Goal: Task Accomplishment & Management: Manage account settings

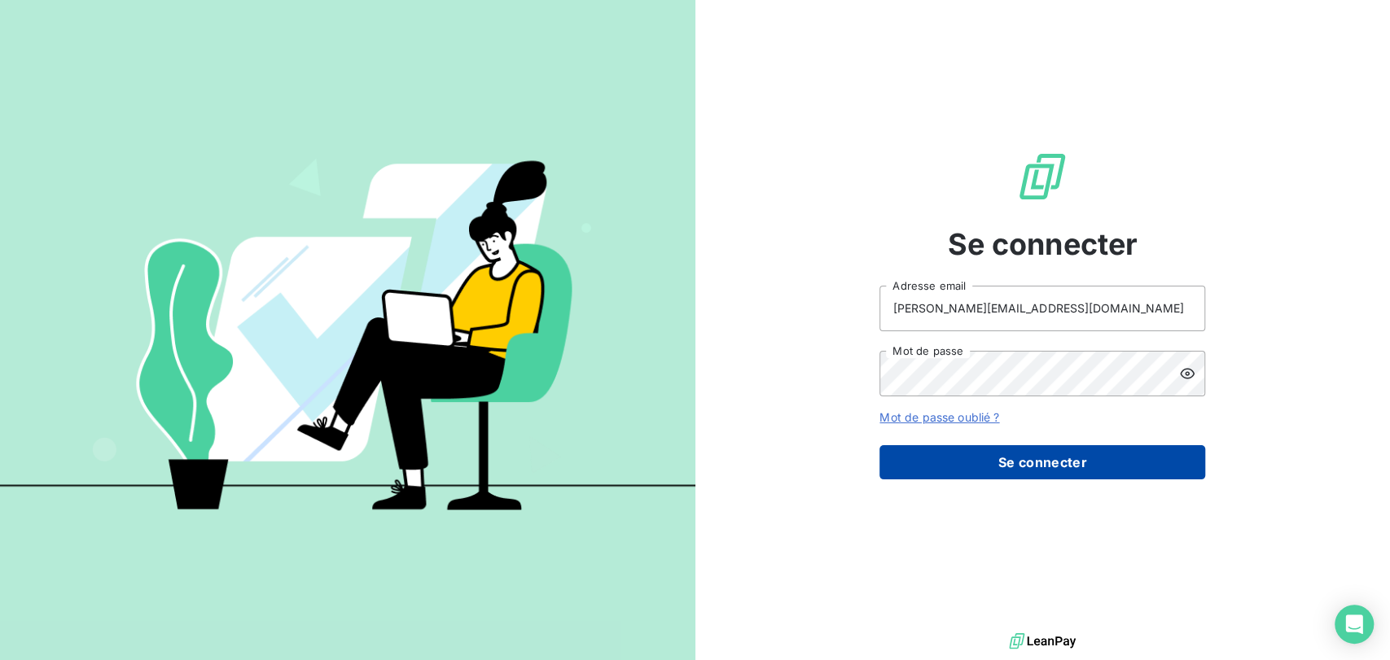
click at [957, 464] on button "Se connecter" at bounding box center [1042, 462] width 326 height 34
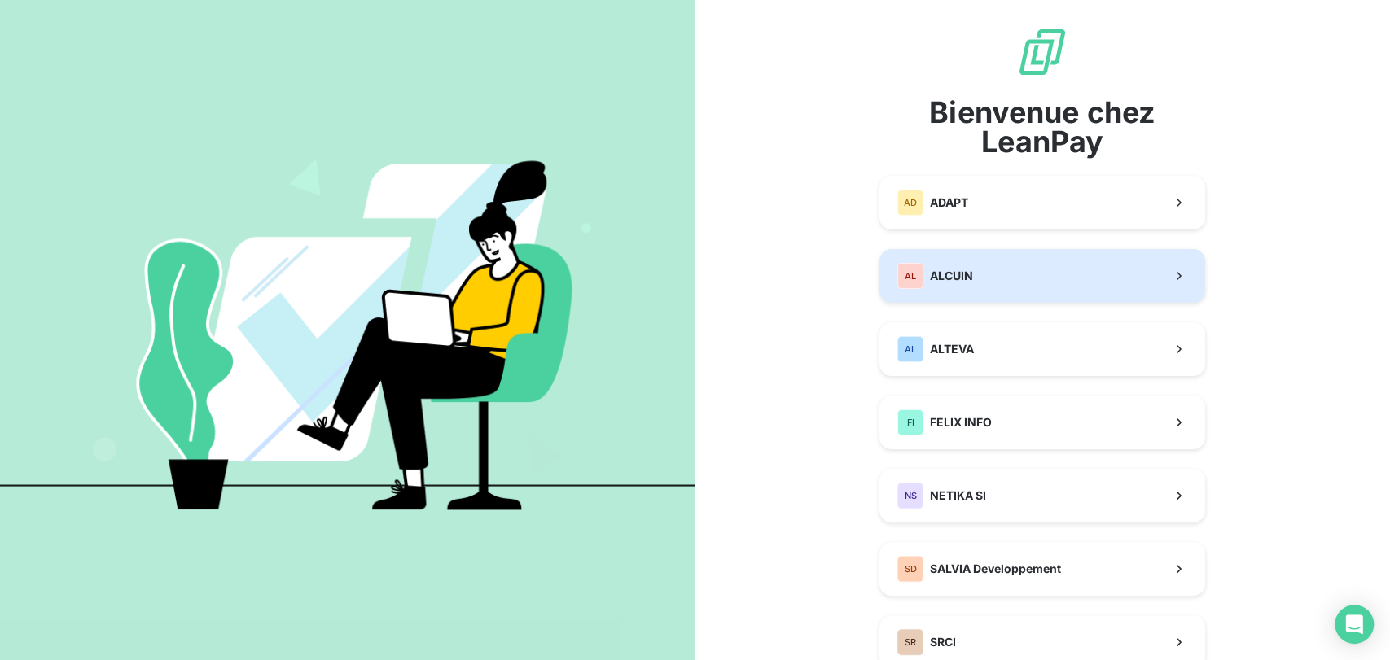
click at [969, 287] on button "AL ALCUIN" at bounding box center [1042, 276] width 326 height 54
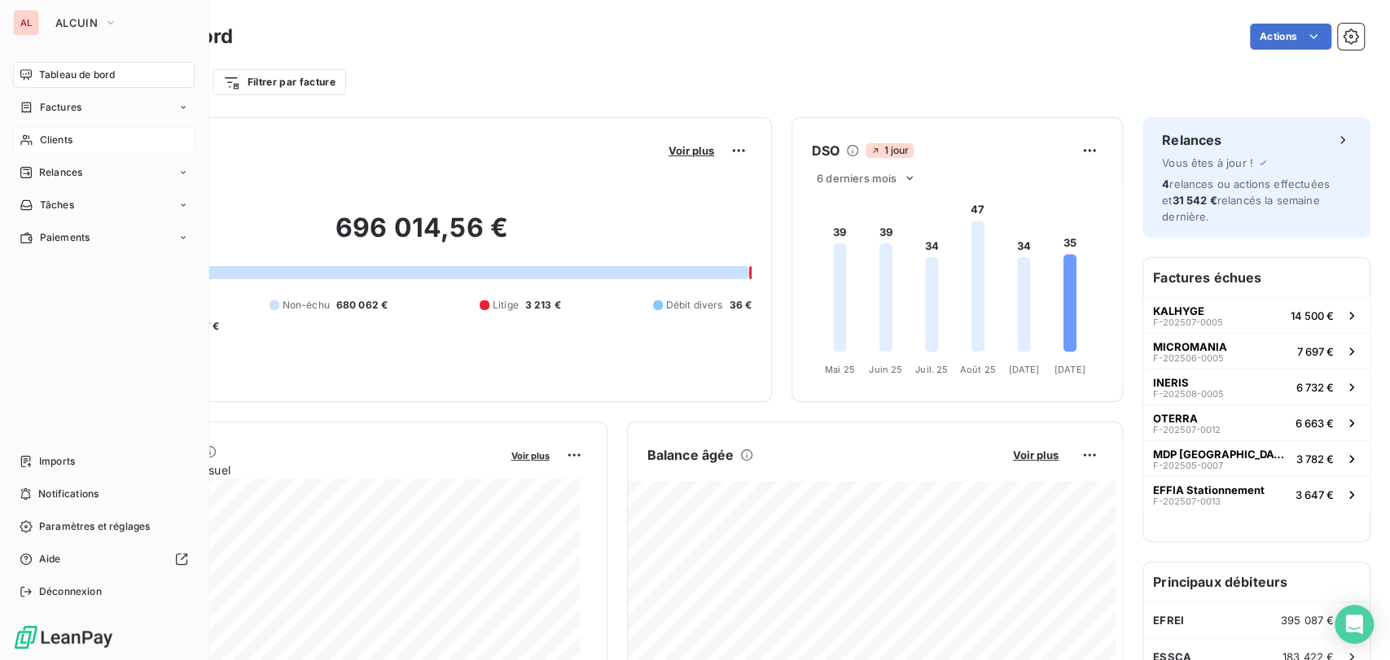
click at [38, 142] on div "Clients" at bounding box center [104, 140] width 182 height 26
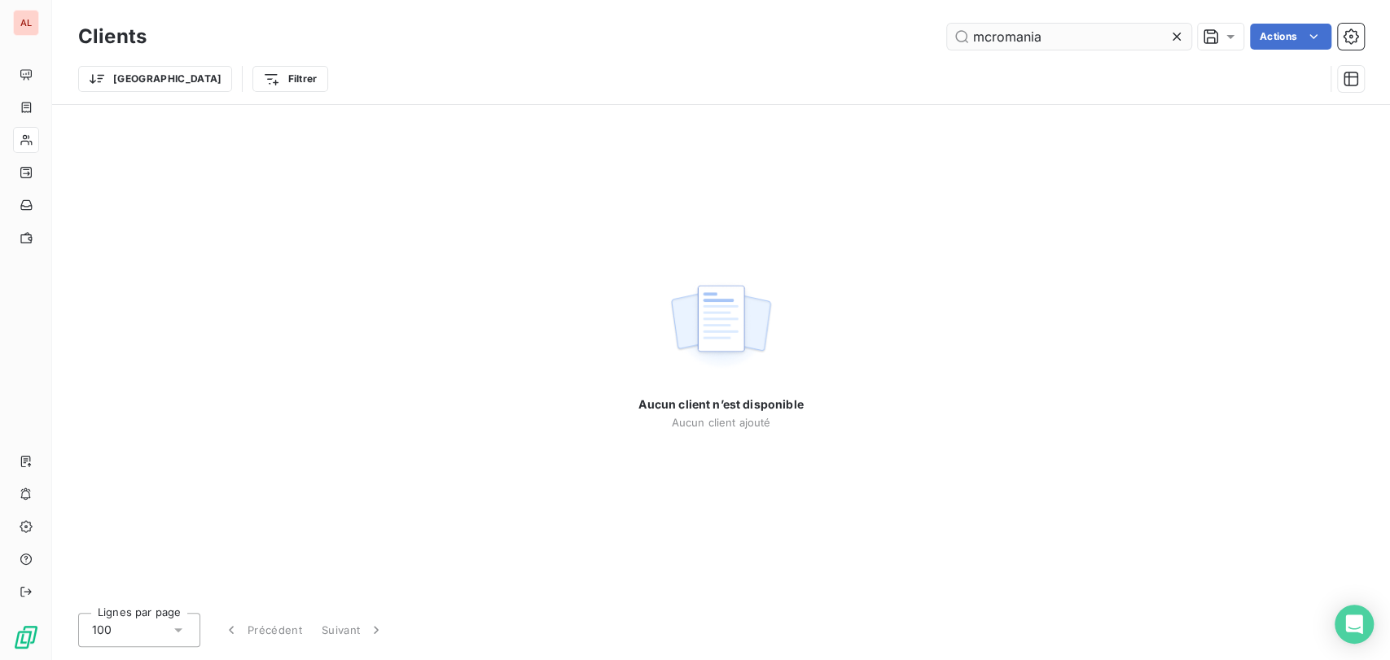
click at [983, 33] on input "mcromania" at bounding box center [1069, 37] width 244 height 26
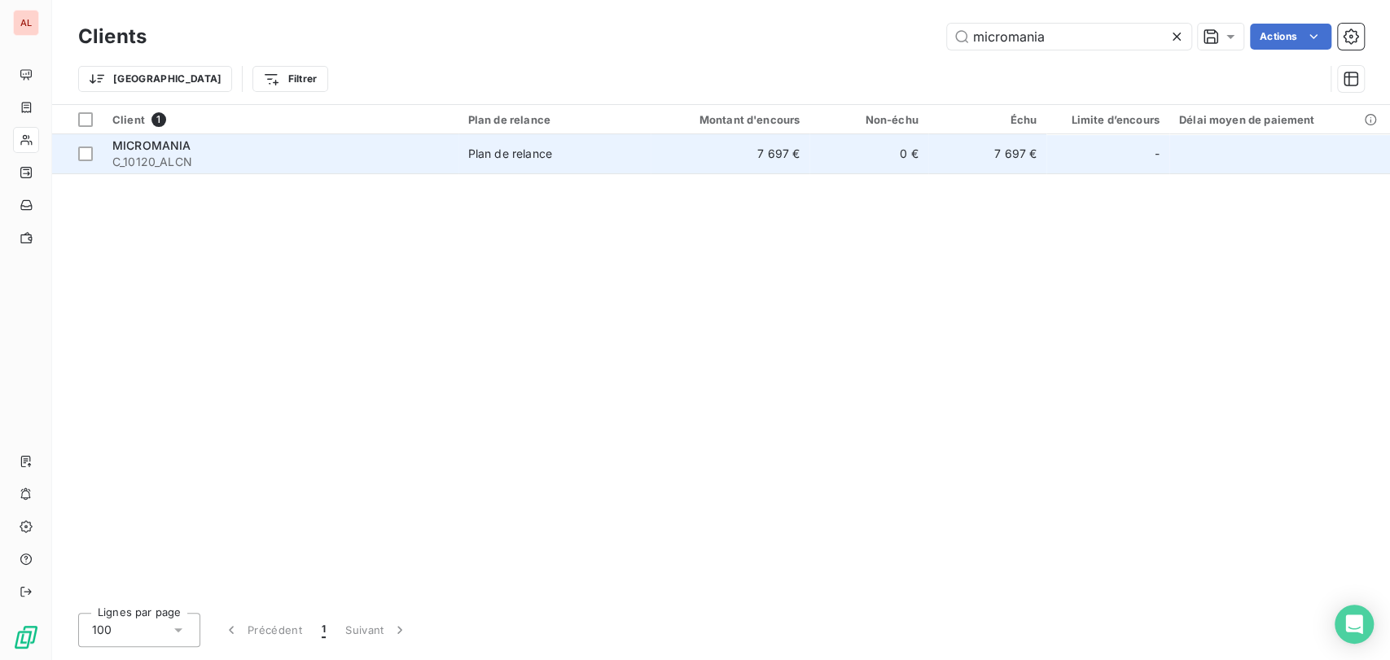
type input "micromania"
click at [144, 159] on span "C_10120_ALCN" at bounding box center [280, 162] width 336 height 16
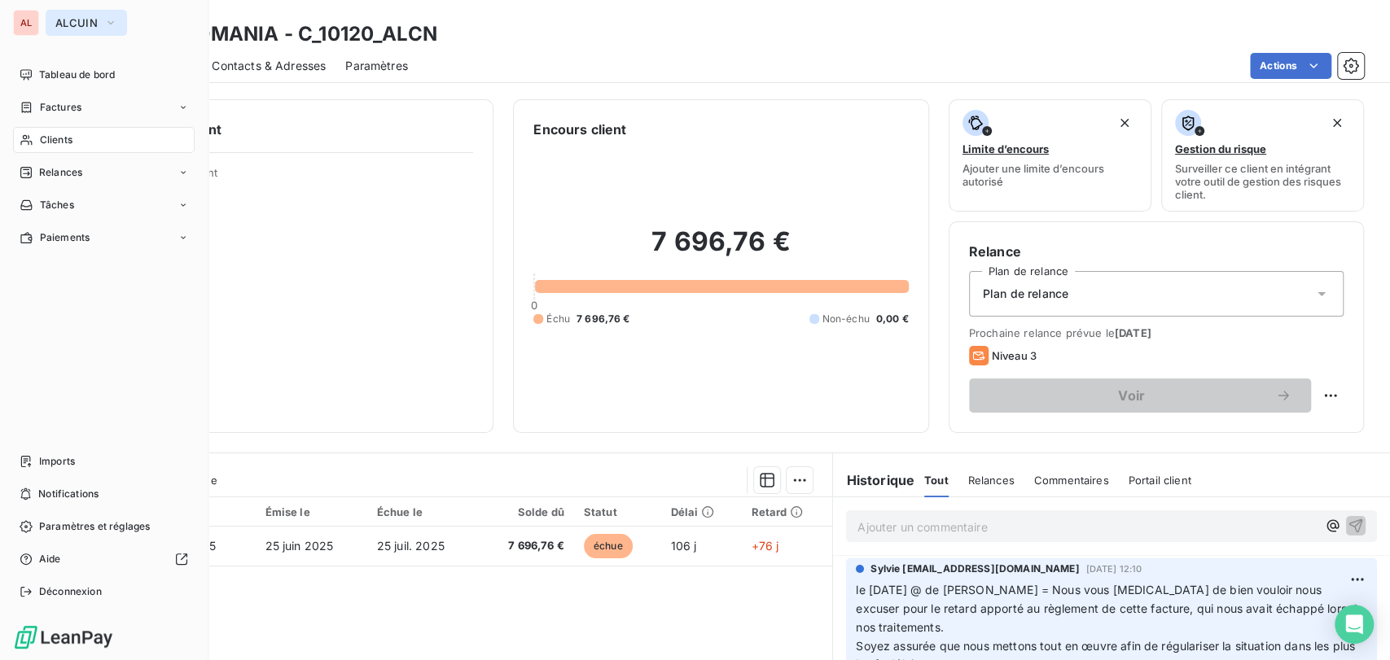
click at [109, 20] on icon "button" at bounding box center [110, 23] width 13 height 16
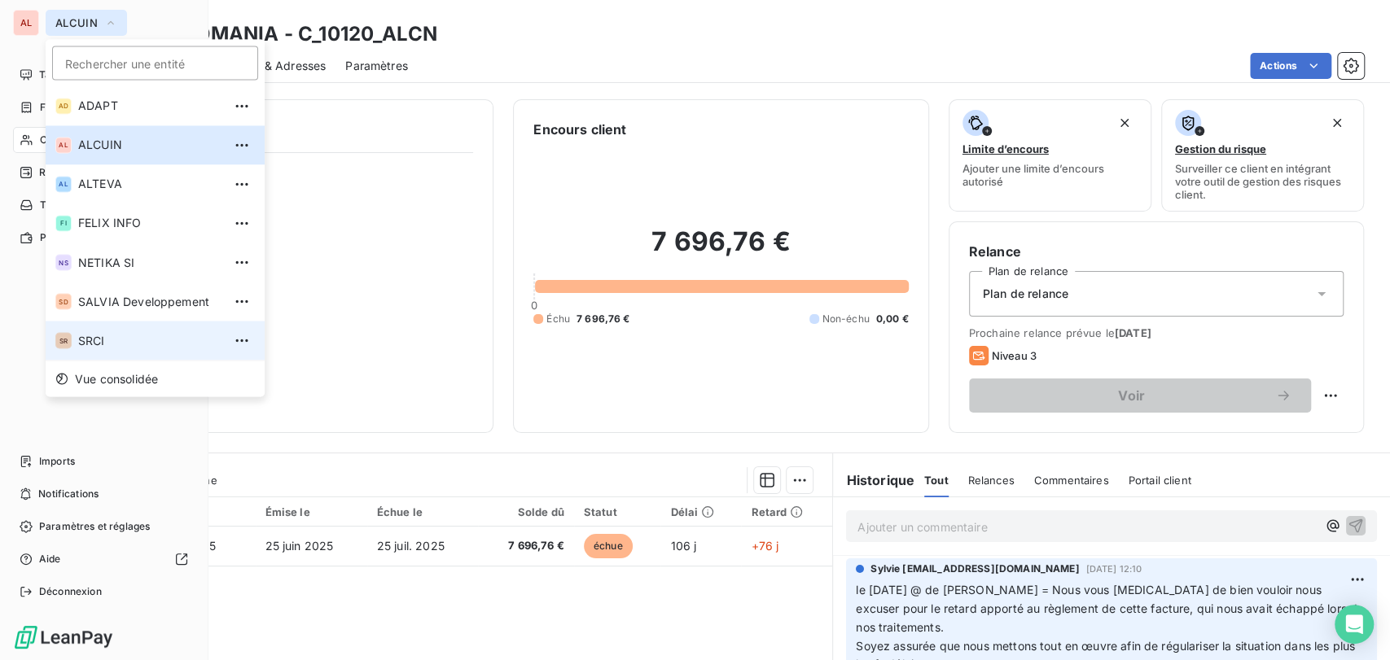
click at [87, 338] on span "SRCI" at bounding box center [150, 340] width 144 height 16
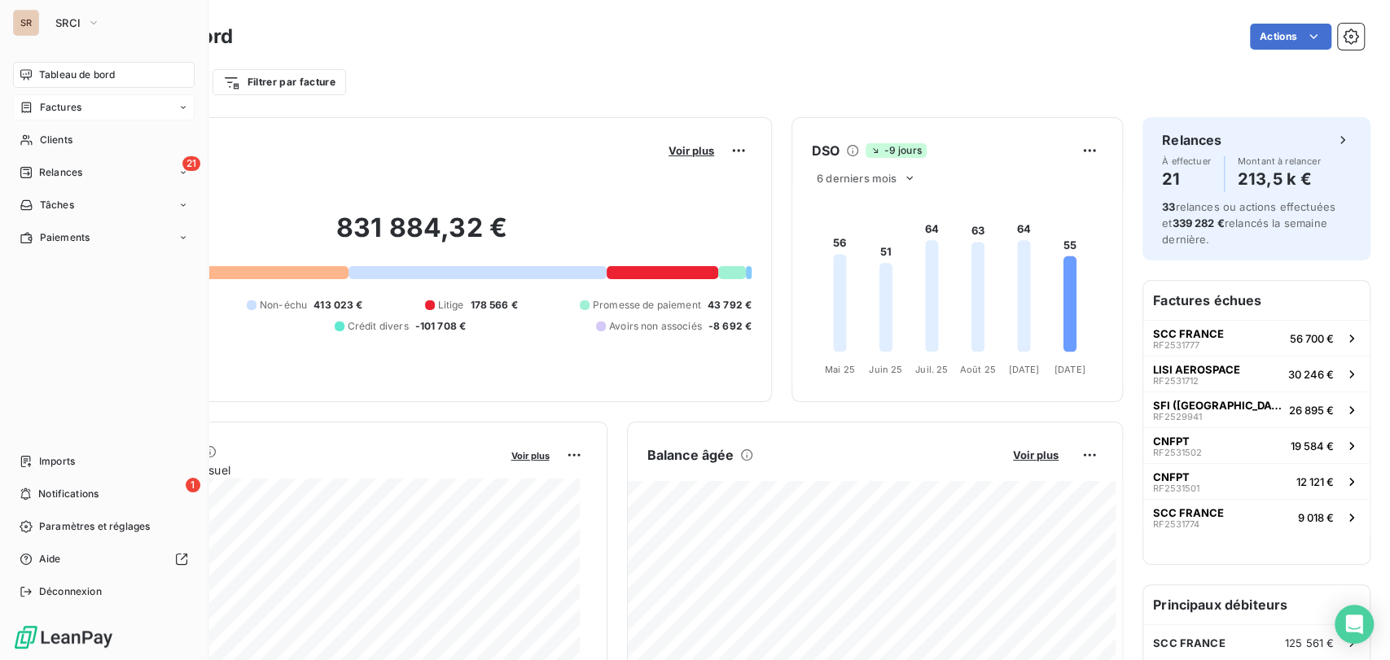
click at [68, 107] on span "Factures" at bounding box center [61, 107] width 42 height 15
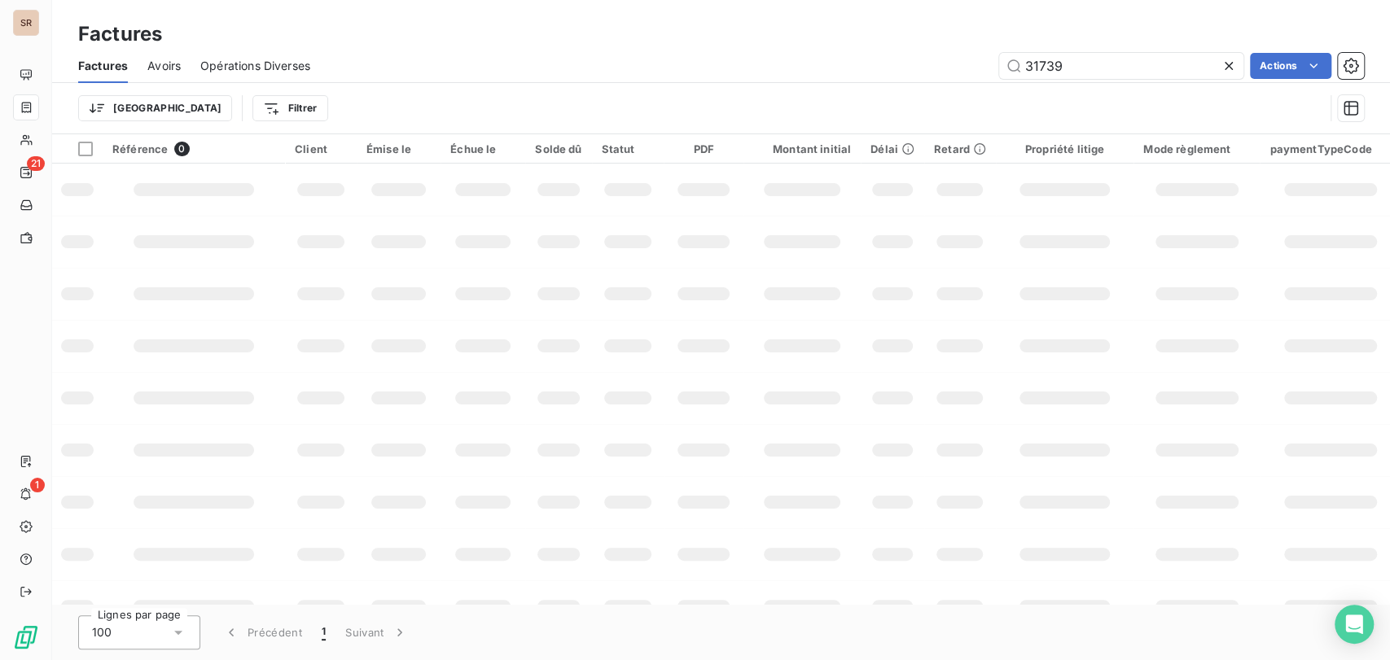
drag, startPoint x: 1062, startPoint y: 65, endPoint x: 944, endPoint y: 65, distance: 118.1
click at [944, 65] on div "31739 Actions" at bounding box center [847, 66] width 1034 height 26
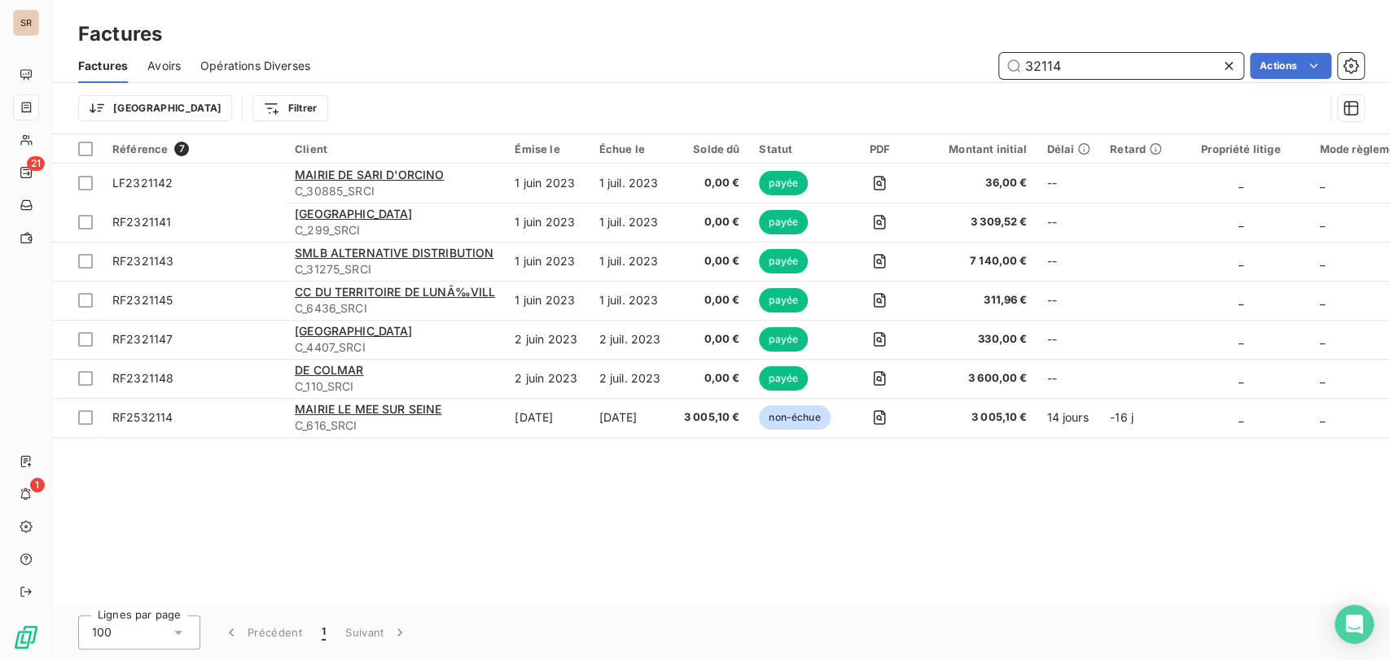
click at [1093, 63] on input "32114" at bounding box center [1121, 66] width 244 height 26
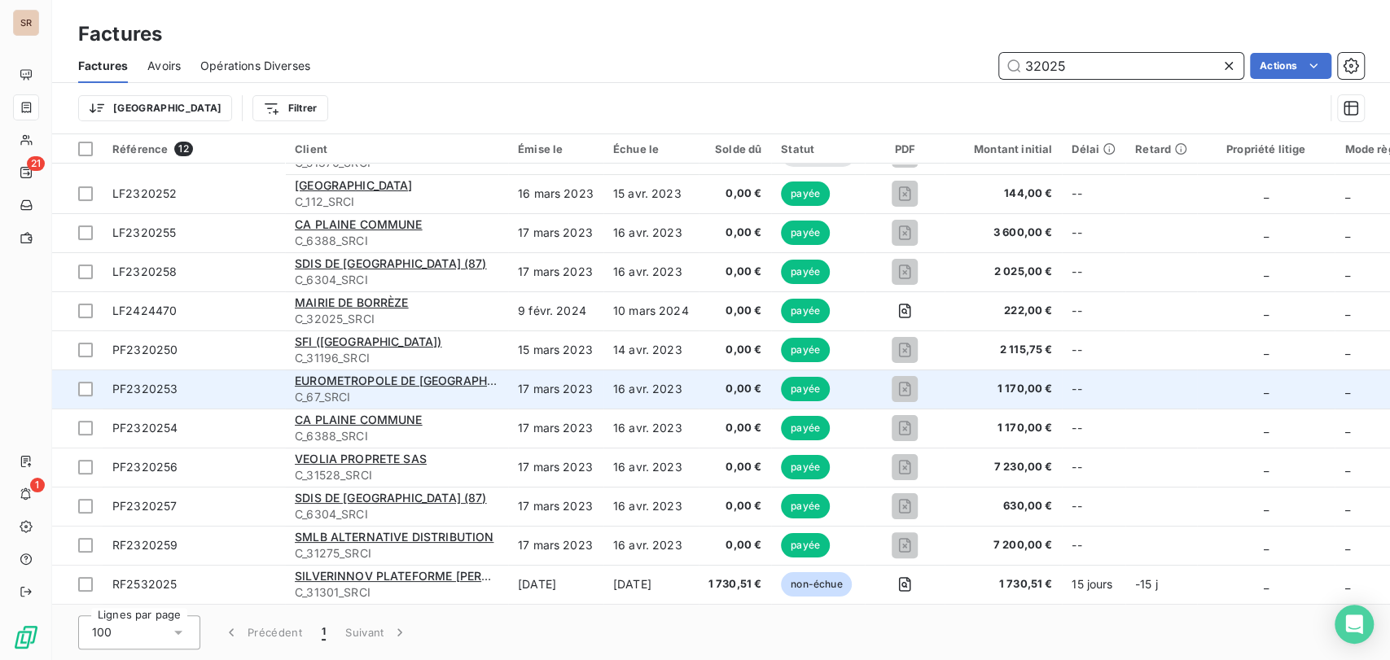
scroll to position [34, 0]
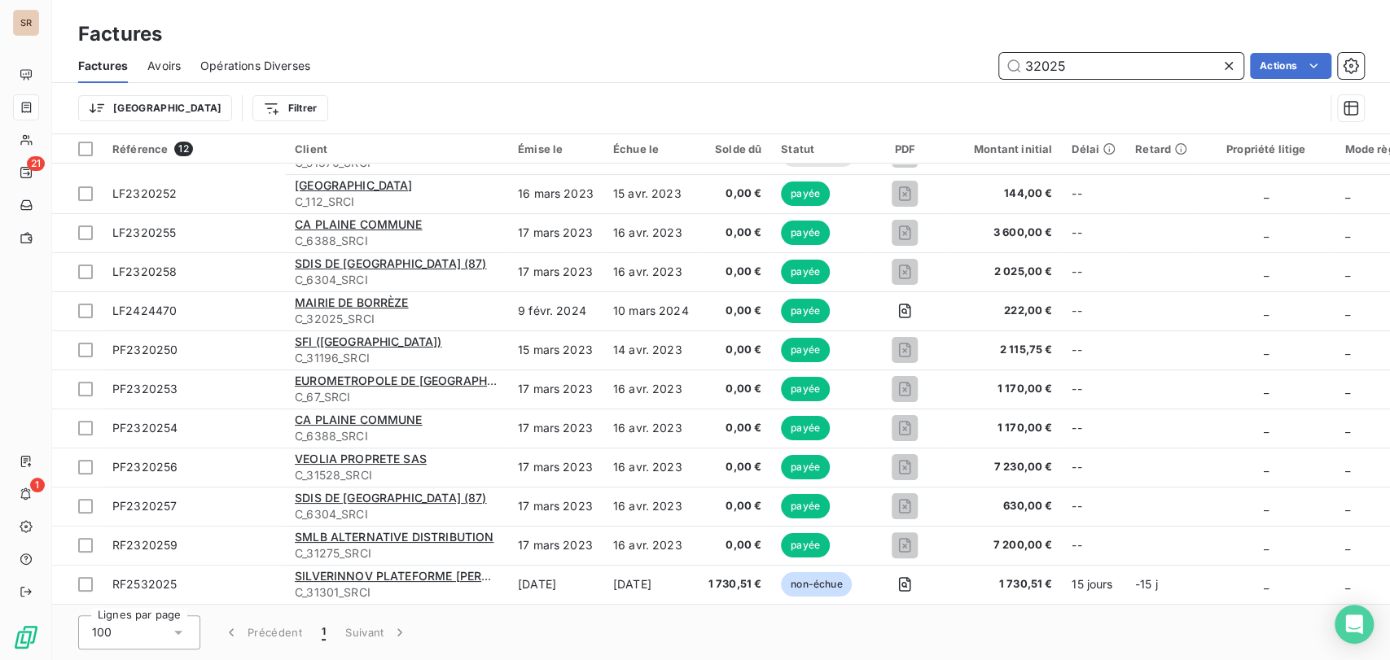
drag, startPoint x: 1076, startPoint y: 61, endPoint x: 985, endPoint y: 67, distance: 91.4
click at [985, 67] on div "32025 Actions" at bounding box center [847, 66] width 1034 height 26
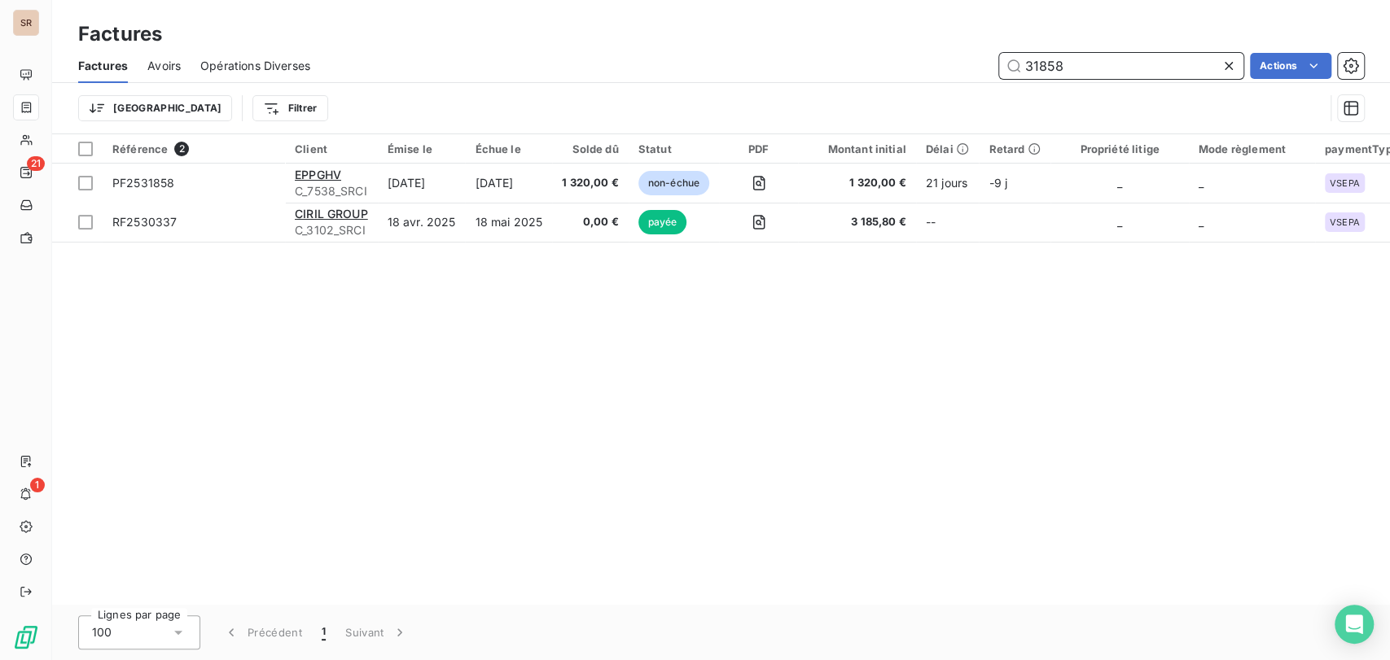
drag, startPoint x: 1047, startPoint y: 57, endPoint x: 954, endPoint y: 65, distance: 93.2
click at [956, 65] on div "31858 Actions" at bounding box center [847, 66] width 1034 height 26
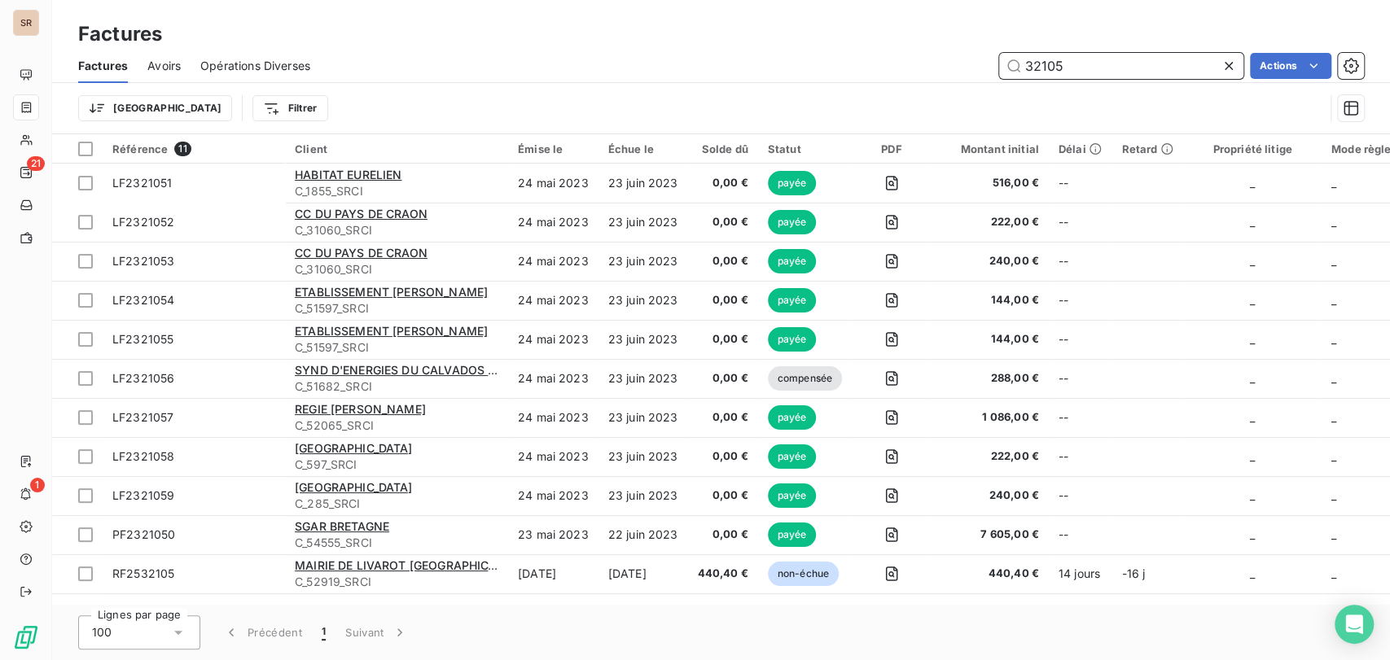
drag, startPoint x: 1067, startPoint y: 67, endPoint x: 1005, endPoint y: 66, distance: 61.9
click at [1005, 66] on input "32105" at bounding box center [1121, 66] width 244 height 26
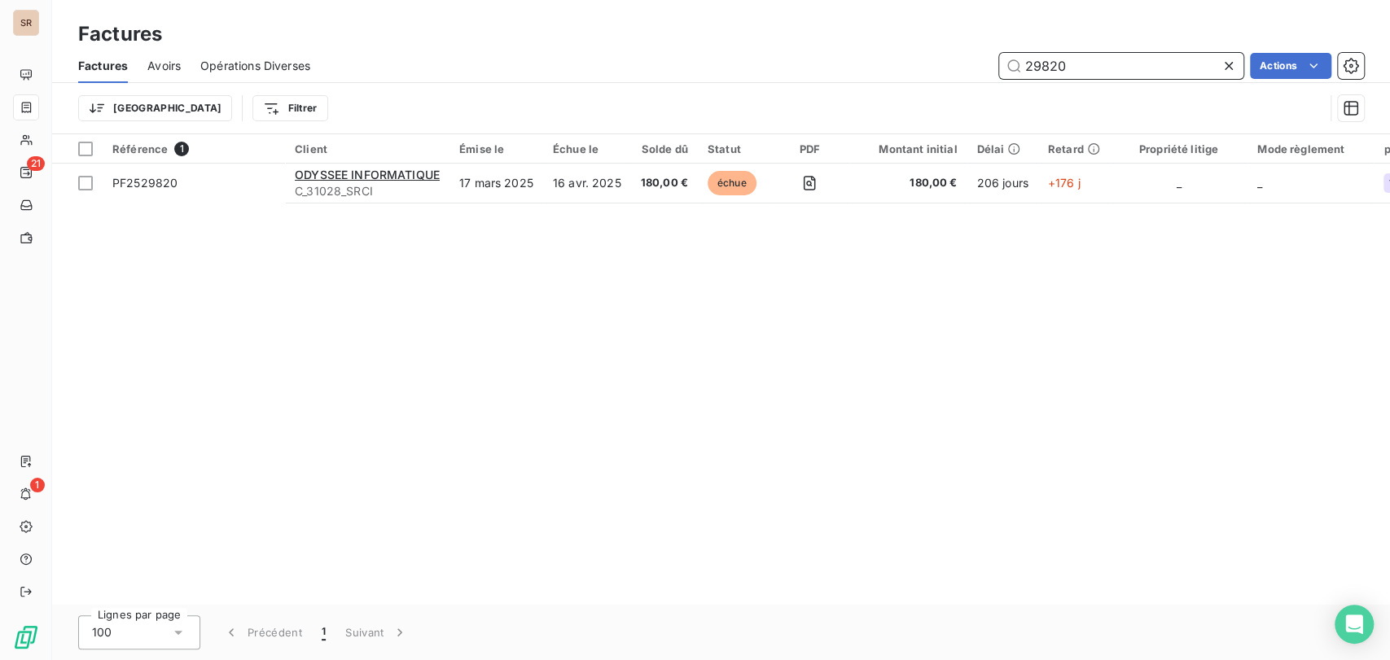
drag, startPoint x: 1073, startPoint y: 66, endPoint x: 945, endPoint y: 73, distance: 128.0
click at [945, 73] on div "29820 Actions" at bounding box center [847, 66] width 1034 height 26
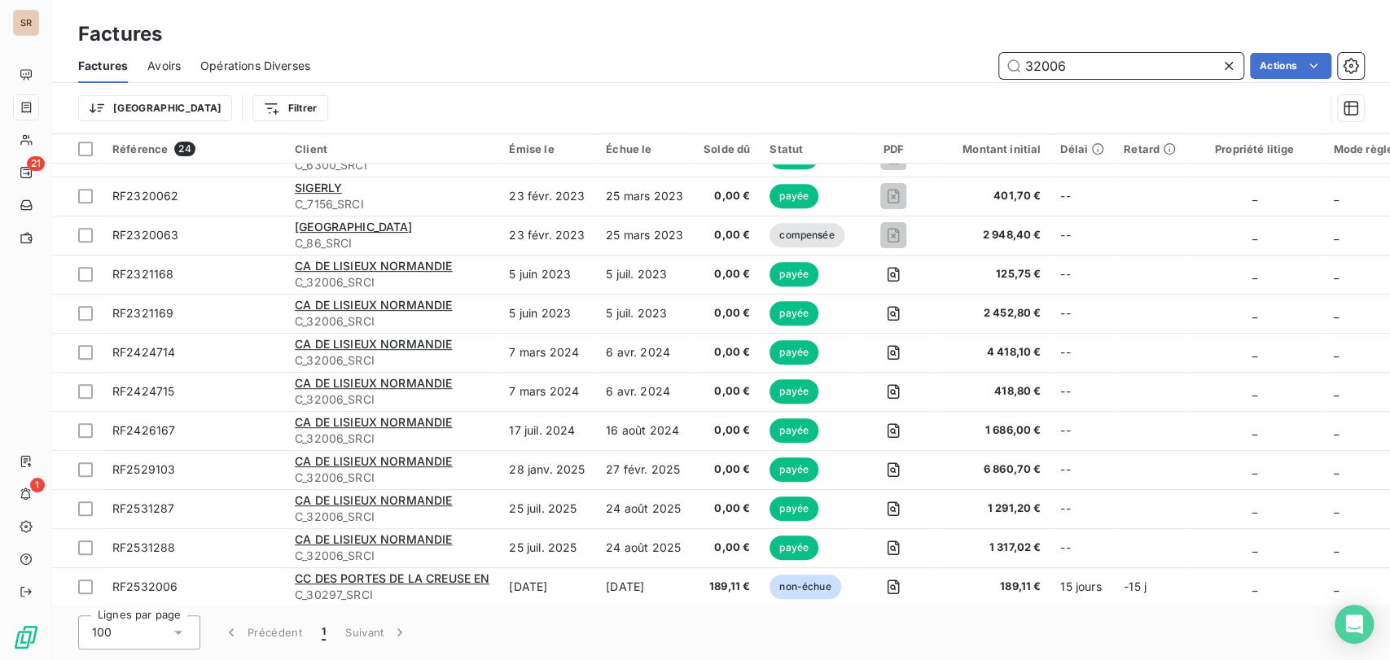
scroll to position [503, 0]
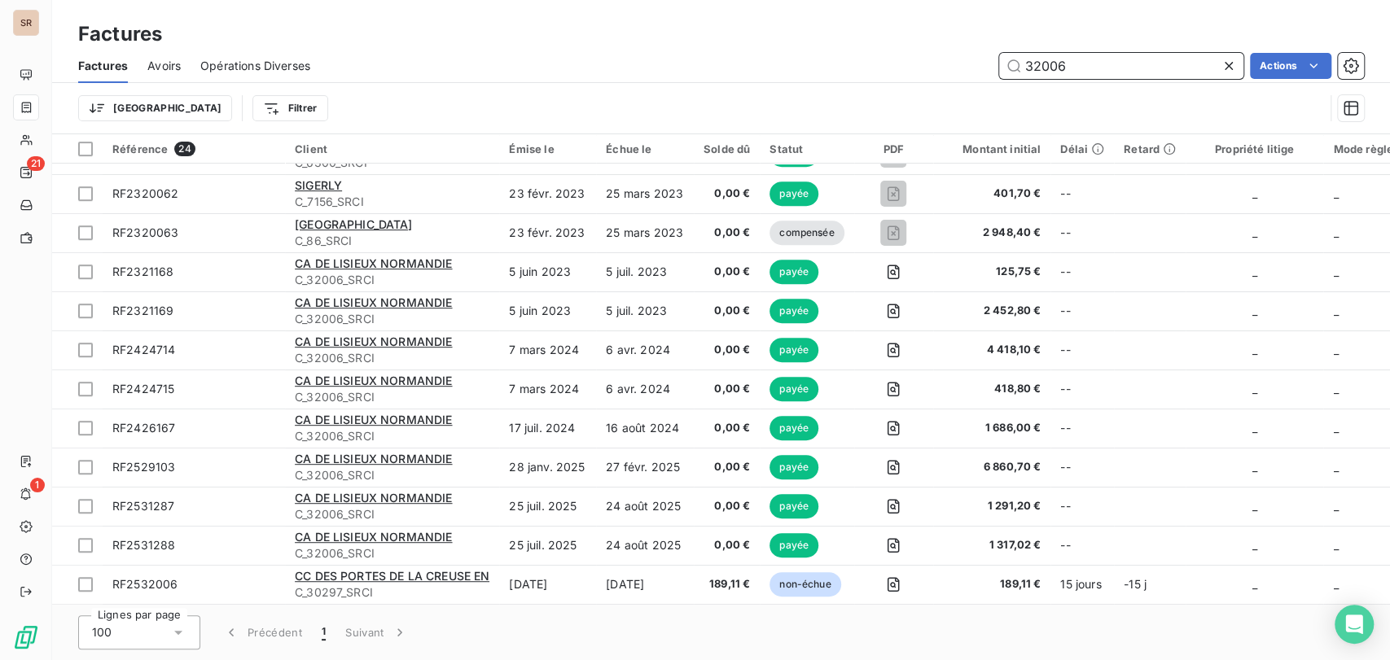
click at [1070, 64] on input "32006" at bounding box center [1121, 66] width 244 height 26
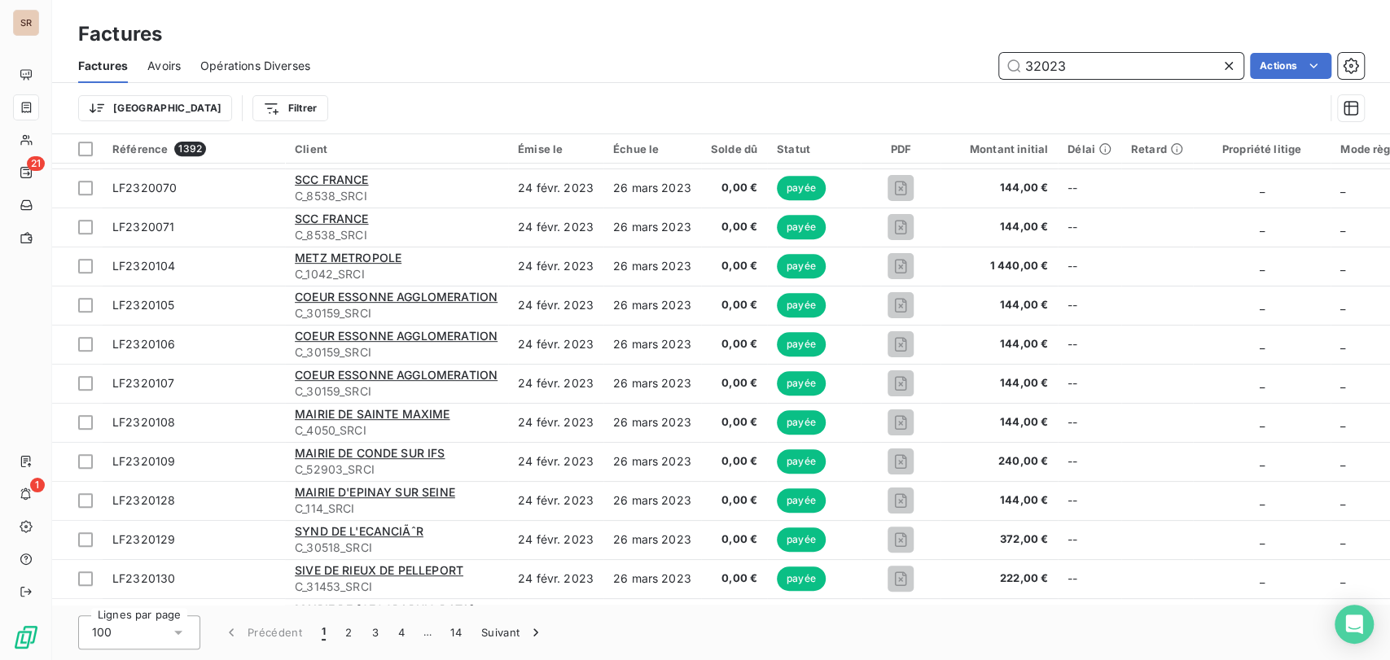
scroll to position [0, 0]
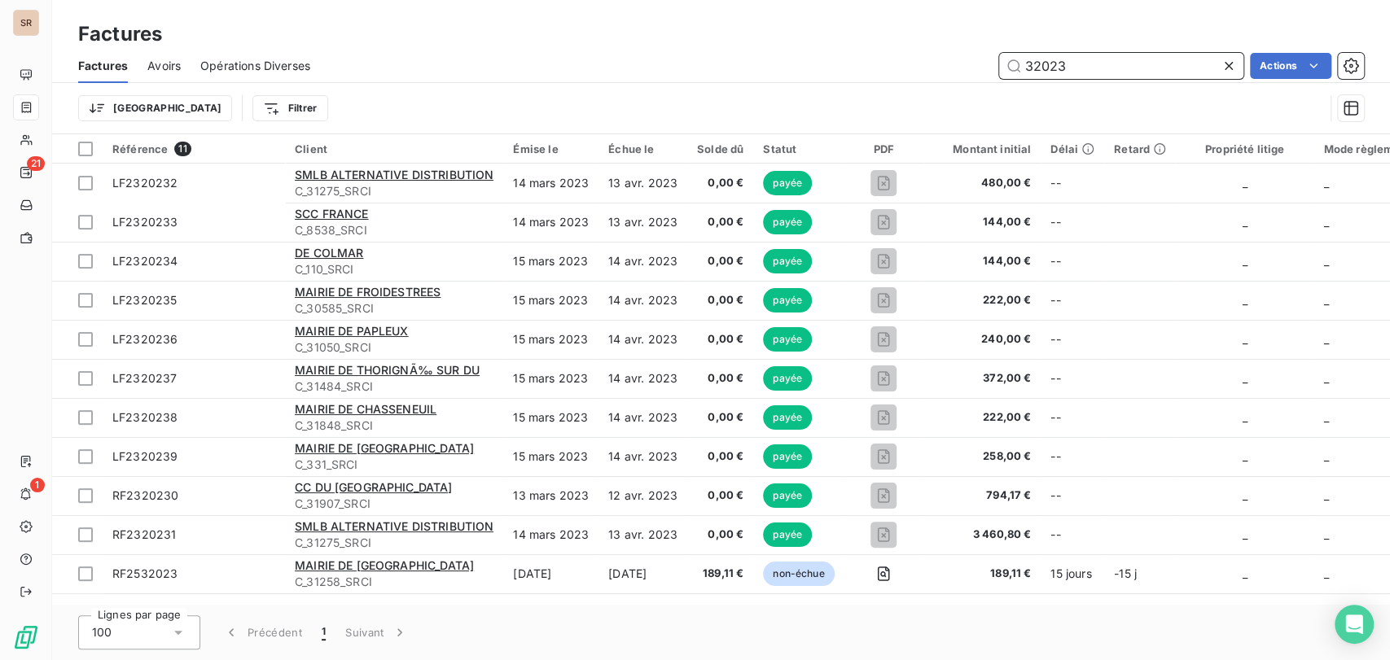
click at [1072, 60] on input "32023" at bounding box center [1121, 66] width 244 height 26
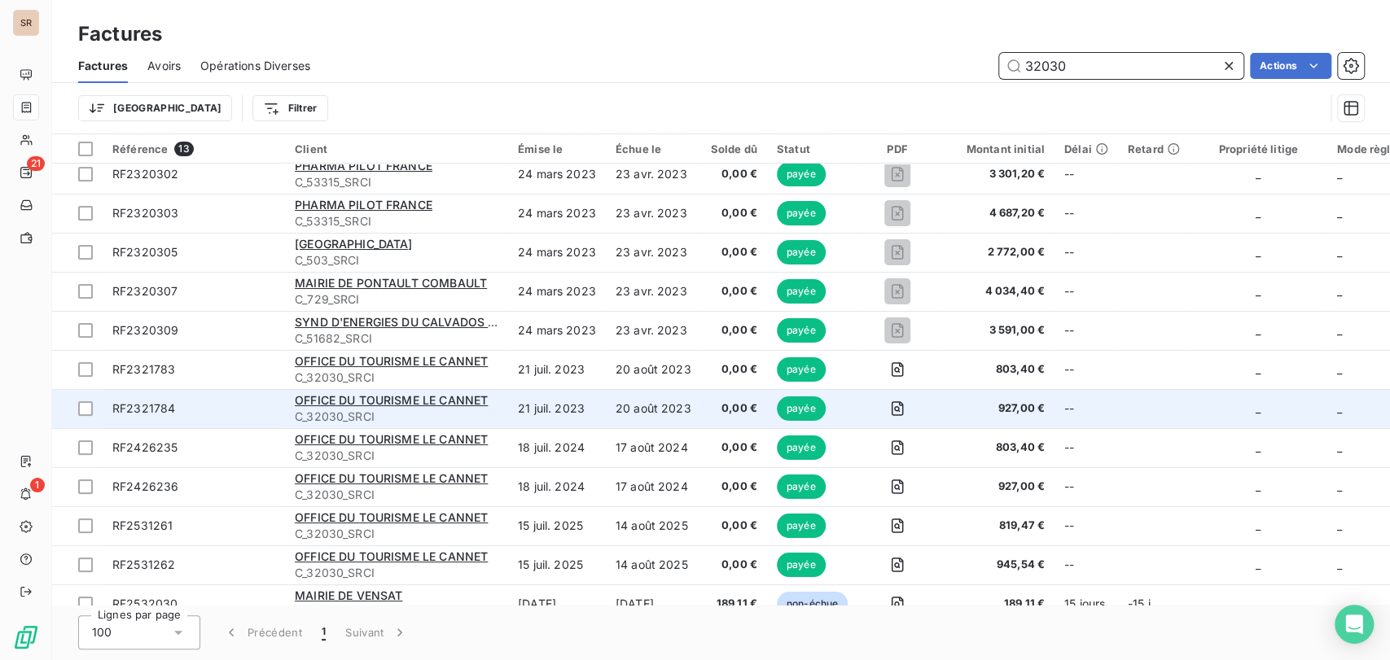
scroll to position [73, 0]
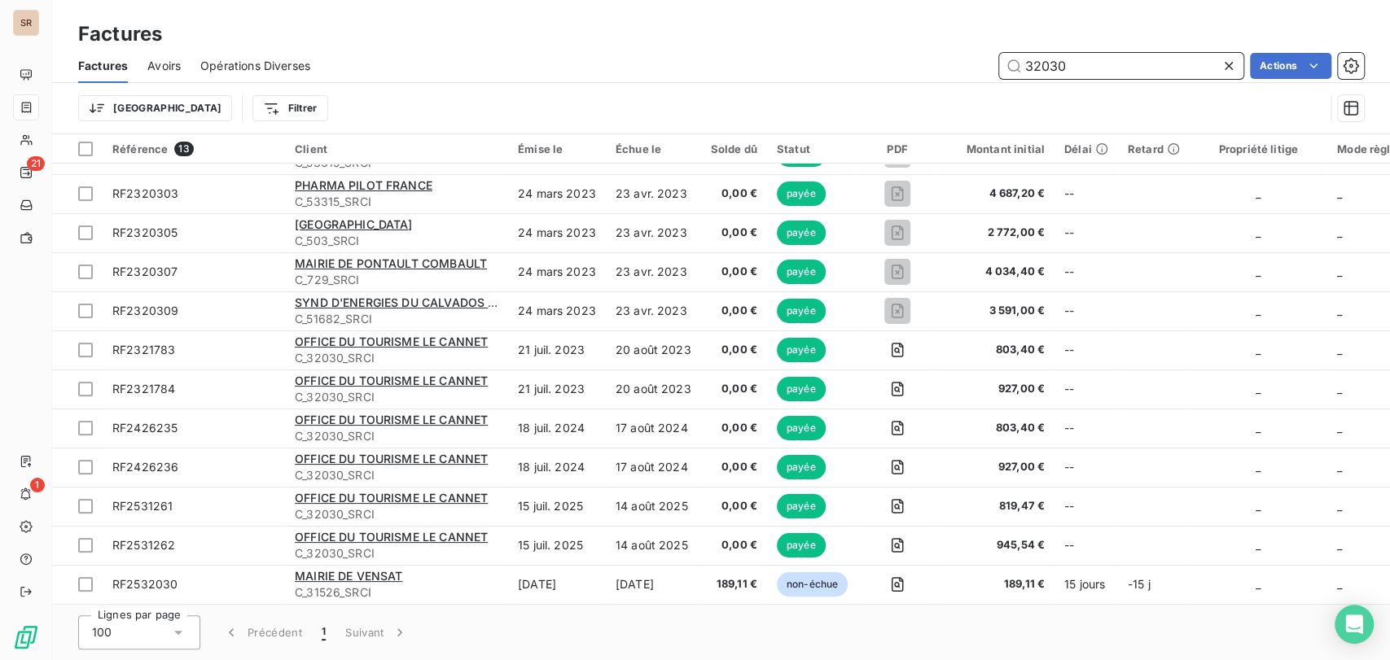
click at [1076, 70] on input "32030" at bounding box center [1121, 66] width 244 height 26
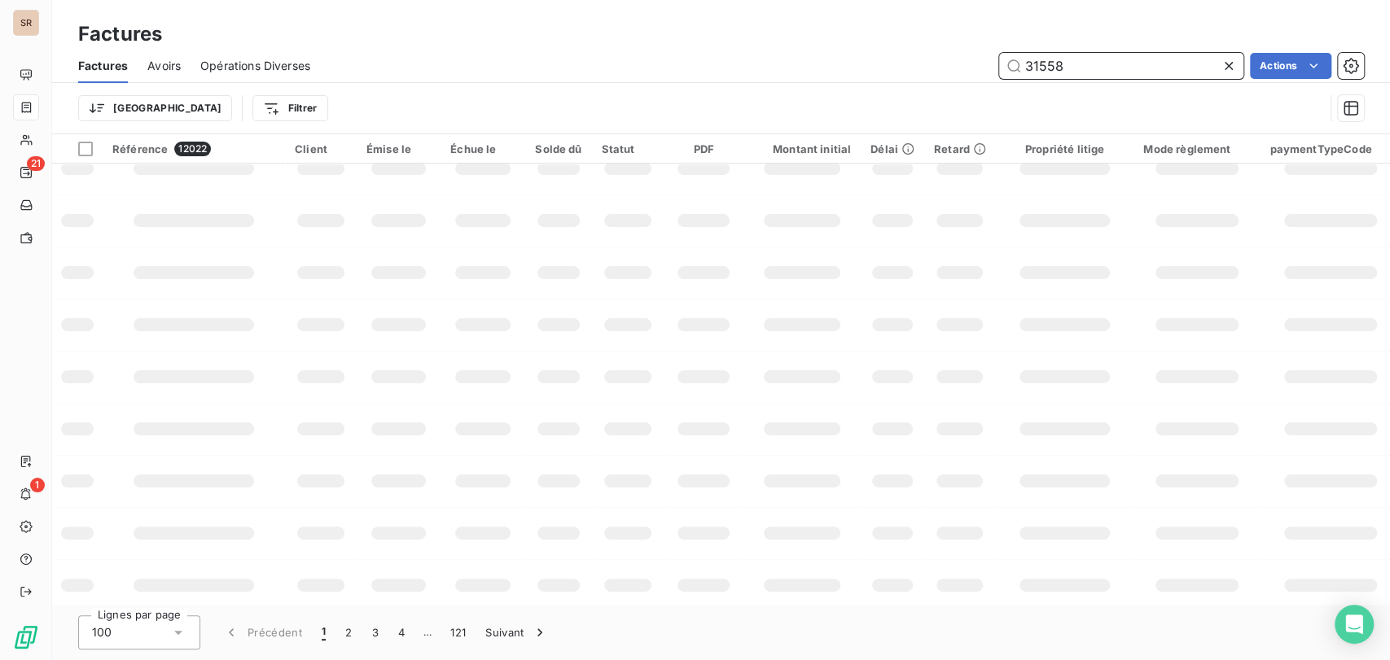
scroll to position [0, 0]
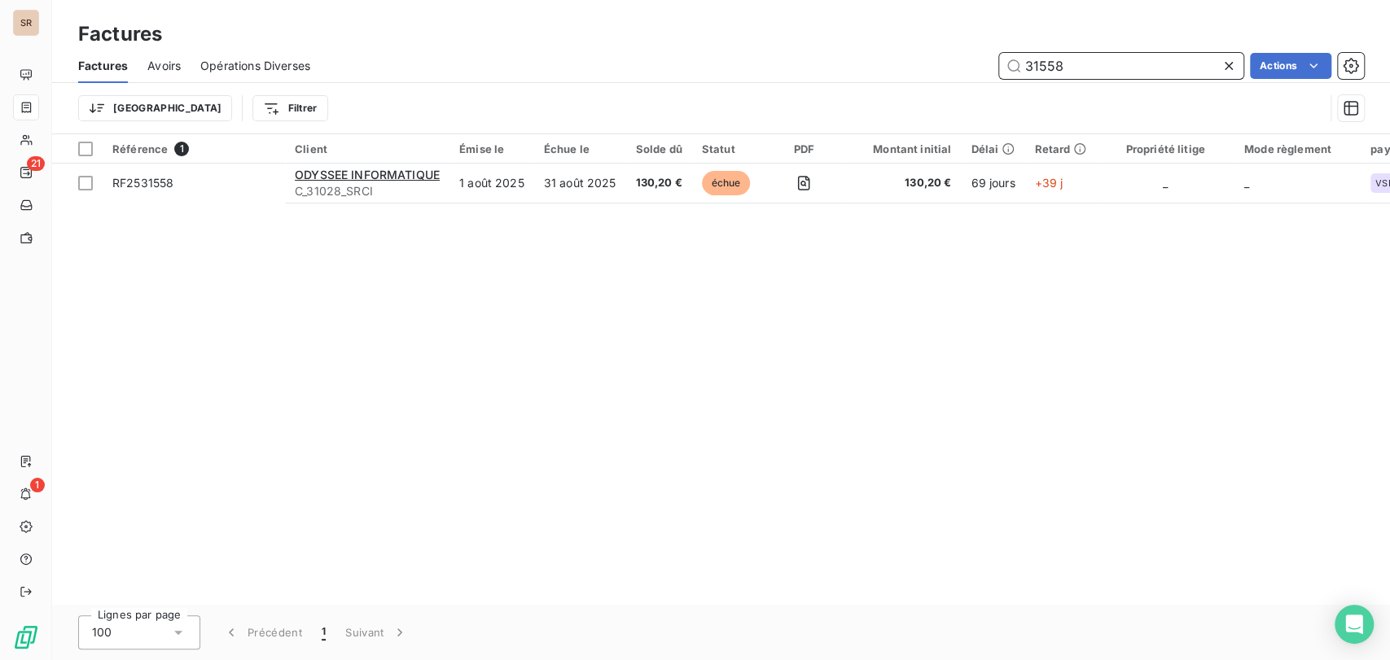
type input "31558"
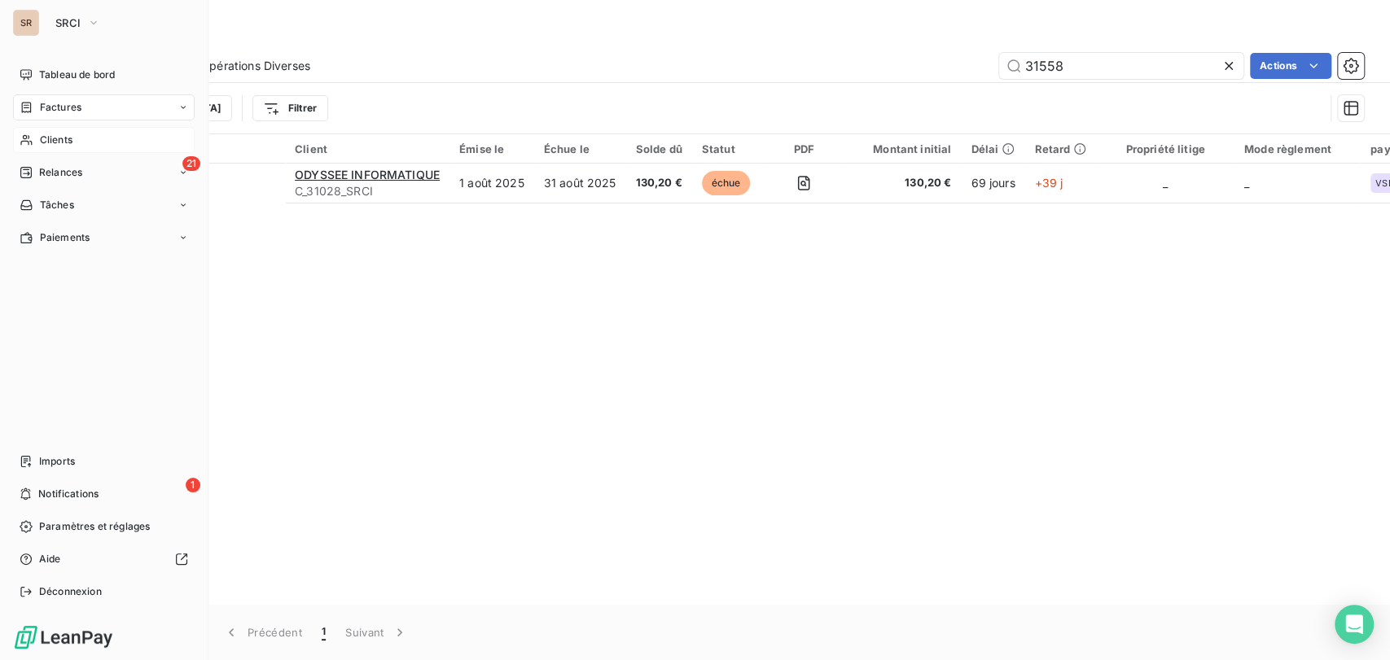
click at [51, 140] on span "Clients" at bounding box center [56, 140] width 33 height 15
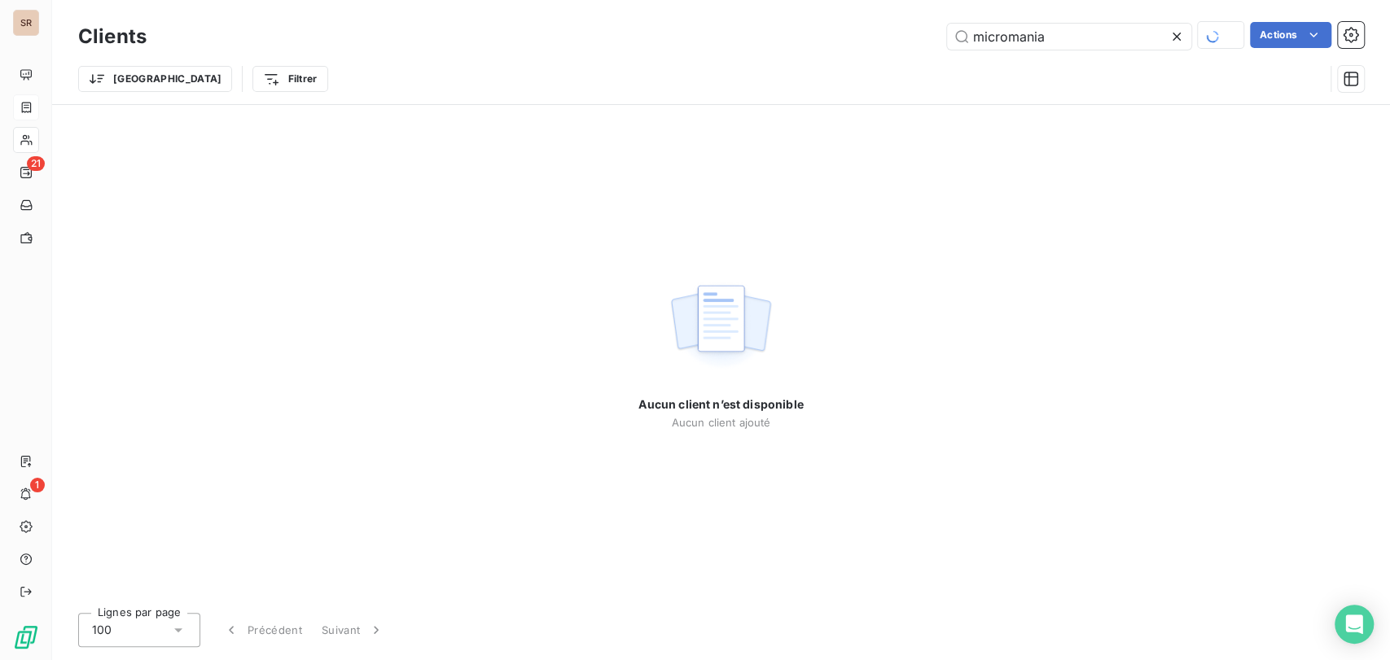
drag, startPoint x: 1055, startPoint y: 34, endPoint x: 860, endPoint y: 42, distance: 195.6
click at [865, 42] on div "micromania Actions" at bounding box center [765, 36] width 1198 height 28
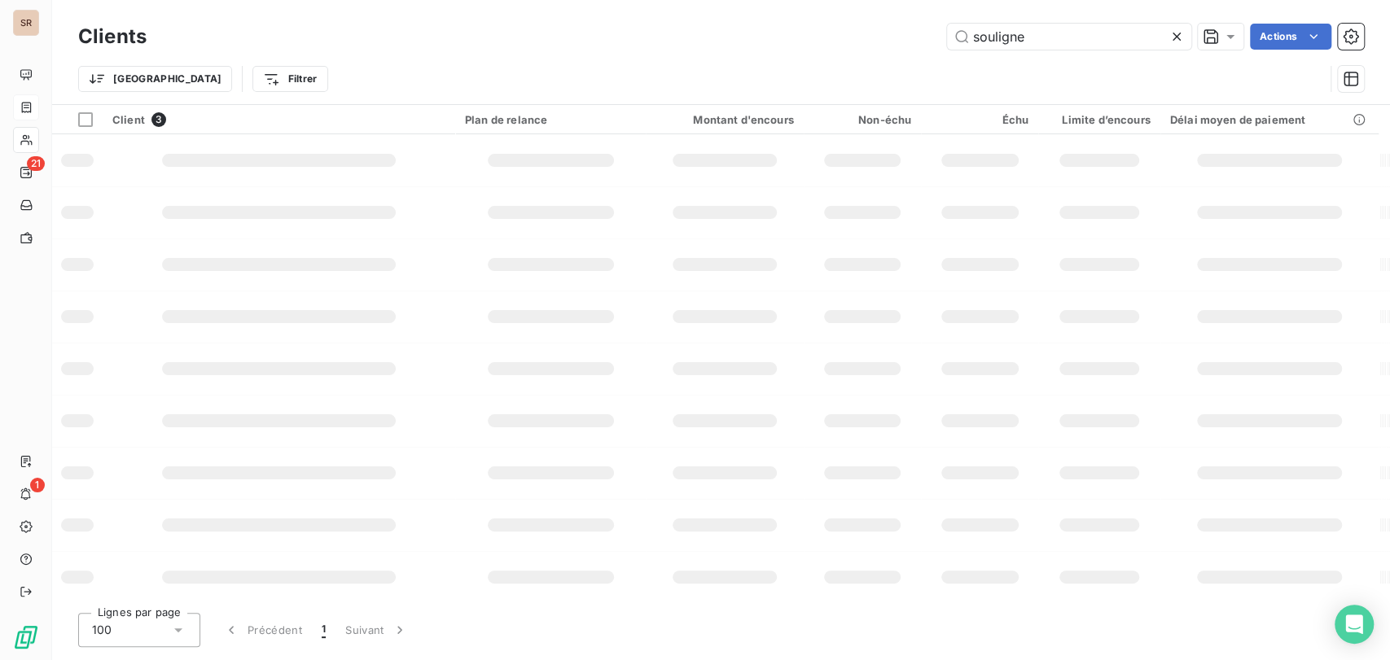
type input "souligne"
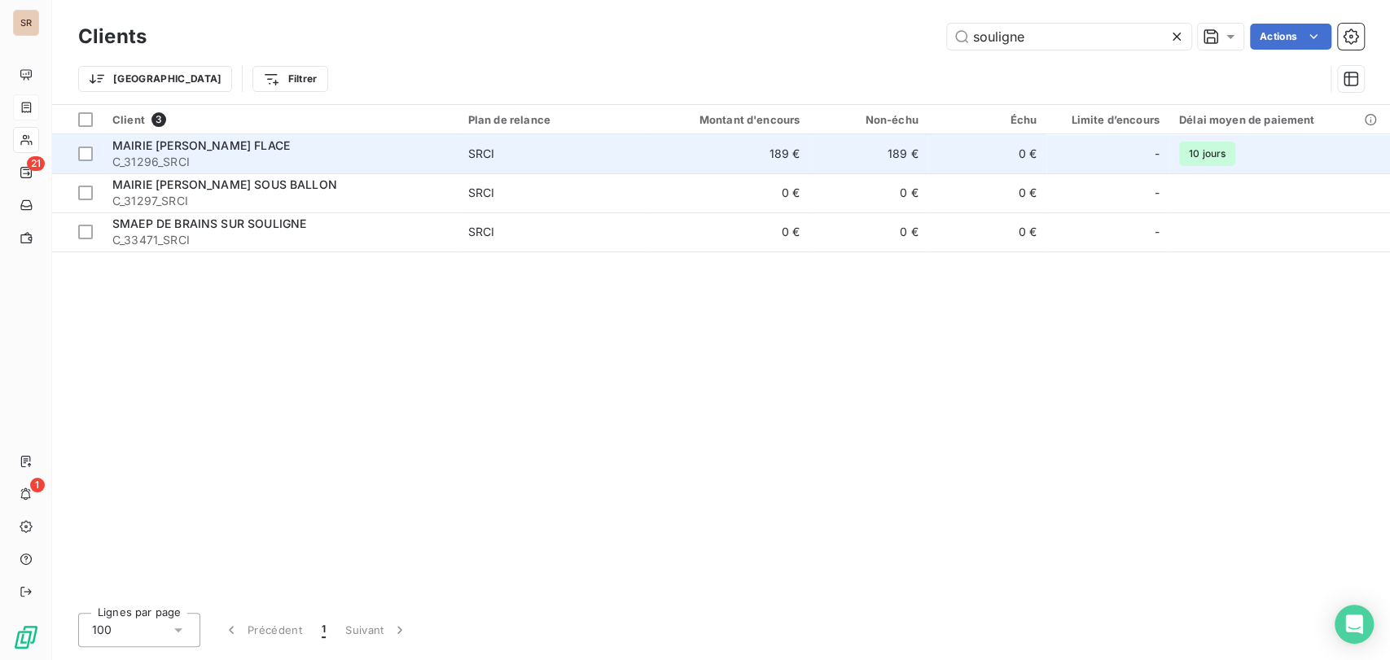
click at [156, 149] on span "MAIRIE DE SOULIGNE FLACE" at bounding box center [200, 145] width 177 height 14
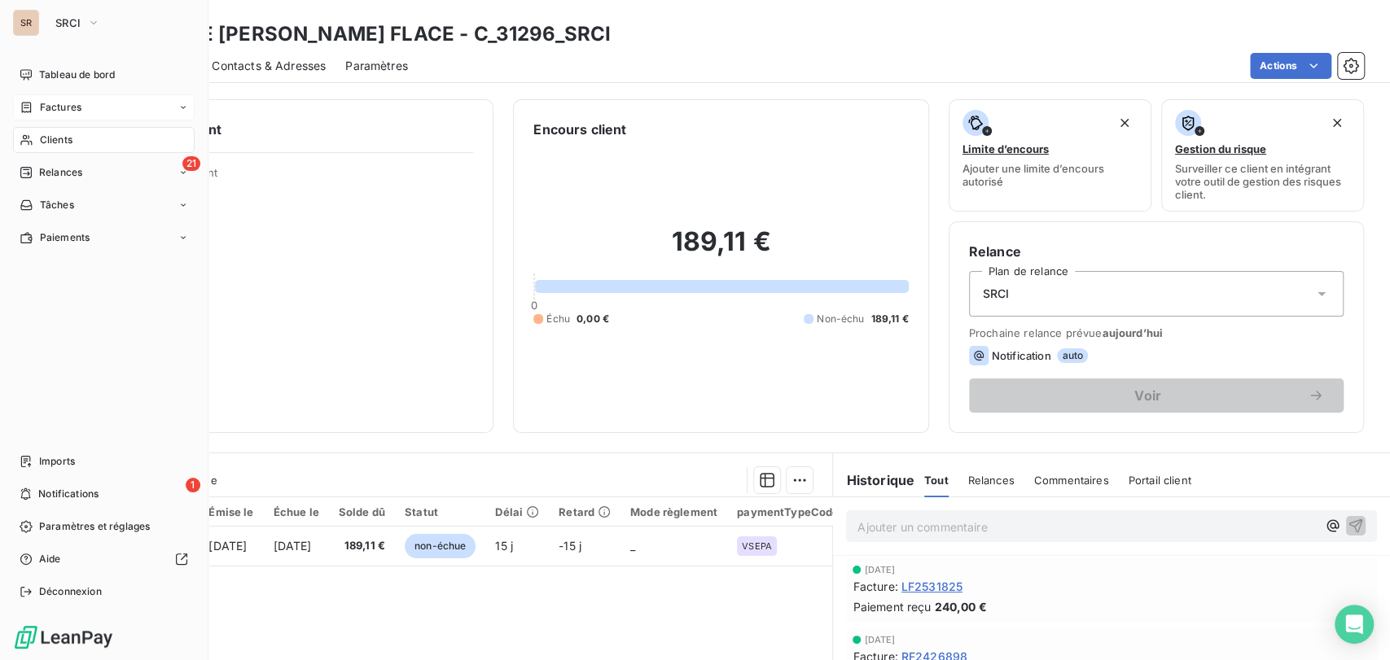
click at [46, 139] on span "Clients" at bounding box center [56, 140] width 33 height 15
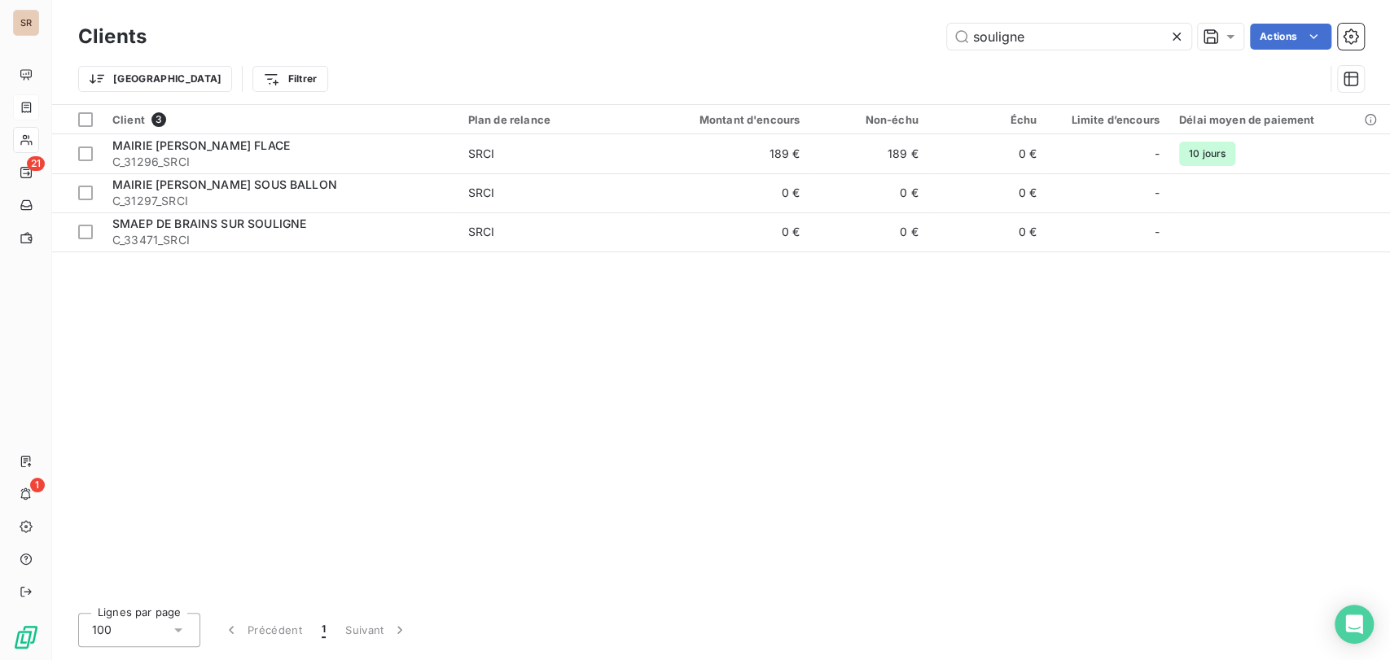
drag, startPoint x: 1027, startPoint y: 37, endPoint x: 871, endPoint y: 53, distance: 157.2
click at [874, 52] on div "Clients souligne Actions" at bounding box center [721, 37] width 1286 height 34
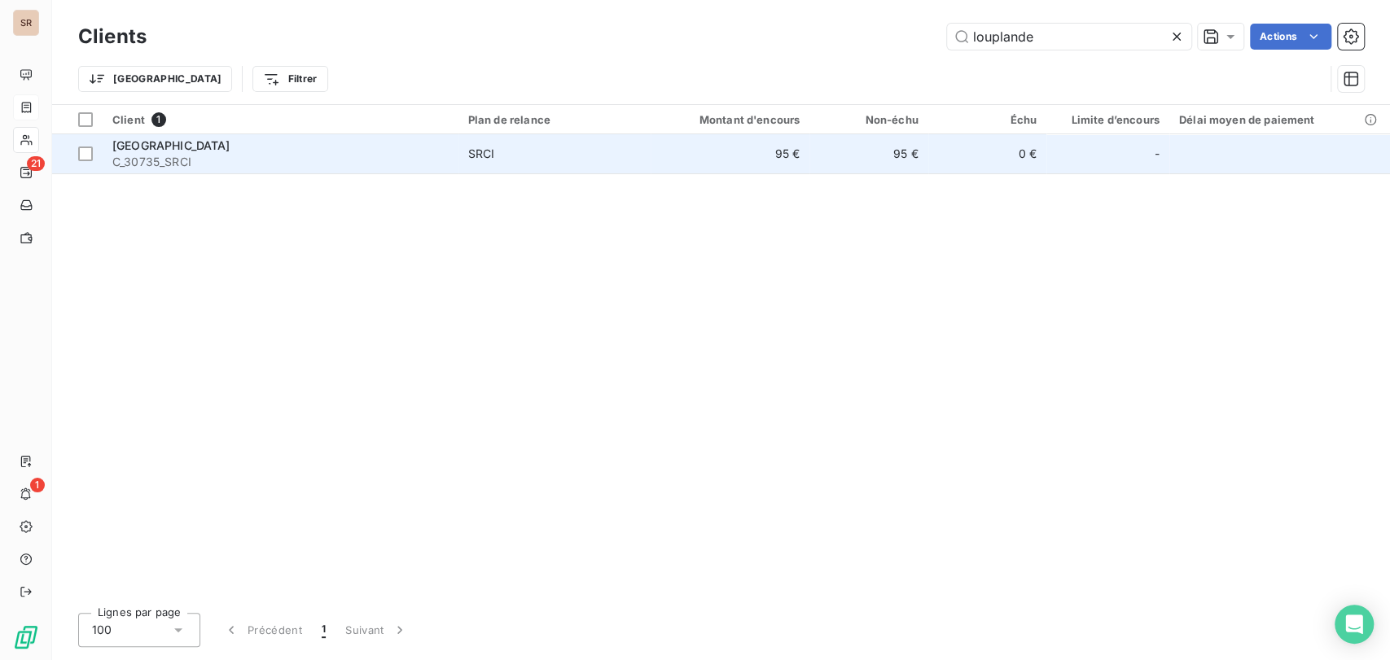
type input "louplande"
click at [156, 148] on span "MAIRIE DE LOUPLANDE" at bounding box center [171, 145] width 118 height 14
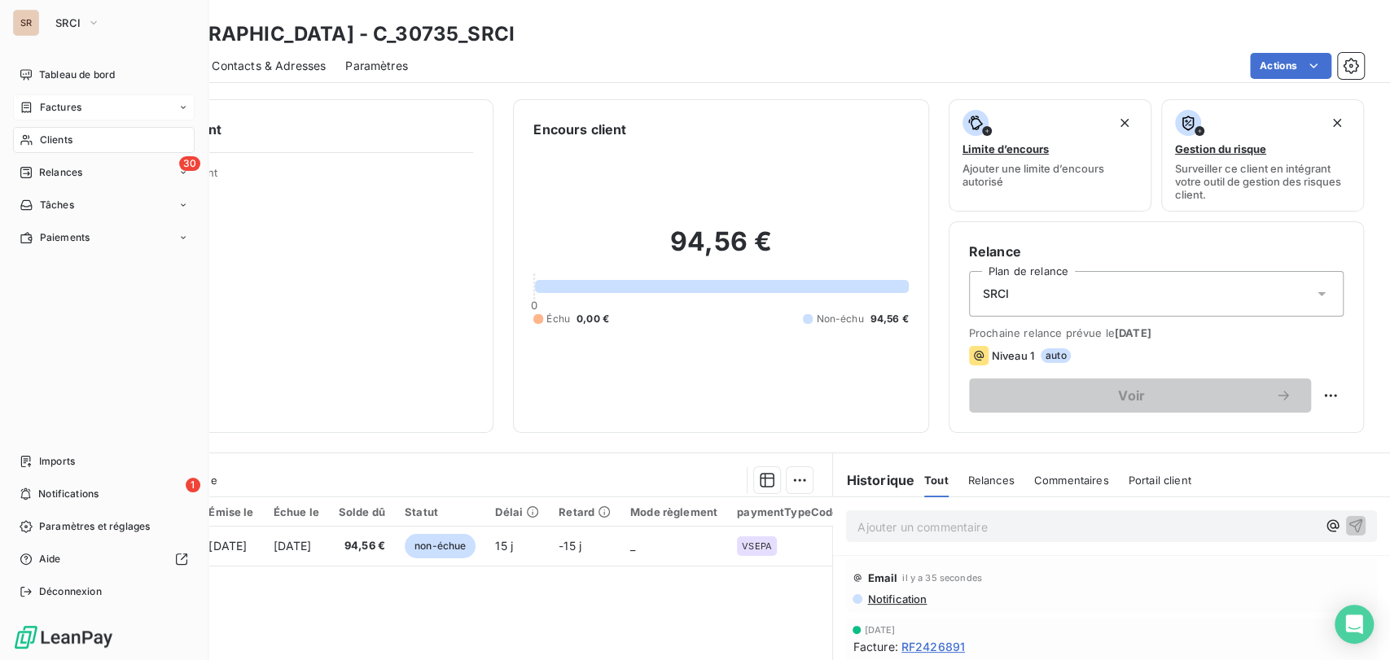
click at [66, 134] on span "Clients" at bounding box center [56, 140] width 33 height 15
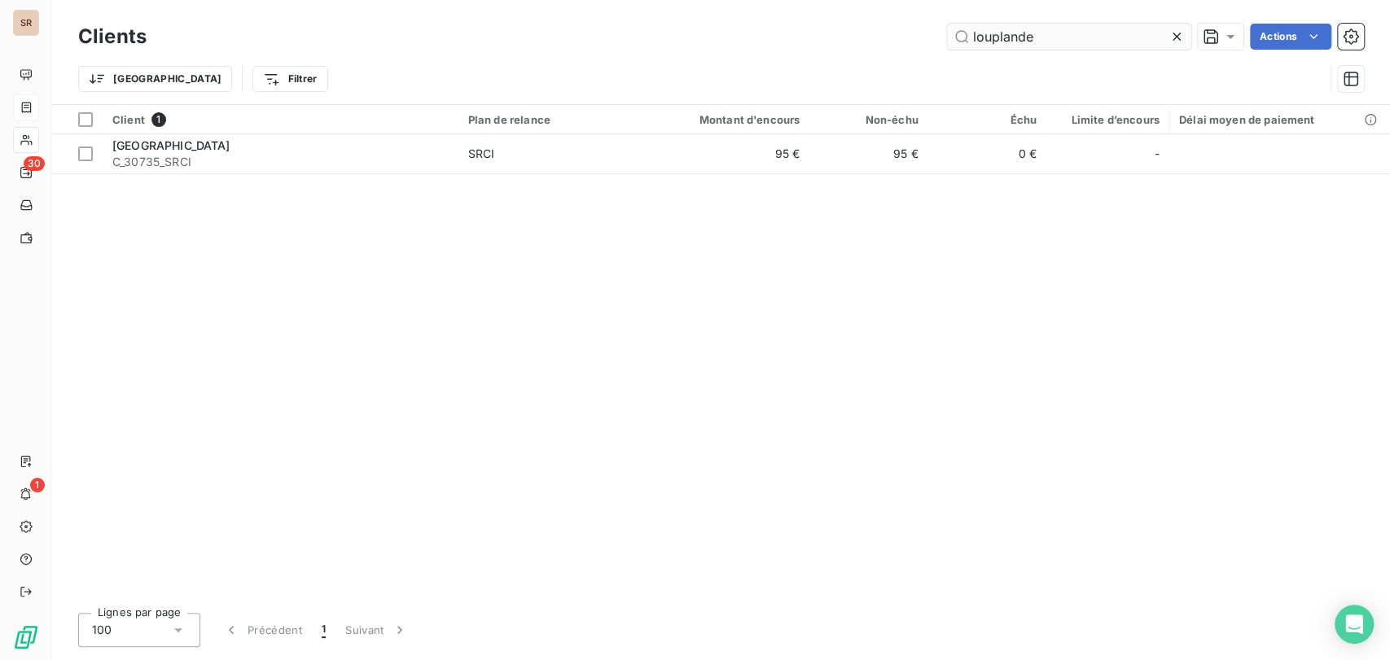
drag, startPoint x: 1038, startPoint y: 33, endPoint x: 945, endPoint y: 35, distance: 92.8
click at [947, 35] on input "louplande" at bounding box center [1069, 37] width 244 height 26
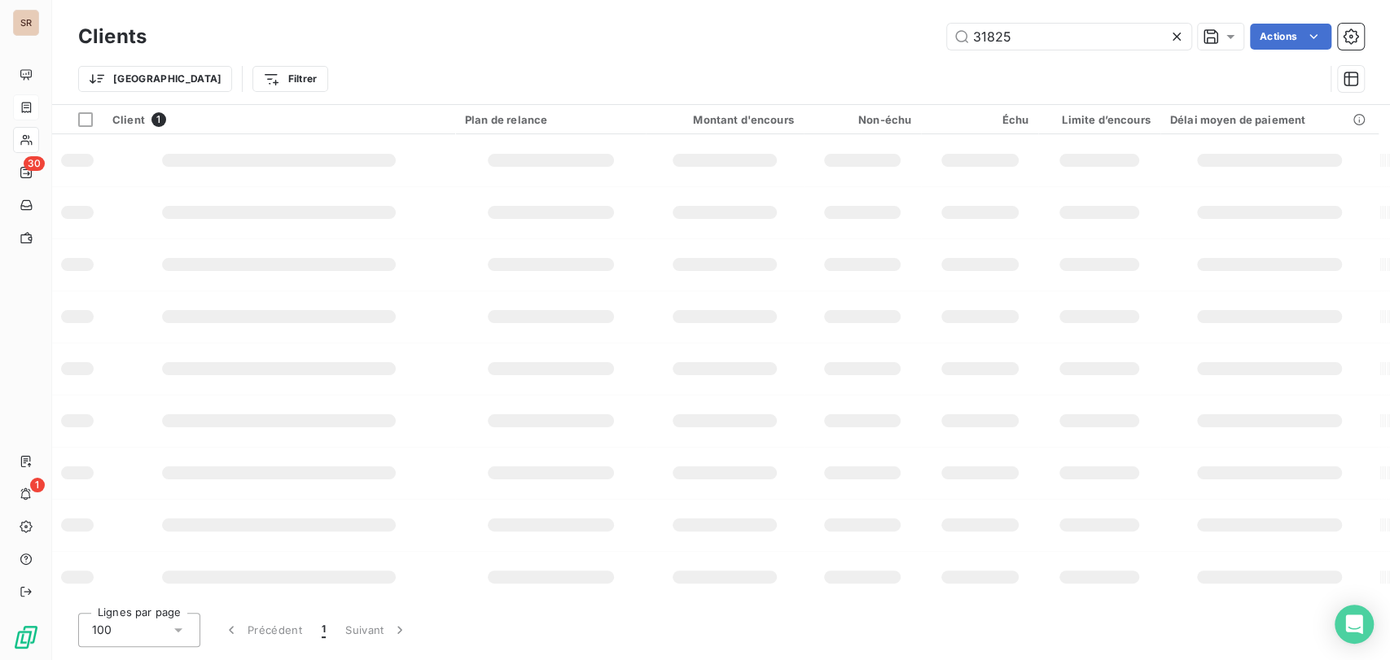
type input "31825"
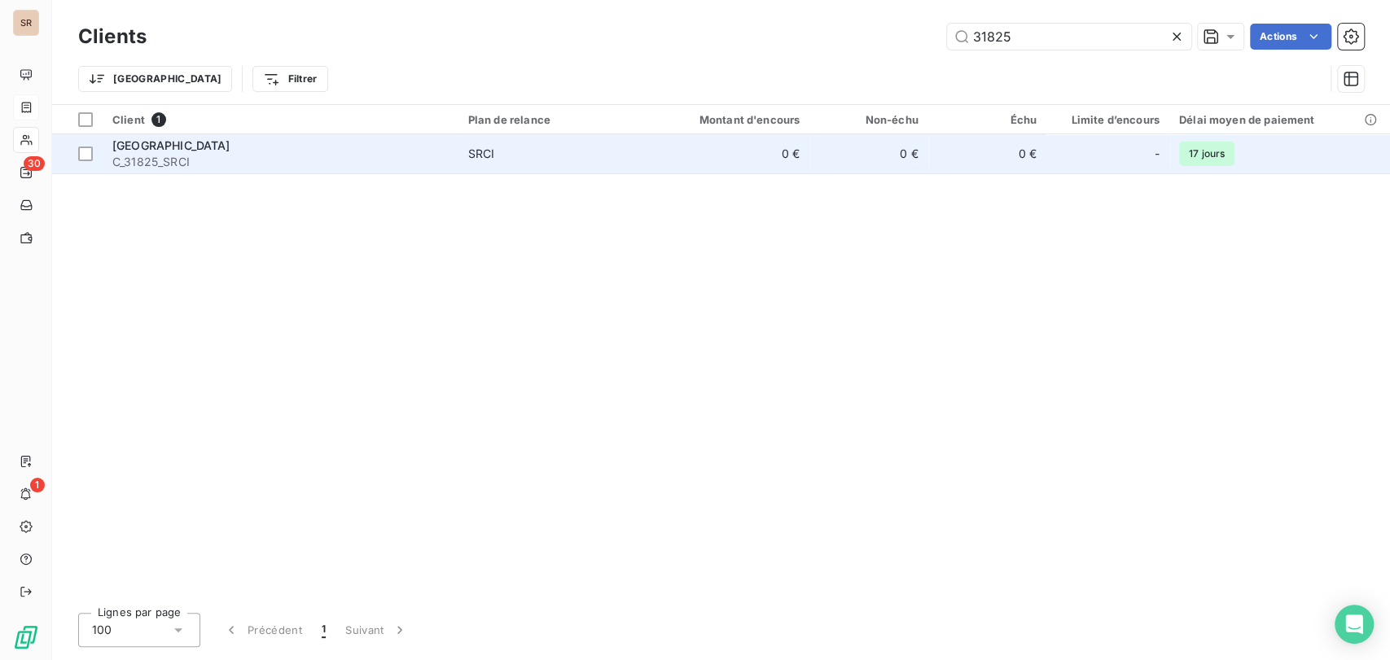
click at [166, 140] on span "MAIRIE DE SAINT CHRISTOPHE" at bounding box center [171, 145] width 118 height 14
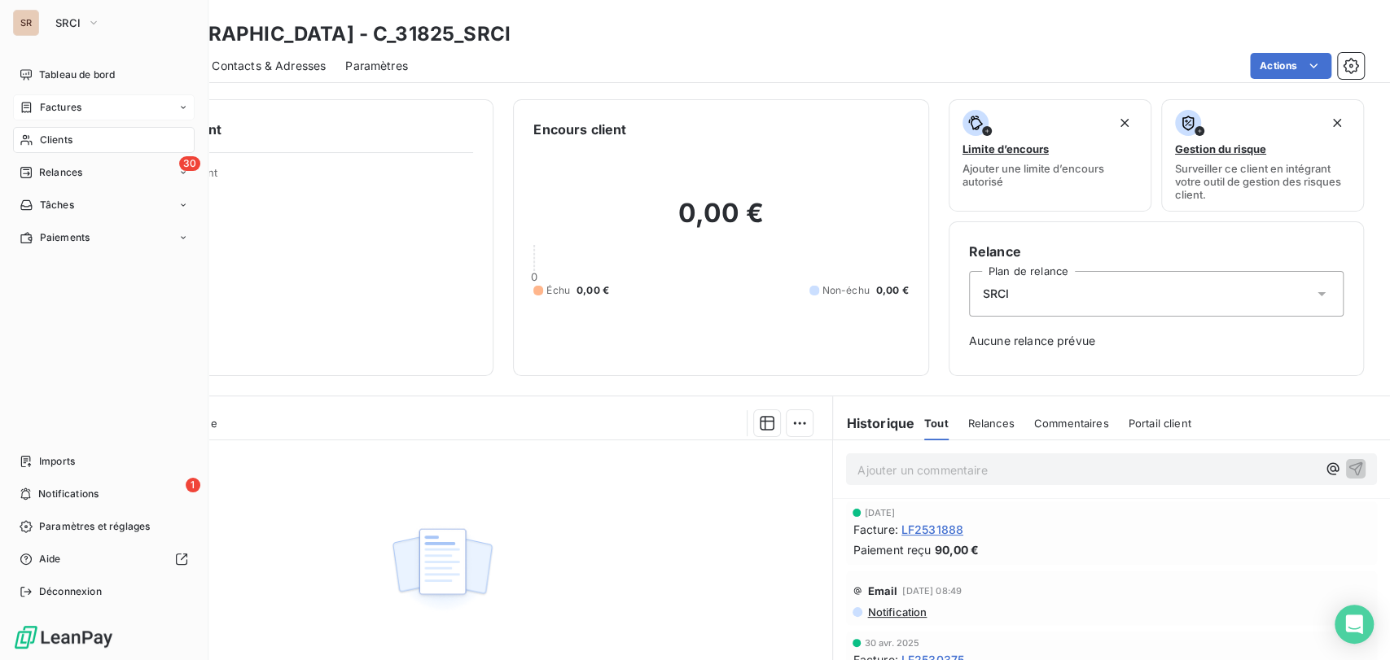
click at [63, 145] on span "Clients" at bounding box center [56, 140] width 33 height 15
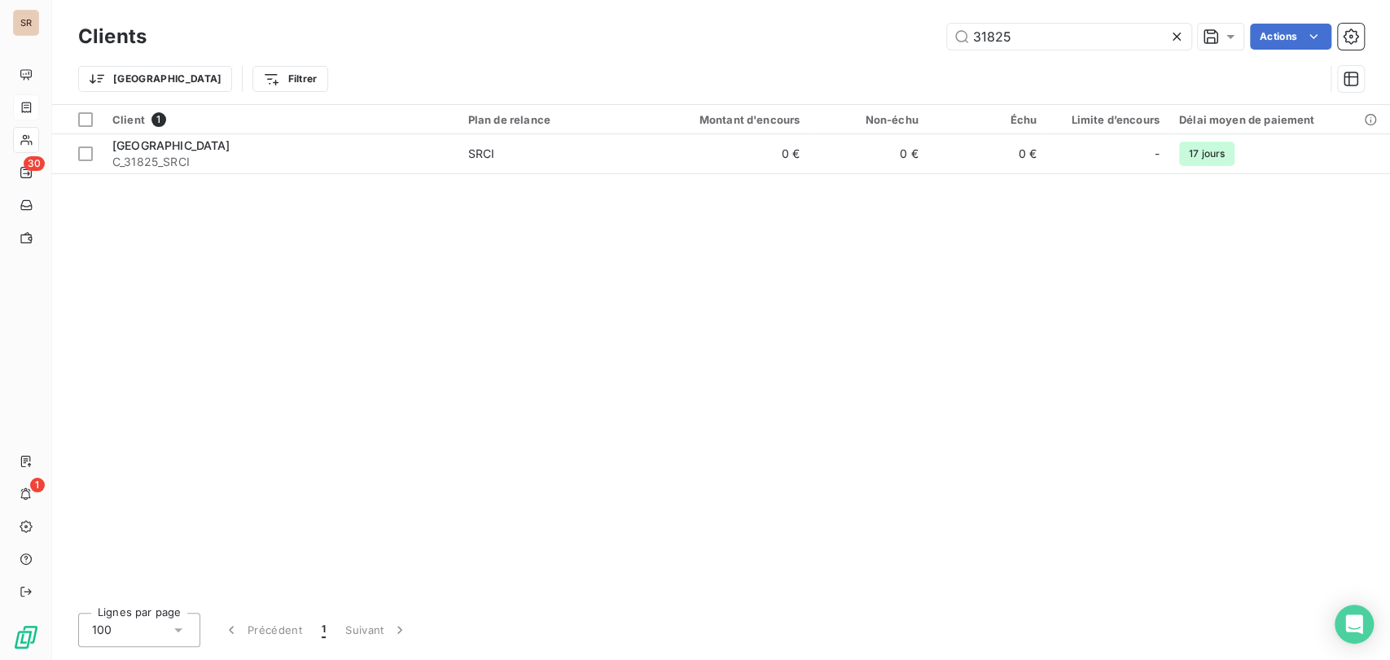
drag, startPoint x: 1015, startPoint y: 39, endPoint x: 911, endPoint y: 47, distance: 104.5
click at [918, 47] on div "31825 Actions" at bounding box center [765, 37] width 1198 height 26
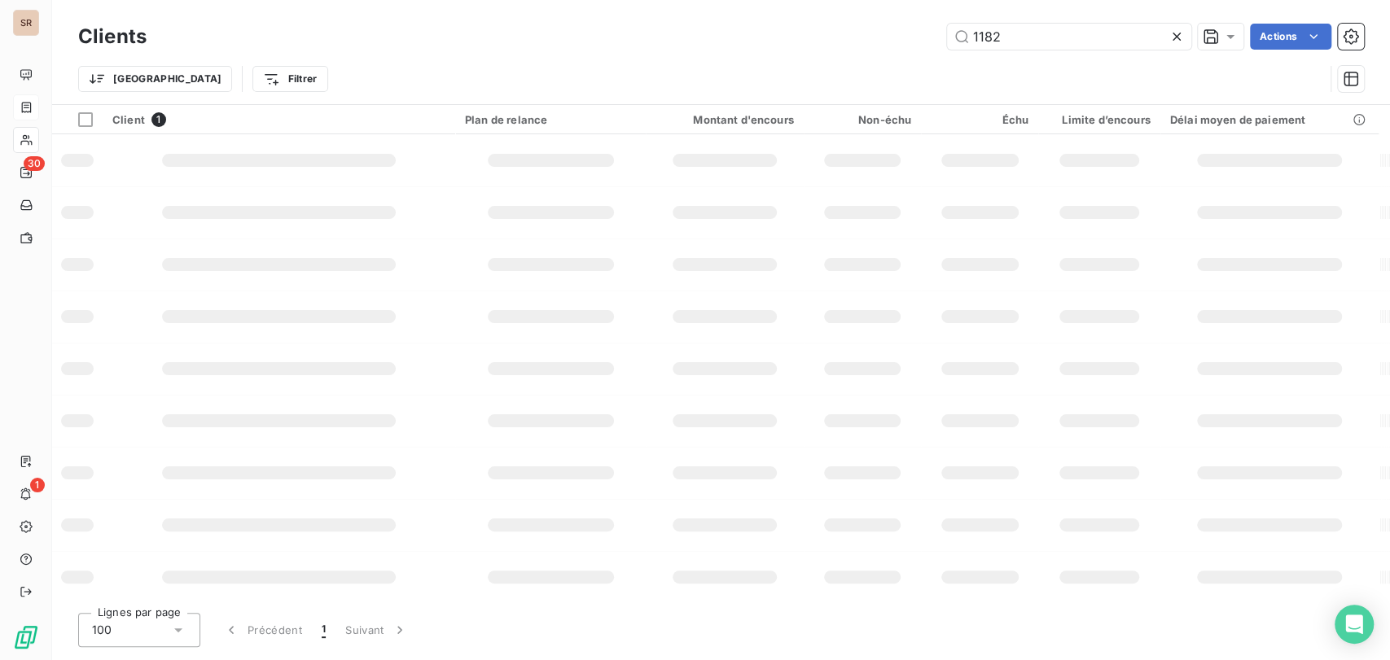
type input "1182"
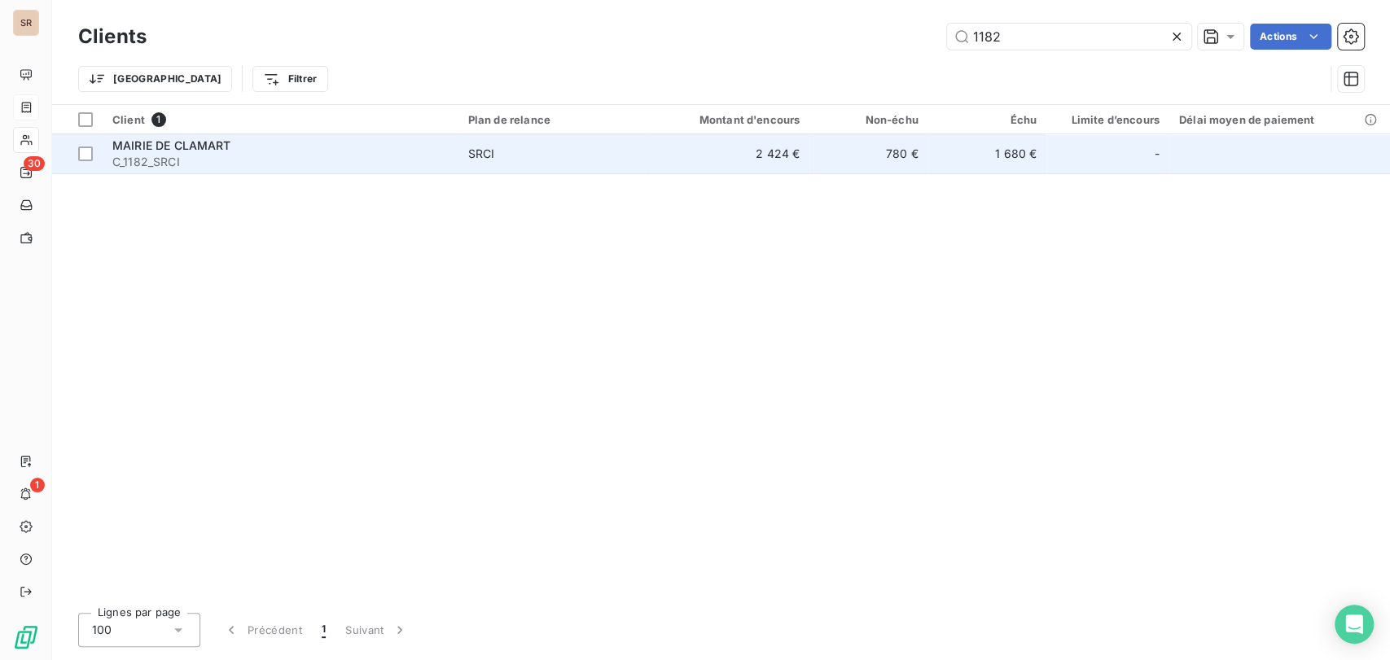
click at [137, 145] on span "MAIRIE DE CLAMART" at bounding box center [171, 145] width 119 height 14
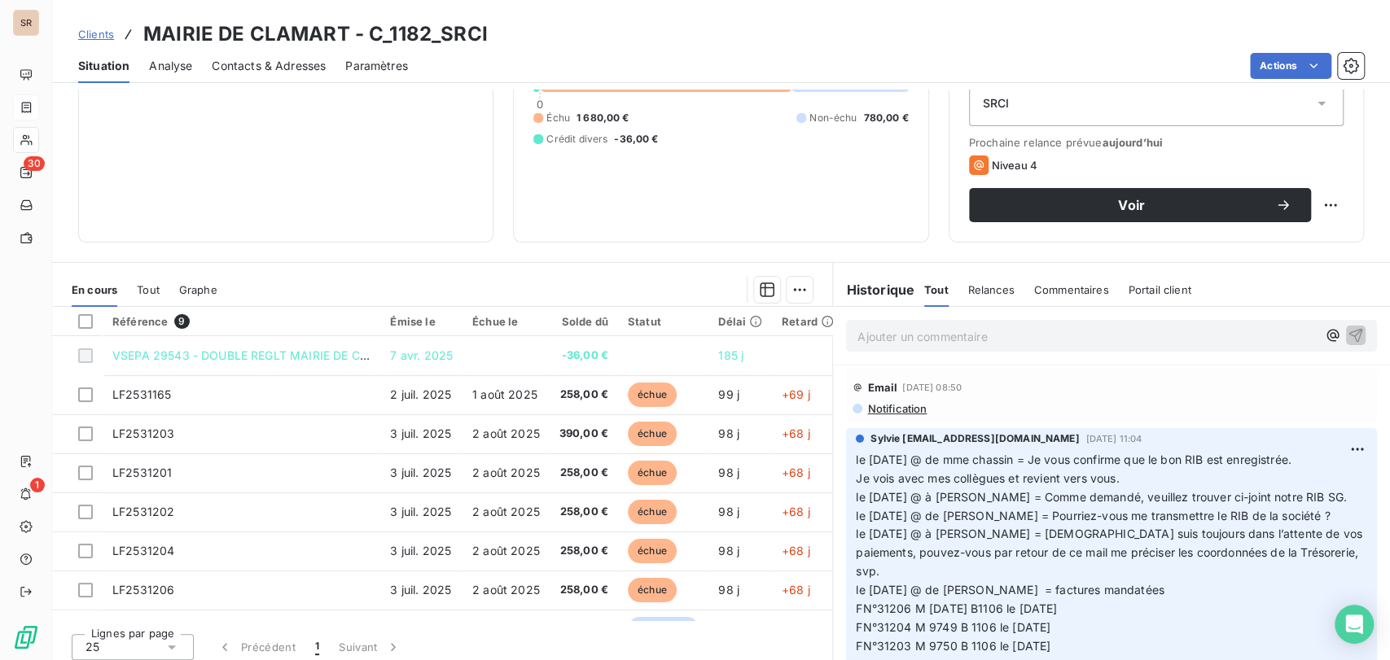
scroll to position [199, 0]
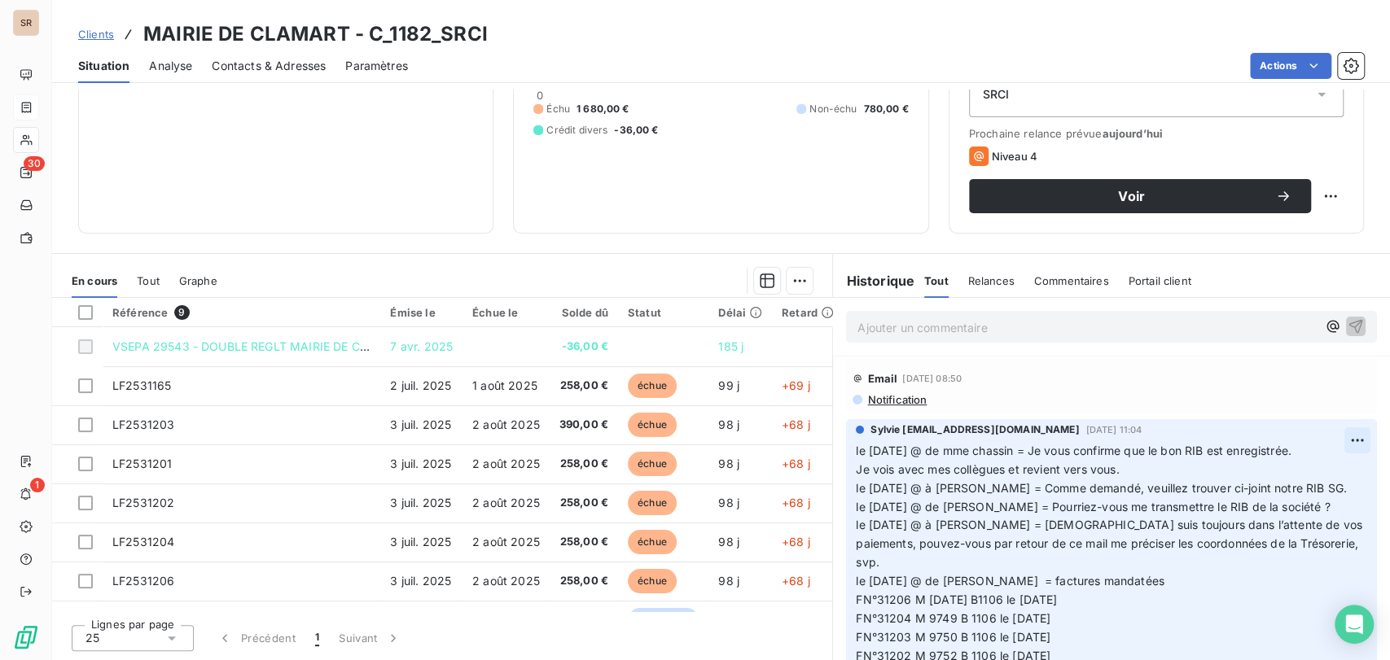
click at [1330, 438] on html "SR 30 1 Clients MAIRIE DE CLAMART - C_1182_SRCI Situation Analyse Contacts & Ad…" at bounding box center [695, 330] width 1390 height 660
click at [1282, 475] on div "Editer" at bounding box center [1290, 476] width 91 height 26
click at [847, 450] on div "Sylvie s.bruchard@salviadeveloppement.com 3 oct. 2025, 11:04 le 03/10/25 @ de m…" at bounding box center [1111, 575] width 531 height 312
click at [856, 453] on span "le 03/10/25 @ de mme chassin = Je vous confirme que le bon RIB est enregistrée." at bounding box center [1074, 451] width 436 height 14
click at [872, 451] on p "le 03/10/25 @ de mme chassin = Je vous confirme que le bon RIB est enregistrée.…" at bounding box center [1102, 581] width 492 height 279
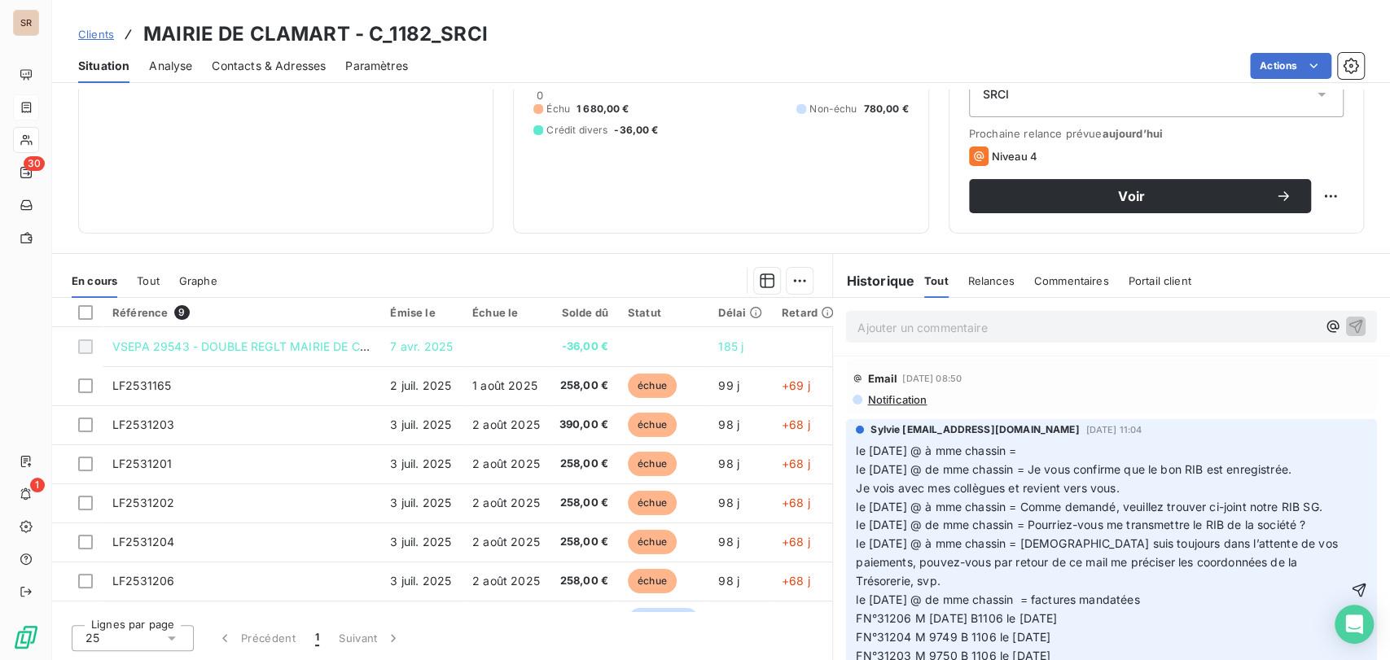
click at [1040, 457] on p "le 08/10/25 @ à mme chassin = le 03/10/25 @ de mme chassin = Je vous confirme q…" at bounding box center [1102, 591] width 492 height 298
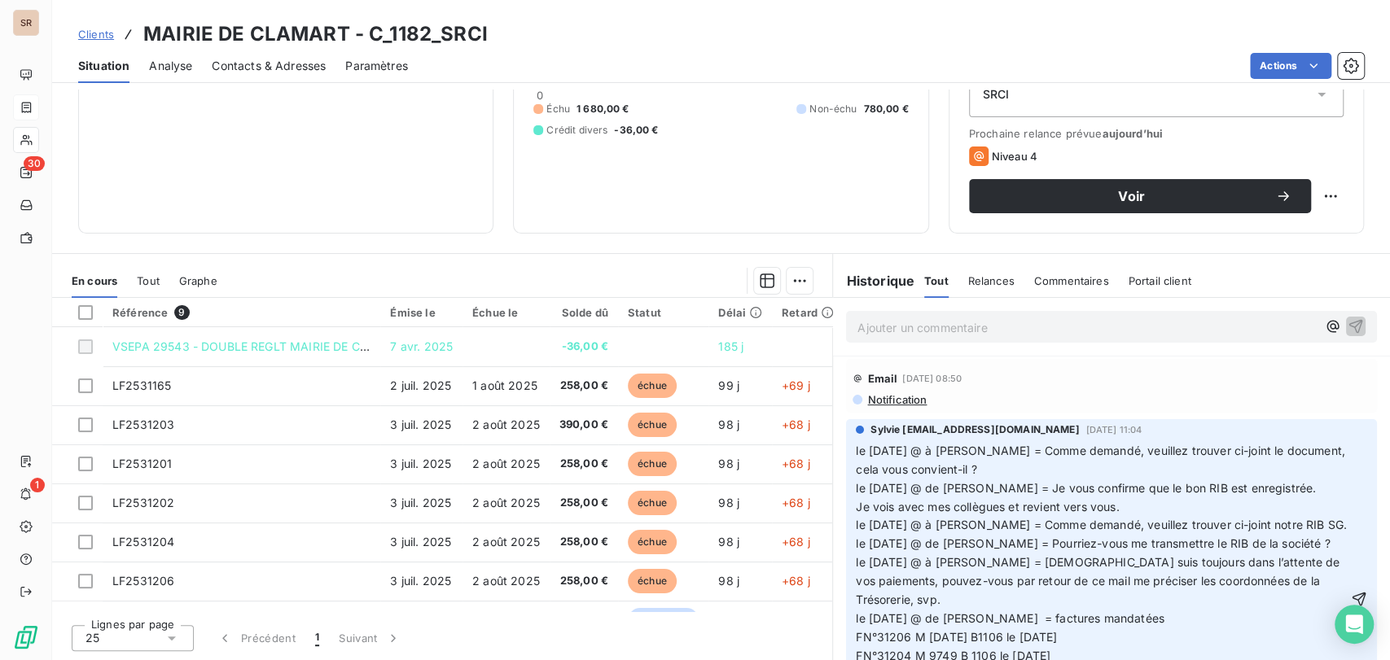
click at [856, 449] on span "le 08/10/25 @ à mme chassin = Comme demandé, veuillez trouver ci-joint le docum…" at bounding box center [1102, 600] width 493 height 312
click at [857, 469] on p "le 08/10/25 @ à mme chassin = Comme demandé, veuillez trouver ci-joint le docum…" at bounding box center [1102, 600] width 492 height 317
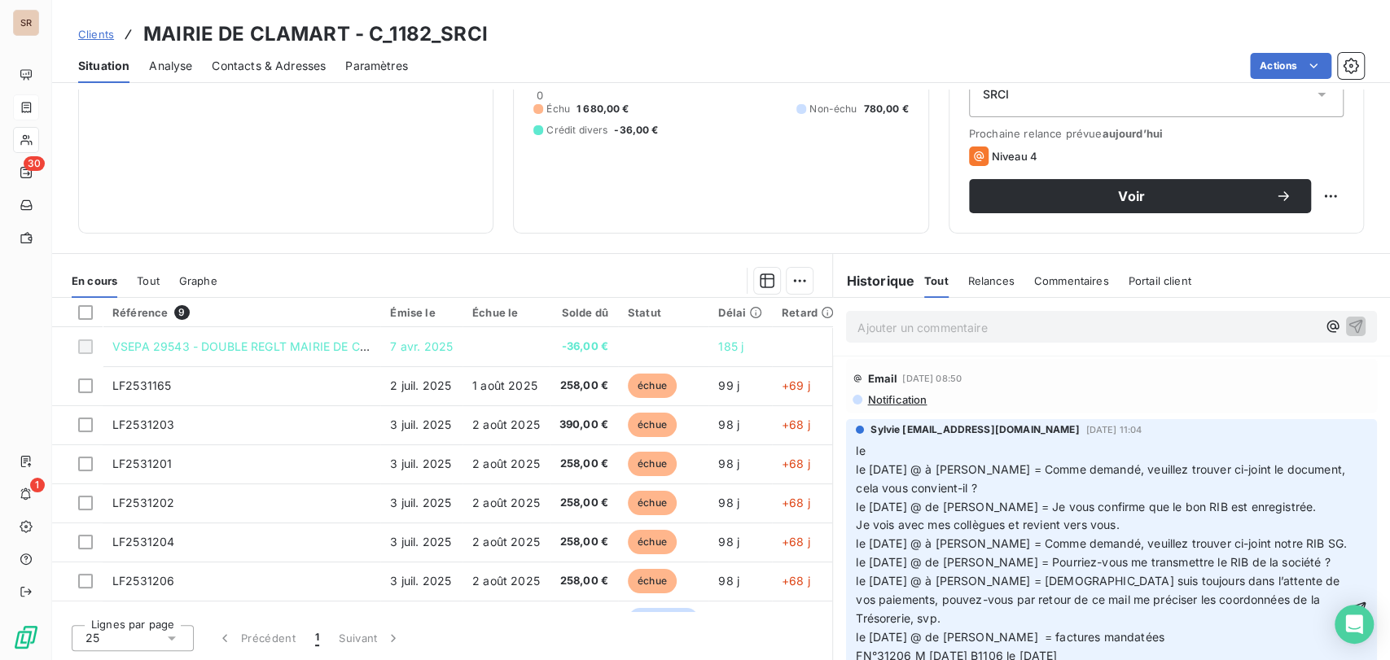
click at [859, 445] on p "le le 08/10/25 @ à mme chassin = Comme demandé, veuillez trouver ci-joint le do…" at bounding box center [1102, 609] width 492 height 335
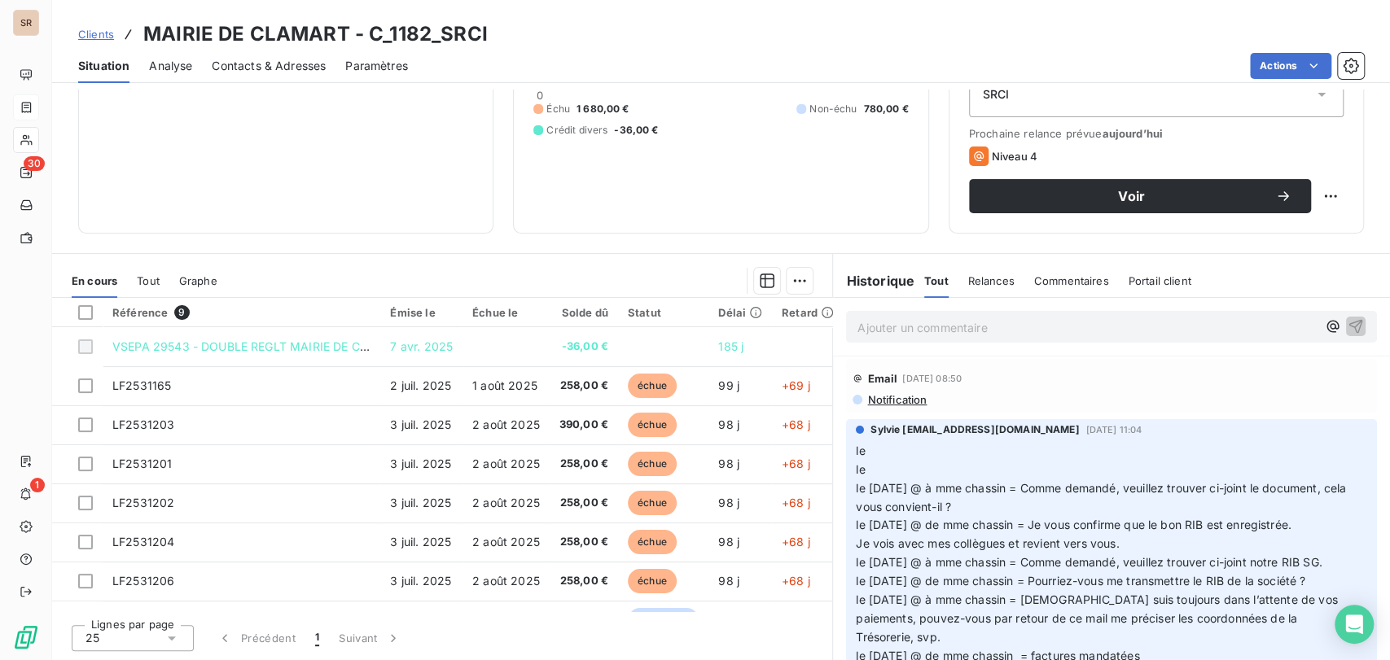
click at [874, 472] on p "le le le 08/10/25 @ à mme chassin = Comme demandé, veuillez trouver ci-joint le…" at bounding box center [1102, 619] width 492 height 354
click at [1054, 469] on p "le le 08/10/25 @ de mme chassin = le 08/10/25 @ à mme chassin = Comme demandé, …" at bounding box center [1102, 619] width 492 height 354
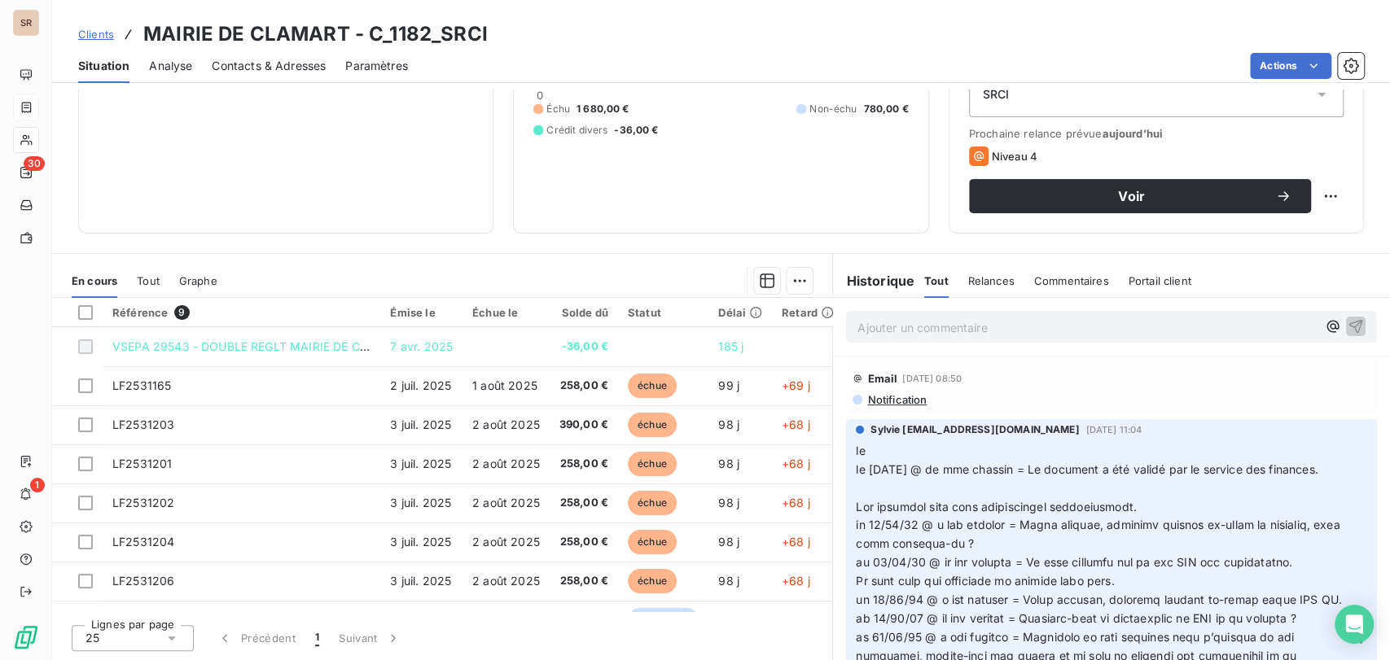
click at [867, 498] on p "﻿" at bounding box center [1102, 489] width 492 height 19
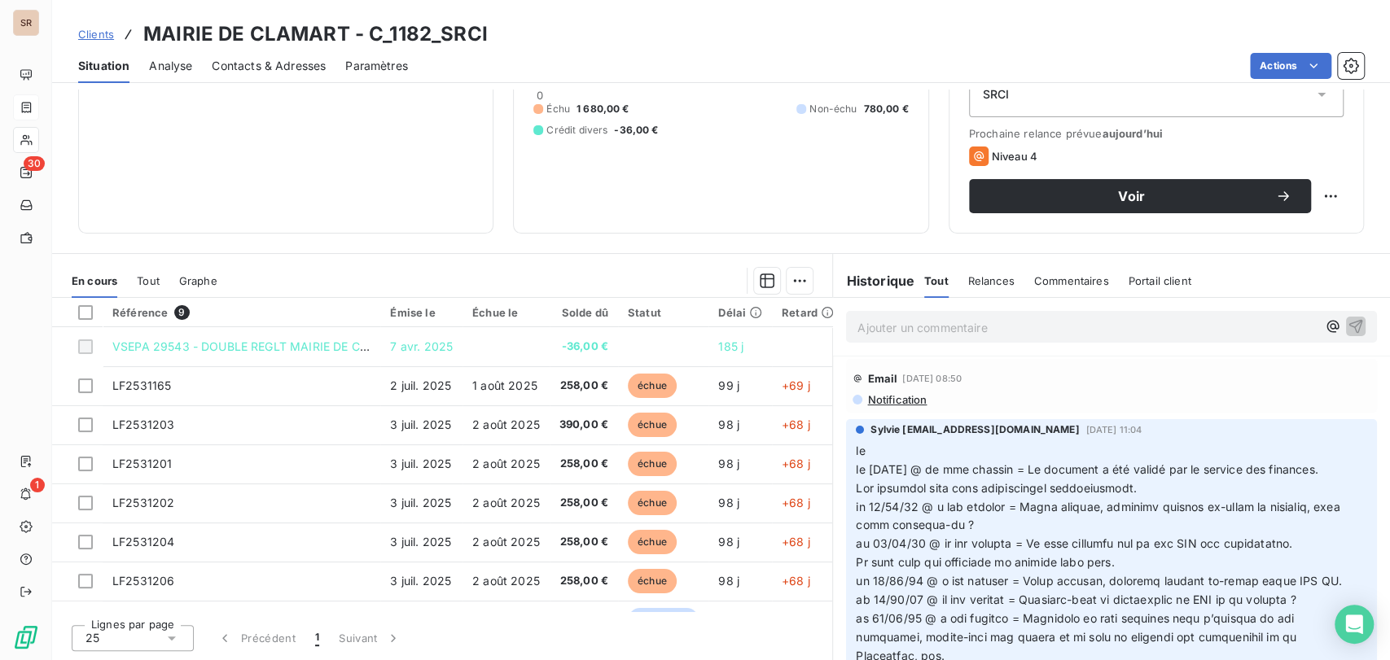
click at [847, 468] on div "Sylvie s.bruchard@salviadeveloppement.com 3 oct. 2025, 11:04 le le 08/10/25 @ d…" at bounding box center [1111, 621] width 531 height 405
click at [856, 469] on span "le le 08/10/25 @ de mme chassin = Le document a été validé par le service des f…" at bounding box center [1087, 460] width 462 height 33
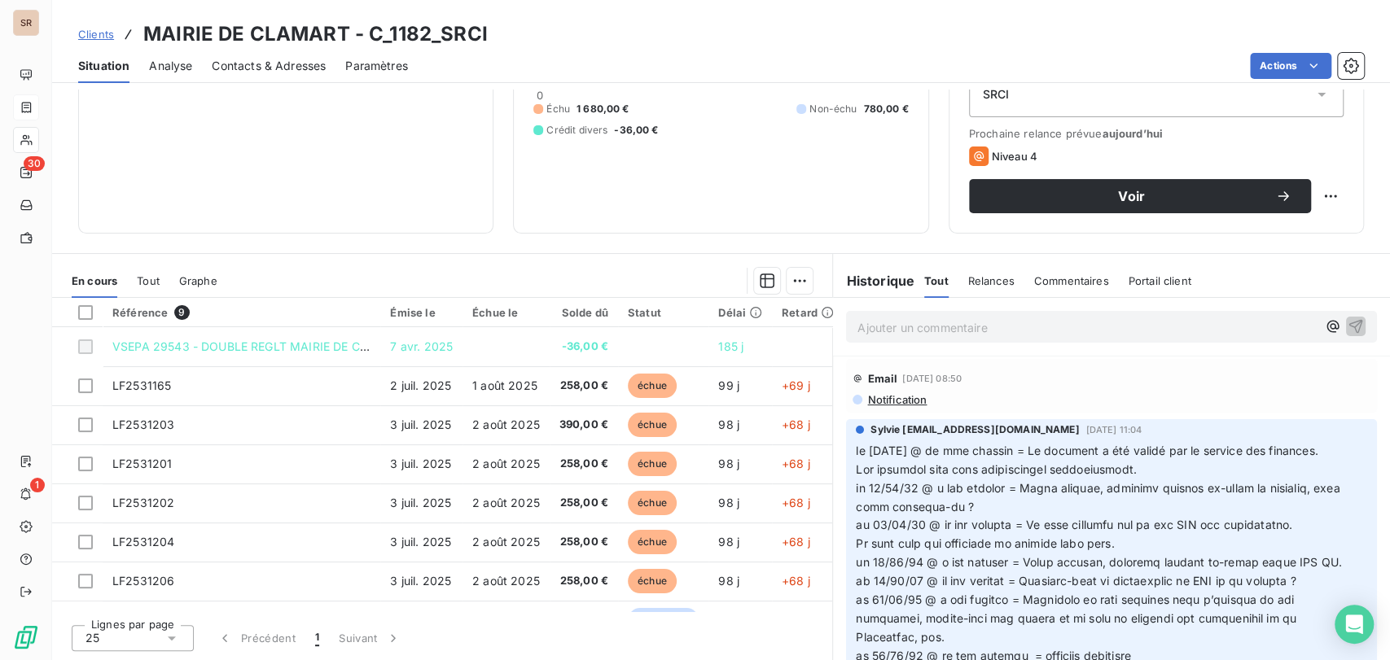
click at [1351, 626] on icon "button" at bounding box center [1359, 618] width 16 height 16
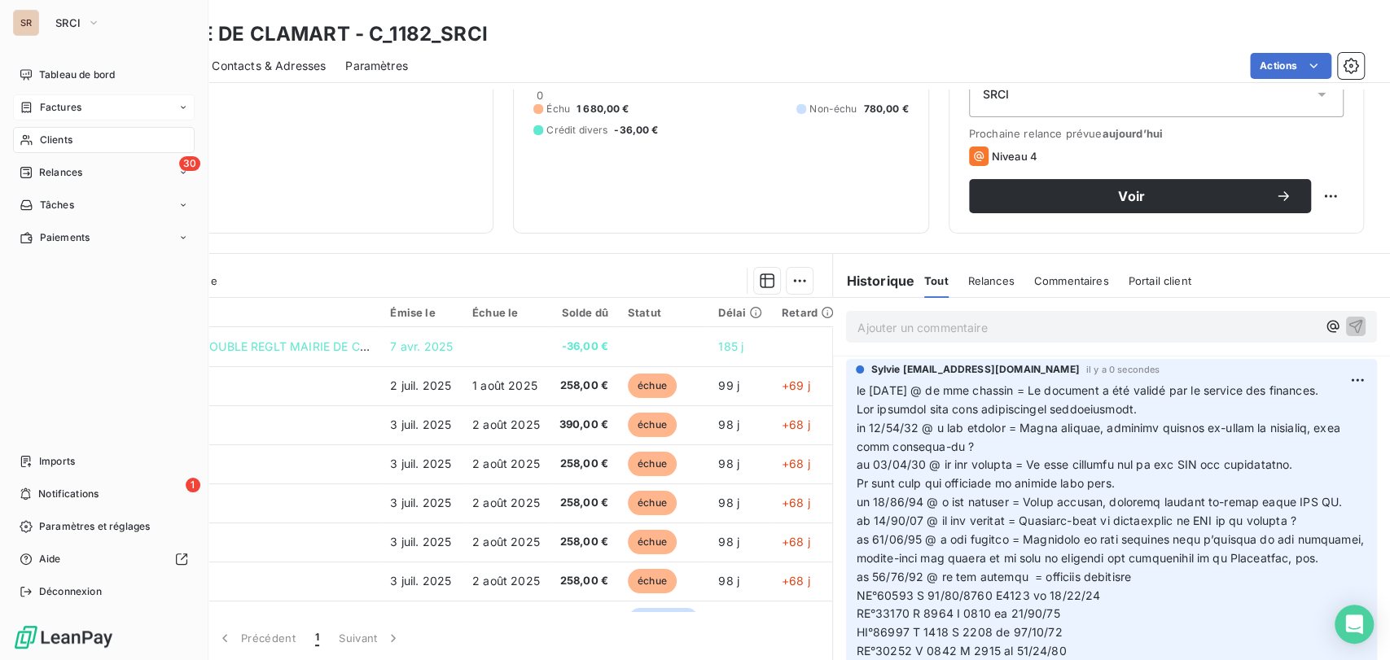
click at [45, 148] on div "Clients" at bounding box center [104, 140] width 182 height 26
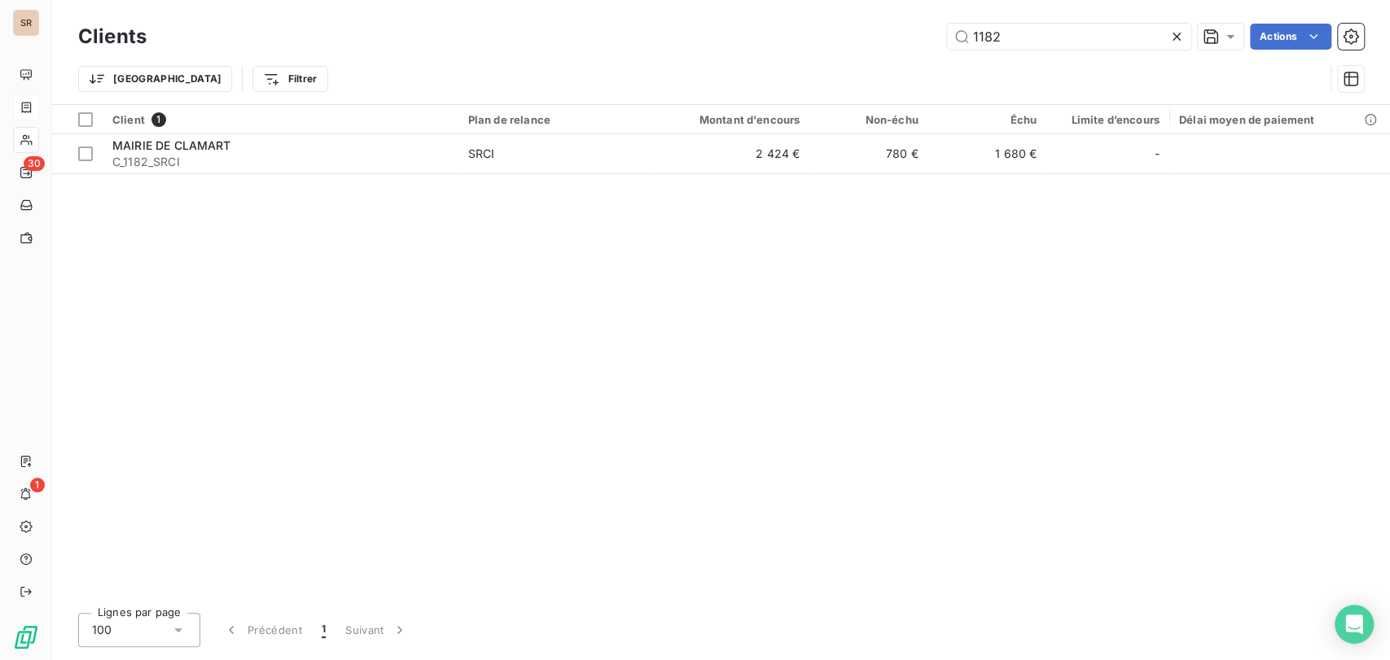
drag, startPoint x: 1004, startPoint y: 40, endPoint x: 931, endPoint y: 40, distance: 73.3
click at [931, 40] on div "1182 Actions" at bounding box center [765, 37] width 1198 height 26
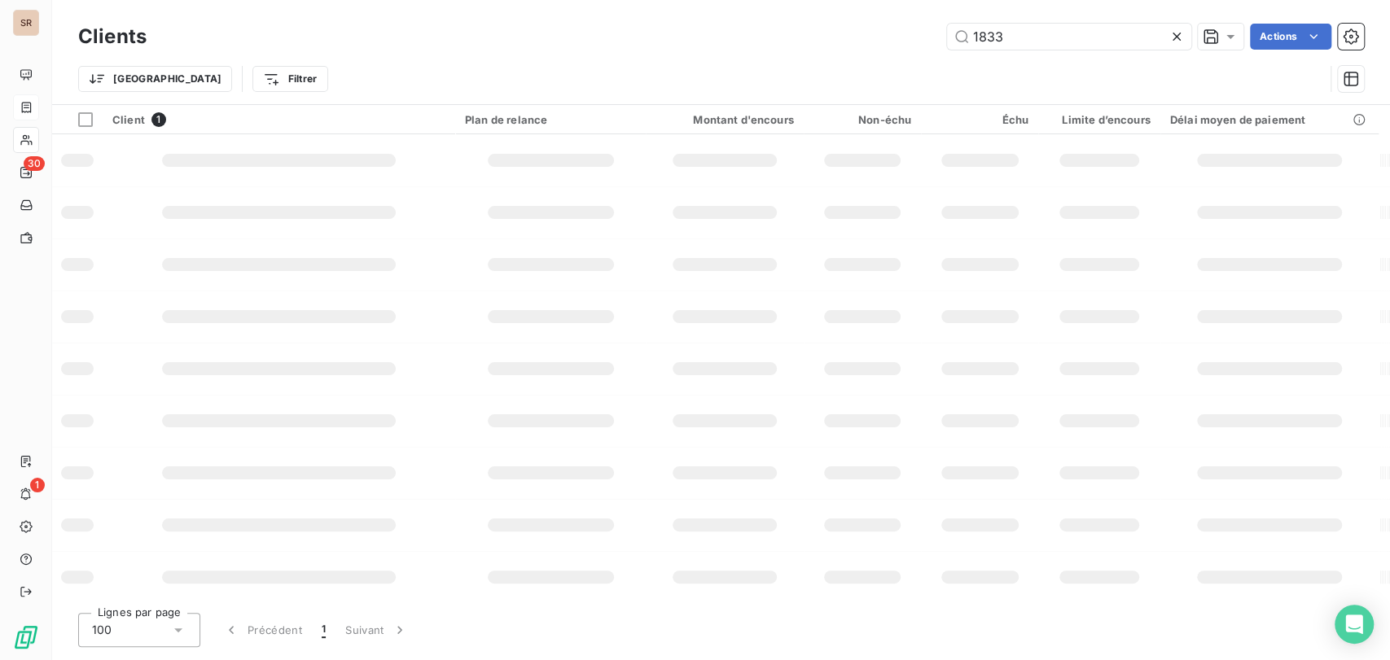
type input "1833"
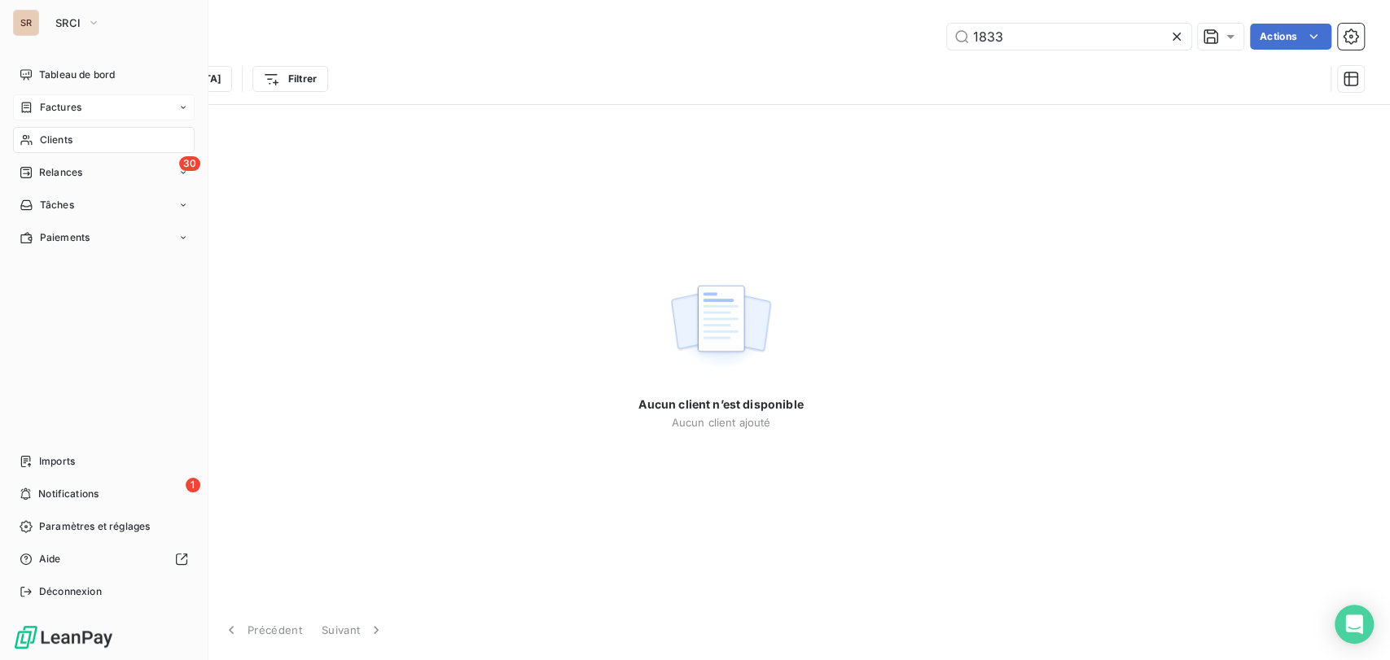
click at [46, 139] on span "Clients" at bounding box center [56, 140] width 33 height 15
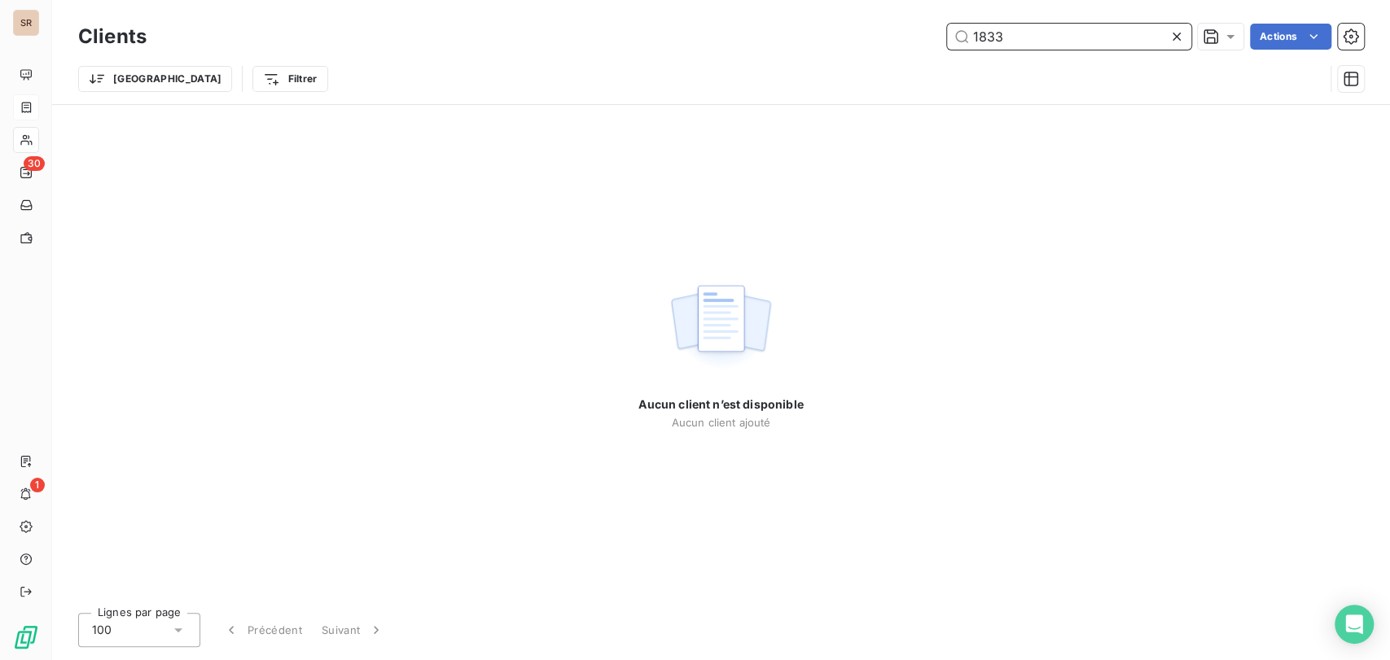
drag, startPoint x: 1030, startPoint y: 39, endPoint x: 852, endPoint y: 46, distance: 177.6
click at [853, 47] on div "1833 Actions" at bounding box center [765, 37] width 1198 height 26
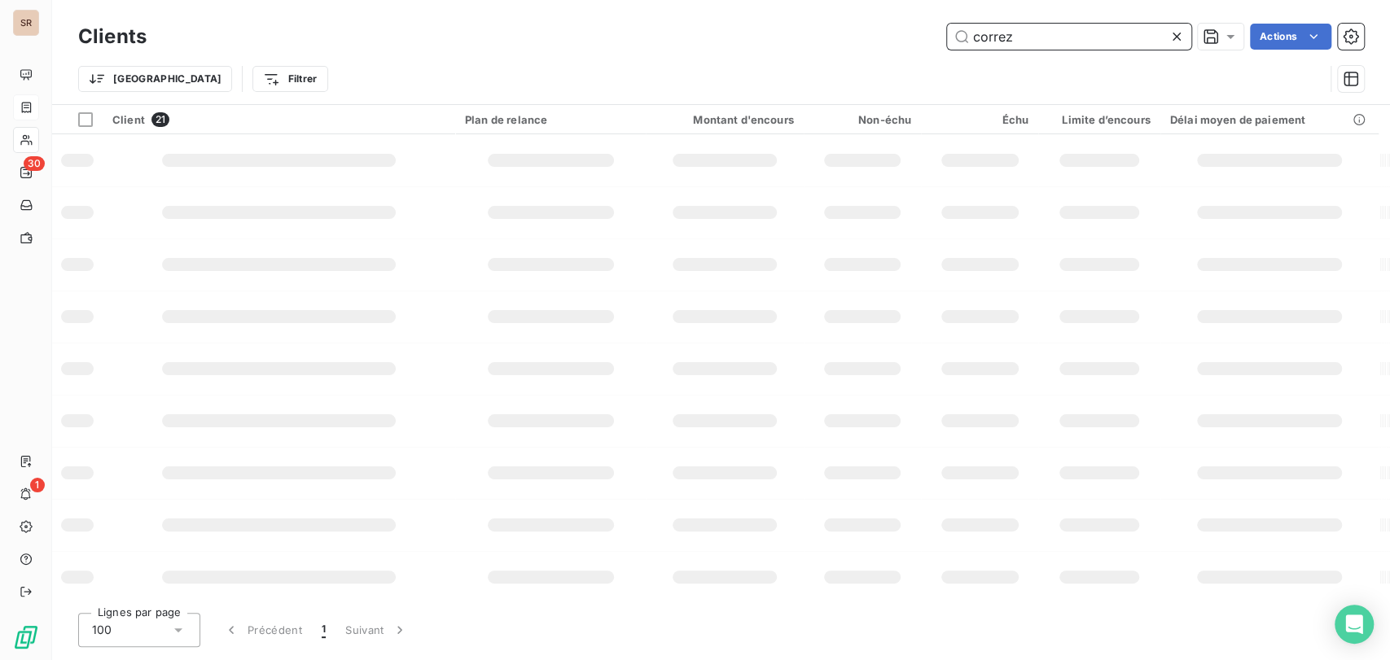
type input "correze"
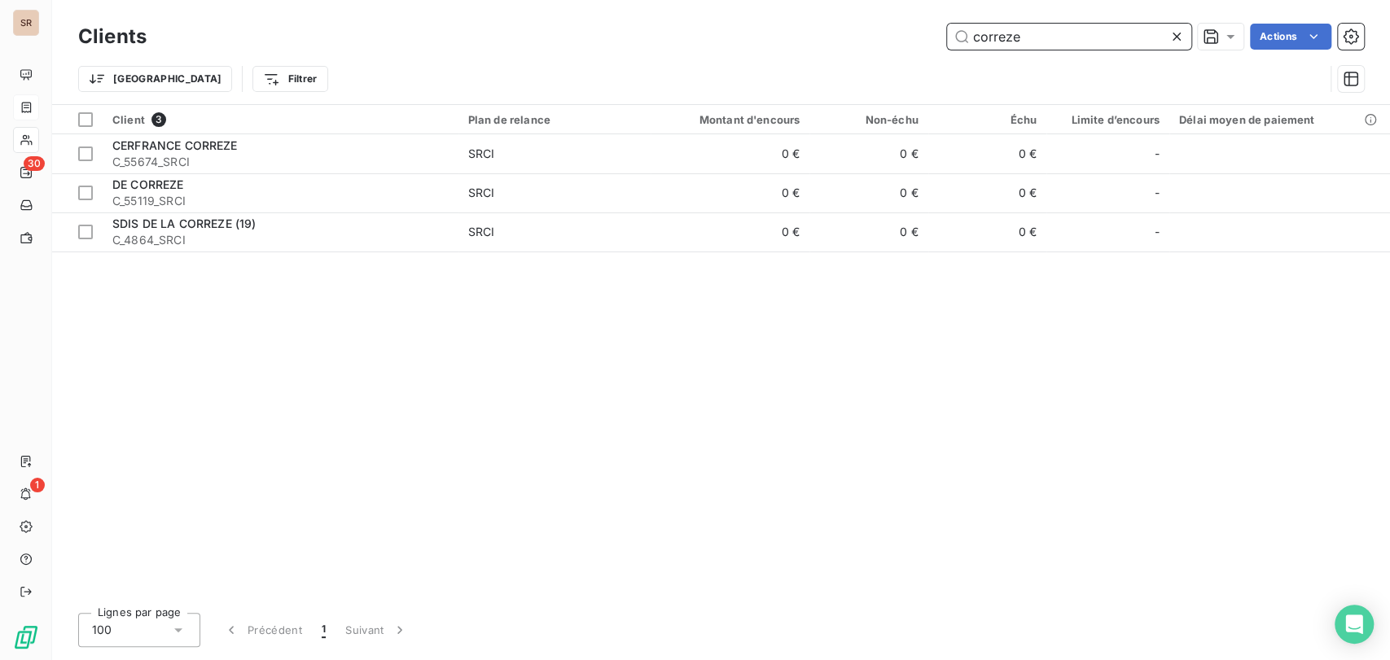
drag, startPoint x: 1029, startPoint y: 37, endPoint x: 899, endPoint y: 30, distance: 130.4
click at [913, 30] on div "correze Actions" at bounding box center [765, 37] width 1198 height 26
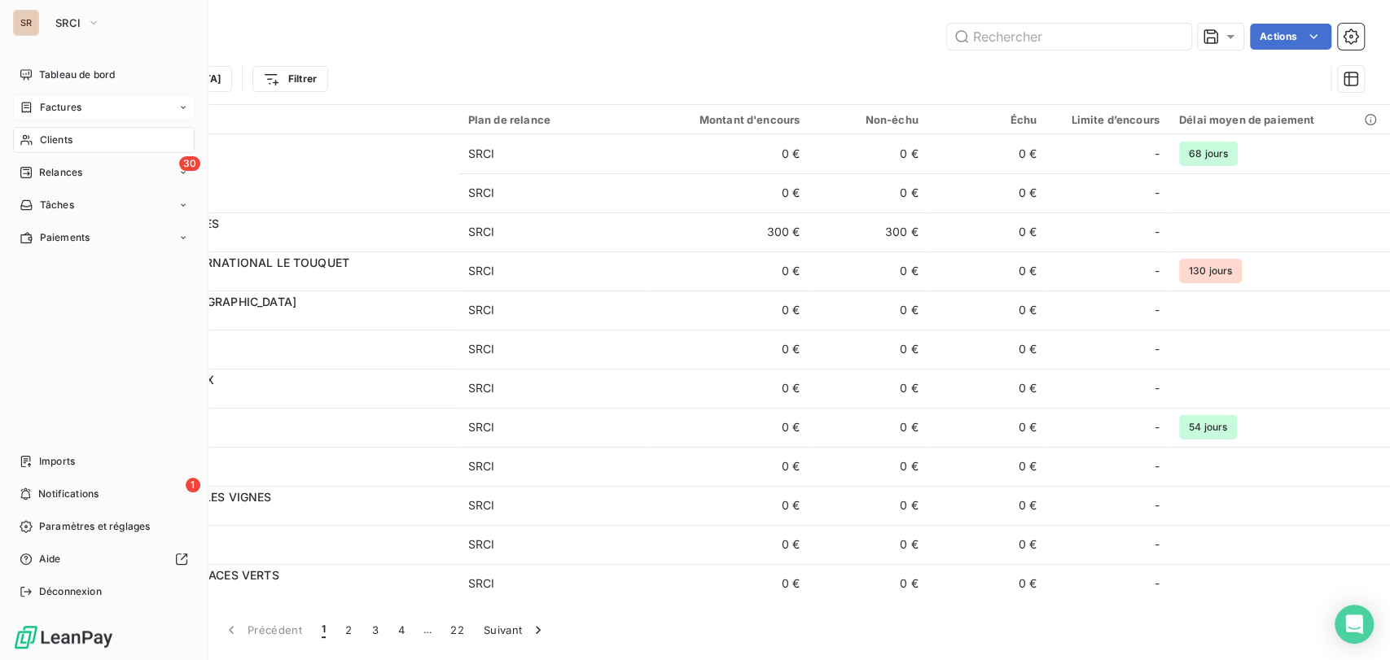
click at [31, 106] on icon at bounding box center [27, 107] width 14 height 13
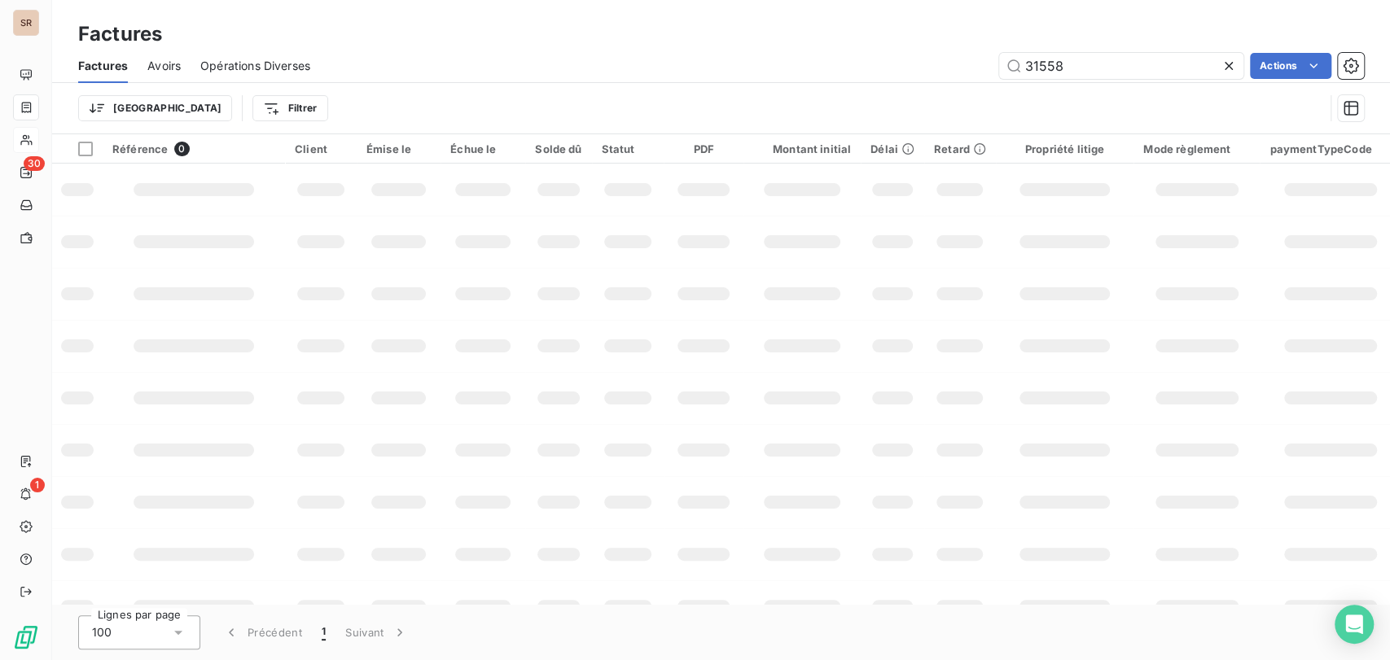
drag, startPoint x: 1075, startPoint y: 62, endPoint x: 978, endPoint y: 59, distance: 96.9
click at [983, 60] on div "31558 Actions" at bounding box center [847, 66] width 1034 height 26
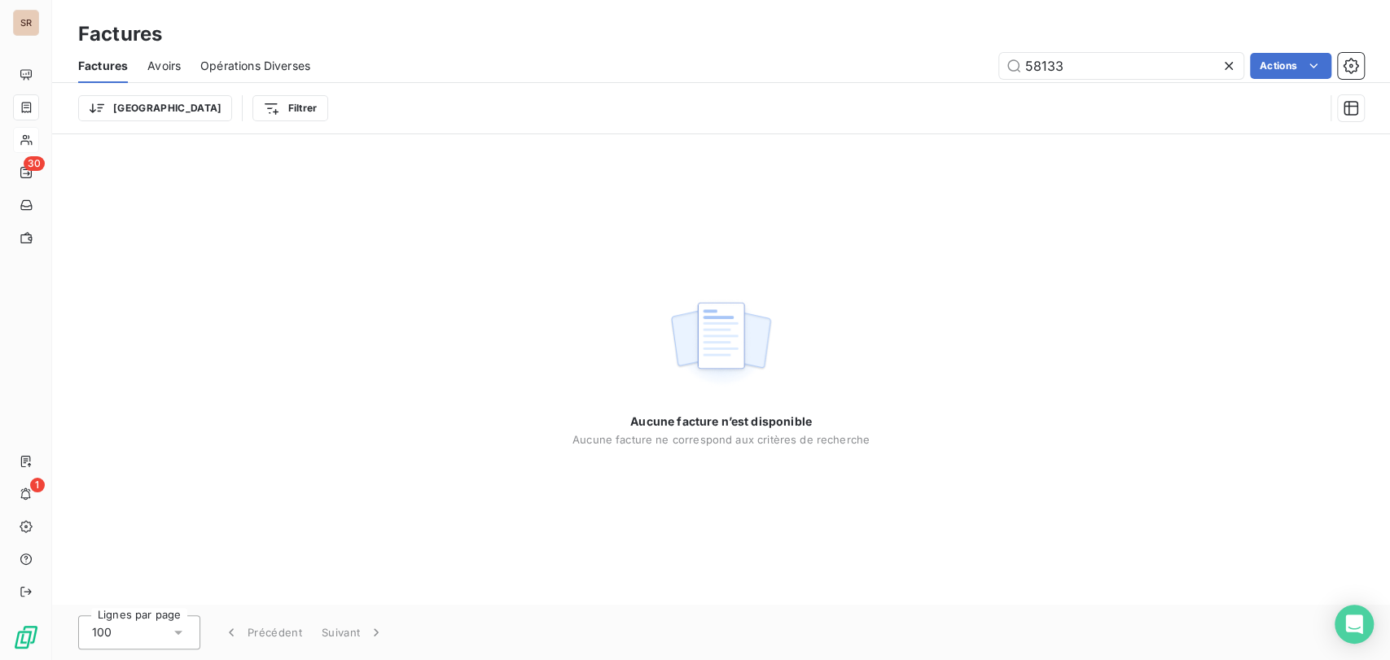
type input "58133"
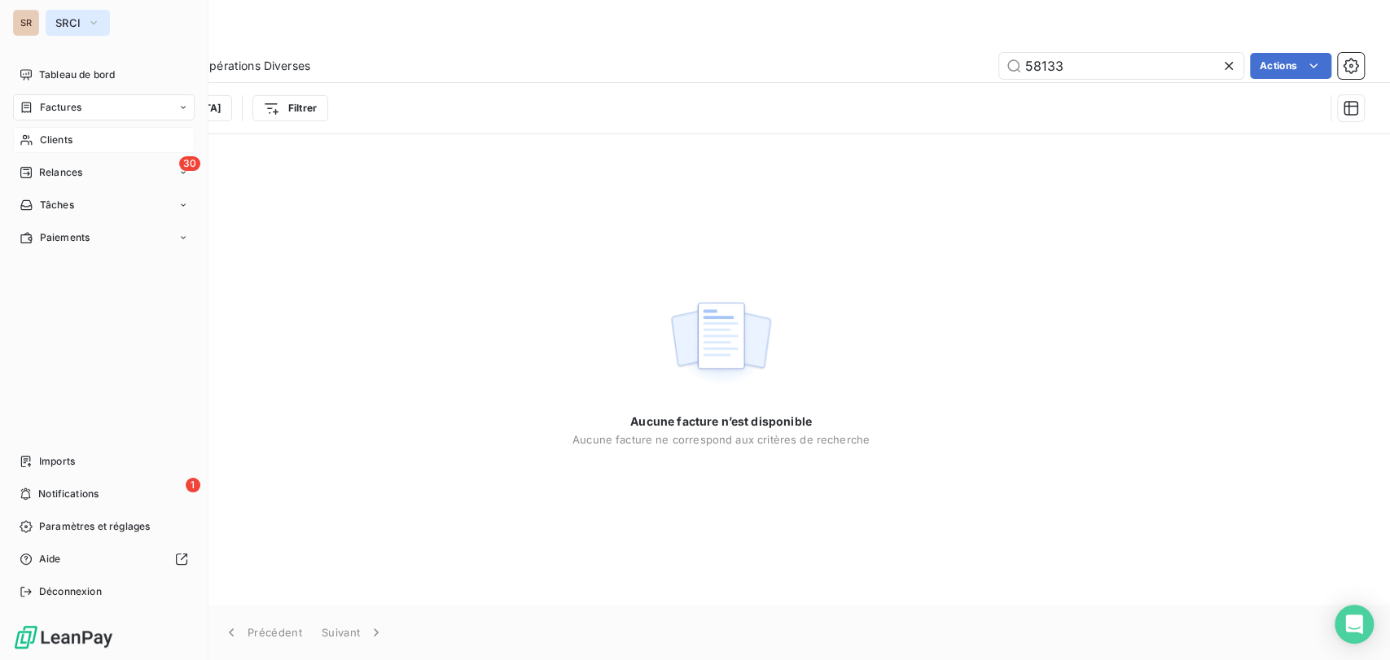
click at [102, 20] on button "SRCI" at bounding box center [78, 23] width 64 height 26
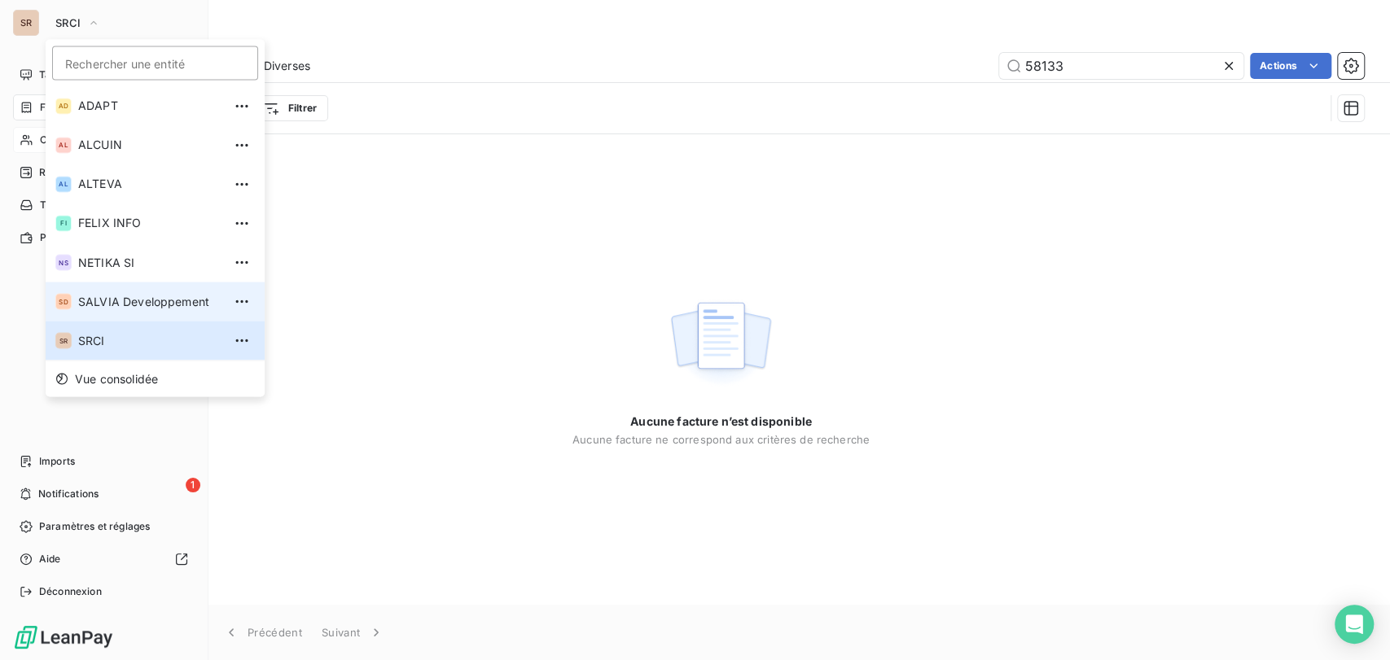
click at [109, 296] on span "SALVIA Developpement" at bounding box center [150, 301] width 144 height 16
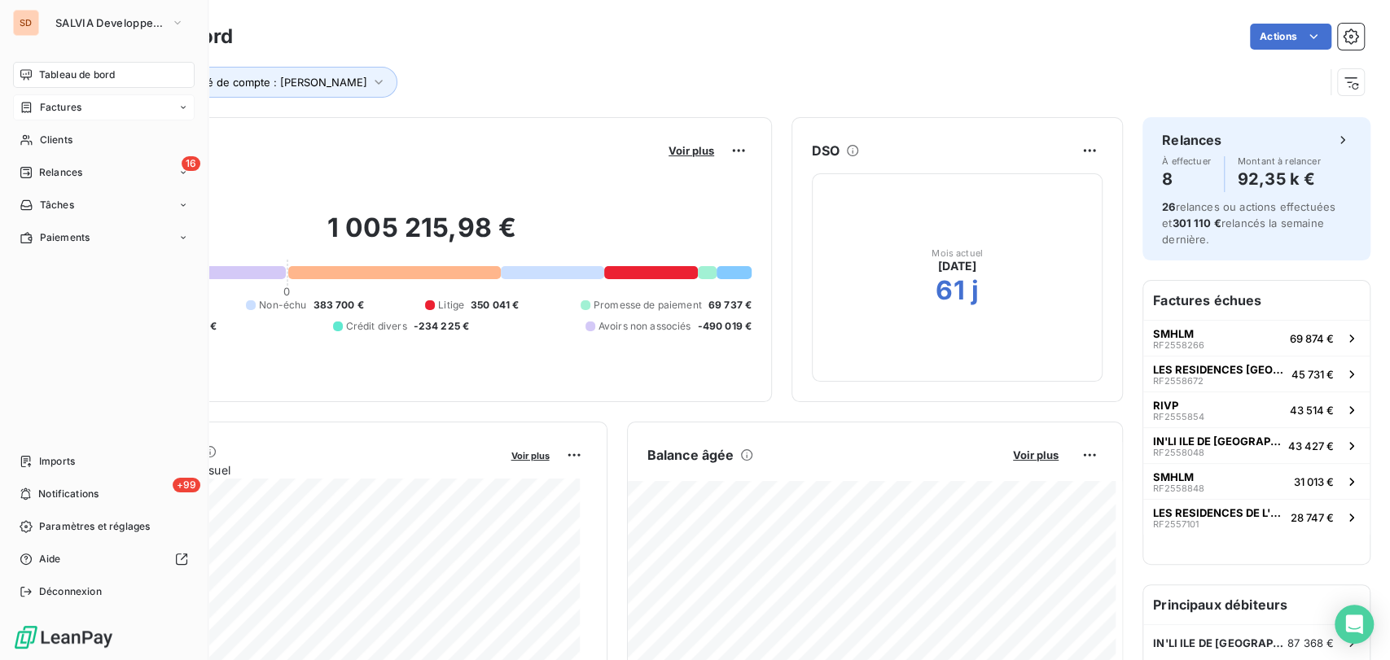
click at [67, 106] on span "Factures" at bounding box center [61, 107] width 42 height 15
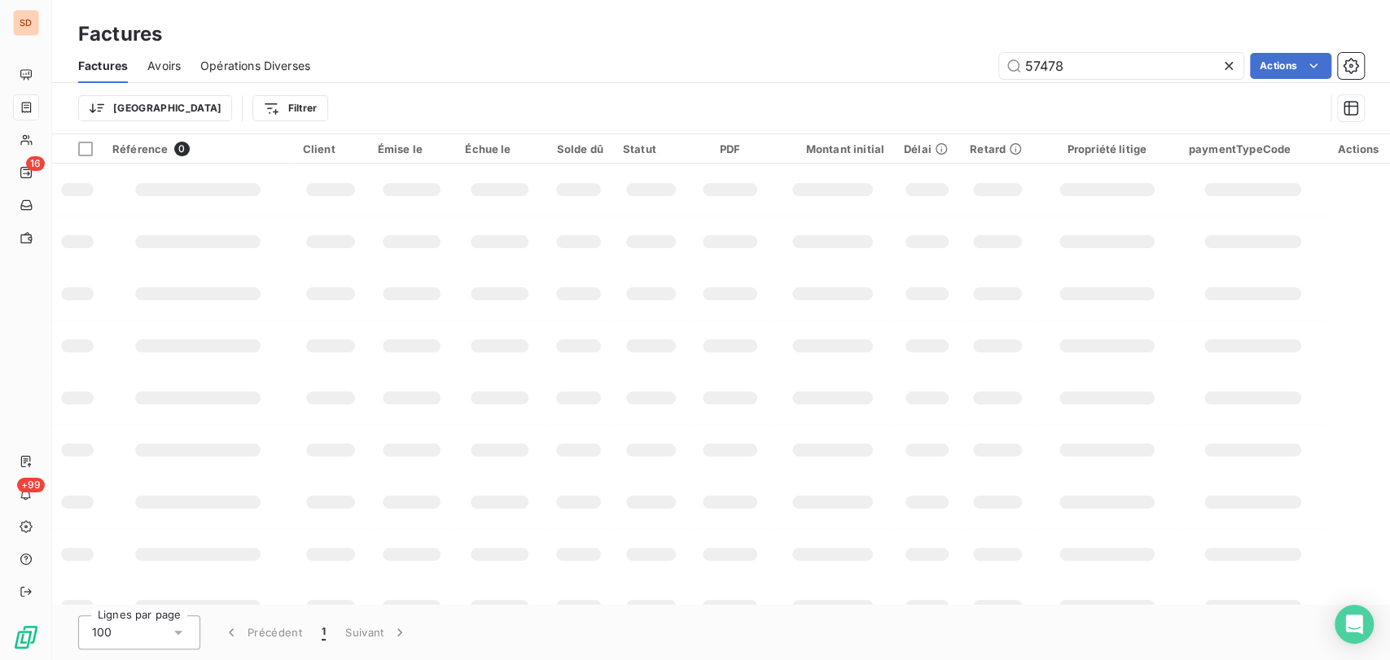
drag, startPoint x: 1053, startPoint y: 64, endPoint x: 918, endPoint y: 70, distance: 134.5
click at [927, 70] on div "57478 Actions" at bounding box center [847, 66] width 1034 height 26
type input "58133"
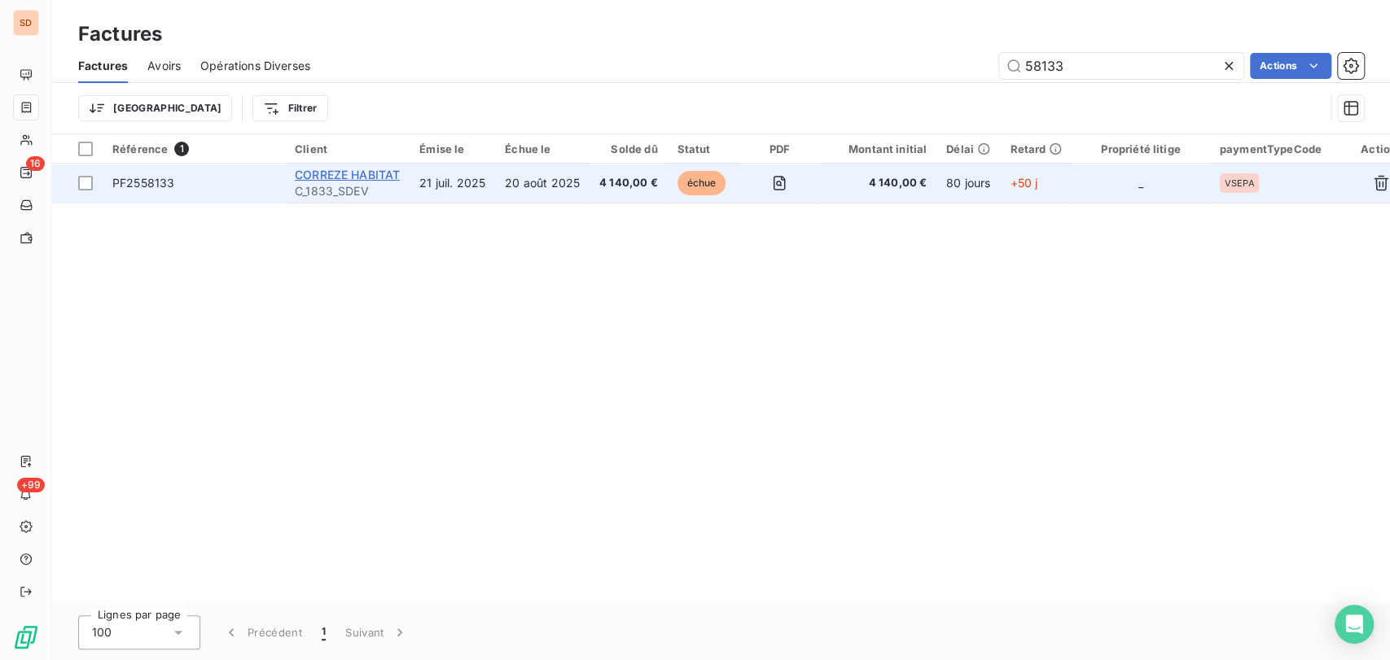
click at [335, 175] on span "CORREZE HABITAT" at bounding box center [347, 175] width 105 height 14
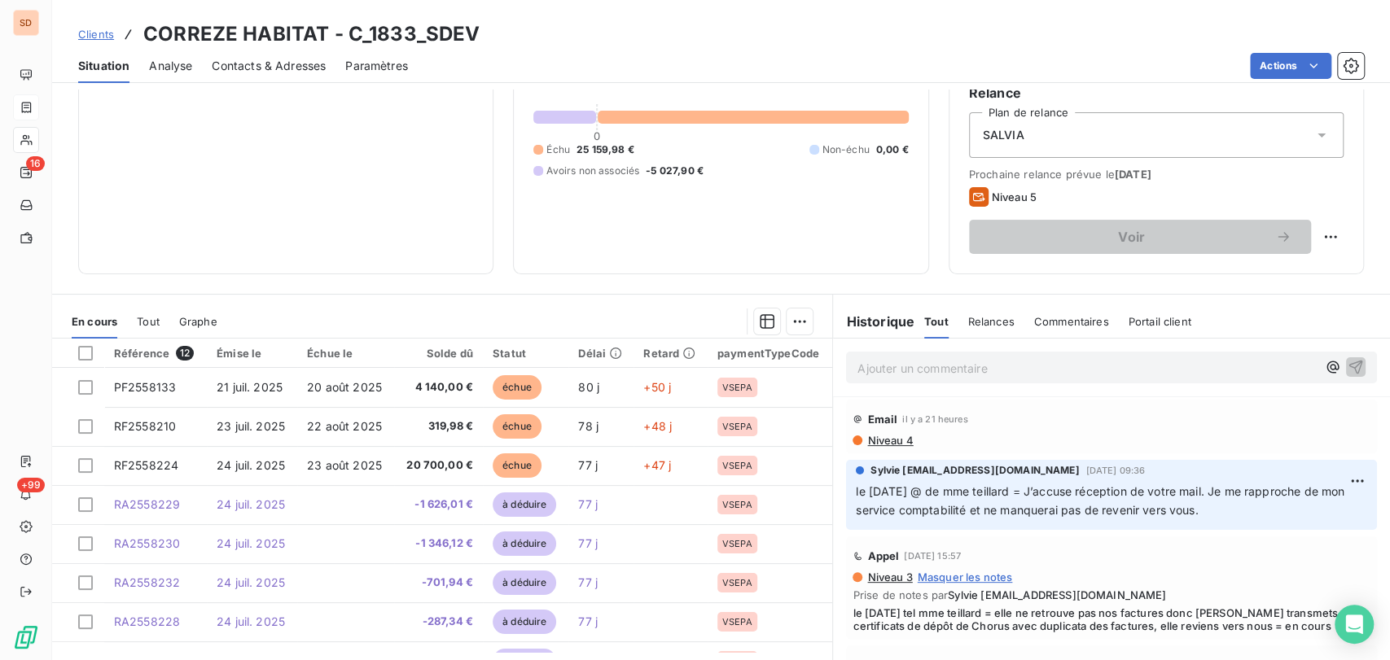
scroll to position [181, 0]
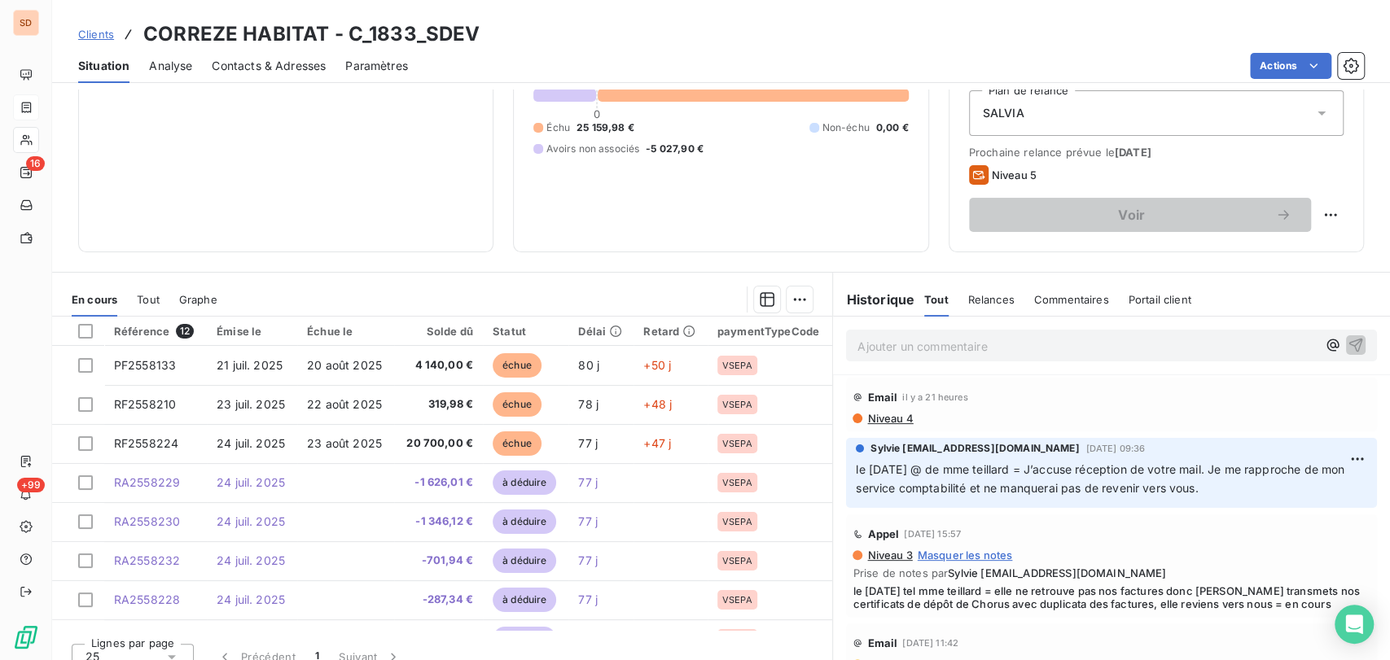
click at [245, 64] on span "Contacts & Adresses" at bounding box center [269, 66] width 114 height 16
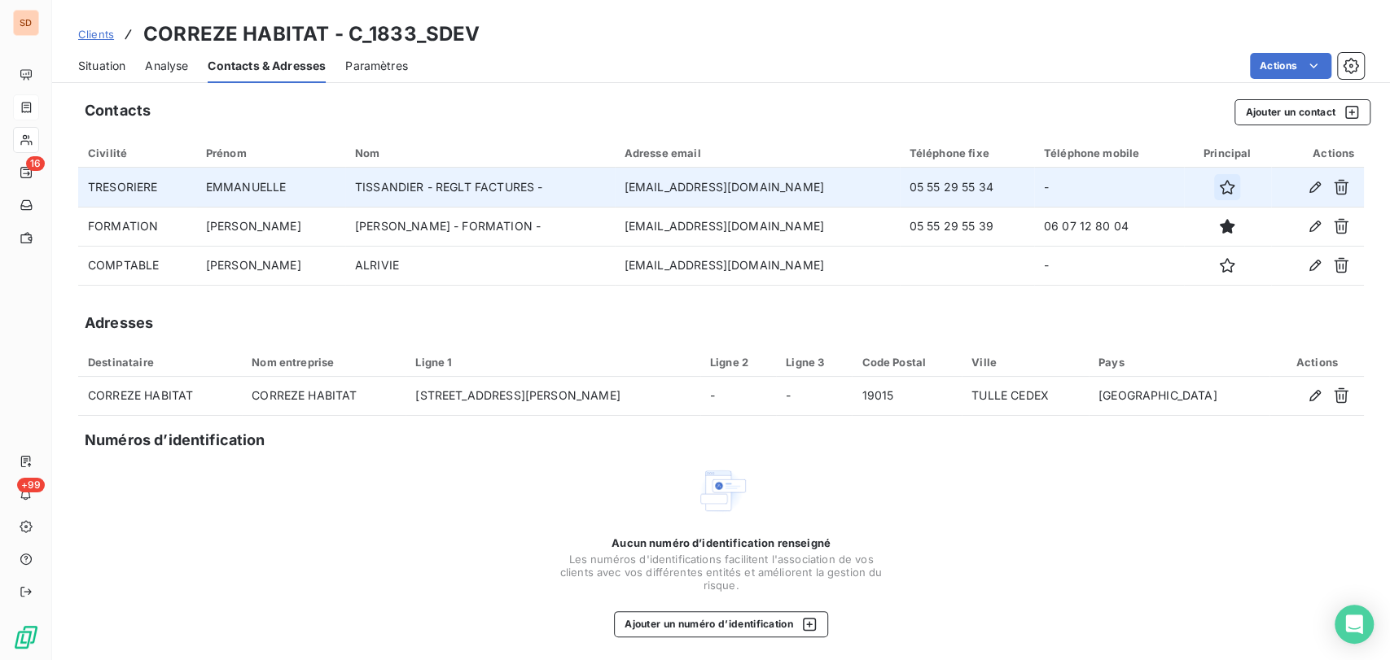
click at [1219, 192] on icon "button" at bounding box center [1227, 187] width 16 height 16
click at [92, 69] on span "Situation" at bounding box center [101, 66] width 47 height 16
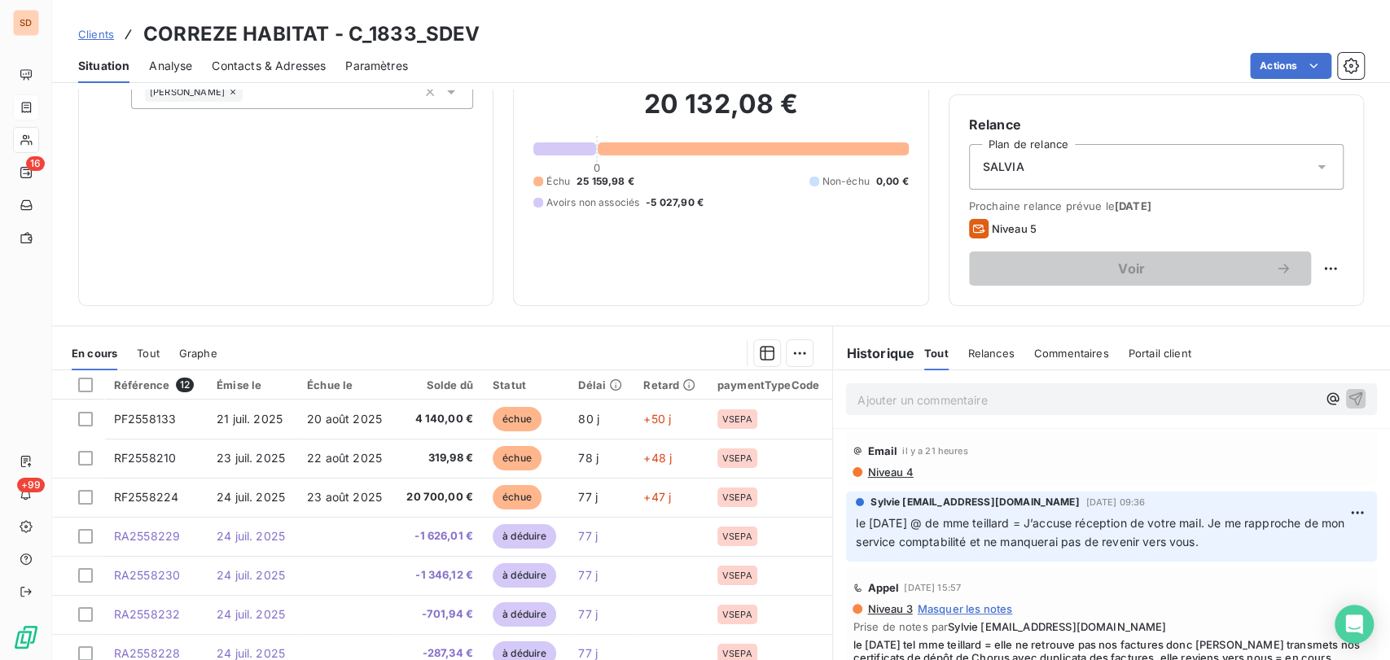
scroll to position [124, 0]
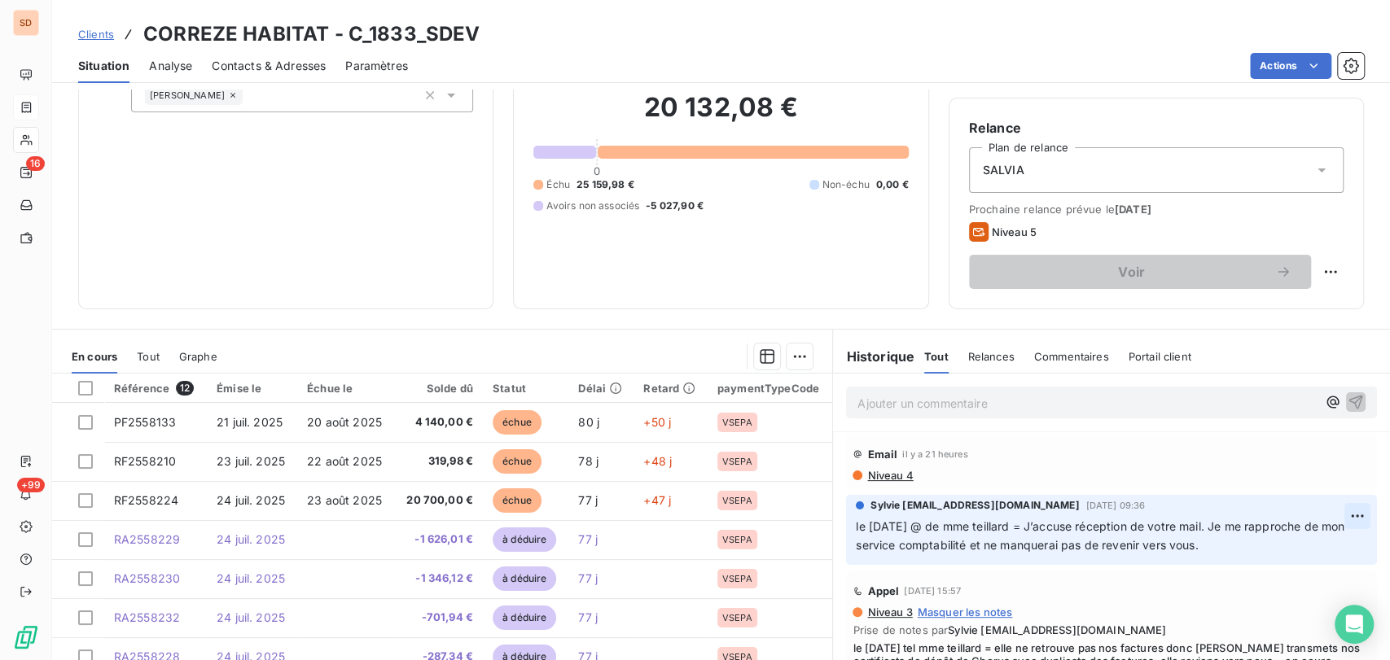
click at [1324, 518] on html "SD 16 +99 Clients CORREZE HABITAT - C_1833_SDEV Situation Analyse Contacts & Ad…" at bounding box center [695, 330] width 1390 height 660
drag, startPoint x: 1276, startPoint y: 548, endPoint x: 1224, endPoint y: 542, distance: 51.6
click at [1272, 548] on div "Editer" at bounding box center [1290, 552] width 91 height 26
click at [856, 528] on span "le 23/09/25 @ de mme teillard = J’accuse réception de votre mail. Je me rapproc…" at bounding box center [1102, 535] width 492 height 33
click at [856, 528] on p "le 23/09/25 @ de mme teillard = J’accuse réception de votre mail. Je me rapproc…" at bounding box center [1102, 536] width 492 height 37
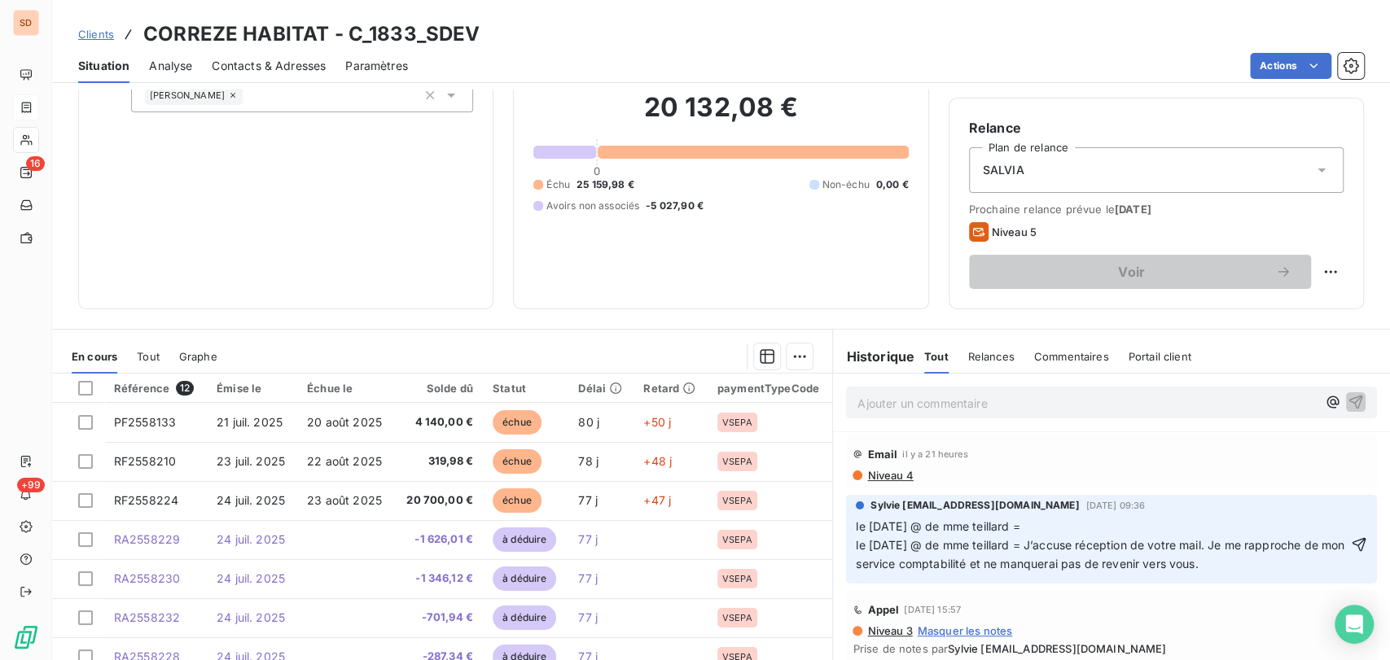
click at [1034, 528] on p "le 08/10/25 @ de mme teillard = le 23/09/25 @ de mme teillard = J’accuse récept…" at bounding box center [1102, 546] width 492 height 56
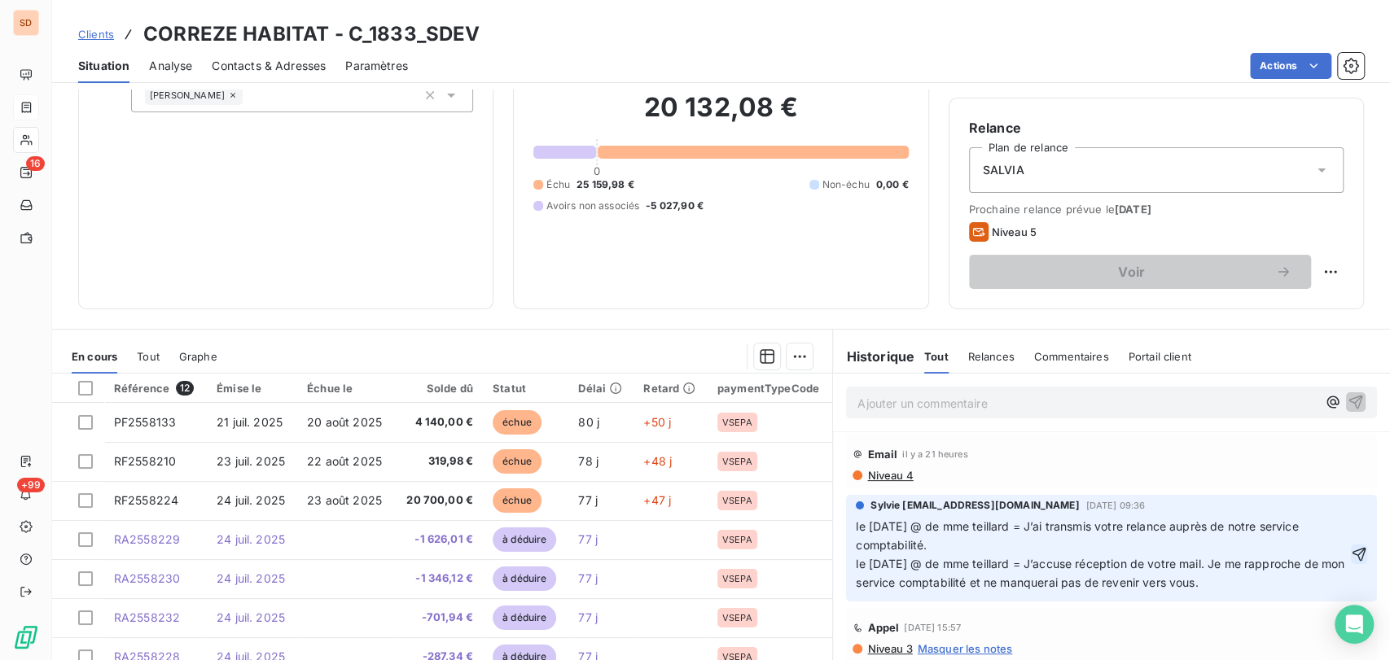
click at [1351, 550] on icon "button" at bounding box center [1359, 554] width 16 height 16
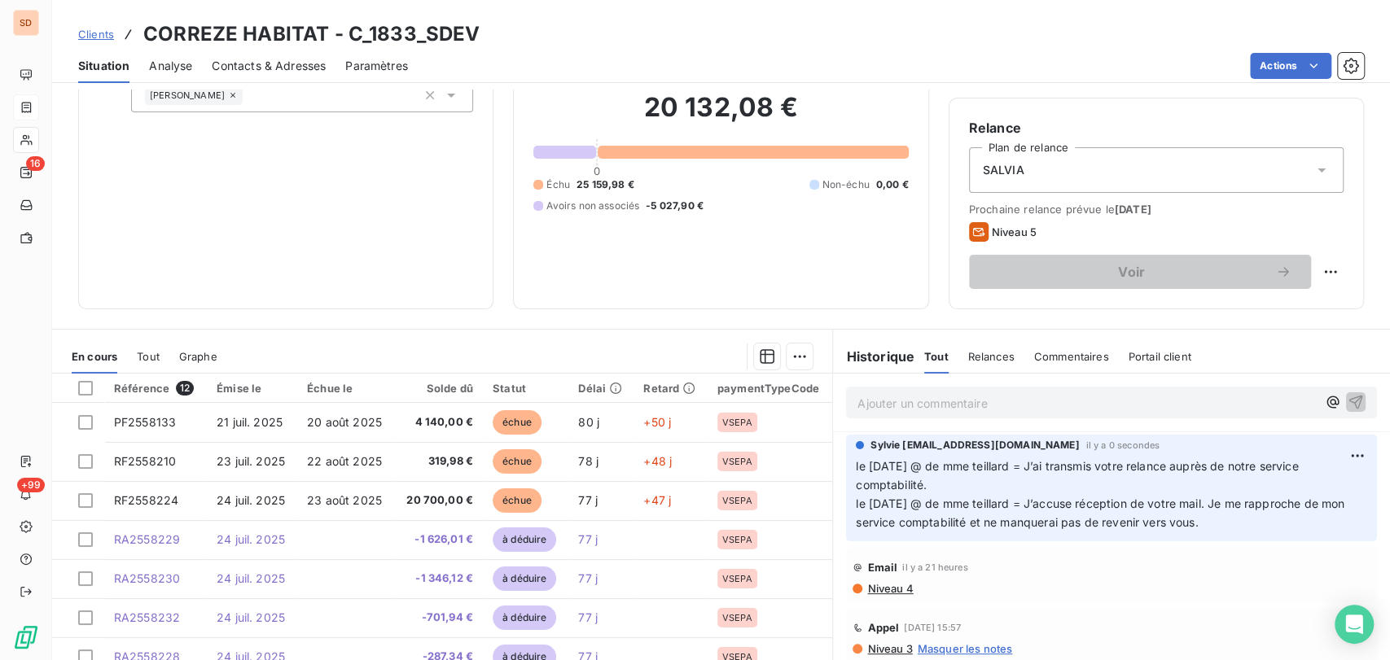
click at [280, 59] on span "Contacts & Adresses" at bounding box center [269, 66] width 114 height 16
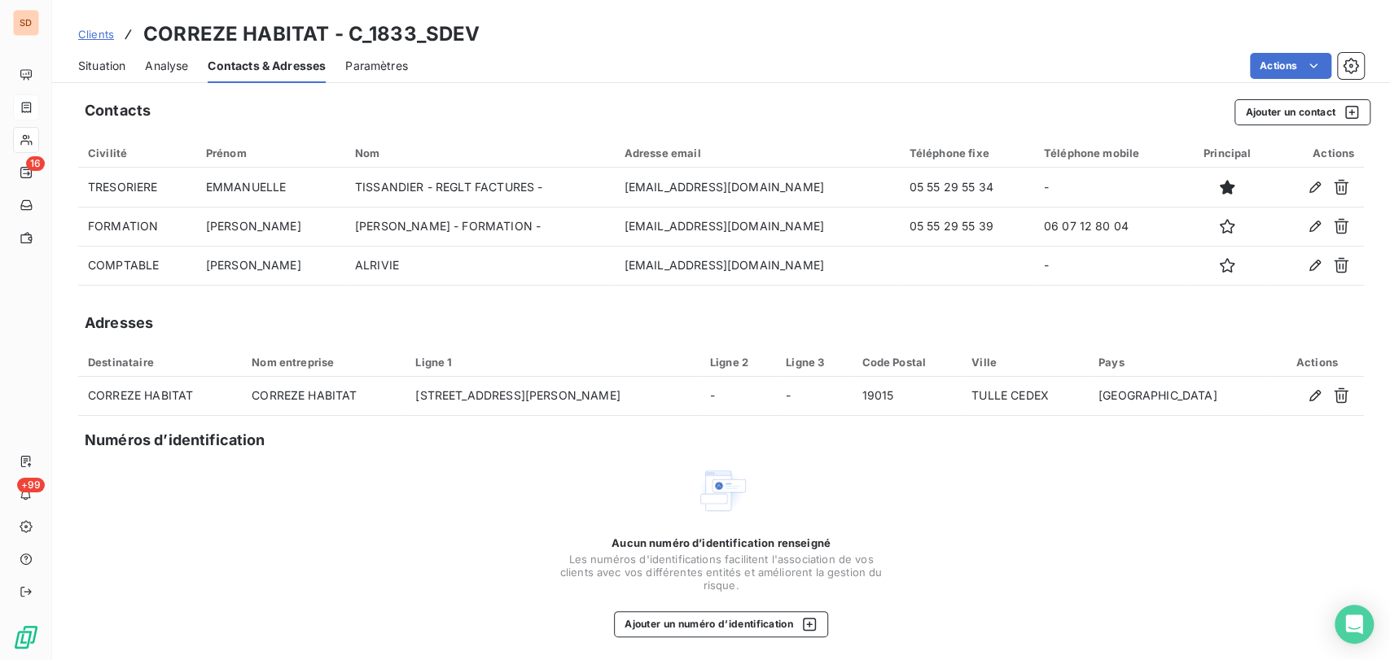
click at [116, 64] on span "Situation" at bounding box center [101, 66] width 47 height 16
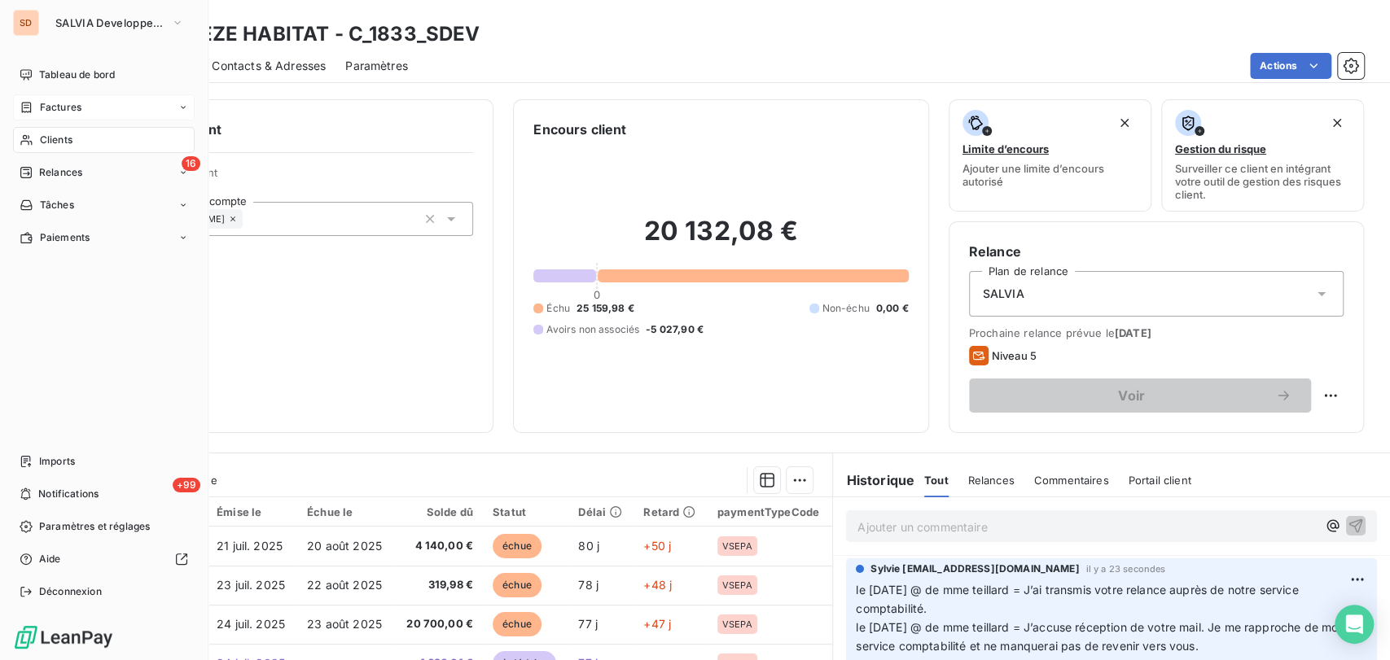
click at [67, 138] on span "Clients" at bounding box center [56, 140] width 33 height 15
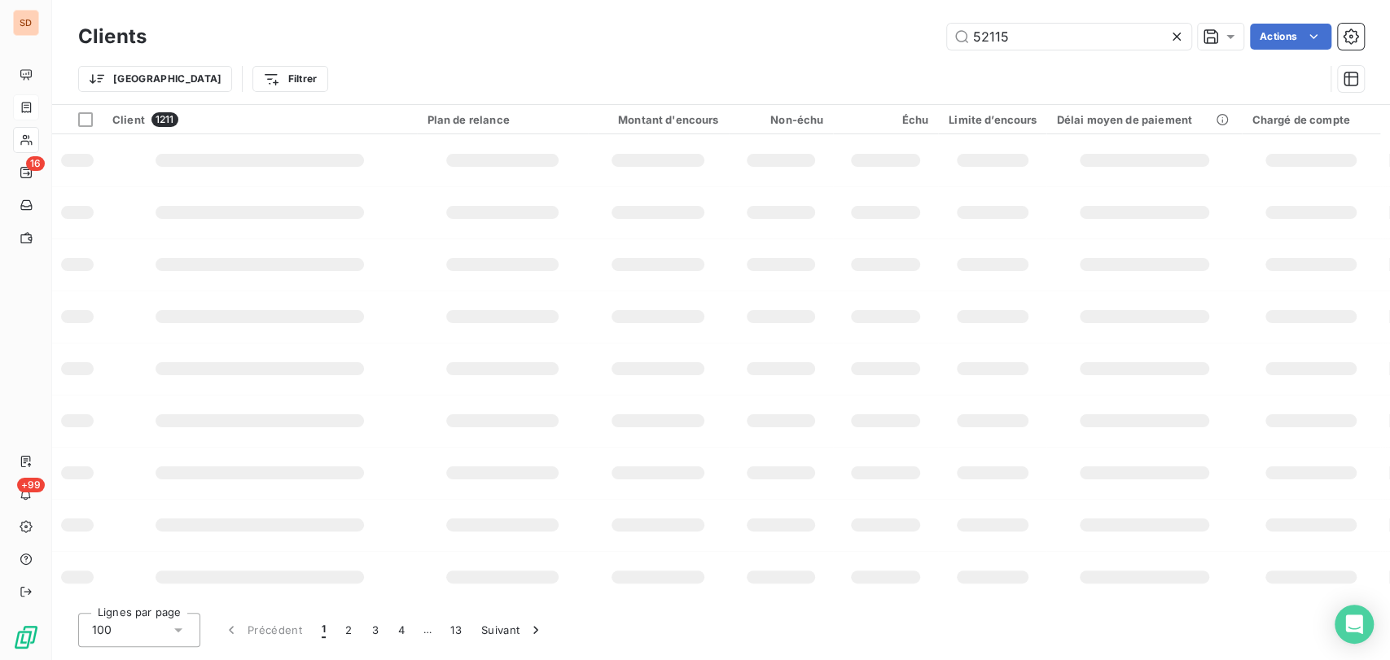
type input "52115"
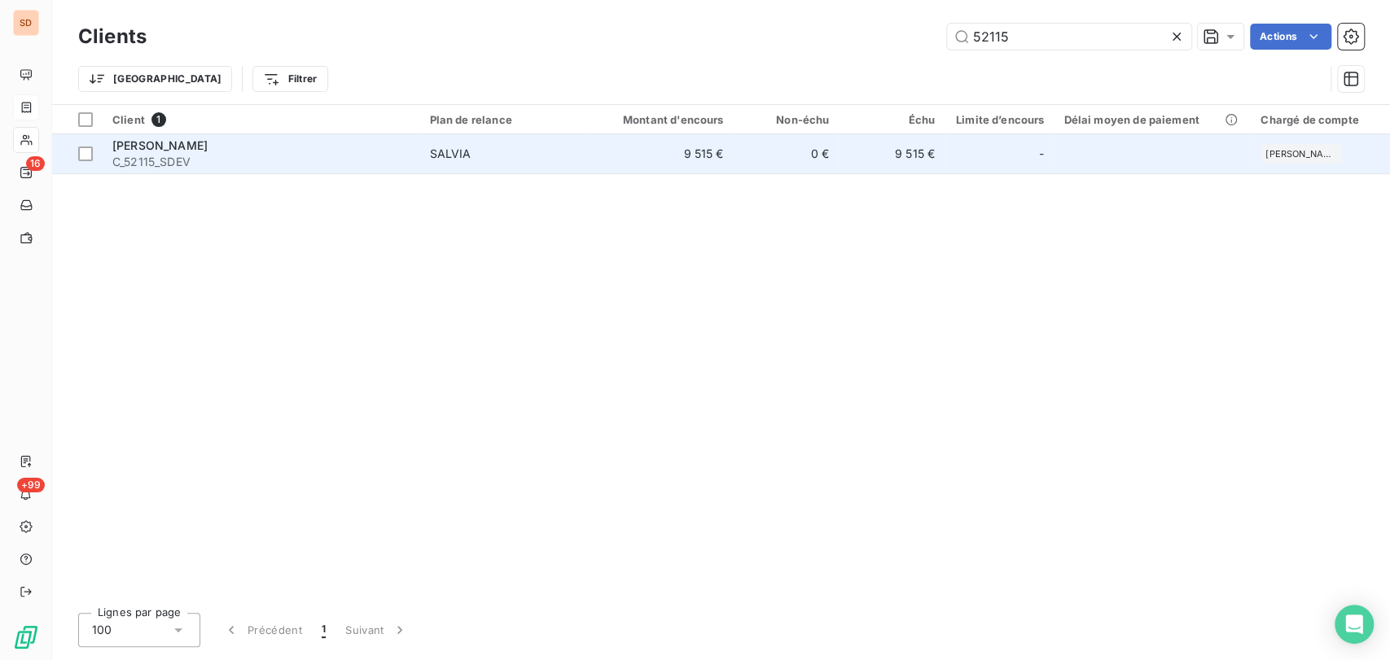
click at [143, 159] on span "C_52115_SDEV" at bounding box center [260, 162] width 297 height 16
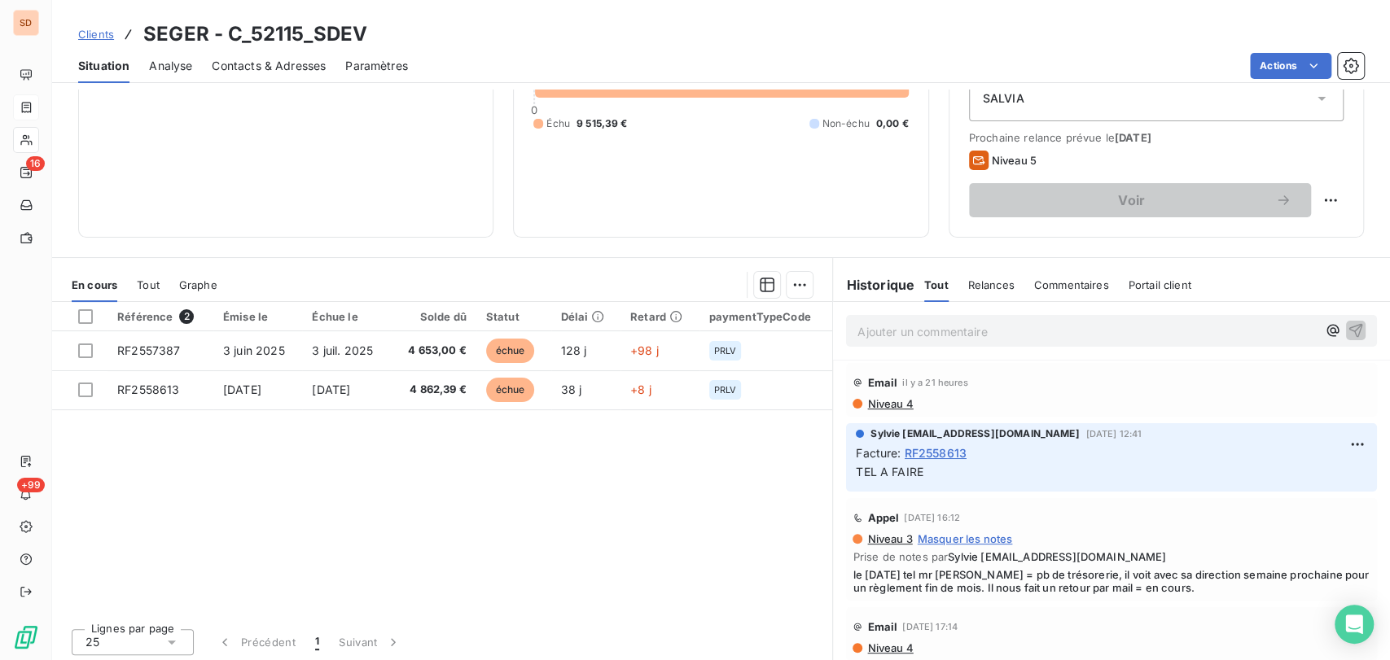
scroll to position [199, 0]
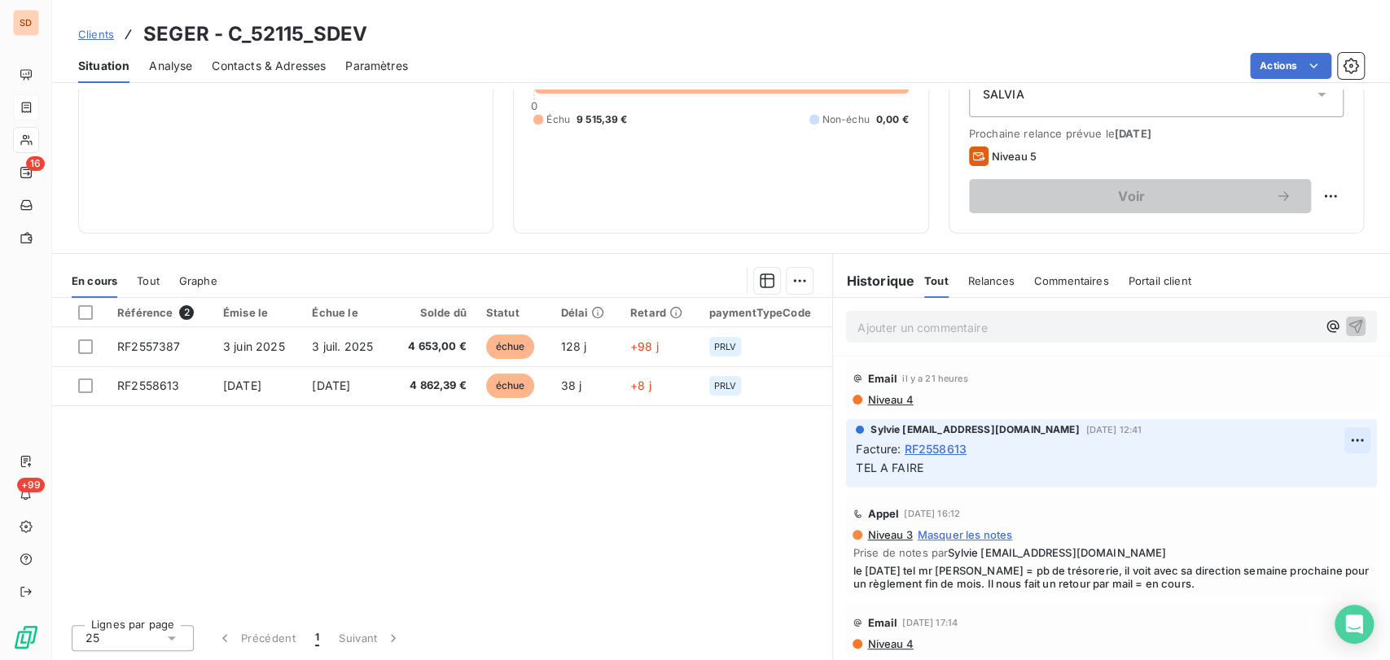
click at [1326, 442] on html "SD 16 +99 Clients SEGER - C_52115_SDEV Situation Analyse Contacts & Adresses Pa…" at bounding box center [695, 330] width 1390 height 660
click at [1297, 500] on div "Supprimer" at bounding box center [1290, 506] width 91 height 26
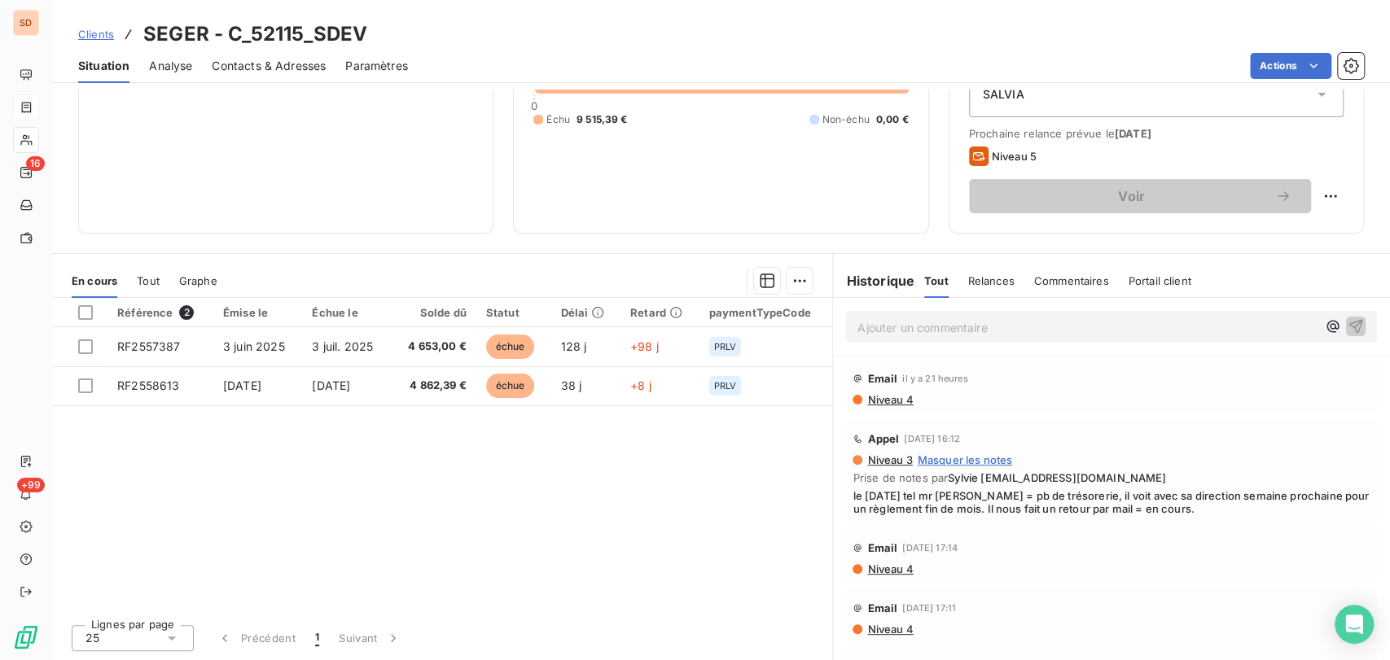
click at [874, 325] on p "Ajouter un commentaire ﻿" at bounding box center [1086, 328] width 459 height 20
click at [1029, 328] on p "le 08/10/25 @ de mr zozime =" at bounding box center [1086, 327] width 459 height 19
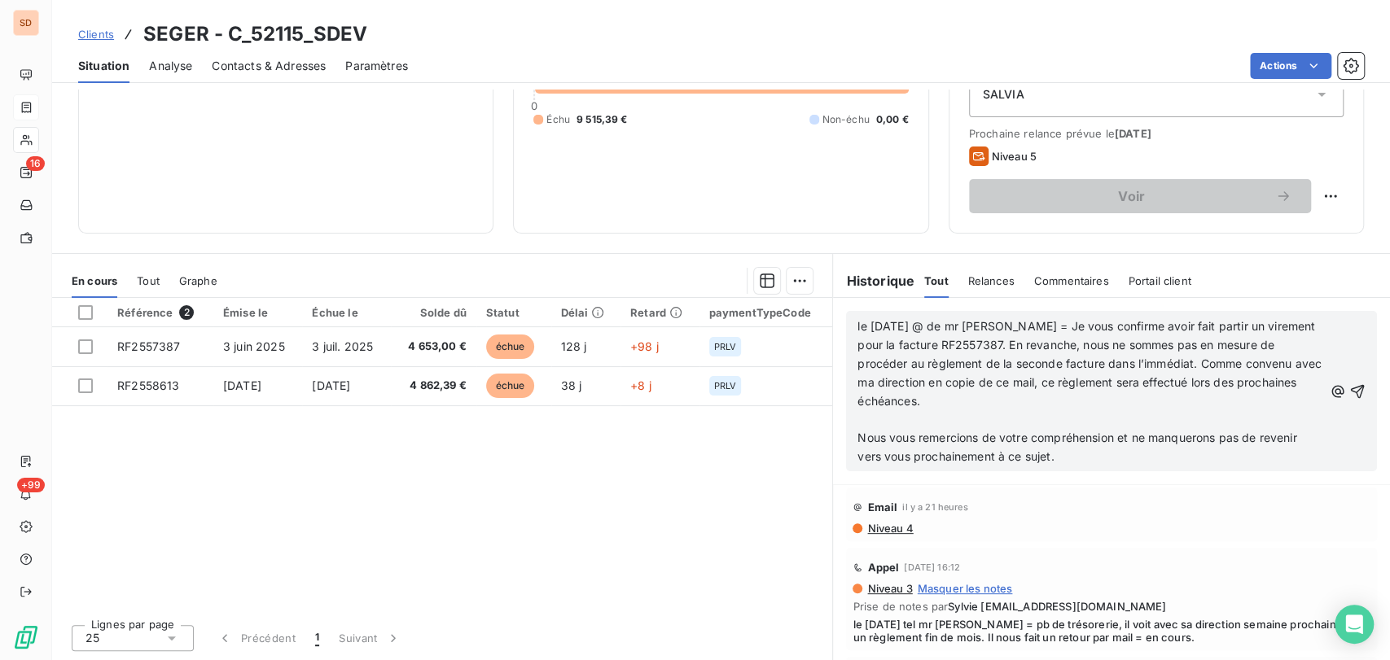
click at [863, 418] on p "﻿" at bounding box center [1090, 419] width 466 height 19
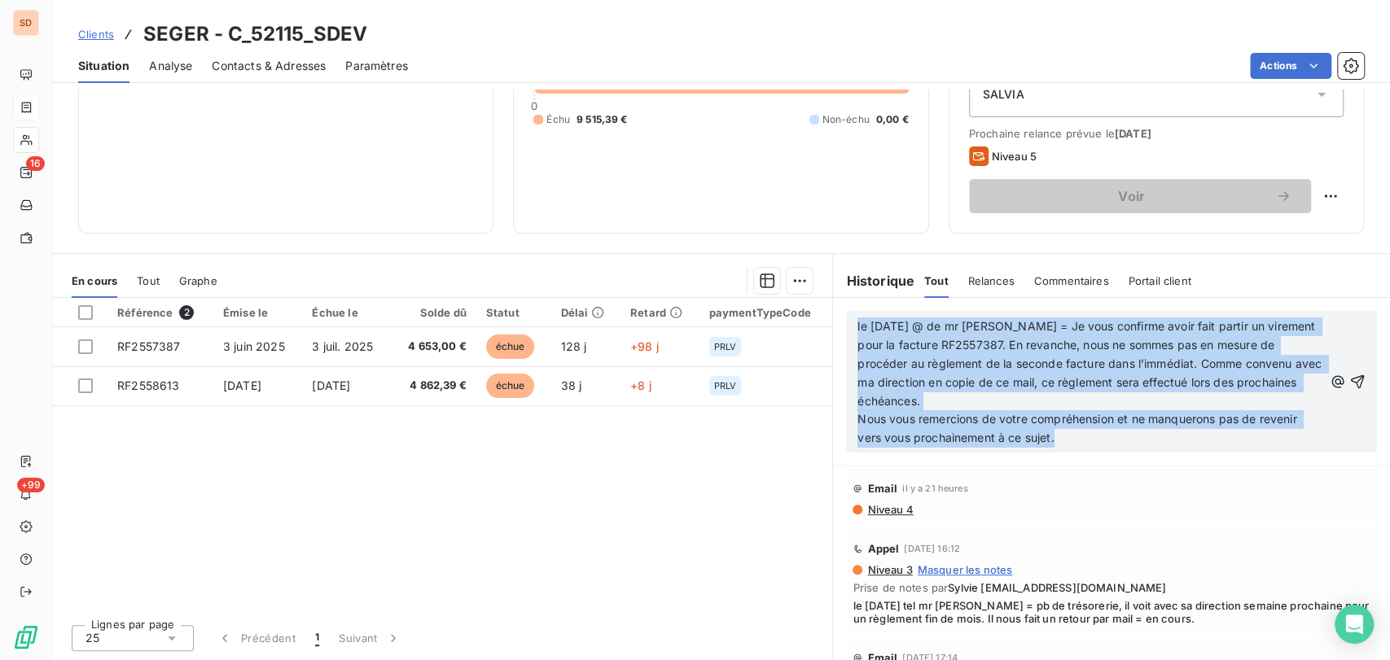
drag, startPoint x: 1048, startPoint y: 437, endPoint x: 842, endPoint y: 319, distance: 237.4
click at [846, 319] on div "le 08/10/25 @ de mr zozime = Je vous confirme avoir fait partir un virement pou…" at bounding box center [1111, 382] width 531 height 142
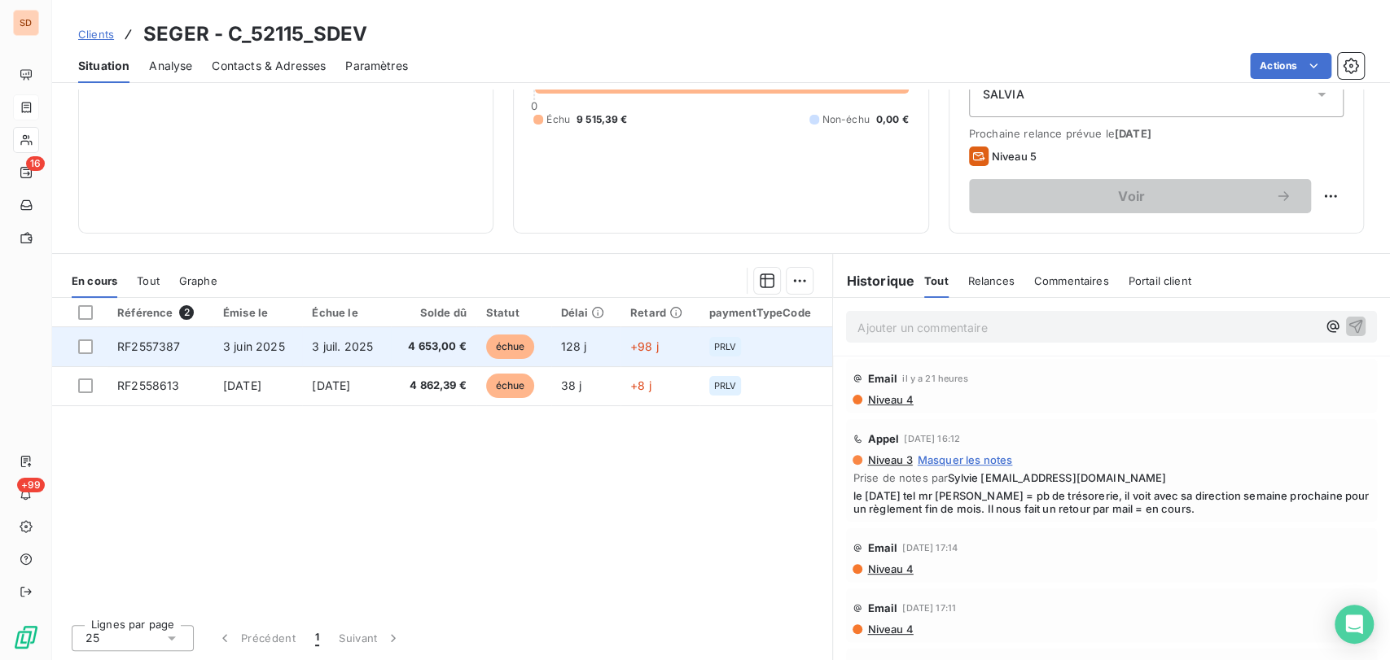
click at [156, 351] on span "RF2557387" at bounding box center [148, 347] width 63 height 14
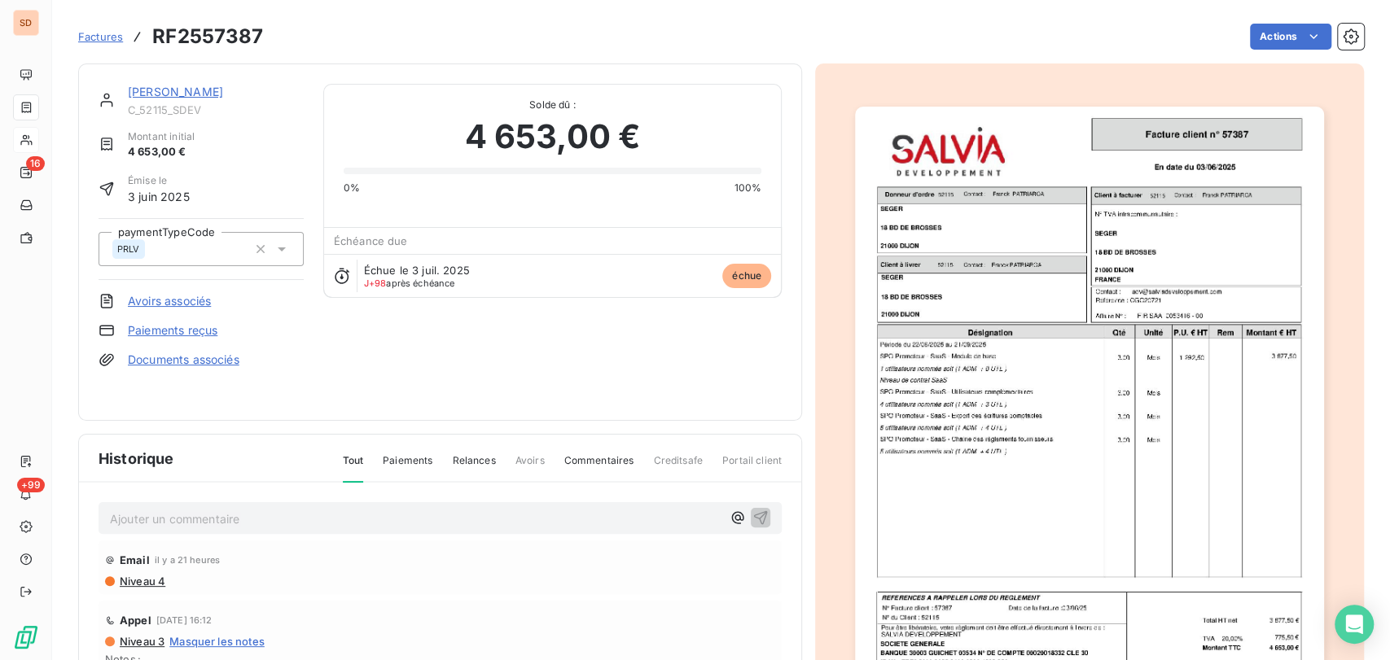
click at [124, 509] on p "Ajouter un commentaire ﻿" at bounding box center [415, 519] width 611 height 20
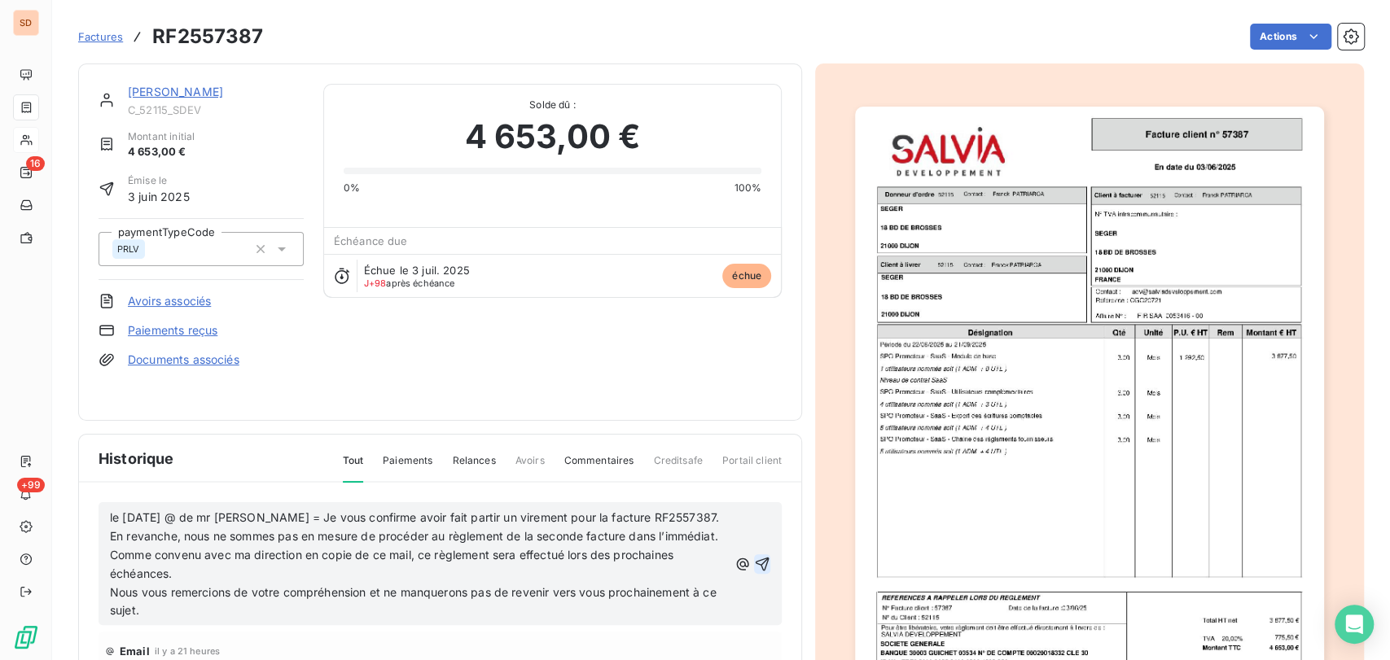
click at [754, 556] on icon "button" at bounding box center [762, 564] width 16 height 16
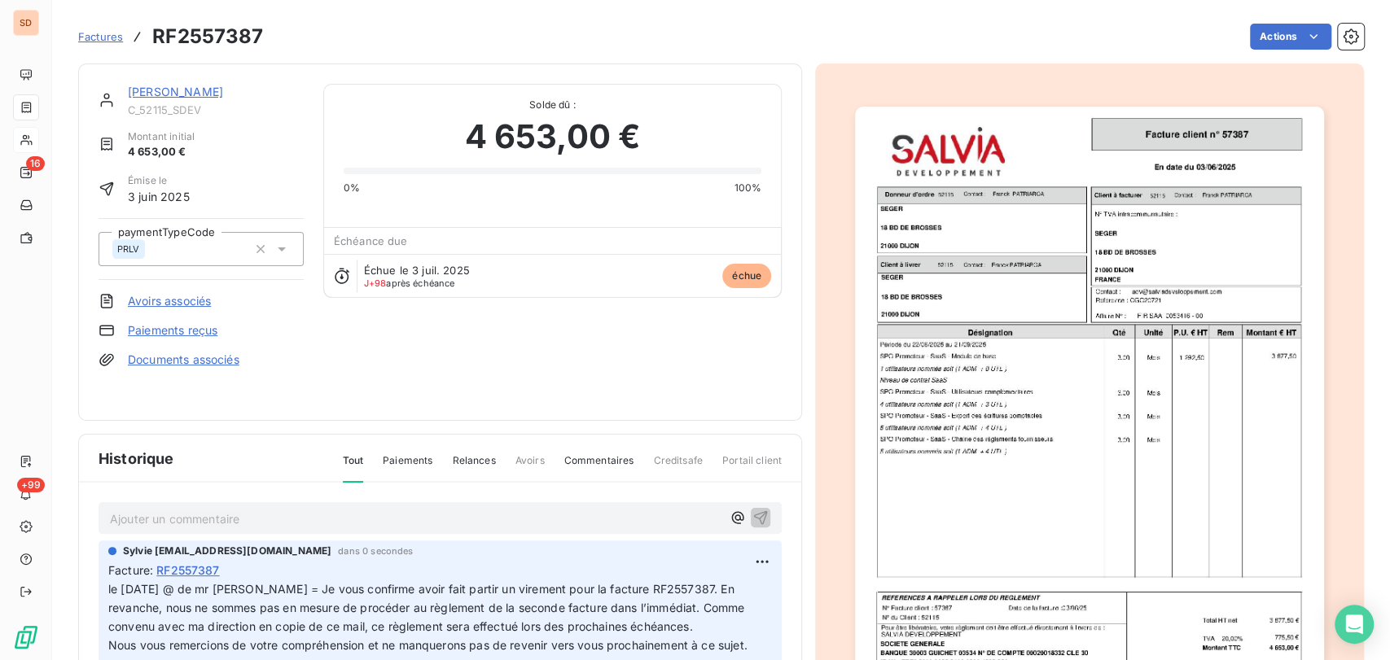
click at [141, 86] on link "SEGER" at bounding box center [175, 92] width 95 height 14
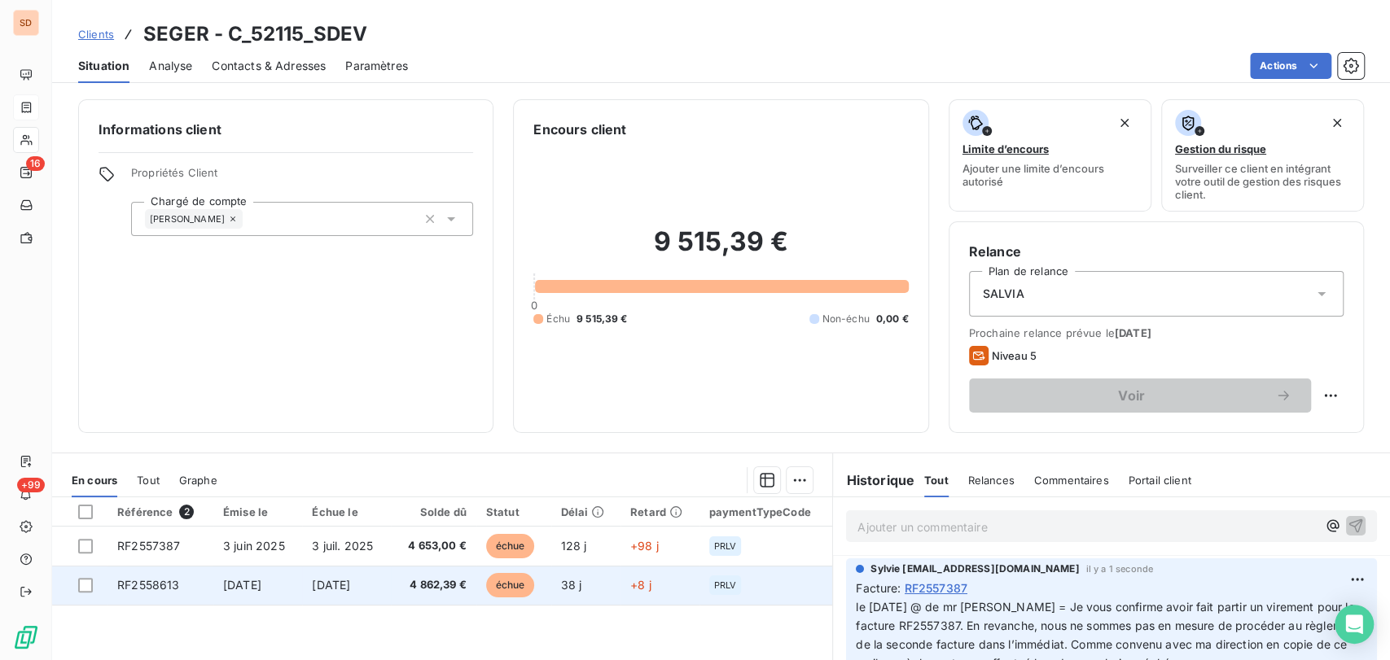
click at [161, 582] on span "RF2558613" at bounding box center [148, 585] width 62 height 14
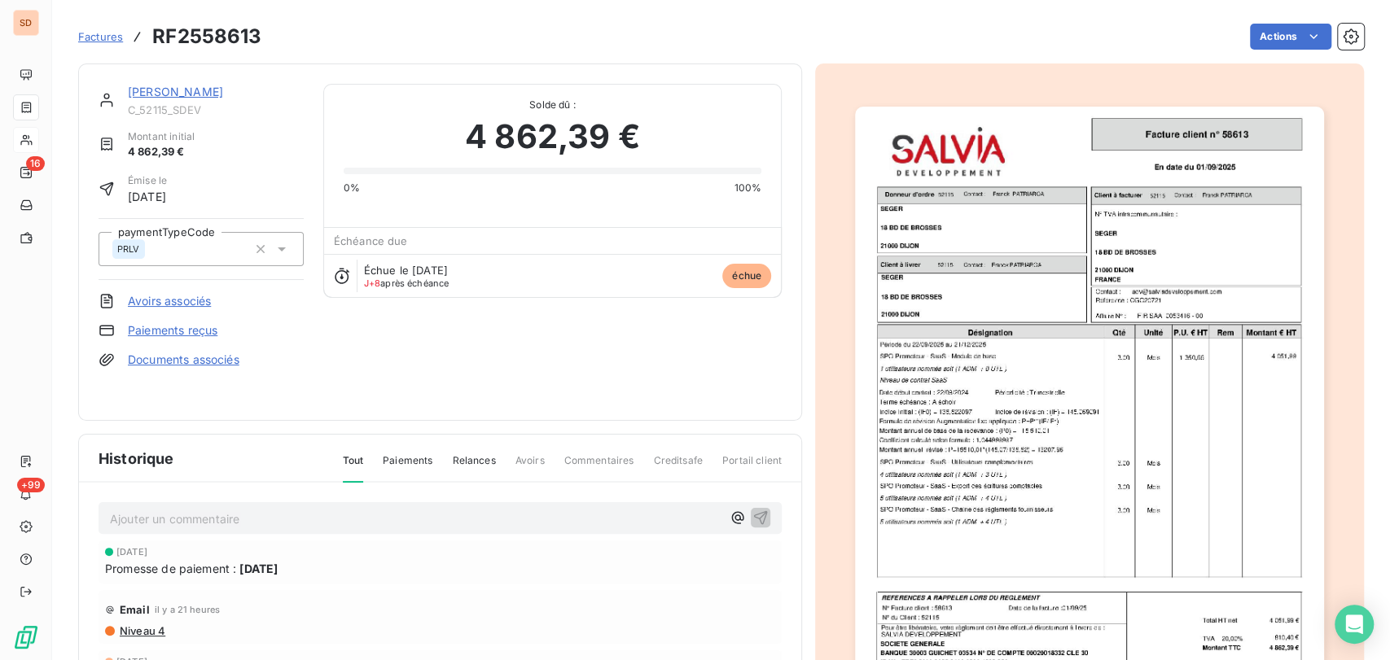
click at [138, 509] on p "Ajouter un commentaire ﻿" at bounding box center [415, 519] width 611 height 20
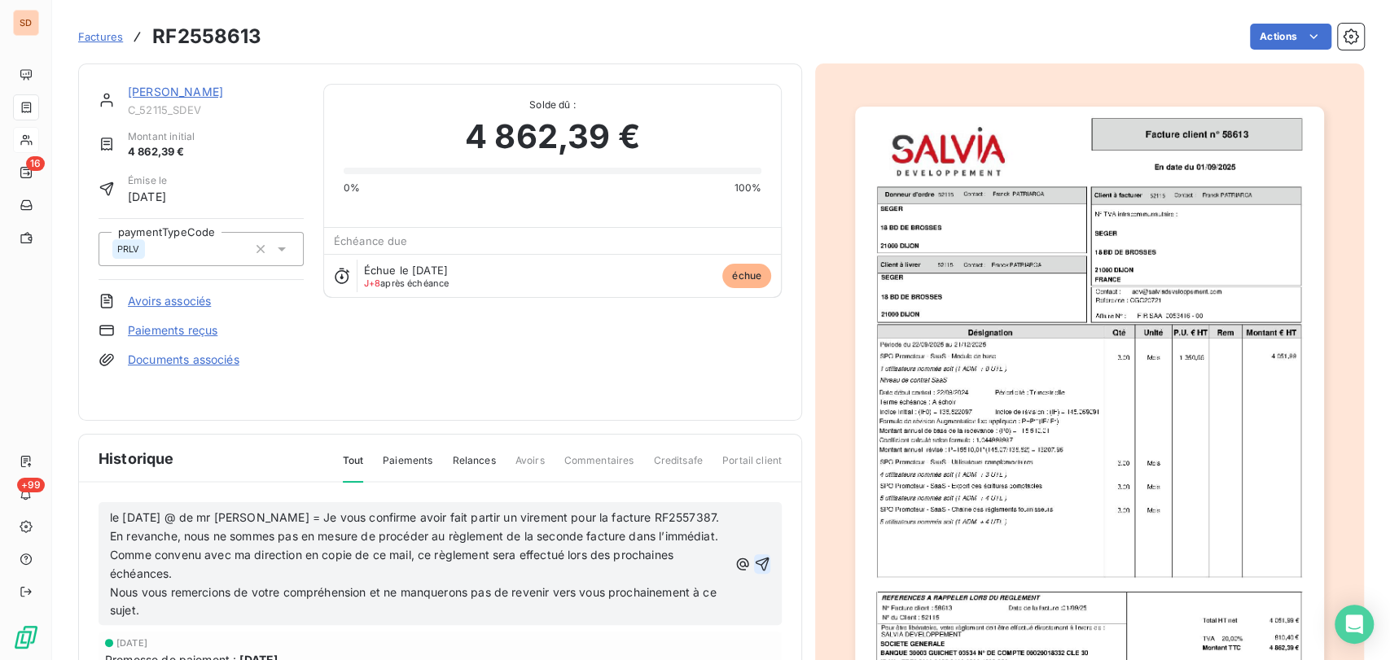
click at [754, 556] on icon "button" at bounding box center [762, 564] width 16 height 16
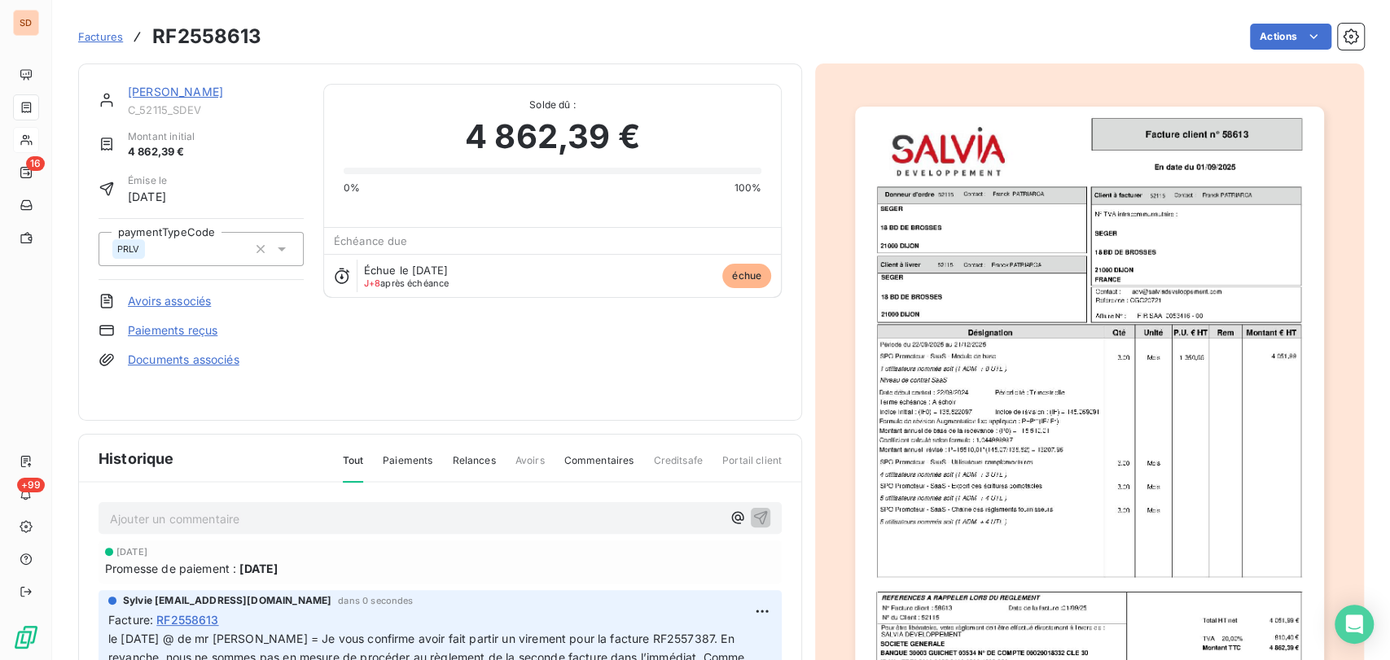
click at [137, 94] on link "SEGER" at bounding box center [175, 92] width 95 height 14
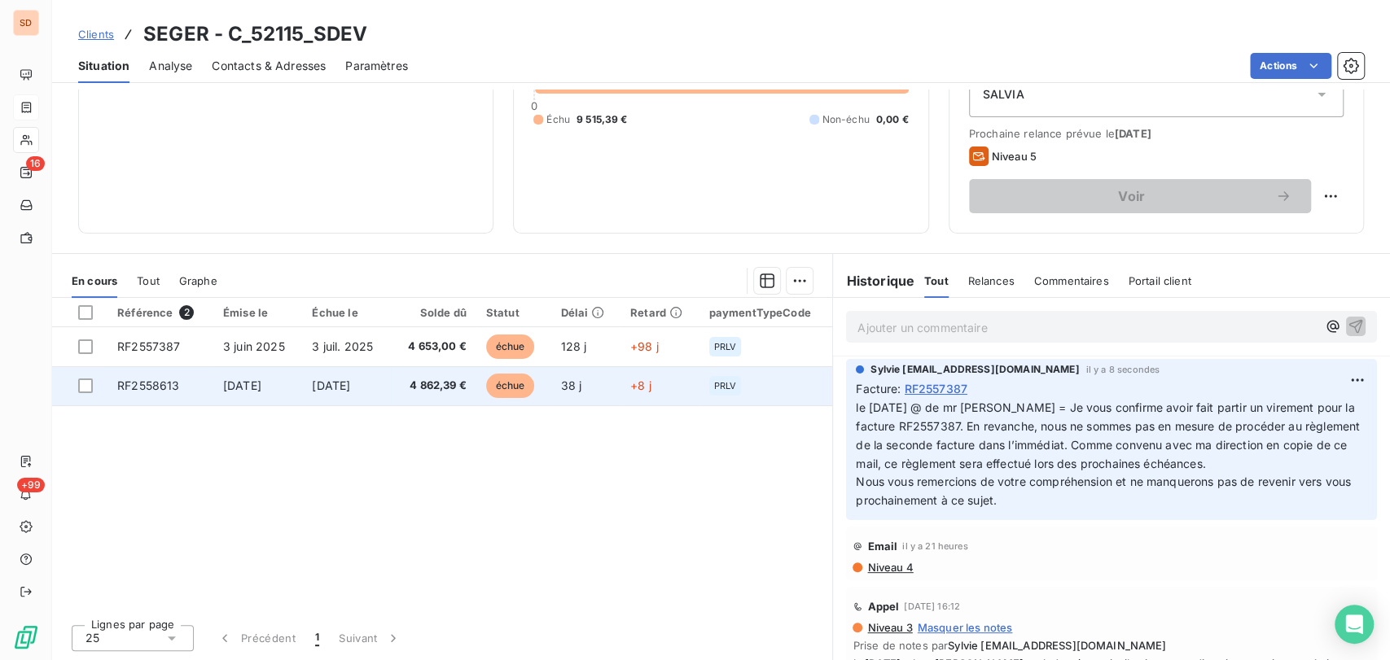
click at [142, 386] on span "RF2558613" at bounding box center [148, 386] width 62 height 14
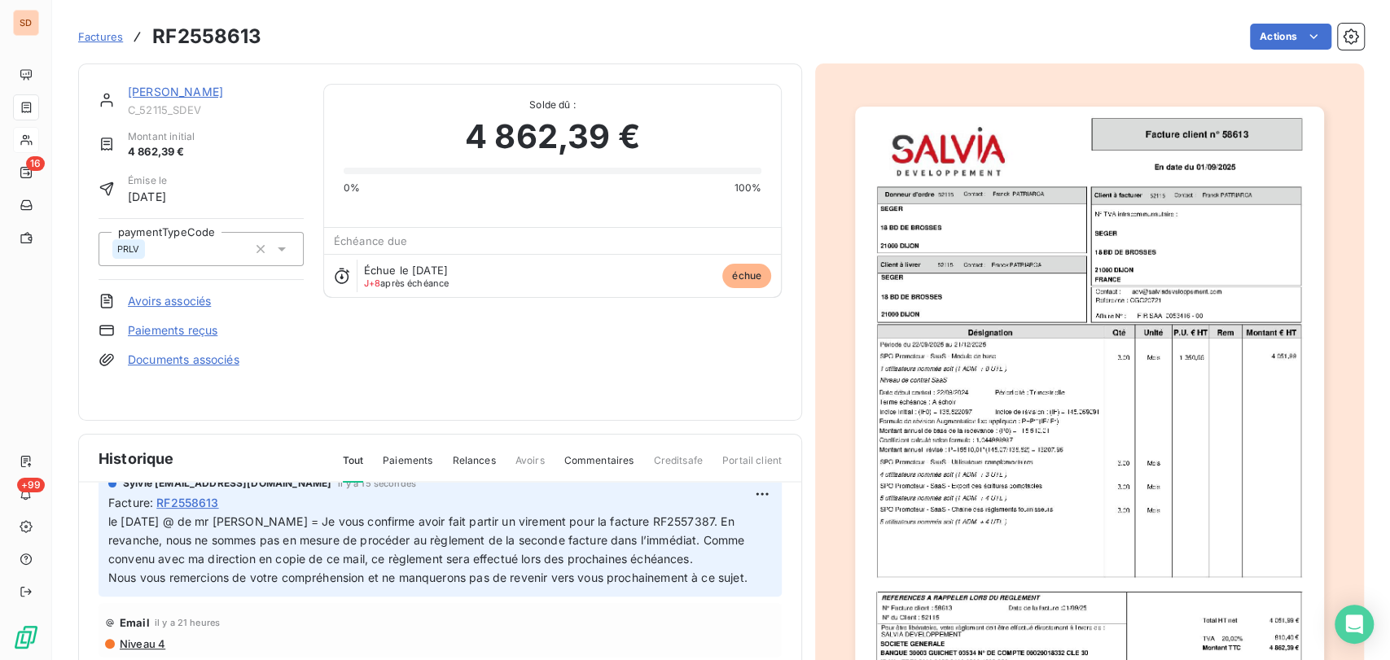
scroll to position [26, 0]
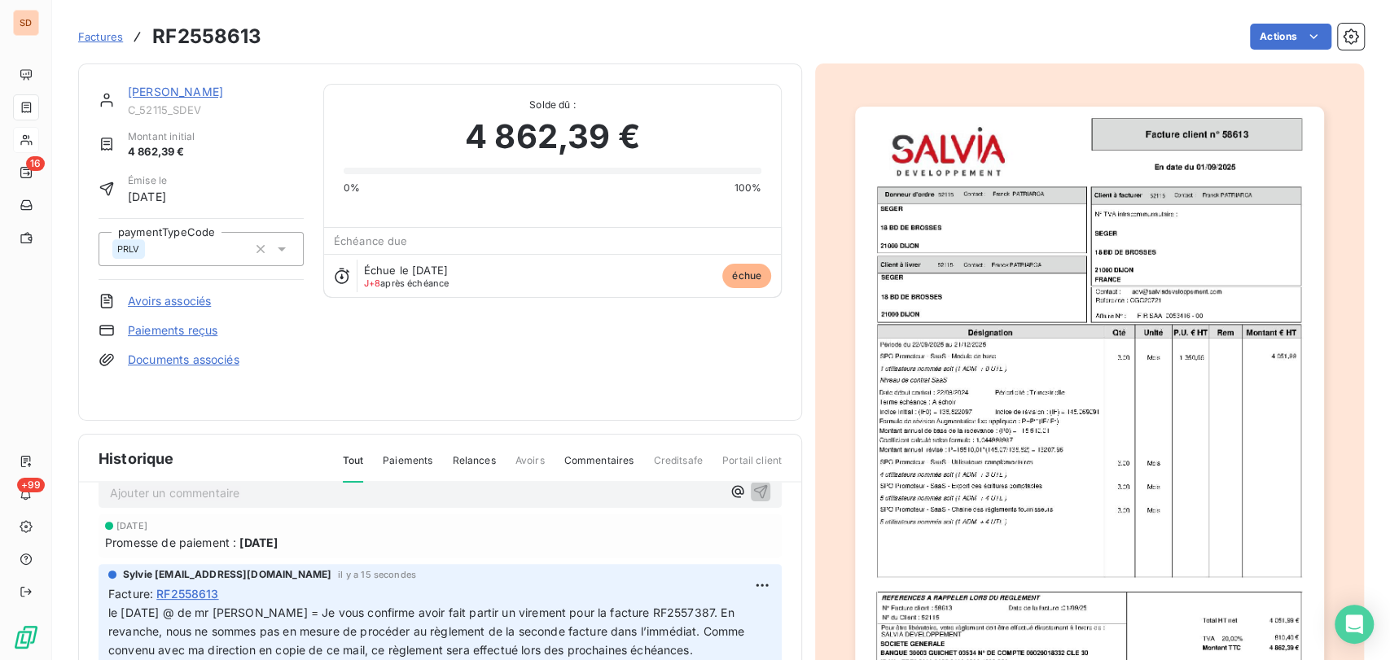
click at [143, 95] on link "SEGER" at bounding box center [175, 92] width 95 height 14
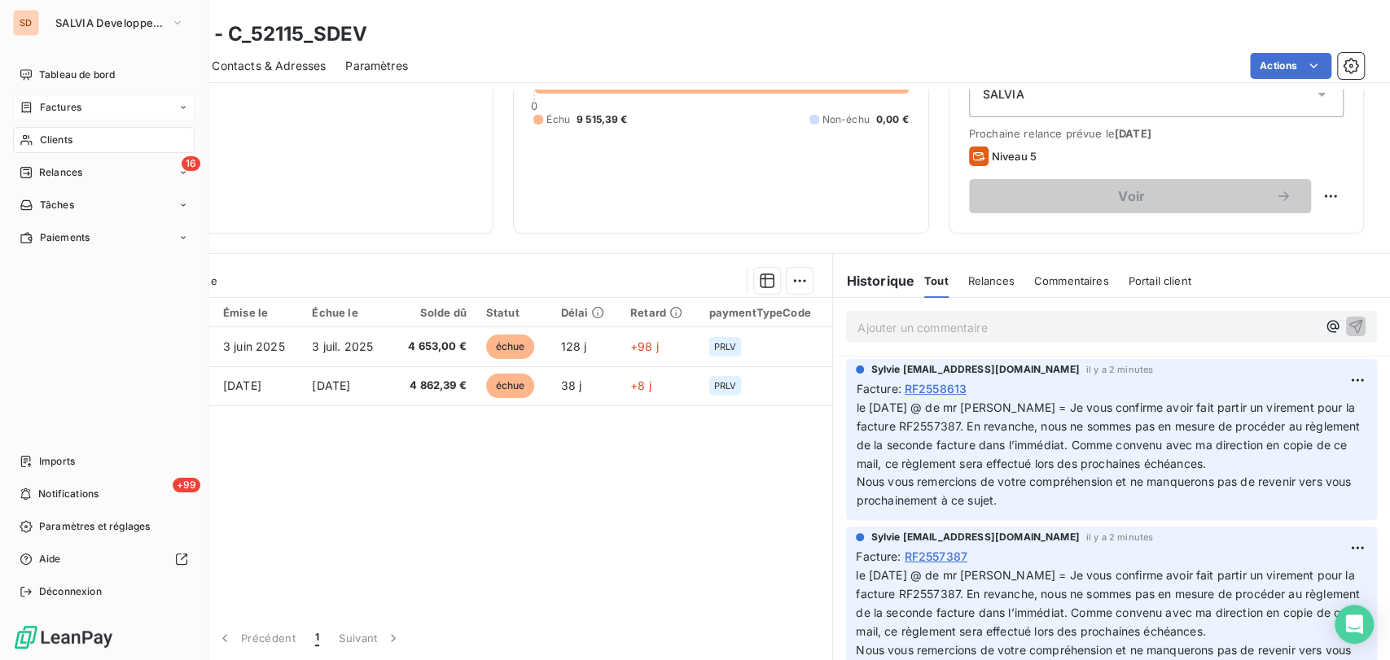
click at [49, 142] on span "Clients" at bounding box center [56, 140] width 33 height 15
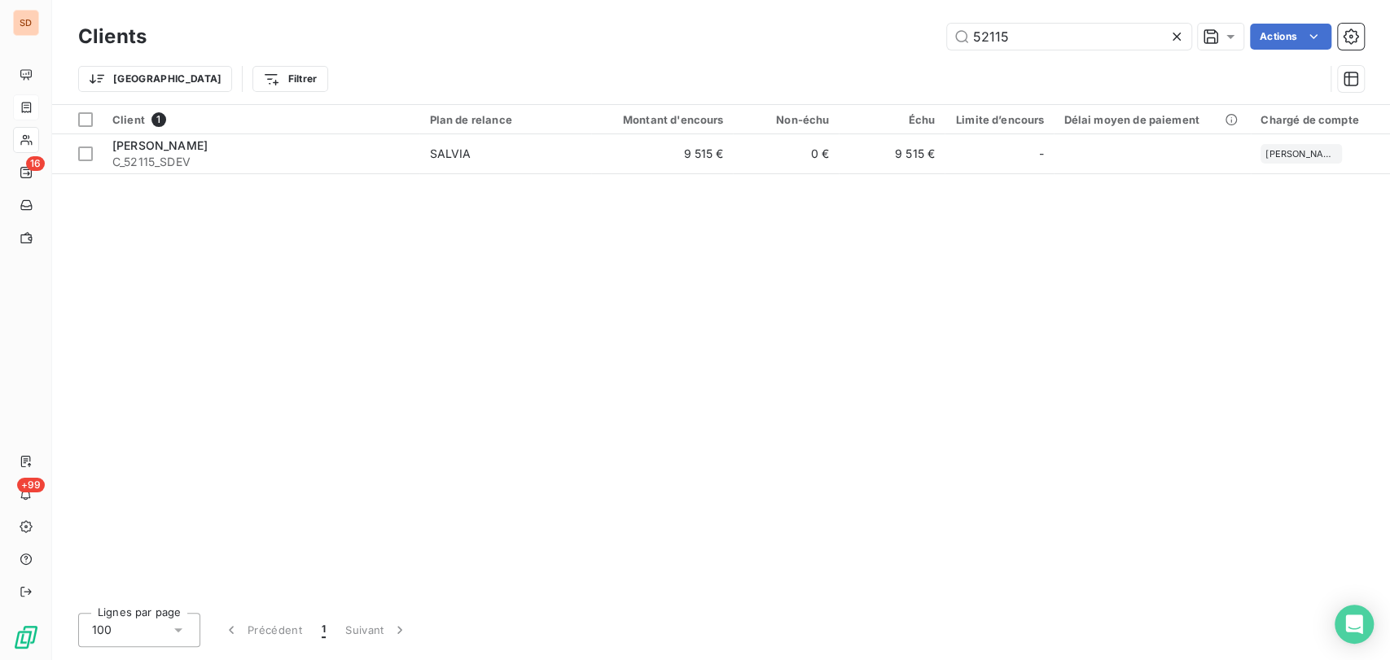
drag, startPoint x: 932, startPoint y: 32, endPoint x: 923, endPoint y: 32, distance: 9.0
click at [923, 32] on div "52115 Actions" at bounding box center [765, 37] width 1198 height 26
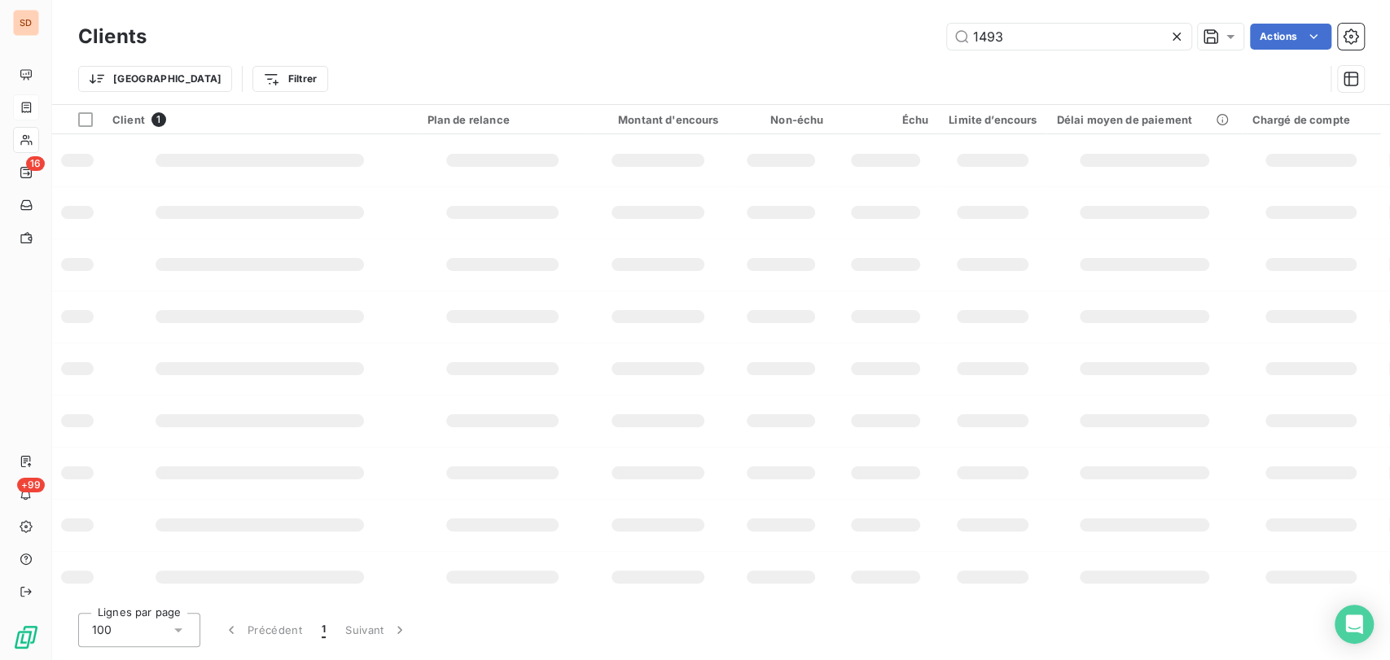
type input "1493"
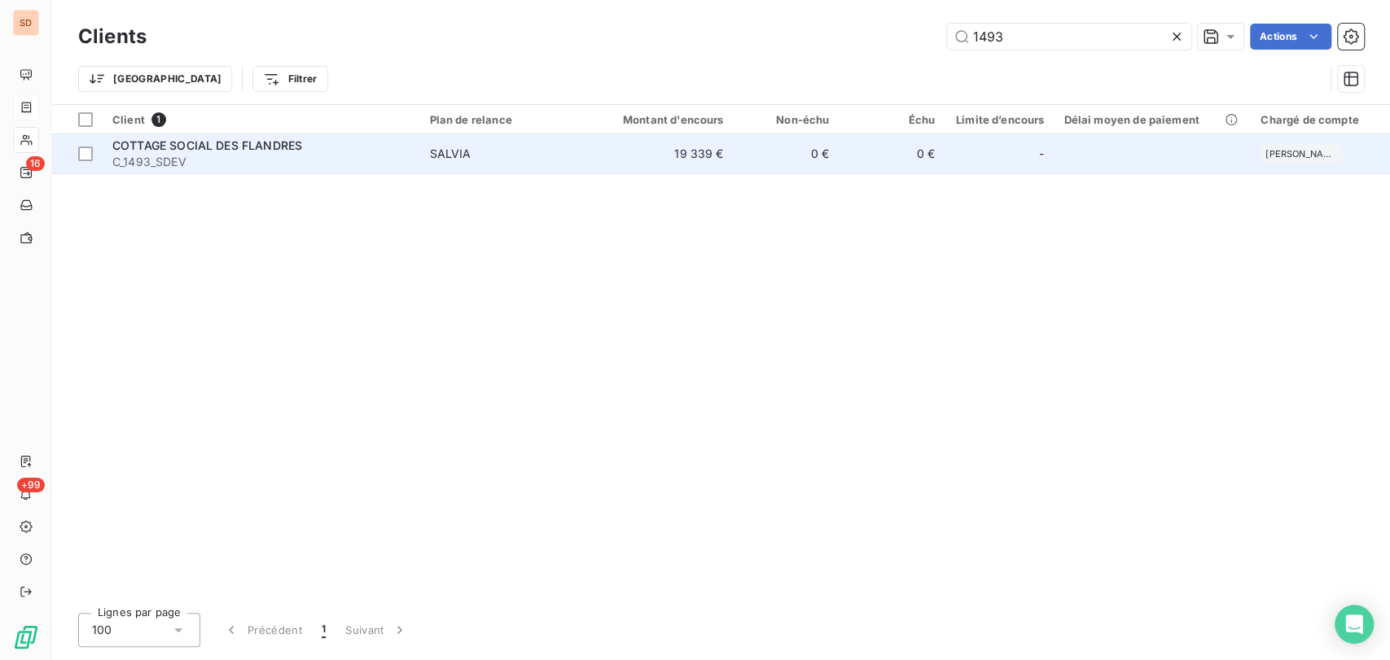
click at [165, 147] on span "COTTAGE SOCIAL DES FLANDRES" at bounding box center [207, 145] width 190 height 14
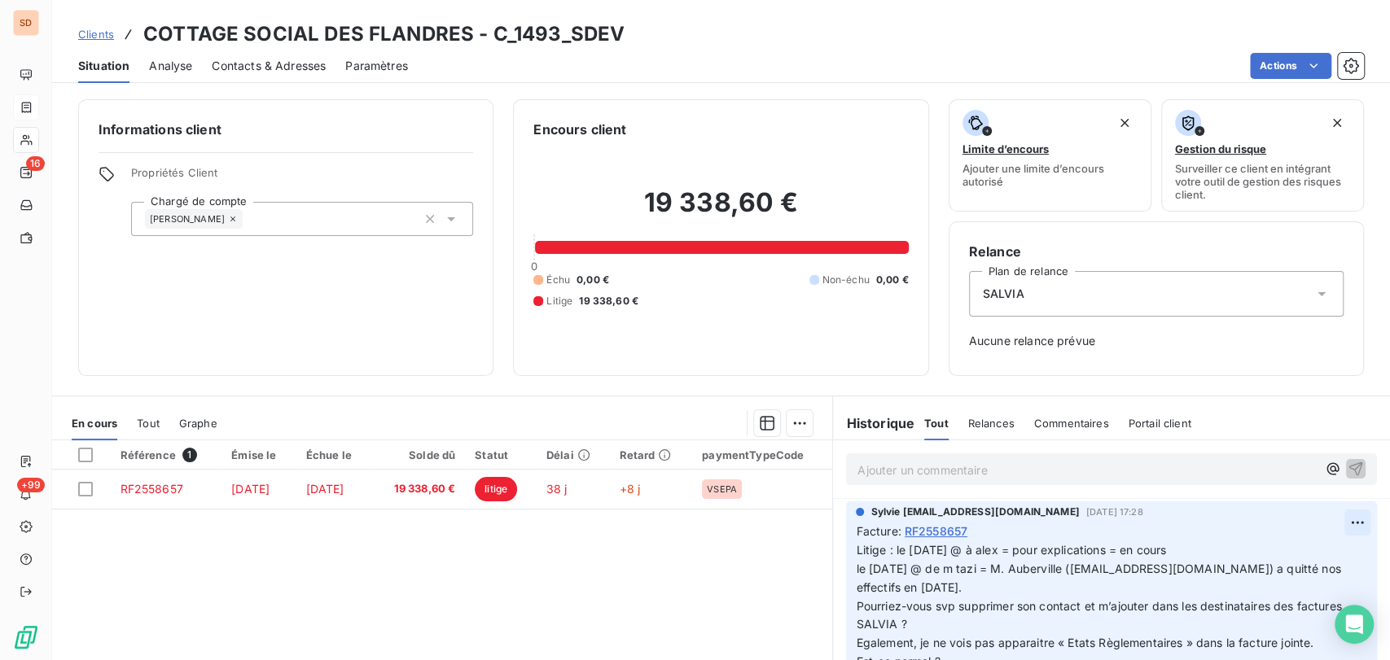
click at [1333, 521] on html "SD 16 +99 Clients COTTAGE SOCIAL DES FLANDRES - C_1493_SDEV Situation Analyse C…" at bounding box center [695, 330] width 1390 height 660
drag, startPoint x: 1259, startPoint y: 554, endPoint x: 1117, endPoint y: 549, distance: 141.8
click at [1257, 554] on div "Editer" at bounding box center [1290, 558] width 91 height 26
click at [887, 551] on span "Litige : le 01/10/25 @ à alex = pour explications = en cours le 01/10/25 @ de m…" at bounding box center [1100, 605] width 488 height 125
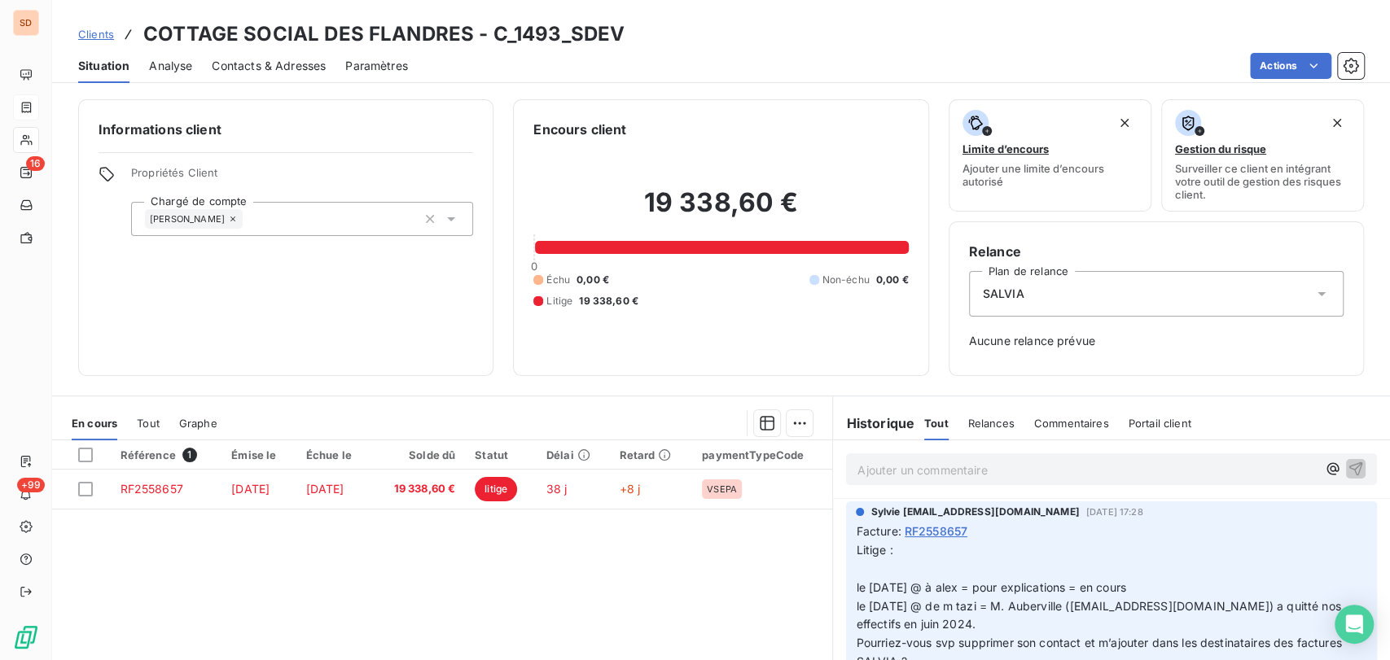
click at [856, 573] on p "Litige : le 01/10/25 @ à alex = pour explications = en cours le 01/10/25 @ de m…" at bounding box center [1102, 625] width 492 height 168
click at [1037, 568] on p "Litige : le 08/10/25 @ de alex à mr tazi = le 01/10/25 @ à alex = pour explicat…" at bounding box center [1102, 625] width 492 height 168
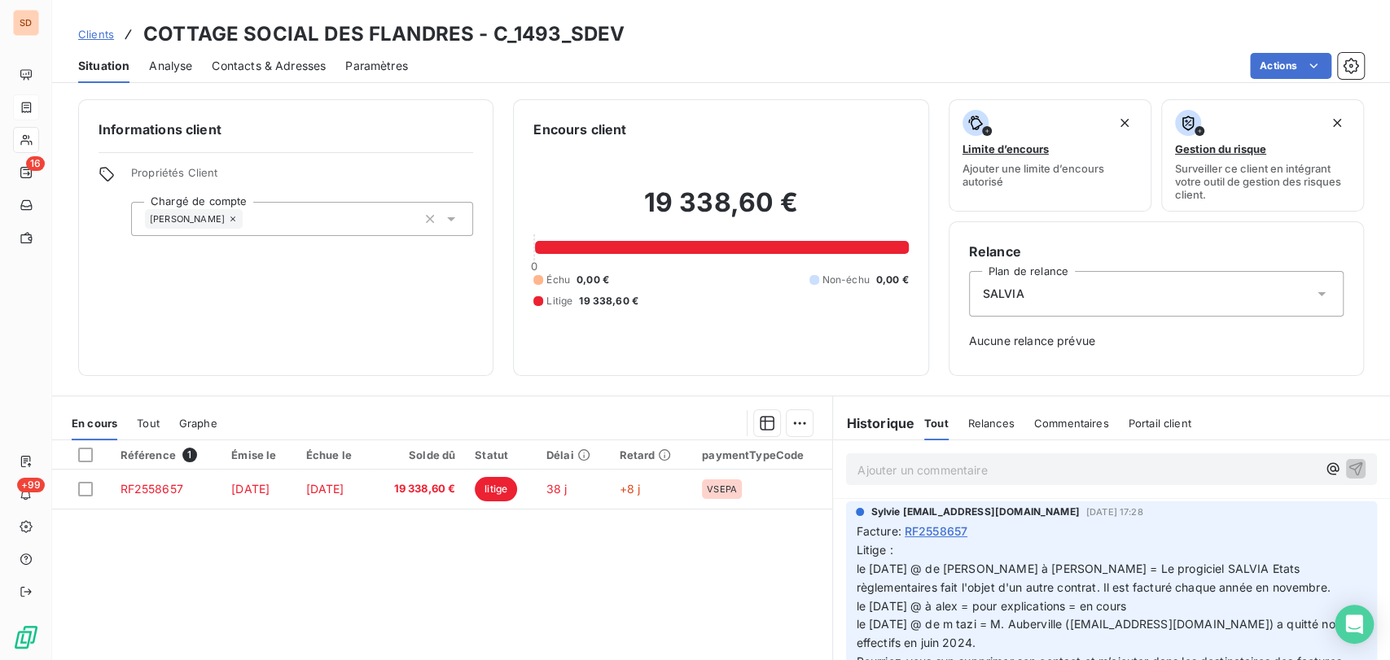
click at [896, 548] on p "Litige : le 08/10/25 @ de alex à mr tazi = Le progiciel SALVIA Etats règlementa…" at bounding box center [1102, 634] width 492 height 186
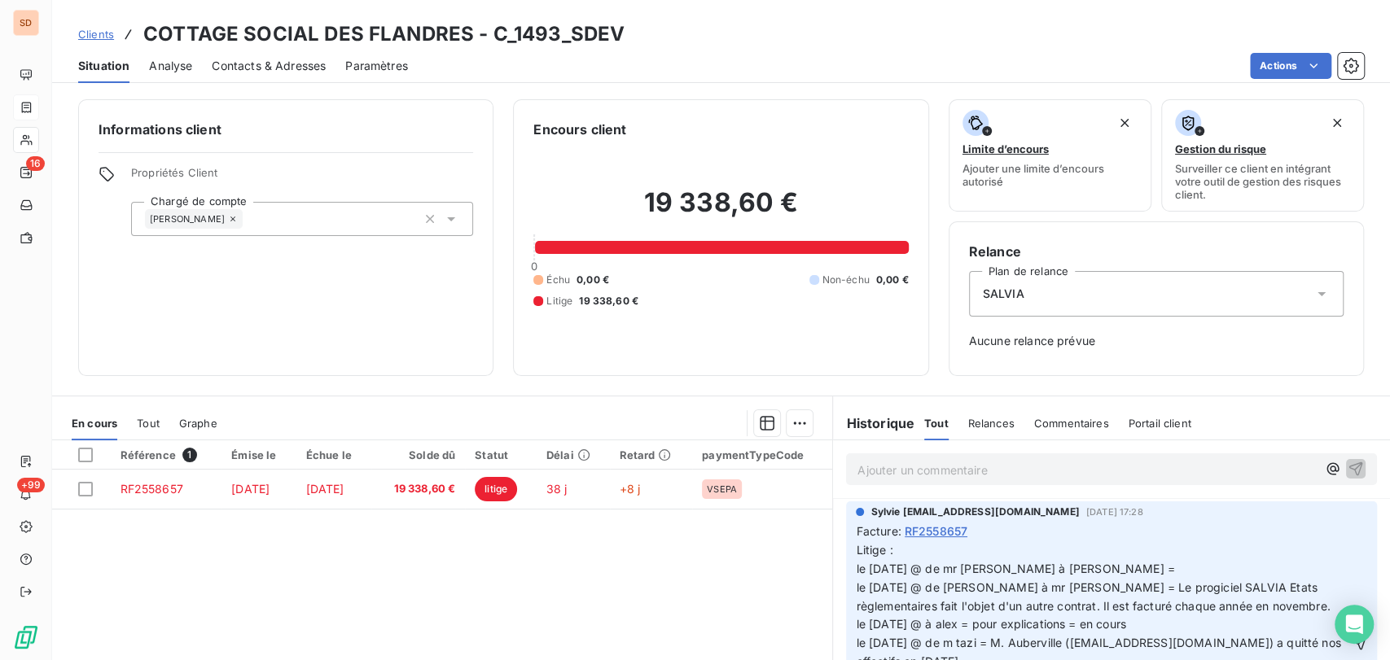
click at [1043, 571] on p "Litige : le 09/10/25 @ de mr tazi à alex = le 08/10/25 @ de alex à mr tazi = Le…" at bounding box center [1102, 643] width 492 height 205
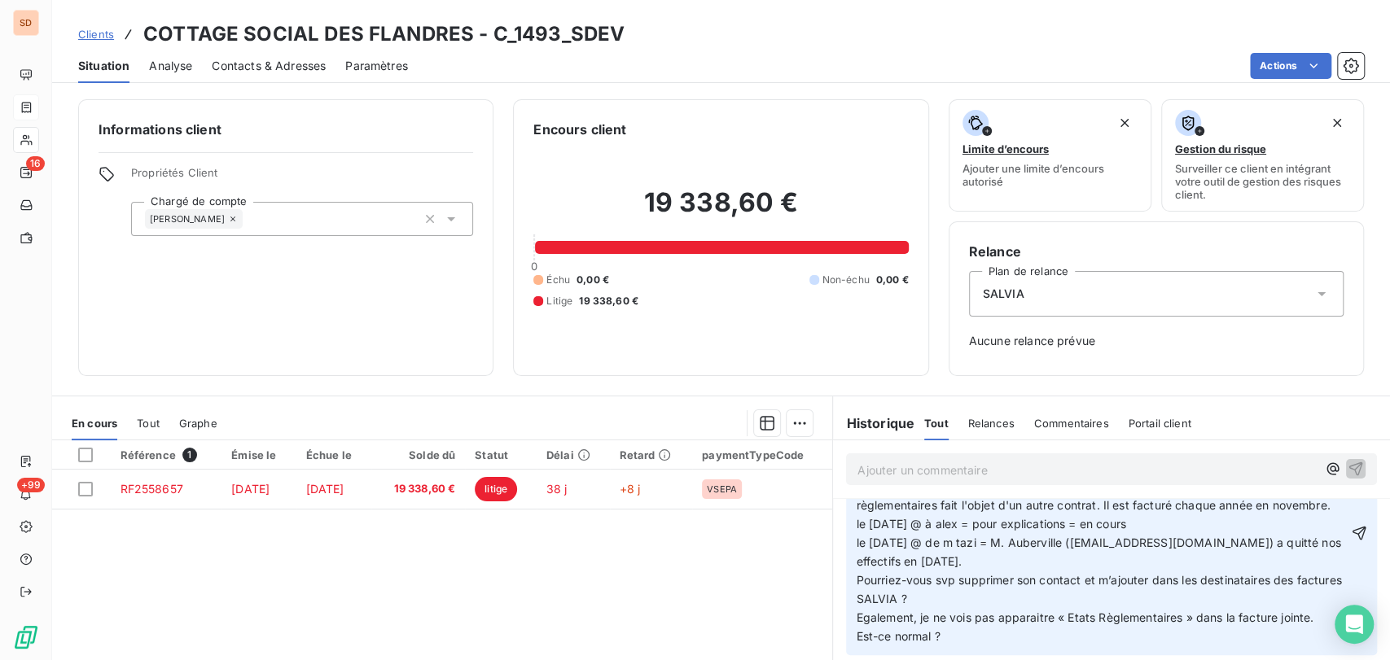
scroll to position [103, 0]
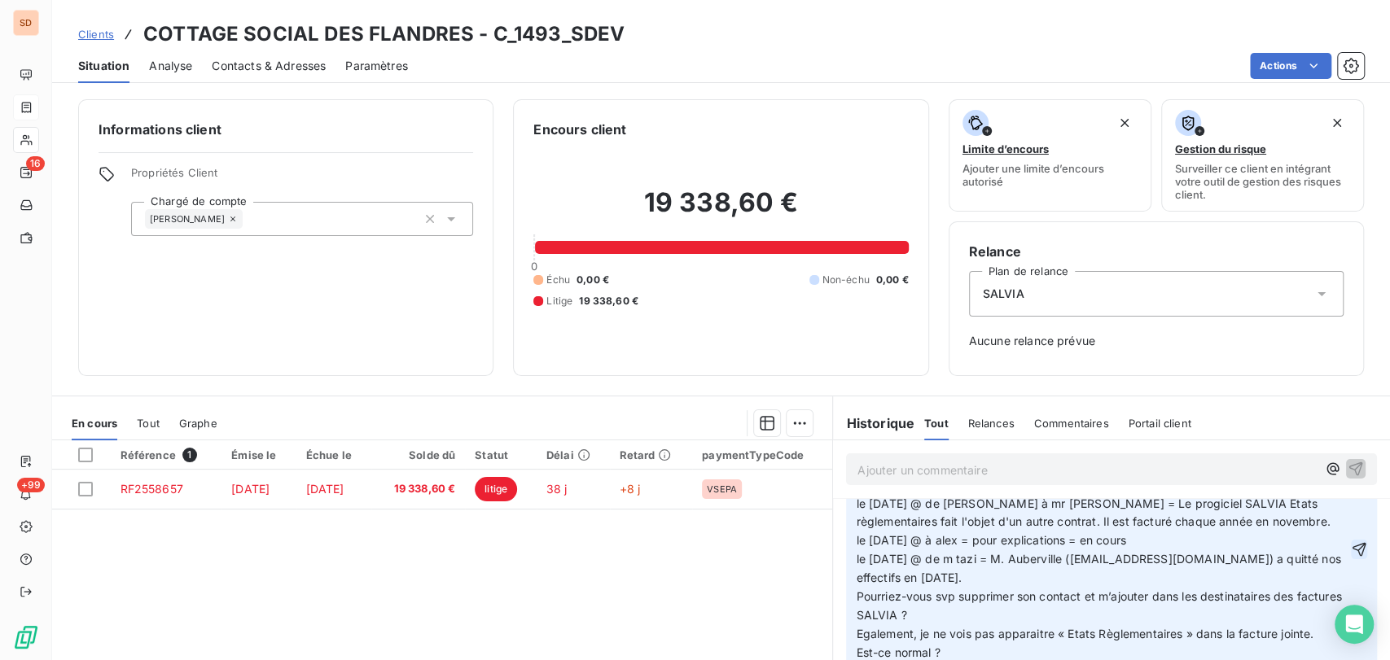
click at [1351, 541] on icon "button" at bounding box center [1359, 549] width 16 height 16
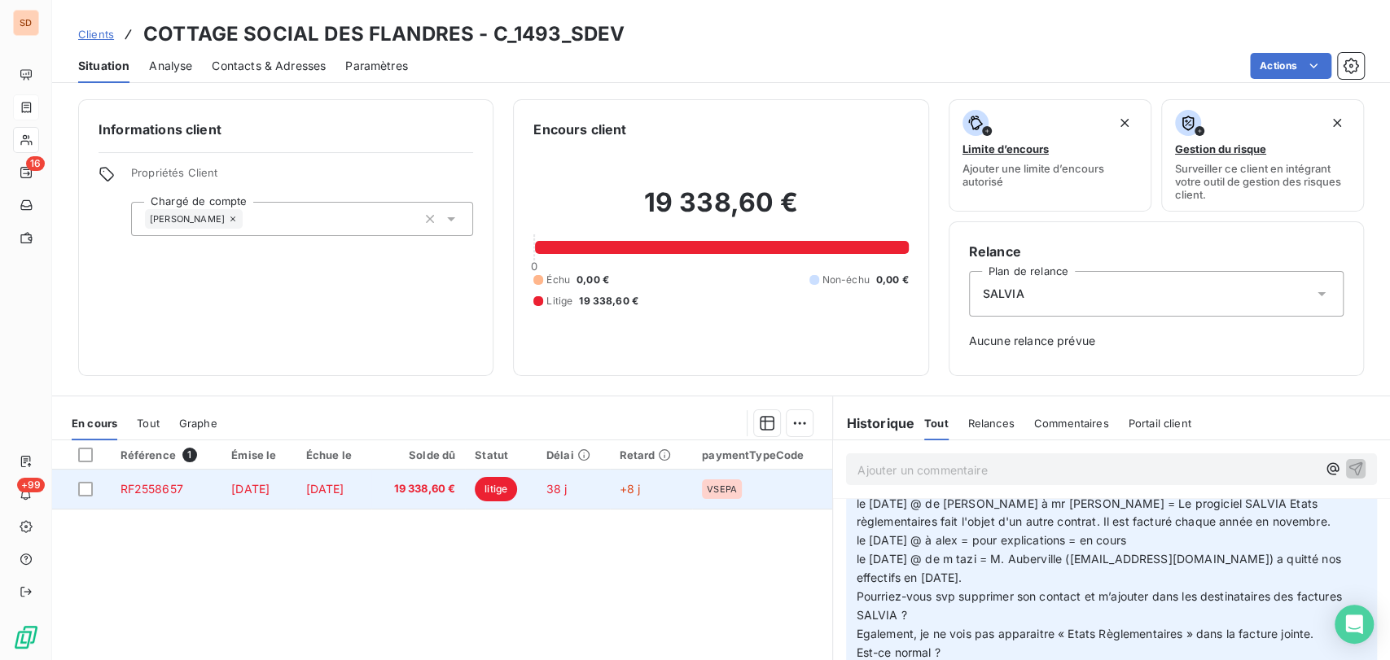
click at [147, 484] on span "RF2558657" at bounding box center [151, 489] width 63 height 14
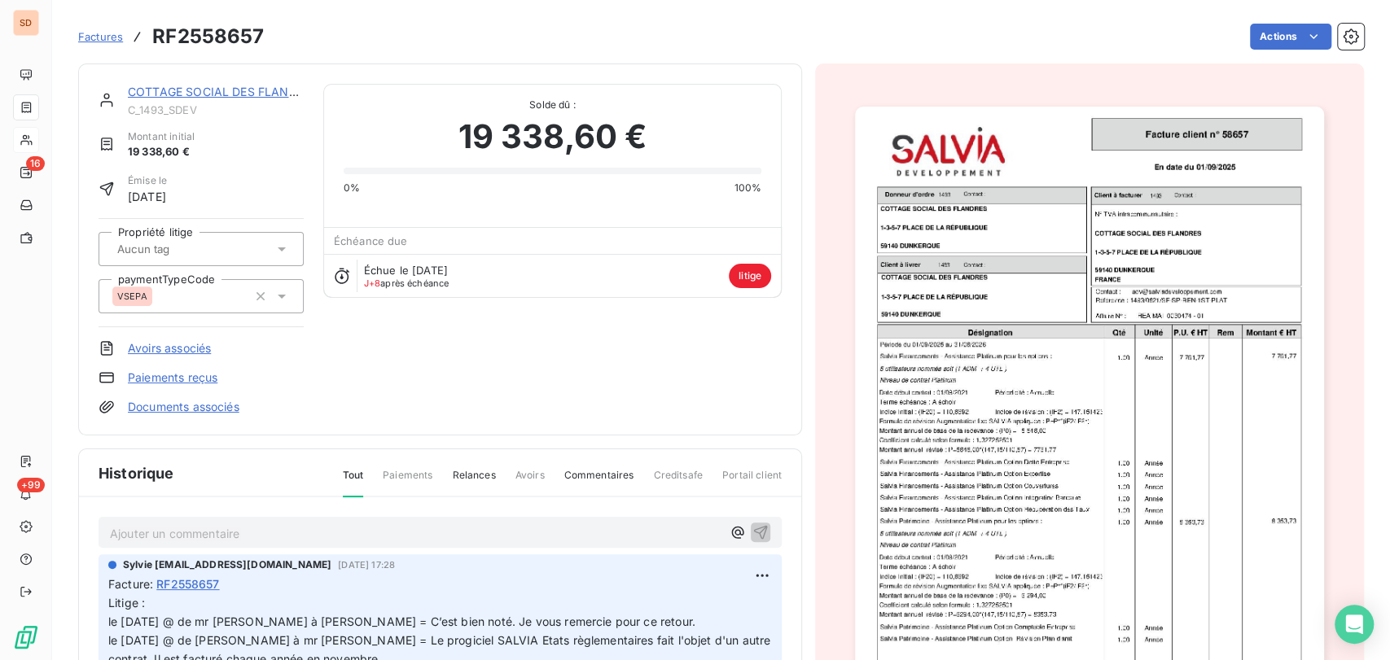
click at [1263, 51] on div "Factures RF2558657 Actions" at bounding box center [721, 37] width 1286 height 34
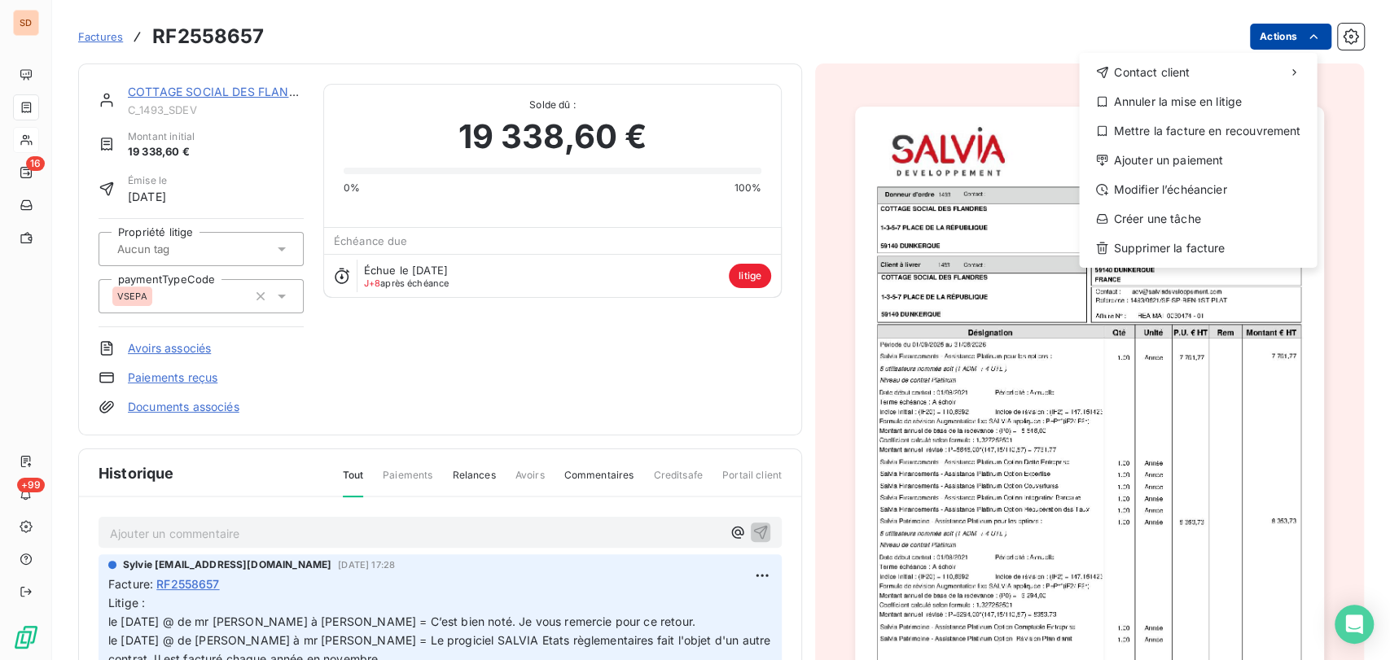
click at [1260, 38] on html "SD 16 +99 Factures RF2558657 Actions Contact client Annuler la mise en litige M…" at bounding box center [695, 330] width 1390 height 660
click at [1173, 104] on div "Annuler la mise en litige" at bounding box center [1197, 102] width 225 height 26
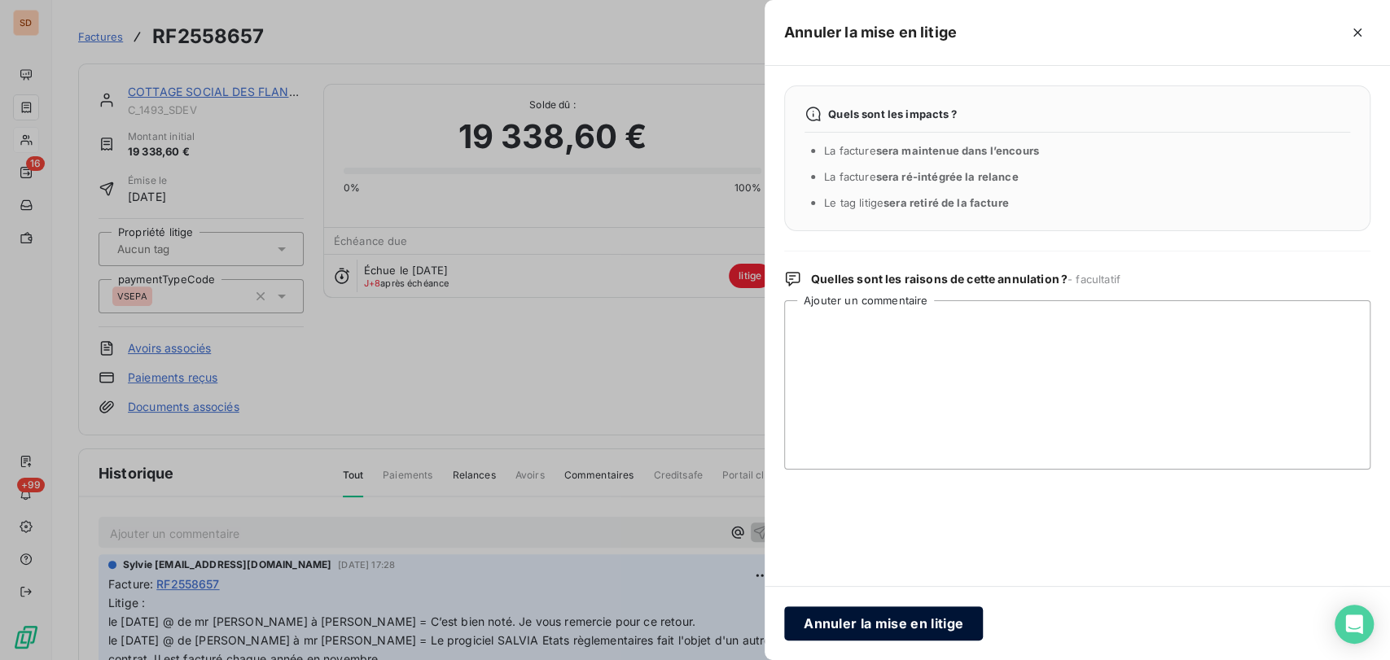
click at [909, 615] on button "Annuler la mise en litige" at bounding box center [883, 624] width 199 height 34
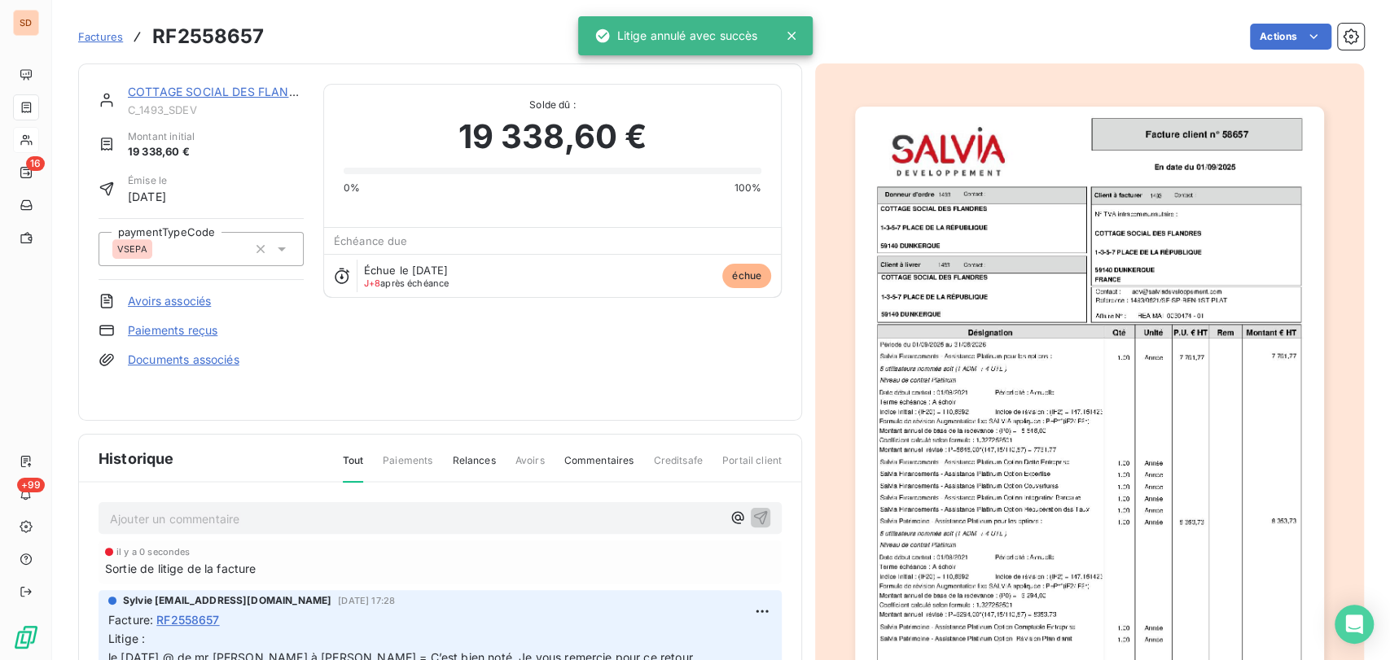
click at [230, 90] on link "COTTAGE SOCIAL DES FLANDRES" at bounding box center [223, 92] width 191 height 14
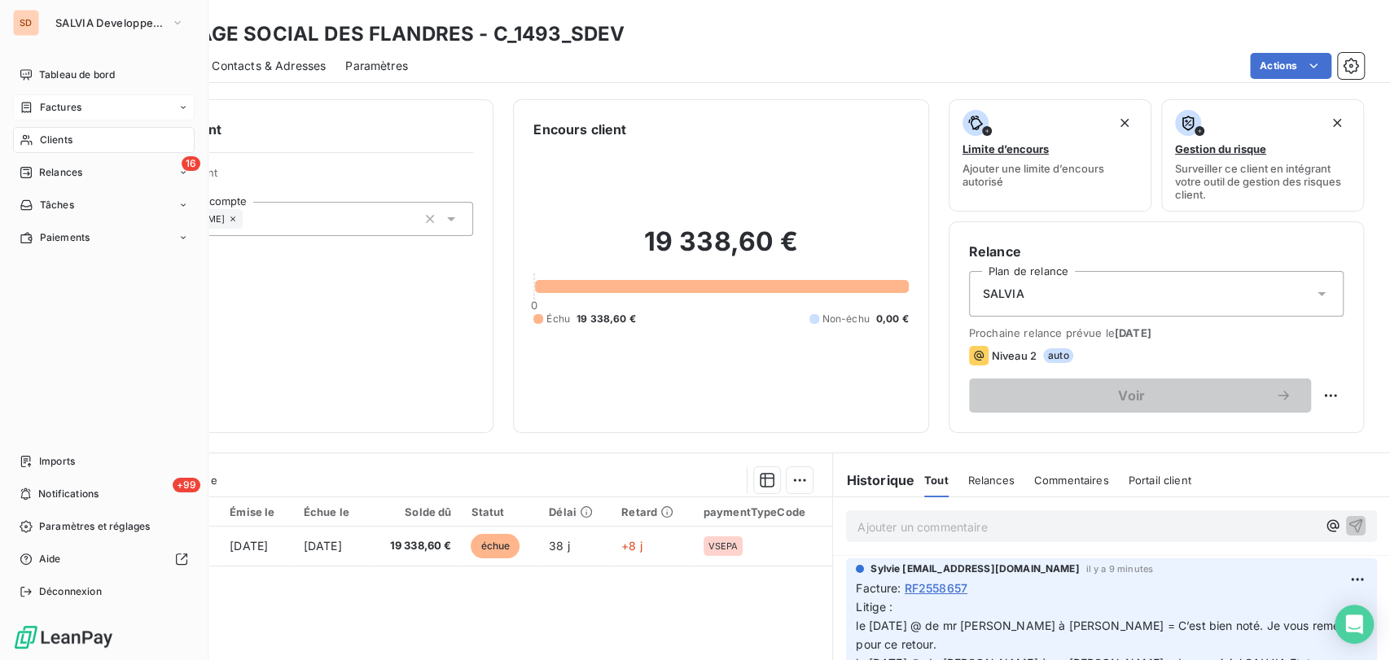
click at [59, 134] on span "Clients" at bounding box center [56, 140] width 33 height 15
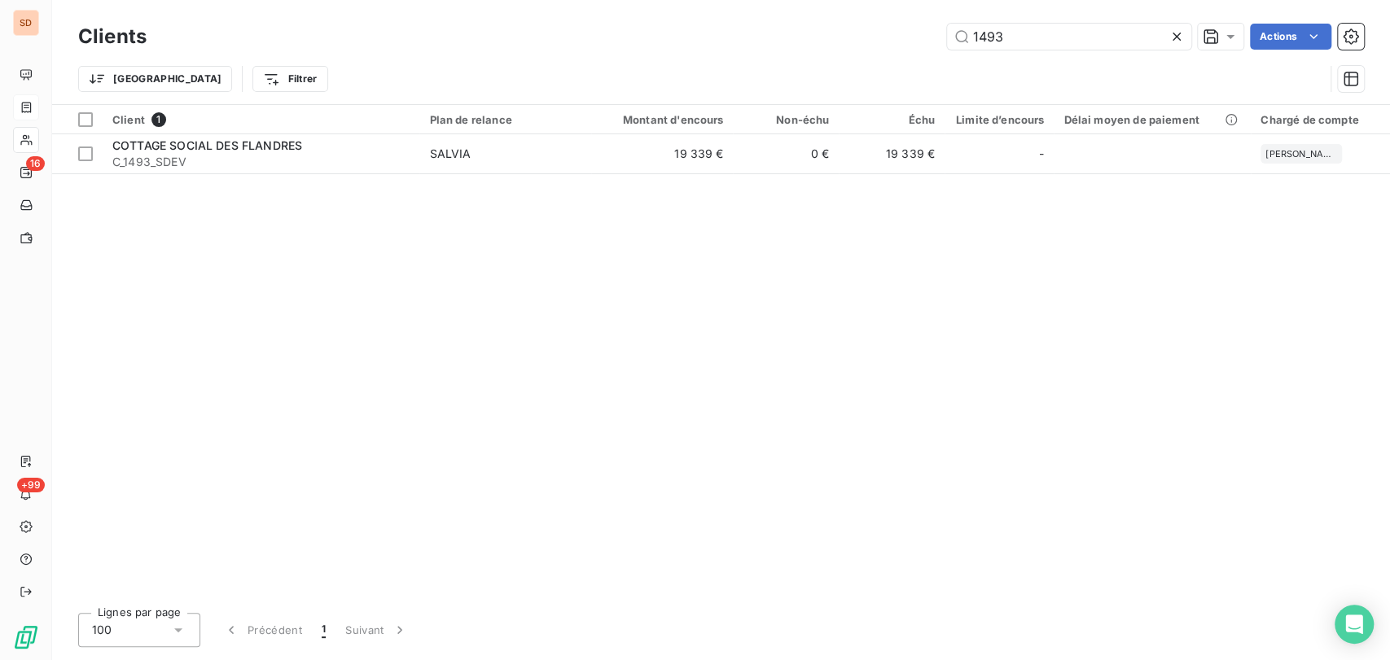
drag, startPoint x: 1010, startPoint y: 41, endPoint x: 924, endPoint y: 46, distance: 86.5
click at [930, 46] on div "1493 Actions" at bounding box center [765, 37] width 1198 height 26
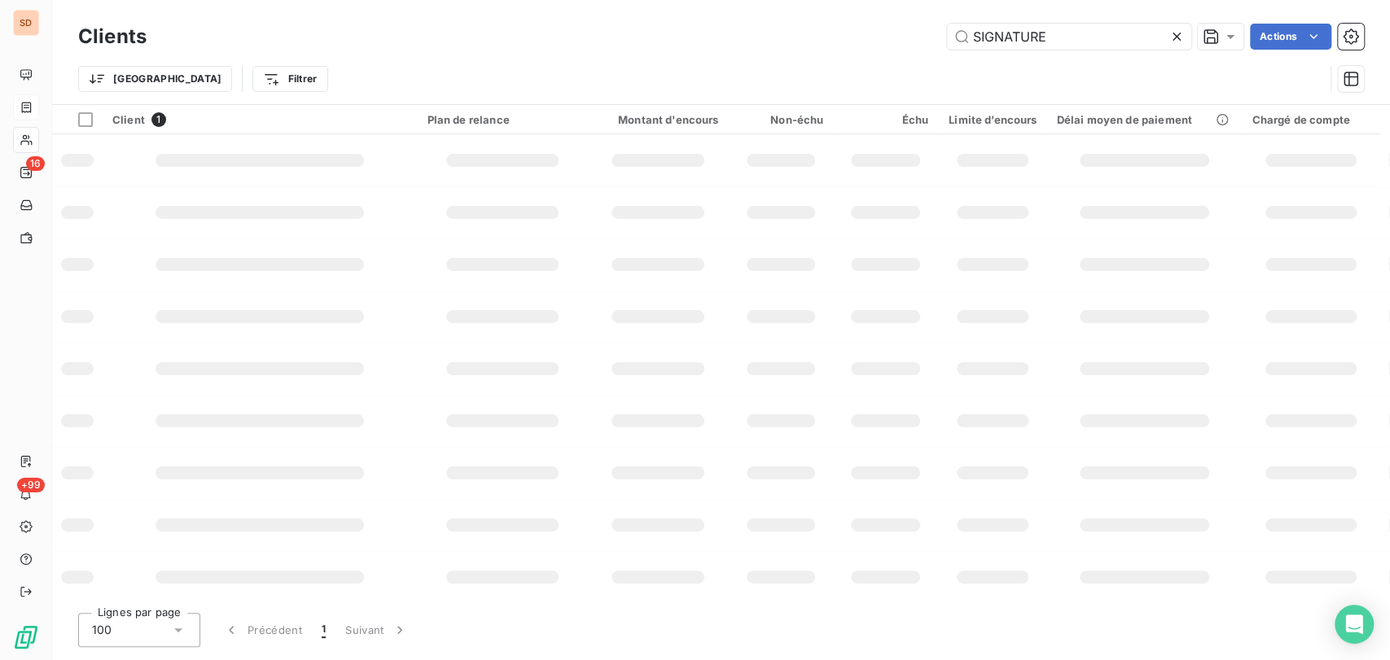
type input "SIGNATURE"
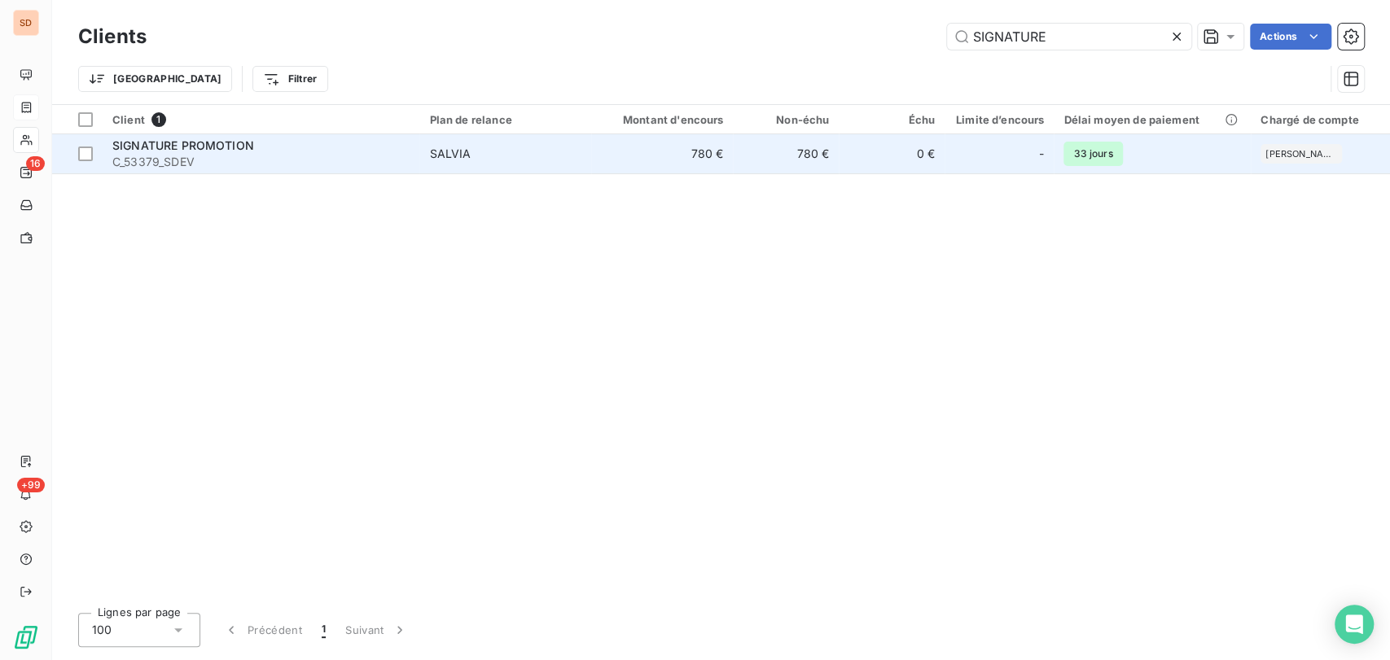
click at [136, 147] on span "SIGNATURE PROMOTION" at bounding box center [183, 145] width 142 height 14
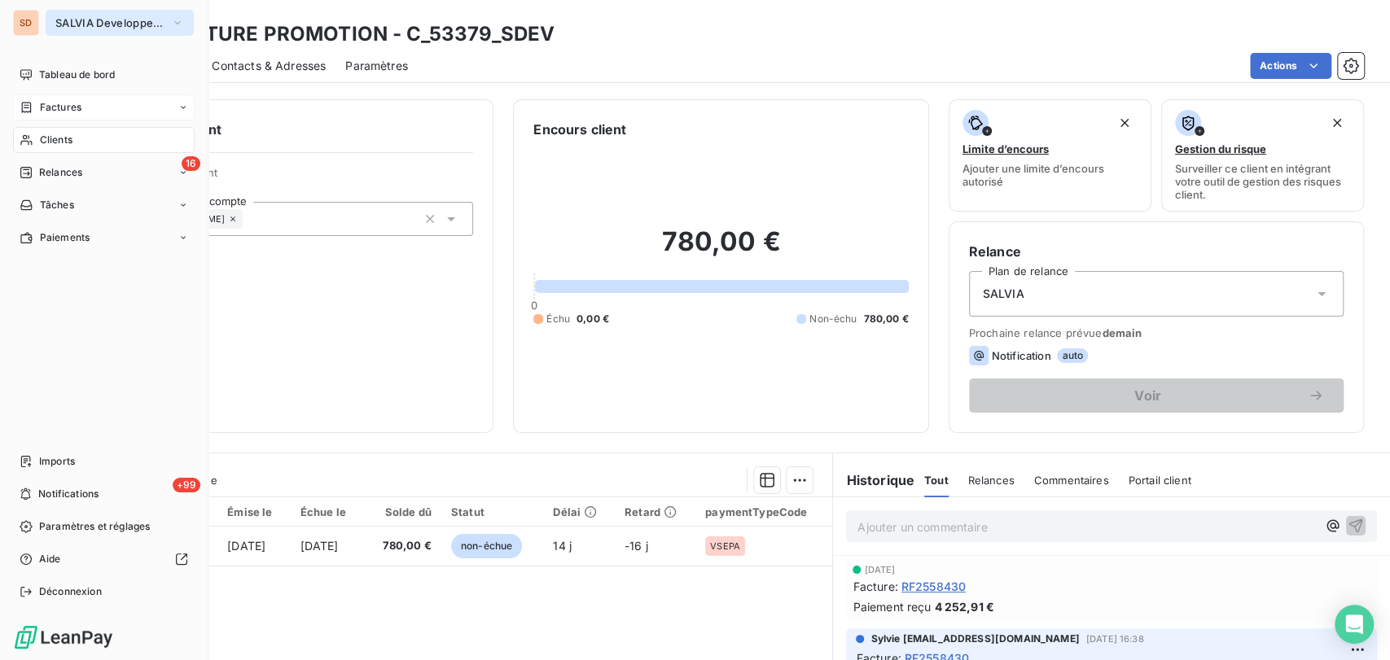
click at [186, 21] on button "SALVIA Developpement" at bounding box center [120, 23] width 148 height 26
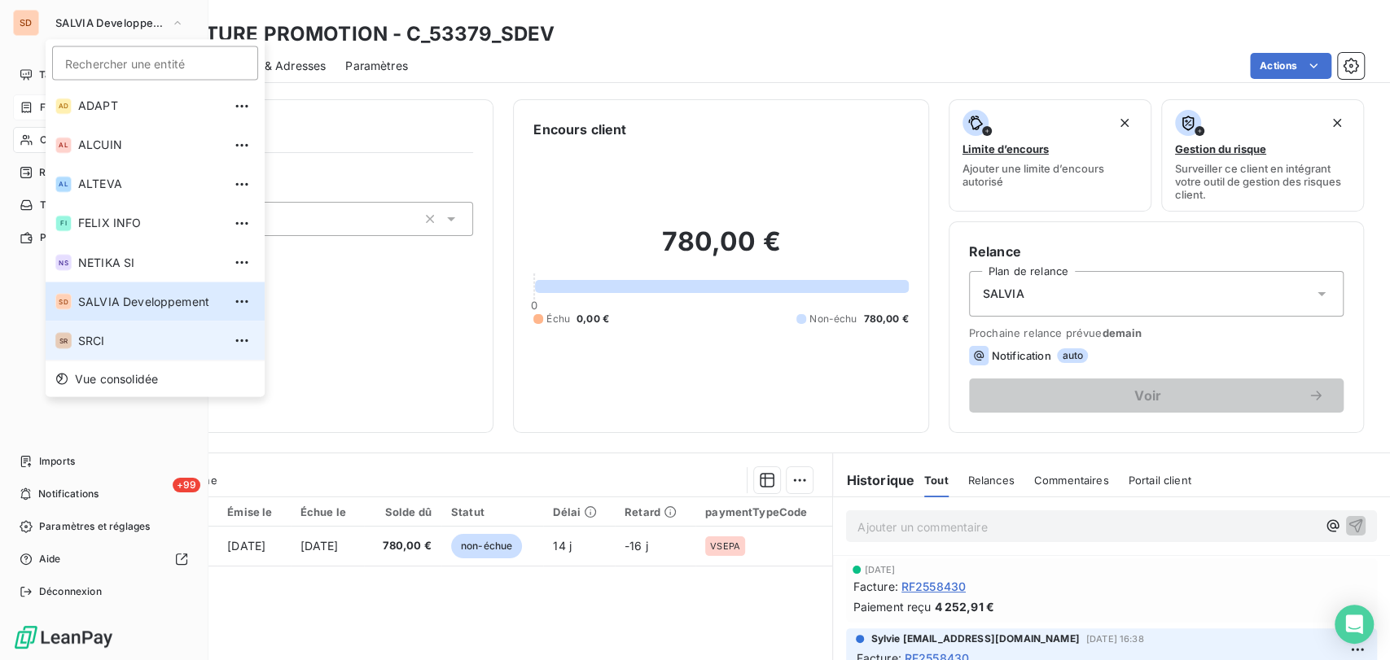
click at [104, 341] on span "SRCI" at bounding box center [150, 340] width 144 height 16
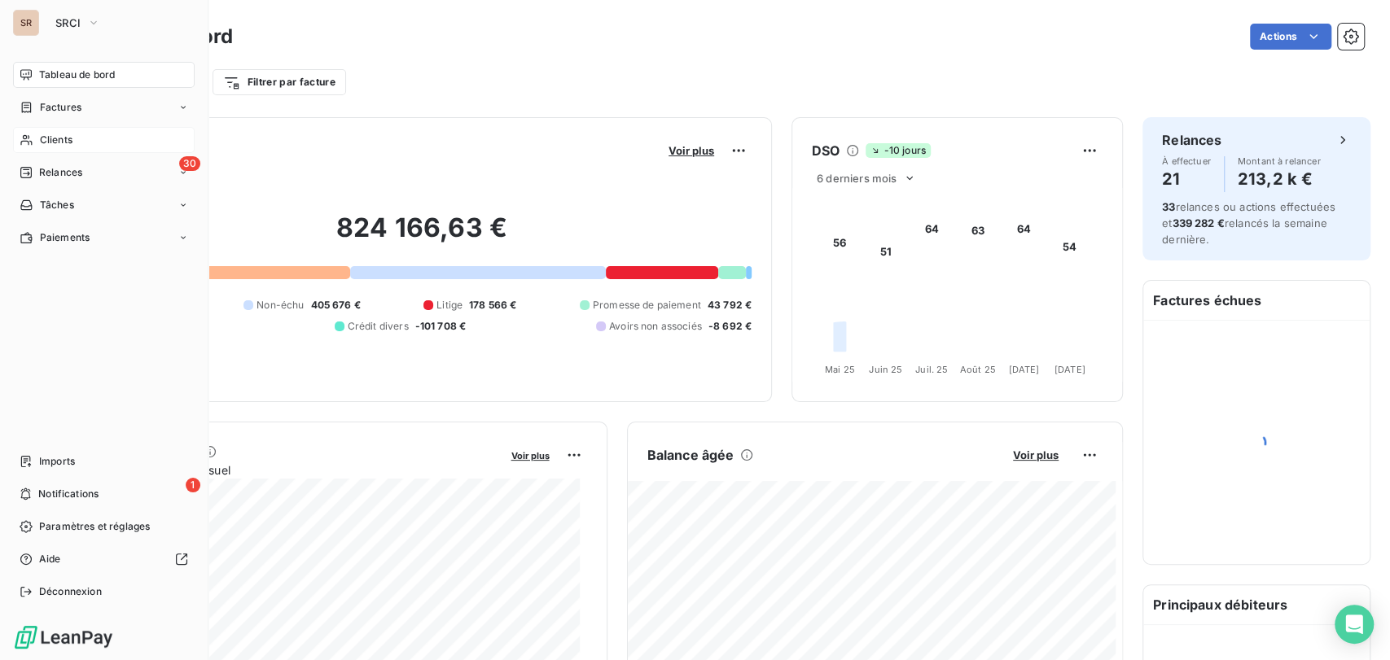
click at [64, 138] on span "Clients" at bounding box center [56, 140] width 33 height 15
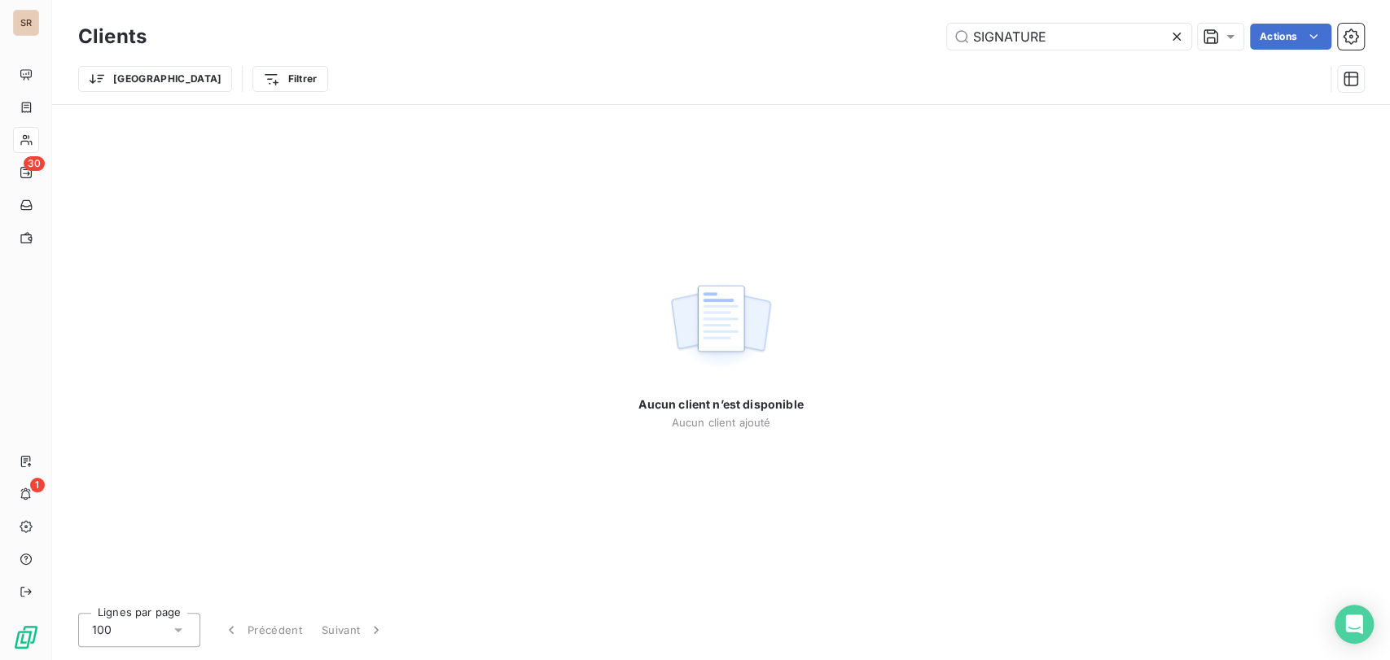
drag, startPoint x: 1061, startPoint y: 38, endPoint x: 852, endPoint y: 46, distance: 208.6
click at [864, 48] on div "SIGNATURE Actions" at bounding box center [765, 37] width 1198 height 26
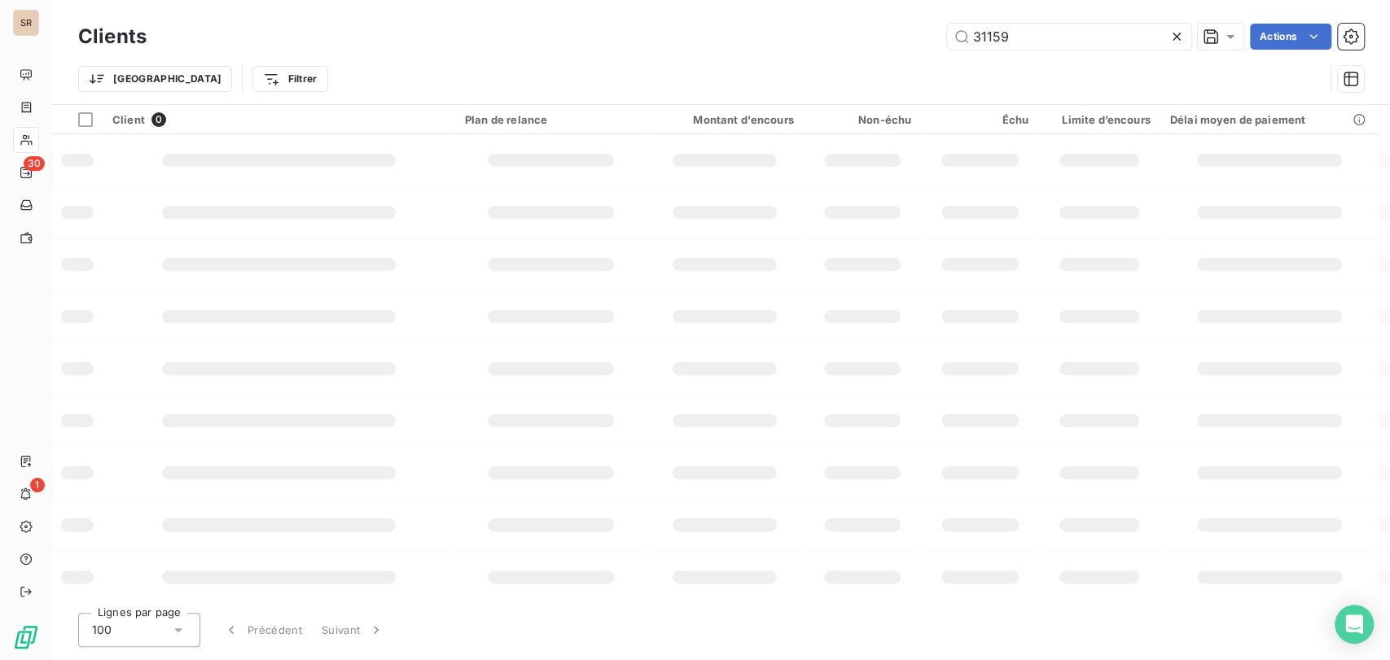
type input "31159"
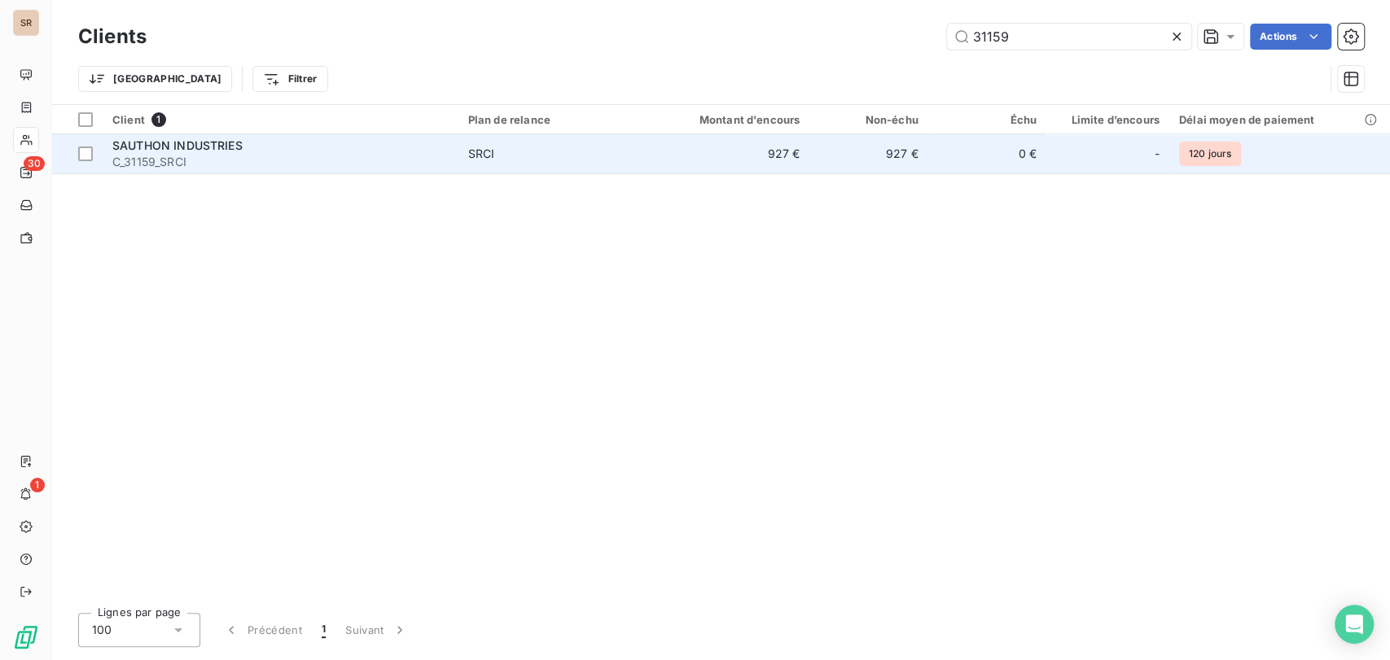
click at [137, 150] on span "SAUTHON INDUSTRIES" at bounding box center [177, 145] width 130 height 14
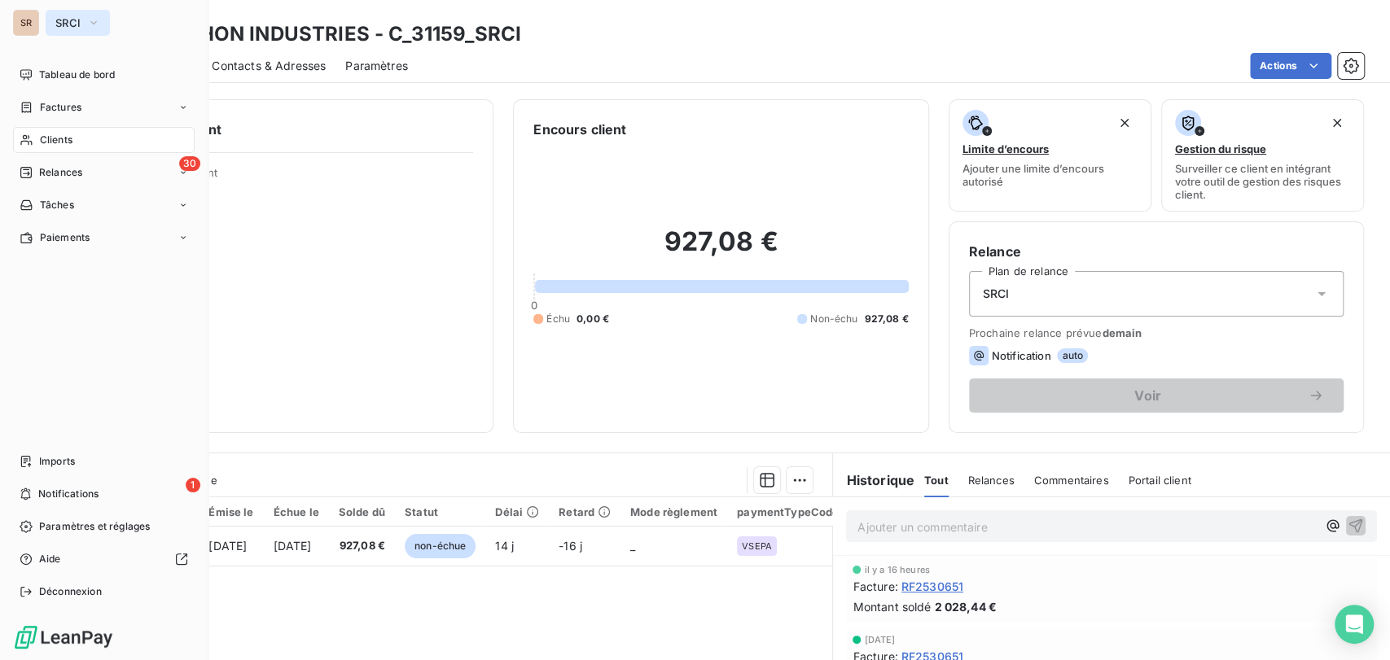
click at [91, 27] on icon "button" at bounding box center [93, 23] width 13 height 16
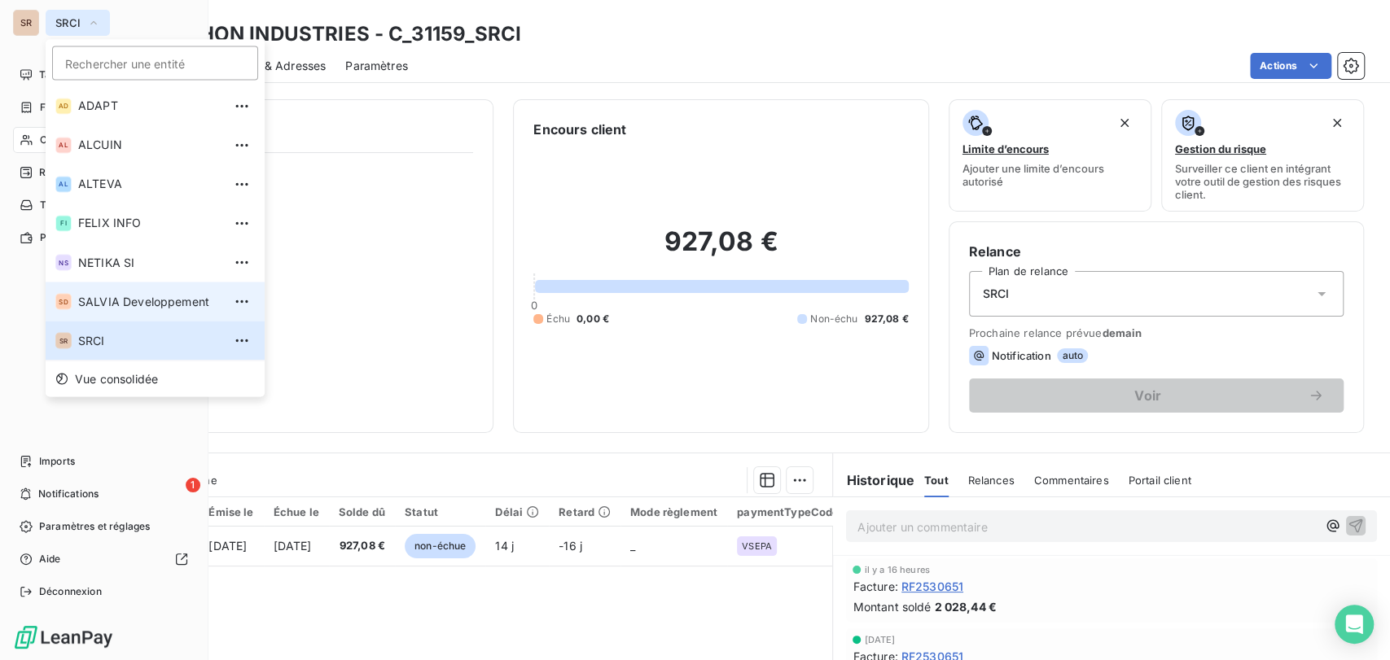
click at [77, 304] on li "SD SALVIA Developpement" at bounding box center [155, 301] width 219 height 39
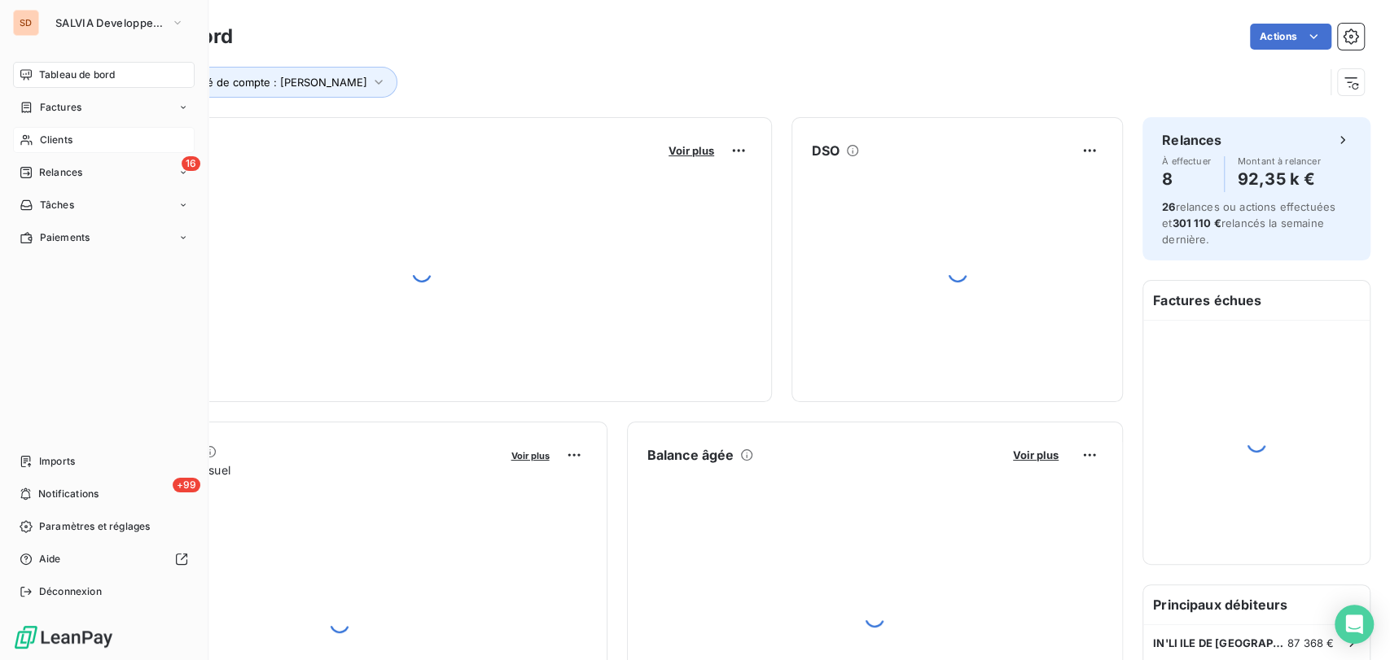
click at [58, 140] on span "Clients" at bounding box center [56, 140] width 33 height 15
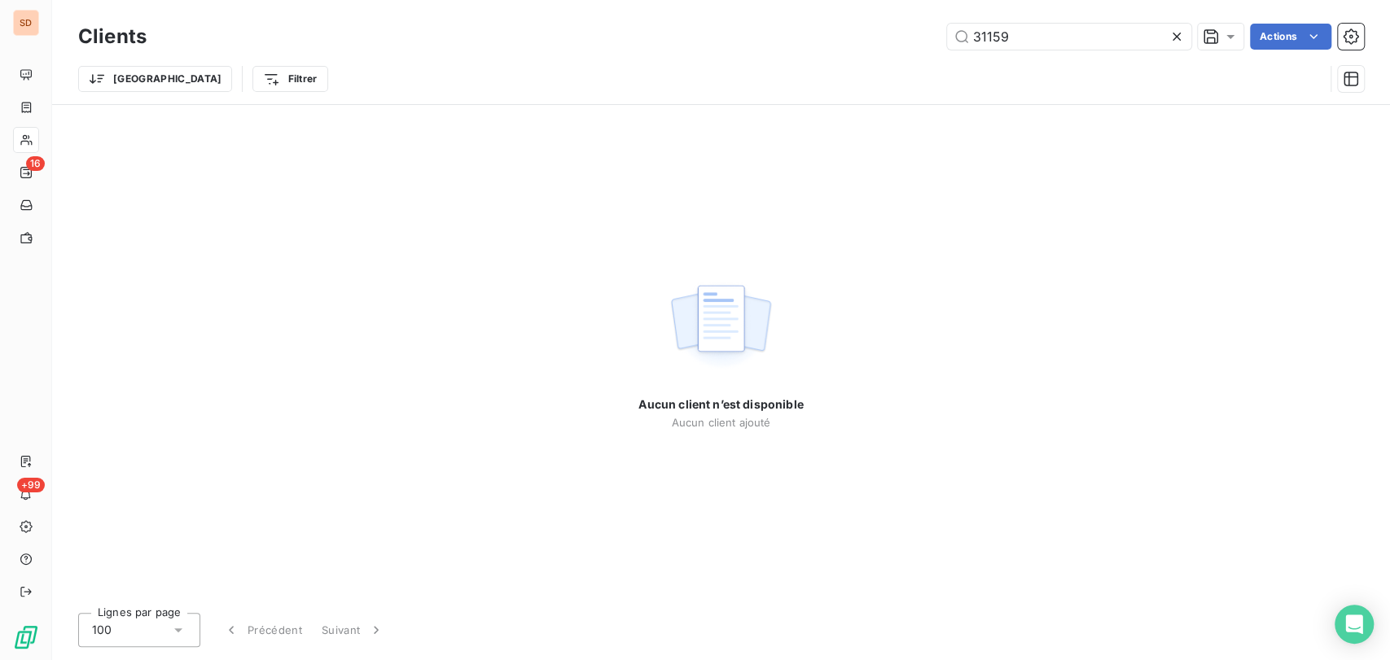
drag, startPoint x: 1015, startPoint y: 38, endPoint x: 912, endPoint y: 26, distance: 104.1
click at [912, 26] on div "31159 Actions" at bounding box center [765, 37] width 1198 height 26
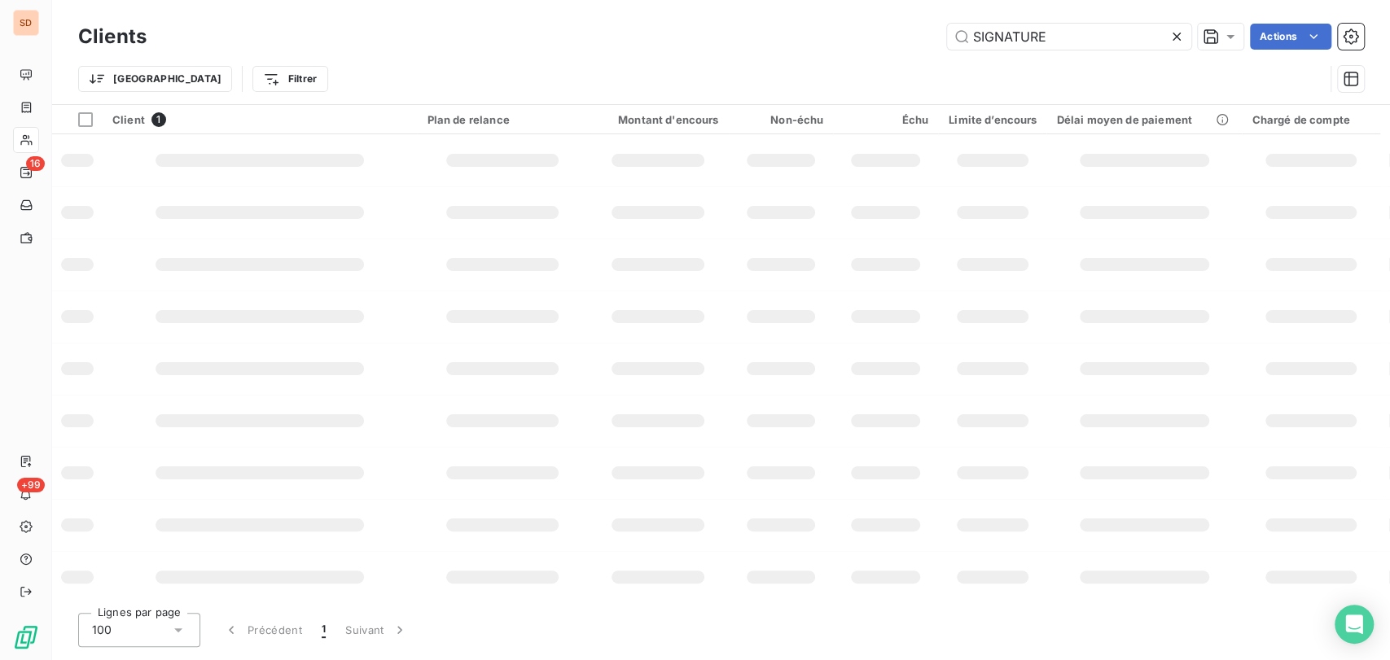
type input "SIGNATURE"
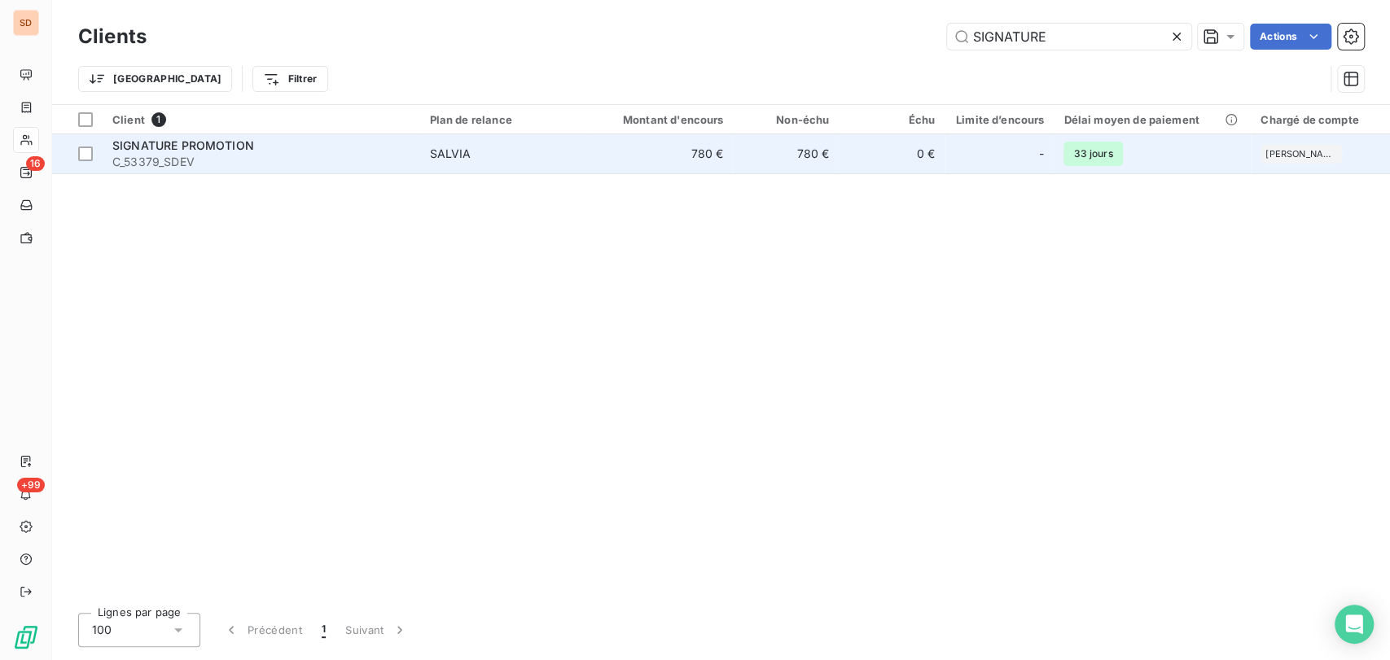
click at [139, 151] on div "SIGNATURE PROMOTION" at bounding box center [260, 146] width 297 height 16
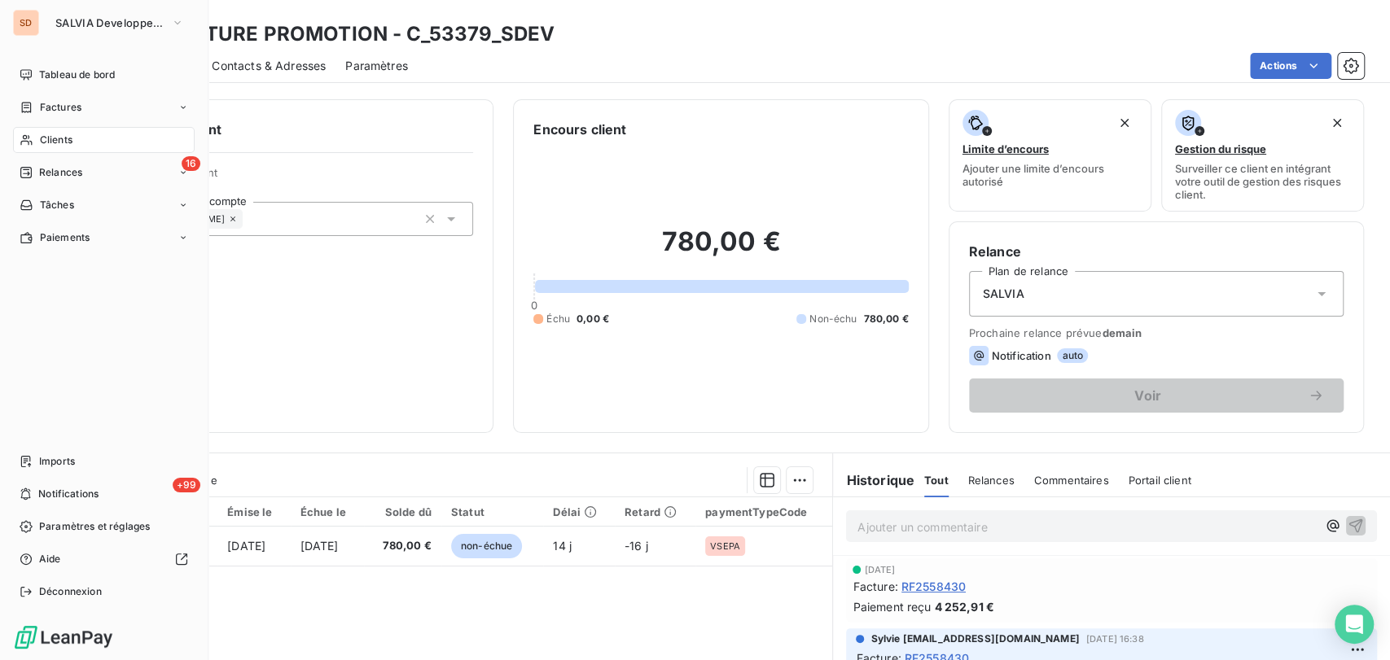
click at [50, 140] on span "Clients" at bounding box center [56, 140] width 33 height 15
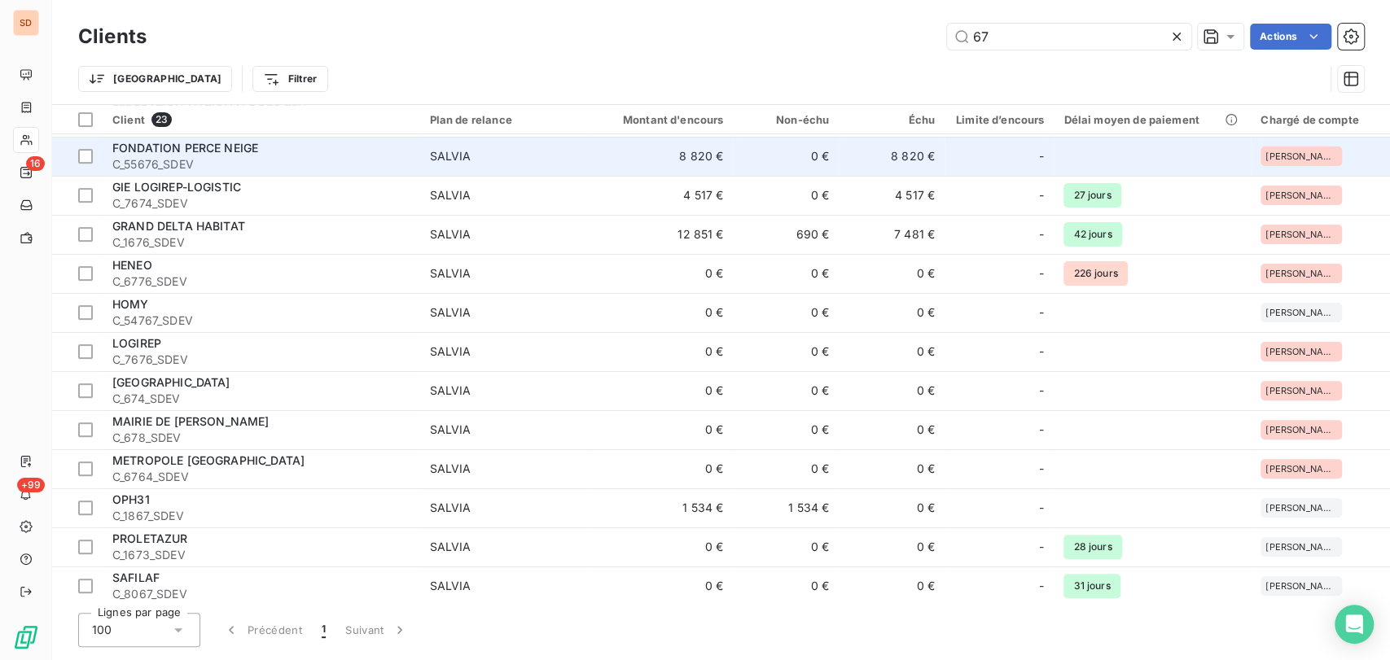
scroll to position [361, 0]
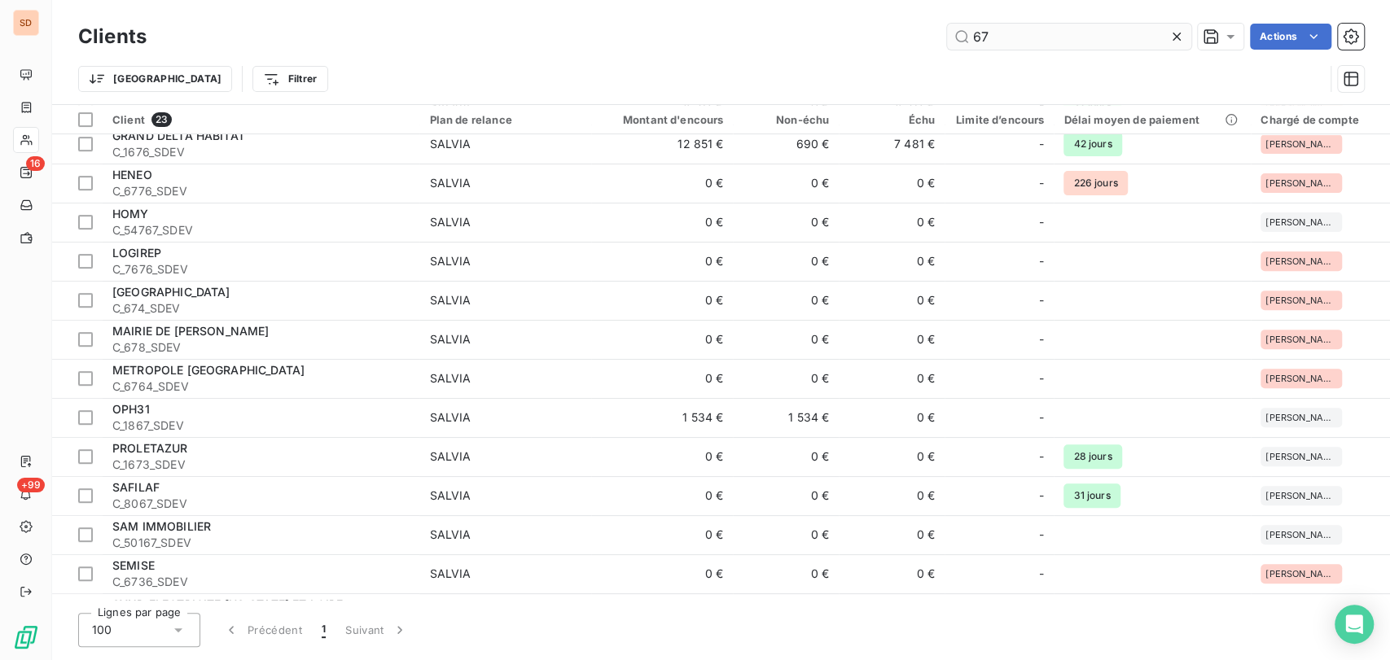
click at [1011, 35] on input "67" at bounding box center [1069, 37] width 244 height 26
type input "6"
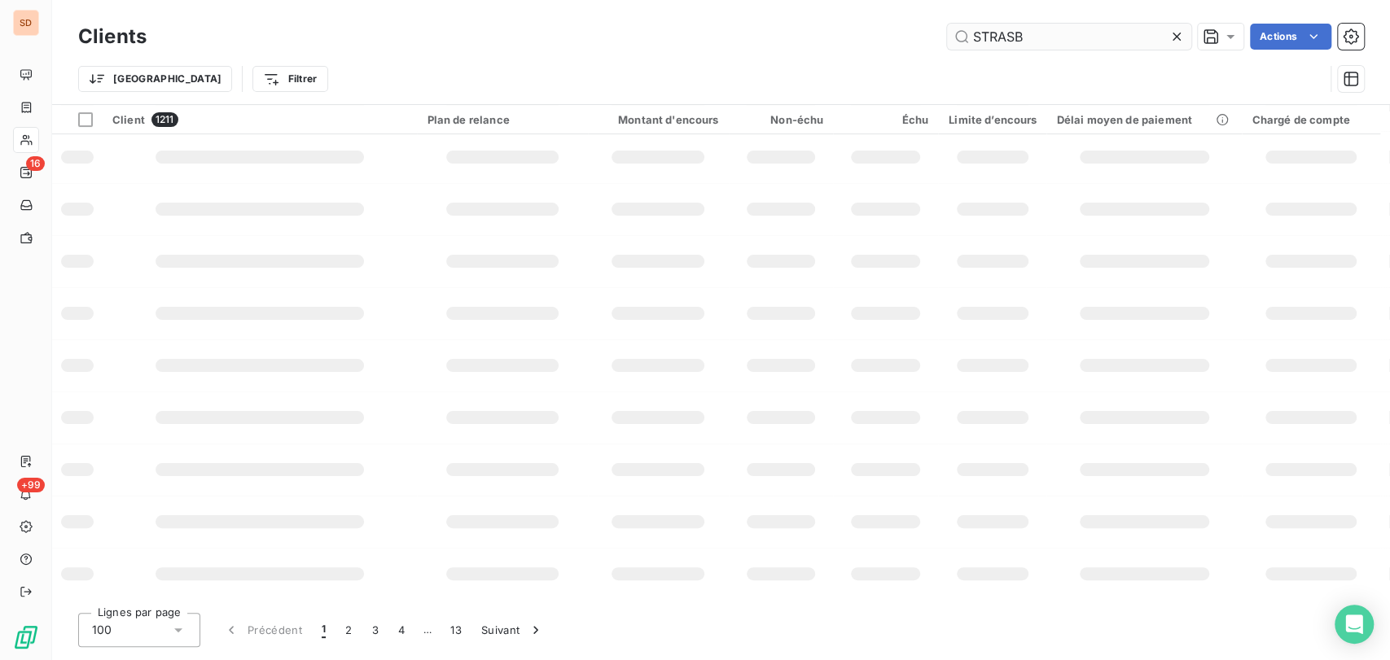
scroll to position [0, 0]
type input "STRASBOURG"
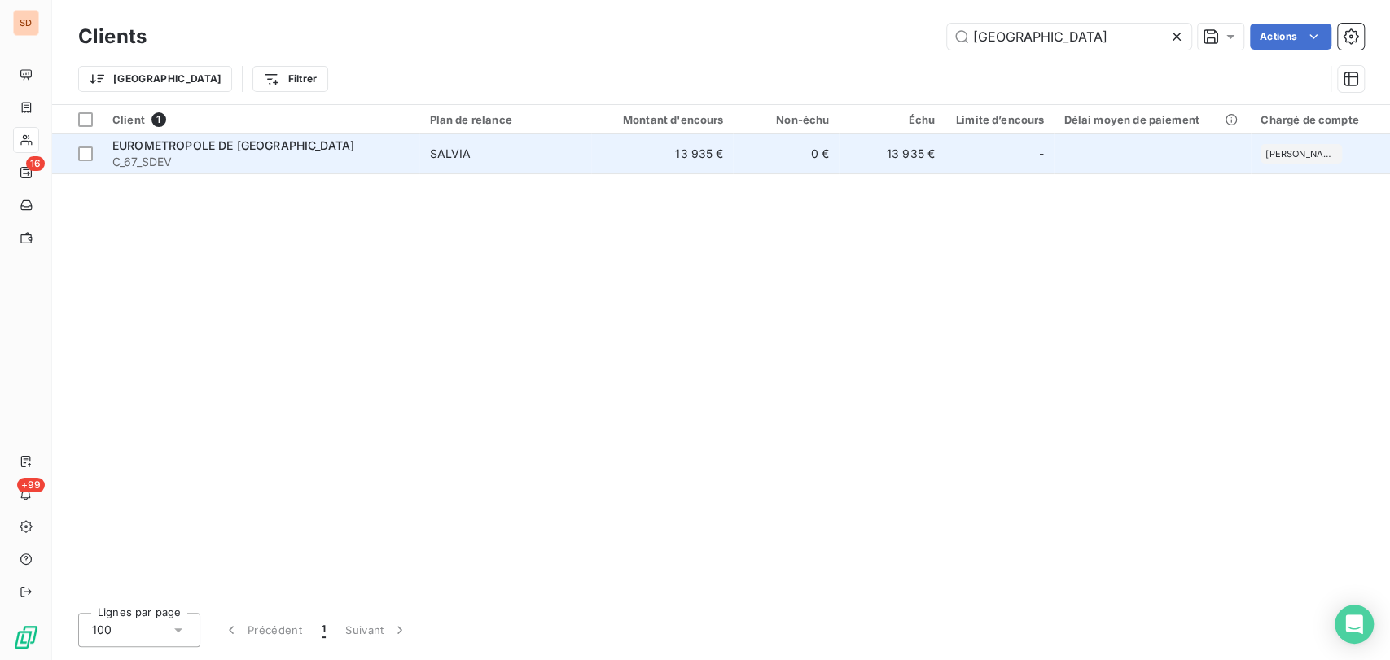
click at [160, 151] on span "EUROMETROPOLE DE STRASBOURG" at bounding box center [233, 145] width 242 height 14
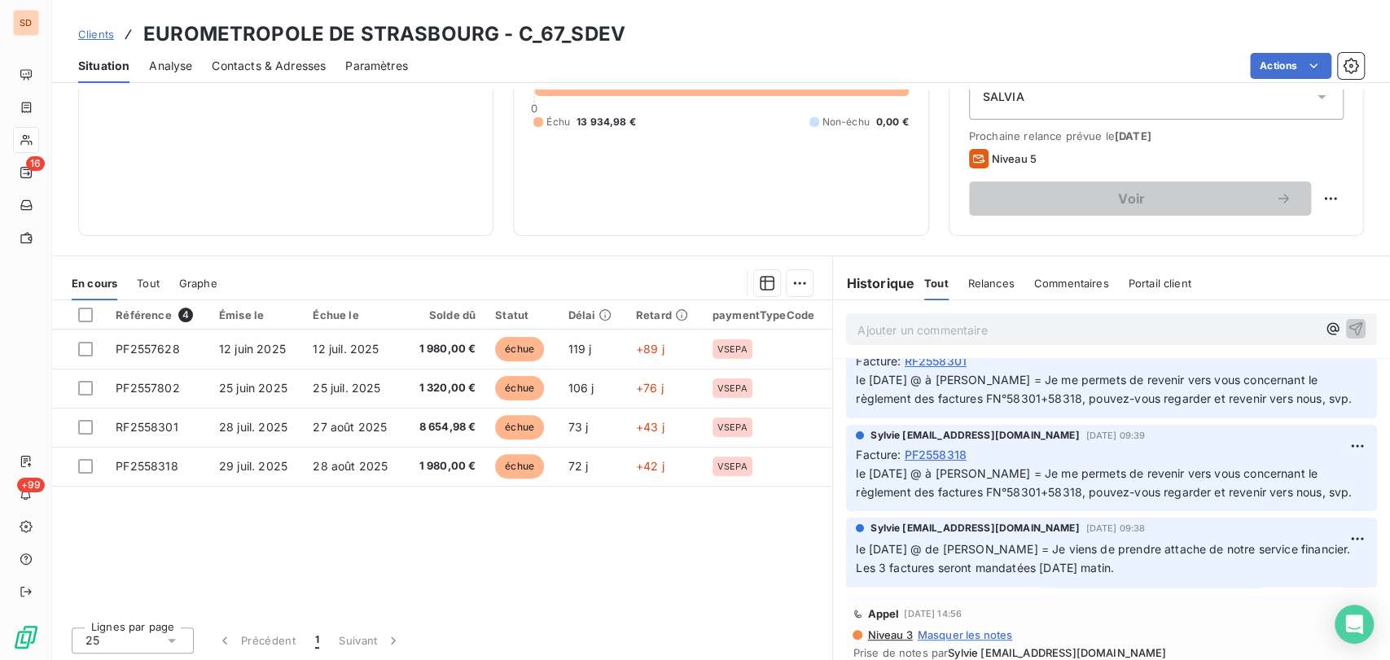
scroll to position [198, 0]
click at [269, 72] on span "Contacts & Adresses" at bounding box center [269, 66] width 114 height 16
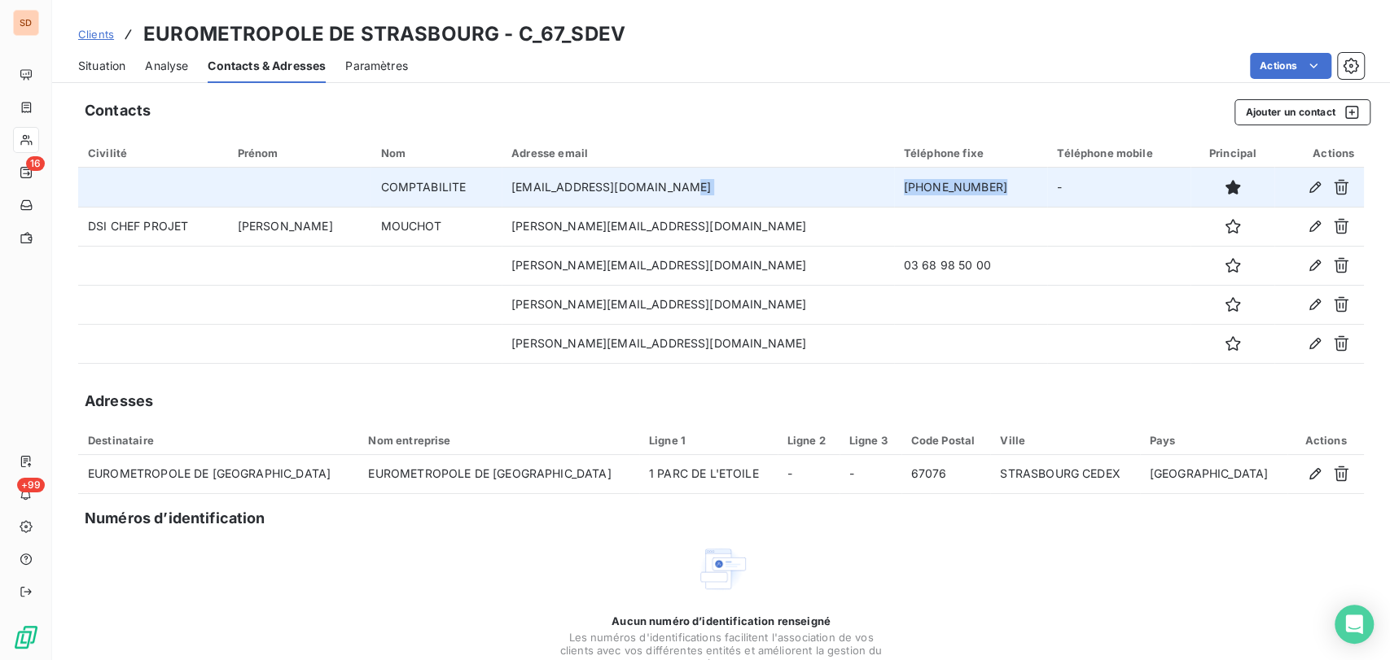
drag, startPoint x: 905, startPoint y: 189, endPoint x: 756, endPoint y: 199, distance: 149.4
click at [756, 199] on tr "COMPTABILITE comptabilite@strasbourg.eu 03.68.98.50.00 -" at bounding box center [721, 187] width 1286 height 39
copy tr "03.68.98.50.00"
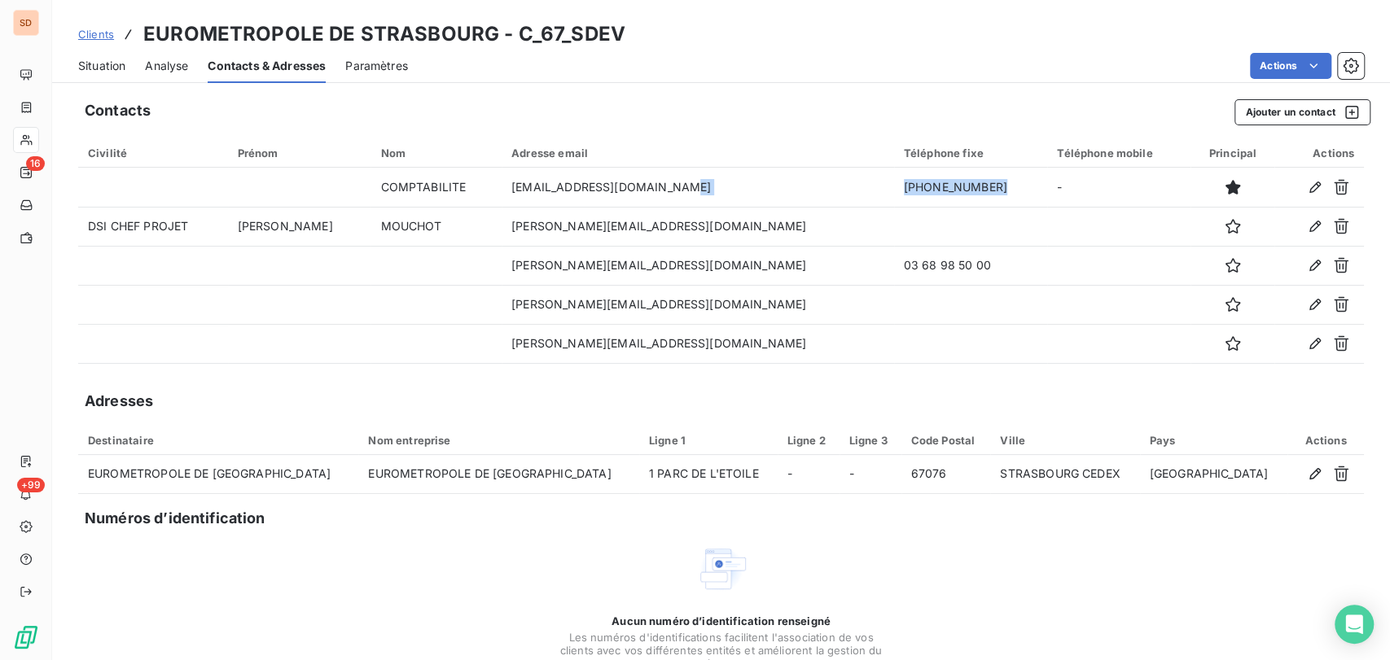
click at [278, 69] on span "Contacts & Adresses" at bounding box center [267, 66] width 118 height 16
click at [98, 65] on span "Situation" at bounding box center [101, 66] width 47 height 16
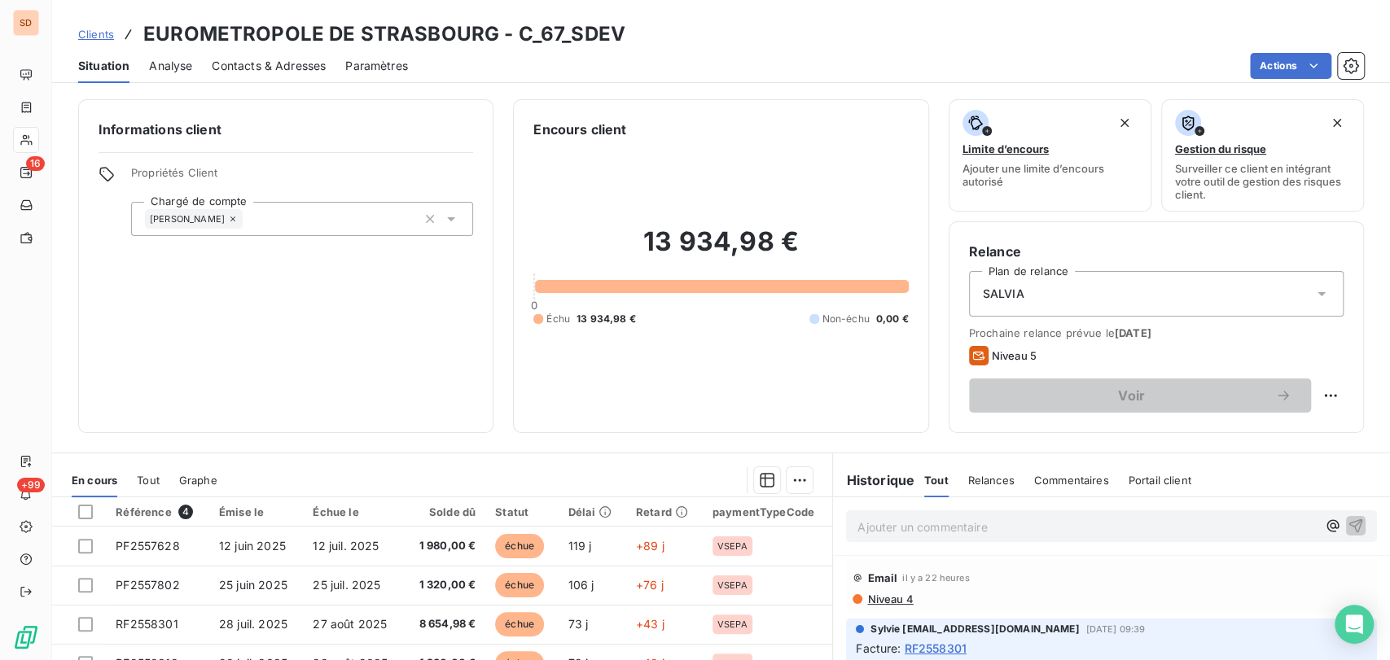
click at [306, 66] on span "Contacts & Adresses" at bounding box center [269, 66] width 114 height 16
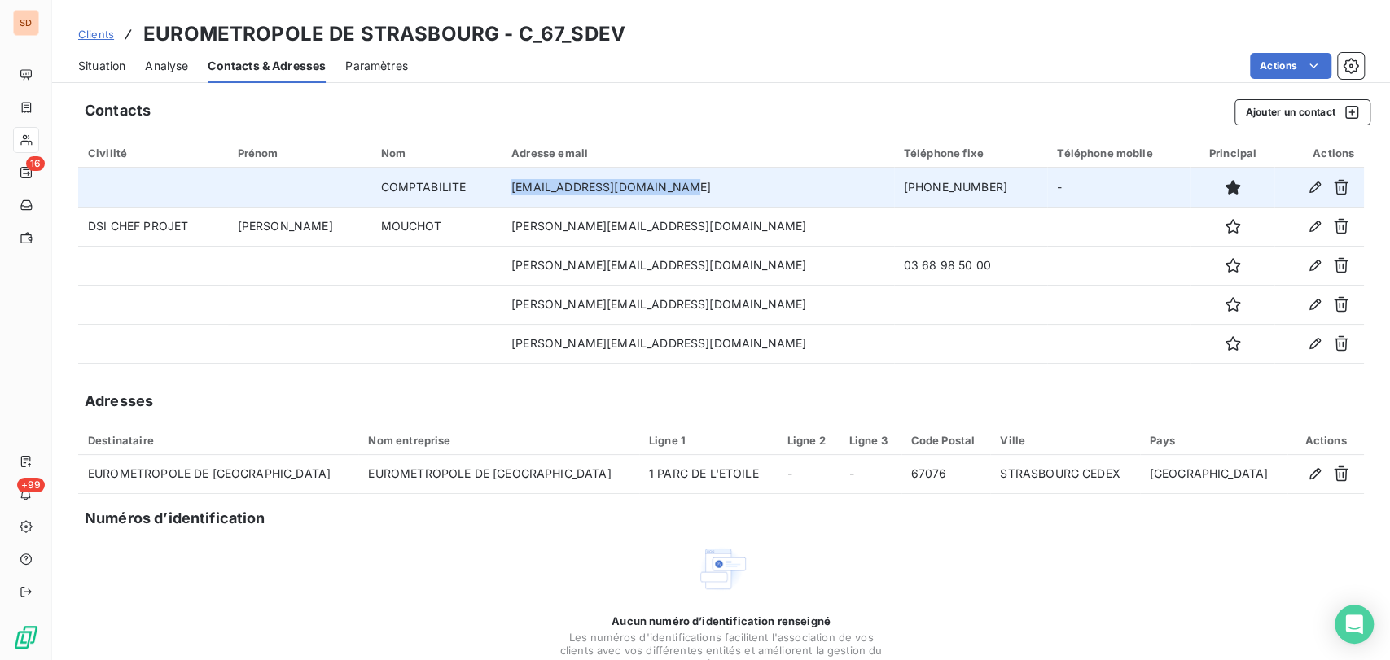
drag, startPoint x: 690, startPoint y: 184, endPoint x: 525, endPoint y: 188, distance: 164.5
click at [525, 188] on td "comptabilite@strasbourg.eu" at bounding box center [698, 187] width 392 height 39
copy td "comptabilite@strasbourg.eu"
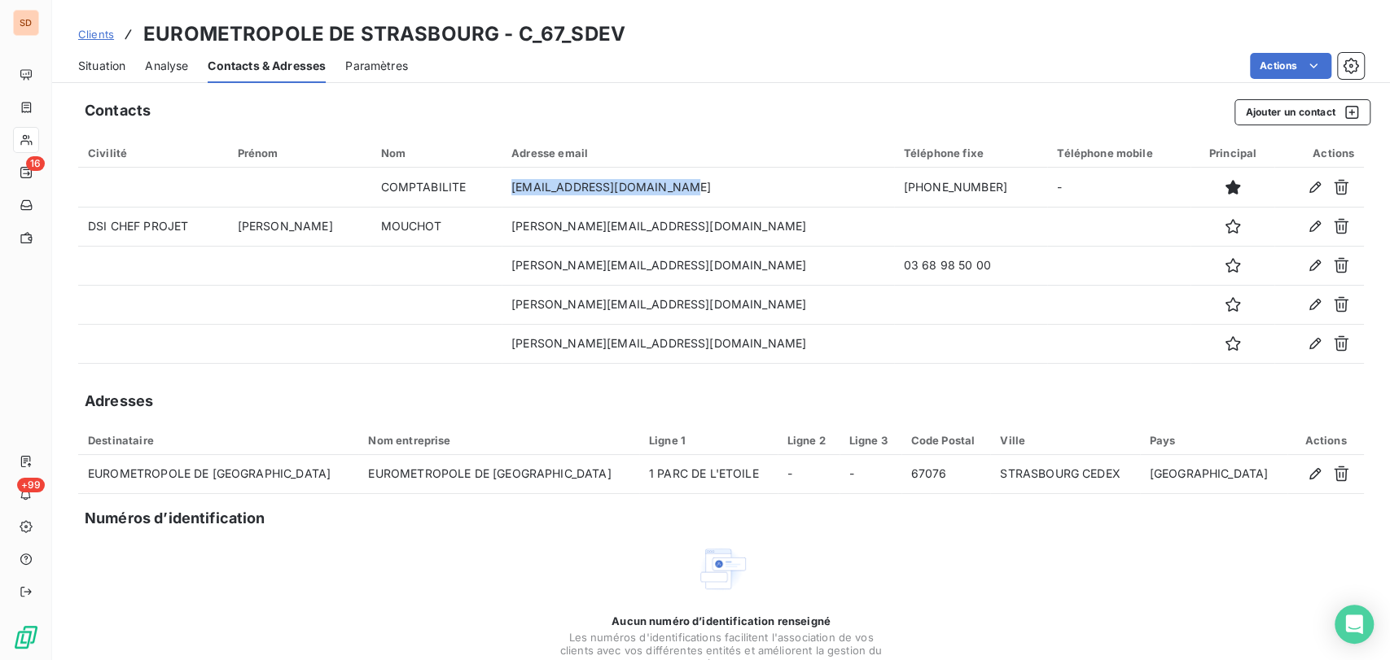
click at [100, 62] on span "Situation" at bounding box center [101, 66] width 47 height 16
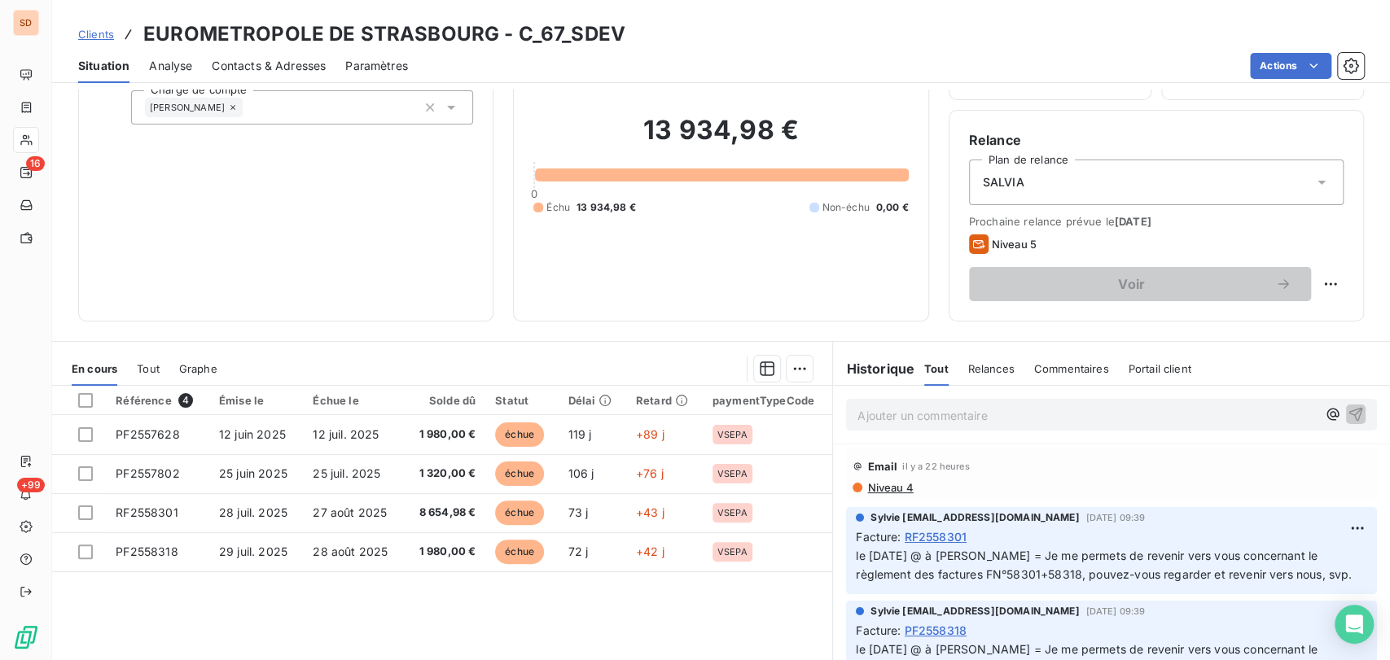
scroll to position [199, 0]
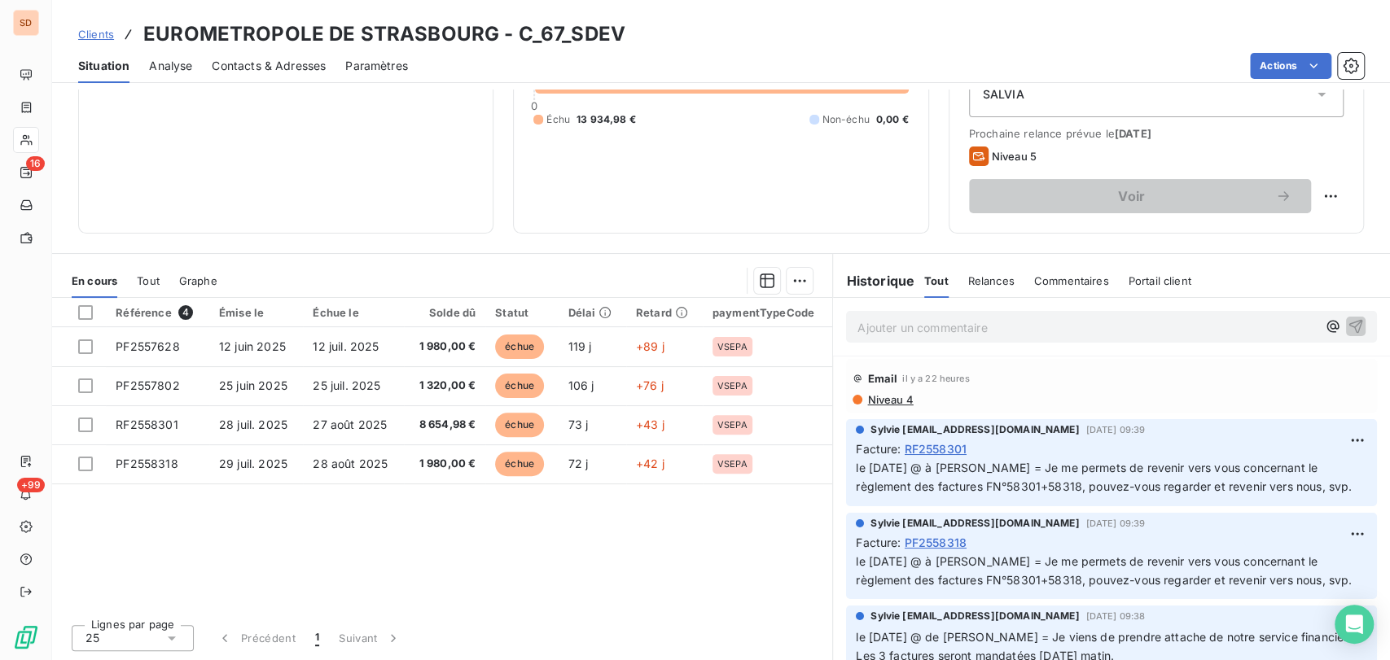
click at [888, 322] on p "Ajouter un commentaire ﻿" at bounding box center [1086, 328] width 459 height 20
click at [1067, 329] on p "le 08/10/25 @ de mr mouchot =" at bounding box center [1086, 327] width 459 height 19
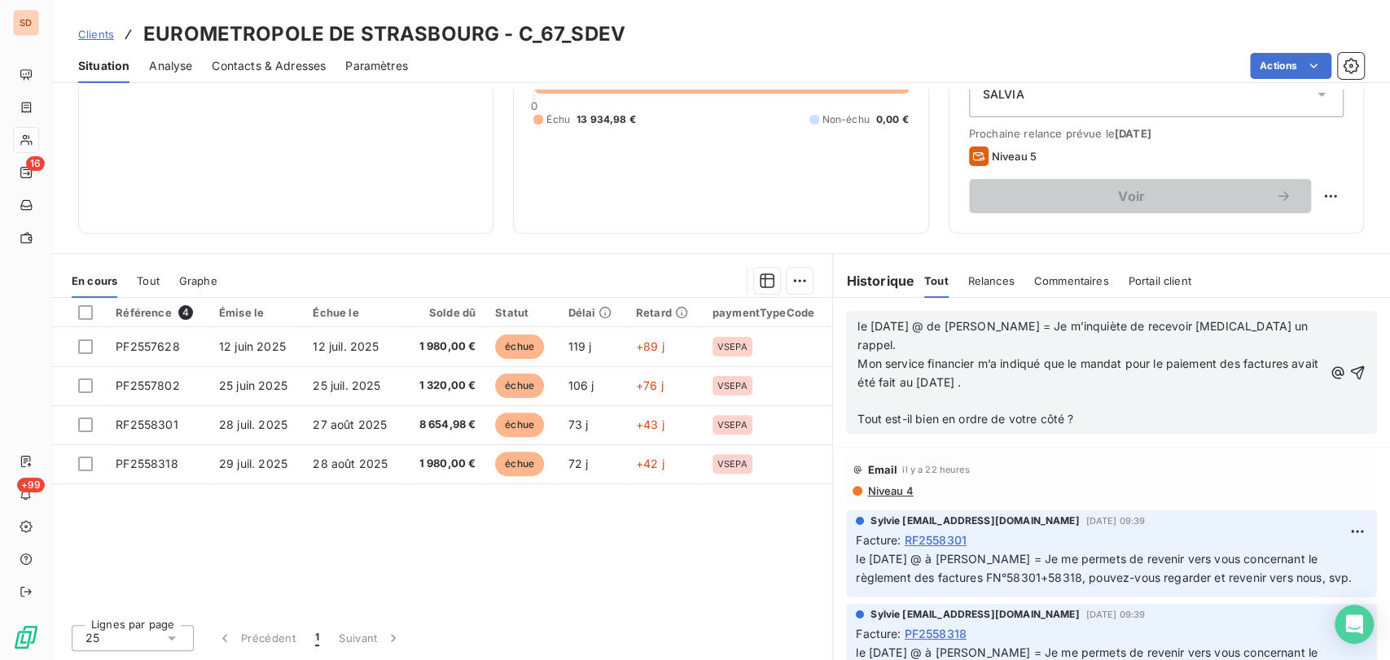
click at [863, 410] on p "Tout est-il bien en ordre de votre côté ?" at bounding box center [1090, 419] width 466 height 19
click at [857, 392] on p "﻿" at bounding box center [1090, 401] width 466 height 19
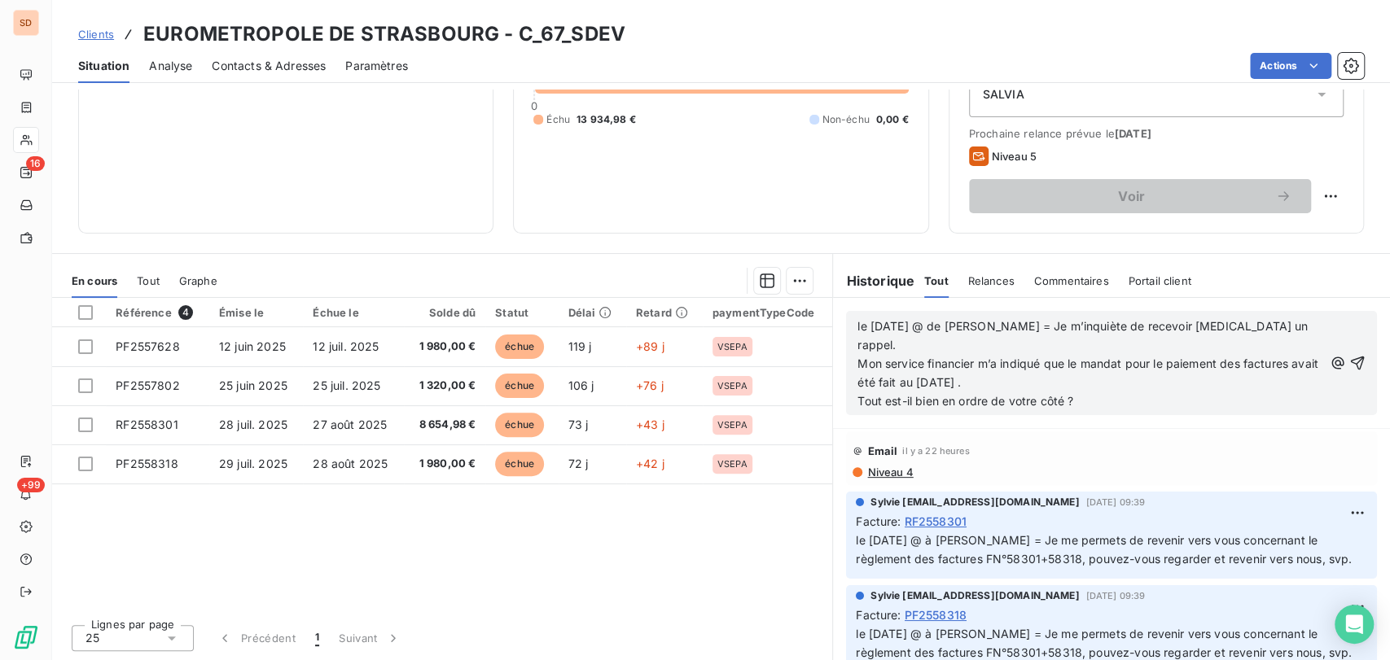
click at [857, 322] on span "le 08/10/25 @ de mr mouchot = Je m’inquiète de recevoir encore un rappel." at bounding box center [1083, 335] width 453 height 33
click at [857, 322] on p "le 08/10/25 @ de mr mouchot = Je m’inquiète de recevoir encore un rappel." at bounding box center [1090, 336] width 466 height 37
click at [1022, 326] on p "le 09/10/25 @ à mr mouchot = le 08/10/25 @ de mr mouchot = Je m’inquiète de rec…" at bounding box center [1090, 336] width 466 height 37
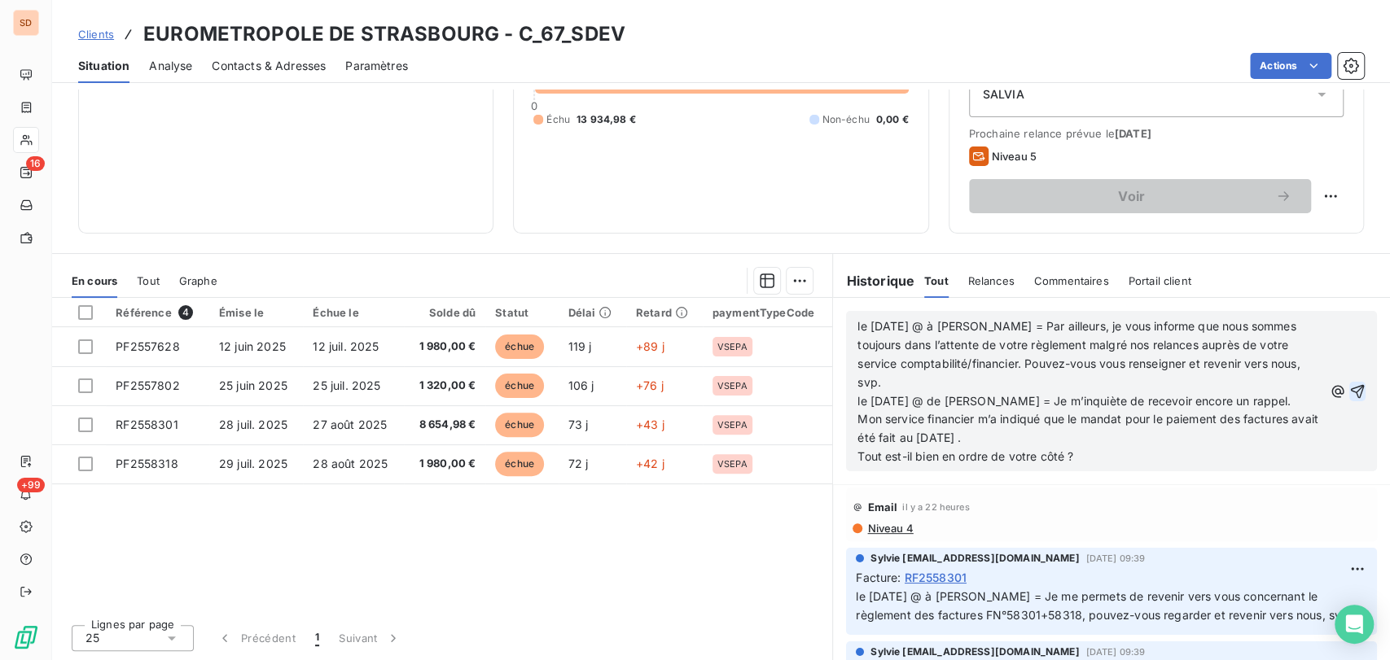
click at [1349, 392] on icon "button" at bounding box center [1357, 391] width 16 height 16
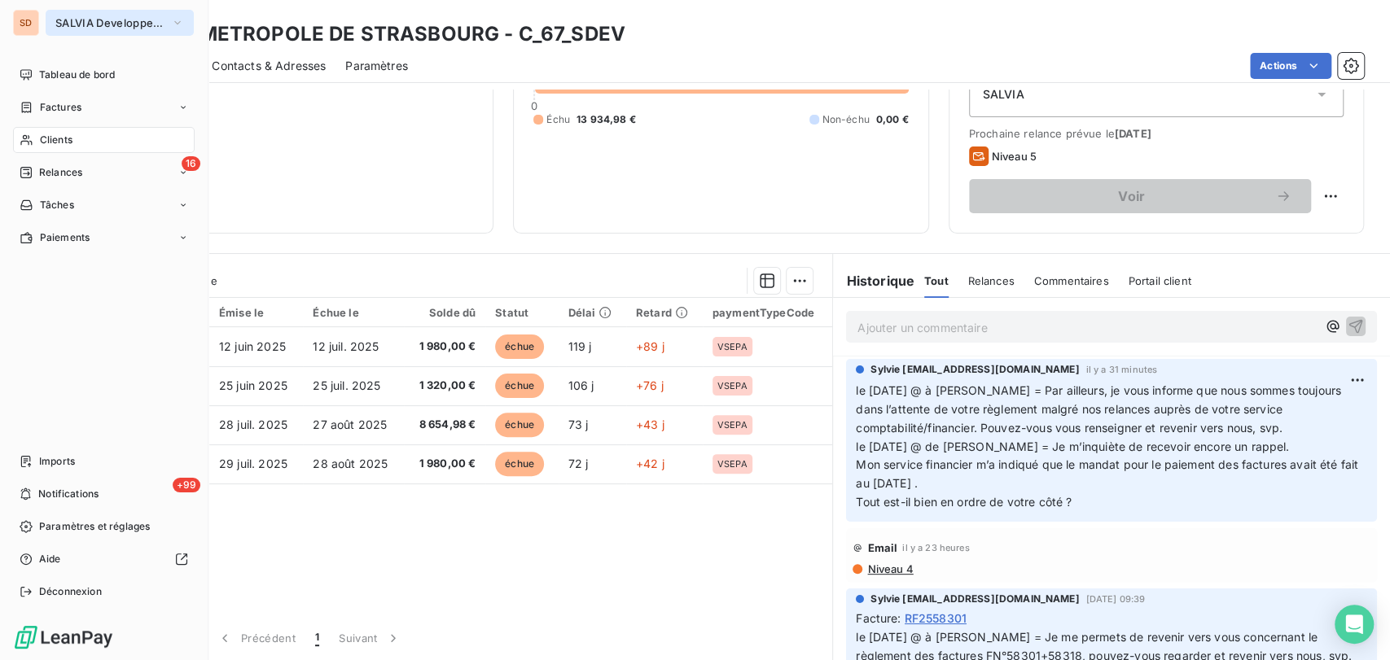
click at [177, 16] on icon "button" at bounding box center [177, 23] width 13 height 16
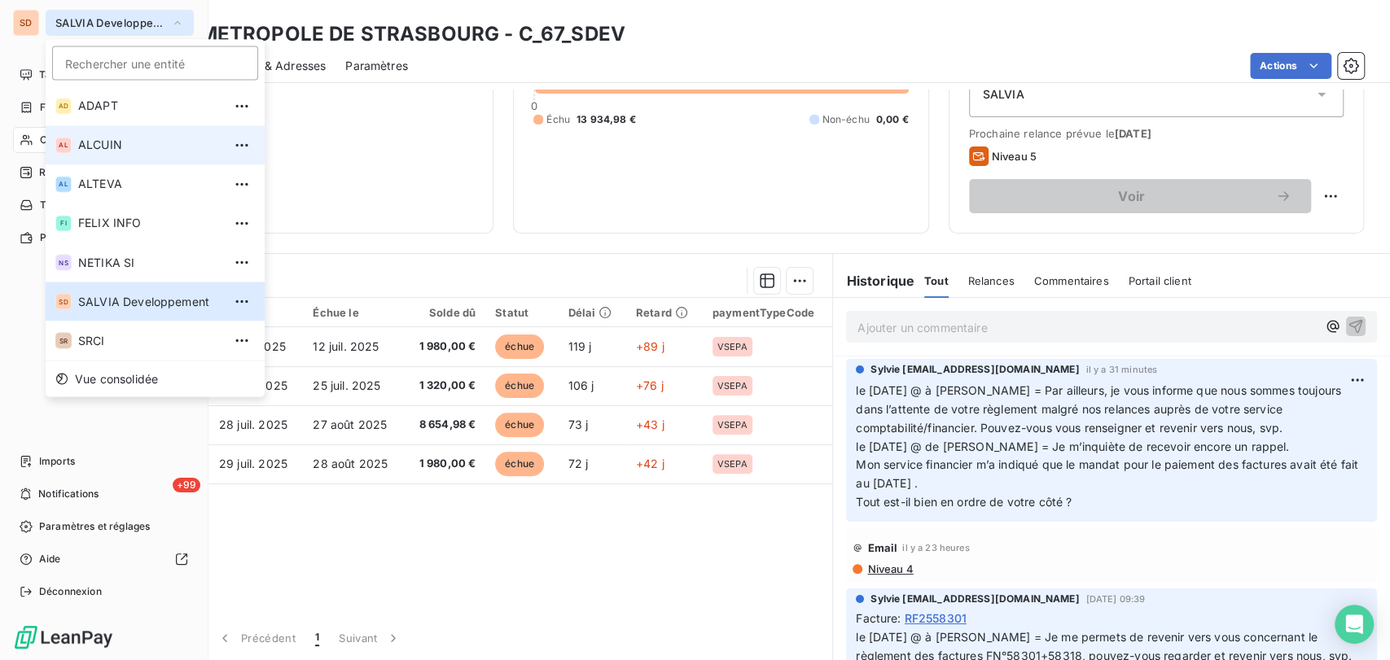
click at [93, 138] on span "ALCUIN" at bounding box center [150, 145] width 144 height 16
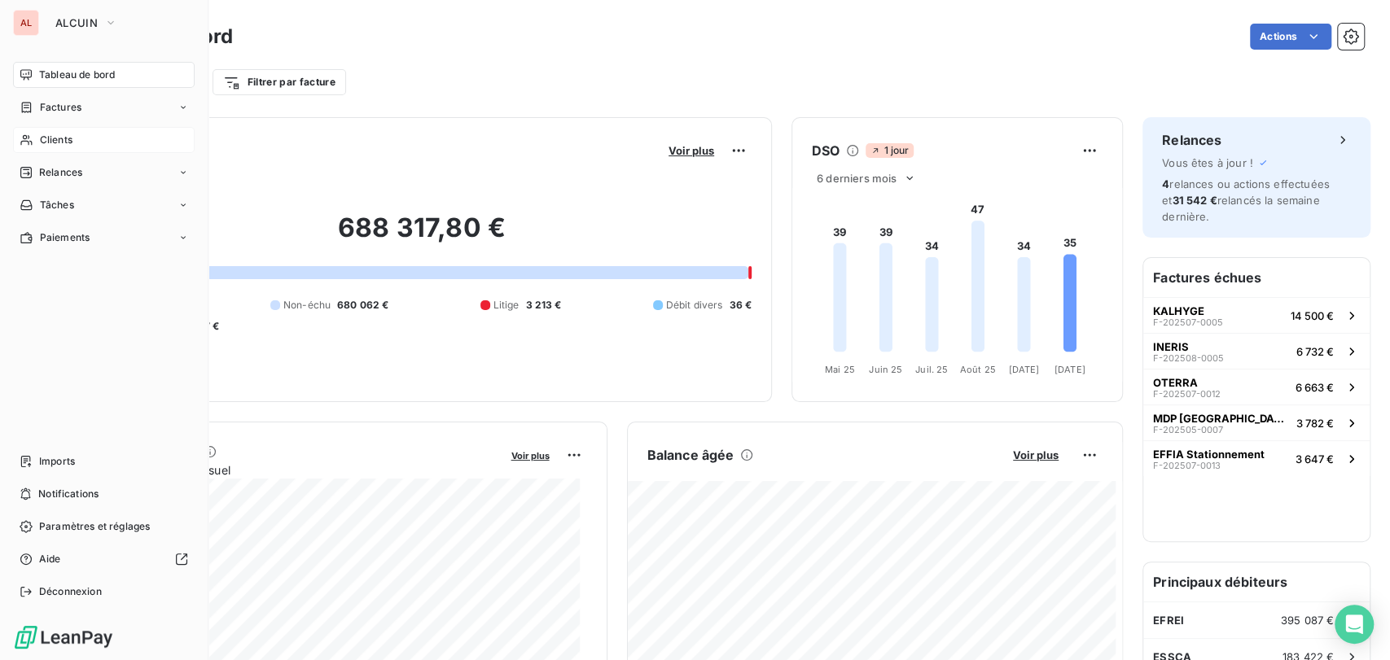
click at [49, 138] on span "Clients" at bounding box center [56, 140] width 33 height 15
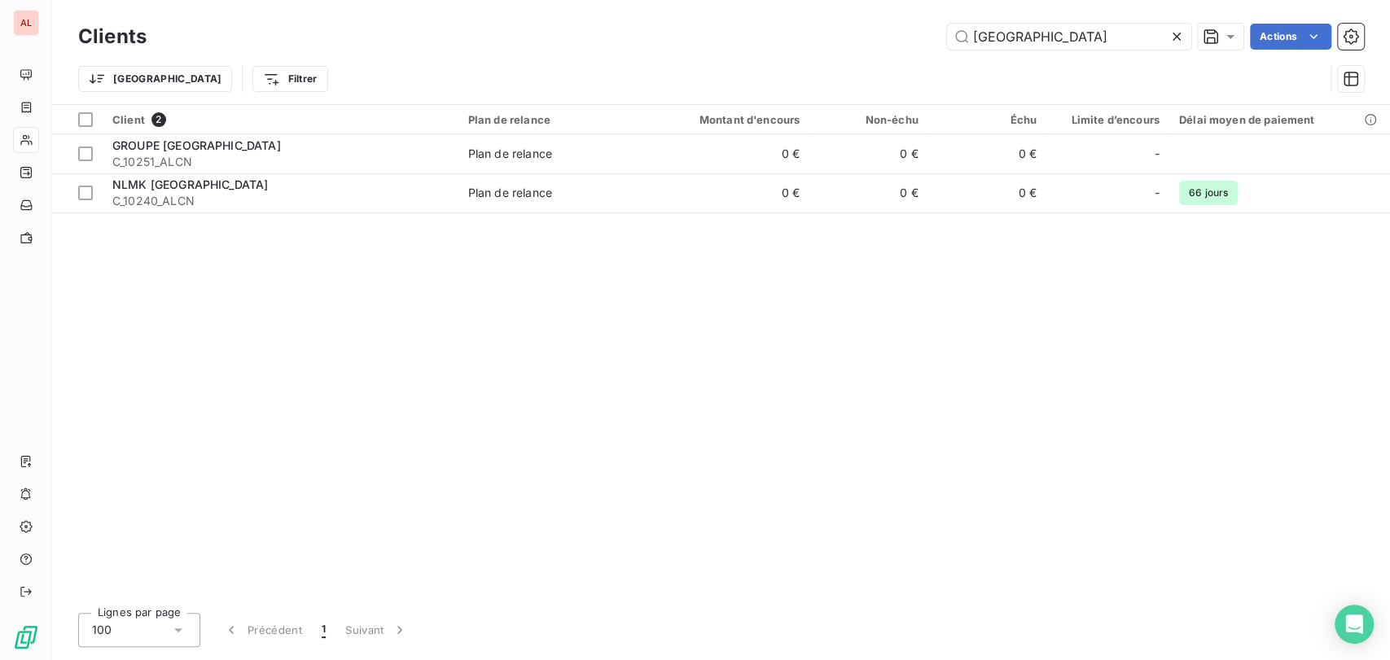
drag, startPoint x: 1077, startPoint y: 36, endPoint x: 708, endPoint y: 54, distance: 369.2
click at [769, 67] on div "Clients STRASBOURG Actions Trier Filtrer" at bounding box center [721, 62] width 1286 height 85
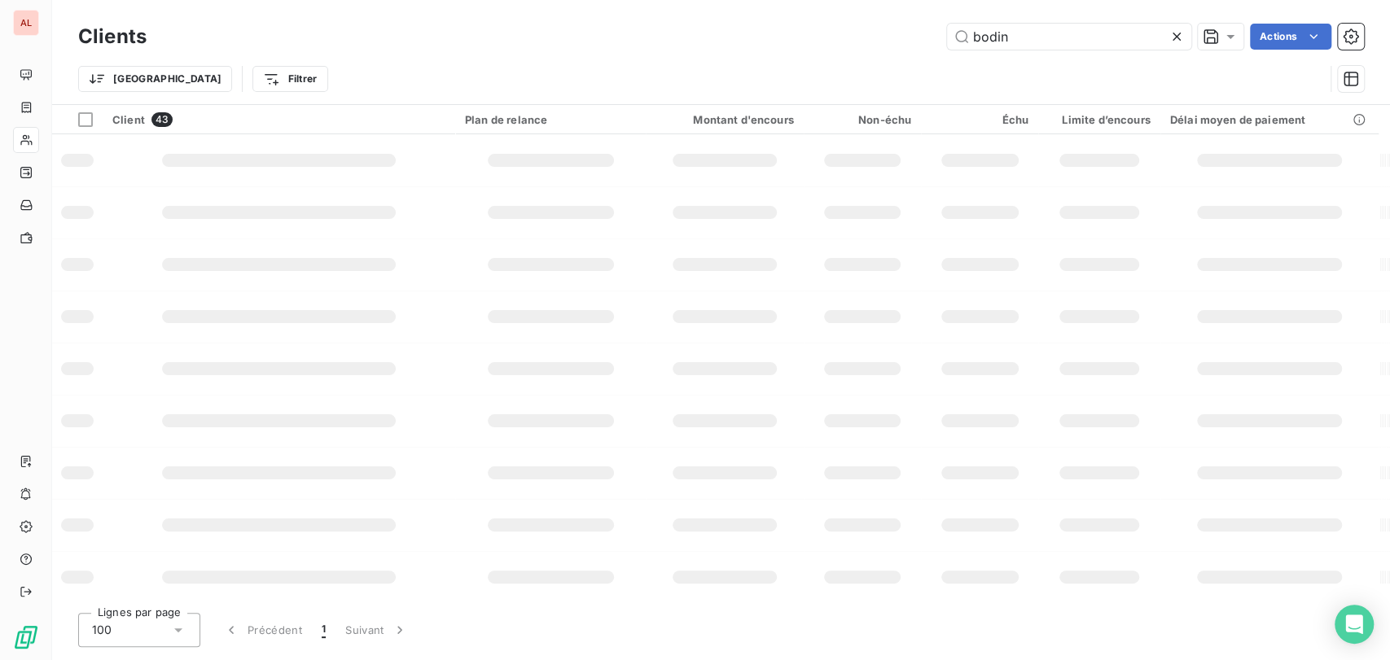
type input "bodin"
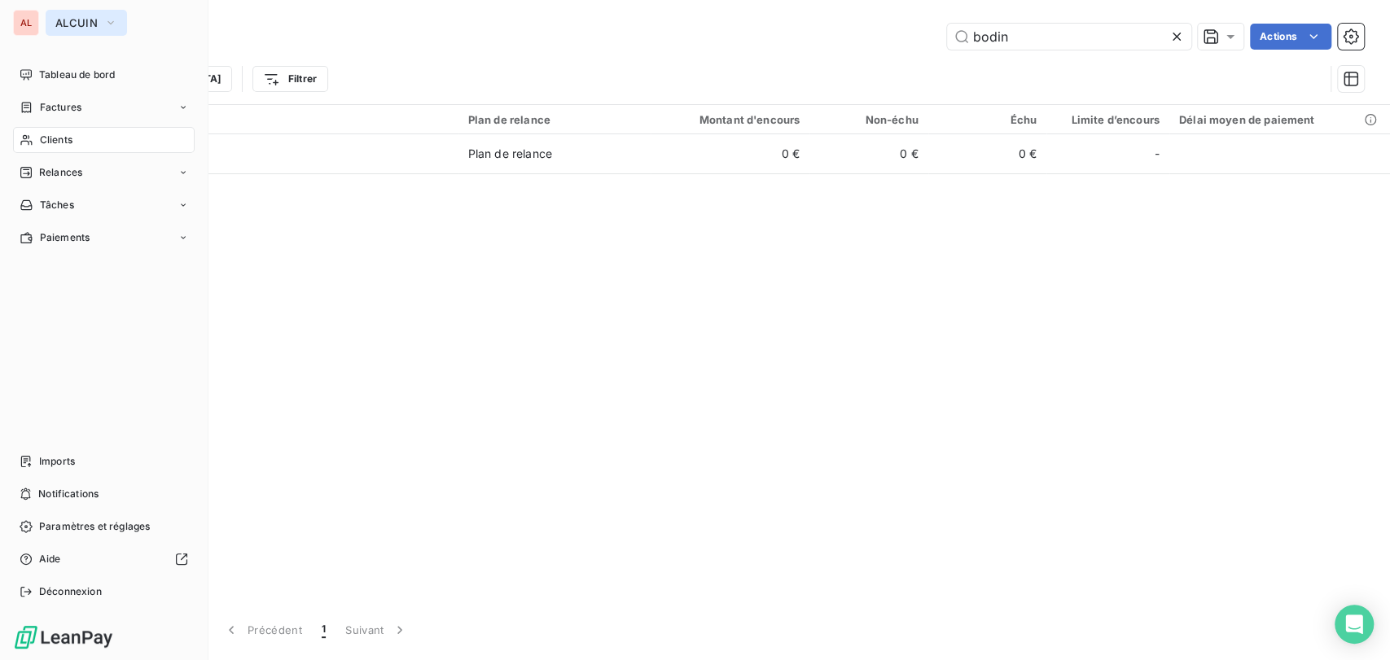
click at [106, 28] on icon "button" at bounding box center [110, 23] width 13 height 16
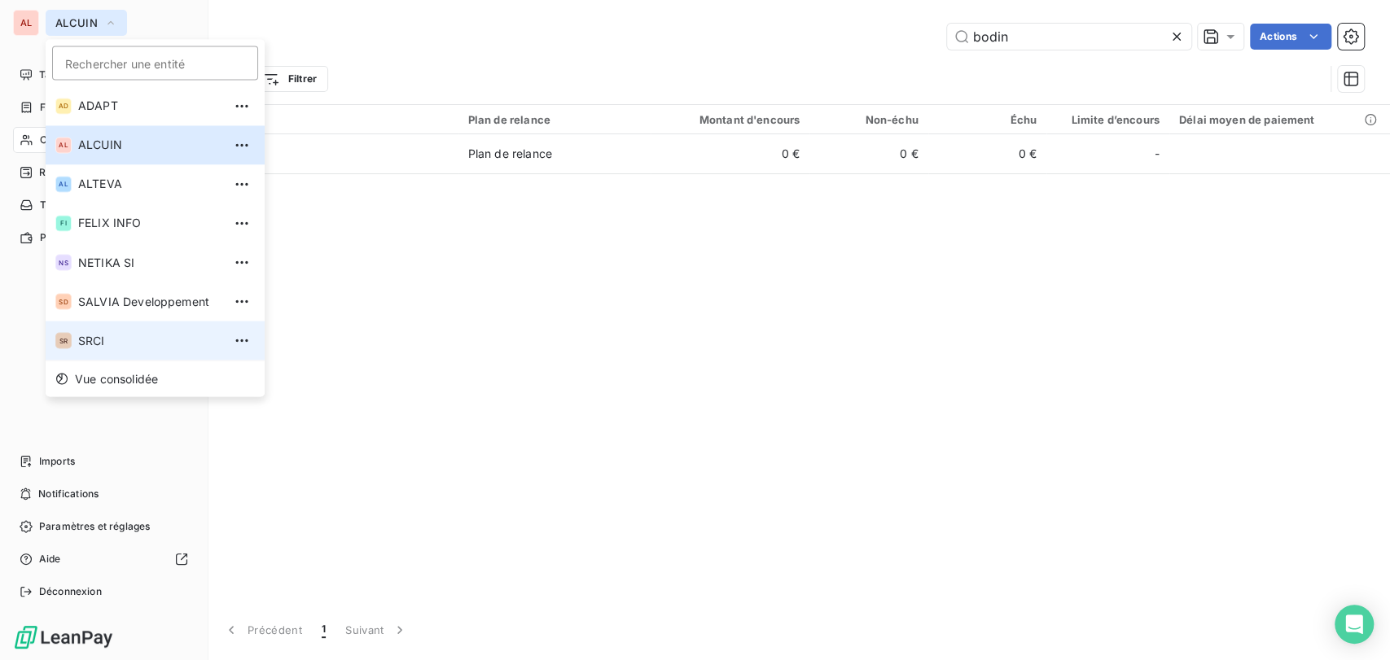
click at [72, 333] on li "SR SRCI" at bounding box center [155, 340] width 219 height 39
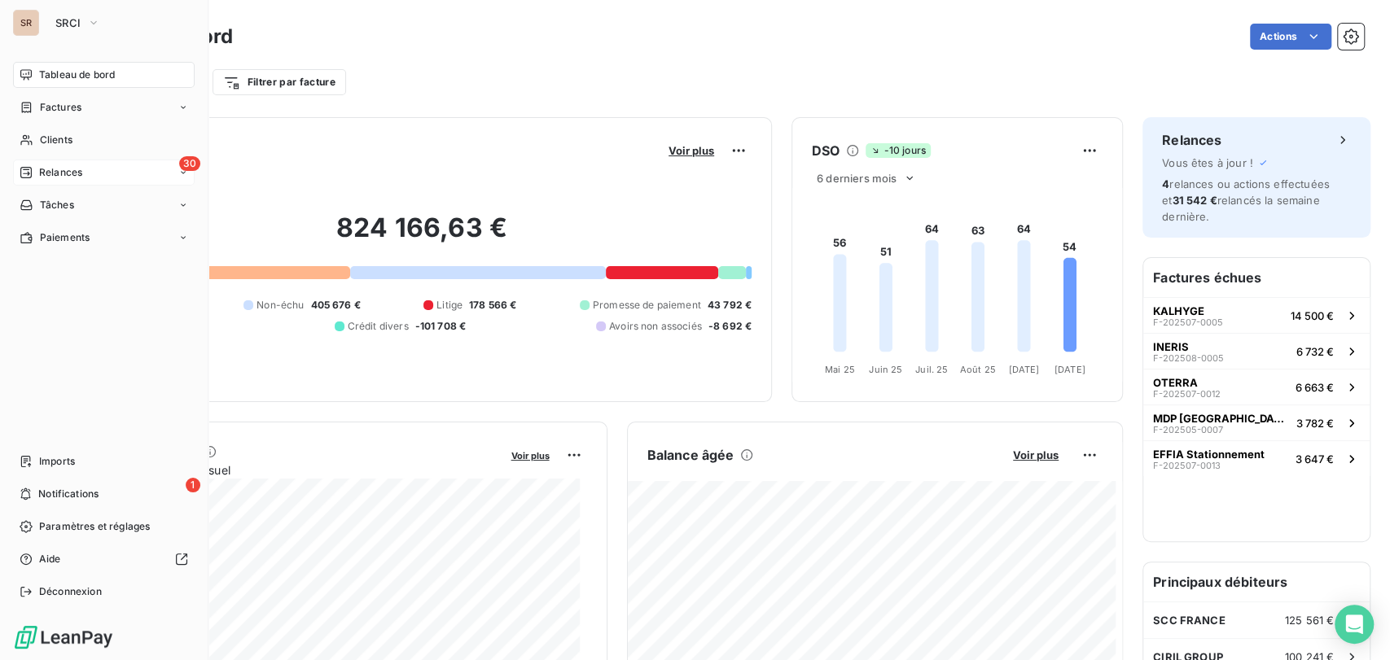
click at [65, 173] on span "Relances" at bounding box center [60, 172] width 43 height 15
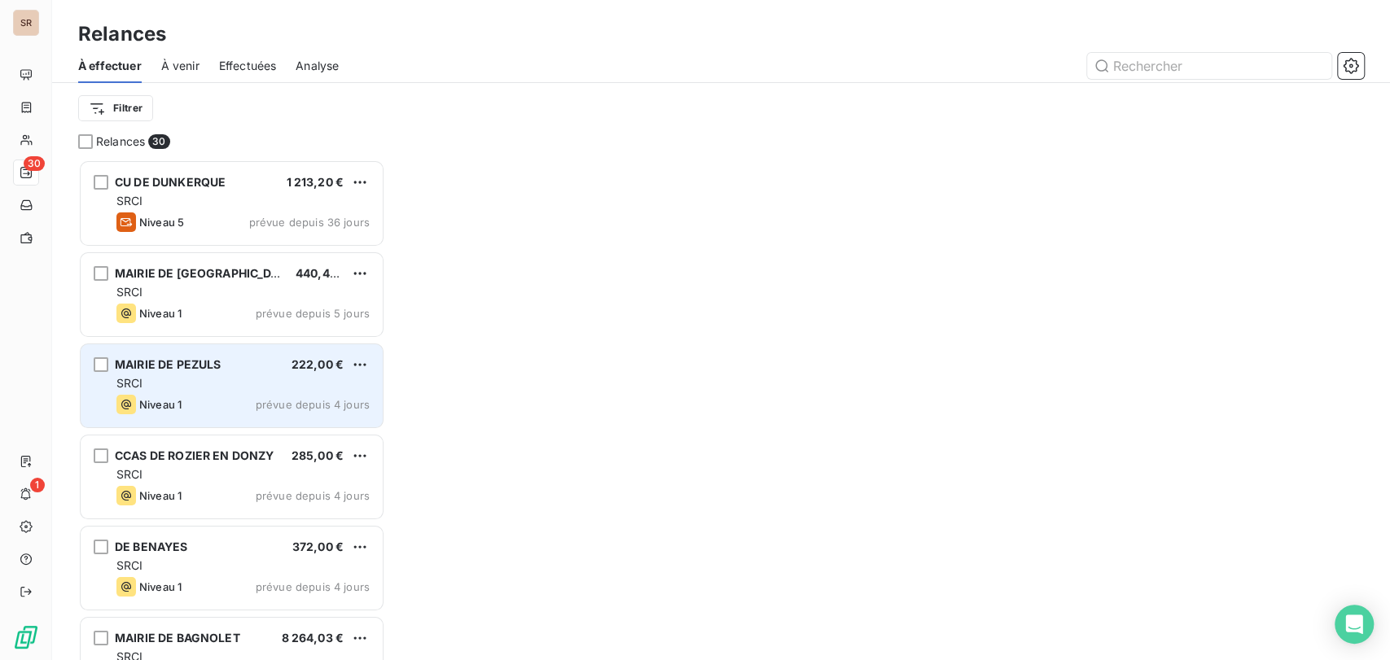
scroll to position [486, 293]
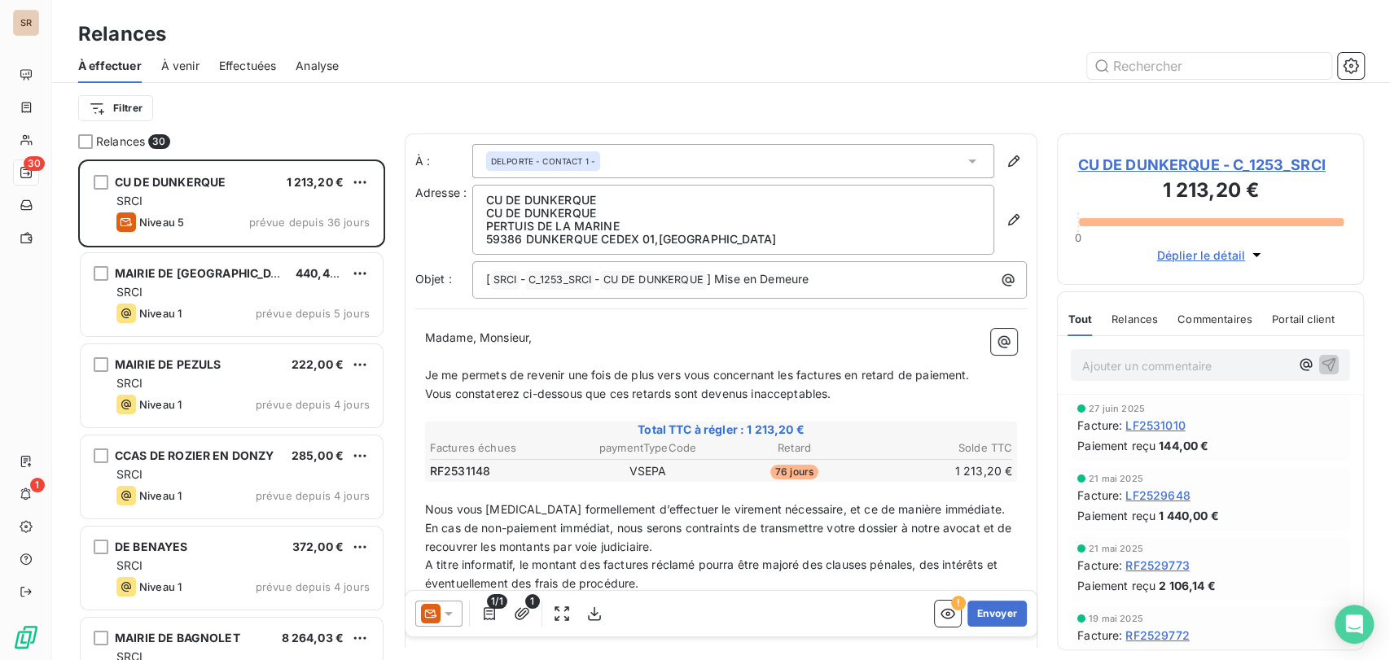
click at [1133, 160] on span "CU DE DUNKERQUE - C_1253_SRCI" at bounding box center [1210, 165] width 266 height 22
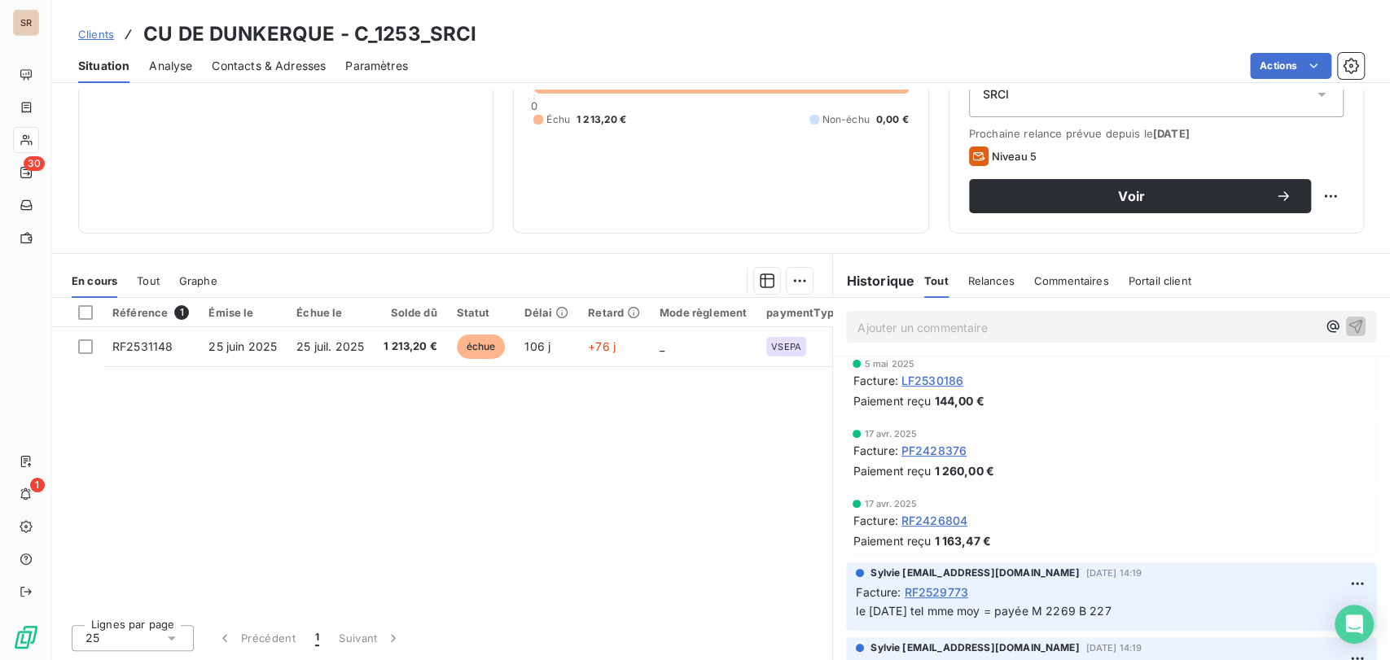
scroll to position [452, 0]
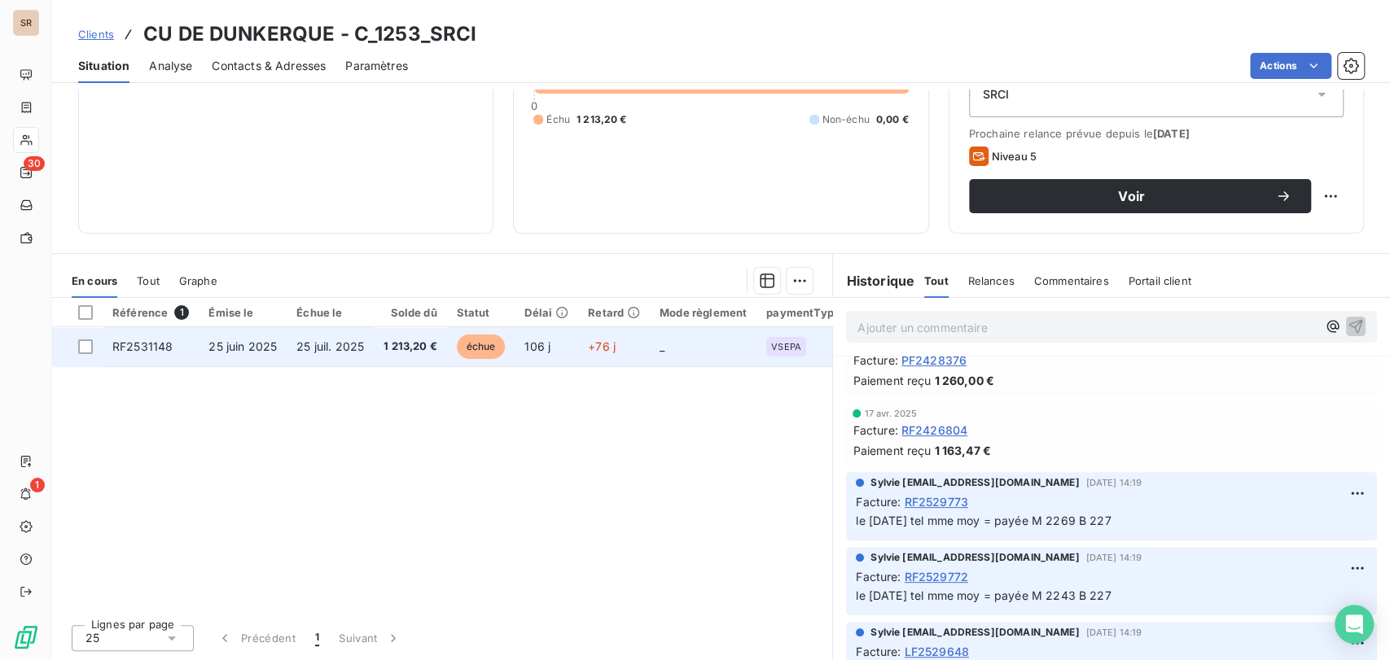
click at [143, 343] on span "RF2531148" at bounding box center [142, 347] width 60 height 14
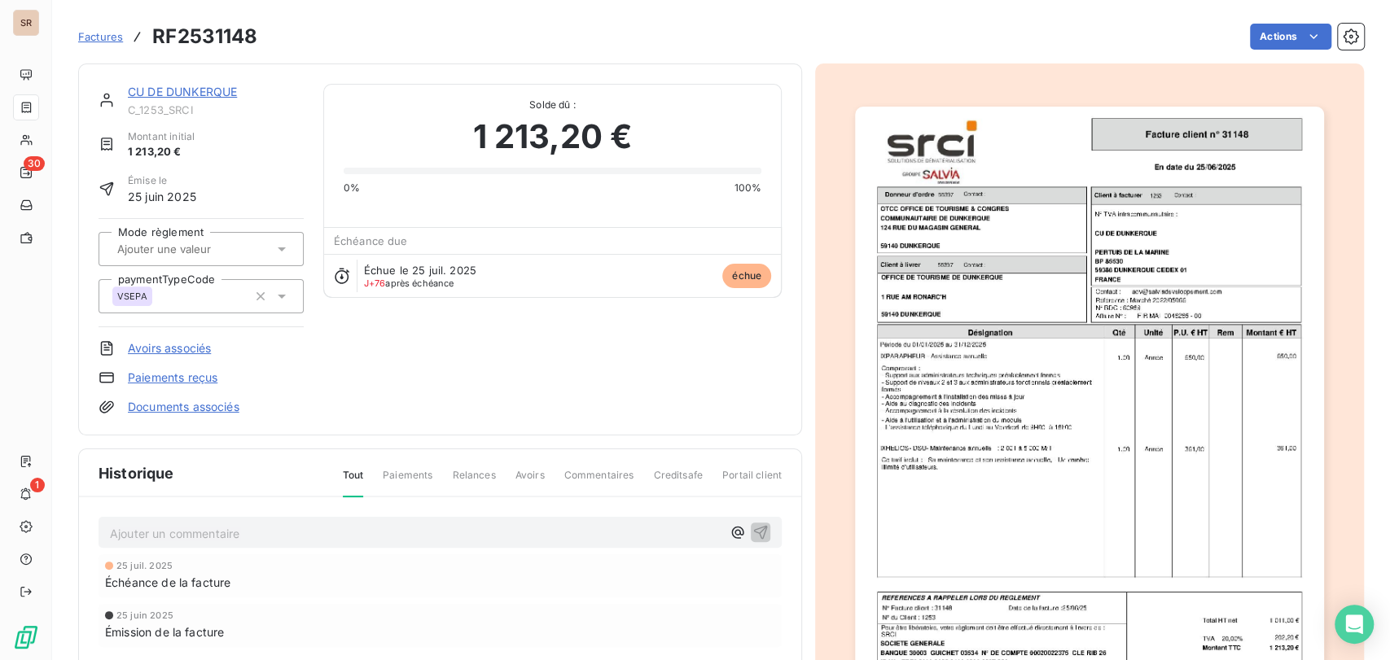
click at [160, 87] on link "CU DE DUNKERQUE" at bounding box center [182, 92] width 109 height 14
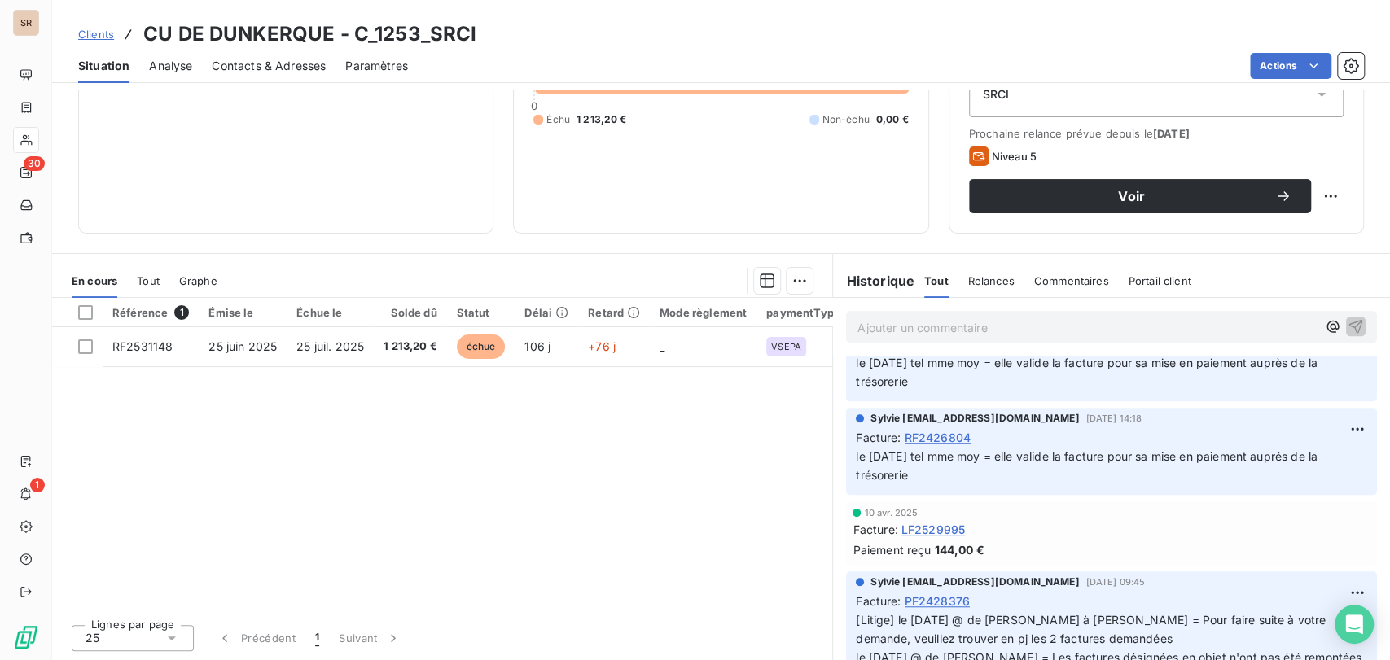
scroll to position [814, 0]
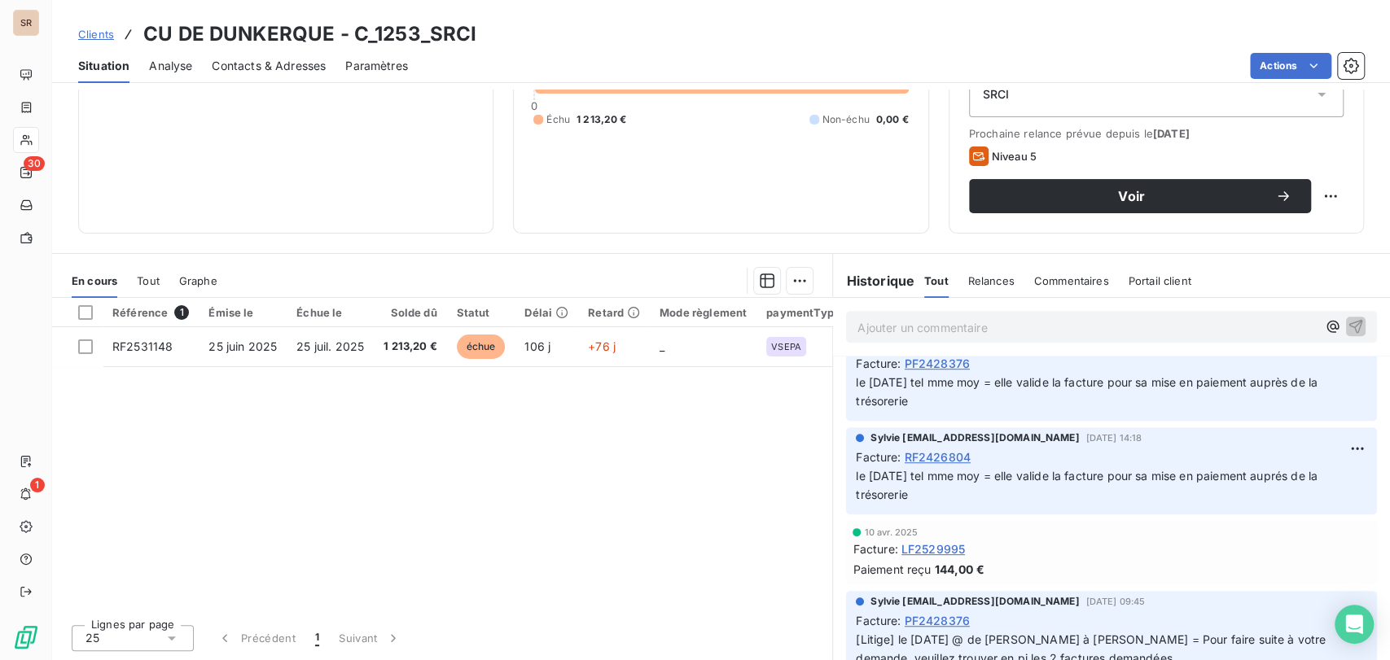
click at [234, 68] on span "Contacts & Adresses" at bounding box center [269, 66] width 114 height 16
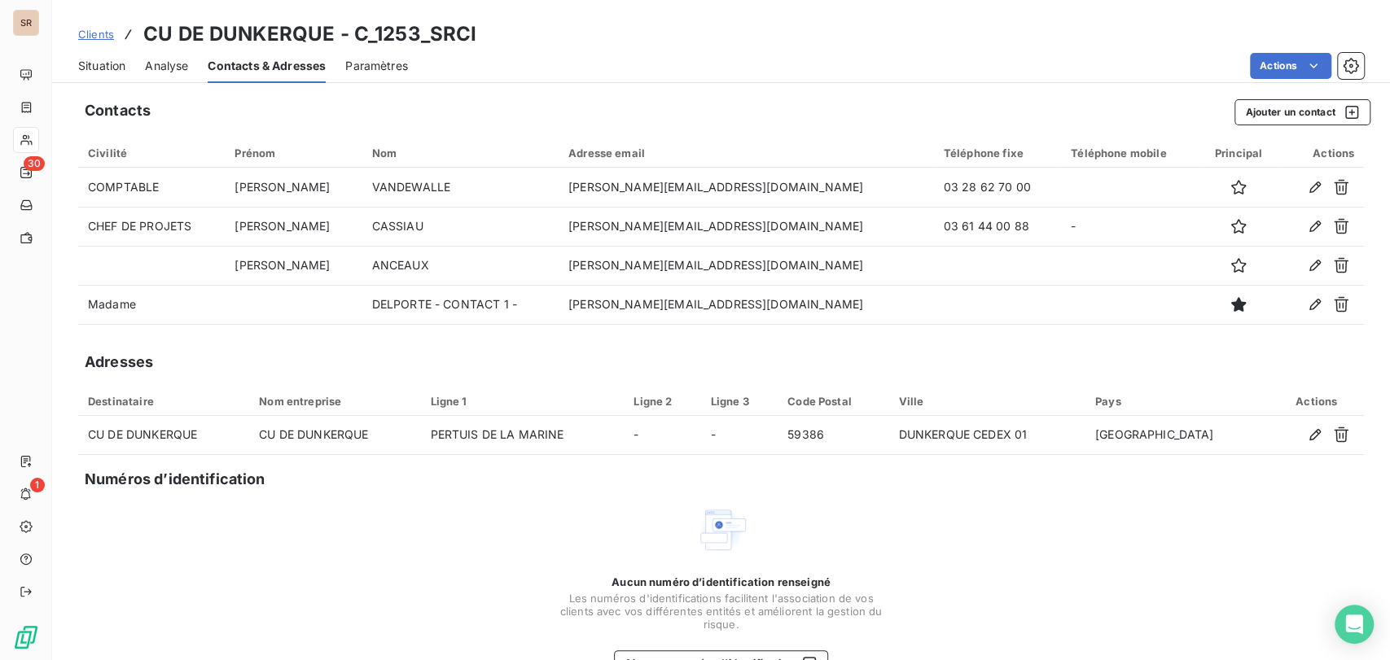
click at [99, 61] on span "Situation" at bounding box center [101, 66] width 47 height 16
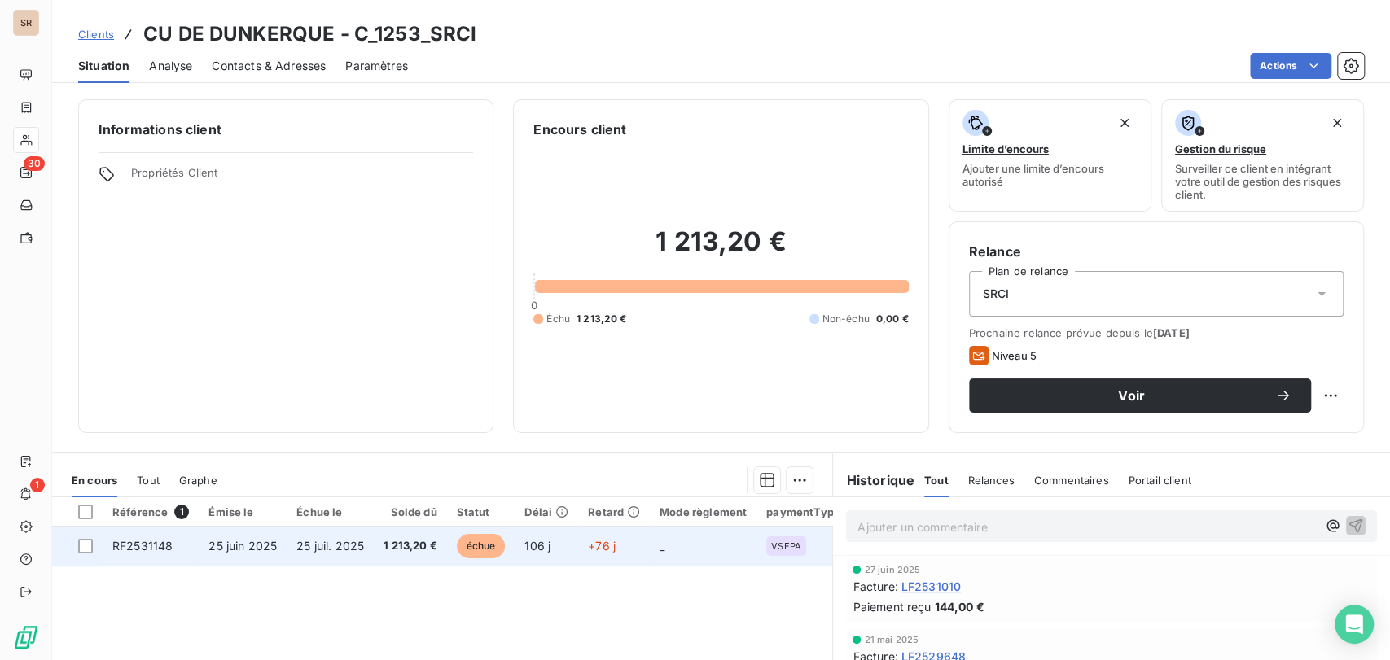
click at [160, 547] on span "RF2531148" at bounding box center [142, 546] width 60 height 14
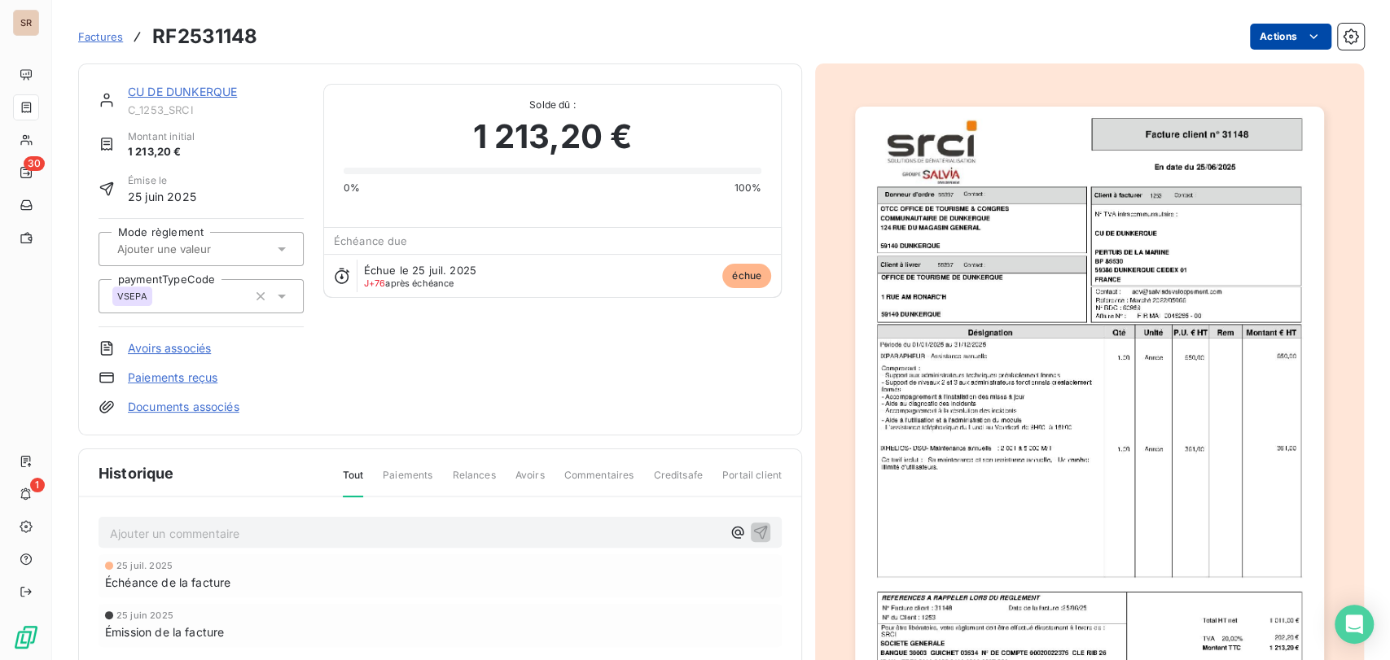
click at [1266, 39] on html "SR 30 1 Factures RF2531148 Actions CU DE DUNKERQUE C_1253_SRCI Montant initial …" at bounding box center [695, 330] width 1390 height 660
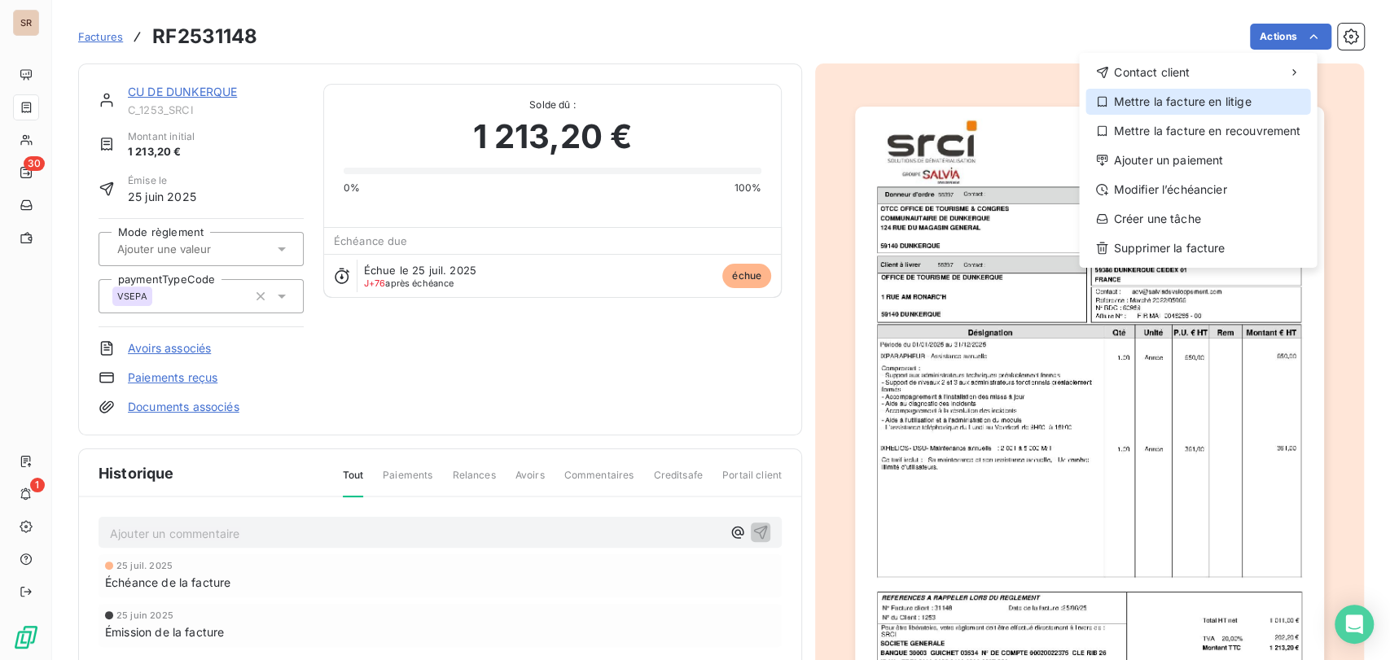
click at [1172, 104] on div "Mettre la facture en litige" at bounding box center [1197, 102] width 225 height 26
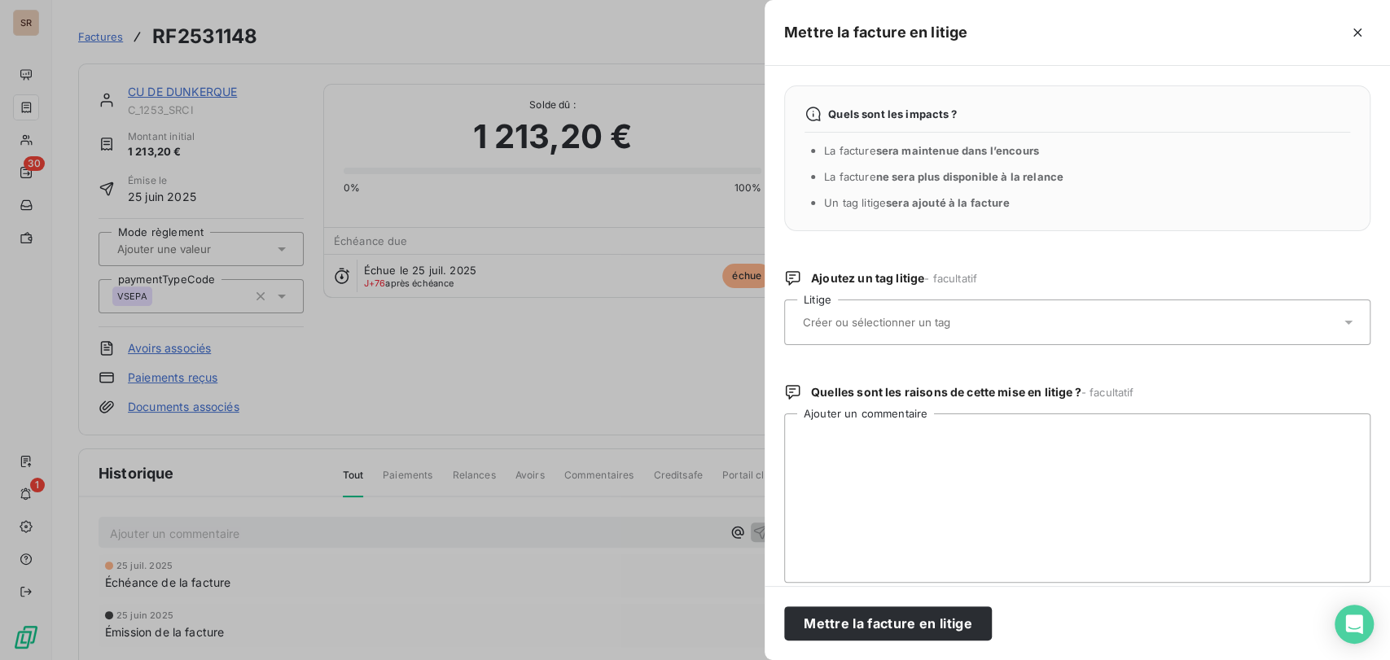
click at [1340, 320] on icon at bounding box center [1348, 322] width 16 height 16
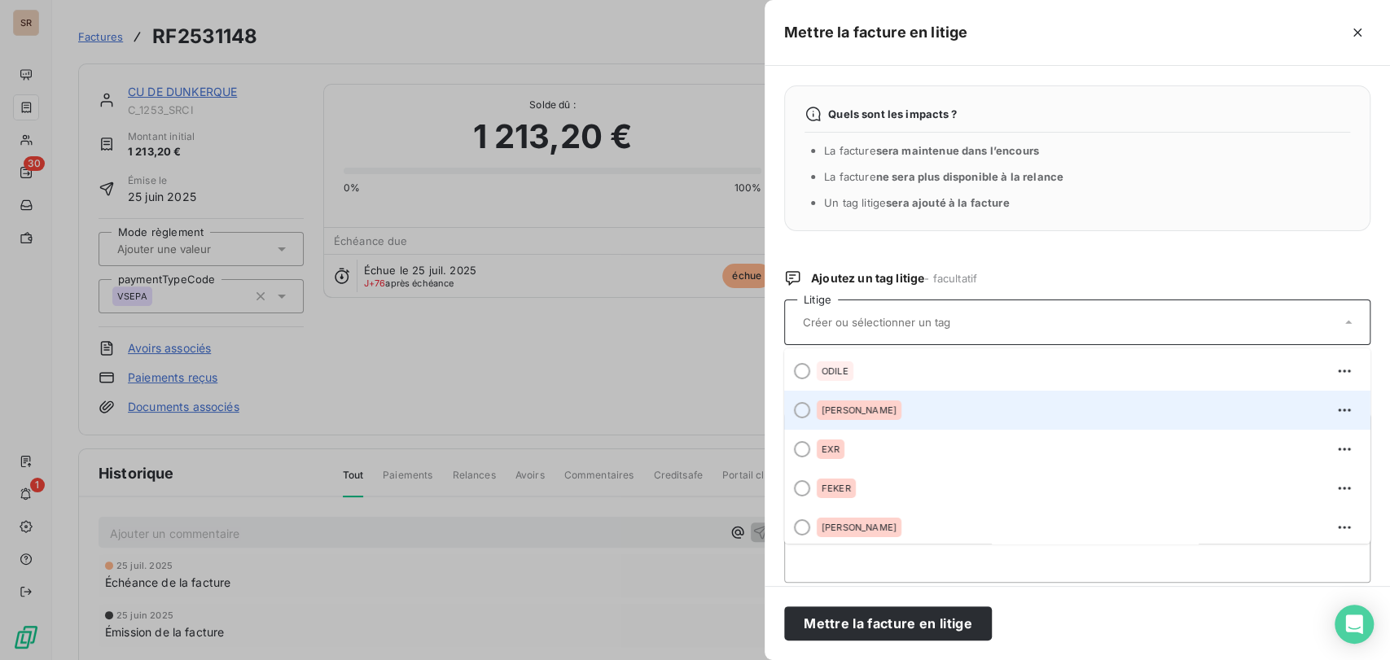
click at [800, 406] on div at bounding box center [802, 410] width 16 height 16
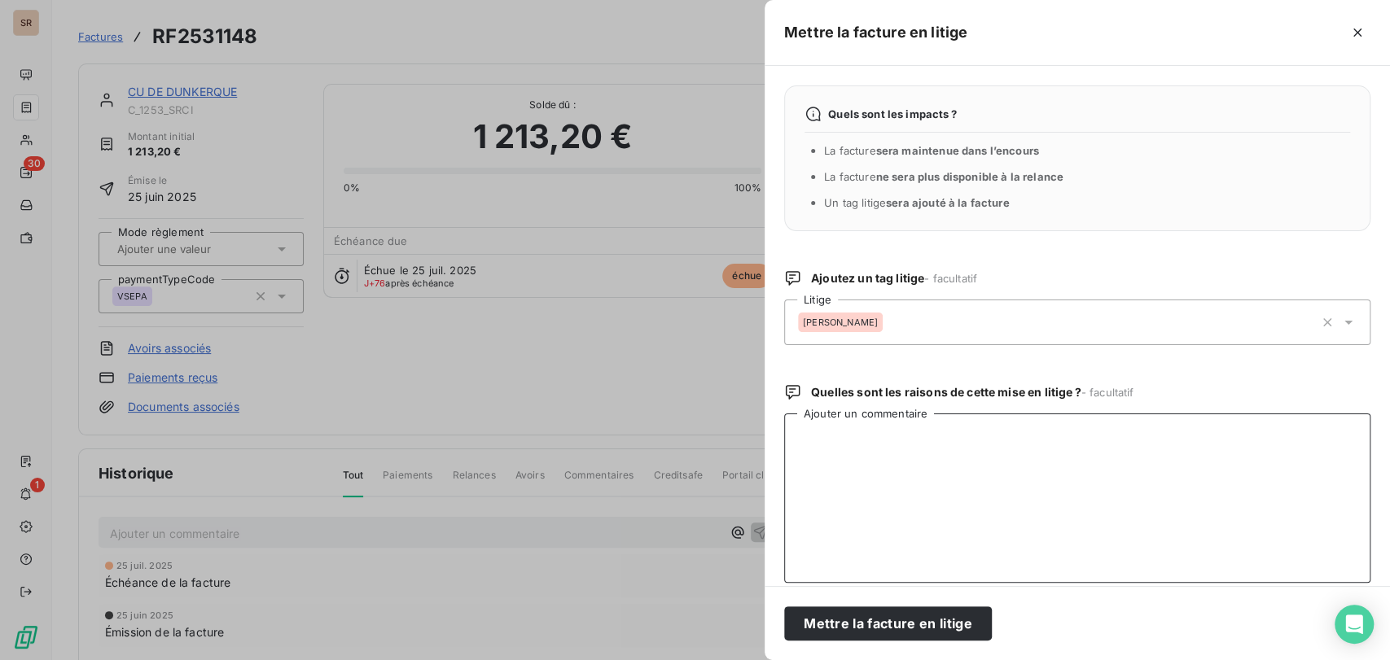
click at [821, 440] on textarea "Ajouter un commentaire" at bounding box center [1077, 498] width 586 height 169
click at [1124, 437] on textarea "le 09/10/25 @ à alex = chorus état à recycler = motif =" at bounding box center [1077, 498] width 586 height 169
paste textarea "ERREUR NOMMAGE BON DE COMMANDE"
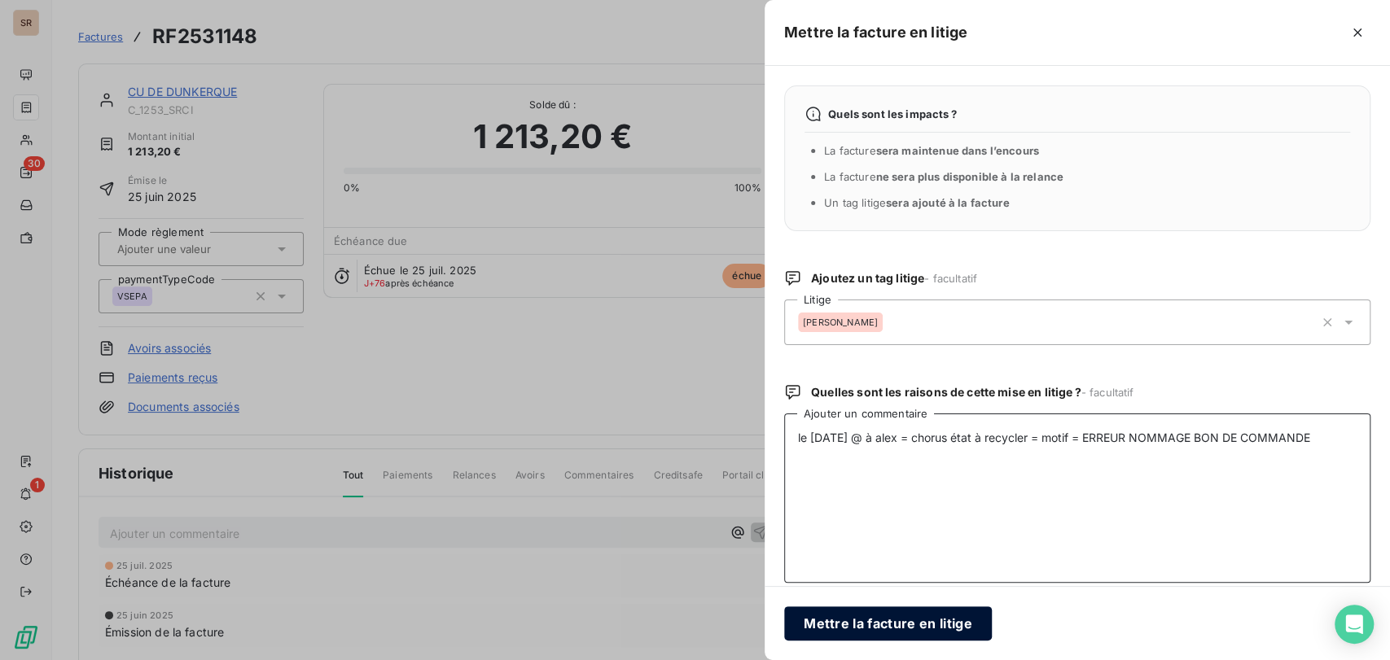
type textarea "le 09/10/25 @ à alex = chorus état à recycler = motif = ERREUR NOMMAGE BON DE C…"
click at [866, 619] on button "Mettre la facture en litige" at bounding box center [888, 624] width 208 height 34
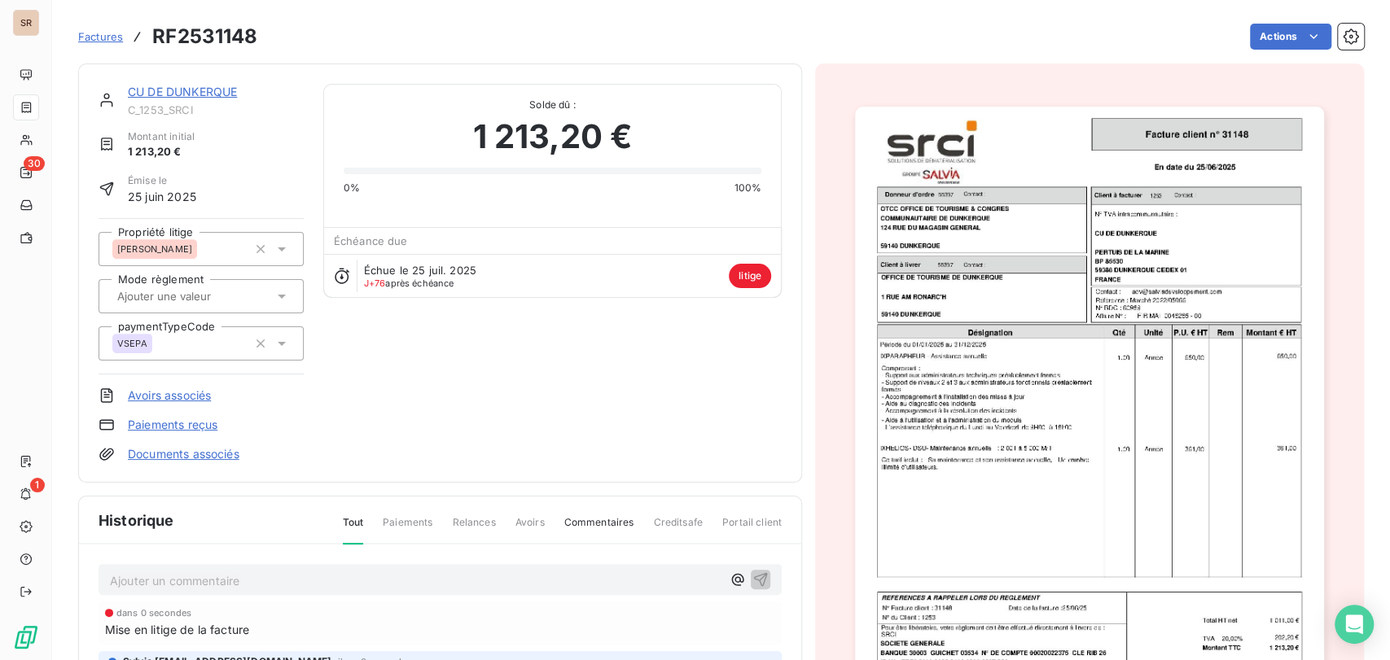
click at [193, 93] on link "CU DE DUNKERQUE" at bounding box center [182, 92] width 109 height 14
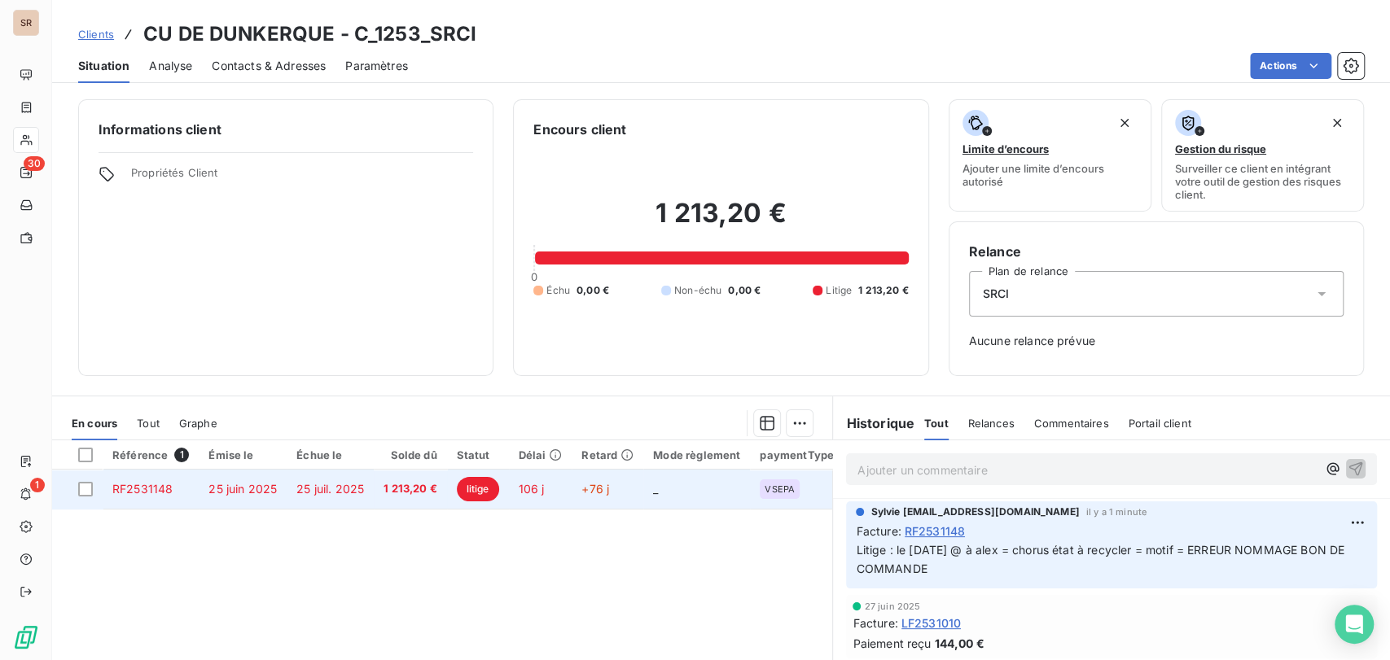
click at [150, 490] on span "RF2531148" at bounding box center [142, 489] width 60 height 14
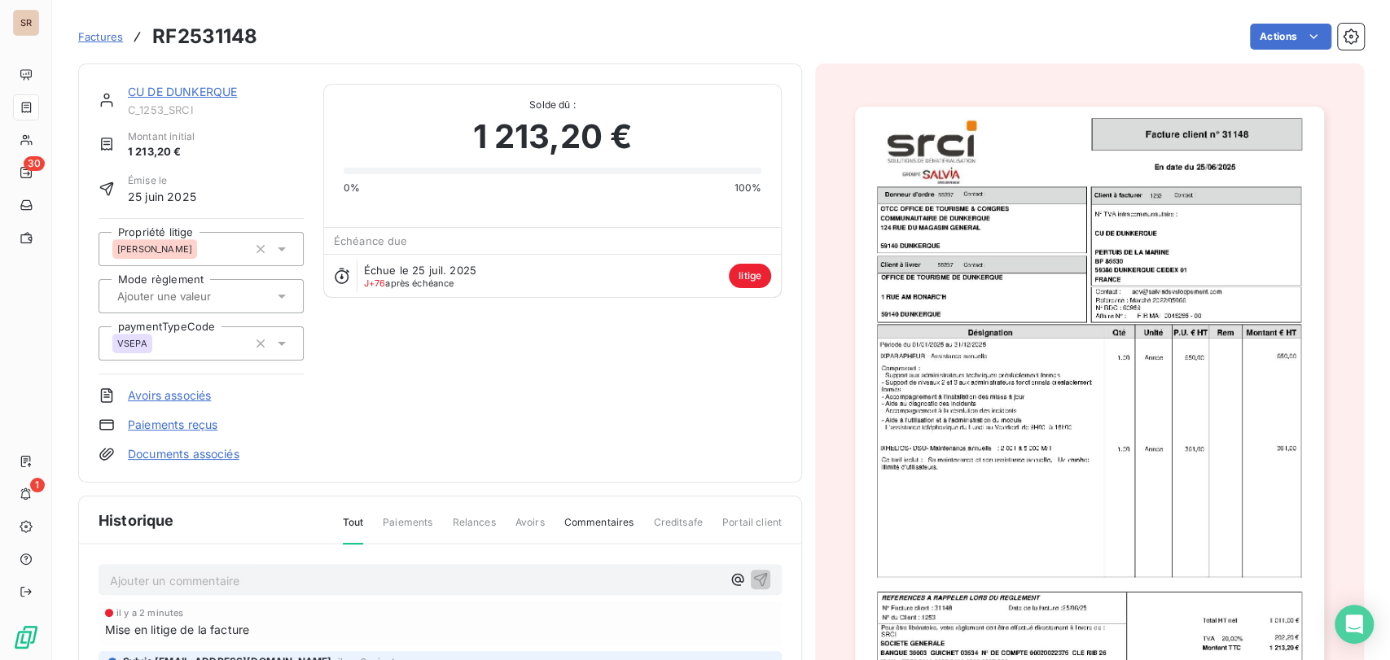
click at [947, 440] on img "button" at bounding box center [1089, 438] width 469 height 663
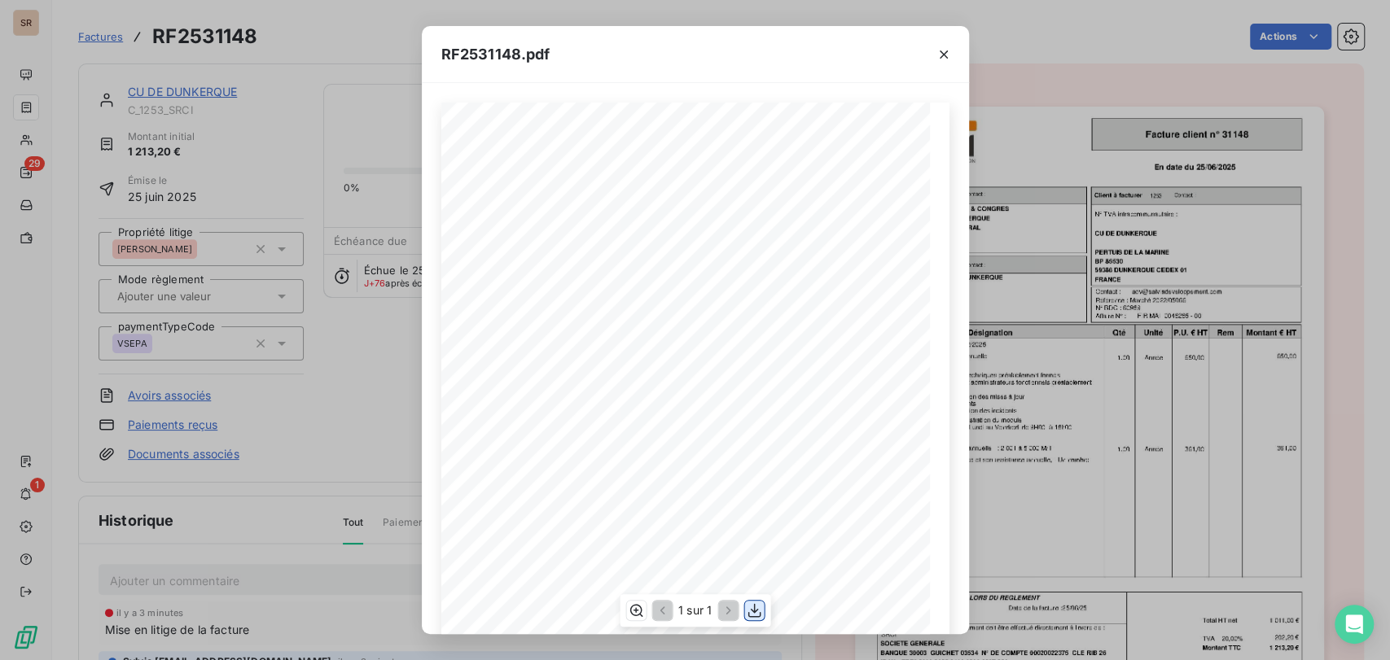
click at [762, 611] on button "button" at bounding box center [754, 611] width 20 height 20
drag, startPoint x: 942, startPoint y: 54, endPoint x: 670, endPoint y: 90, distance: 274.3
click at [935, 54] on icon "button" at bounding box center [943, 54] width 16 height 16
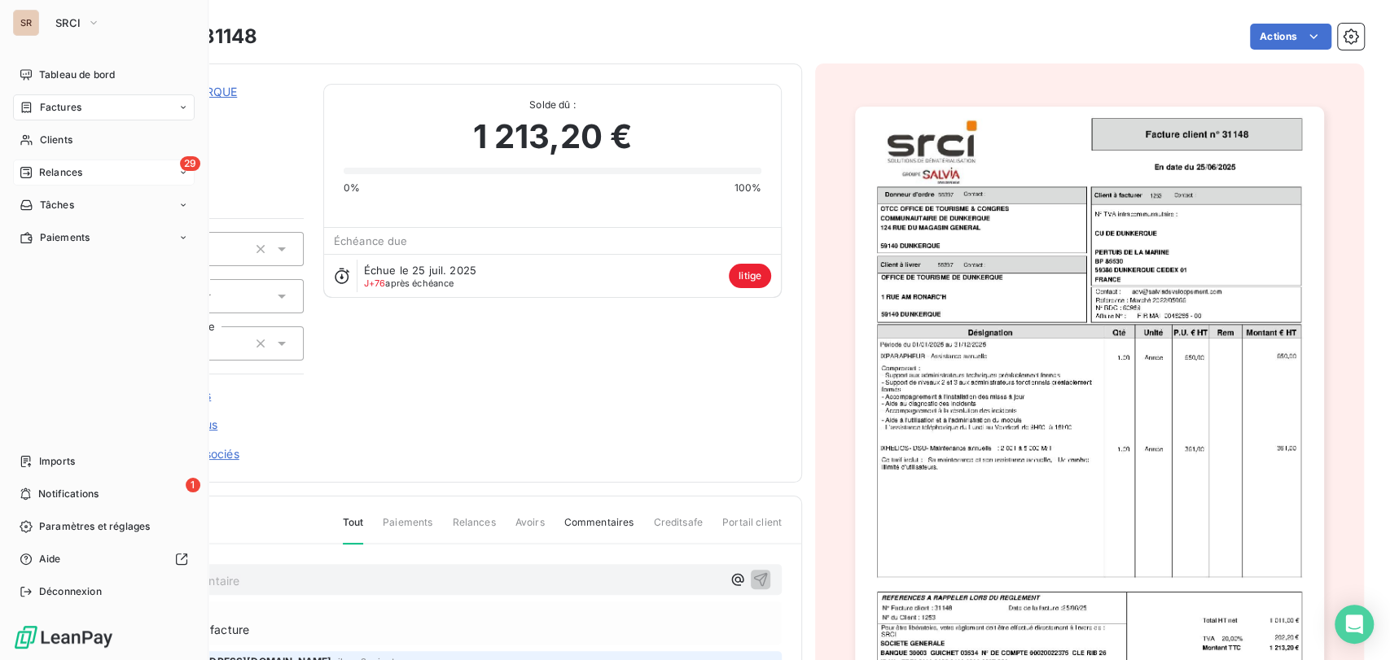
click at [75, 169] on span "Relances" at bounding box center [60, 172] width 43 height 15
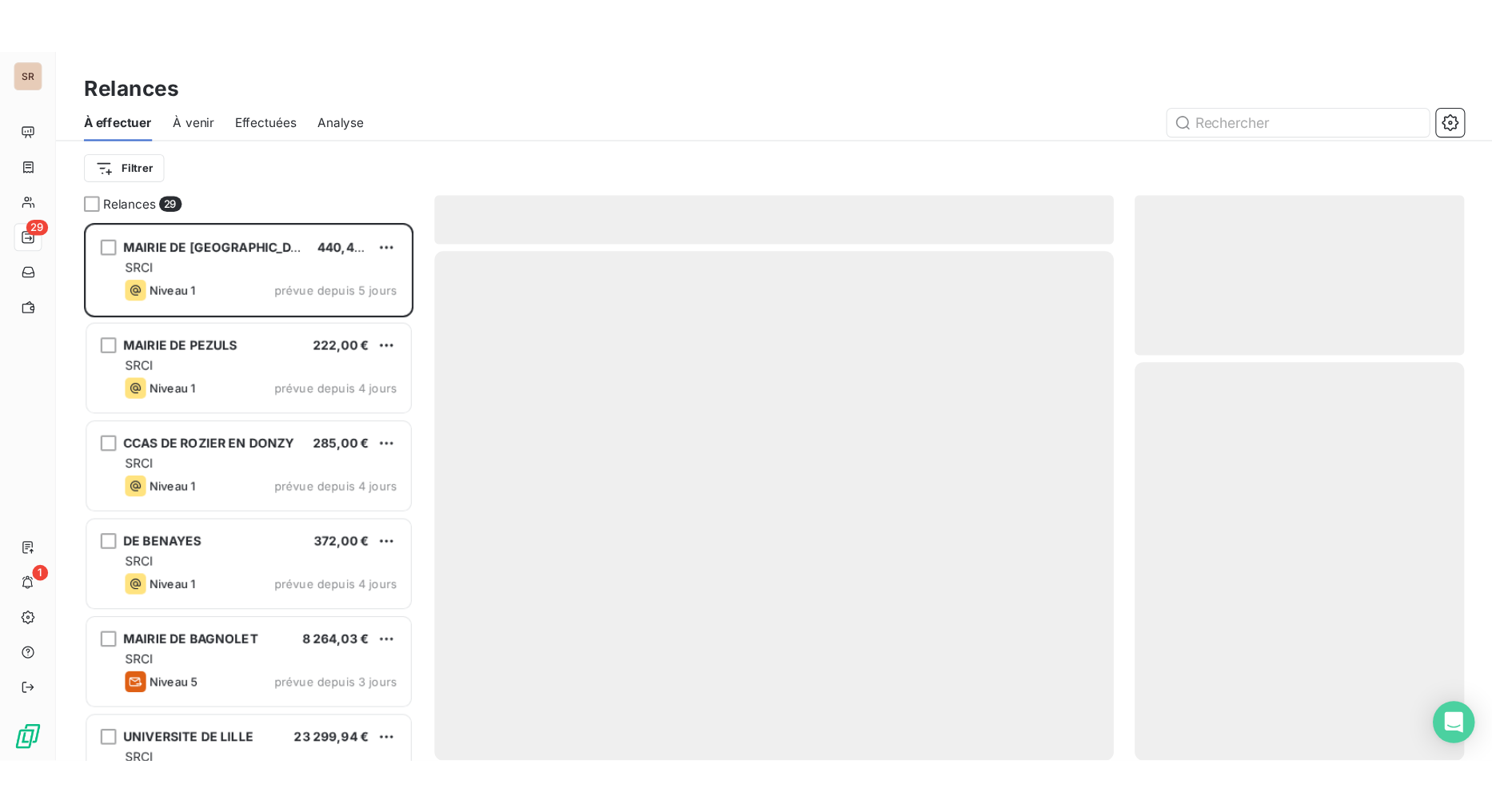
scroll to position [477, 288]
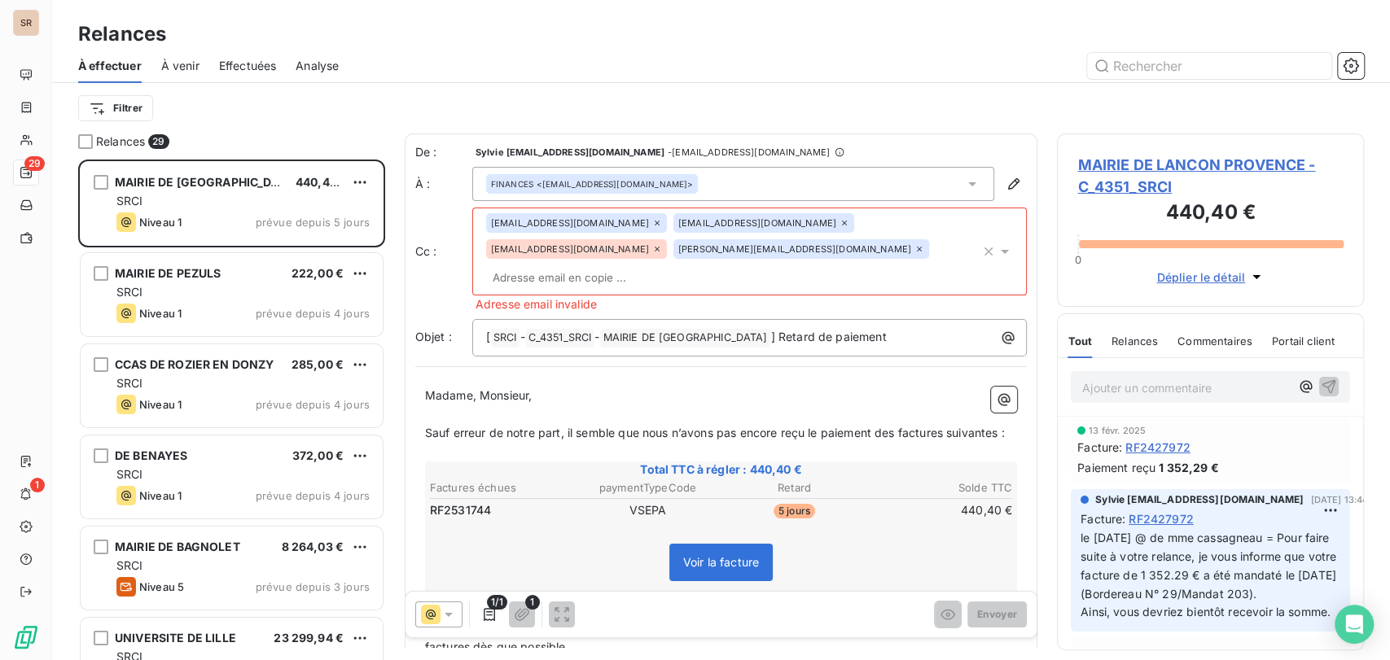
click at [652, 245] on icon at bounding box center [657, 249] width 10 height 10
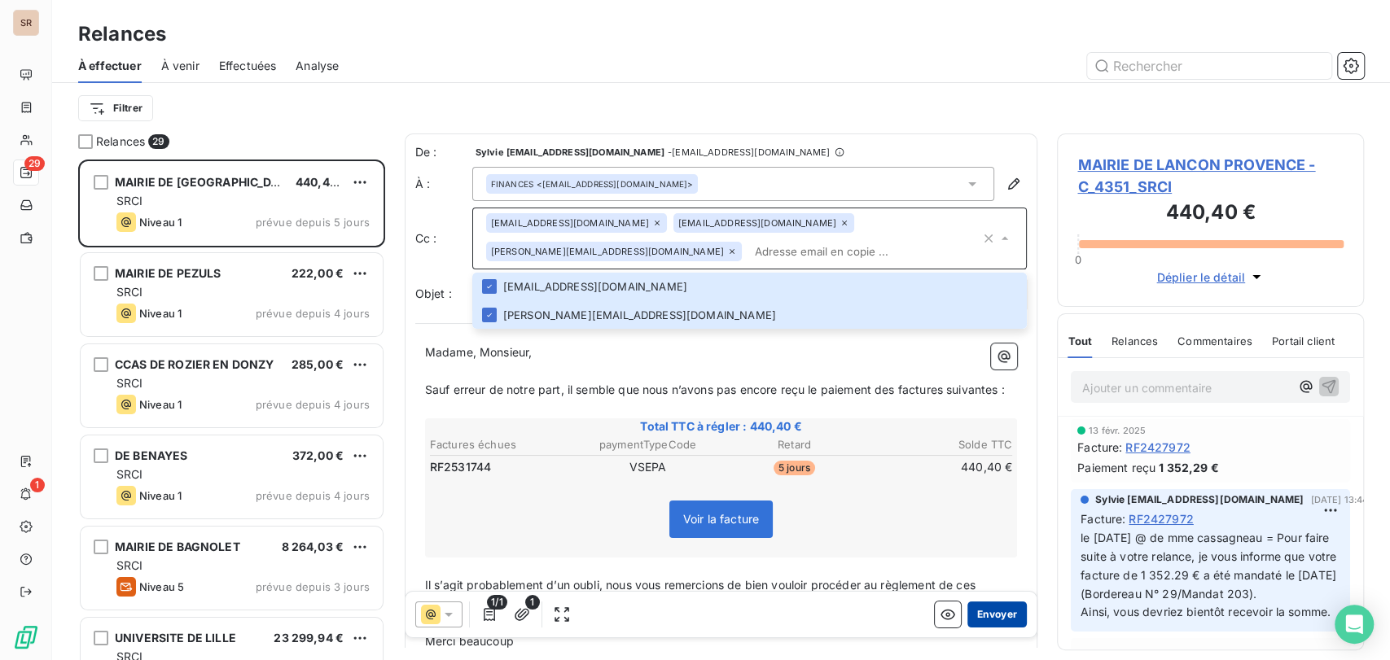
click at [985, 609] on button "Envoyer" at bounding box center [996, 614] width 59 height 26
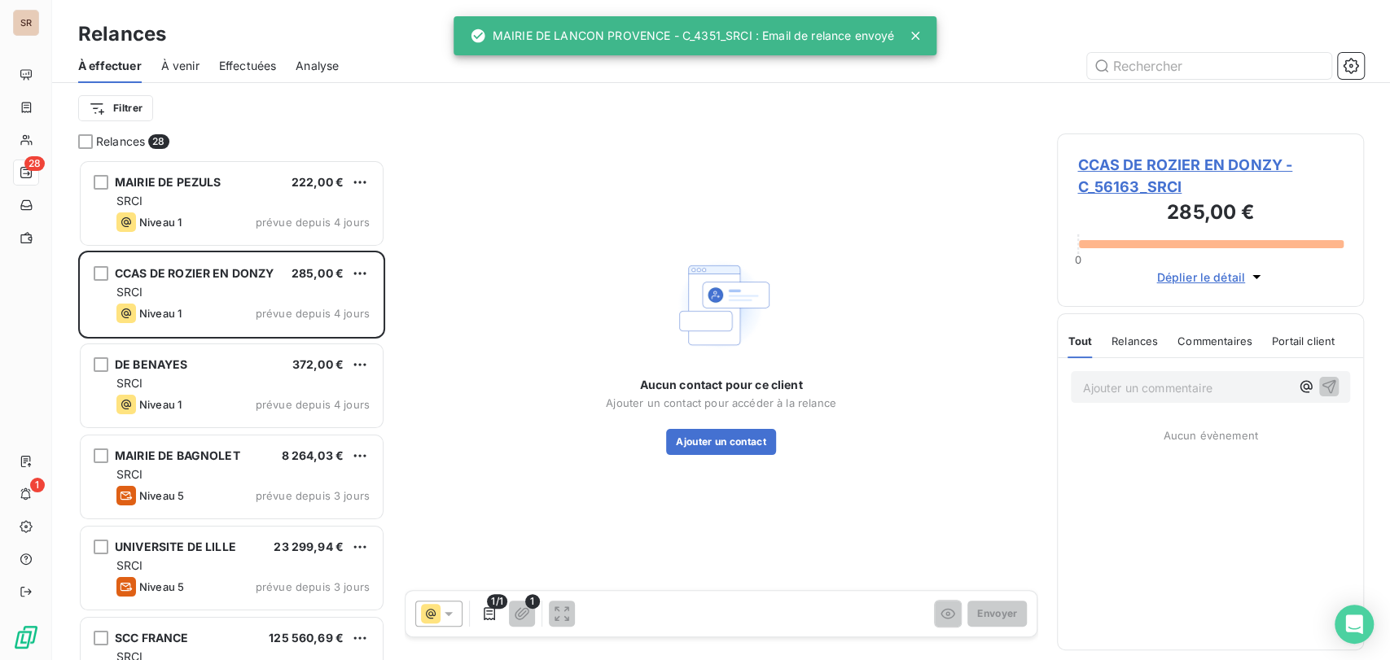
click at [1119, 160] on span "CCAS DE ROZIER EN DONZY - C_56163_SRCI" at bounding box center [1210, 176] width 266 height 44
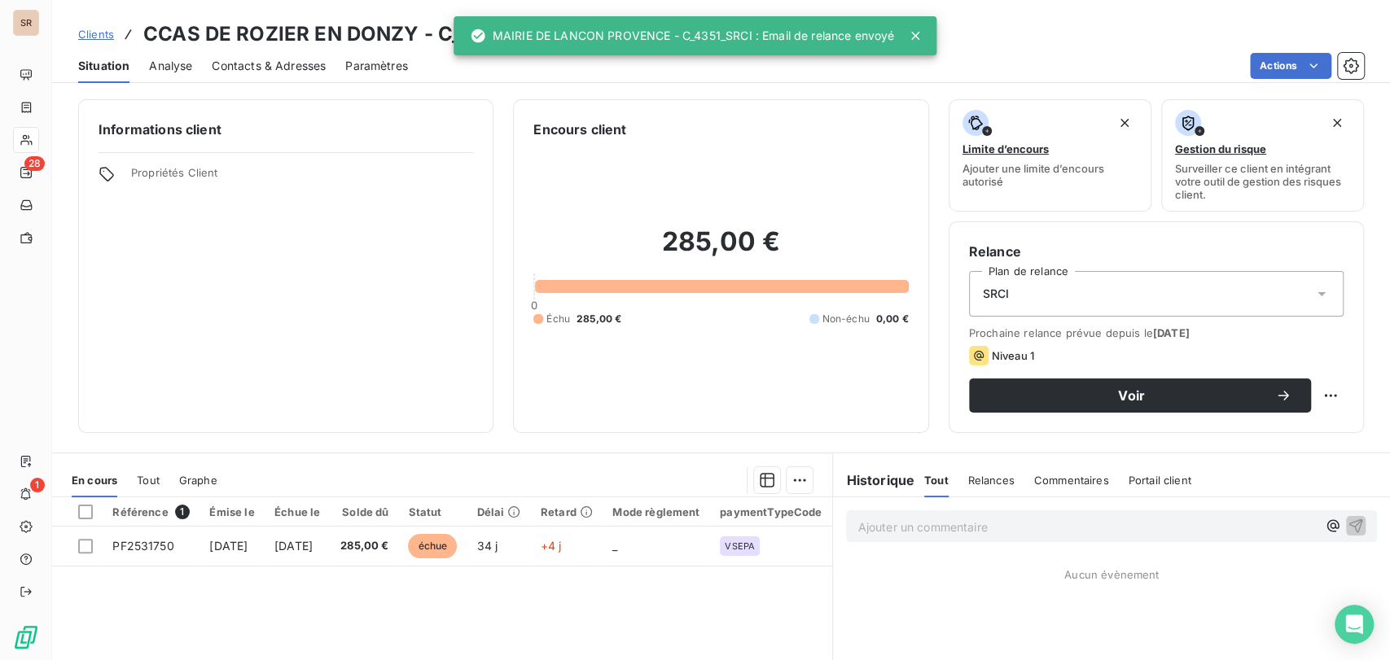
click at [243, 60] on span "Contacts & Adresses" at bounding box center [269, 66] width 114 height 16
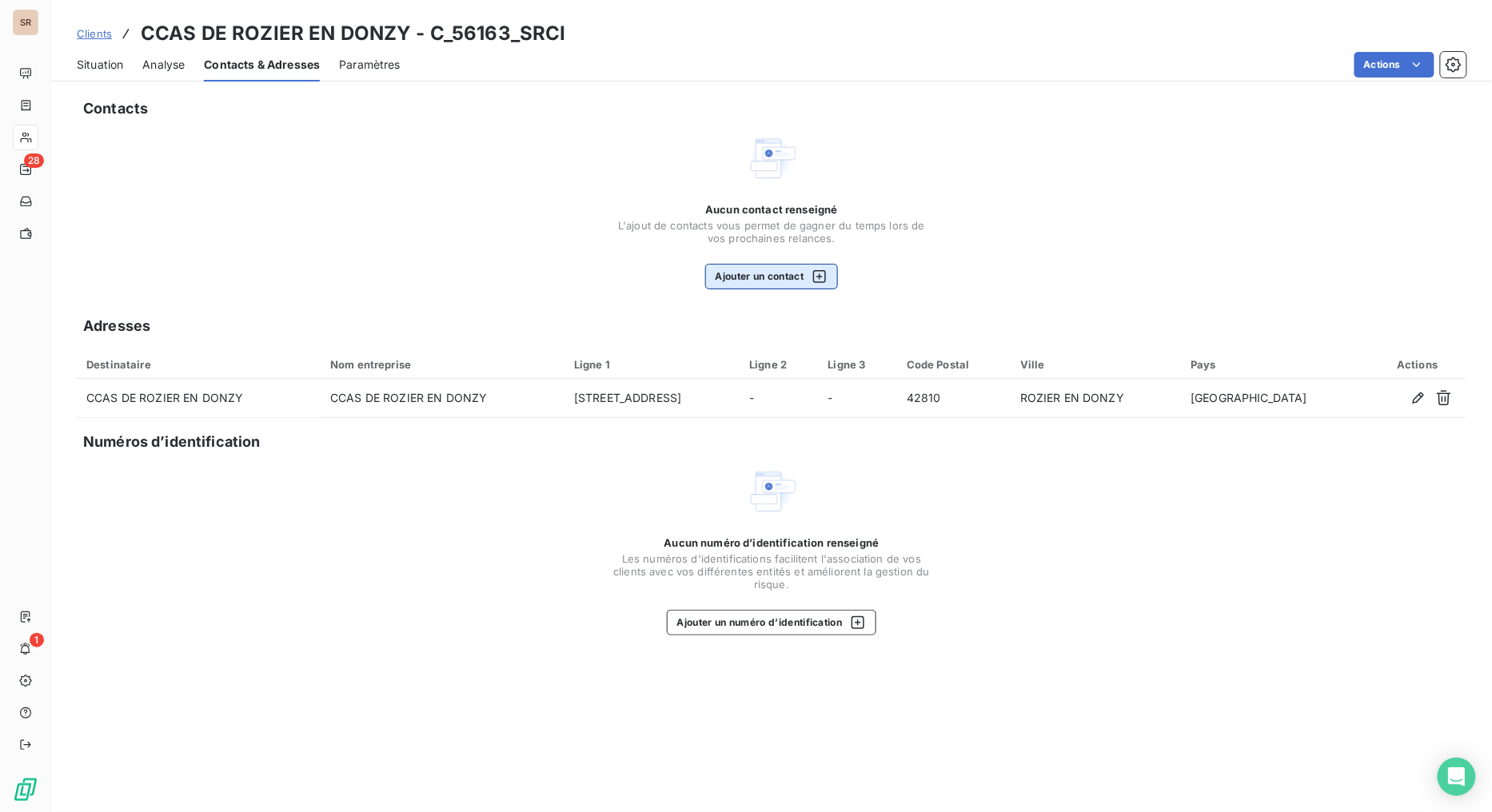
click at [770, 281] on button "Ajouter un contact" at bounding box center [772, 277] width 134 height 26
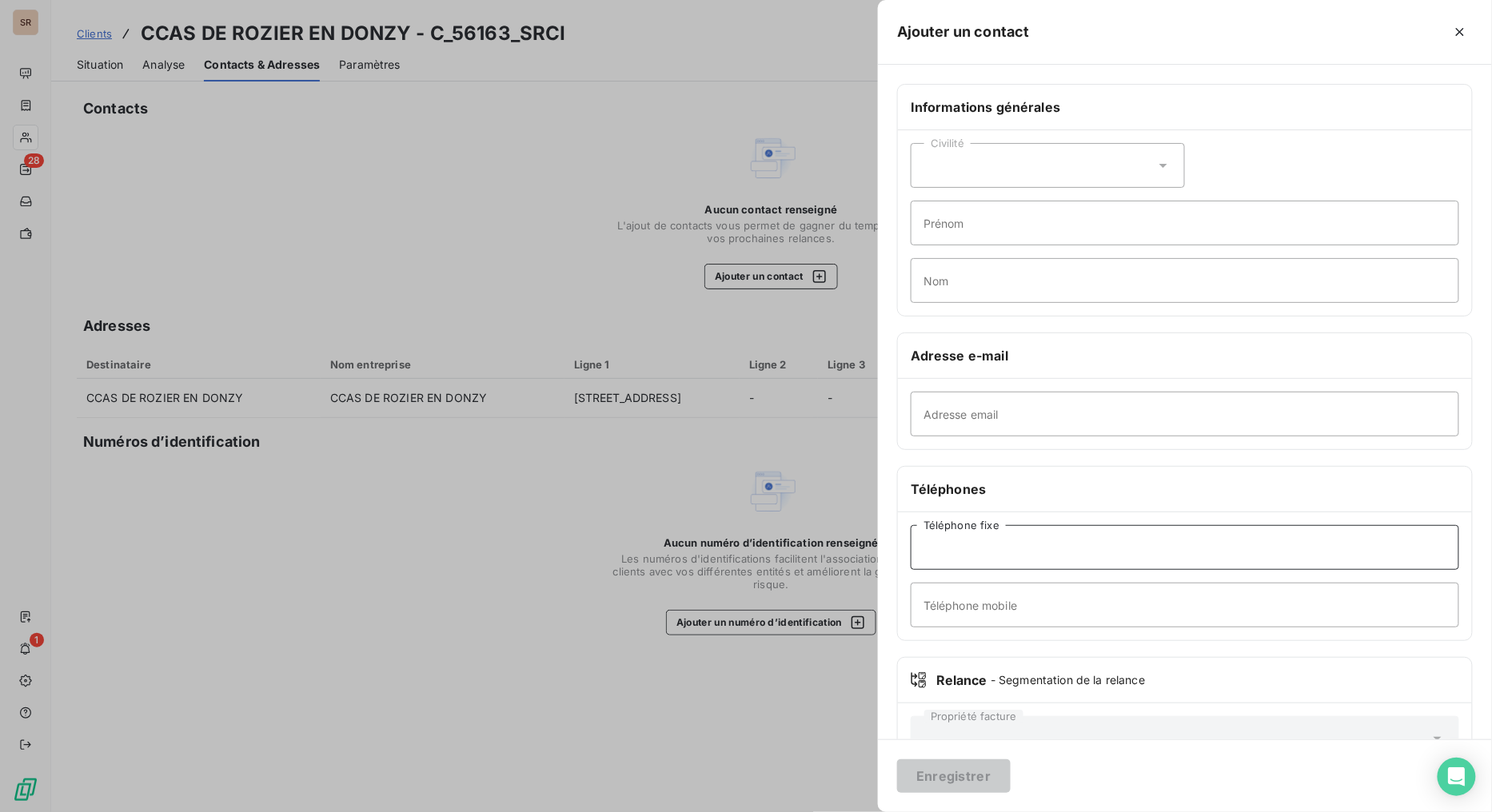
click at [977, 557] on input "Téléphone fixe" at bounding box center [1185, 548] width 549 height 45
paste input "04 77 28 01 76"
type input "04 77 28 01 76"
click at [954, 647] on button "Enregistrer" at bounding box center [954, 776] width 114 height 33
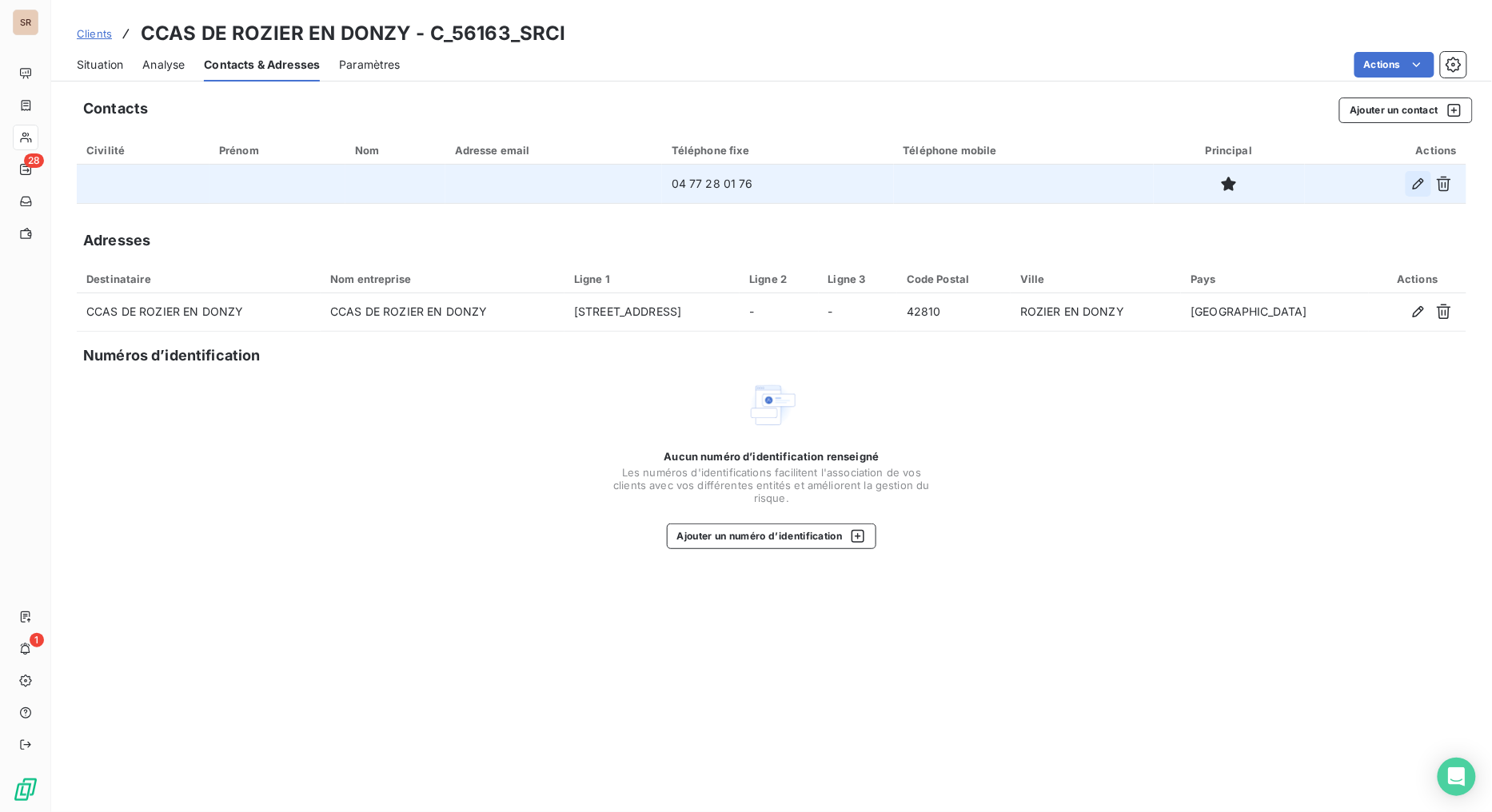
click at [1364, 189] on icon "button" at bounding box center [1418, 184] width 16 height 16
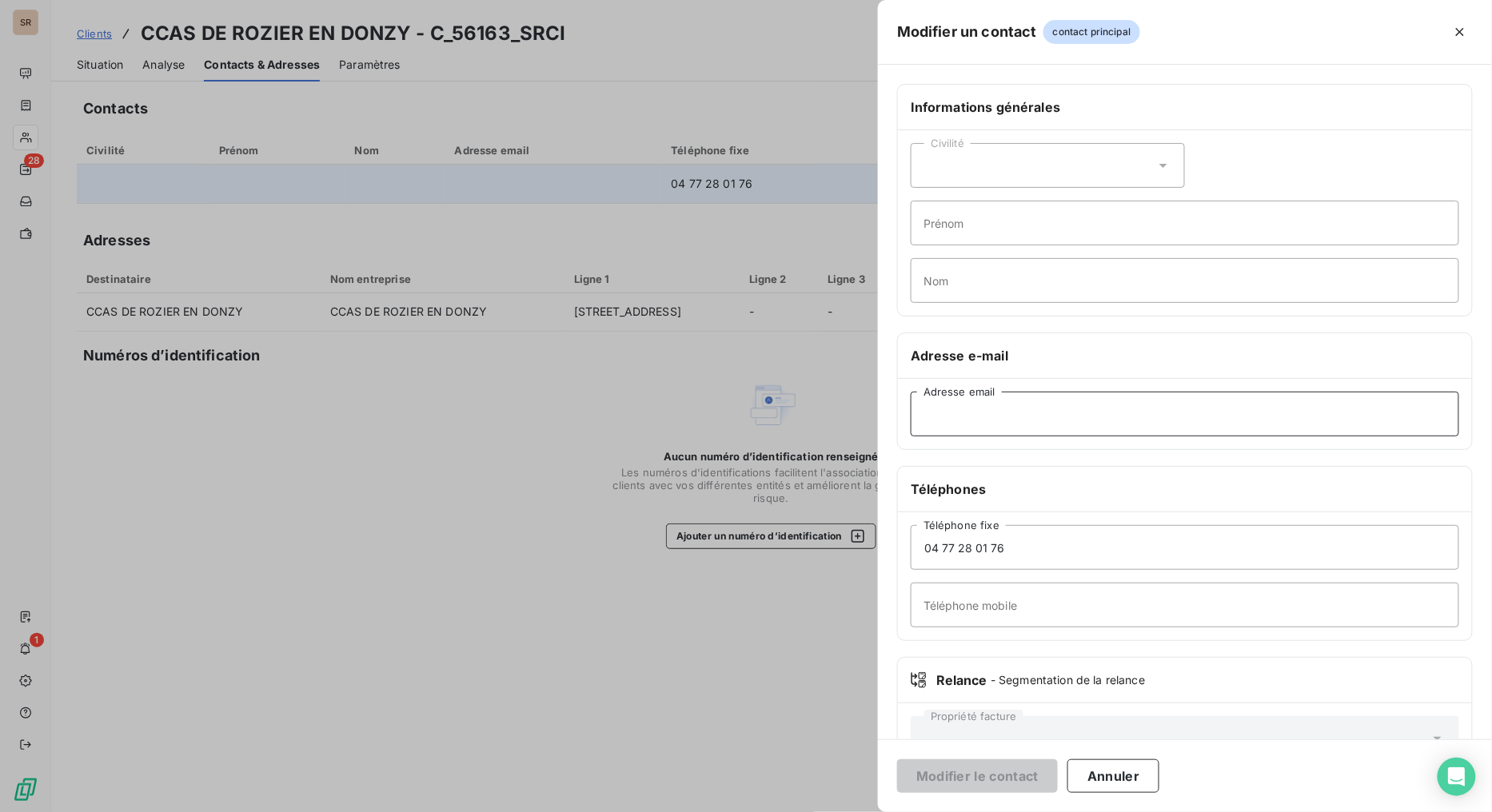
click at [970, 422] on input "Adresse email" at bounding box center [1185, 414] width 549 height 45
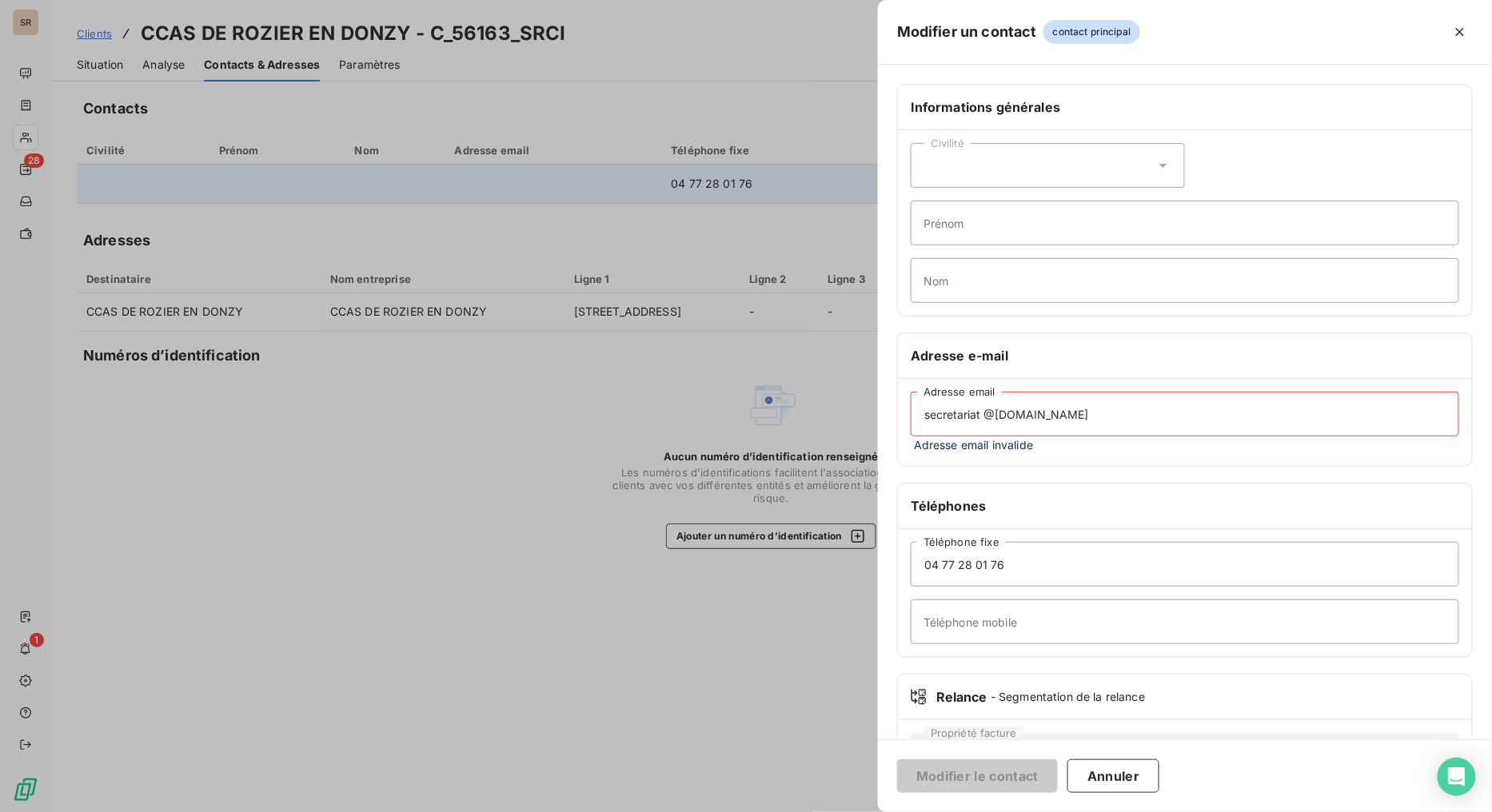
click at [926, 411] on input "secretariat @mairie-rozier-en-donzy.fr" at bounding box center [1185, 414] width 549 height 45
click at [1147, 419] on input "secretariat @mairie-rozier-en-donzy.fr" at bounding box center [1185, 414] width 549 height 45
click at [953, 411] on input "secretariat @mairie-rozier-en-donzy.fr" at bounding box center [1185, 414] width 549 height 45
click at [1156, 407] on input "secretariat @mairie-rozier-en-donzy.fr" at bounding box center [1185, 414] width 549 height 45
click at [923, 415] on input "secretariat @mairie-rozier-en-donzy.fr" at bounding box center [1185, 414] width 549 height 45
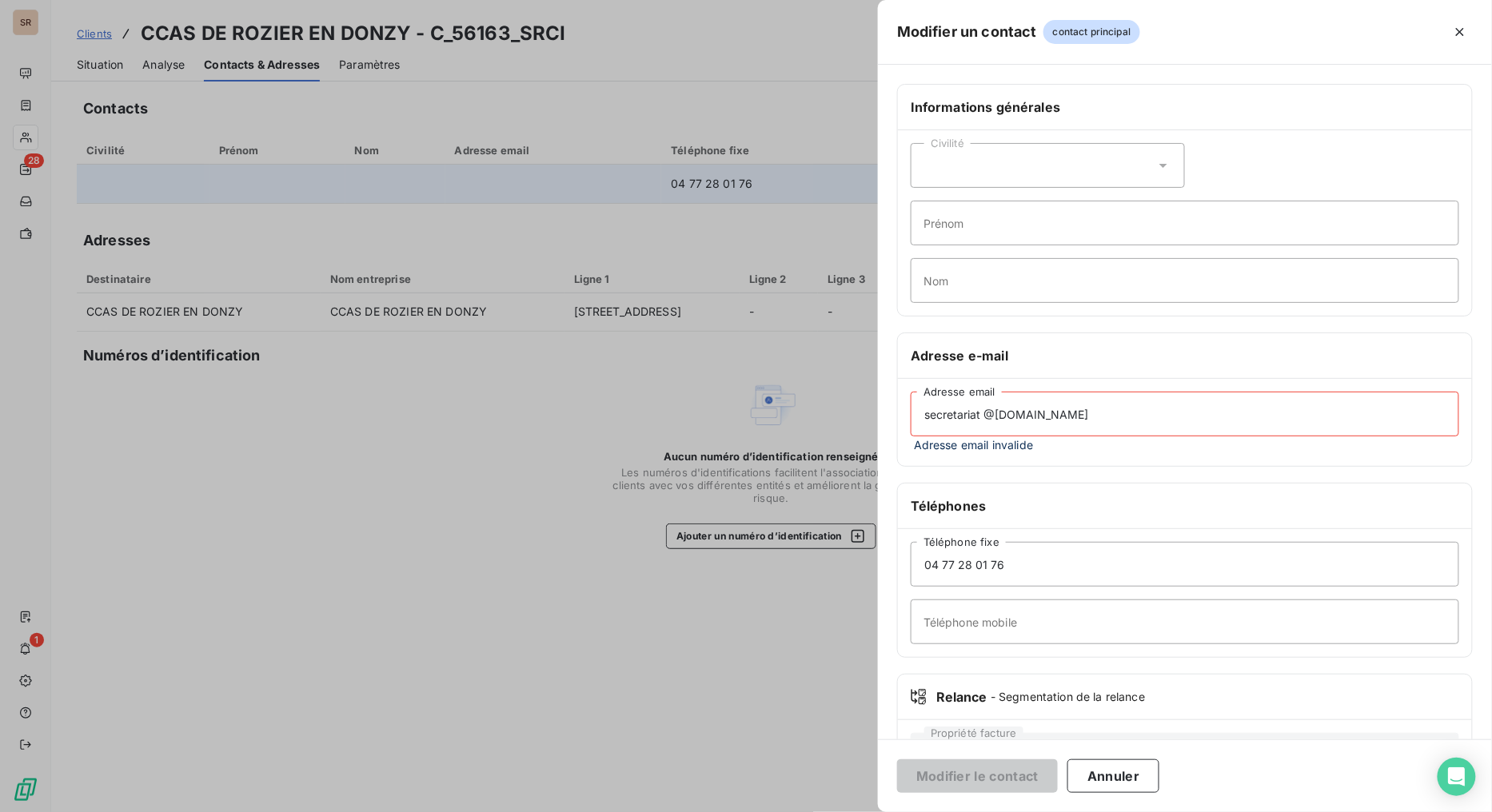
click at [1156, 409] on input "secretariat @mairie-rozier-en-donzy.fr" at bounding box center [1185, 414] width 549 height 45
click at [985, 414] on input "secretariat @mairie-rozier-en-donzy.fr" at bounding box center [1185, 414] width 549 height 45
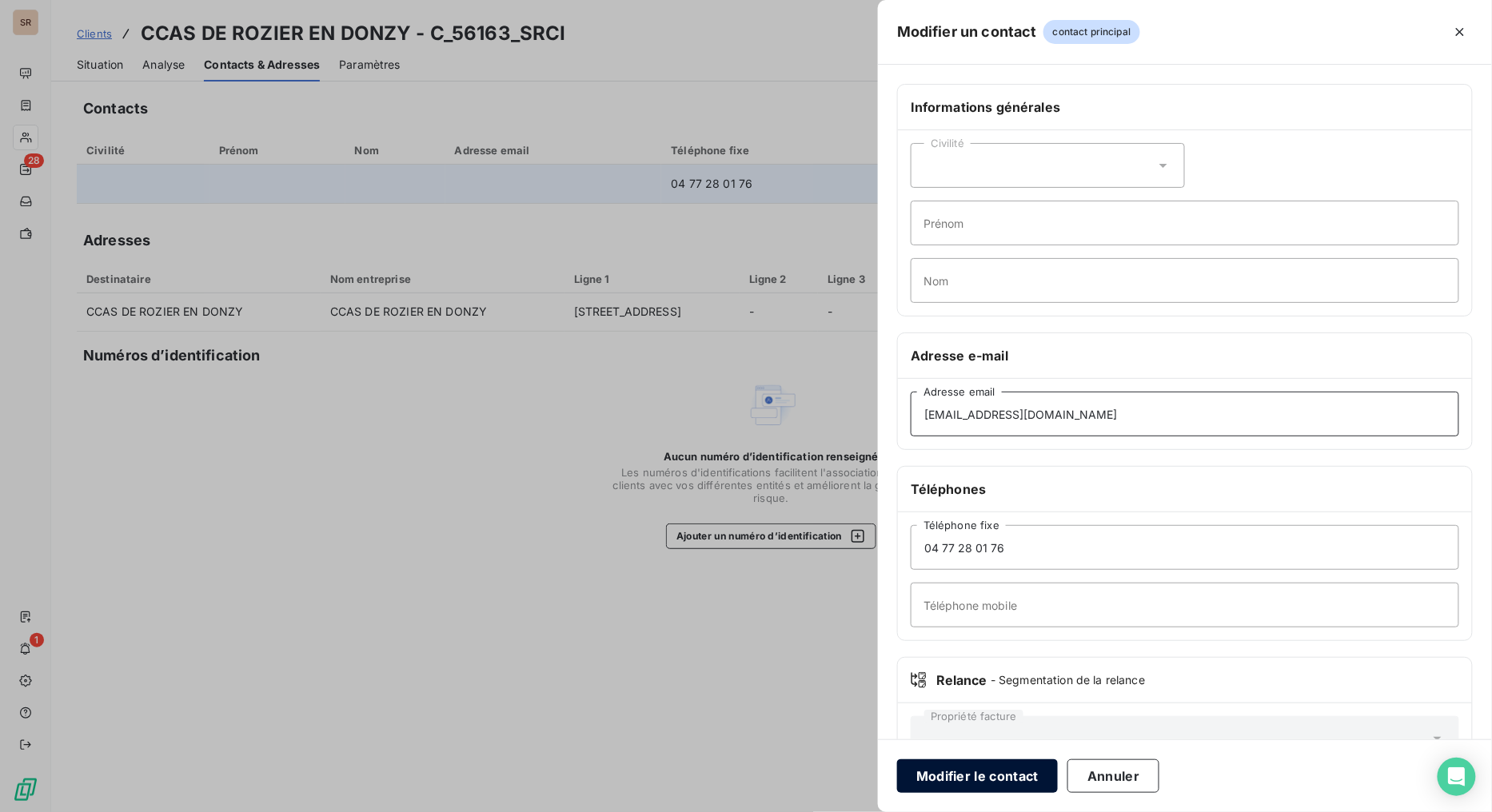
type input "secretariat@mairie-rozier-en-donzy.fr"
click at [988, 647] on button "Modifier le contact" at bounding box center [977, 776] width 161 height 33
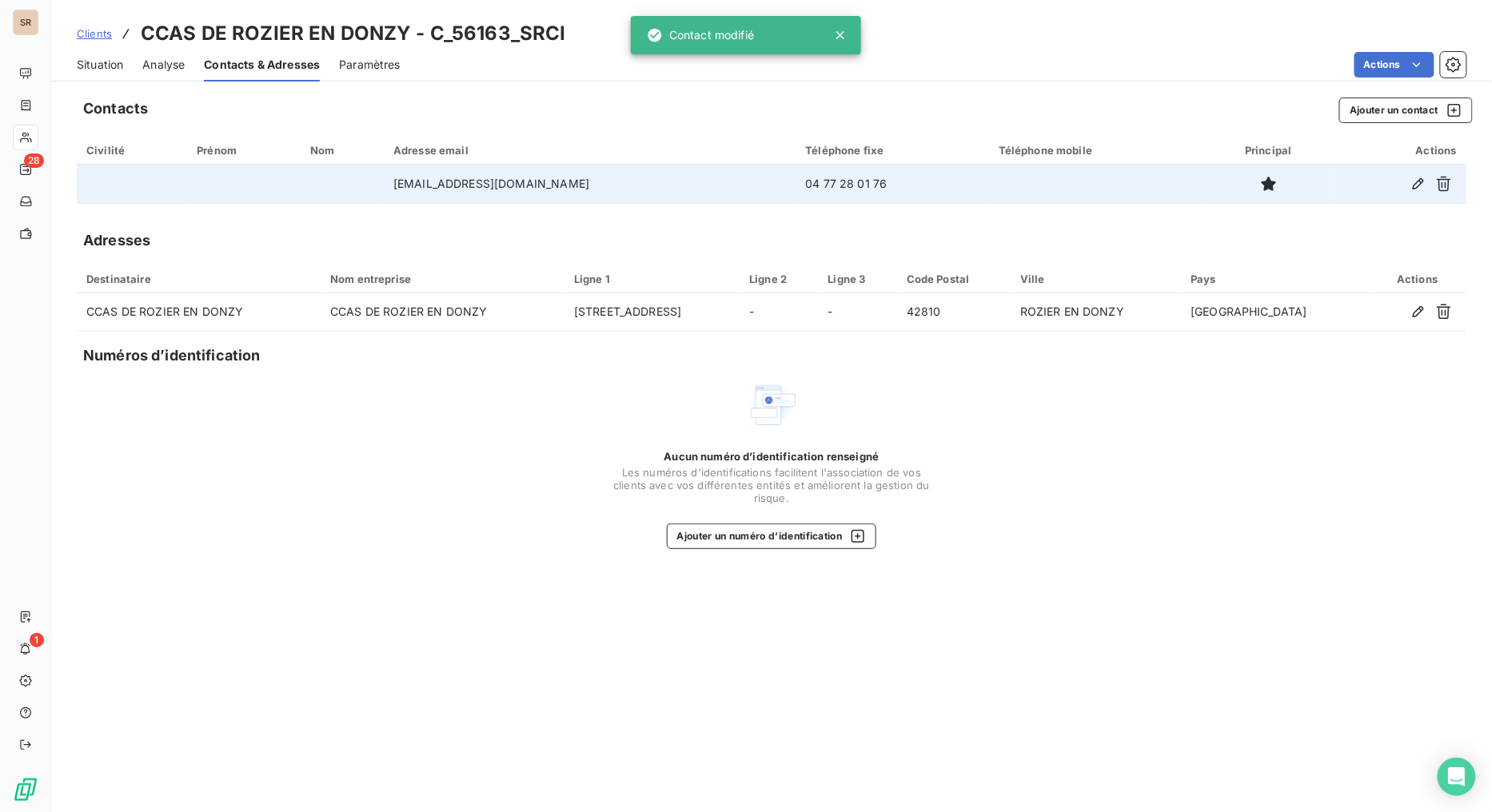
click at [110, 58] on span "Situation" at bounding box center [99, 65] width 46 height 16
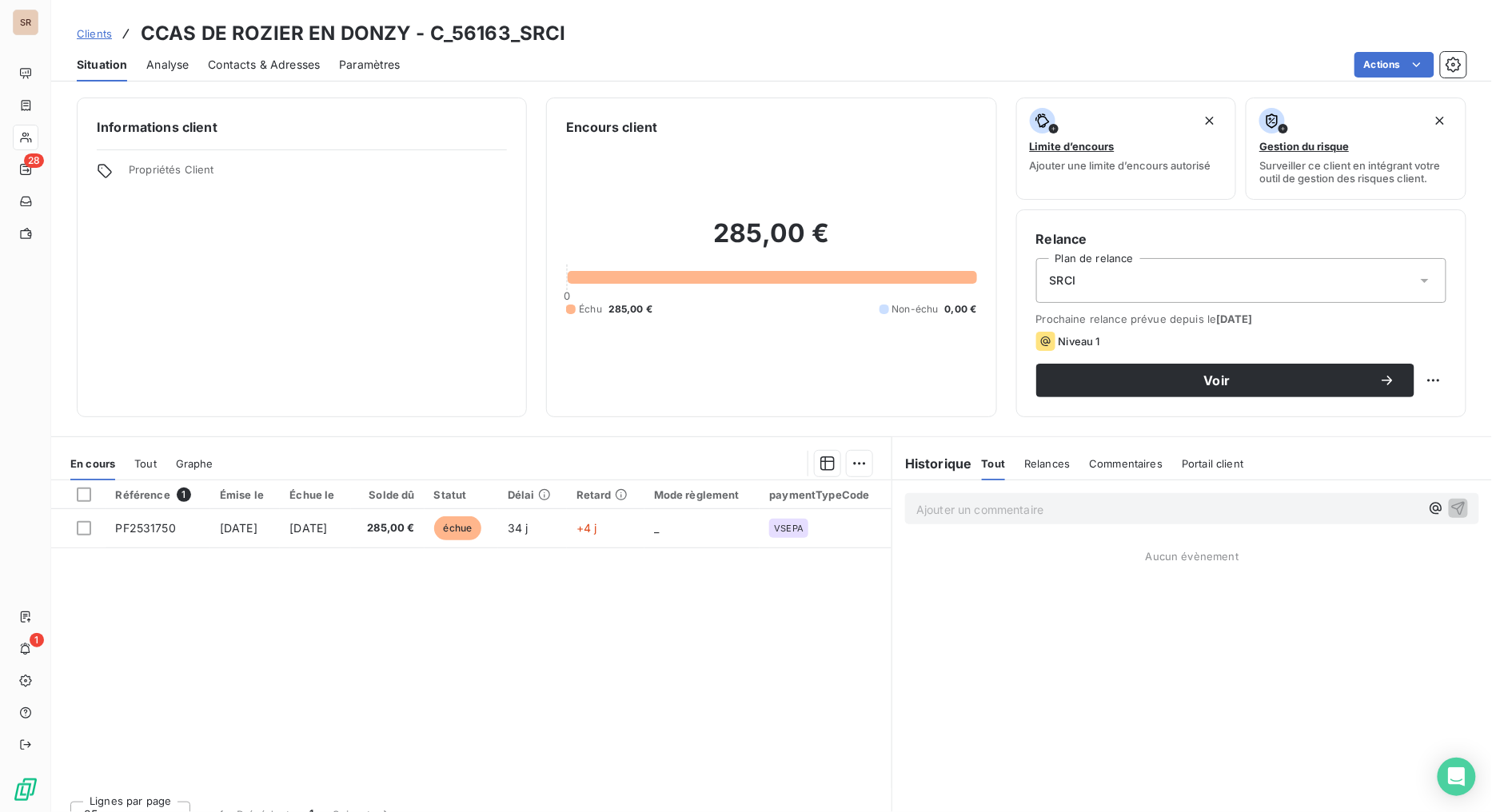
click at [105, 61] on span "Situation" at bounding box center [101, 65] width 50 height 16
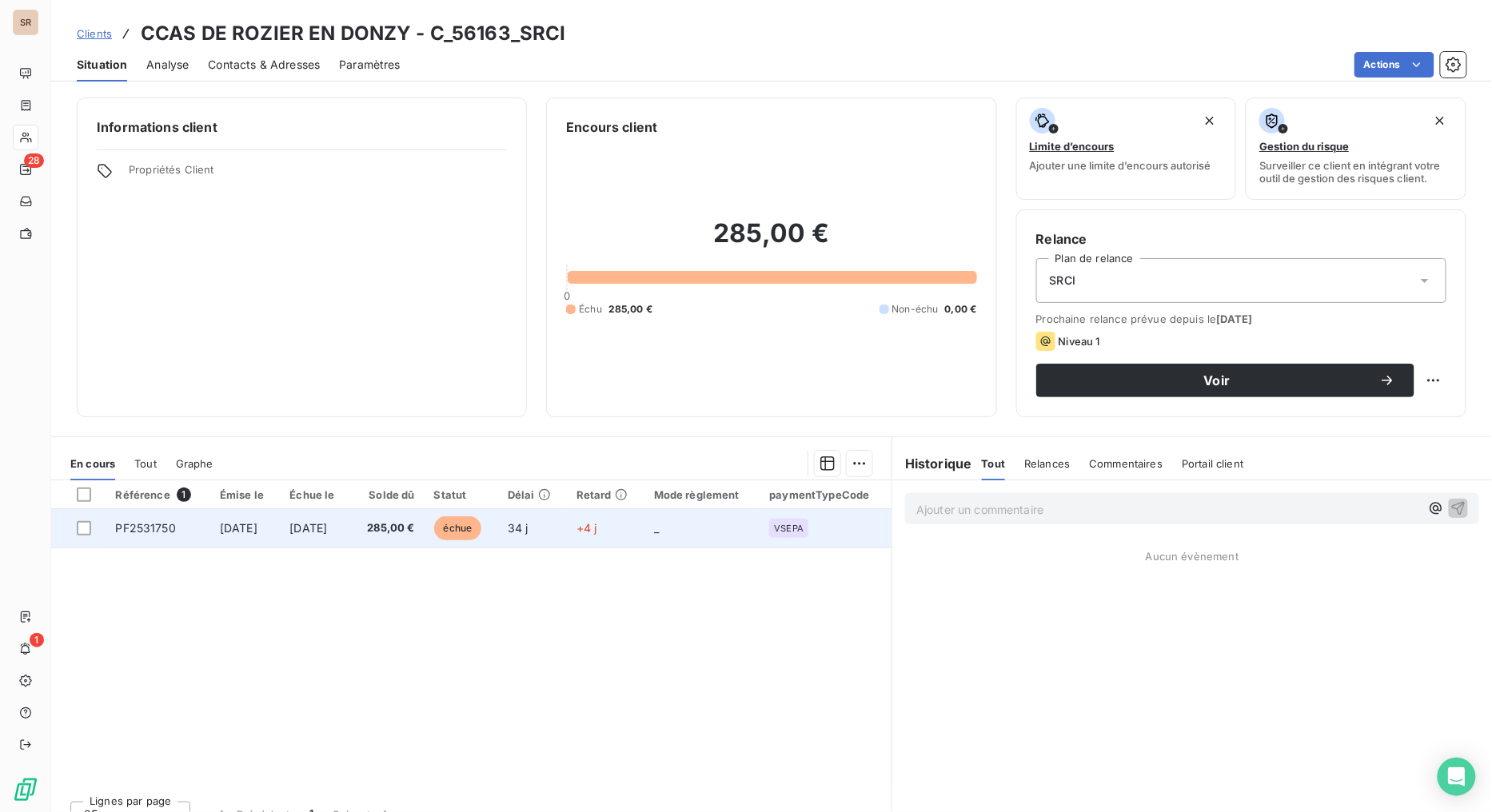
click at [144, 525] on span "PF2531750" at bounding box center [144, 528] width 60 height 14
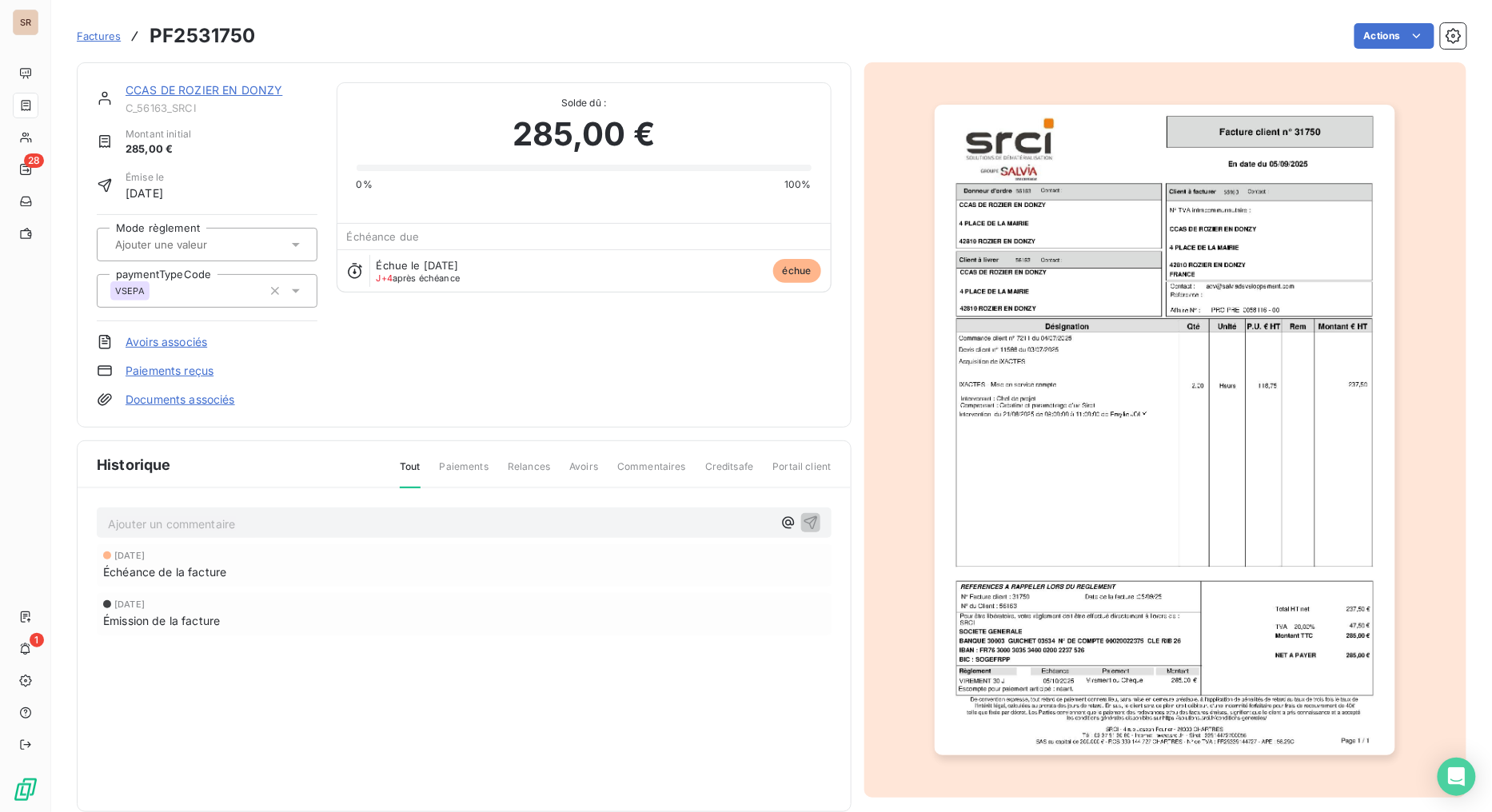
click at [177, 83] on link "CCAS DE ROZIER EN DONZY" at bounding box center [204, 90] width 157 height 14
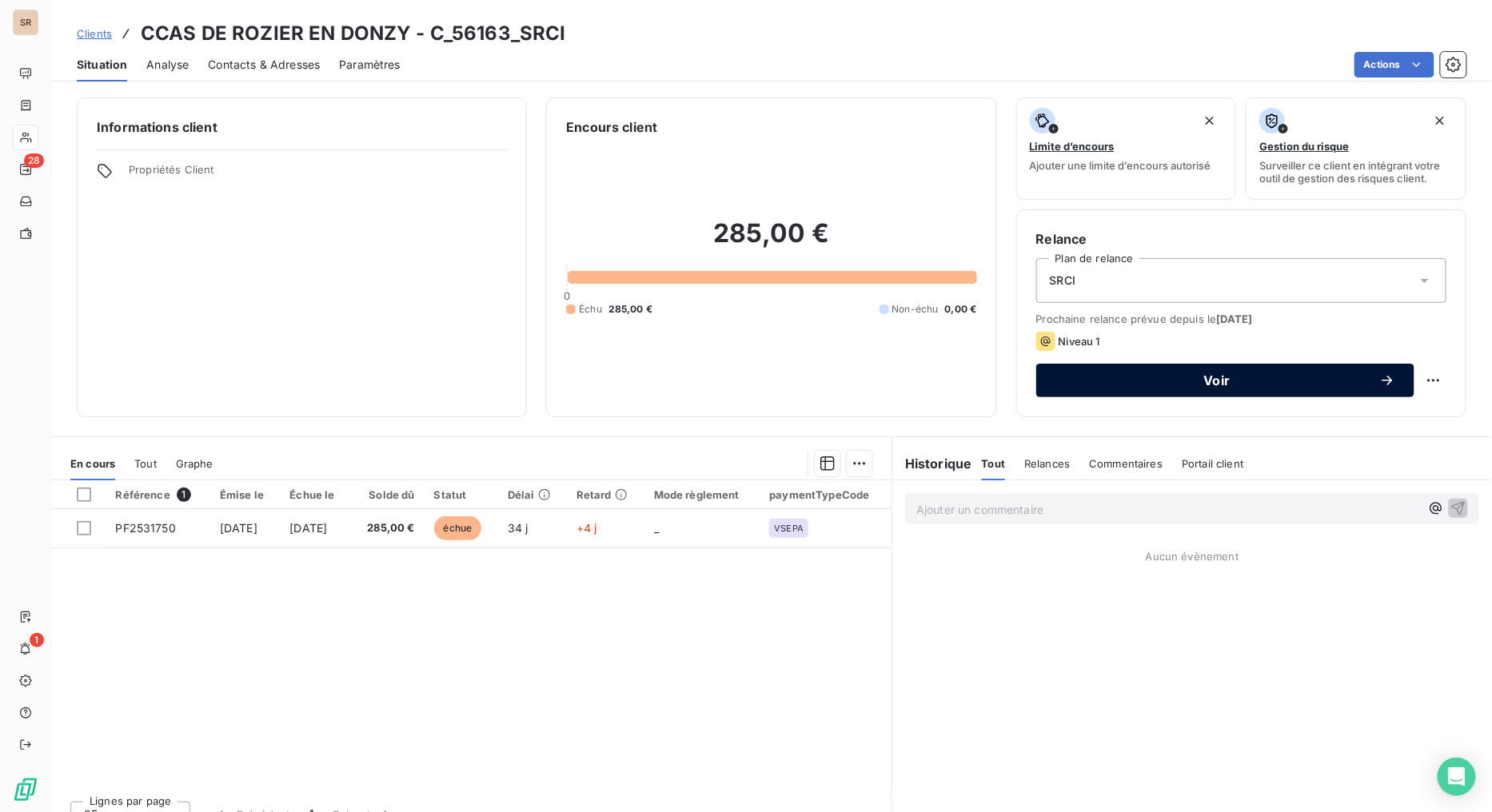
click at [1251, 381] on span "Voir" at bounding box center [1218, 380] width 324 height 13
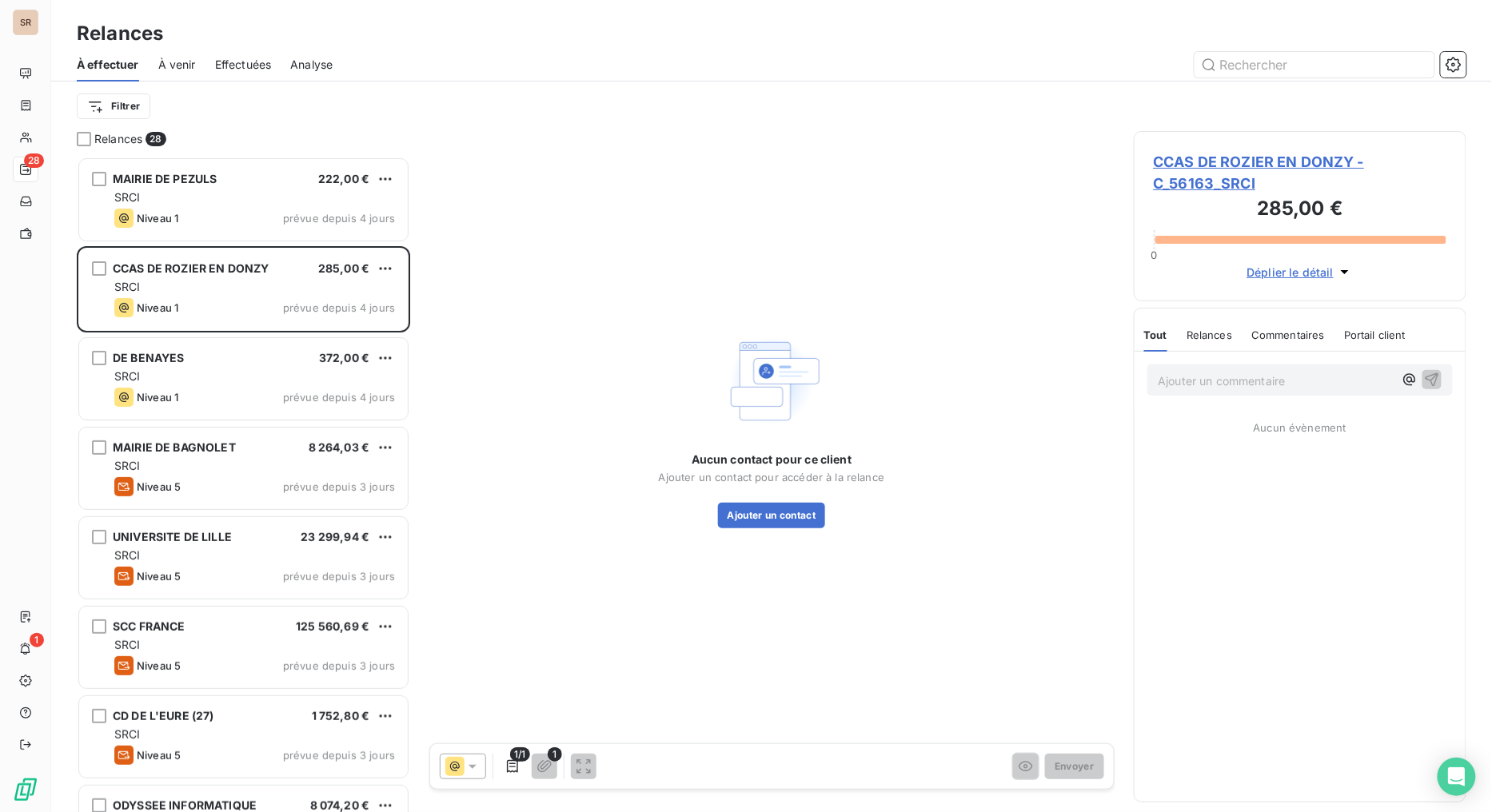
scroll to position [642, 320]
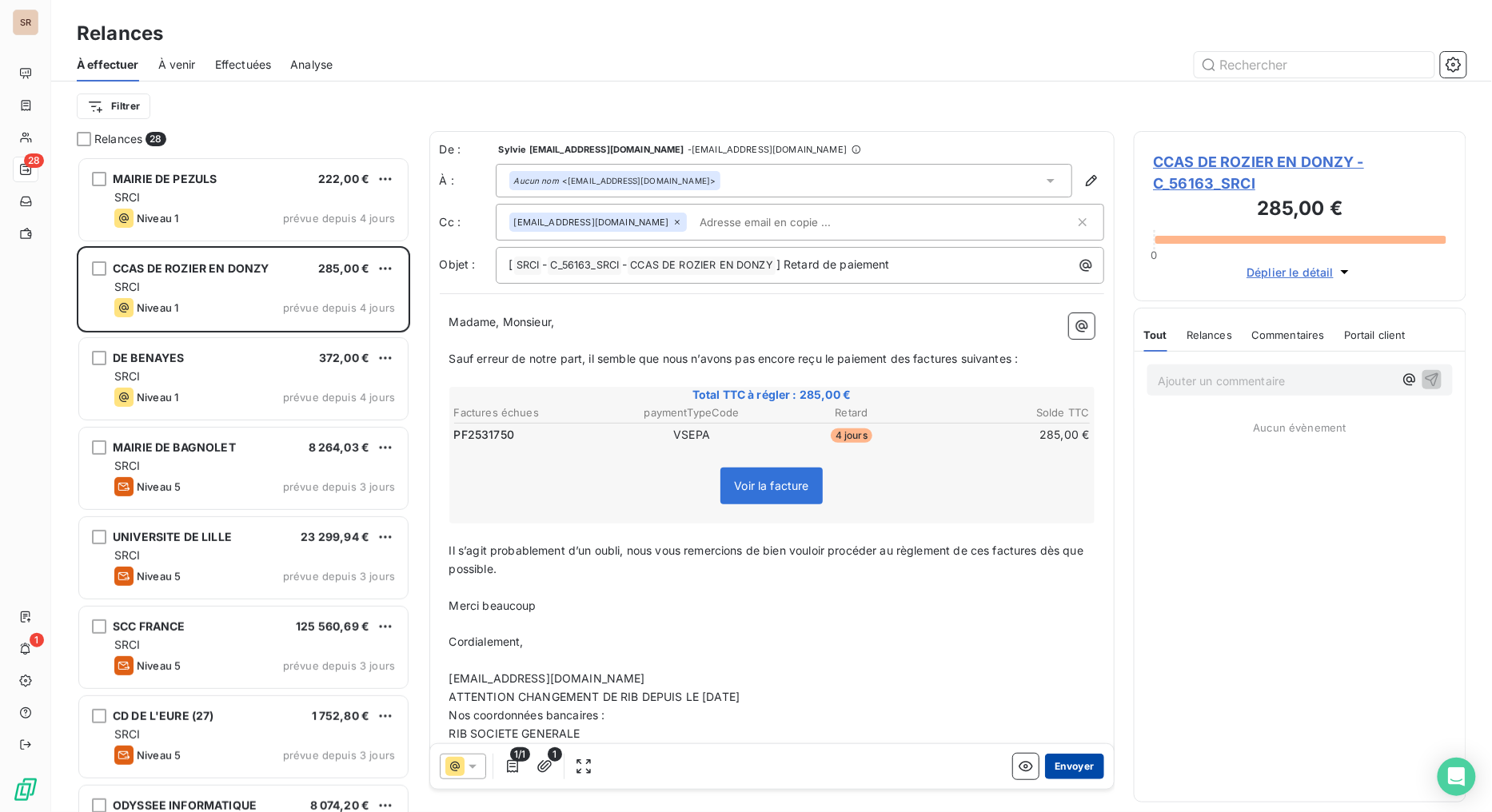
click at [1065, 647] on button "Envoyer" at bounding box center [1074, 767] width 58 height 26
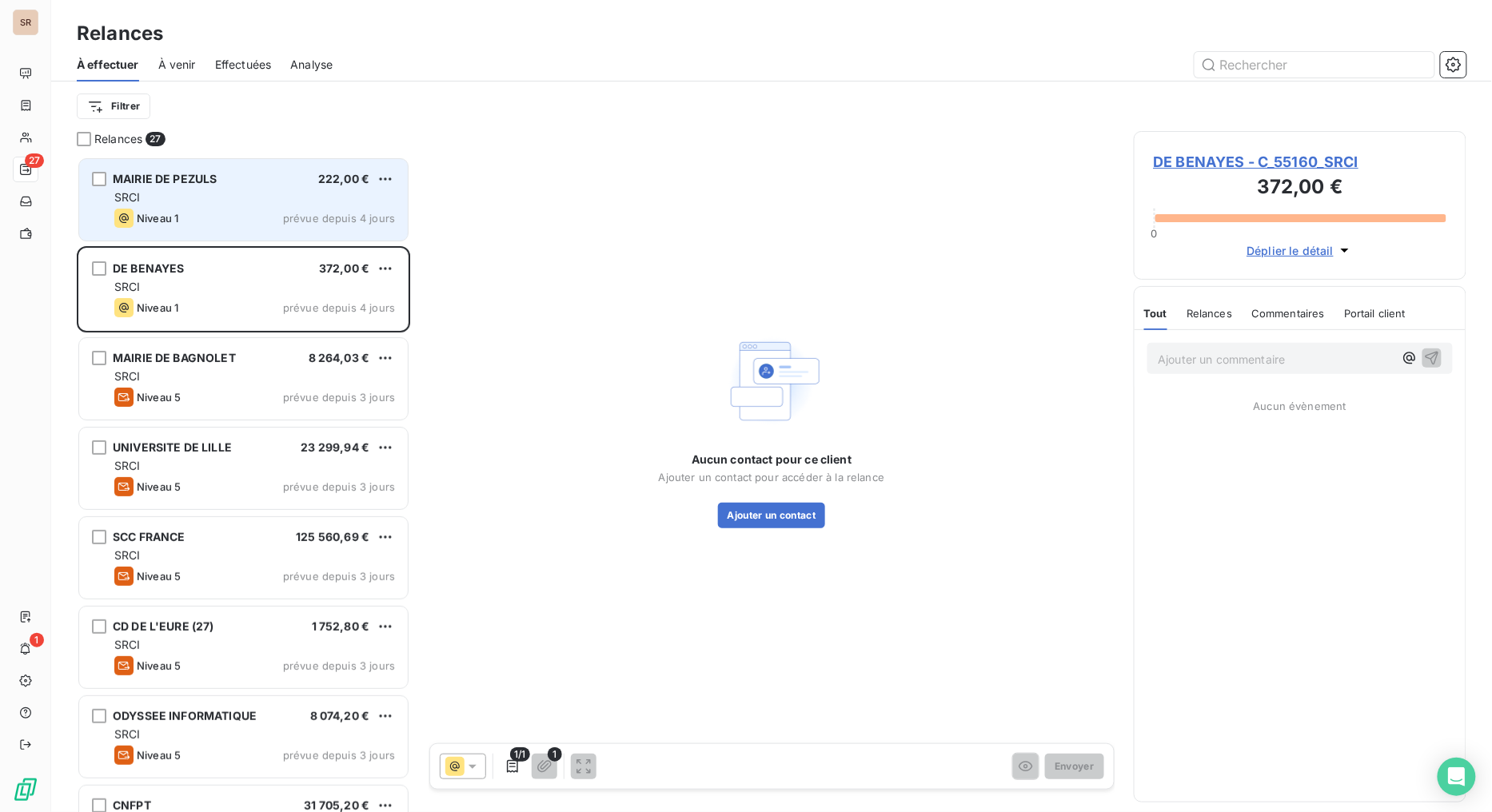
click at [243, 186] on div "MAIRIE DE PEZULS 222,00 €" at bounding box center [254, 179] width 281 height 15
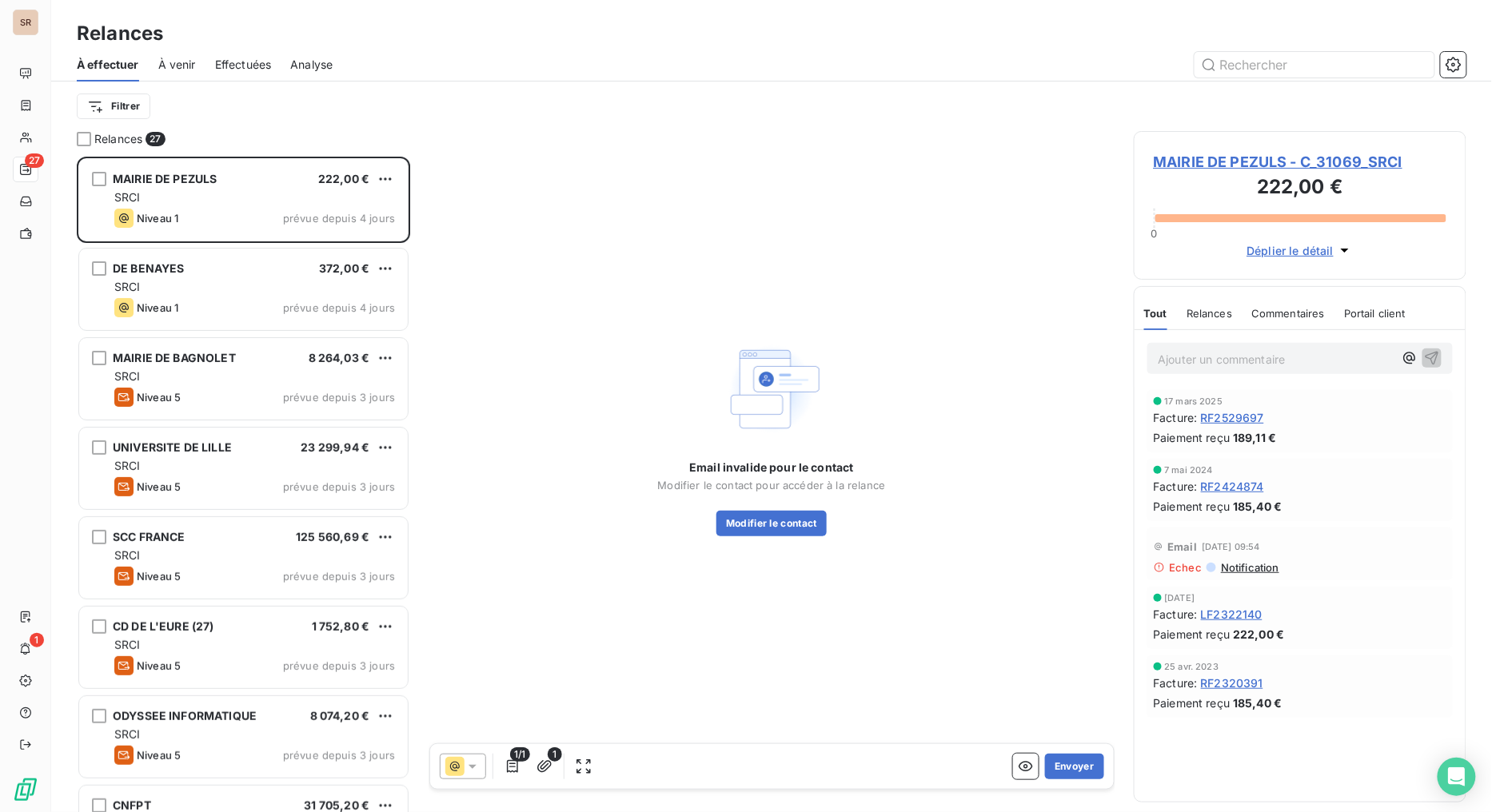
click at [1194, 161] on span "MAIRIE DE PEZULS - C_31069_SRCI" at bounding box center [1300, 162] width 294 height 22
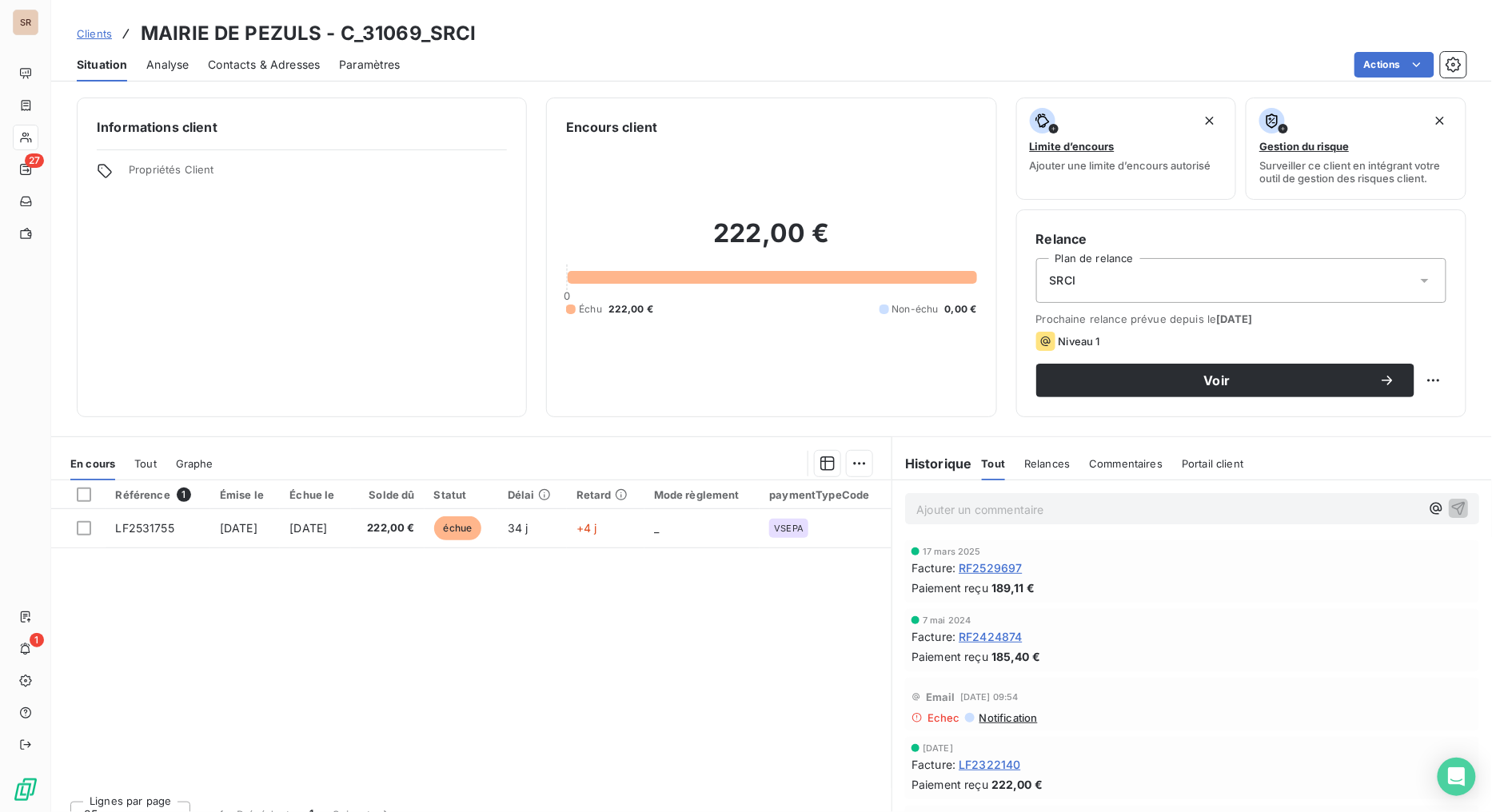
click at [237, 62] on span "Contacts & Adresses" at bounding box center [264, 65] width 112 height 16
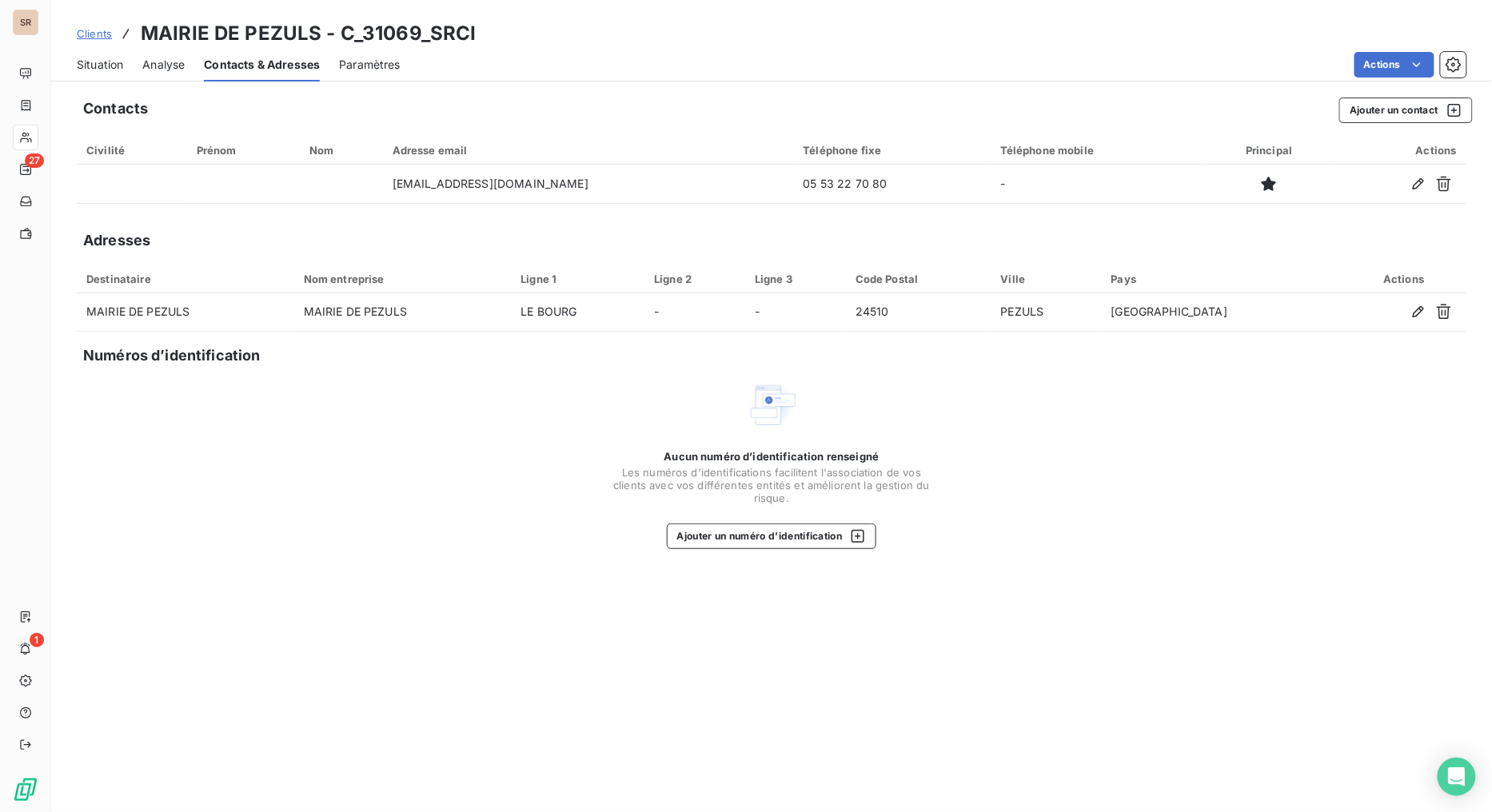
click at [106, 61] on span "Situation" at bounding box center [99, 65] width 46 height 16
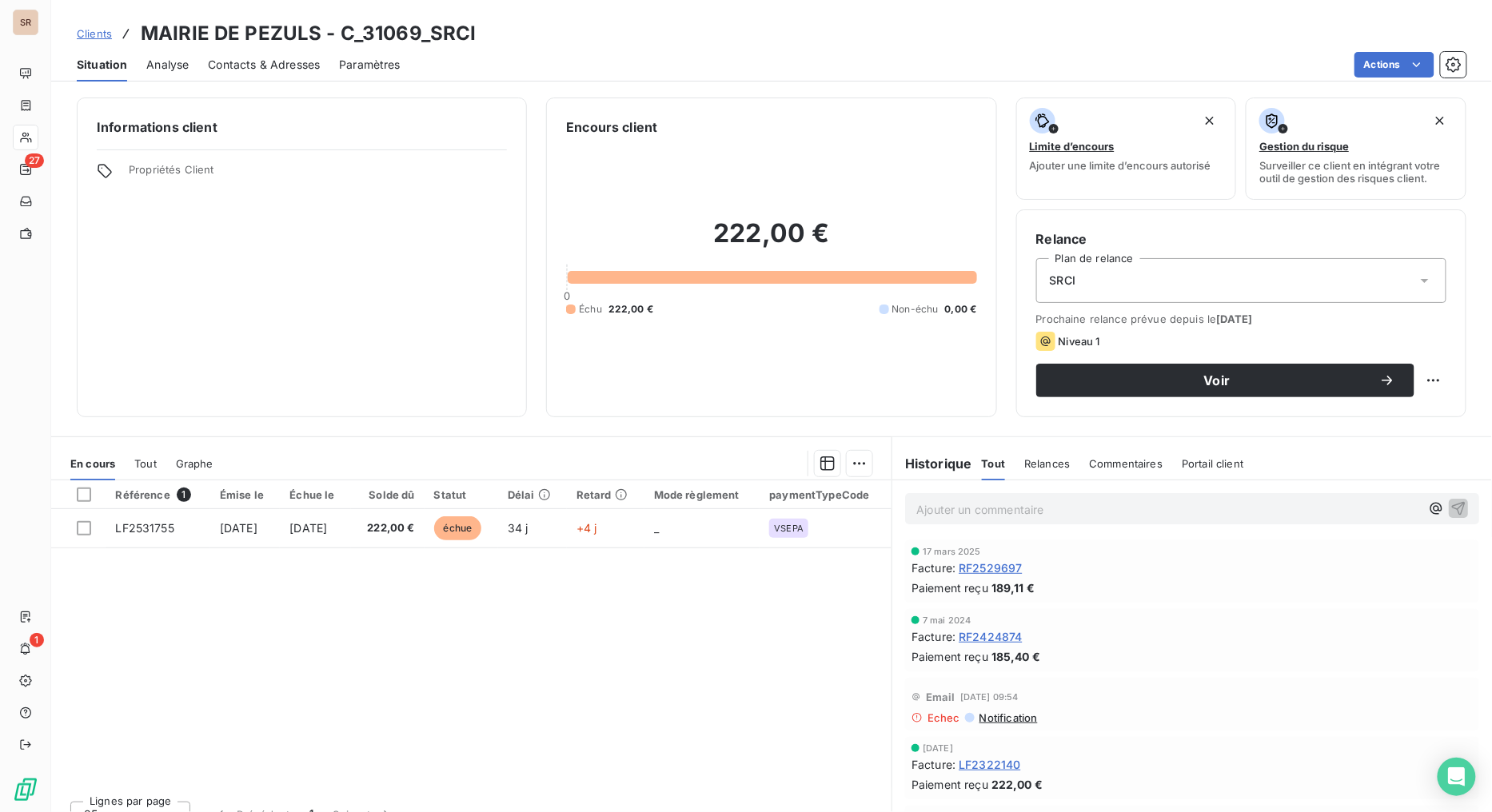
click at [253, 57] on span "Contacts & Adresses" at bounding box center [264, 65] width 112 height 16
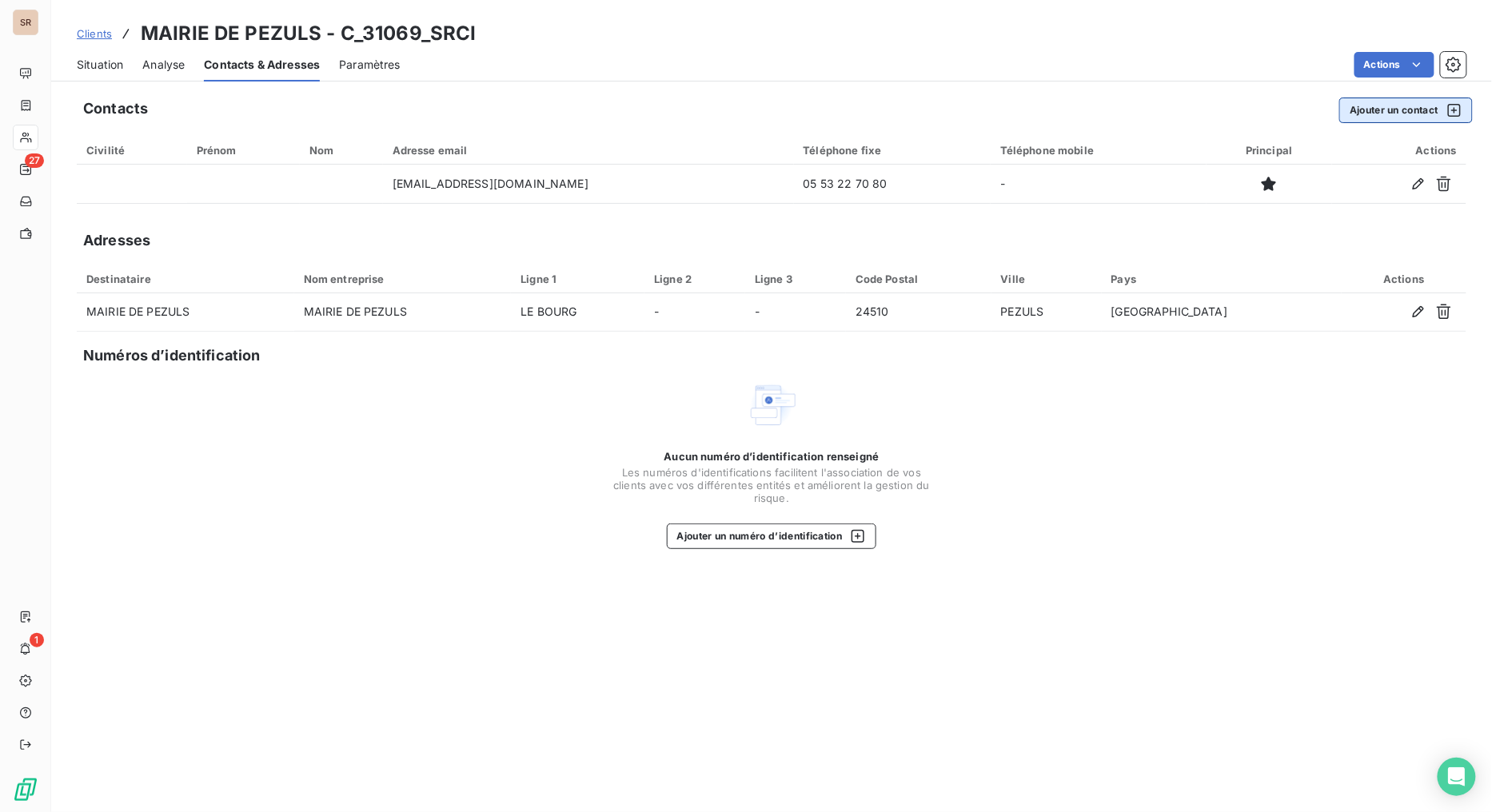
click at [1364, 106] on button "Ajouter un contact" at bounding box center [1407, 110] width 134 height 26
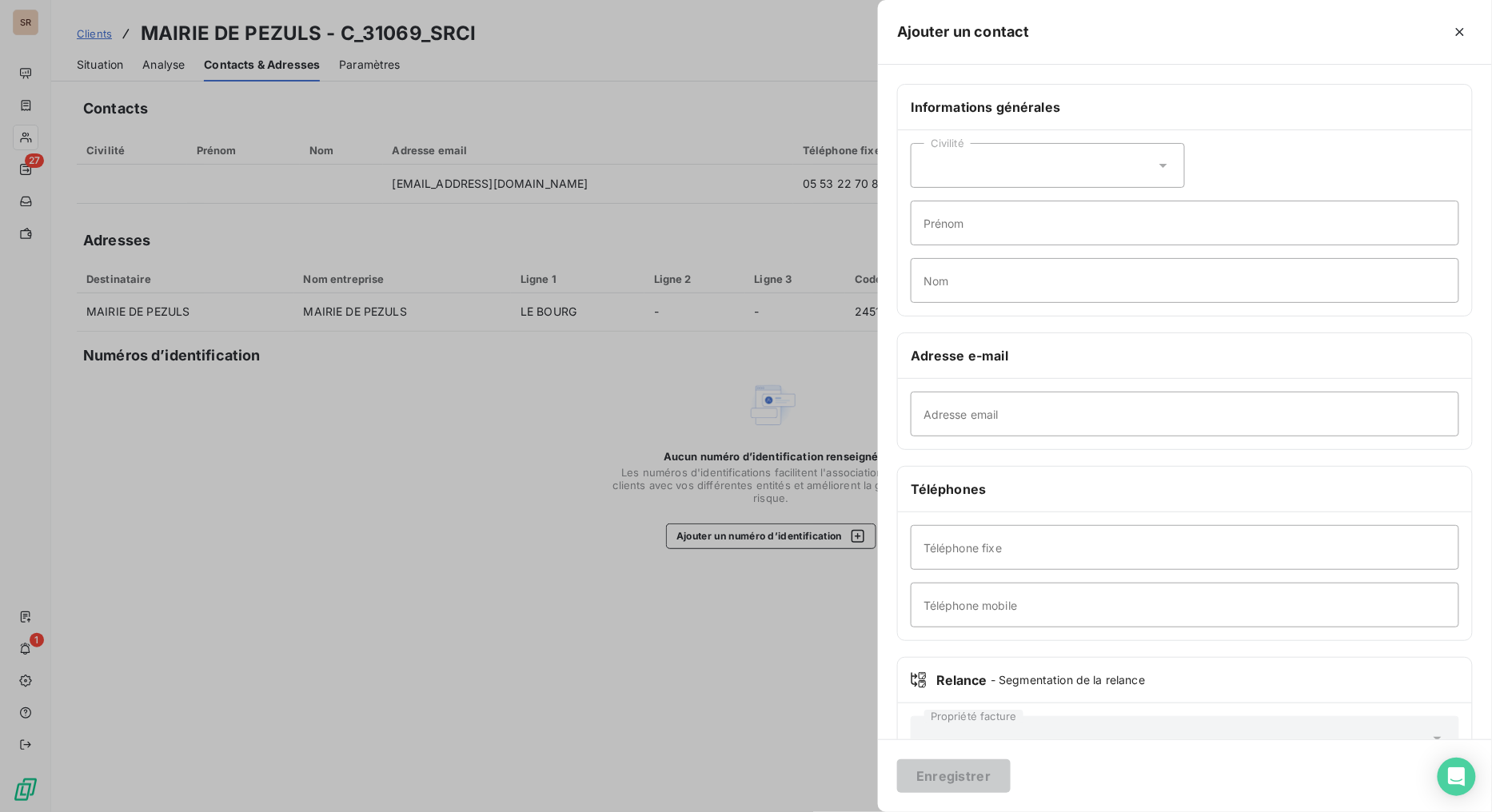
click at [801, 69] on div at bounding box center [746, 406] width 1492 height 812
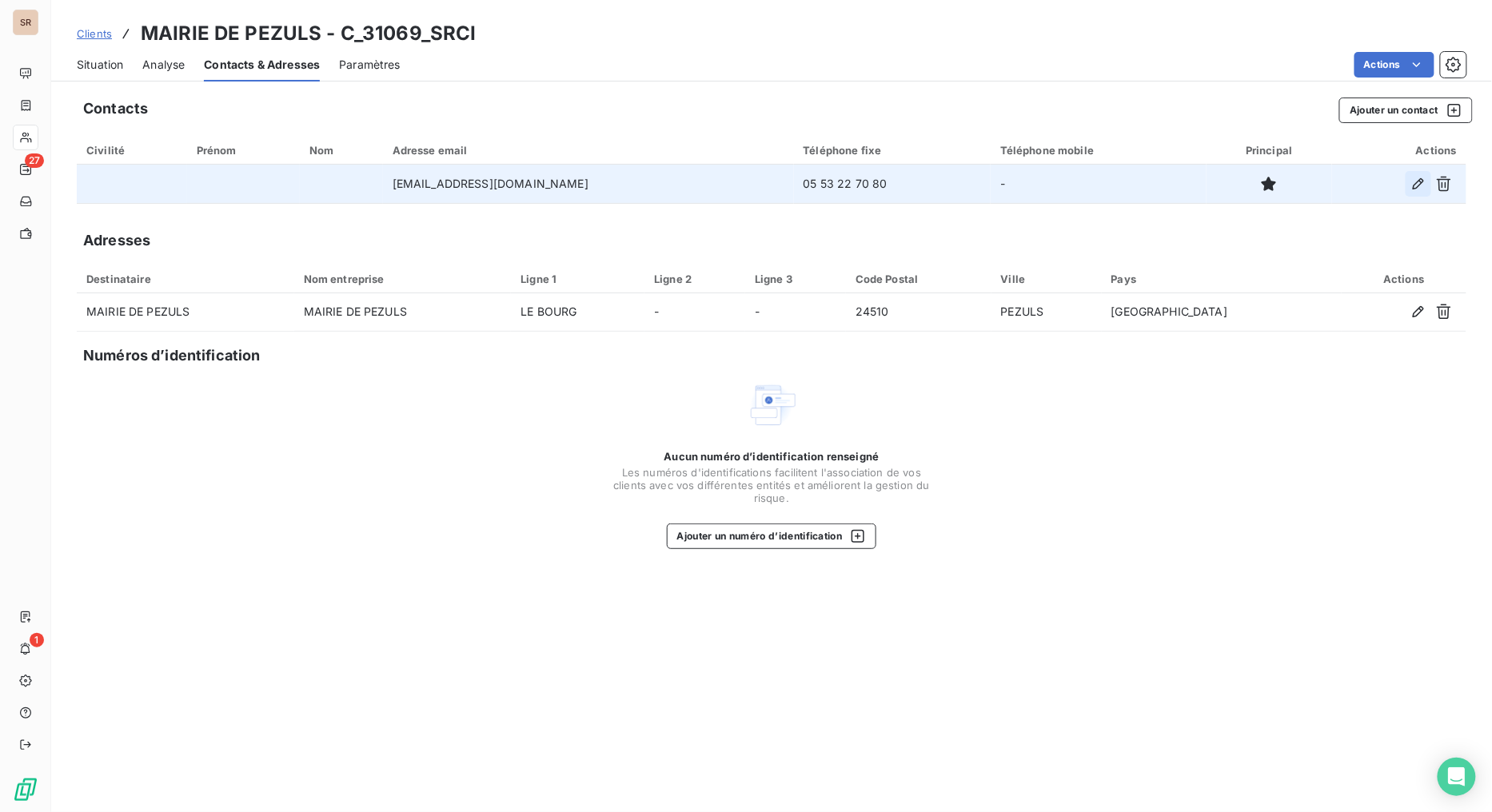
click at [1364, 189] on icon "button" at bounding box center [1418, 184] width 16 height 16
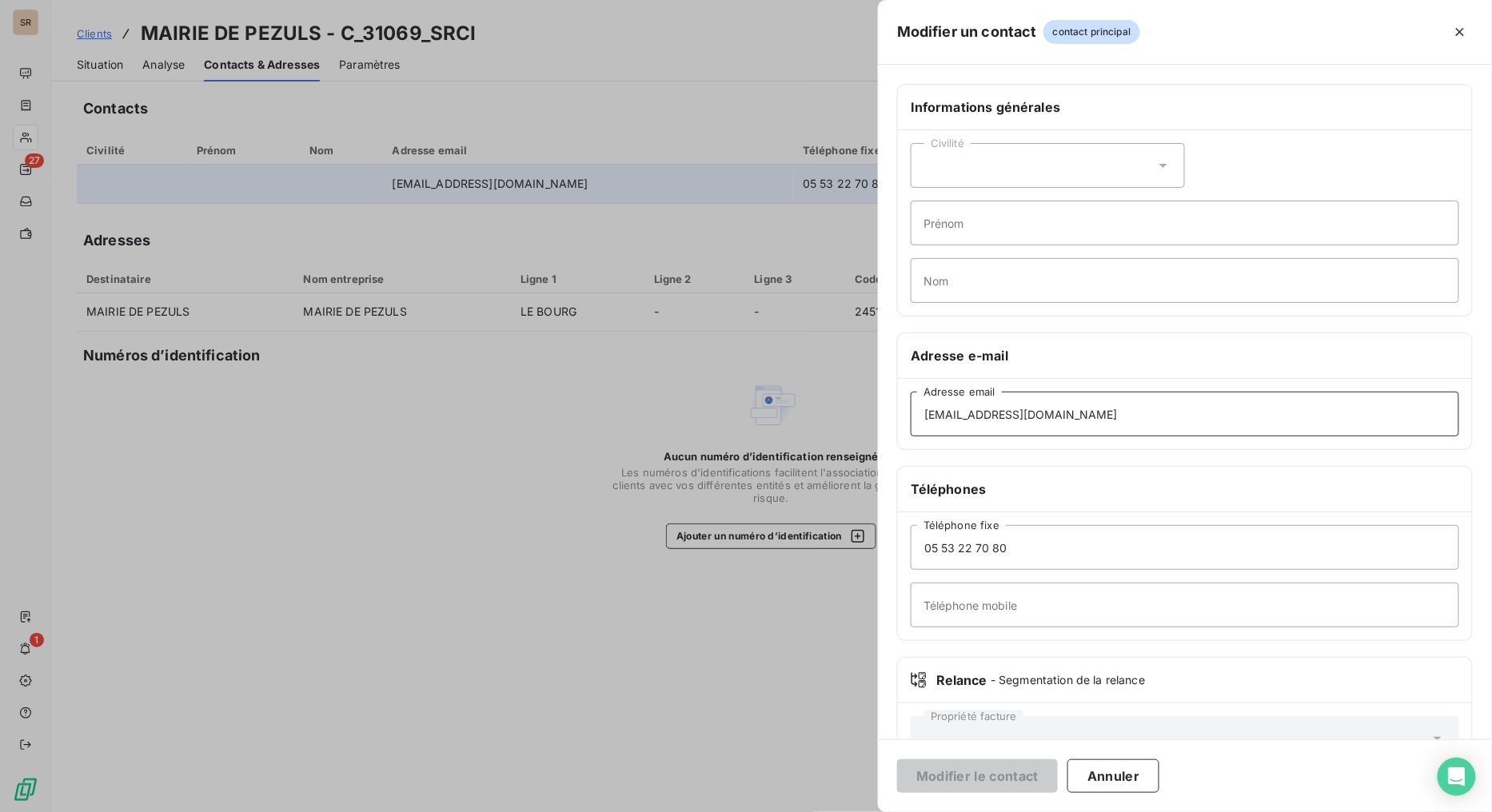
drag, startPoint x: 890, startPoint y: 426, endPoint x: 794, endPoint y: 429, distance: 96.0
click at [794, 647] on div "Modifier un contact contact principal Informations générales Civilité Prénom No…" at bounding box center [746, 812] width 1491 height 0
paste input "communedepezuls@orange.F"
type input "communedepezuls@orange.Fr"
click at [1000, 647] on button "Modifier le contact" at bounding box center [977, 776] width 161 height 33
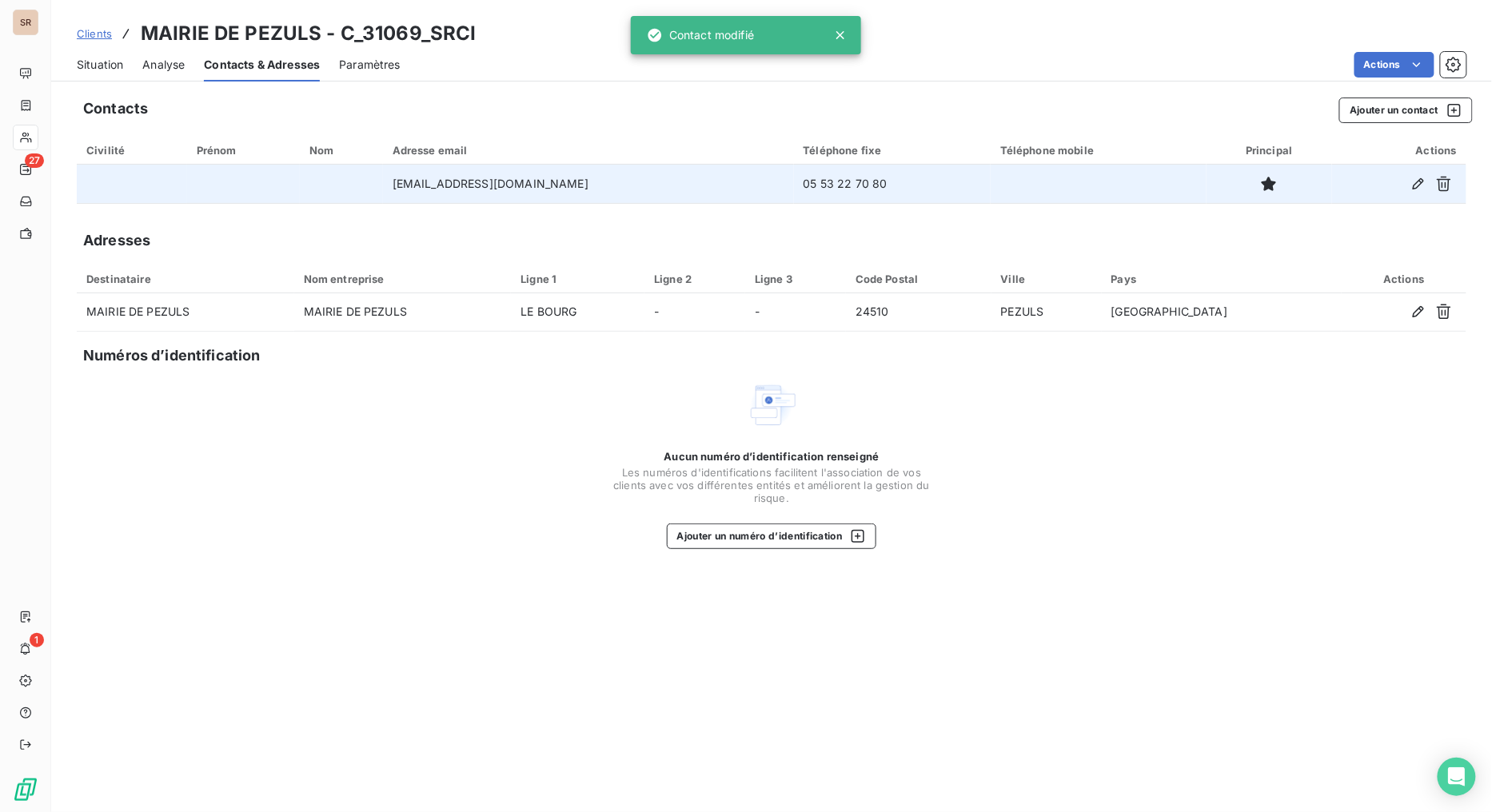
click at [102, 64] on span "Situation" at bounding box center [99, 65] width 46 height 16
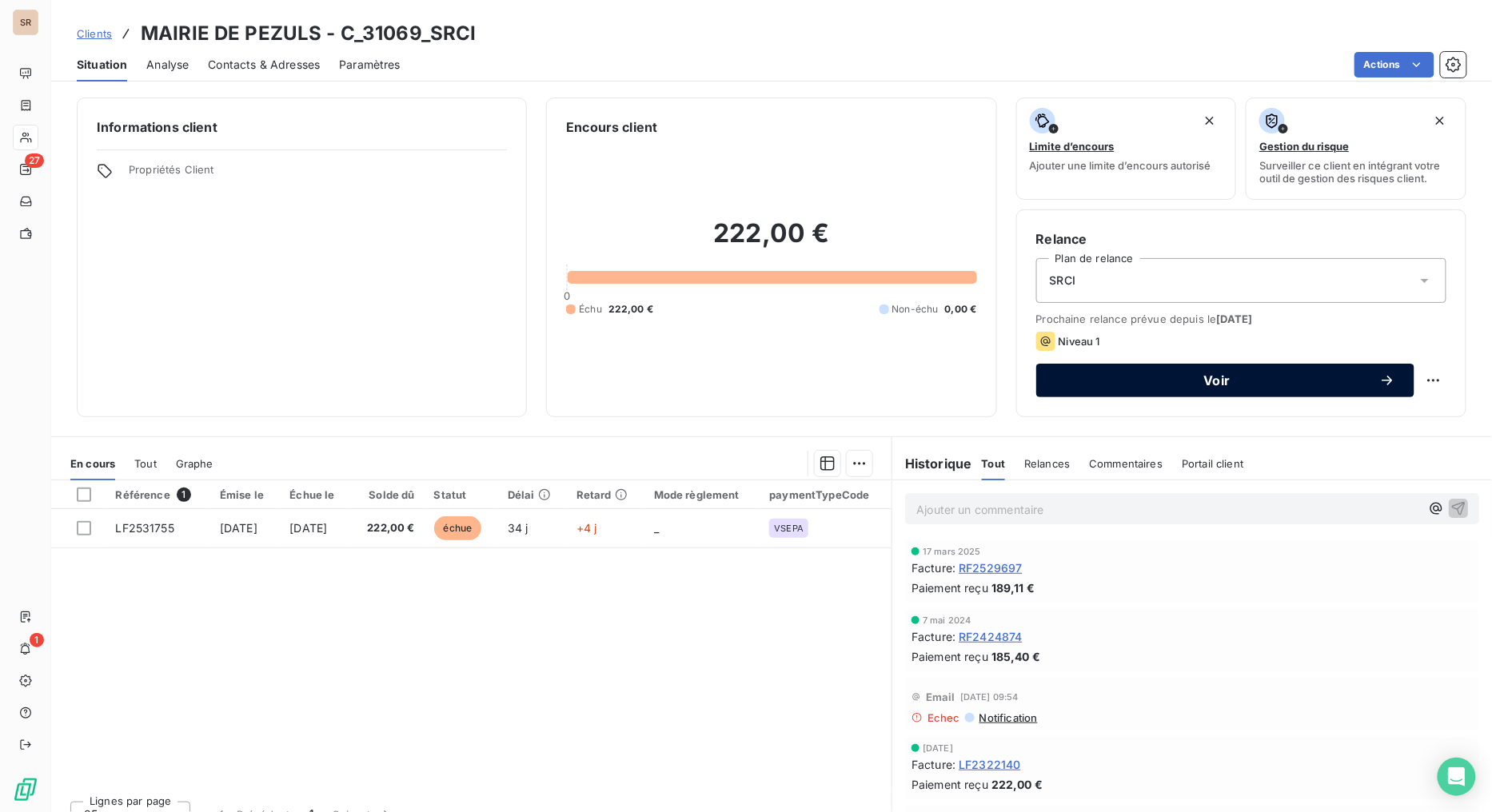
click at [1157, 376] on span "Voir" at bounding box center [1218, 380] width 324 height 13
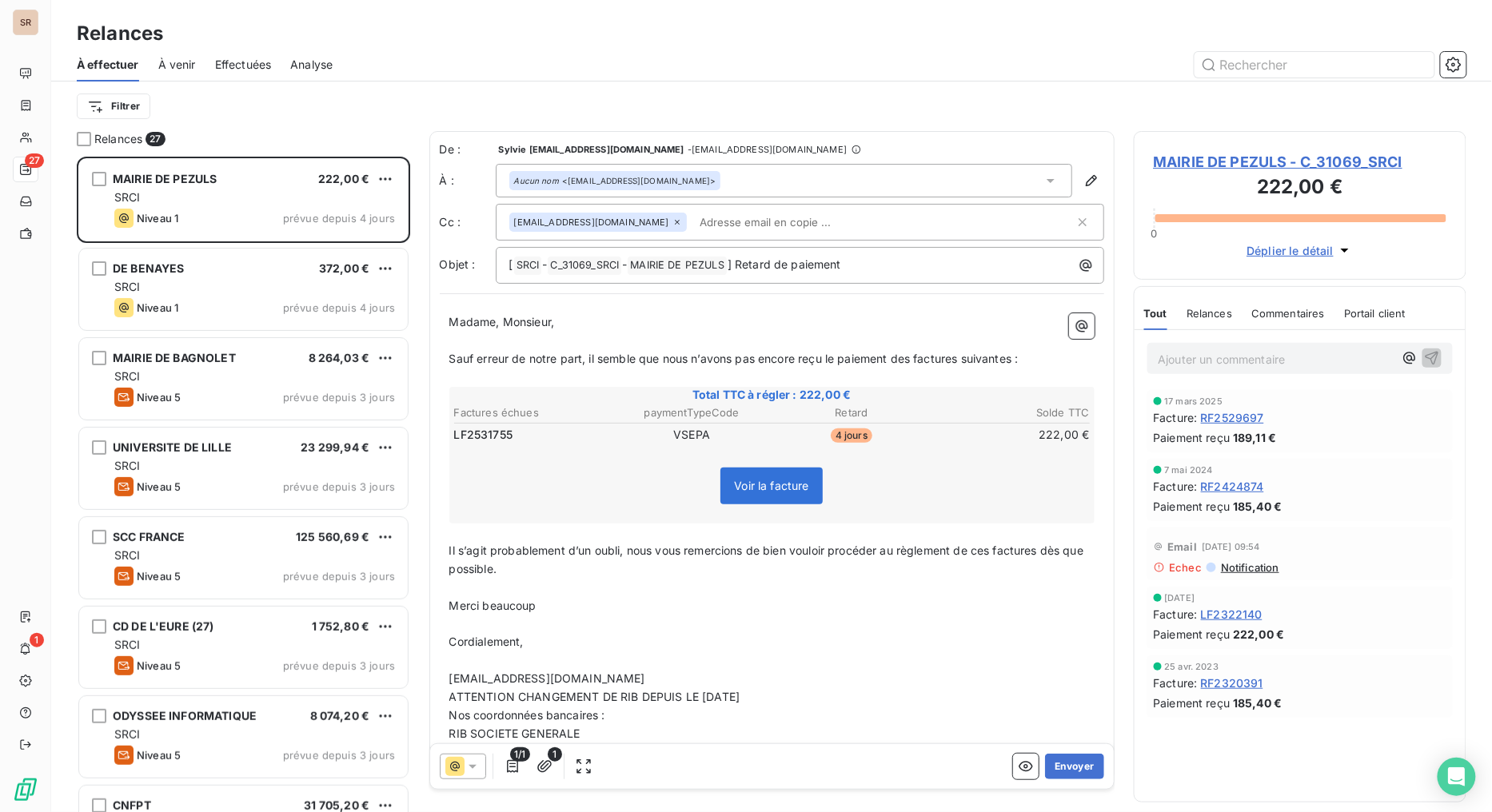
scroll to position [642, 320]
click at [1065, 647] on button "Envoyer" at bounding box center [1074, 767] width 58 height 26
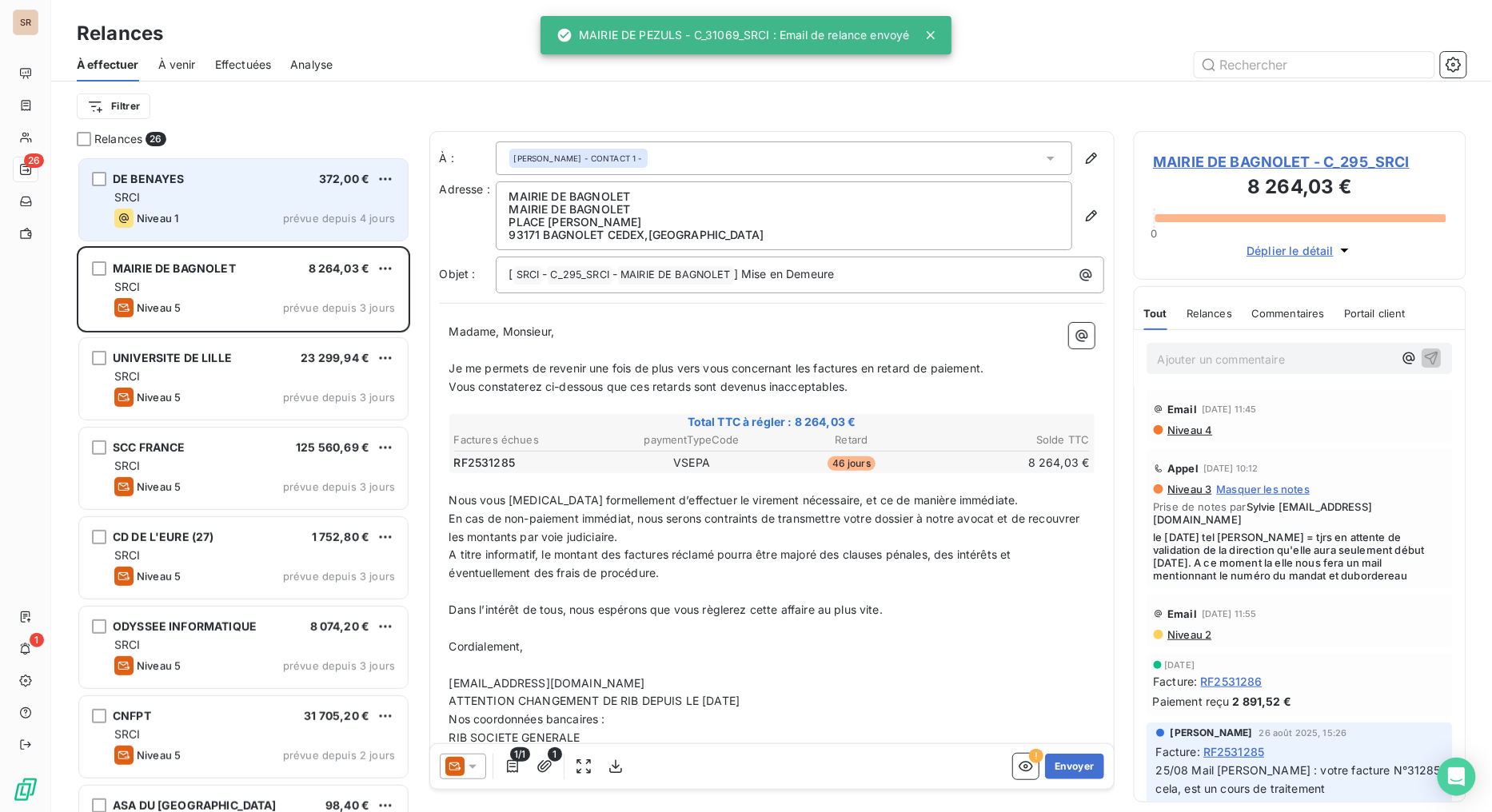
click at [197, 189] on div "SRCI" at bounding box center [254, 197] width 281 height 16
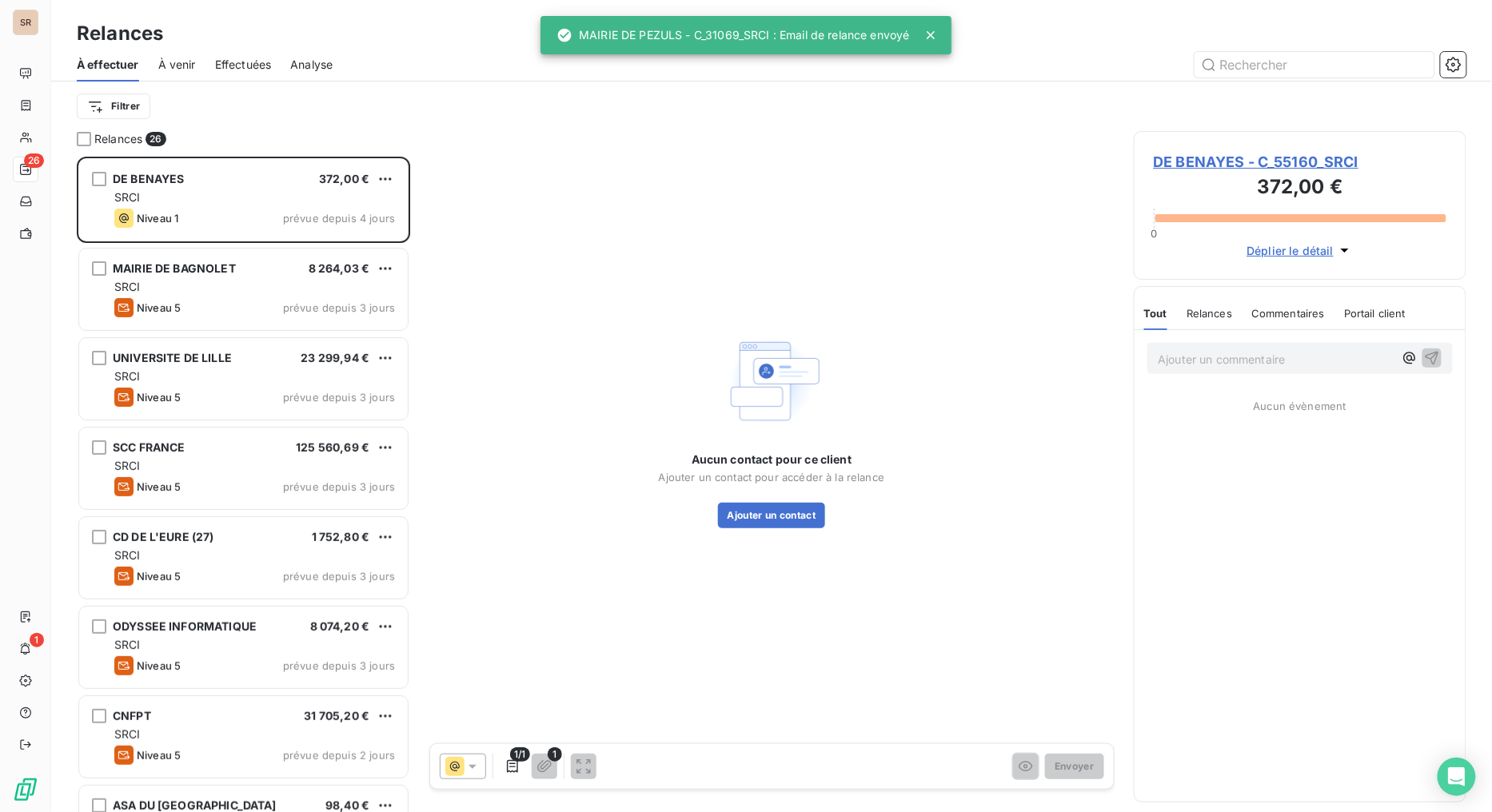
click at [1208, 165] on span "DE BENAYES - C_55160_SRCI" at bounding box center [1300, 162] width 294 height 22
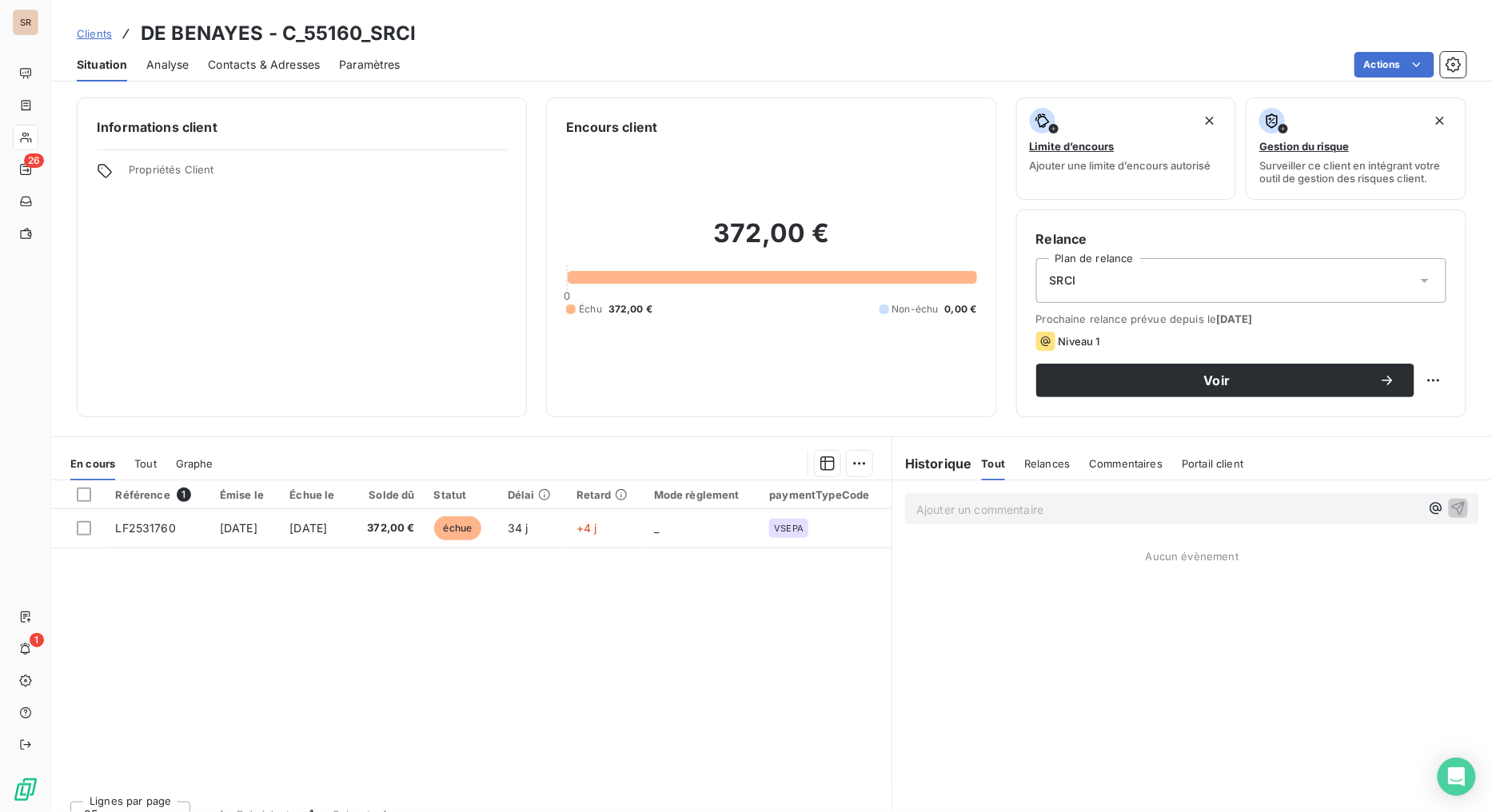
click at [270, 64] on span "Contacts & Adresses" at bounding box center [264, 65] width 112 height 16
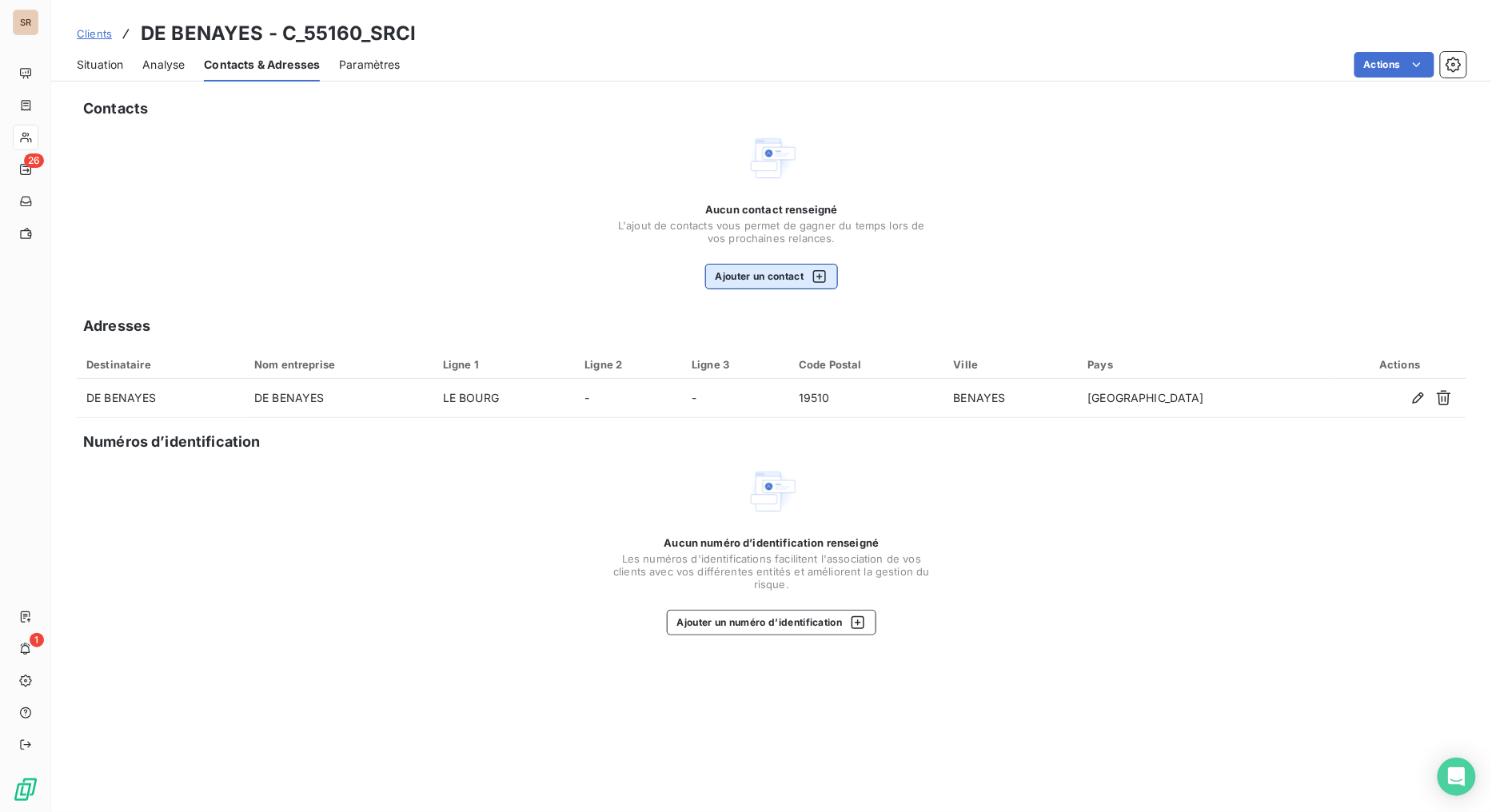
click at [755, 270] on button "Ajouter un contact" at bounding box center [772, 277] width 134 height 26
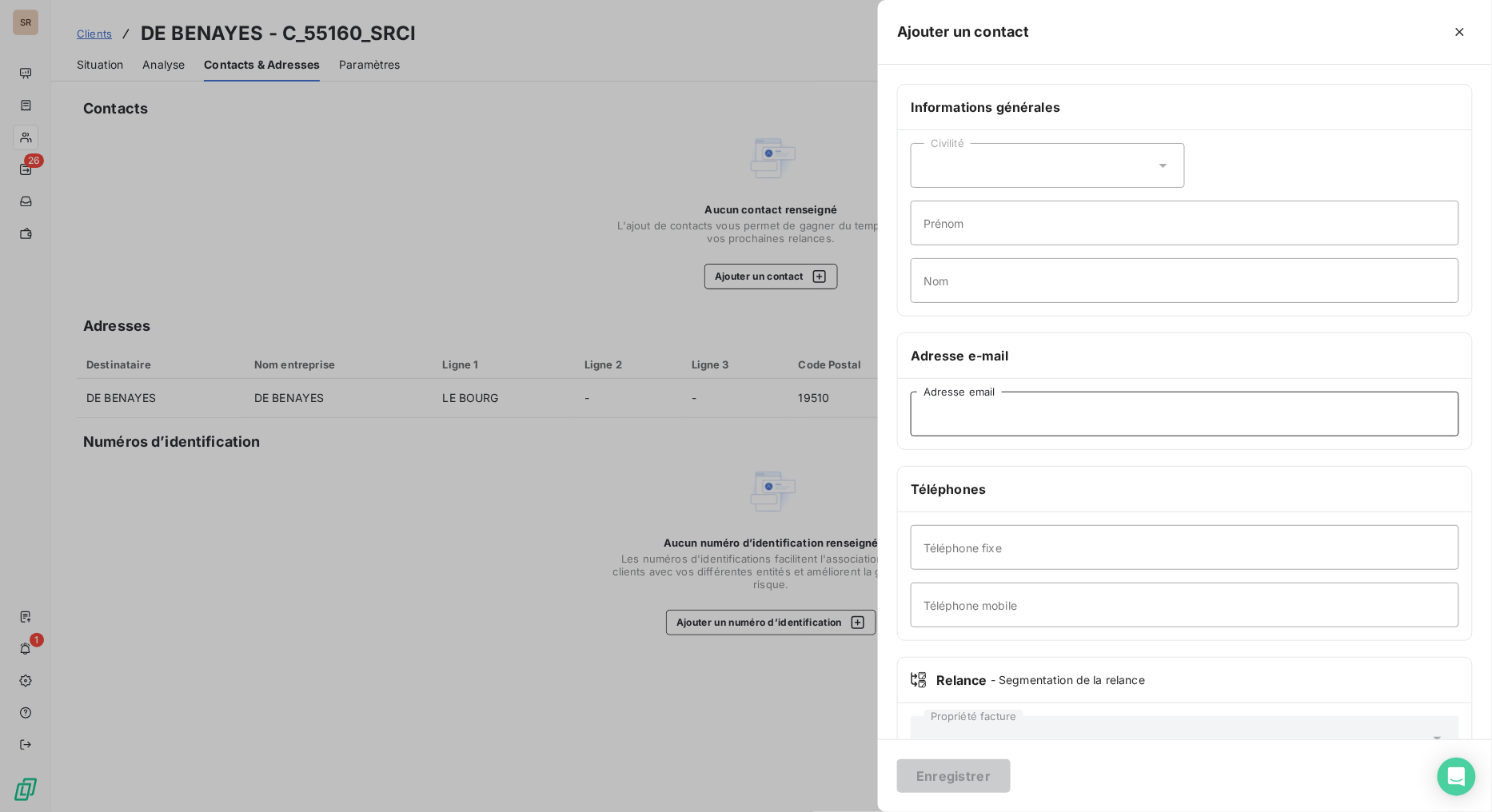
click at [1009, 418] on input "Adresse email" at bounding box center [1185, 414] width 549 height 45
paste input "mairiedebenayes@wanadoo.fr"
type input "mairiedebenayes@wanadoo.fr"
click at [1075, 562] on input "Téléphone fixe" at bounding box center [1185, 548] width 549 height 45
paste input "05.55.73.41.19"
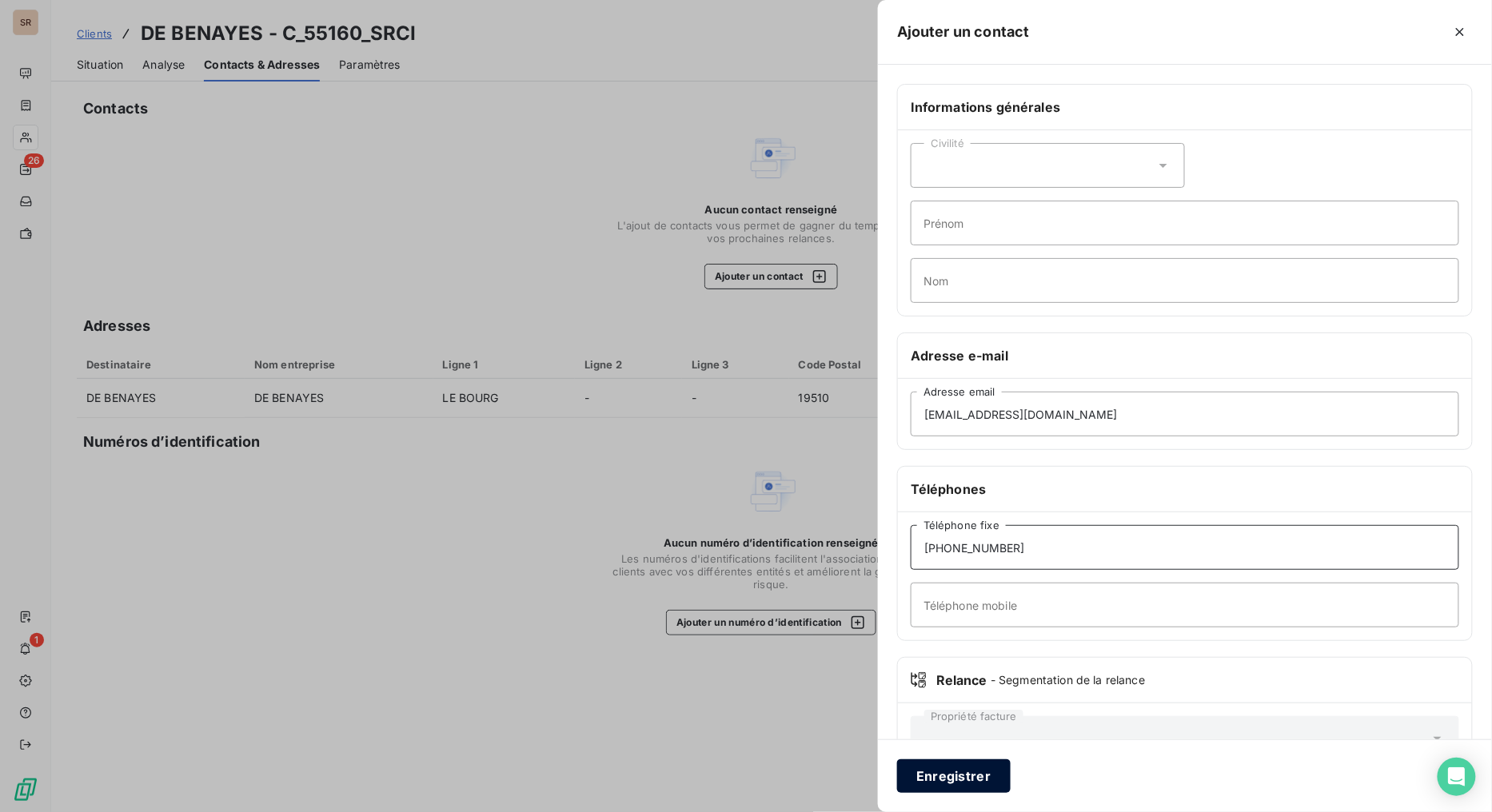
type input "05.55.73.41.19"
drag, startPoint x: 955, startPoint y: 773, endPoint x: 579, endPoint y: 484, distance: 474.2
click at [953, 647] on button "Enregistrer" at bounding box center [954, 776] width 114 height 33
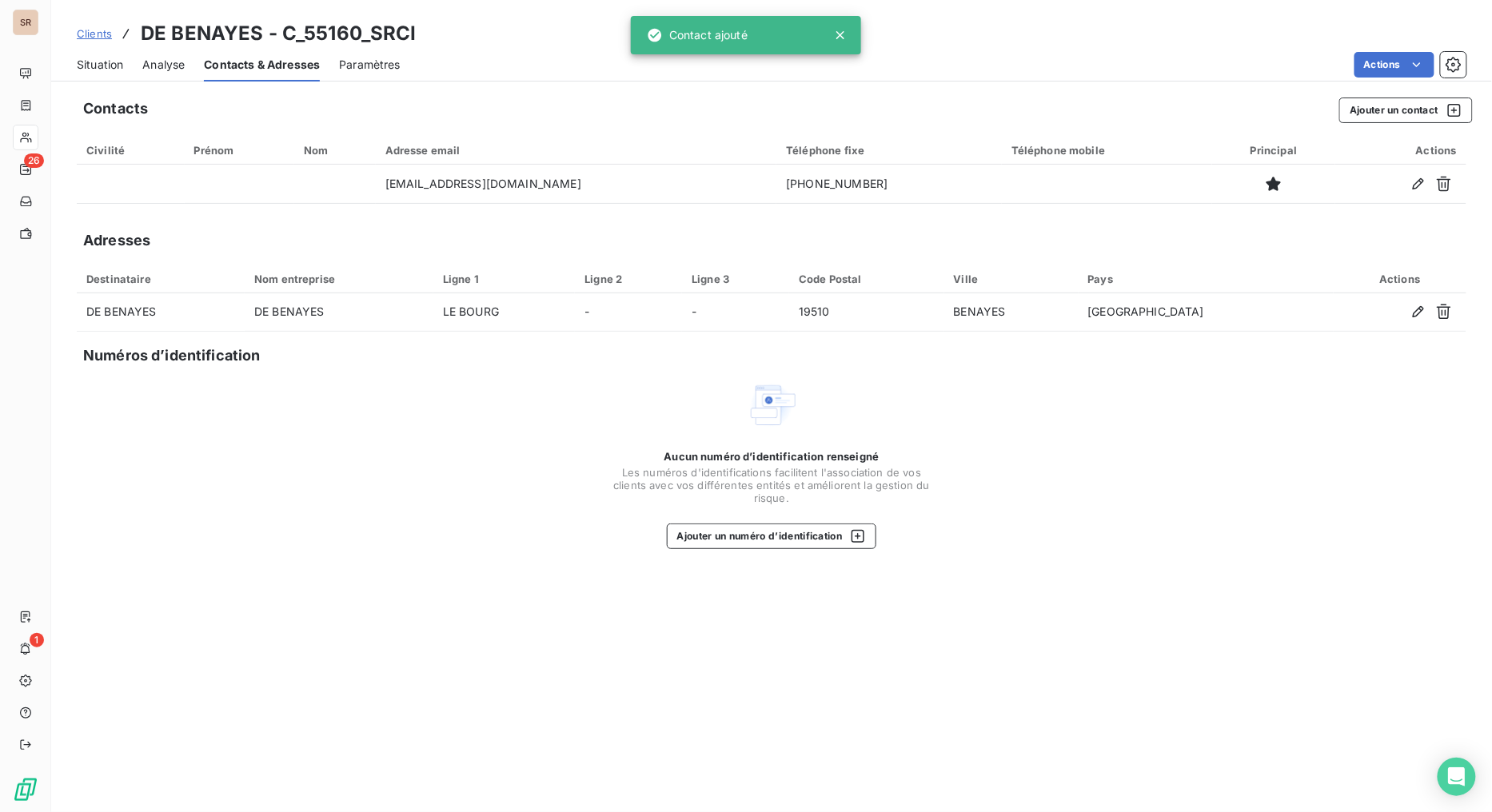
click at [88, 65] on span "Situation" at bounding box center [99, 65] width 46 height 16
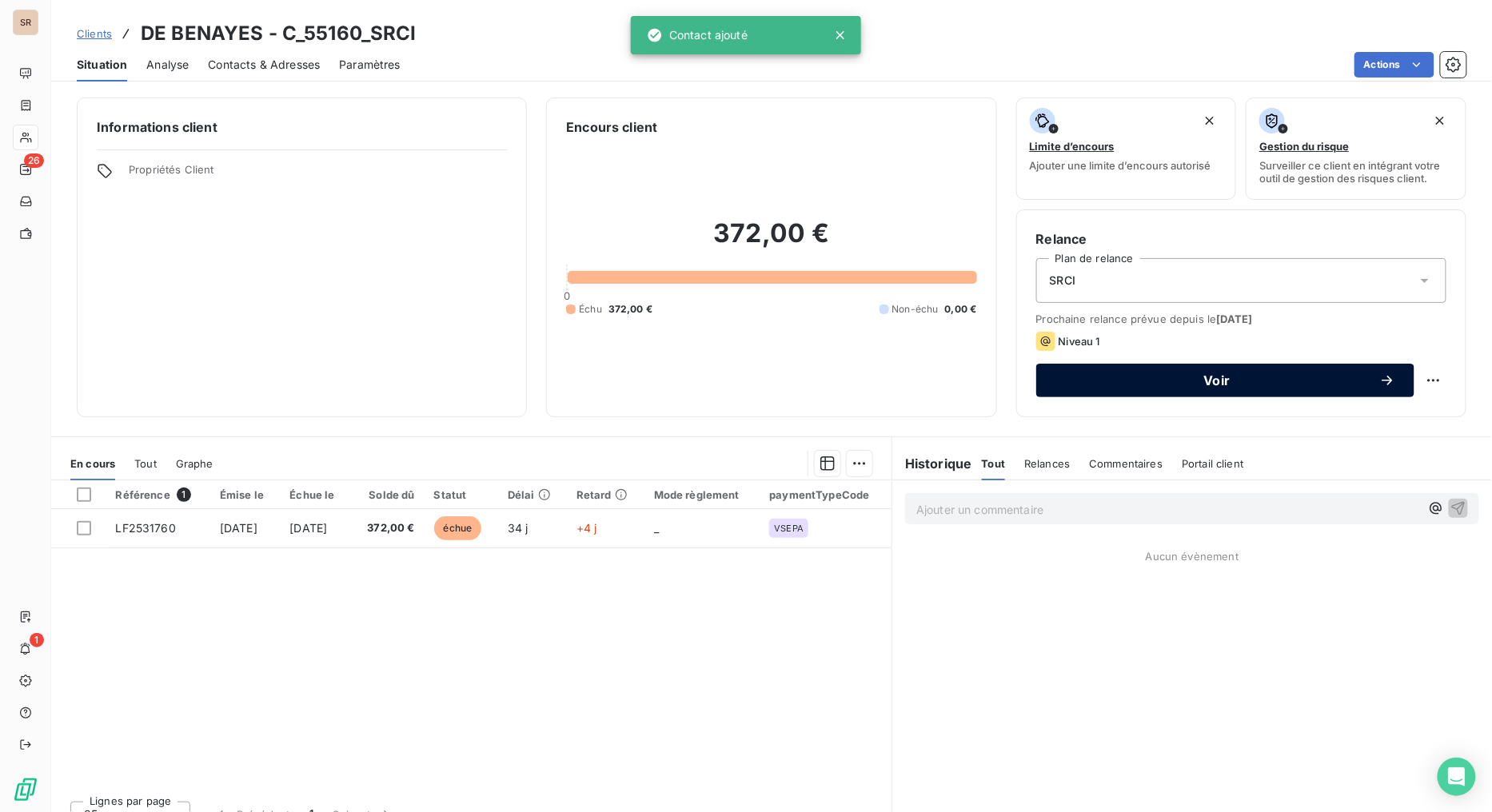
click at [1164, 382] on span "Voir" at bounding box center [1218, 380] width 324 height 13
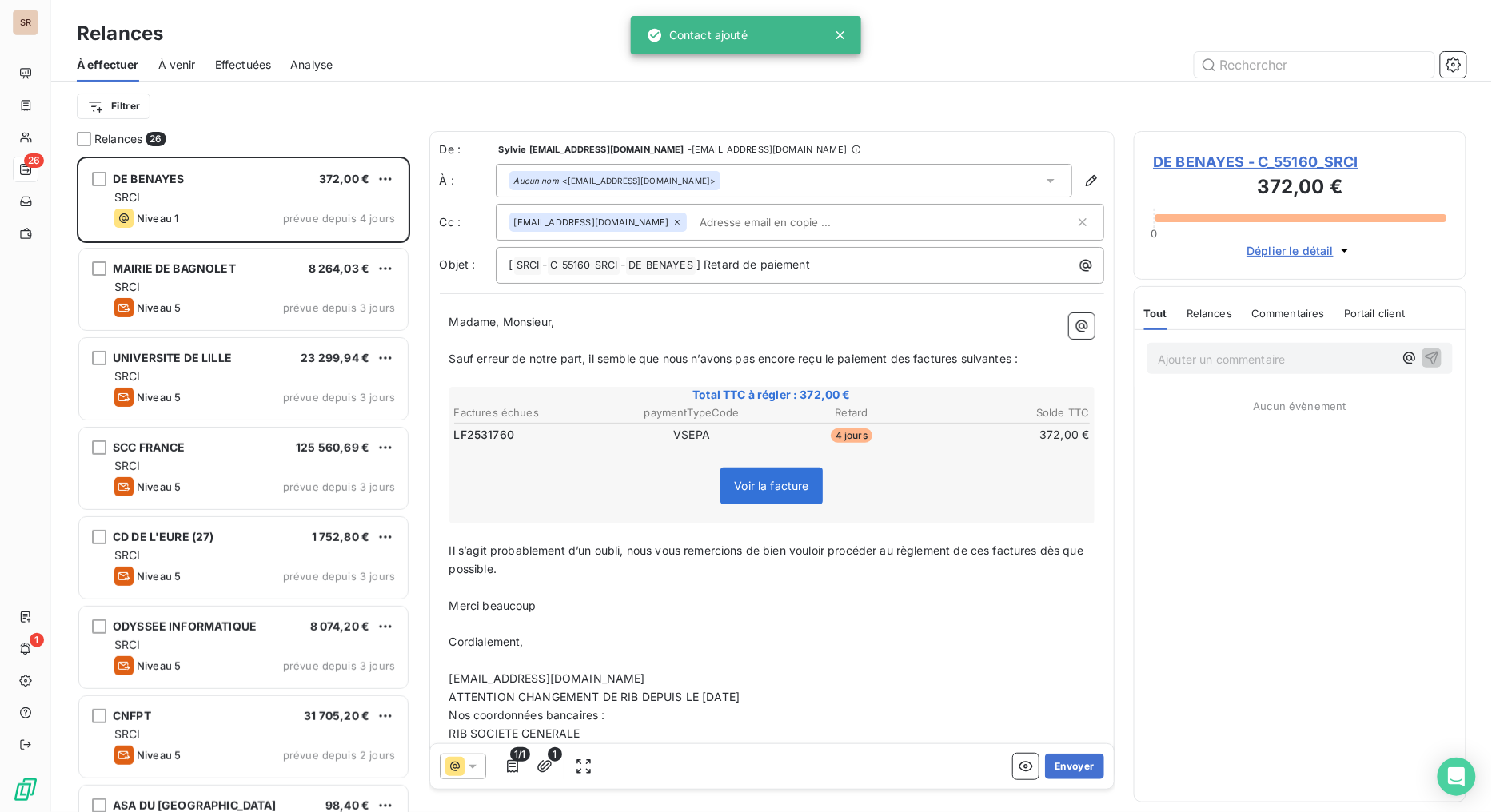
scroll to position [642, 320]
click at [1068, 647] on button "Envoyer" at bounding box center [1074, 767] width 58 height 26
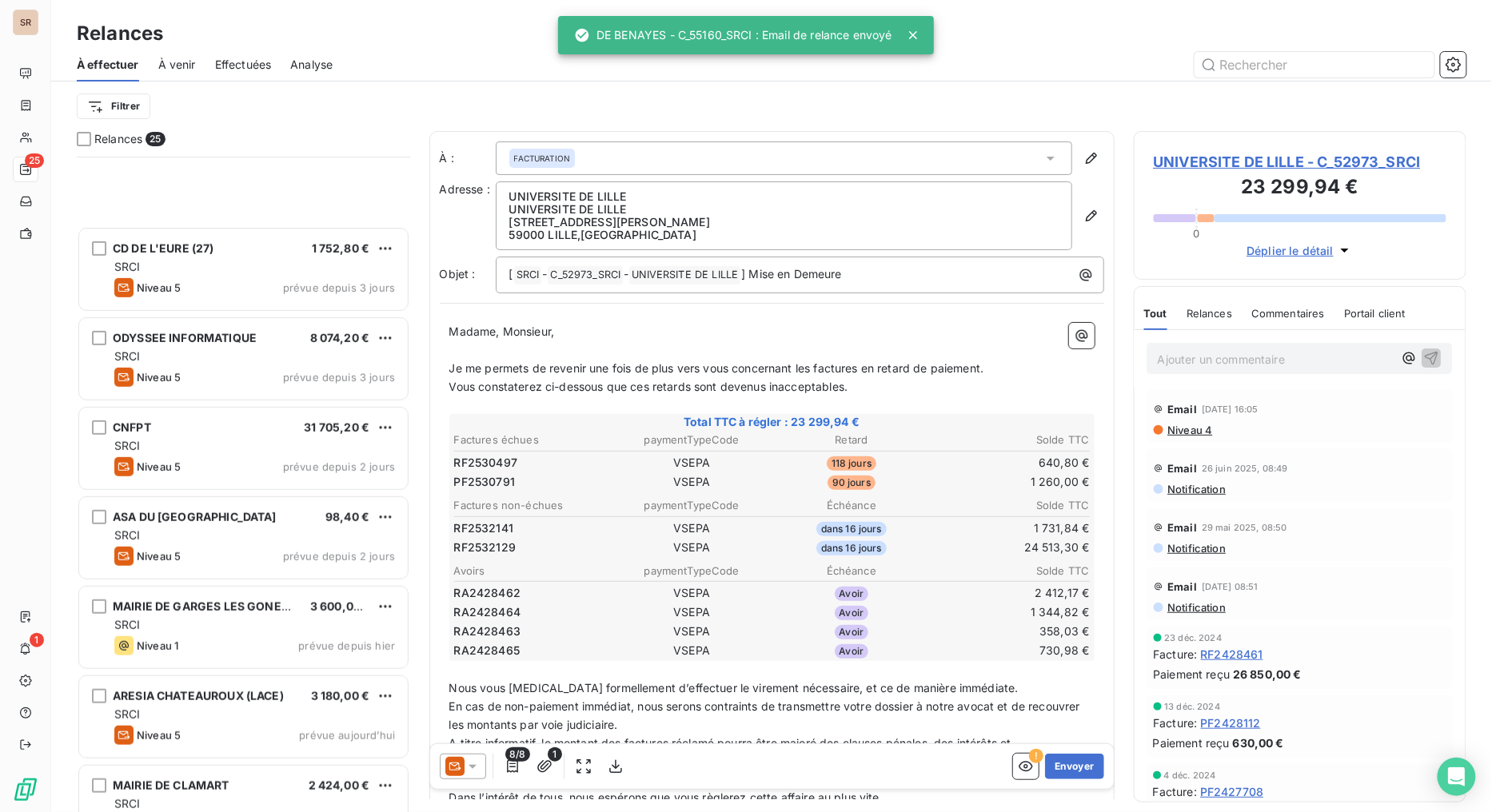
scroll to position [445, 0]
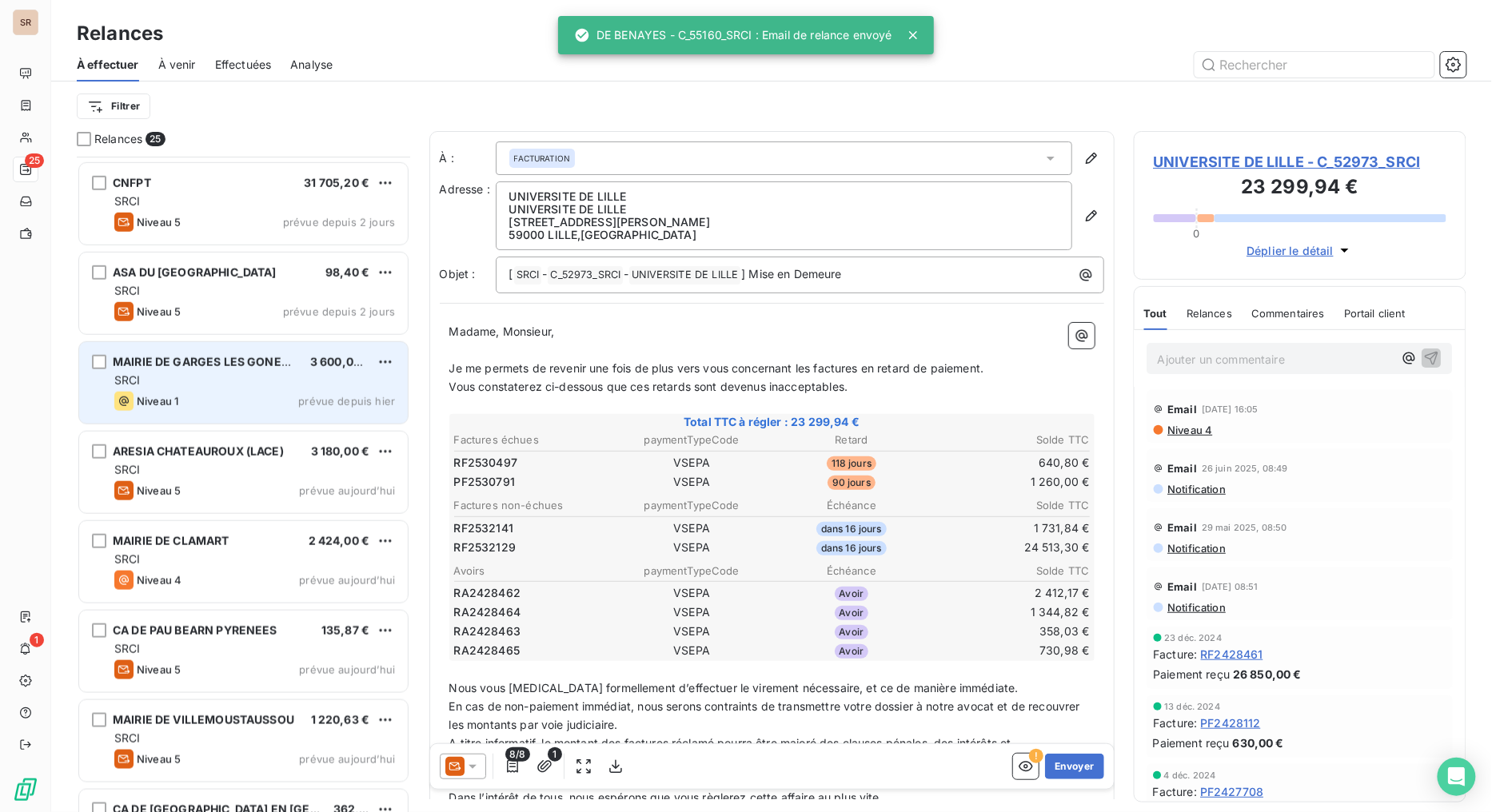
click at [200, 394] on div "Niveau 1 prévue depuis hier" at bounding box center [254, 402] width 281 height 20
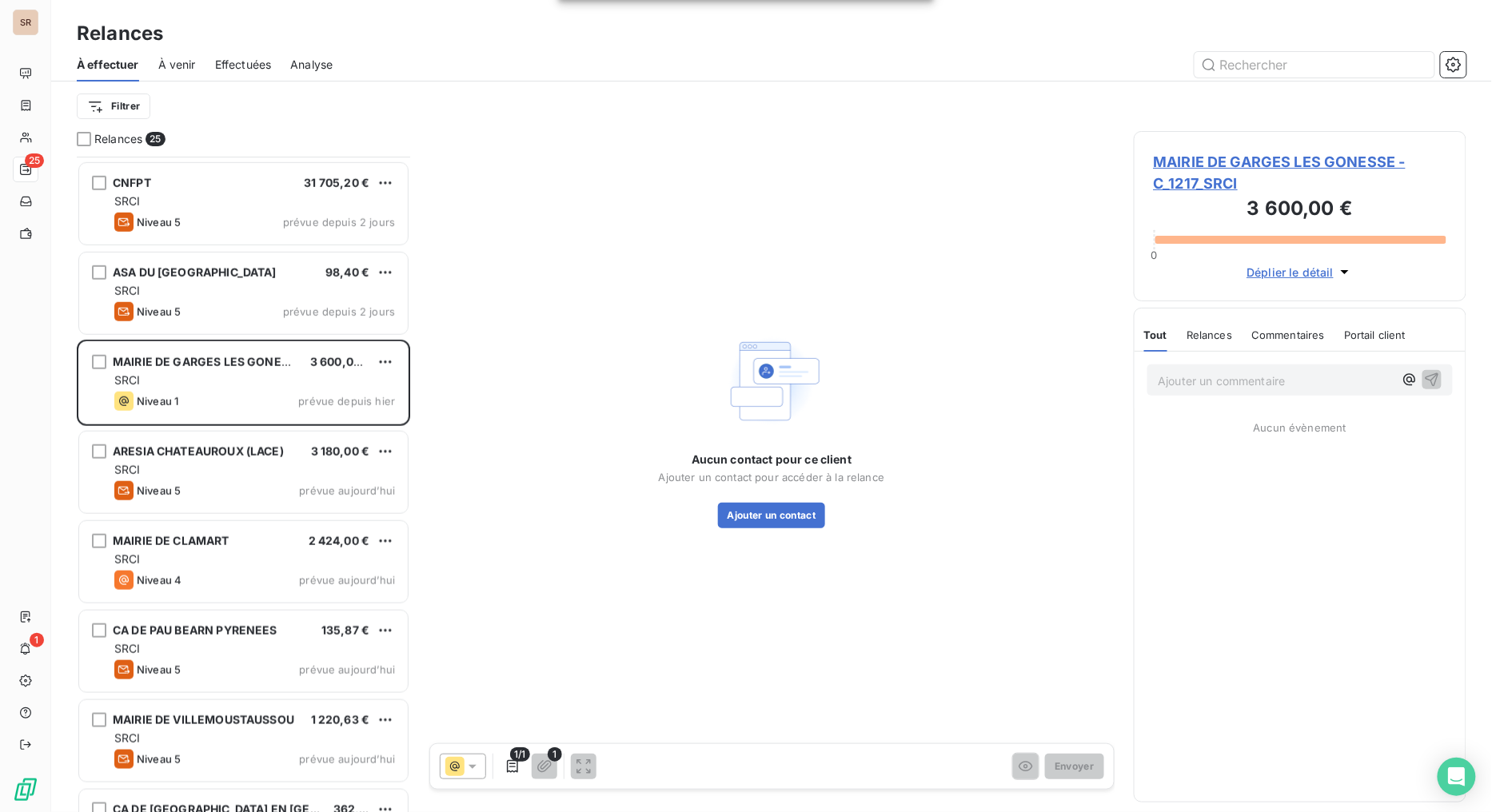
click at [1225, 158] on span "MAIRIE DE GARGES LES GONESSE - C_1217_SRCI" at bounding box center [1300, 173] width 294 height 43
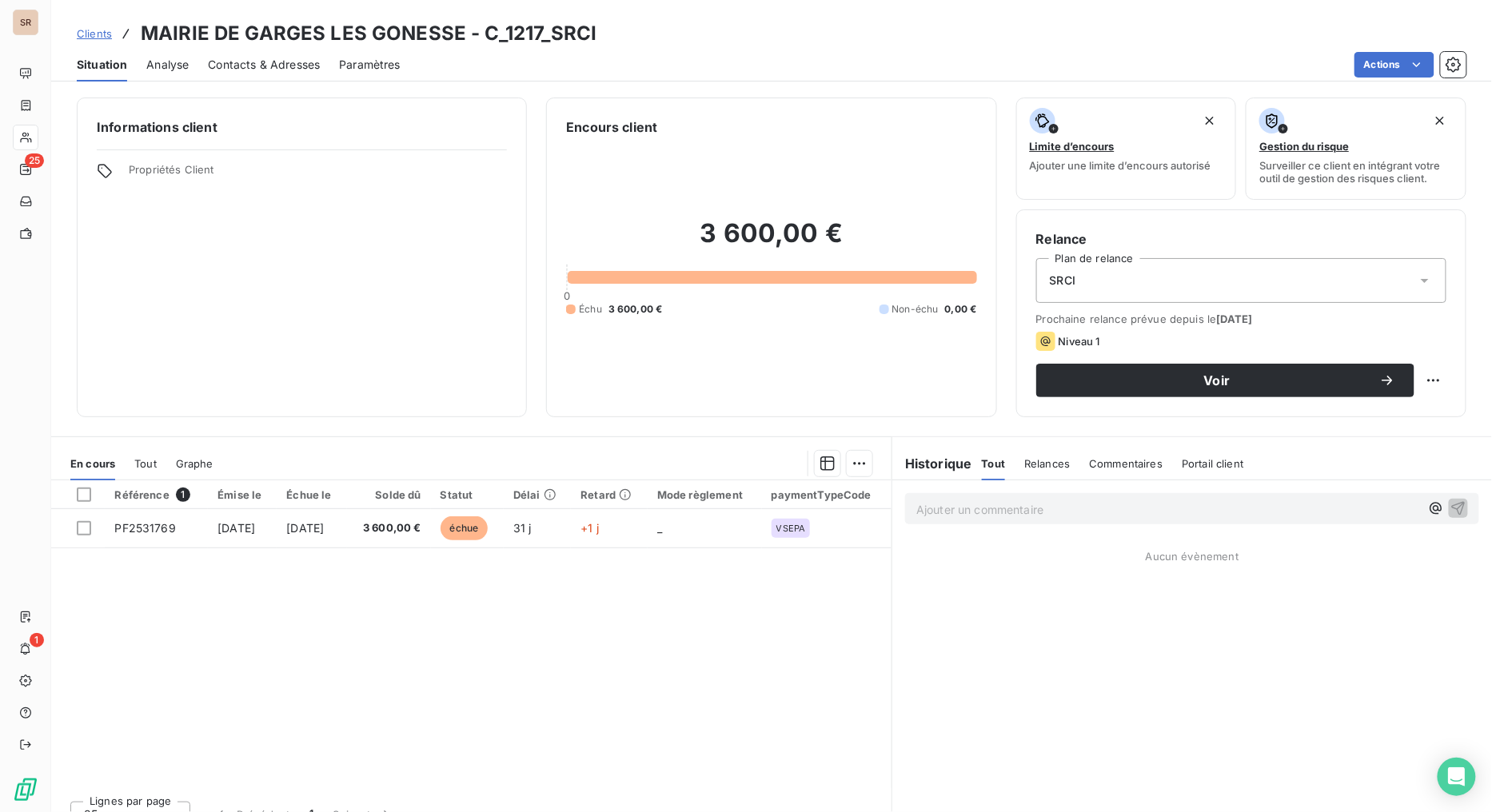
click at [292, 60] on span "Contacts & Adresses" at bounding box center [264, 65] width 112 height 16
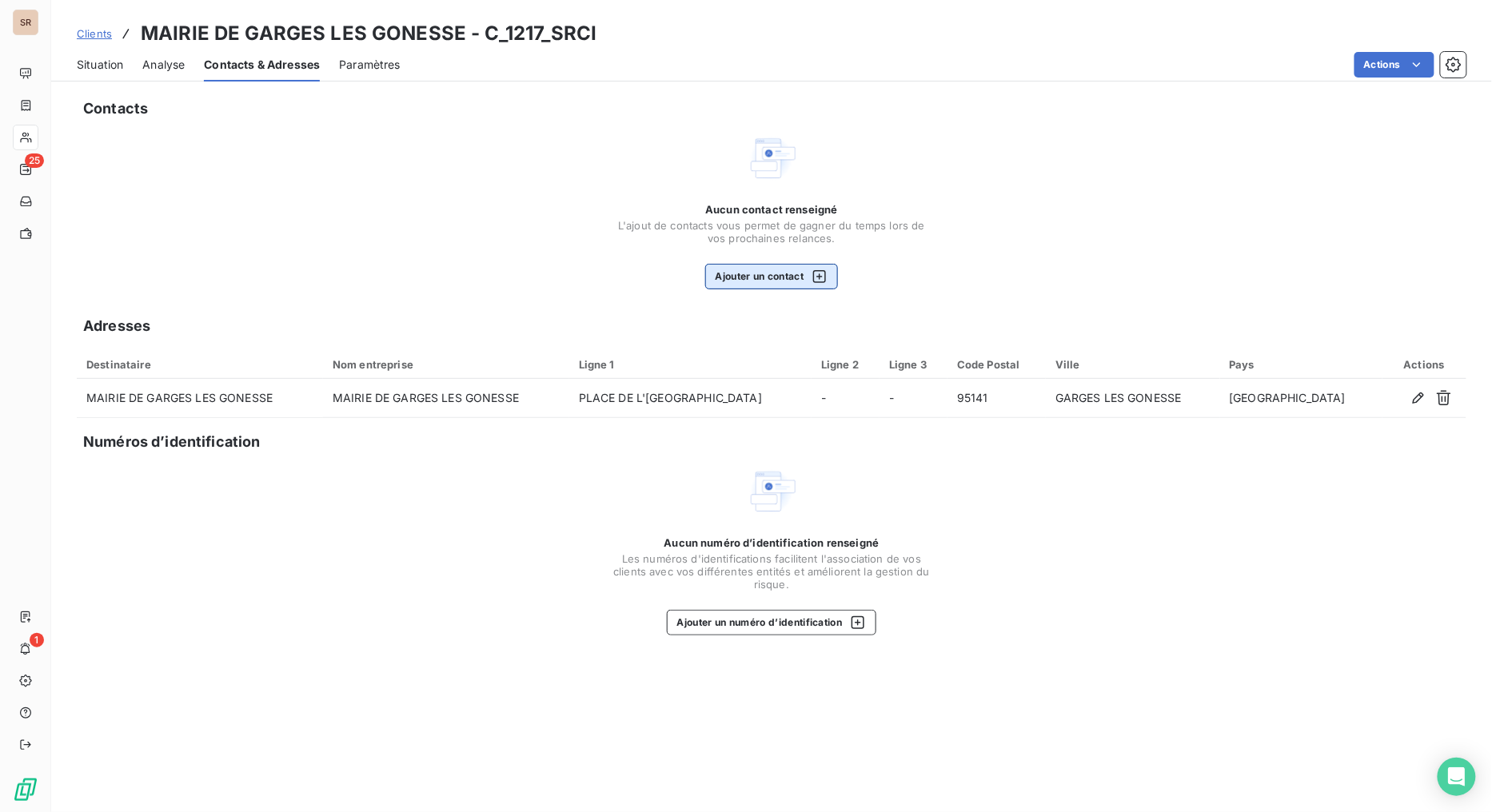
click at [753, 273] on button "Ajouter un contact" at bounding box center [772, 277] width 134 height 26
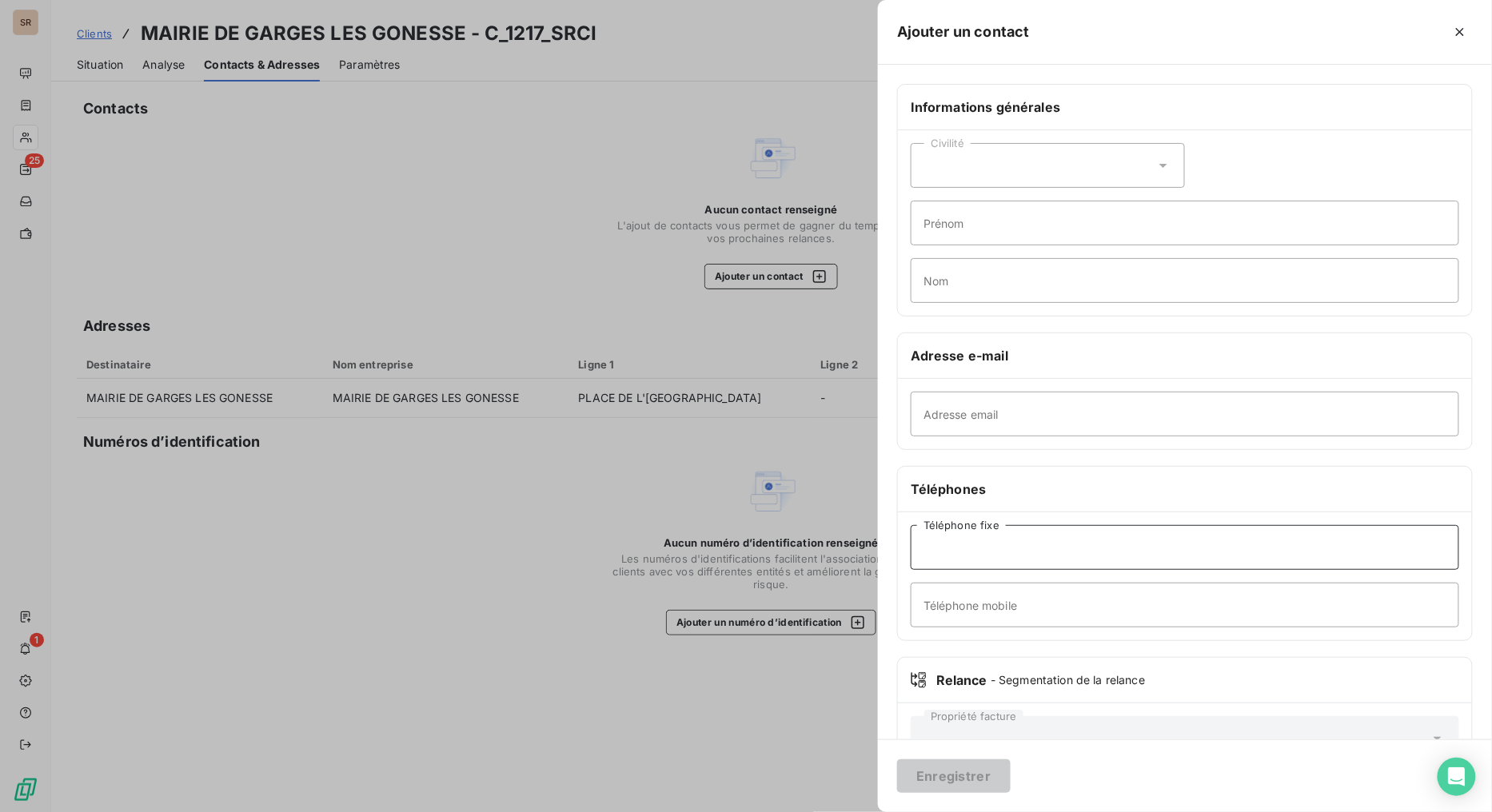
click at [1087, 534] on input "Téléphone fixe" at bounding box center [1185, 548] width 549 height 45
paste input "01.34.53.32.00"
type input "01.34.53.32.00"
click at [995, 410] on input "Adresse email" at bounding box center [1185, 414] width 549 height 45
paste input "dsi@villedegarges.com"
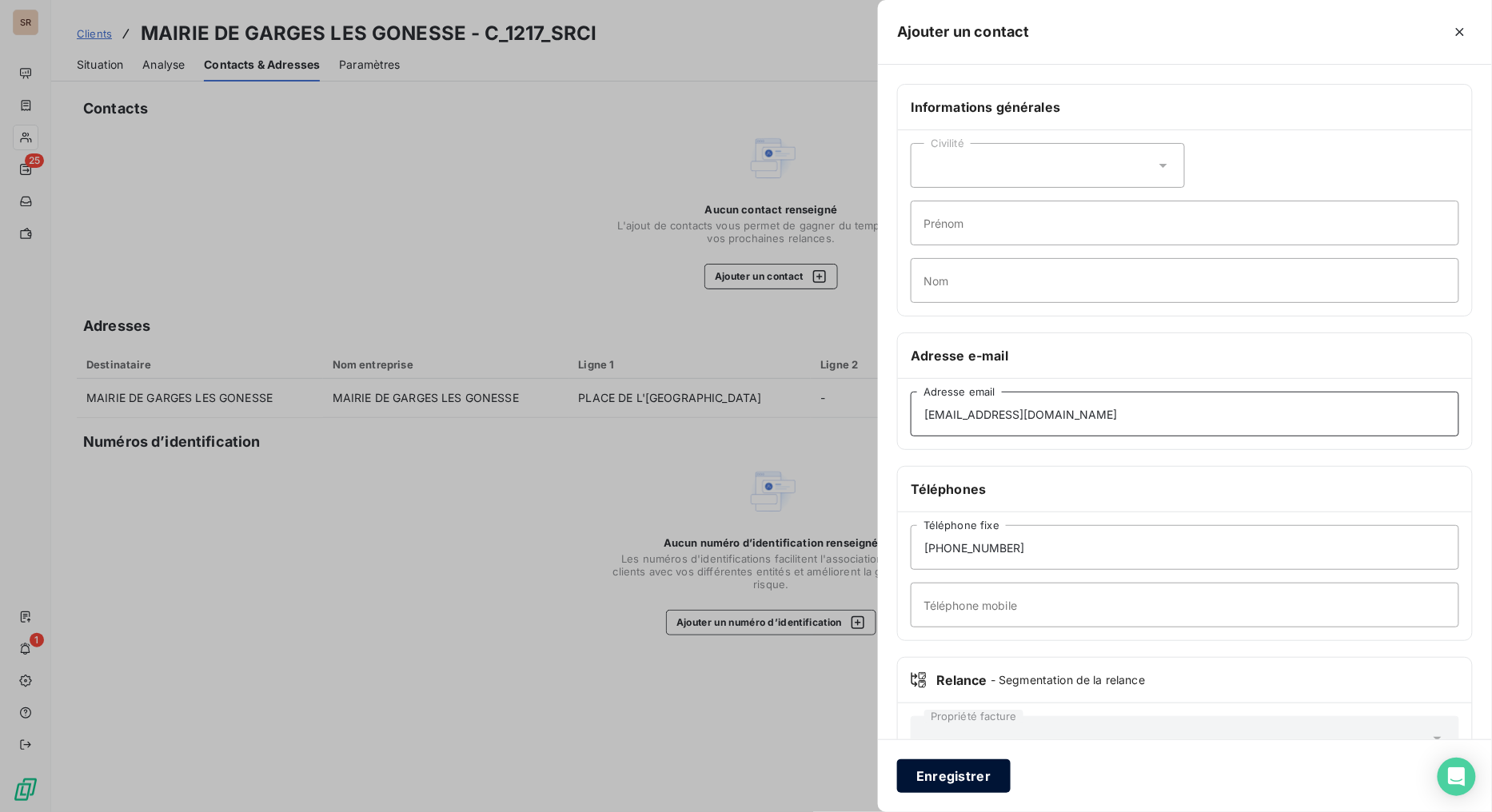
type input "dsi@villedegarges.com"
click at [953, 647] on button "Enregistrer" at bounding box center [954, 776] width 114 height 33
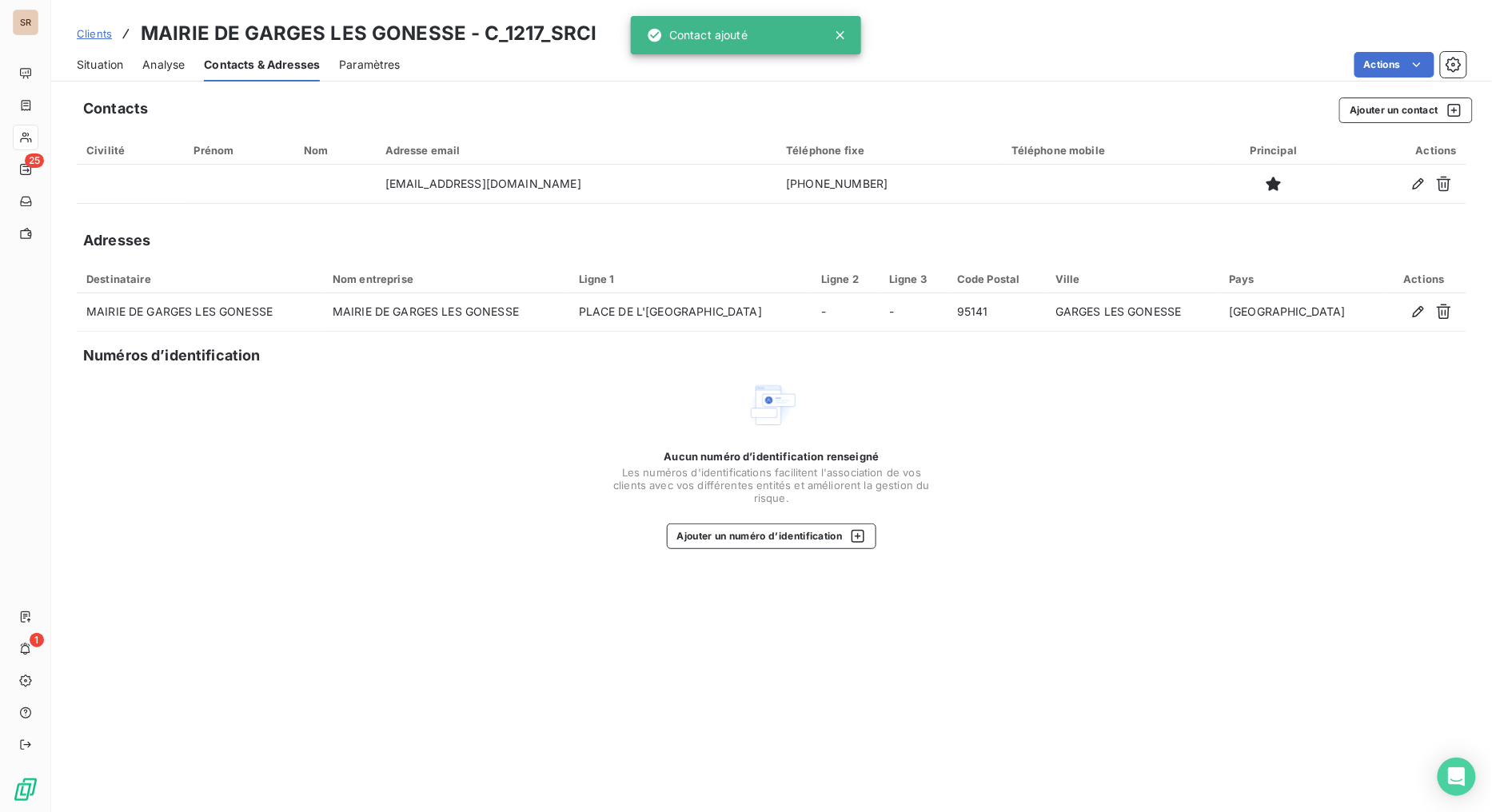
click at [90, 67] on span "Situation" at bounding box center [99, 65] width 46 height 16
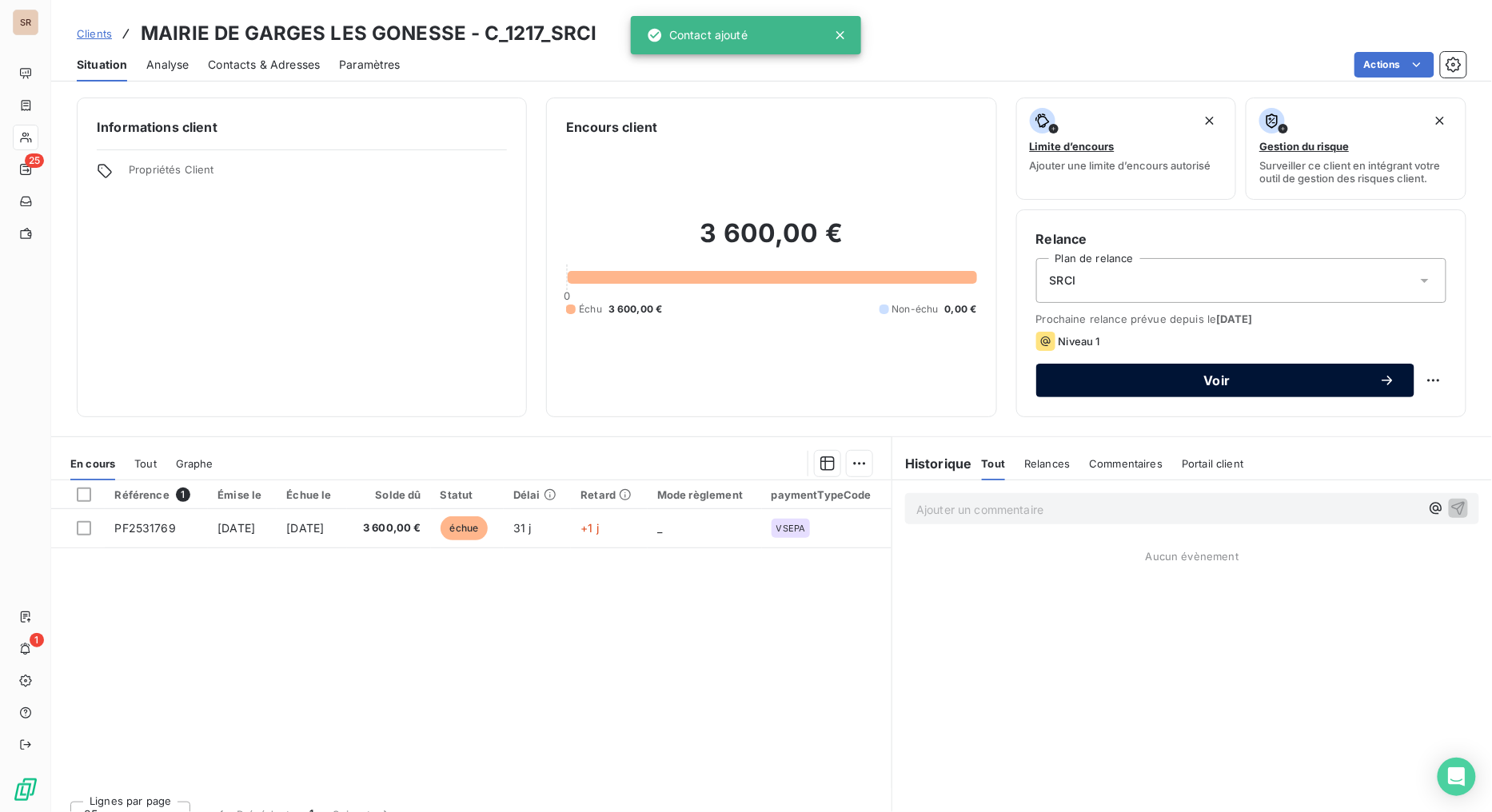
click at [1058, 385] on span "Voir" at bounding box center [1218, 380] width 324 height 13
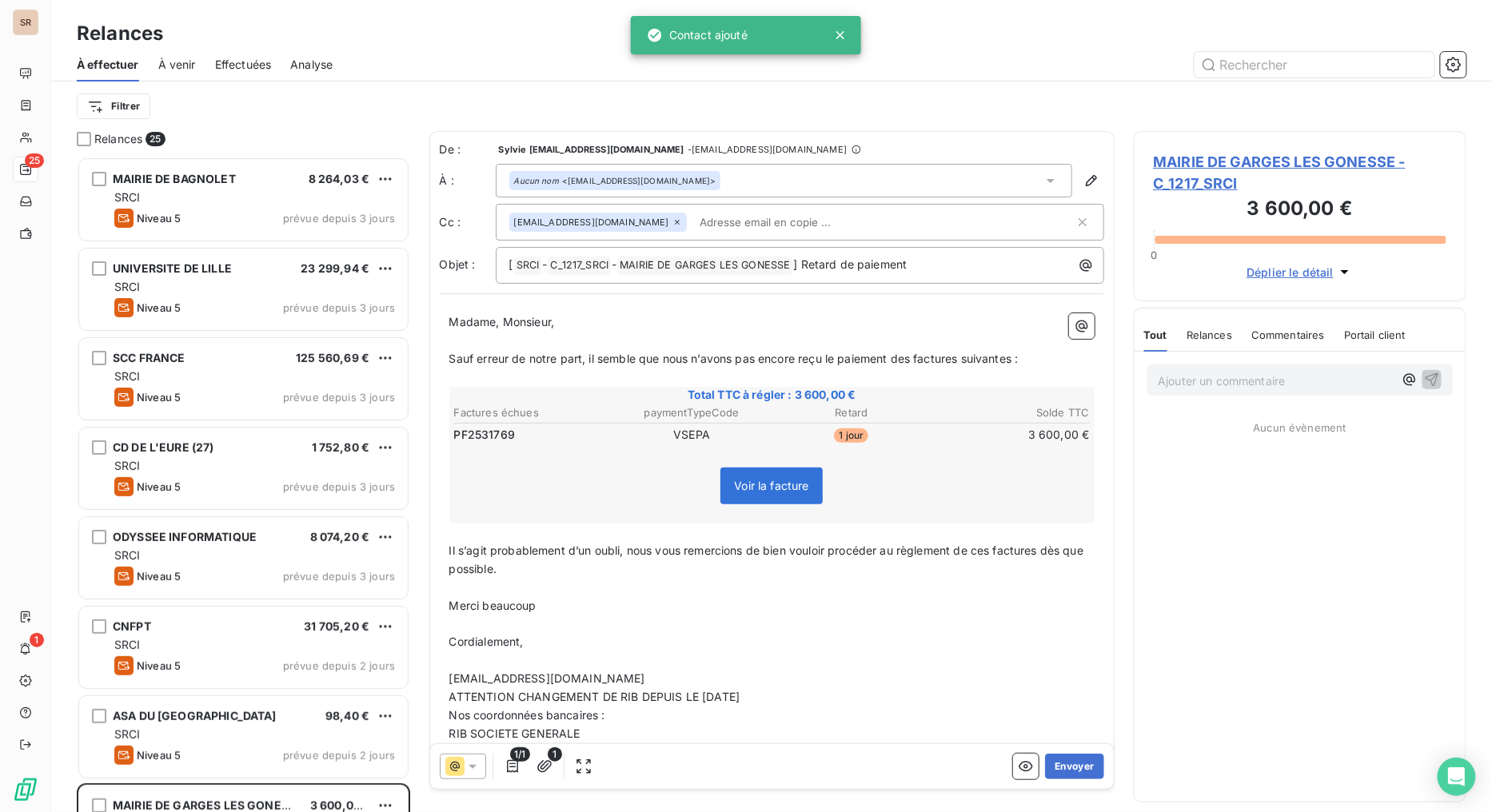
scroll to position [642, 320]
click at [1058, 647] on button "Envoyer" at bounding box center [1074, 767] width 58 height 26
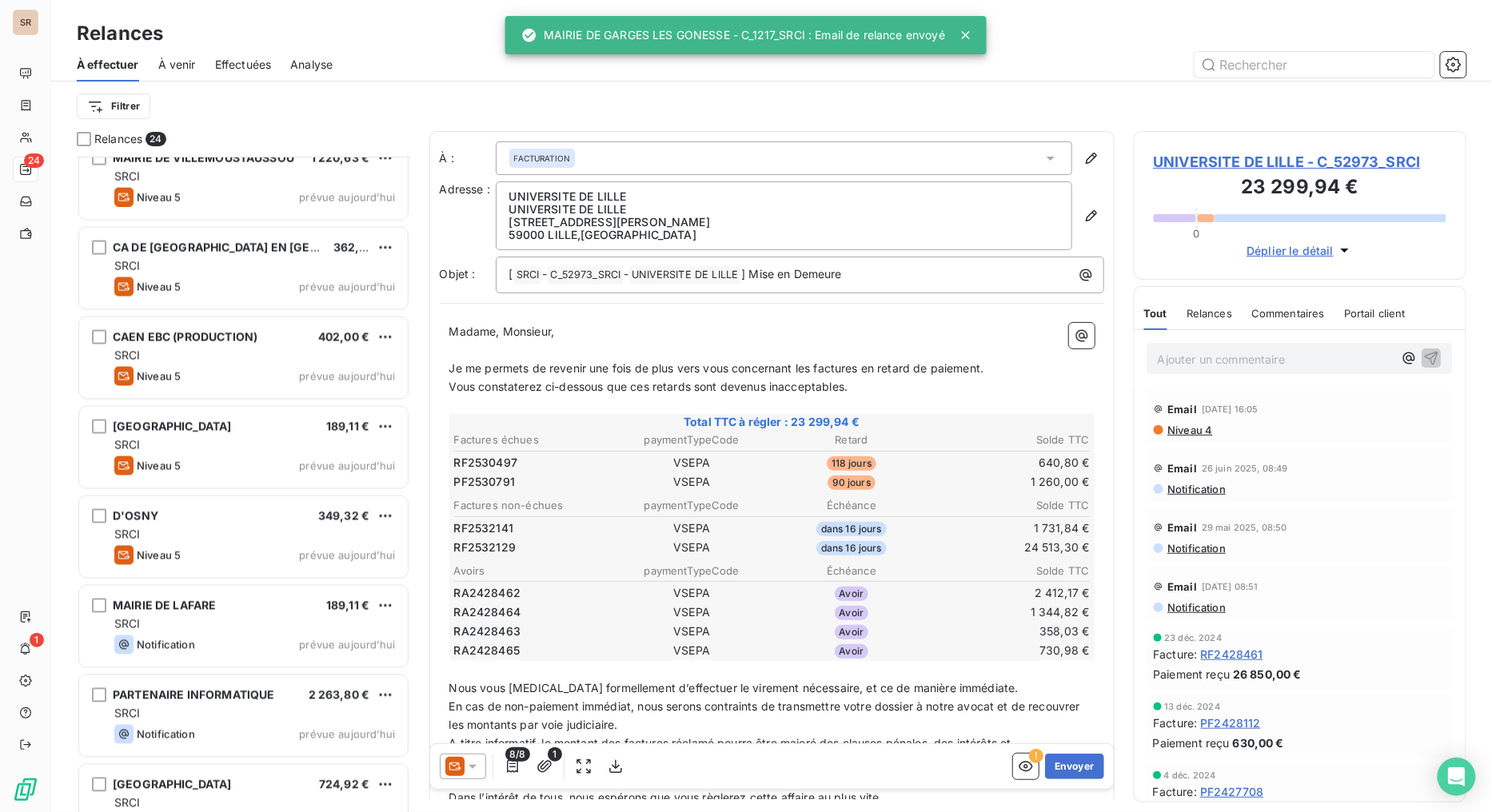
scroll to position [978, 0]
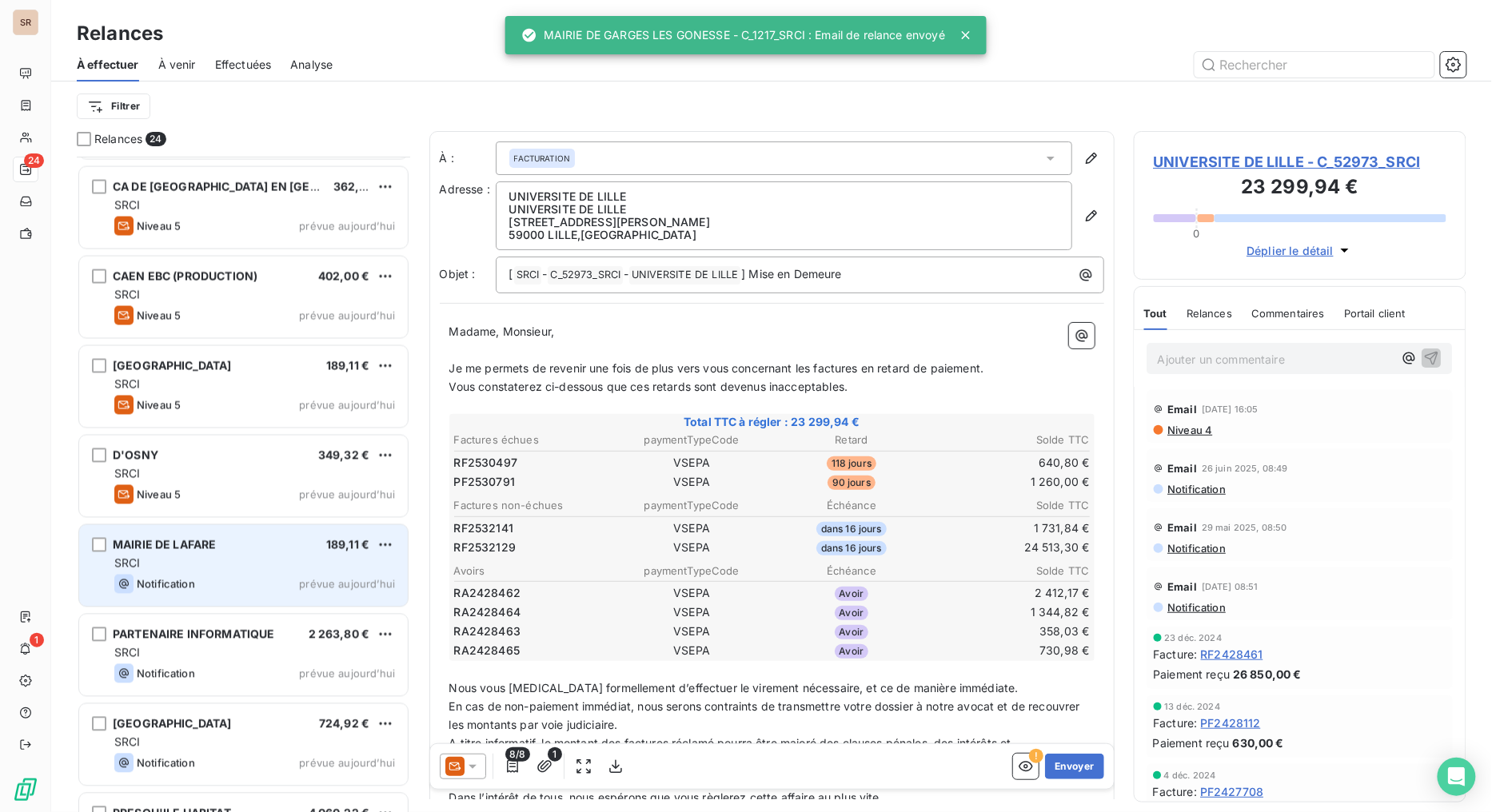
click at [204, 556] on div "SRCI" at bounding box center [254, 564] width 281 height 16
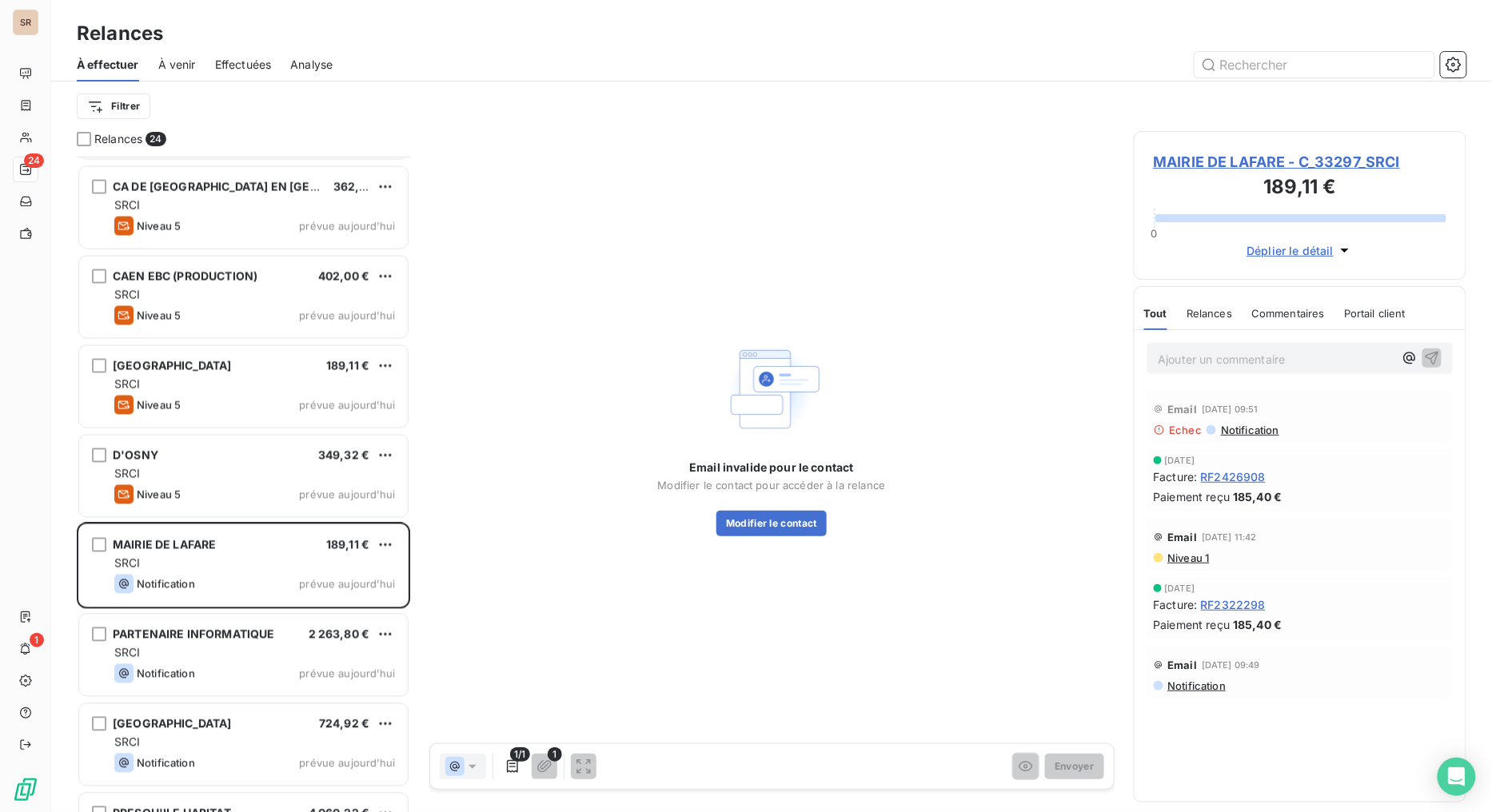
click at [1224, 160] on span "MAIRIE DE LAFARE - C_33297_SRCI" at bounding box center [1300, 162] width 294 height 22
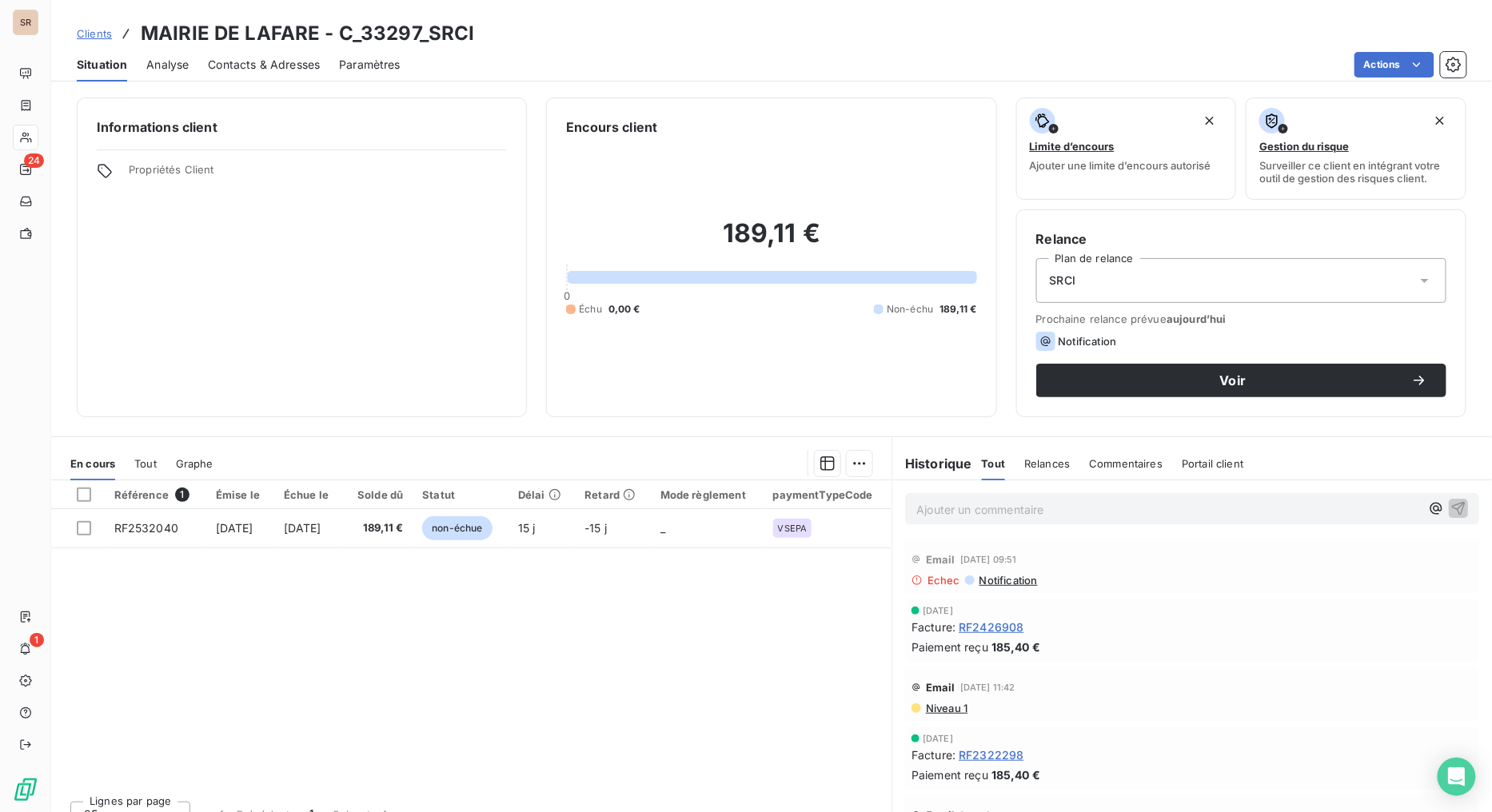
click at [273, 57] on span "Contacts & Adresses" at bounding box center [264, 65] width 112 height 16
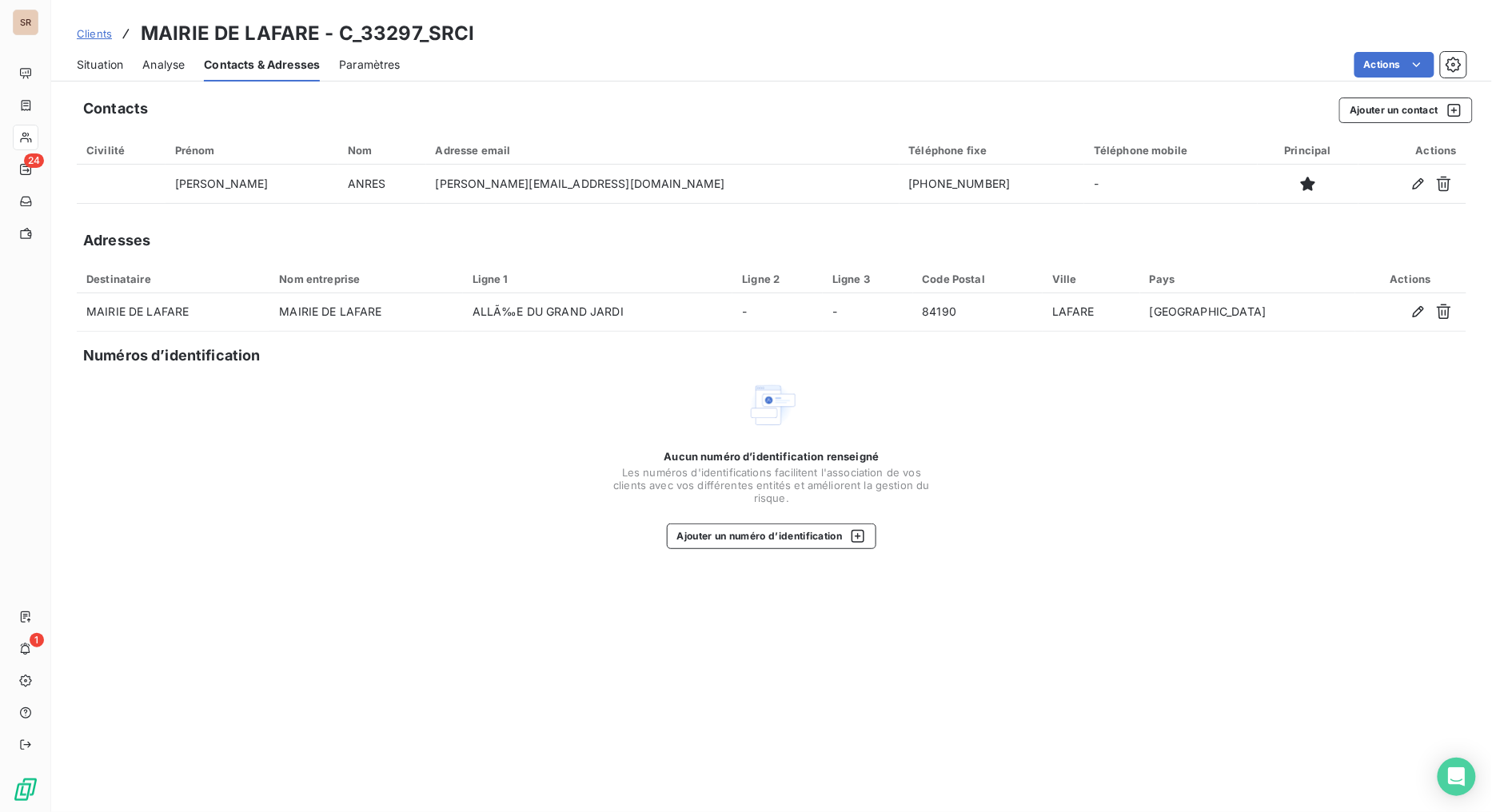
click at [96, 57] on span "Situation" at bounding box center [99, 65] width 46 height 16
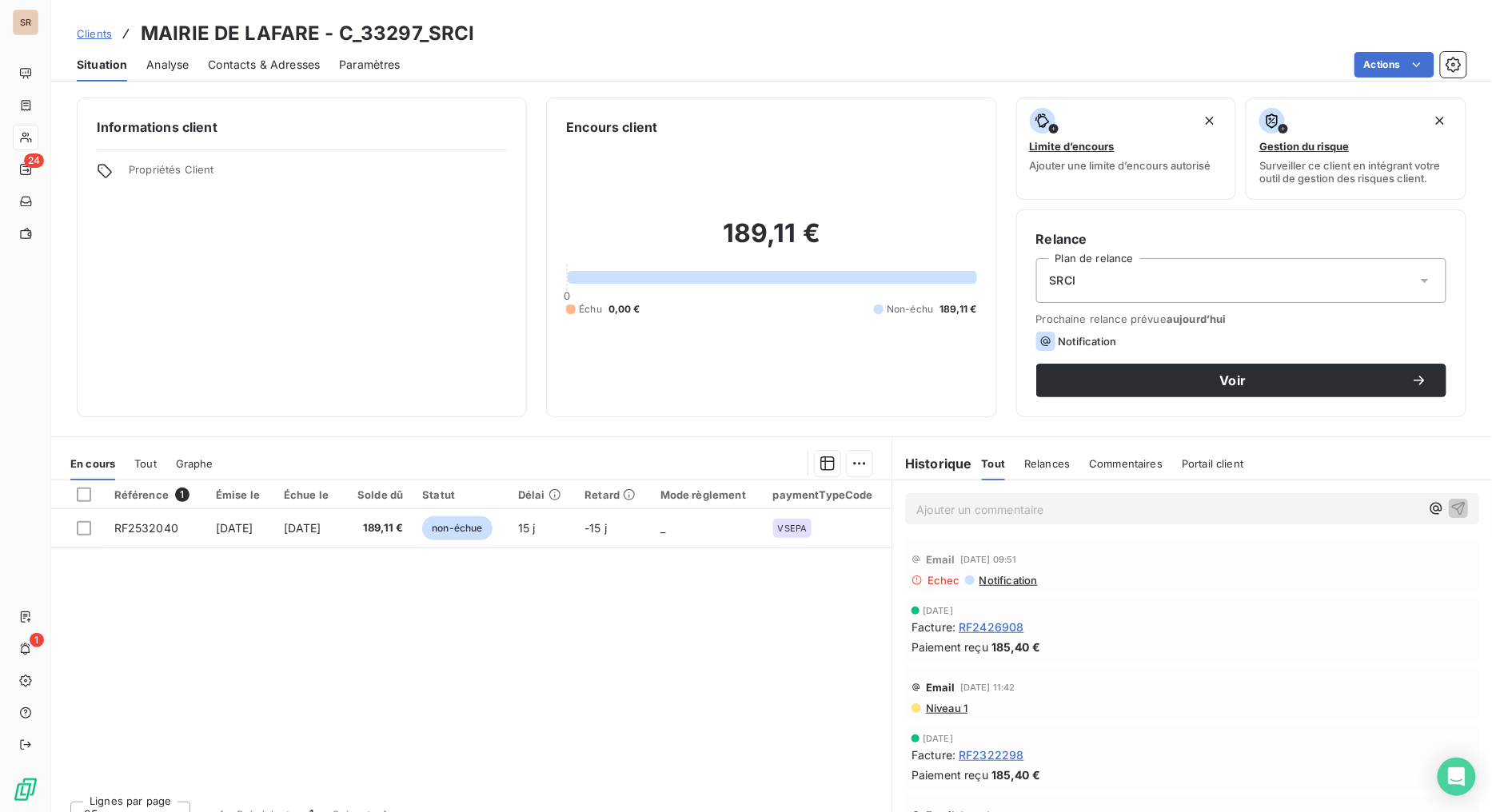
click at [266, 63] on span "Contacts & Adresses" at bounding box center [264, 65] width 112 height 16
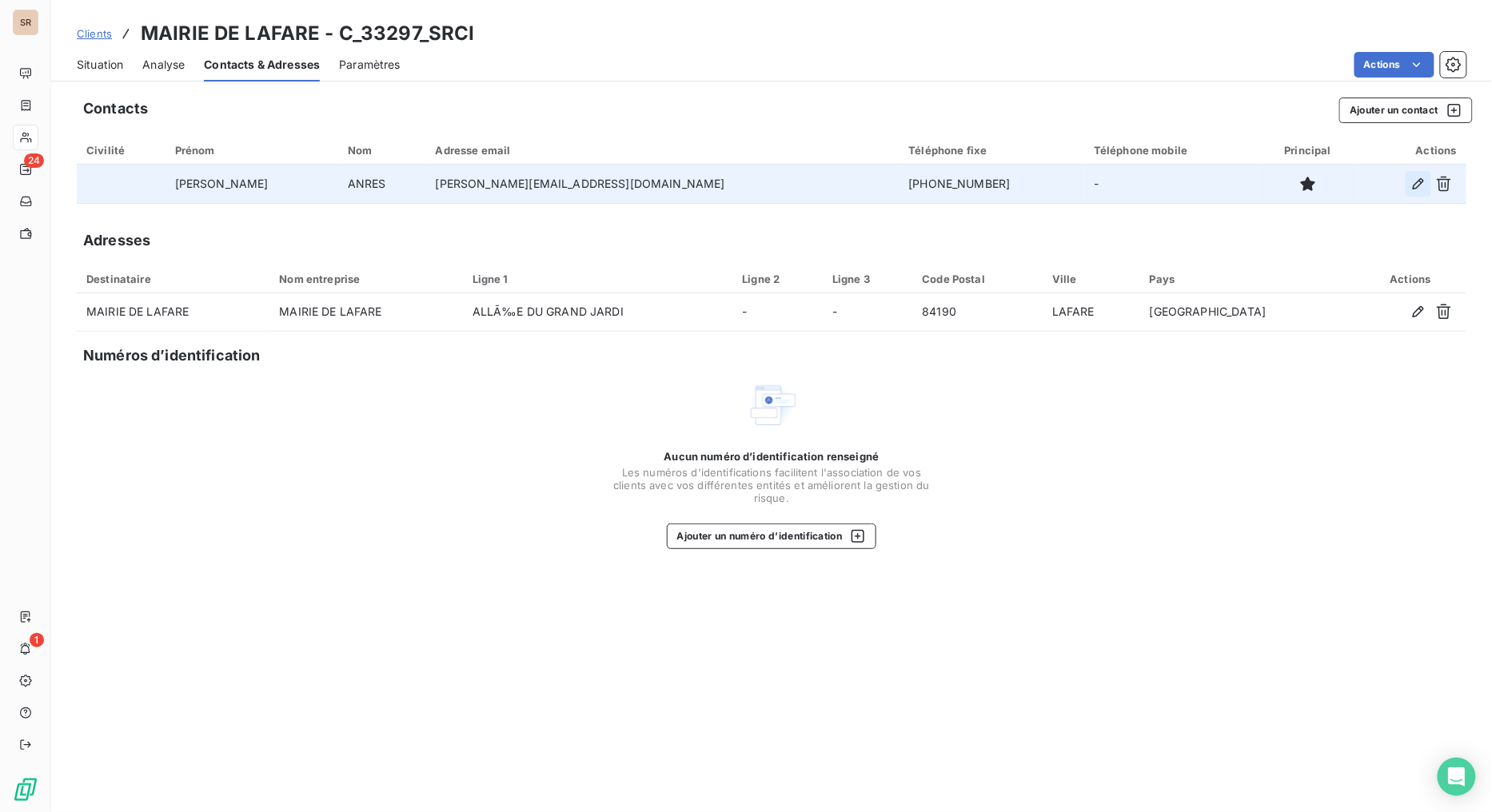
click at [1364, 179] on icon "button" at bounding box center [1418, 184] width 11 height 11
type input "CAROLE"
type input "ANRES"
type input "joelle.mairielafare@orange.fr"
type input "04.90.62.96.17"
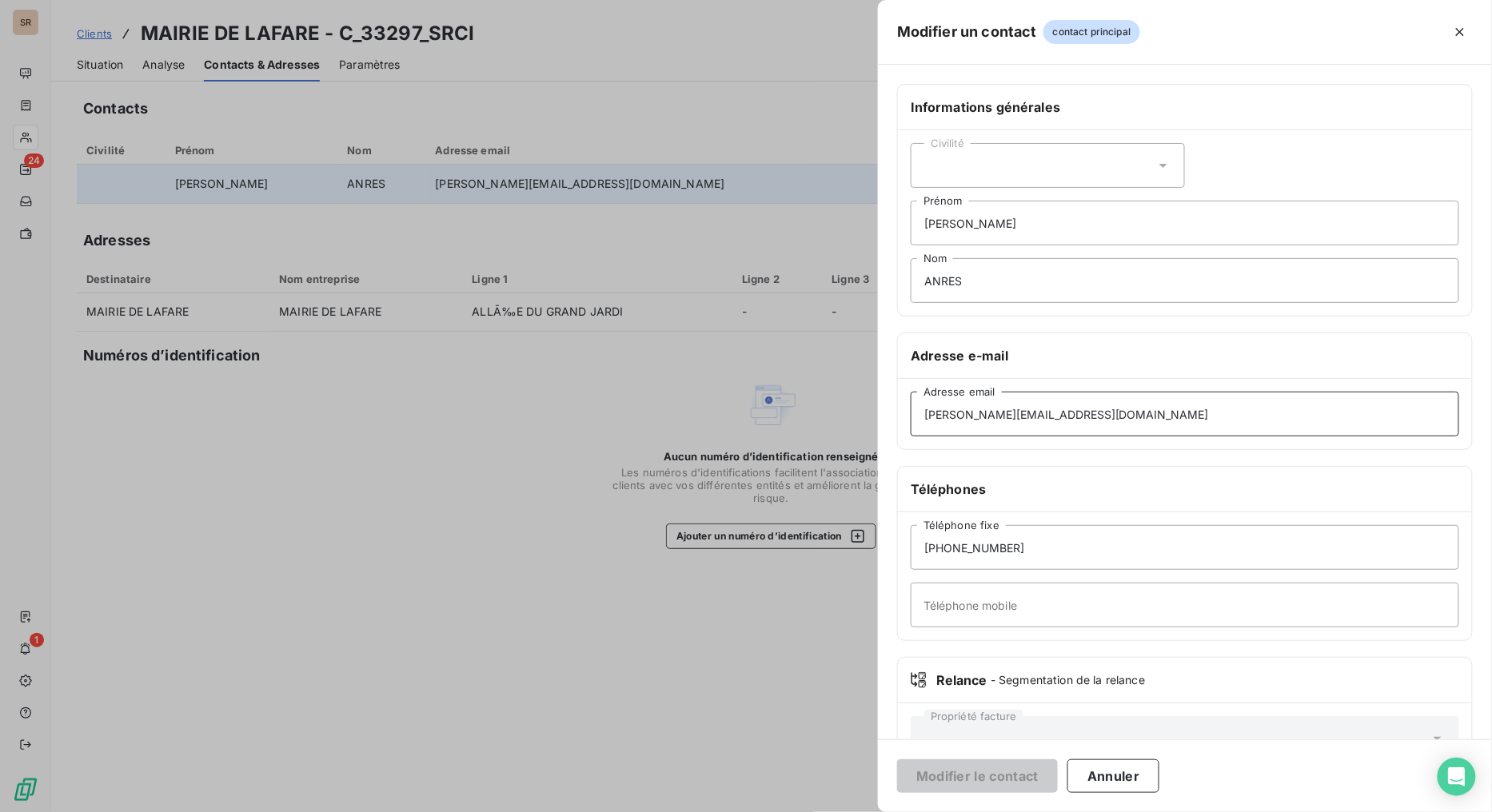
drag, startPoint x: 1085, startPoint y: 412, endPoint x: 813, endPoint y: 416, distance: 272.0
click at [813, 647] on div "Modifier un contact contact principal Informations générales Civilité CAROLE Pr…" at bounding box center [746, 812] width 1491 height 0
click at [923, 416] on input "joelle.mairielafare@orange.fr" at bounding box center [1185, 414] width 549 height 45
click at [1117, 647] on button "Annuler" at bounding box center [1114, 776] width 92 height 33
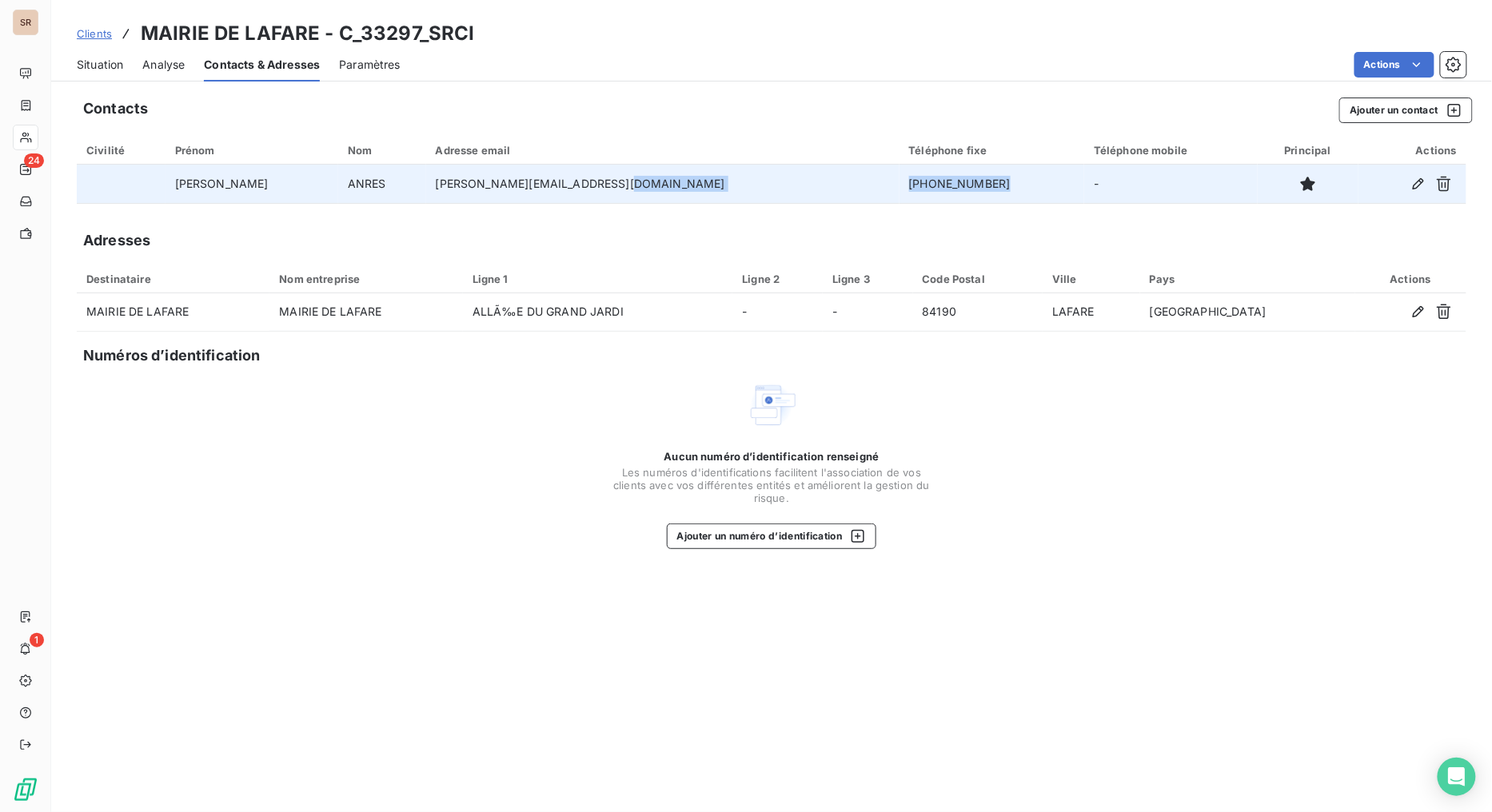
drag, startPoint x: 874, startPoint y: 183, endPoint x: 734, endPoint y: 188, distance: 140.1
click at [738, 188] on tr "CAROLE ANRES joelle.mairielafare@orange.fr 04.90.62.96.17 -" at bounding box center [771, 184] width 1390 height 38
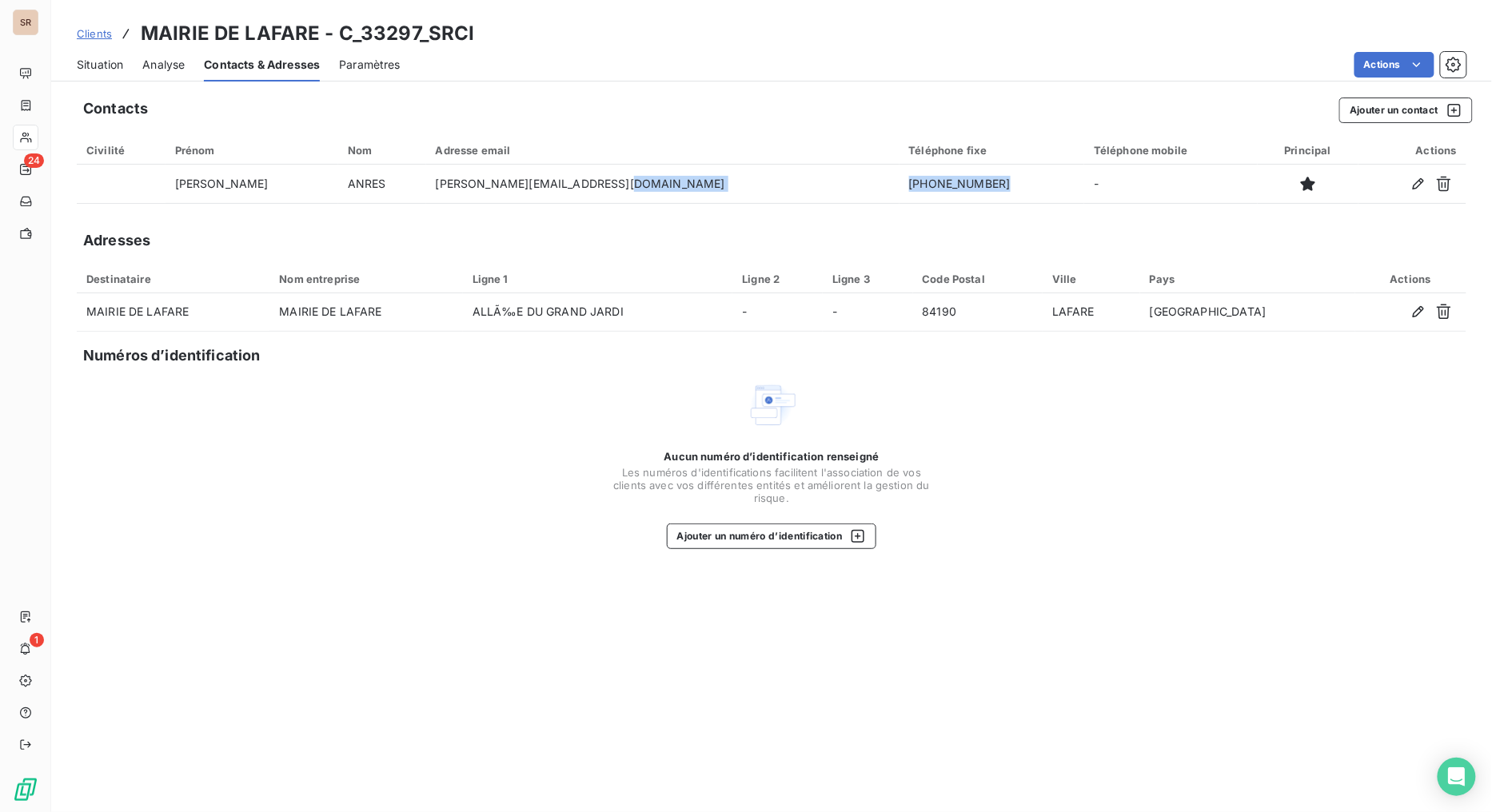
copy tr "04.90.62.96.17"
click at [1364, 109] on button "Ajouter un contact" at bounding box center [1407, 110] width 134 height 26
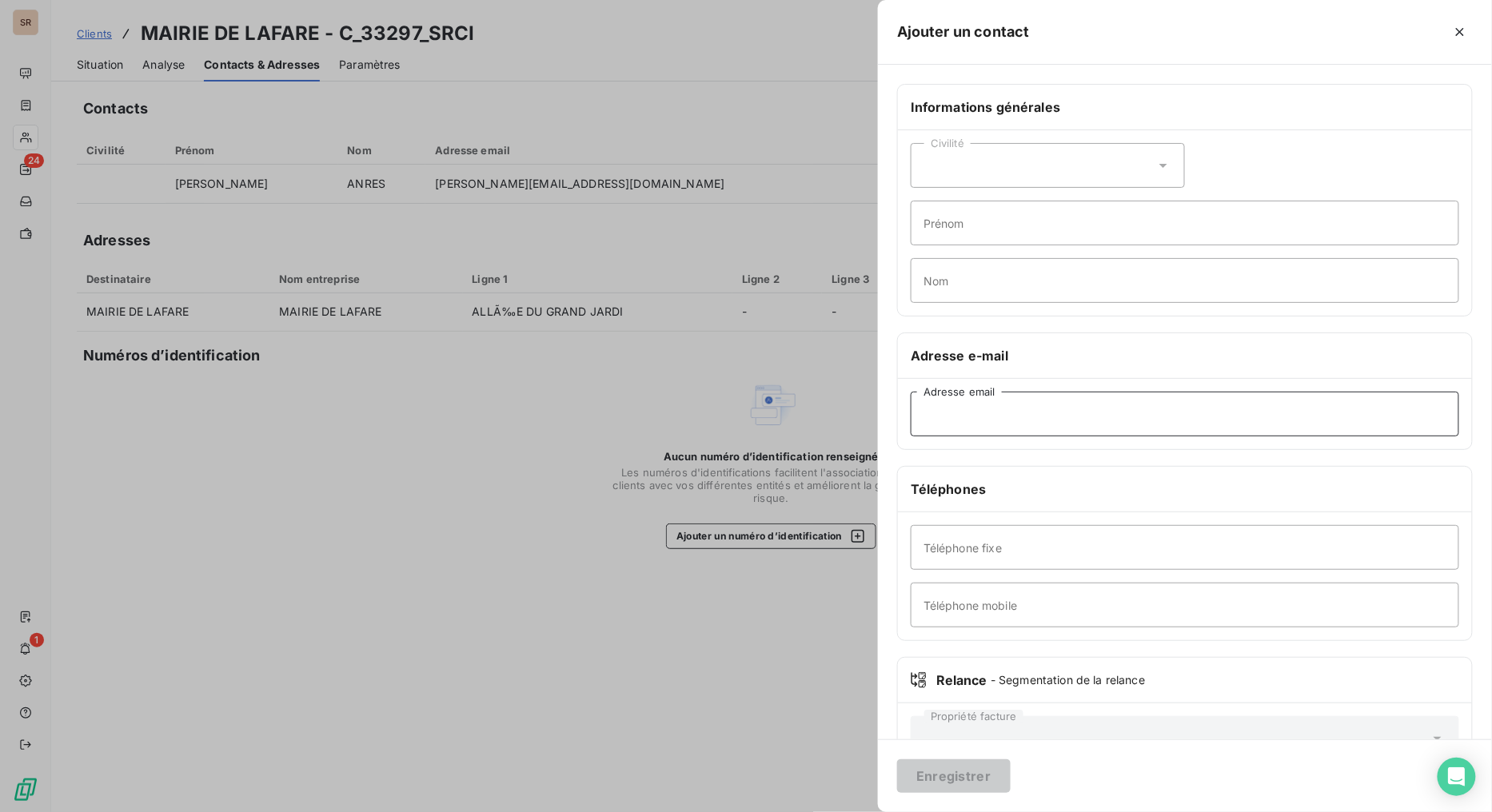
click at [1018, 406] on input "Adresse email" at bounding box center [1185, 414] width 549 height 45
paste input "mairie.lafare@gmail.com"
type input "mairie.lafare@gmail.com"
click at [974, 647] on button "Enregistrer" at bounding box center [954, 776] width 114 height 33
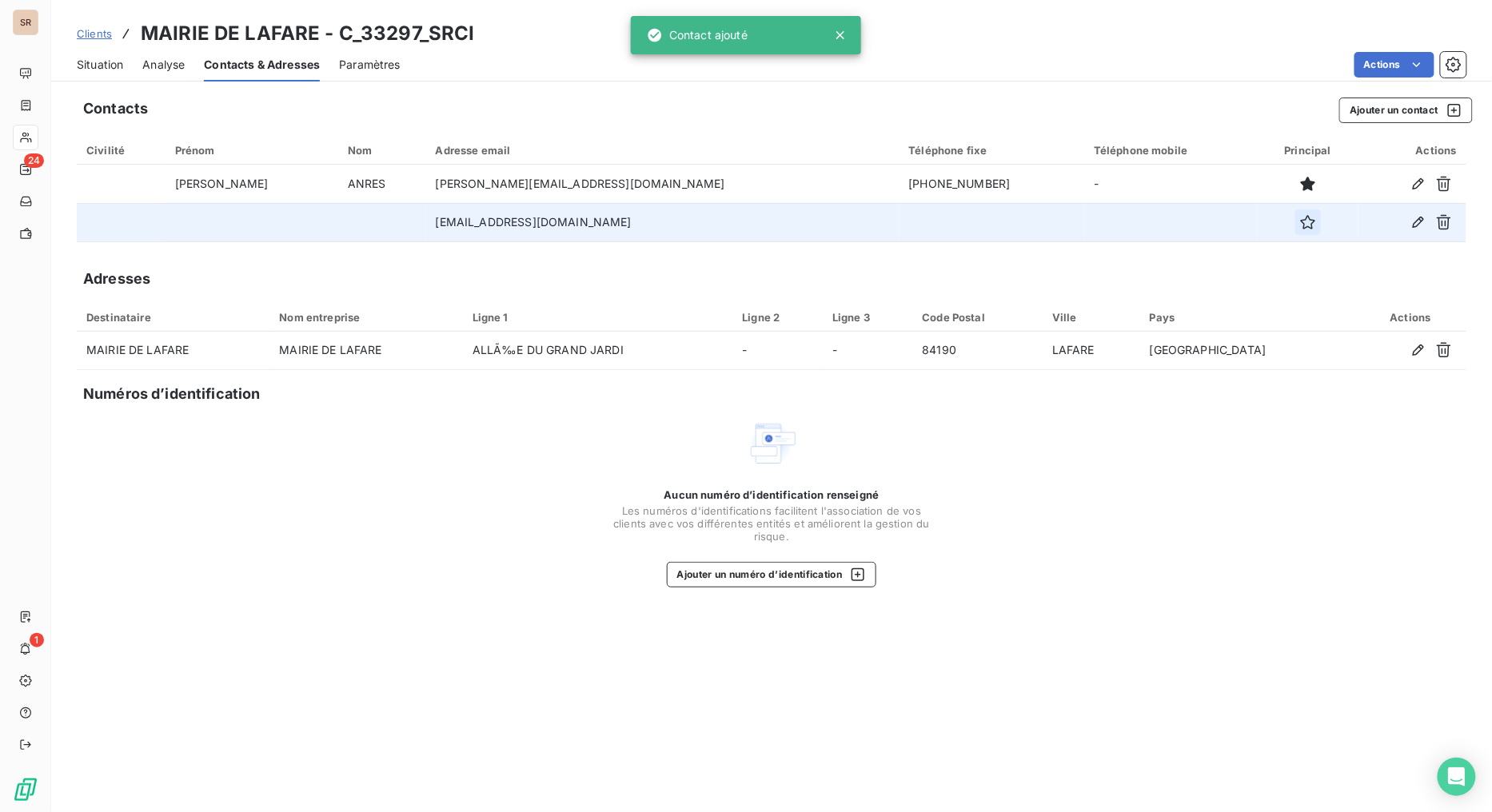
click at [1300, 222] on icon "button" at bounding box center [1308, 222] width 16 height 16
click at [92, 58] on span "Situation" at bounding box center [99, 65] width 46 height 16
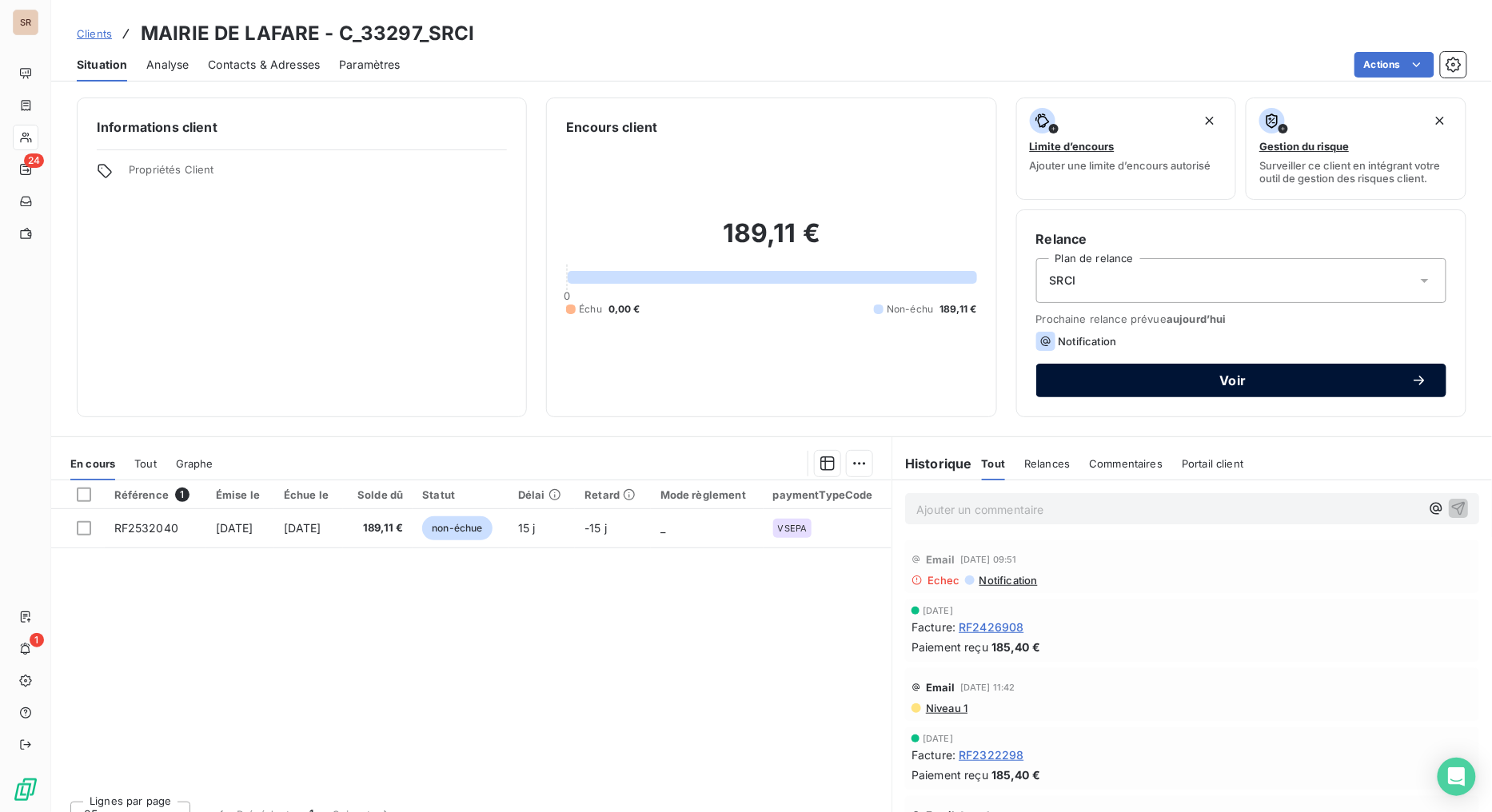
click at [1132, 380] on span "Voir" at bounding box center [1234, 380] width 356 height 13
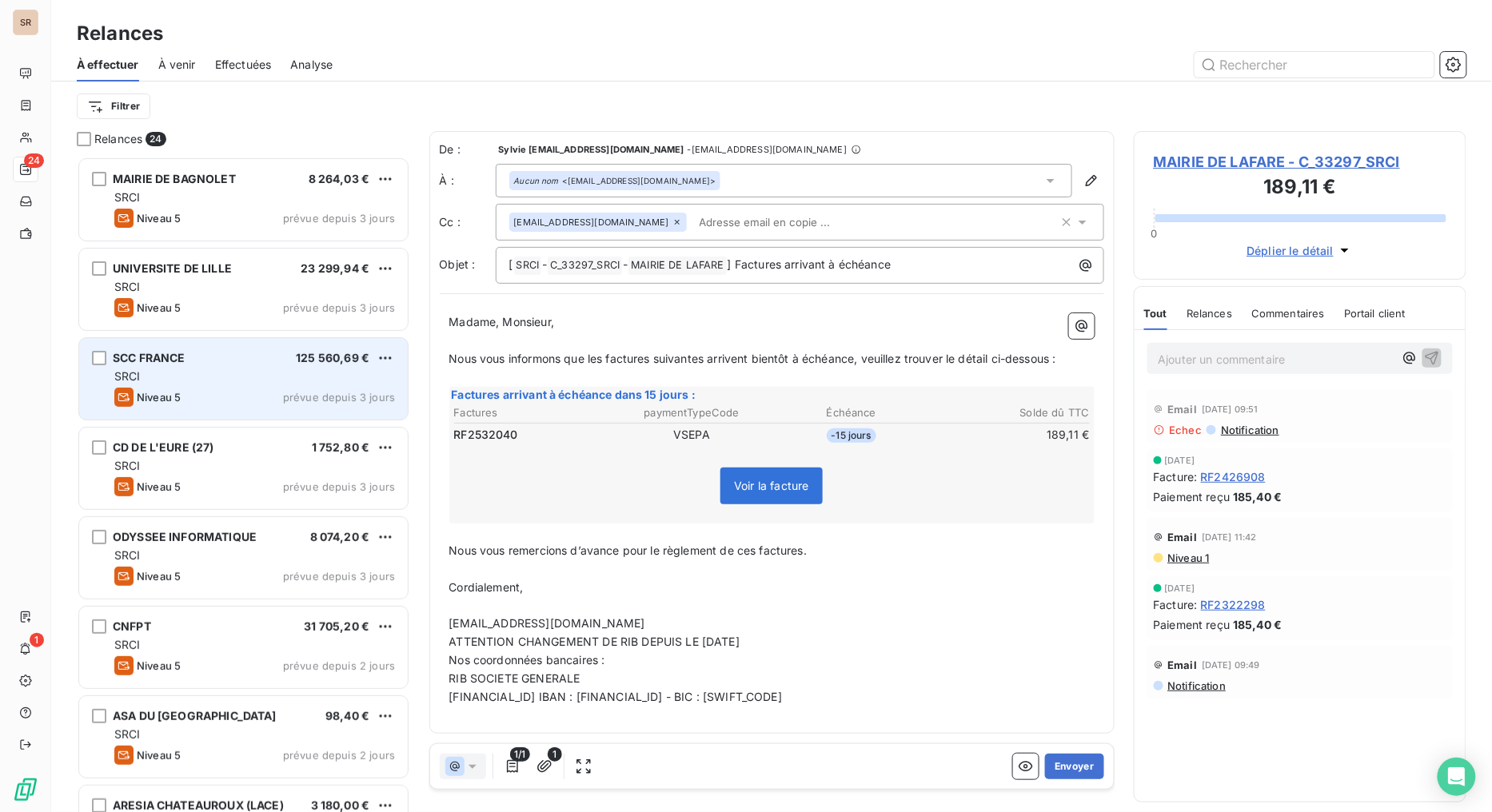
click at [208, 373] on div "SRCI" at bounding box center [254, 376] width 281 height 16
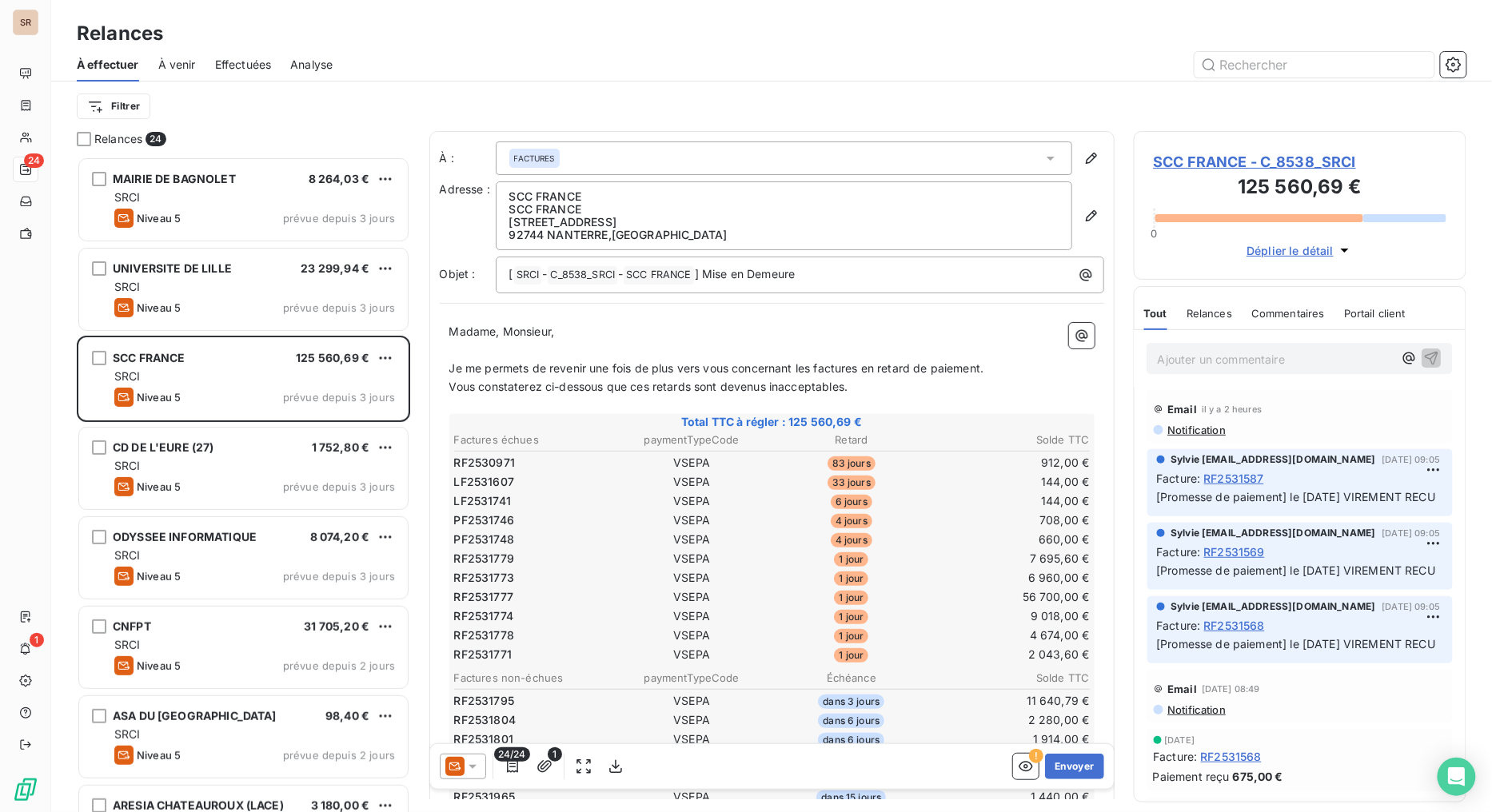
click at [475, 647] on icon at bounding box center [472, 767] width 16 height 16
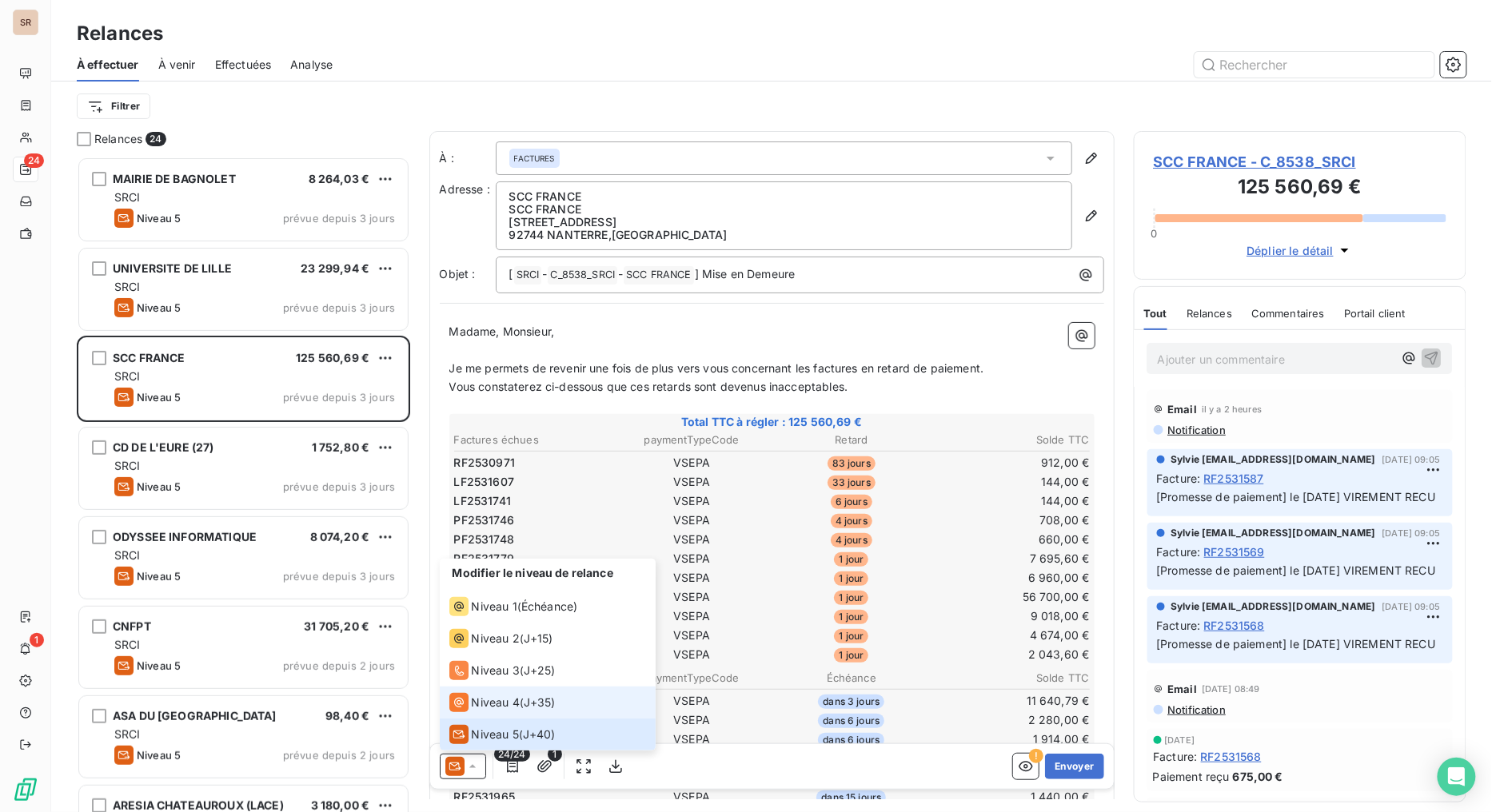
click at [479, 647] on li "Niveau 4 ( J+35 )" at bounding box center [548, 702] width 216 height 32
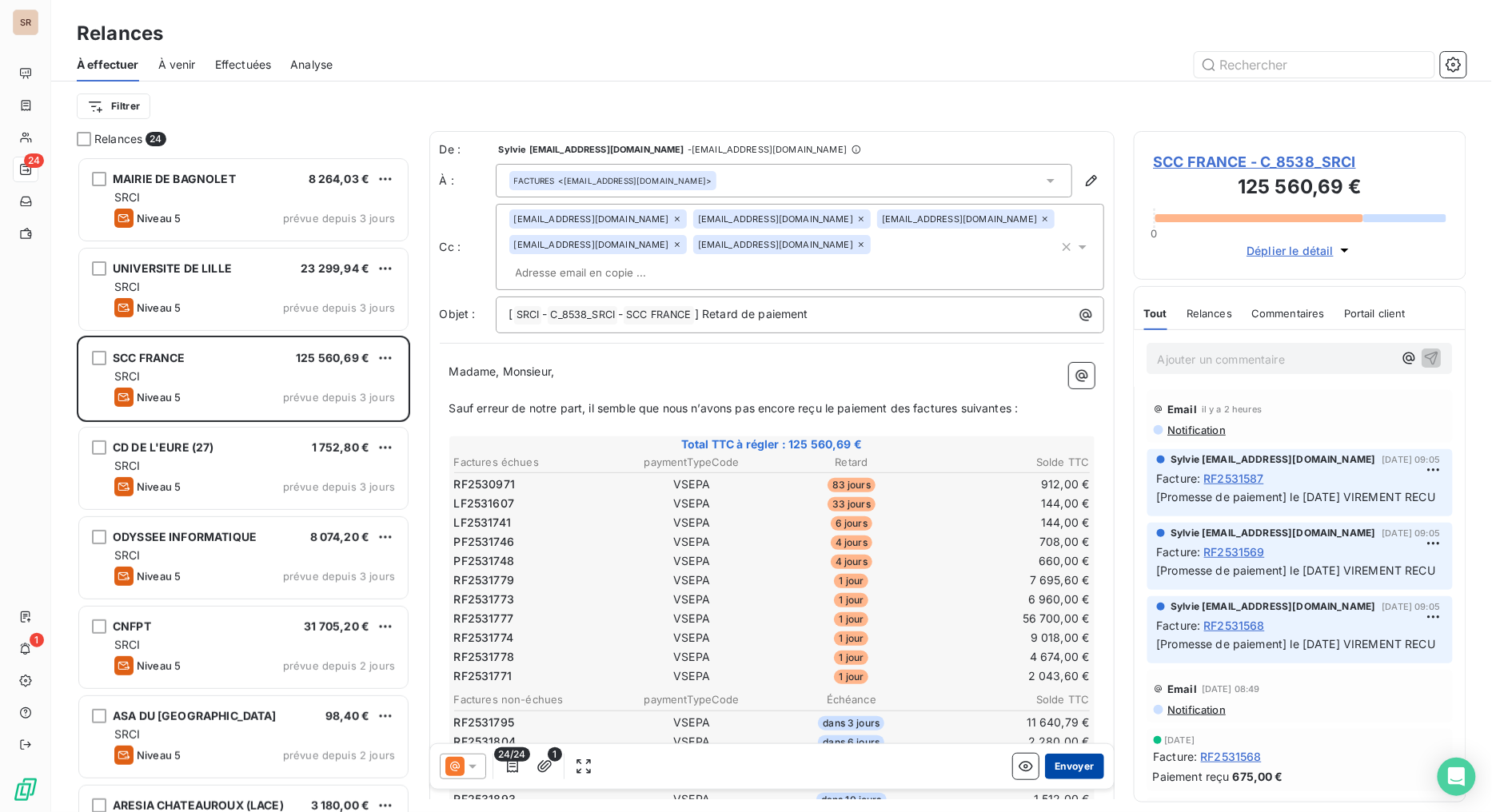
click at [1057, 647] on button "Envoyer" at bounding box center [1074, 767] width 58 height 26
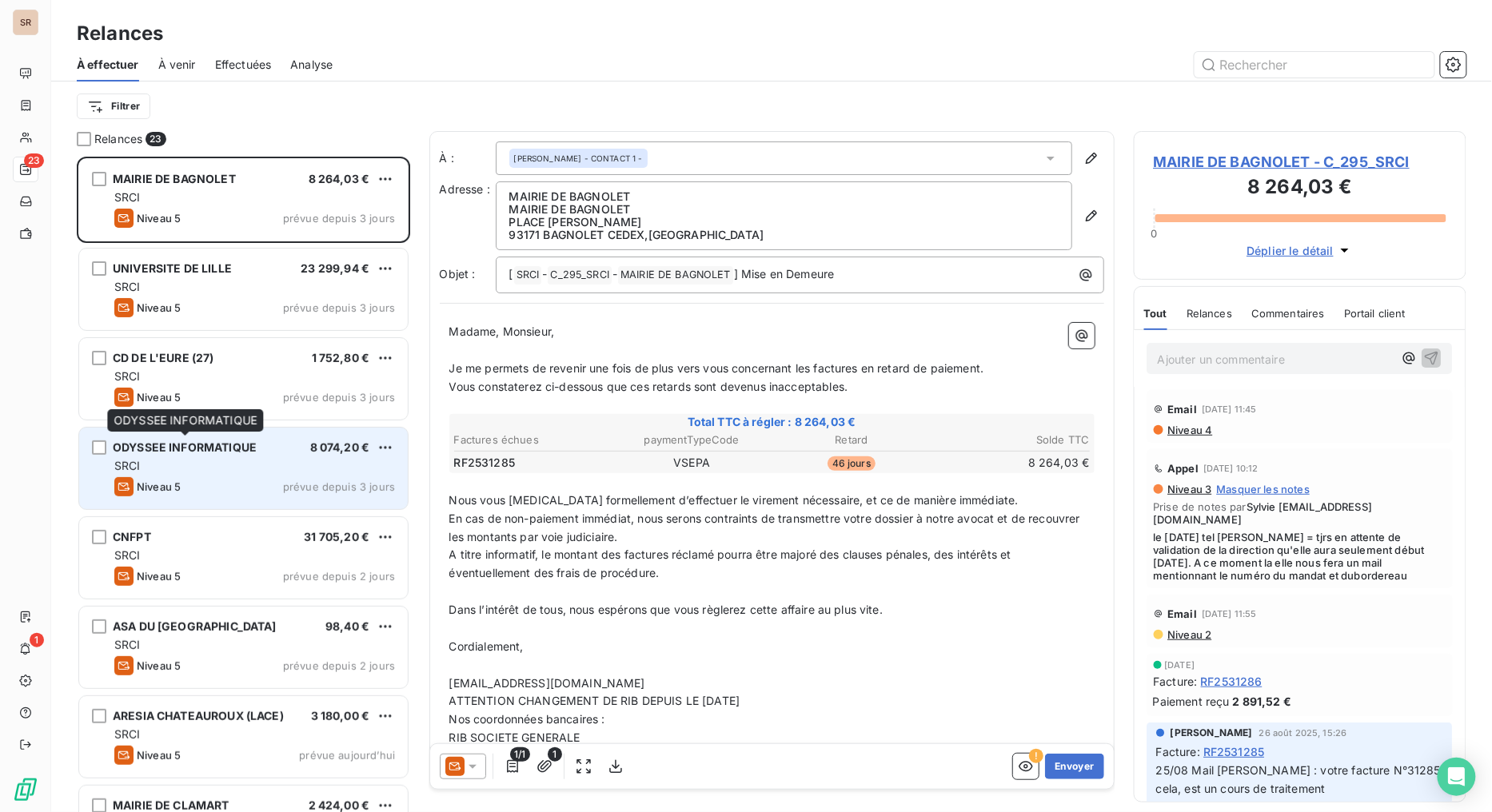
click at [153, 454] on div "ODYSSEE INFORMATIQUE" at bounding box center [185, 448] width 144 height 16
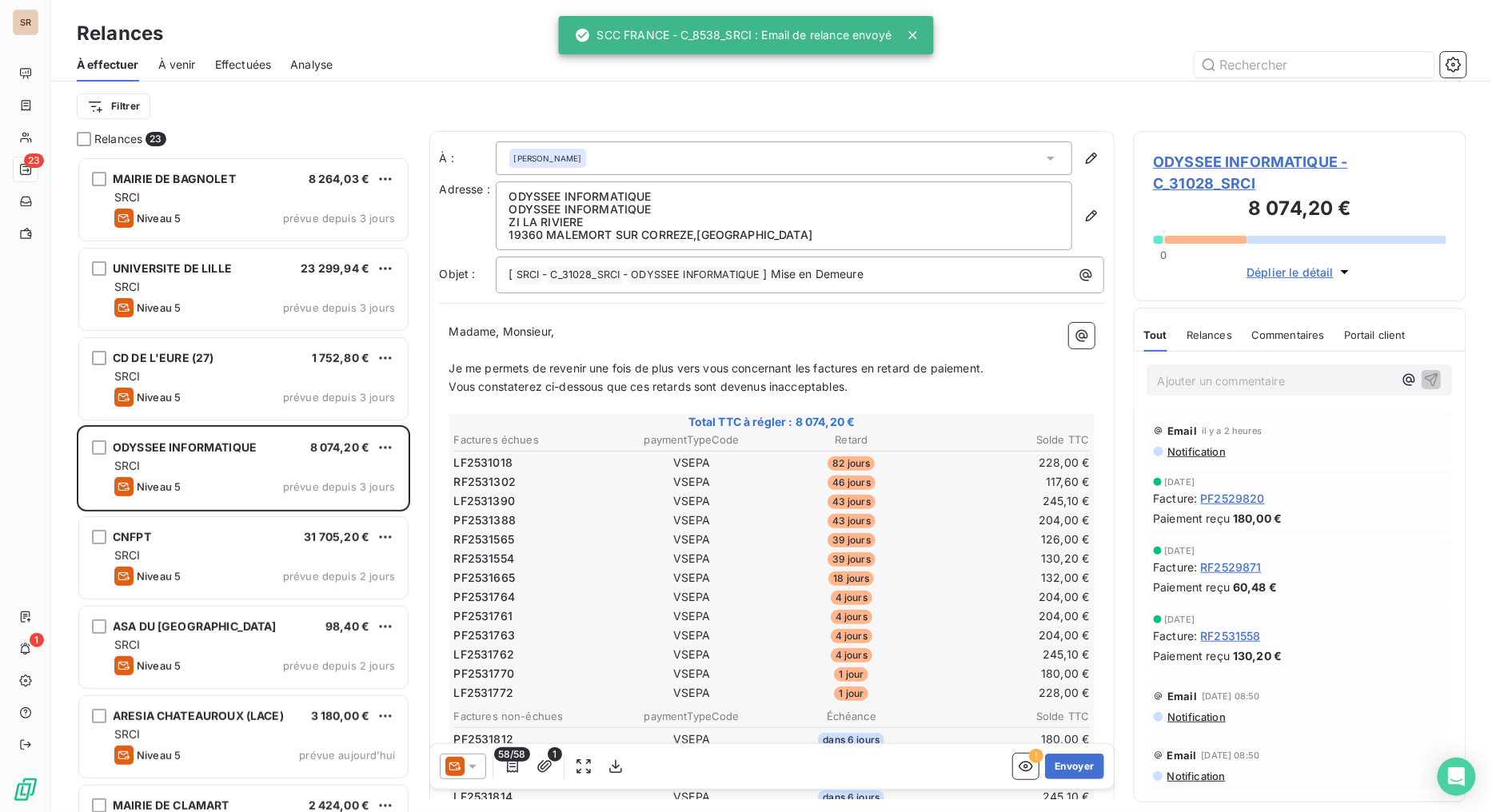
click at [472, 647] on icon at bounding box center [472, 767] width 8 height 4
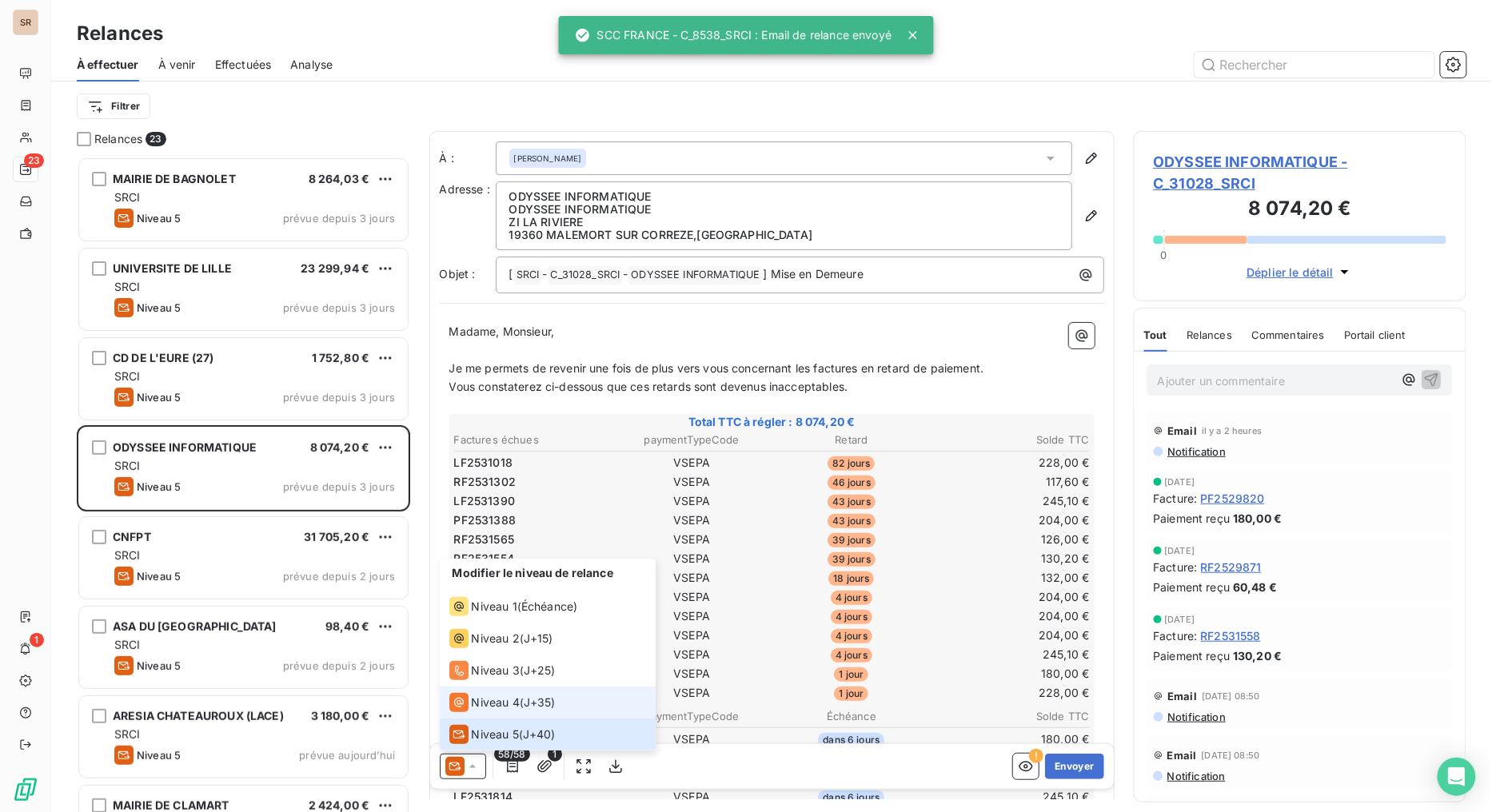
click at [471, 647] on span "Niveau 4" at bounding box center [495, 703] width 48 height 16
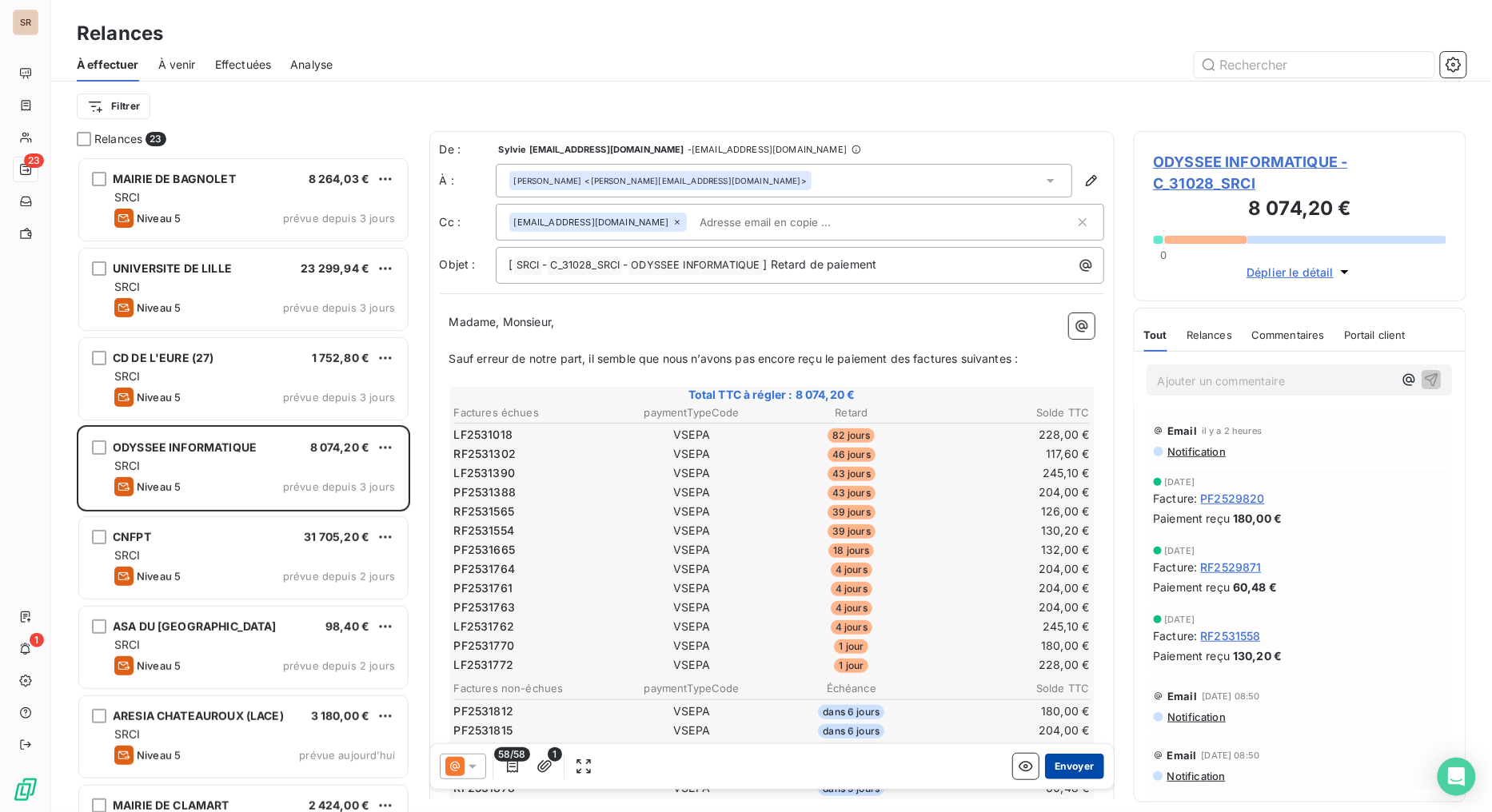
click at [1068, 647] on button "Envoyer" at bounding box center [1074, 767] width 58 height 26
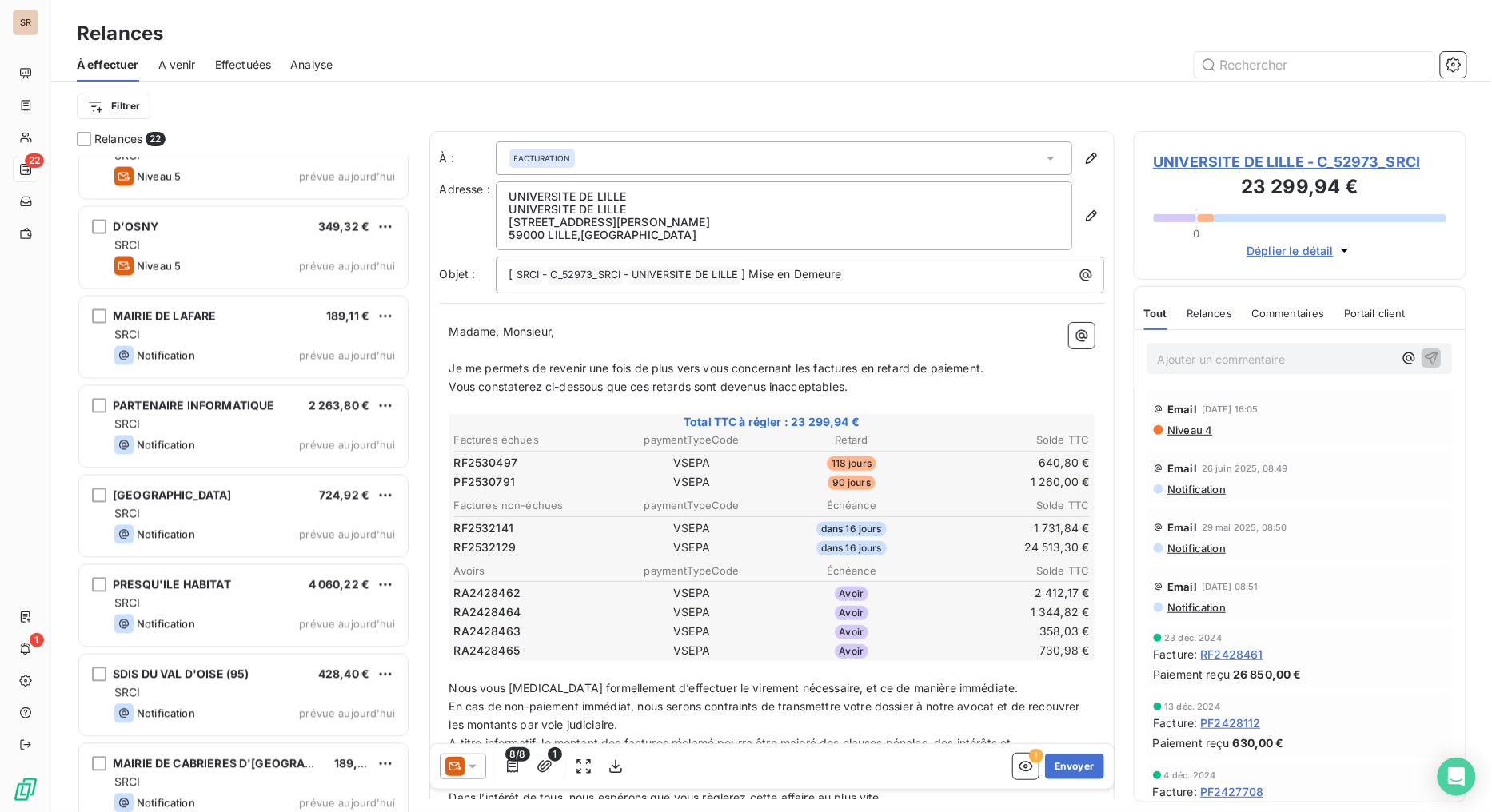
scroll to position [870, 0]
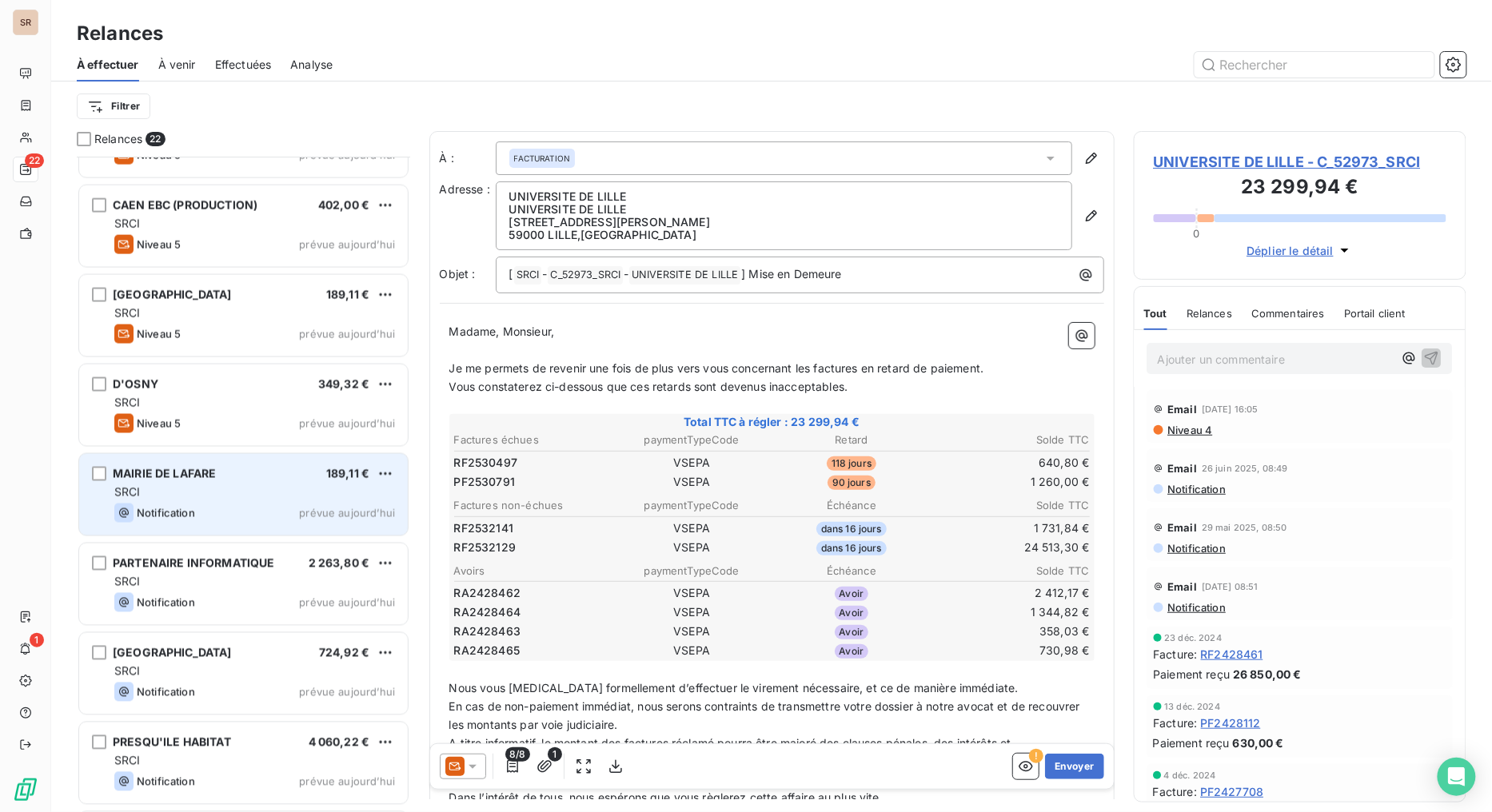
click at [153, 466] on span "MAIRIE DE LAFARE" at bounding box center [164, 473] width 103 height 14
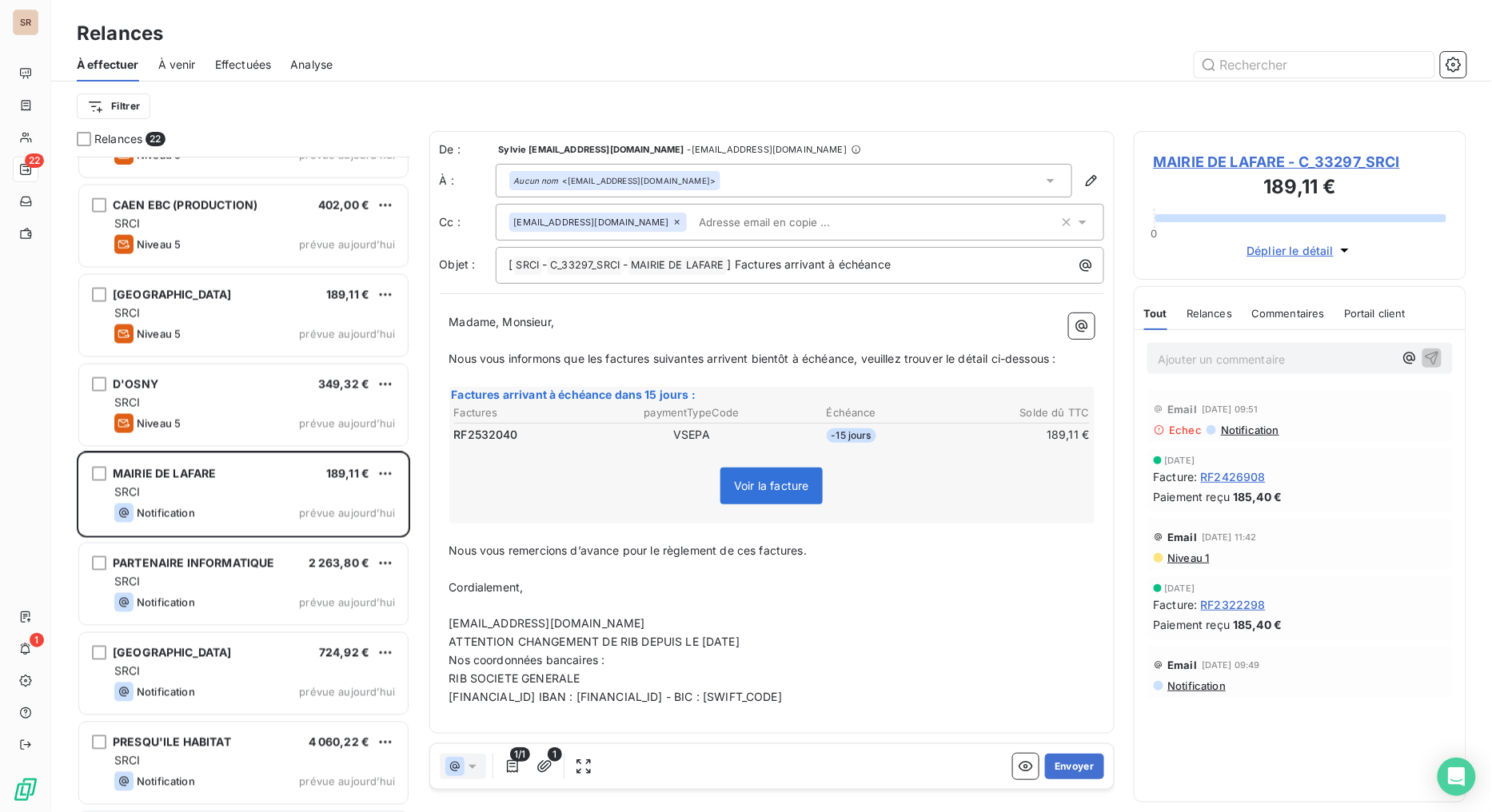
click at [1198, 164] on span "MAIRIE DE LAFARE - C_33297_SRCI" at bounding box center [1300, 162] width 294 height 22
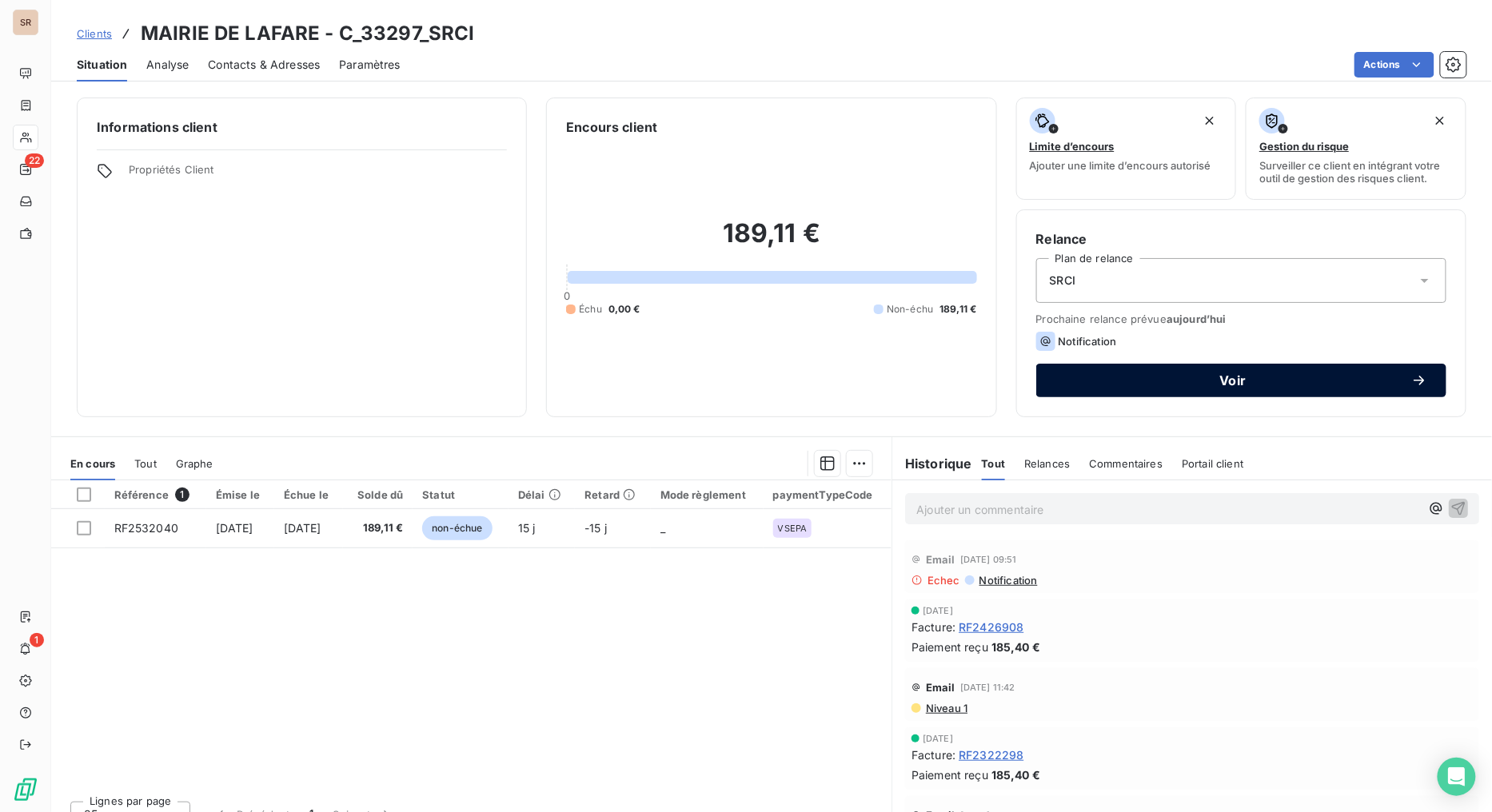
click at [1096, 386] on span "Voir" at bounding box center [1234, 380] width 356 height 13
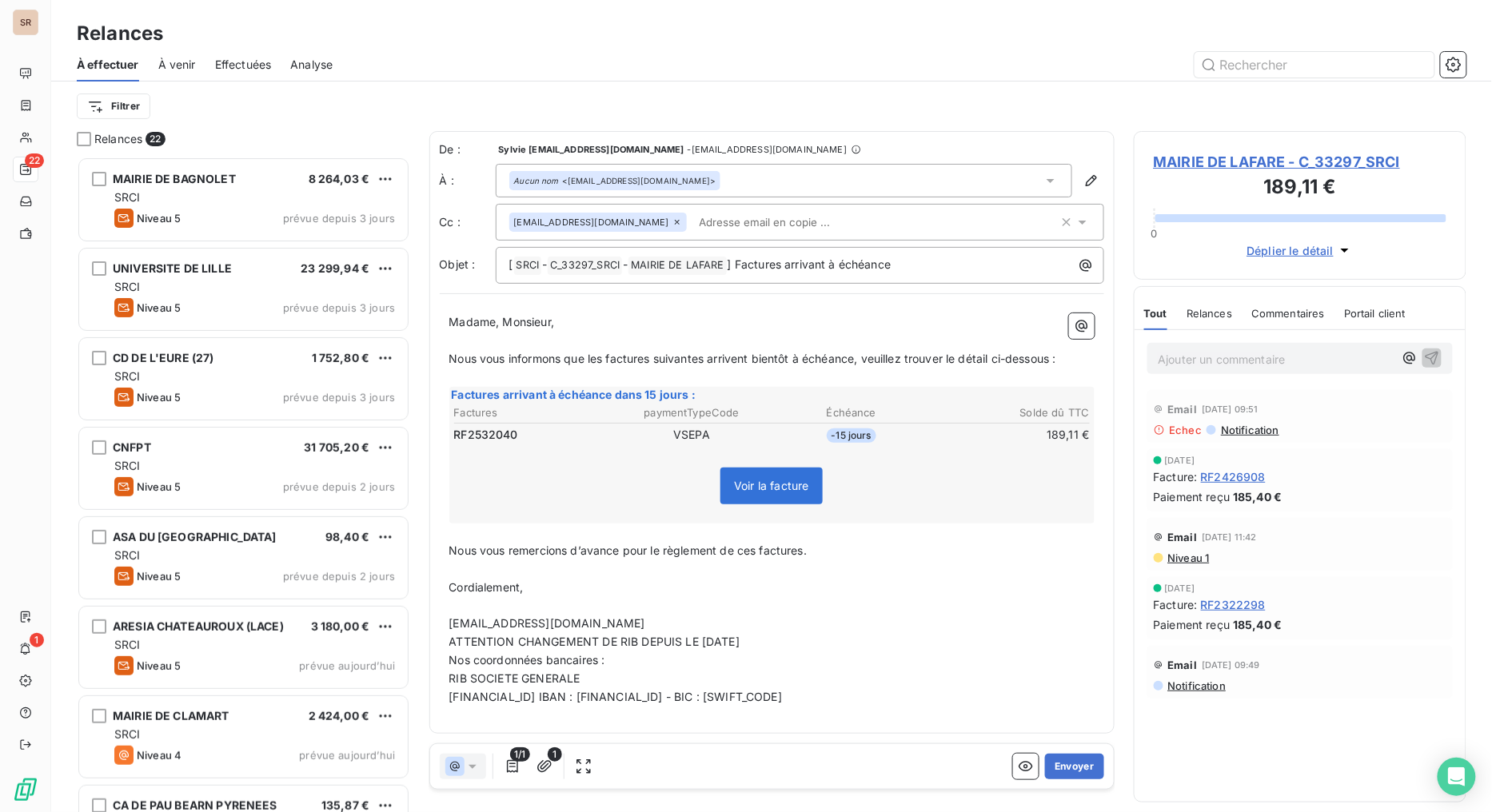
scroll to position [642, 320]
click at [1065, 647] on button "Envoyer" at bounding box center [1074, 767] width 58 height 26
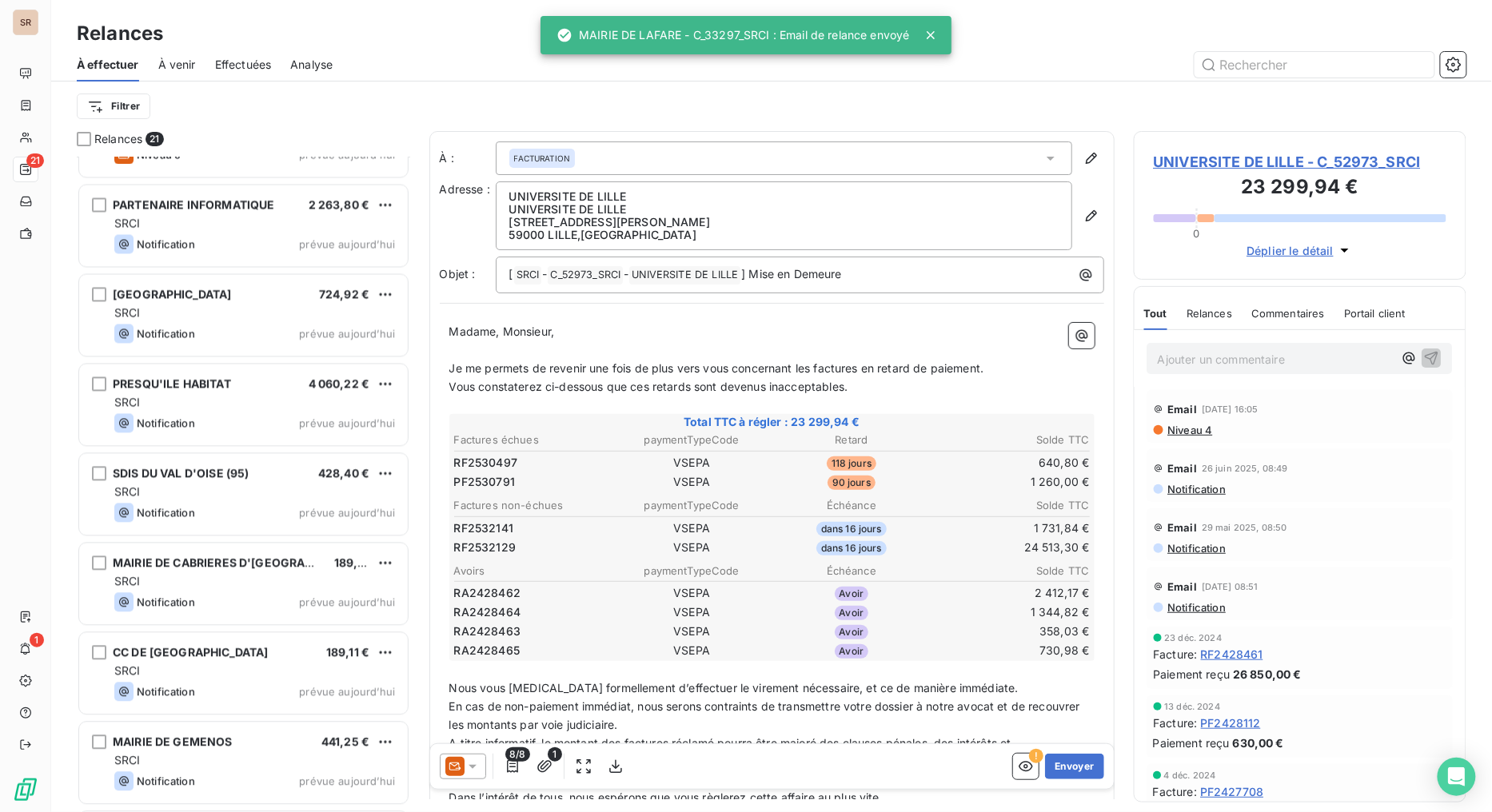
scroll to position [957, 0]
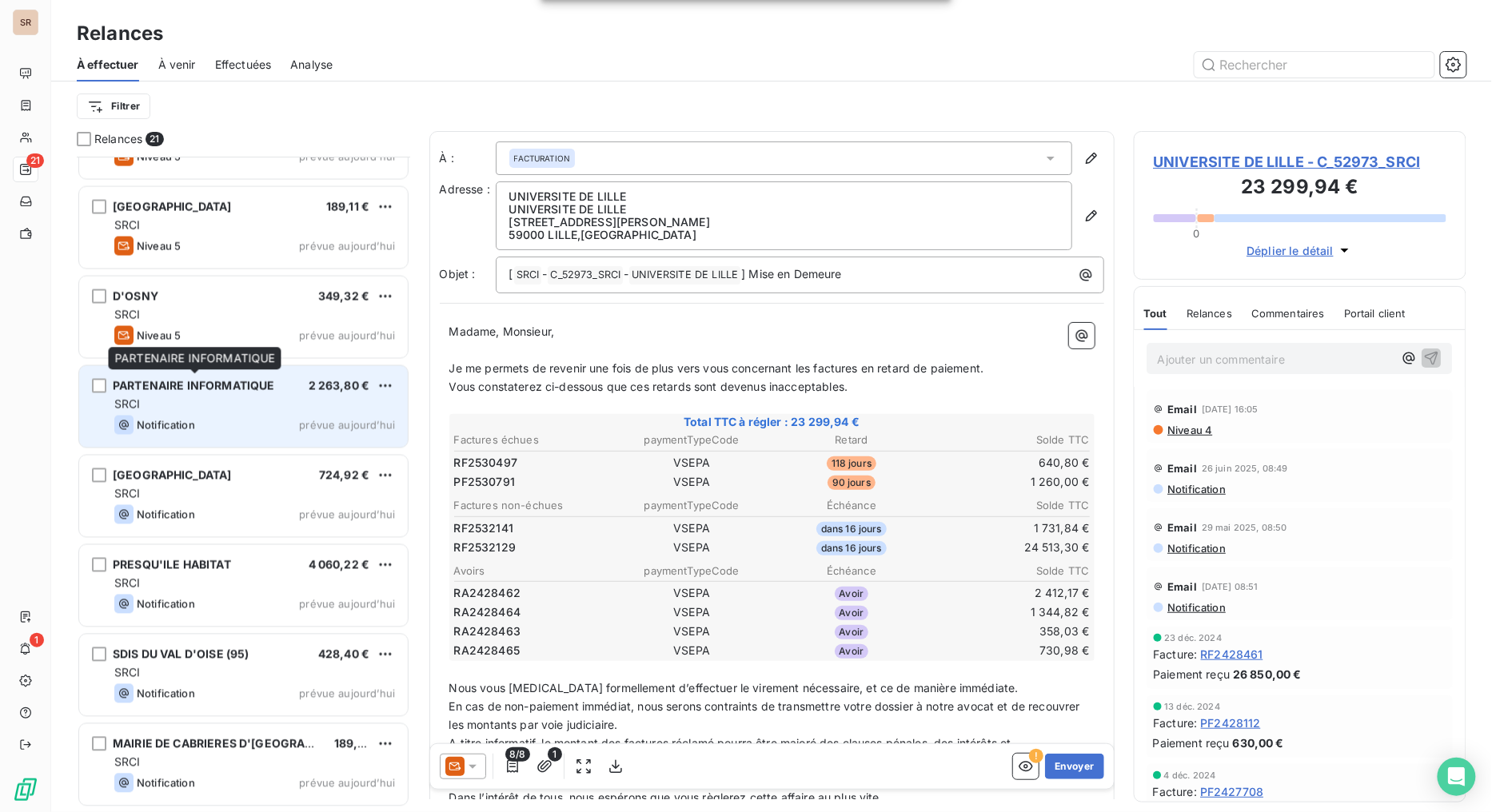
click at [168, 389] on span "PARTENAIRE INFORMATIQUE" at bounding box center [193, 386] width 161 height 14
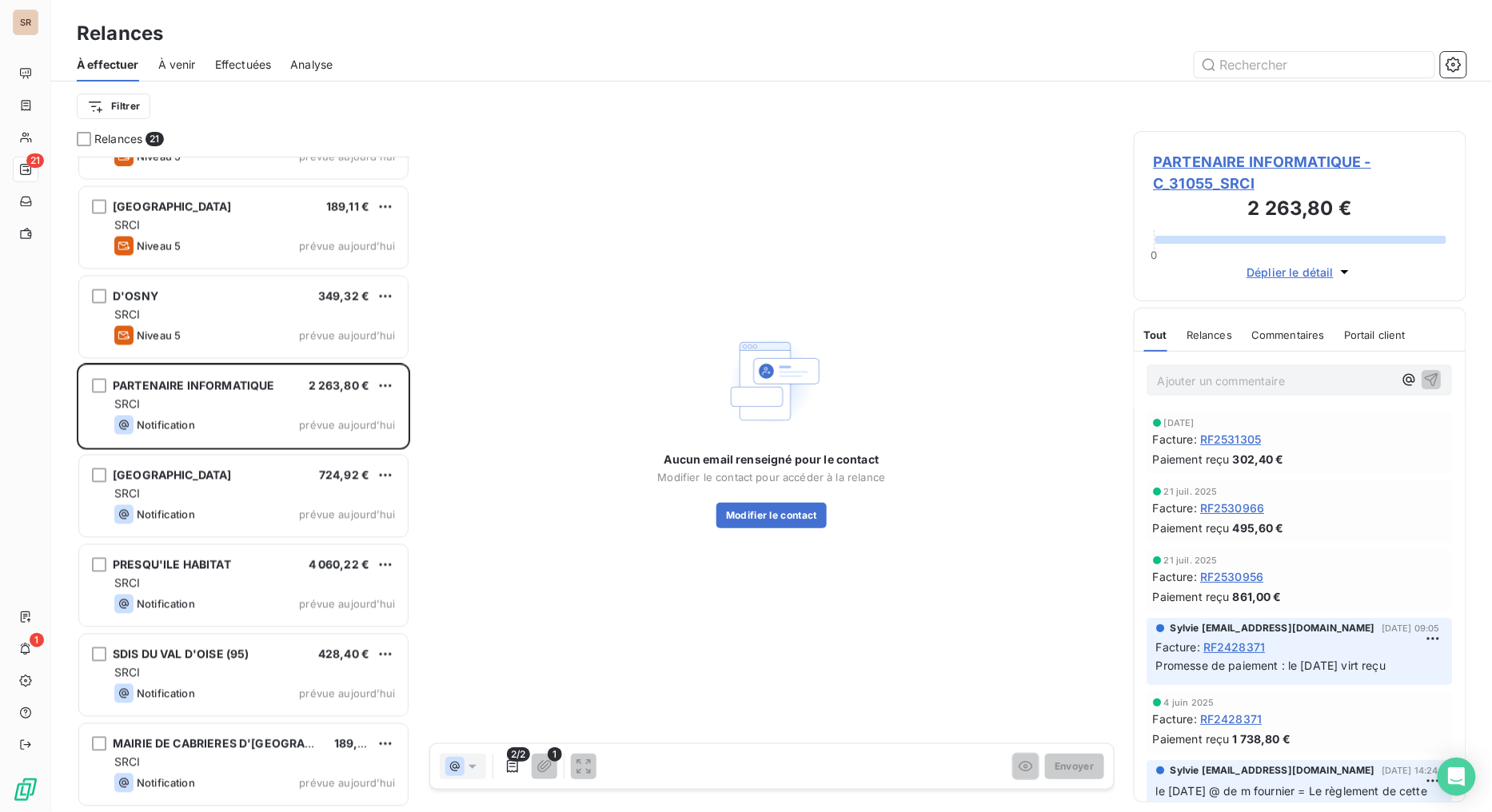
click at [1194, 162] on span "PARTENAIRE INFORMATIQUE - C_31055_SRCI" at bounding box center [1300, 173] width 294 height 43
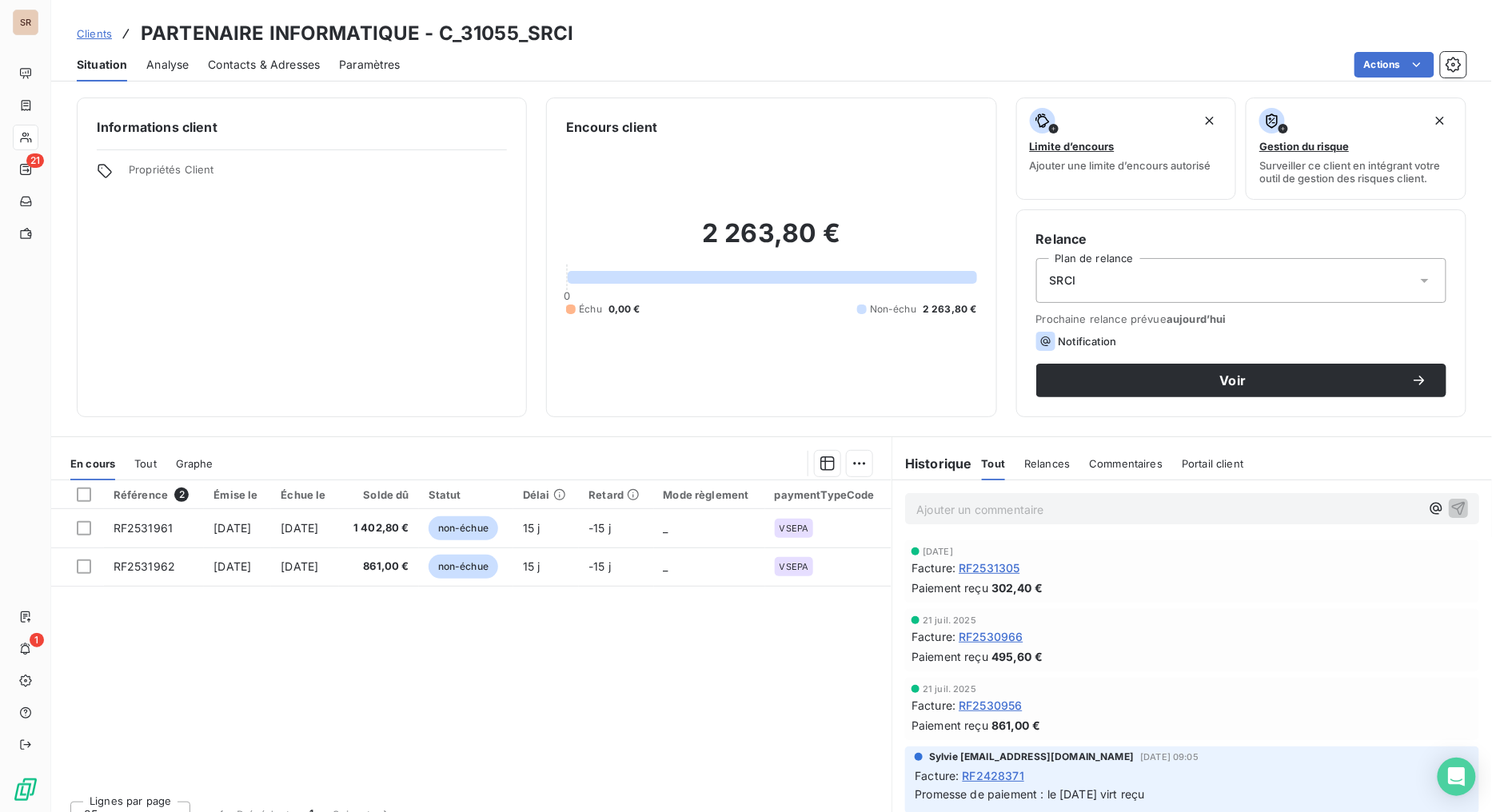
click at [270, 62] on span "Contacts & Adresses" at bounding box center [264, 65] width 112 height 16
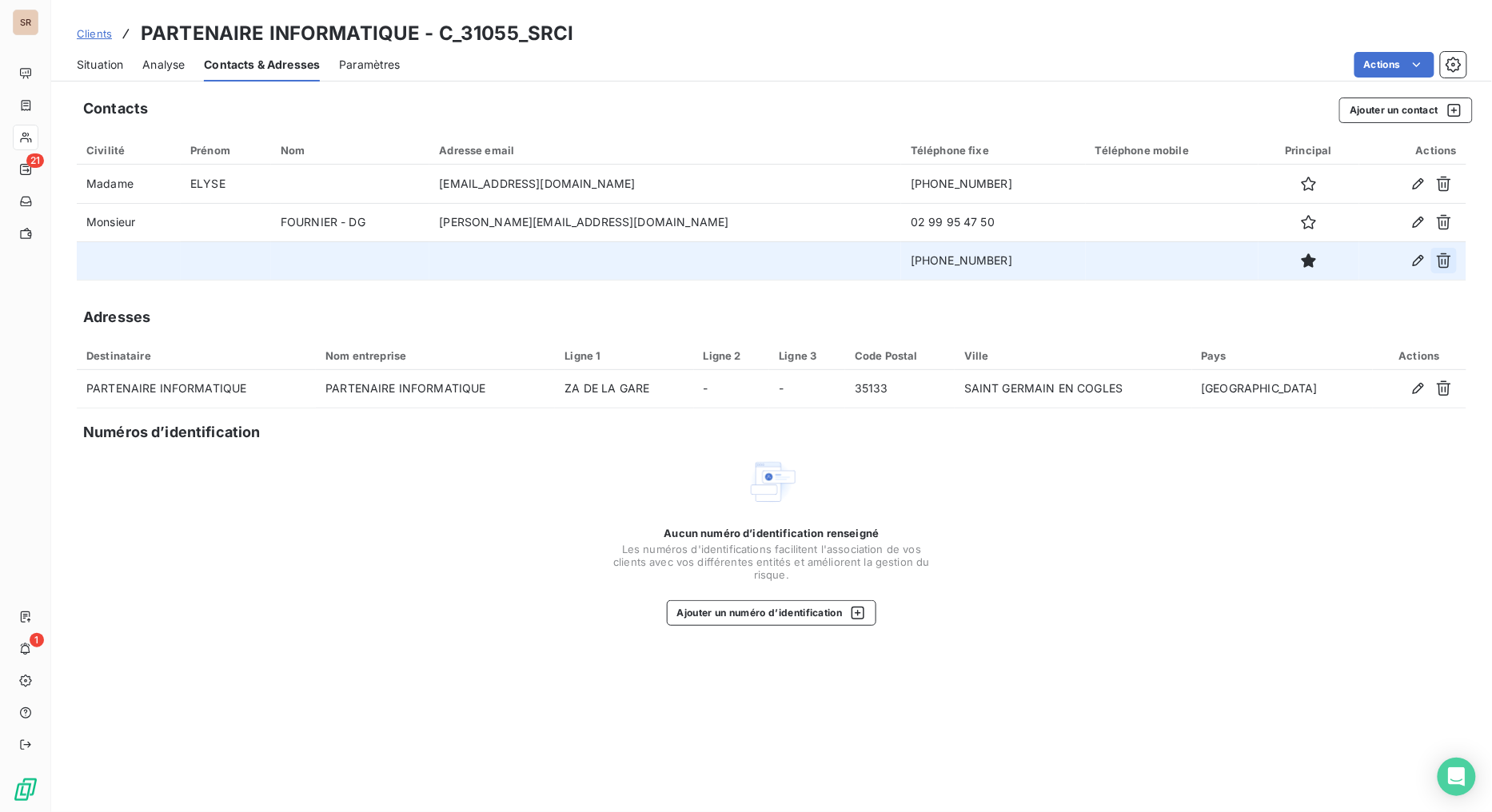
click at [1364, 262] on icon "button" at bounding box center [1444, 260] width 16 height 16
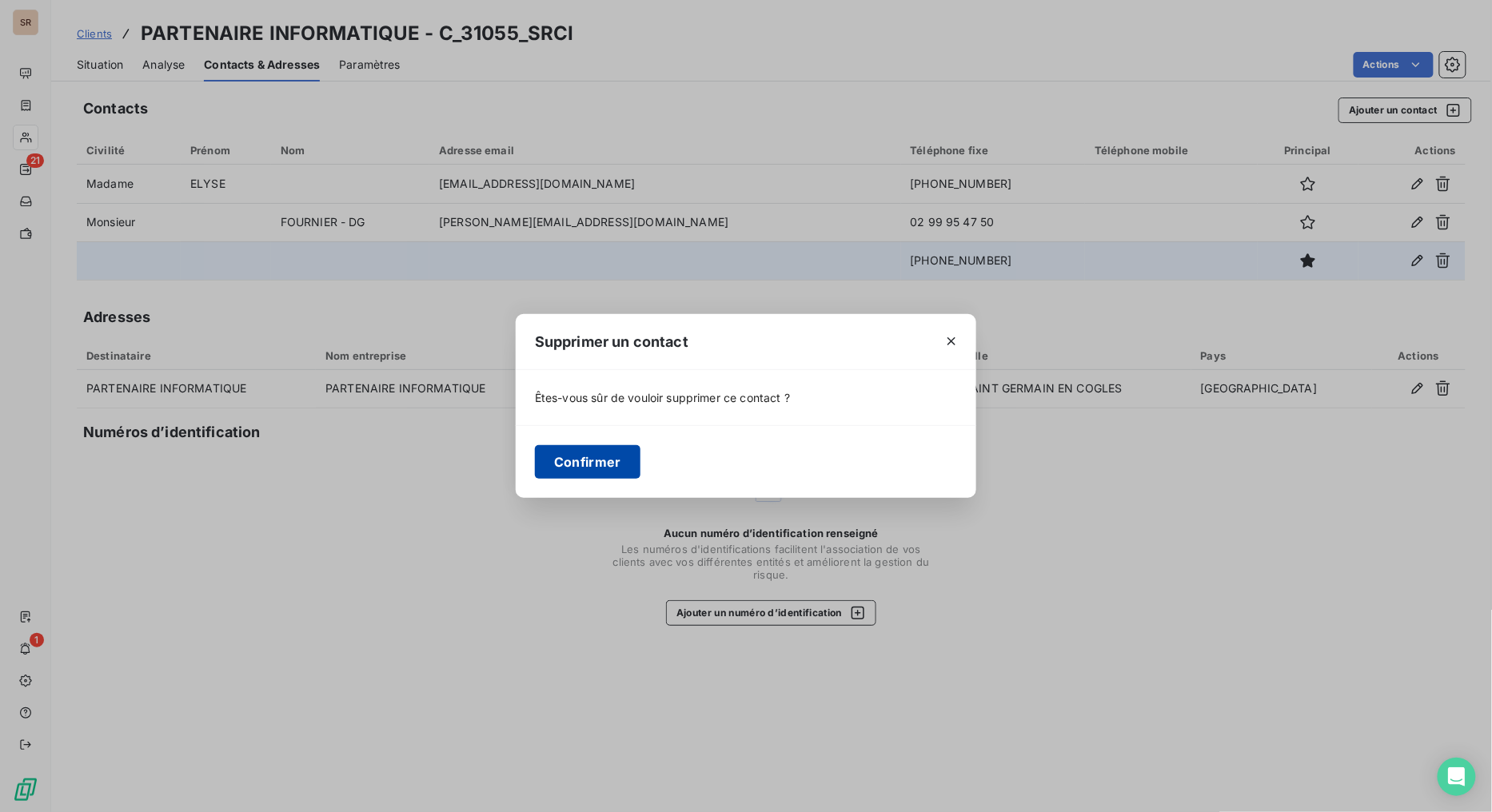
click at [603, 460] on button "Confirmer" at bounding box center [587, 461] width 105 height 33
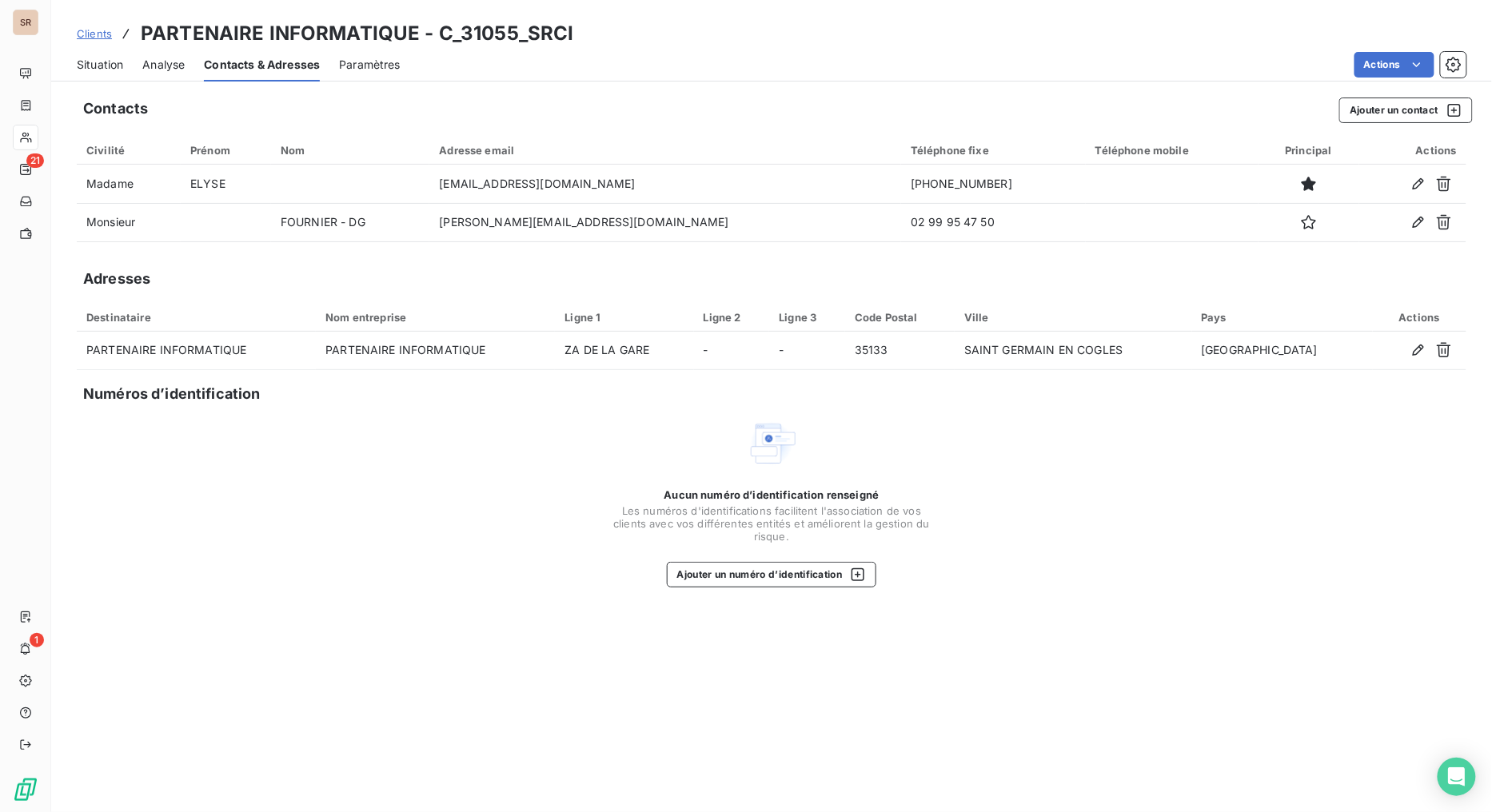
click at [96, 65] on span "Situation" at bounding box center [99, 65] width 46 height 16
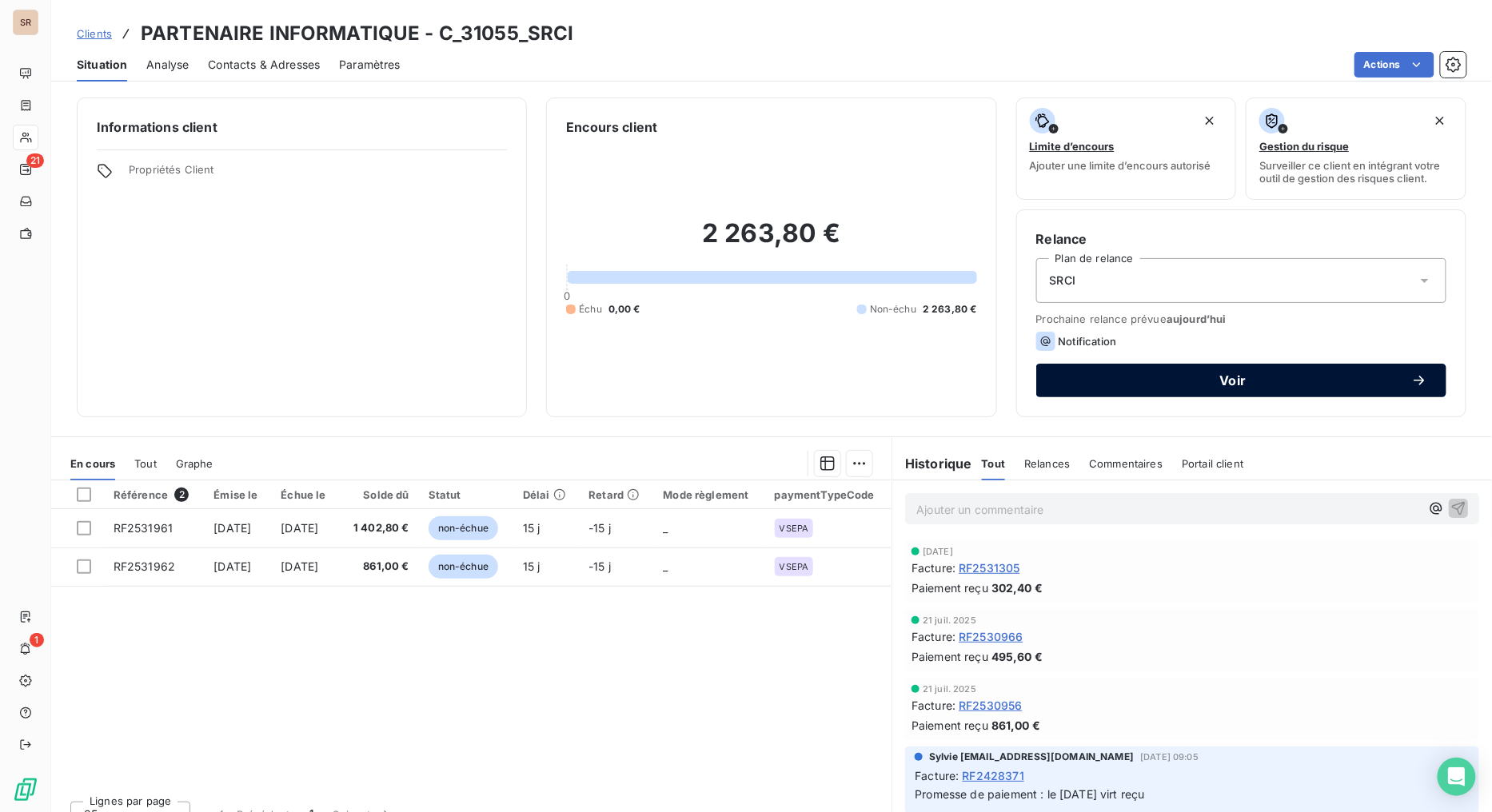
click at [1149, 381] on span "Voir" at bounding box center [1234, 380] width 356 height 13
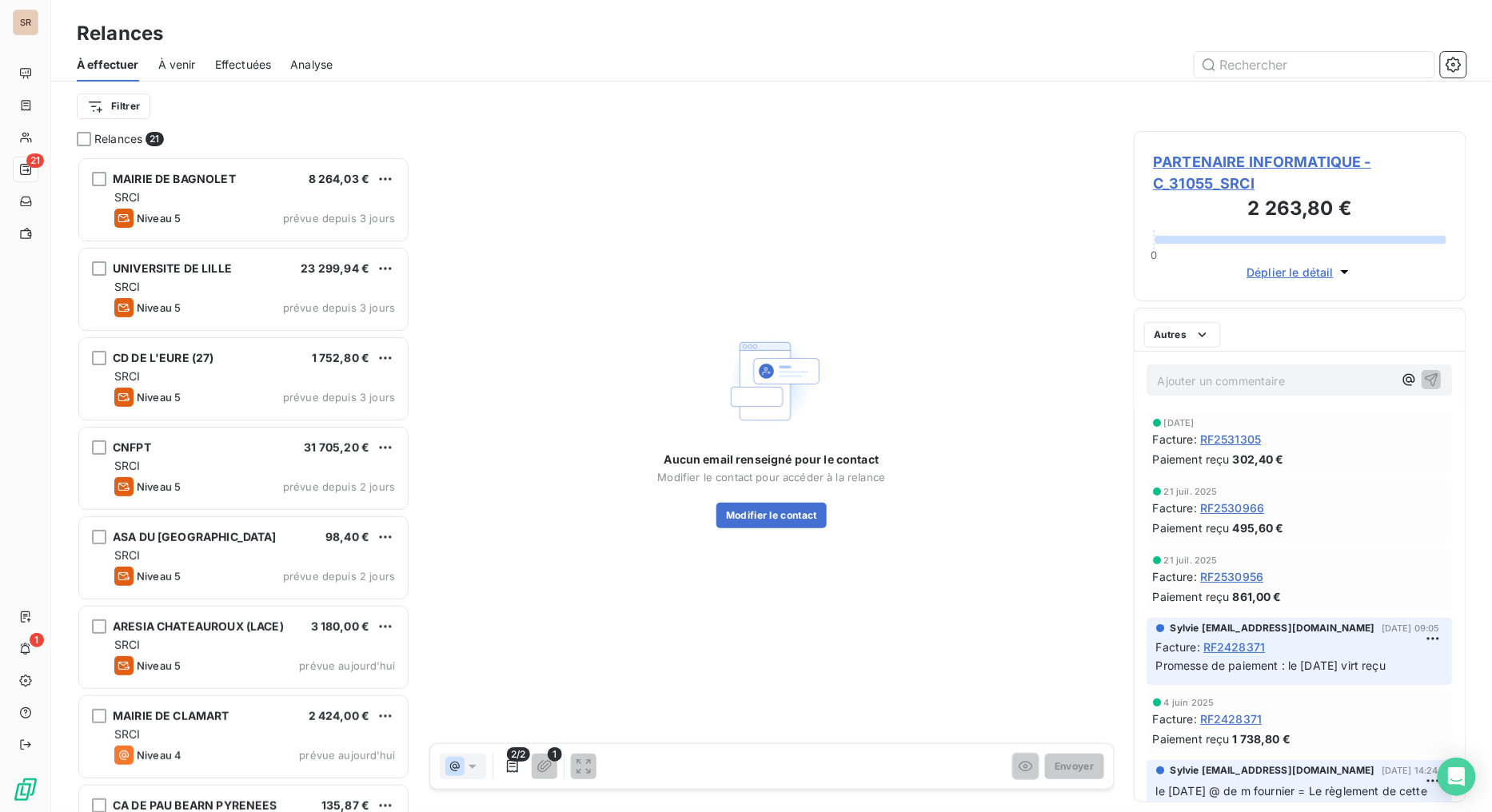
scroll to position [642, 320]
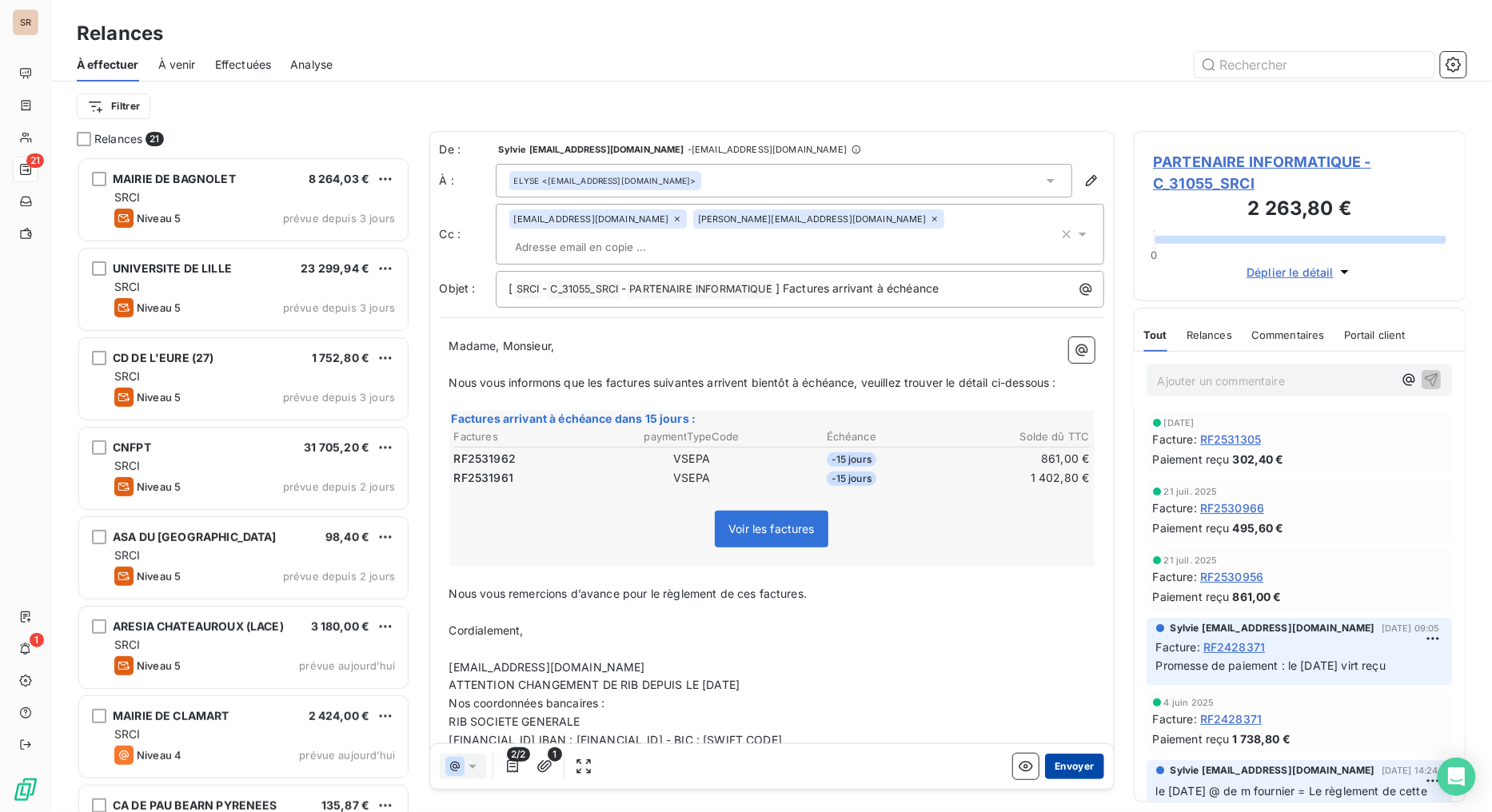
click at [1060, 647] on button "Envoyer" at bounding box center [1074, 767] width 58 height 26
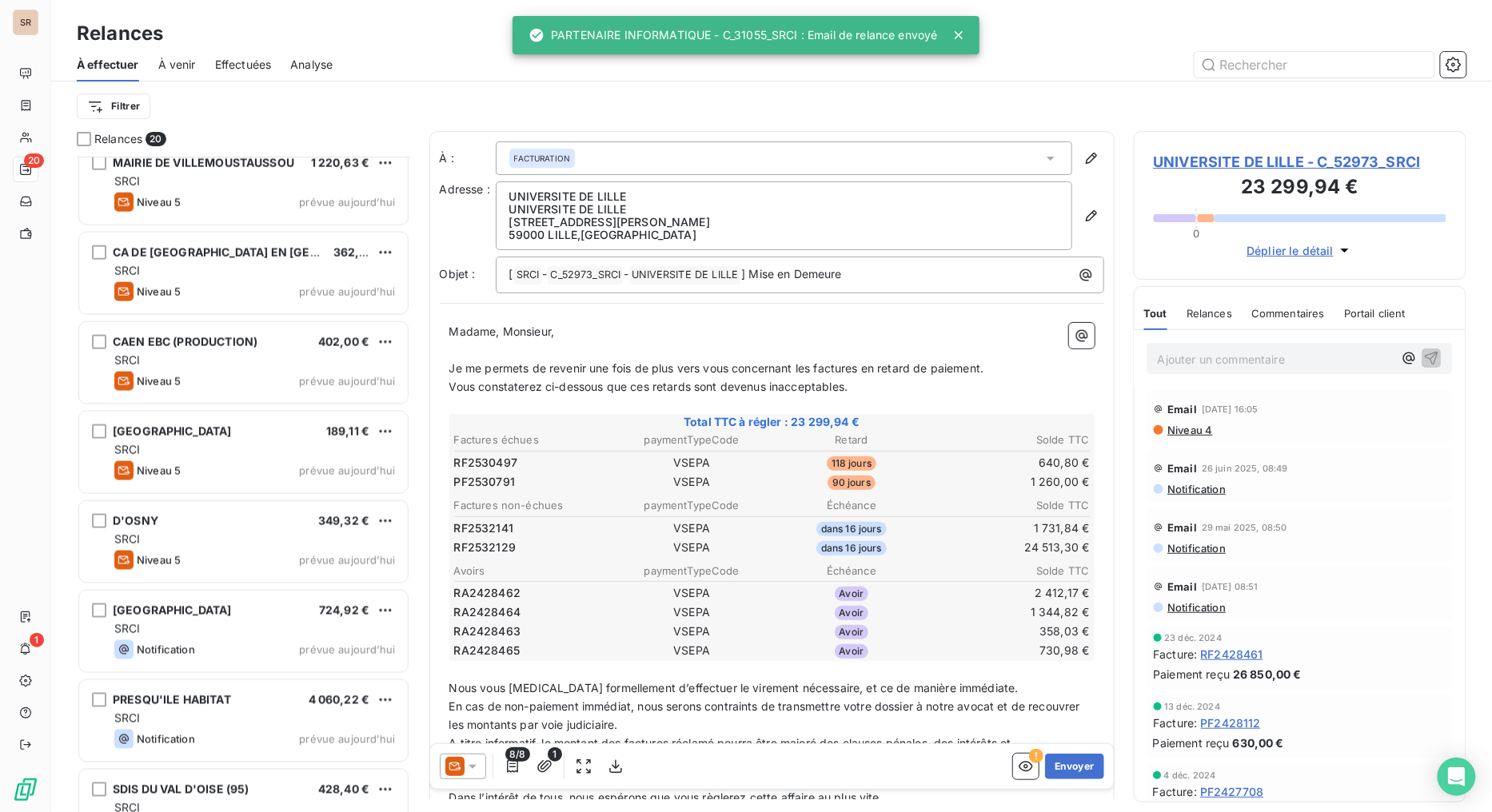
scroll to position [978, 0]
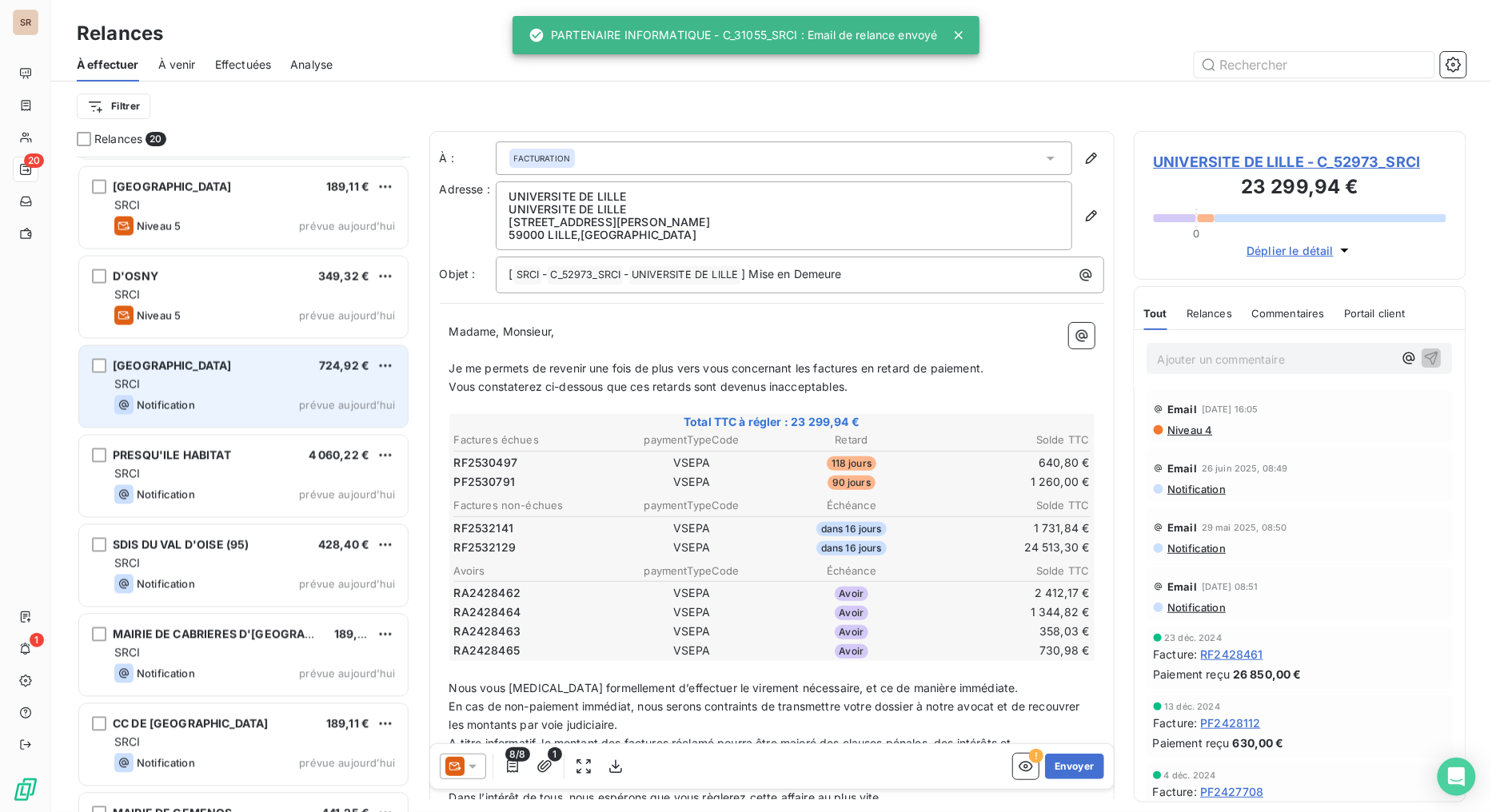
click at [190, 368] on span "[GEOGRAPHIC_DATA]" at bounding box center [172, 366] width 119 height 14
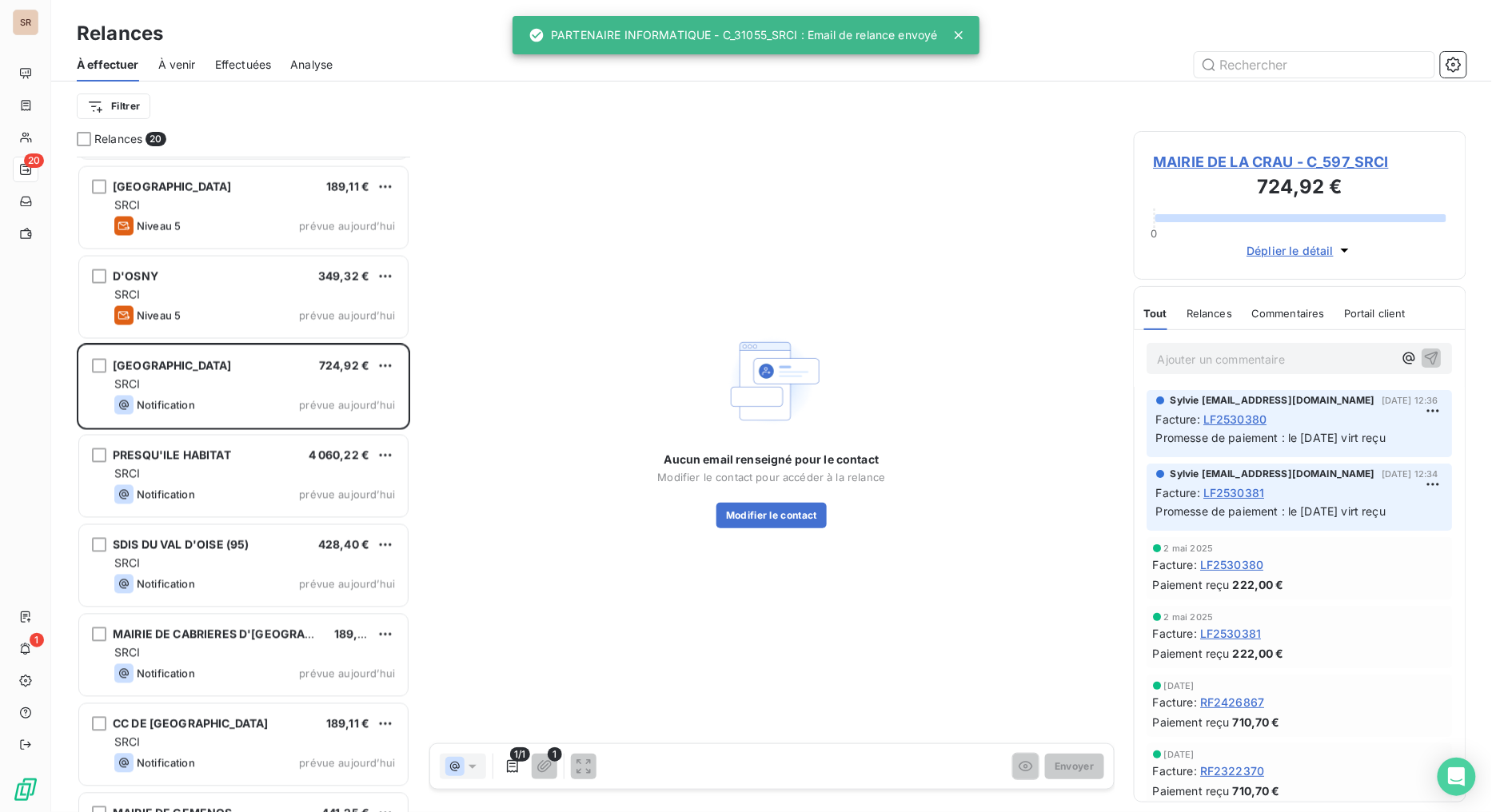
click at [1250, 155] on span "MAIRIE DE LA CRAU - C_597_SRCI" at bounding box center [1300, 162] width 294 height 22
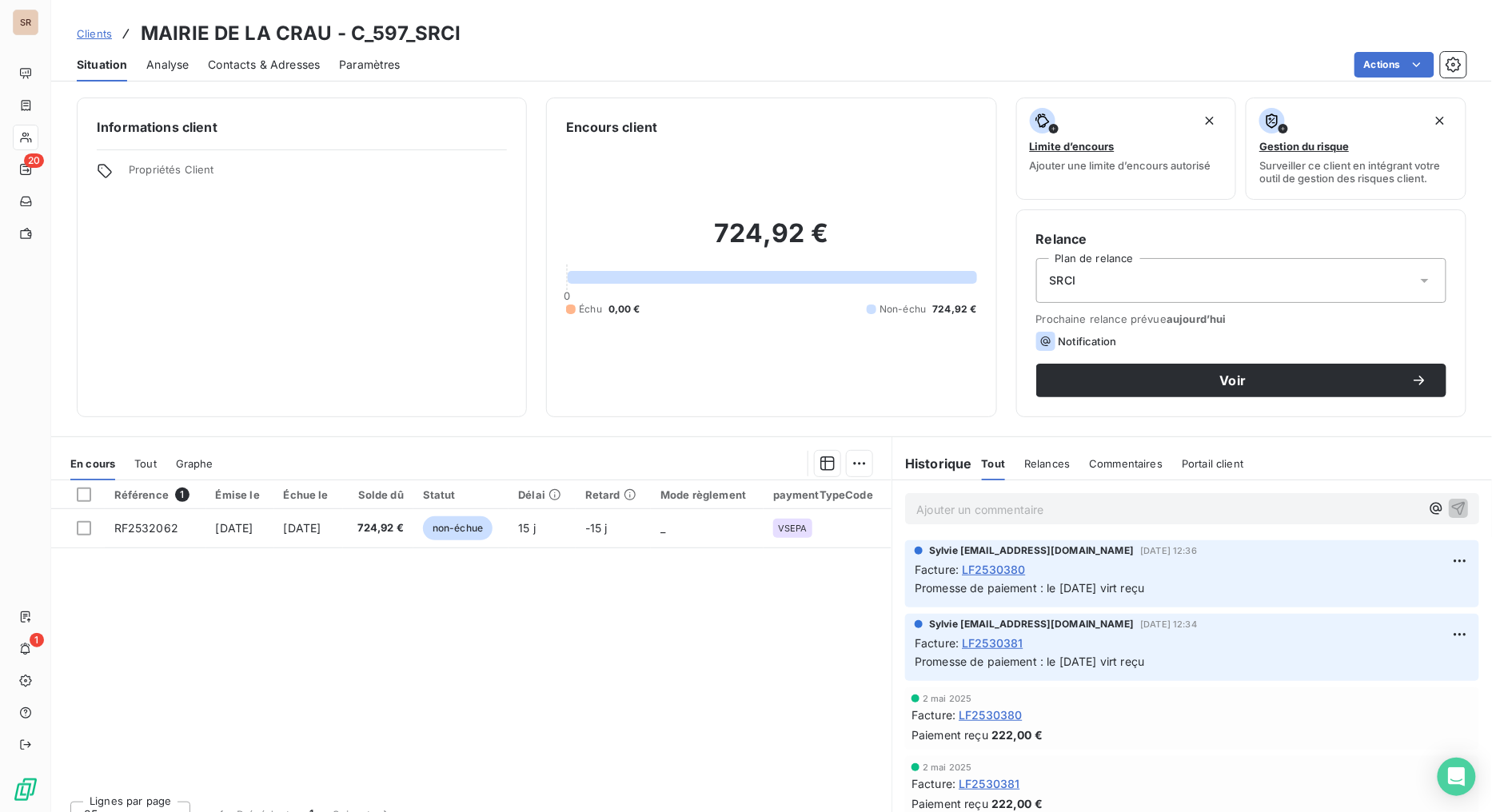
click at [266, 61] on span "Contacts & Adresses" at bounding box center [264, 65] width 112 height 16
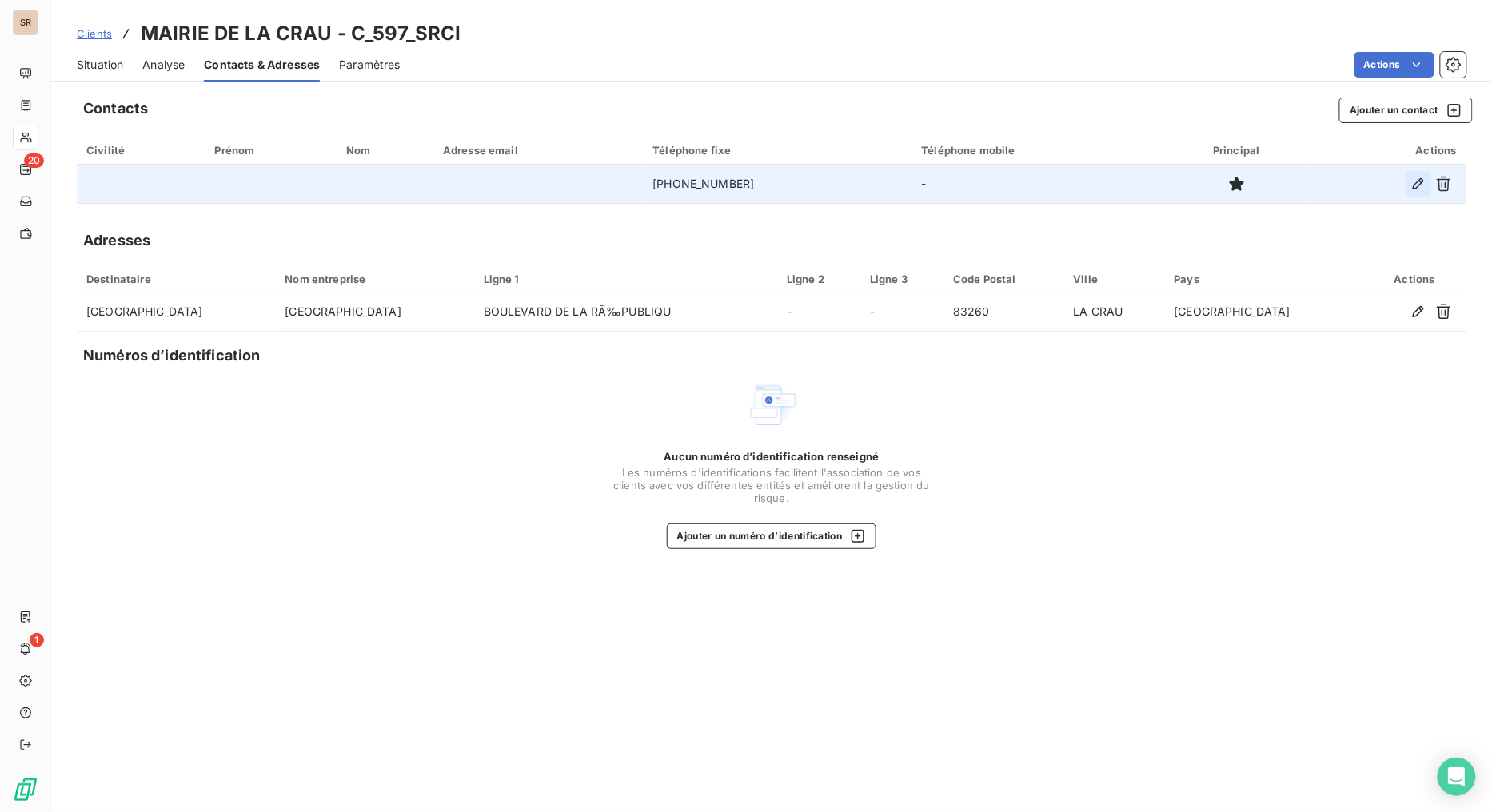
click at [1364, 186] on icon "button" at bounding box center [1418, 184] width 16 height 16
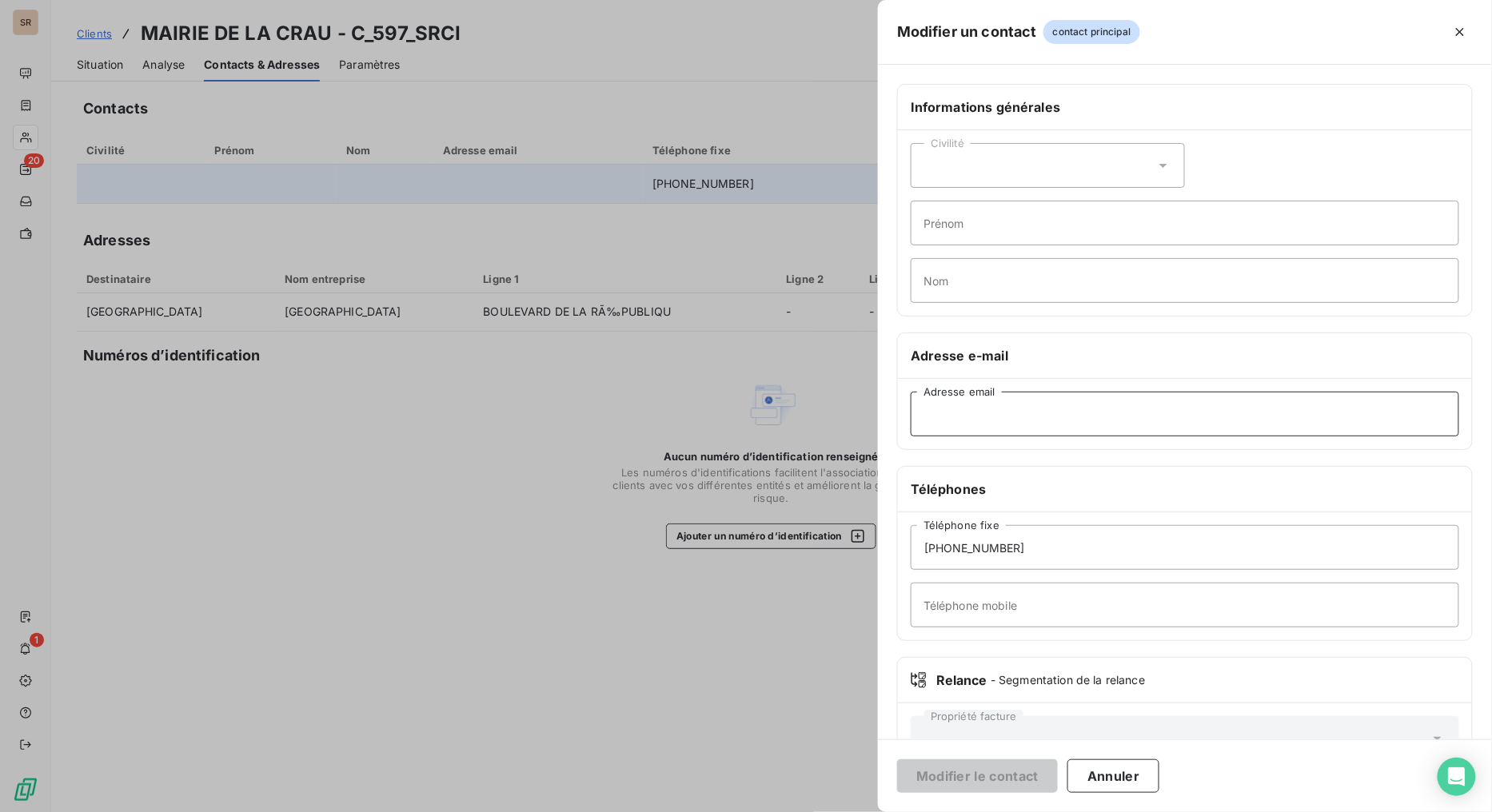
click at [941, 415] on input "Adresse email" at bounding box center [1185, 414] width 549 height 45
paste input "administration@villedelacrau.fr"
type input "administration@villedelacrau.fr"
click at [1005, 647] on button "Modifier le contact" at bounding box center [977, 776] width 161 height 33
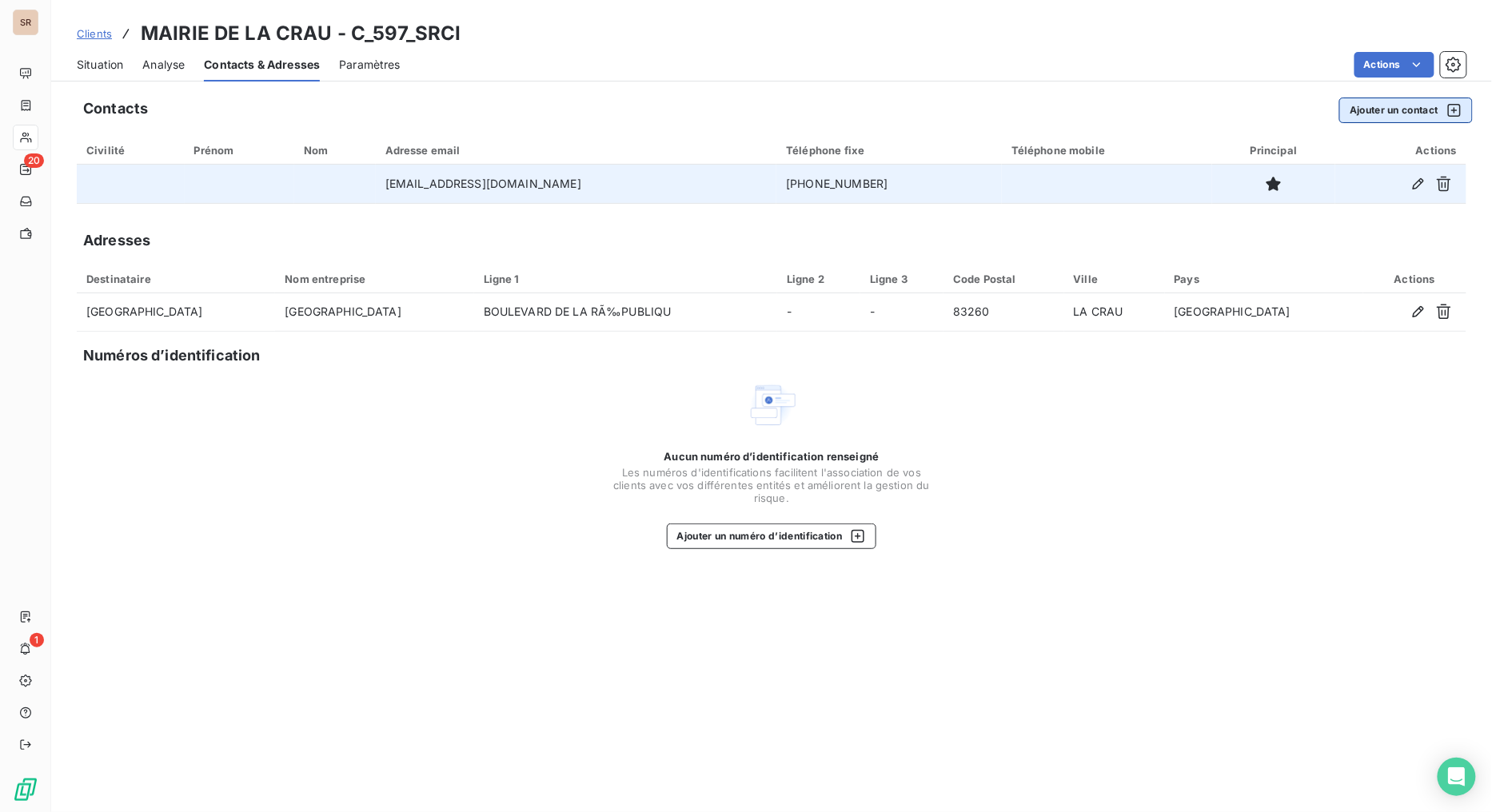
click at [1354, 108] on button "Ajouter un contact" at bounding box center [1407, 110] width 134 height 26
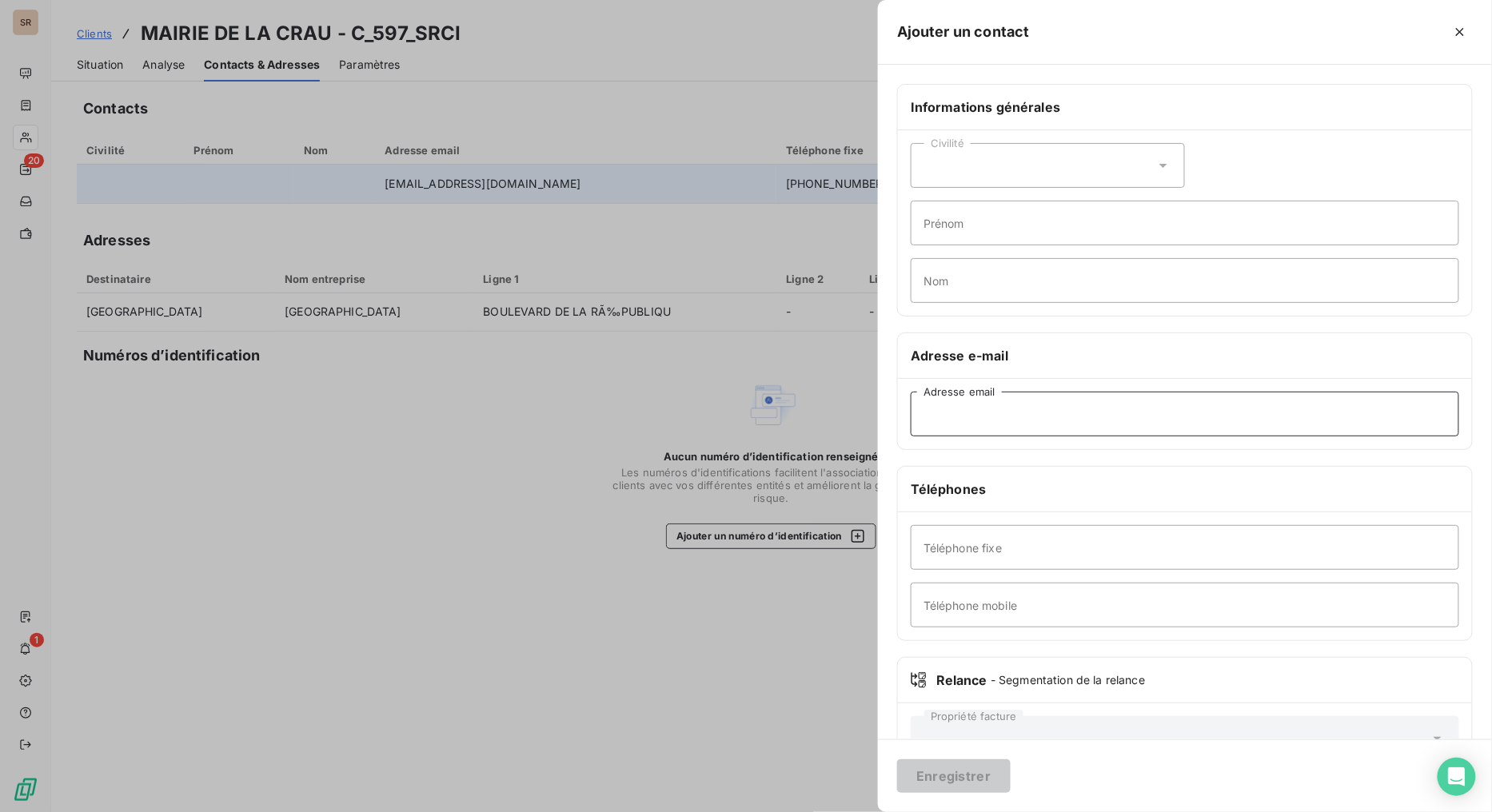
click at [989, 426] on input "Adresse email" at bounding box center [1185, 414] width 549 height 45
paste input "informatique@villedelacrau.fr"
type input "informatique@villedelacrau.fr"
click at [967, 647] on button "Enregistrer" at bounding box center [954, 776] width 114 height 33
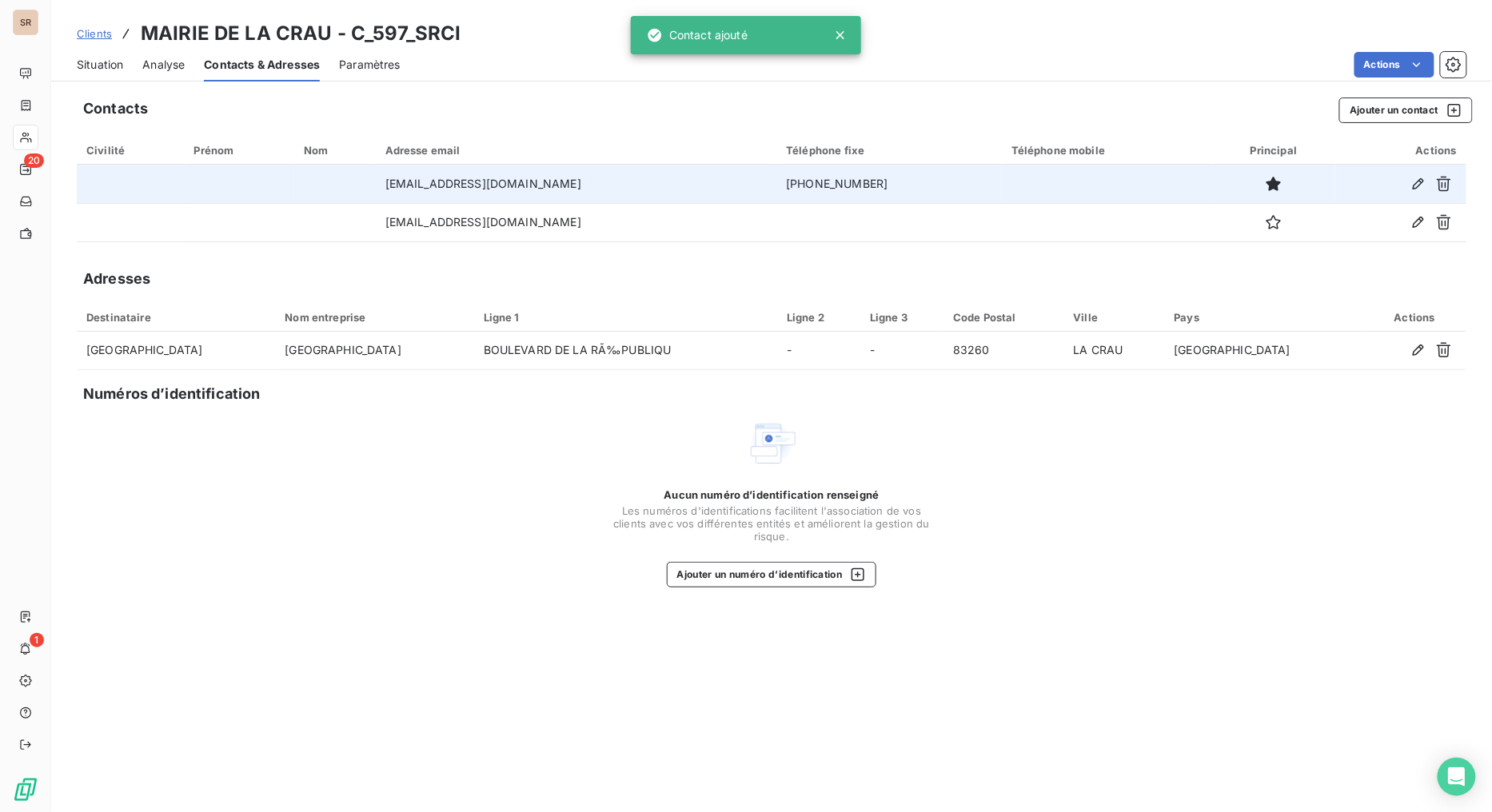
click at [106, 66] on span "Situation" at bounding box center [99, 65] width 46 height 16
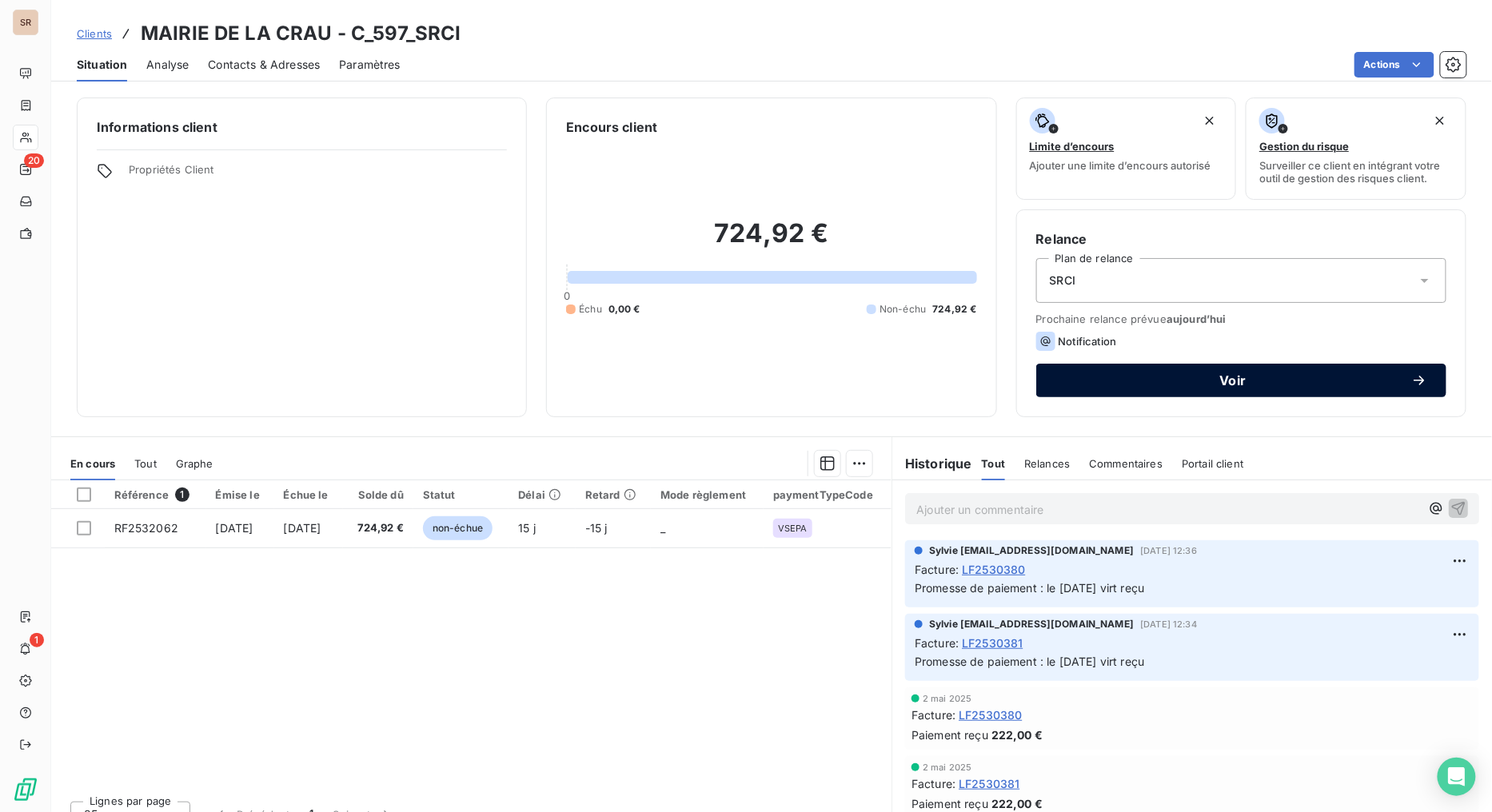
click at [1089, 378] on span "Voir" at bounding box center [1234, 380] width 356 height 13
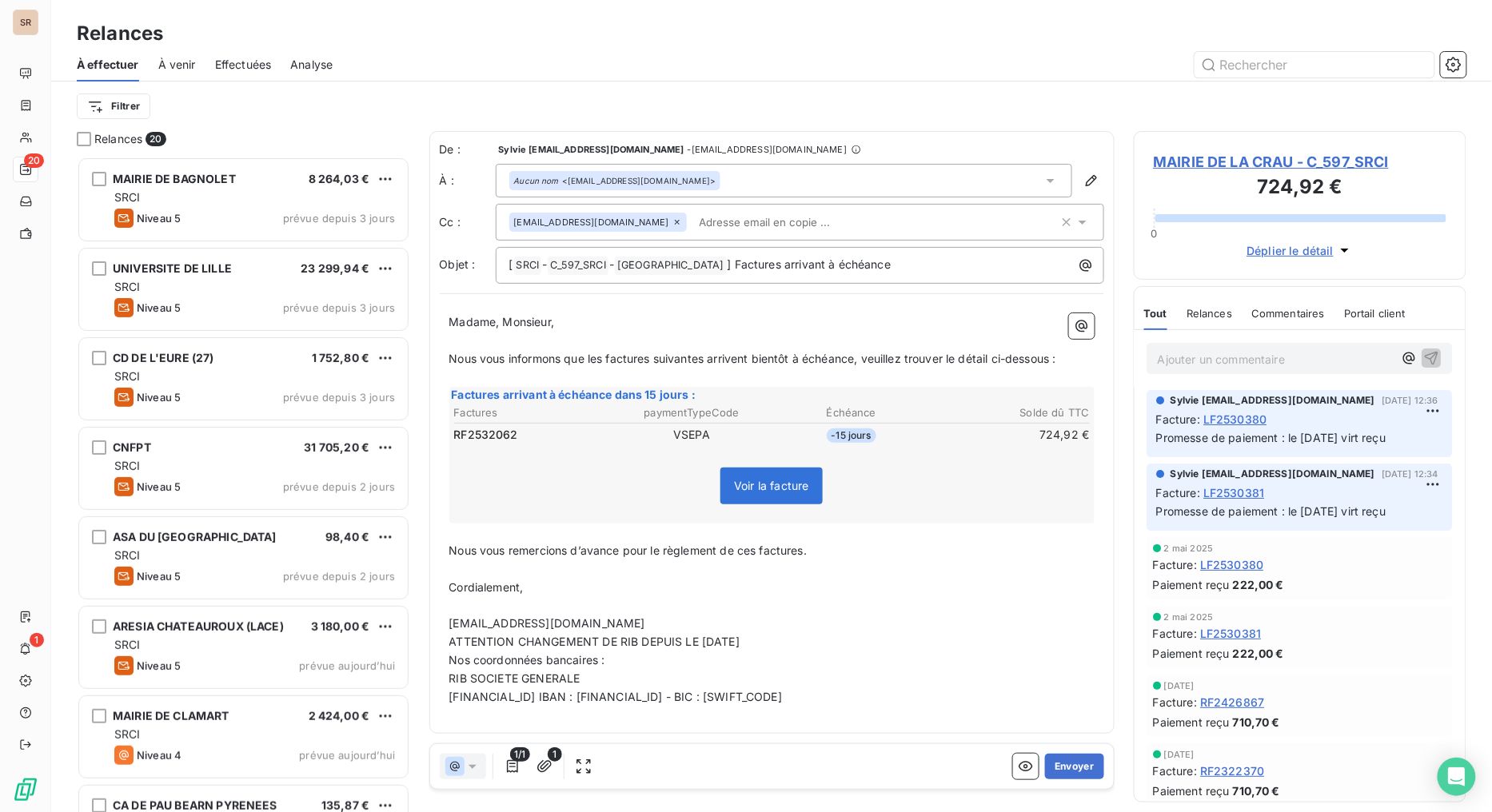
scroll to position [642, 320]
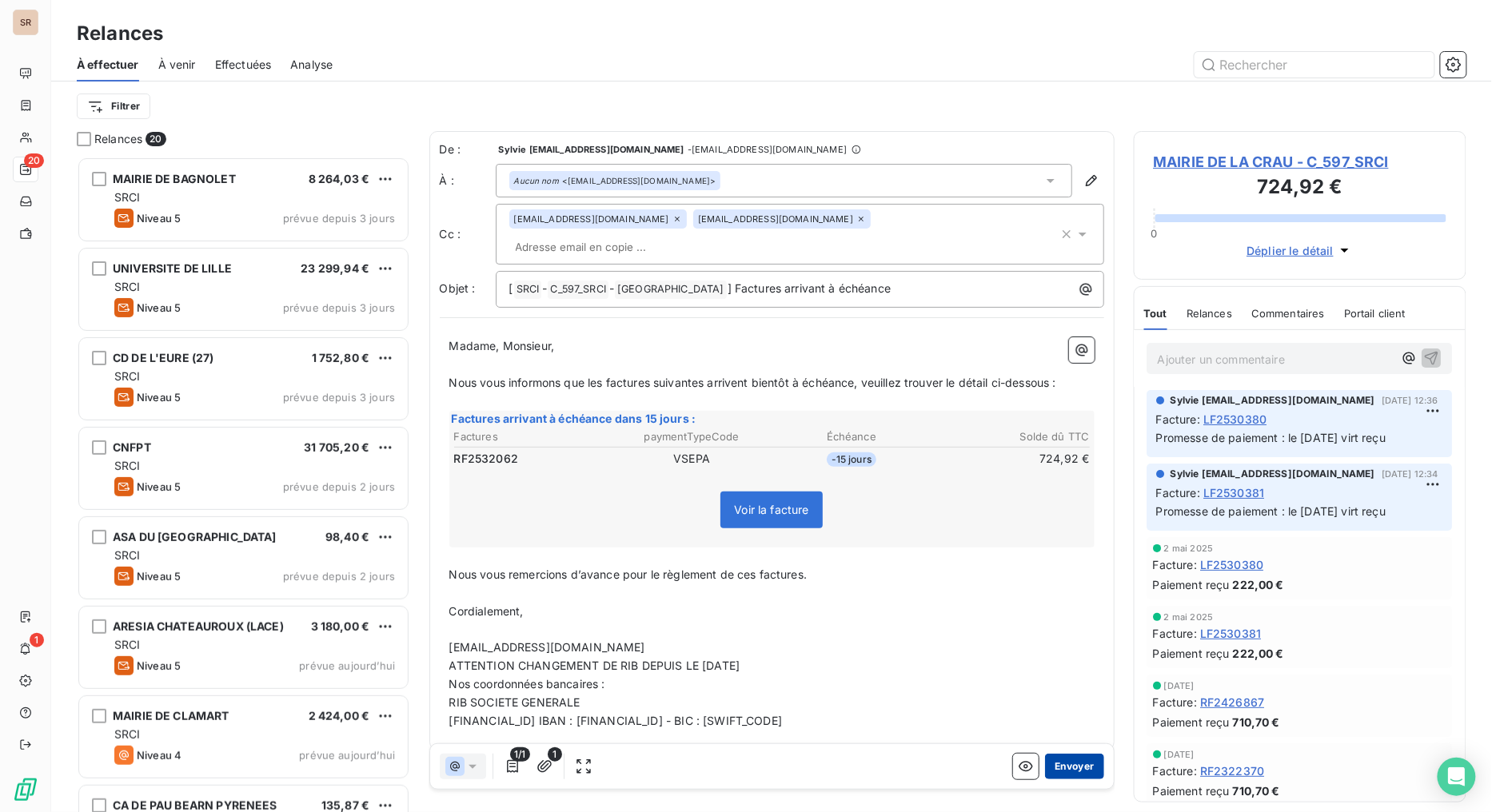
click at [1065, 647] on button "Envoyer" at bounding box center [1074, 767] width 58 height 26
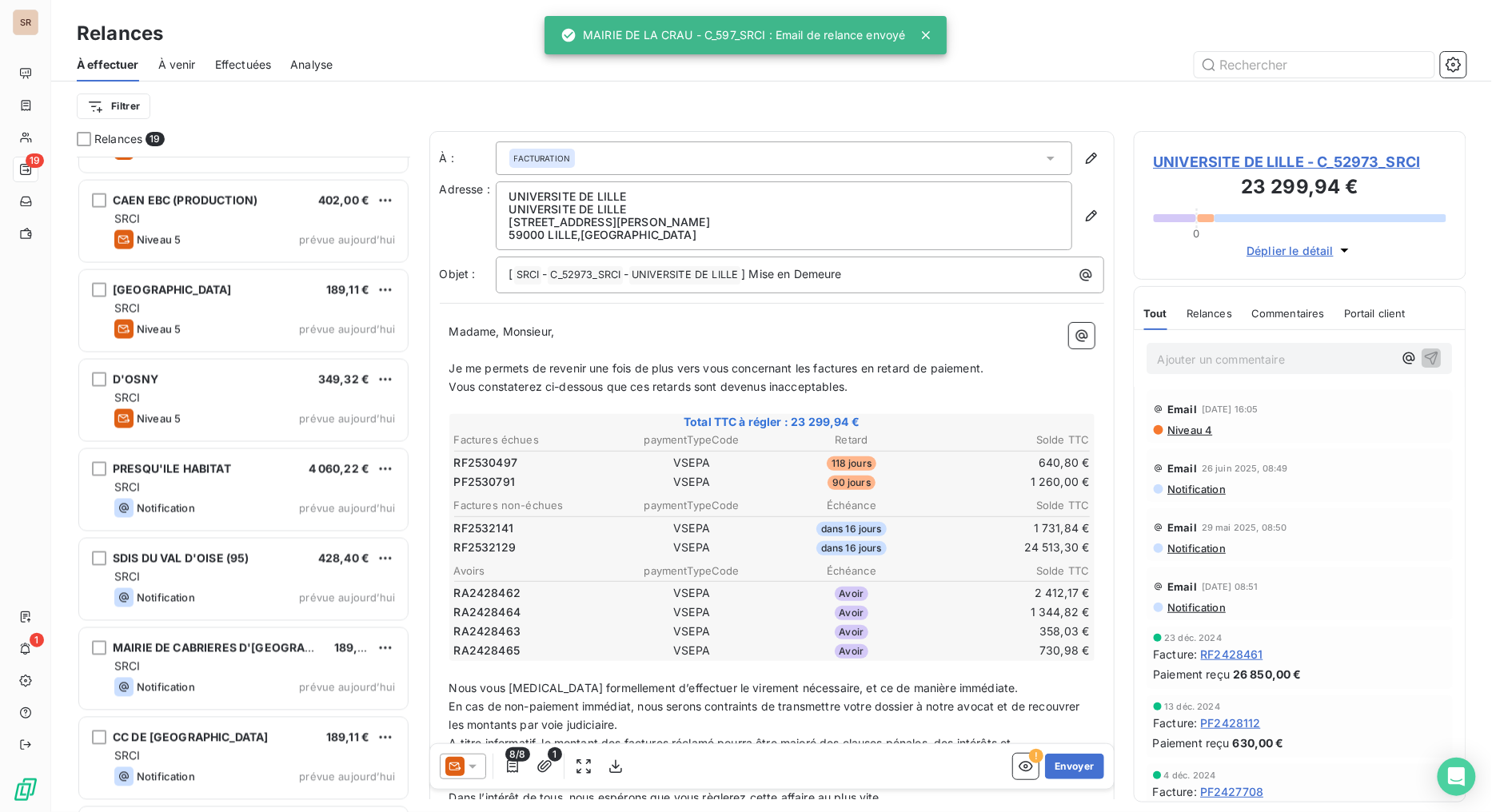
scroll to position [889, 0]
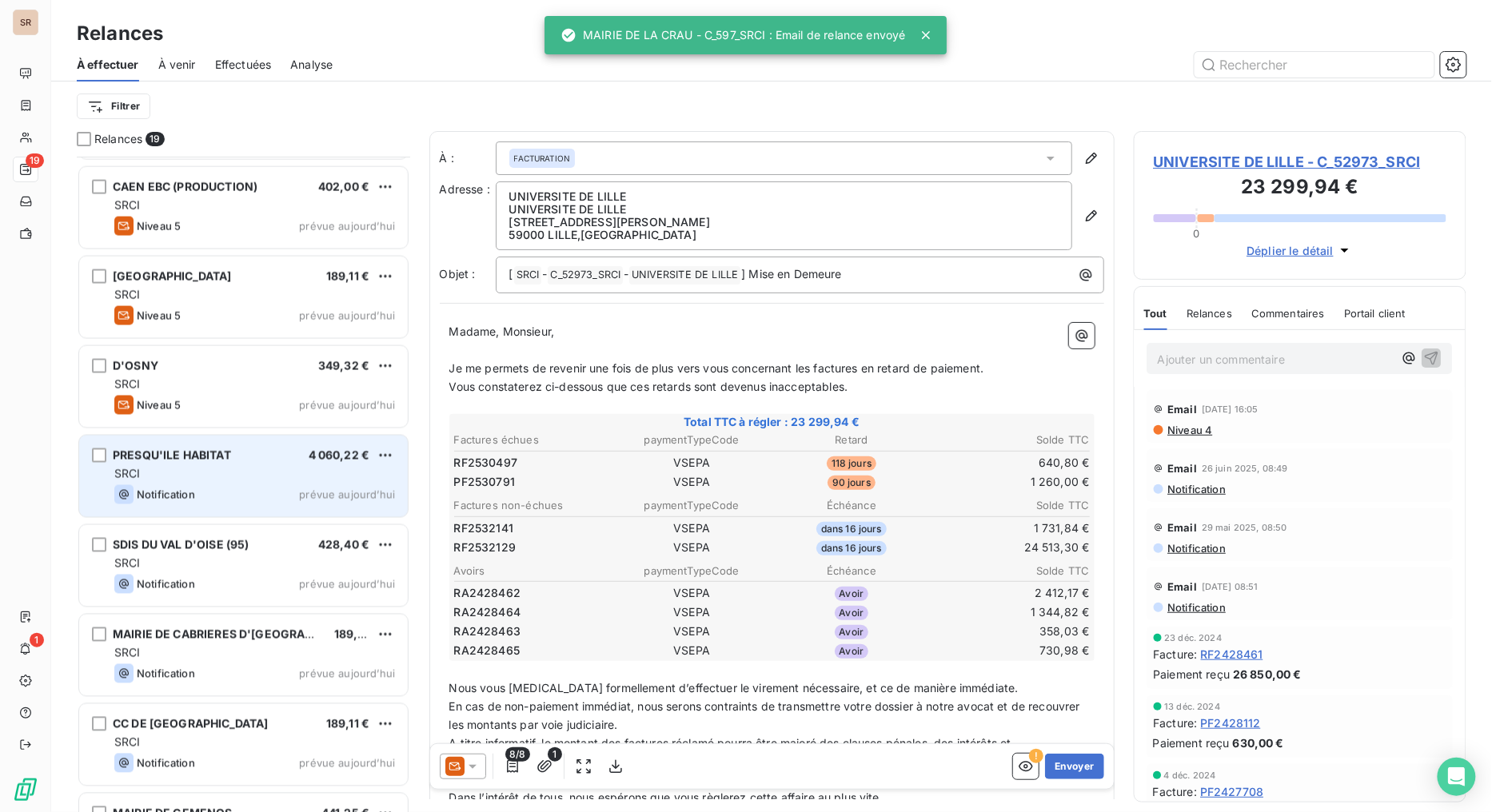
click at [171, 460] on span "PRESQU'ILE HABITAT" at bounding box center [172, 456] width 118 height 14
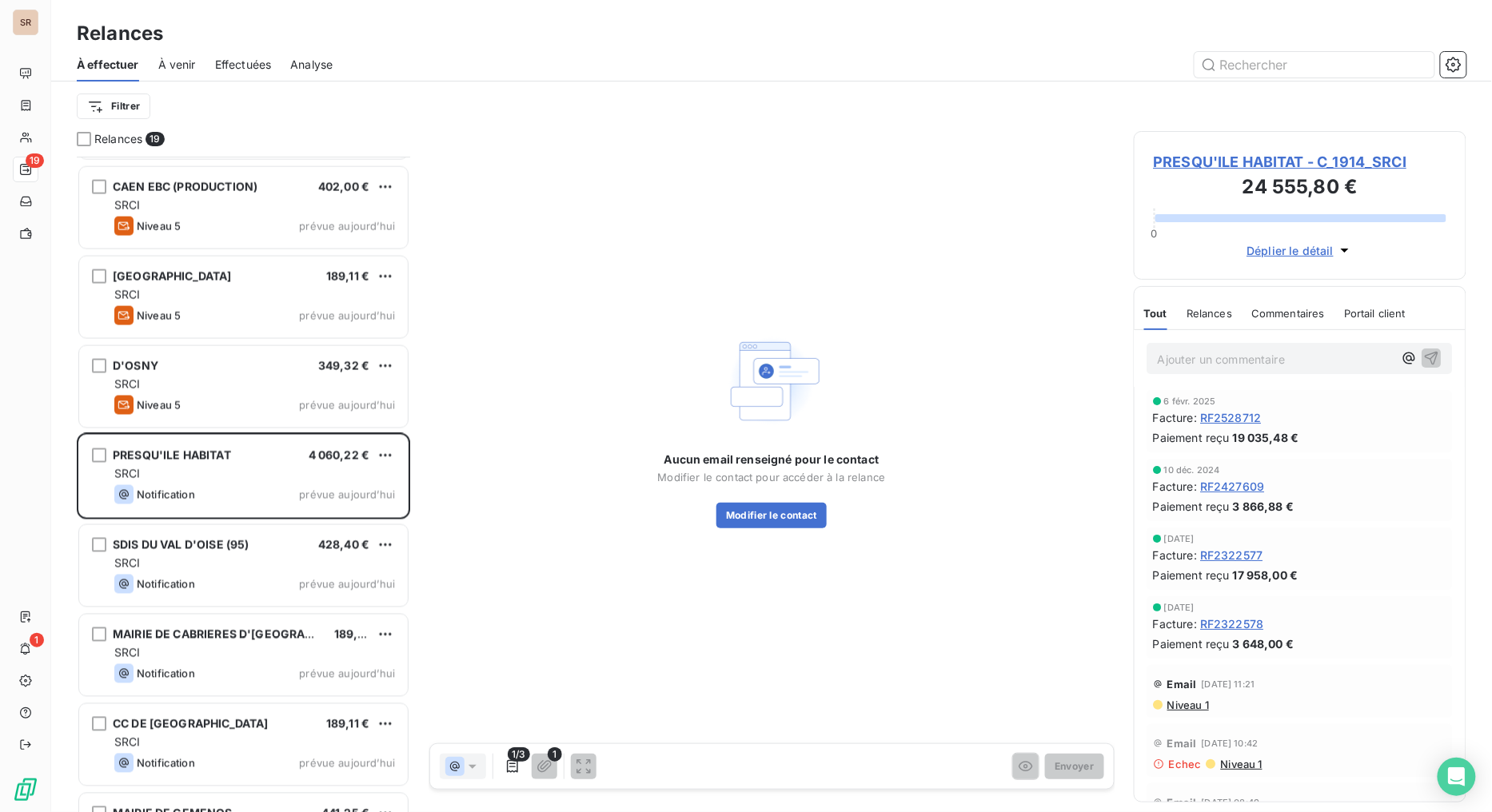
click at [1189, 161] on span "PRESQU'ILE HABITAT - C_1914_SRCI" at bounding box center [1300, 162] width 294 height 22
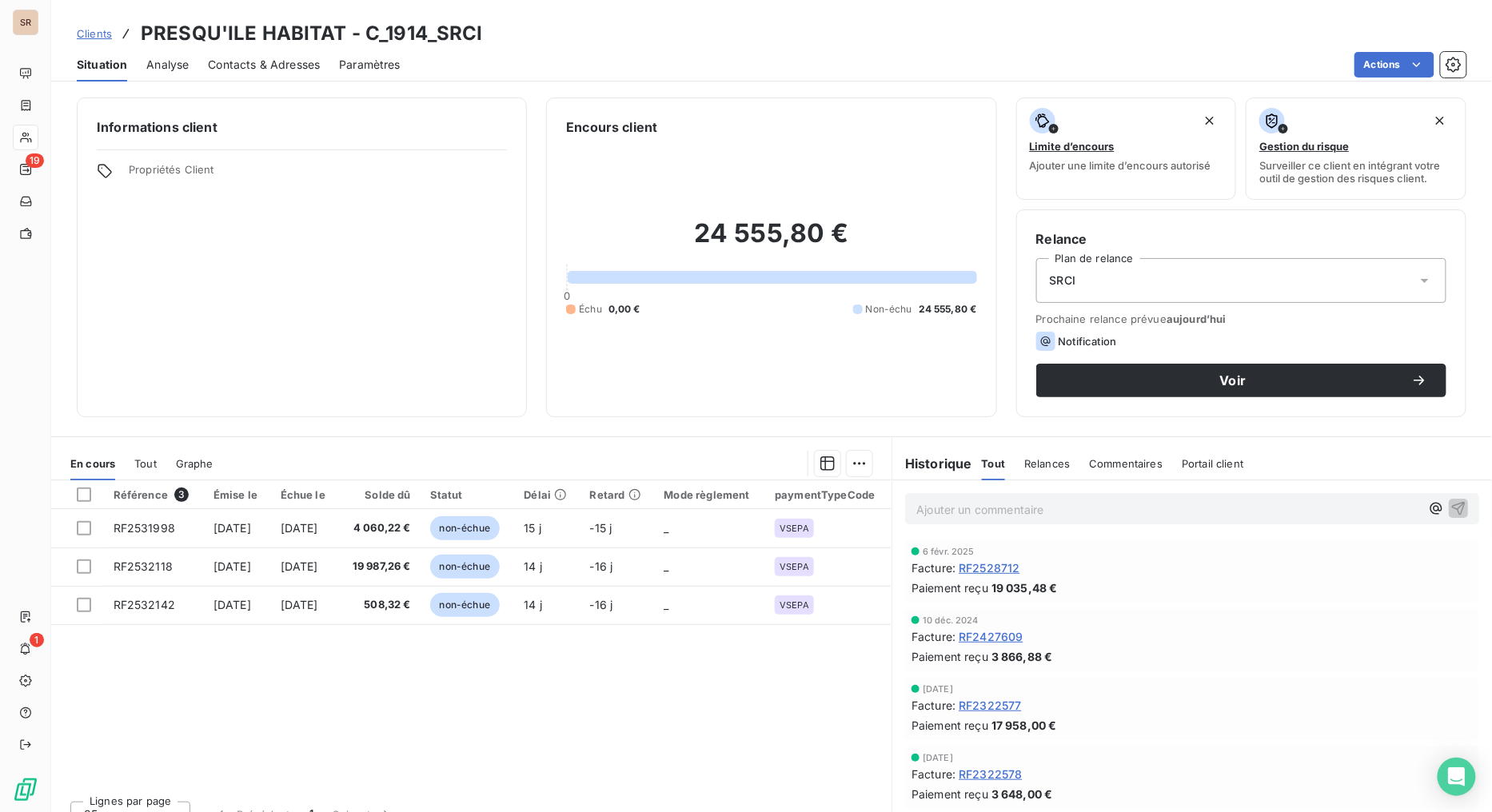
click at [288, 61] on span "Contacts & Adresses" at bounding box center [264, 65] width 112 height 16
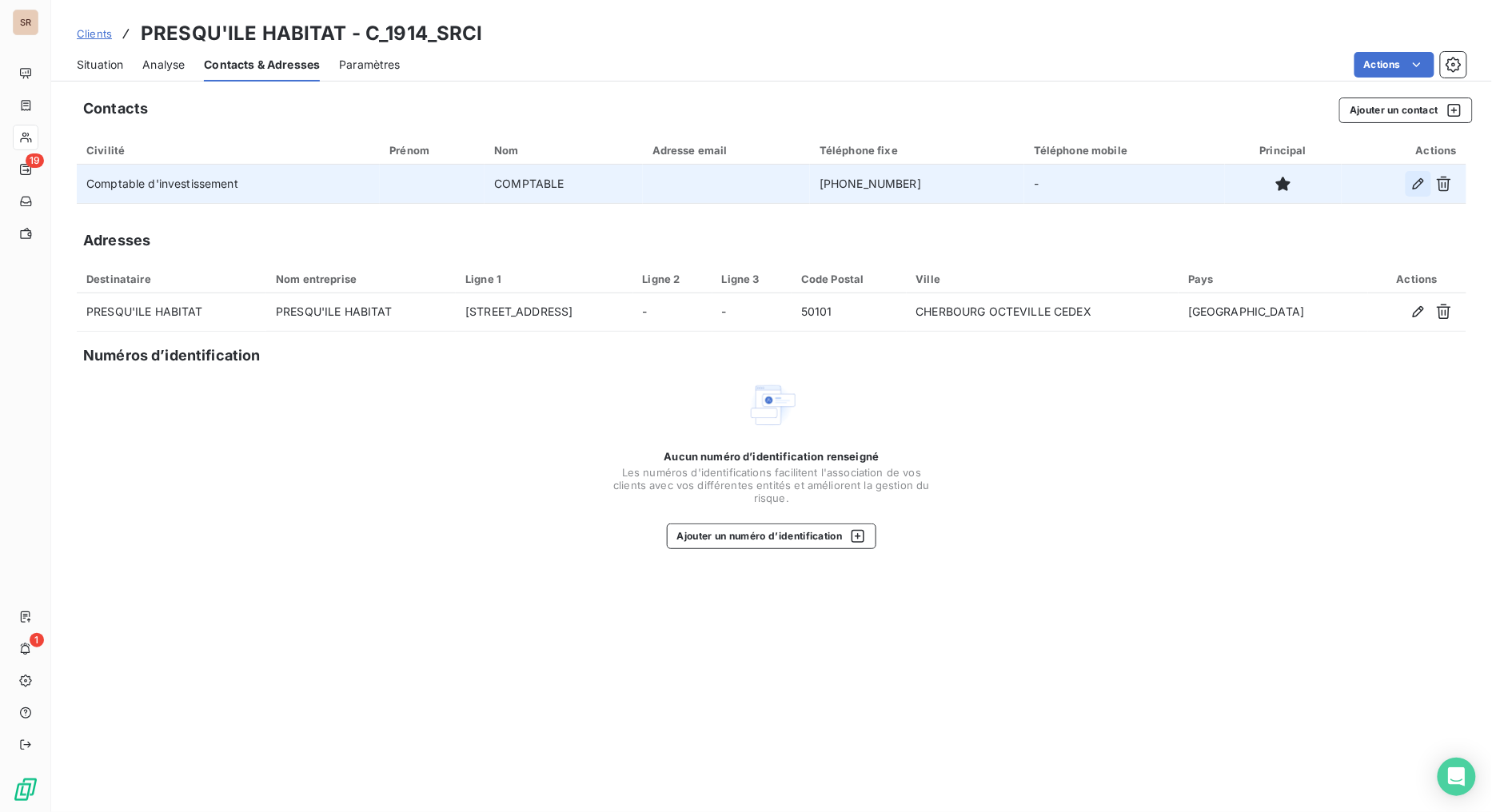
click at [1364, 186] on icon "button" at bounding box center [1418, 184] width 16 height 16
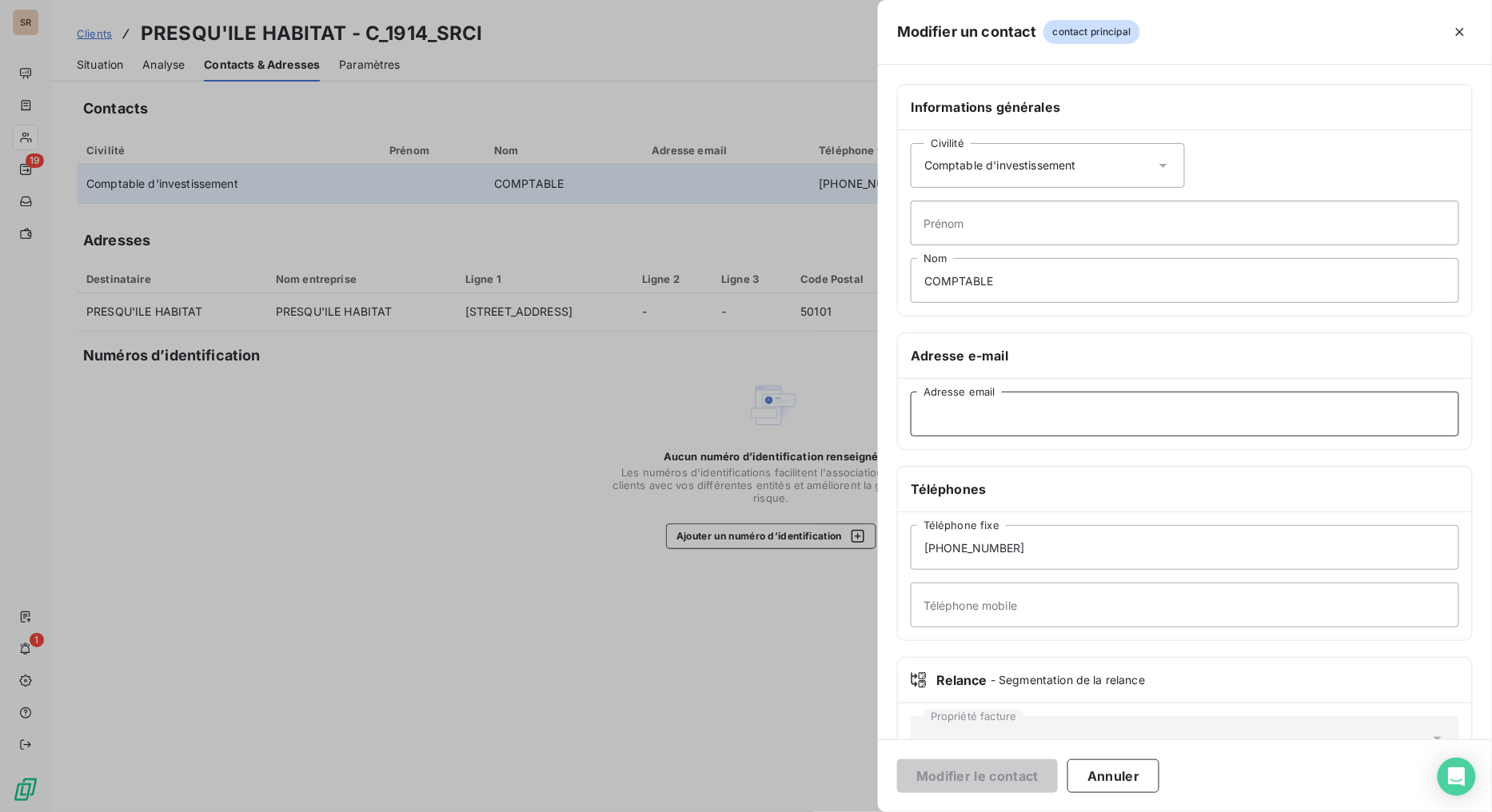
click at [978, 426] on input "Adresse email" at bounding box center [1185, 414] width 549 height 45
paste input "[EMAIL_ADDRESS][PERSON_NAME][DOMAIN_NAME]"
type input "[EMAIL_ADDRESS][PERSON_NAME][DOMAIN_NAME]"
click at [988, 647] on button "Modifier le contact" at bounding box center [977, 776] width 161 height 33
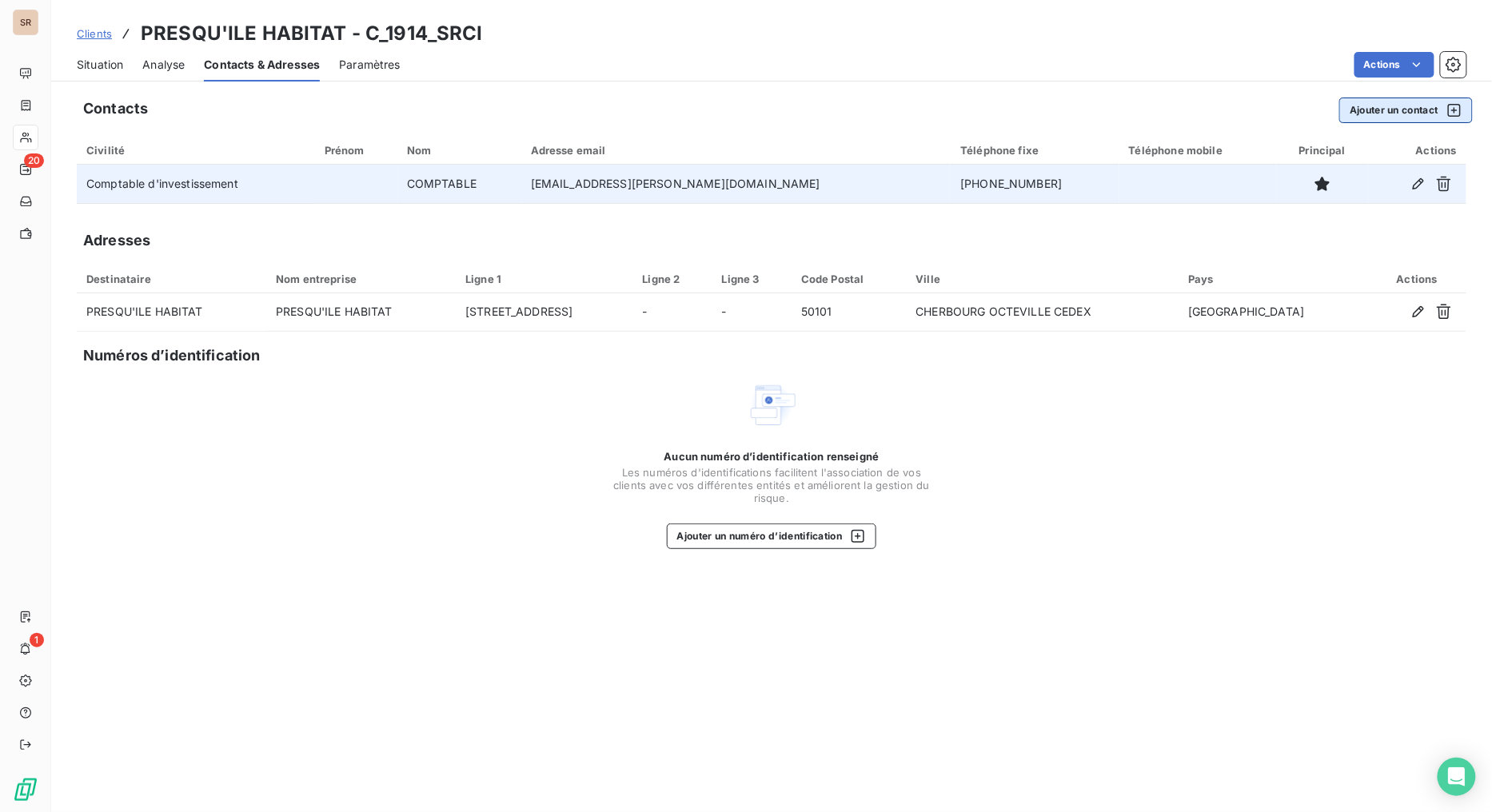
click at [1364, 107] on button "Ajouter un contact" at bounding box center [1407, 110] width 134 height 26
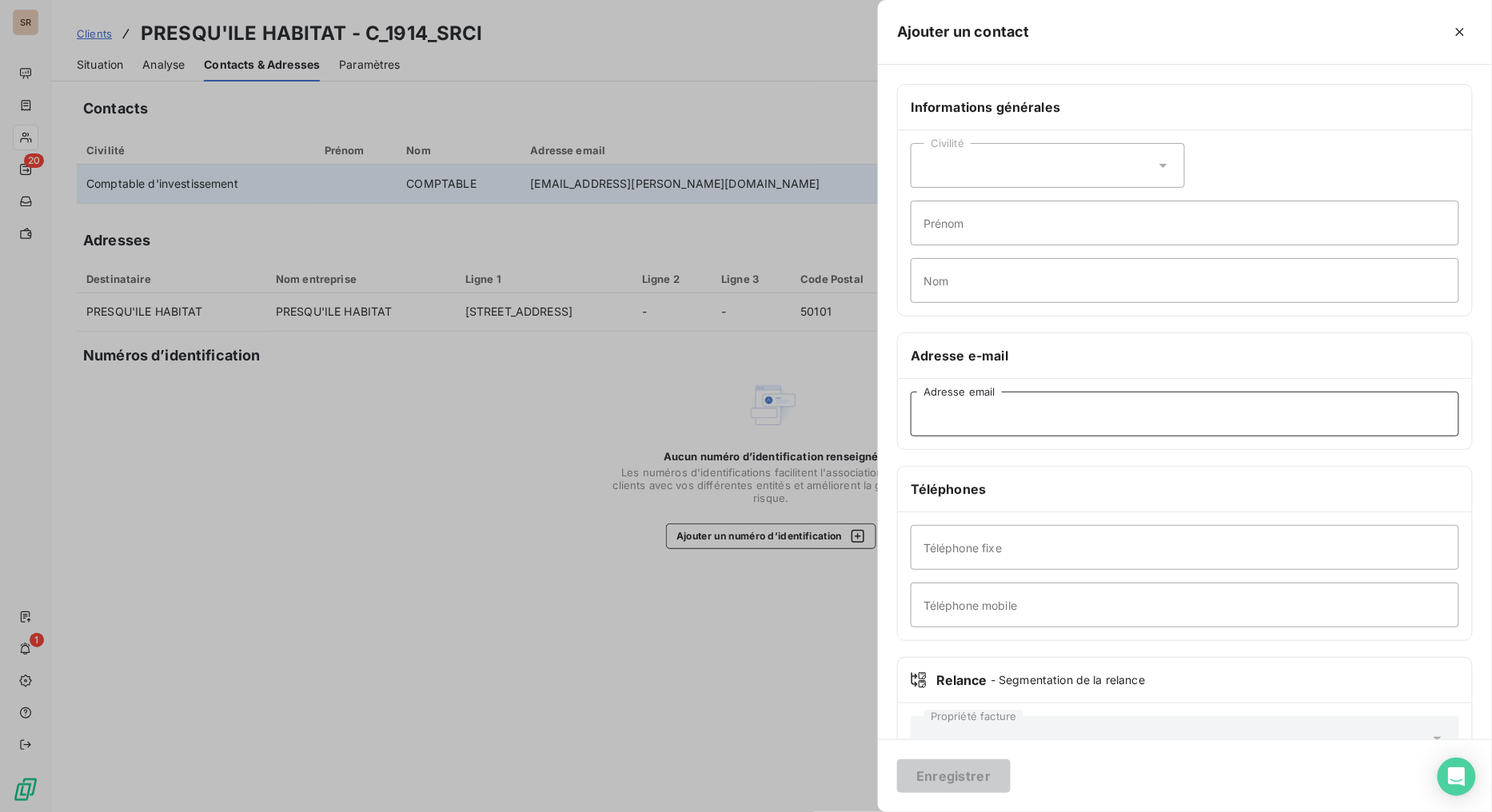
click at [969, 407] on input "Adresse email" at bounding box center [1185, 414] width 549 height 45
paste input "[PERSON_NAME][EMAIL_ADDRESS][DOMAIN_NAME]"
type input "[PERSON_NAME][EMAIL_ADDRESS][DOMAIN_NAME]"
click at [1001, 539] on input "Téléphone fixe" at bounding box center [1185, 548] width 549 height 45
paste input "[PHONE_NUMBER]"
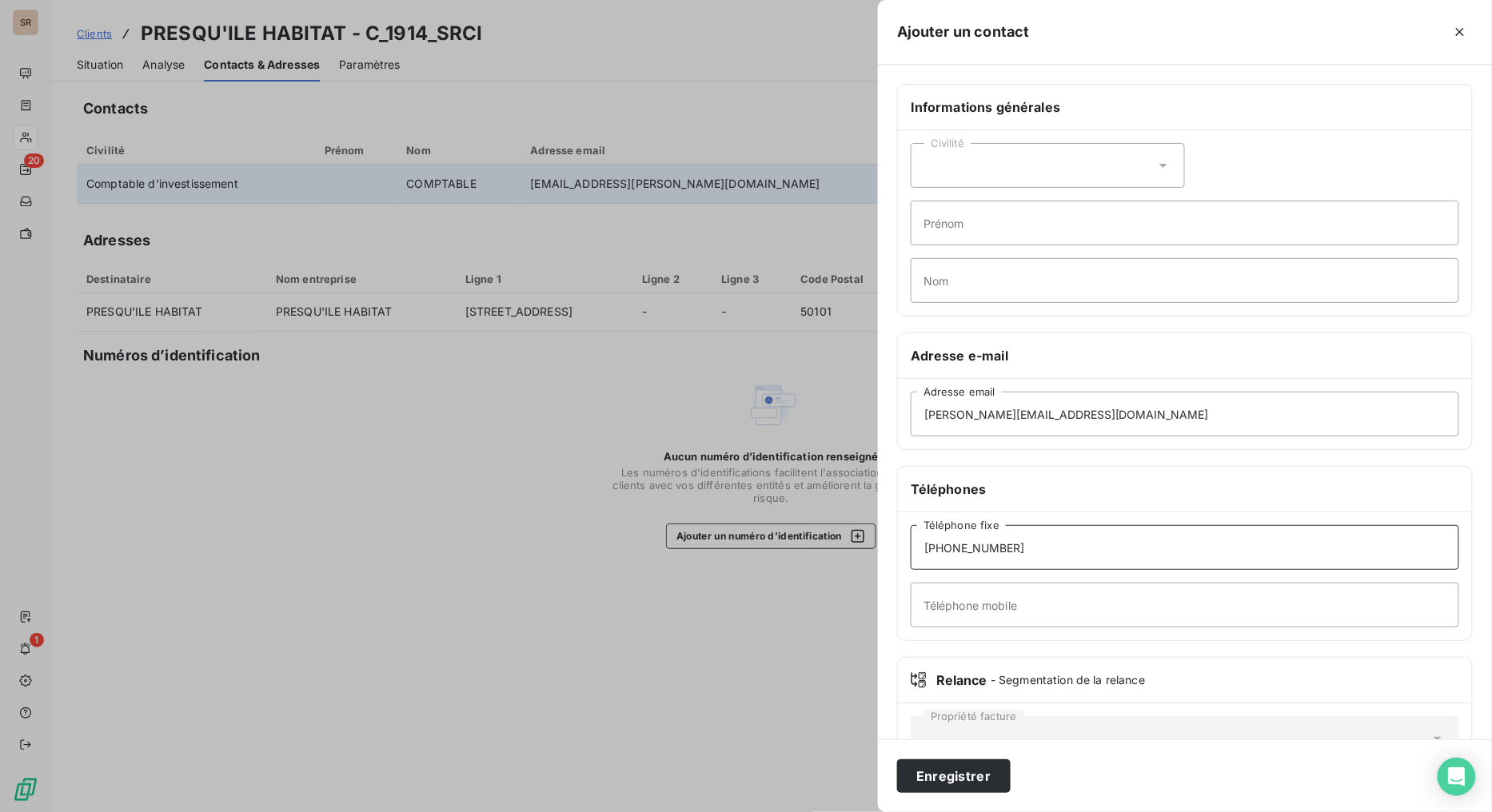
type input "[PHONE_NUMBER]"
click at [1165, 157] on div "Civilité" at bounding box center [1047, 166] width 274 height 45
click at [930, 233] on input "radio" at bounding box center [928, 234] width 16 height 16
click at [979, 226] on input "Prénom" at bounding box center [1185, 223] width 549 height 45
type input "[PERSON_NAME]"
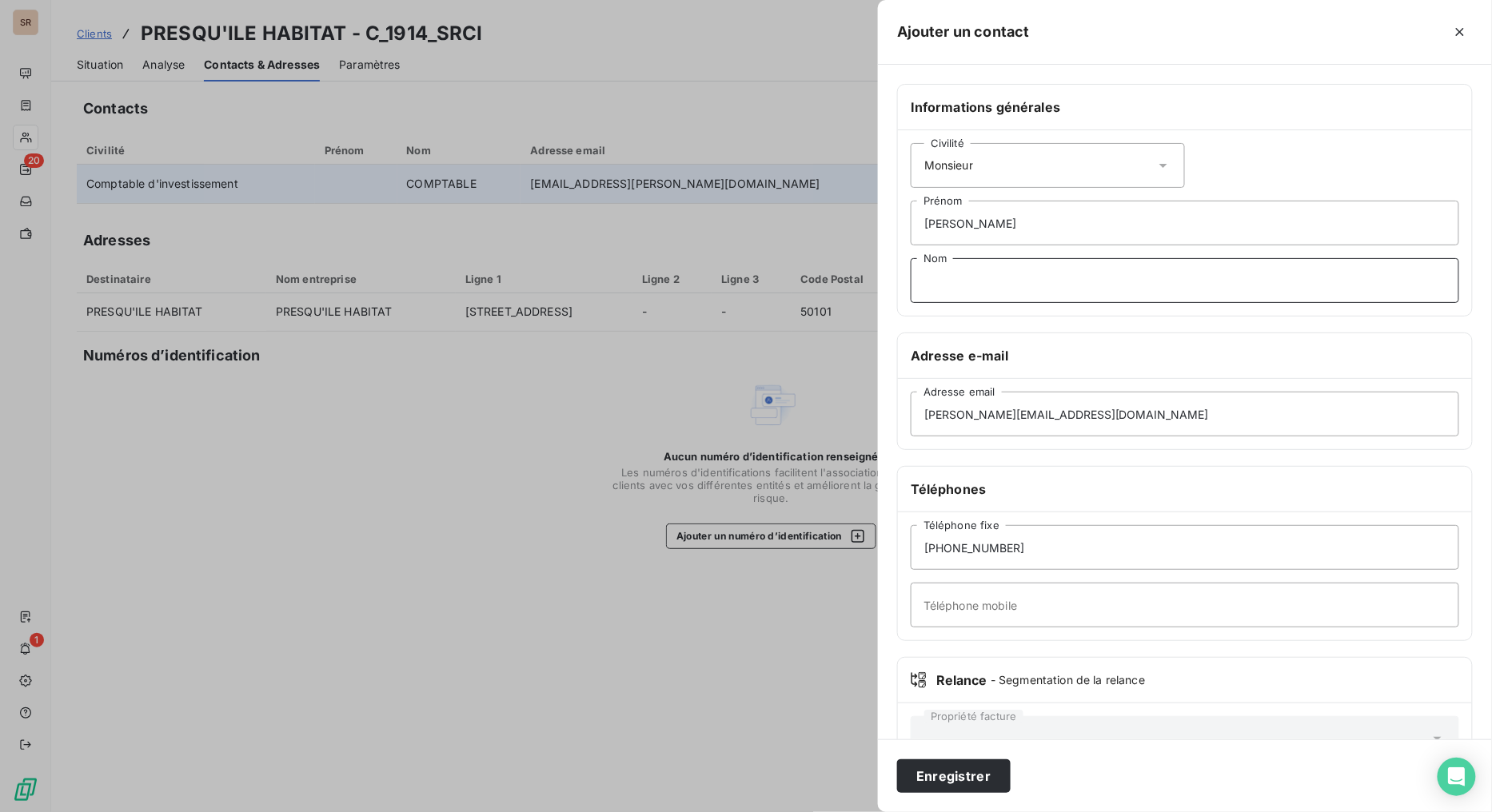
click at [986, 273] on input "Nom" at bounding box center [1185, 281] width 549 height 45
type input "JARASSIER - DSI"
click at [963, 647] on button "Enregistrer" at bounding box center [954, 776] width 114 height 33
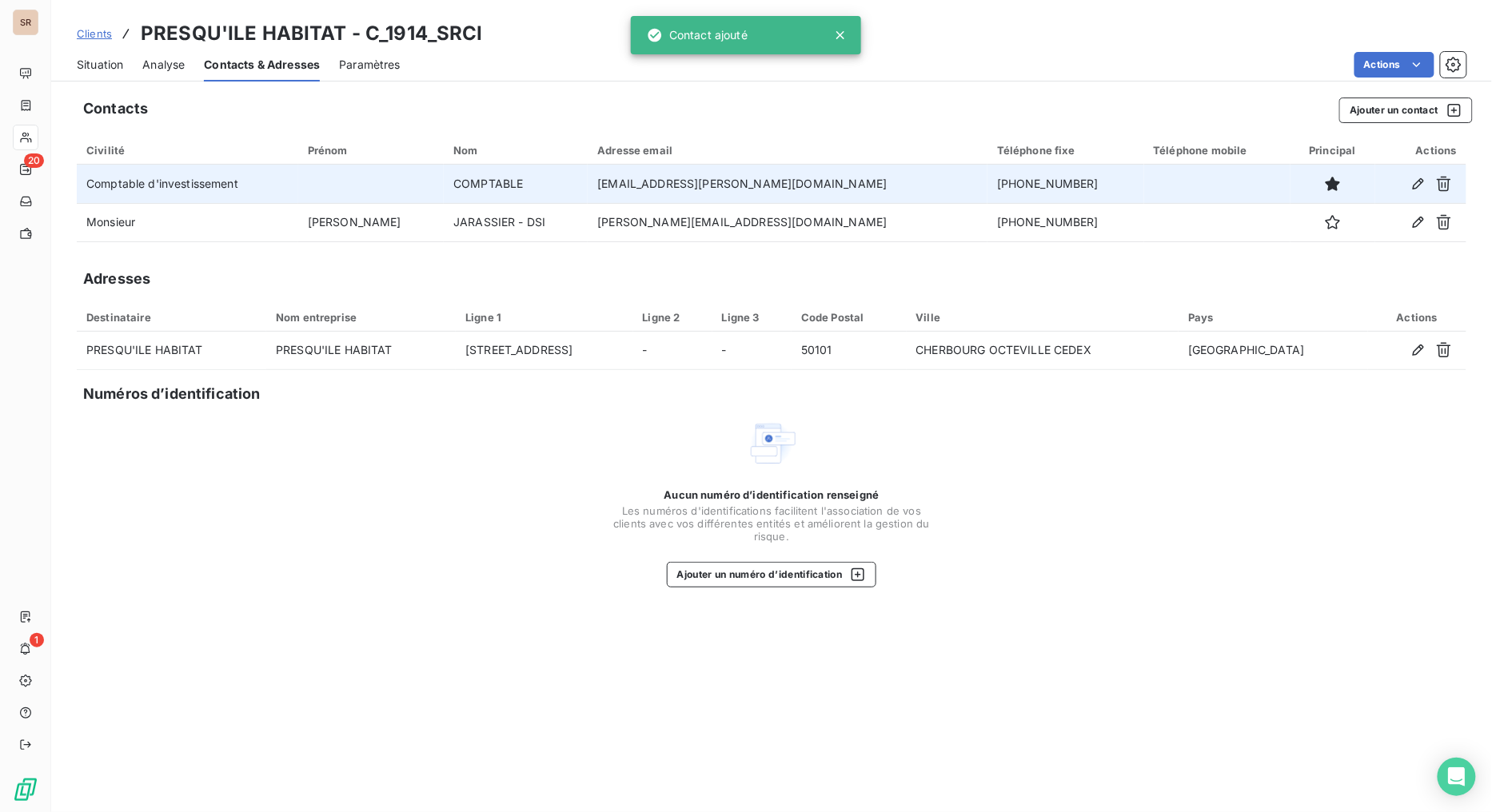
click at [90, 58] on span "Situation" at bounding box center [99, 65] width 46 height 16
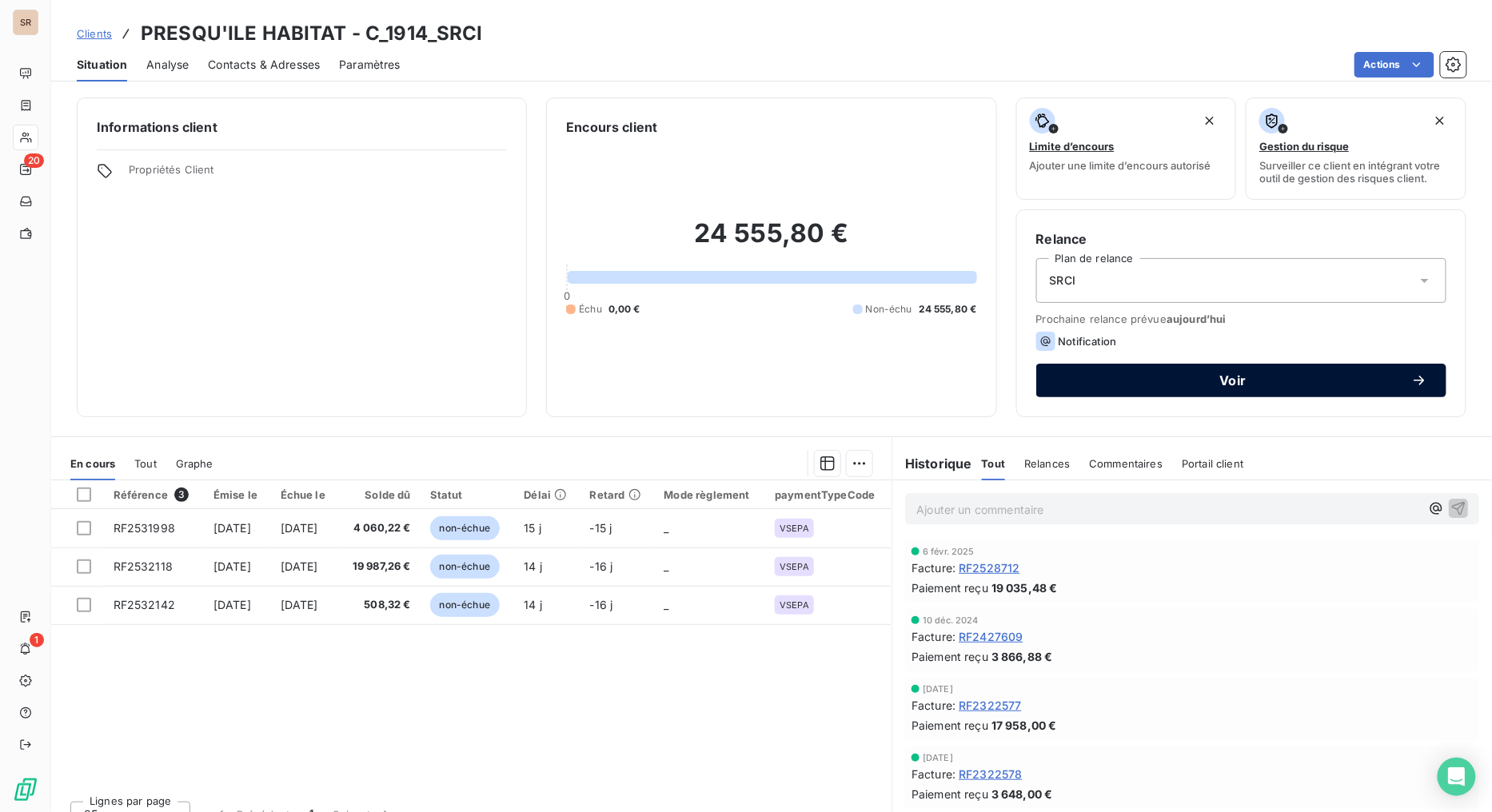
click at [1137, 372] on div "Voir" at bounding box center [1242, 380] width 372 height 16
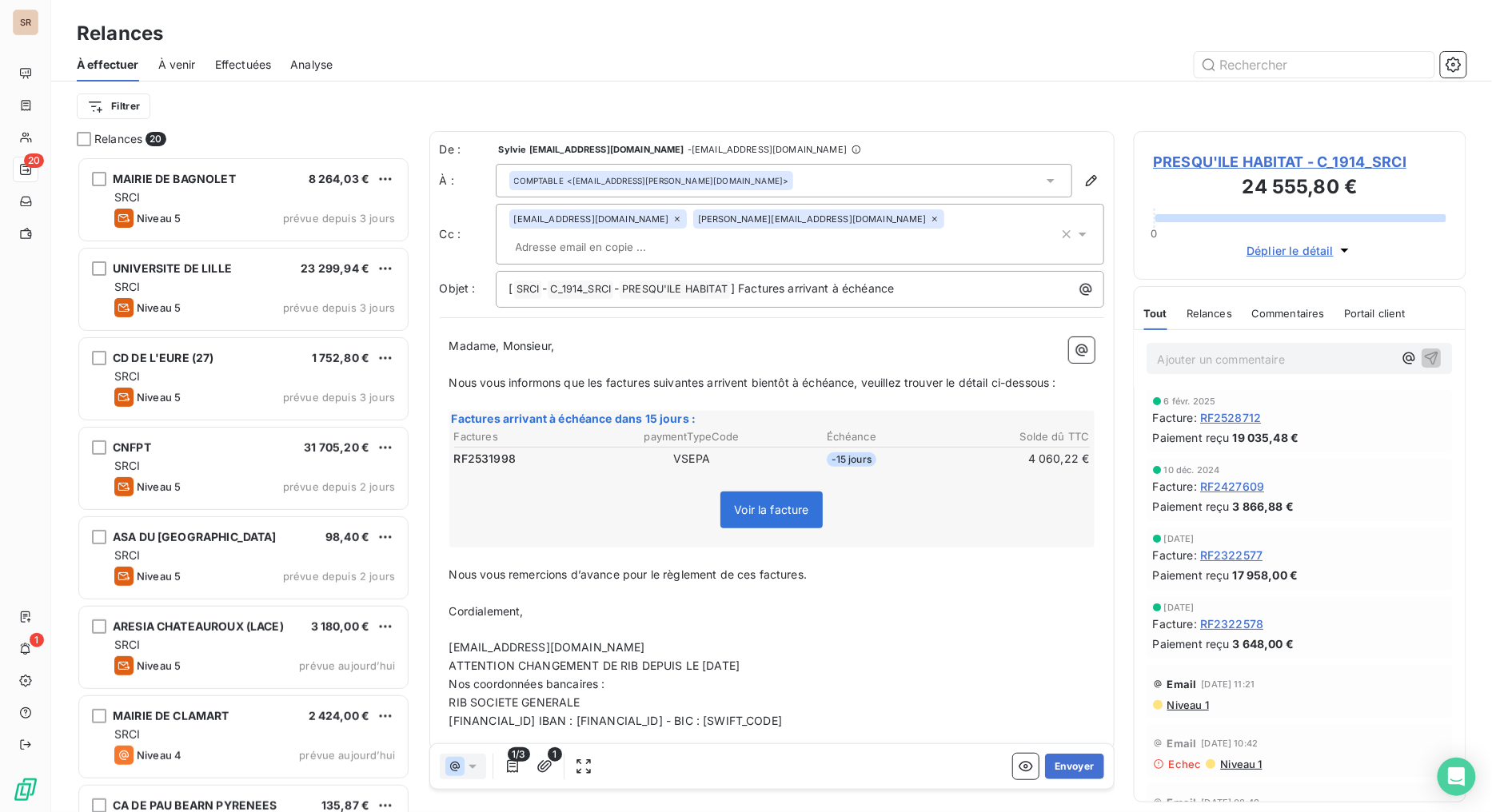
scroll to position [642, 320]
click at [1095, 647] on button "Envoyer" at bounding box center [1074, 767] width 58 height 26
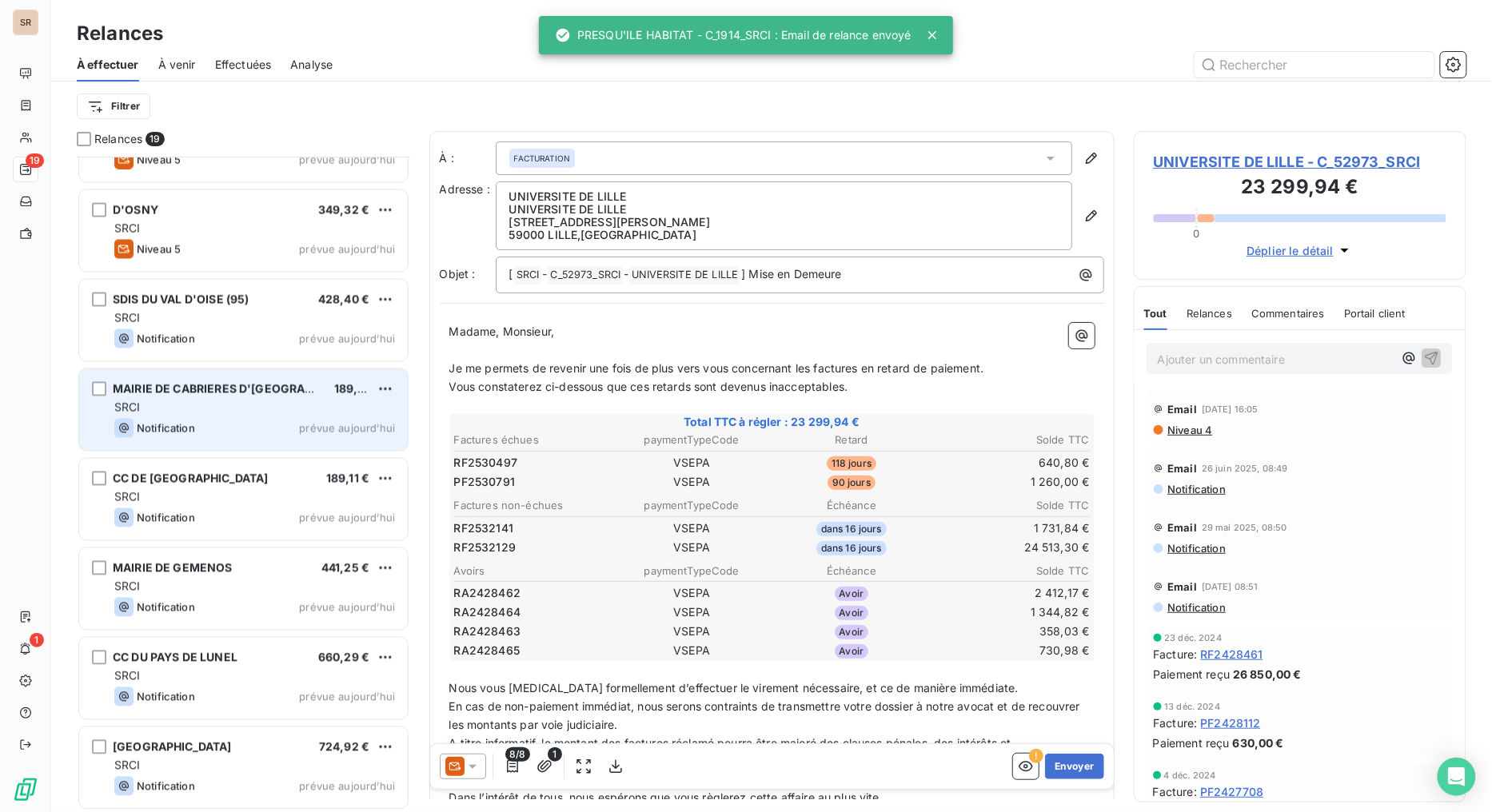
scroll to position [1045, 0]
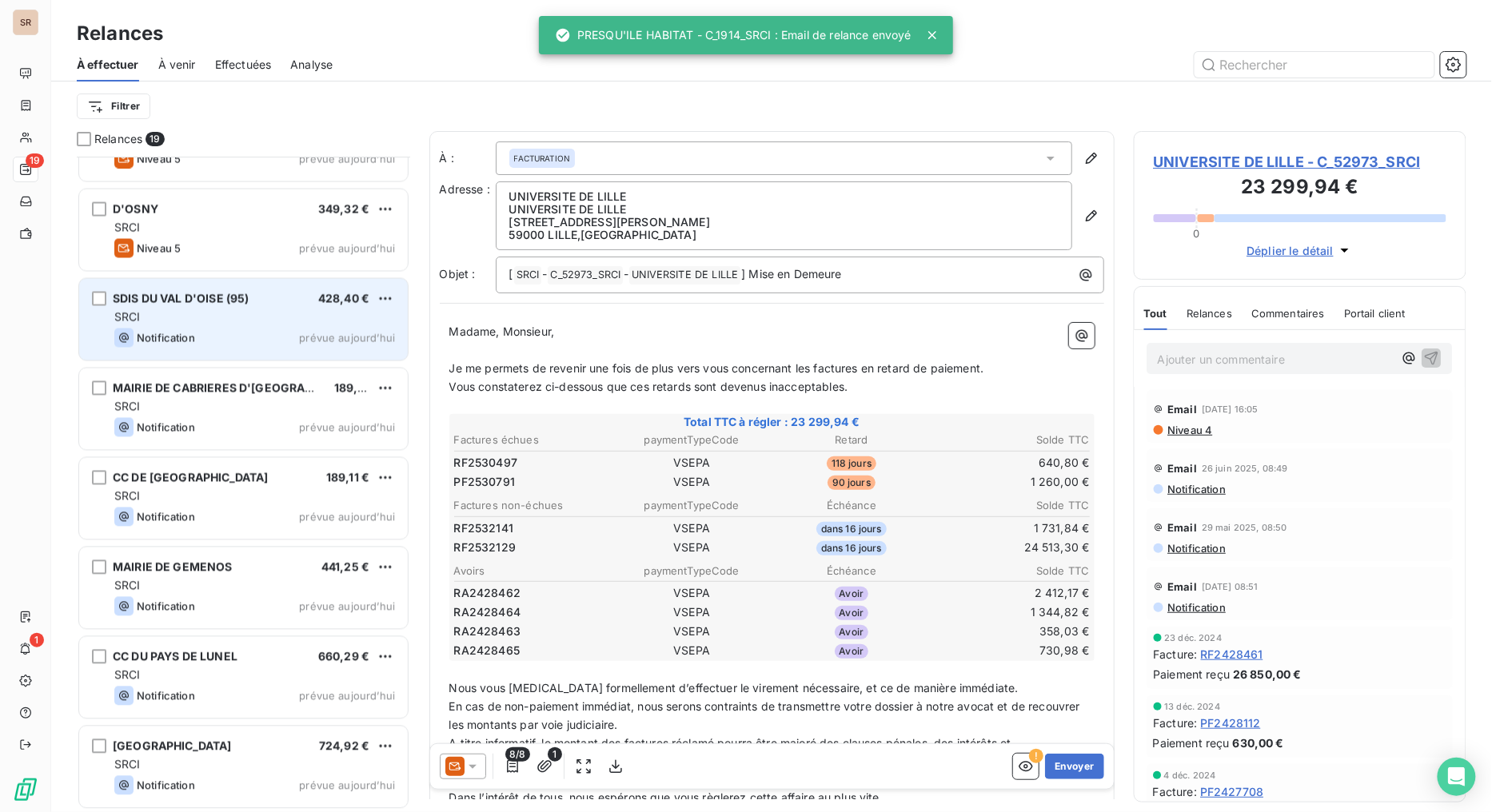
click at [201, 320] on div "SRCI" at bounding box center [254, 317] width 281 height 16
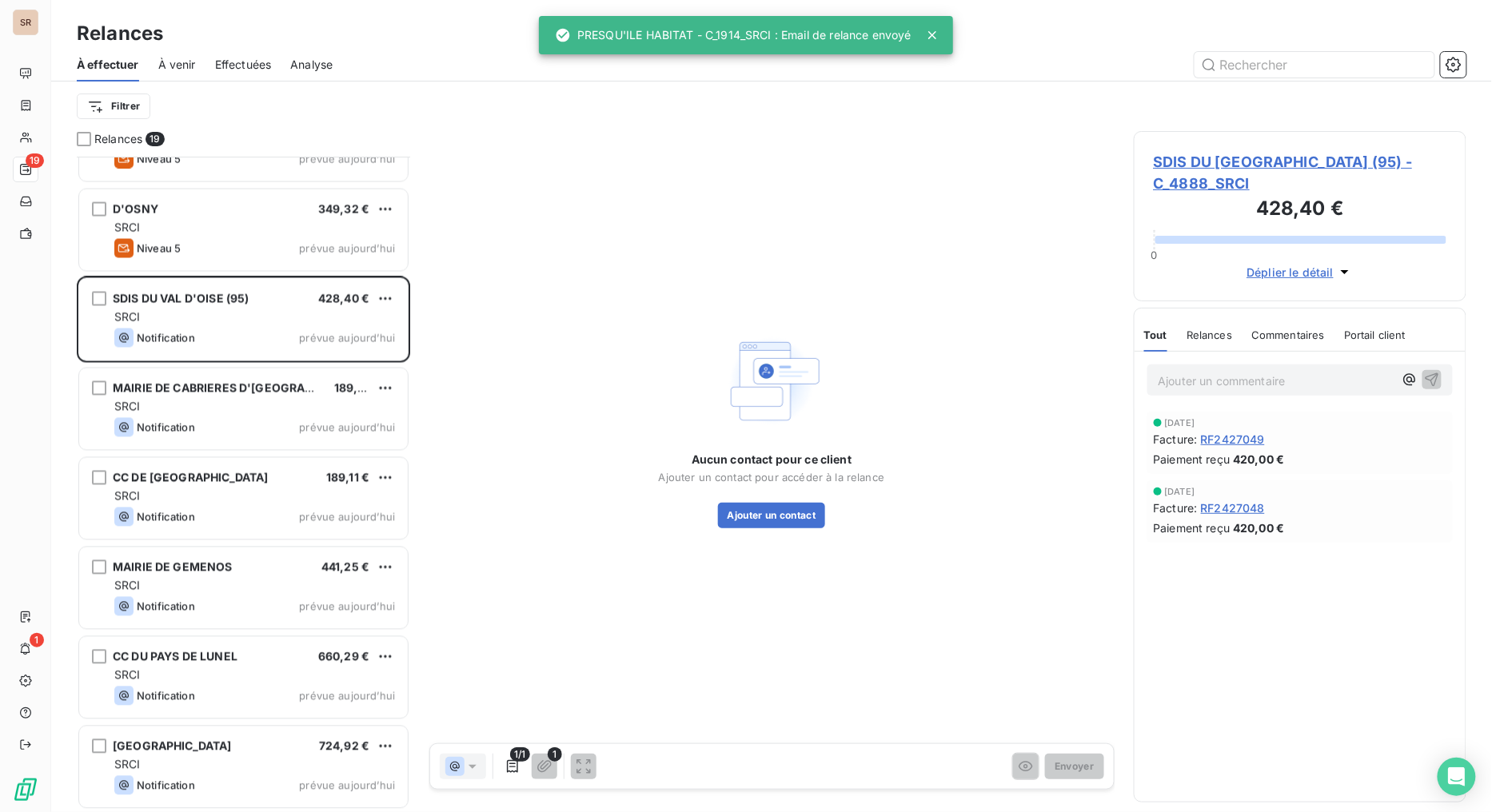
click at [1188, 161] on span "SDIS DU [GEOGRAPHIC_DATA] (95) - C_4888_SRCI" at bounding box center [1300, 173] width 294 height 43
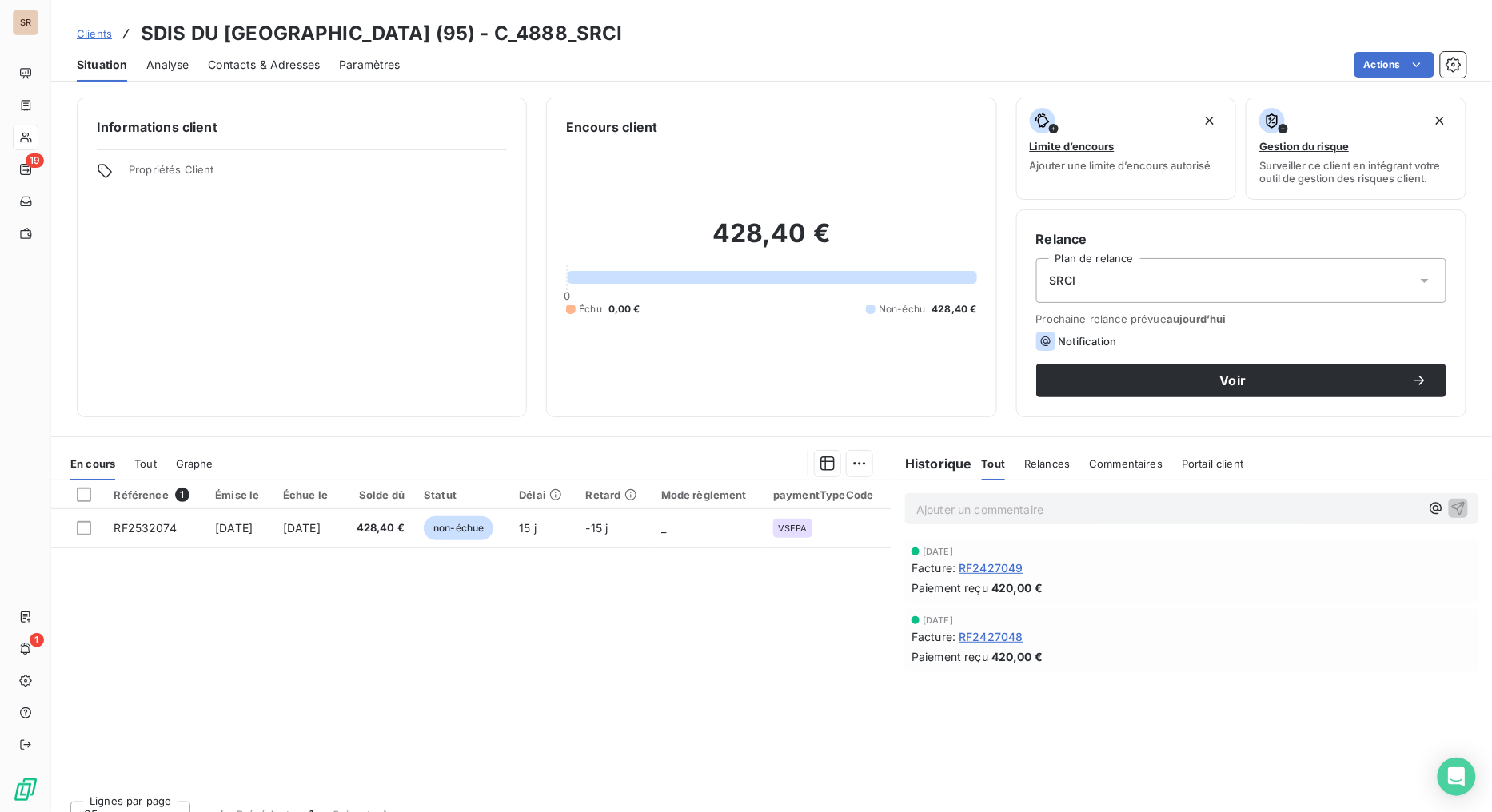
click at [286, 63] on span "Contacts & Adresses" at bounding box center [264, 65] width 112 height 16
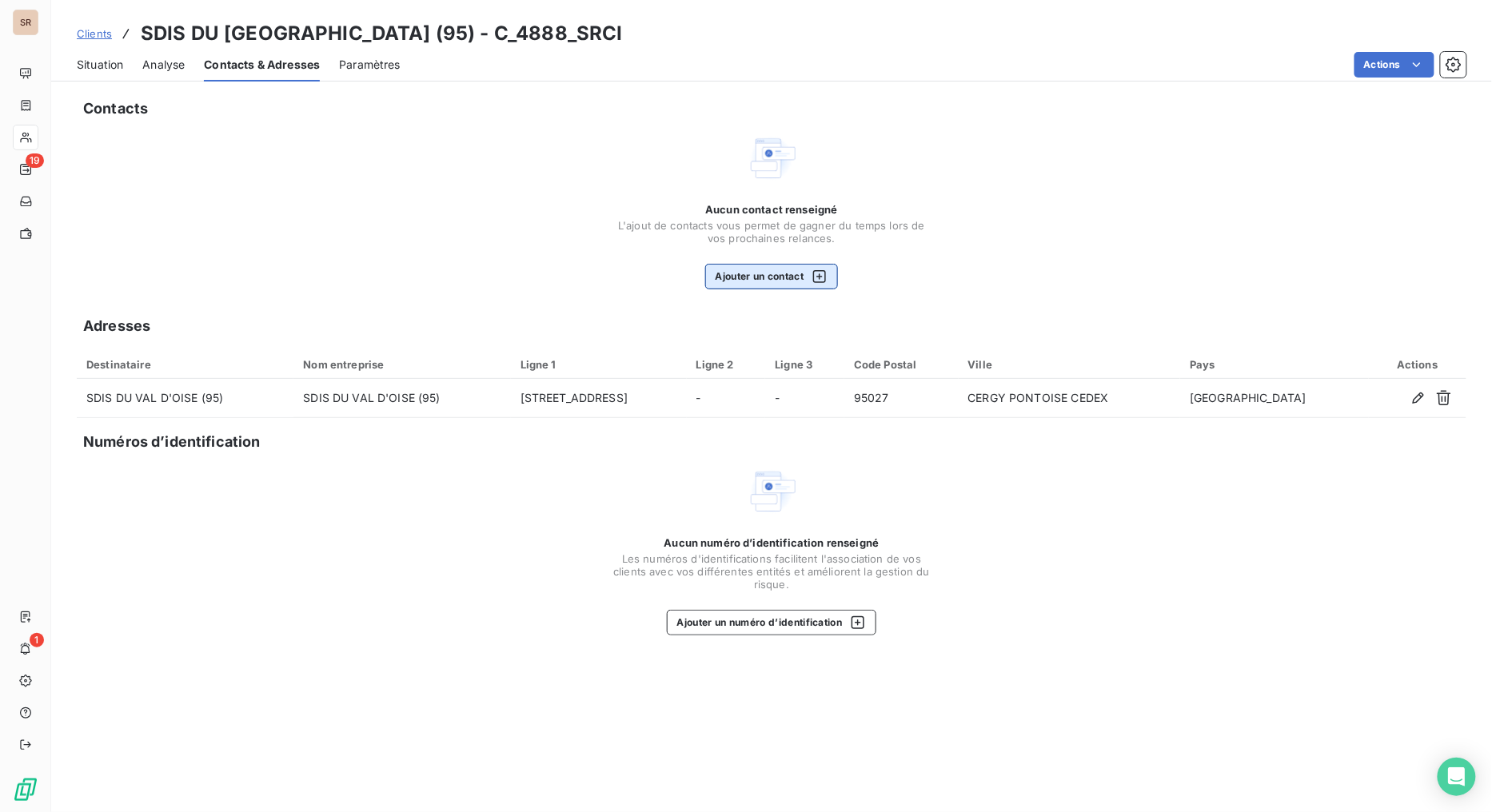
click at [778, 278] on button "Ajouter un contact" at bounding box center [772, 277] width 134 height 26
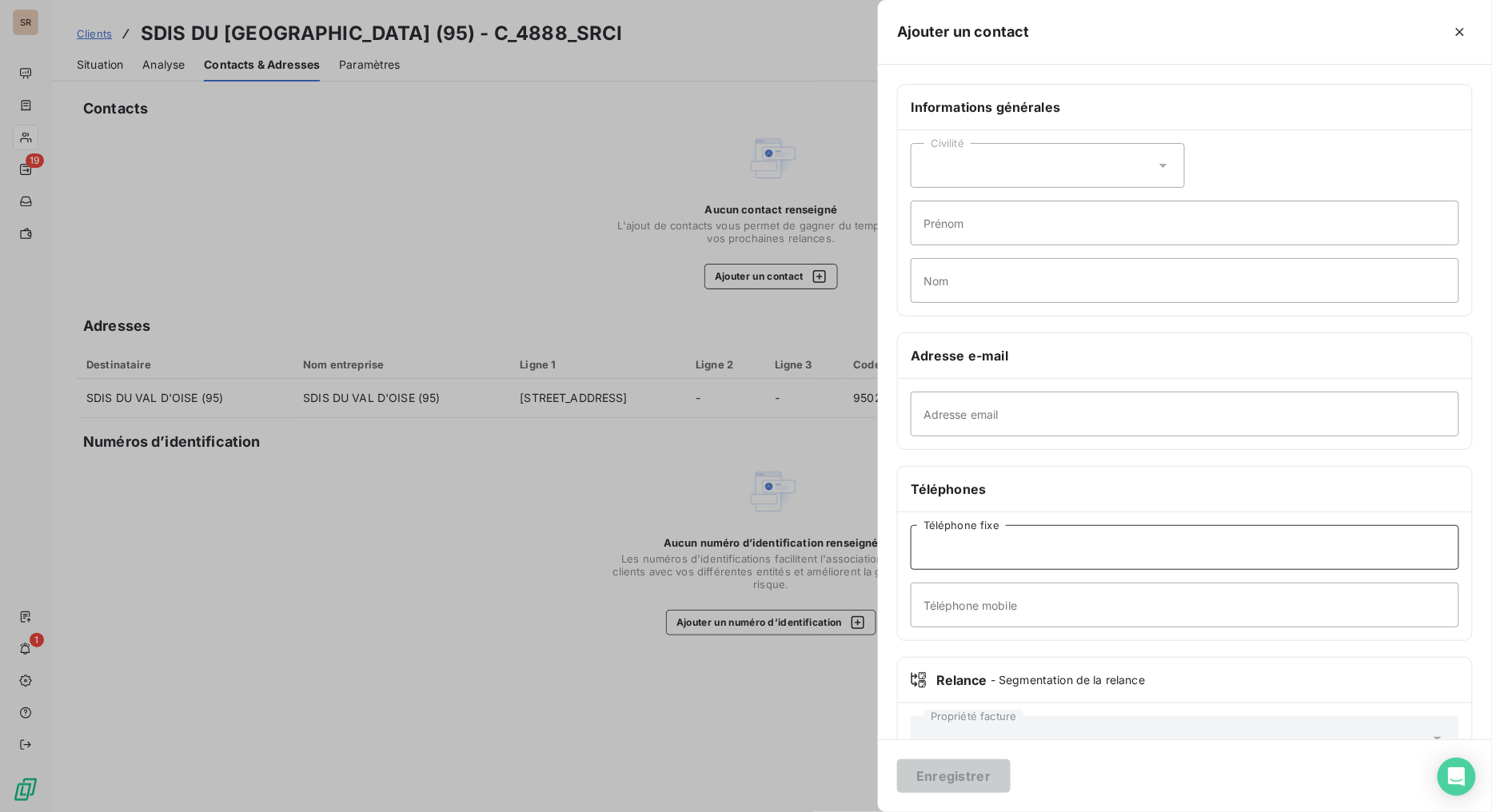
click at [1043, 540] on input "Téléphone fixe" at bounding box center [1185, 548] width 549 height 45
paste input "01.30.75.78.60"
type input "01.30.75.78.60"
click at [1034, 403] on input "Adresse email" at bounding box center [1185, 414] width 549 height 45
paste input "margarette.auger@sdis95.fr"
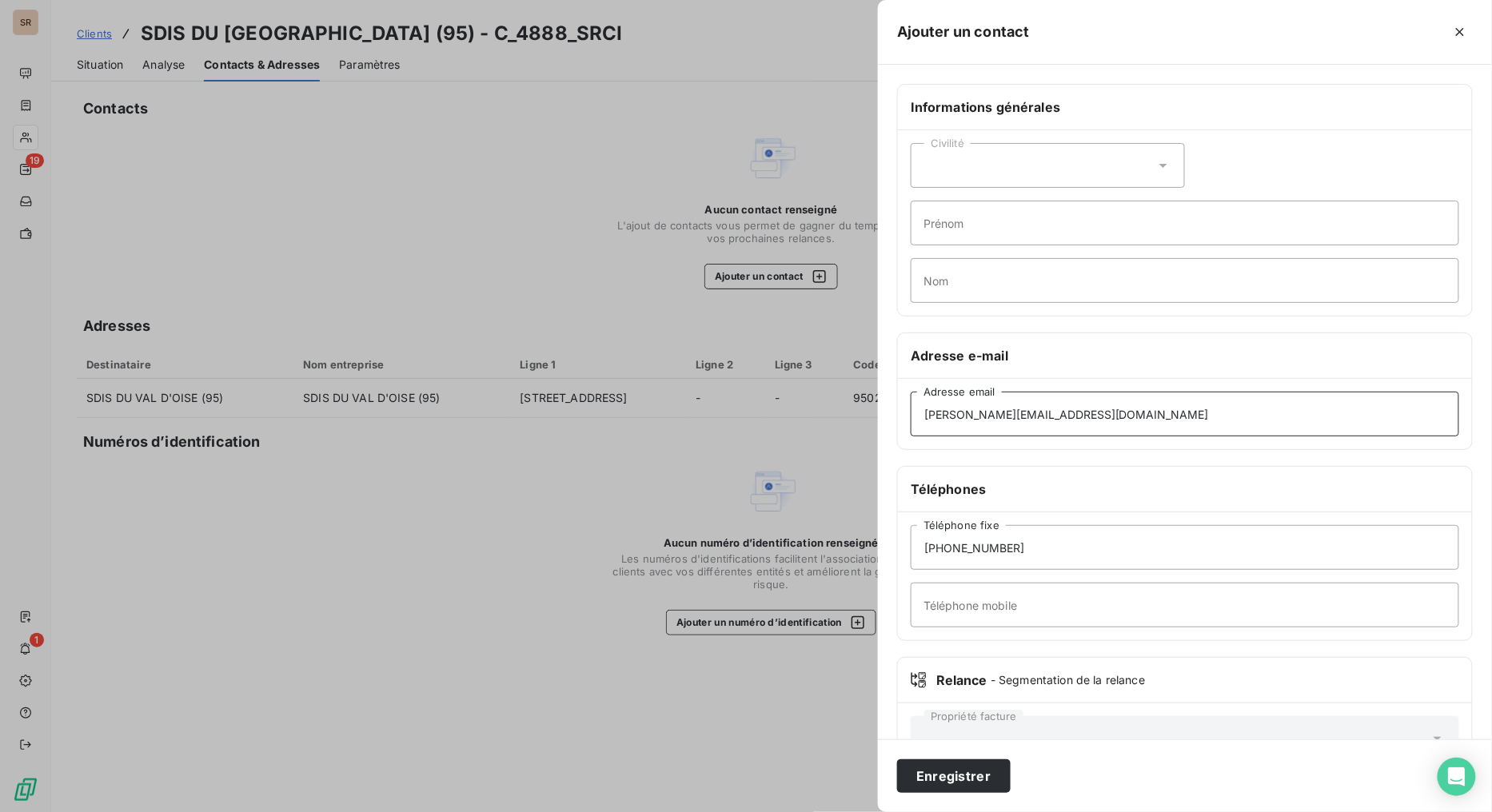
type input "margarette.auger@sdis95.fr"
click at [1155, 166] on icon at bounding box center [1163, 165] width 16 height 16
click at [928, 208] on input "radio" at bounding box center [928, 205] width 16 height 16
click at [949, 227] on input "Prénom" at bounding box center [1185, 223] width 549 height 45
type input "MARGARETTE"
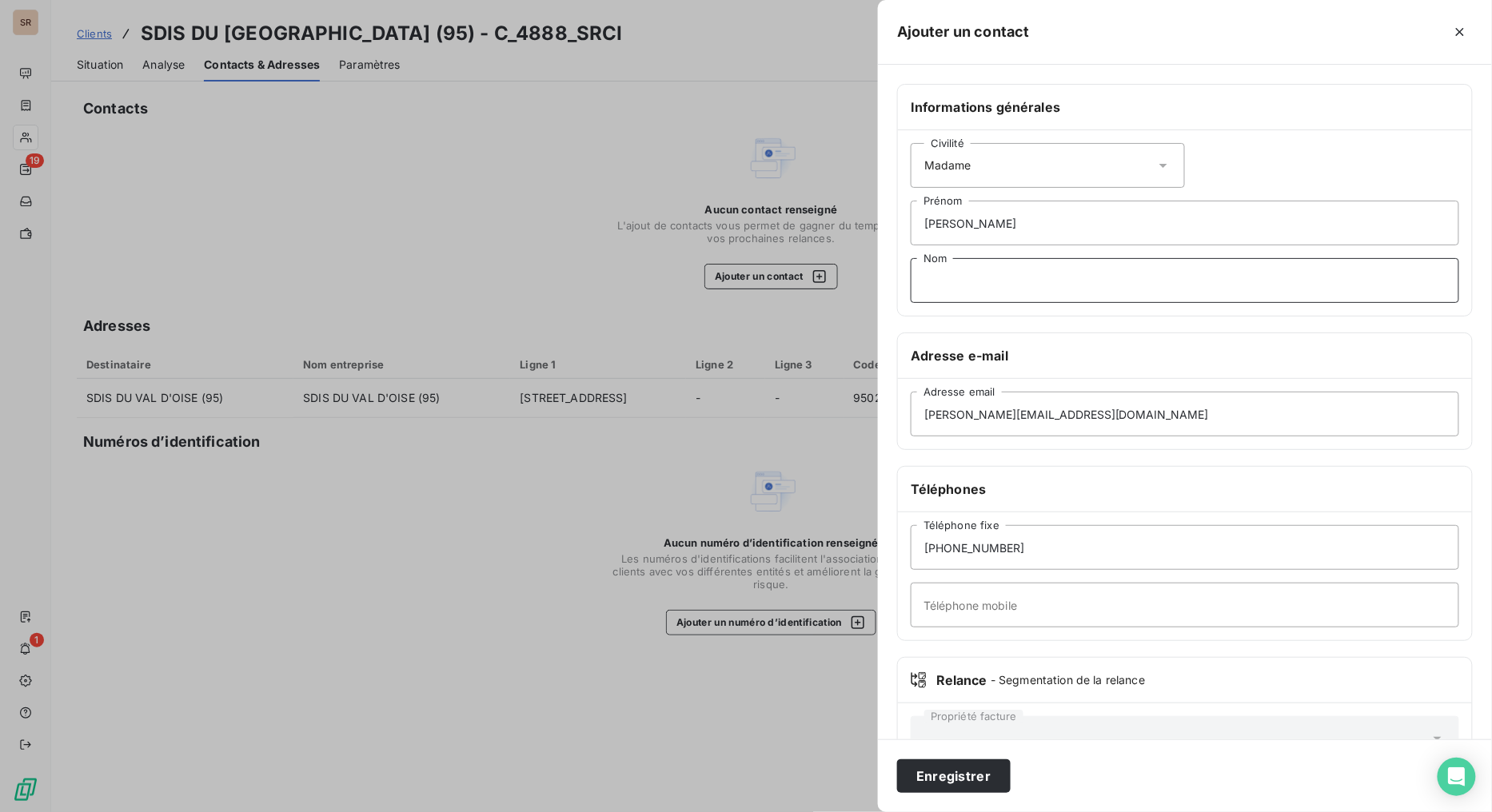
click at [979, 265] on input "Nom" at bounding box center [1185, 281] width 549 height 45
type input "AUGER - DSI"
click at [1164, 548] on input "01.30.75.78.60" at bounding box center [1185, 548] width 549 height 45
paste input "01.30.75.78.92"
drag, startPoint x: 1002, startPoint y: 546, endPoint x: 893, endPoint y: 541, distance: 109.1
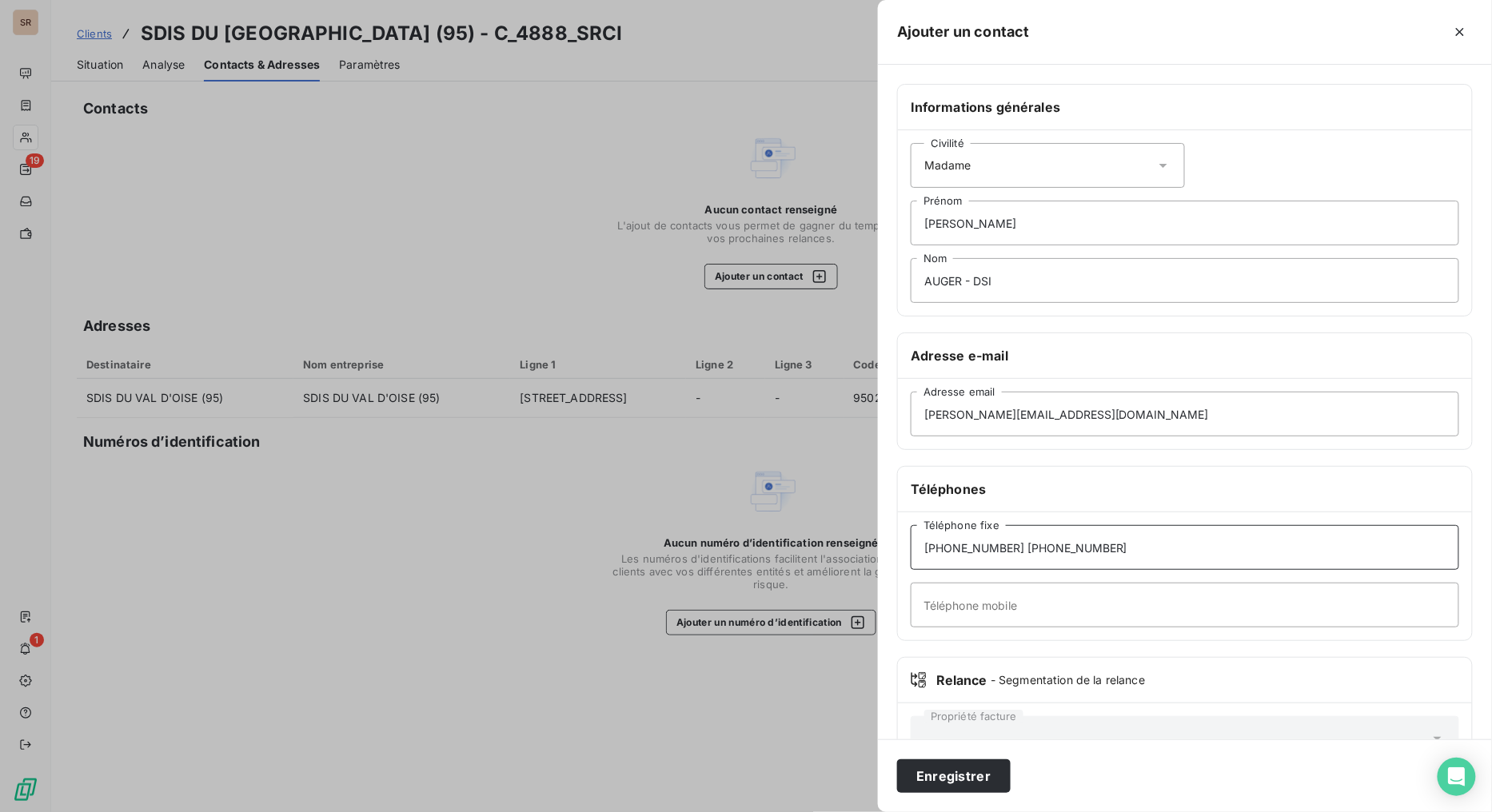
click at [893, 541] on div "Informations générales Civilité Madame MARGARETTE Prénom AUGER - DSI Nom Adress…" at bounding box center [1185, 438] width 614 height 710
type input "01.30.75.78.60 01.30.75.78.92"
click at [957, 605] on input "Téléphone mobile" at bounding box center [1185, 606] width 549 height 45
paste input "01.30.75.78.60"
type input "01.30.75.78.60"
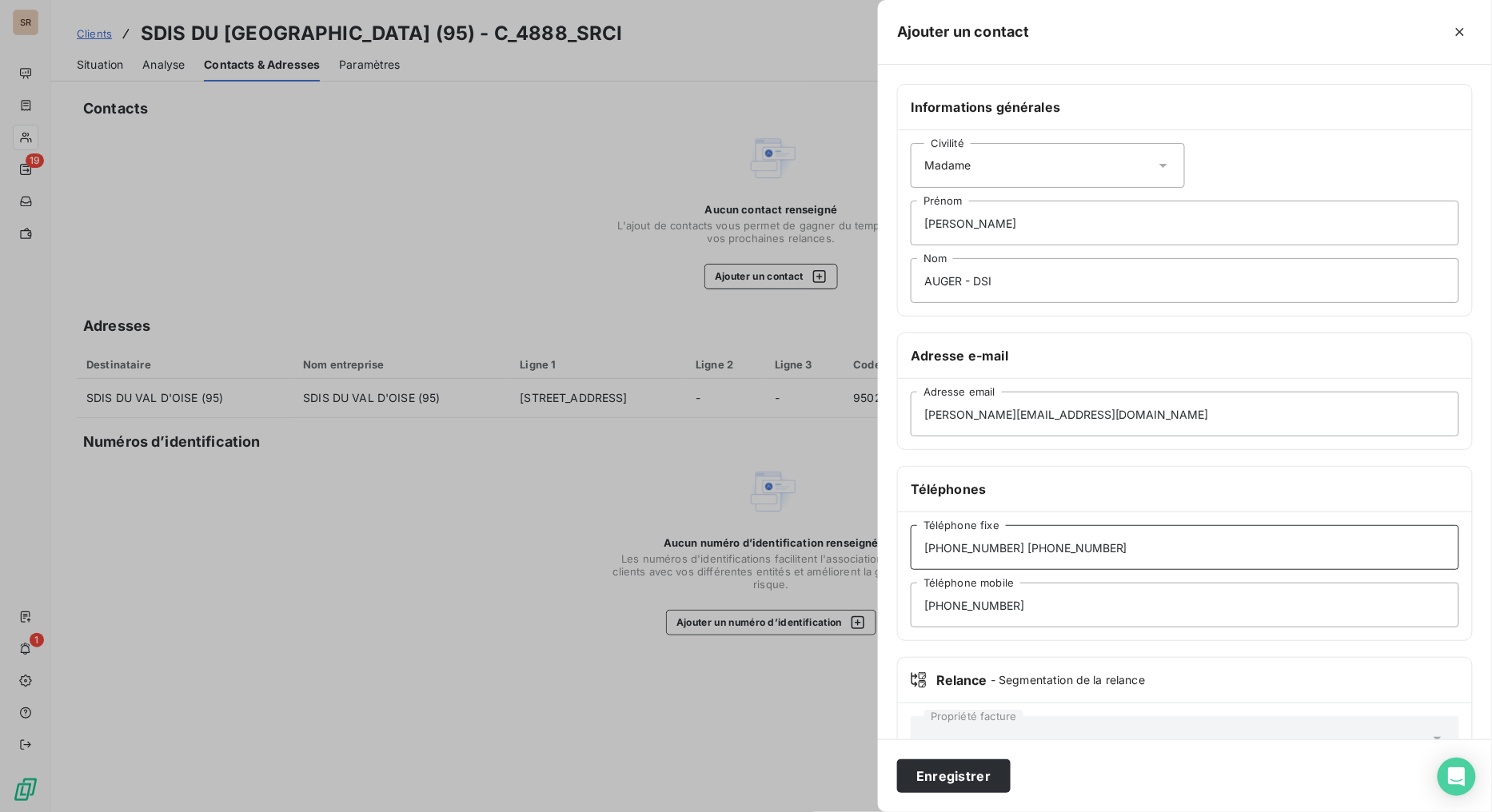
click at [1005, 546] on input "01.30.75.78.60 01.30.75.78.92" at bounding box center [1185, 548] width 549 height 45
type input "01.30.75.78.92"
click at [954, 647] on button "Enregistrer" at bounding box center [954, 776] width 114 height 33
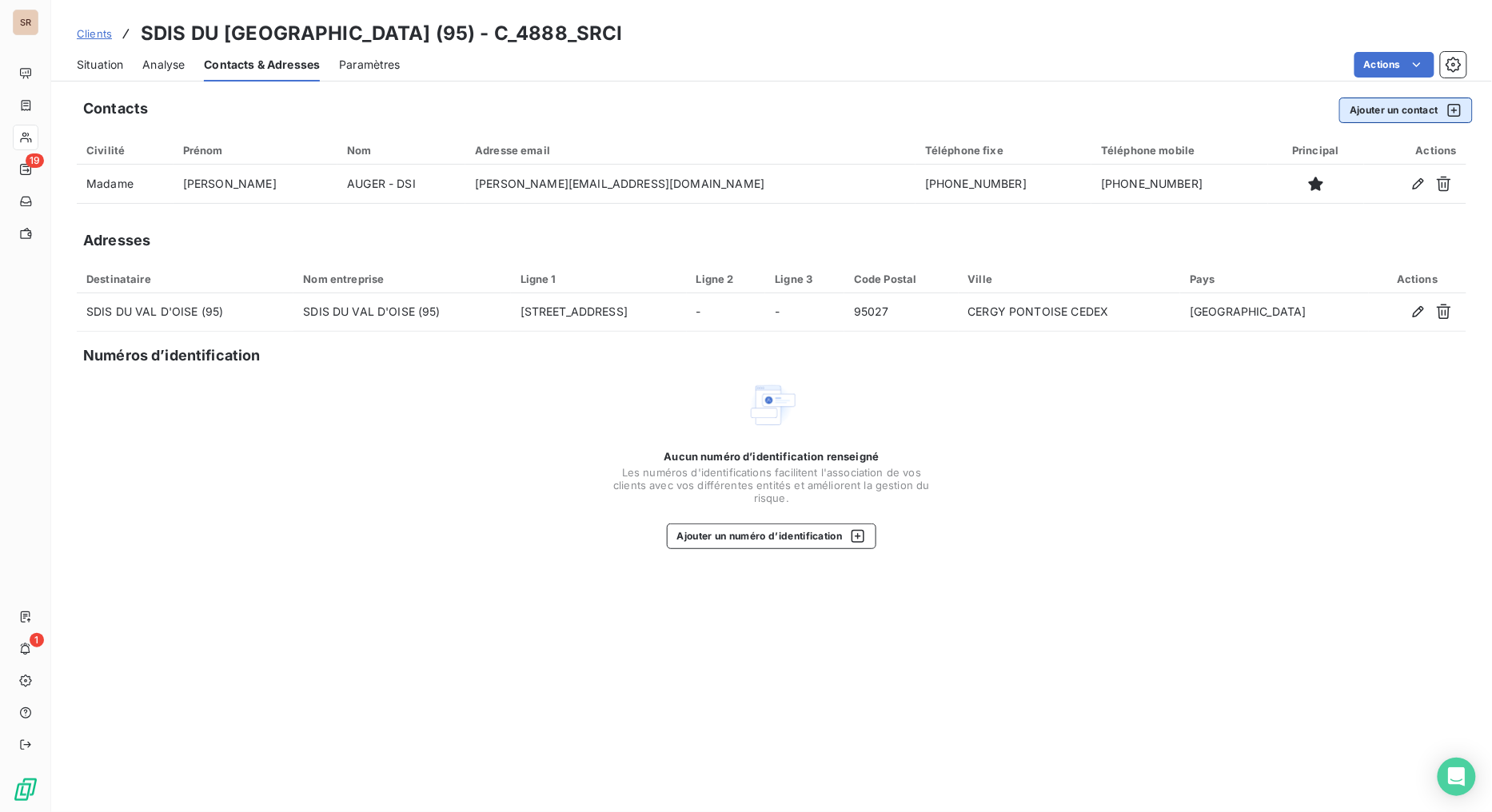
click at [1364, 104] on button "Ajouter un contact" at bounding box center [1407, 110] width 134 height 26
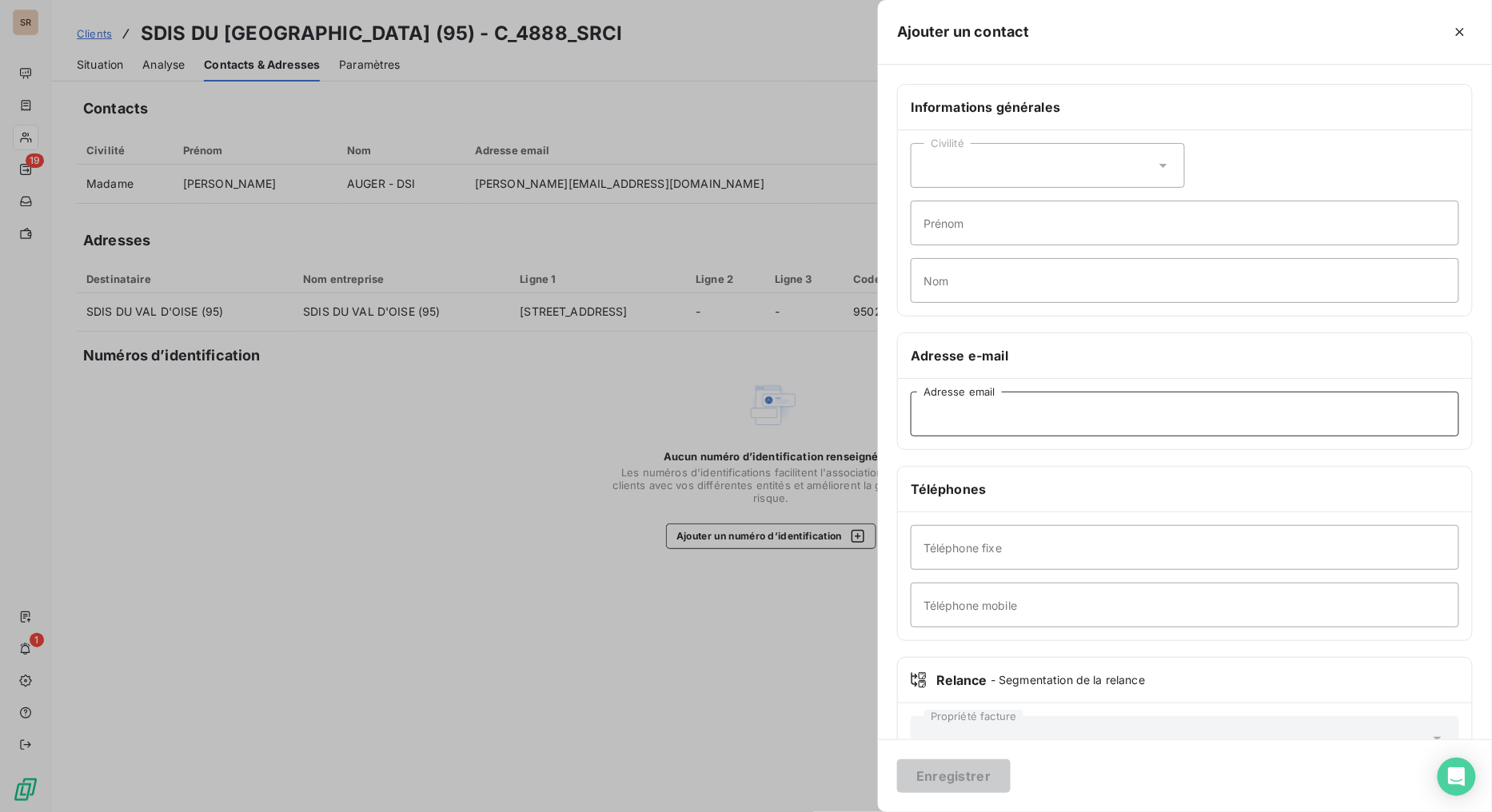
click at [1006, 416] on input "Adresse email" at bounding box center [1185, 414] width 549 height 45
paste input "christelle.dutrannoy@sdis95.fr"
type input "christelle.dutrannoy@sdis95.fr"
click at [1072, 557] on input "Téléphone fixe" at bounding box center [1185, 548] width 549 height 45
paste input "01.30.75.79.08"
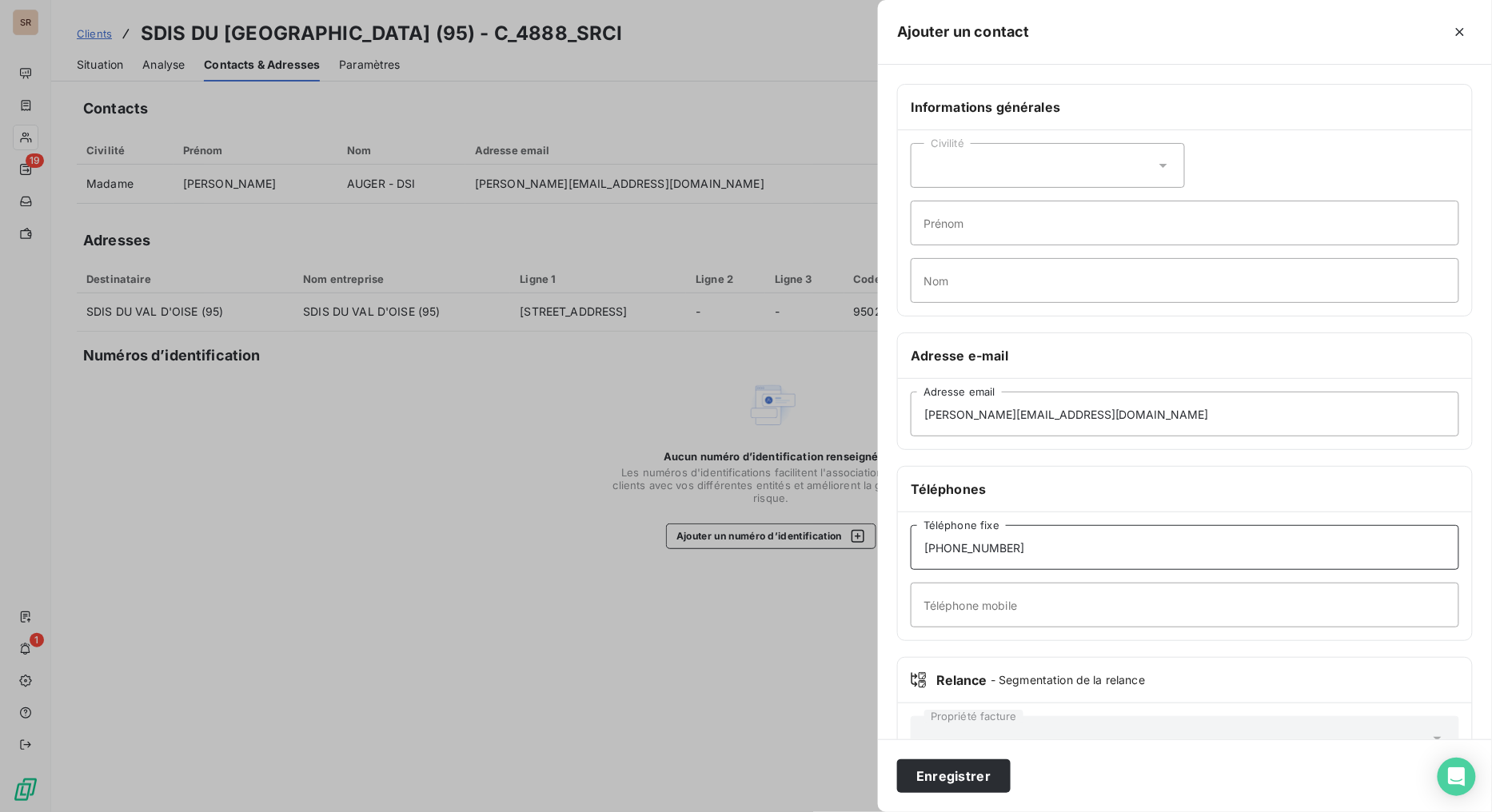
type input "01.30.75.79.08"
click at [1157, 162] on icon at bounding box center [1163, 165] width 16 height 16
click at [934, 208] on input "radio" at bounding box center [928, 205] width 16 height 16
click at [956, 221] on input "Prénom" at bounding box center [1185, 223] width 549 height 45
type input "[PERSON_NAME]"
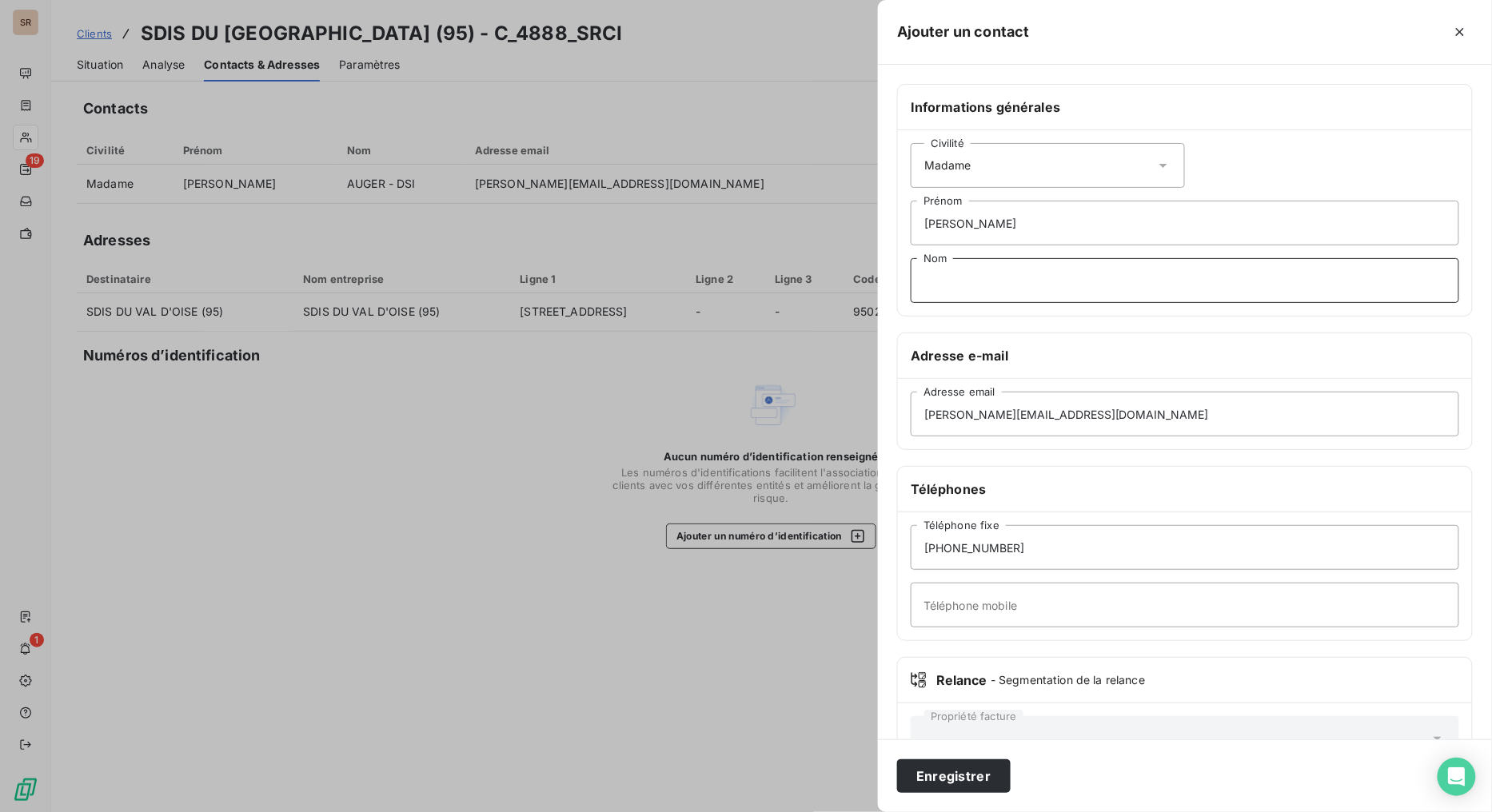
click at [963, 282] on input "Nom" at bounding box center [1185, 281] width 549 height 45
type input "DUTRANNOY"
drag, startPoint x: 987, startPoint y: 771, endPoint x: 980, endPoint y: 764, distance: 9.9
click at [987, 647] on button "Enregistrer" at bounding box center [954, 776] width 114 height 33
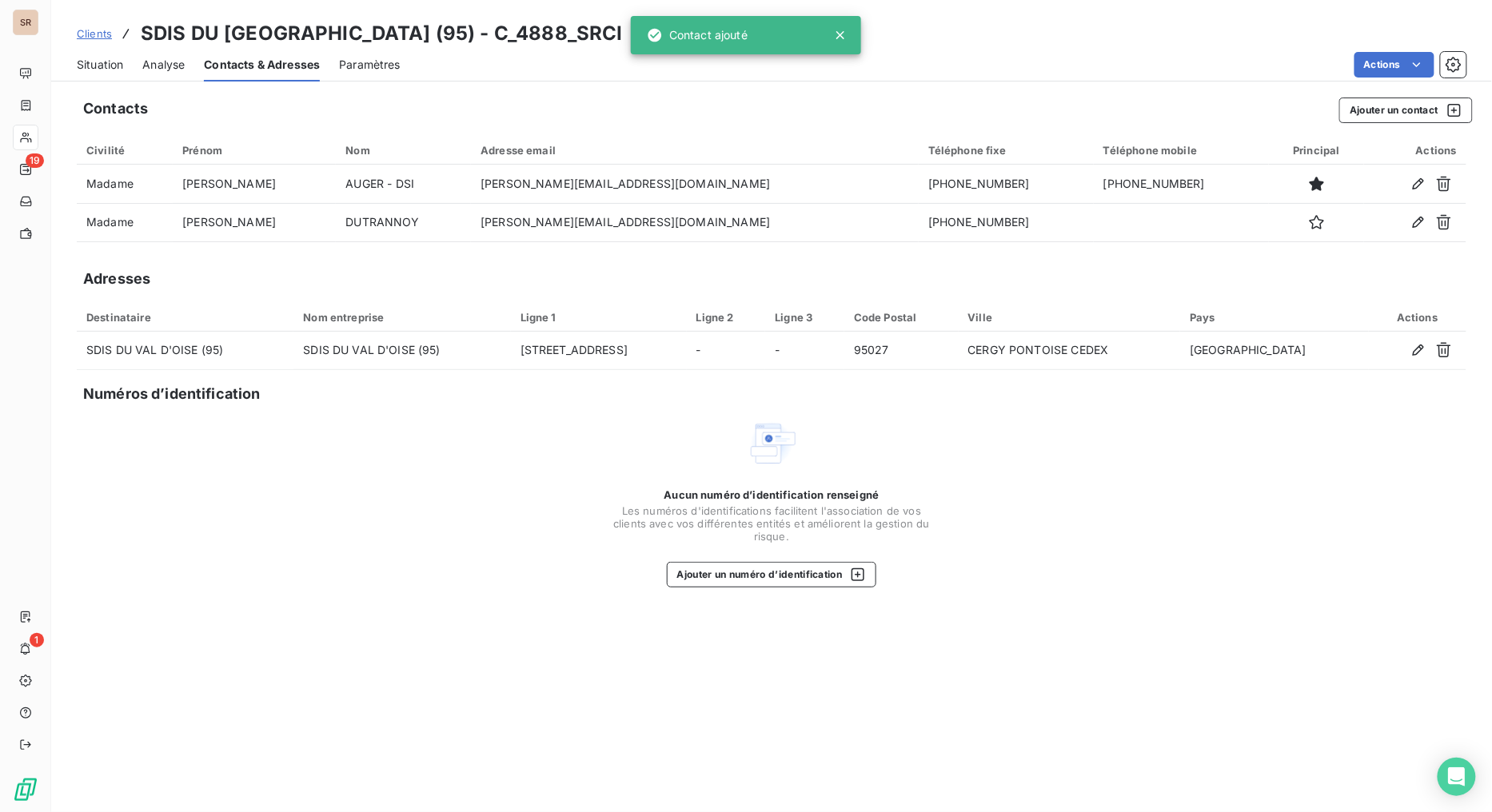
click at [104, 70] on span "Situation" at bounding box center [99, 65] width 46 height 16
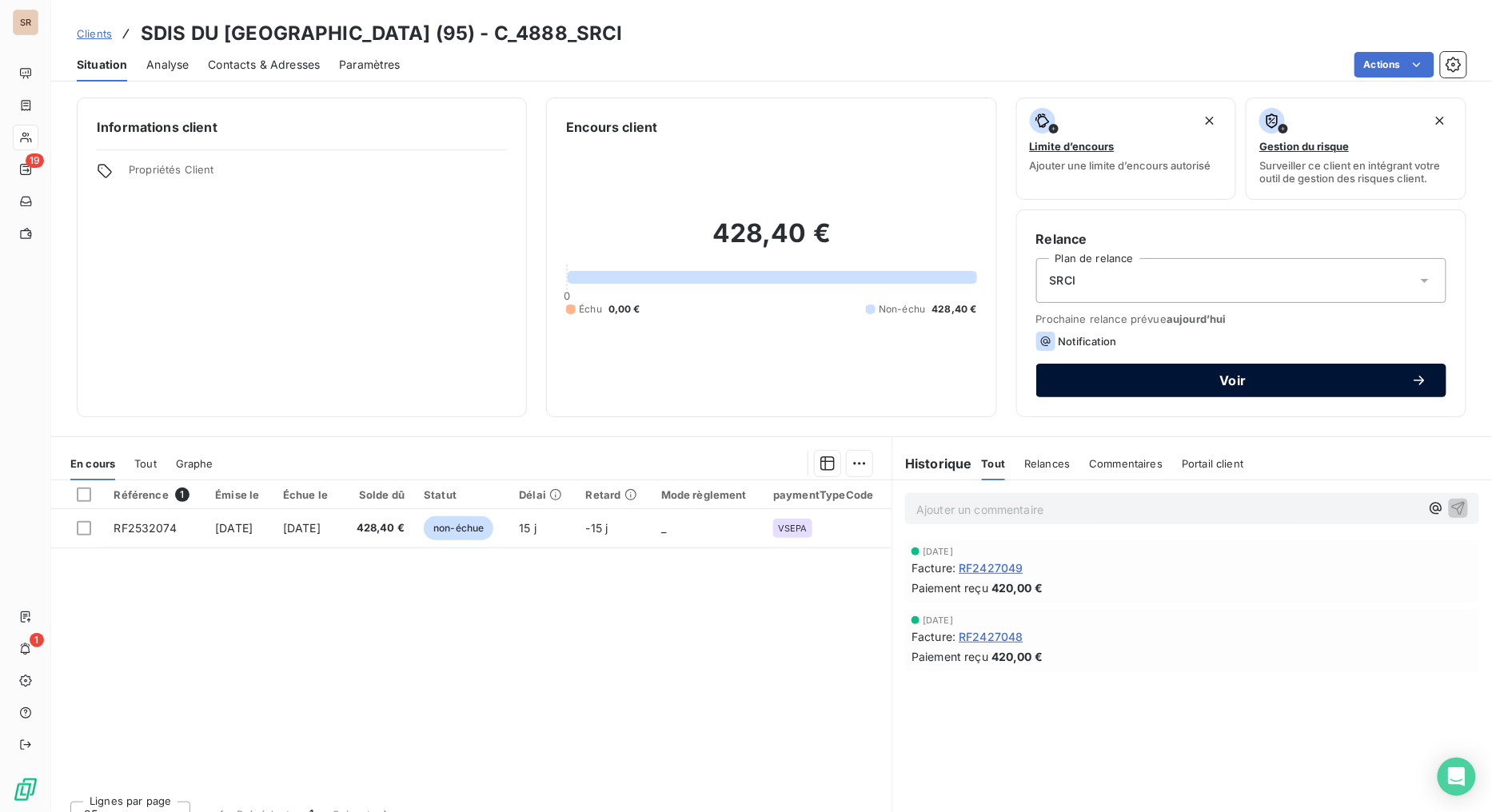
click at [1101, 386] on span "Voir" at bounding box center [1234, 380] width 356 height 13
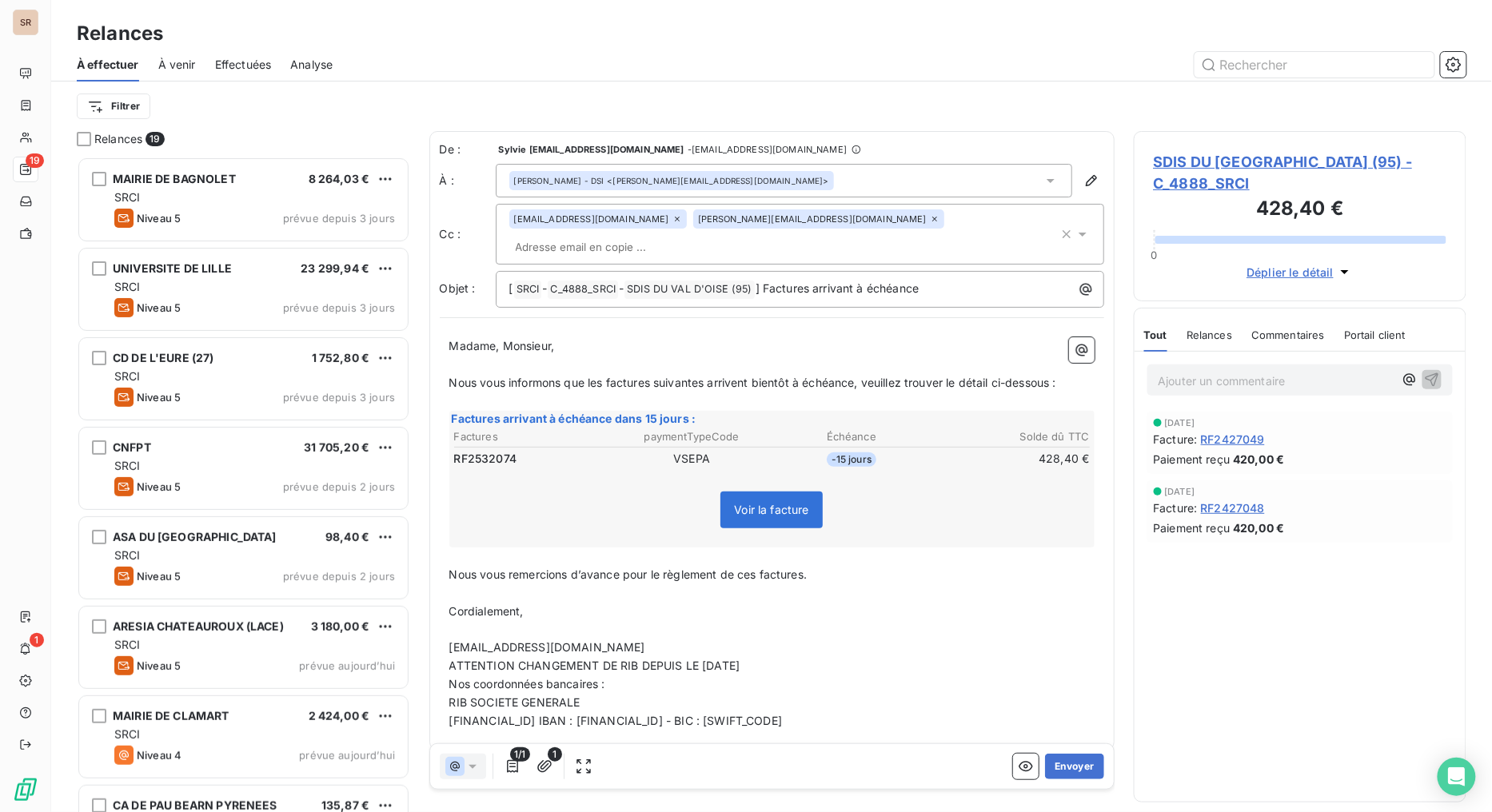
scroll to position [642, 320]
click at [1068, 647] on button "Envoyer" at bounding box center [1074, 767] width 58 height 26
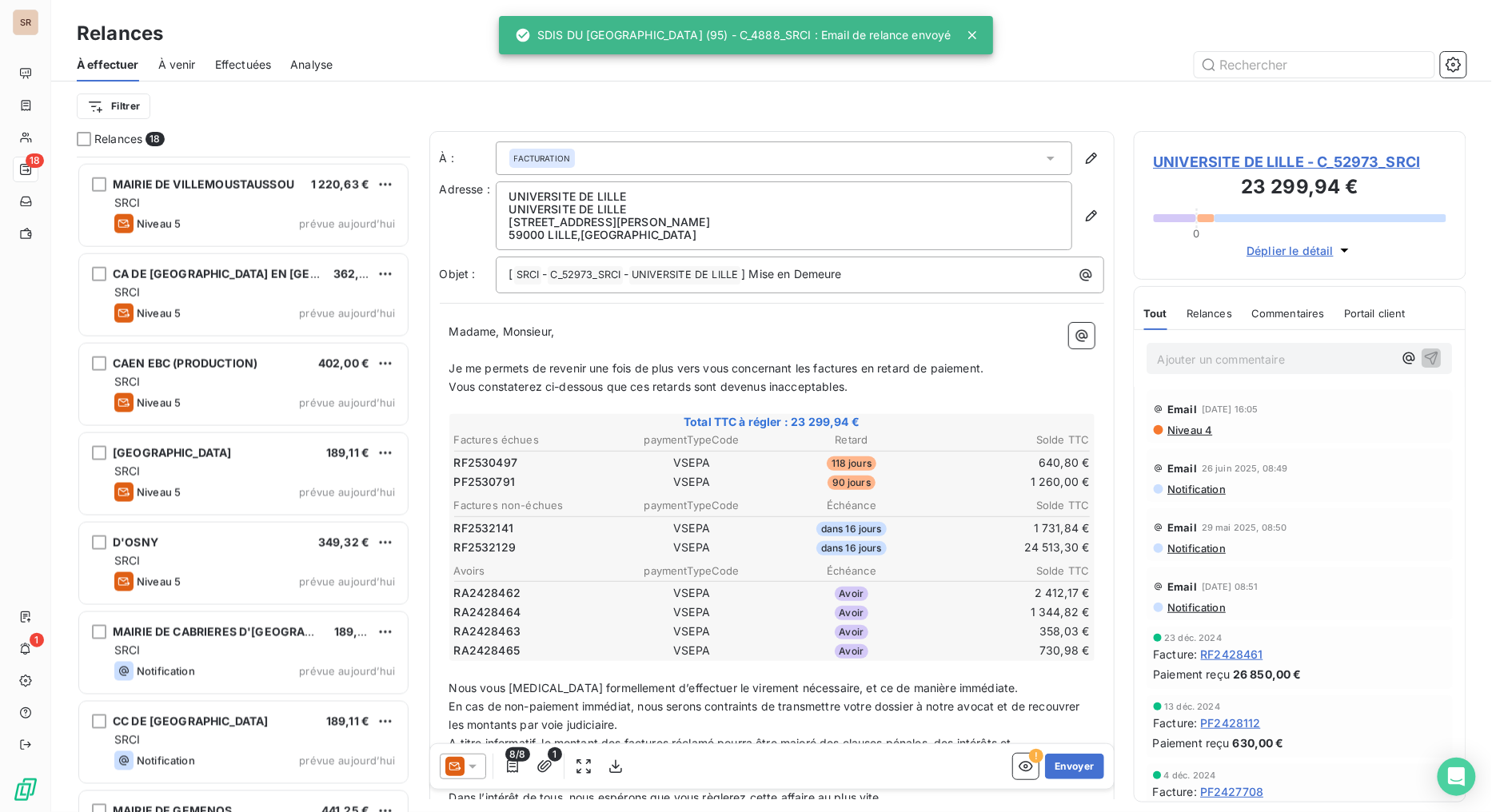
scroll to position [800, 0]
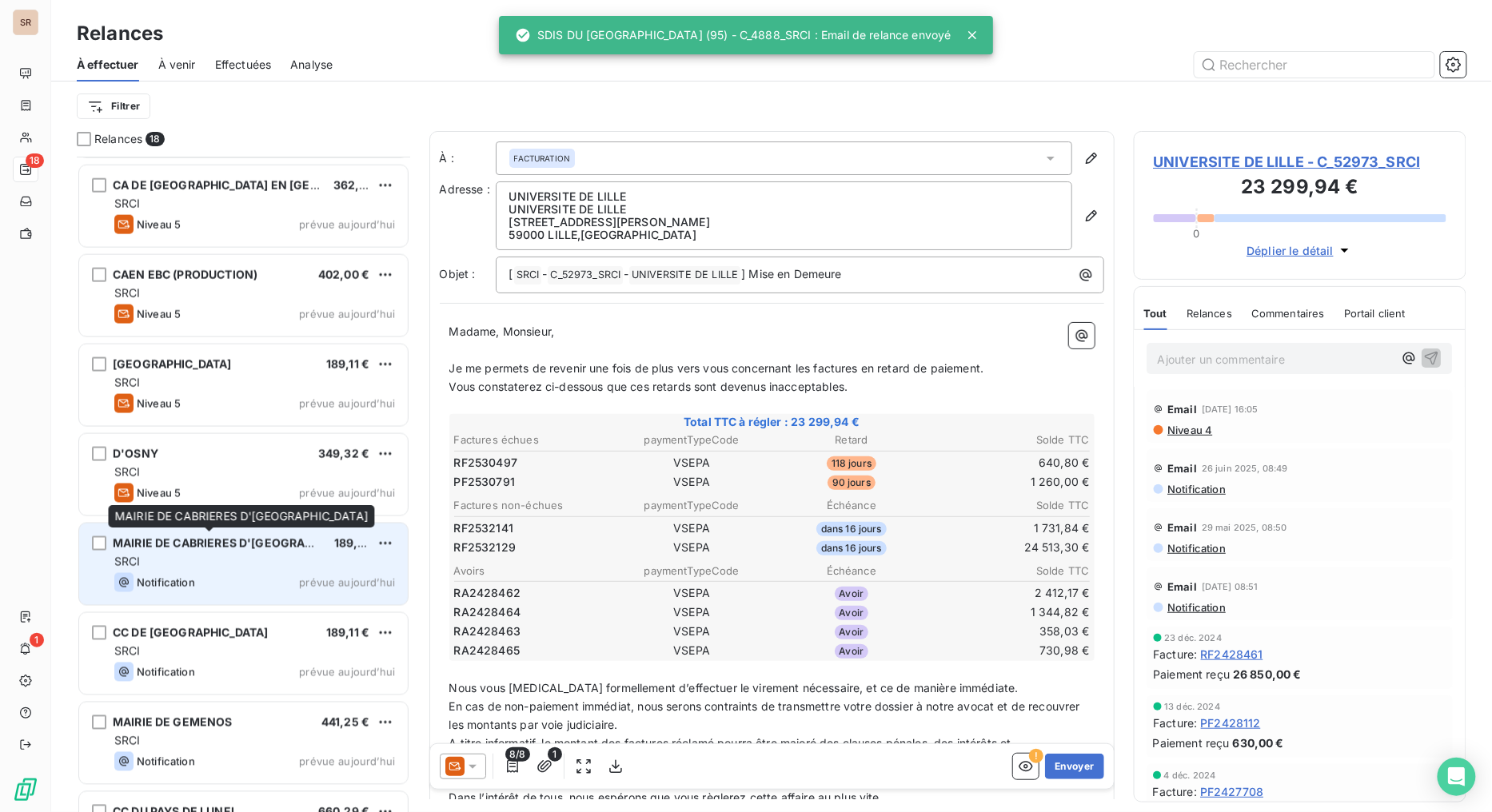
click at [180, 545] on span "MAIRIE DE CABRIERES D'AVIGNON" at bounding box center [242, 543] width 257 height 14
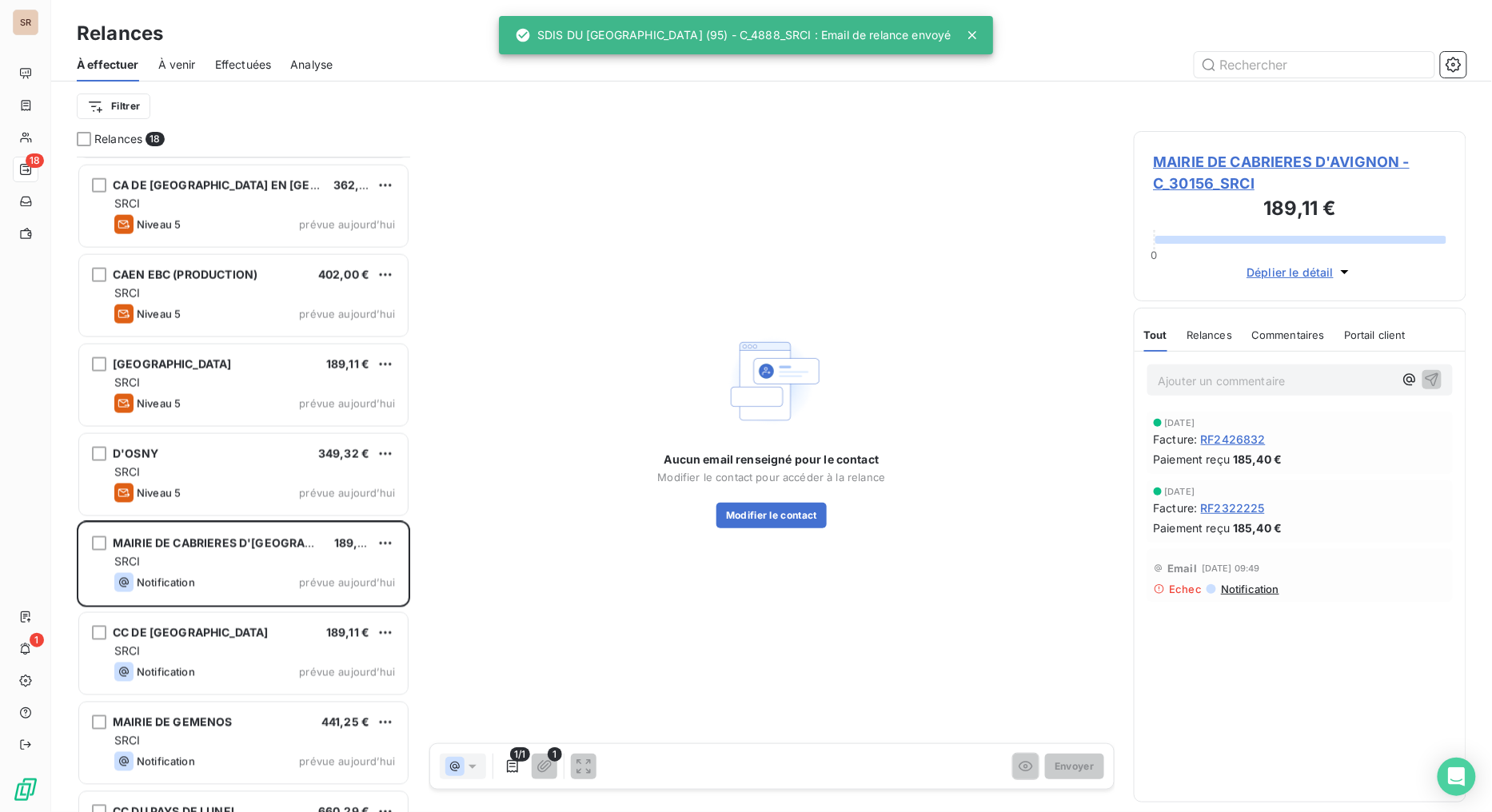
click at [1202, 162] on span "MAIRIE DE CABRIERES D'AVIGNON - C_30156_SRCI" at bounding box center [1300, 173] width 294 height 43
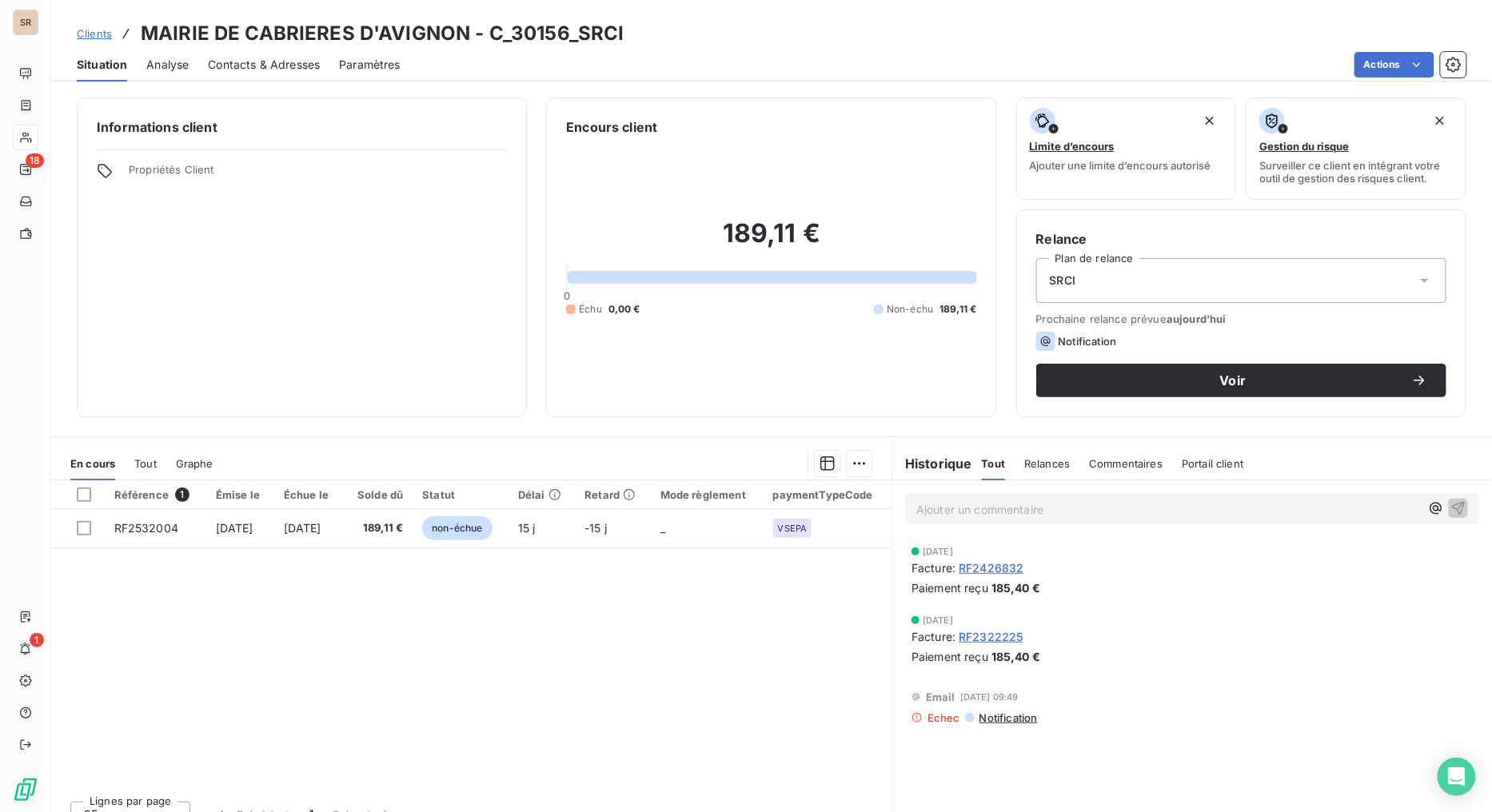
click at [238, 69] on span "Contacts & Adresses" at bounding box center [264, 65] width 112 height 16
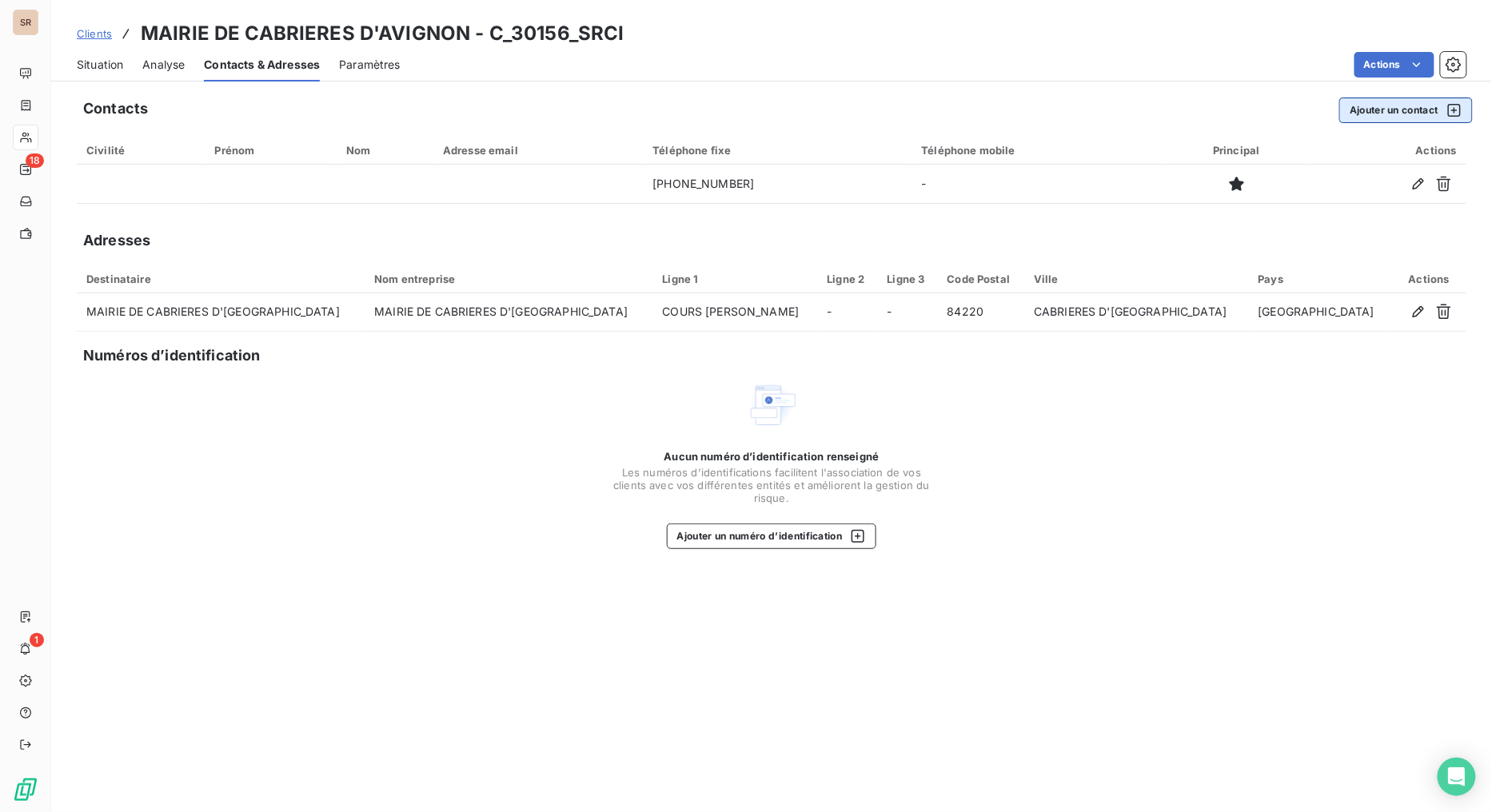
click at [1364, 115] on button "Ajouter un contact" at bounding box center [1407, 110] width 134 height 26
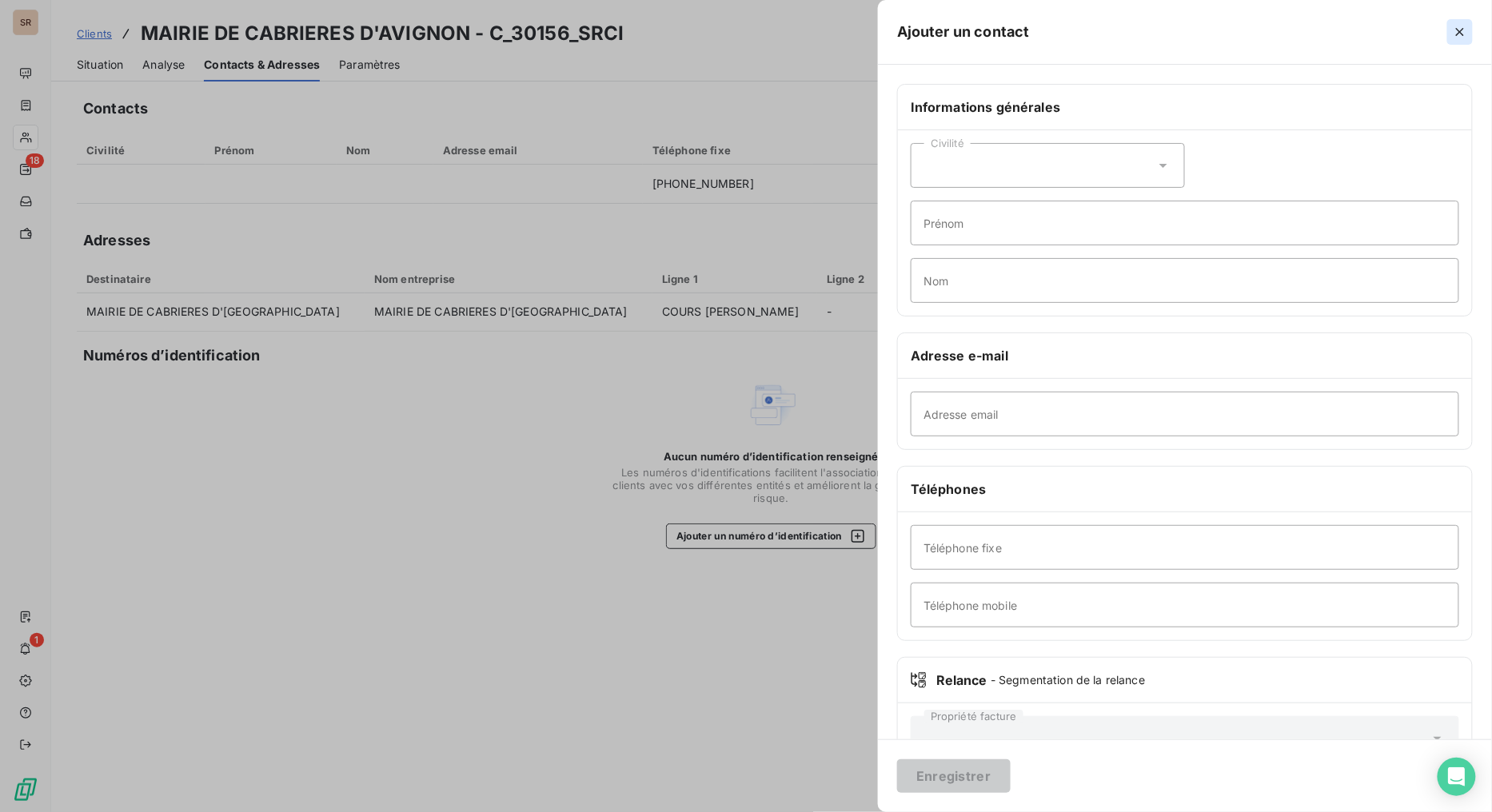
click at [1364, 30] on icon "button" at bounding box center [1461, 31] width 16 height 16
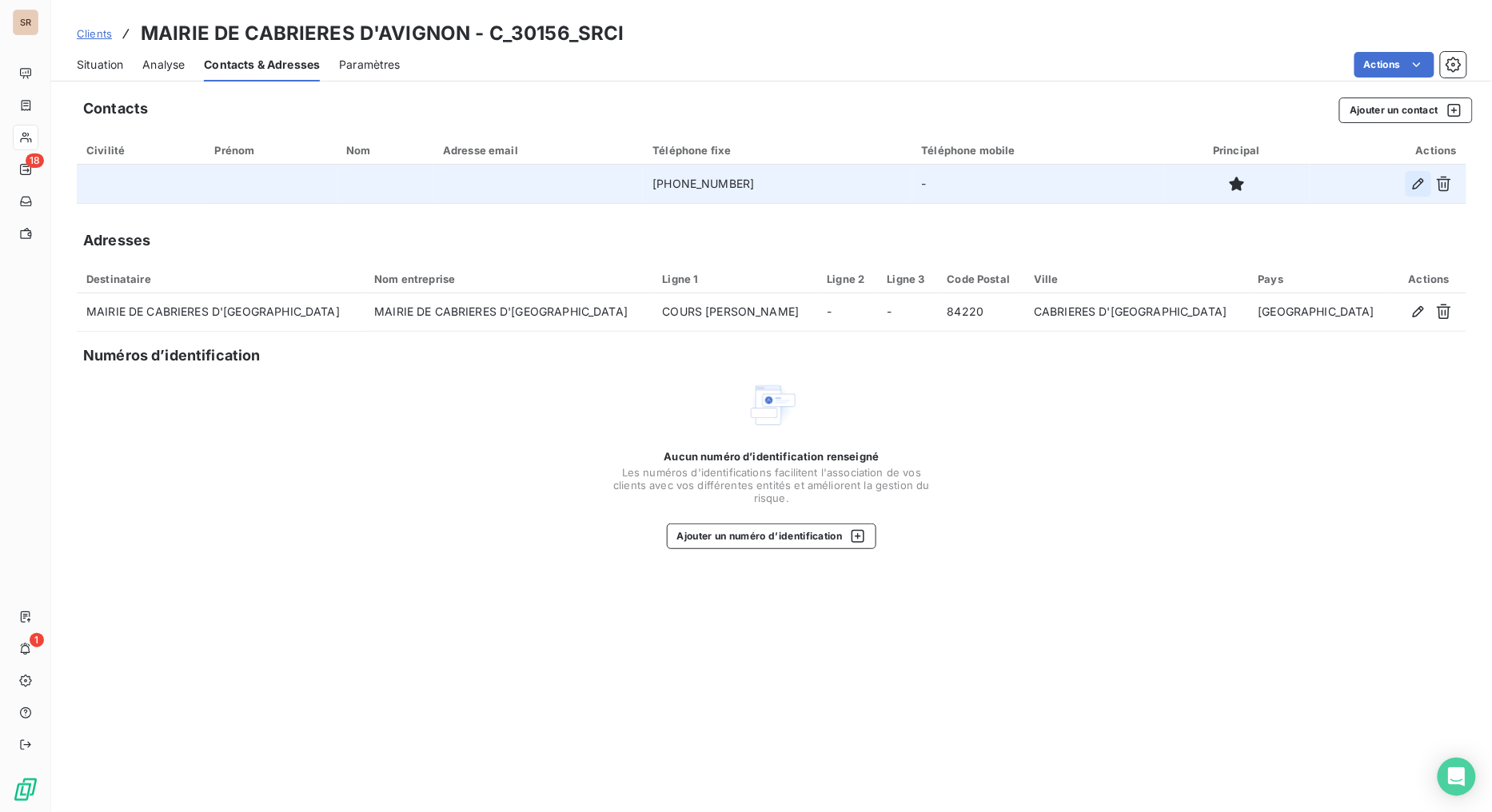
click at [1364, 176] on icon "button" at bounding box center [1418, 184] width 16 height 16
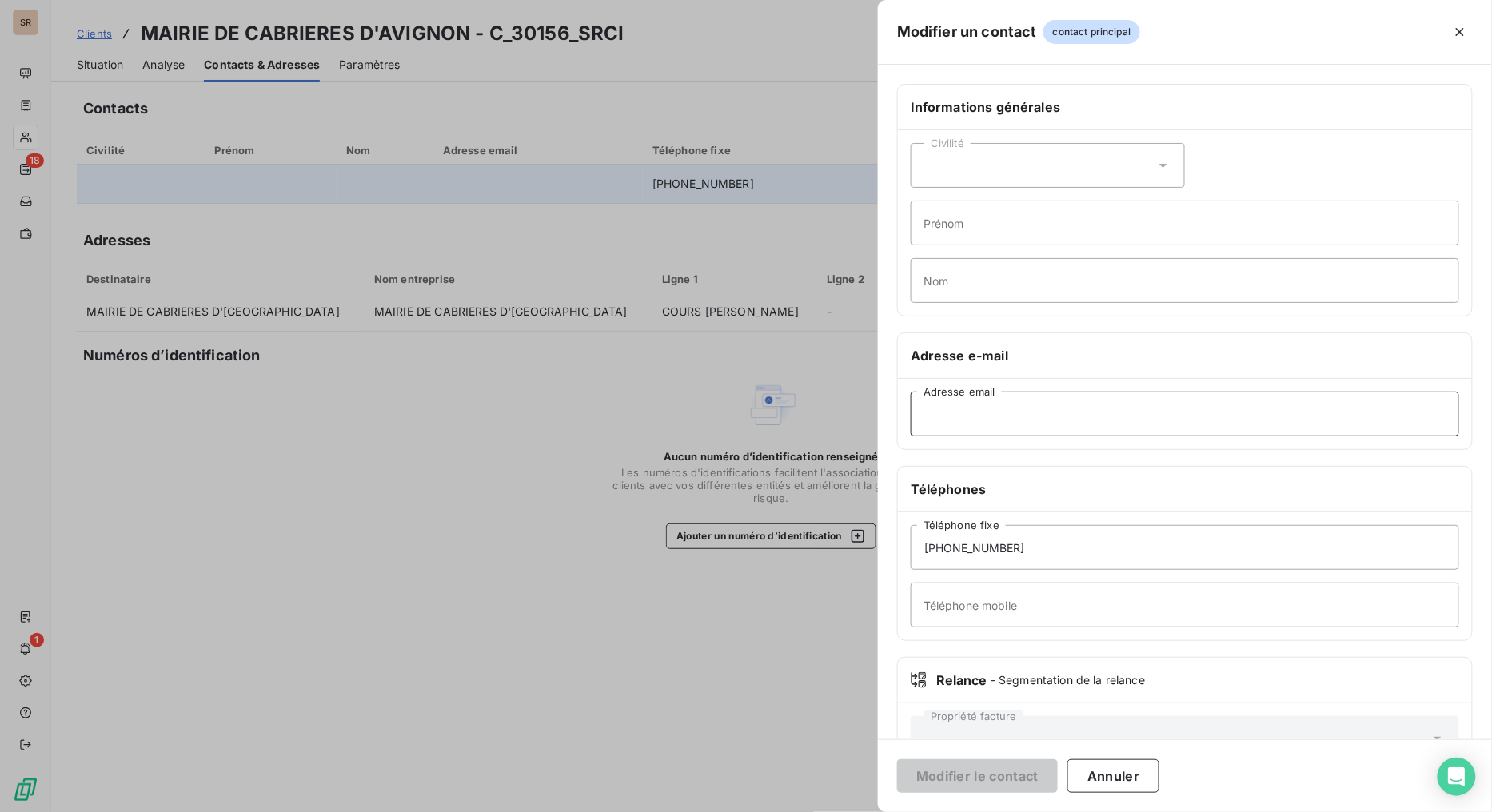
click at [979, 424] on input "Adresse email" at bounding box center [1185, 414] width 549 height 45
paste input "mairie@cabrieresdavignon.fr"
type input "mairie@cabrieresdavignon.fr"
click at [973, 647] on button "Modifier le contact" at bounding box center [977, 776] width 161 height 33
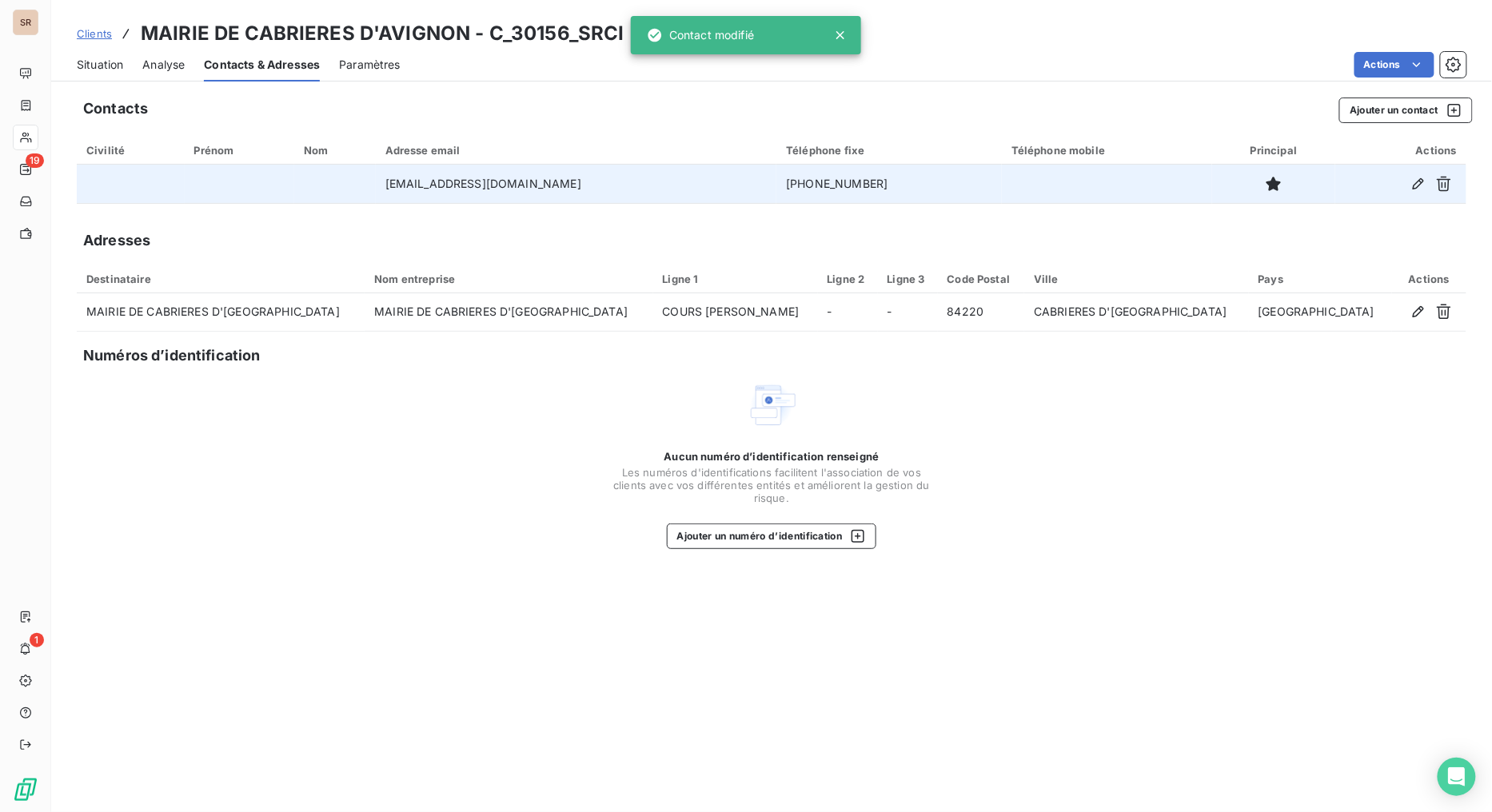
click at [92, 69] on span "Situation" at bounding box center [99, 65] width 46 height 16
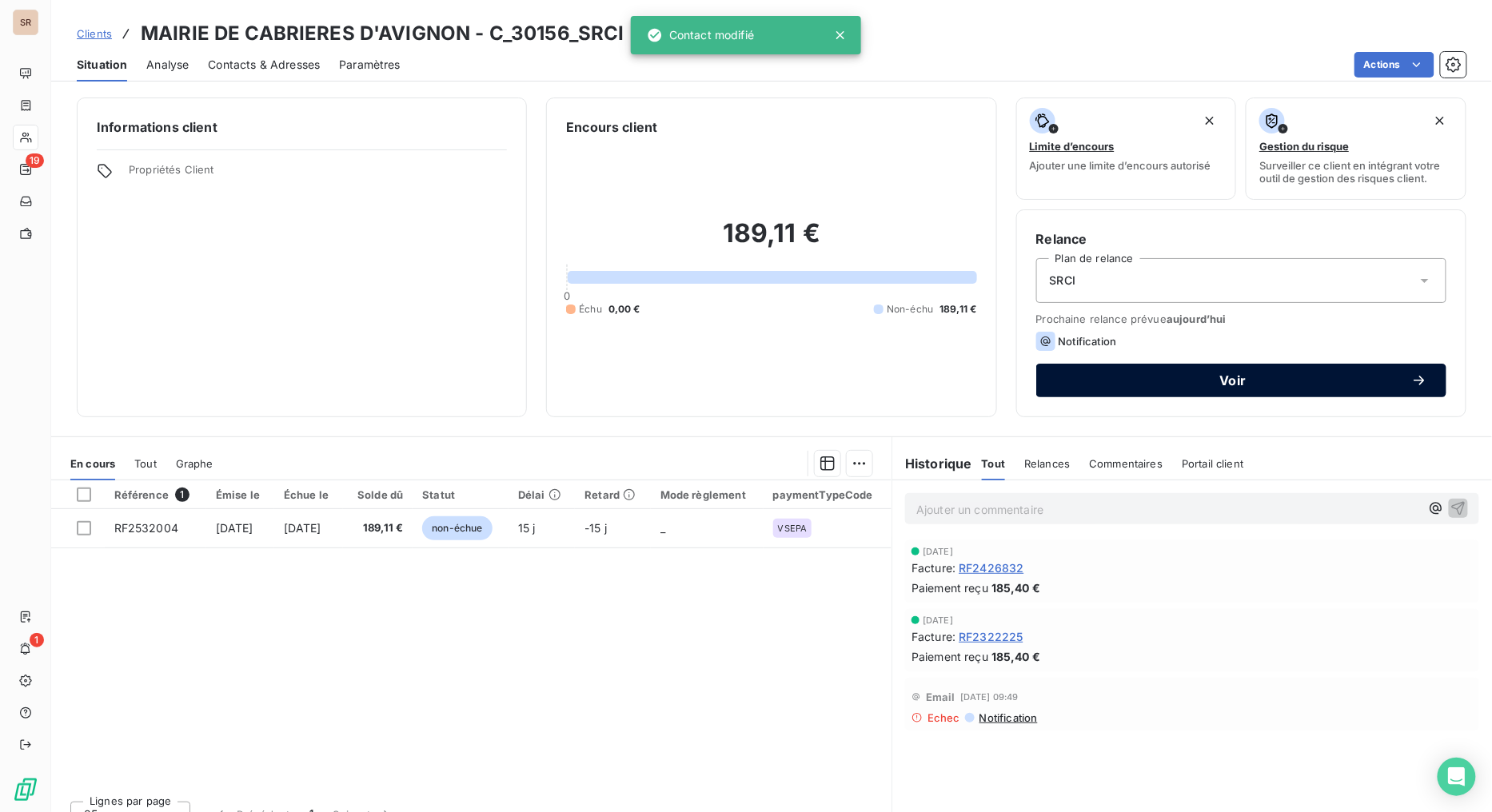
click at [1082, 377] on span "Voir" at bounding box center [1234, 380] width 356 height 13
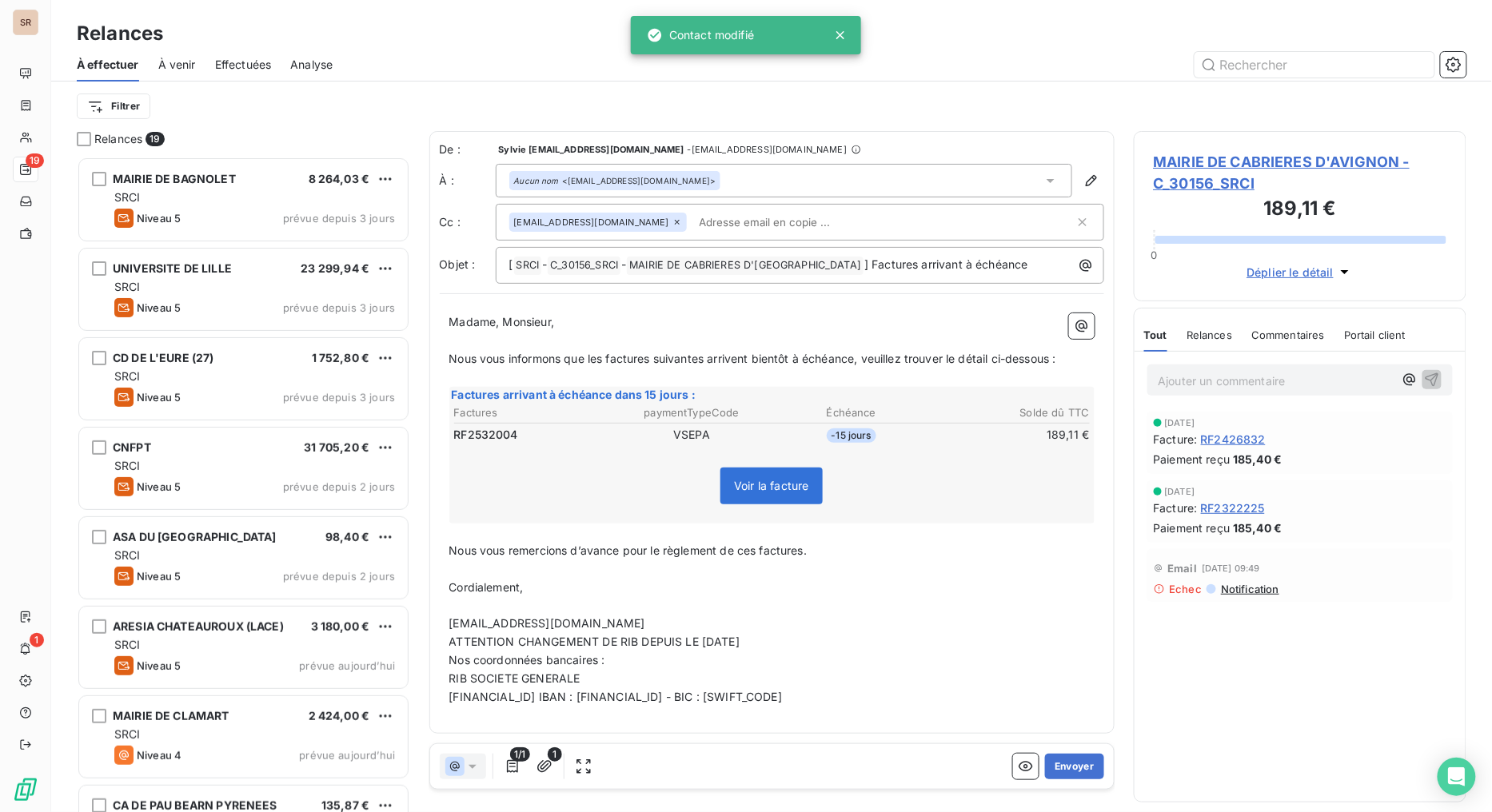
scroll to position [642, 320]
click at [1069, 647] on button "Envoyer" at bounding box center [1074, 767] width 58 height 26
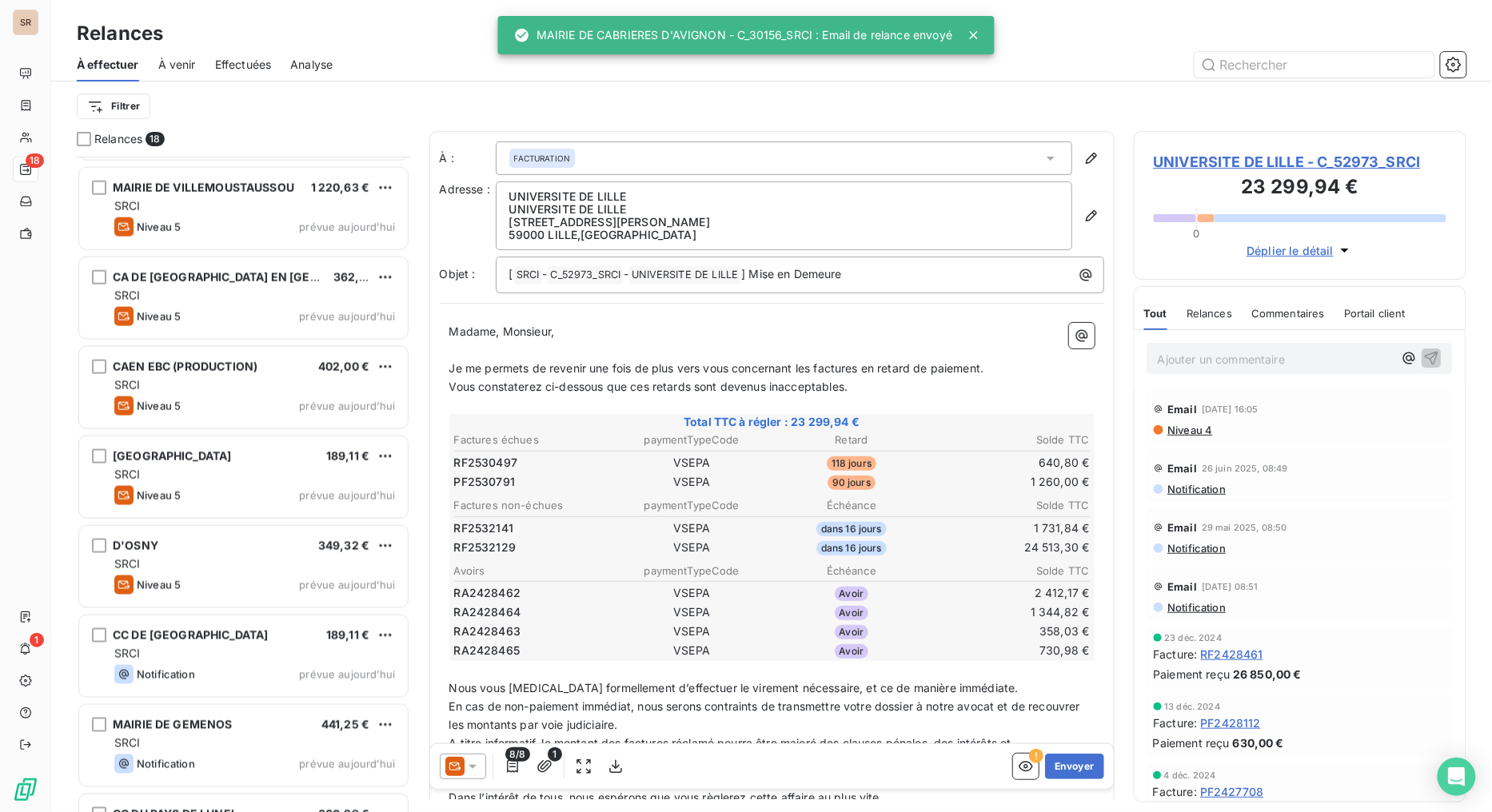
scroll to position [955, 0]
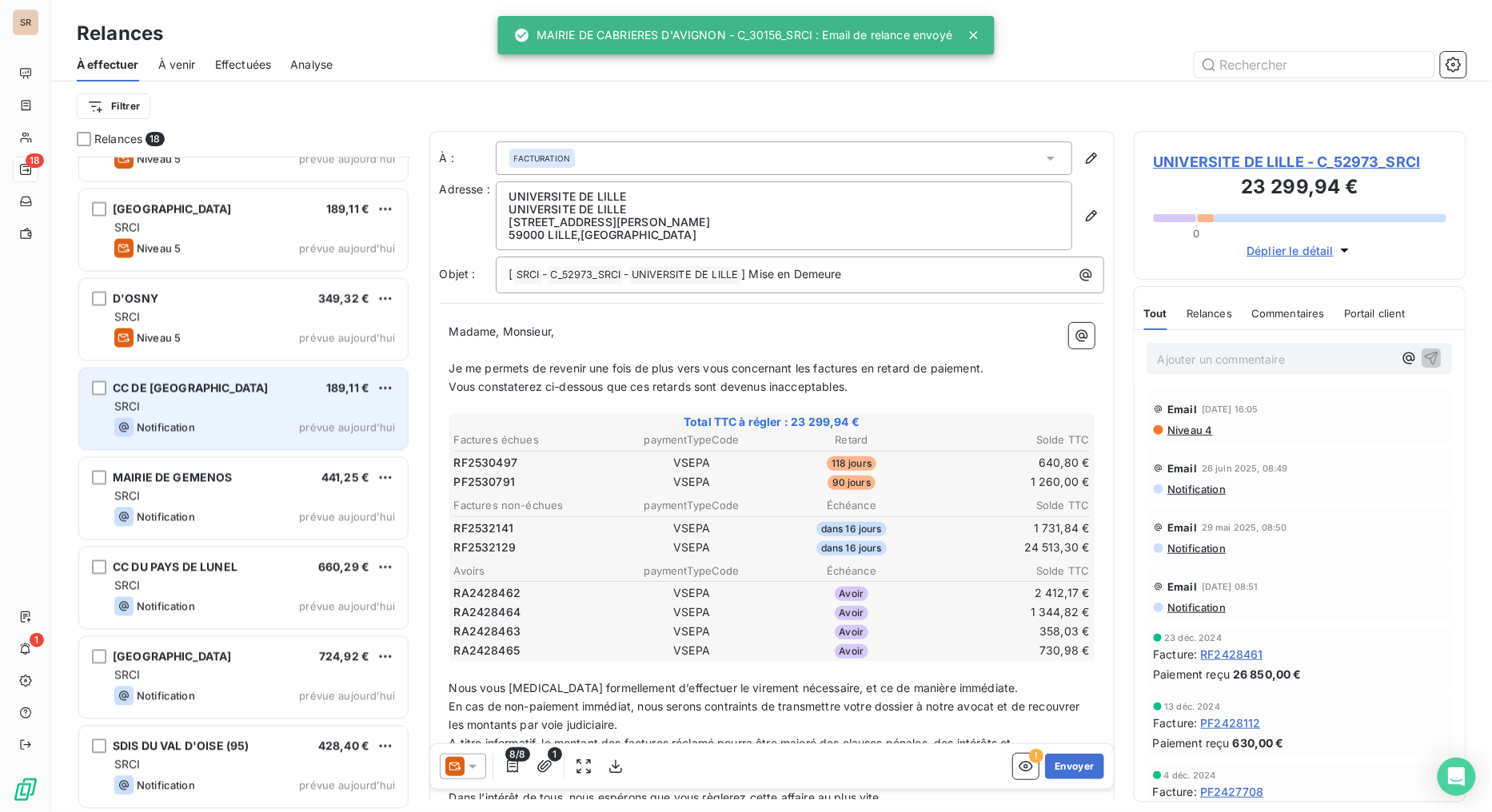
click at [213, 399] on div "SRCI" at bounding box center [254, 406] width 281 height 16
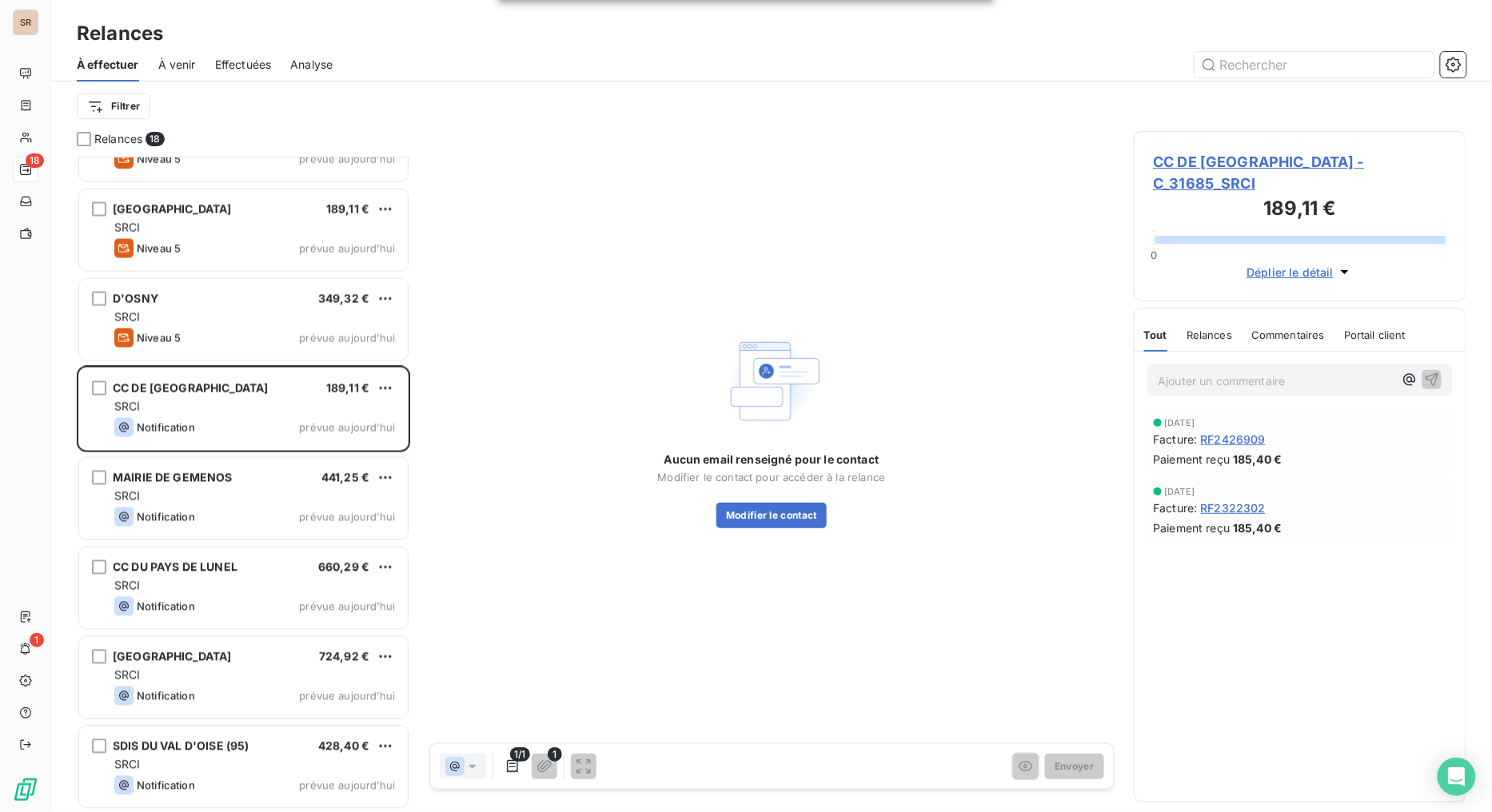
click at [1192, 160] on span "CC DE SABLE-SUR-SARTHE - C_31685_SRCI" at bounding box center [1300, 173] width 294 height 43
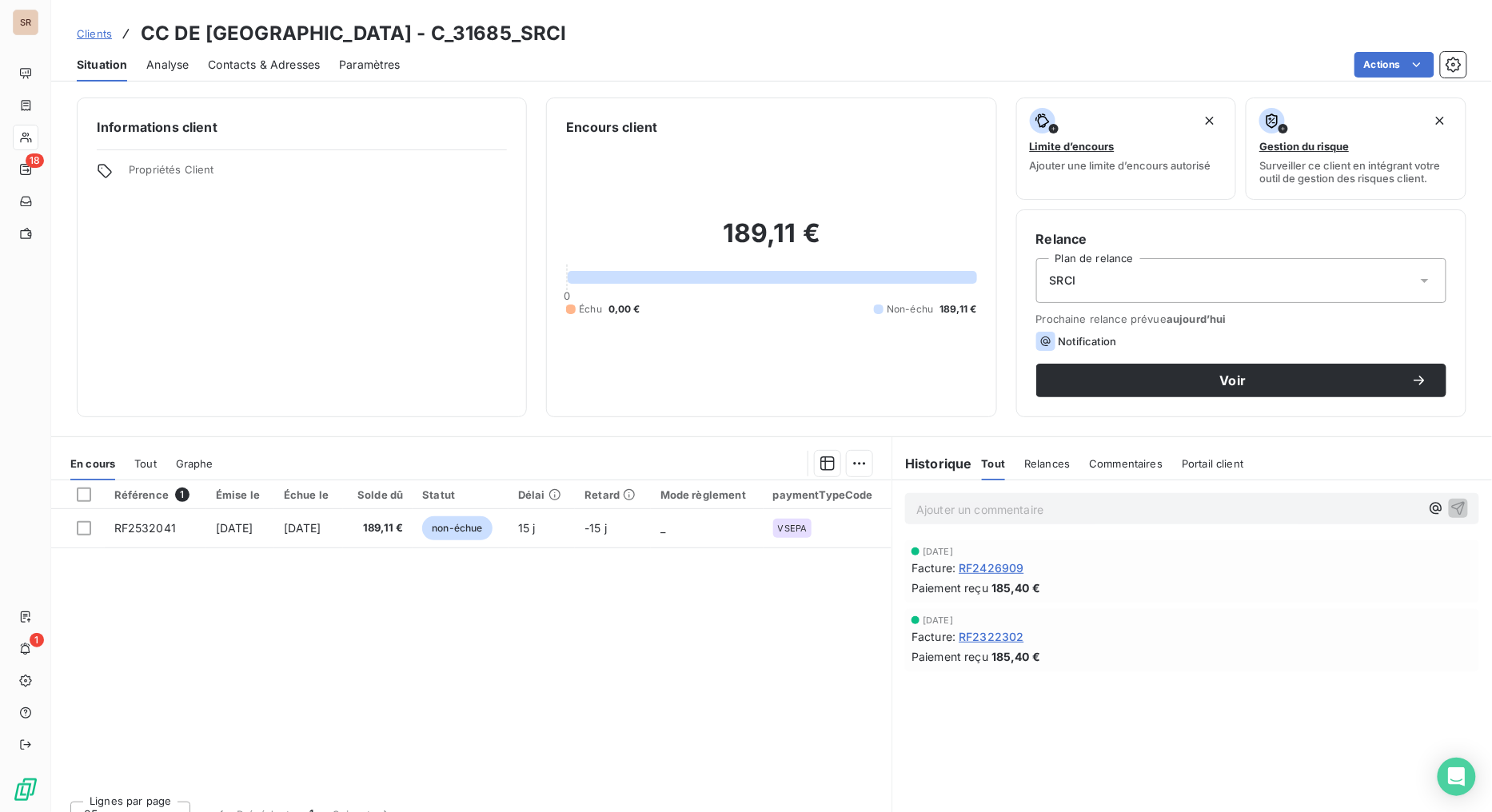
click at [249, 62] on span "Contacts & Adresses" at bounding box center [264, 65] width 112 height 16
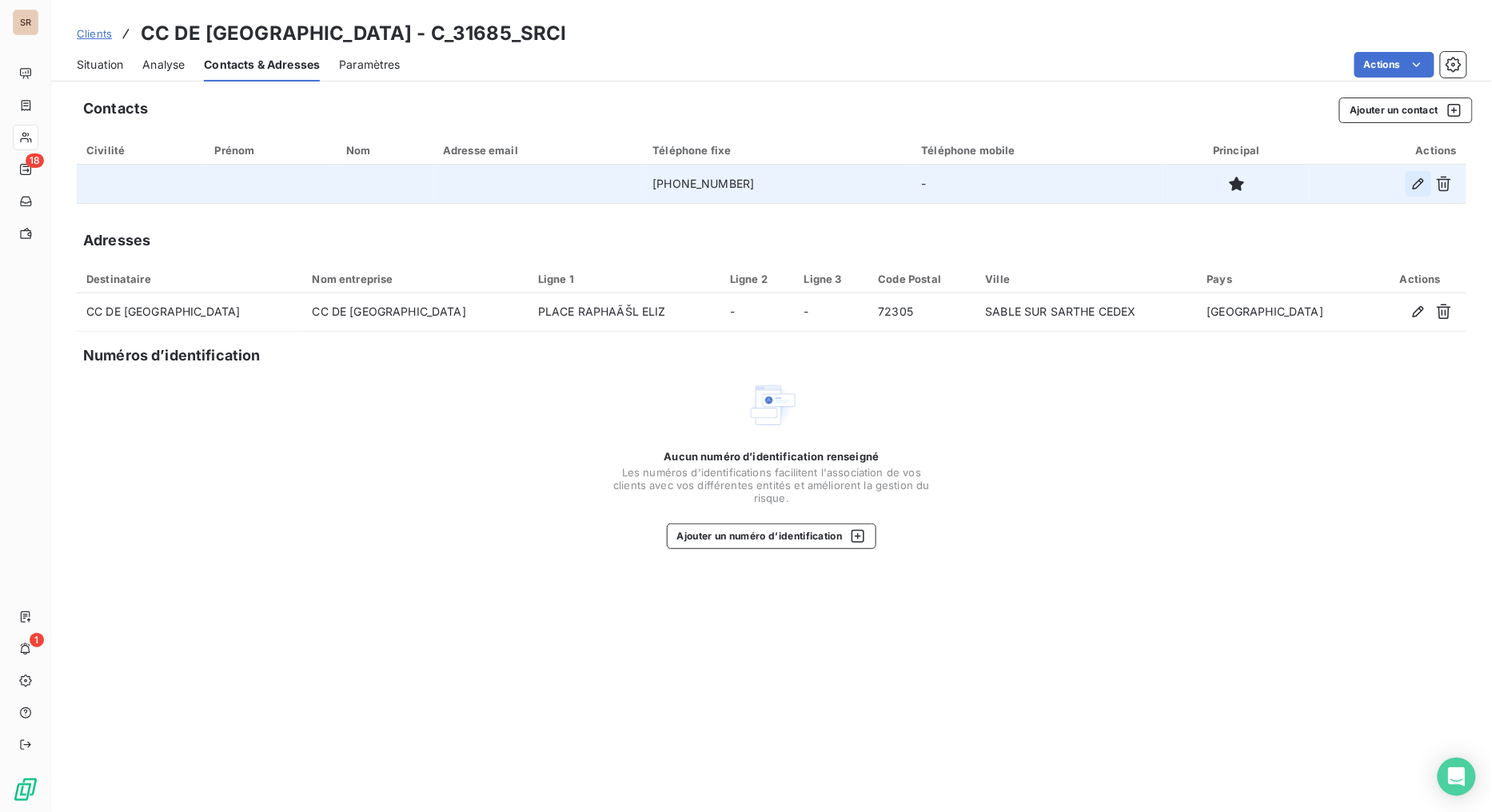
click at [1364, 185] on icon "button" at bounding box center [1418, 184] width 11 height 11
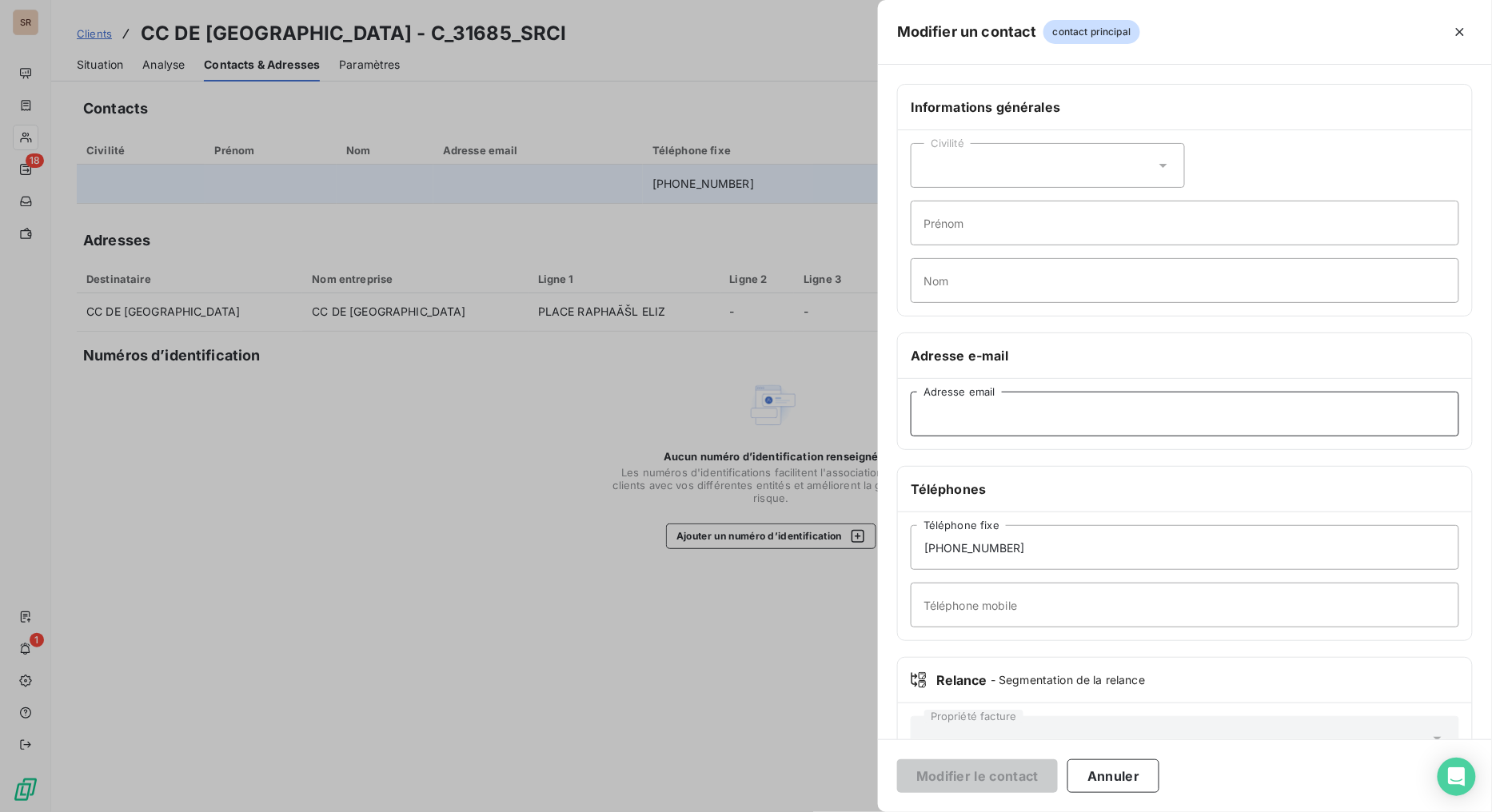
click at [949, 419] on input "Adresse email" at bounding box center [1185, 414] width 549 height 45
paste input "mairiedureil@wanadoo.fr"
type input "mairiedureil@wanadoo.fr"
click at [995, 647] on button "Modifier le contact" at bounding box center [977, 776] width 161 height 33
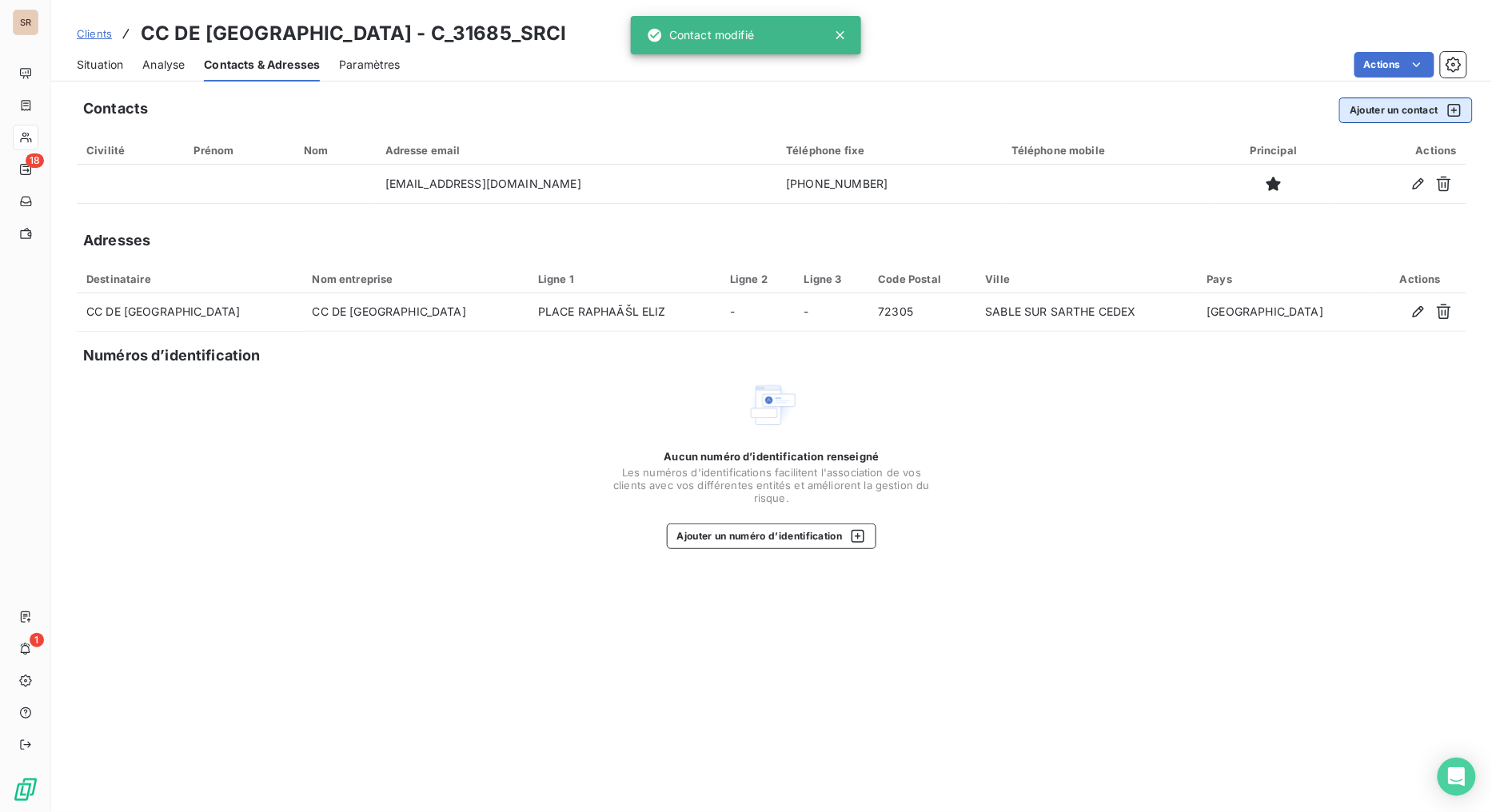
click at [1364, 116] on button "Ajouter un contact" at bounding box center [1407, 110] width 134 height 26
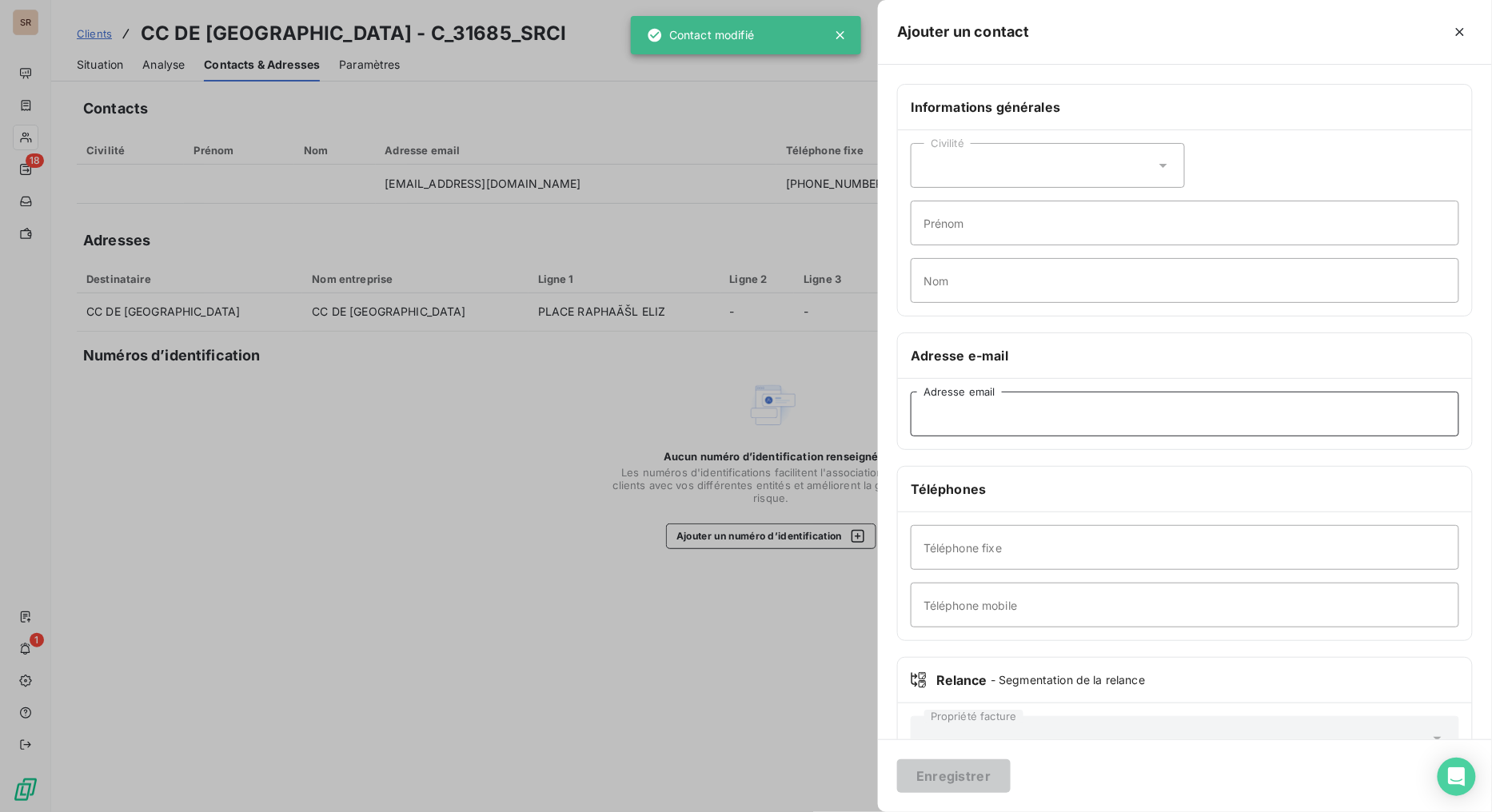
click at [940, 418] on input "Adresse email" at bounding box center [1185, 414] width 549 height 45
paste input "bruno.defigueiredo@sablesursarthe.fr"
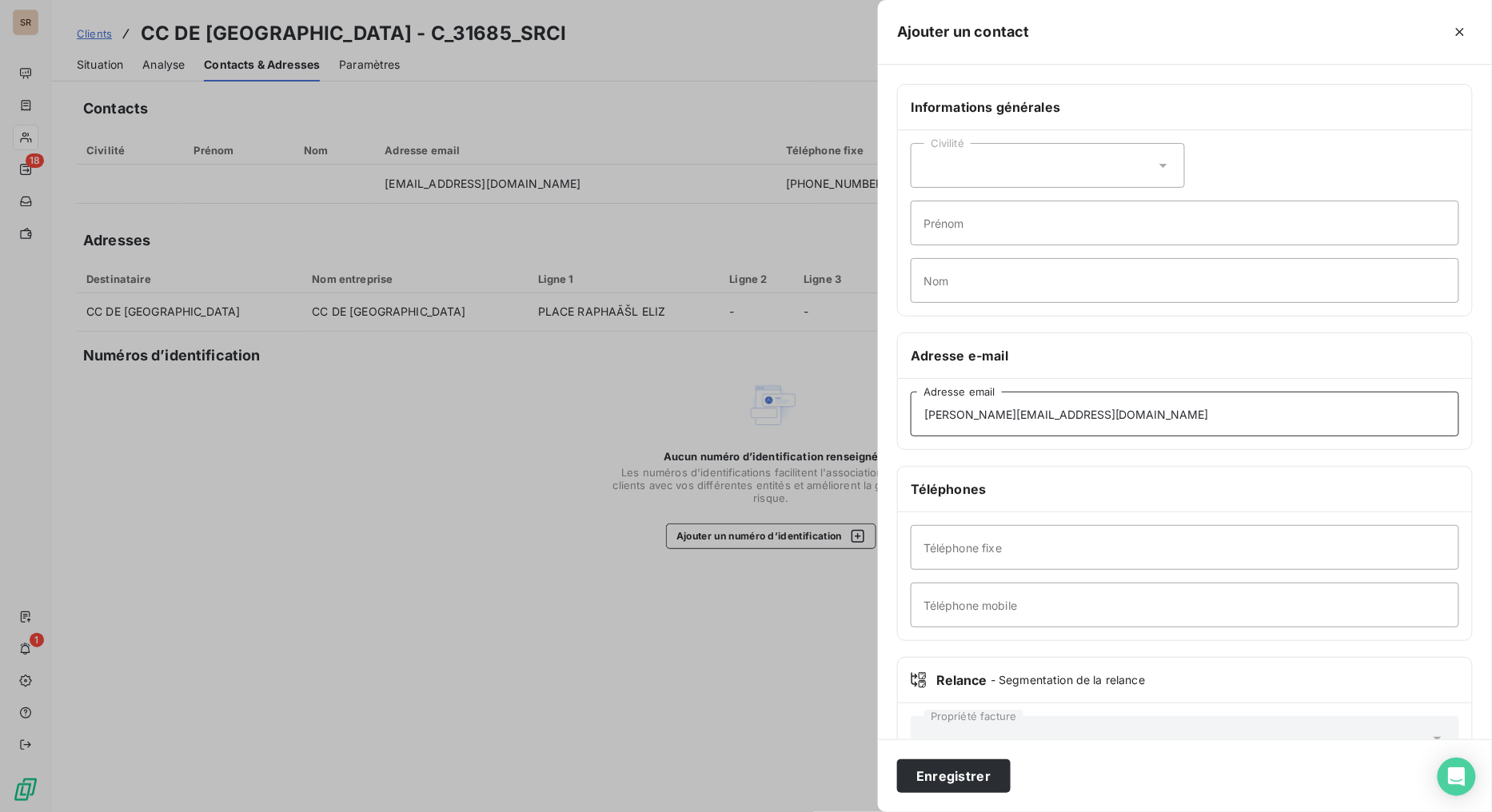
type input "bruno.defigueiredo@sablesursarthe.fr"
click at [1079, 546] on input "Téléphone fixe" at bounding box center [1185, 548] width 549 height 45
paste input "02.43.62.50.00"
type input "02.43.62.50.00"
click at [944, 647] on button "Enregistrer" at bounding box center [954, 776] width 114 height 33
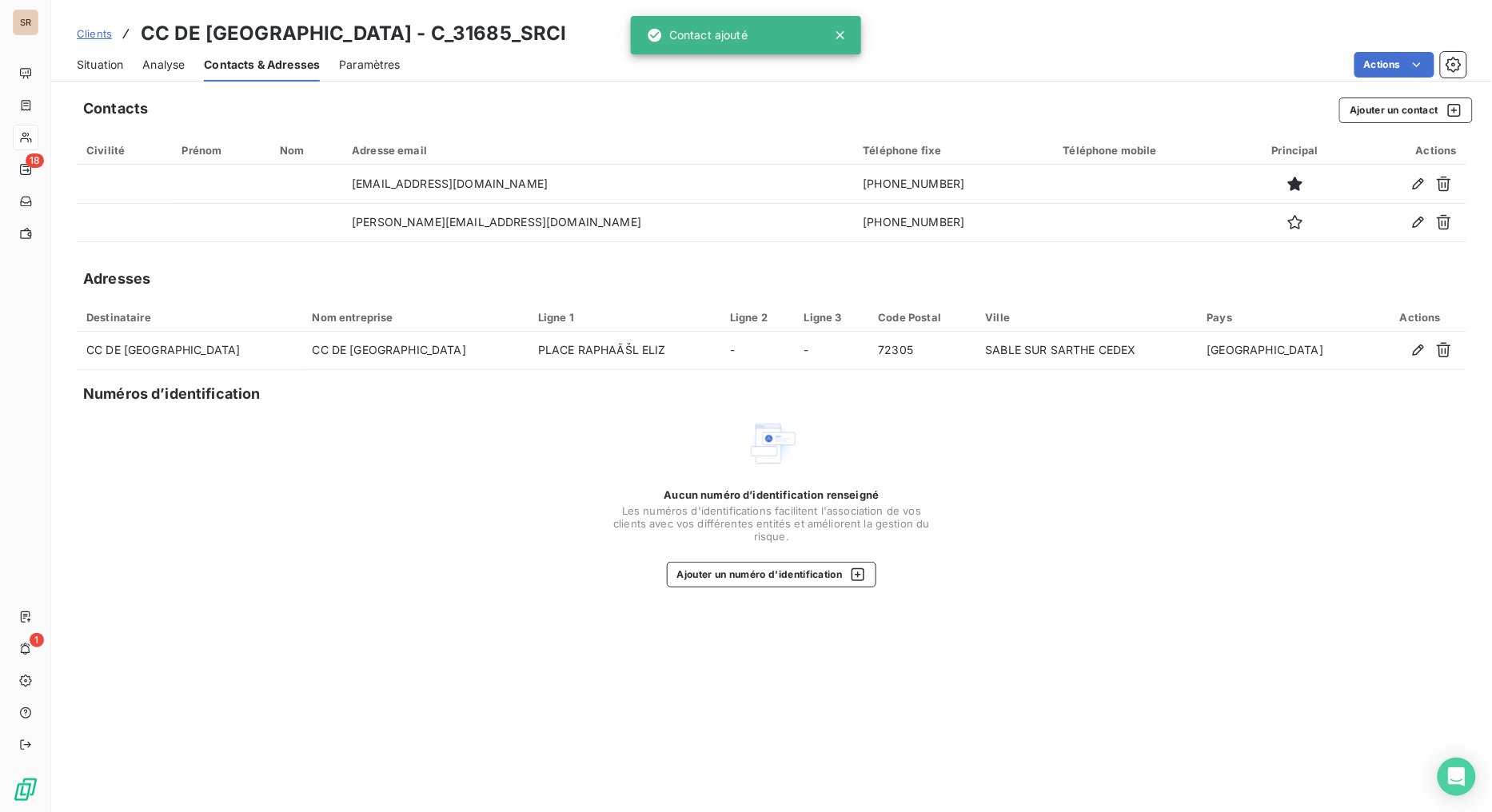
click at [88, 64] on span "Situation" at bounding box center [99, 65] width 46 height 16
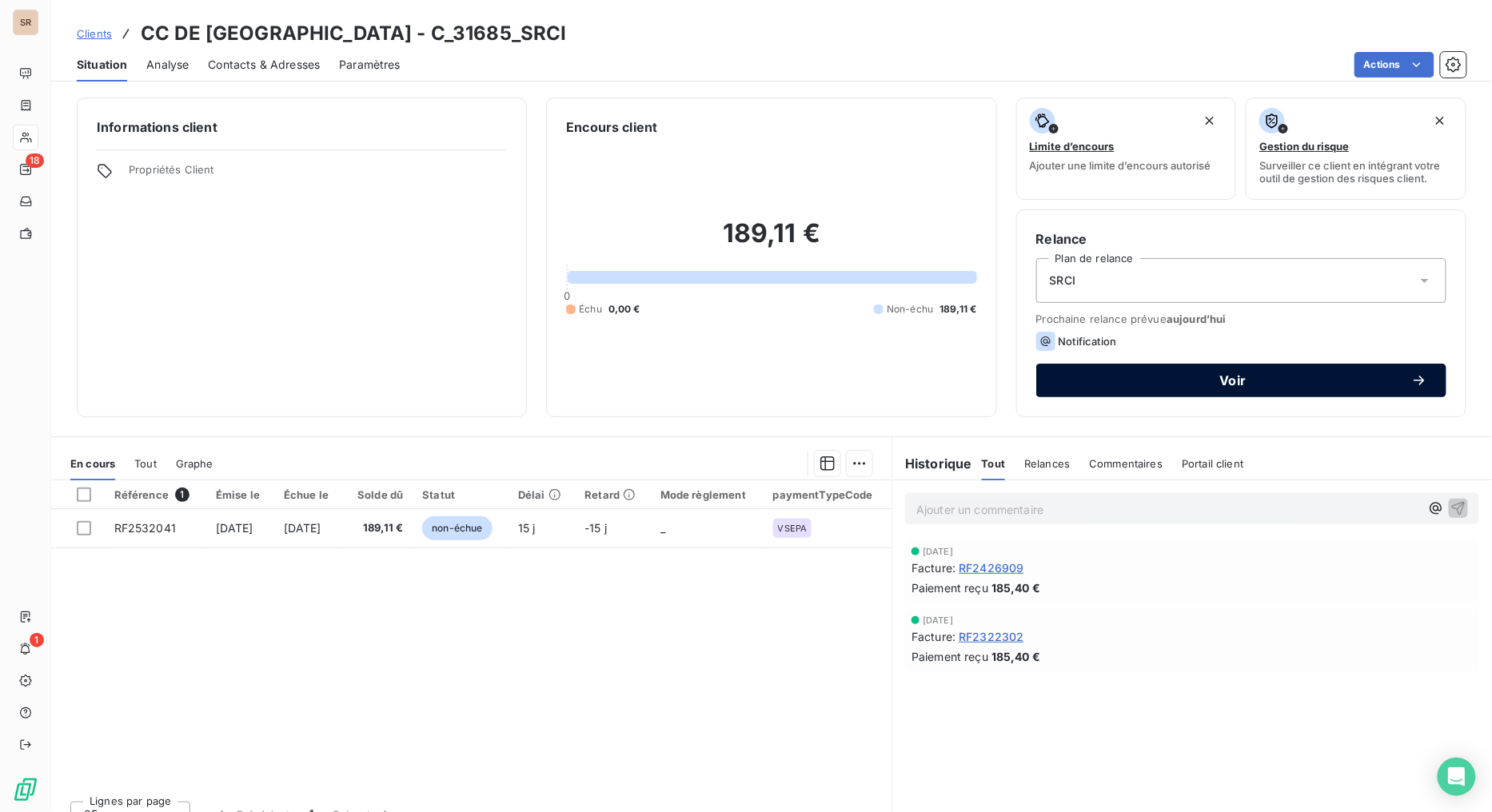
click at [1074, 388] on div "Voir" at bounding box center [1242, 380] width 372 height 16
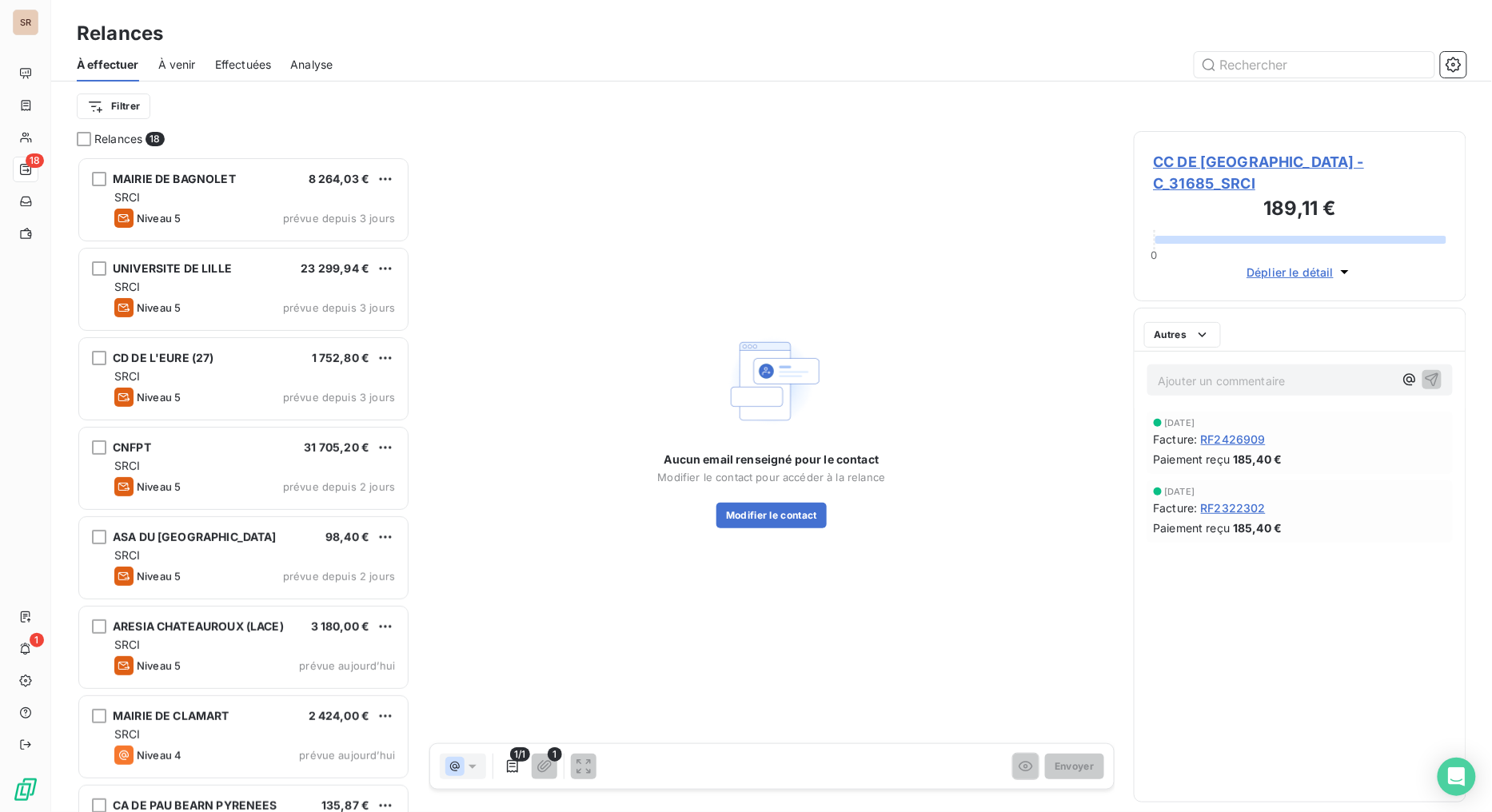
scroll to position [642, 320]
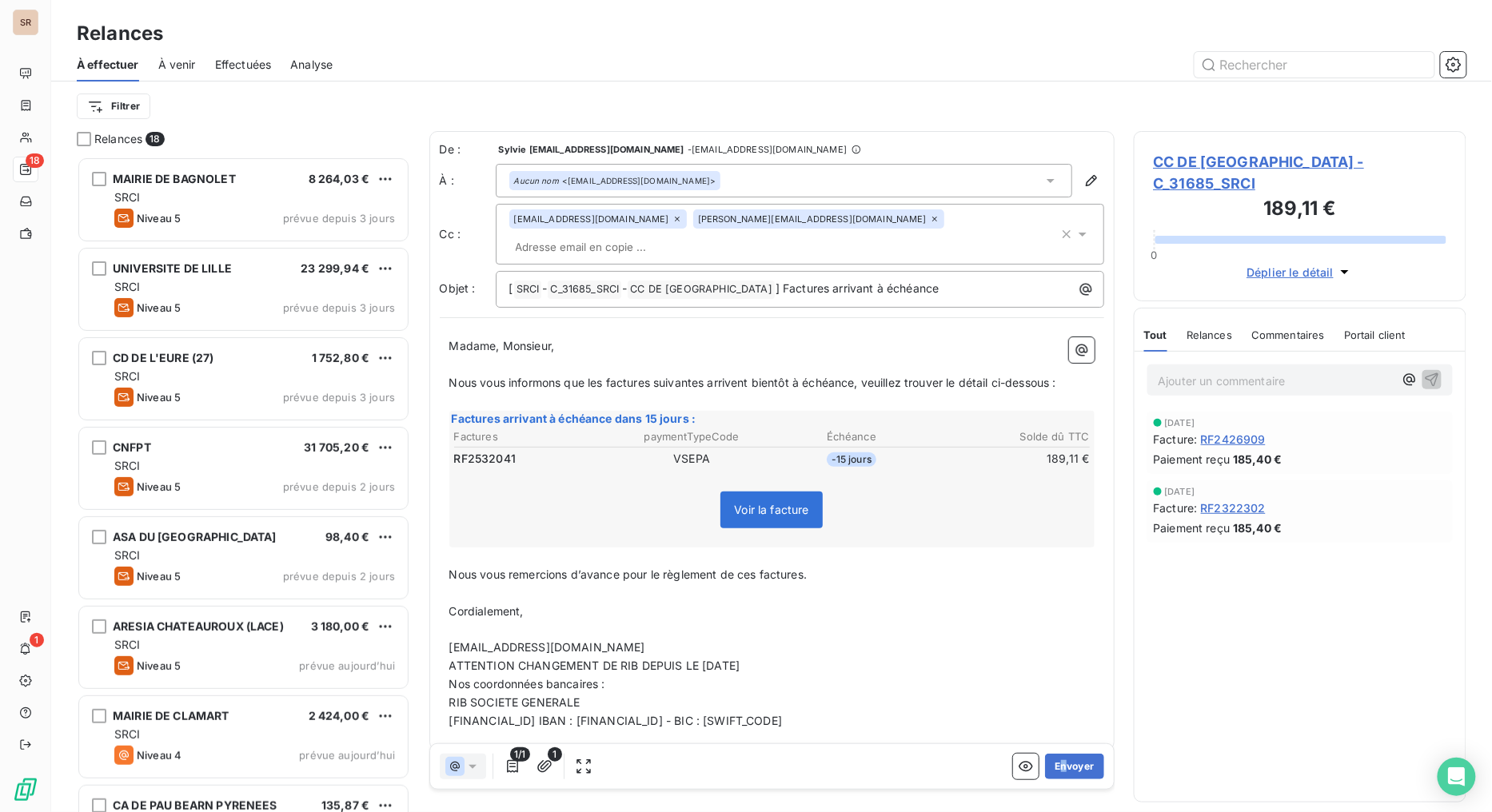
click at [1051, 647] on div "1/1 1 Envoyer" at bounding box center [772, 767] width 684 height 45
click at [1065, 647] on button "Envoyer" at bounding box center [1074, 767] width 58 height 26
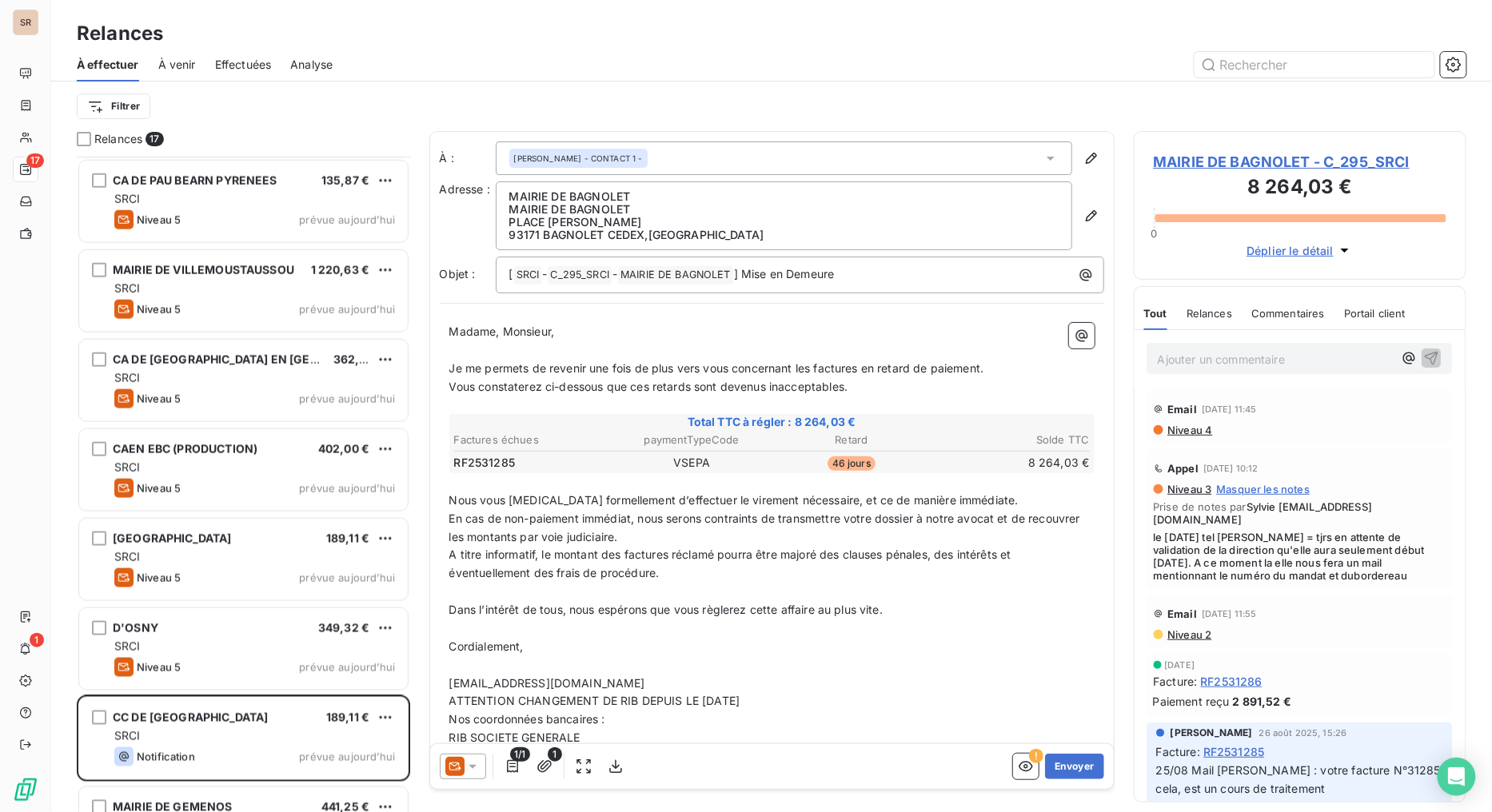
scroll to position [622, 0]
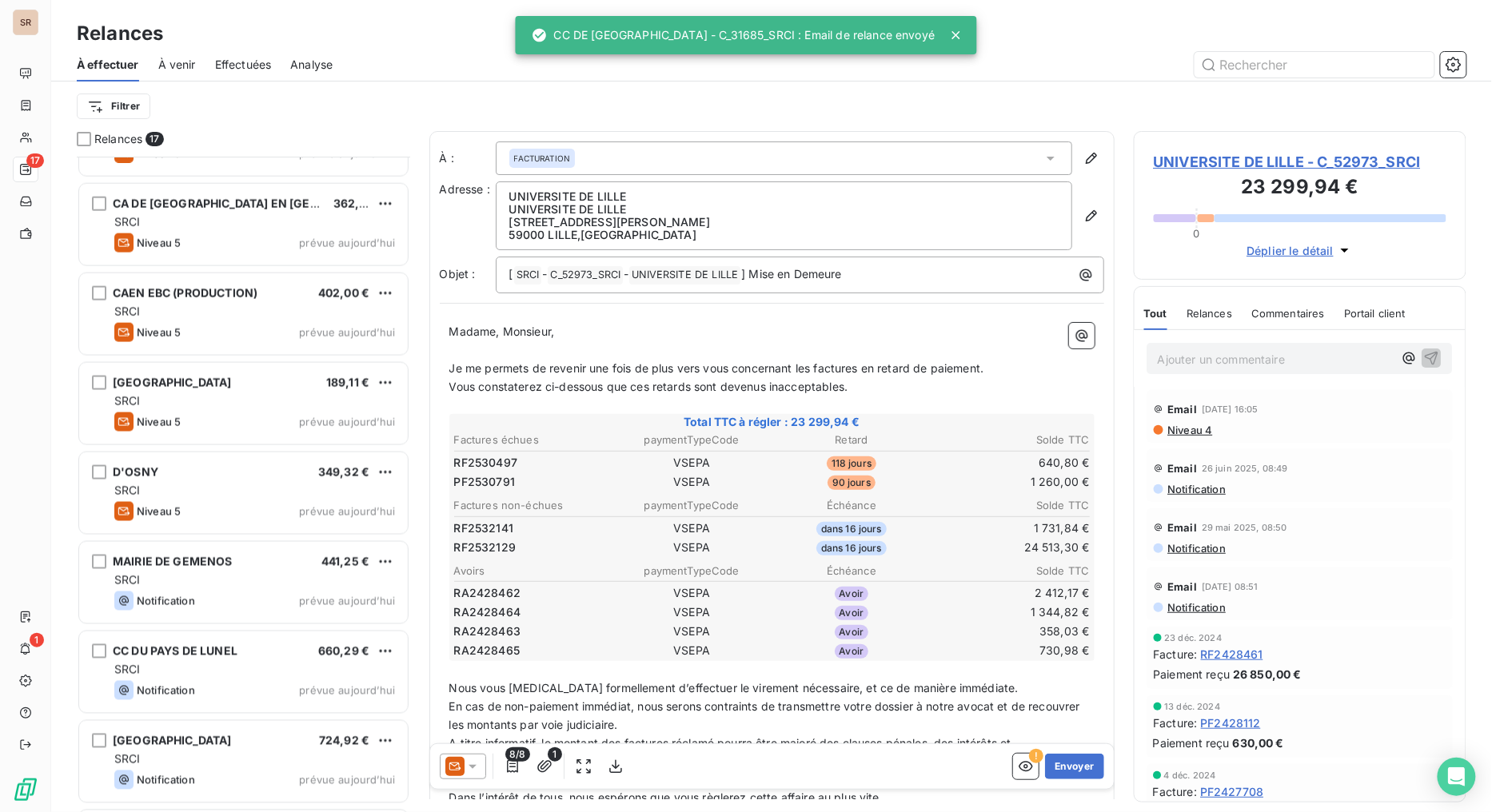
scroll to position [800, 0]
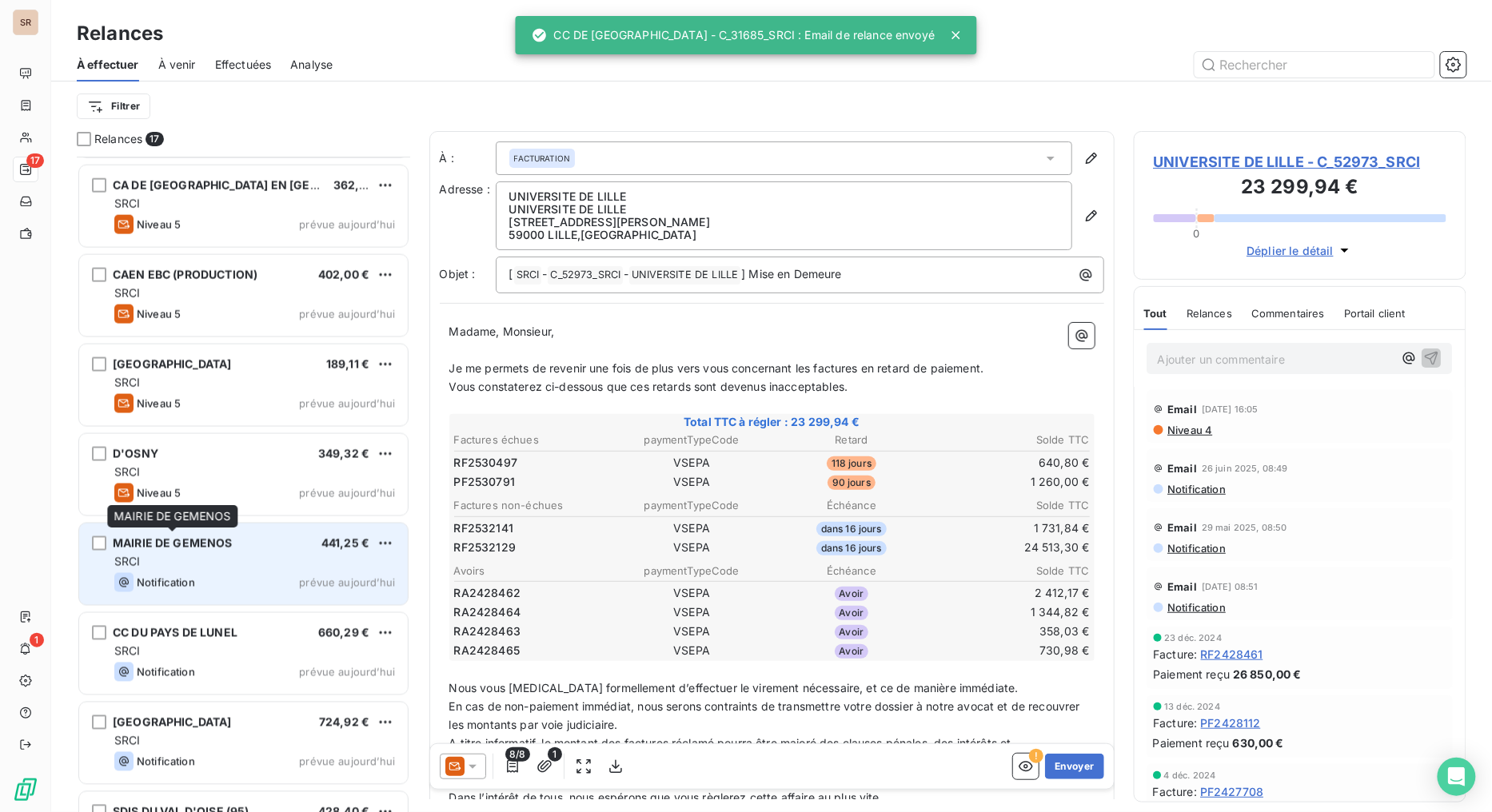
click at [218, 544] on span "MAIRIE DE GEMENOS" at bounding box center [173, 543] width 120 height 14
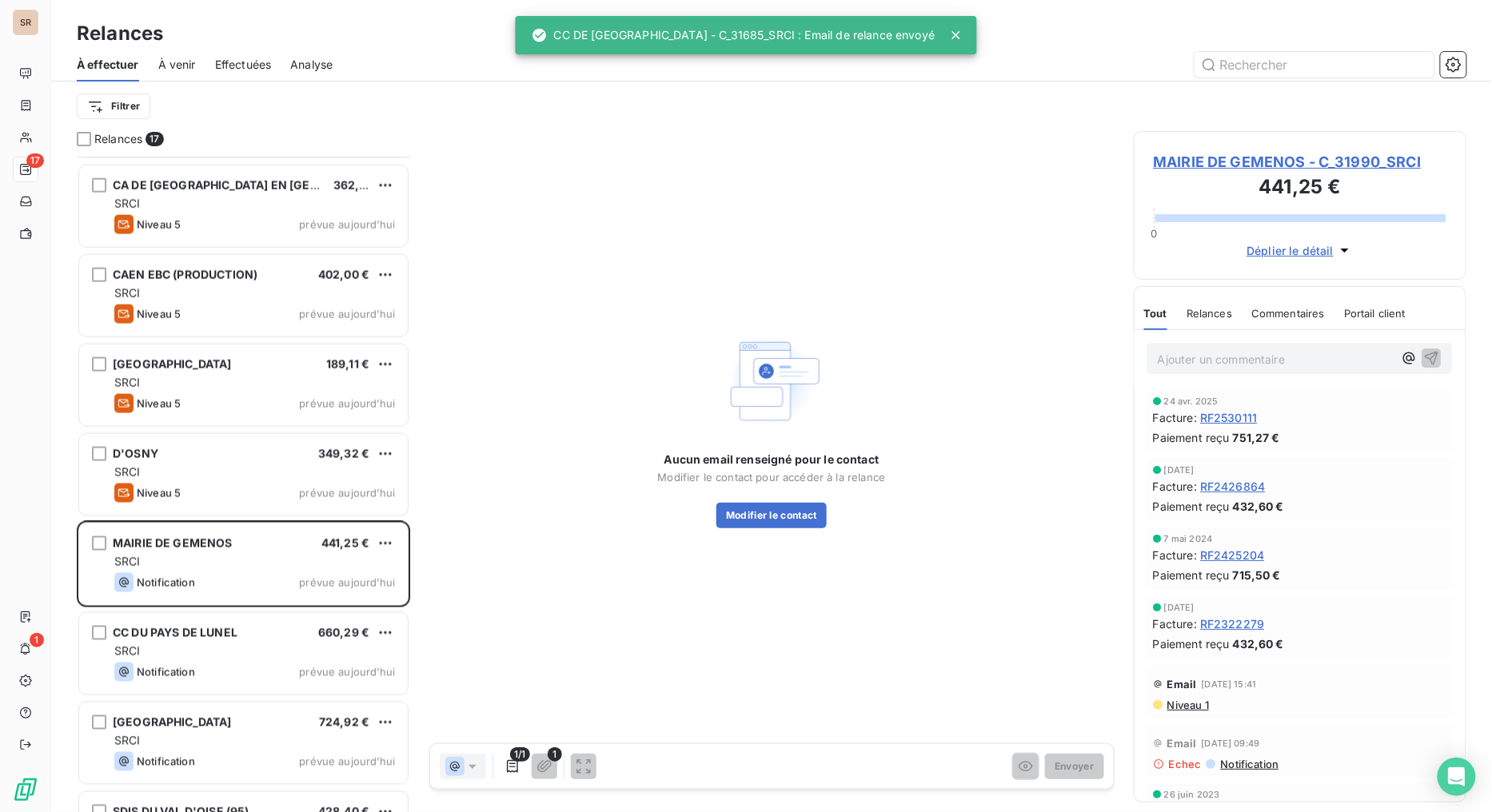
click at [1247, 163] on span "MAIRIE DE GEMENOS - C_31990_SRCI" at bounding box center [1300, 162] width 294 height 22
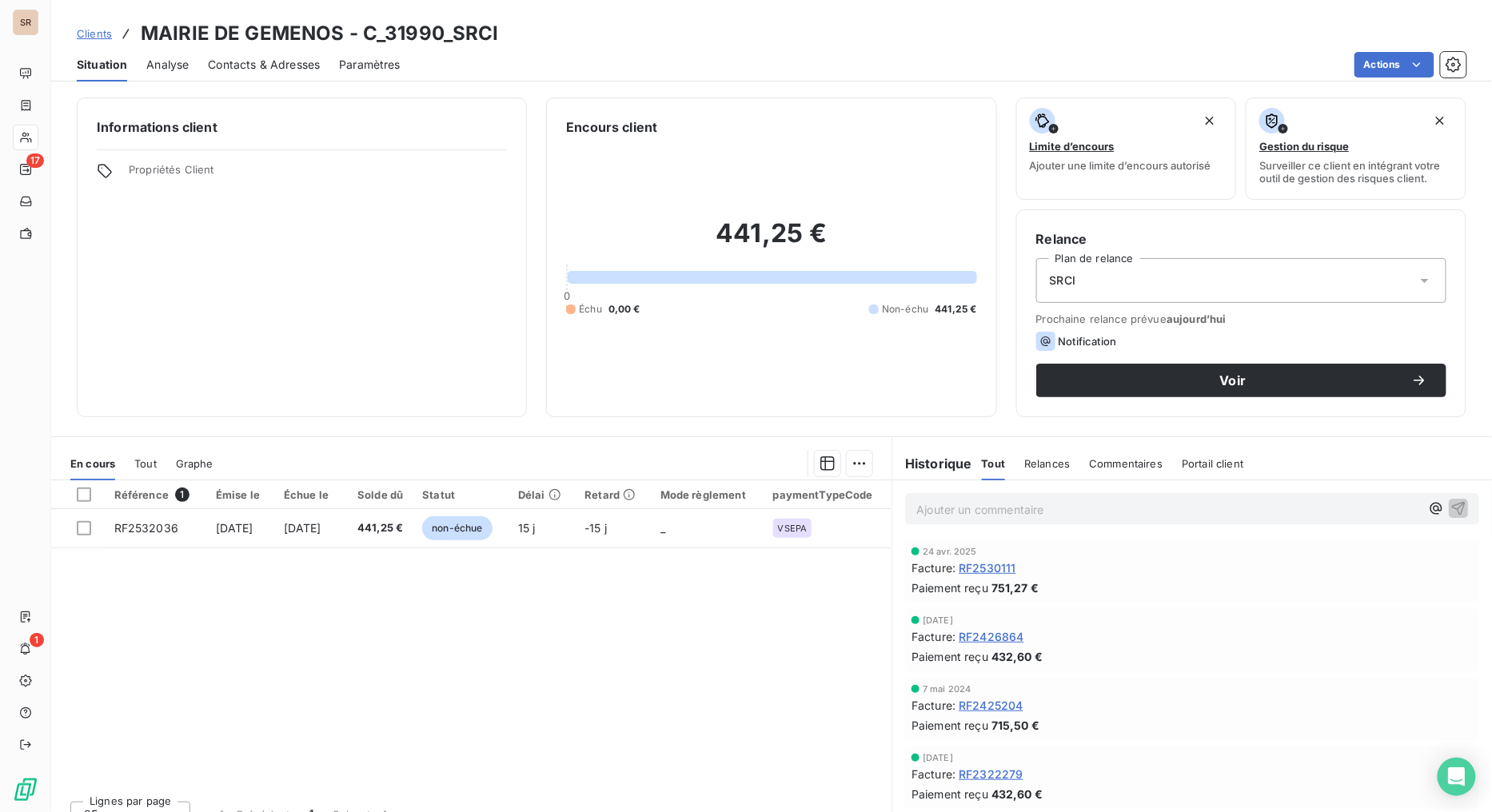
click at [253, 59] on span "Contacts & Adresses" at bounding box center [264, 65] width 112 height 16
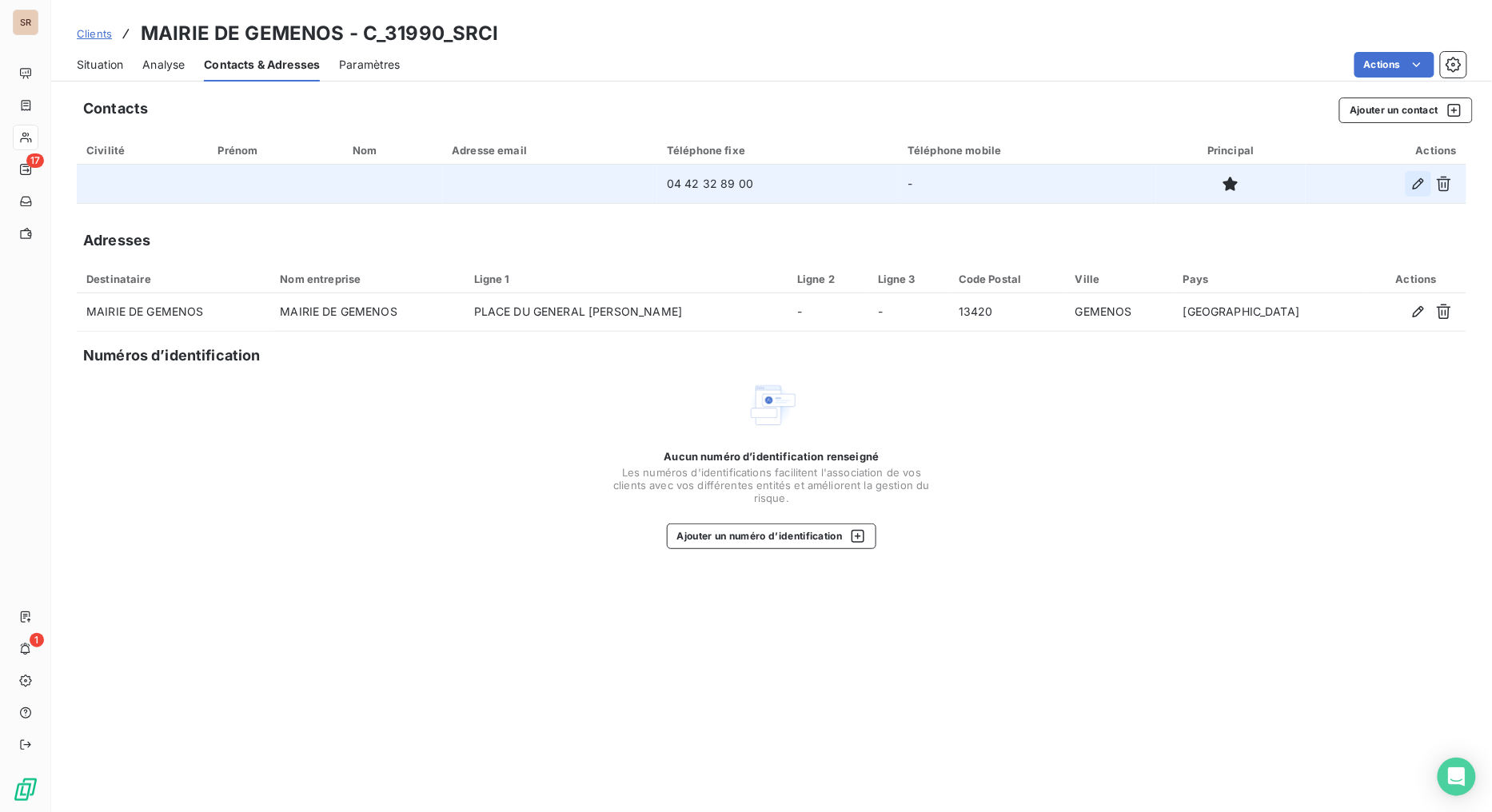
click at [1364, 182] on icon "button" at bounding box center [1418, 184] width 16 height 16
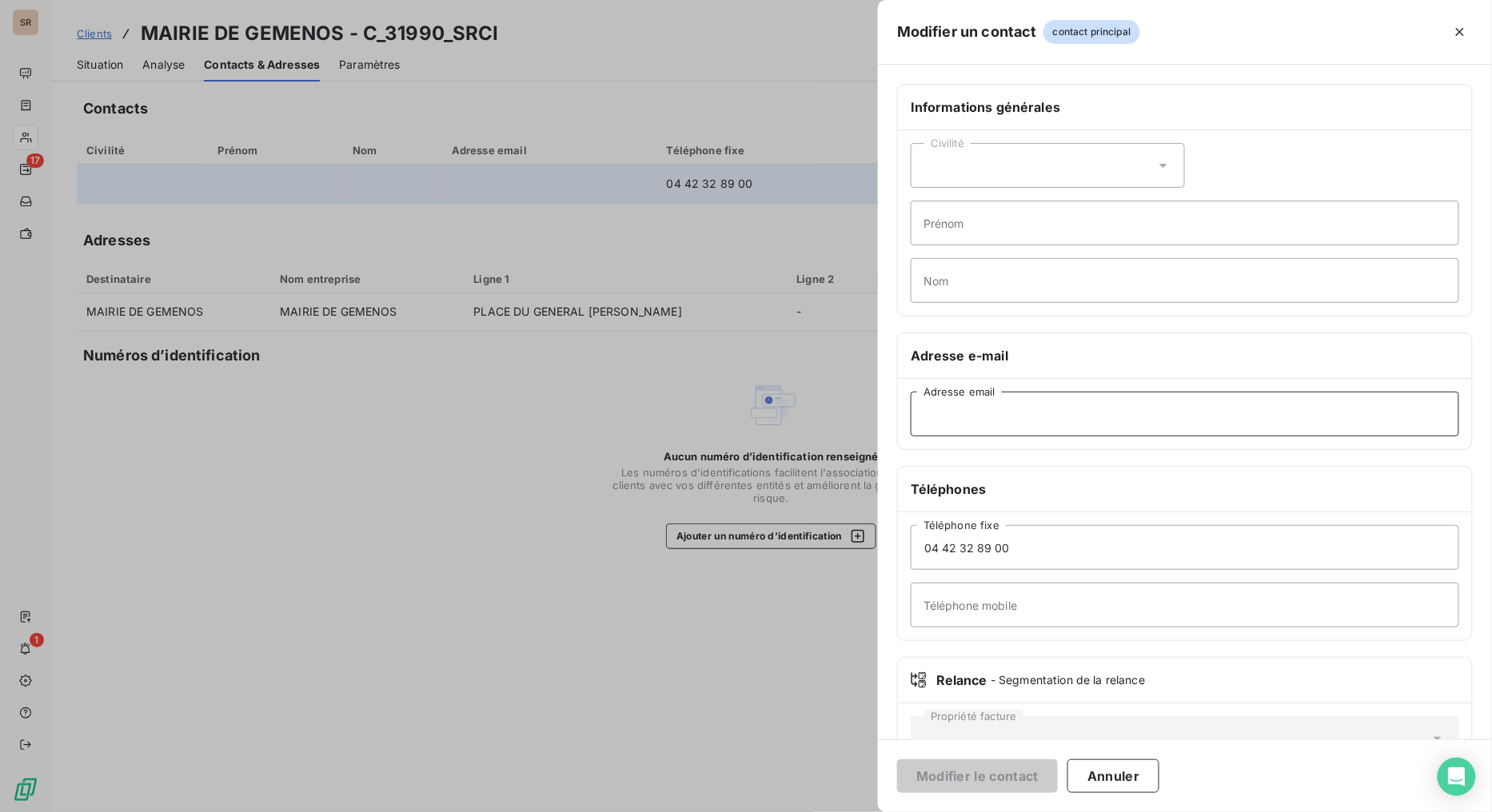
click at [970, 410] on input "Adresse email" at bounding box center [1185, 414] width 549 height 45
paste input "contactsg@mairie-gemenos.fr"
type input "contactsg@mairie-gemenos.fr"
click at [953, 647] on button "Modifier le contact" at bounding box center [977, 776] width 161 height 33
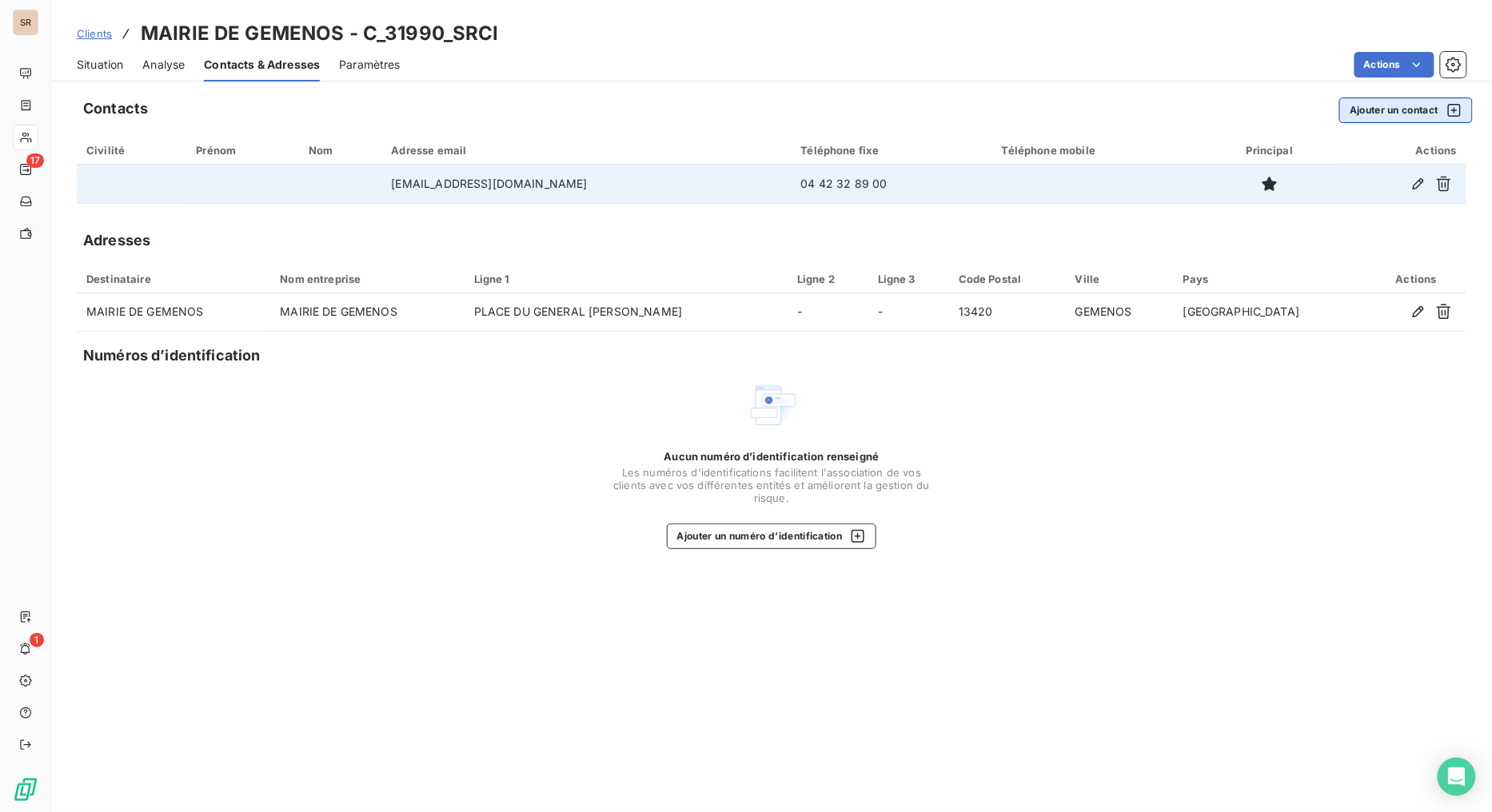
click at [1364, 109] on button "Ajouter un contact" at bounding box center [1407, 110] width 134 height 26
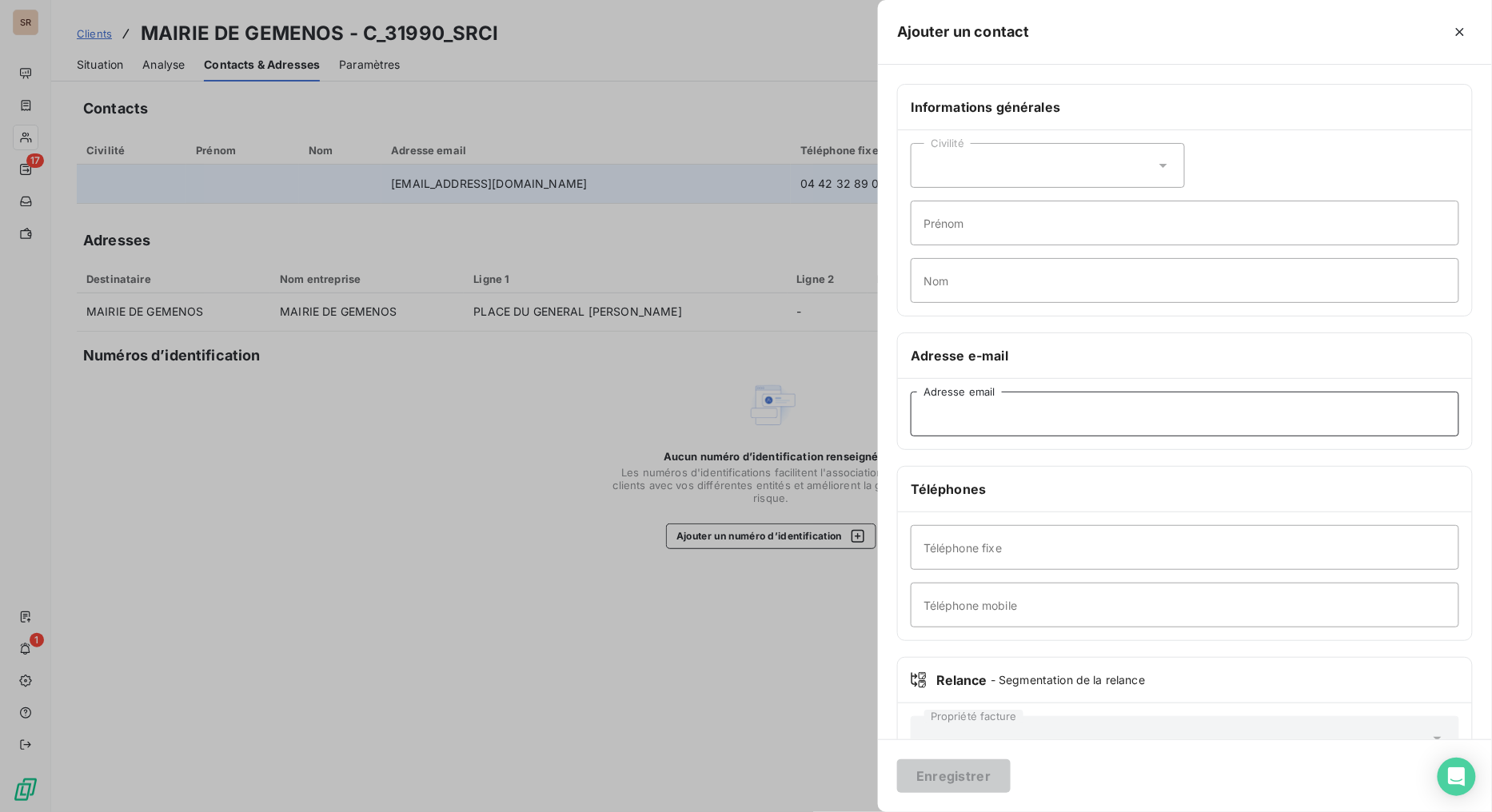
click at [976, 419] on input "Adresse email" at bounding box center [1185, 414] width 549 height 45
paste input "ctesta@mairie-gemenos.fr"
type input "ctesta@mairie-gemenos.fr"
click at [1160, 164] on icon at bounding box center [1164, 166] width 8 height 4
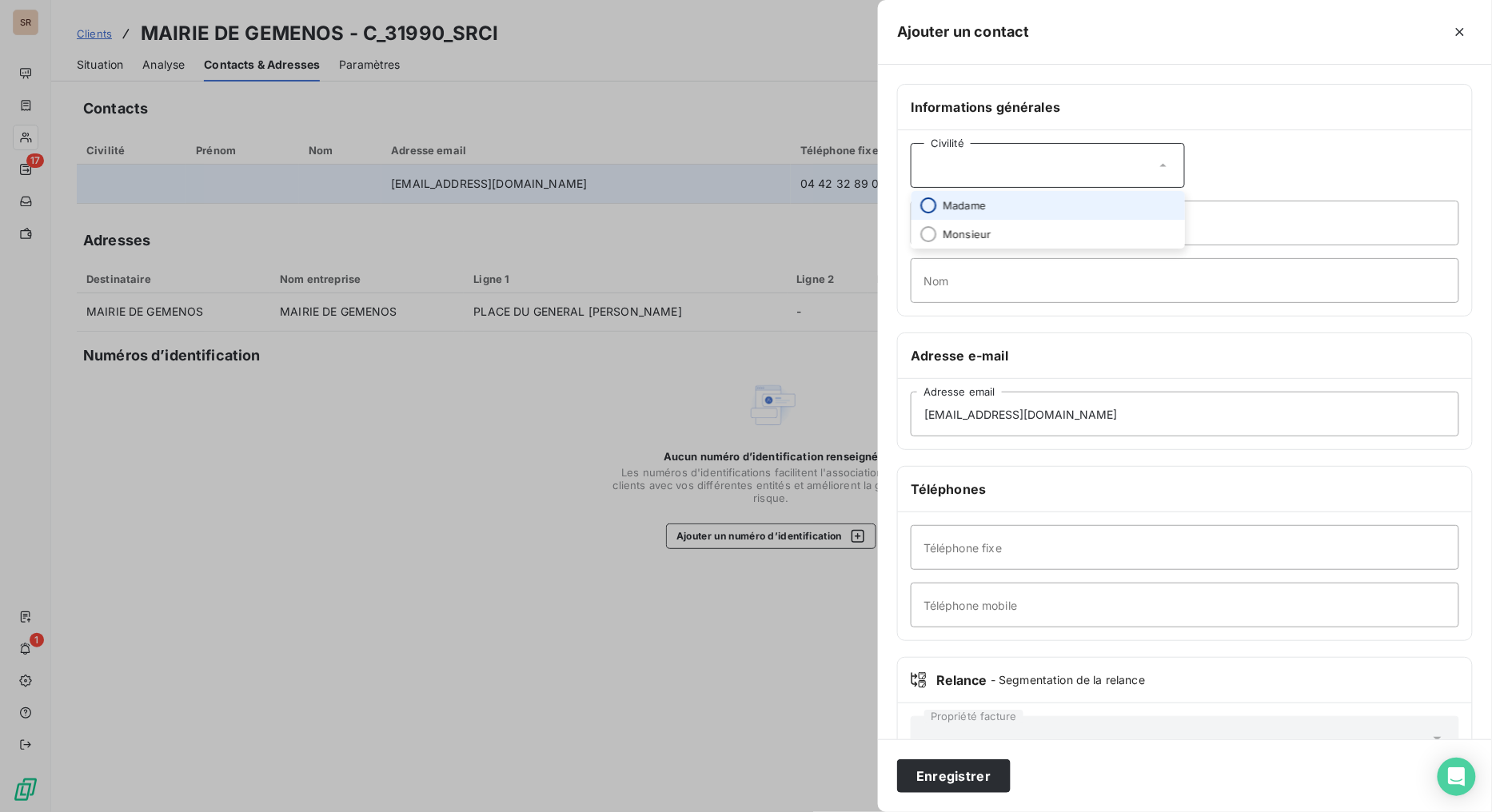
click at [934, 209] on input "radio" at bounding box center [928, 205] width 16 height 16
click at [960, 226] on input "Prénom" at bounding box center [1185, 223] width 549 height 45
type input "CELINE"
click at [989, 269] on input "Nom" at bounding box center [1185, 281] width 549 height 45
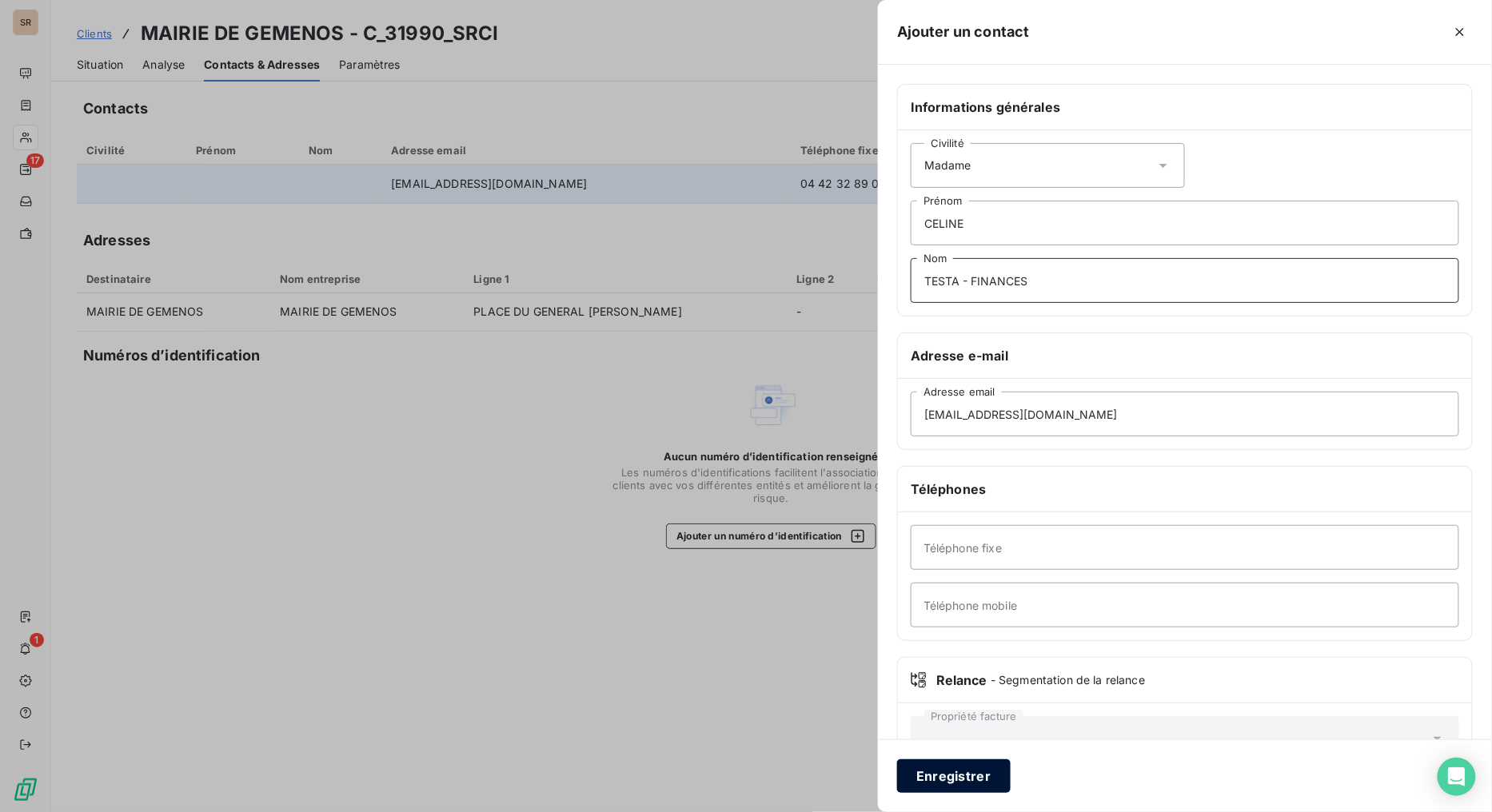
type input "TESTA - FINANCES"
click at [962, 647] on button "Enregistrer" at bounding box center [954, 776] width 114 height 33
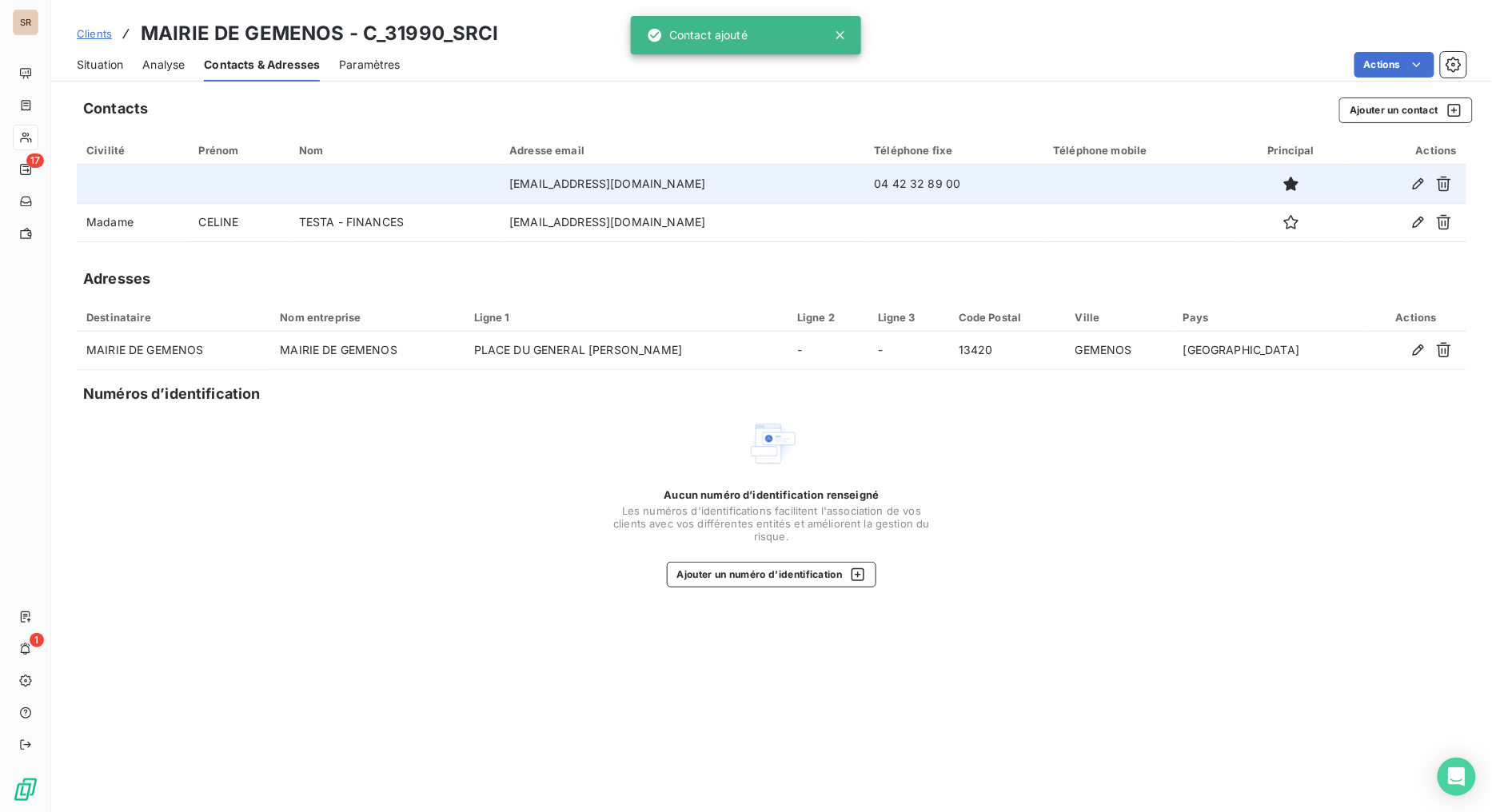
click at [93, 62] on span "Situation" at bounding box center [99, 65] width 46 height 16
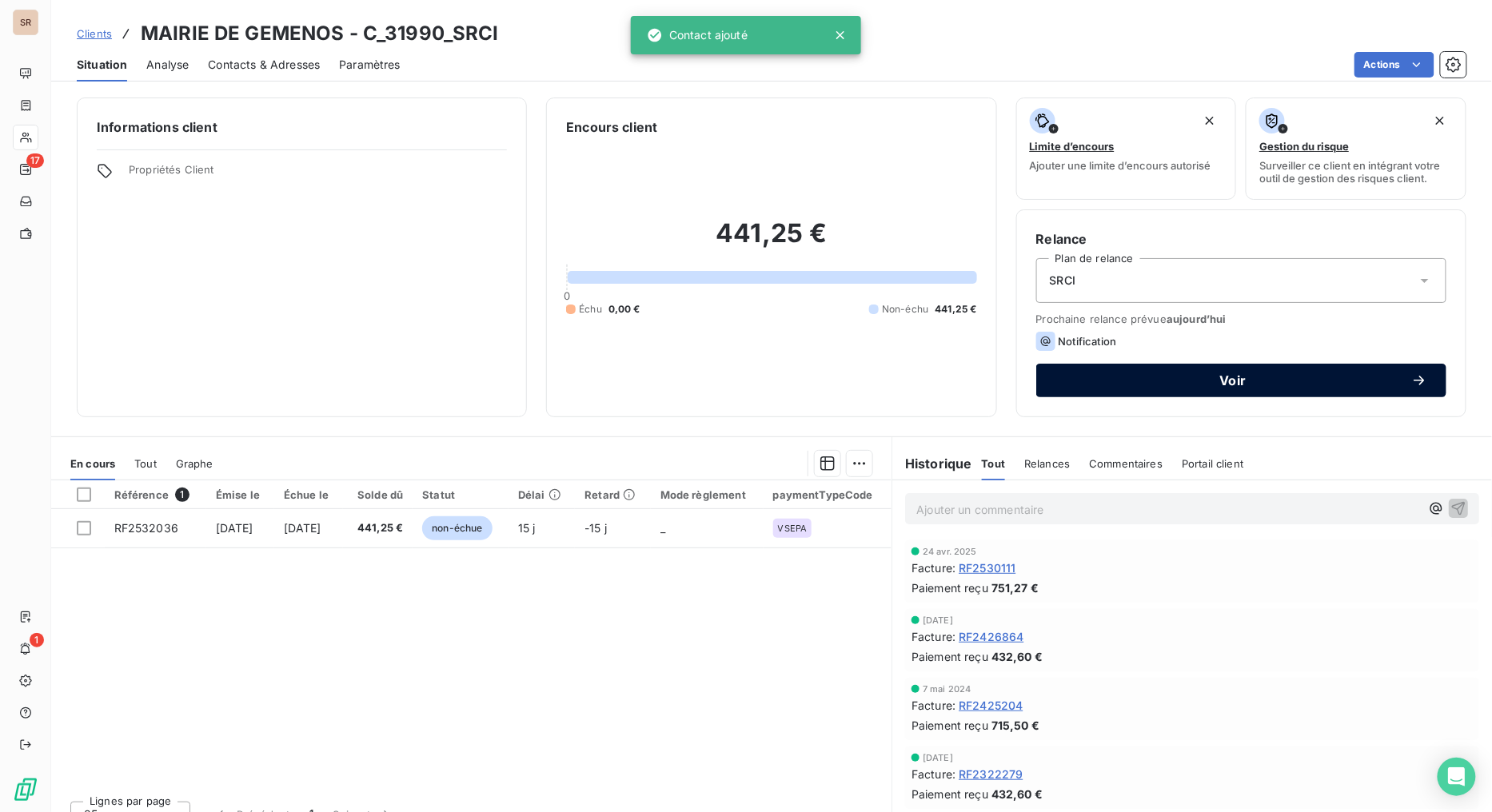
click at [1140, 380] on span "Voir" at bounding box center [1234, 380] width 356 height 13
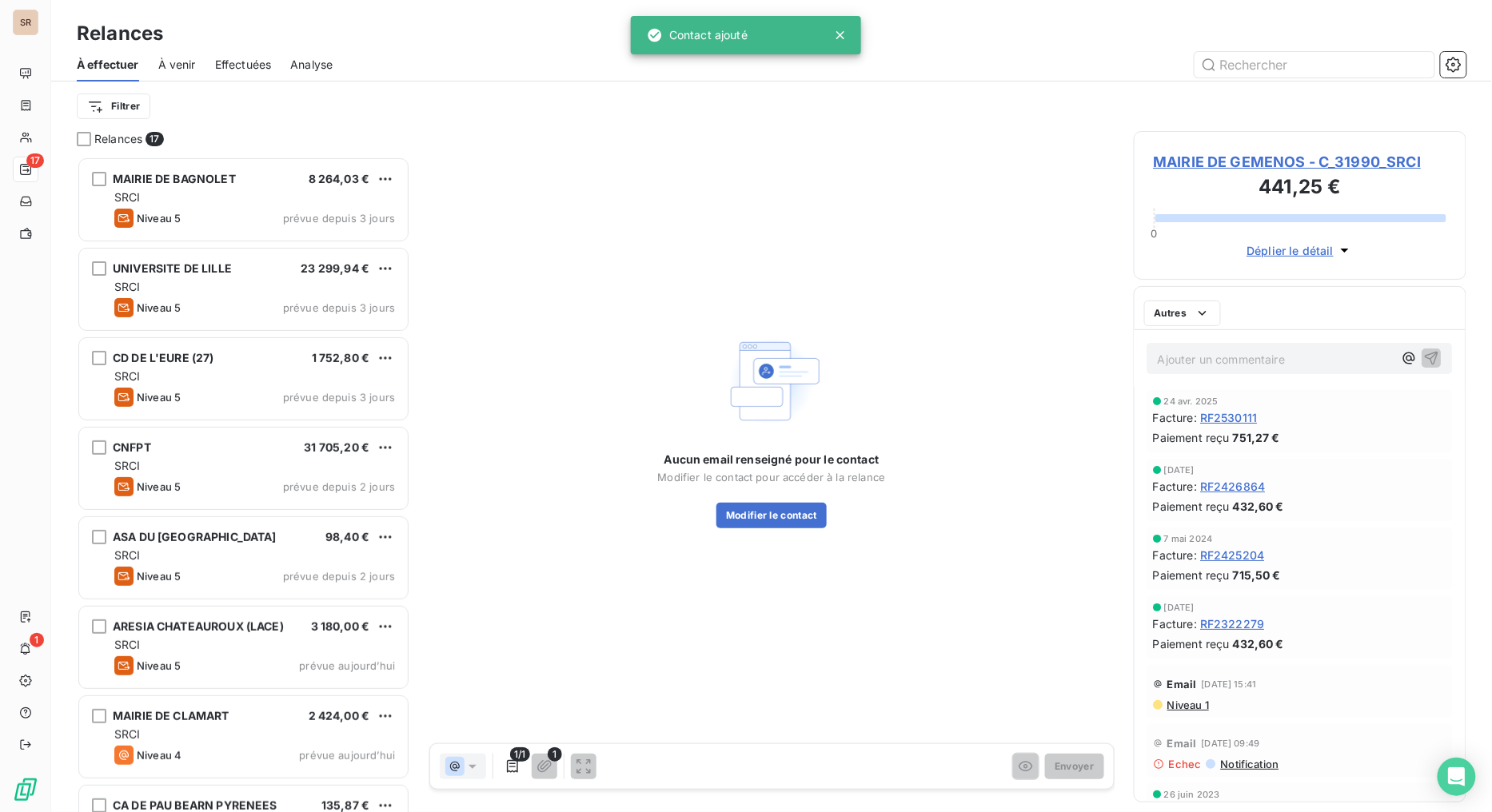
scroll to position [642, 320]
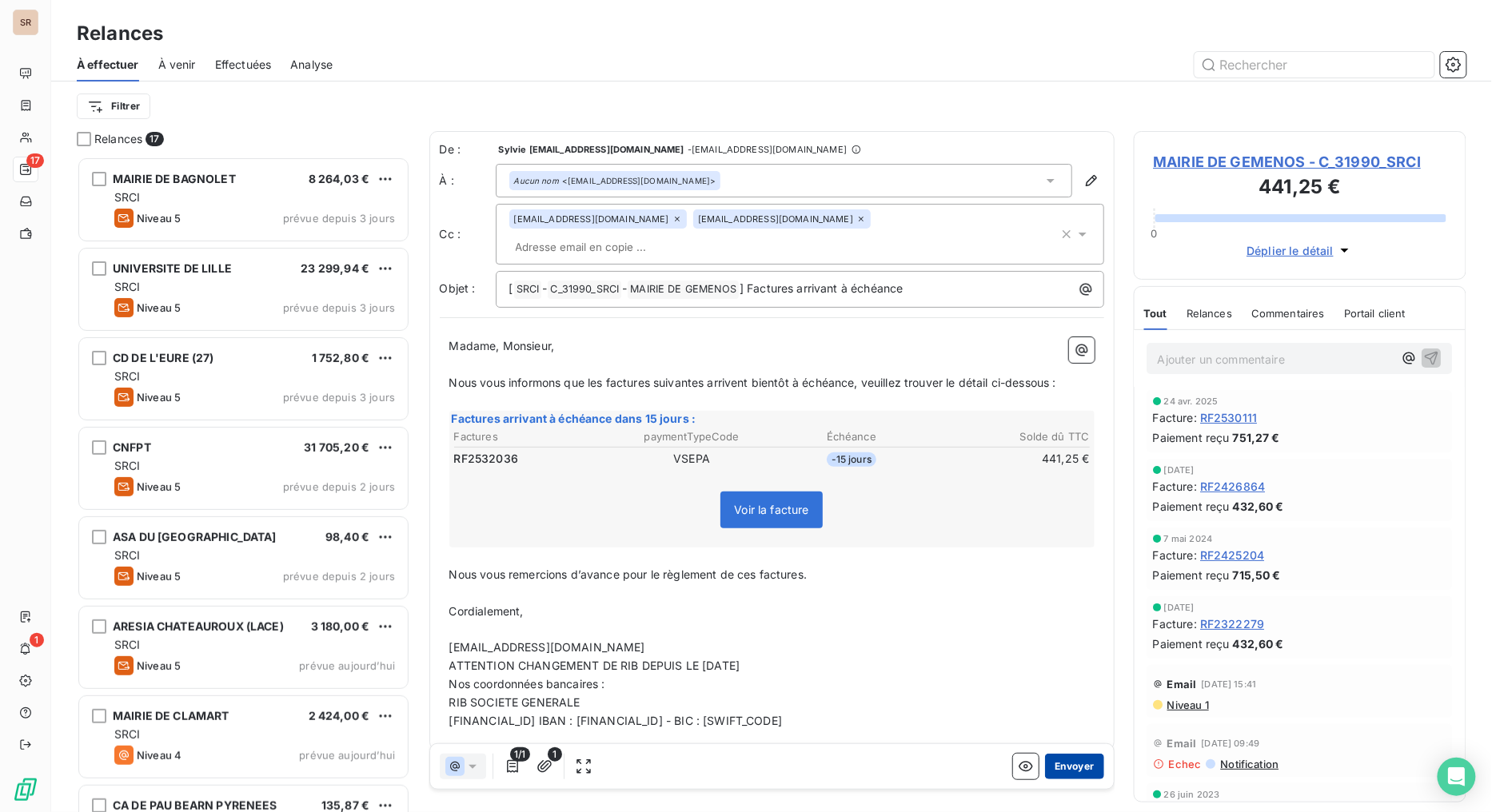
click at [1070, 647] on button "Envoyer" at bounding box center [1074, 767] width 58 height 26
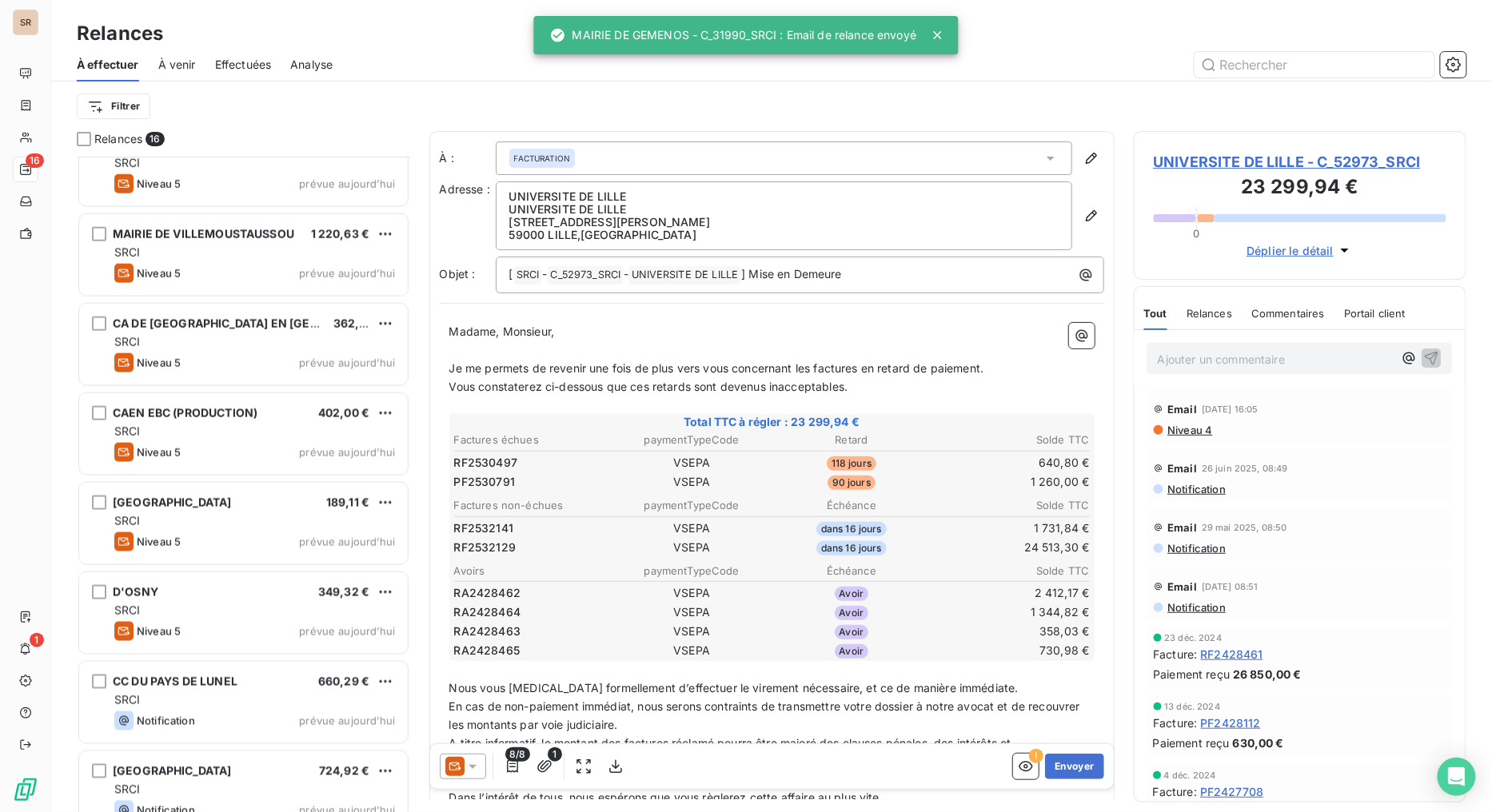
scroll to position [777, 0]
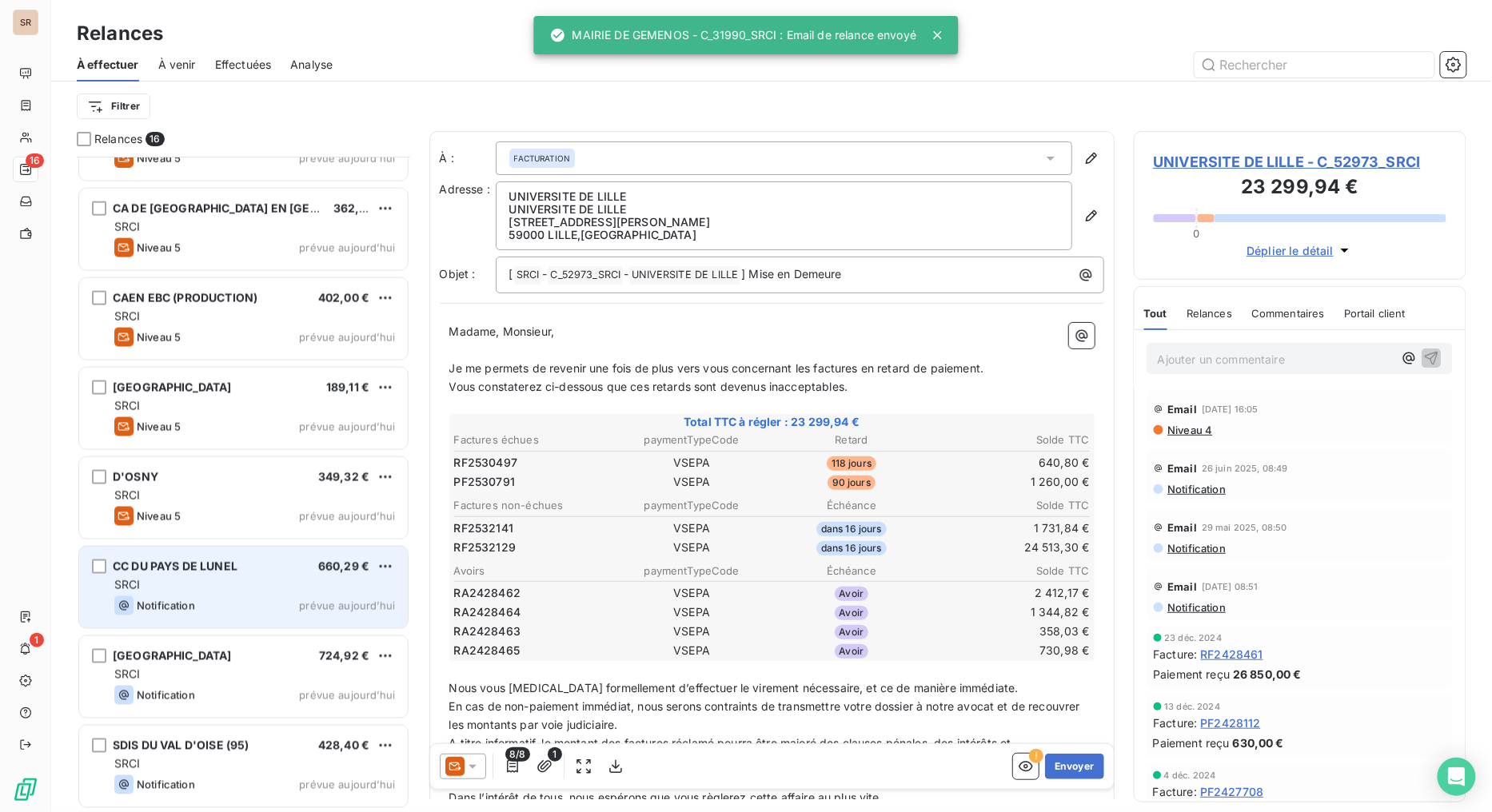
click at [195, 572] on div "CC DU PAYS DE LUNEL" at bounding box center [175, 567] width 125 height 16
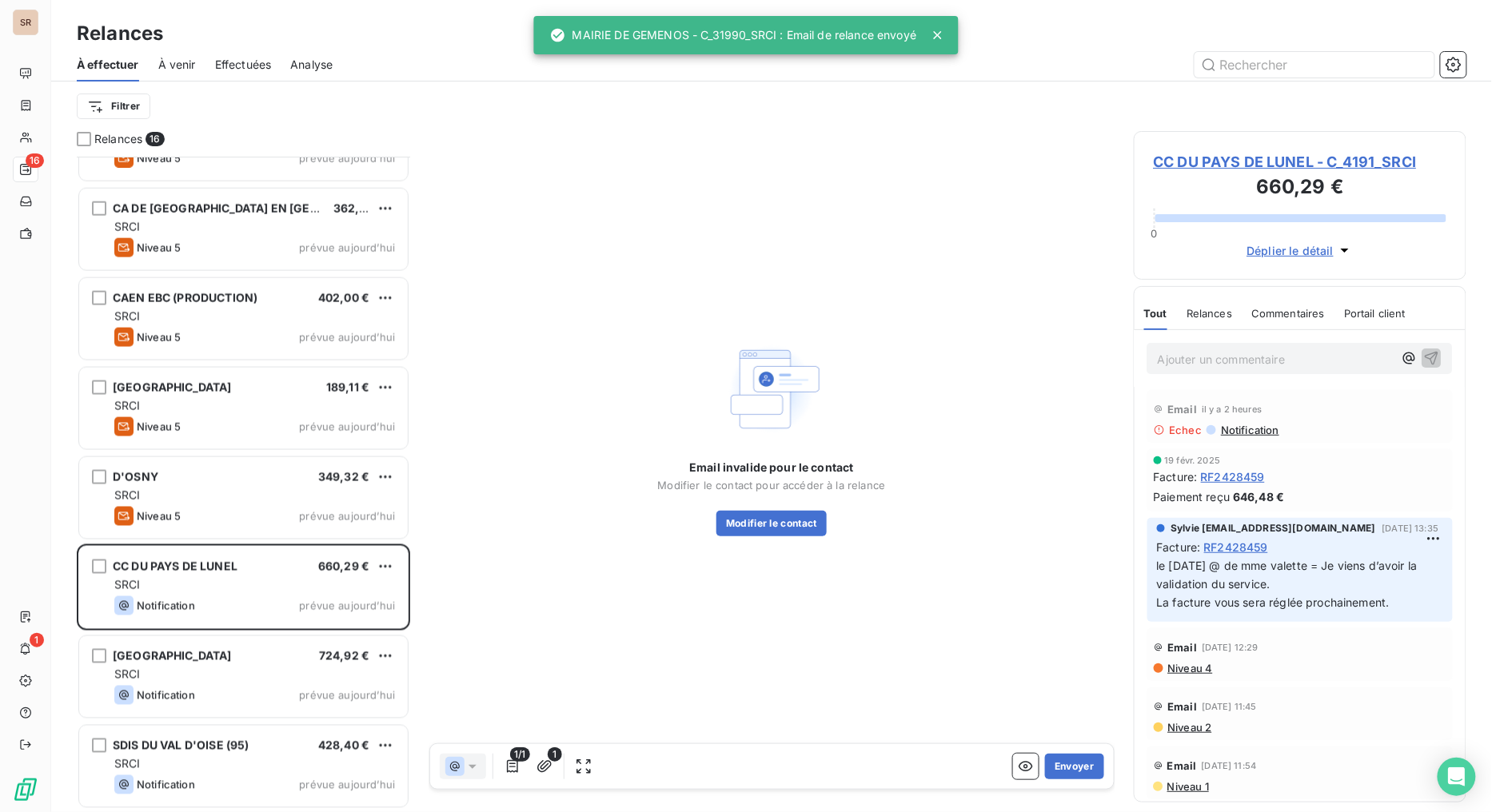
click at [1222, 161] on span "CC DU PAYS DE LUNEL - C_4191_SRCI" at bounding box center [1300, 162] width 294 height 22
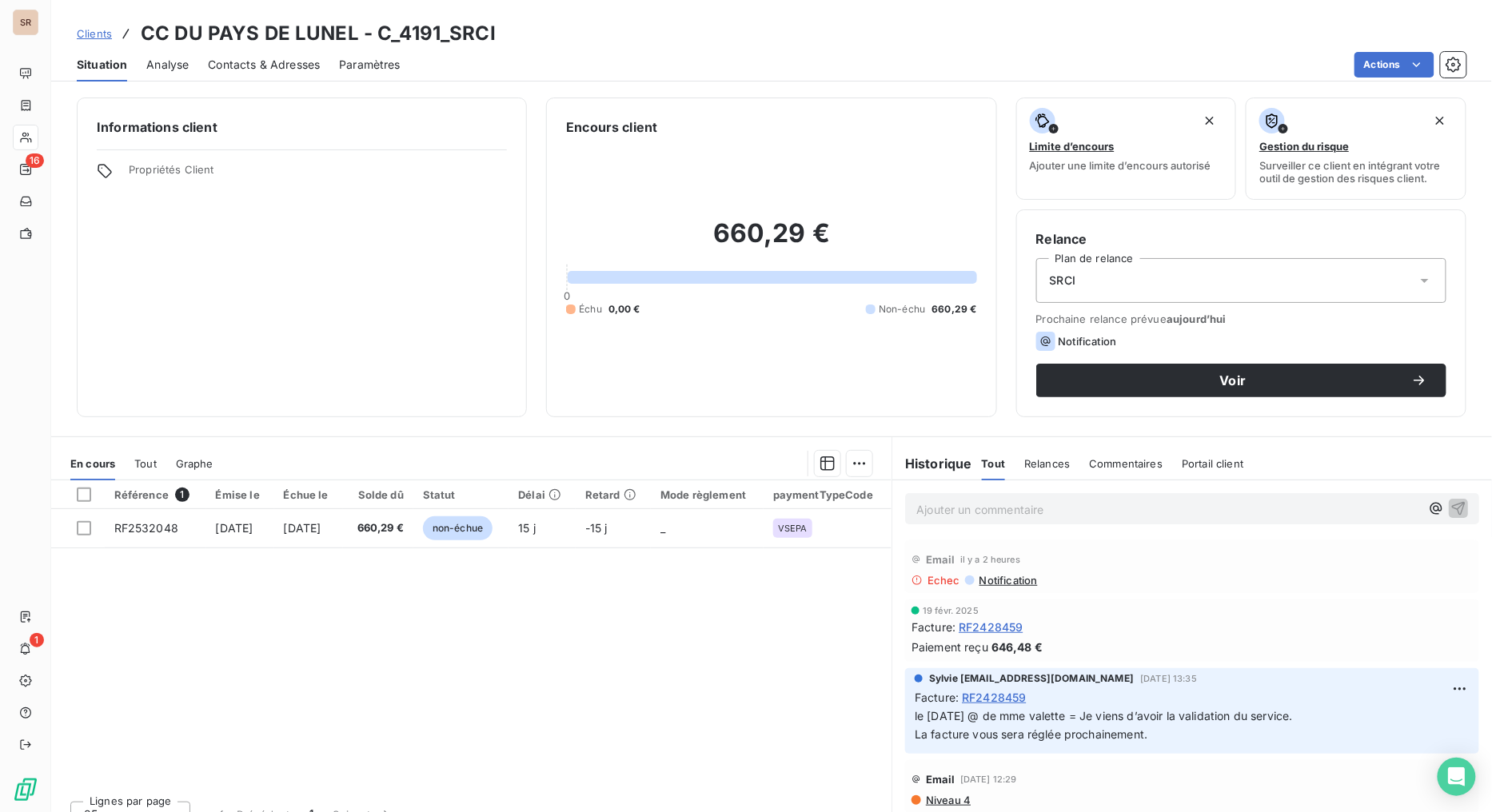
click at [280, 58] on span "Contacts & Adresses" at bounding box center [264, 65] width 112 height 16
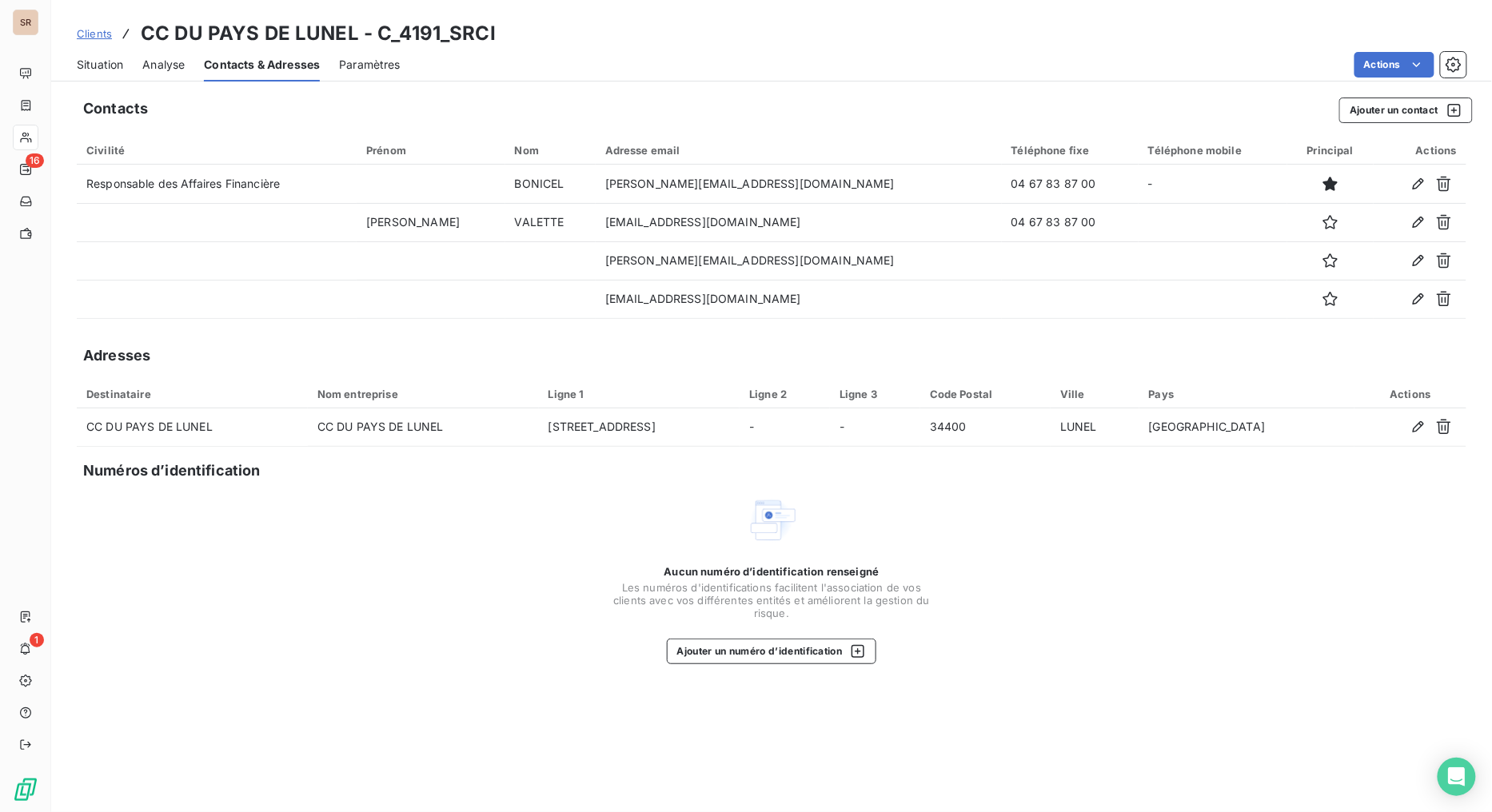
click at [101, 63] on span "Situation" at bounding box center [99, 65] width 46 height 16
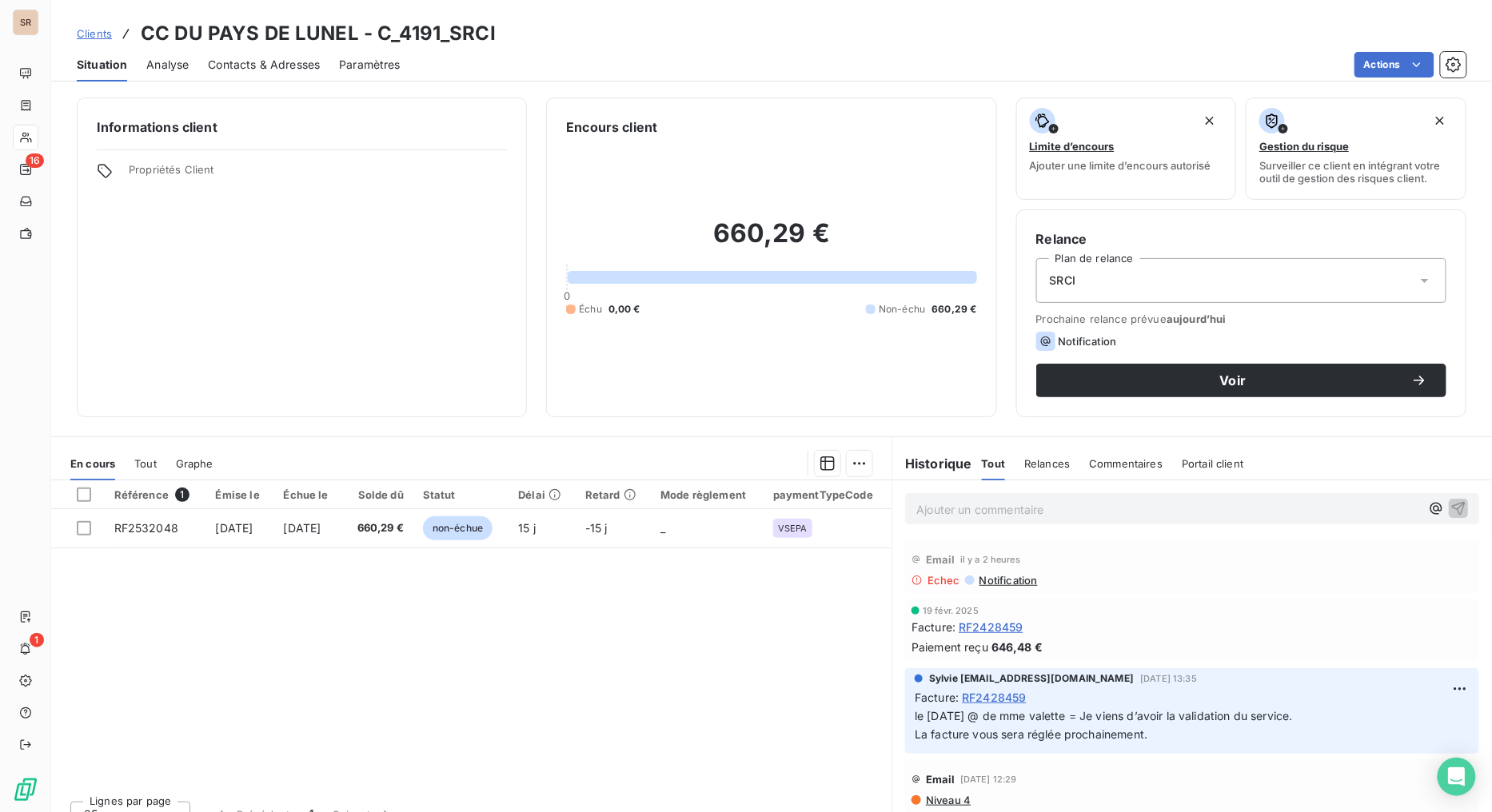
click at [1002, 582] on span "Notification" at bounding box center [1008, 580] width 60 height 13
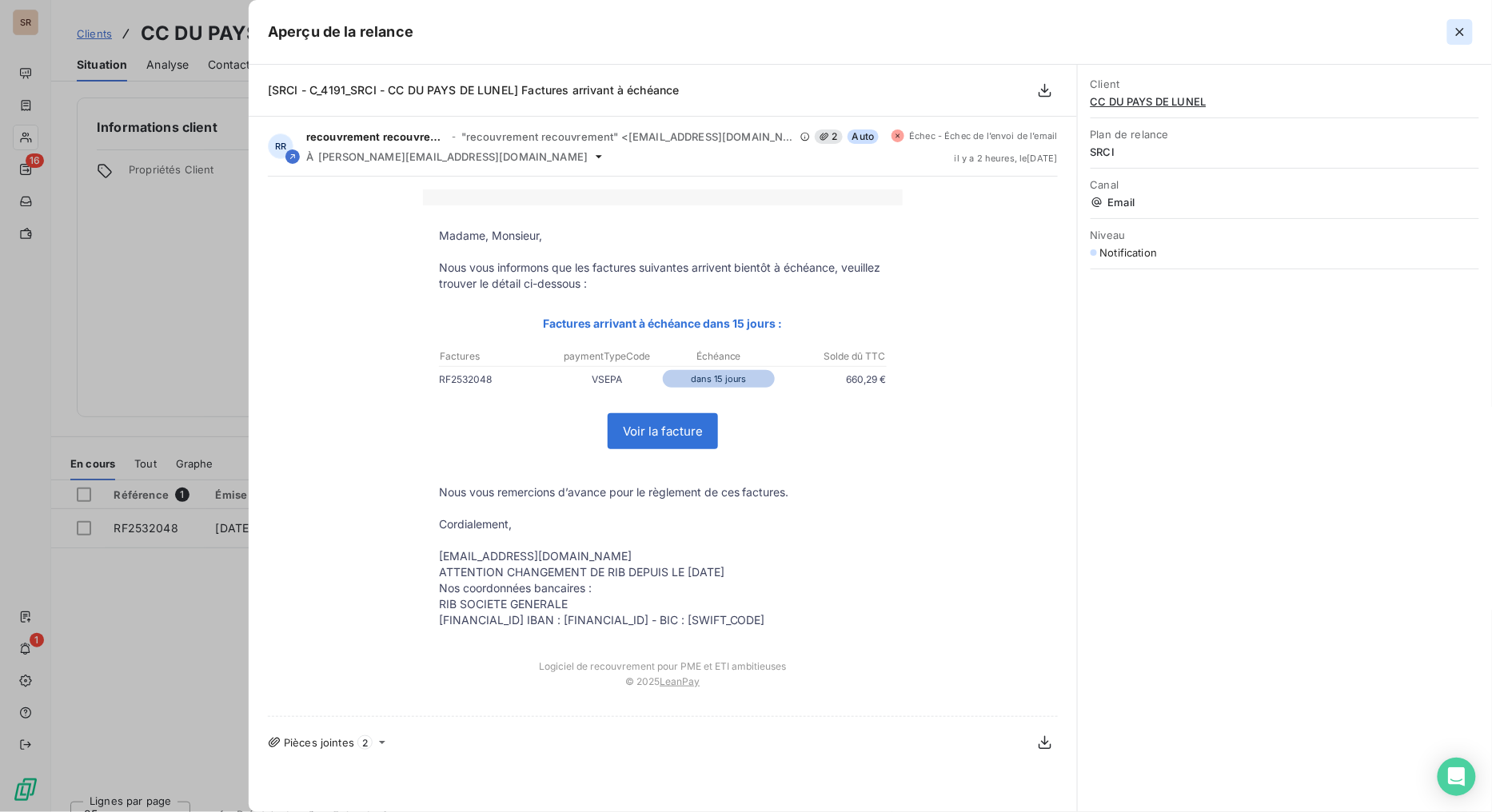
click at [1364, 37] on icon "button" at bounding box center [1461, 31] width 16 height 16
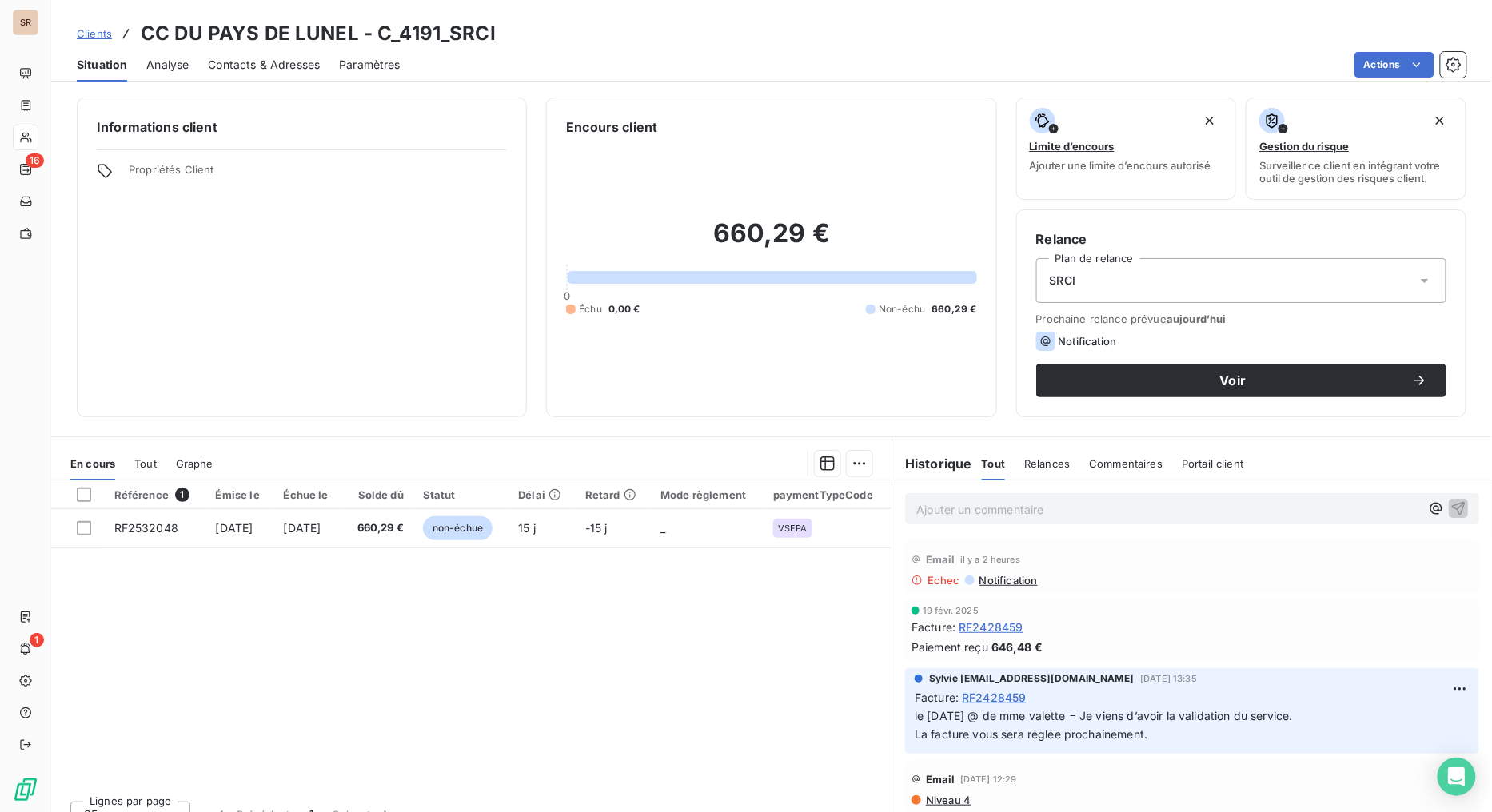
click at [249, 57] on span "Contacts & Adresses" at bounding box center [264, 65] width 112 height 16
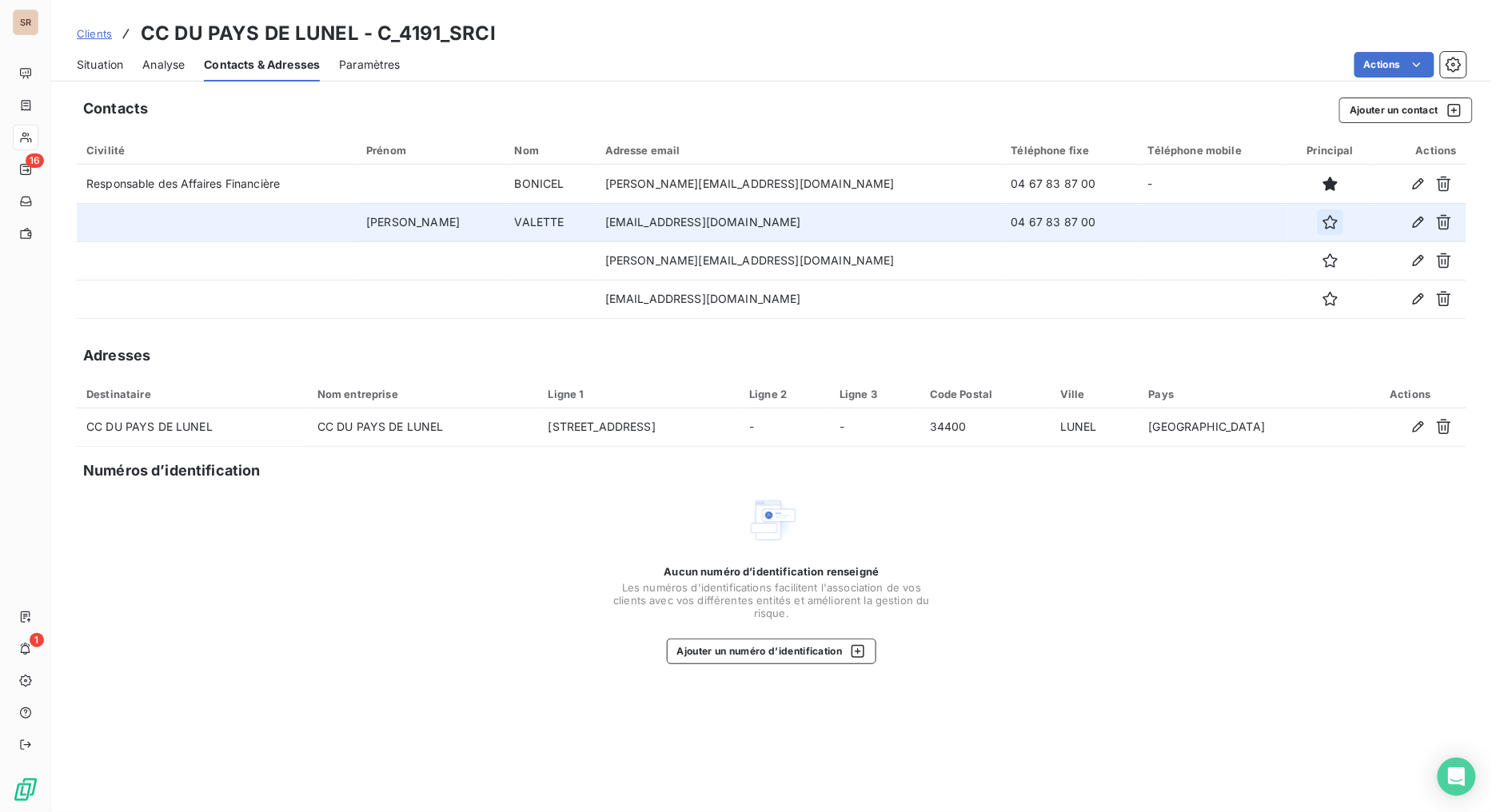
click at [1323, 221] on icon "button" at bounding box center [1331, 222] width 16 height 16
click at [105, 57] on span "Situation" at bounding box center [99, 65] width 46 height 16
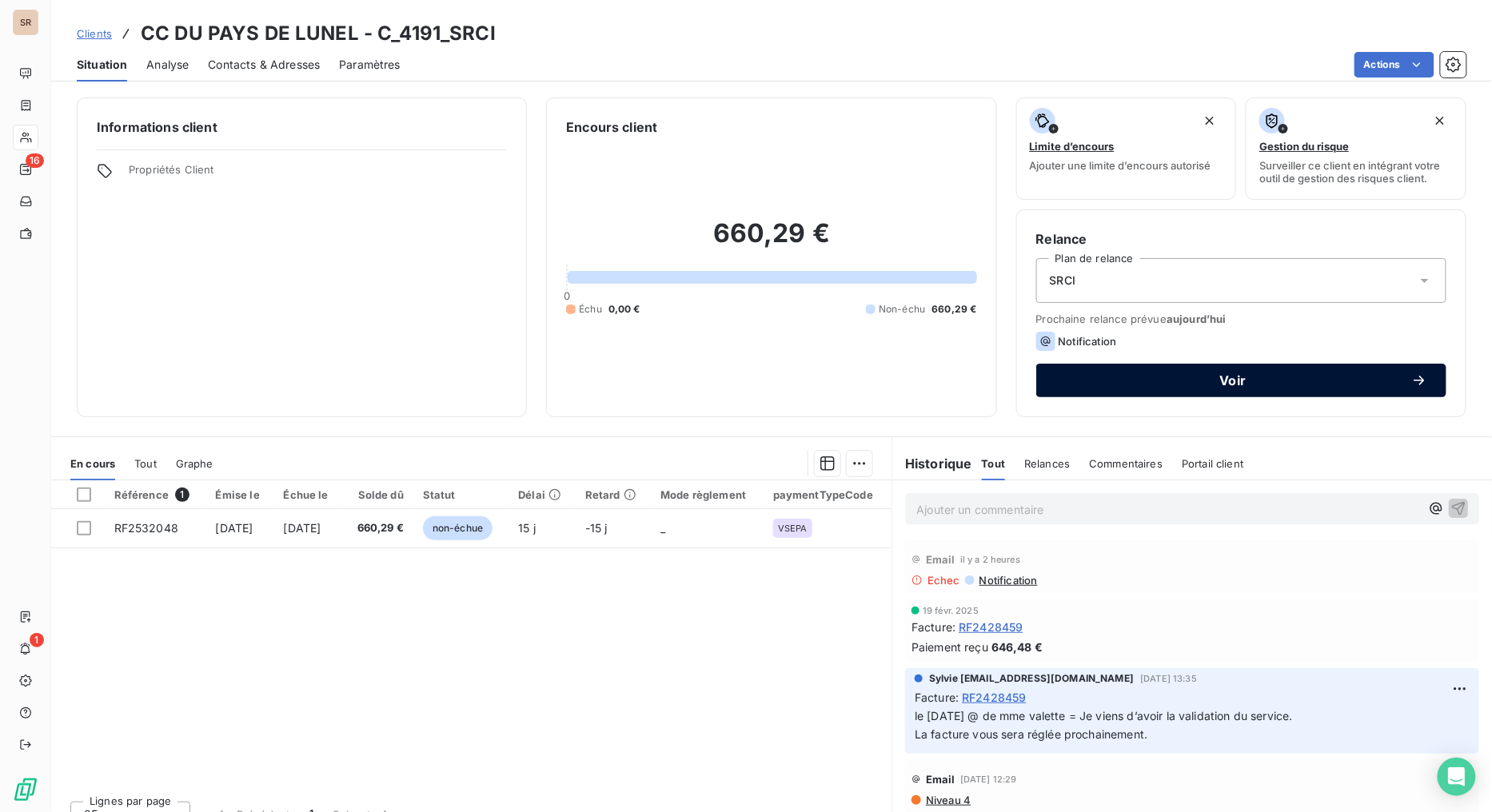
click at [1230, 387] on div "Voir" at bounding box center [1242, 380] width 372 height 16
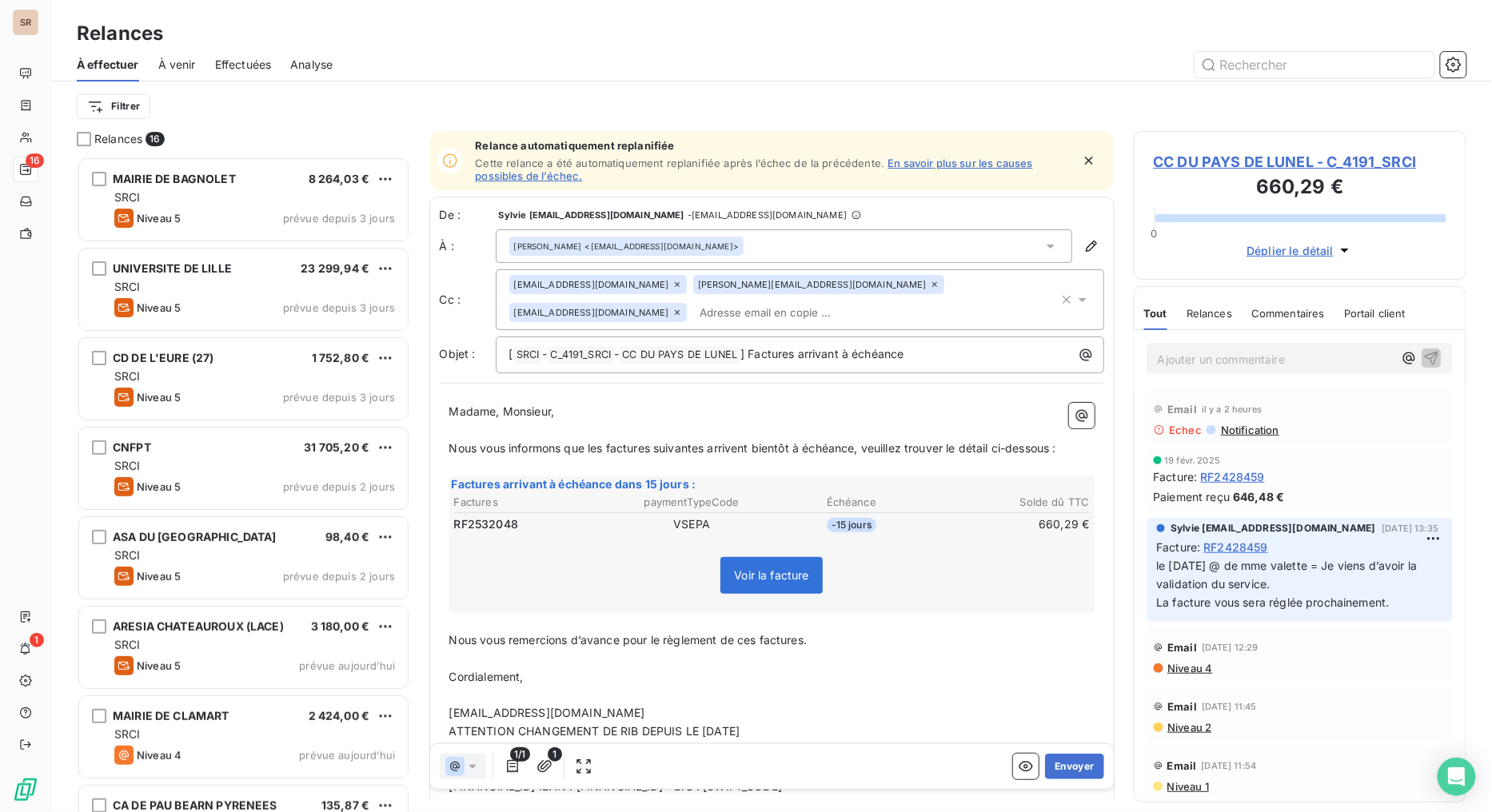
scroll to position [642, 320]
click at [1070, 647] on button "Envoyer" at bounding box center [1074, 767] width 58 height 26
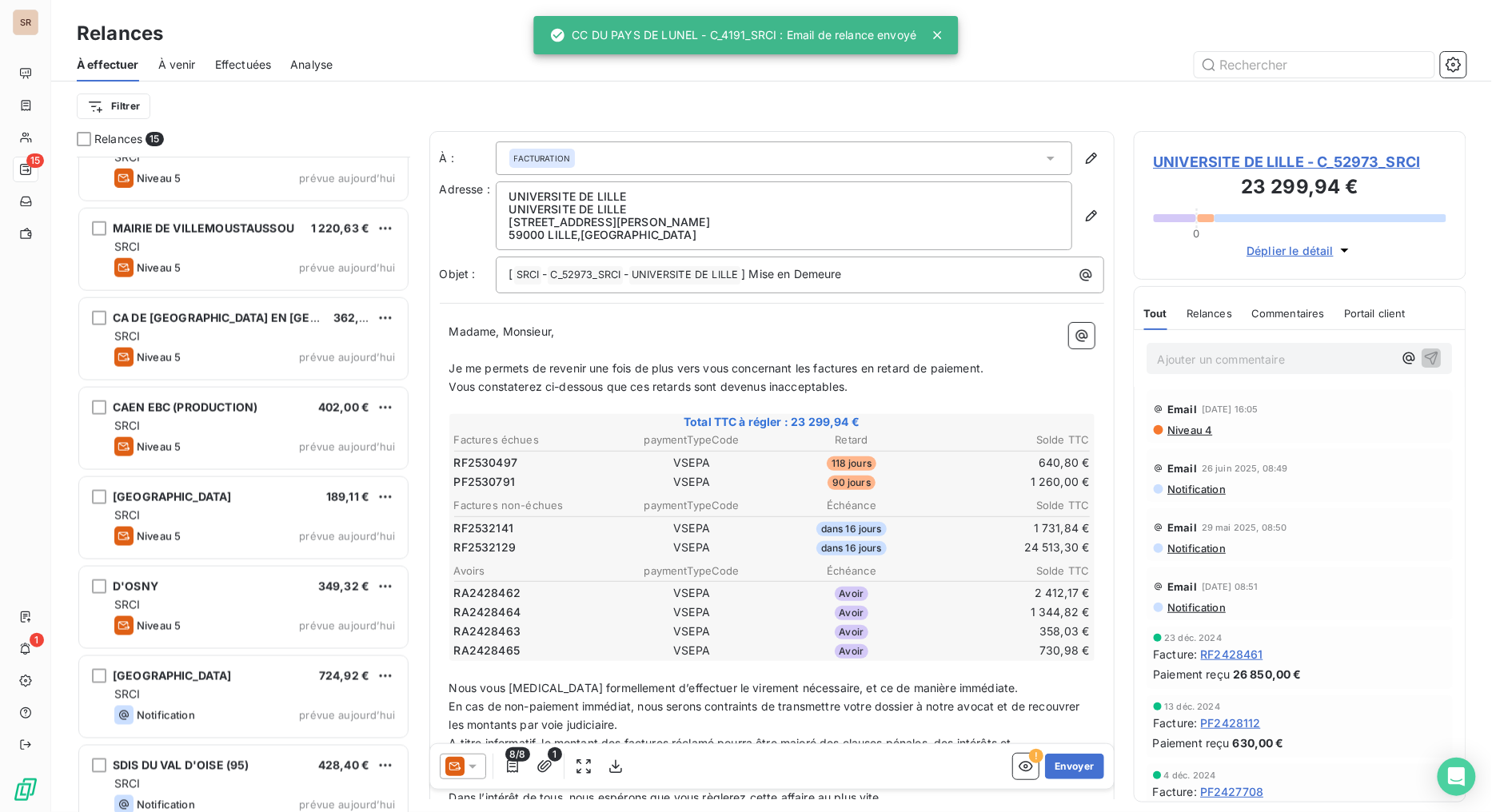
scroll to position [687, 0]
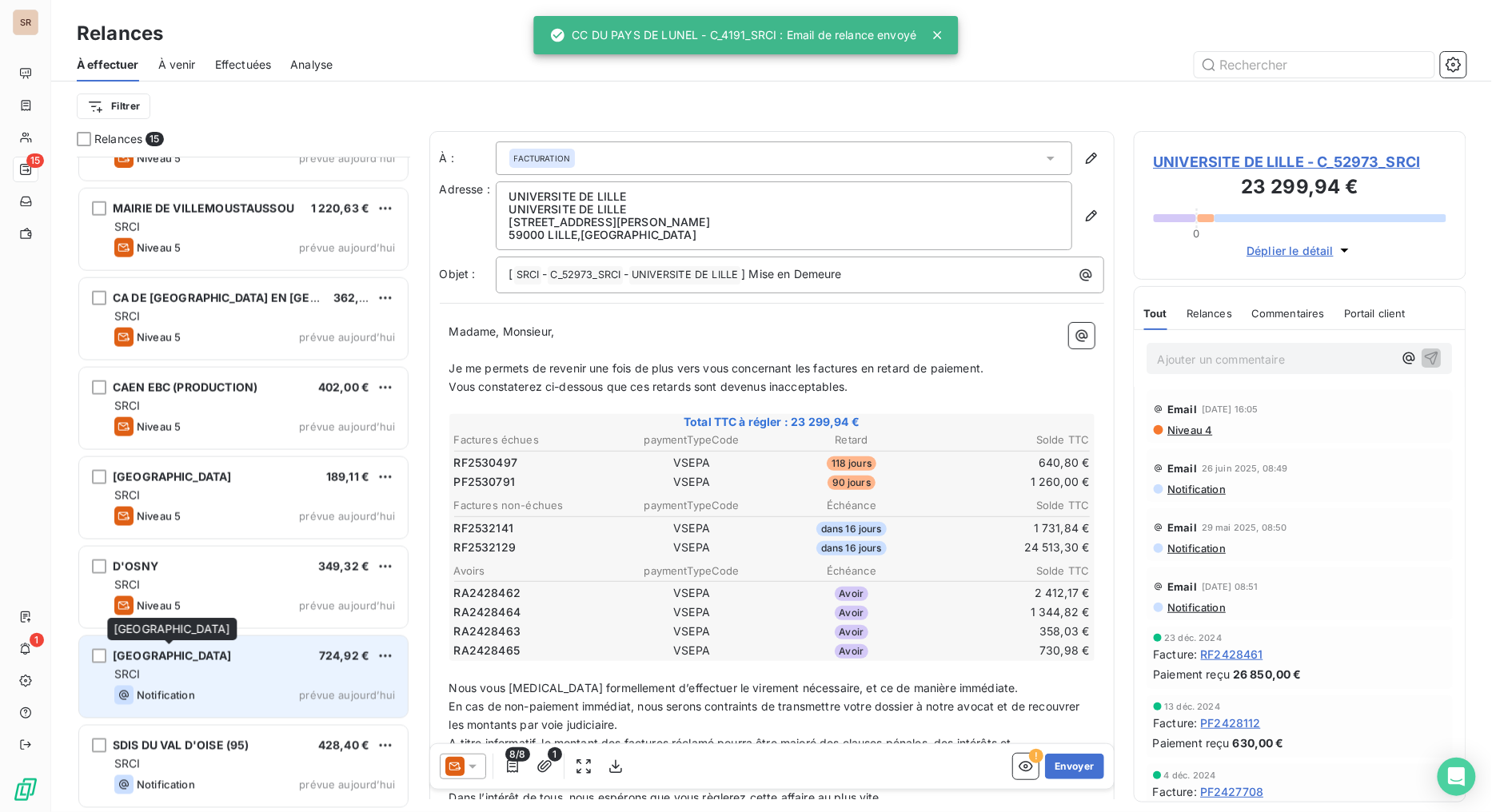
click at [188, 647] on span "[GEOGRAPHIC_DATA]" at bounding box center [172, 656] width 119 height 14
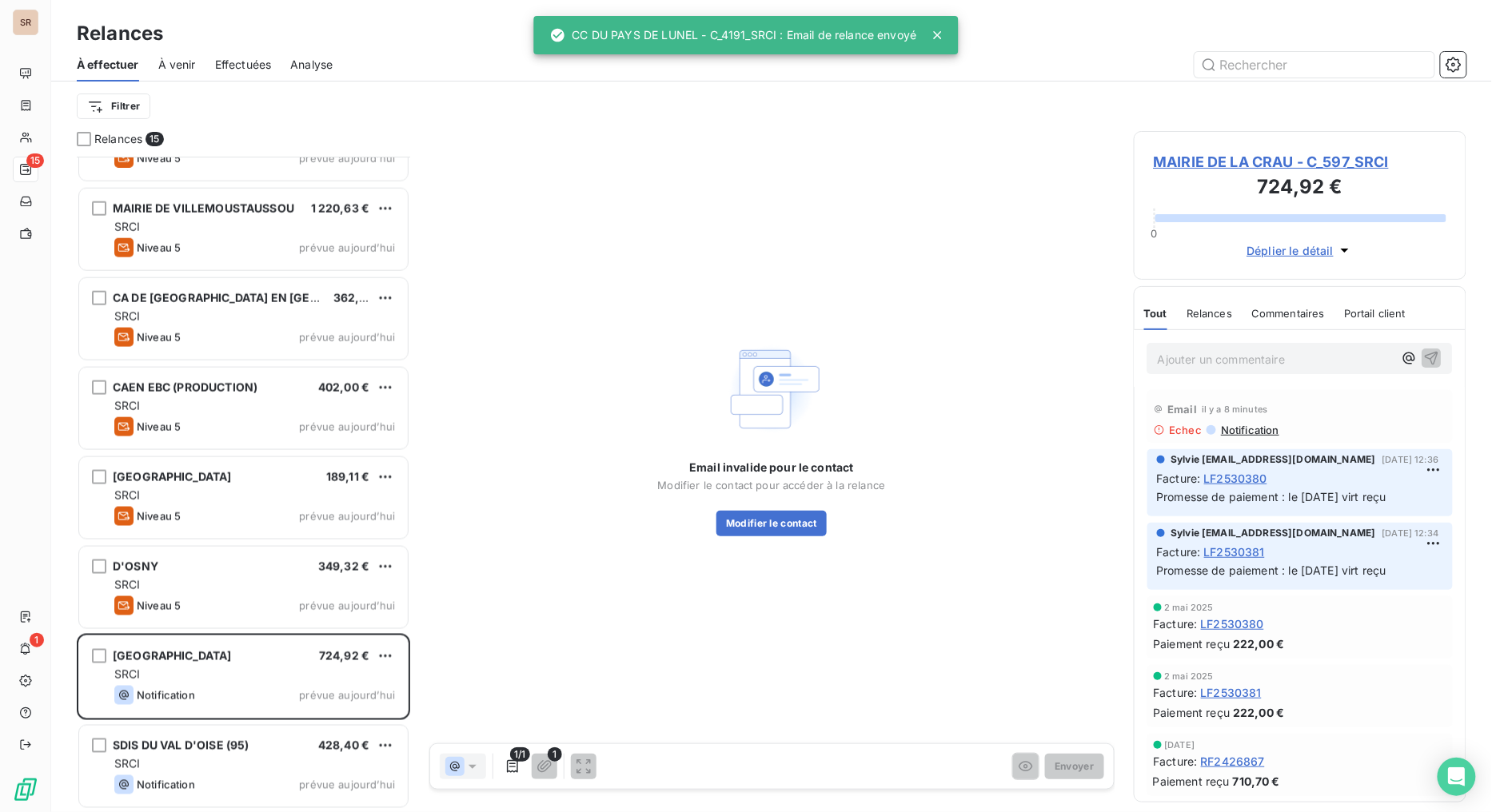
click at [1210, 166] on span "MAIRIE DE LA CRAU - C_597_SRCI" at bounding box center [1300, 162] width 294 height 22
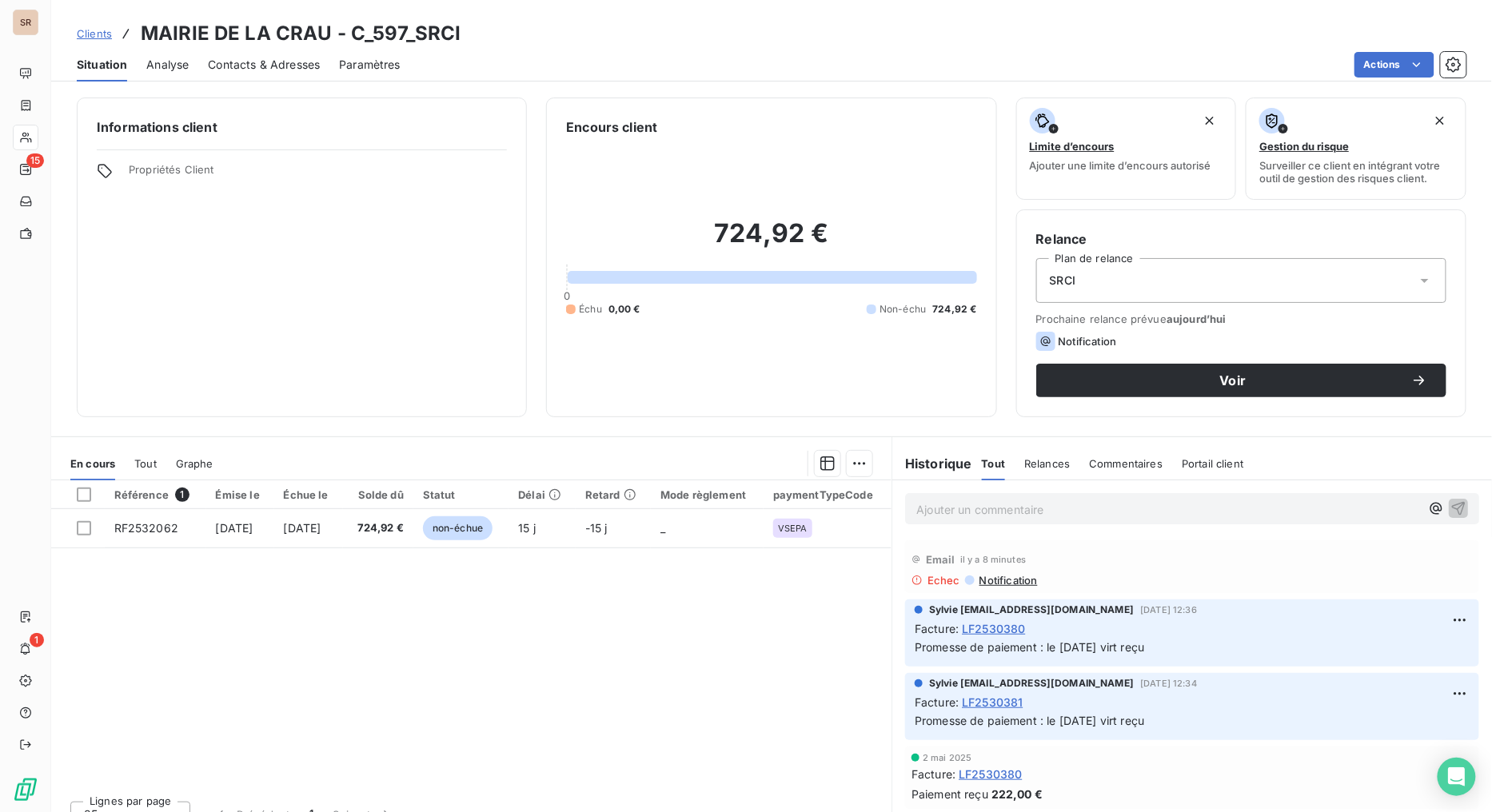
click at [278, 67] on span "Contacts & Adresses" at bounding box center [264, 65] width 112 height 16
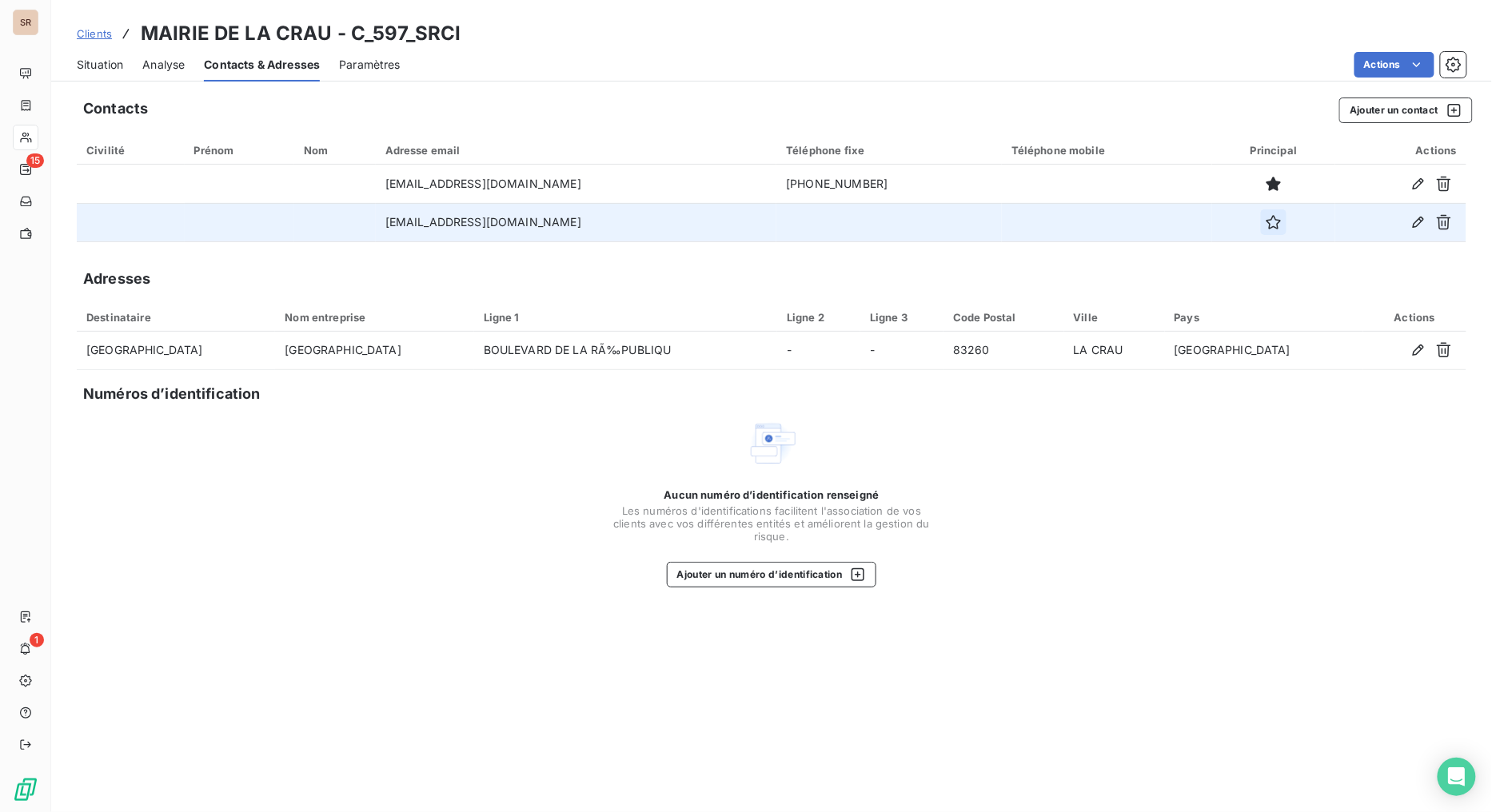
click at [1266, 221] on icon "button" at bounding box center [1274, 222] width 16 height 16
click at [89, 63] on span "Situation" at bounding box center [99, 65] width 46 height 16
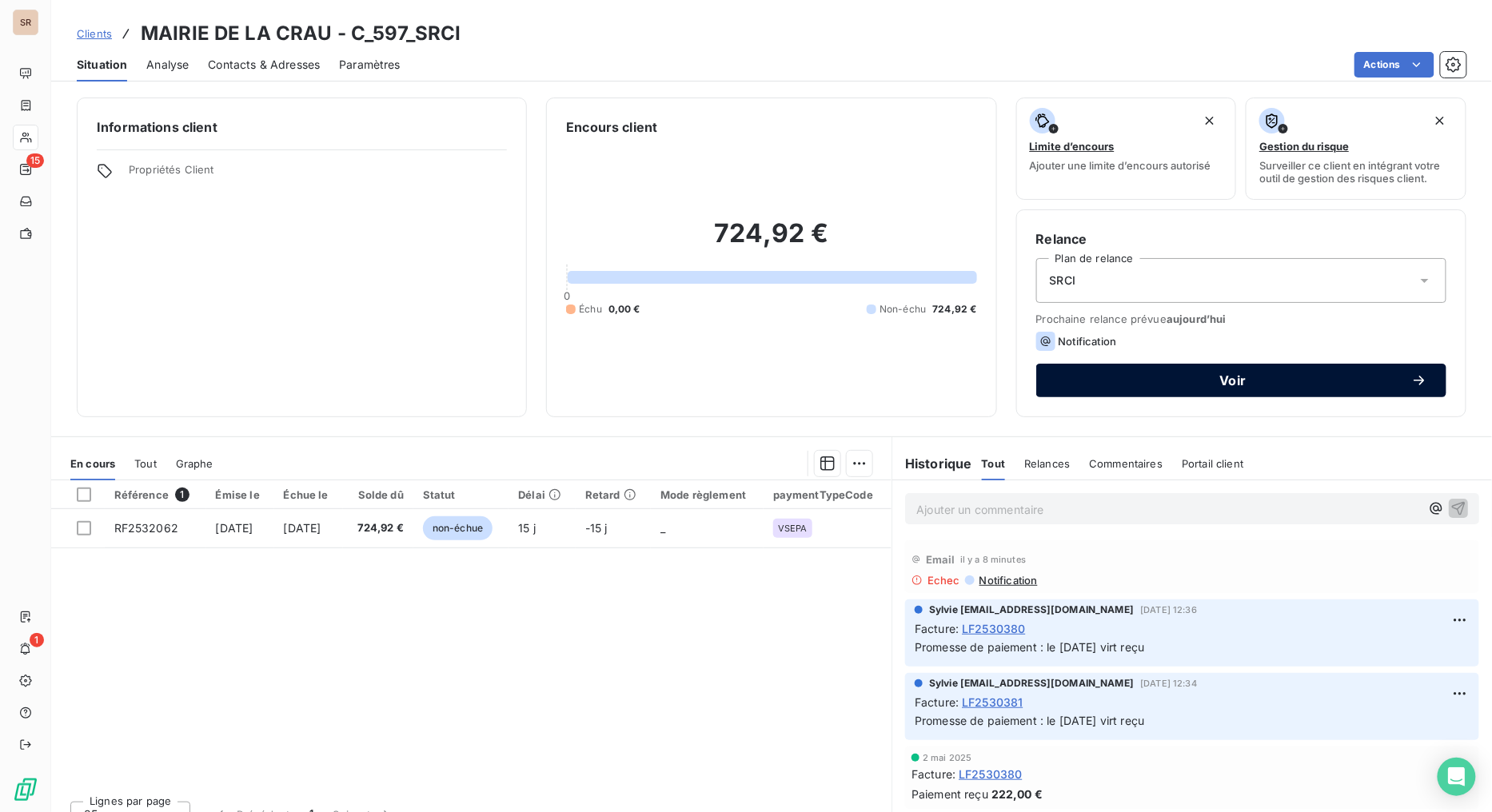
click at [1241, 374] on span "Voir" at bounding box center [1234, 380] width 356 height 13
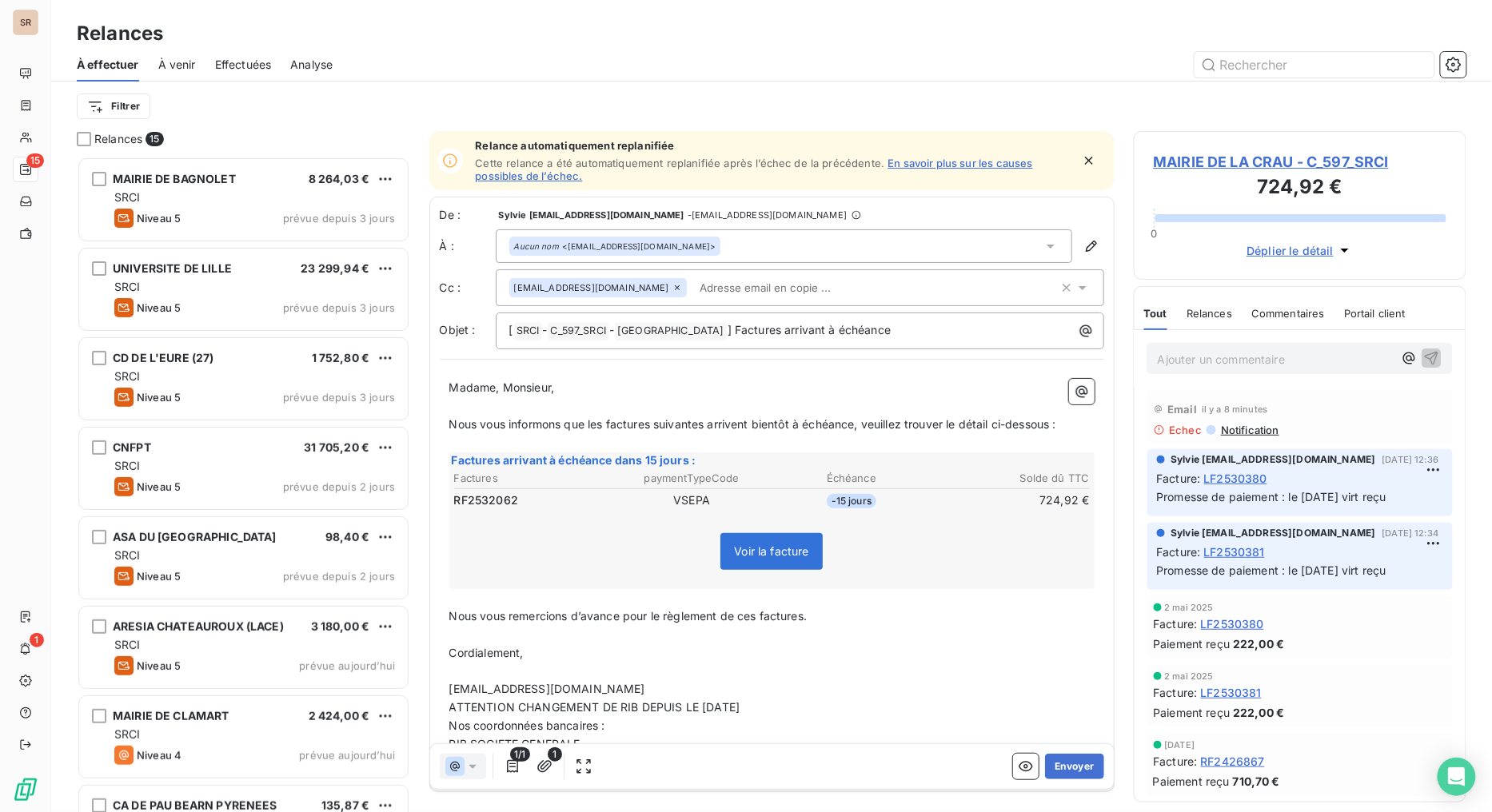
scroll to position [642, 320]
drag, startPoint x: 1057, startPoint y: 772, endPoint x: 1022, endPoint y: 763, distance: 36.1
click at [1022, 647] on div "Envoyer" at bounding box center [1059, 767] width 90 height 26
drag, startPoint x: 1025, startPoint y: 765, endPoint x: 1036, endPoint y: 765, distance: 11.0
click at [1036, 647] on div "Envoyer" at bounding box center [1059, 767] width 90 height 26
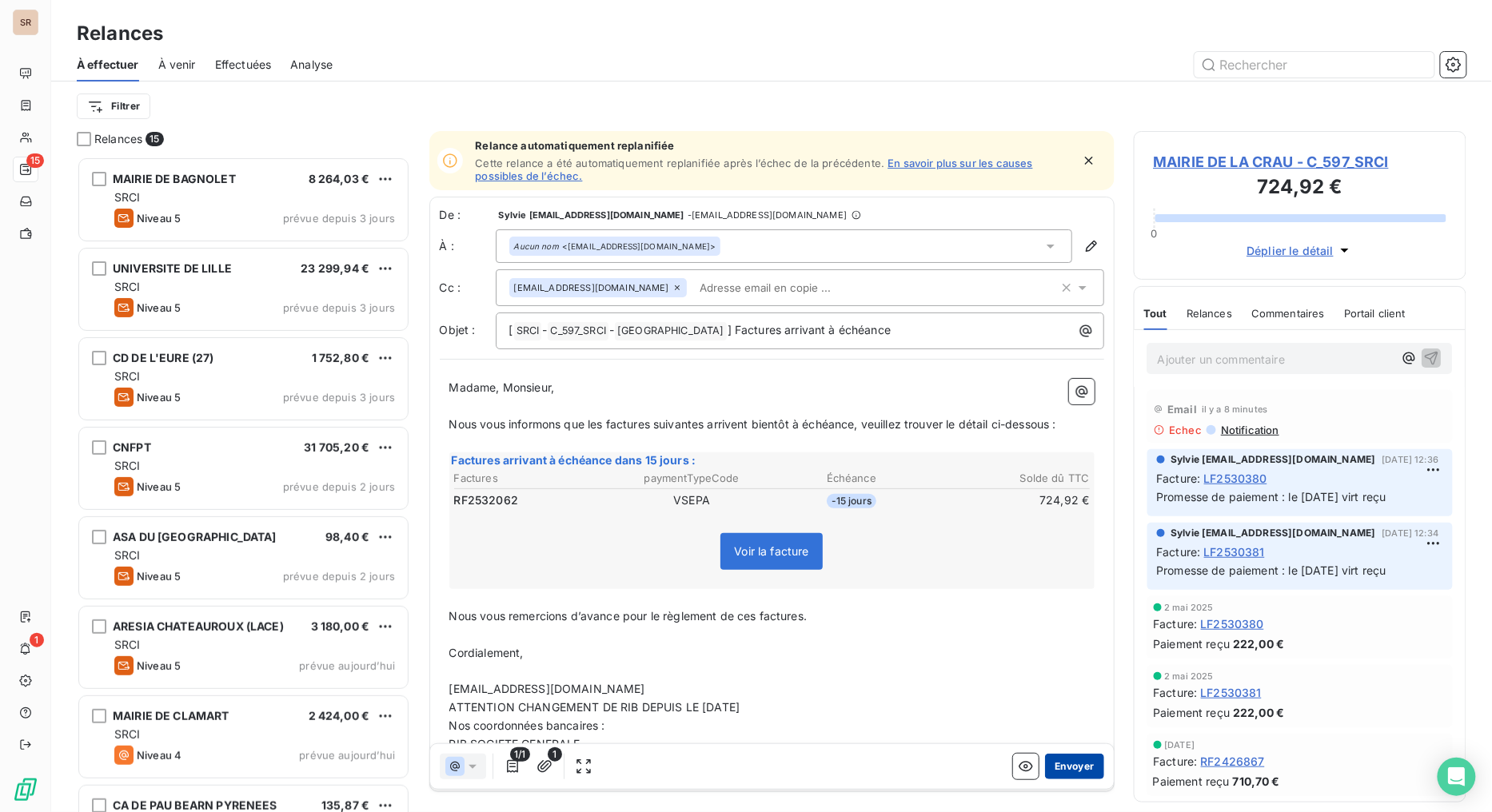
click at [1045, 647] on button "Envoyer" at bounding box center [1074, 767] width 58 height 26
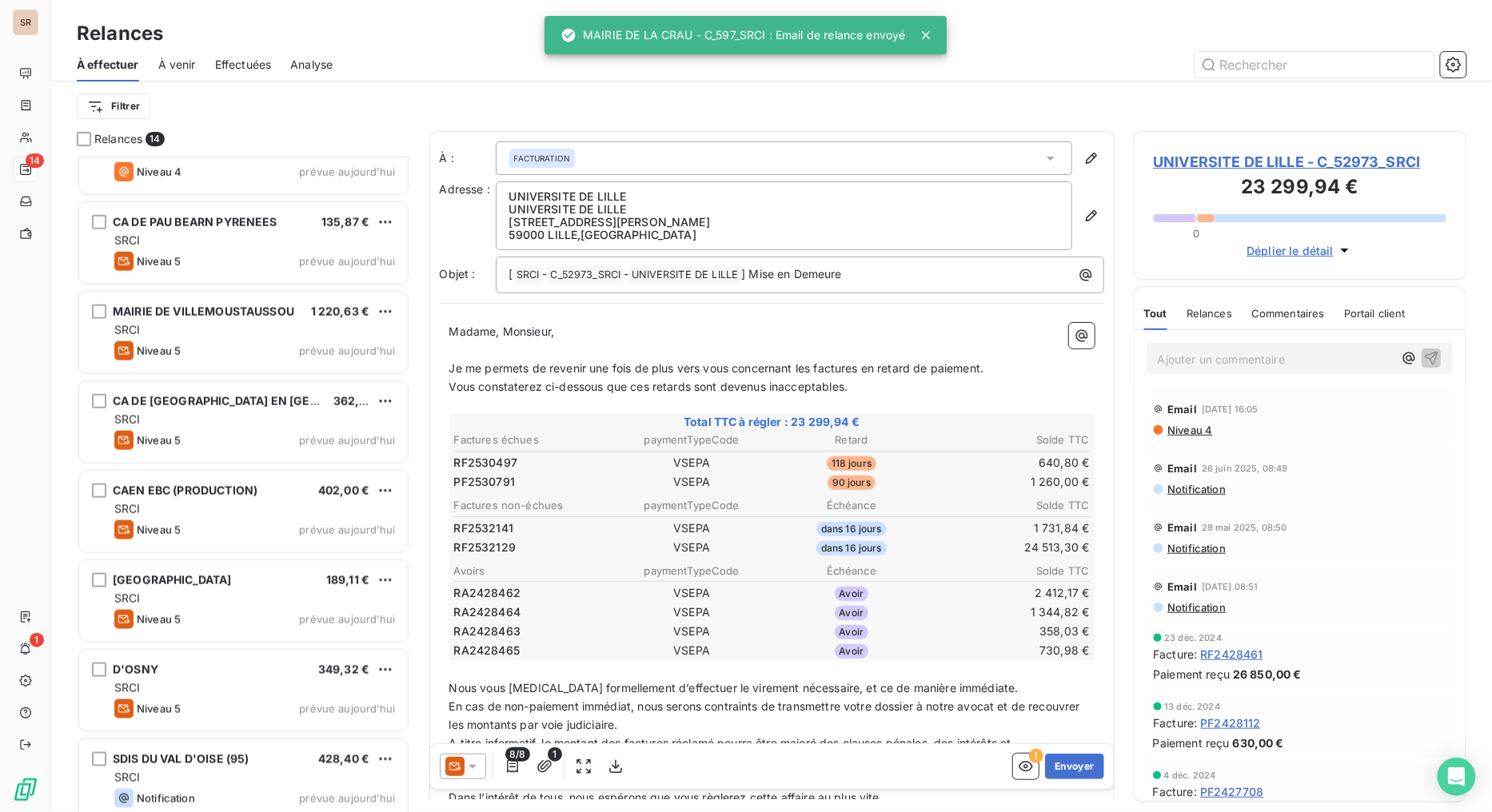
scroll to position [597, 0]
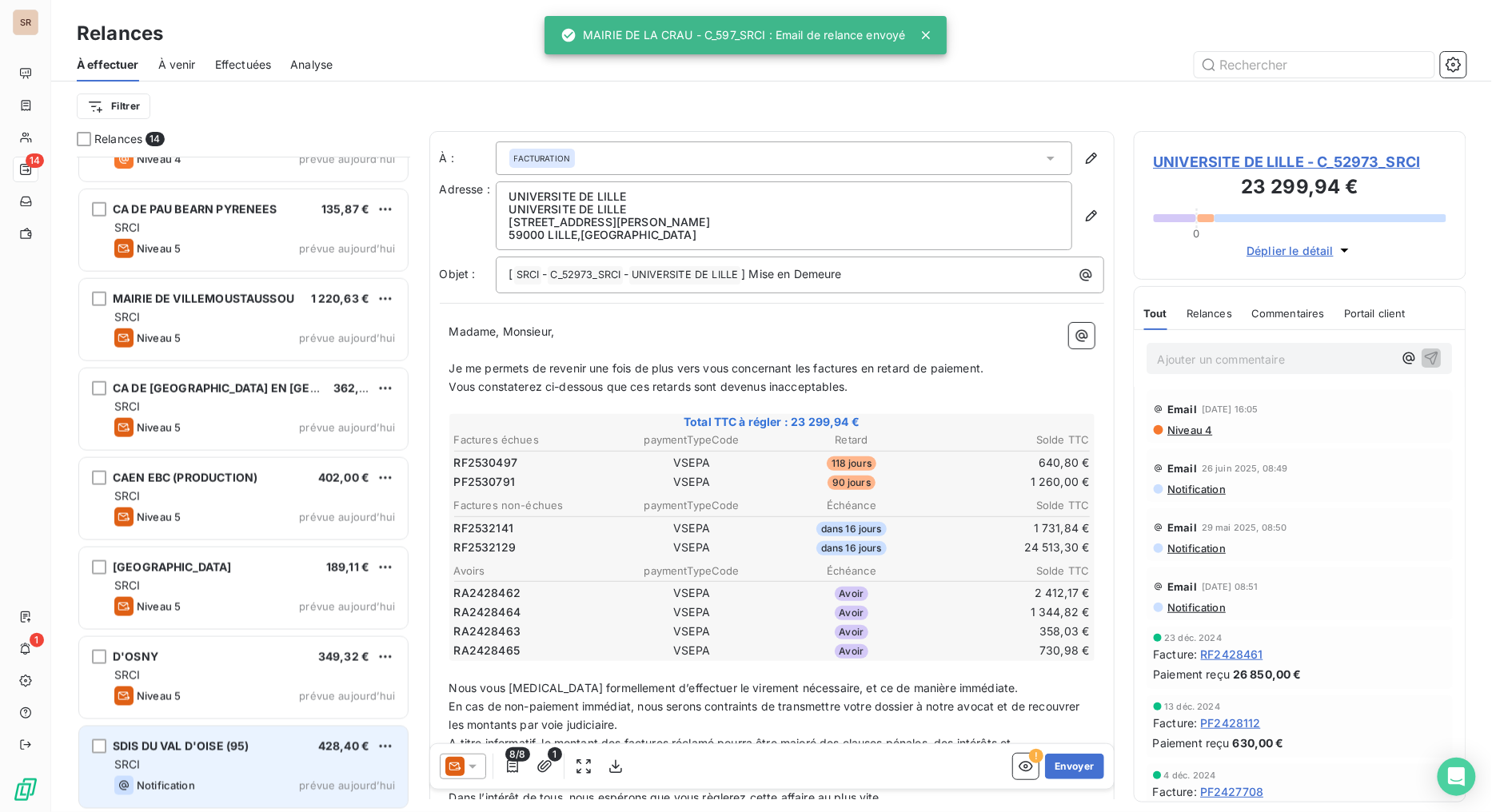
click at [222, 647] on span "SDIS DU VAL D'OISE (95)" at bounding box center [181, 746] width 136 height 14
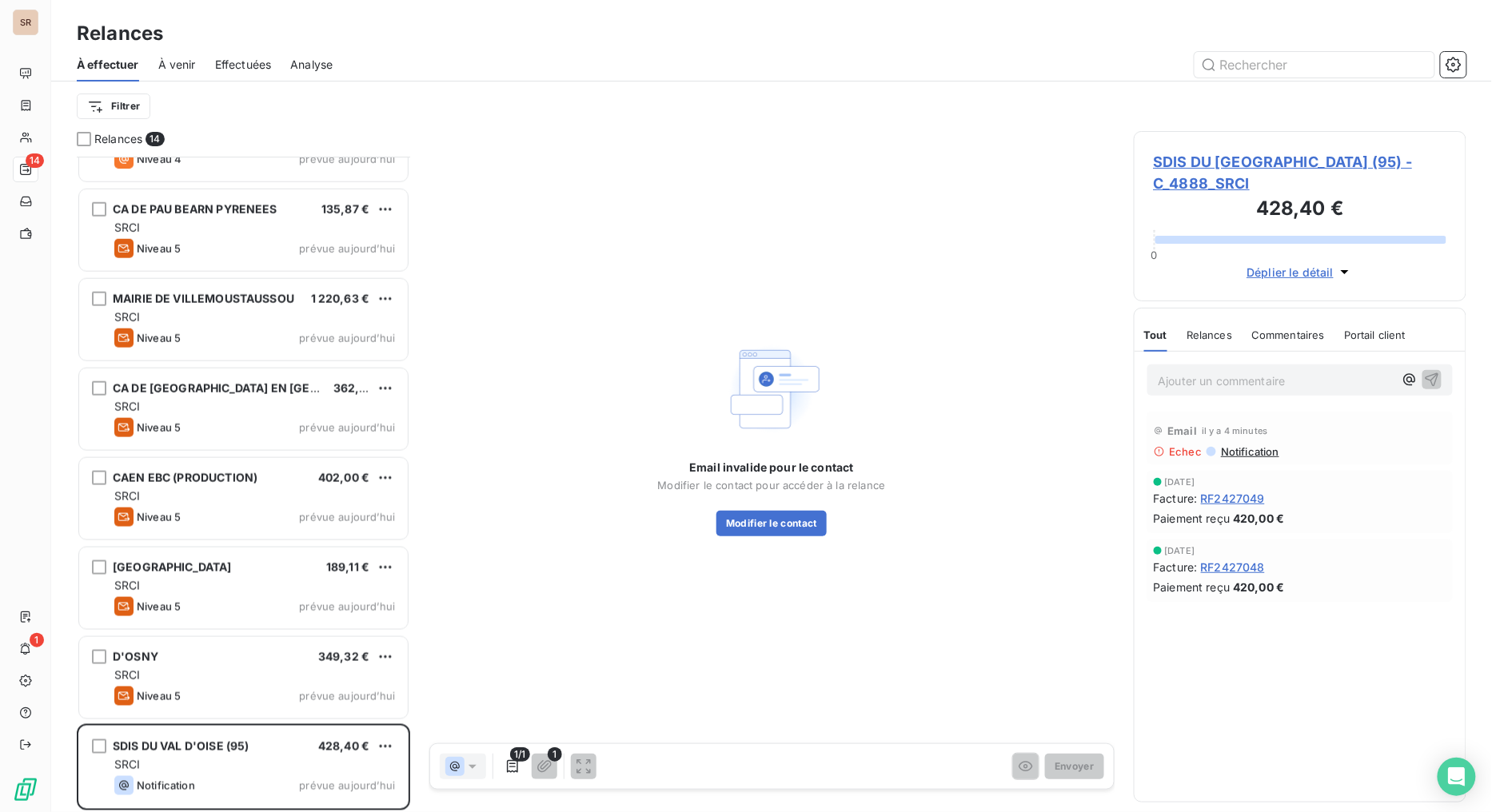
click at [1219, 165] on span "SDIS DU [GEOGRAPHIC_DATA] (95) - C_4888_SRCI" at bounding box center [1300, 173] width 294 height 43
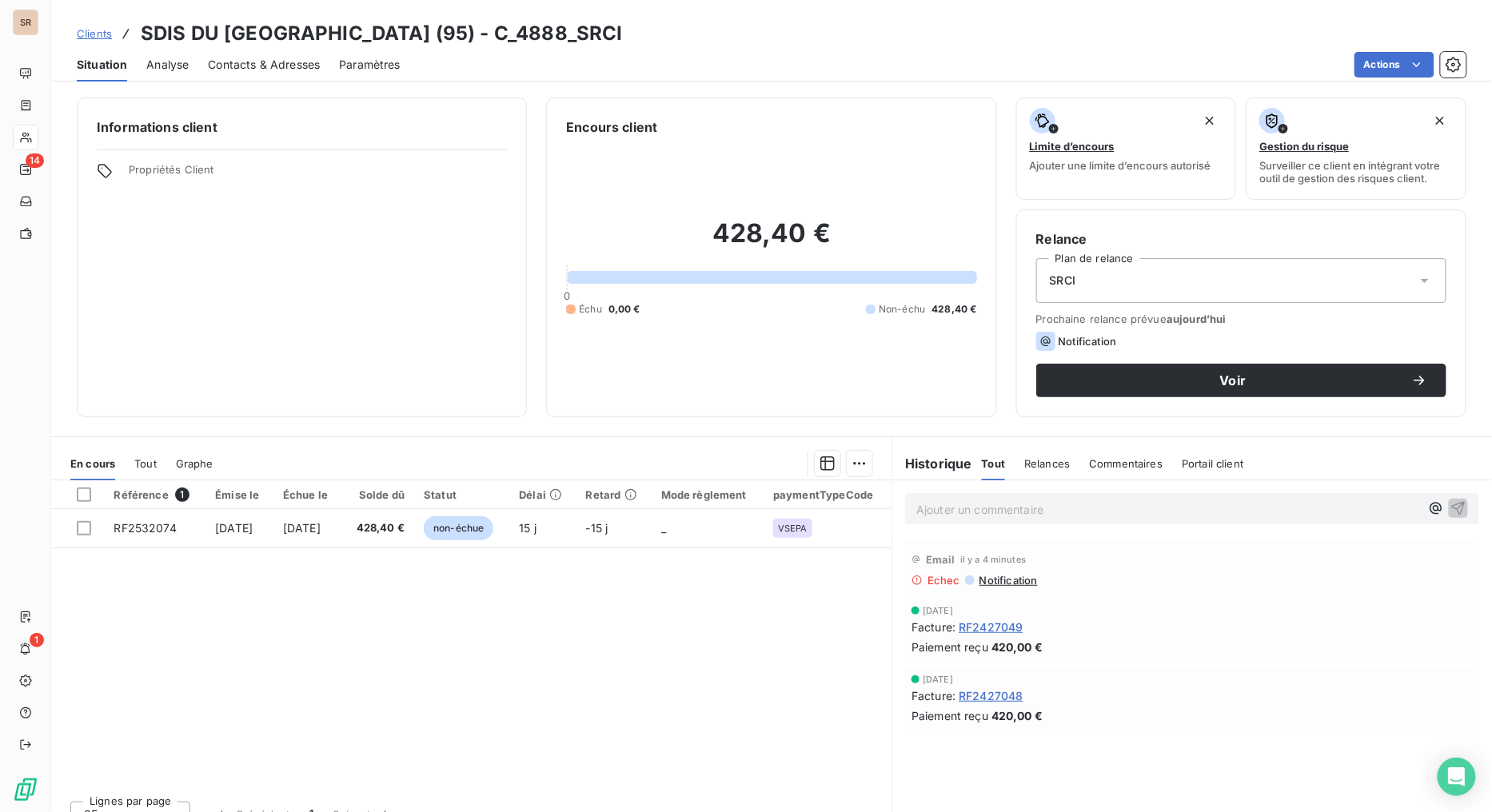
click at [293, 54] on div "Contacts & Adresses" at bounding box center [264, 65] width 112 height 33
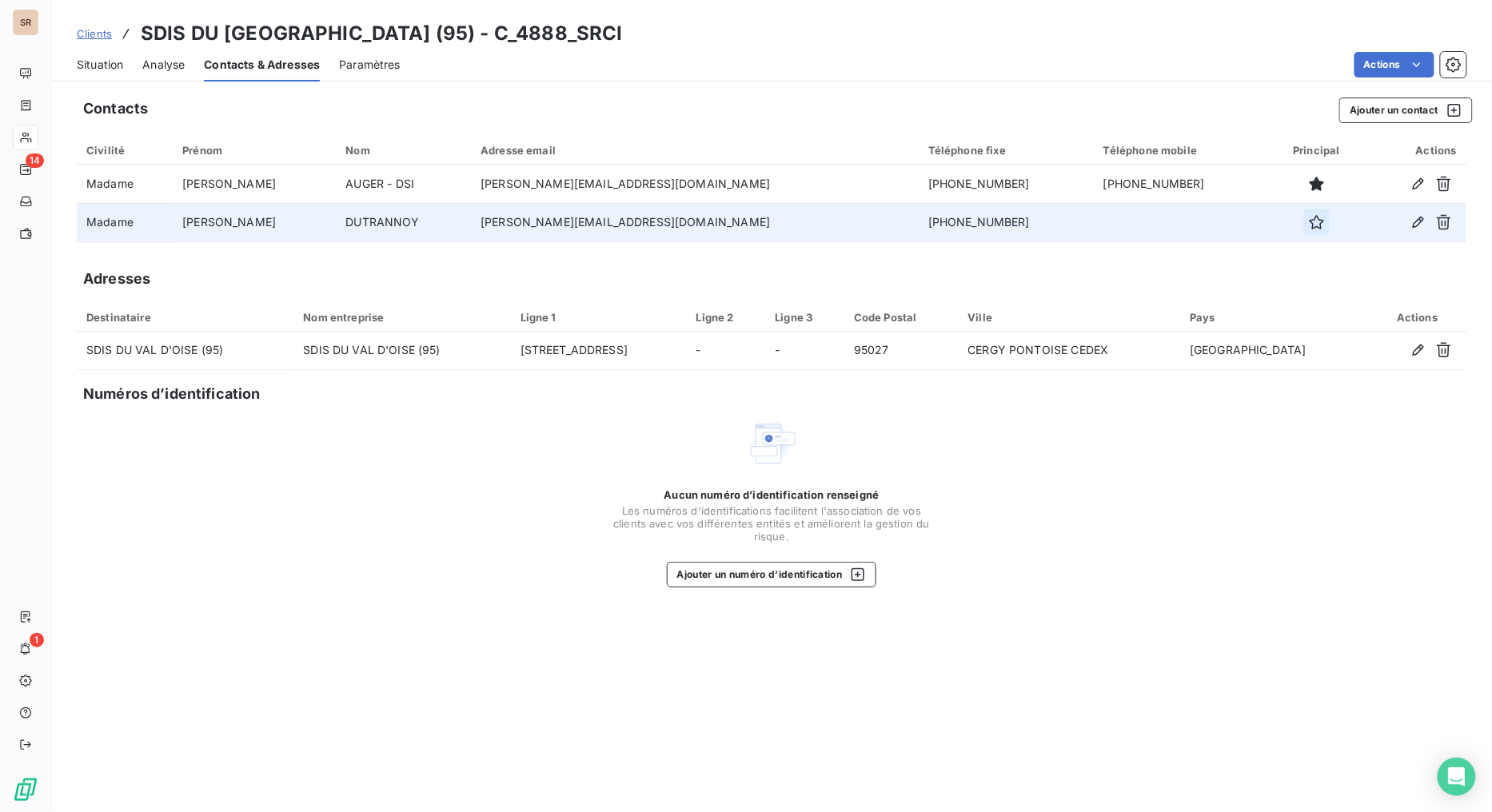
click at [1309, 225] on icon "button" at bounding box center [1317, 222] width 16 height 16
click at [101, 57] on span "Situation" at bounding box center [99, 65] width 46 height 16
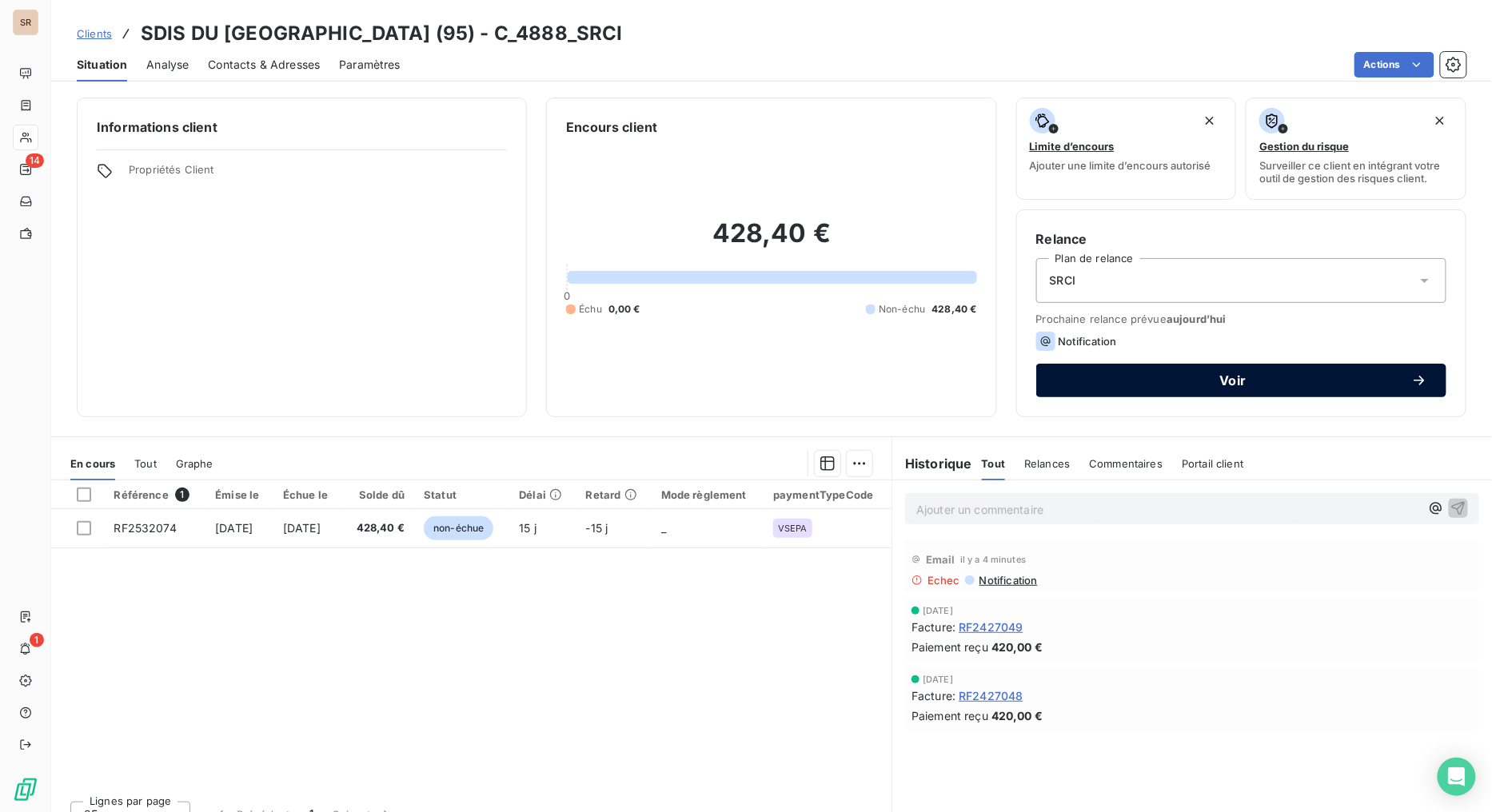
click at [1133, 384] on span "Voir" at bounding box center [1234, 380] width 356 height 13
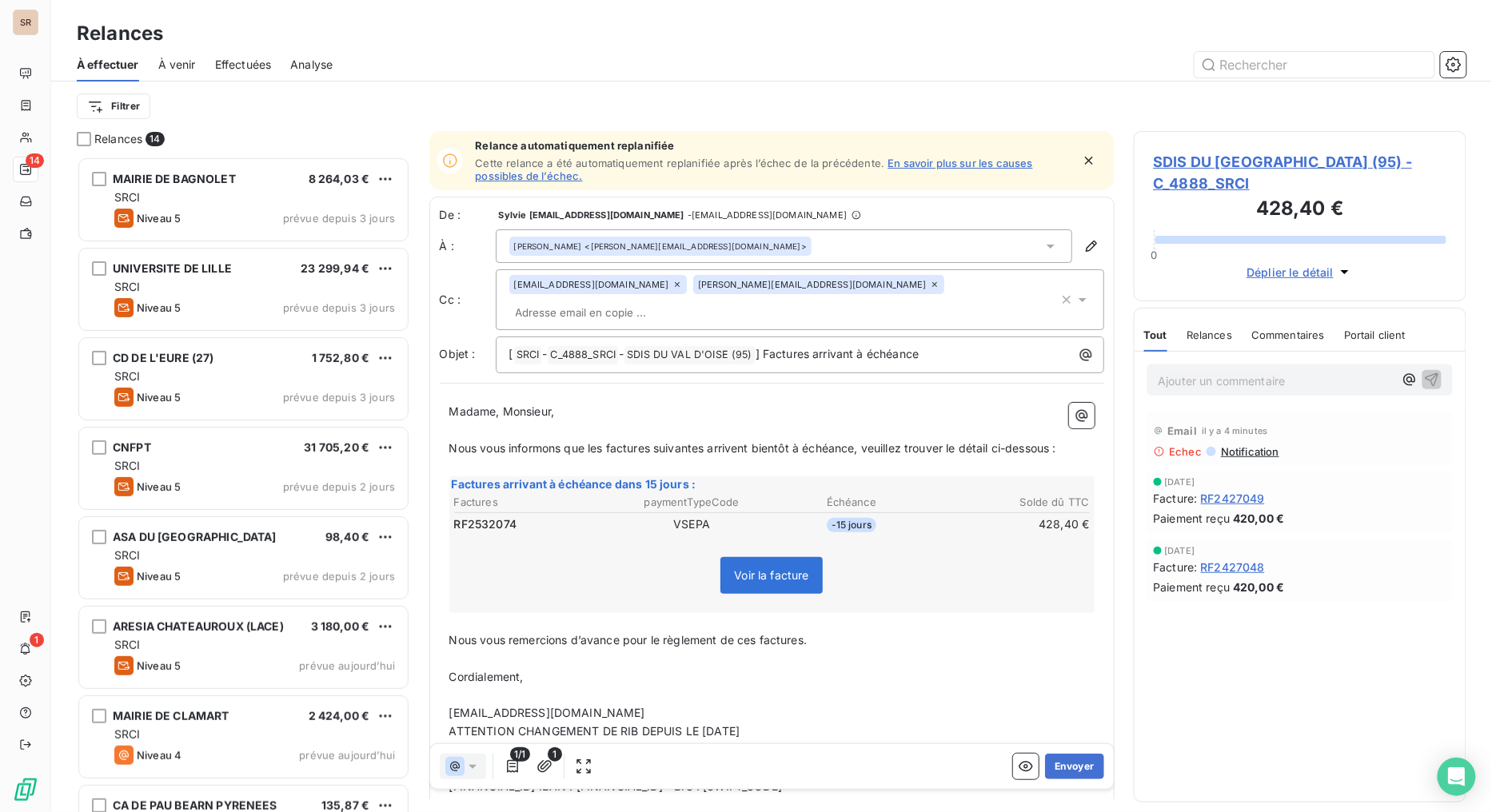
scroll to position [642, 320]
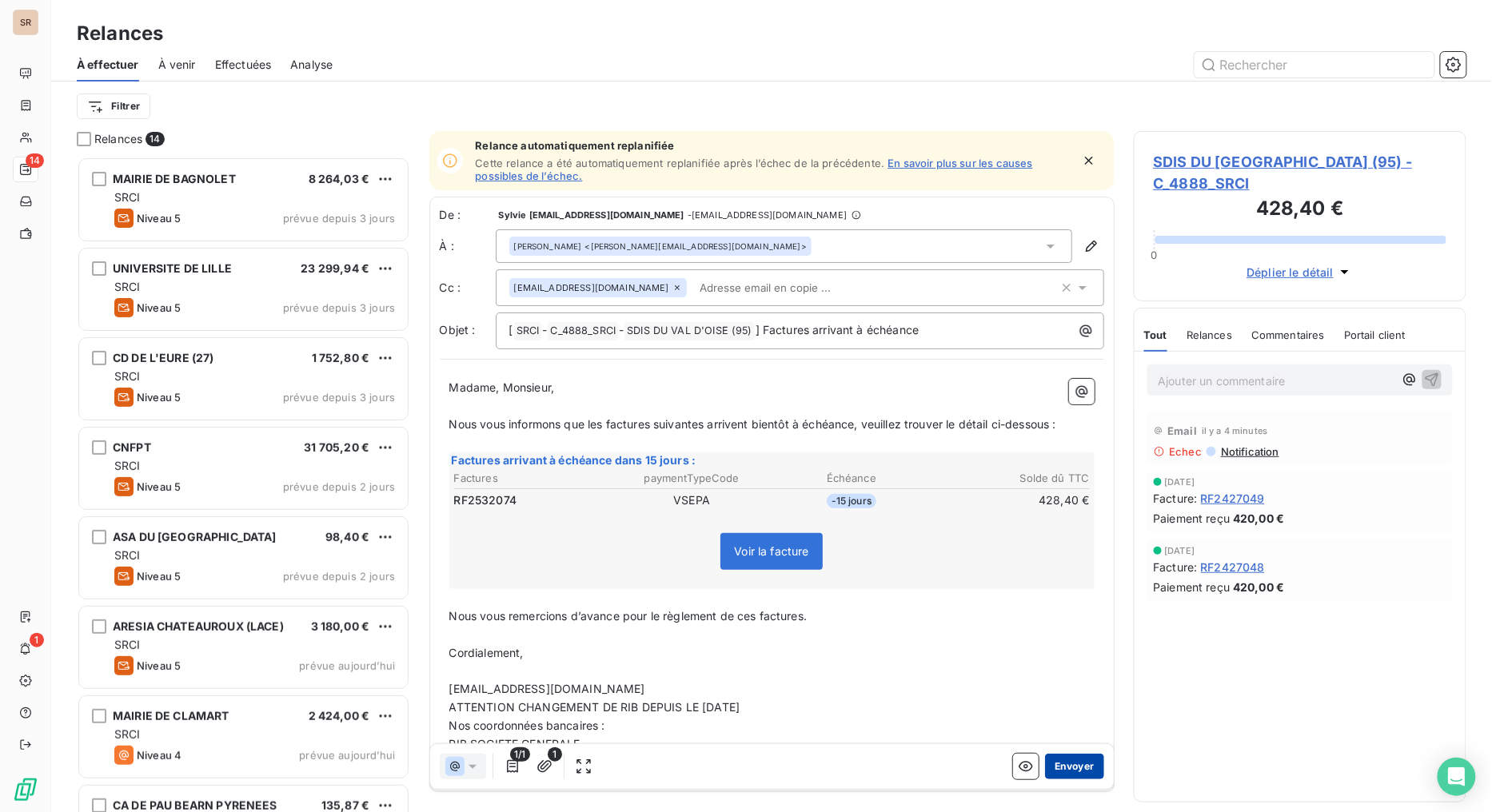
click at [1049, 647] on button "Envoyer" at bounding box center [1074, 767] width 58 height 26
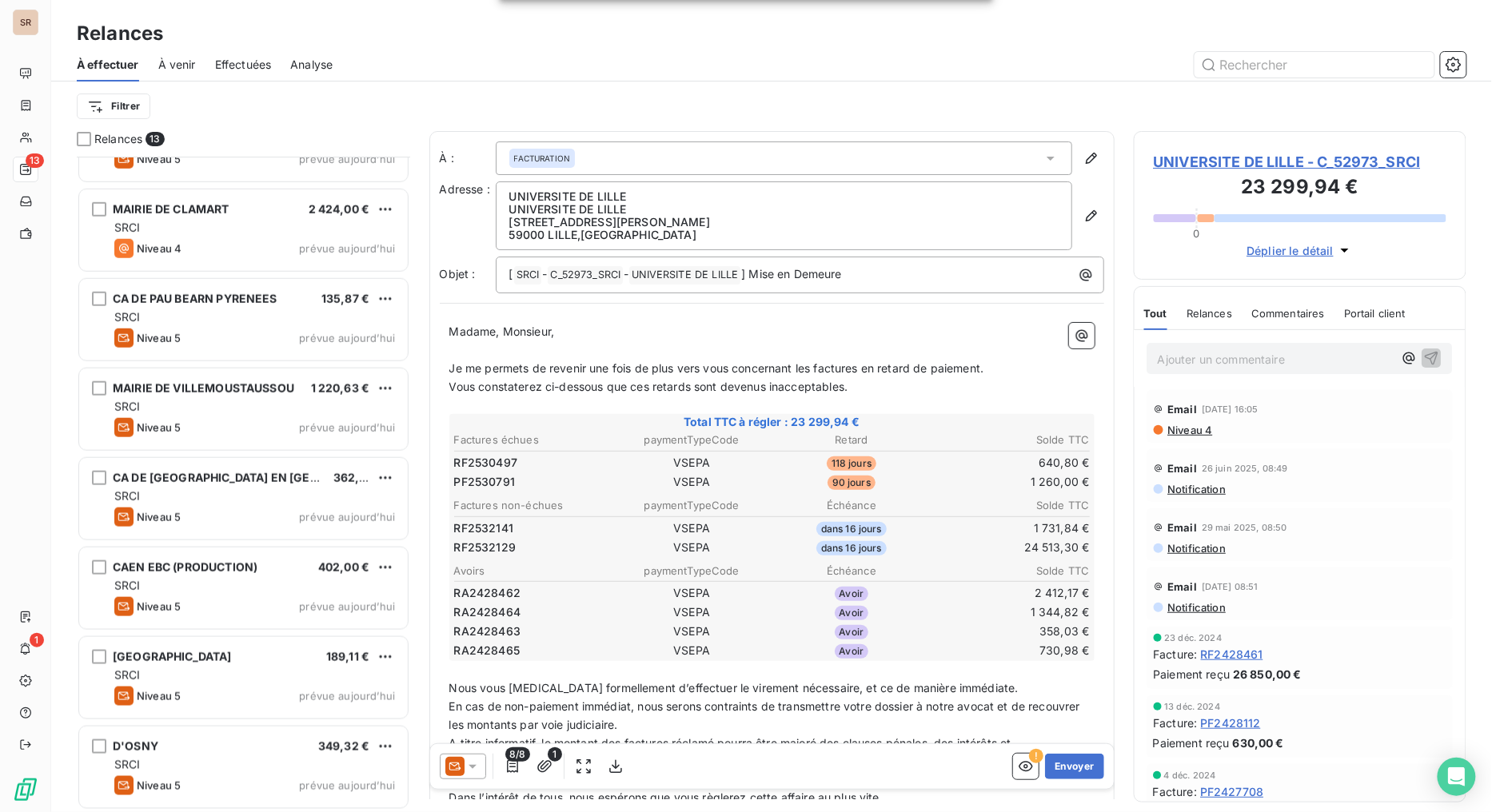
scroll to position [508, 0]
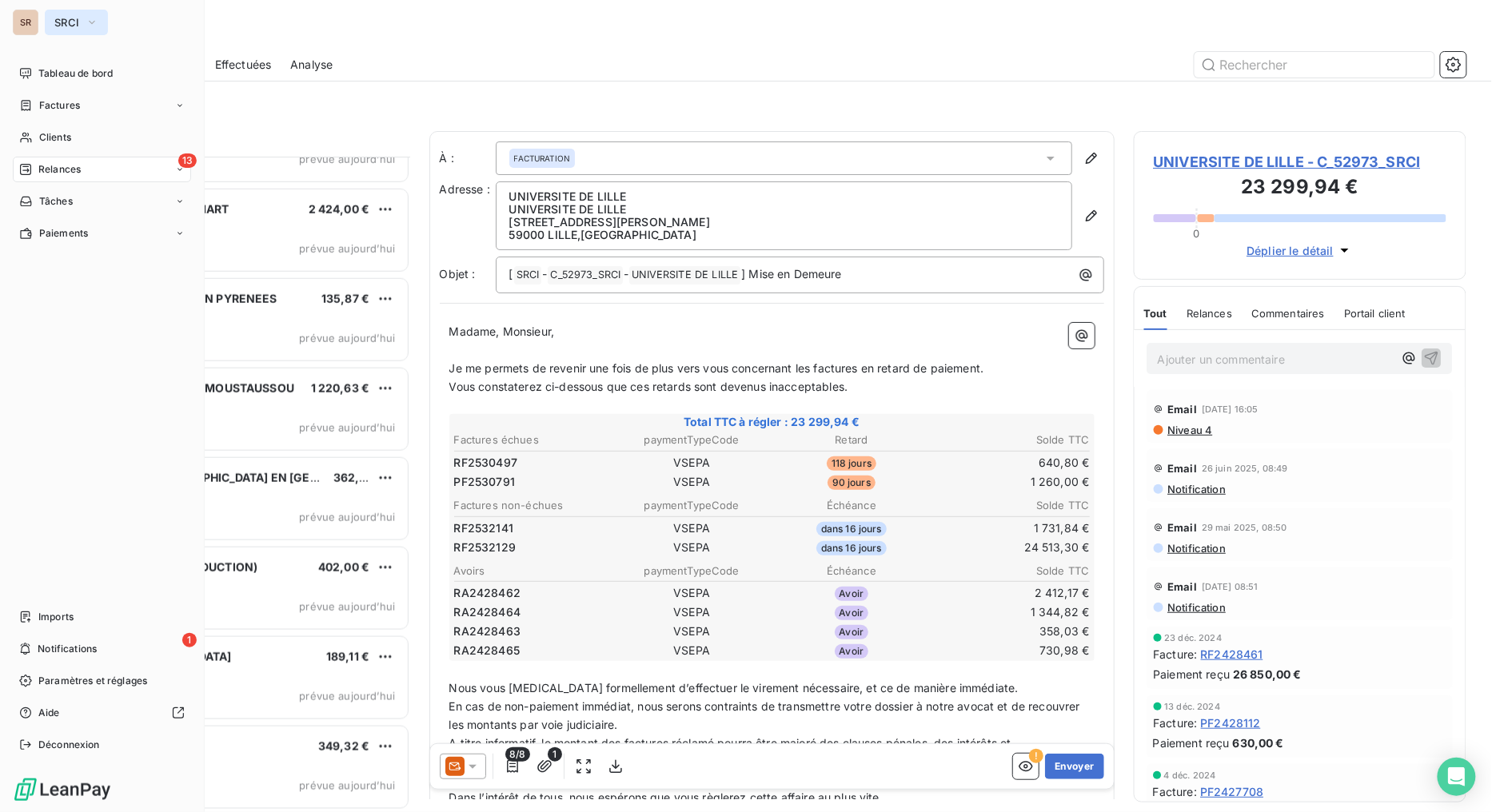
click at [100, 27] on button "SRCI" at bounding box center [77, 23] width 63 height 26
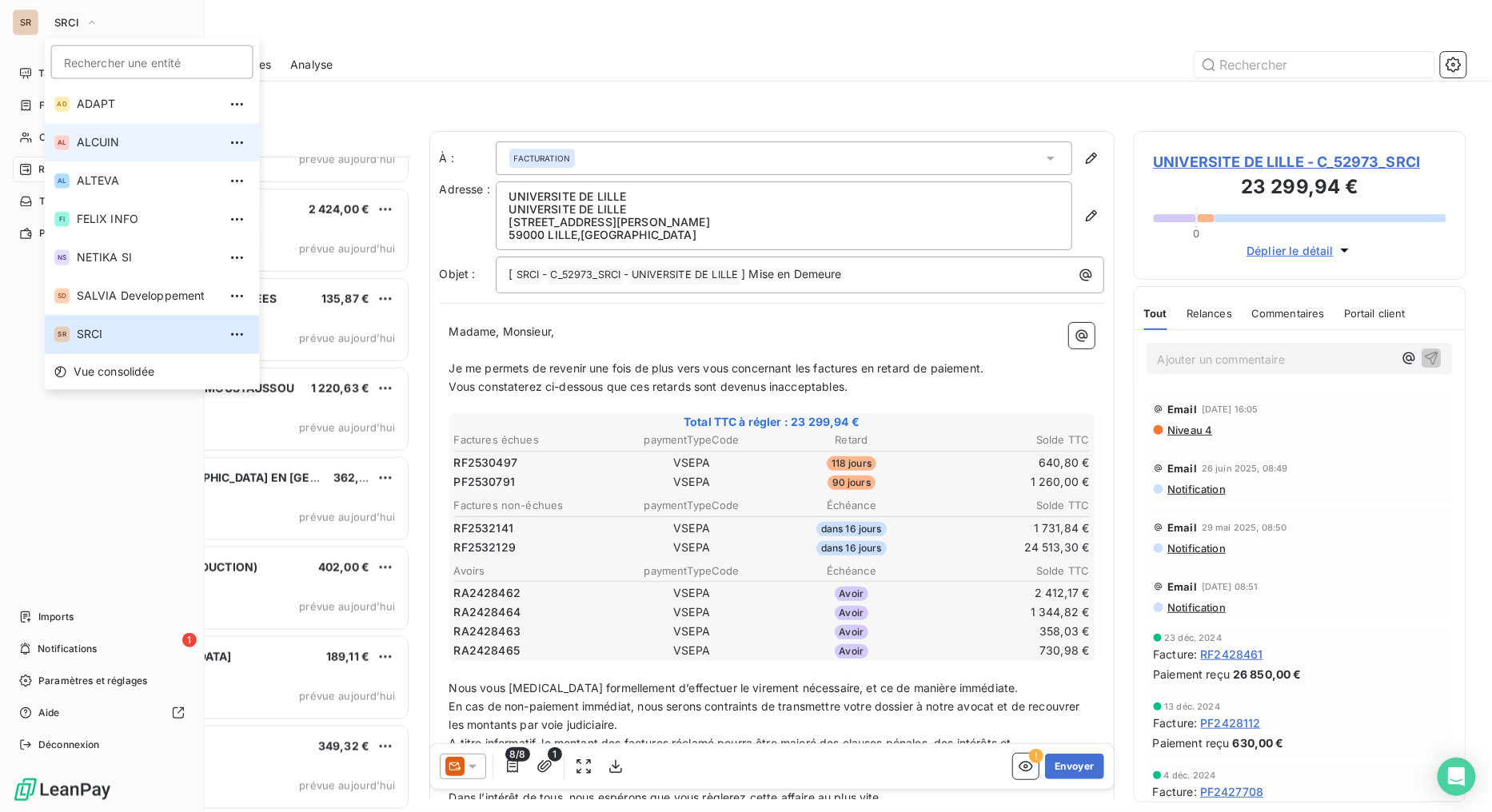
click at [85, 135] on span "ALCUIN" at bounding box center [147, 142] width 141 height 16
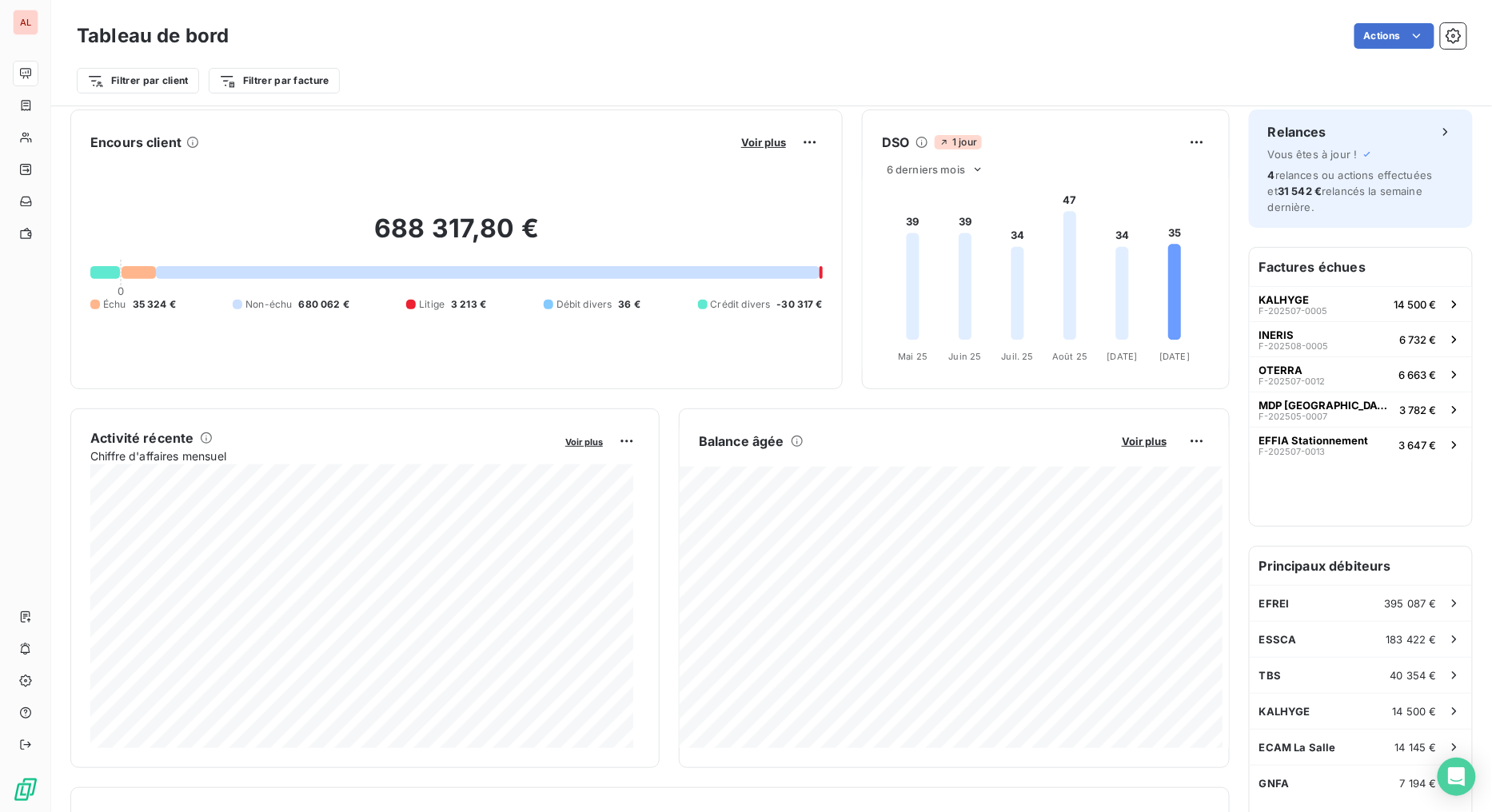
scroll to position [1, 0]
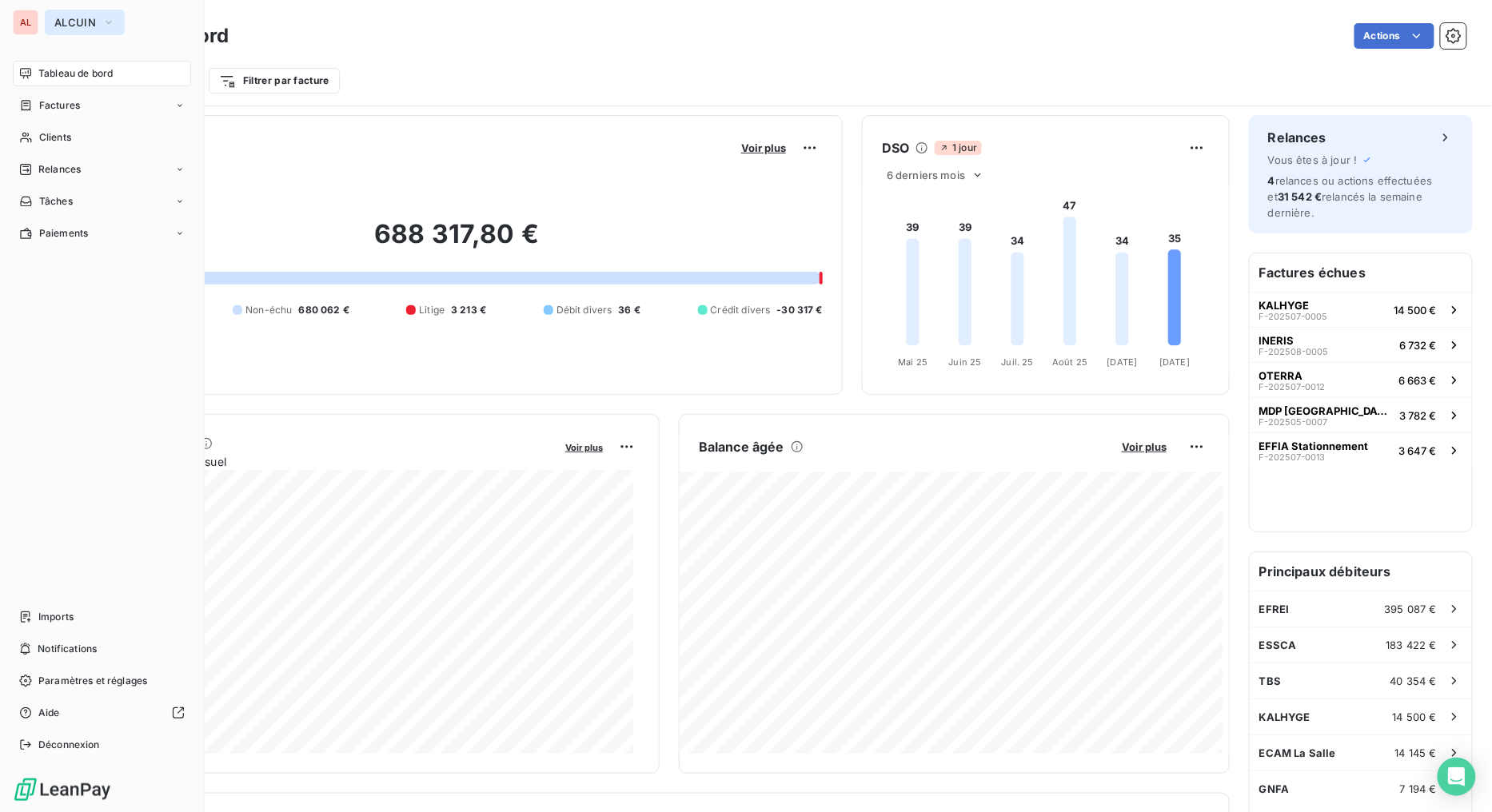
click at [104, 21] on icon "button" at bounding box center [108, 23] width 13 height 16
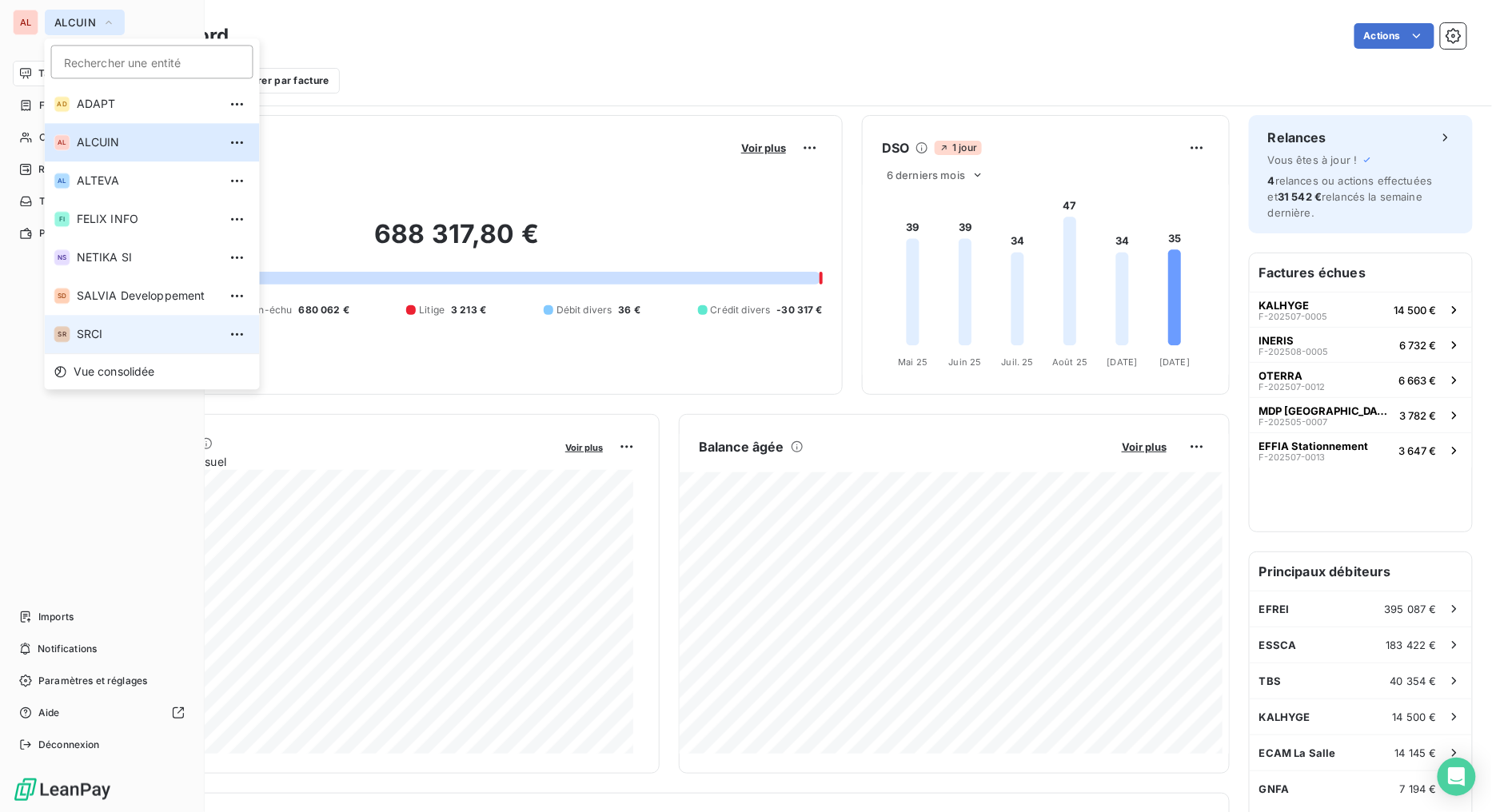
click at [102, 333] on span "SRCI" at bounding box center [147, 334] width 141 height 16
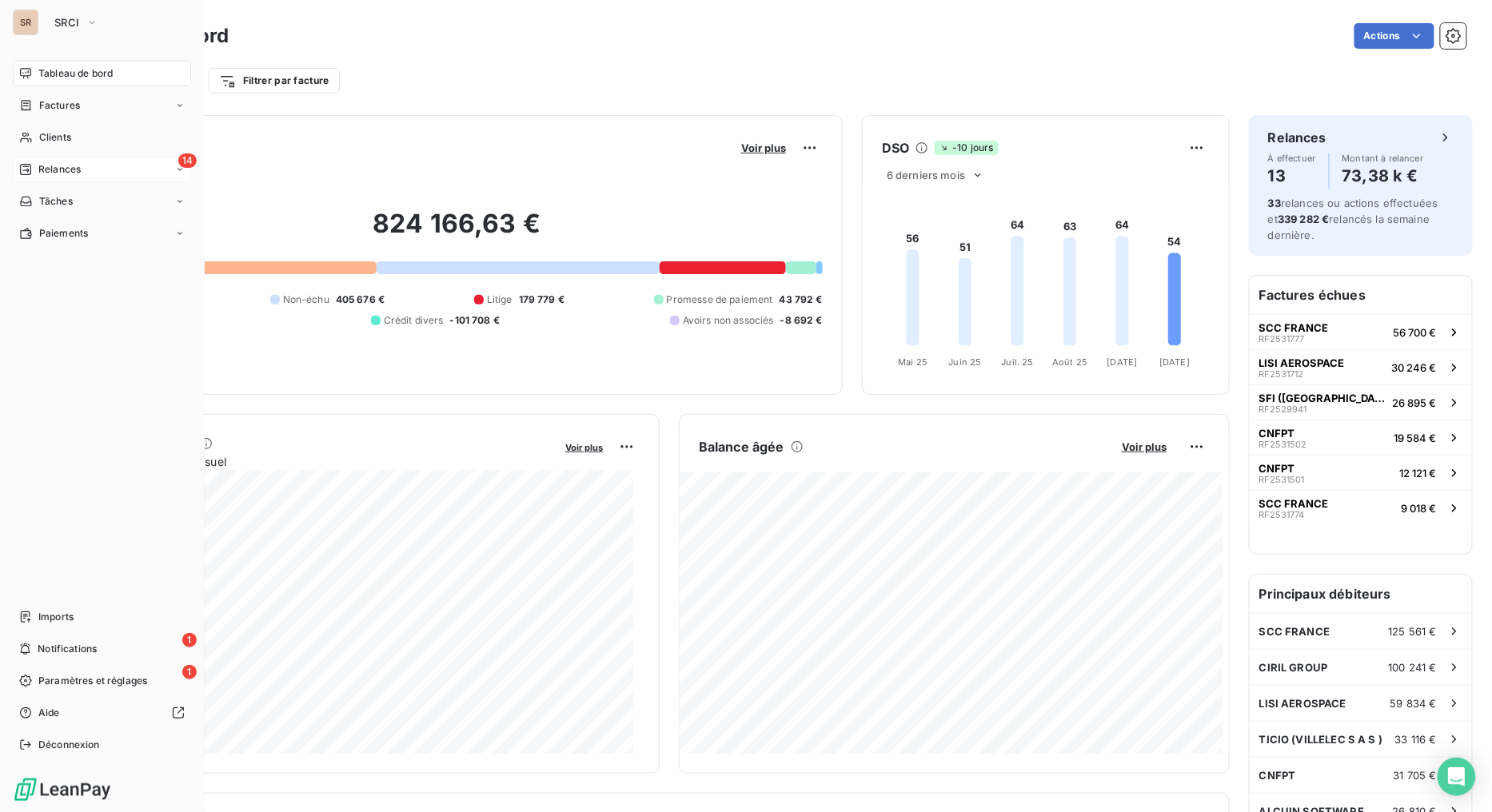
click at [30, 166] on icon at bounding box center [25, 169] width 11 height 11
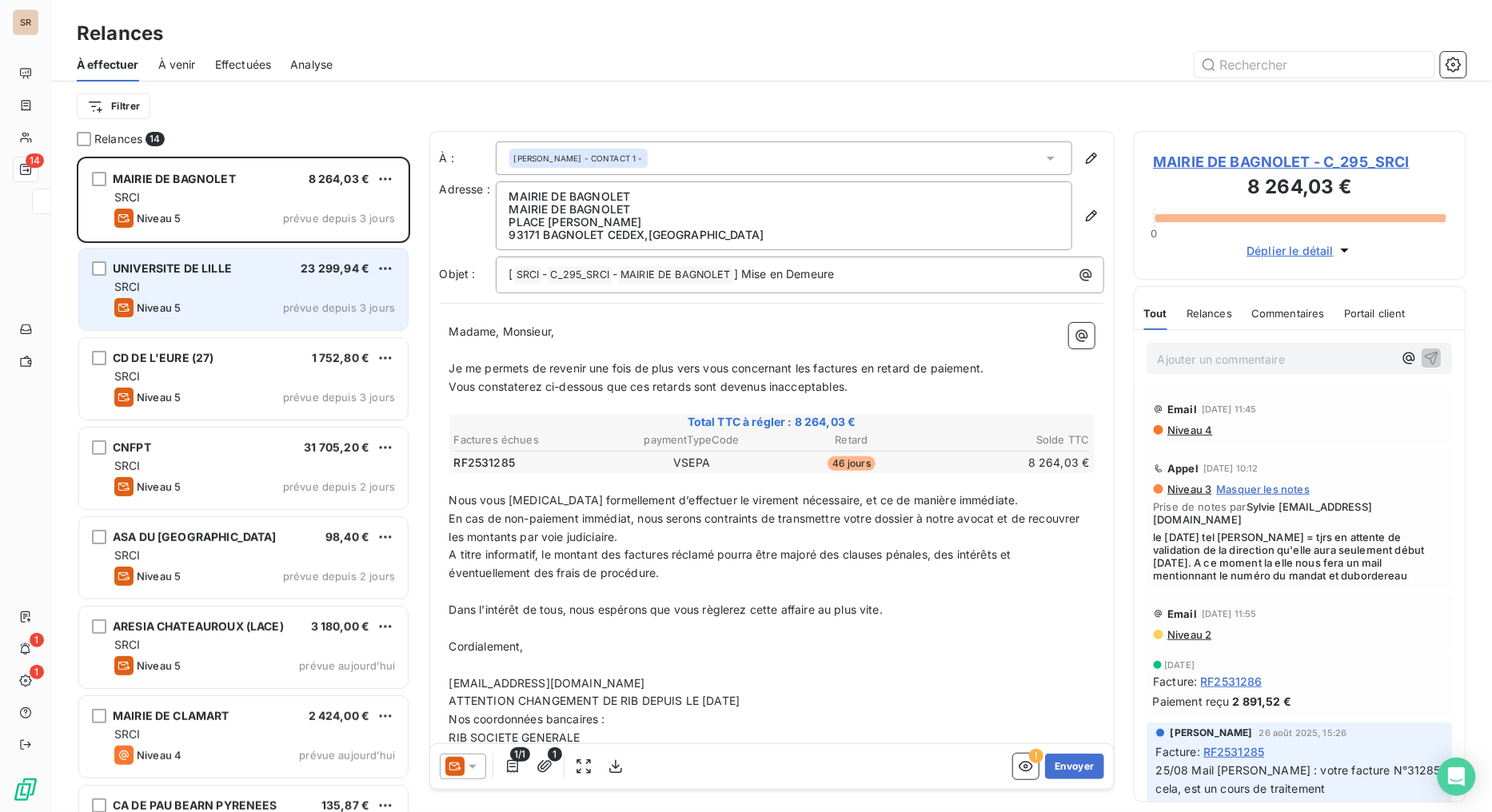
scroll to position [642, 320]
click at [258, 279] on div "SRCI" at bounding box center [254, 287] width 281 height 16
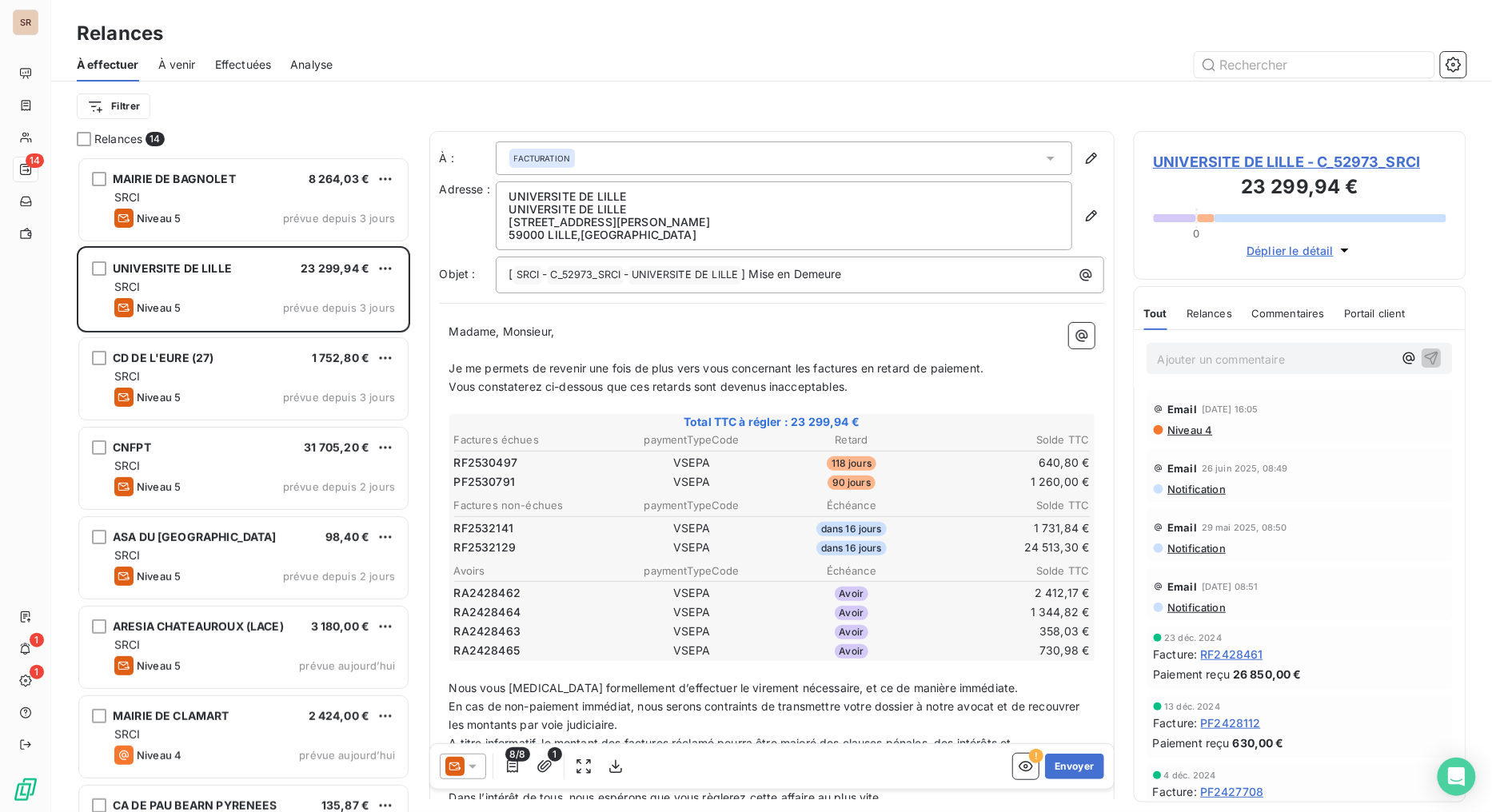
click at [1197, 158] on span "UNIVERSITE DE LILLE - C_52973_SRCI" at bounding box center [1300, 162] width 294 height 22
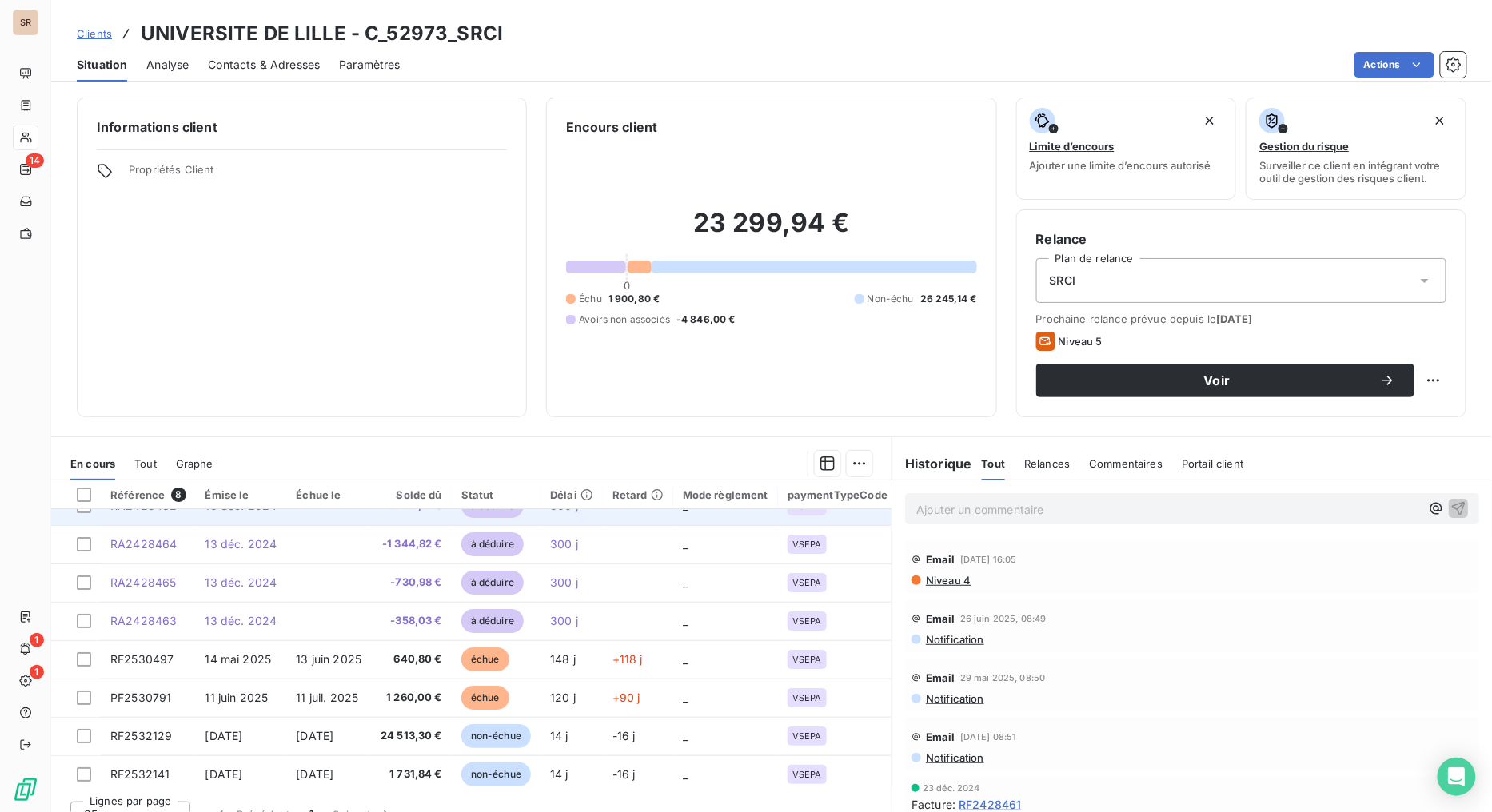
scroll to position [33, 0]
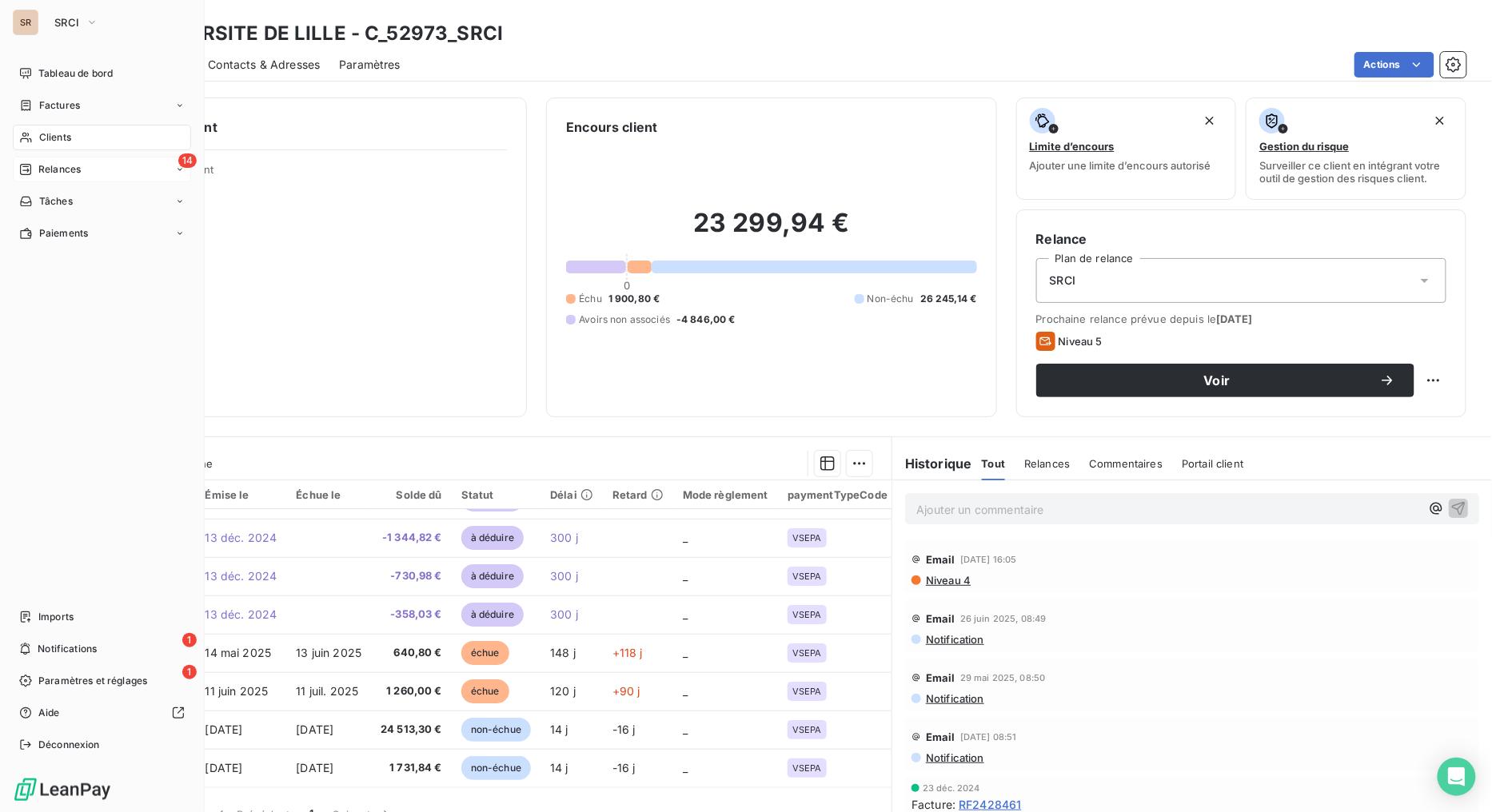
click at [46, 170] on span "Relances" at bounding box center [59, 169] width 42 height 15
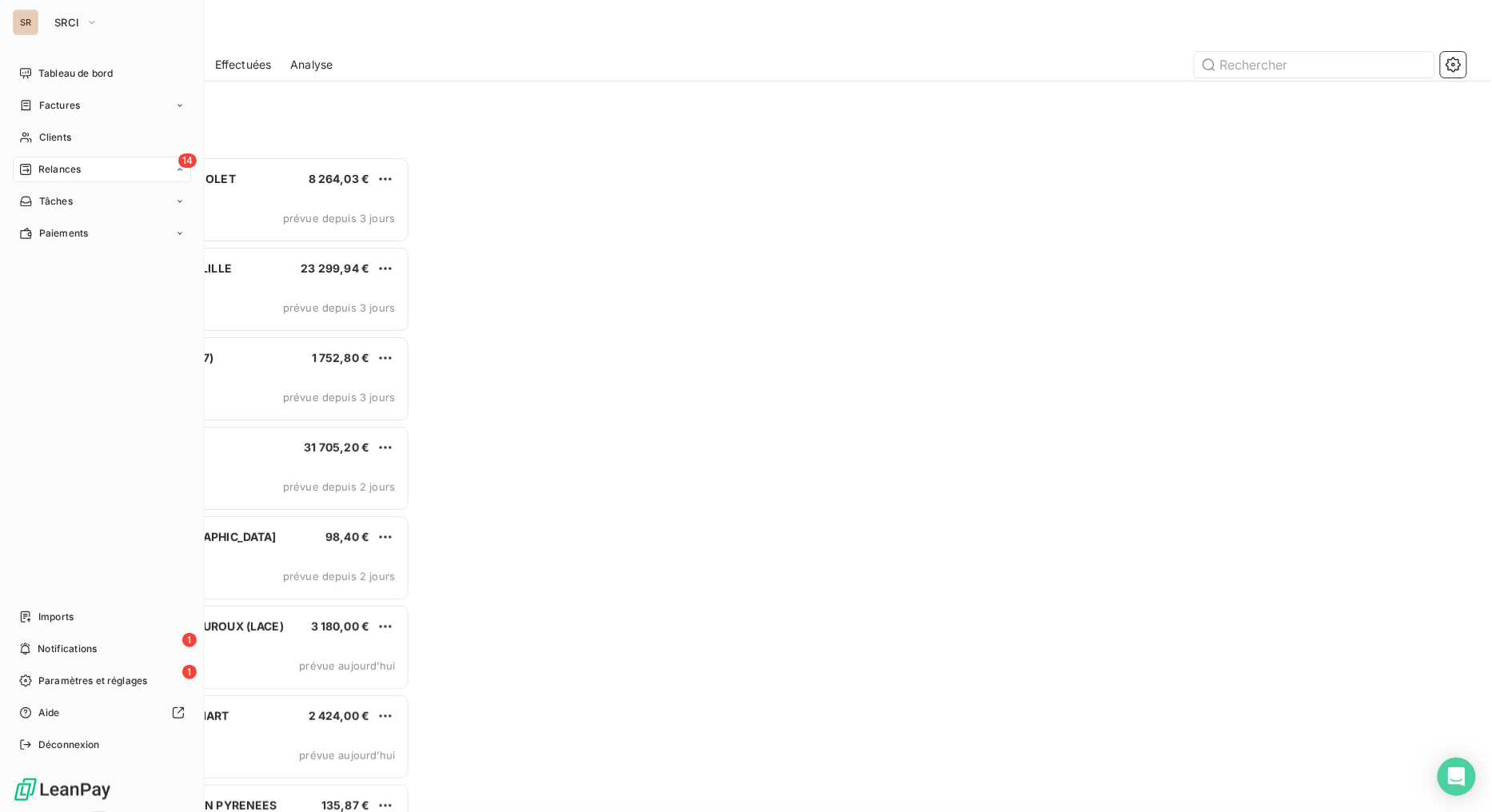
scroll to position [642, 320]
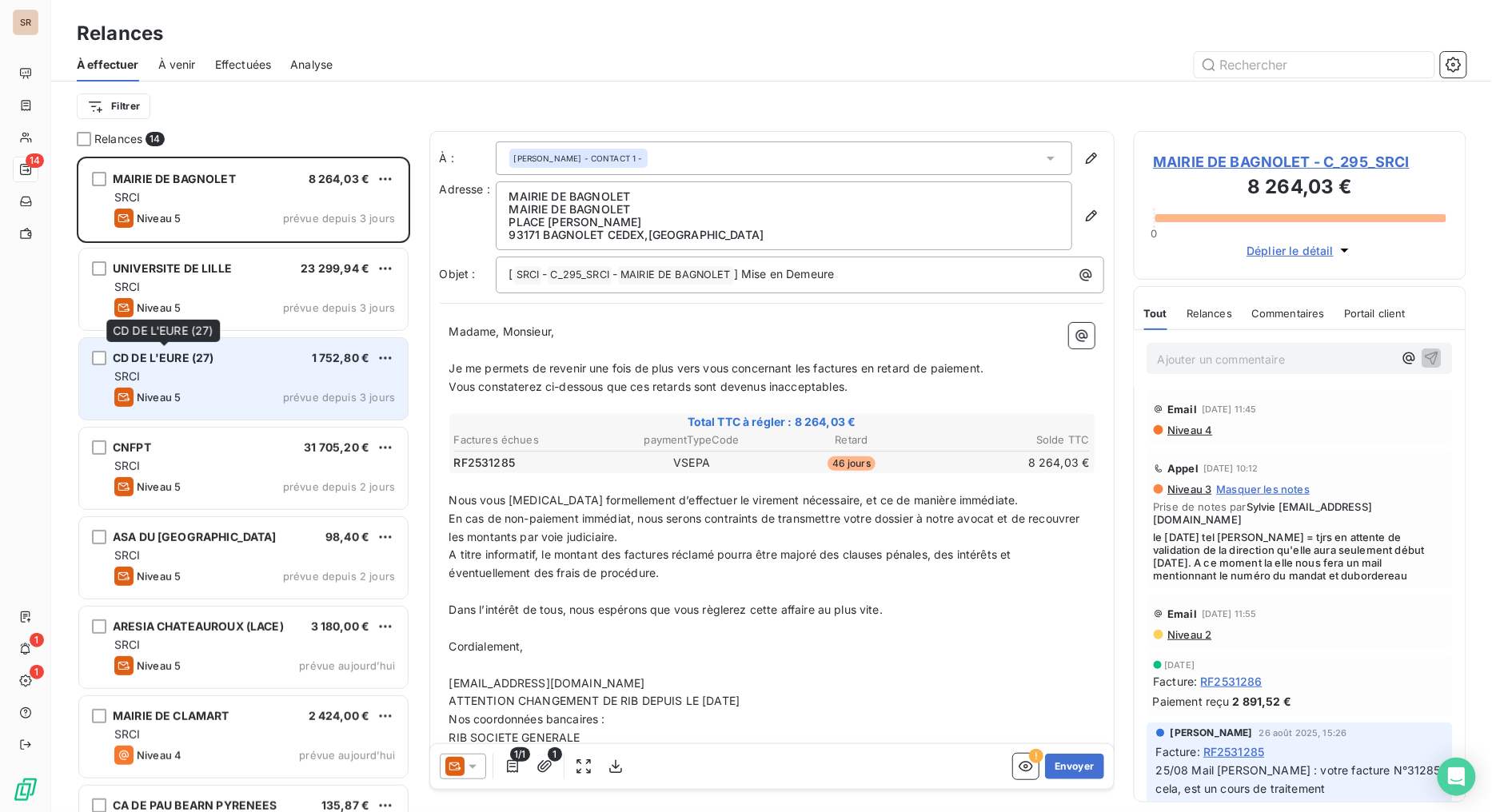
click at [201, 361] on span "CD DE L'EURE (27)" at bounding box center [163, 357] width 101 height 14
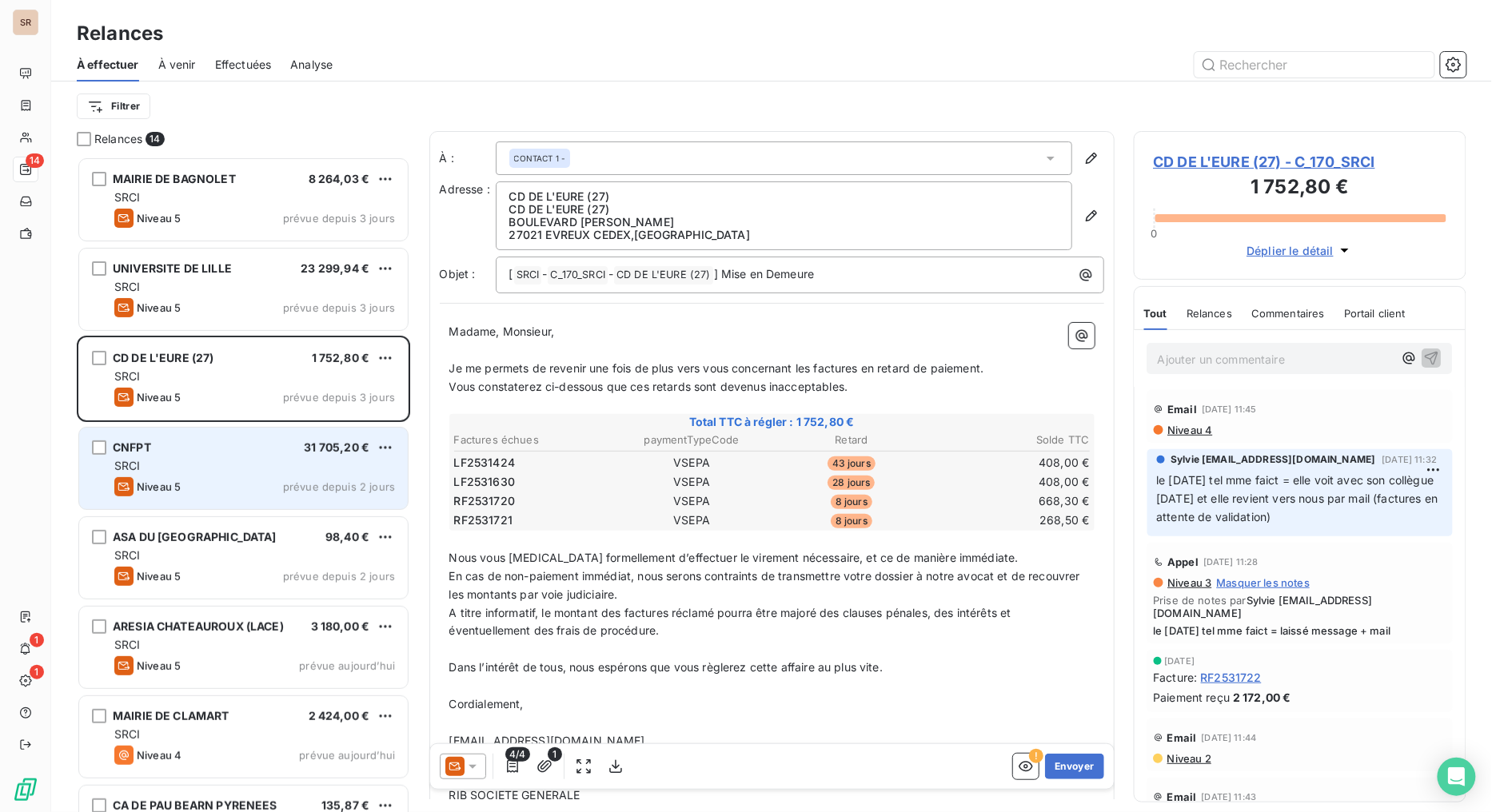
click at [144, 443] on span "CNFPT" at bounding box center [132, 448] width 38 height 14
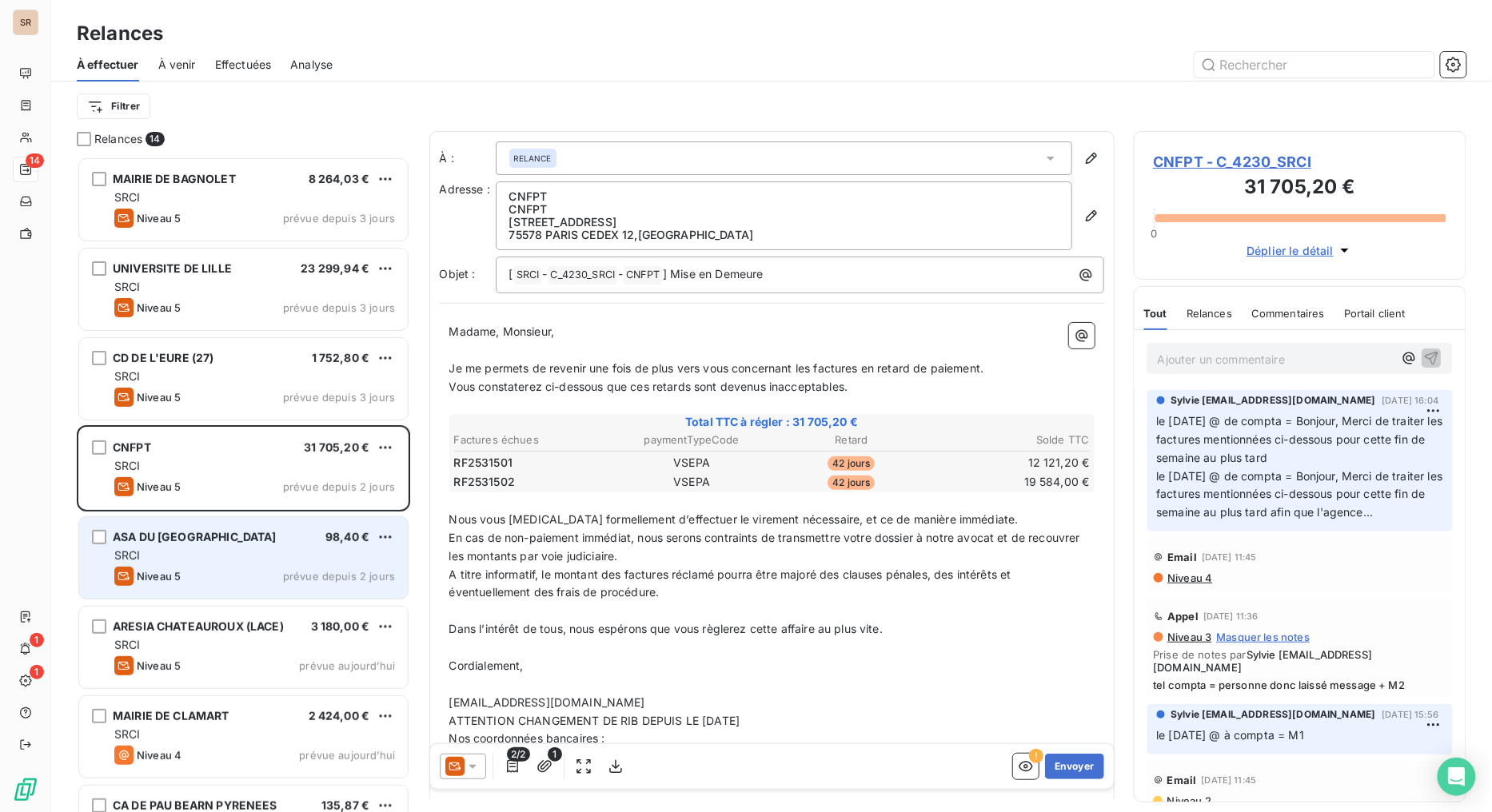
click at [172, 539] on span "ASA DU [GEOGRAPHIC_DATA]" at bounding box center [194, 537] width 164 height 14
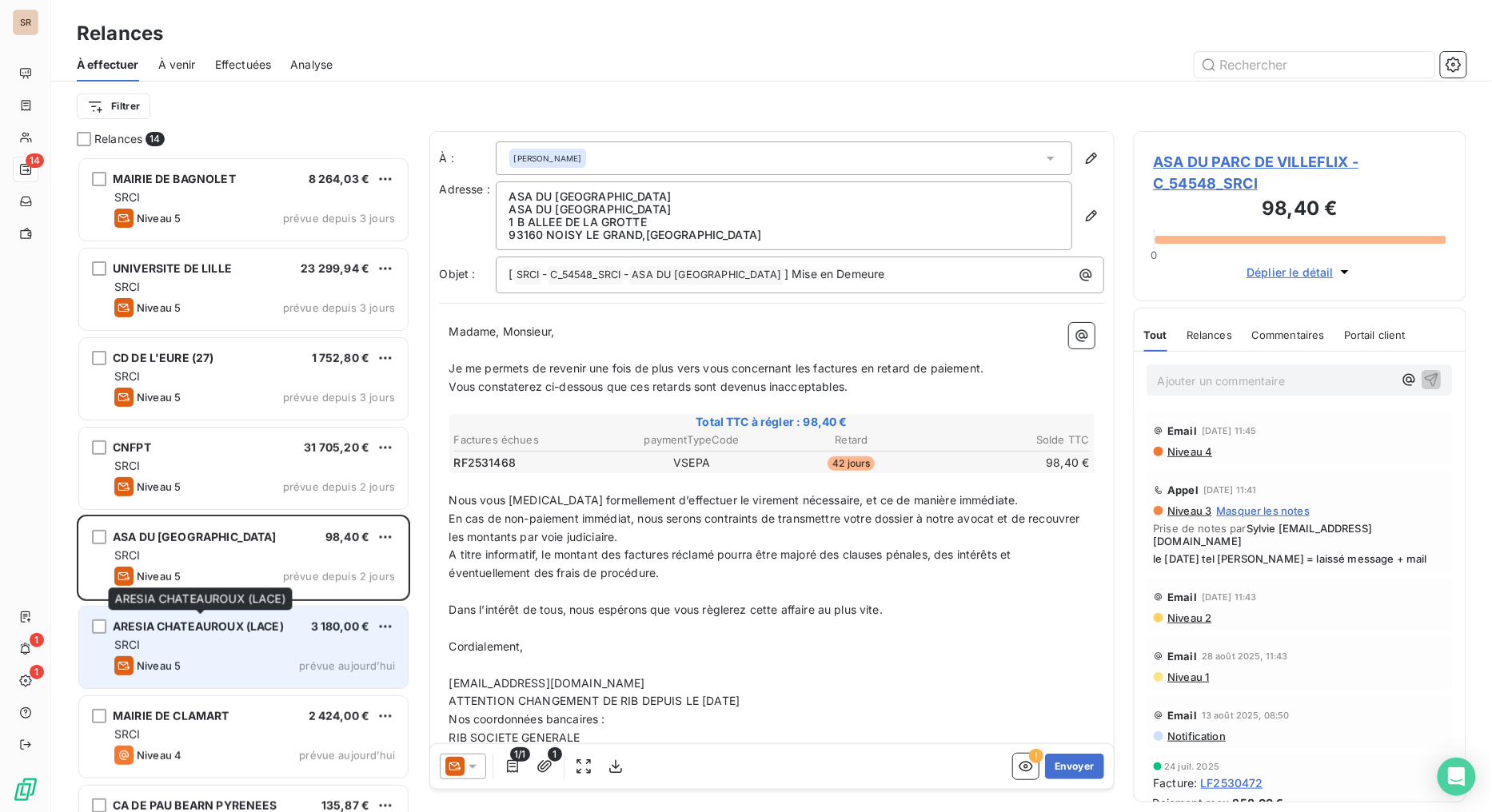
click at [180, 632] on span "ARESIA CHATEAUROUX (LACE)" at bounding box center [198, 626] width 171 height 14
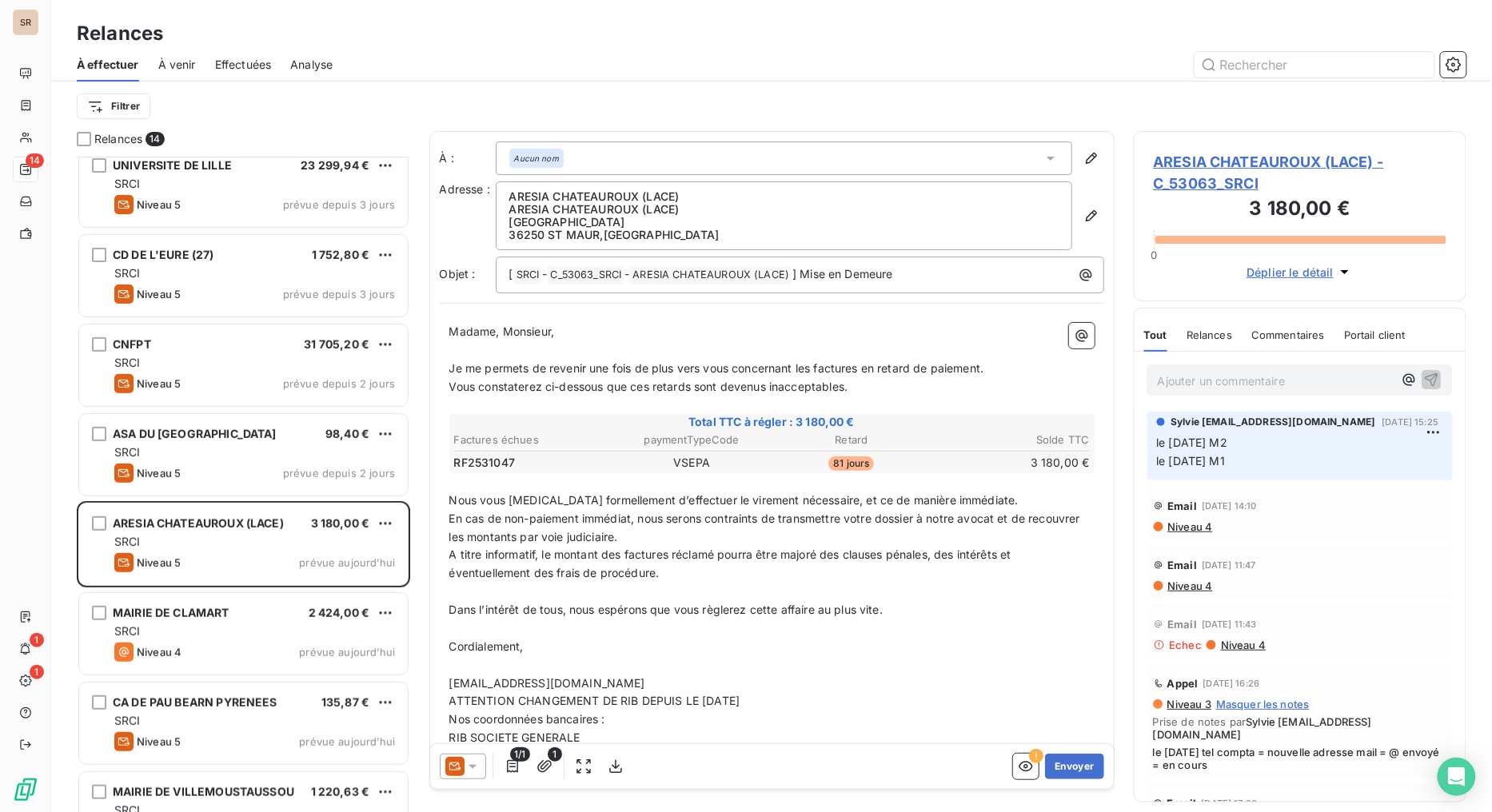
scroll to position [267, 0]
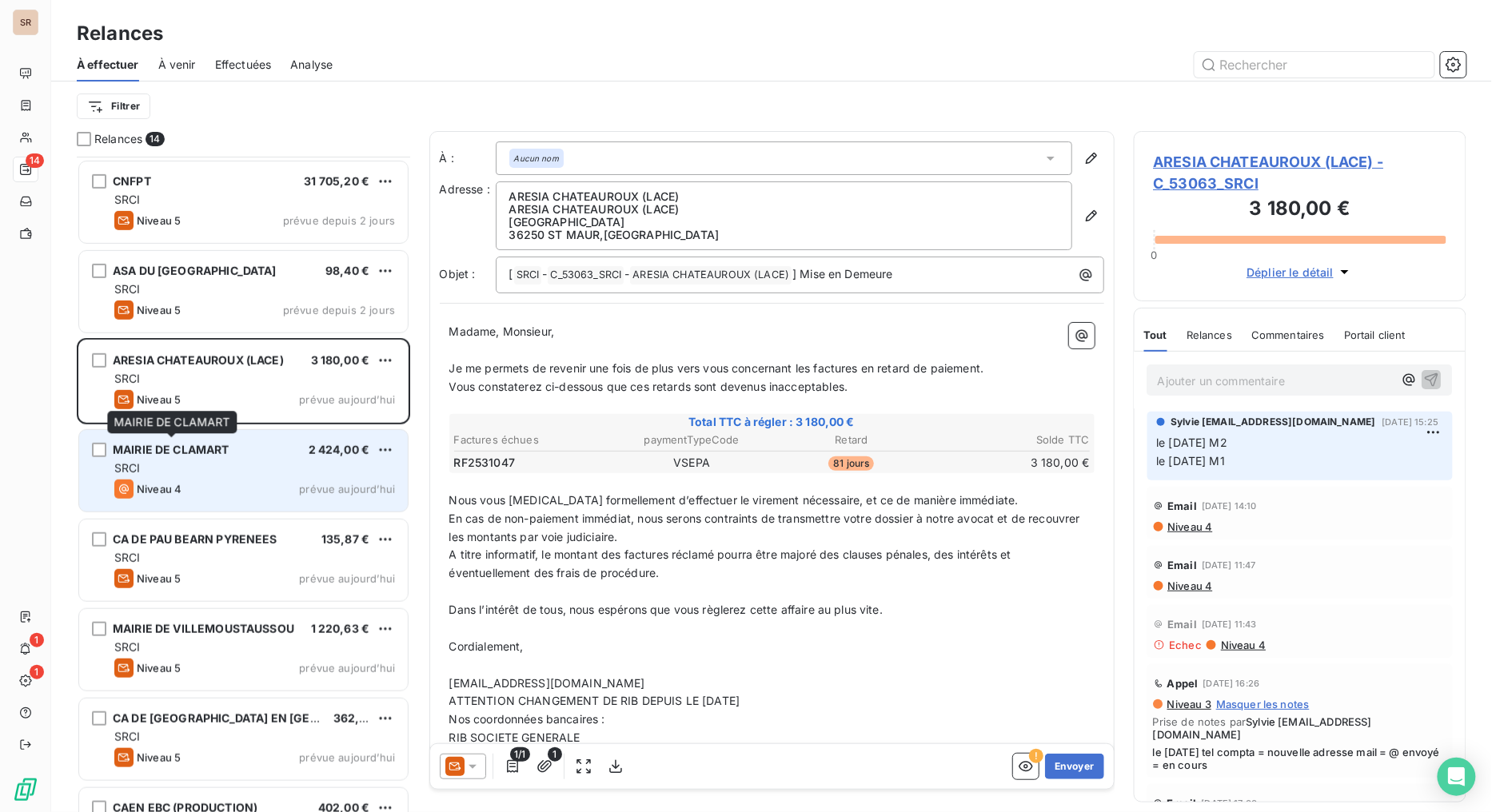
click at [192, 444] on span "MAIRIE DE CLAMART" at bounding box center [171, 450] width 117 height 14
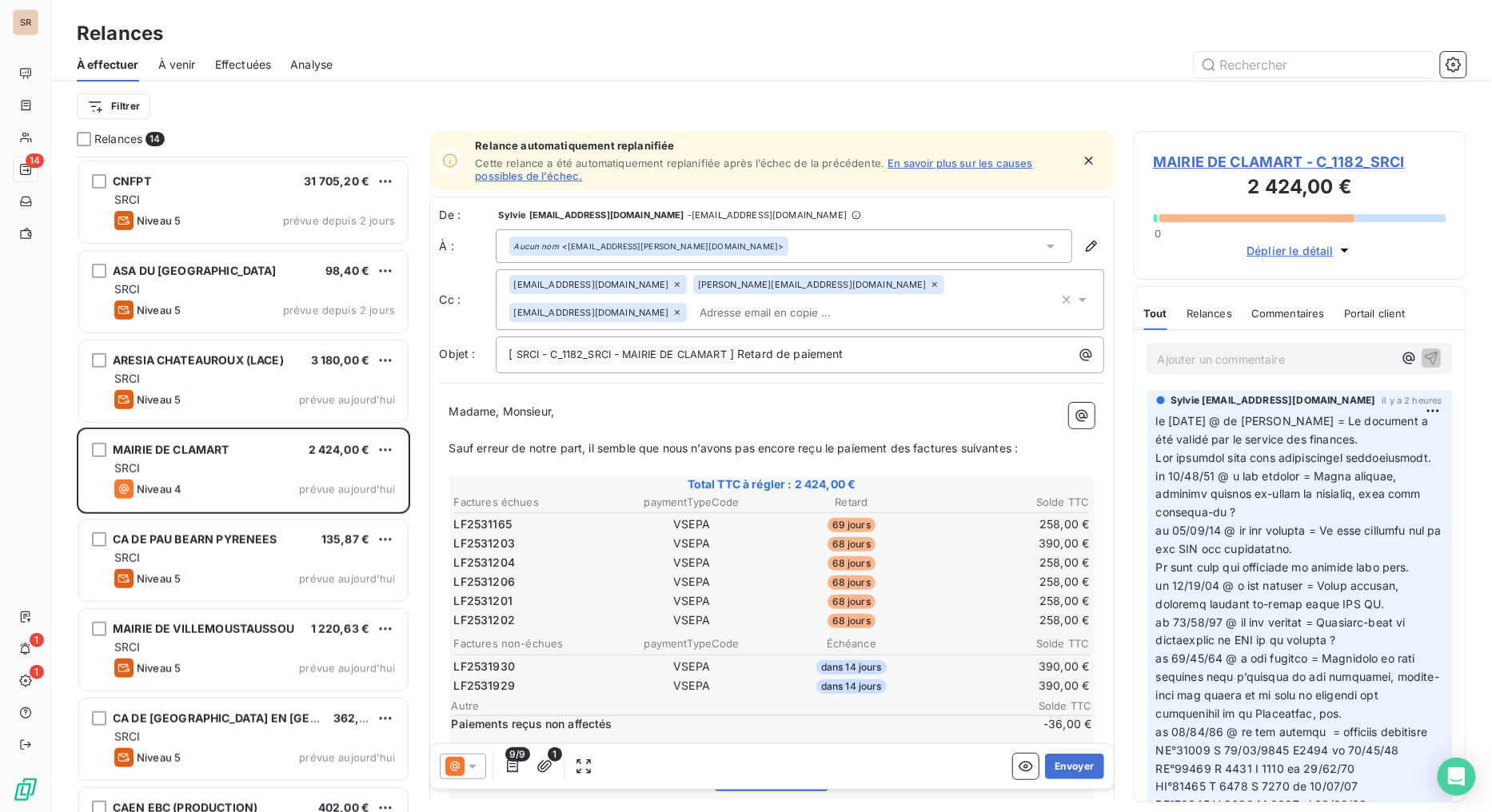
click at [1197, 161] on span "MAIRIE DE CLAMART - C_1182_SRCI" at bounding box center [1300, 162] width 294 height 22
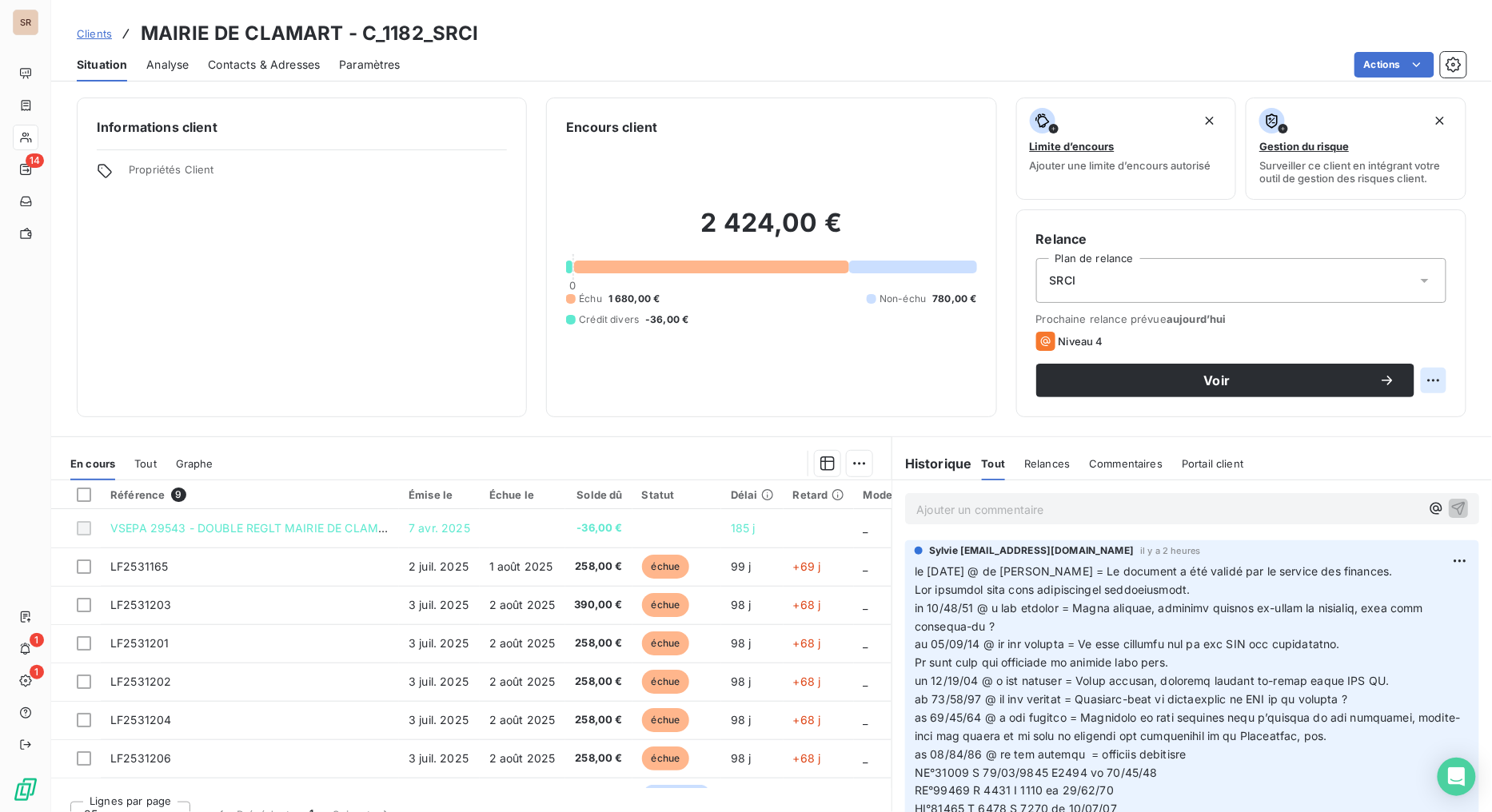
click at [1364, 380] on html "SR 14 1 1 Clients MAIRIE DE CLAMART - C_1182_SRCI Situation Analyse Contacts & …" at bounding box center [746, 406] width 1492 height 812
click at [1364, 417] on div "Replanifier cette action" at bounding box center [1355, 415] width 143 height 26
select select "9"
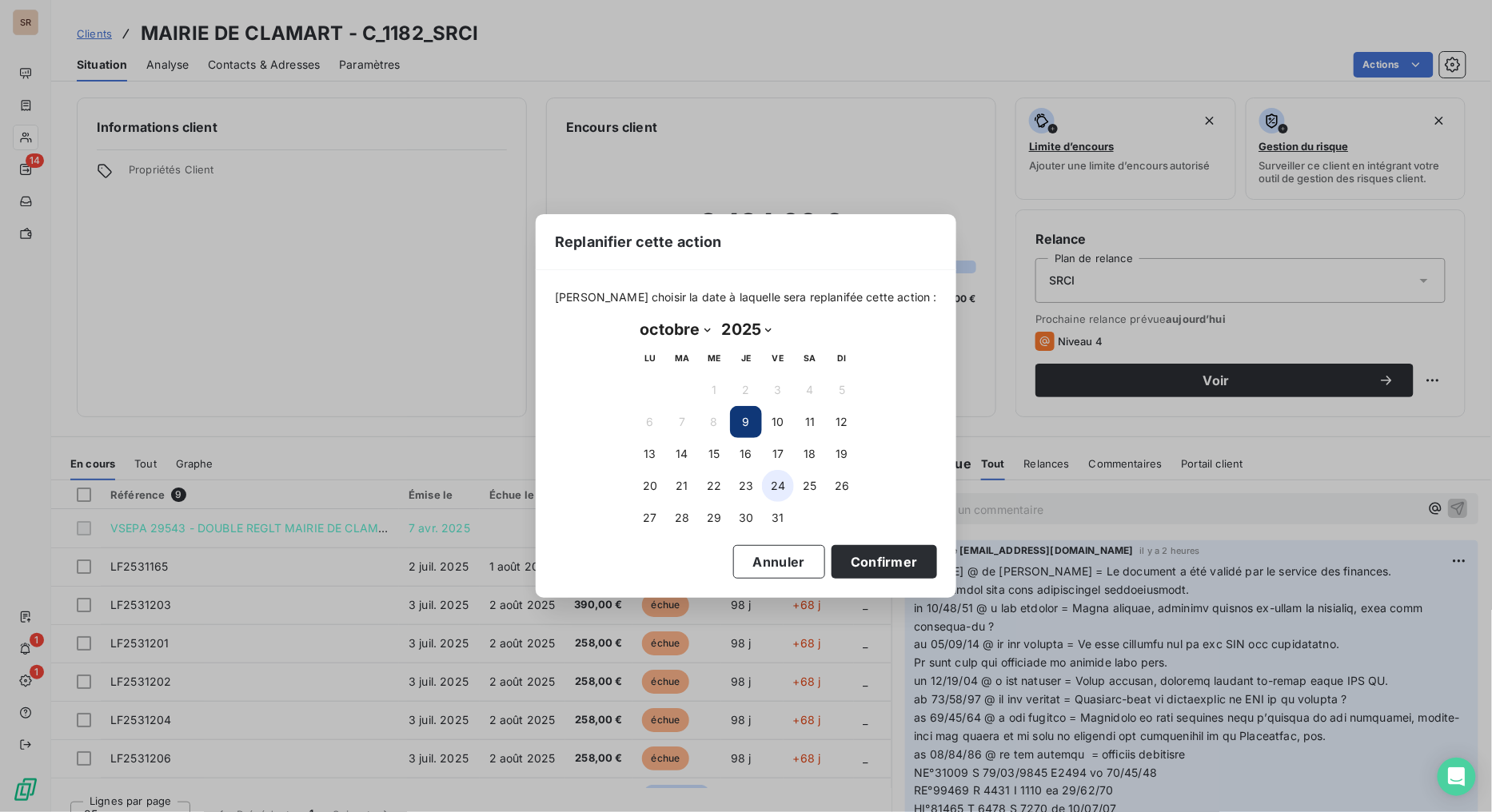
click at [781, 483] on button "24" at bounding box center [778, 486] width 32 height 32
click at [712, 478] on button "22" at bounding box center [714, 486] width 32 height 32
click at [860, 561] on button "Confirmer" at bounding box center [884, 562] width 105 height 33
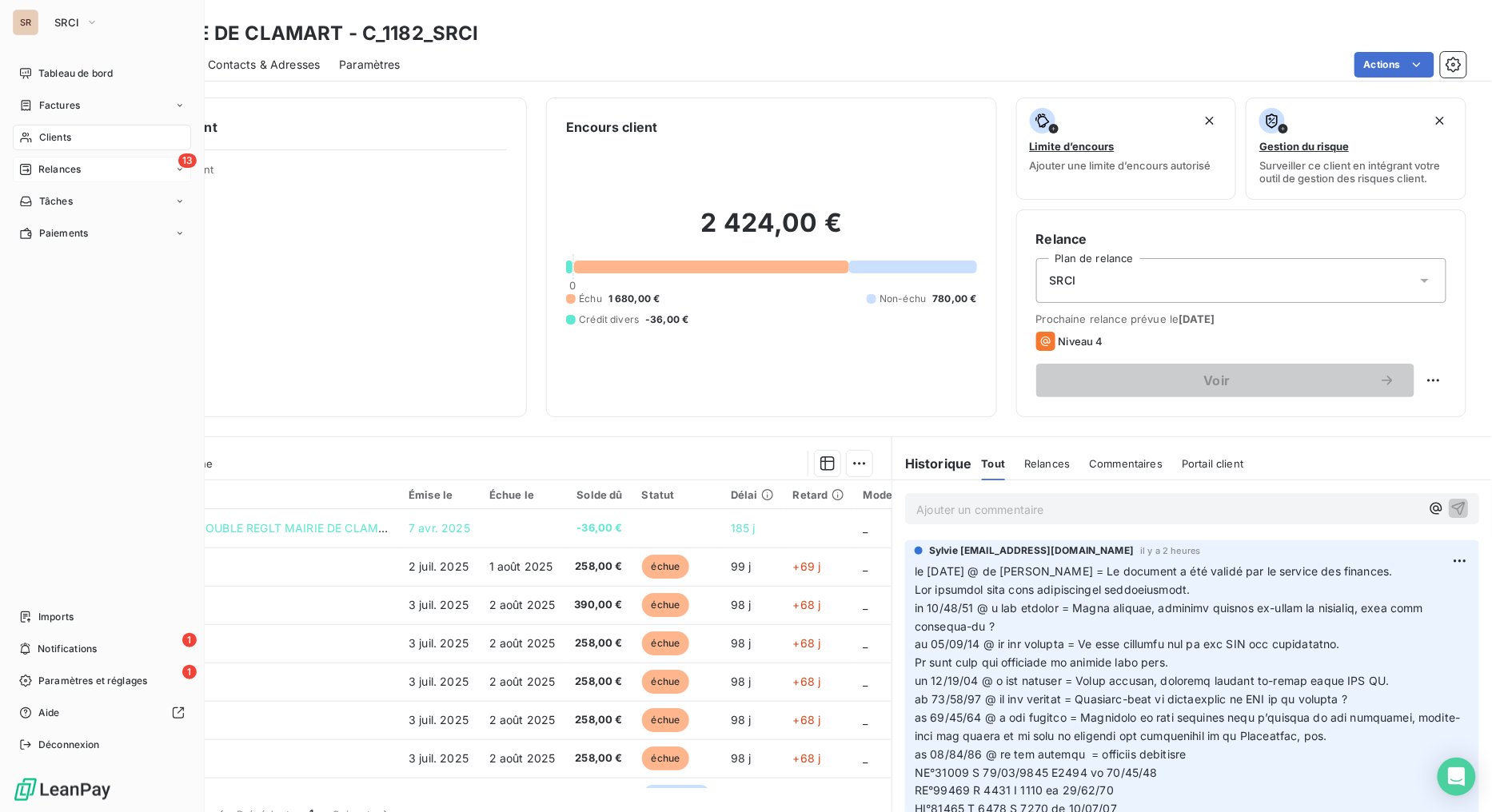
click at [75, 168] on span "Relances" at bounding box center [59, 169] width 42 height 15
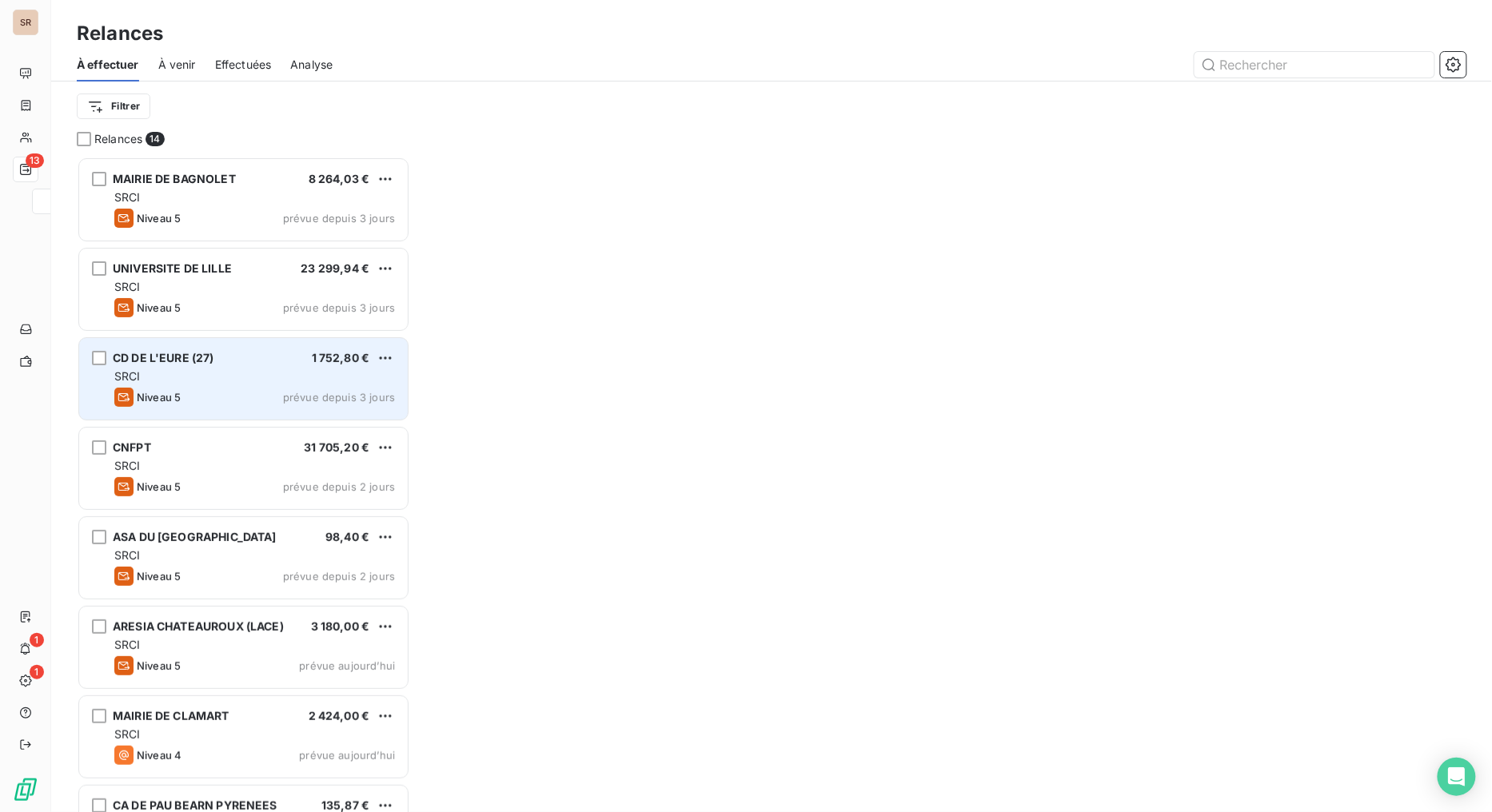
scroll to position [642, 320]
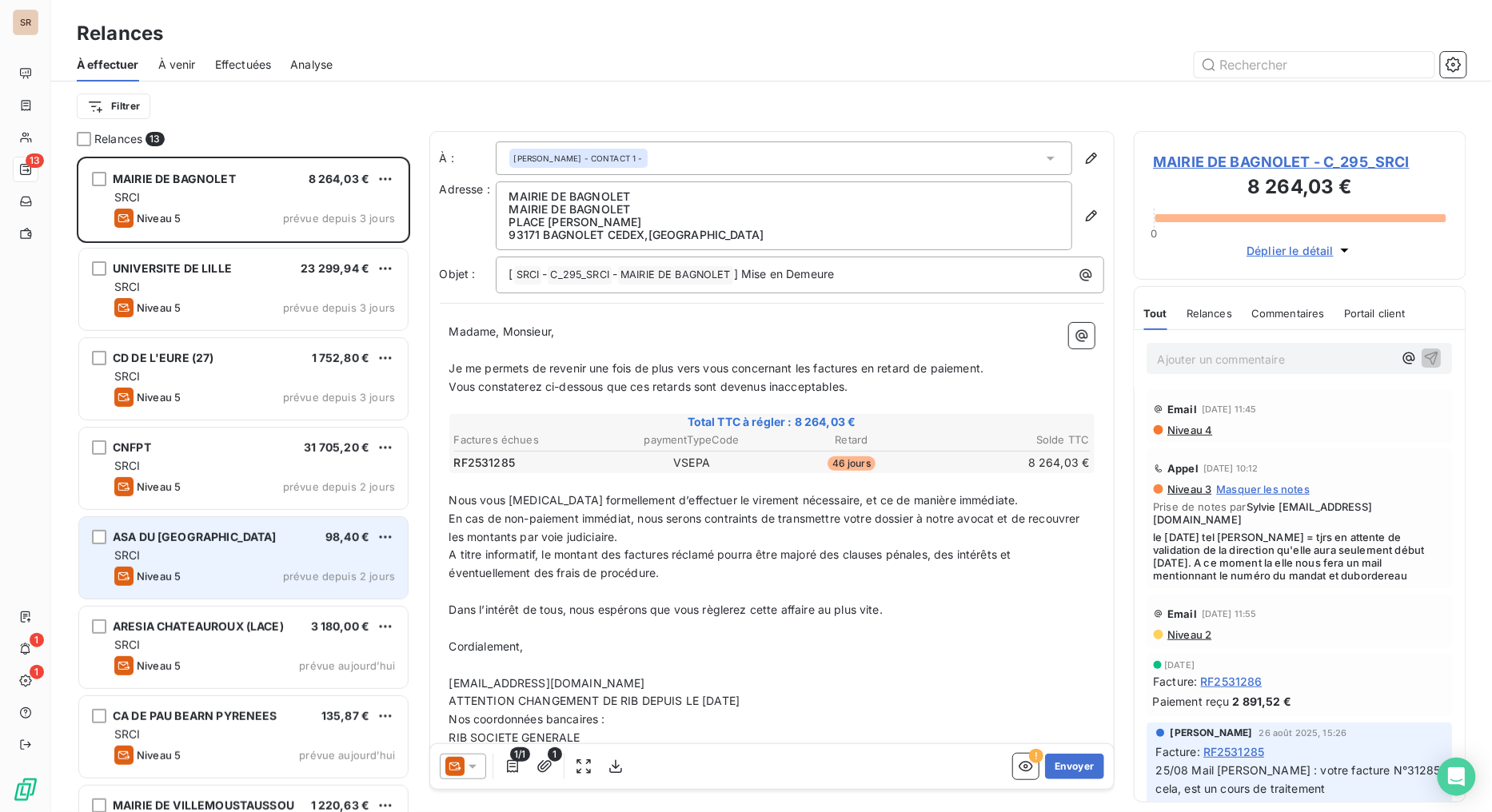
click at [192, 540] on span "ASA DU [GEOGRAPHIC_DATA]" at bounding box center [194, 537] width 164 height 14
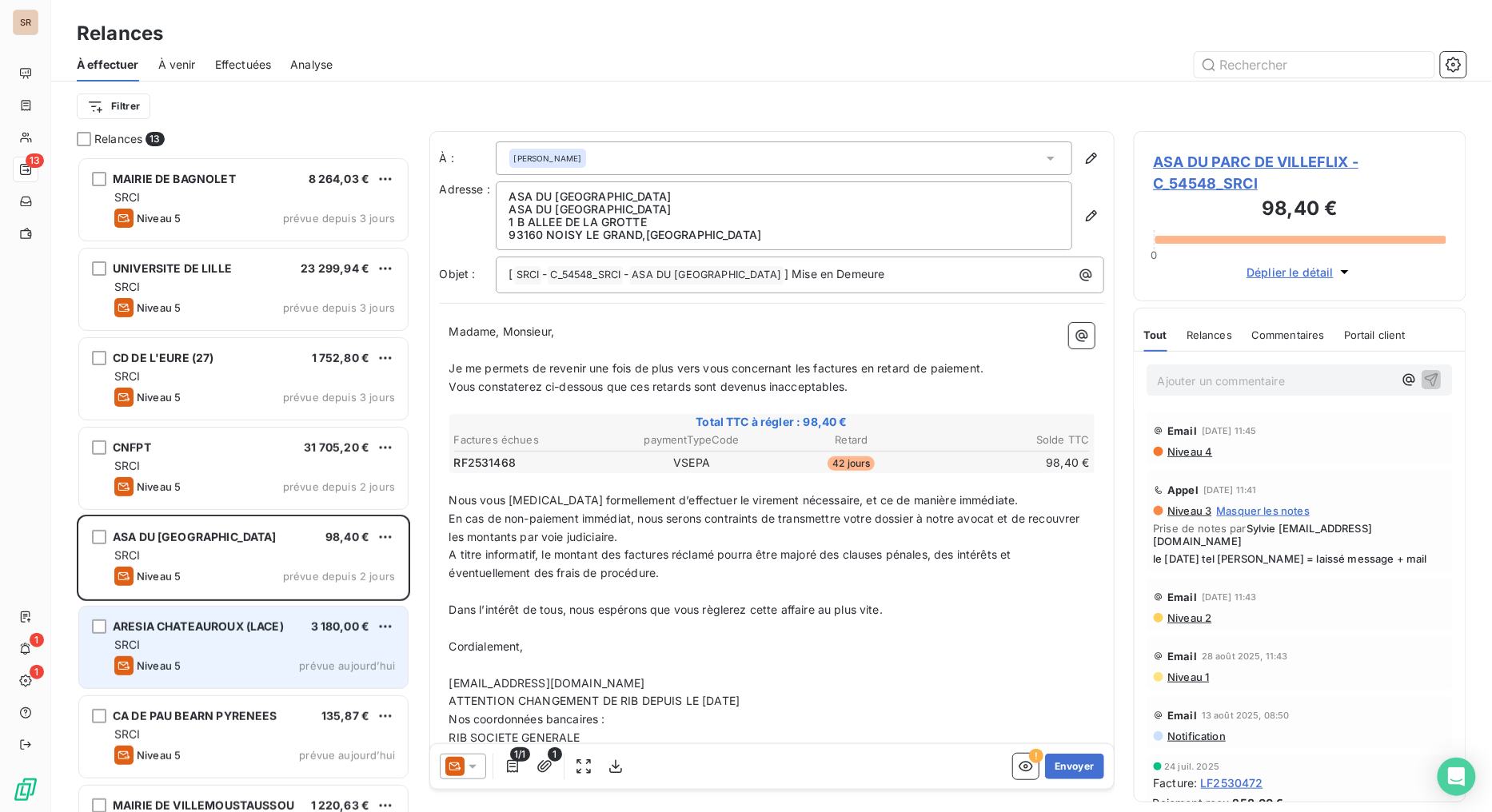
click at [176, 623] on span "ARESIA CHATEAUROUX (LACE)" at bounding box center [198, 626] width 171 height 14
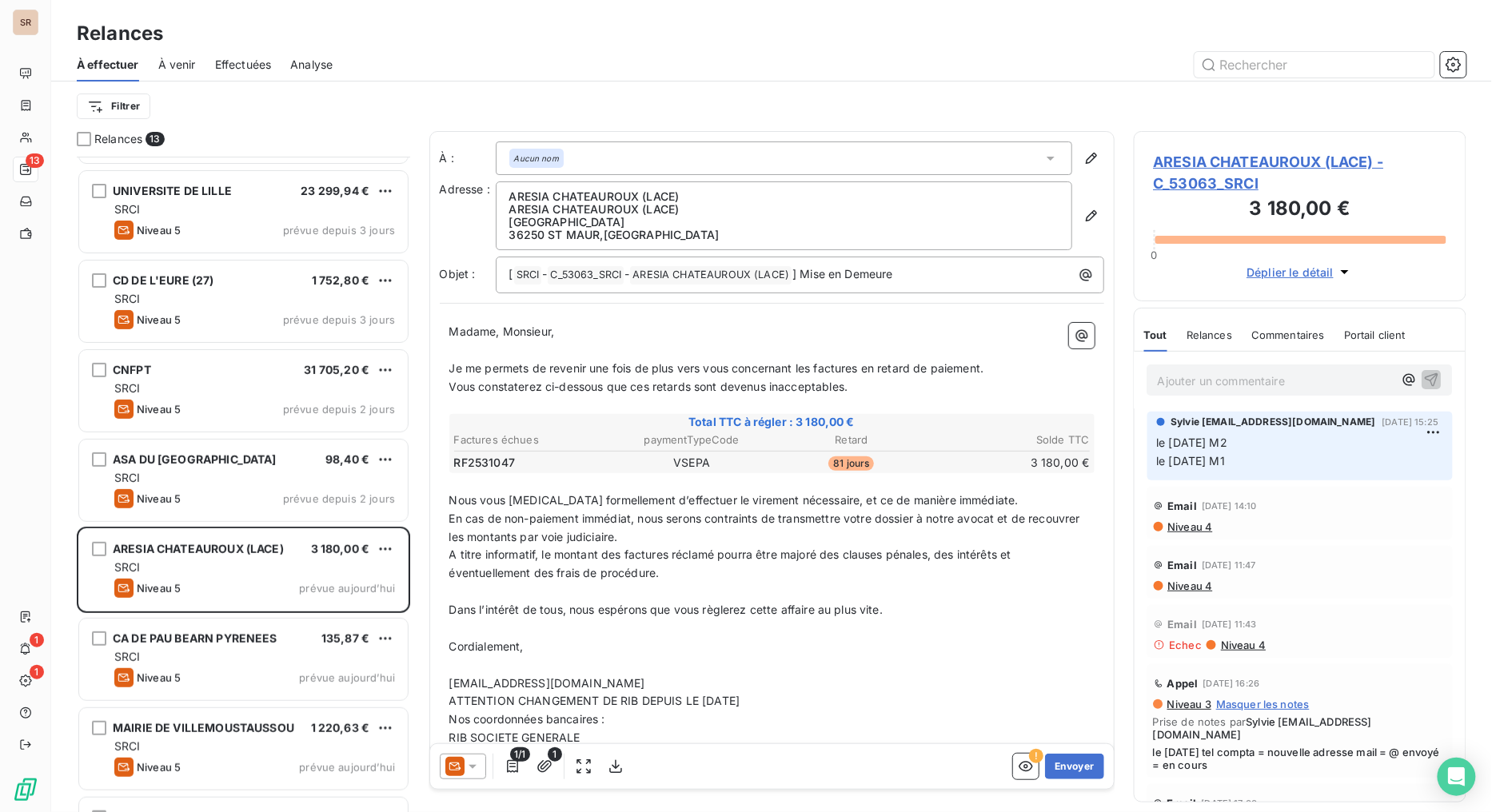
scroll to position [267, 0]
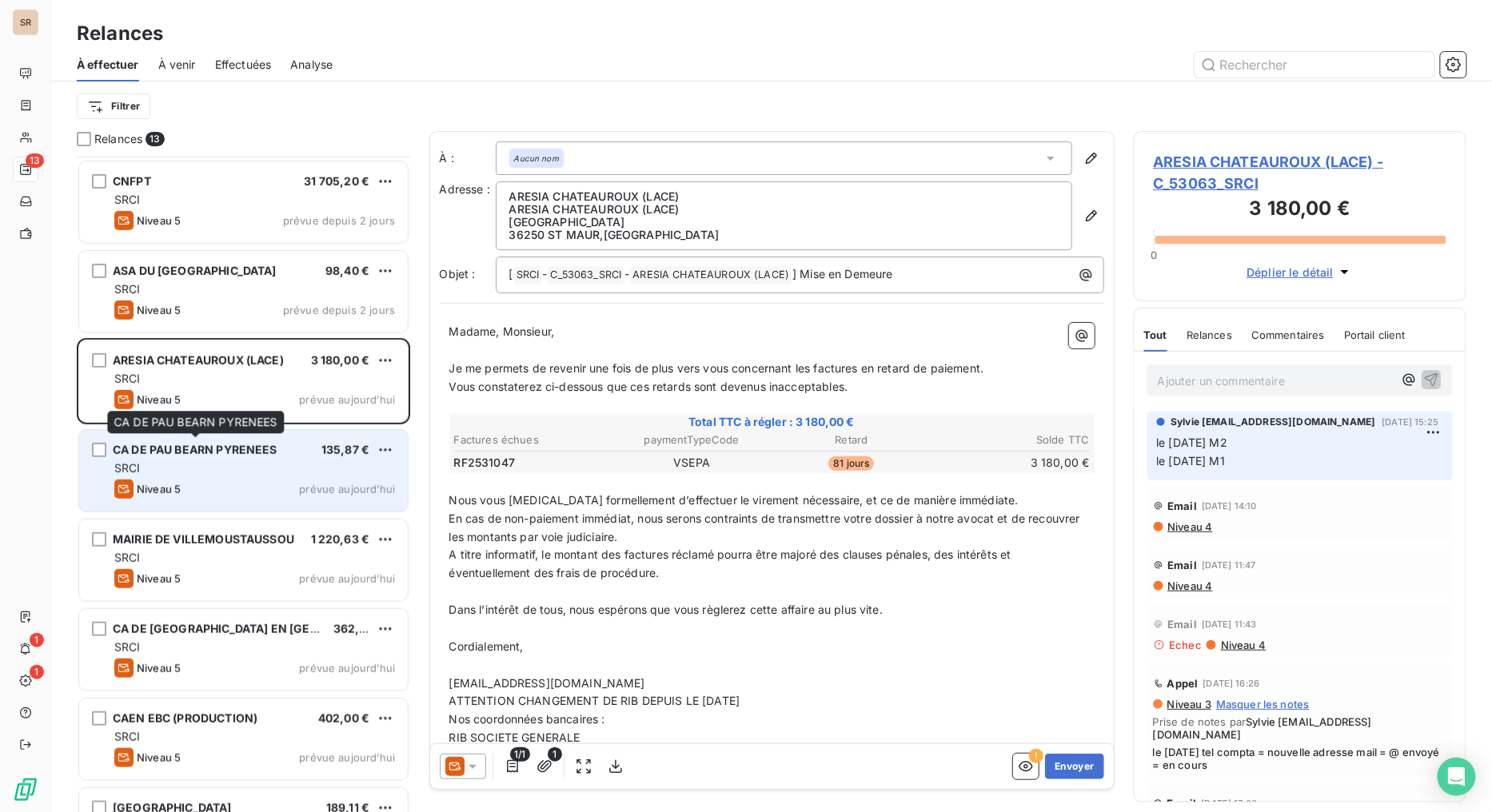
click at [176, 443] on span "CA DE PAU BEARN PYRENEES" at bounding box center [195, 450] width 165 height 14
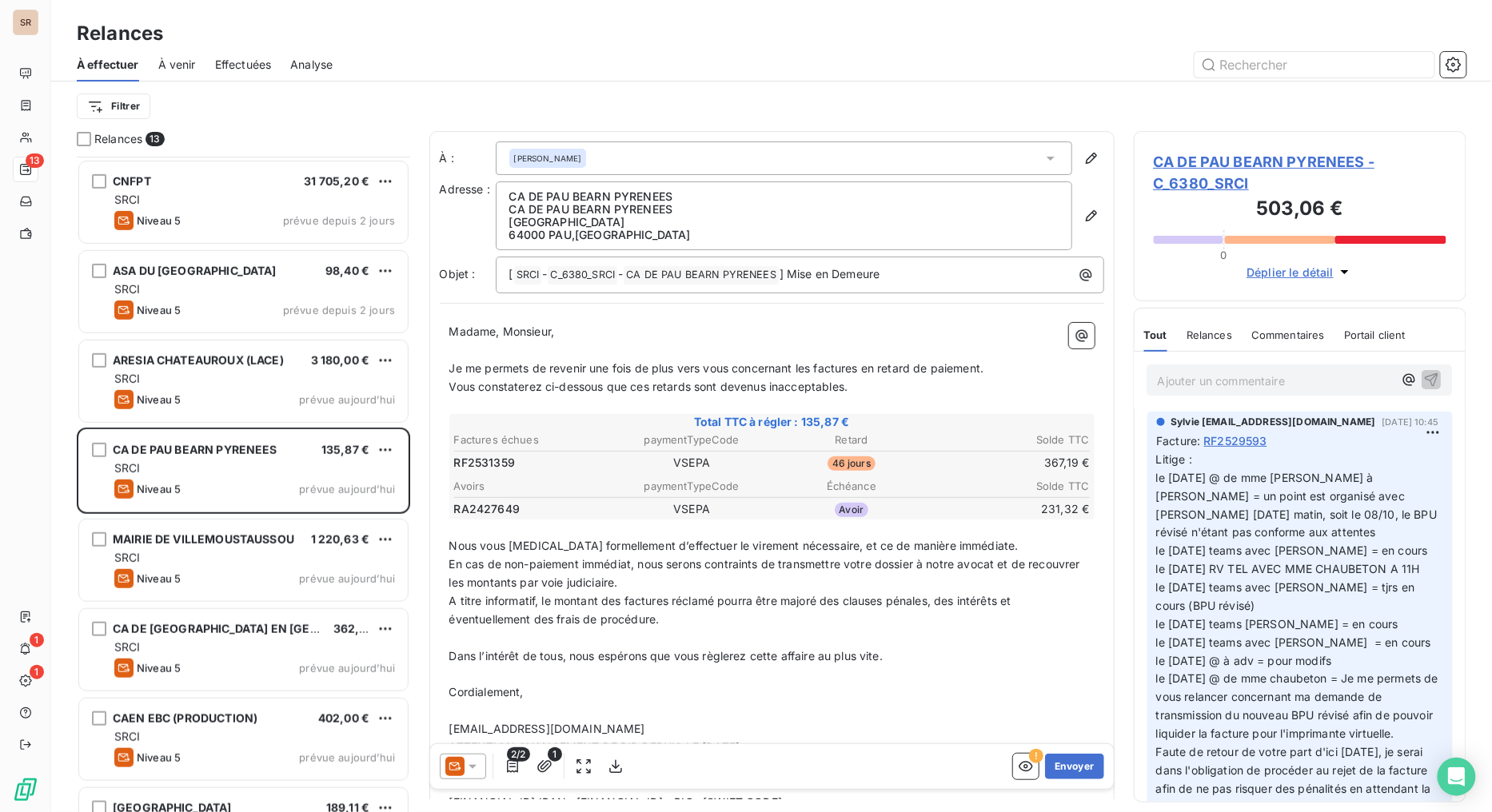
click at [1211, 162] on span "CA DE PAU BEARN PYRENEES - C_6380_SRCI" at bounding box center [1300, 173] width 294 height 43
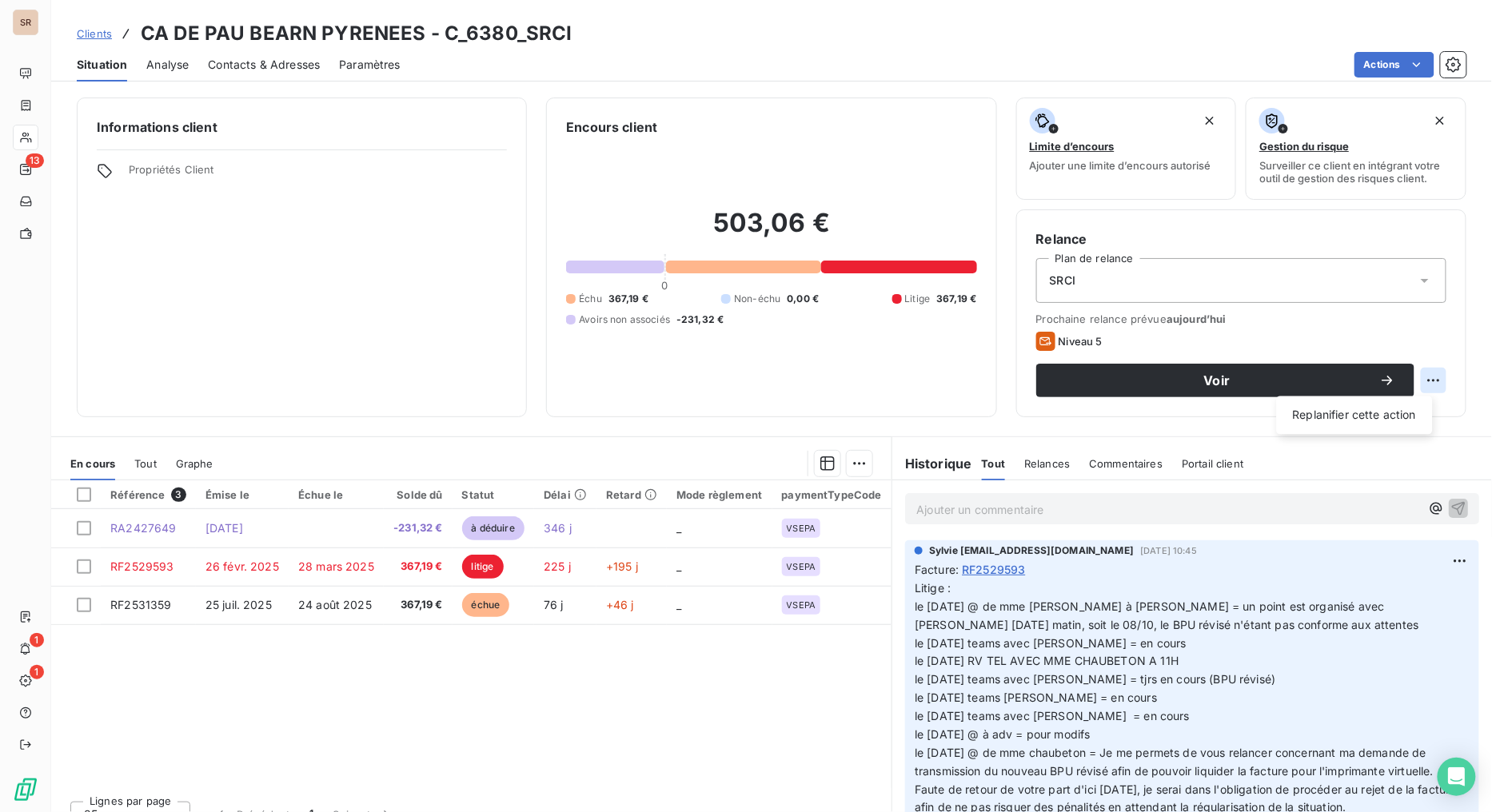
click at [1364, 376] on html "SR 13 1 1 Clients CA DE PAU BEARN PYRENEES - C_6380_SRCI Situation Analyse Cont…" at bounding box center [746, 406] width 1492 height 812
click at [1318, 413] on div "Replanifier cette action" at bounding box center [1355, 415] width 143 height 26
select select "9"
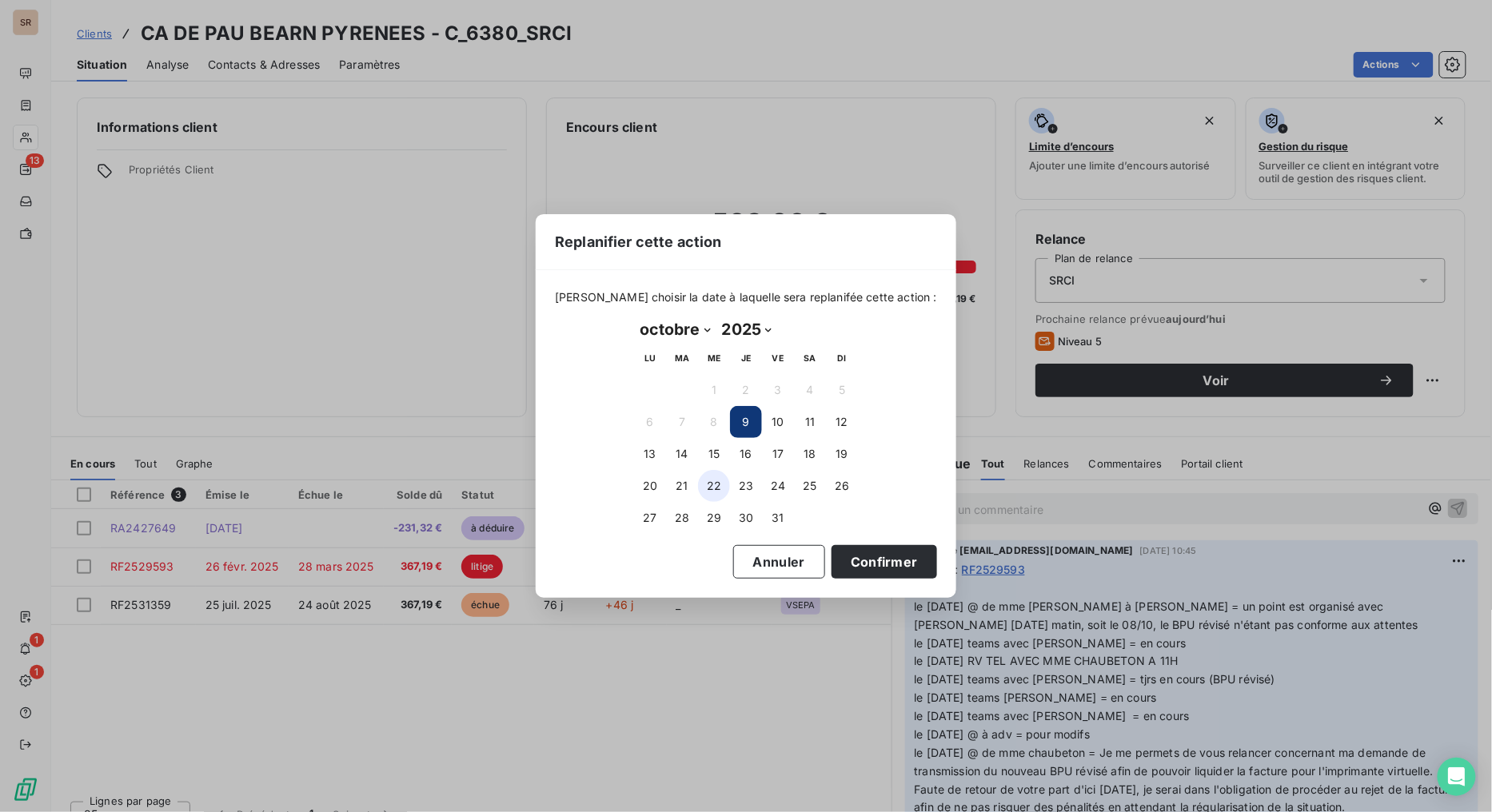
click at [723, 483] on button "22" at bounding box center [714, 486] width 32 height 32
click at [846, 557] on button "Confirmer" at bounding box center [884, 562] width 105 height 33
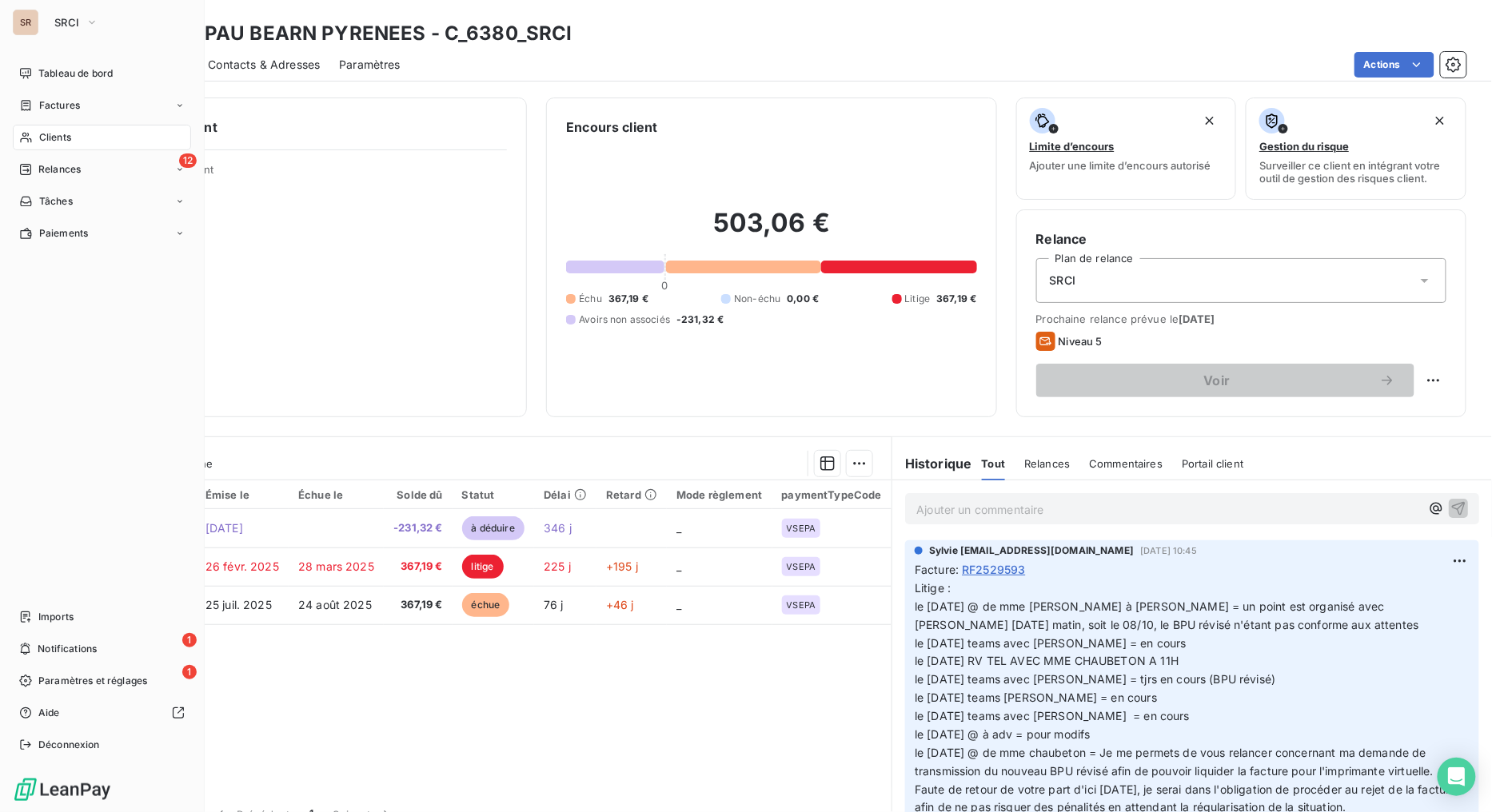
drag, startPoint x: 34, startPoint y: 172, endPoint x: 64, endPoint y: 219, distance: 55.8
click at [34, 174] on div "Relances" at bounding box center [50, 169] width 62 height 15
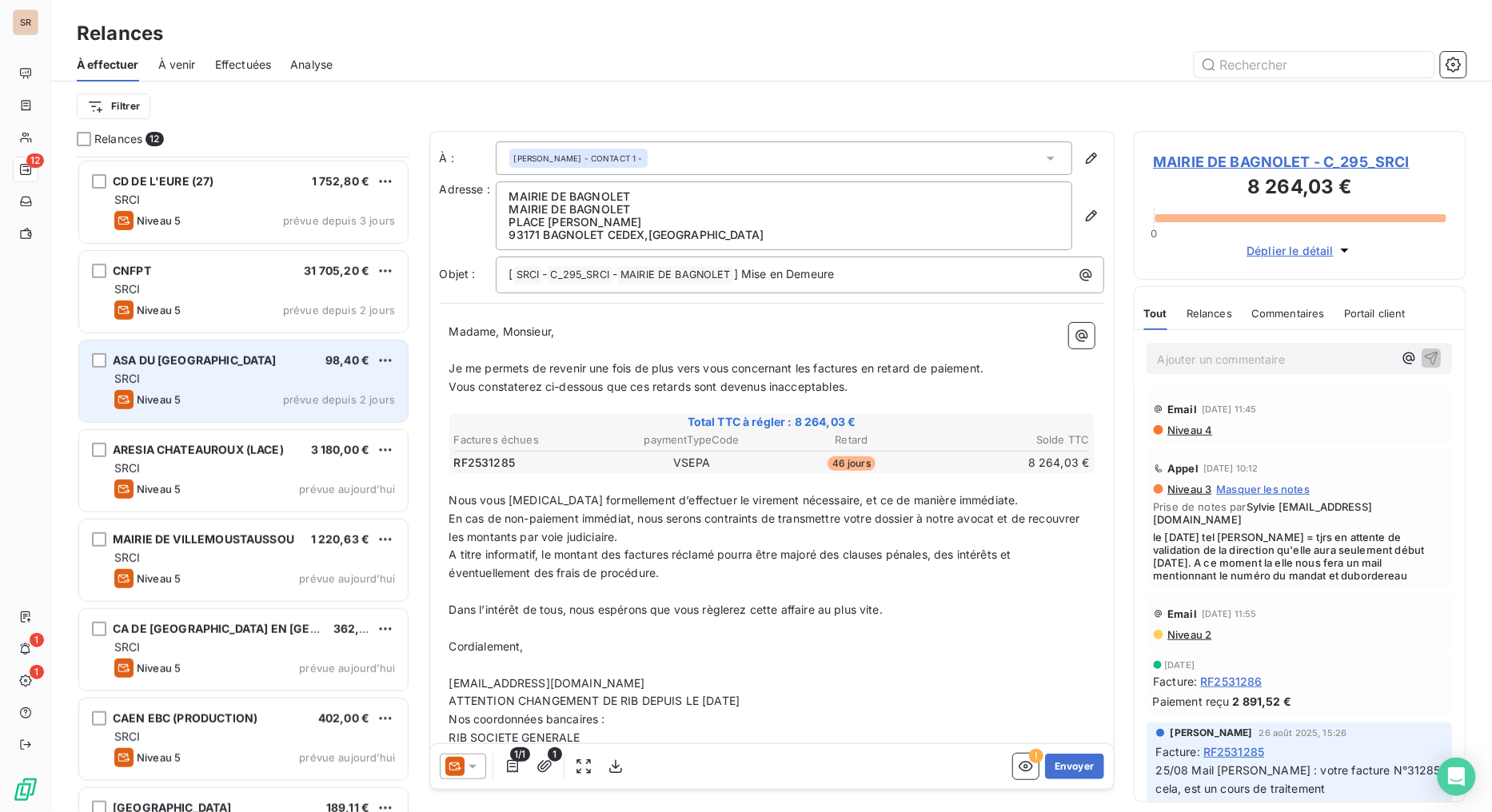
scroll to position [179, 0]
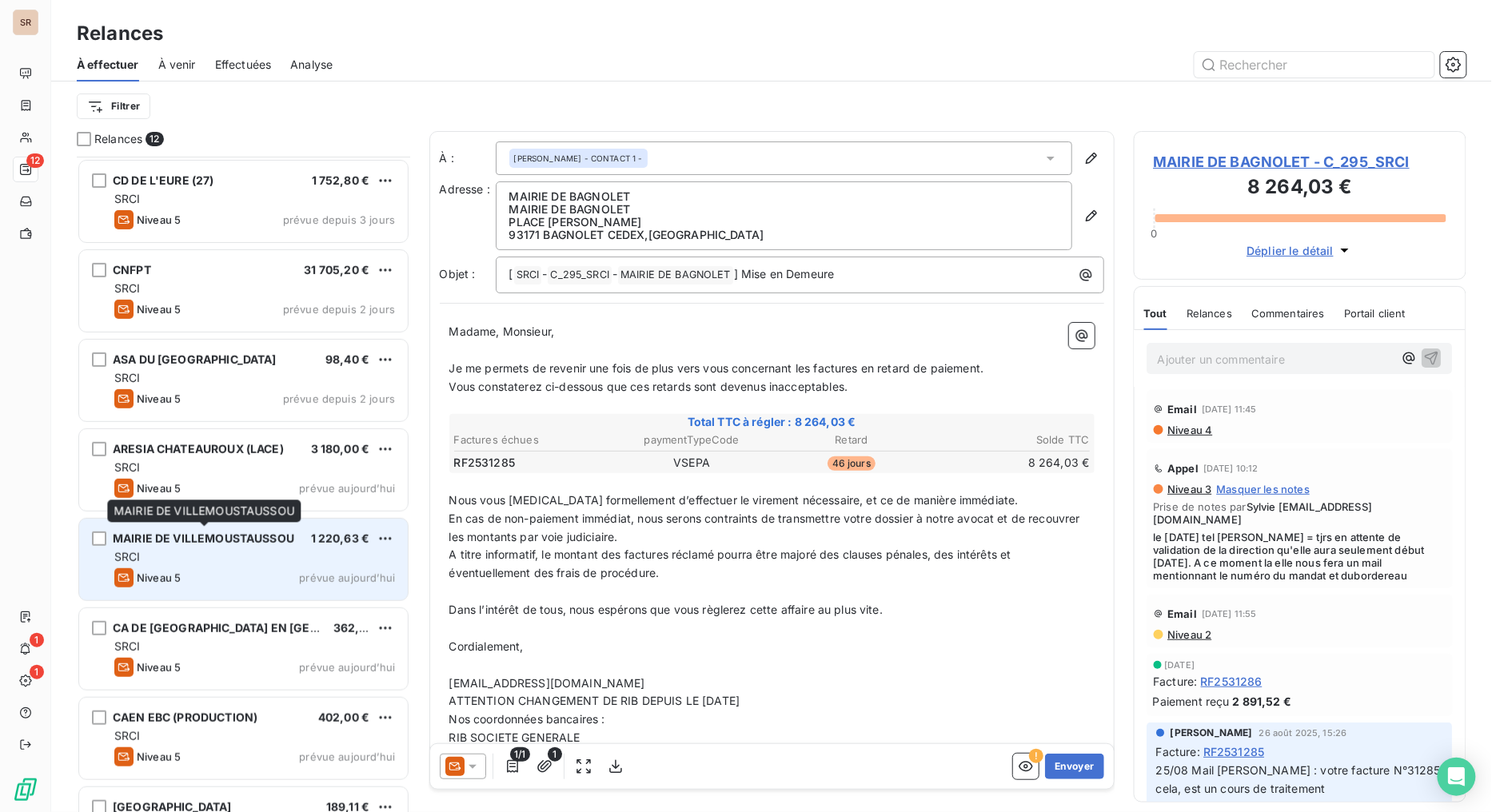
click at [248, 537] on span "MAIRIE DE VILLEMOUSTAUSSOU" at bounding box center [203, 538] width 182 height 14
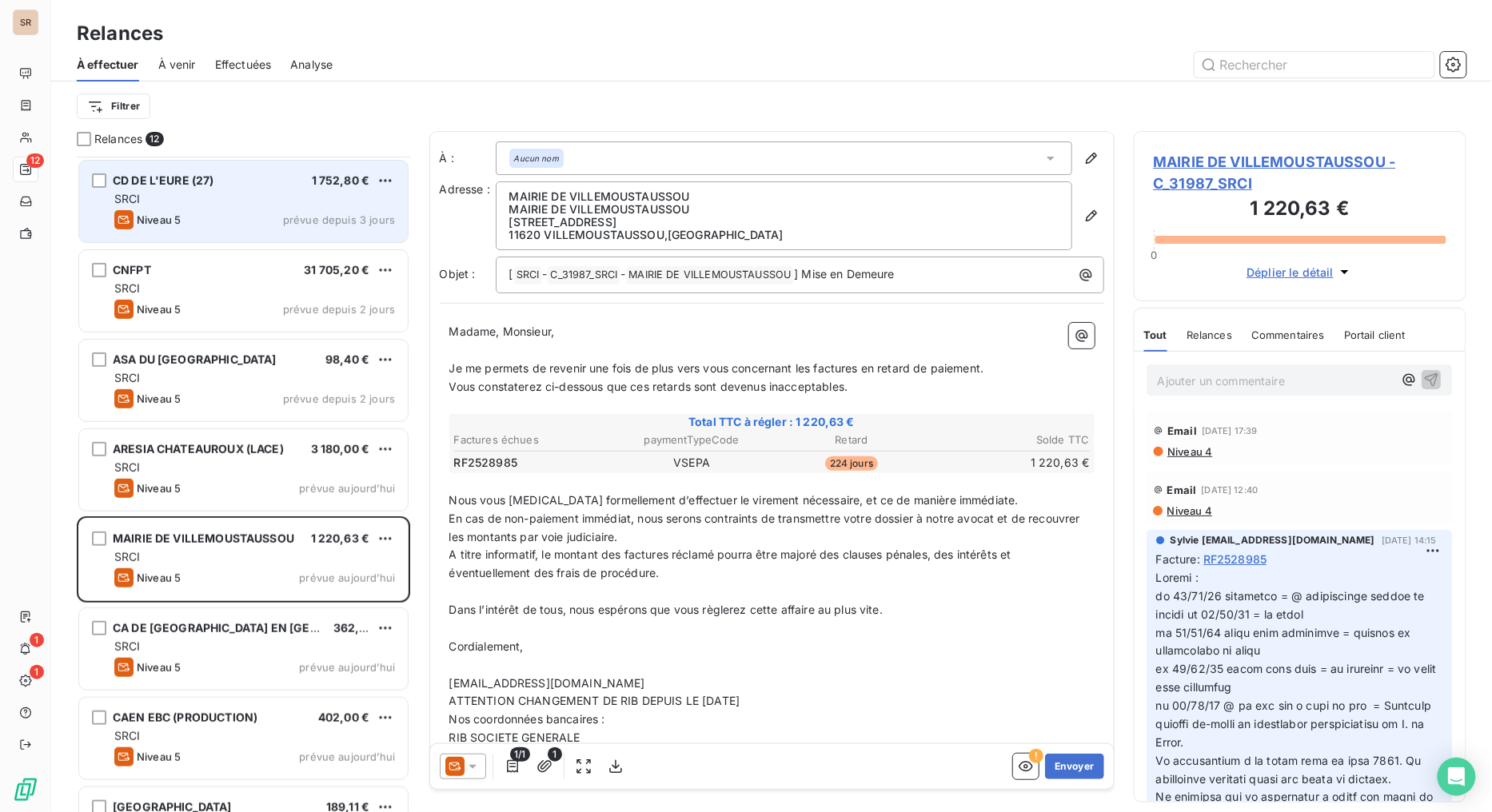
click at [197, 183] on span "CD DE L'EURE (27)" at bounding box center [163, 181] width 101 height 14
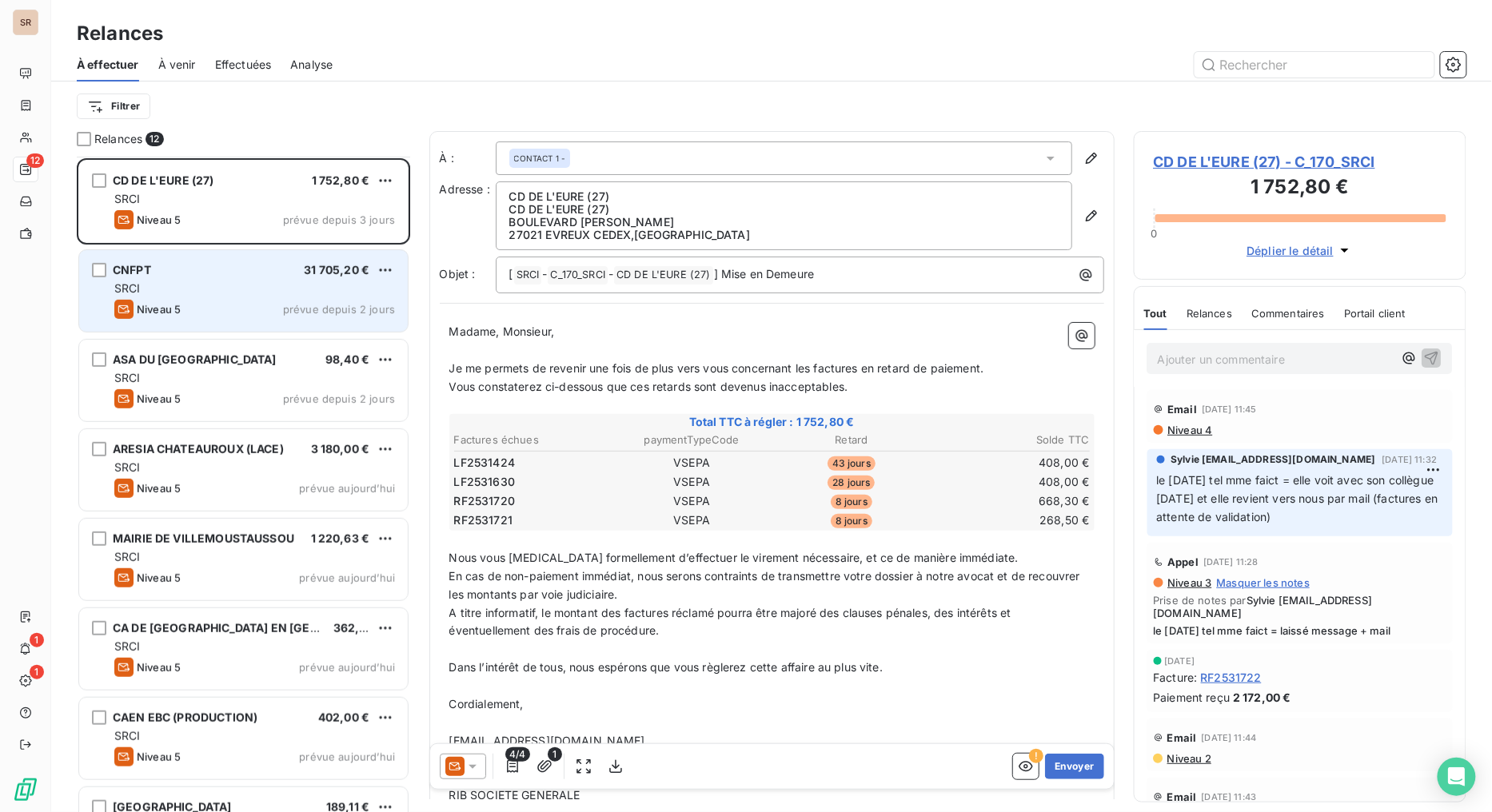
click at [183, 274] on div "CNFPT 31 705,20 €" at bounding box center [254, 270] width 281 height 15
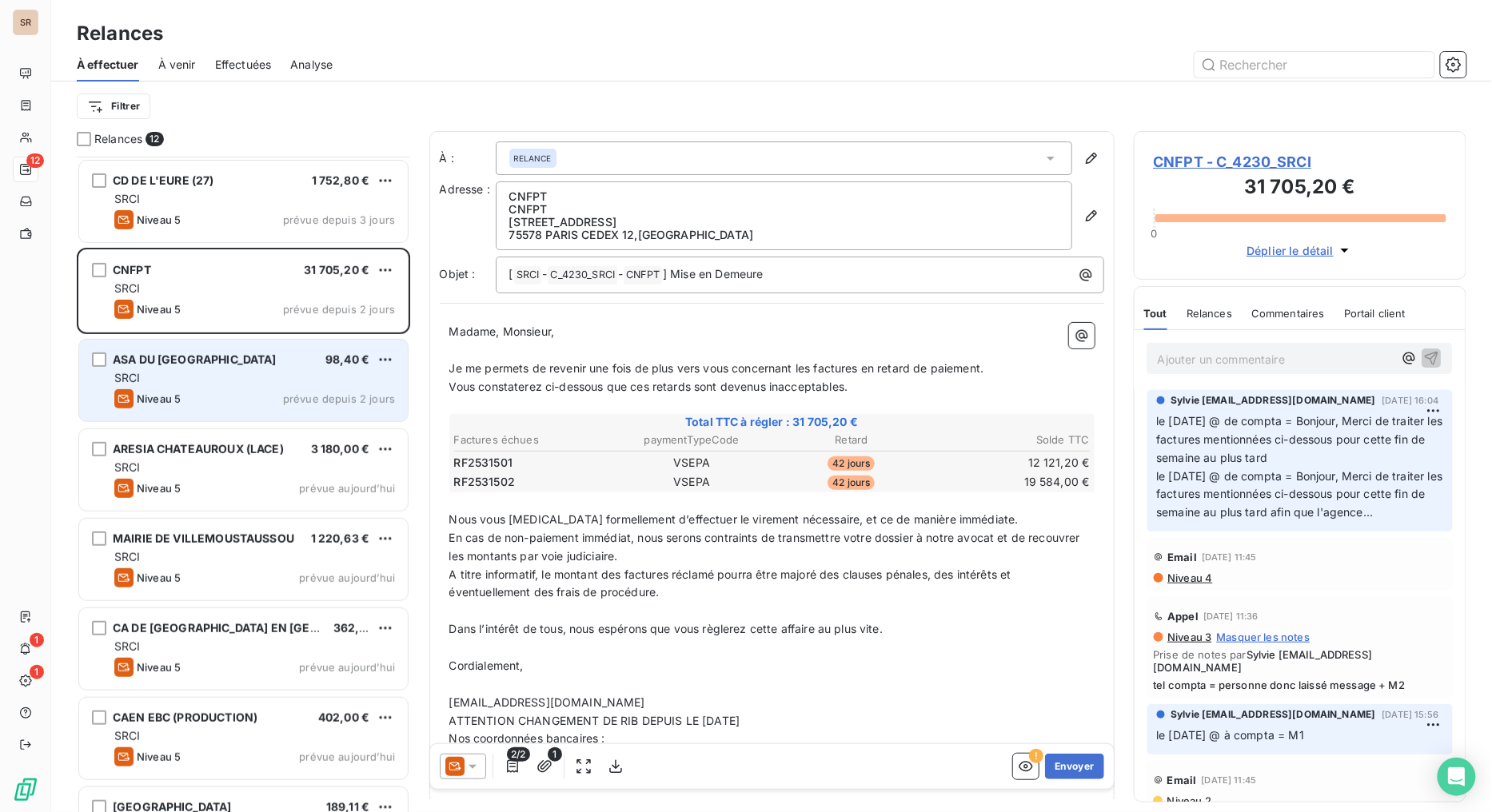
click at [172, 366] on div "ASA DU [GEOGRAPHIC_DATA]" at bounding box center [194, 359] width 164 height 16
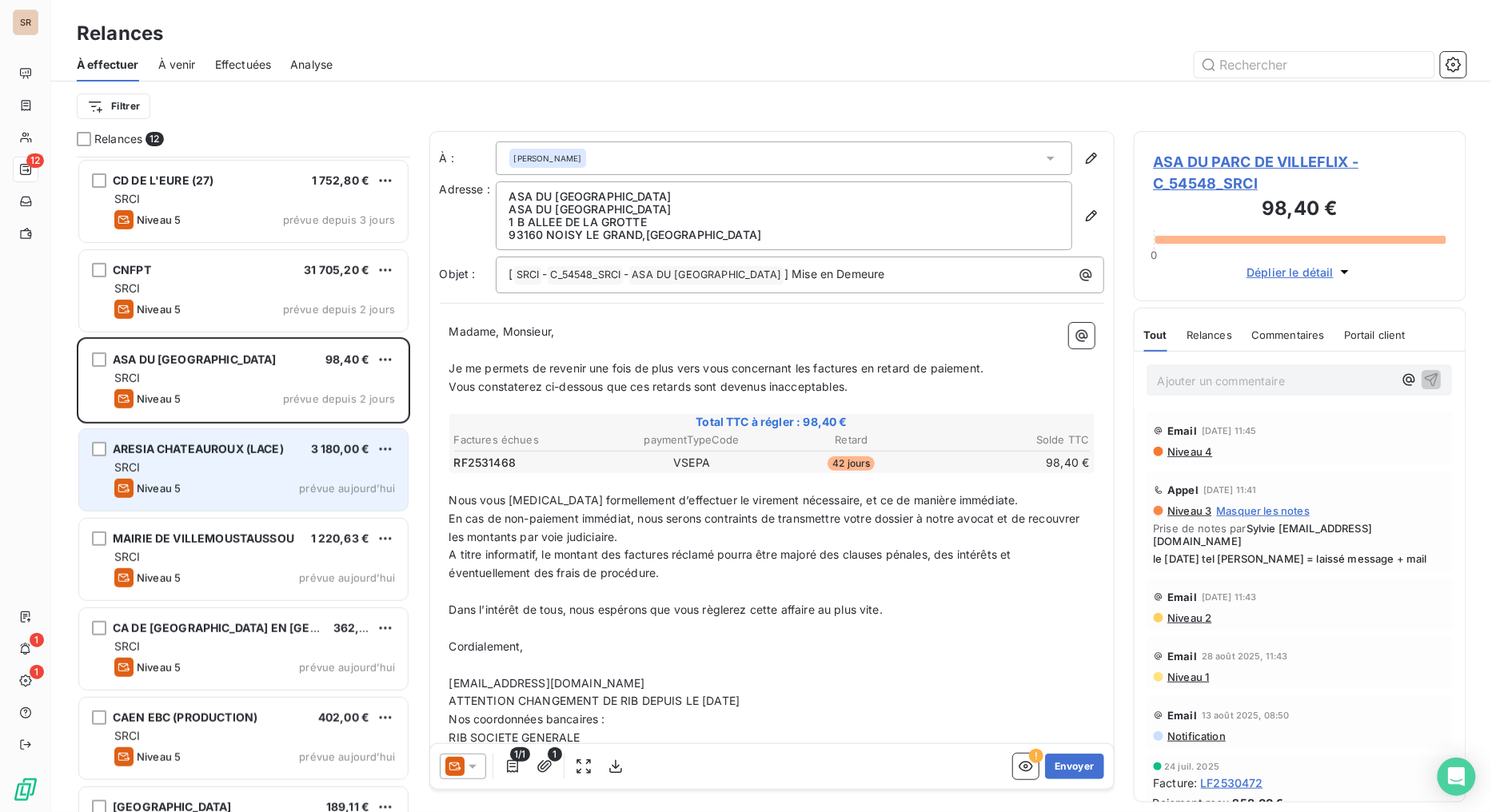
click at [180, 450] on span "ARESIA CHATEAUROUX (LACE)" at bounding box center [198, 449] width 171 height 14
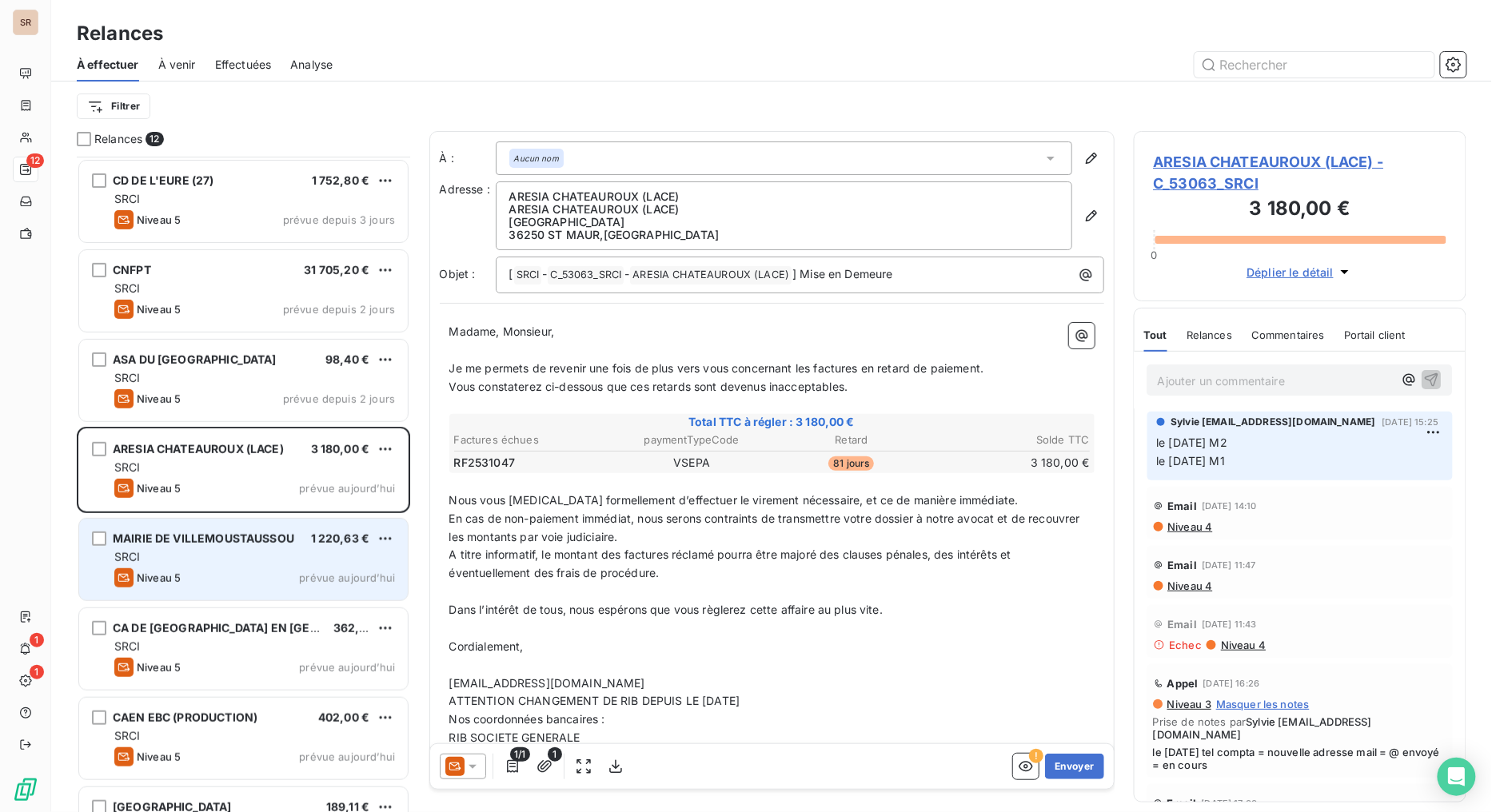
click at [188, 537] on span "MAIRIE DE VILLEMOUSTAUSSOU" at bounding box center [203, 538] width 182 height 14
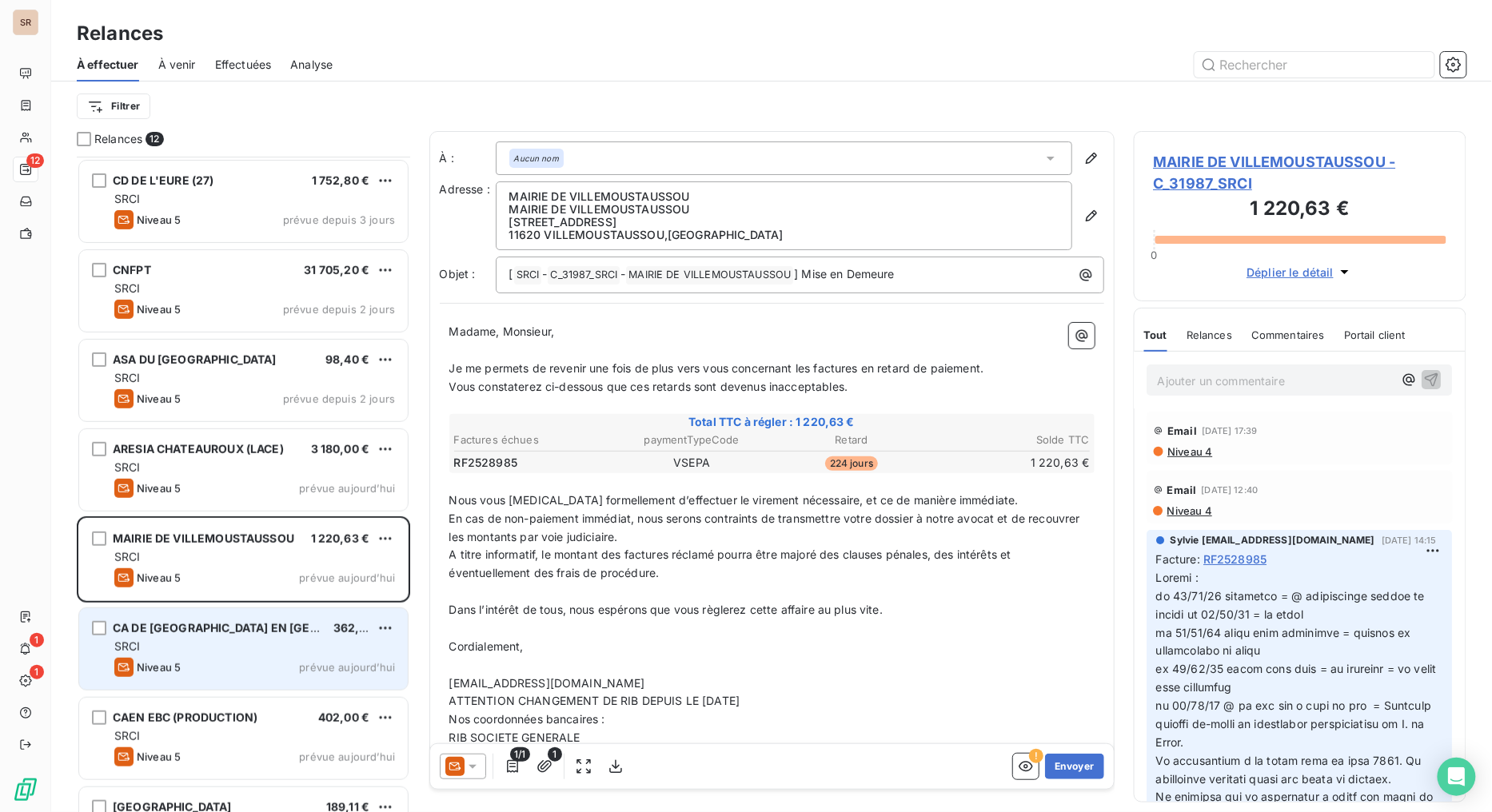
click at [188, 626] on span "CA DE [GEOGRAPHIC_DATA] EN [GEOGRAPHIC_DATA]" at bounding box center [260, 628] width 296 height 14
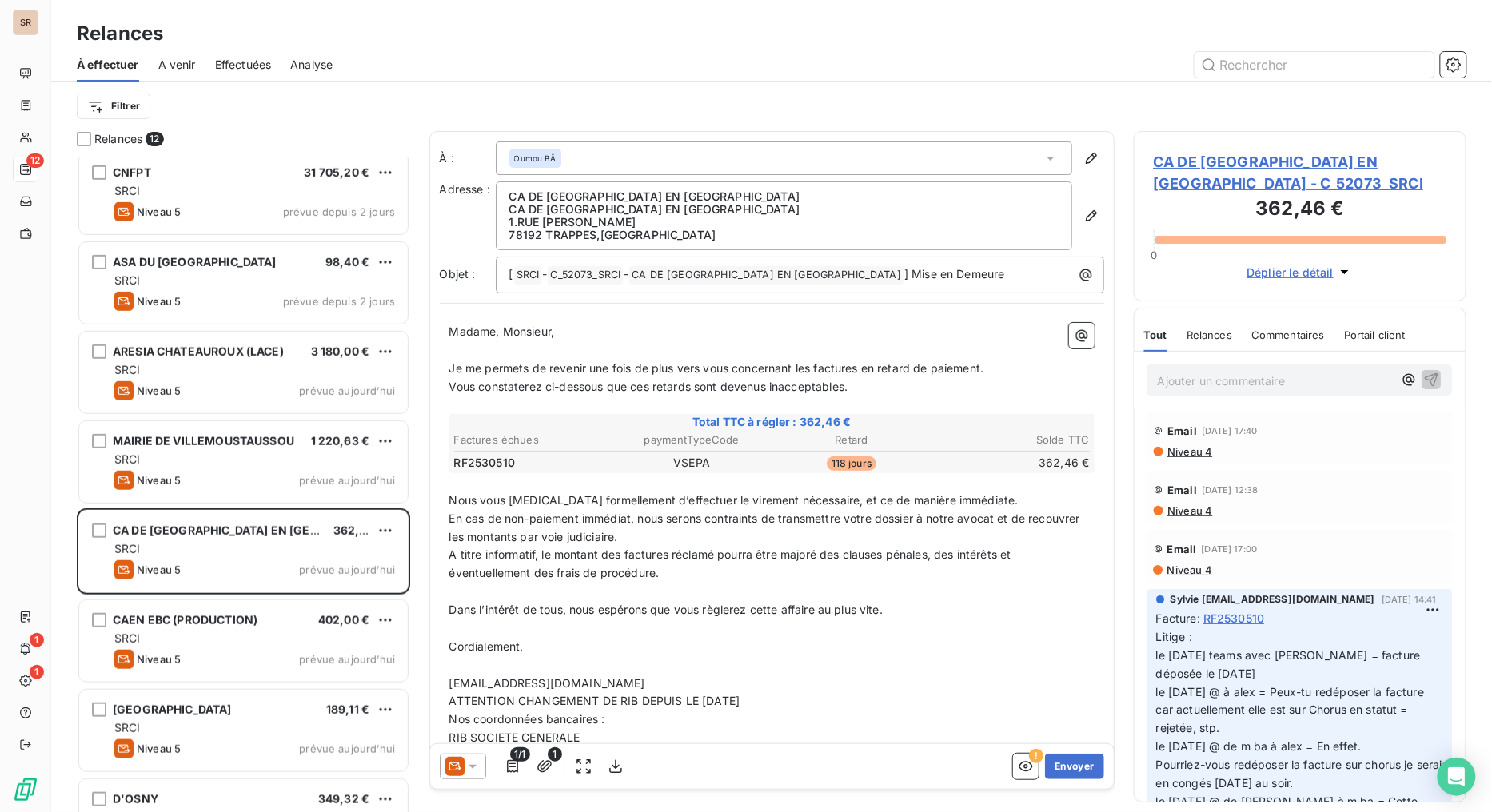
scroll to position [419, 0]
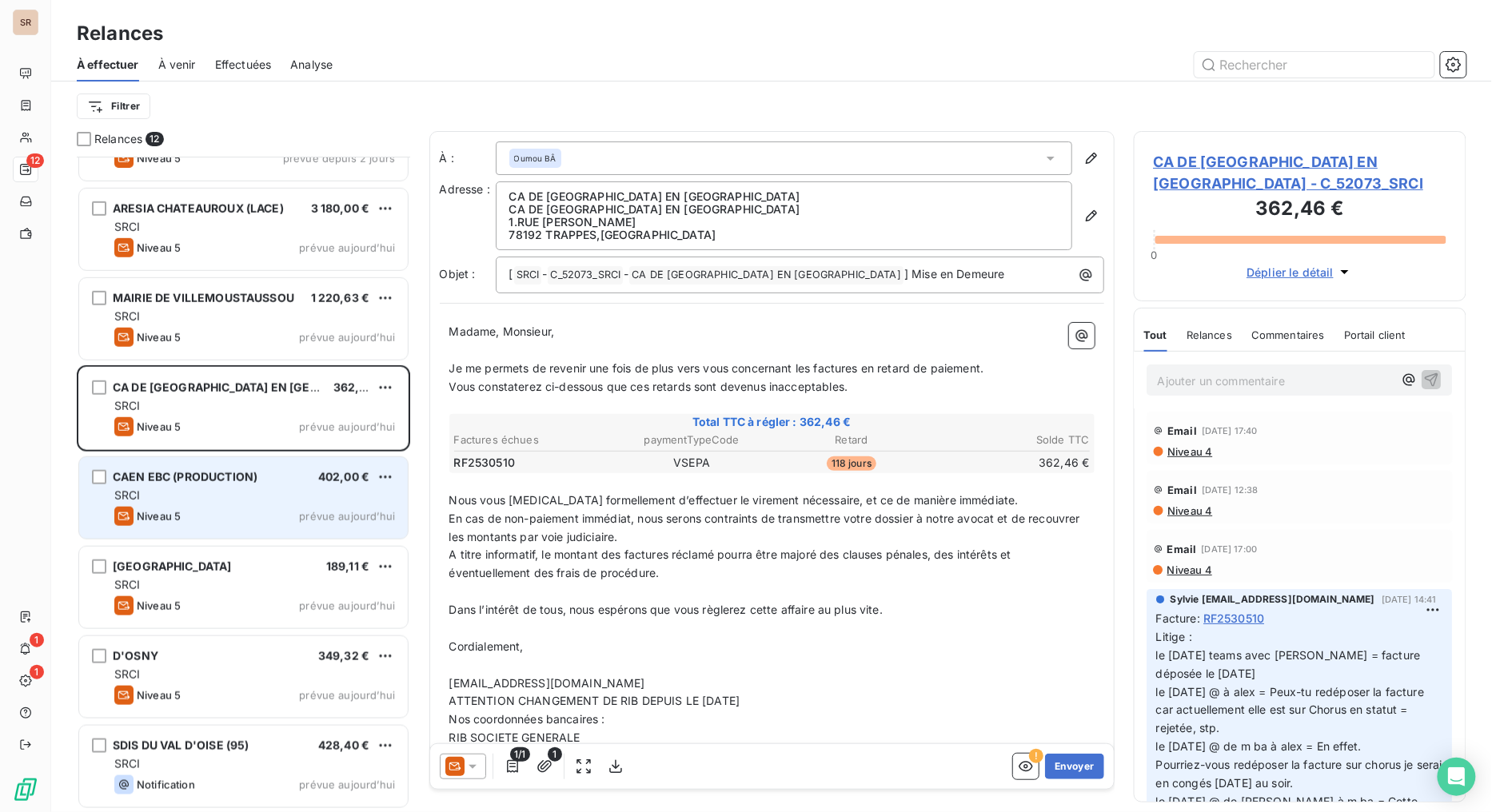
click at [190, 483] on div "CAEN EBC (PRODUCTION)" at bounding box center [185, 477] width 144 height 16
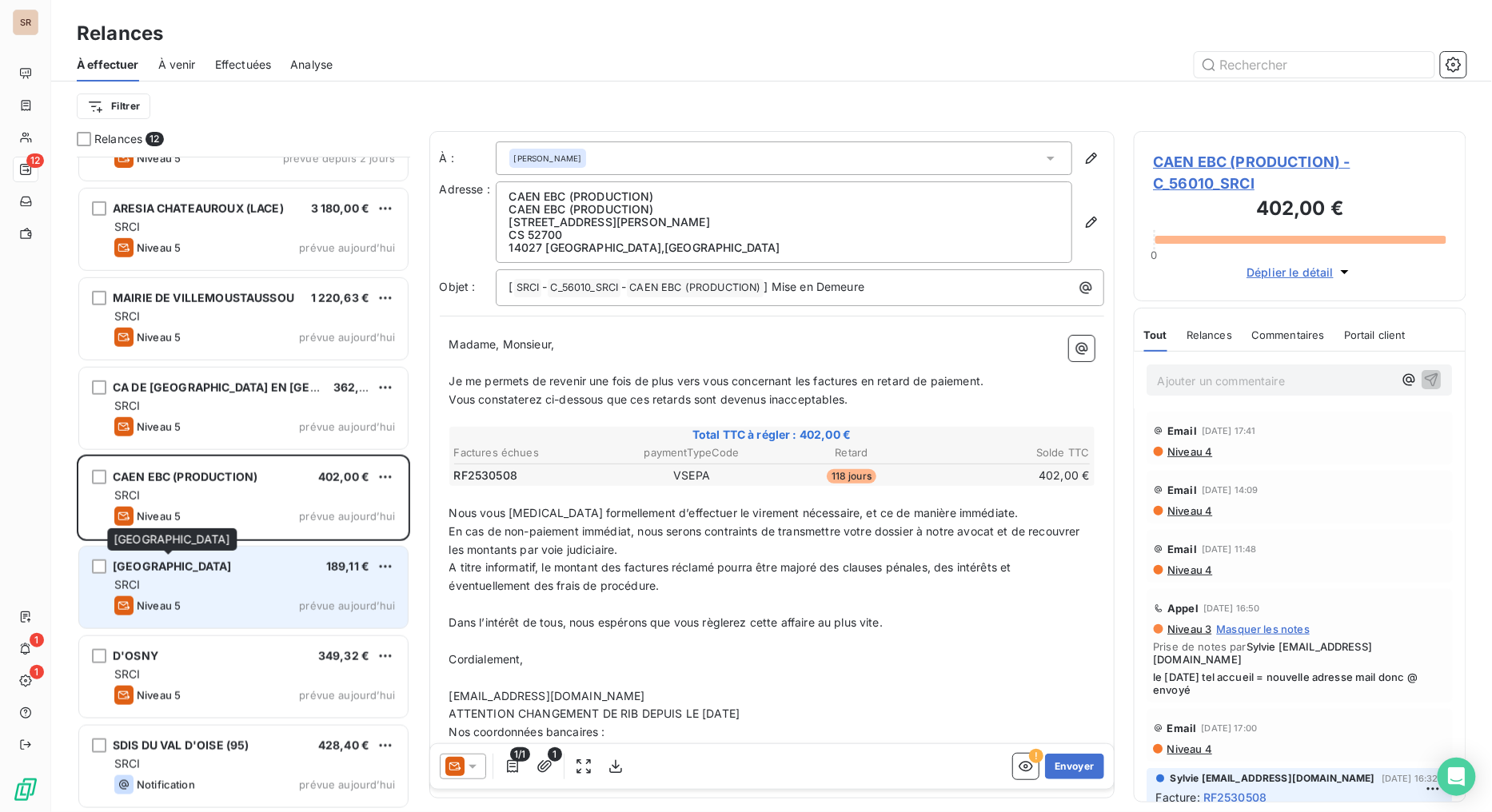
click at [184, 566] on span "[GEOGRAPHIC_DATA]" at bounding box center [172, 567] width 119 height 14
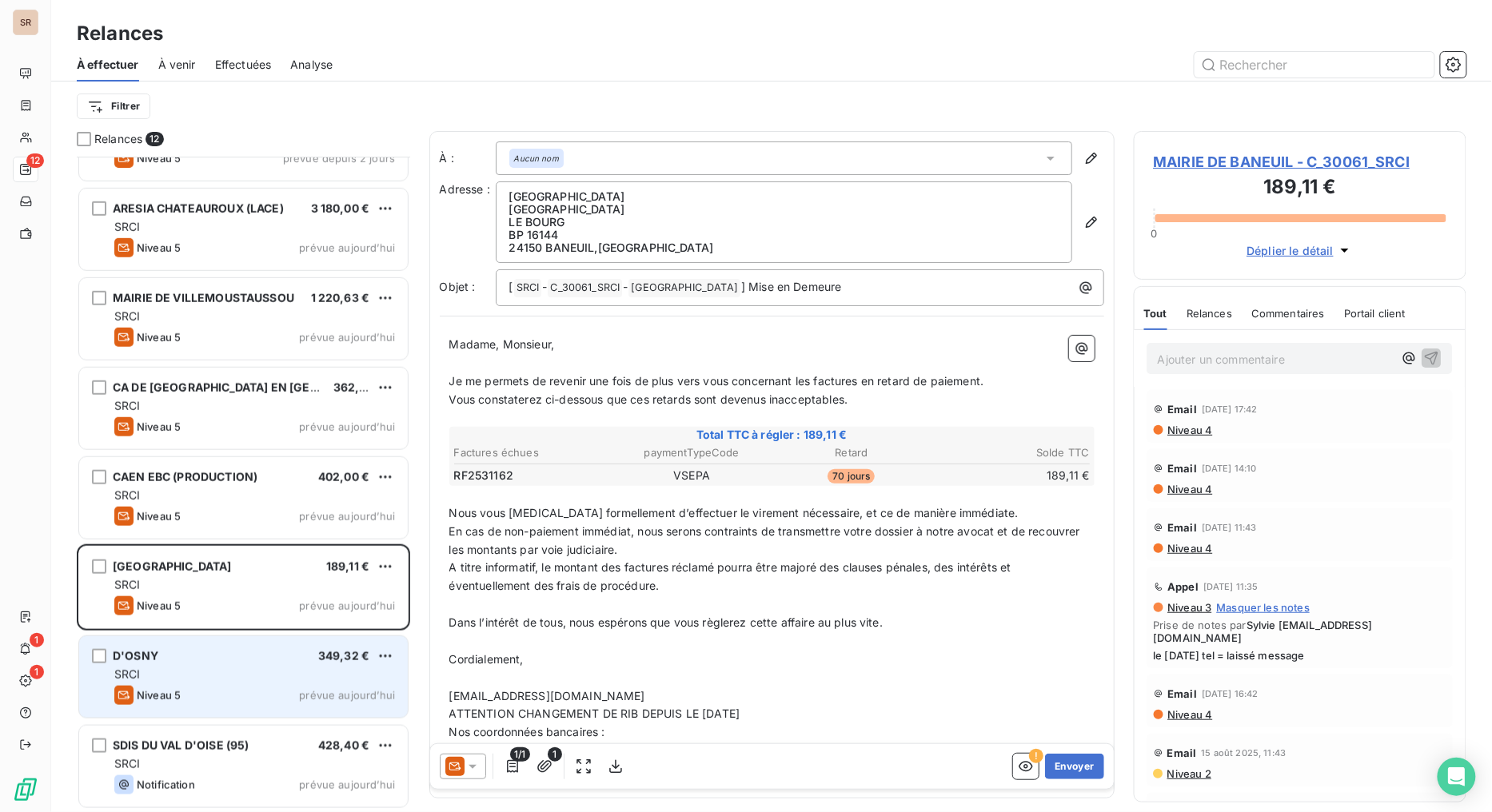
click at [171, 647] on div "D'OSNY 349,32 €" at bounding box center [254, 656] width 281 height 15
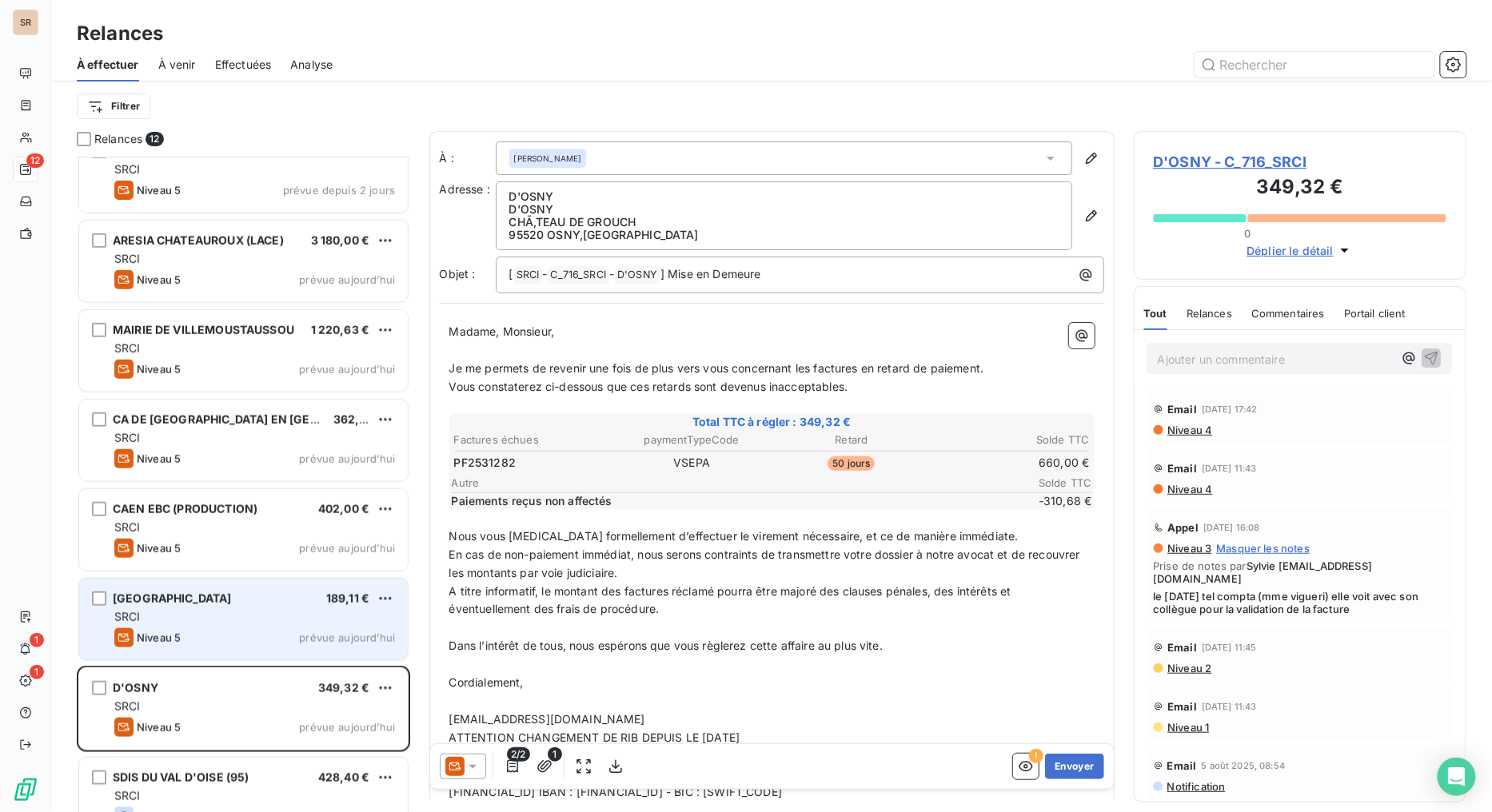
scroll to position [419, 0]
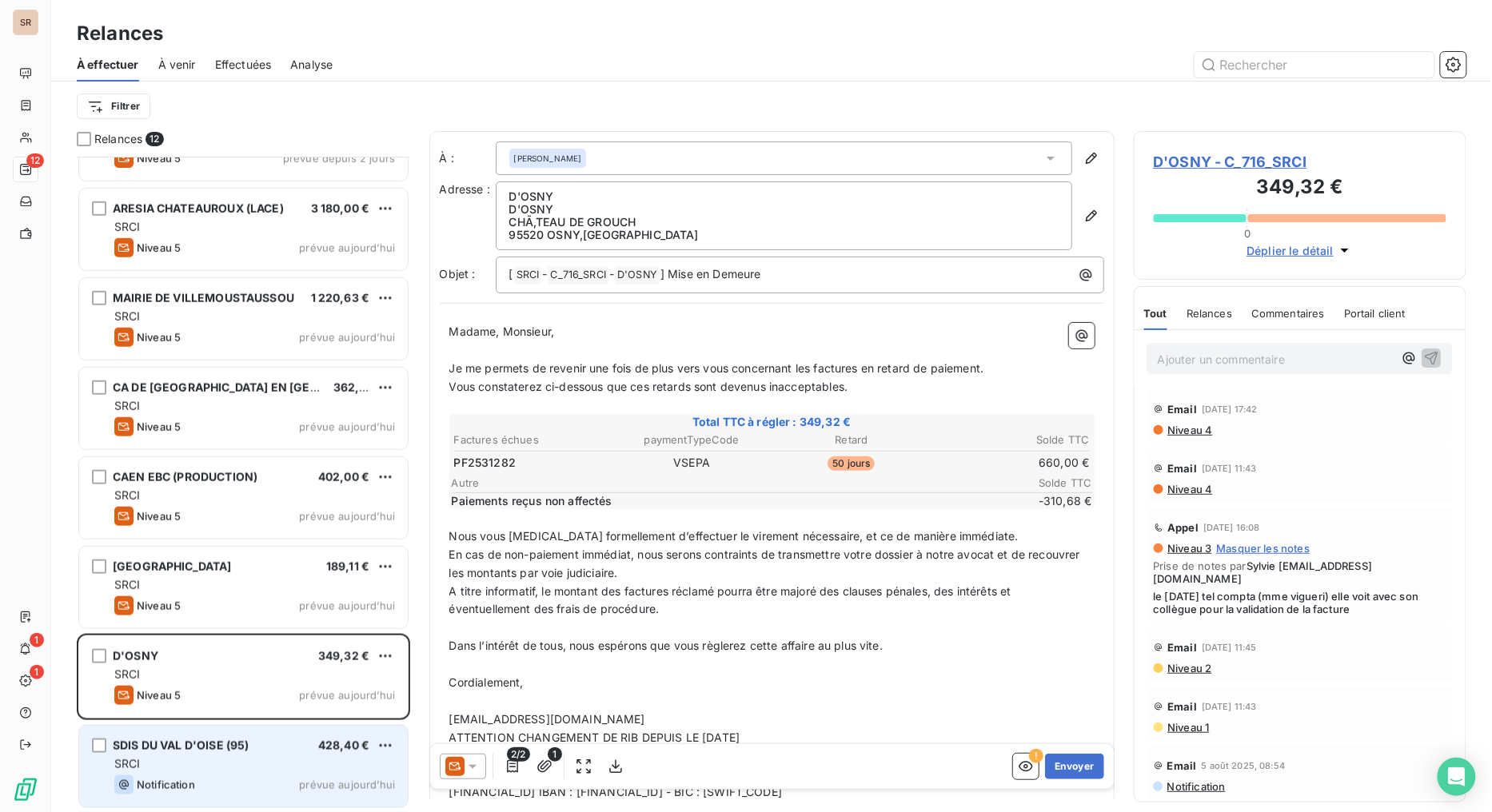
click at [204, 647] on span "SDIS DU VAL D'OISE (95)" at bounding box center [181, 745] width 136 height 14
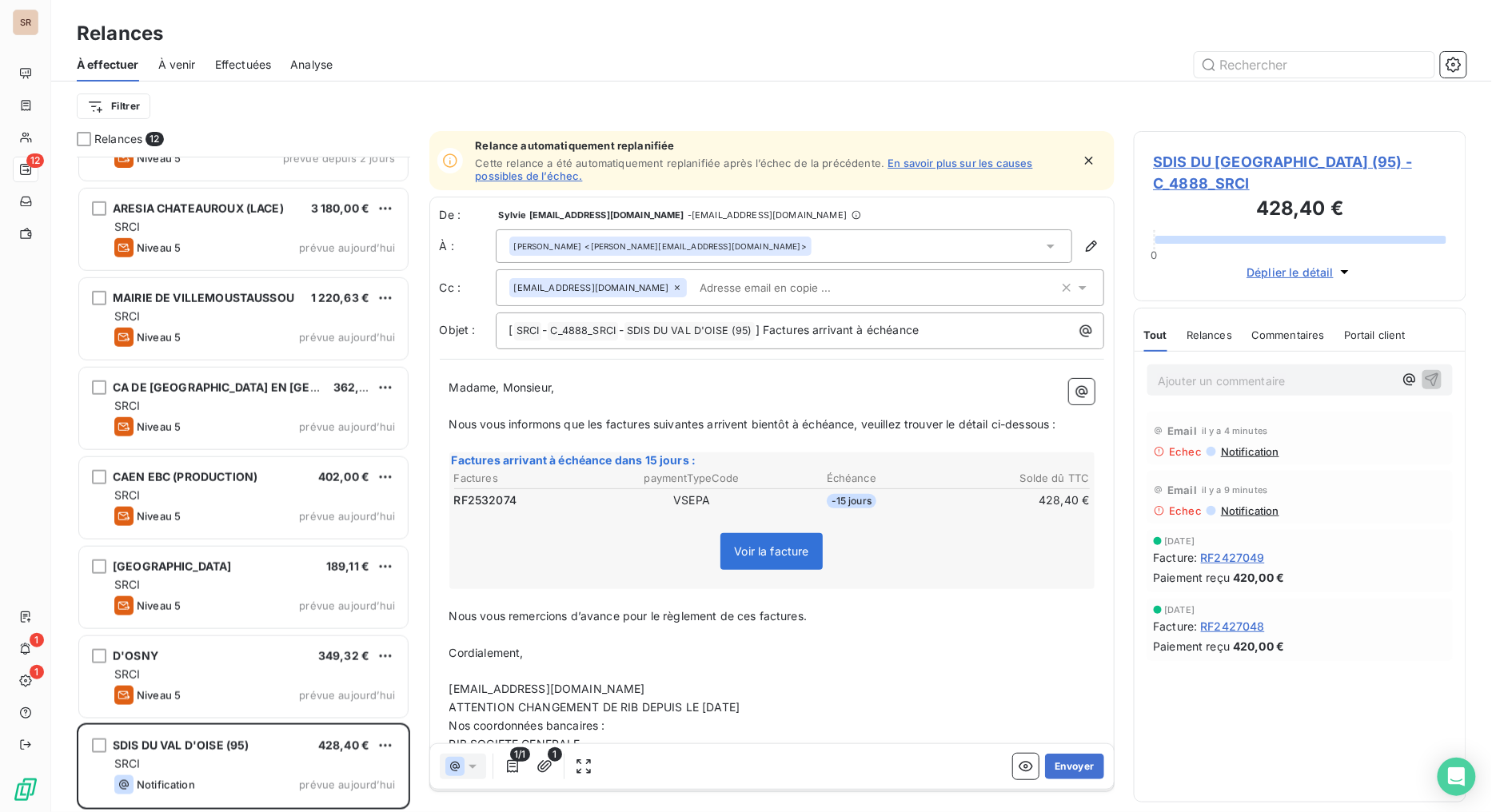
click at [1194, 166] on span "SDIS DU [GEOGRAPHIC_DATA] (95) - C_4888_SRCI" at bounding box center [1300, 173] width 294 height 43
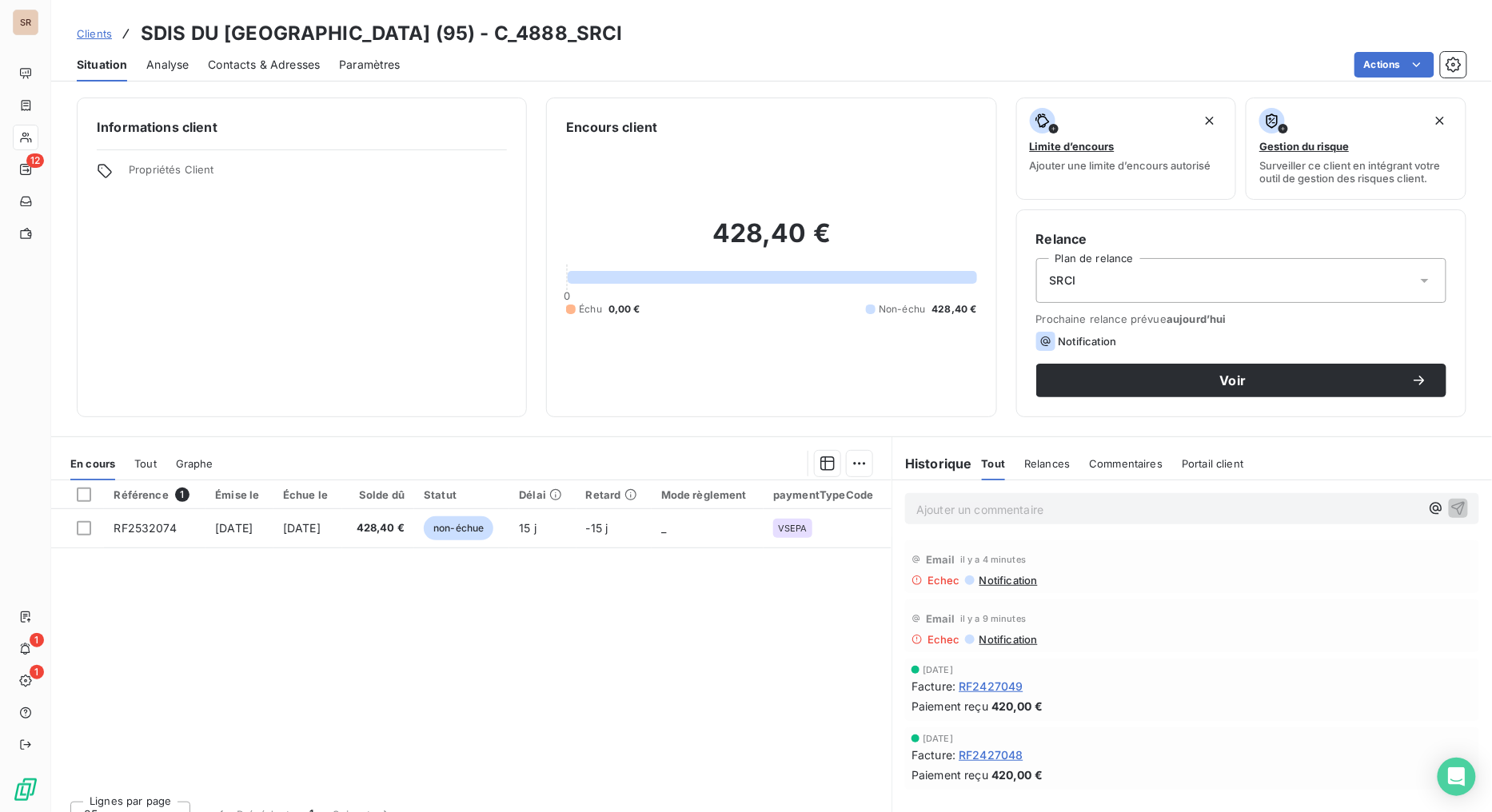
click at [257, 62] on span "Contacts & Adresses" at bounding box center [264, 65] width 112 height 16
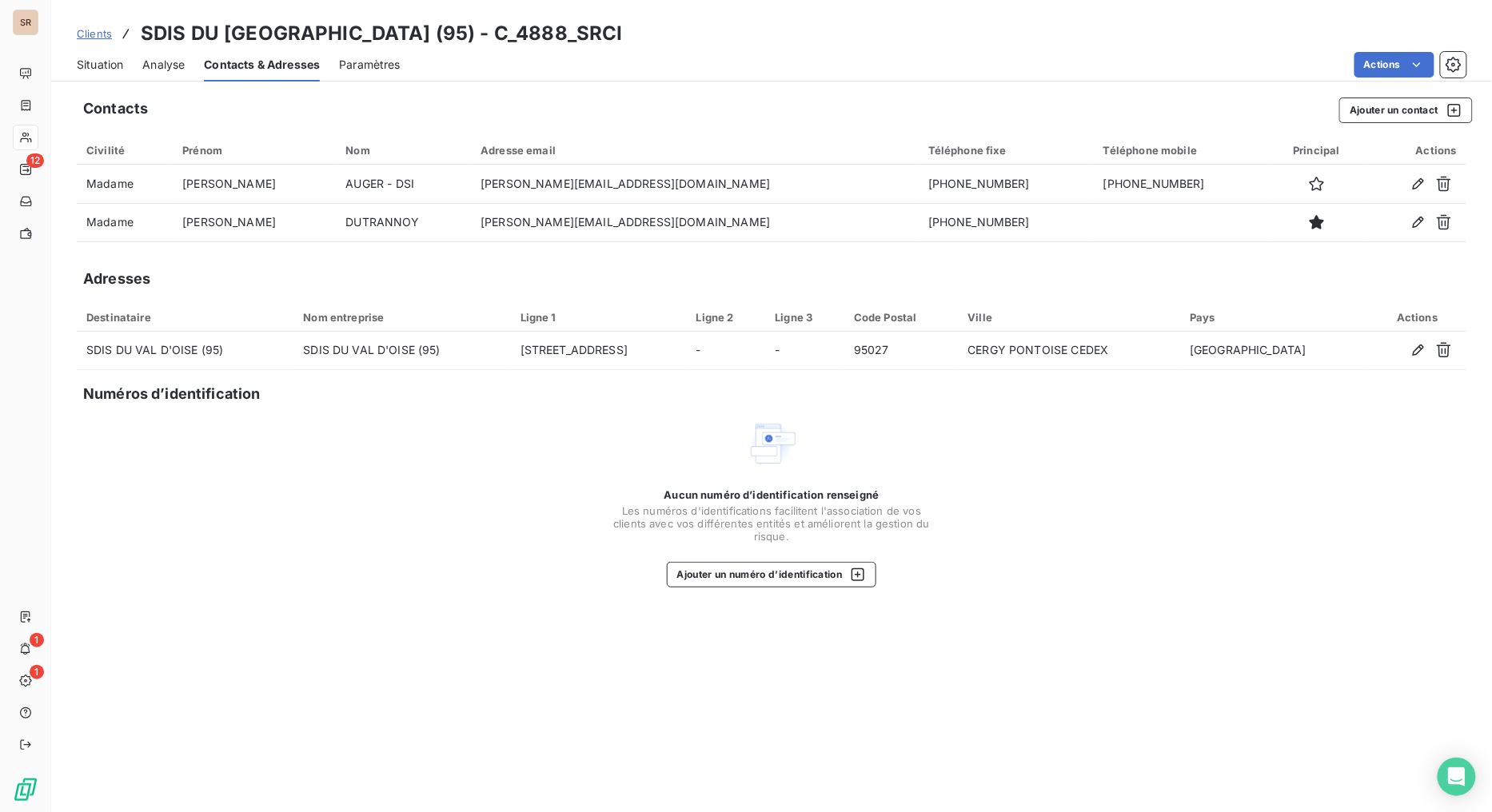
click at [98, 64] on span "Situation" at bounding box center [99, 65] width 46 height 16
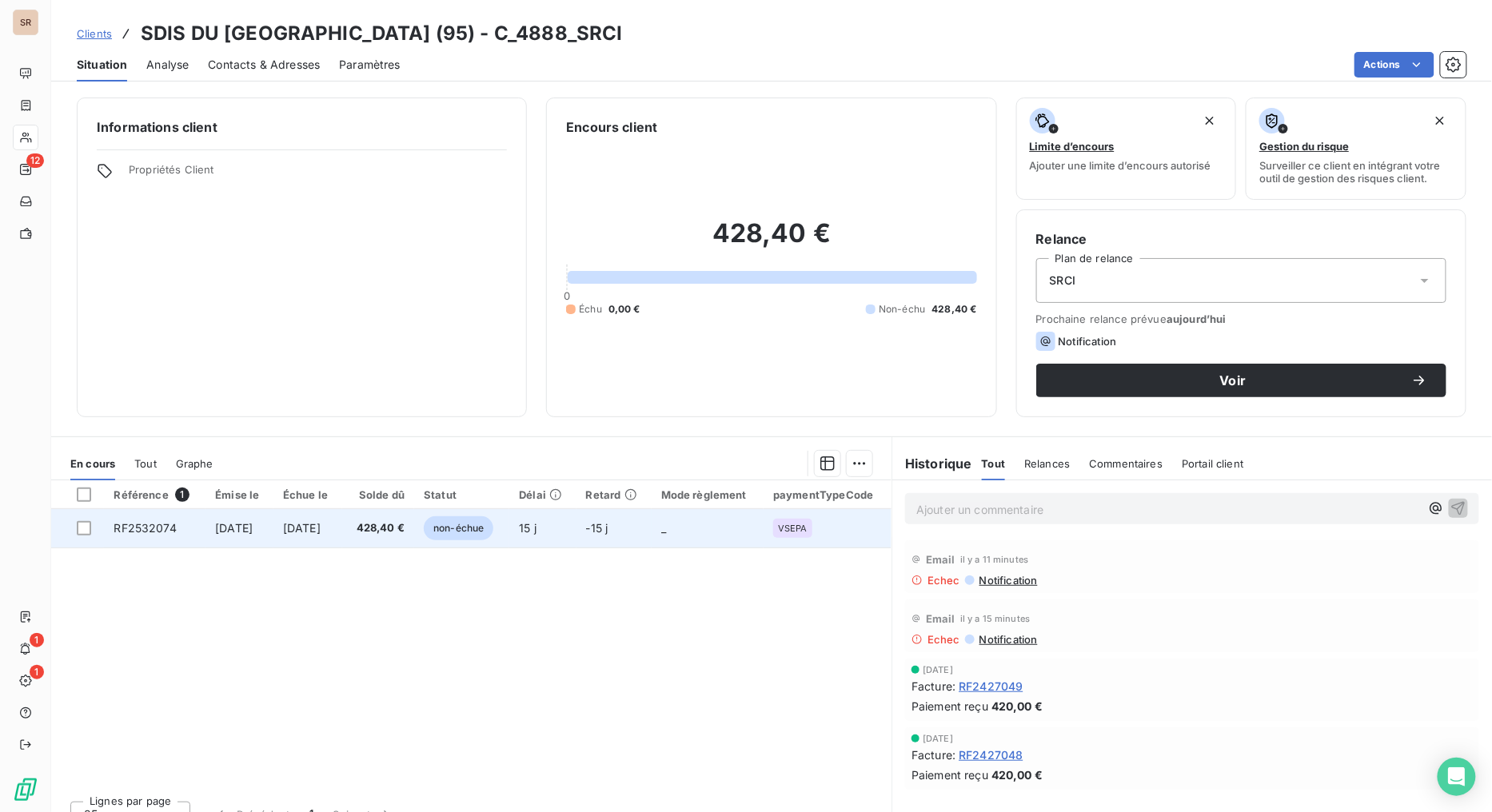
click at [134, 531] on span "RF2532074" at bounding box center [145, 528] width 63 height 14
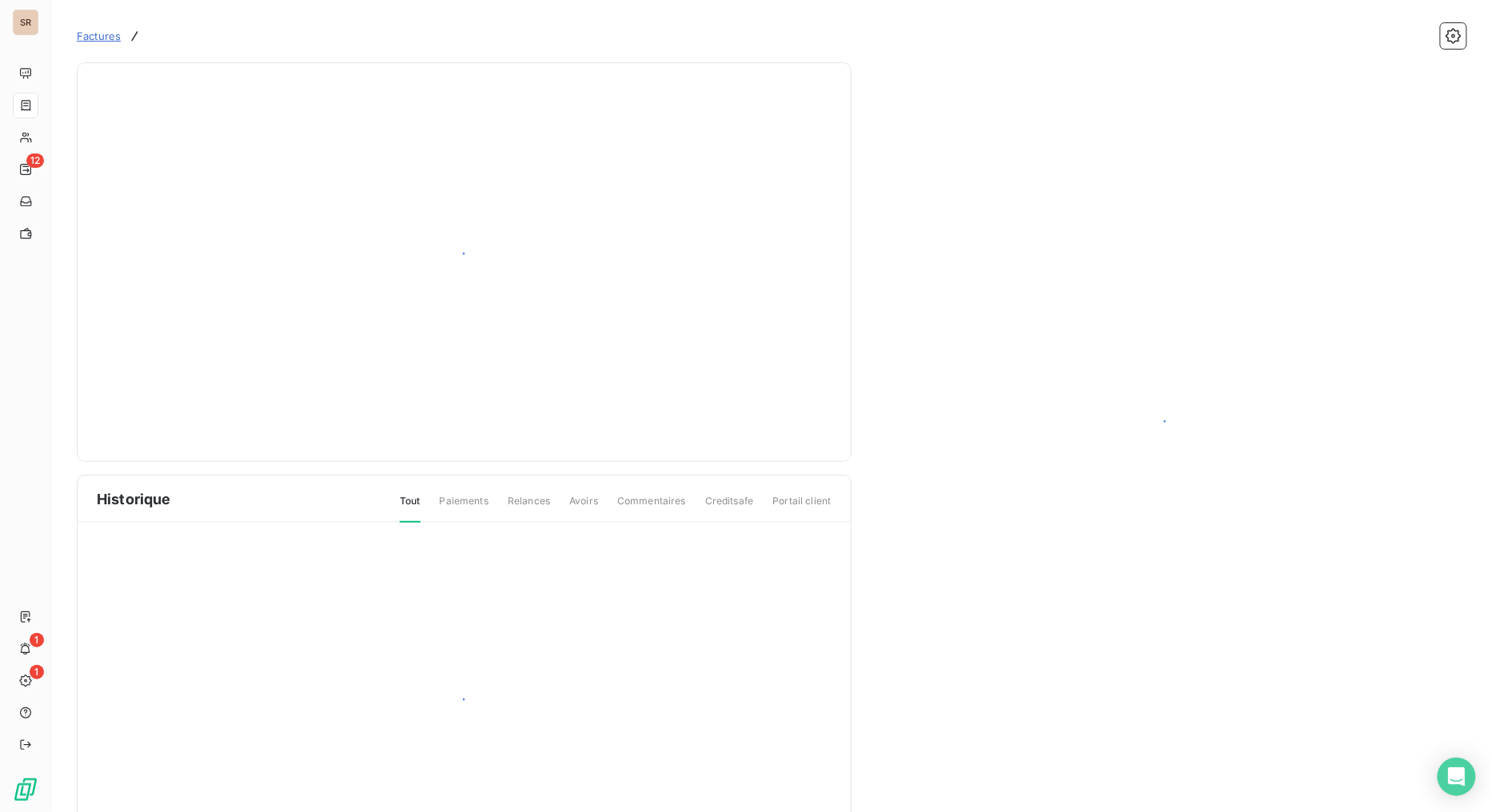
click at [134, 531] on div at bounding box center [464, 707] width 773 height 370
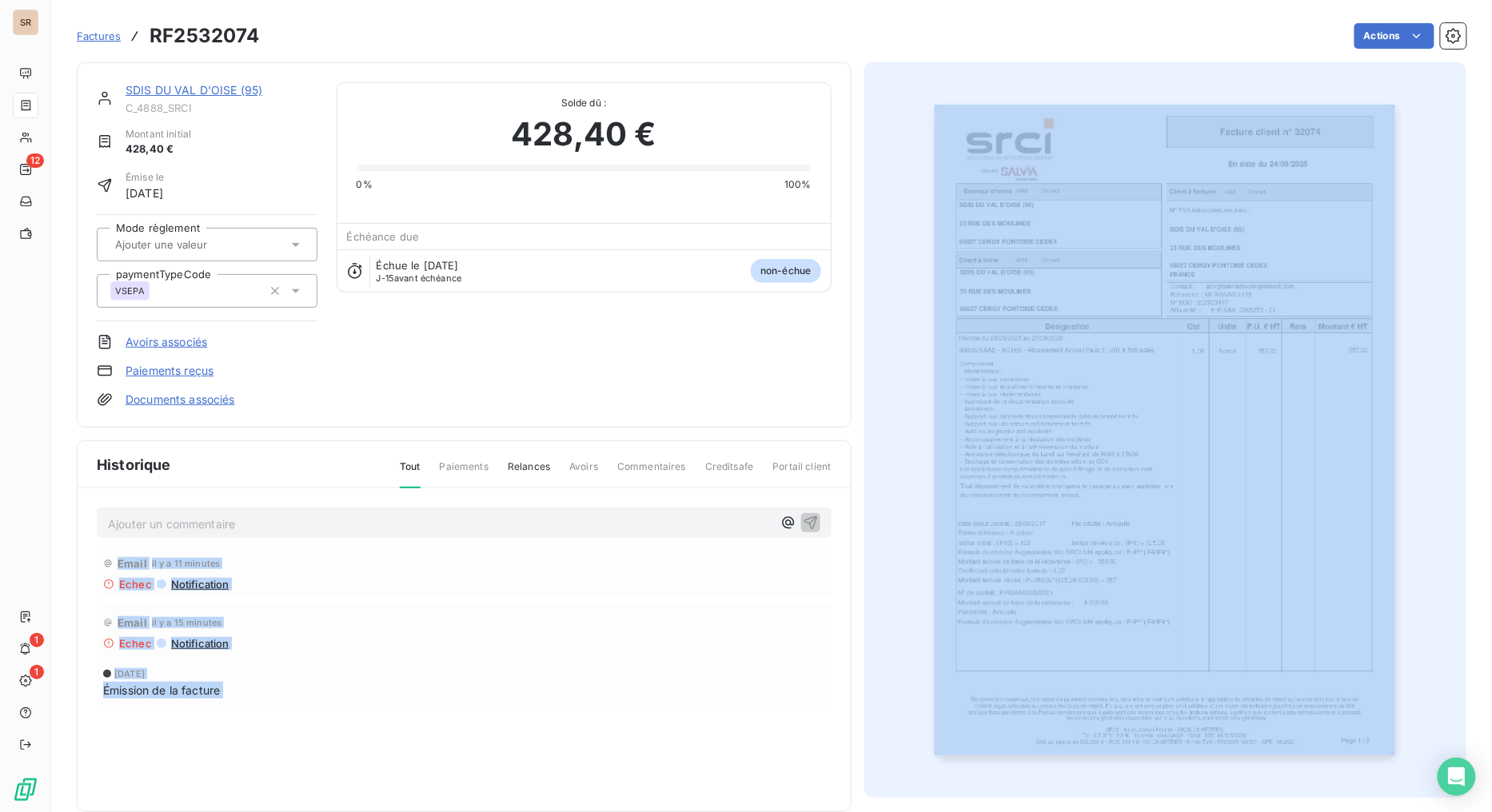
click at [1088, 432] on img "button" at bounding box center [1165, 430] width 461 height 651
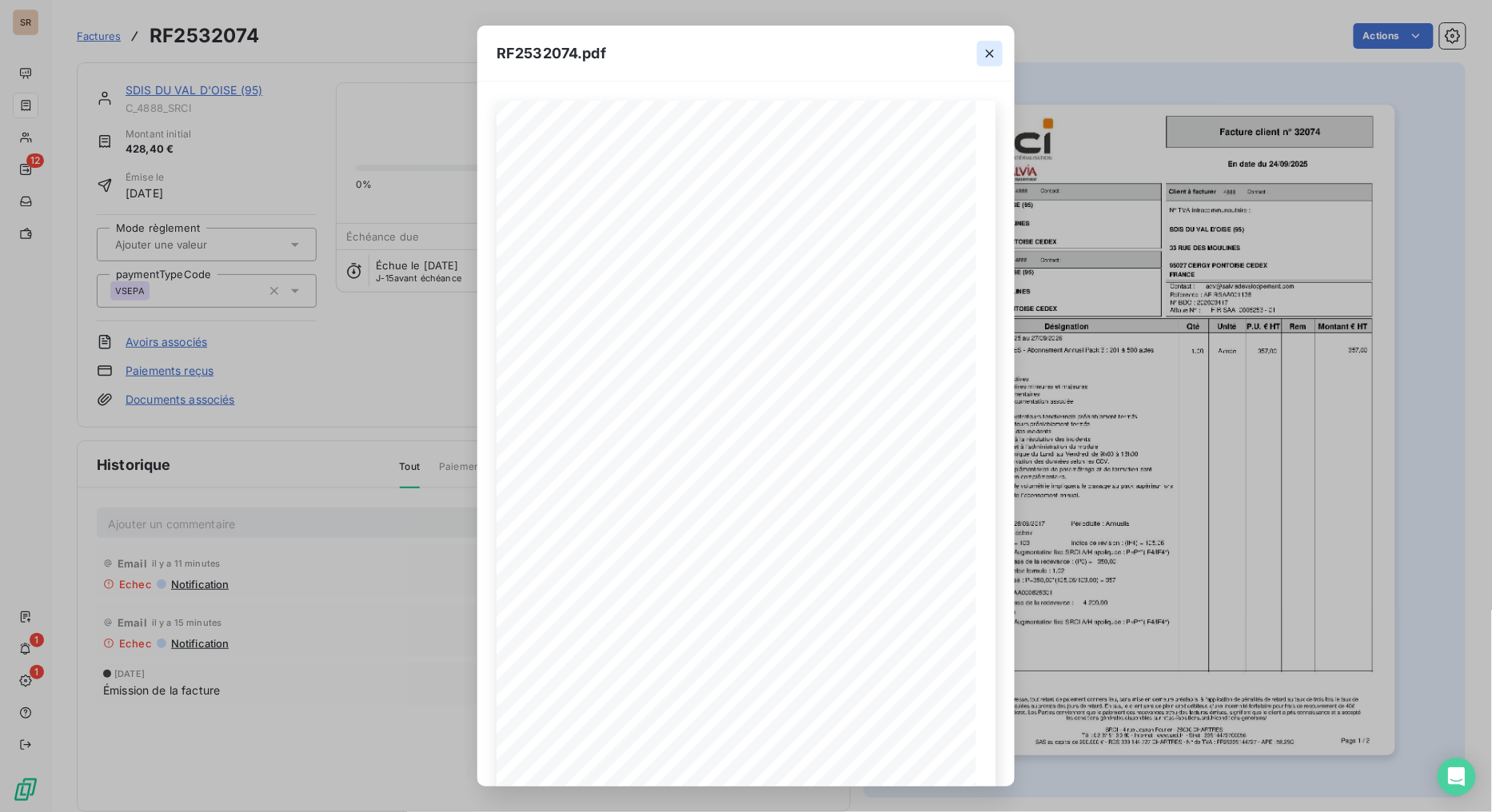
click at [994, 49] on icon "button" at bounding box center [990, 53] width 16 height 16
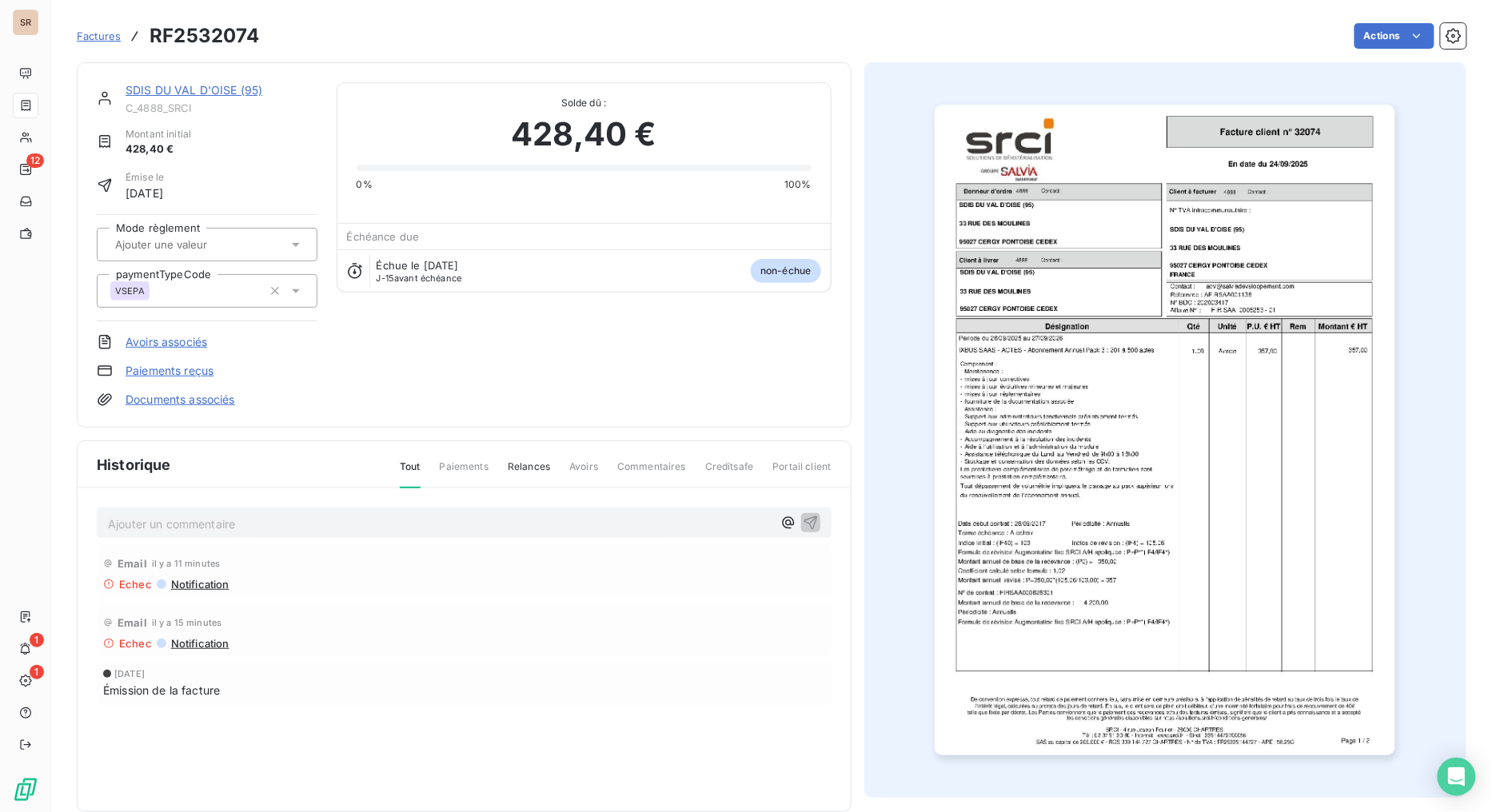
click at [193, 92] on link "SDIS DU VAL D'OISE (95)" at bounding box center [193, 90] width 137 height 14
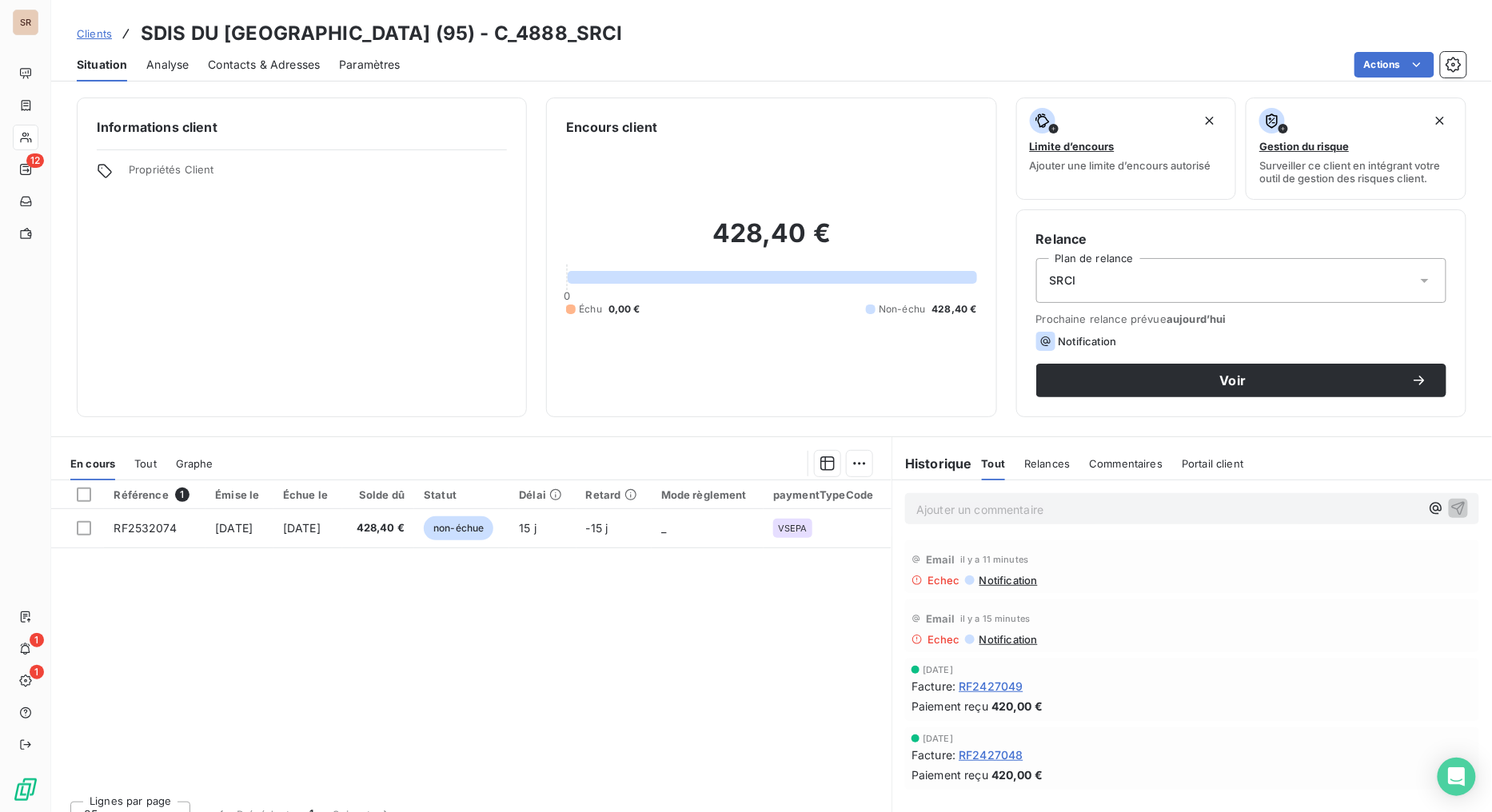
click at [261, 64] on span "Contacts & Adresses" at bounding box center [264, 65] width 112 height 16
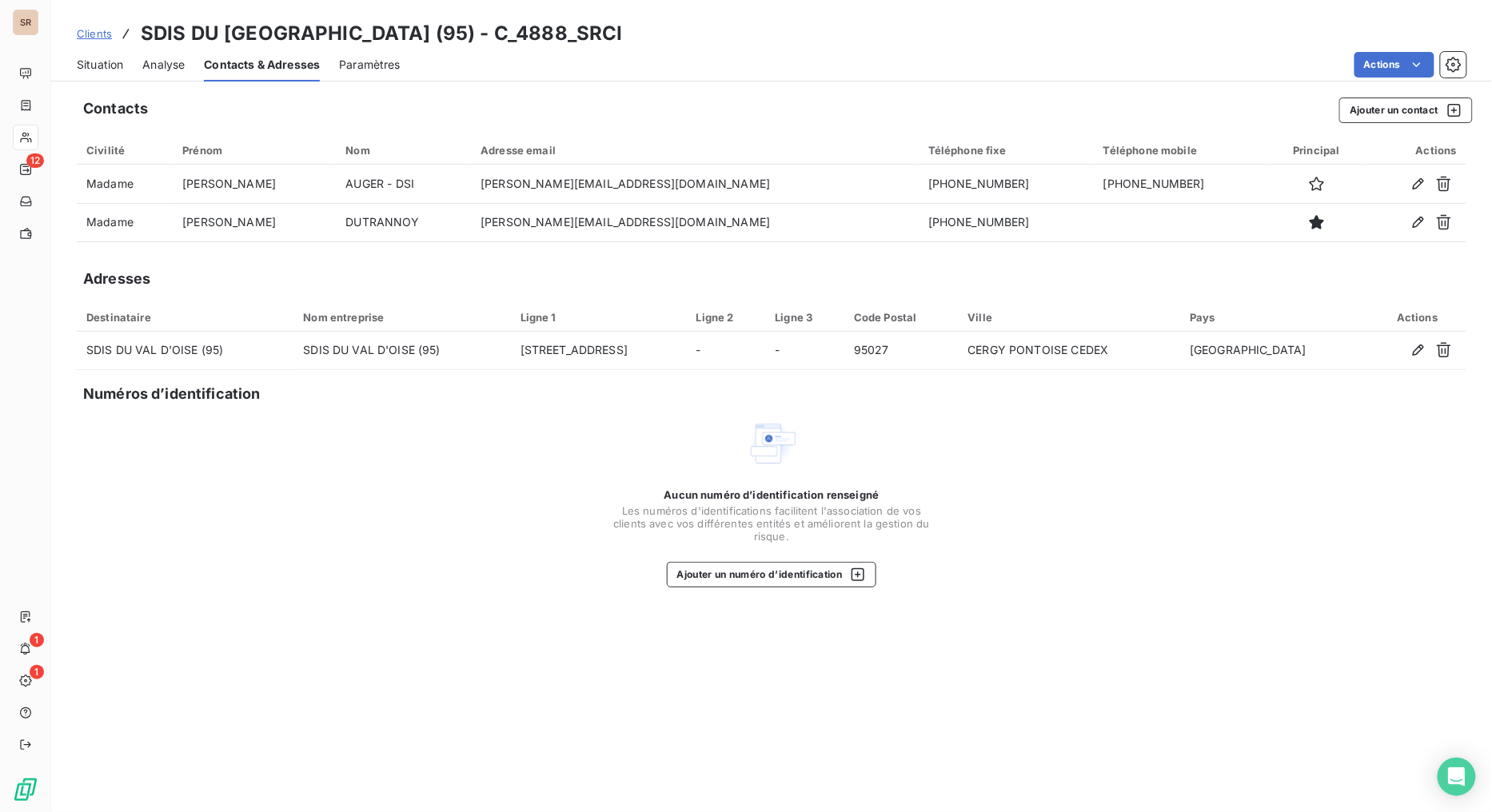
click at [105, 64] on span "Situation" at bounding box center [99, 65] width 46 height 16
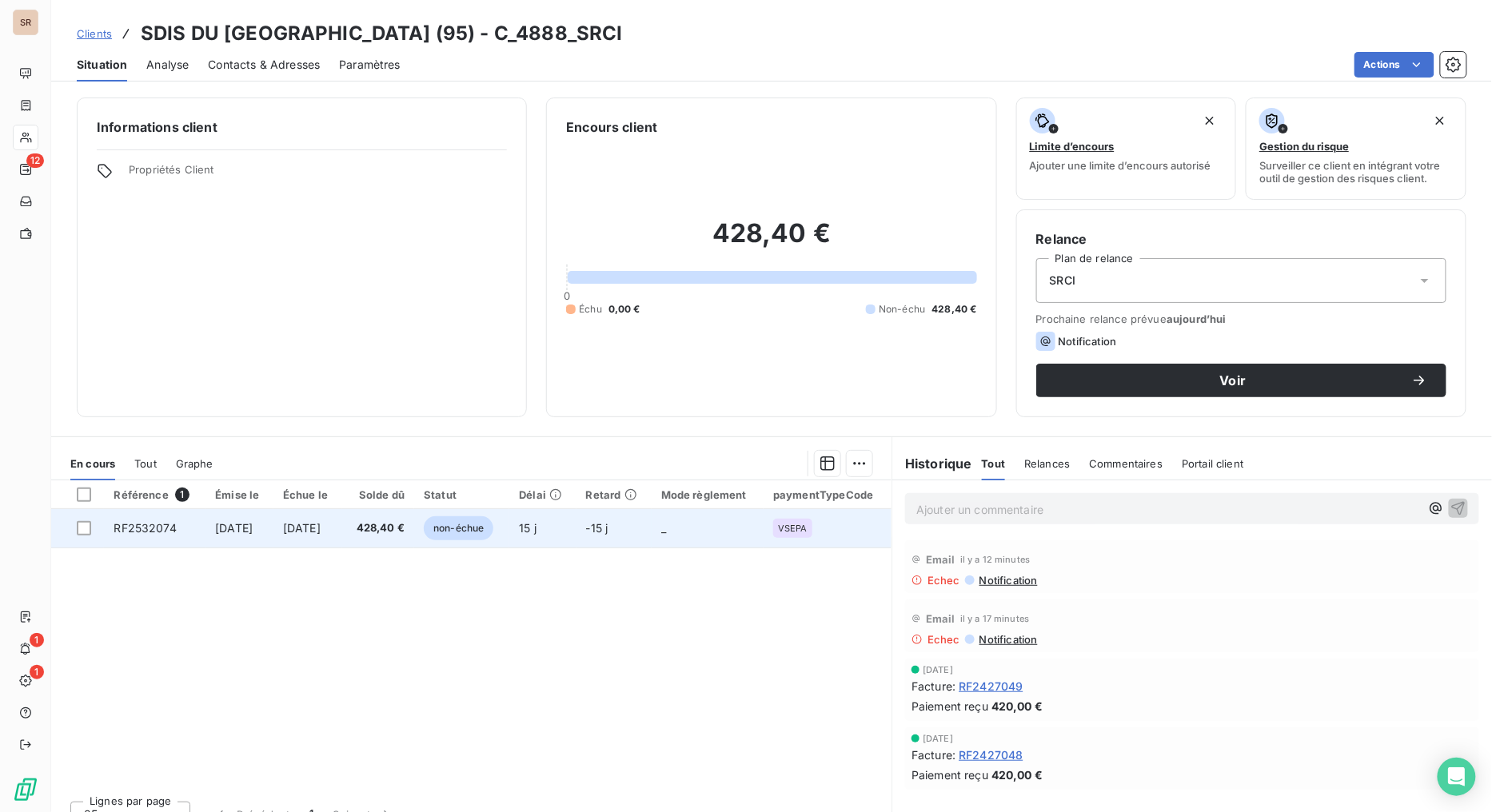
click at [137, 530] on span "RF2532074" at bounding box center [145, 528] width 63 height 14
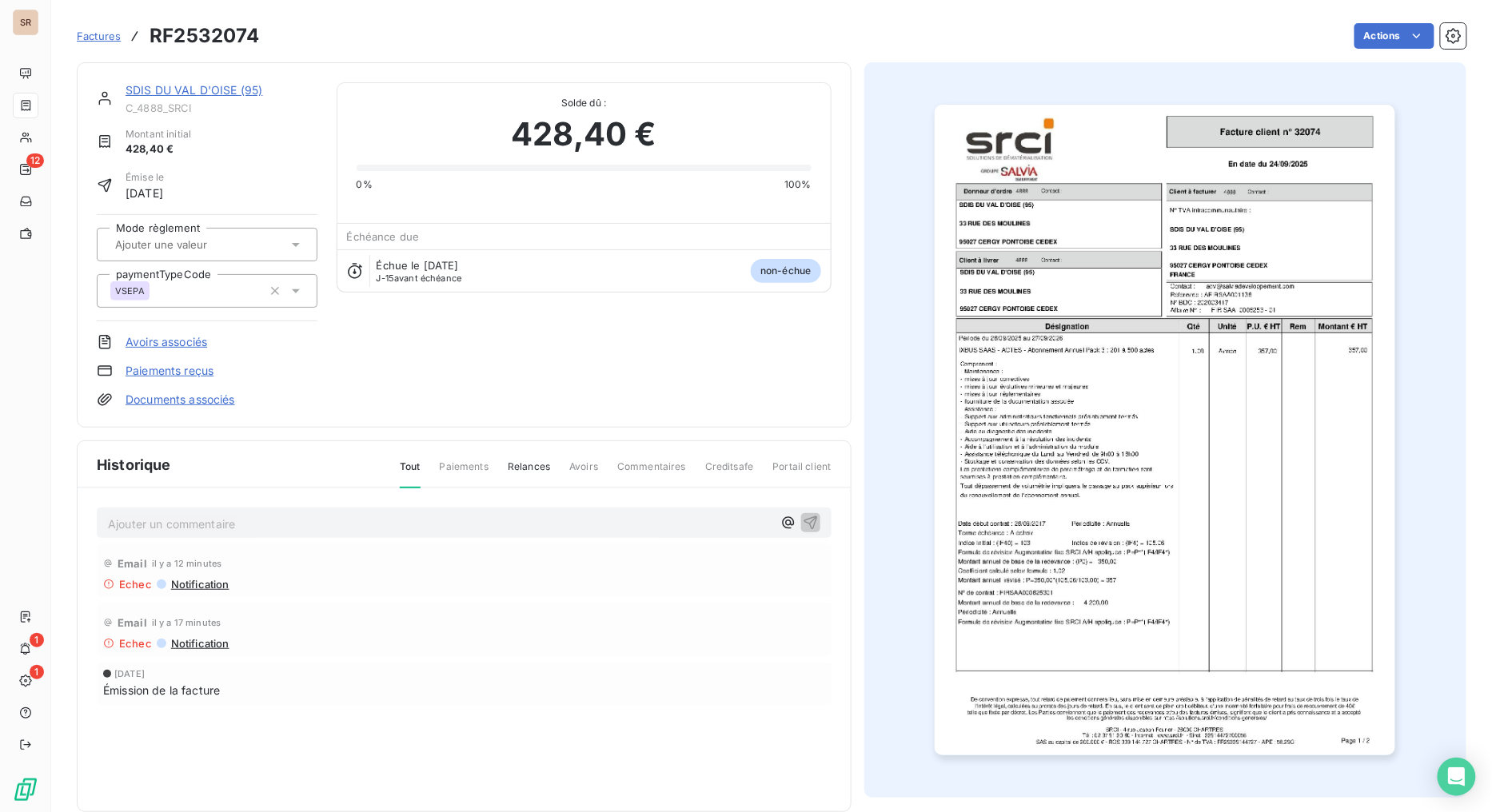
click at [1056, 394] on img "button" at bounding box center [1165, 430] width 461 height 651
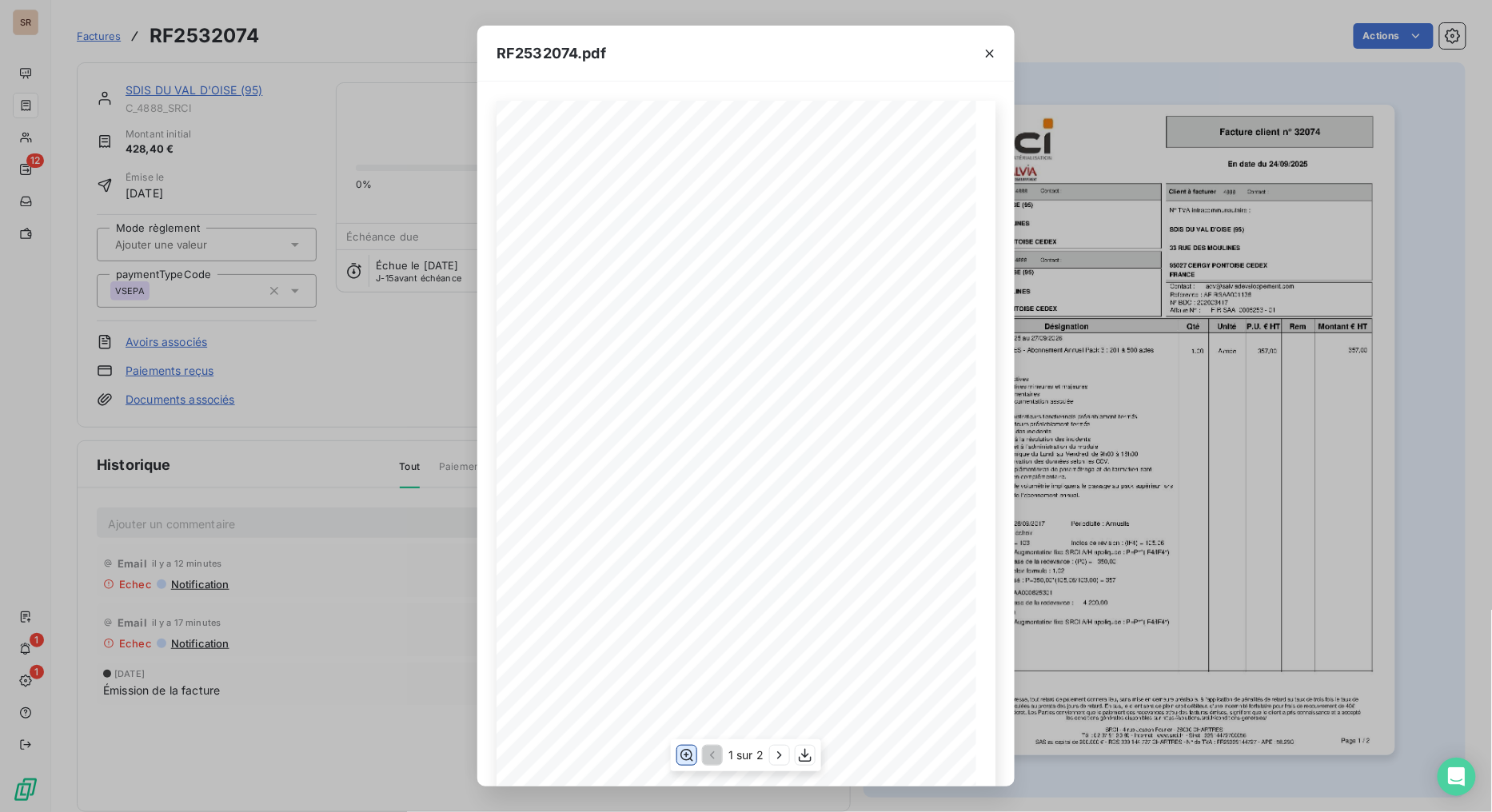
drag, startPoint x: 647, startPoint y: 352, endPoint x: 689, endPoint y: 758, distance: 408.2
click at [689, 647] on icon "button" at bounding box center [687, 755] width 16 height 16
click at [992, 49] on icon "button" at bounding box center [990, 53] width 16 height 16
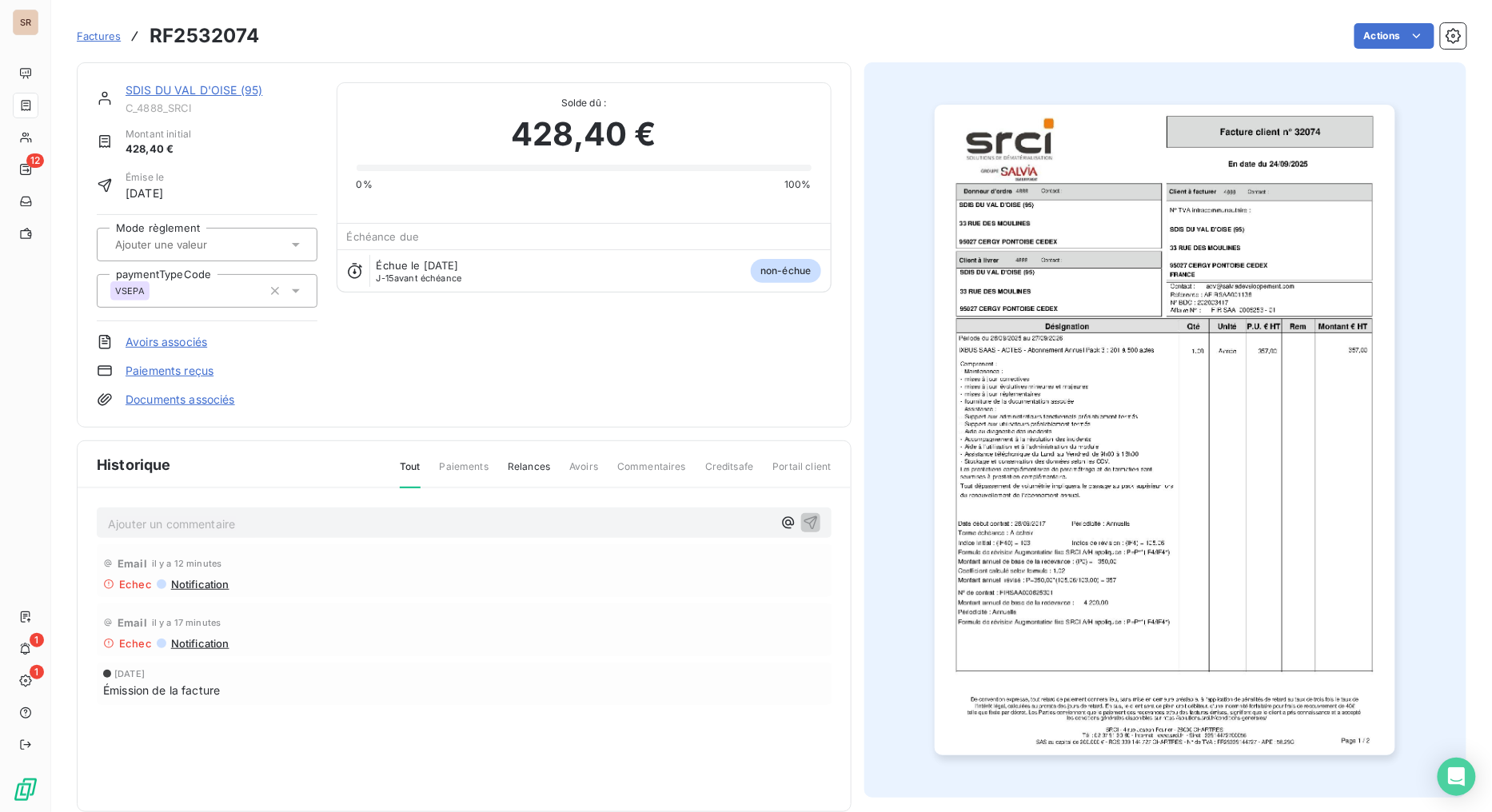
click at [225, 80] on div "SDIS DU VAL D'OISE (95) C_4888_SRCI Montant initial 428,40 € Émise le 24 sept. …" at bounding box center [464, 245] width 775 height 365
click at [220, 88] on link "SDIS DU VAL D'OISE (95)" at bounding box center [193, 90] width 137 height 14
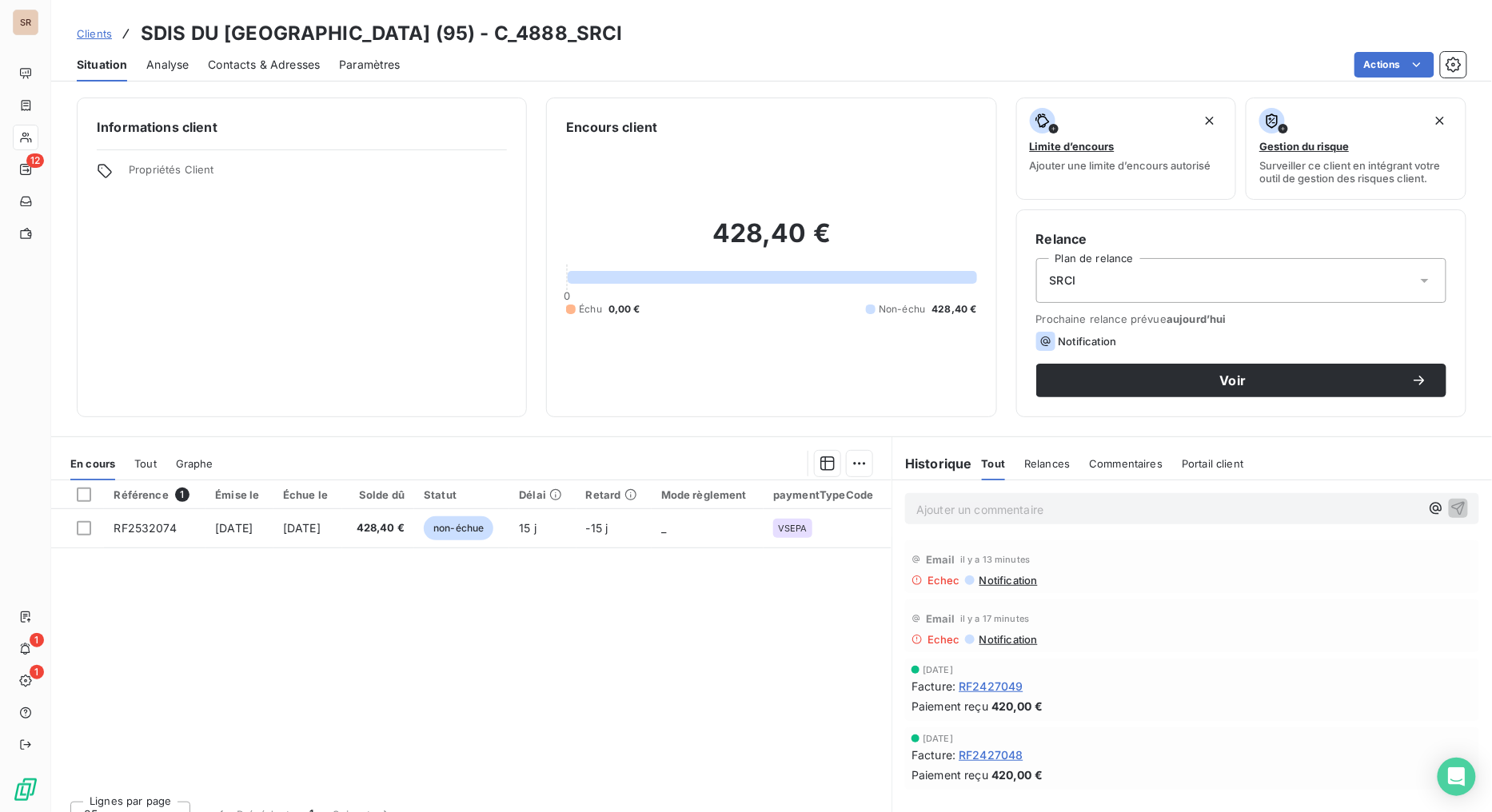
click at [251, 65] on span "Contacts & Adresses" at bounding box center [264, 65] width 112 height 16
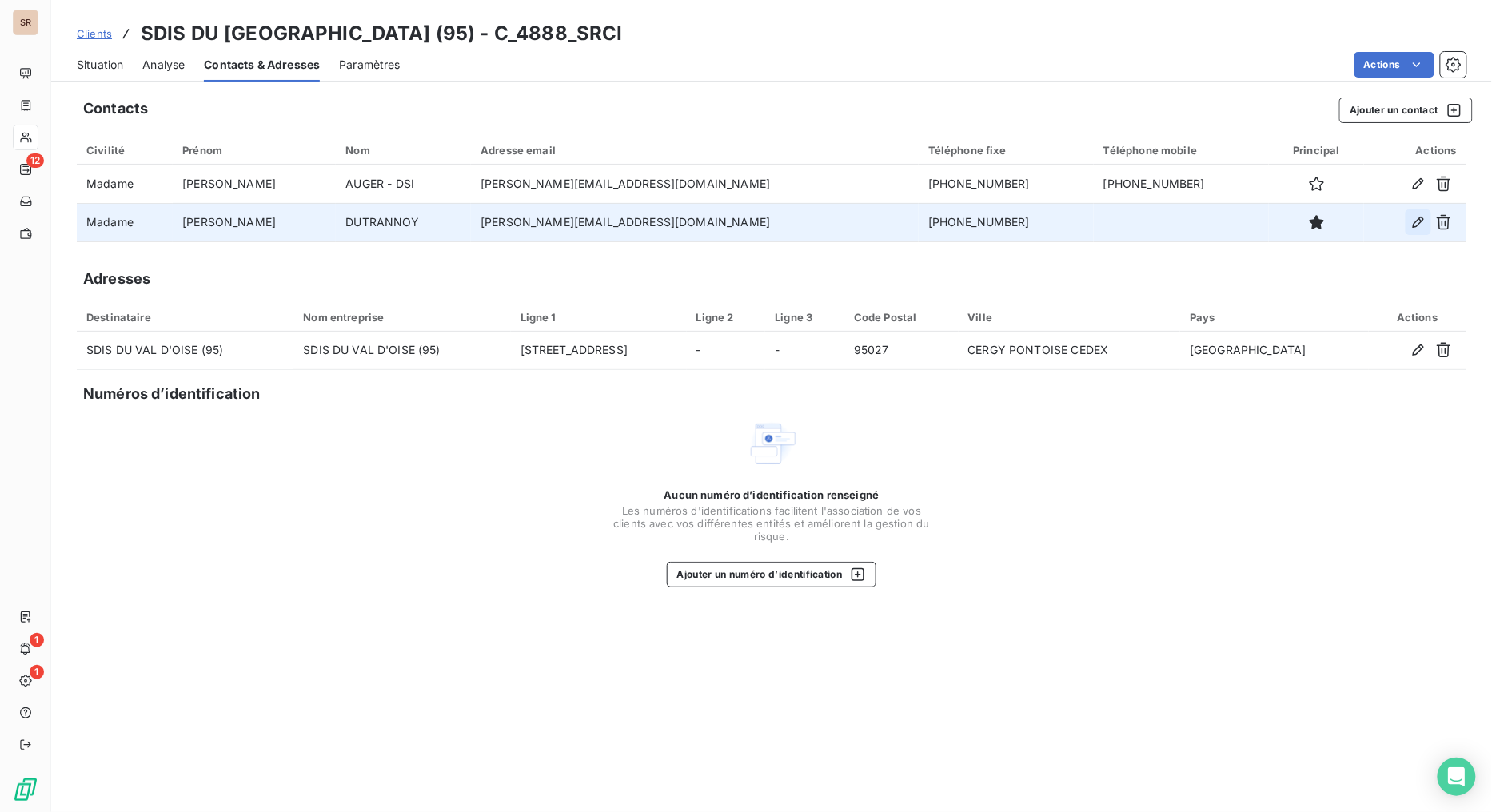
click at [1364, 225] on icon "button" at bounding box center [1418, 222] width 16 height 16
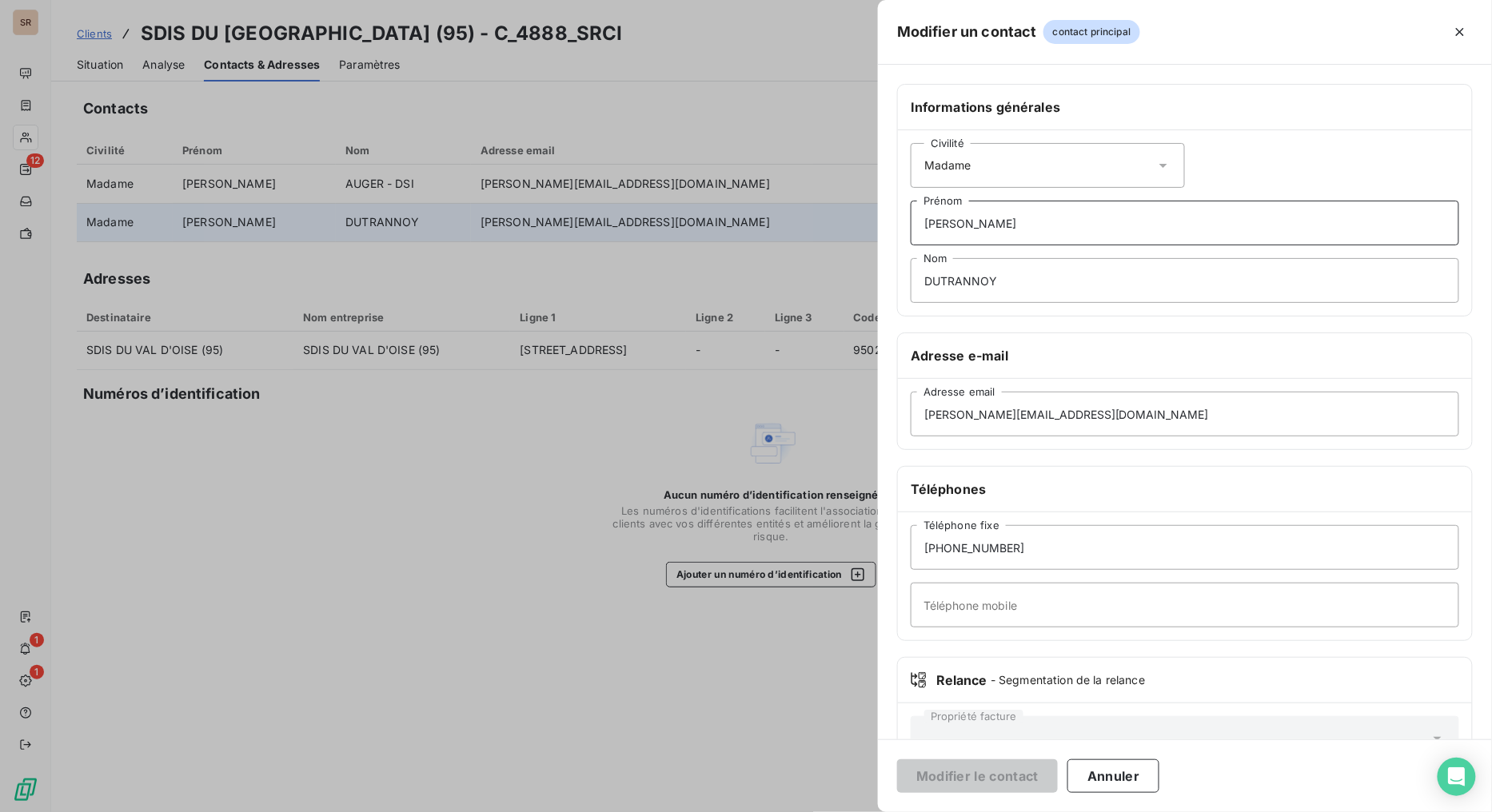
drag, startPoint x: 1026, startPoint y: 217, endPoint x: 846, endPoint y: 218, distance: 180.0
click at [849, 647] on div "Modifier un contact contact principal Informations générales Civilité Madame CH…" at bounding box center [746, 812] width 1491 height 0
drag, startPoint x: 1030, startPoint y: 278, endPoint x: 625, endPoint y: 316, distance: 406.8
click at [625, 647] on div "Modifier un contact contact principal Informations générales Civilité Madame Pr…" at bounding box center [746, 812] width 1491 height 0
click at [969, 221] on input "Prénom" at bounding box center [1185, 223] width 549 height 45
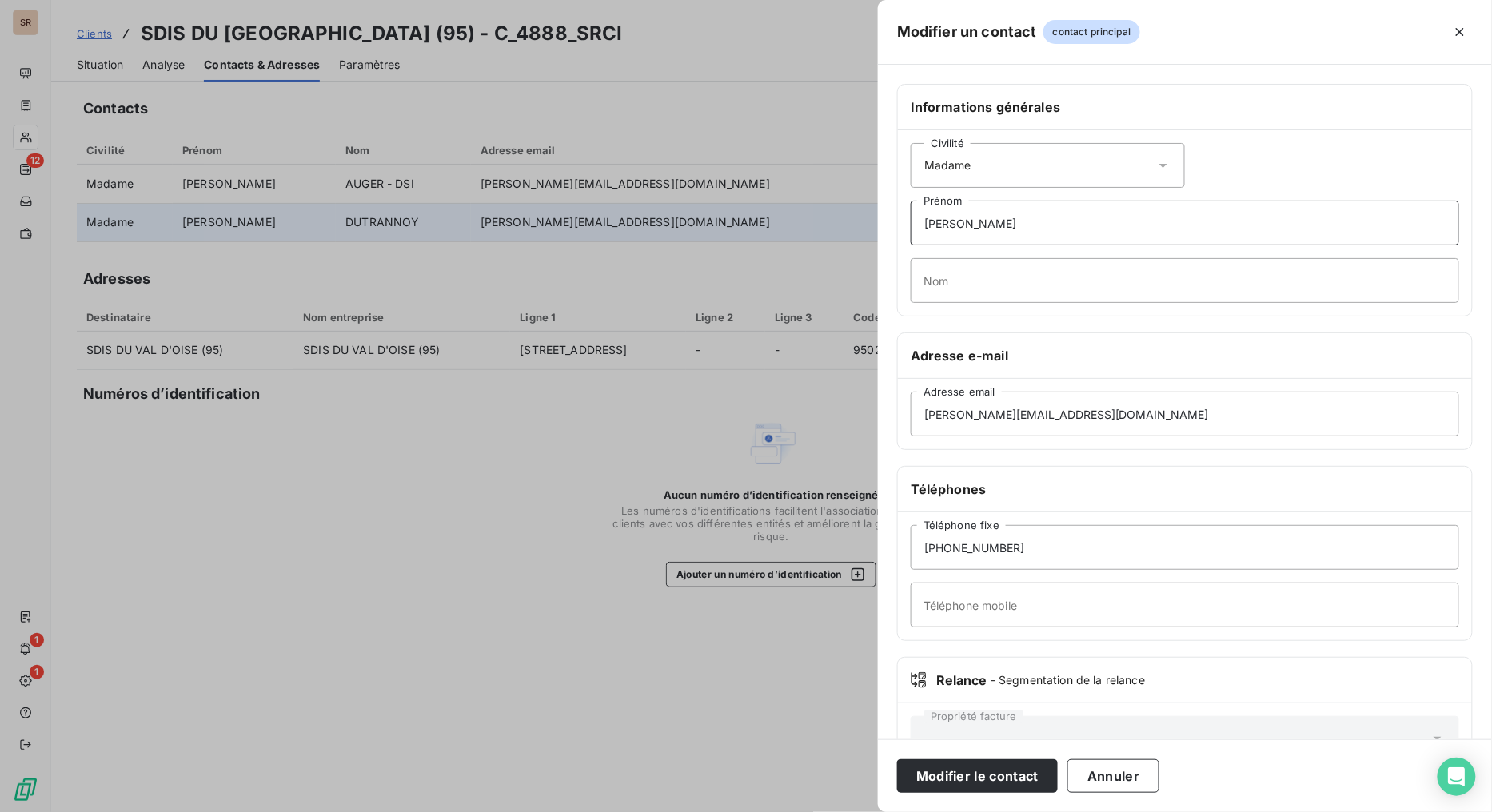
type input "[PERSON_NAME]"
click at [936, 282] on input "Nom" at bounding box center [1185, 281] width 549 height 45
type input "HOUBE"
click at [1017, 544] on input "01.30.75.79.08" at bounding box center [1185, 548] width 549 height 45
type input "01.30.75 78 81"
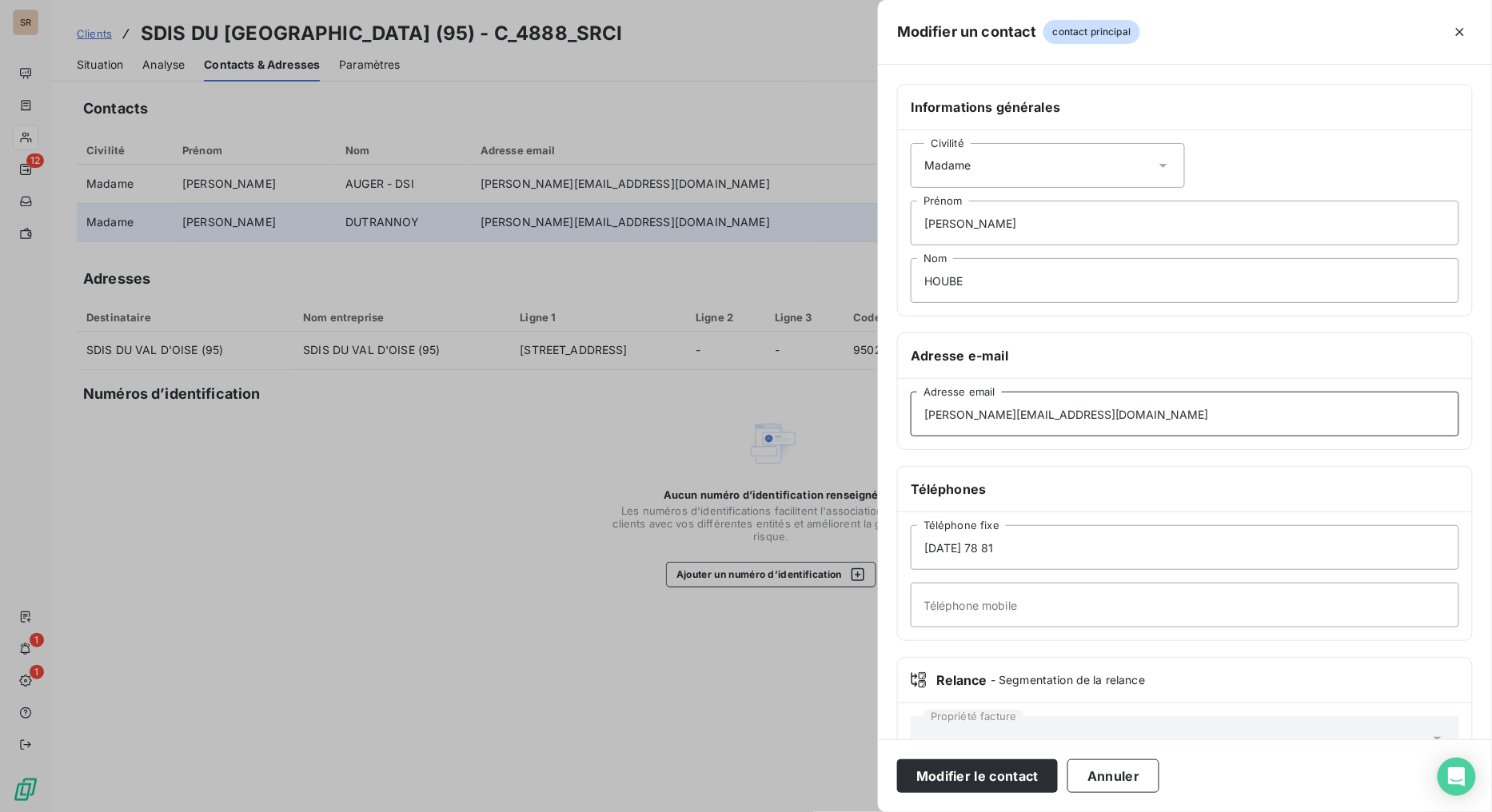
click at [1026, 411] on input "christelle.dutrannoy@sdis95.fr" at bounding box center [1185, 414] width 549 height 45
click at [923, 413] on input "christINE.HOUBE@sdis95.fr" at bounding box center [1185, 414] width 549 height 45
type input "marie-christINE.HOUBE@sdis95.fr"
click at [997, 647] on button "Modifier le contact" at bounding box center [977, 776] width 161 height 33
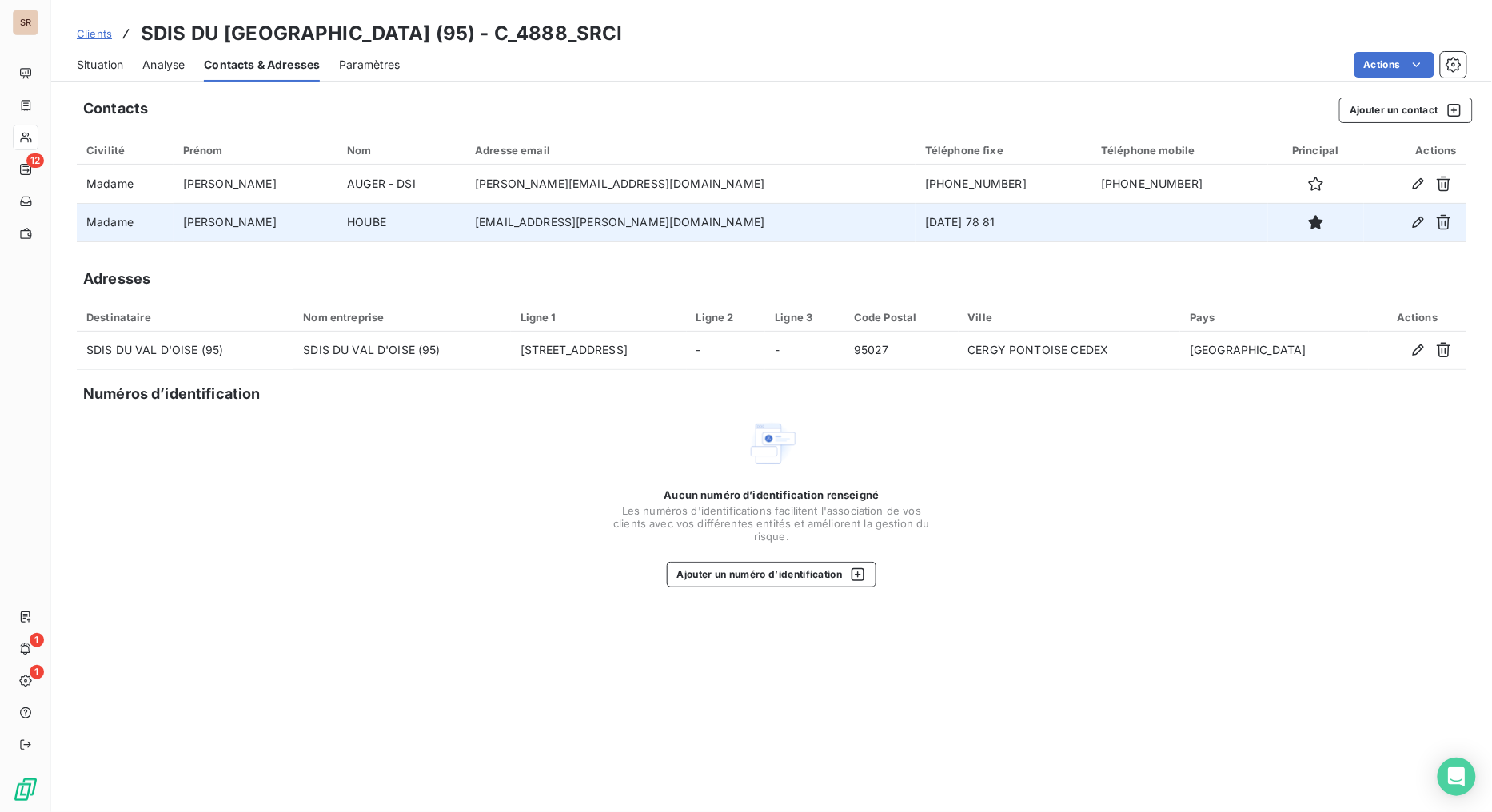
drag, startPoint x: 970, startPoint y: 230, endPoint x: 885, endPoint y: 230, distance: 85.0
click at [915, 230] on td "01.30.75 78 81" at bounding box center [1003, 222] width 176 height 38
copy td "01.30.75 78 81"
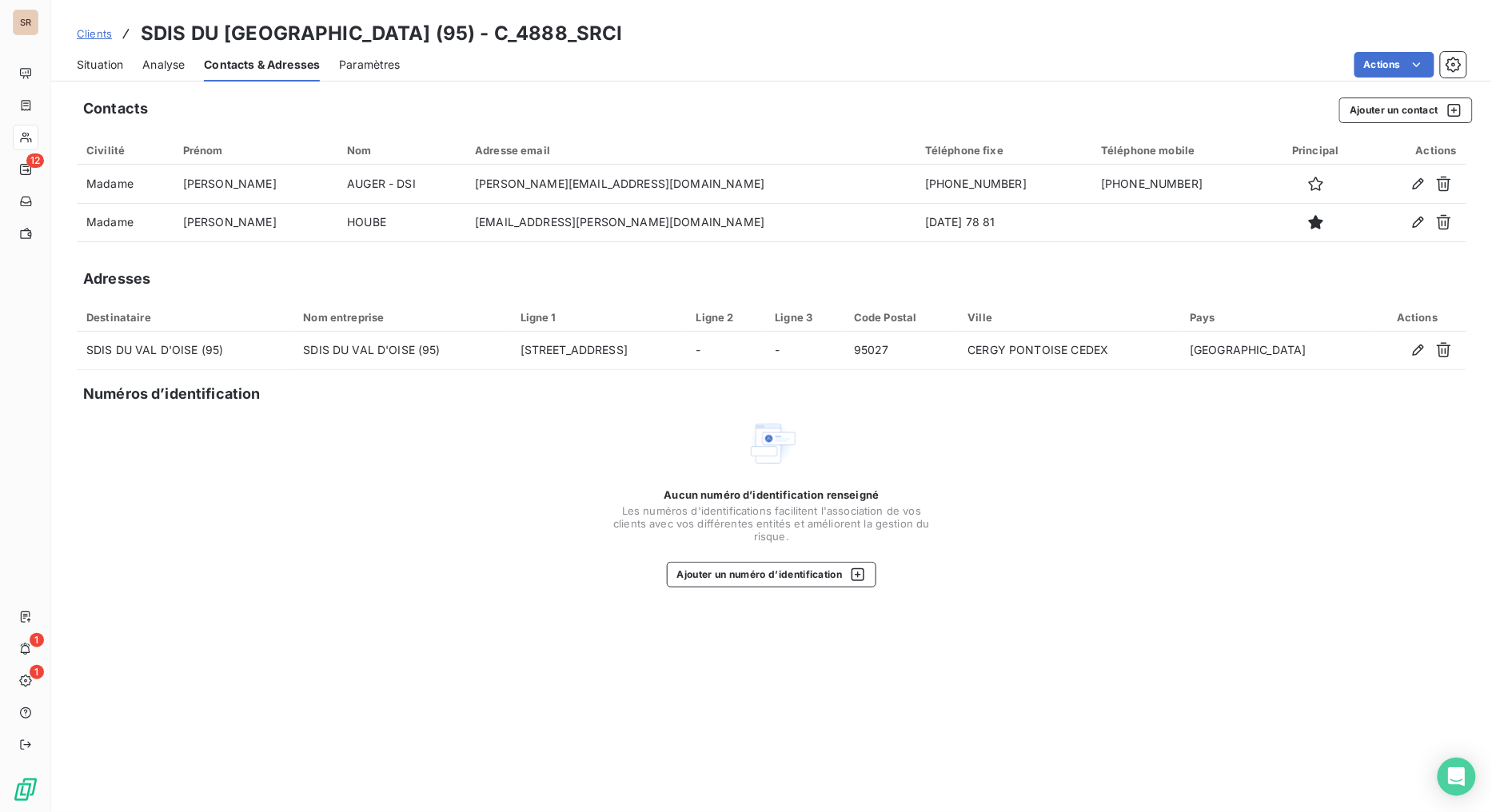
click at [94, 67] on span "Situation" at bounding box center [99, 65] width 46 height 16
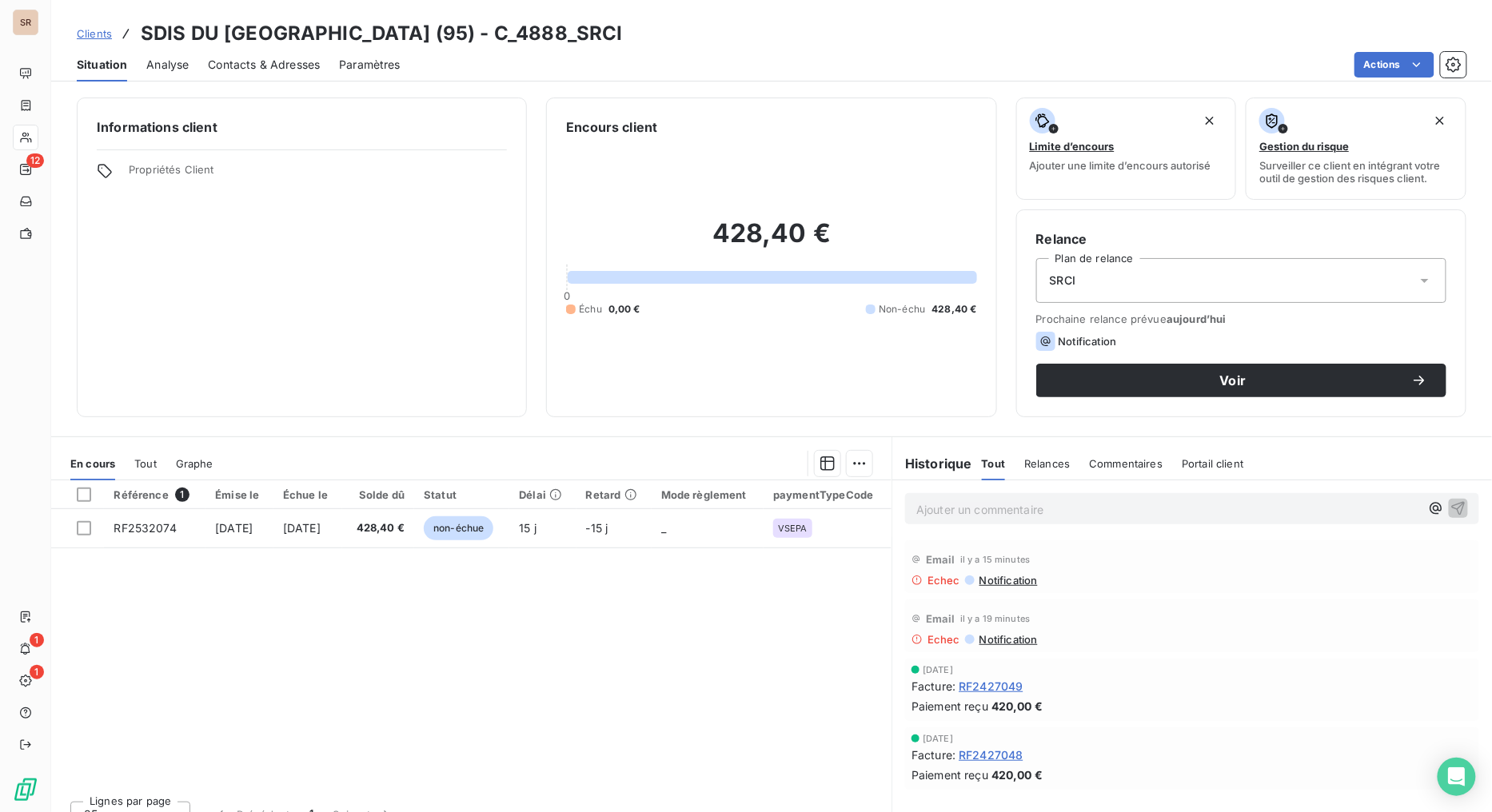
click at [260, 71] on span "Contacts & Adresses" at bounding box center [264, 65] width 112 height 16
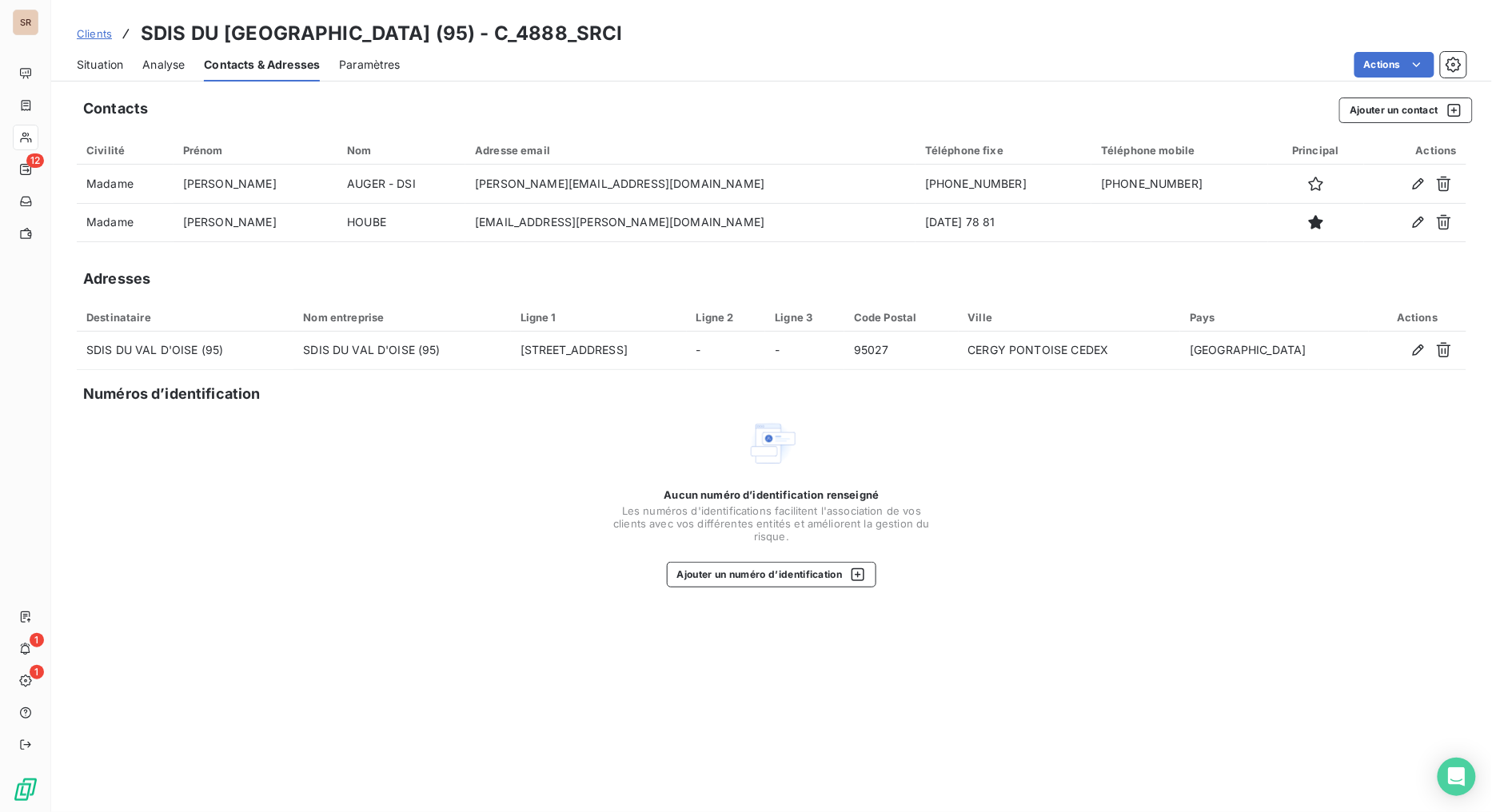
click at [108, 57] on span "Situation" at bounding box center [99, 65] width 46 height 16
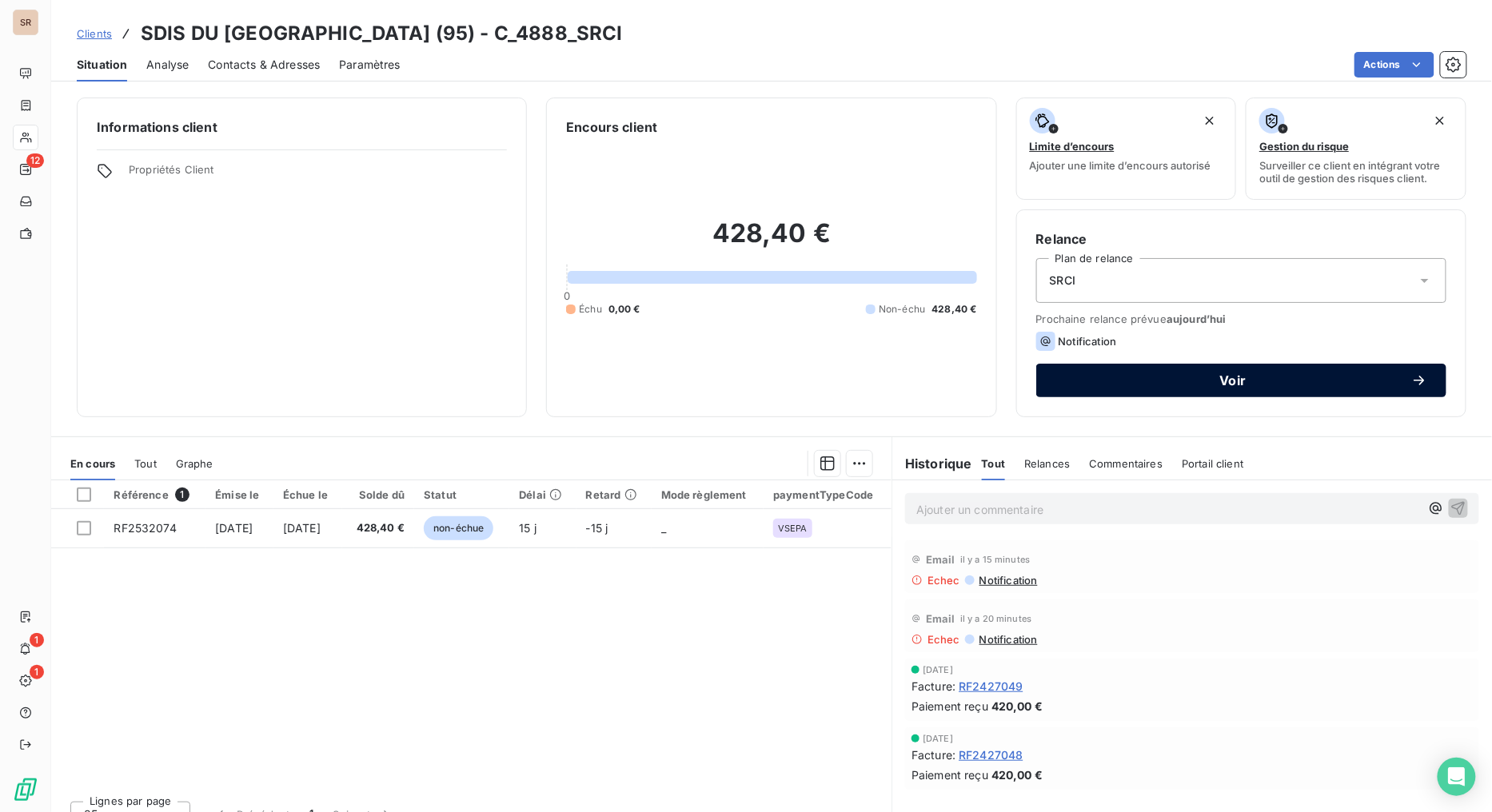
click at [1091, 372] on div "Voir" at bounding box center [1242, 380] width 372 height 16
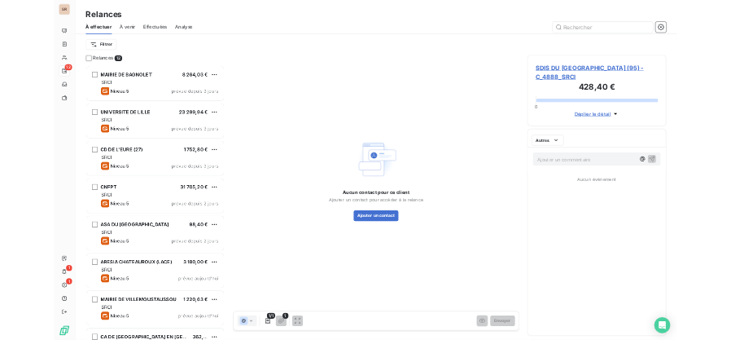
scroll to position [654, 326]
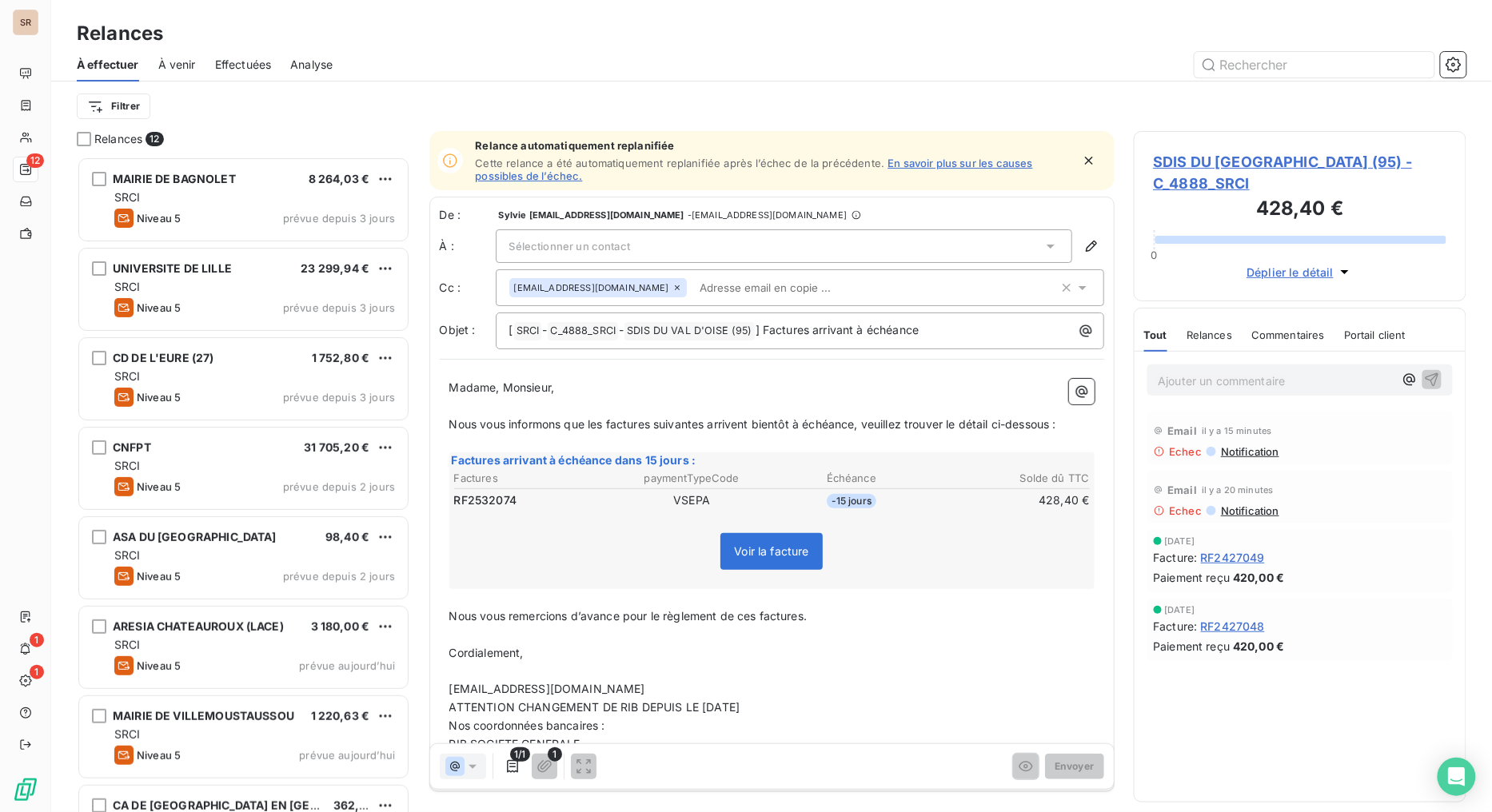
click at [1043, 246] on icon at bounding box center [1051, 246] width 16 height 16
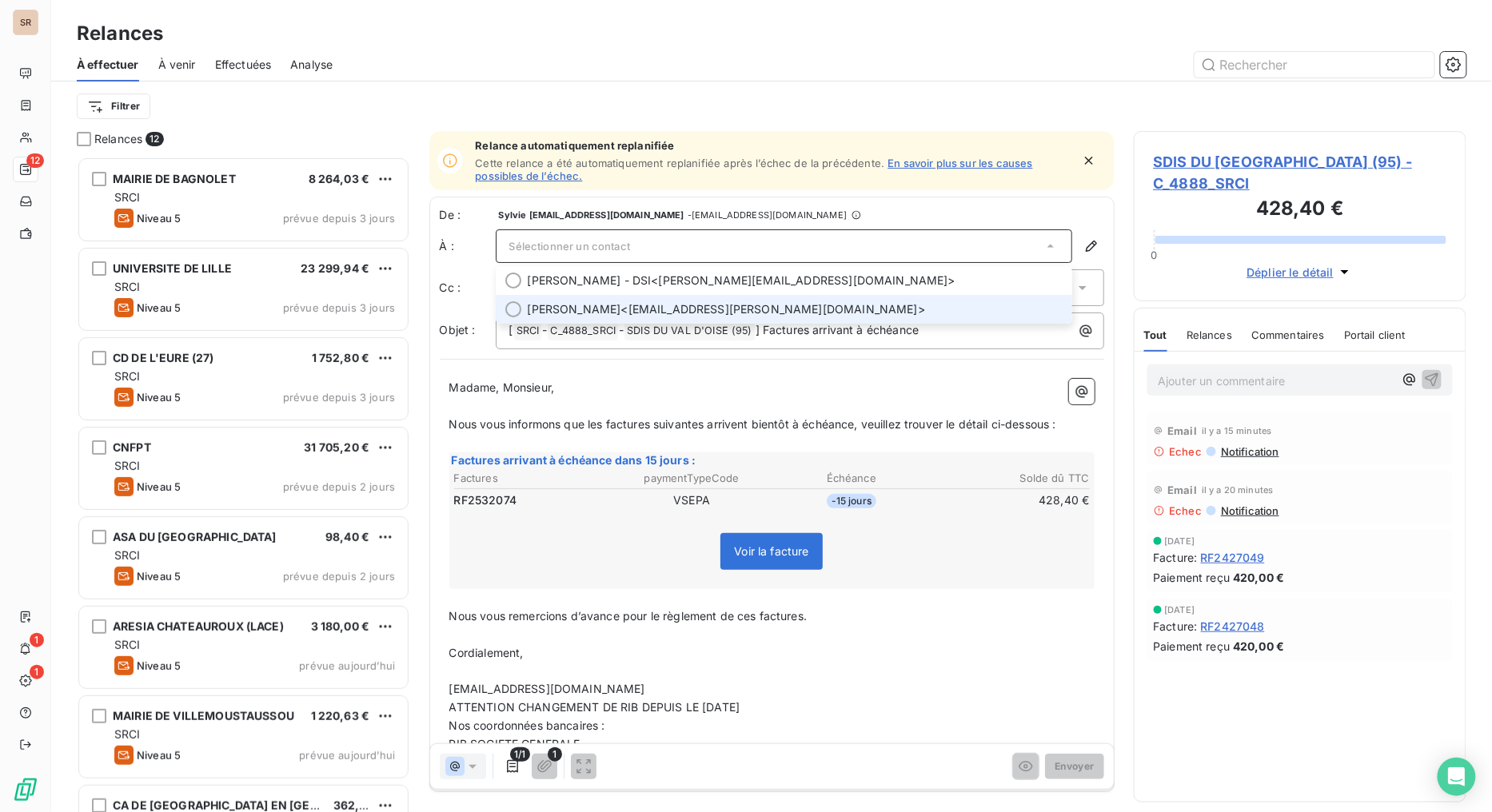
click at [515, 309] on div at bounding box center [514, 309] width 16 height 16
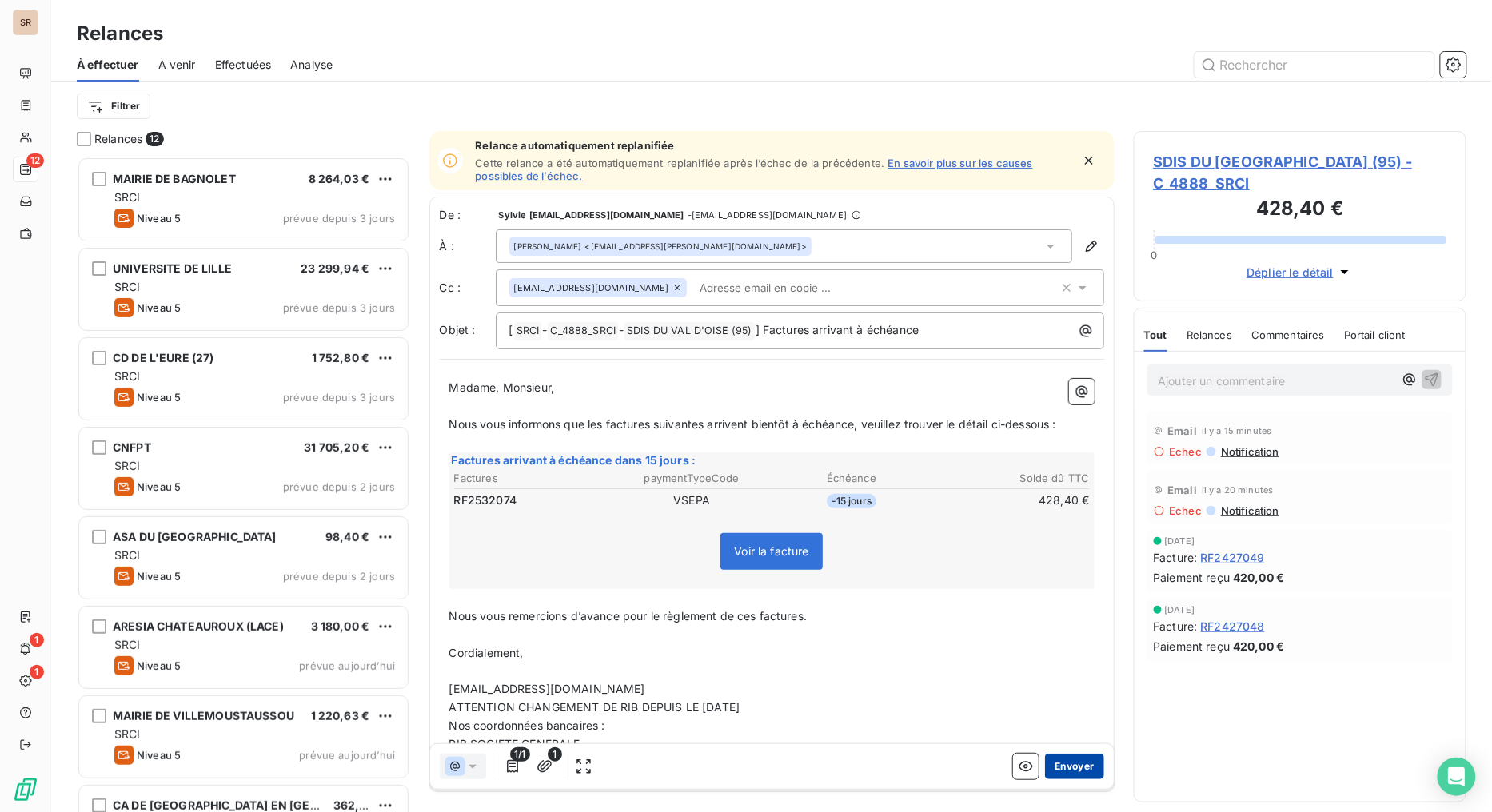
click at [1059, 647] on button "Envoyer" at bounding box center [1074, 767] width 58 height 26
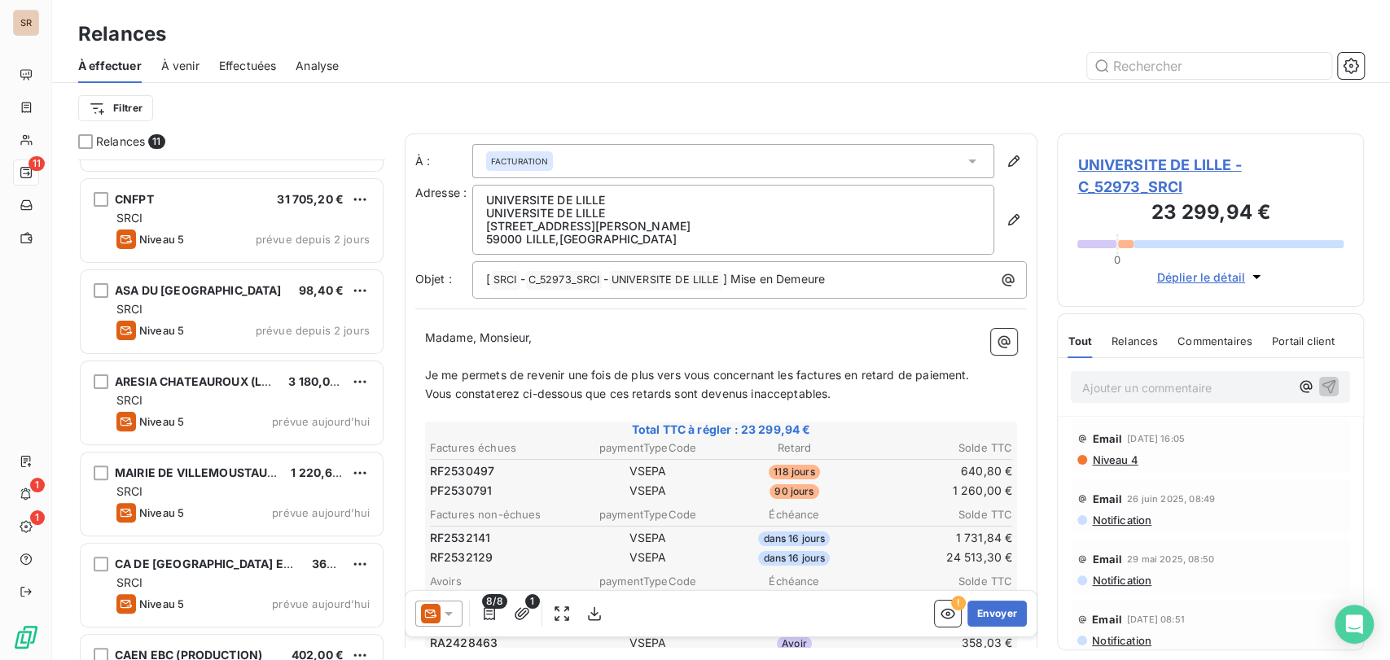
scroll to position [272, 0]
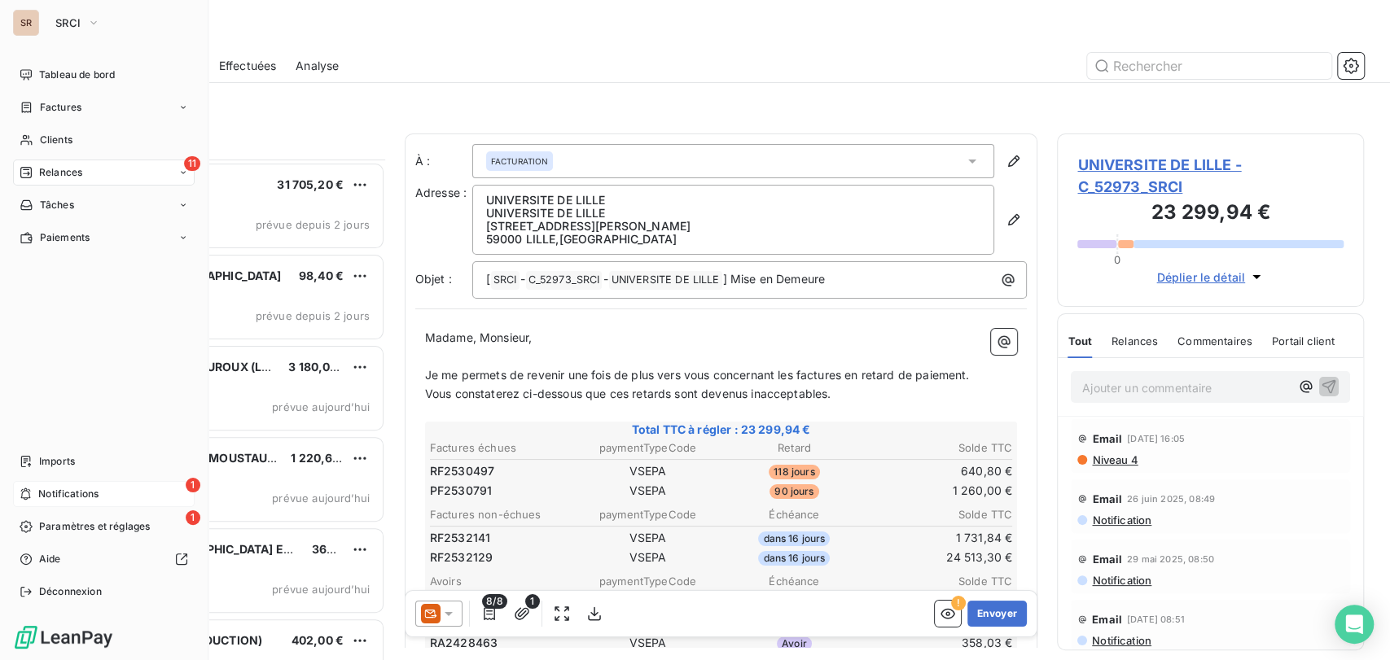
click at [80, 493] on span "Notifications" at bounding box center [68, 494] width 60 height 15
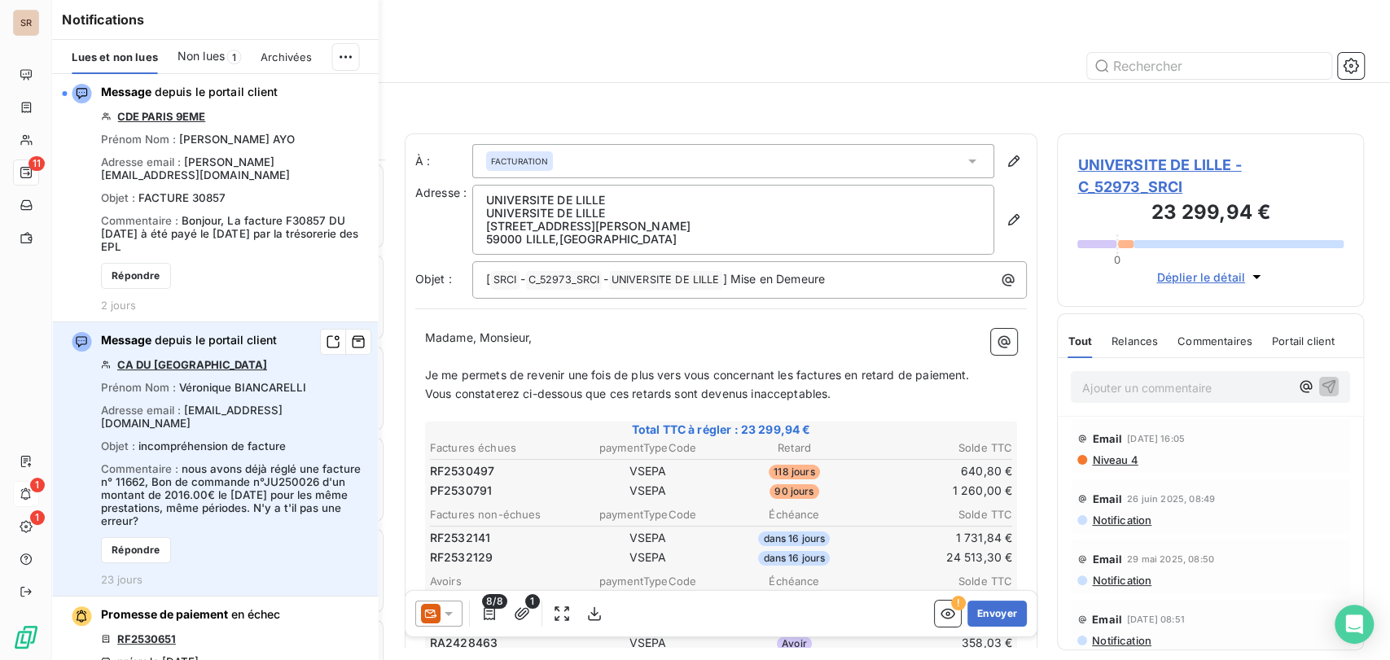
scroll to position [486, 293]
click at [194, 358] on link "CA DU [GEOGRAPHIC_DATA]" at bounding box center [192, 364] width 150 height 13
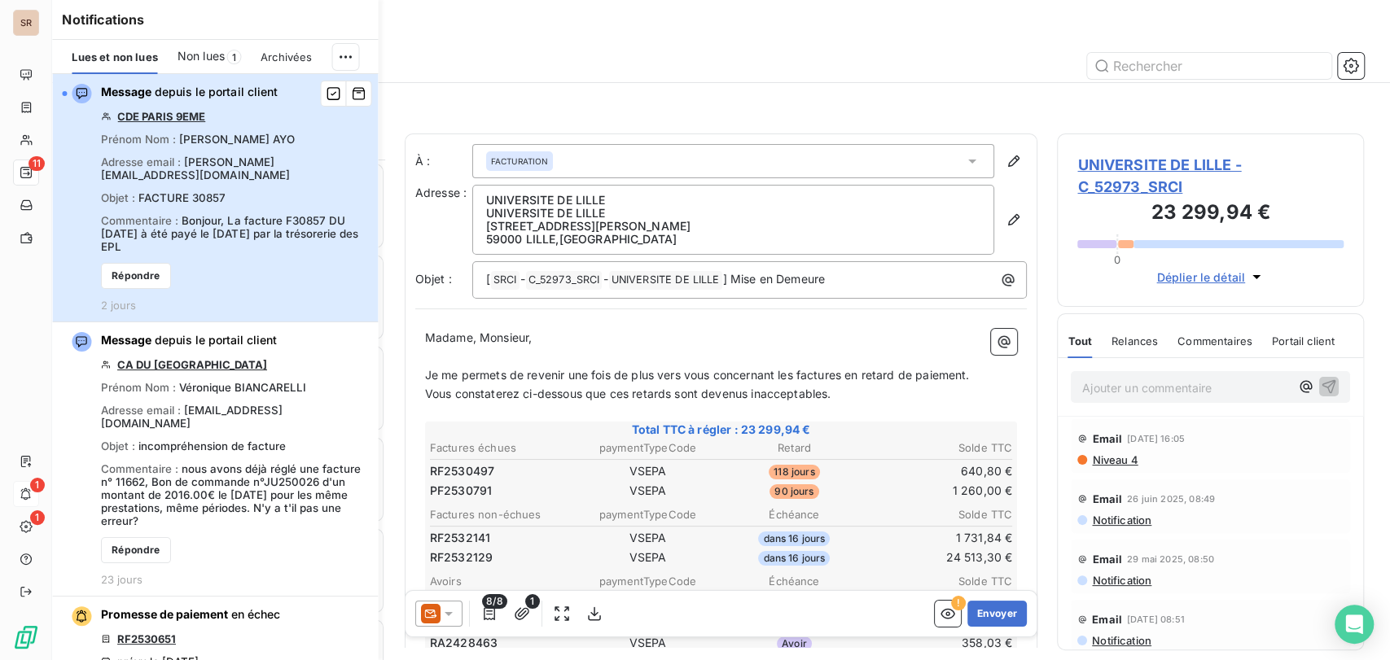
click at [229, 269] on div "Message depuis le portail client CDE PARIS 9EME Prénom Nom : CHRISTELLE AYO Adr…" at bounding box center [234, 198] width 267 height 228
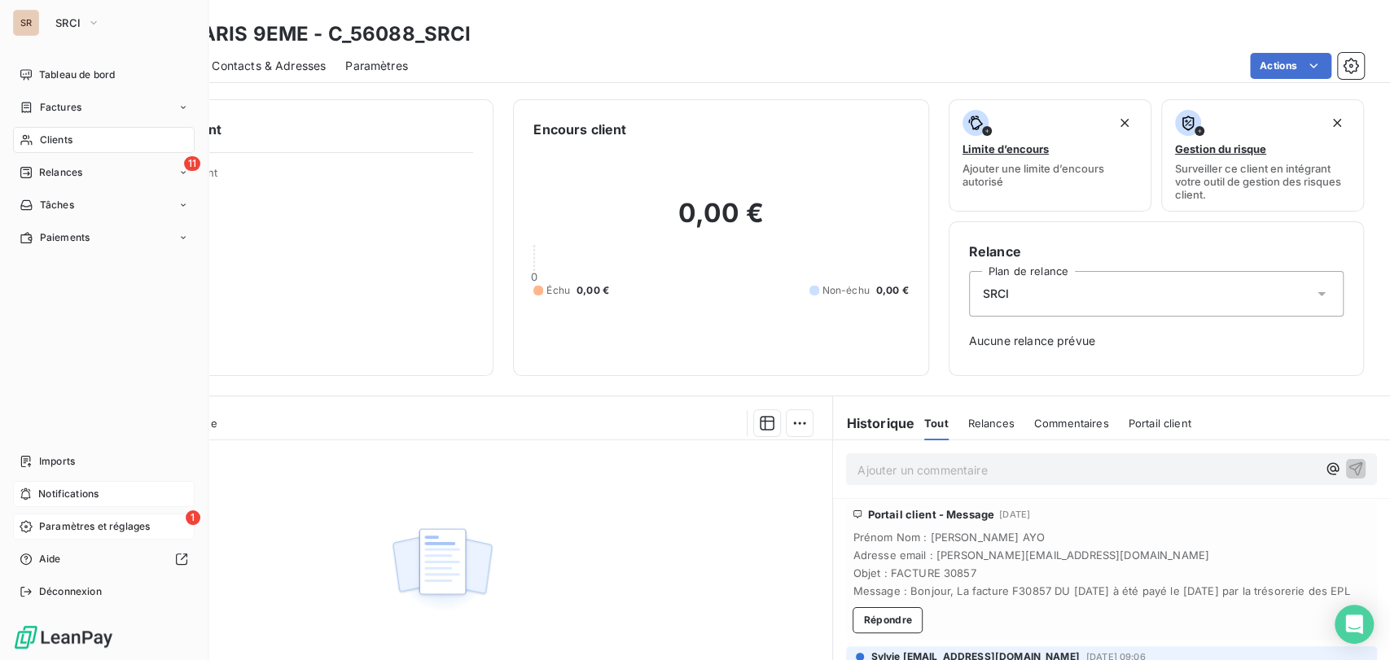
click at [110, 528] on span "Paramètres et réglages" at bounding box center [94, 526] width 111 height 15
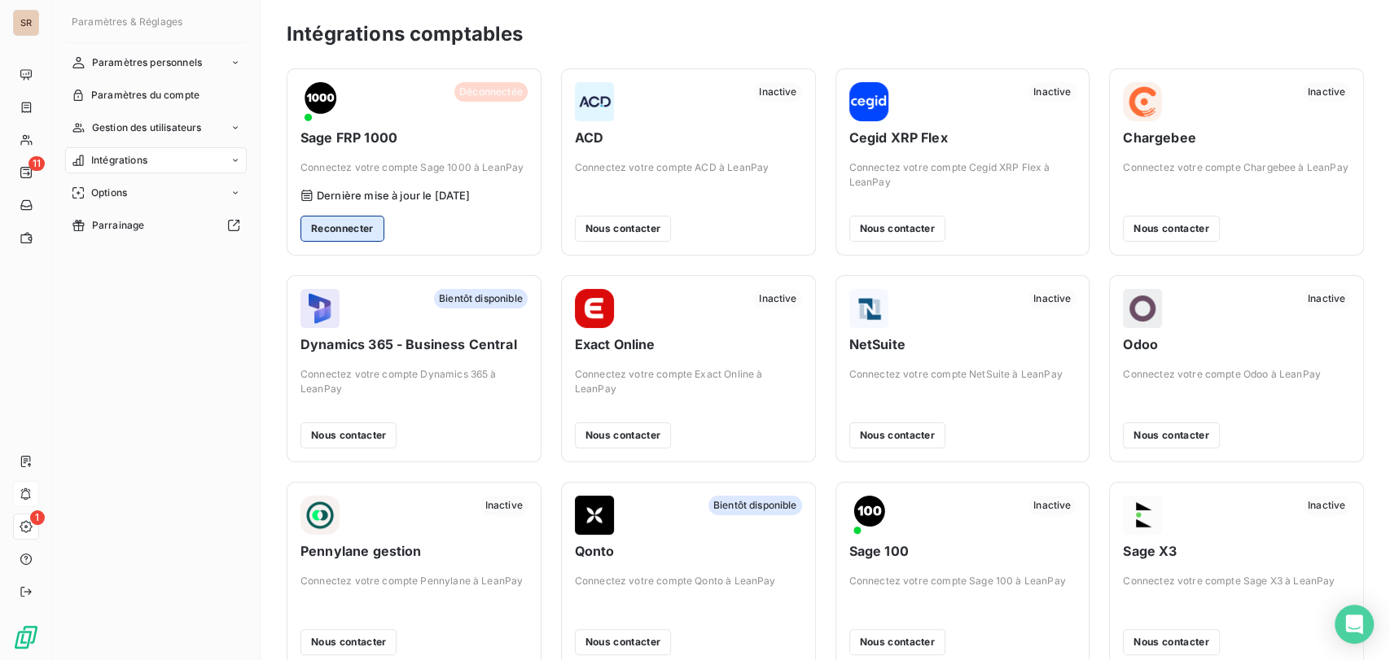
click at [352, 234] on button "Reconnecter" at bounding box center [342, 229] width 84 height 26
click at [352, 230] on button "Reconnecter" at bounding box center [342, 229] width 84 height 26
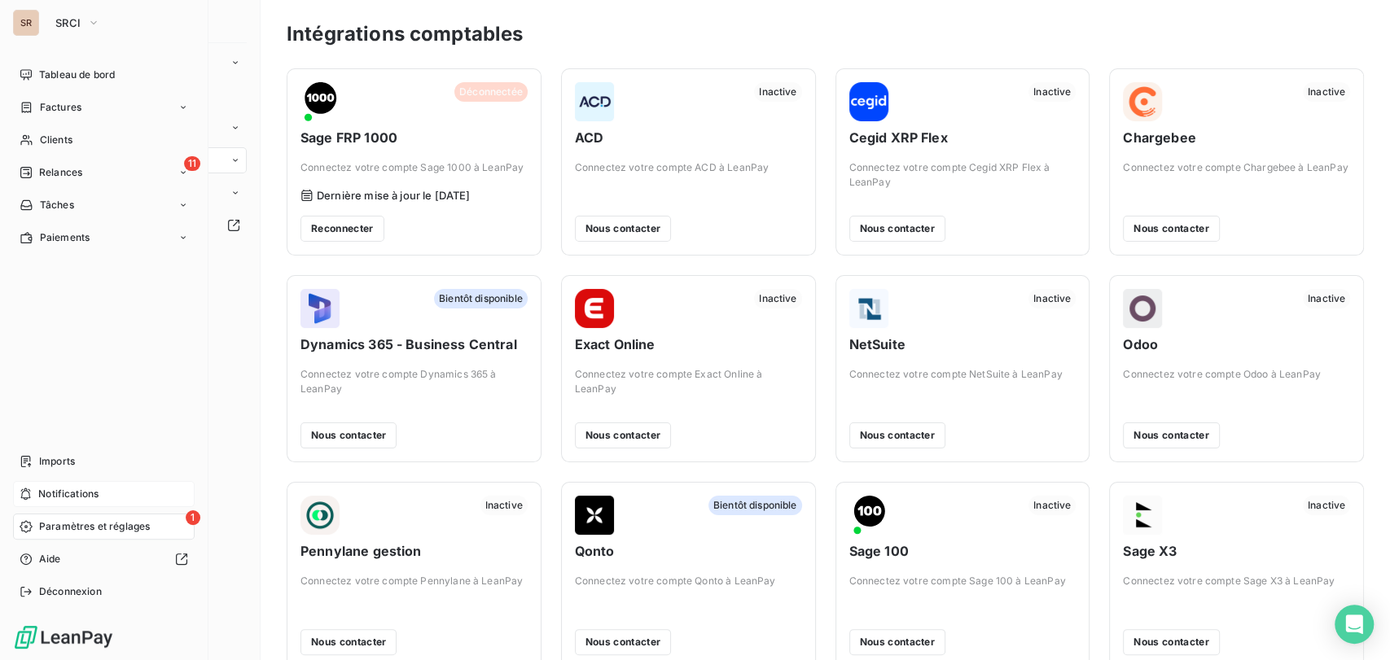
click at [26, 524] on icon at bounding box center [26, 526] width 13 height 13
click at [104, 176] on div "11 Relances" at bounding box center [104, 173] width 182 height 26
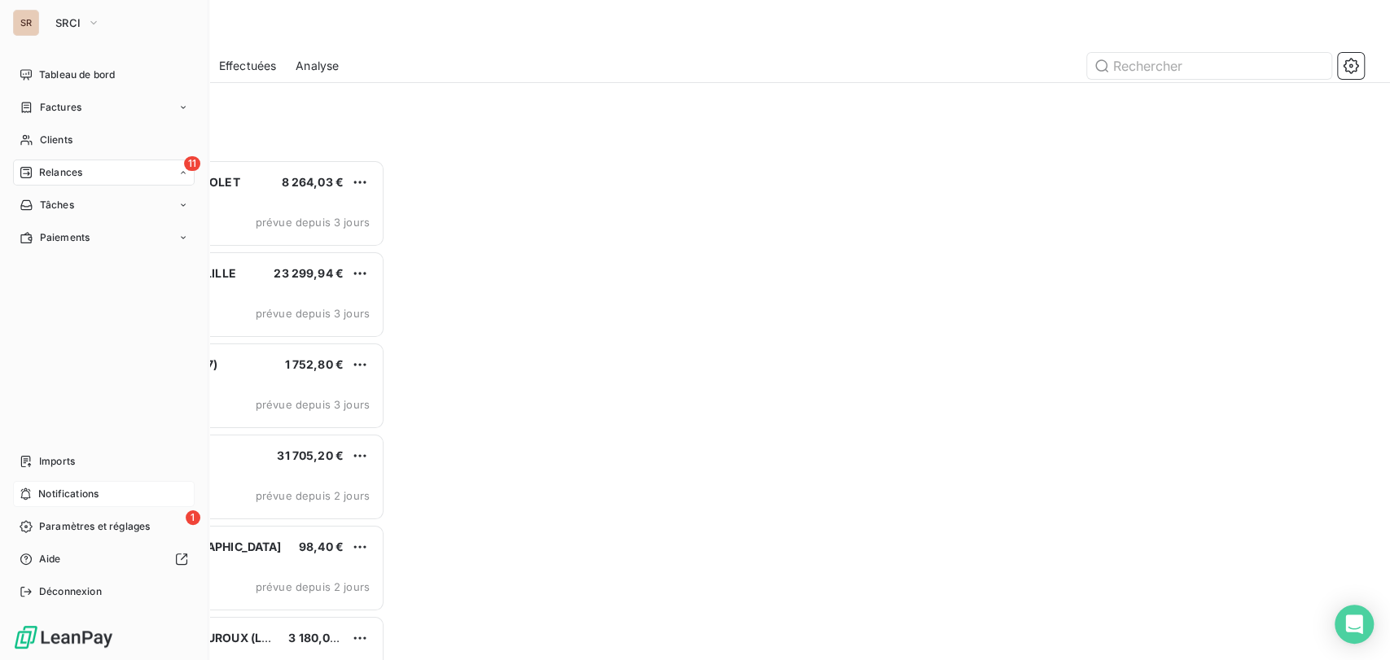
scroll to position [486, 293]
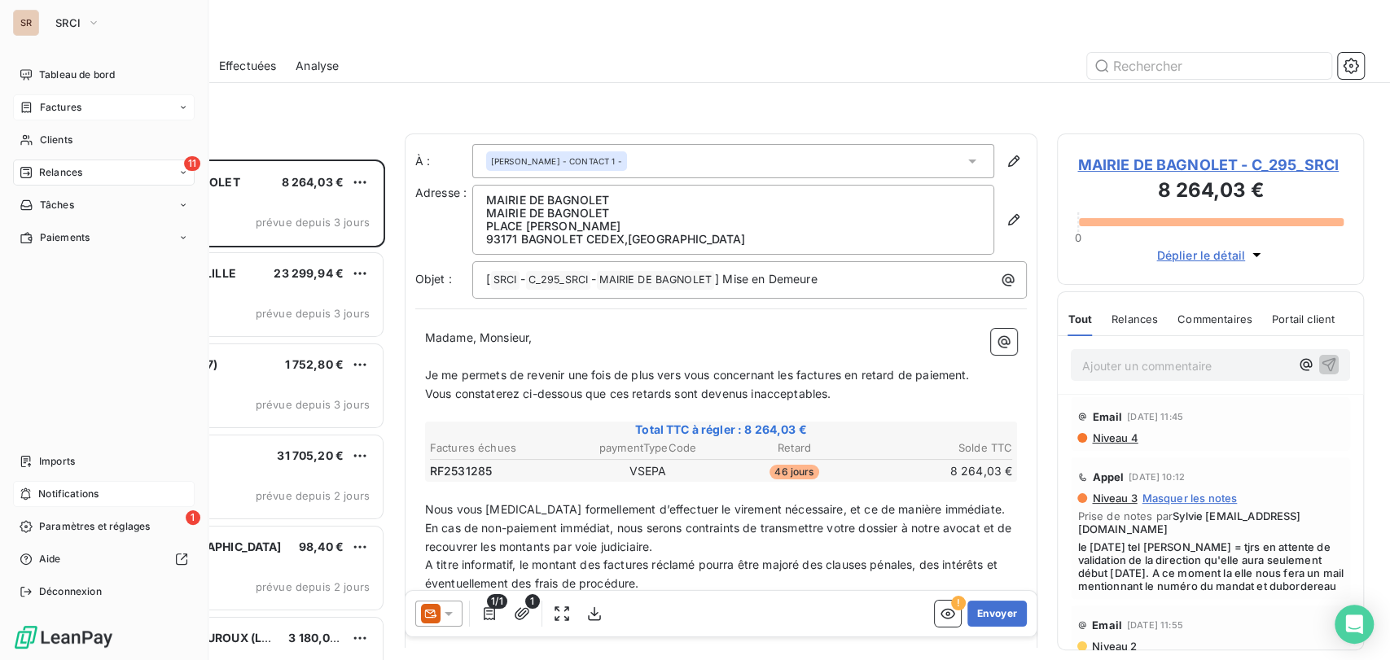
click at [52, 108] on span "Factures" at bounding box center [61, 107] width 42 height 15
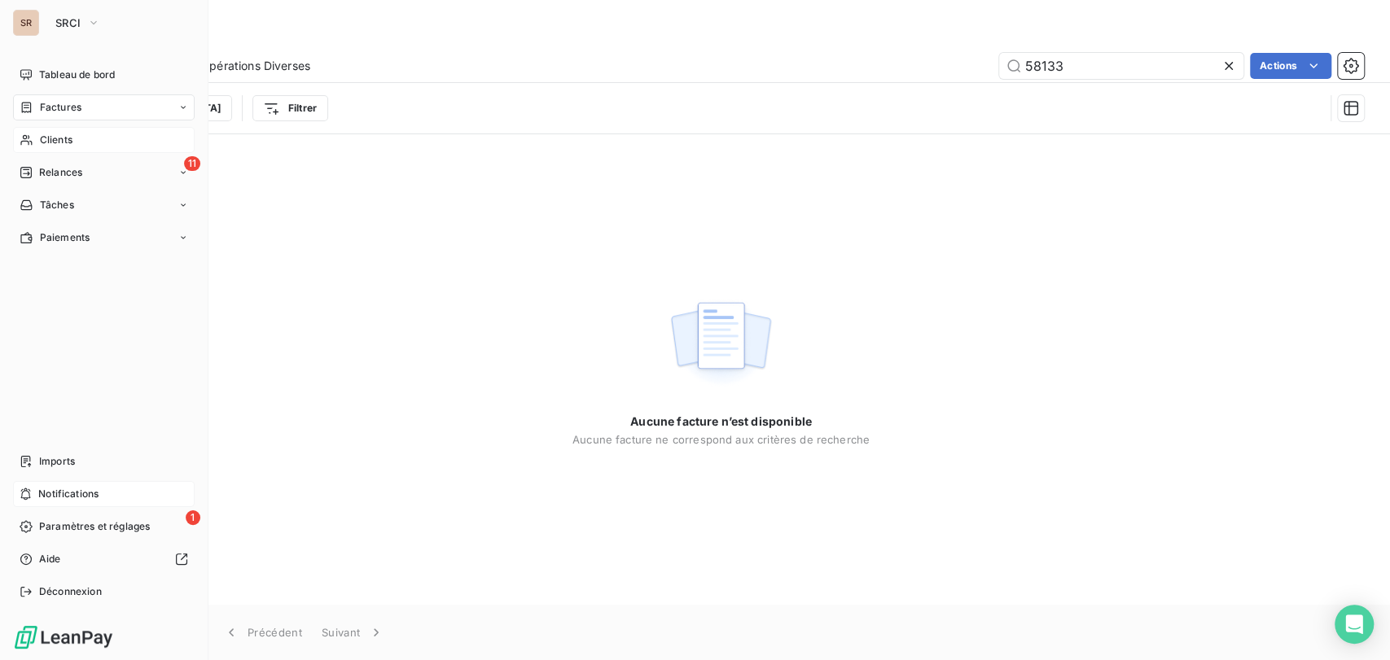
click at [50, 133] on span "Clients" at bounding box center [56, 140] width 33 height 15
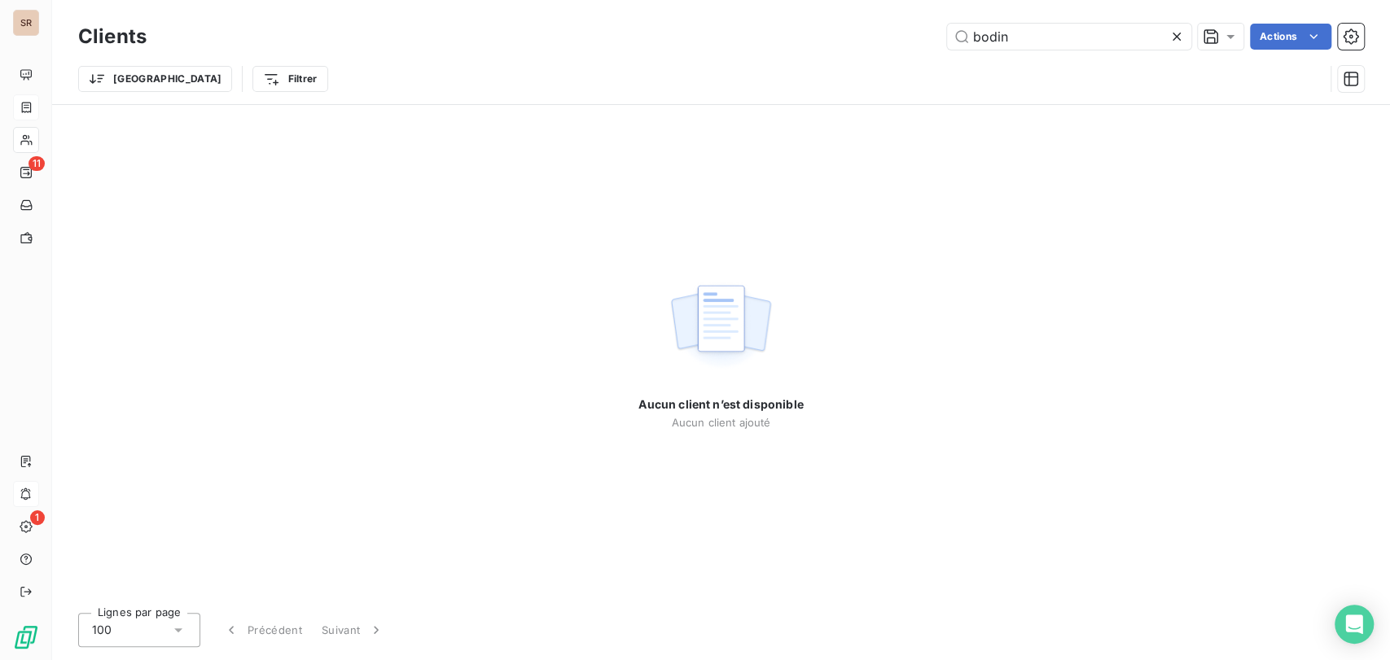
drag, startPoint x: 948, startPoint y: 34, endPoint x: 872, endPoint y: 34, distance: 75.7
click at [878, 40] on div "bodin Actions" at bounding box center [765, 37] width 1198 height 26
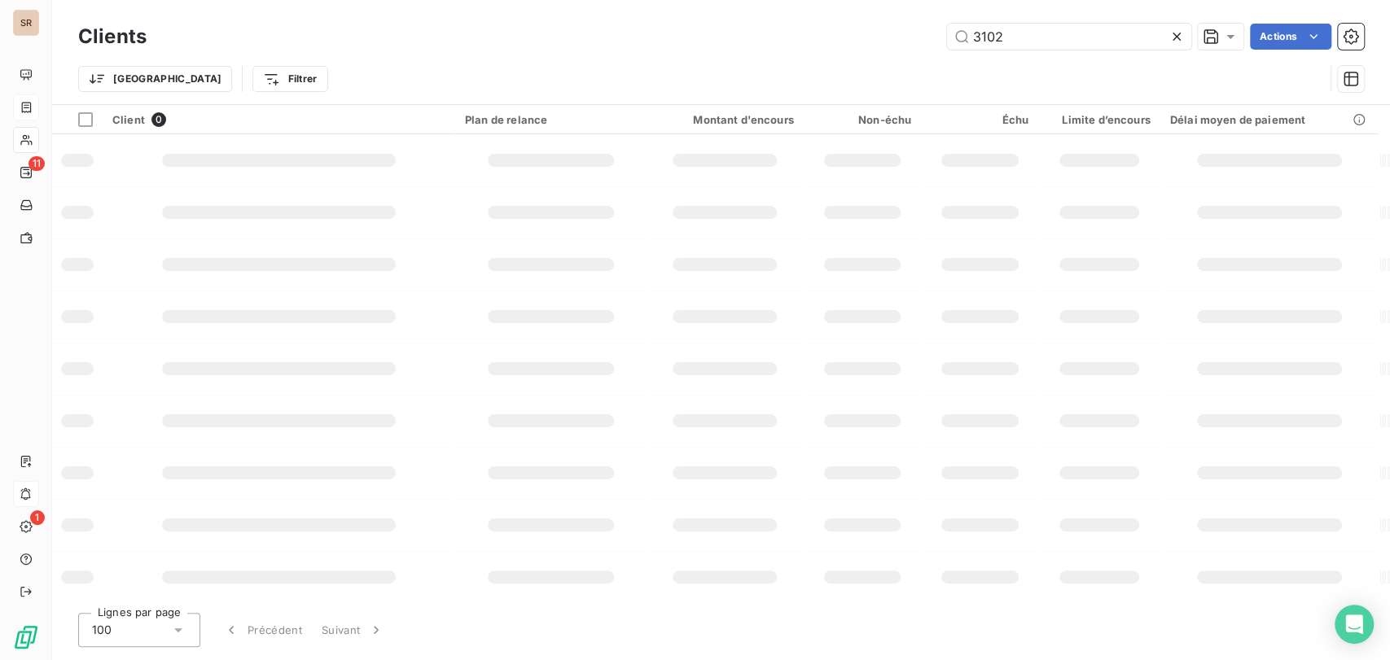
type input "3102"
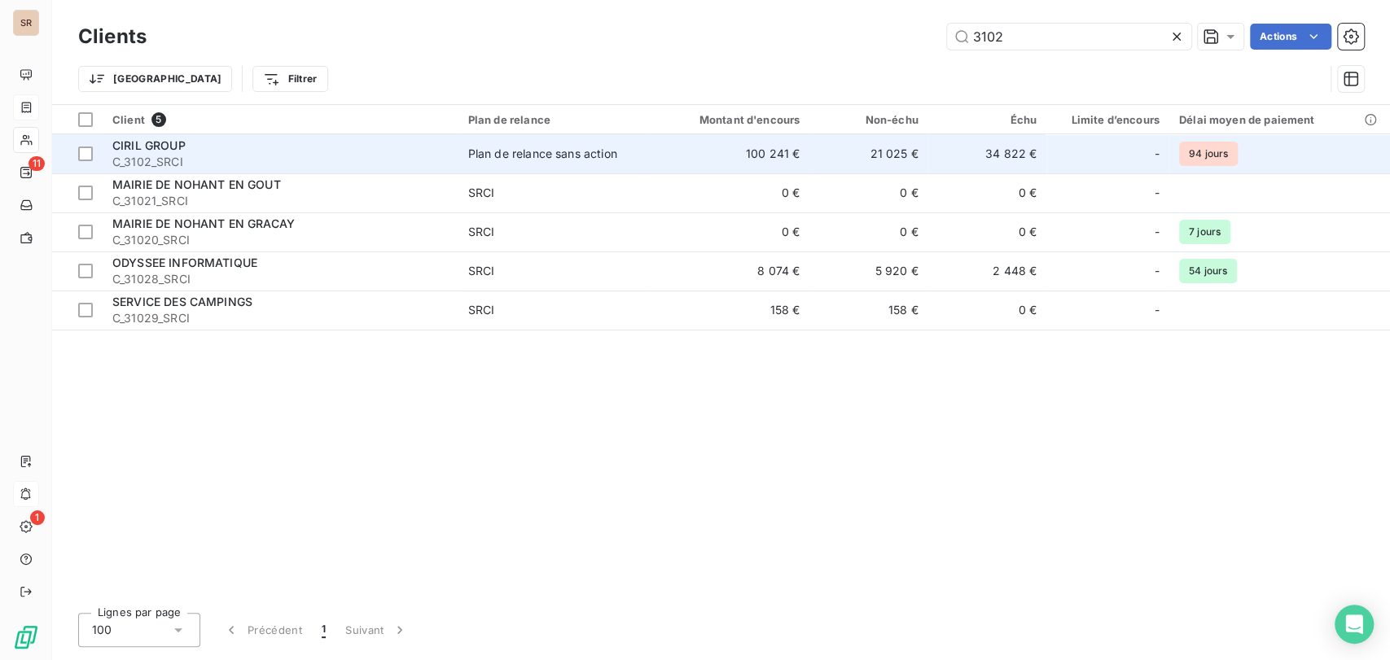
click at [155, 152] on div "CIRIL GROUP" at bounding box center [280, 146] width 336 height 16
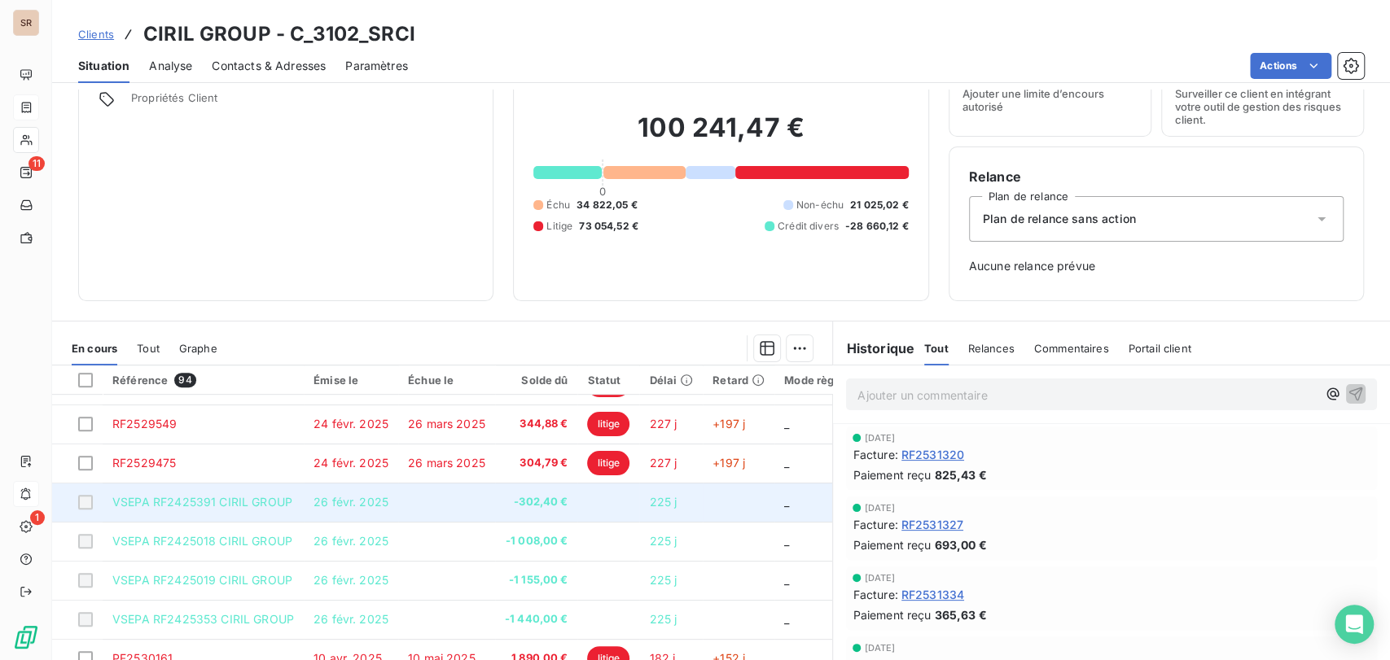
scroll to position [142, 0]
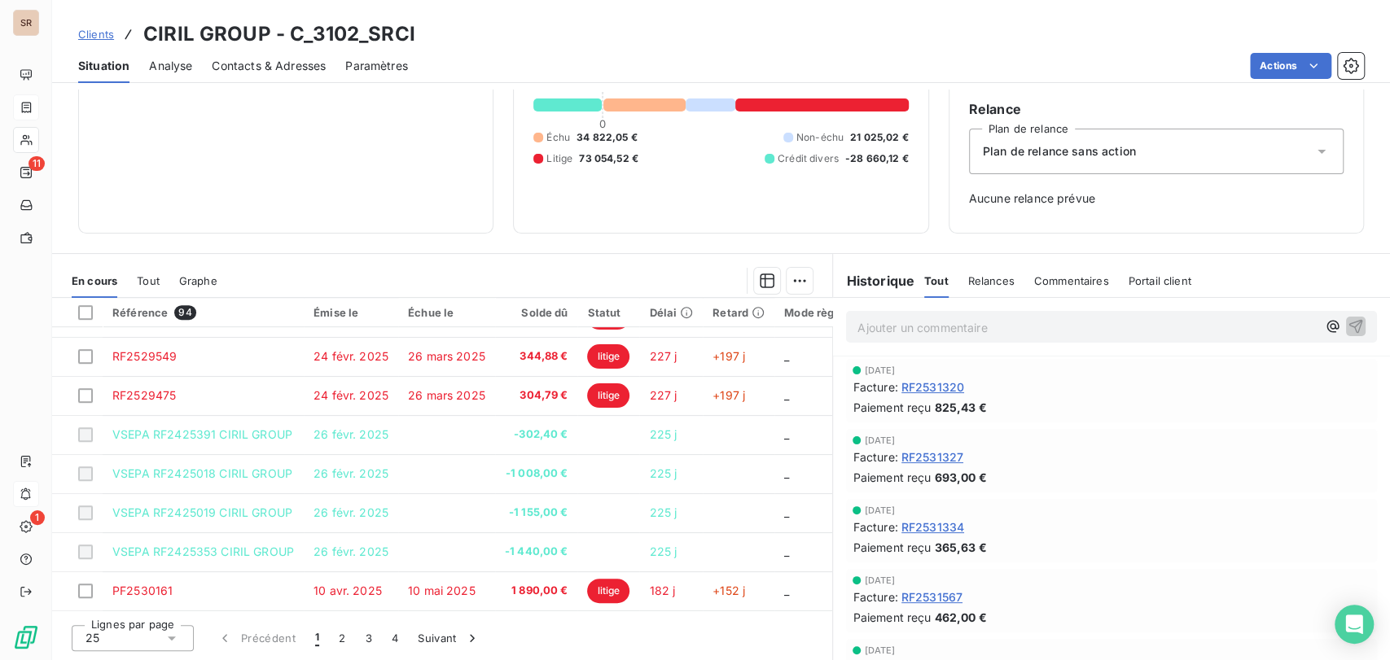
click at [182, 637] on div "25" at bounding box center [133, 638] width 122 height 26
click at [91, 607] on div at bounding box center [89, 607] width 16 height 16
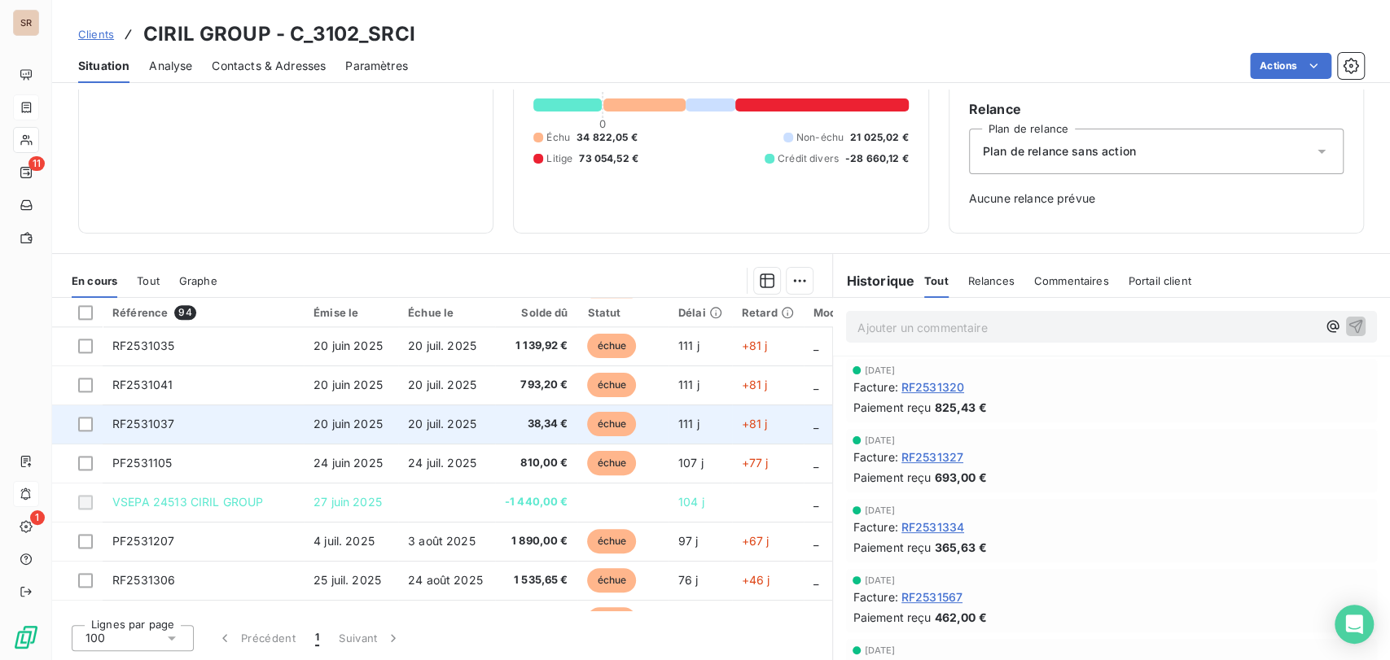
scroll to position [1266, 0]
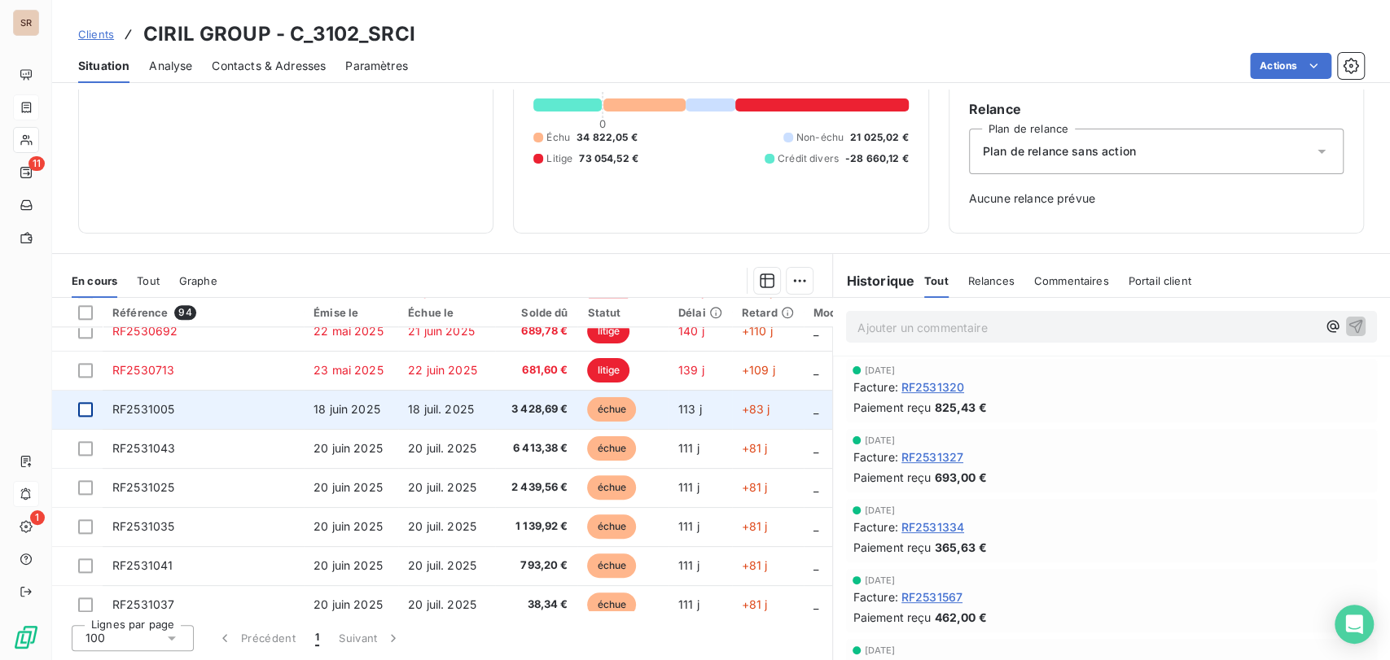
click at [83, 412] on div at bounding box center [85, 409] width 15 height 15
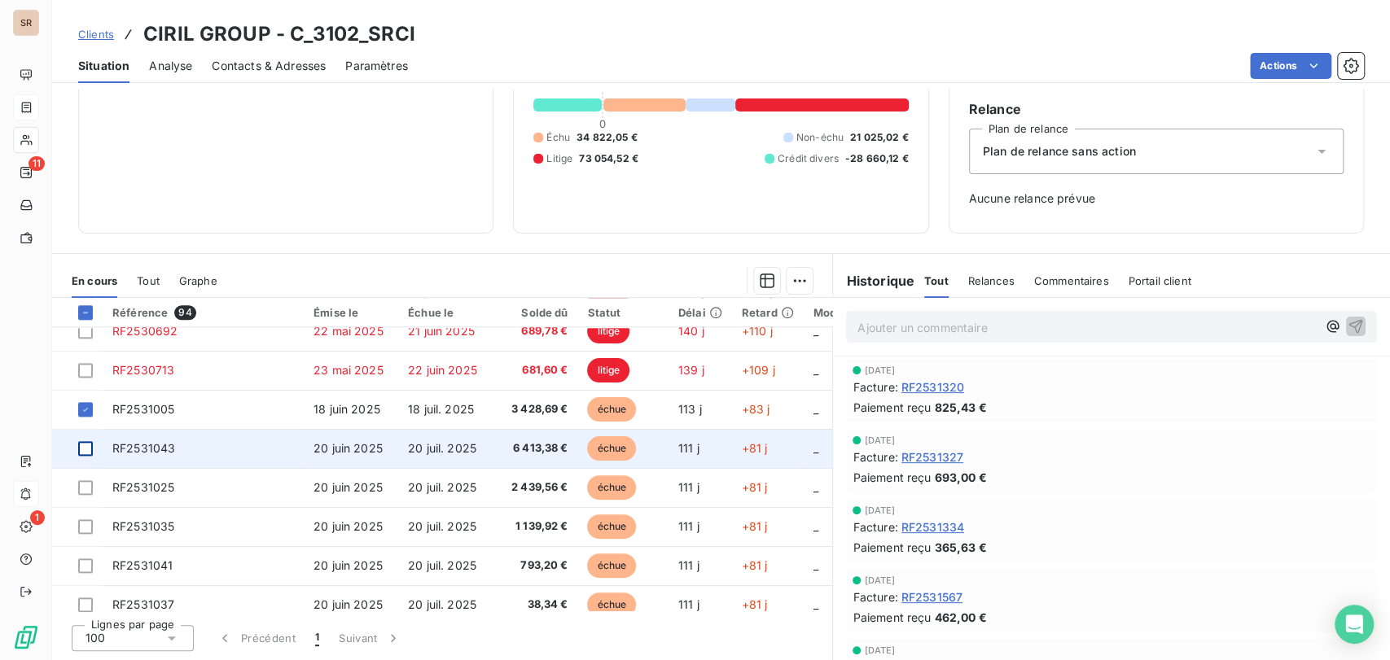
click at [87, 445] on div at bounding box center [85, 448] width 15 height 15
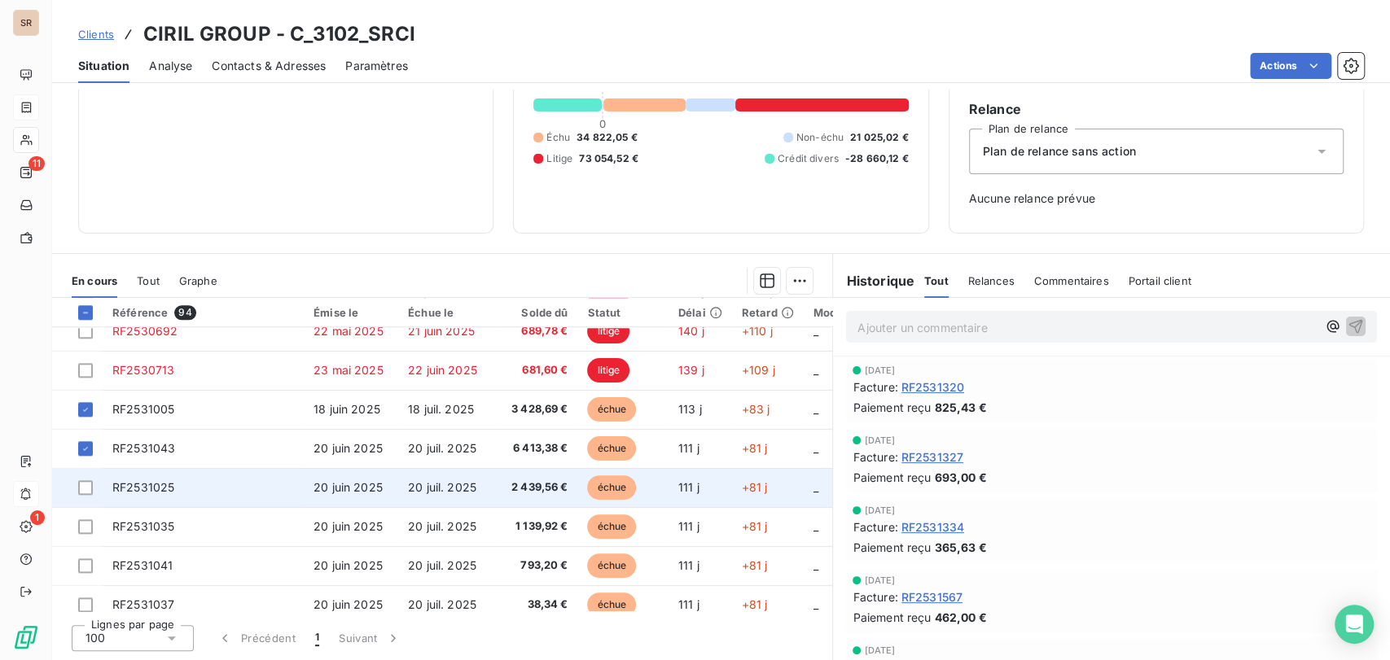
click at [82, 495] on td at bounding box center [77, 487] width 50 height 39
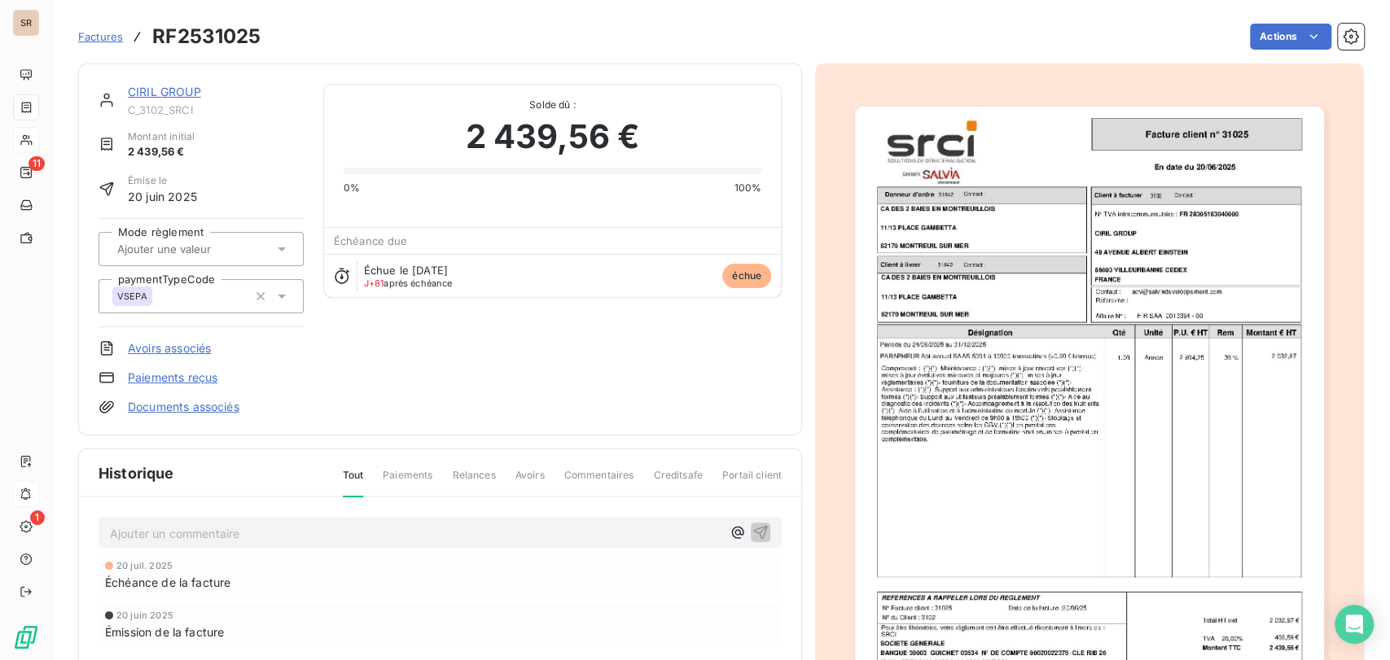
click at [151, 95] on link "CIRIL GROUP" at bounding box center [164, 92] width 73 height 14
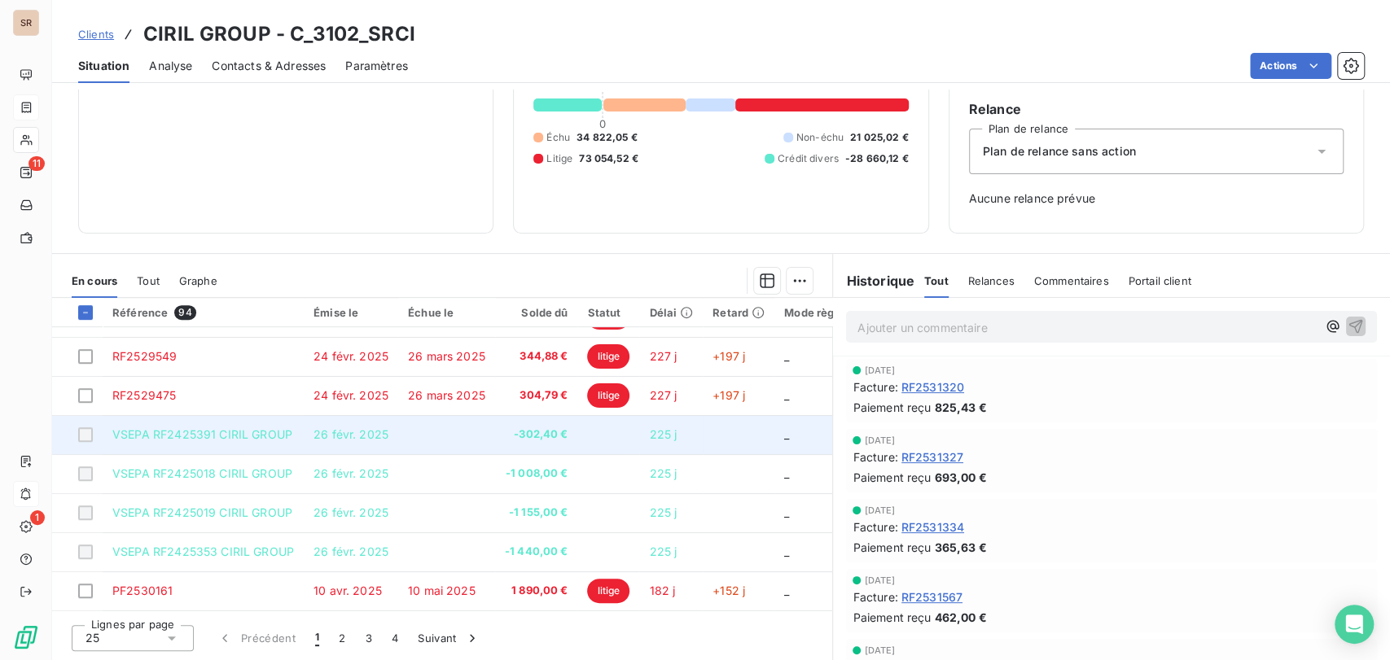
scroll to position [699, 0]
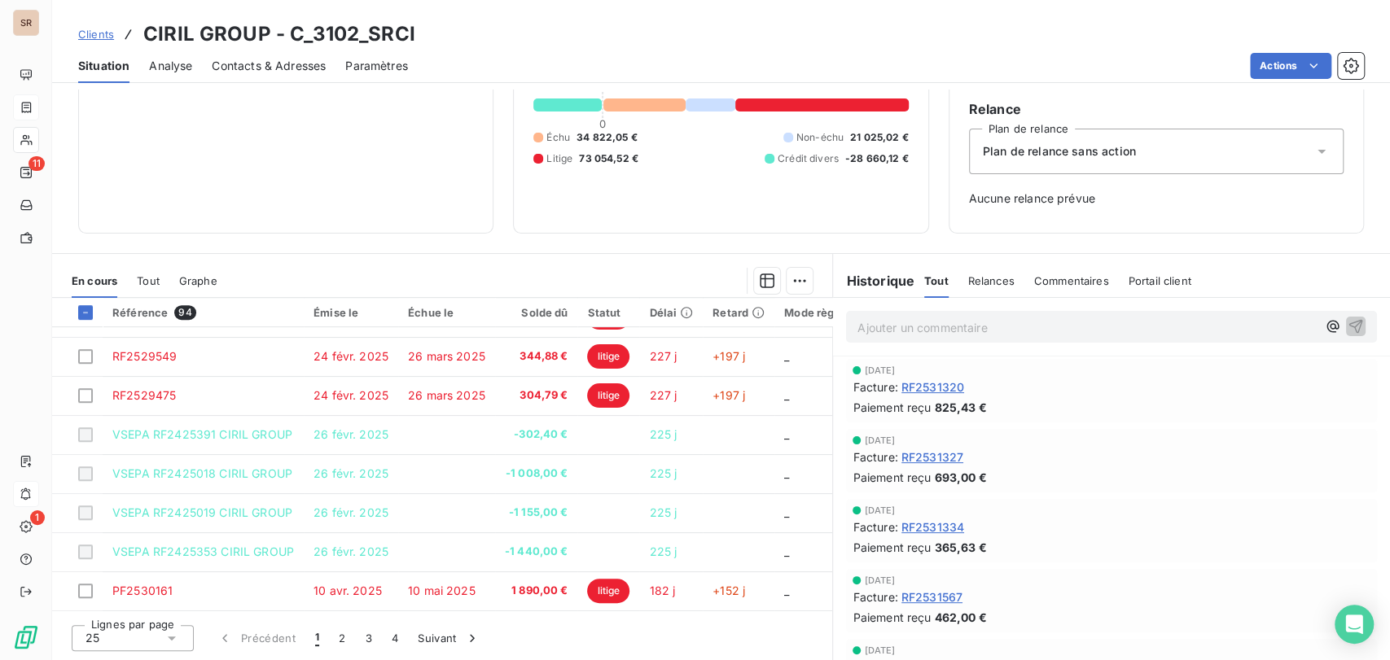
click at [173, 637] on icon at bounding box center [172, 639] width 8 height 4
click at [90, 605] on div at bounding box center [89, 607] width 16 height 16
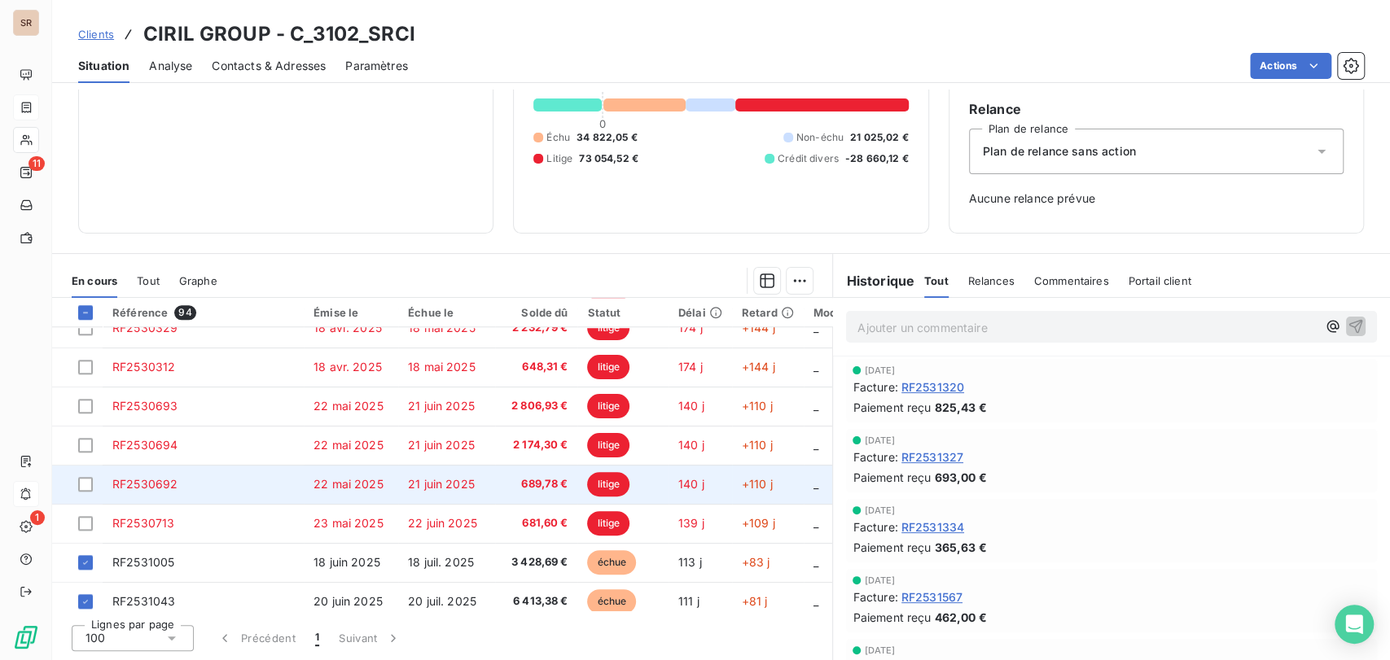
scroll to position [1242, 0]
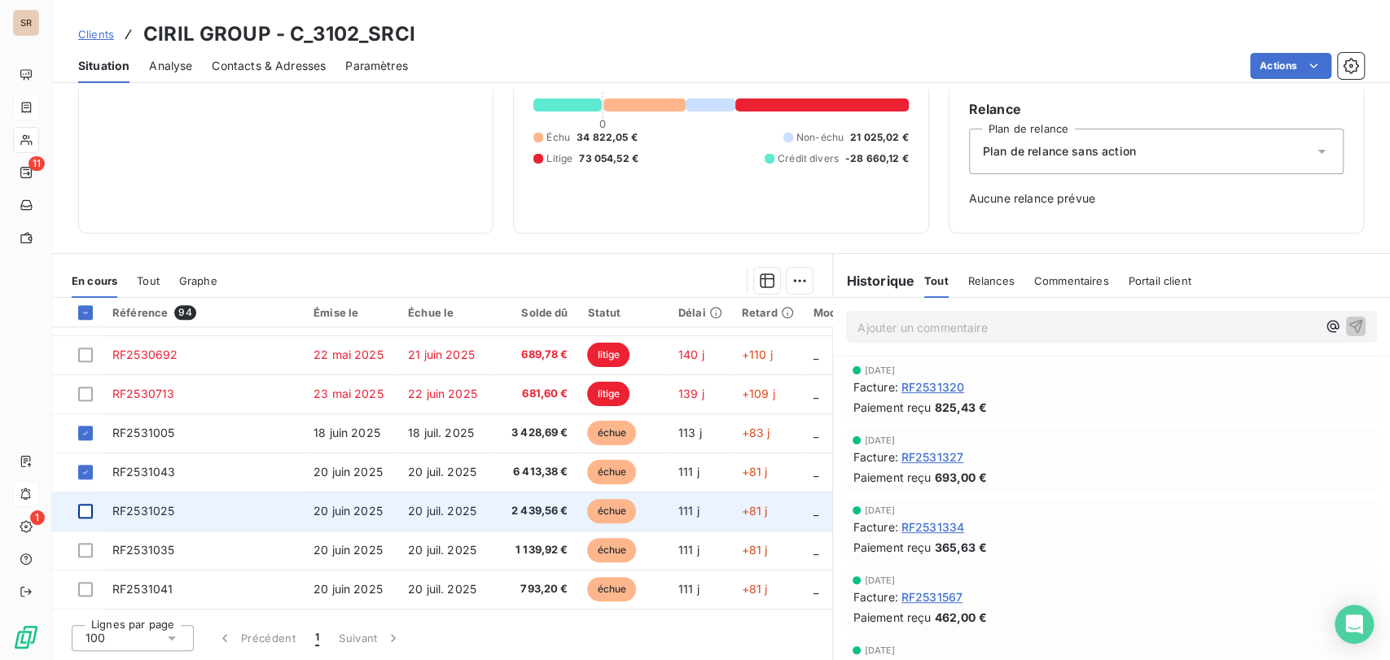
click at [85, 511] on div at bounding box center [85, 511] width 15 height 15
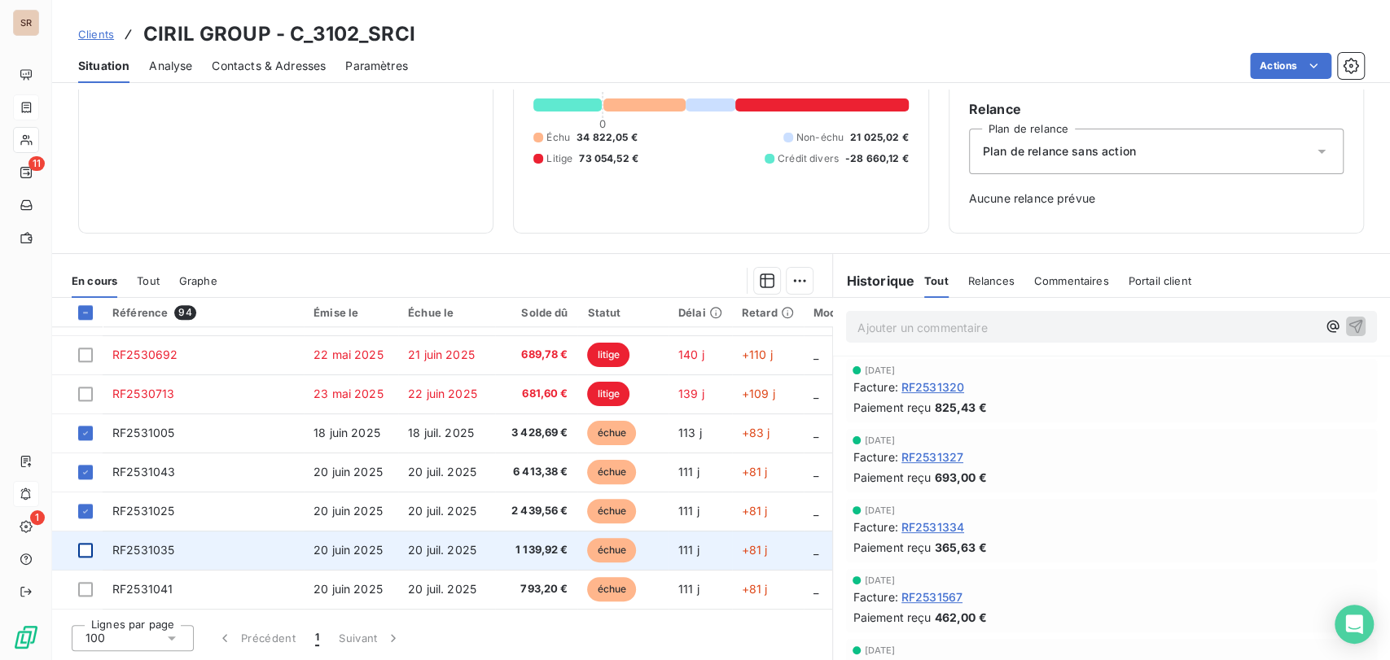
click at [78, 554] on div at bounding box center [85, 550] width 15 height 15
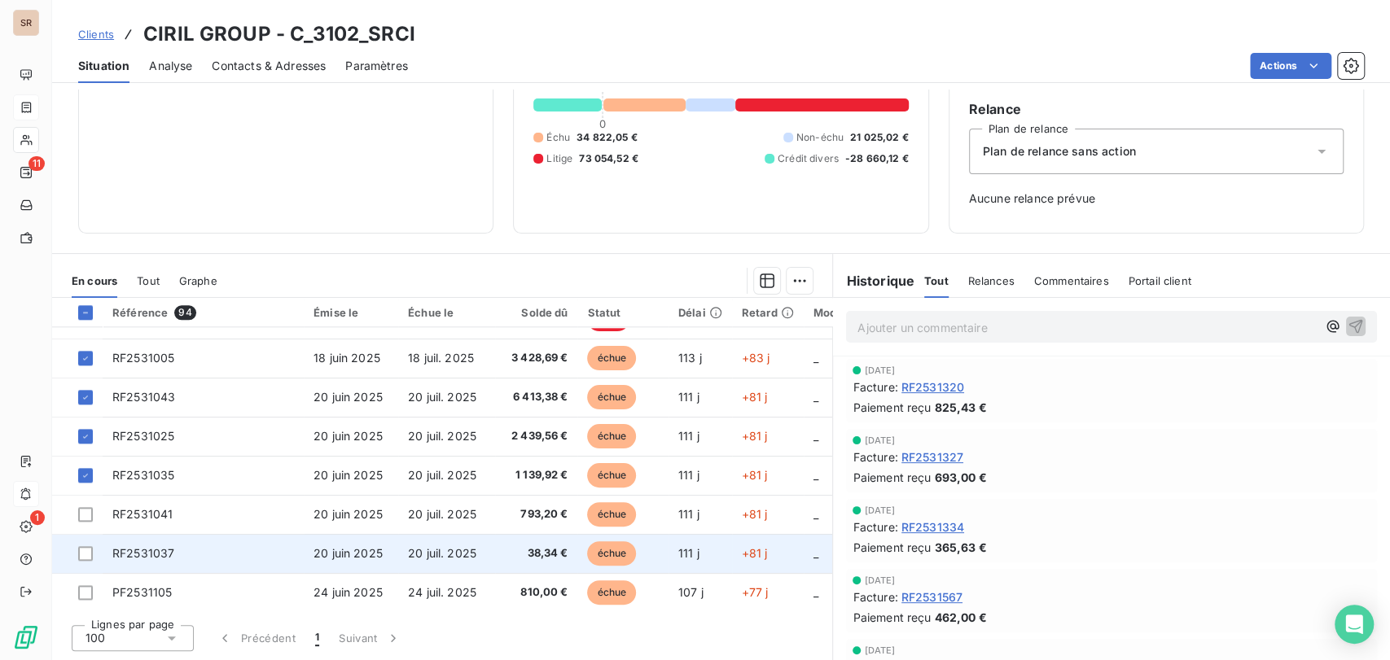
scroll to position [1423, 0]
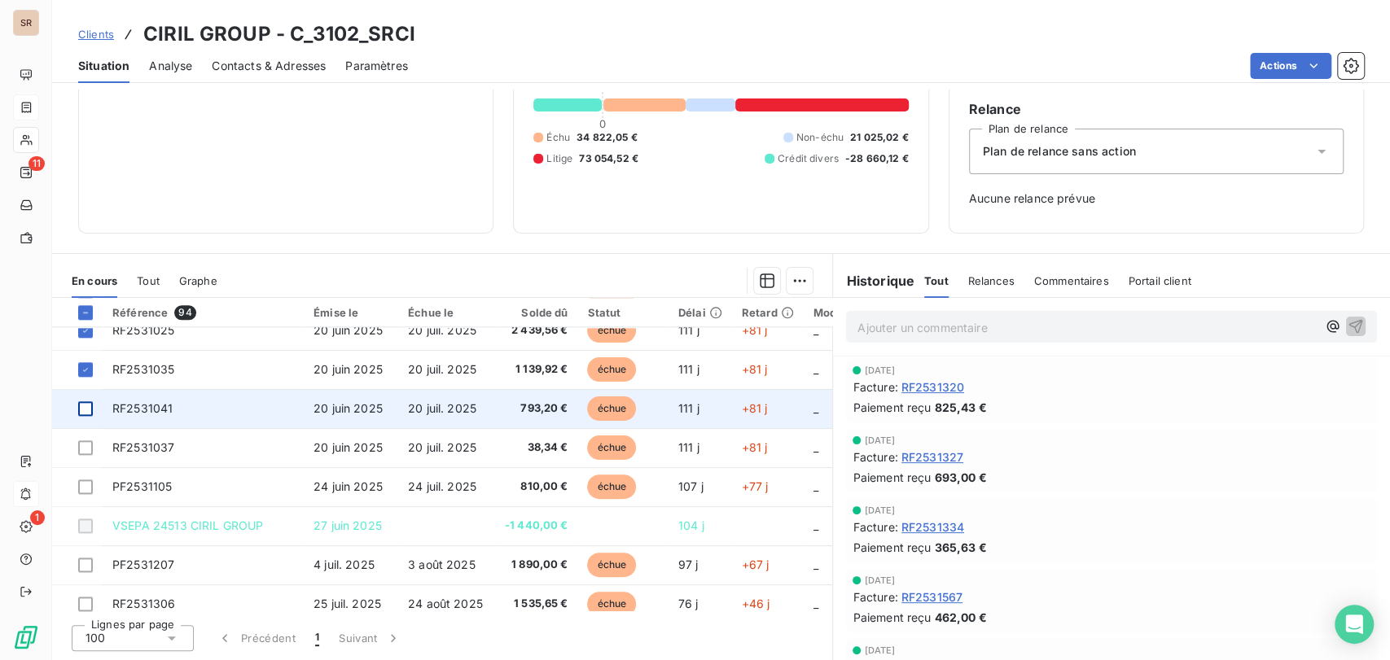
click at [85, 405] on div at bounding box center [85, 408] width 15 height 15
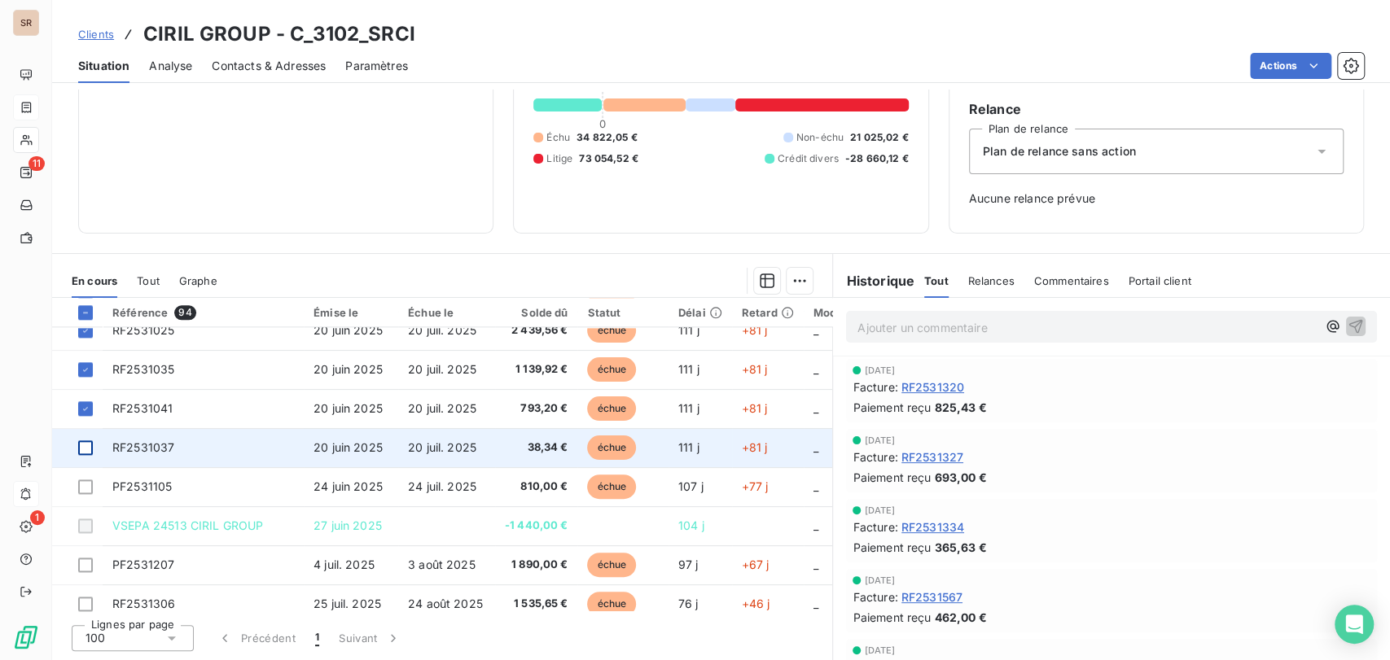
click at [91, 448] on div at bounding box center [85, 447] width 15 height 15
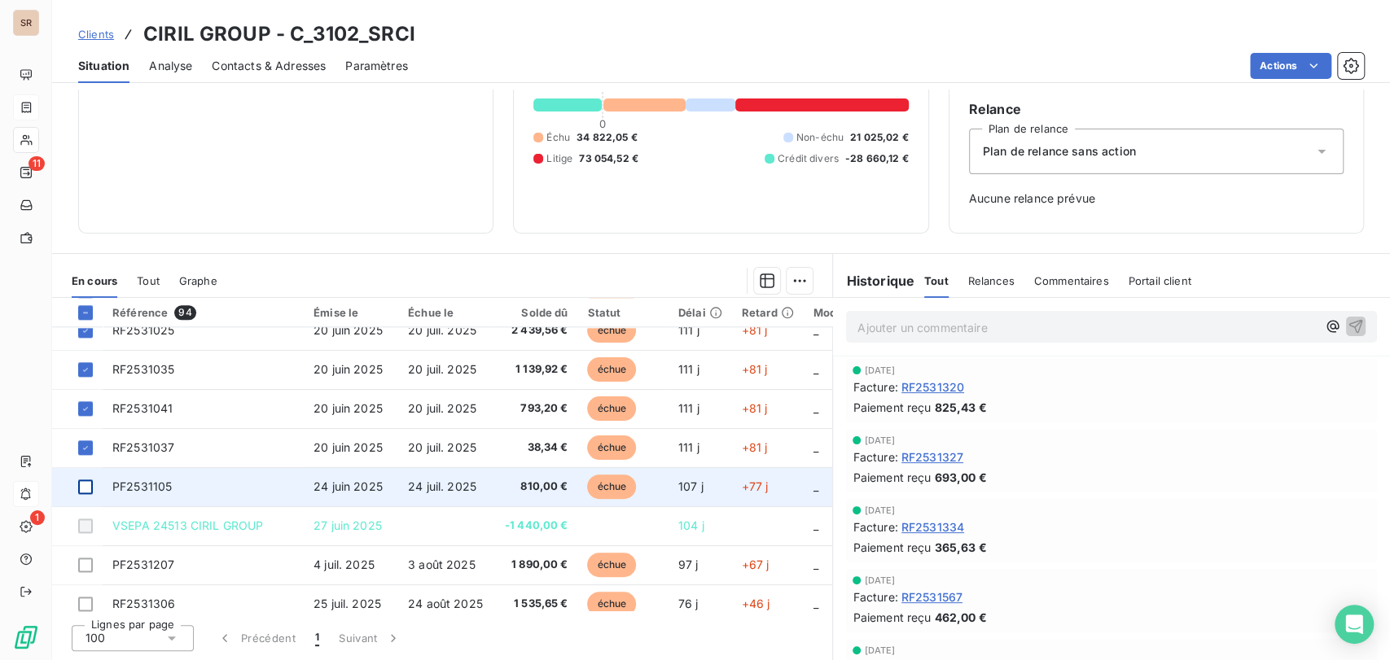
click at [83, 483] on div at bounding box center [85, 487] width 15 height 15
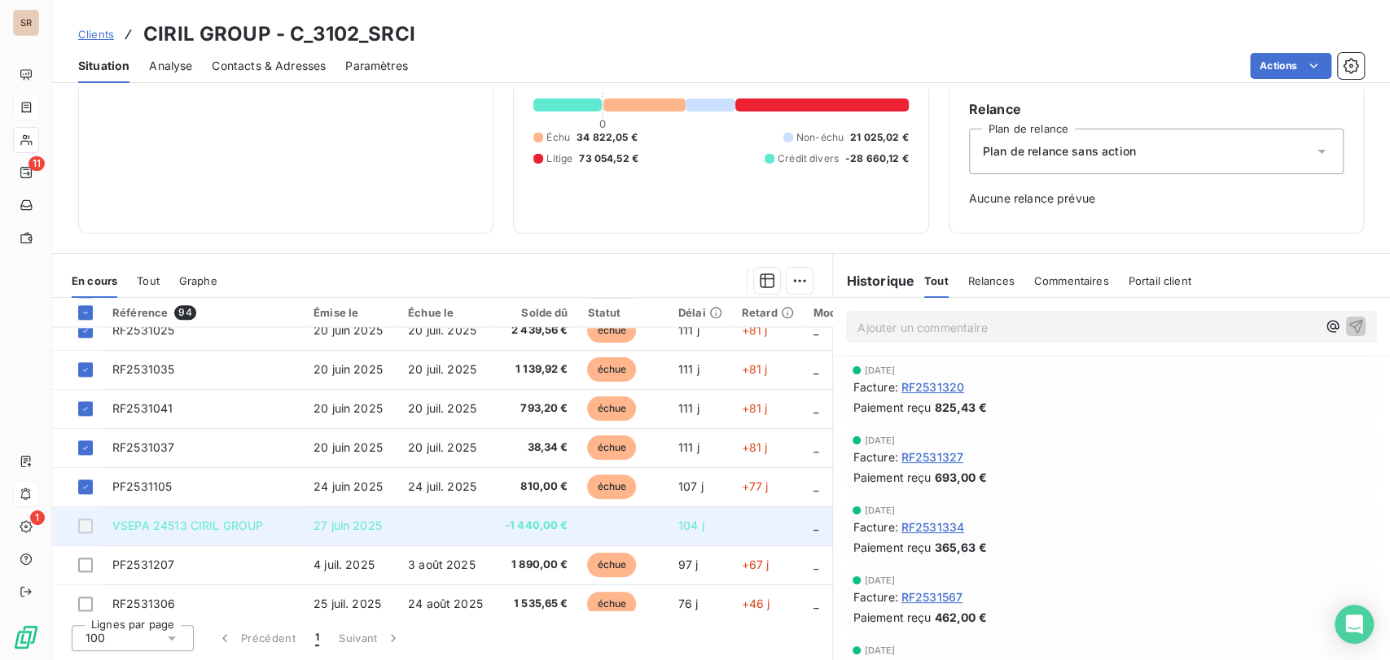
click at [86, 524] on div at bounding box center [85, 526] width 15 height 15
click at [85, 528] on div at bounding box center [85, 526] width 15 height 15
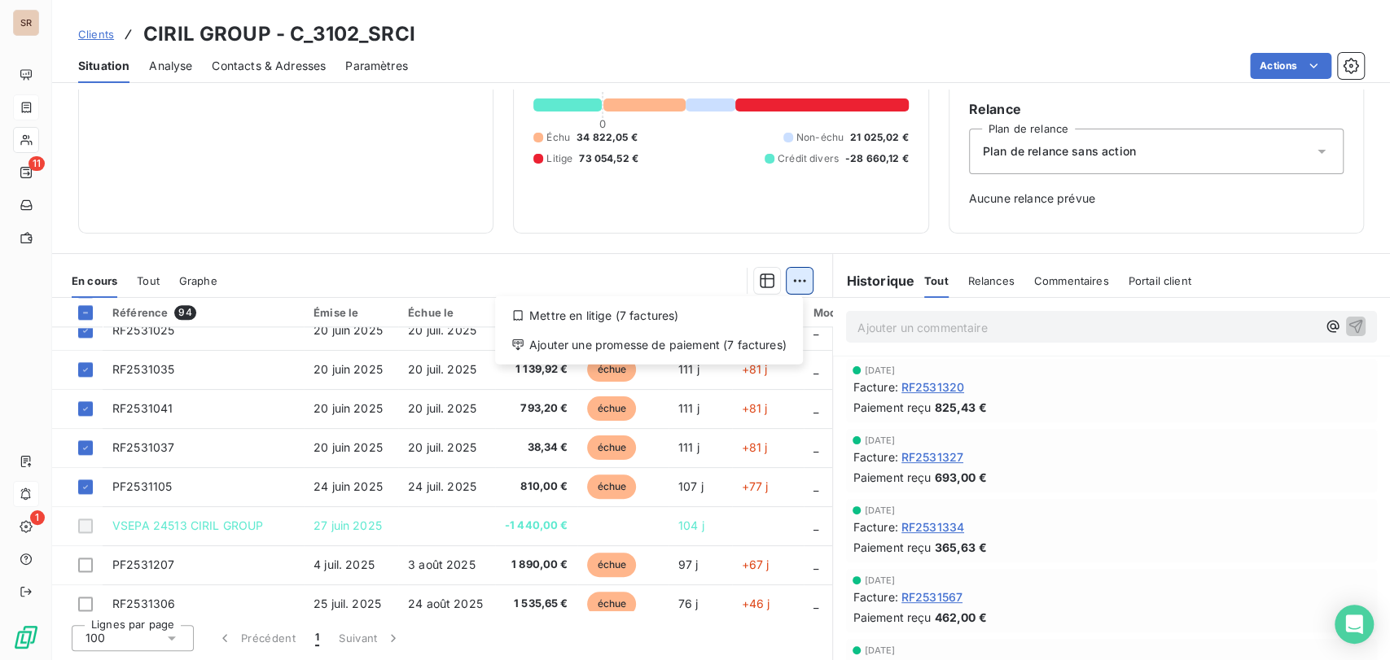
click at [798, 284] on html "SR 11 1 Clients CIRIL GROUP - C_3102_SRCI Situation Analyse Contacts & Adresses…" at bounding box center [695, 330] width 1390 height 660
click at [583, 324] on div "Mettre en litige (7 factures)" at bounding box center [649, 316] width 295 height 26
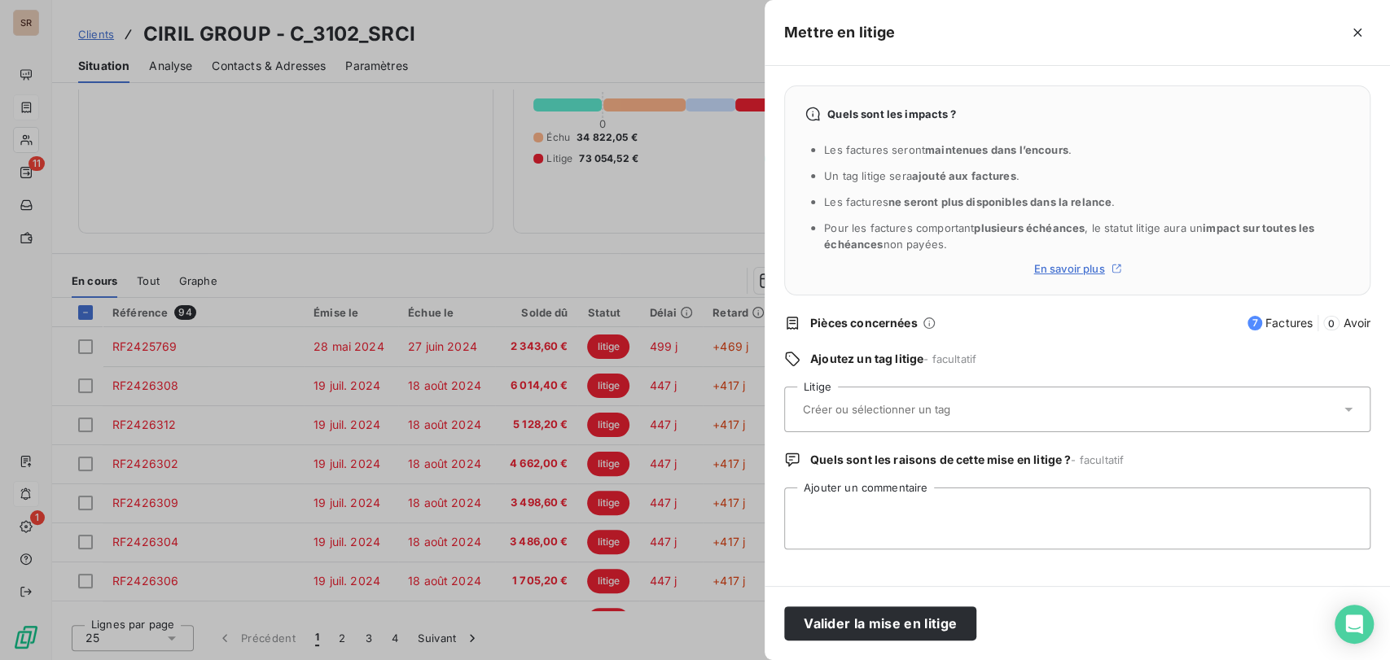
click at [1352, 402] on icon at bounding box center [1348, 409] width 16 height 16
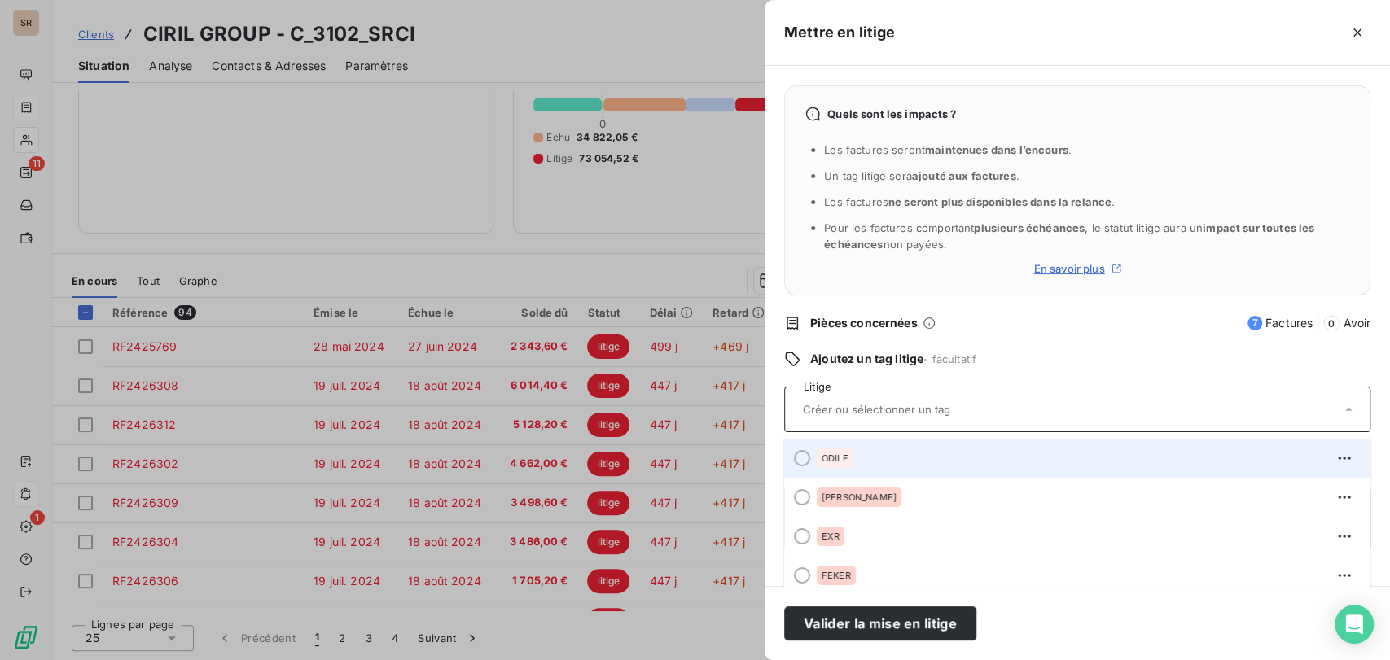
click at [801, 465] on div at bounding box center [802, 458] width 16 height 16
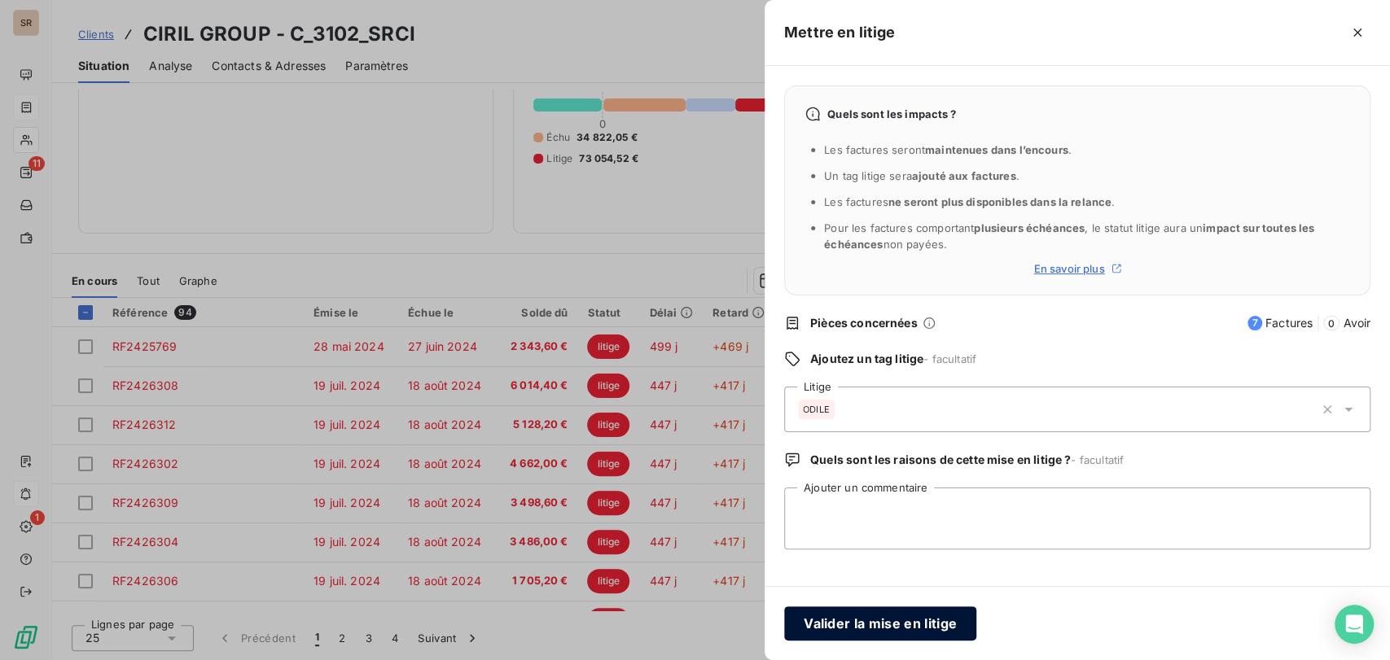
click at [886, 615] on button "Valider la mise en litige" at bounding box center [880, 624] width 192 height 34
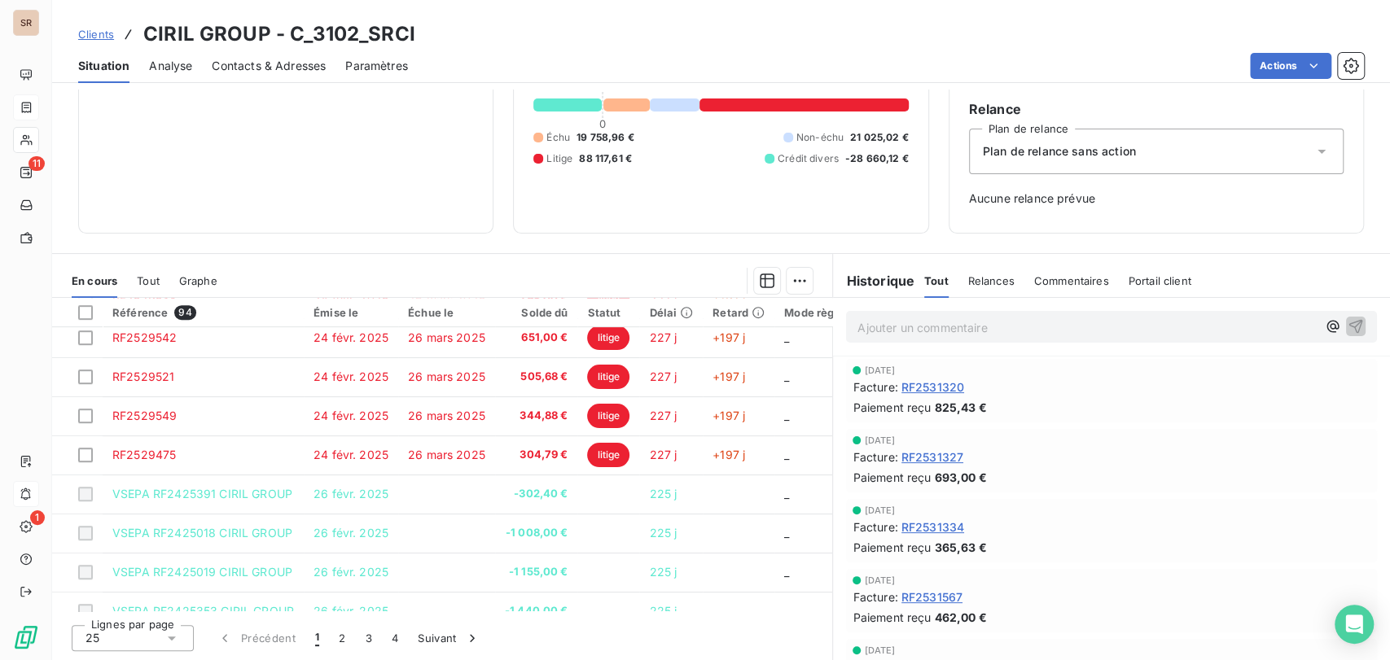
scroll to position [699, 0]
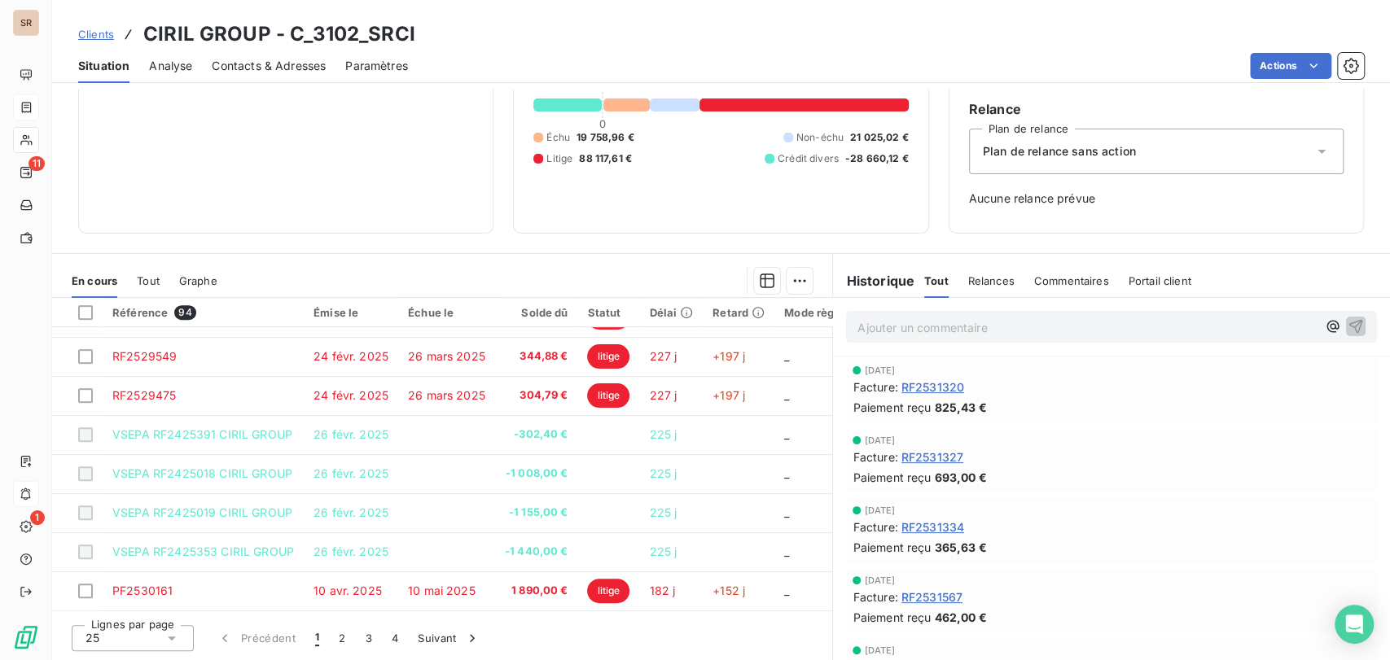
click at [175, 632] on icon at bounding box center [172, 638] width 16 height 16
click at [87, 607] on div at bounding box center [89, 607] width 16 height 16
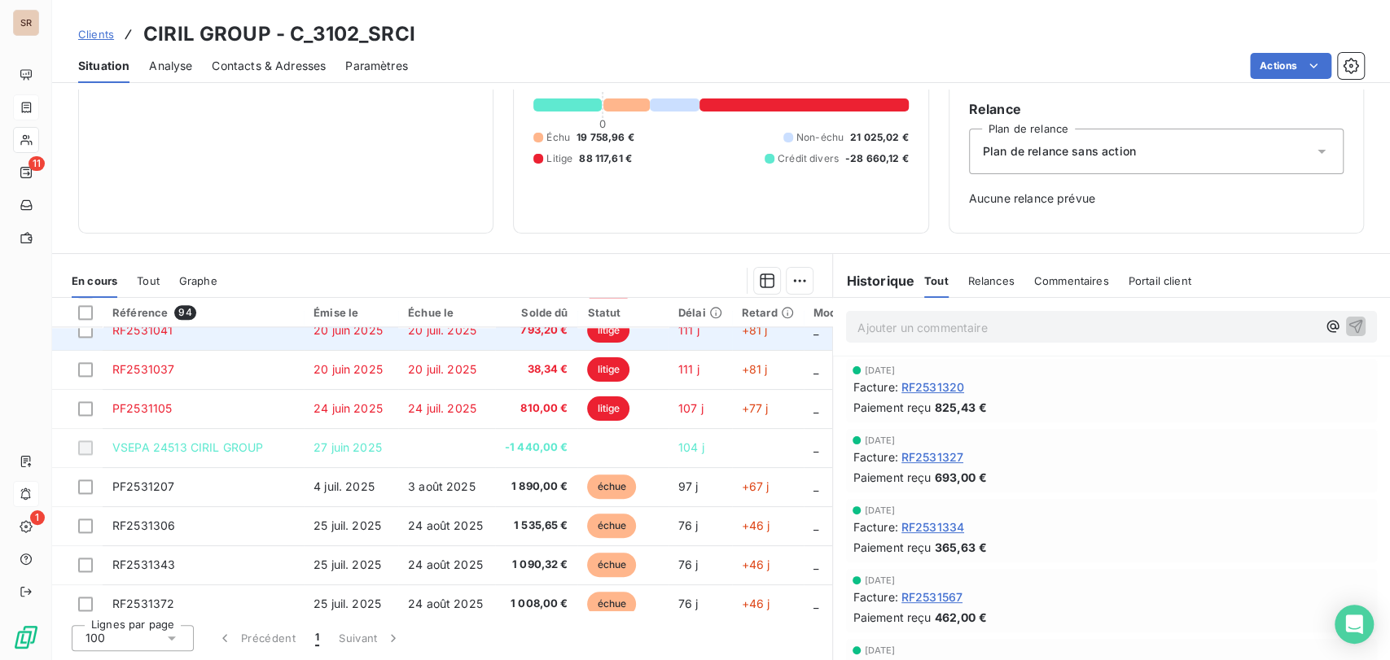
scroll to position [1604, 0]
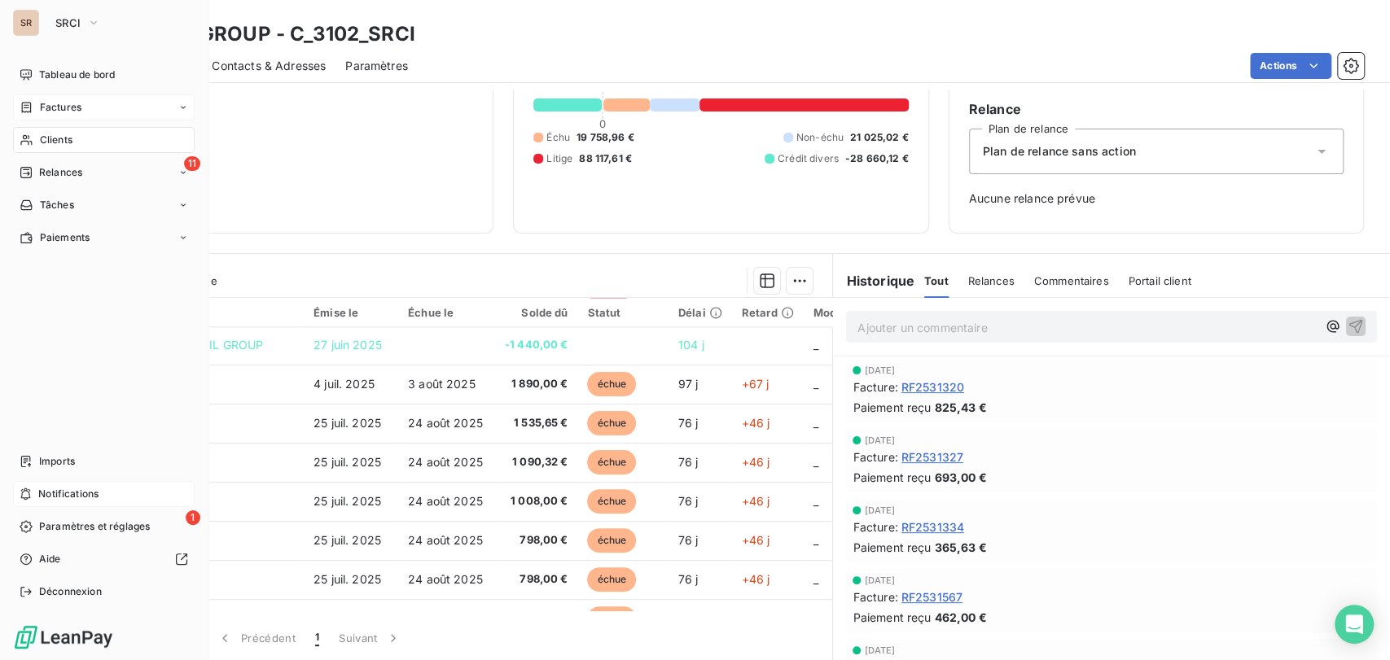
click at [40, 110] on span "Factures" at bounding box center [61, 107] width 42 height 15
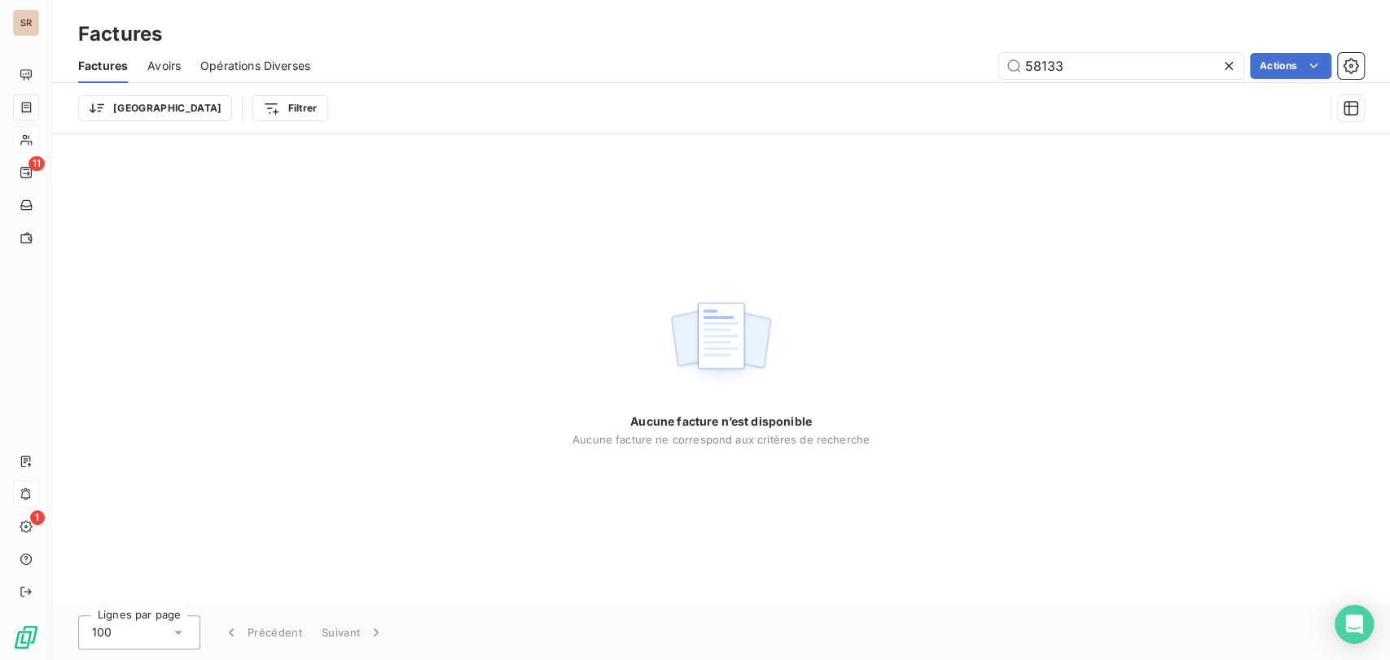
click at [1224, 59] on icon at bounding box center [1228, 66] width 16 height 16
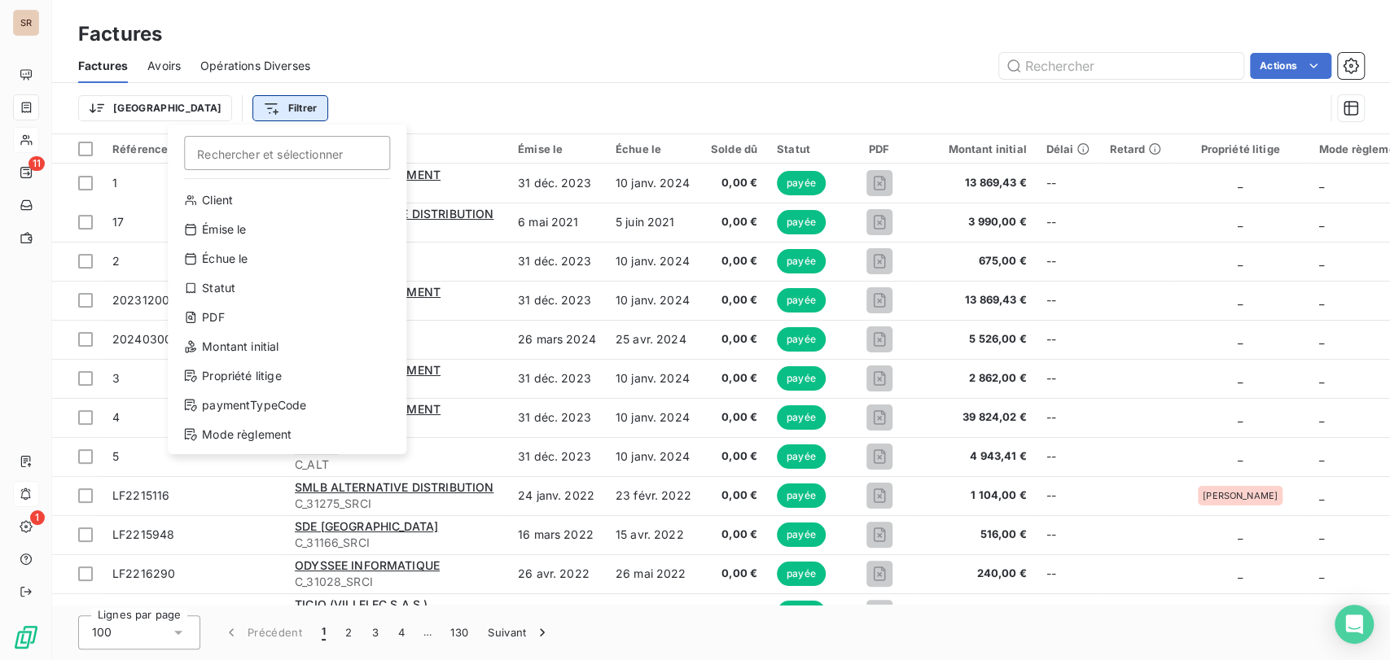
click at [201, 106] on html "SR 11 1 Factures Factures Avoirs Opérations Diverses Actions Trier Filtrer Rech…" at bounding box center [695, 330] width 1390 height 660
click at [217, 282] on div "Statut" at bounding box center [287, 288] width 226 height 26
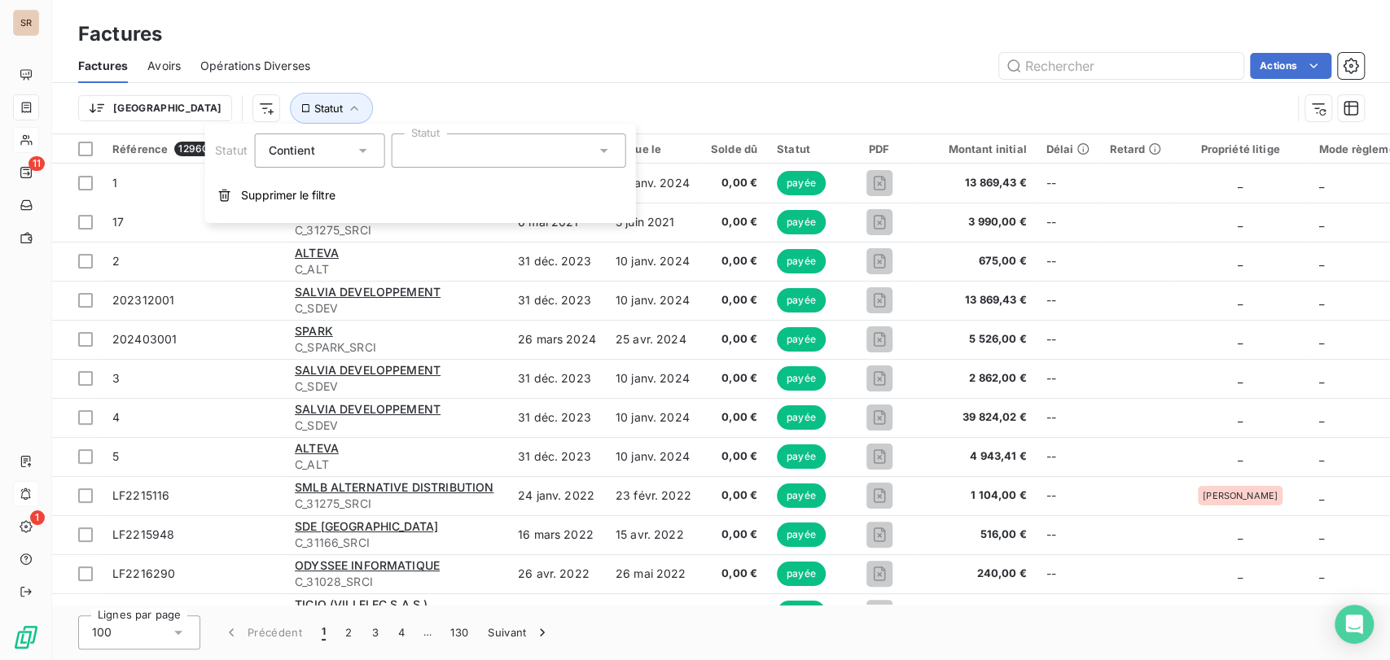
click at [598, 151] on icon at bounding box center [603, 150] width 16 height 16
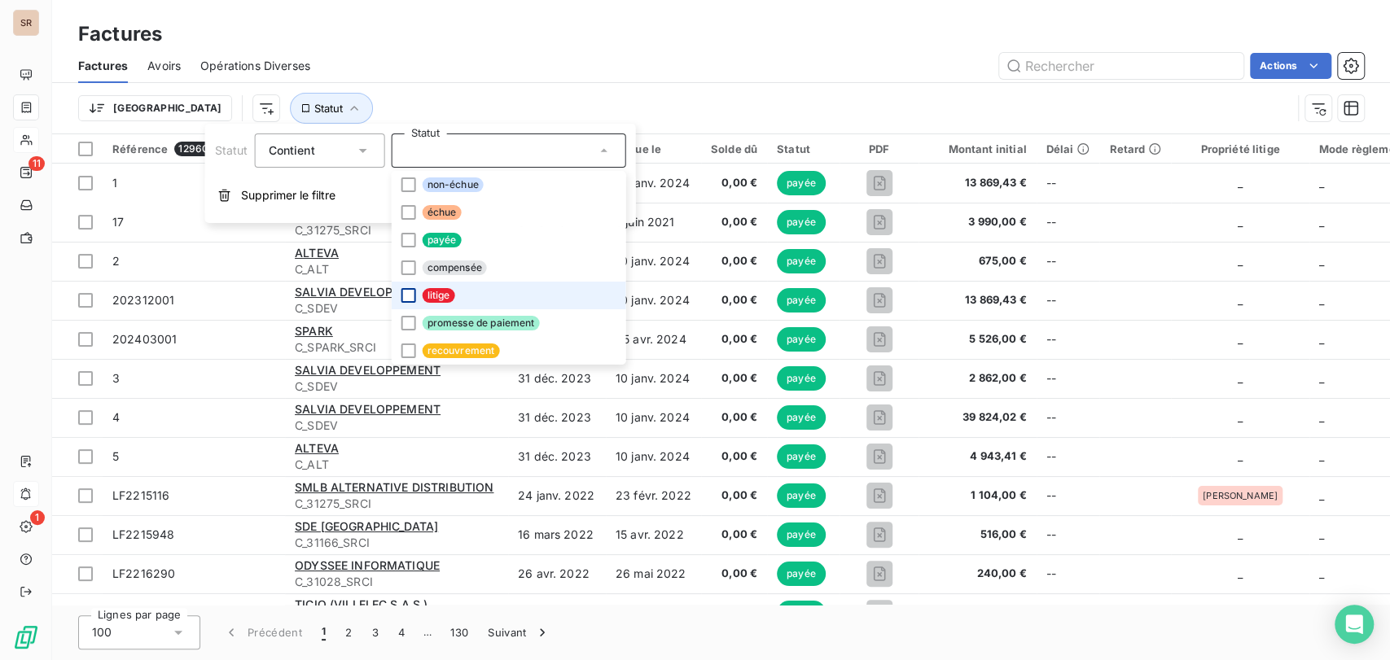
click at [401, 296] on div at bounding box center [408, 295] width 15 height 15
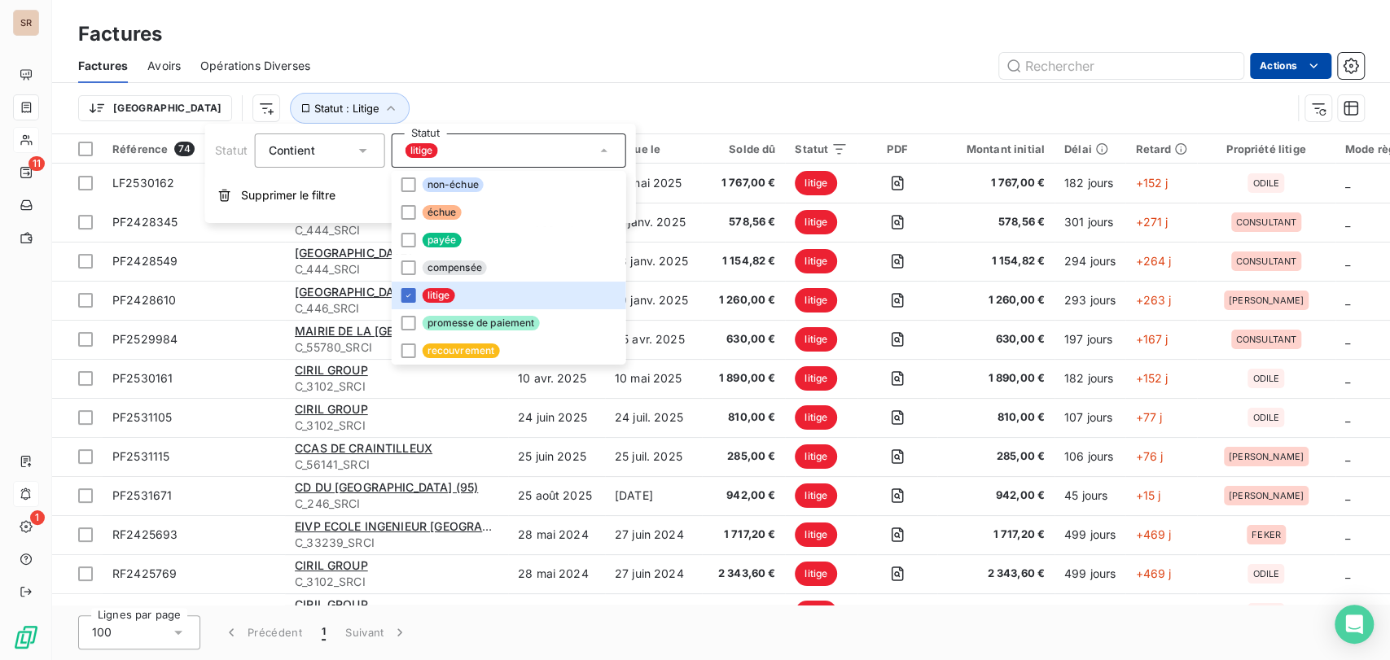
click at [1297, 68] on html "SR 11 1 Factures Factures Avoirs Opérations Diverses Actions Trier Statut : Lit…" at bounding box center [695, 330] width 1390 height 660
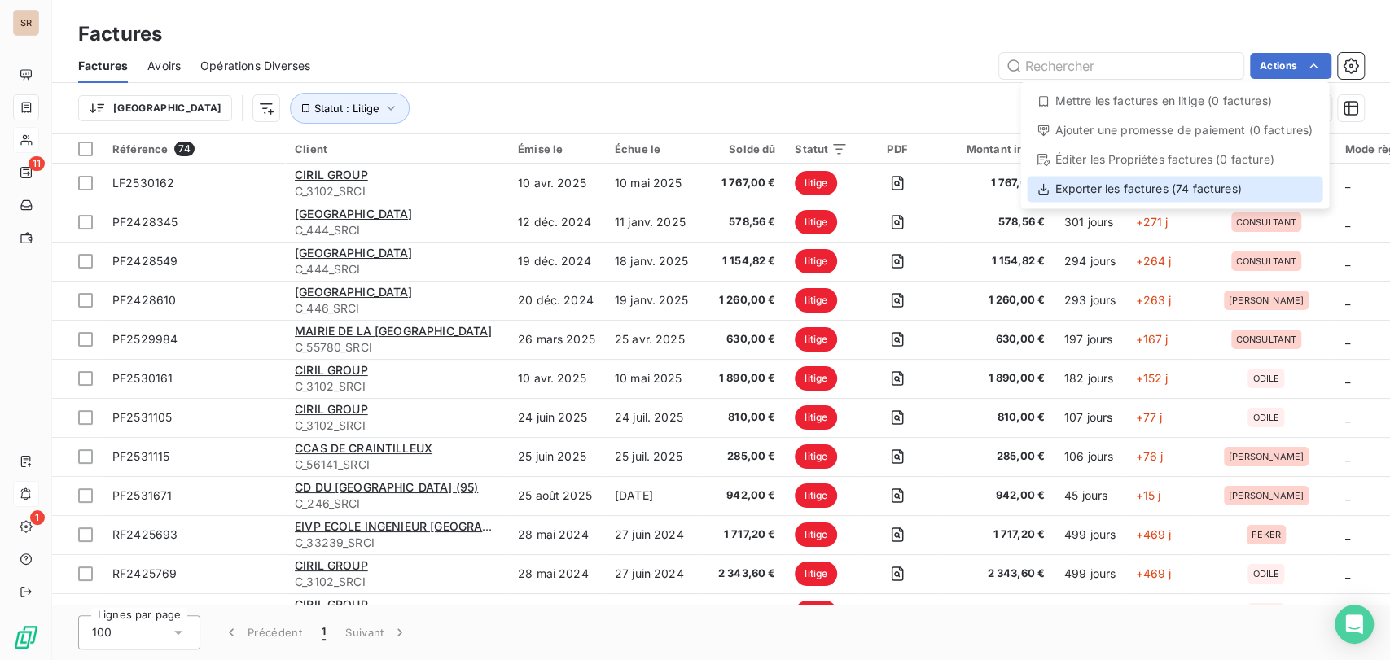
click at [1150, 186] on div "Exporter les factures (74 factures)" at bounding box center [1175, 189] width 296 height 26
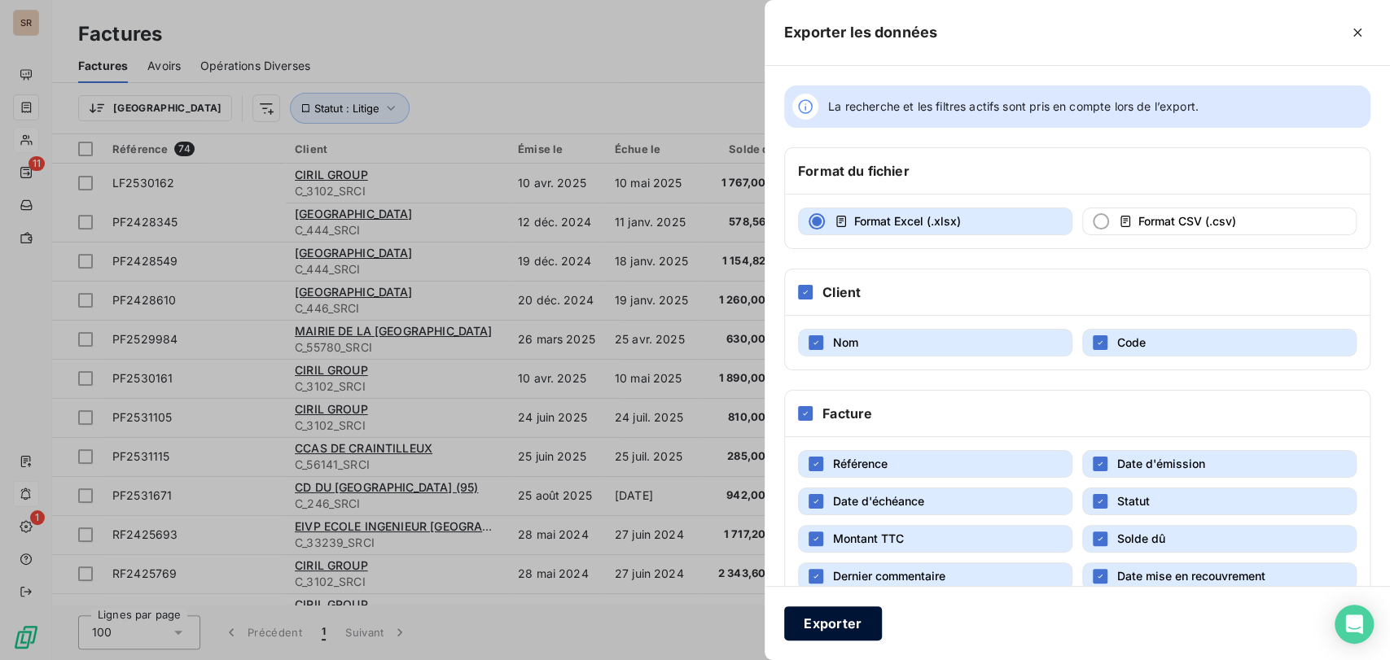
click at [814, 628] on button "Exporter" at bounding box center [833, 624] width 98 height 34
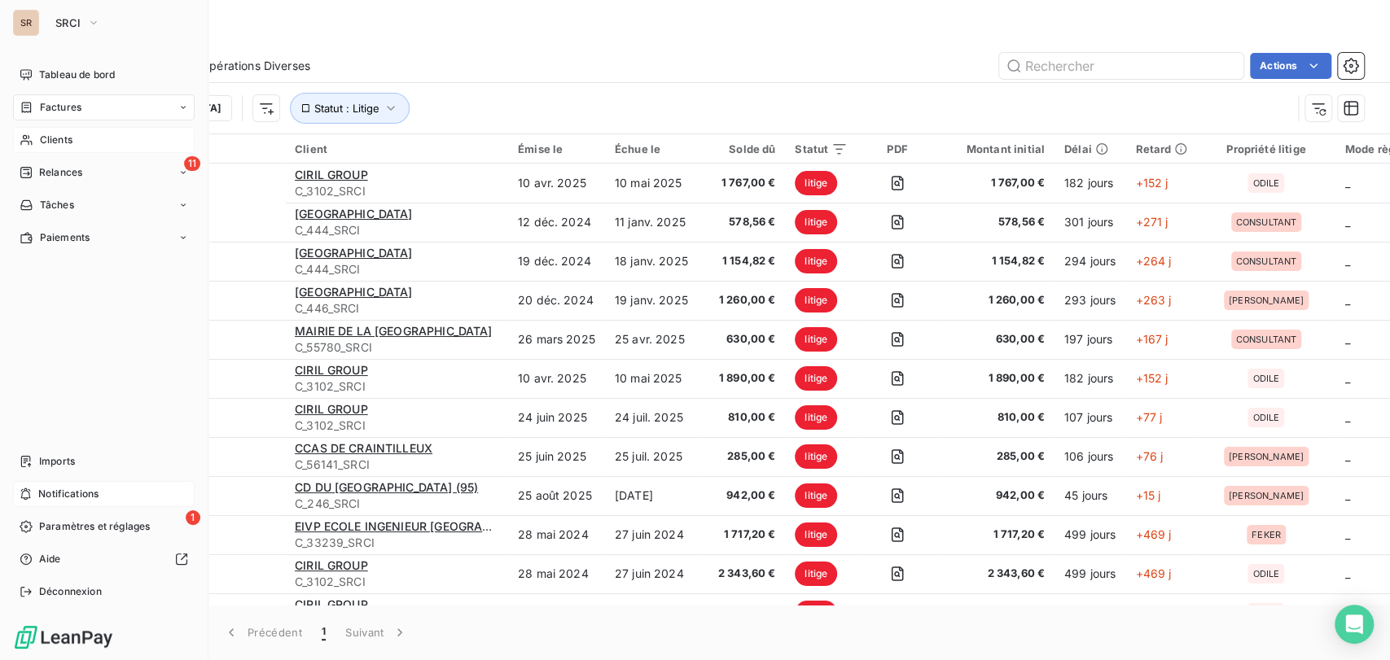
click at [57, 141] on span "Clients" at bounding box center [56, 140] width 33 height 15
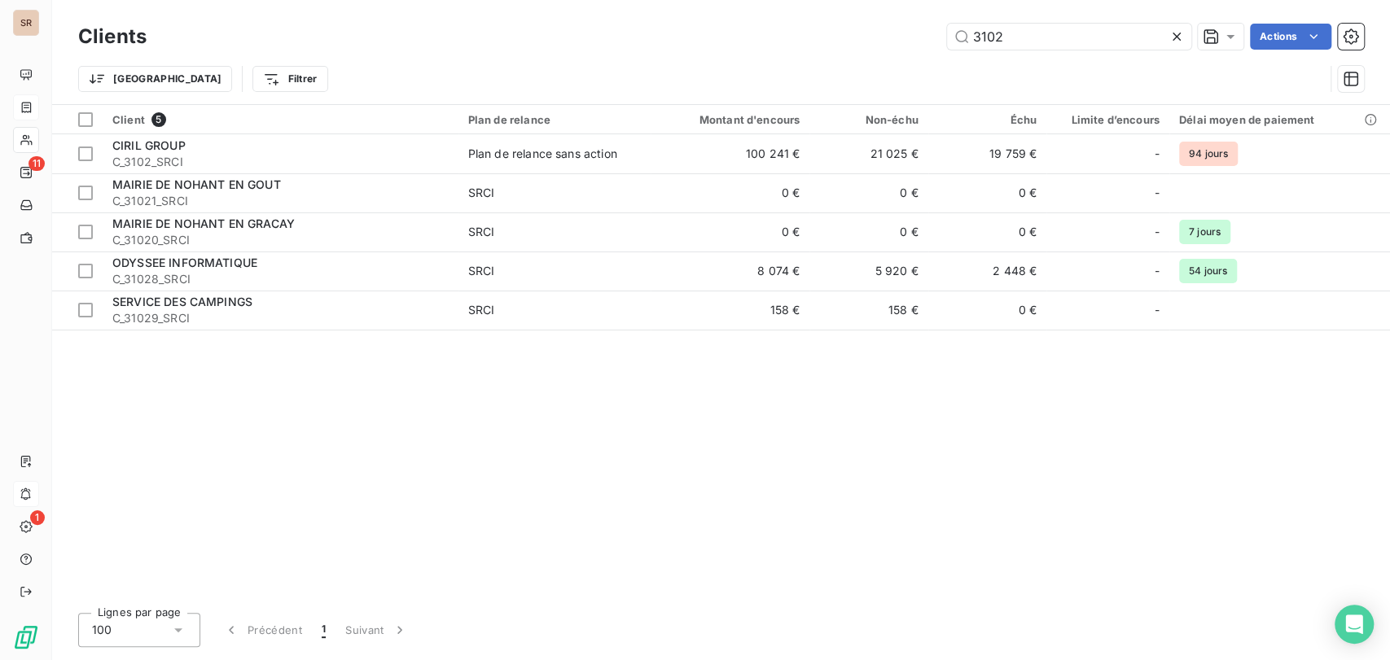
drag, startPoint x: 1002, startPoint y: 38, endPoint x: 907, endPoint y: 35, distance: 95.3
click at [907, 35] on div "3102 Actions" at bounding box center [765, 37] width 1198 height 26
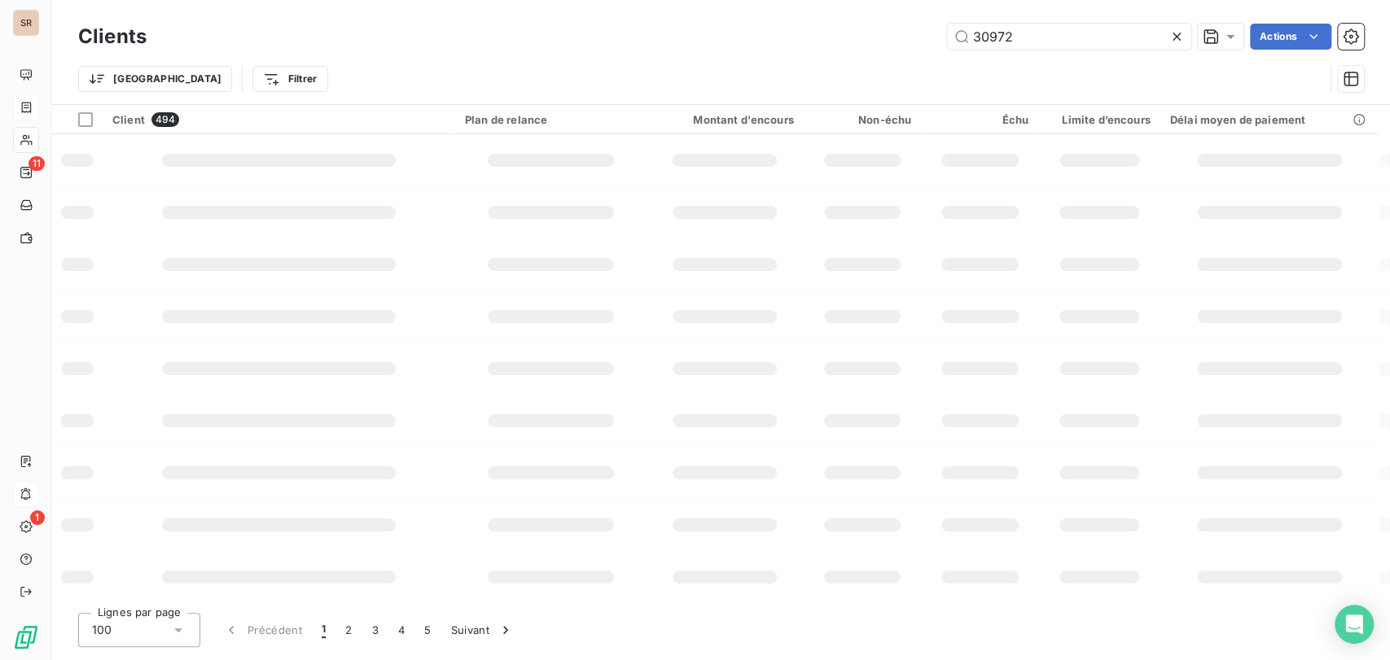
type input "30972"
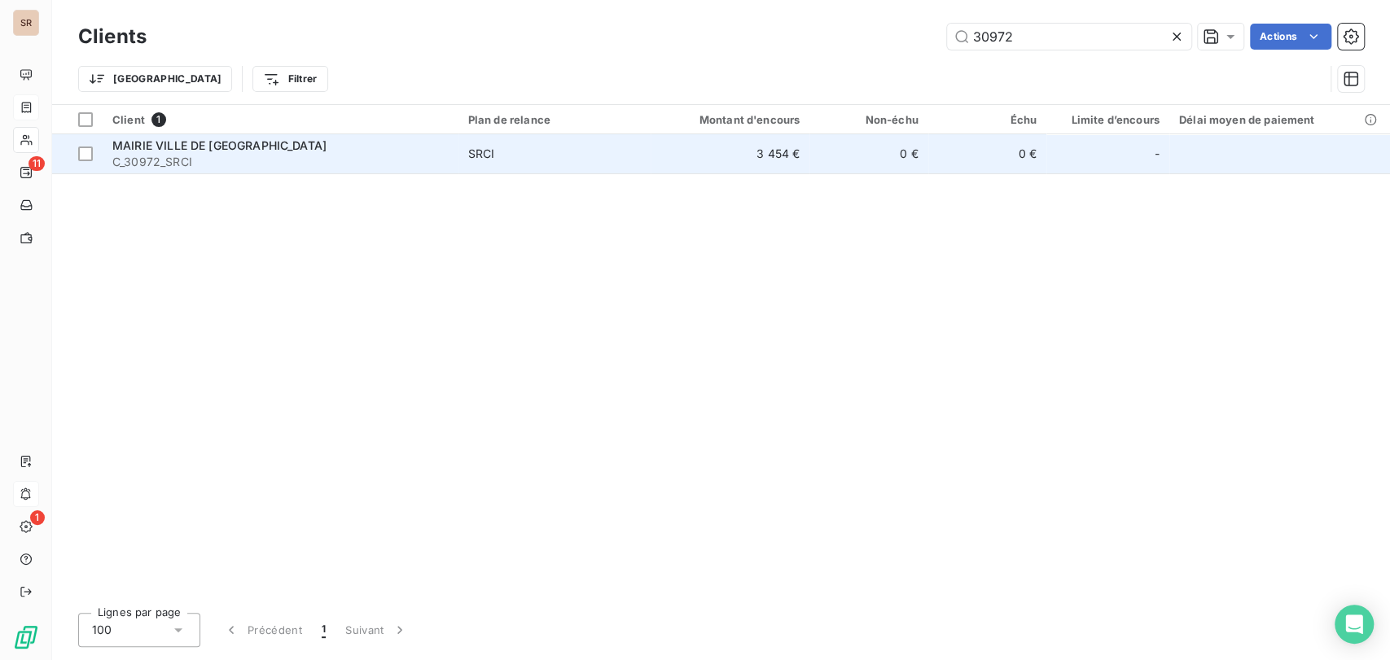
click at [143, 156] on span "C_30972_SRCI" at bounding box center [280, 162] width 336 height 16
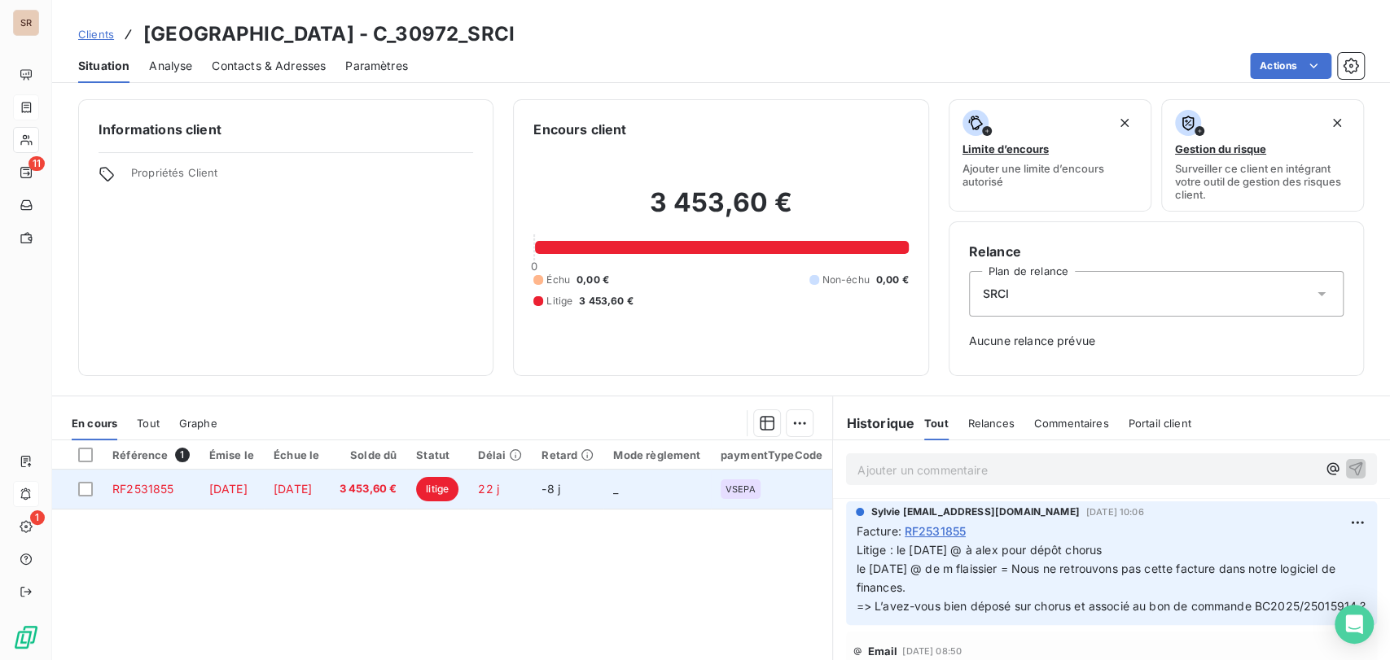
click at [158, 484] on span "RF2531855" at bounding box center [142, 489] width 61 height 14
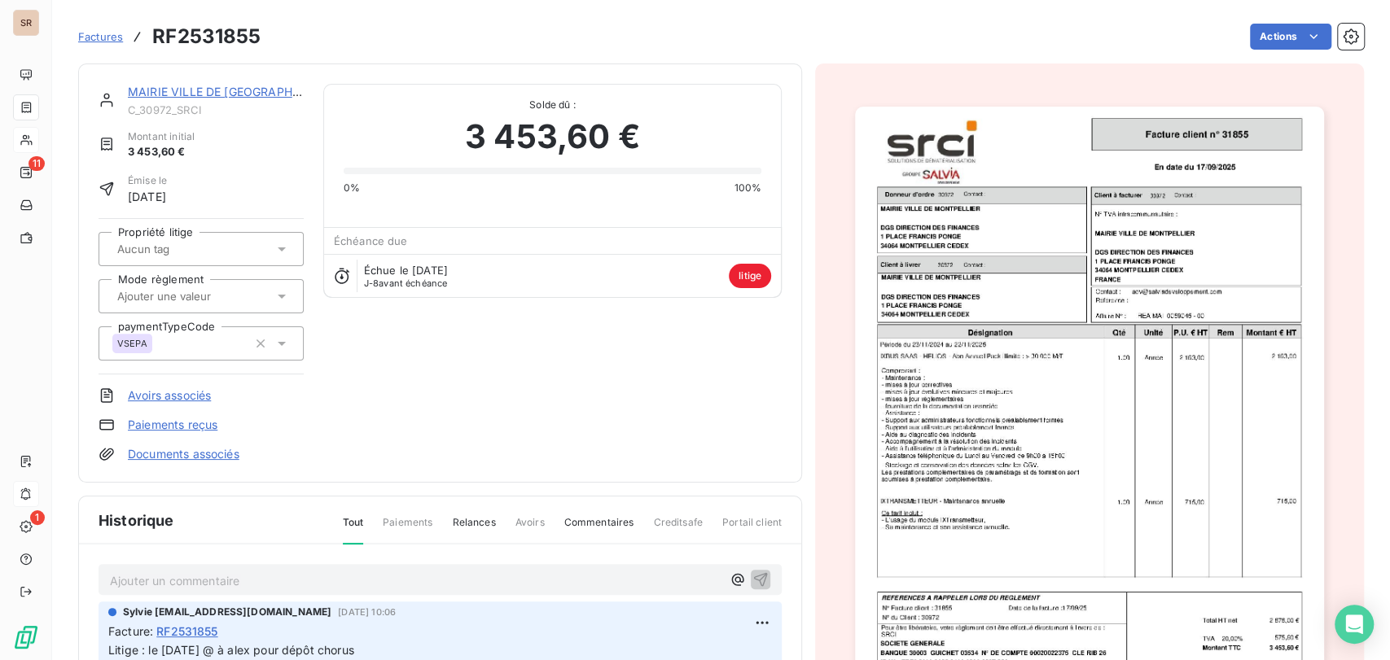
click at [279, 248] on icon at bounding box center [282, 250] width 8 height 4
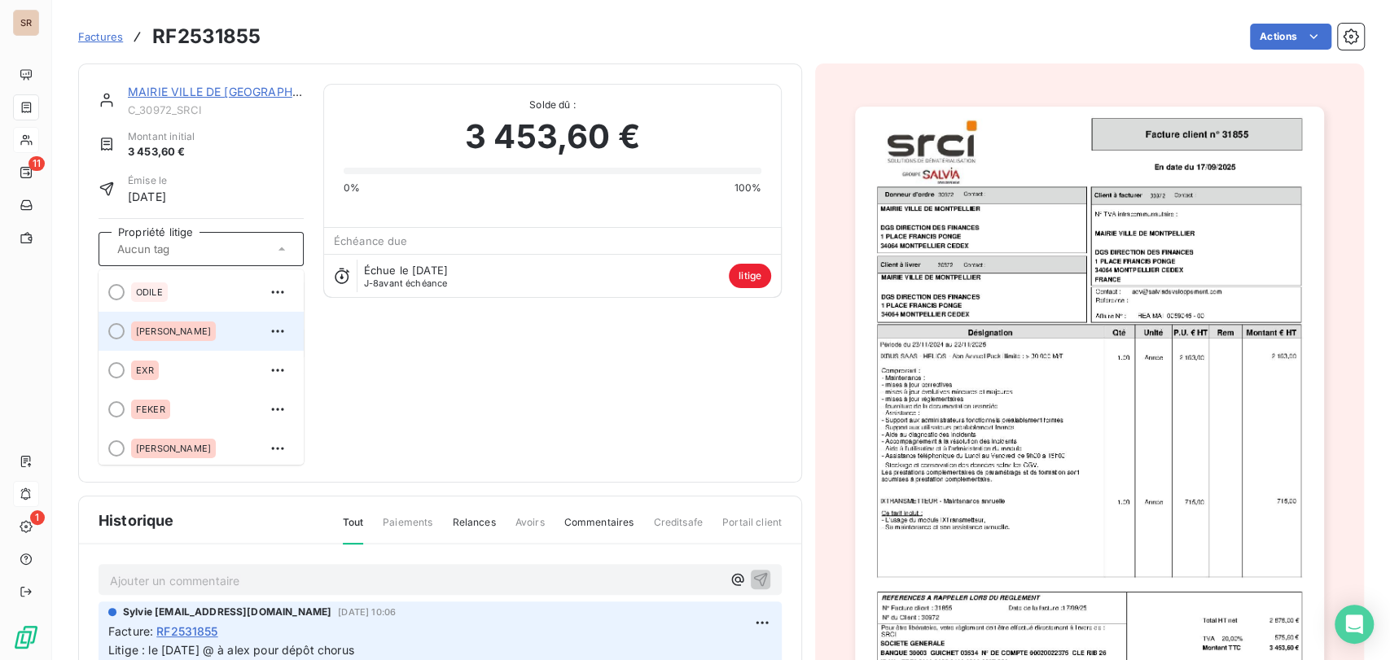
click at [109, 334] on div at bounding box center [116, 331] width 16 height 16
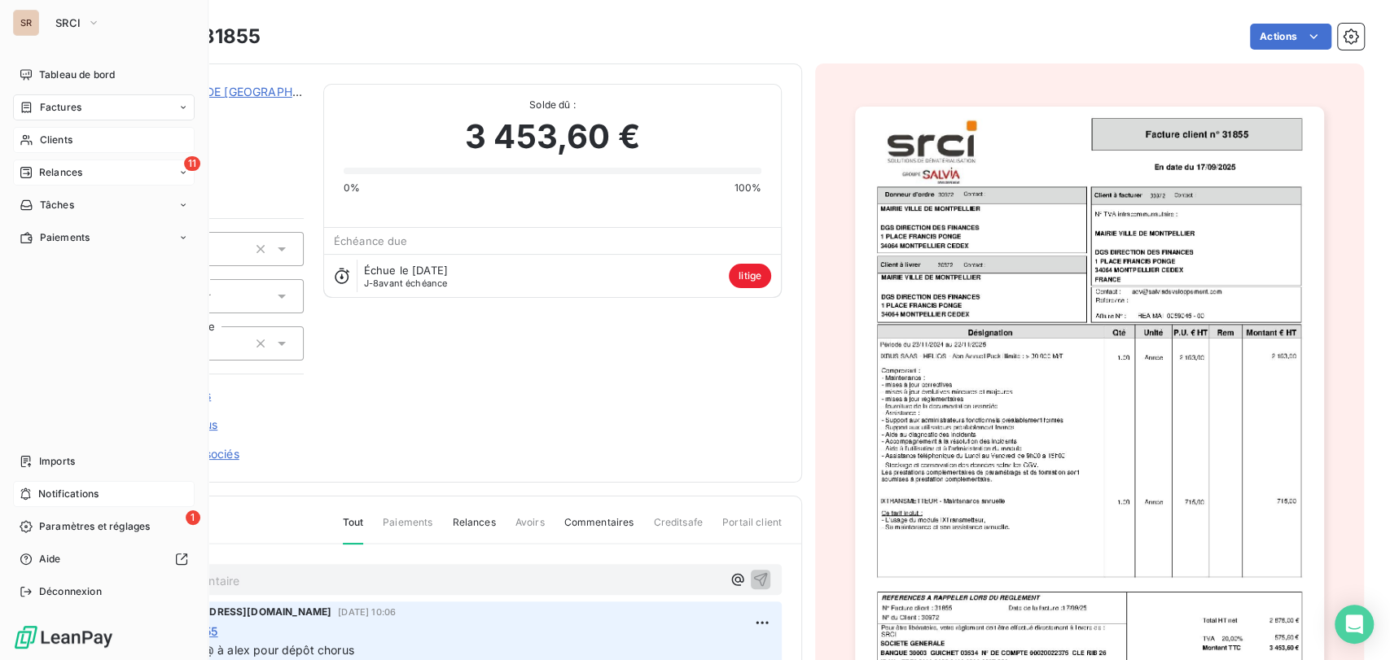
click at [57, 175] on span "Relances" at bounding box center [60, 172] width 43 height 15
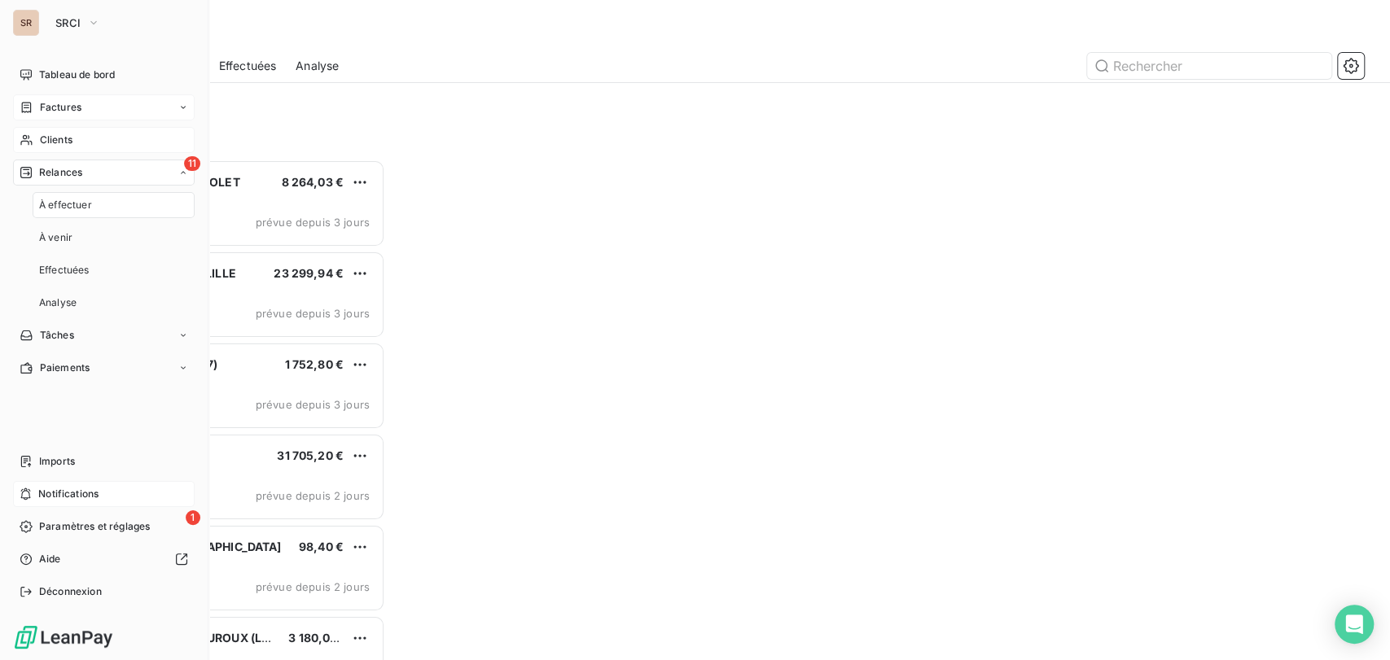
scroll to position [486, 293]
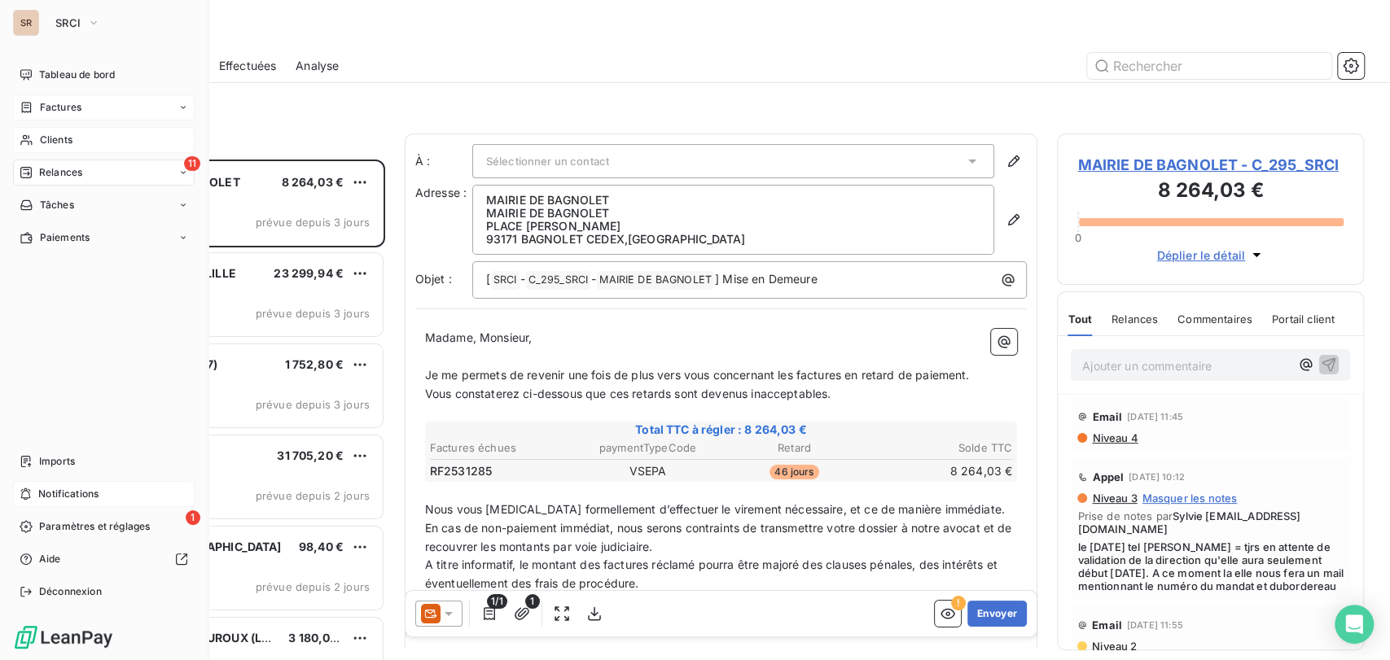
click at [41, 138] on span "Clients" at bounding box center [56, 140] width 33 height 15
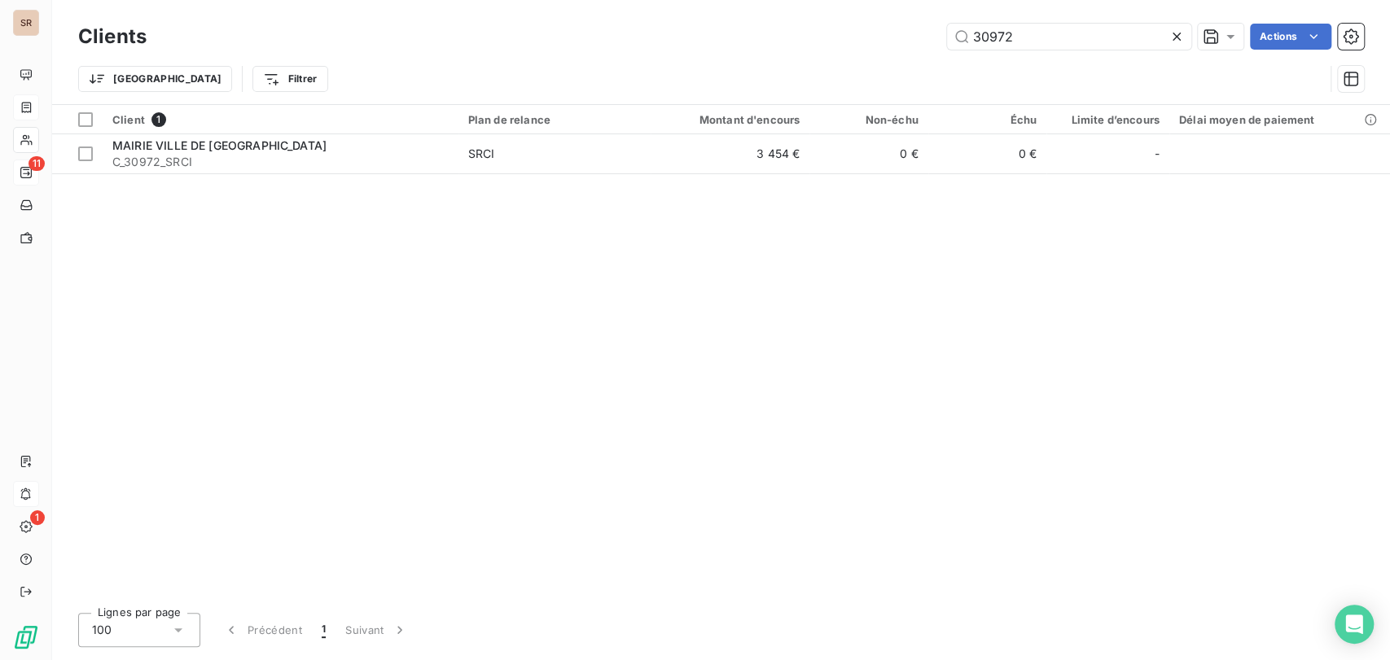
drag, startPoint x: 952, startPoint y: 27, endPoint x: 913, endPoint y: 21, distance: 39.5
click at [913, 21] on div "Clients 30972 Actions" at bounding box center [721, 37] width 1286 height 34
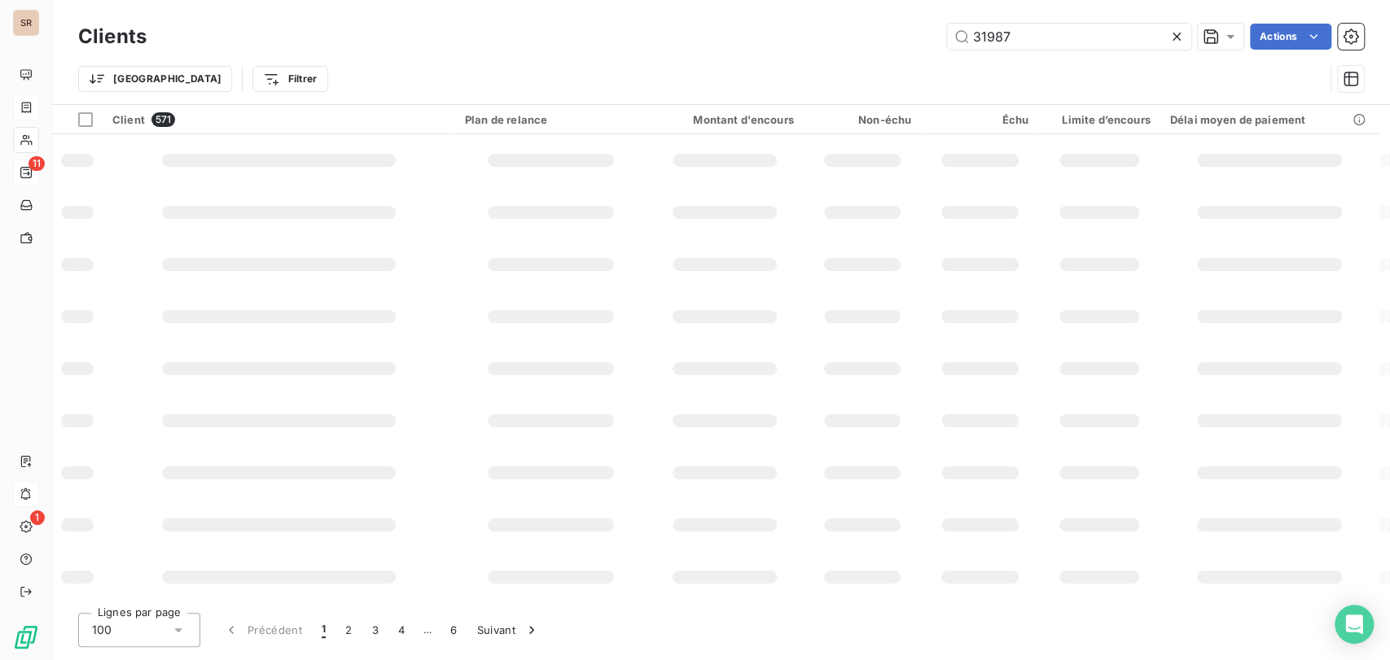
type input "31987"
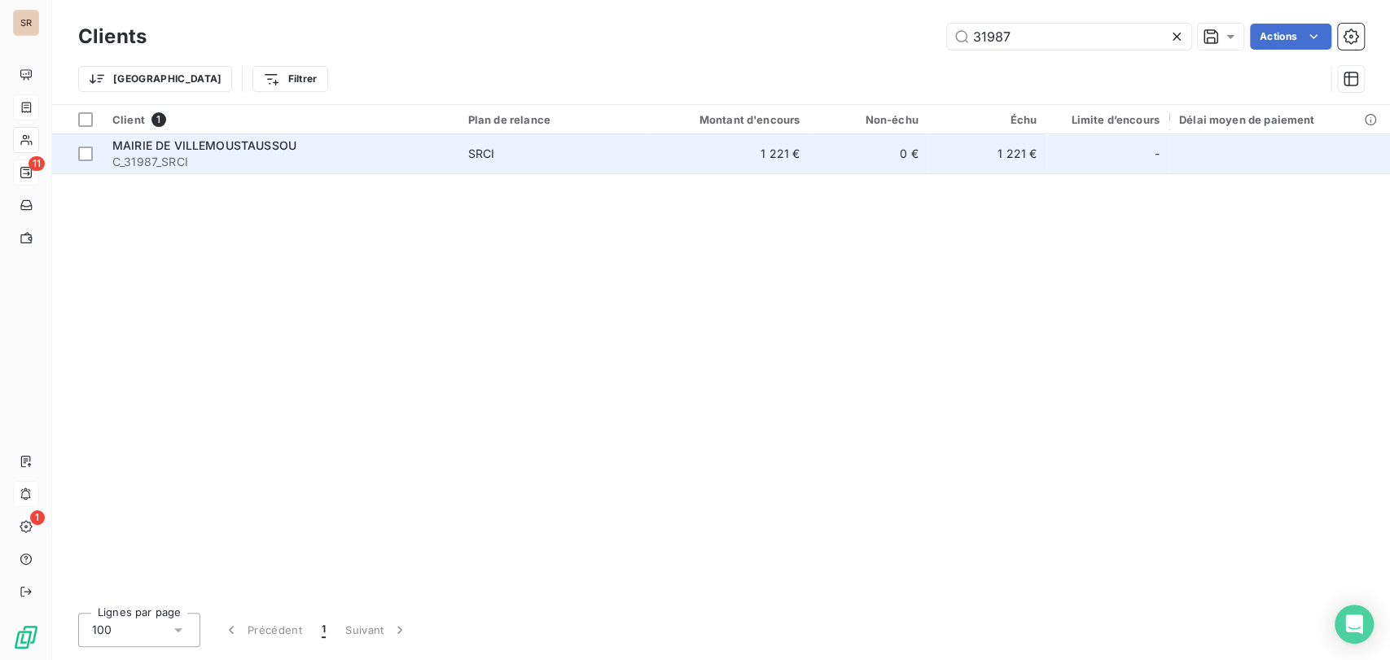
click at [202, 147] on span "MAIRIE DE VILLEMOUSTAUSSOU" at bounding box center [204, 145] width 184 height 14
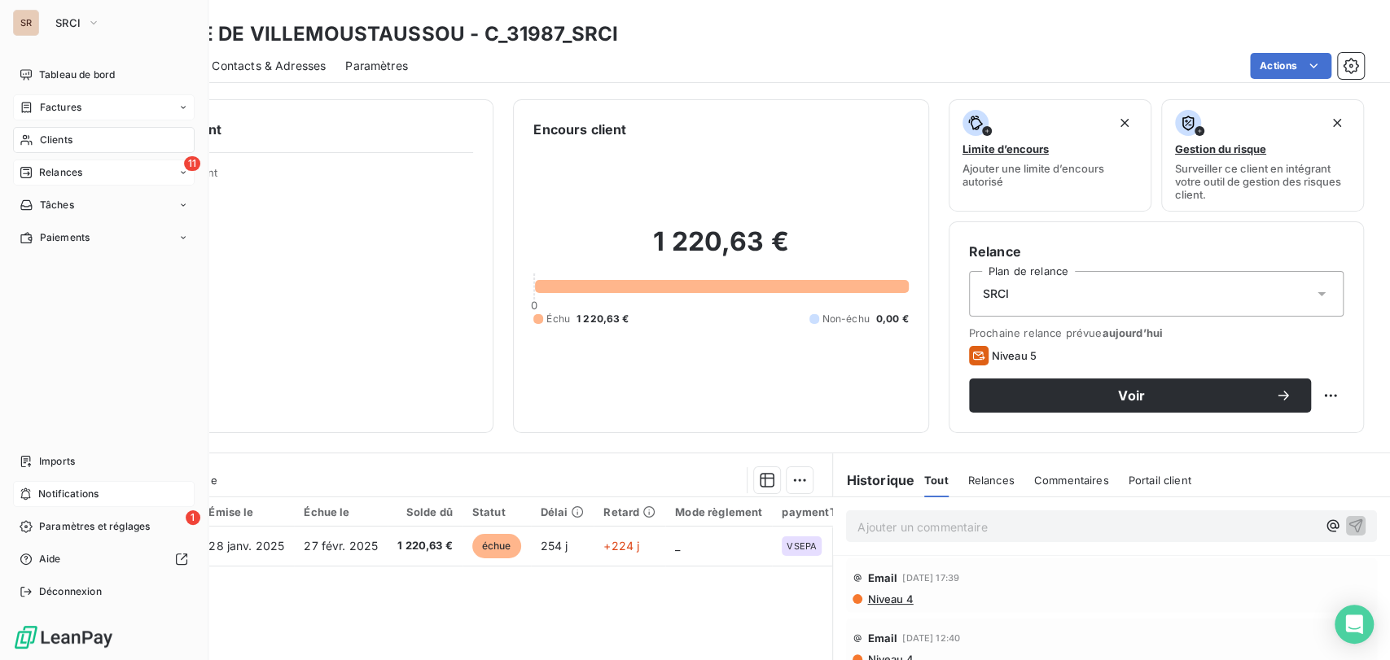
click at [34, 172] on div "Relances" at bounding box center [51, 172] width 63 height 15
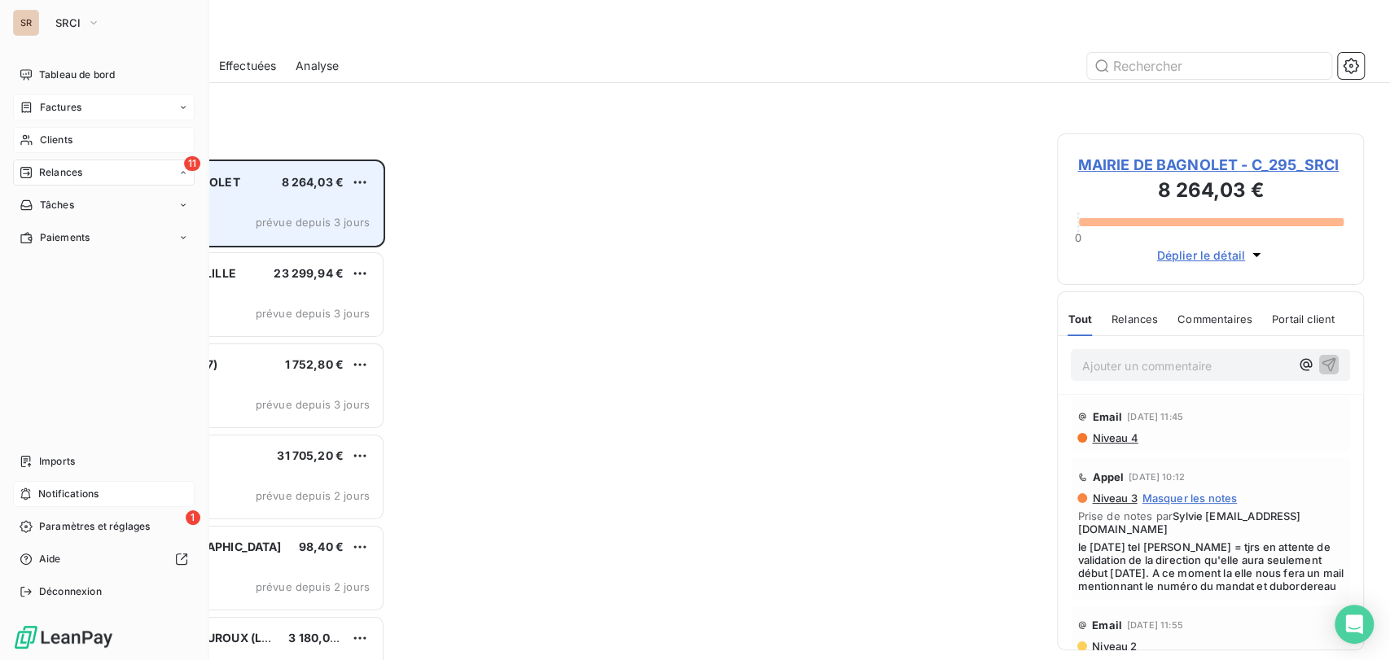
scroll to position [486, 293]
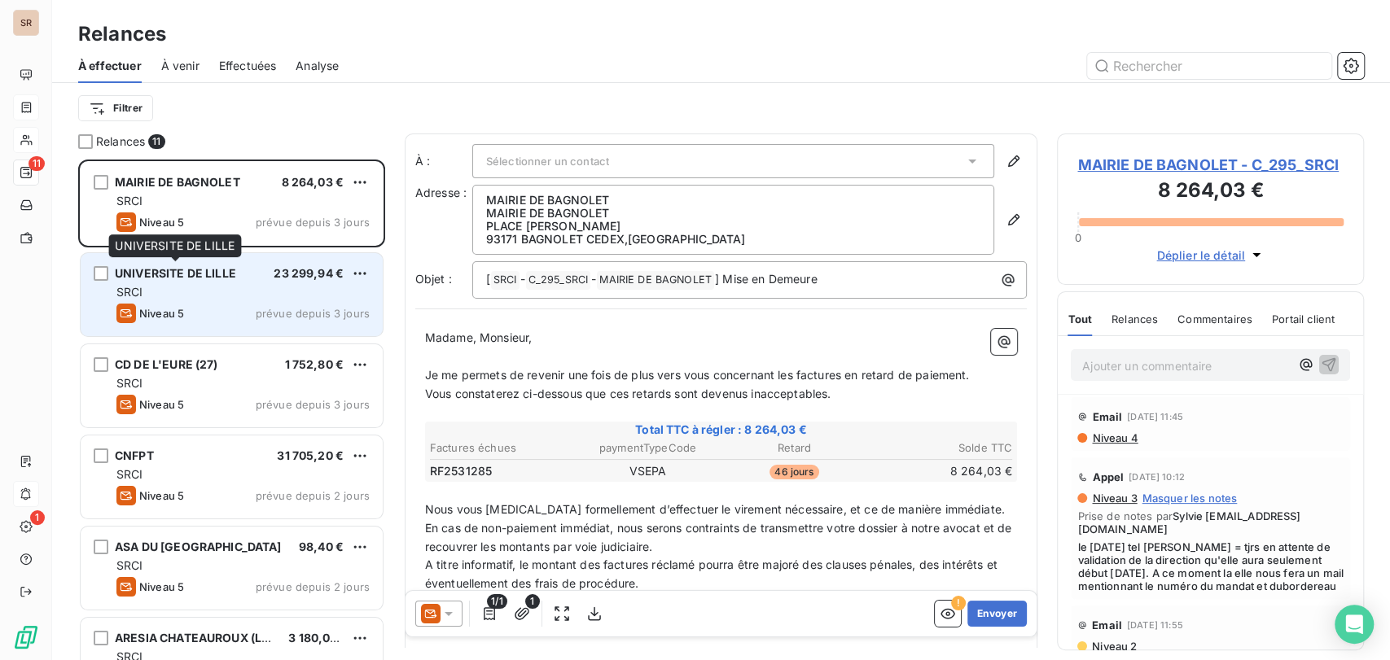
click at [230, 274] on span "UNIVERSITE DE LILLE" at bounding box center [175, 273] width 121 height 14
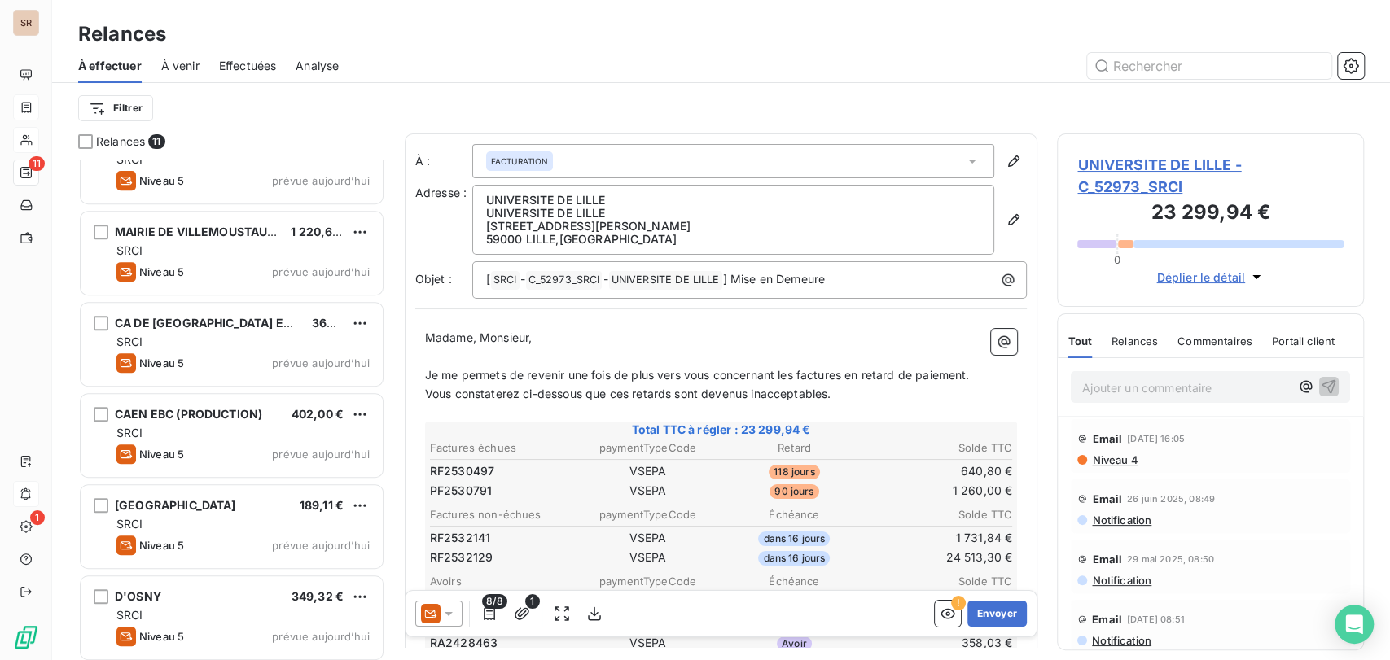
scroll to position [502, 0]
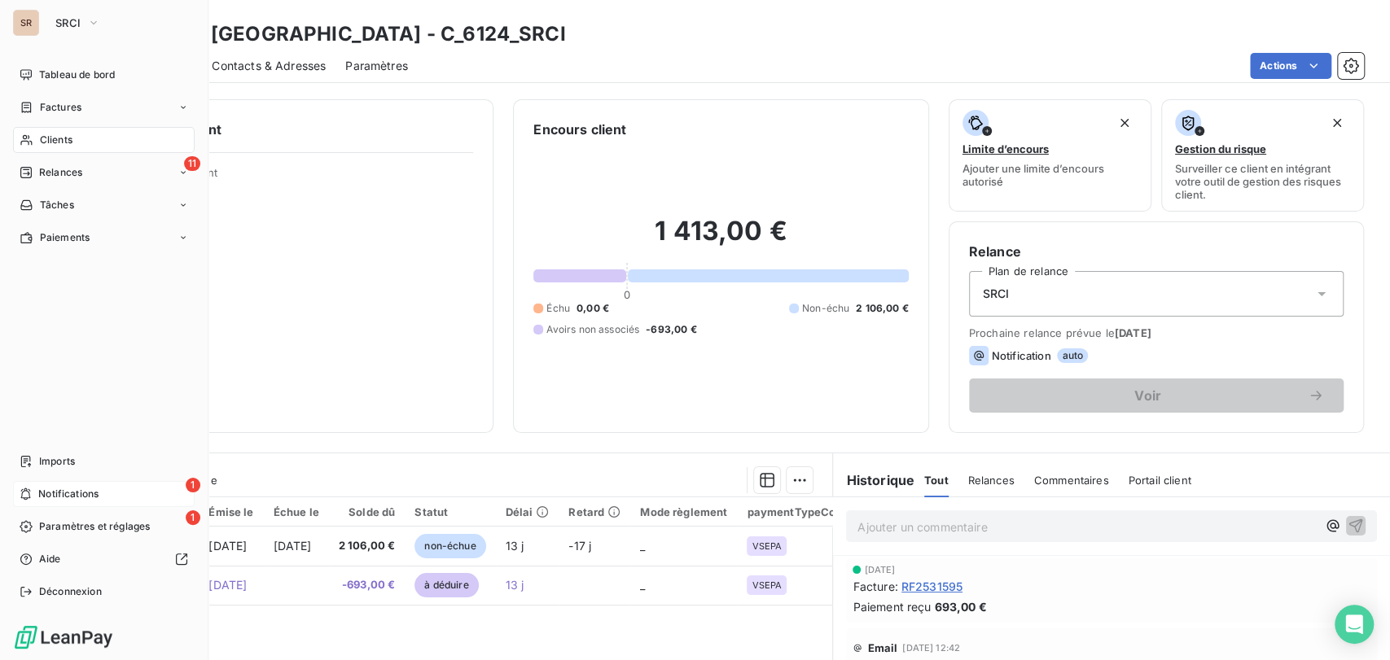
click at [74, 493] on span "Notifications" at bounding box center [68, 494] width 60 height 15
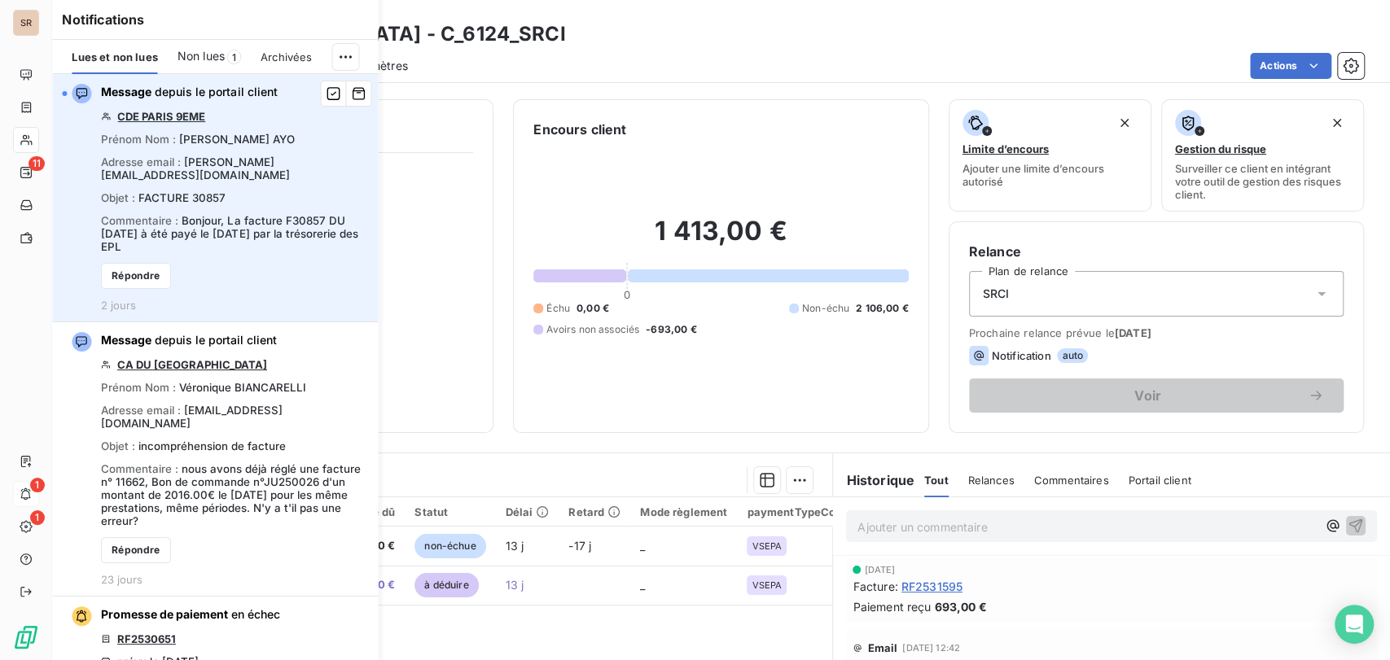
click at [167, 115] on link "CDE PARIS 9EME" at bounding box center [161, 116] width 88 height 13
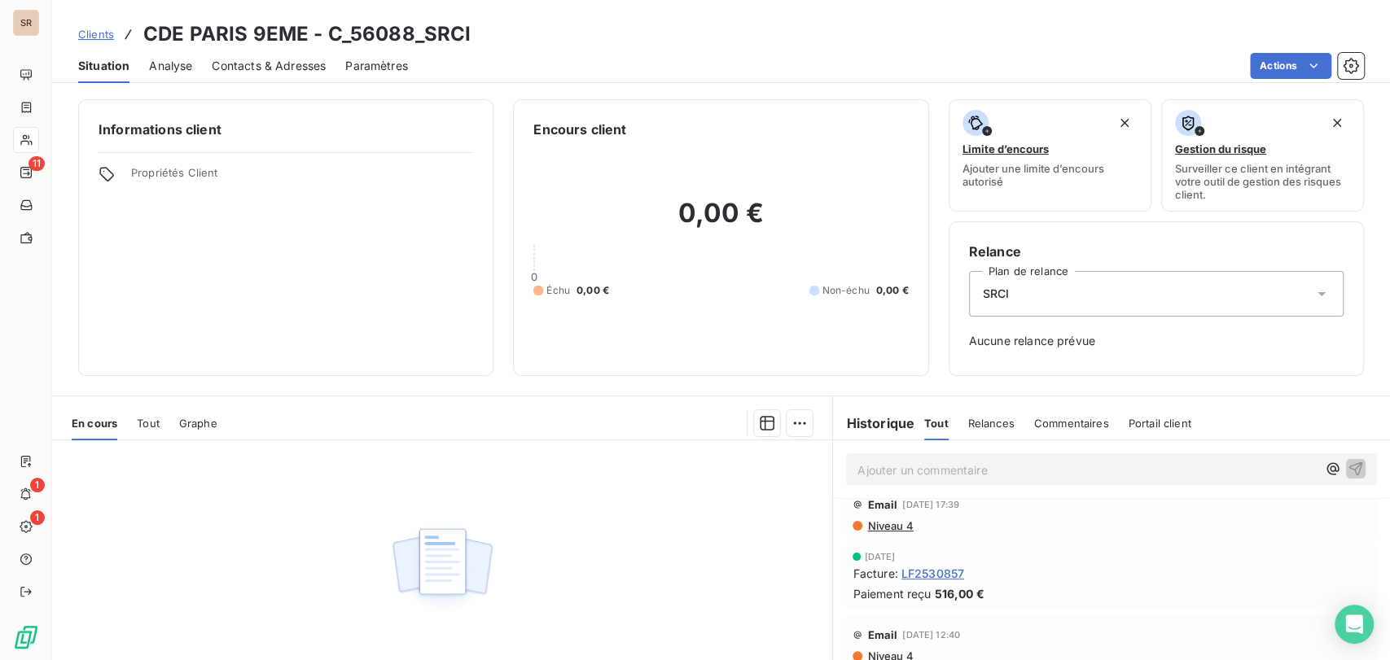
scroll to position [249, 0]
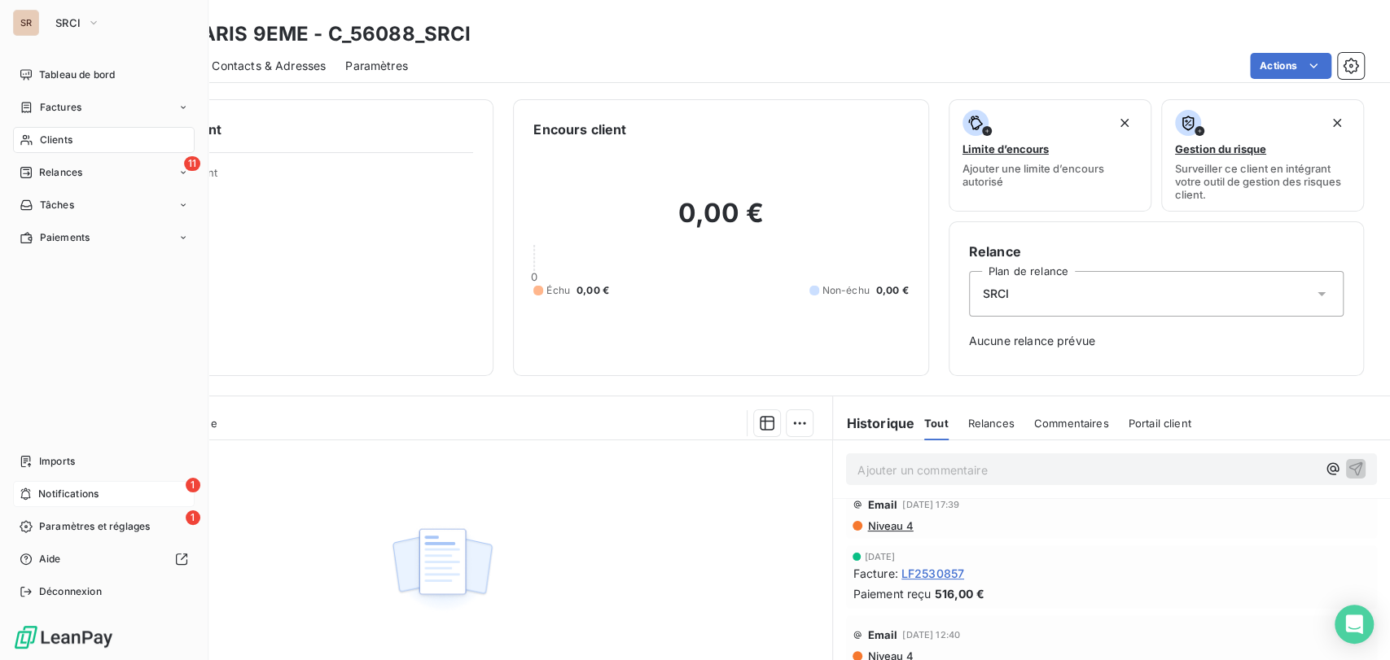
click at [46, 502] on div "1 Notifications" at bounding box center [104, 494] width 182 height 26
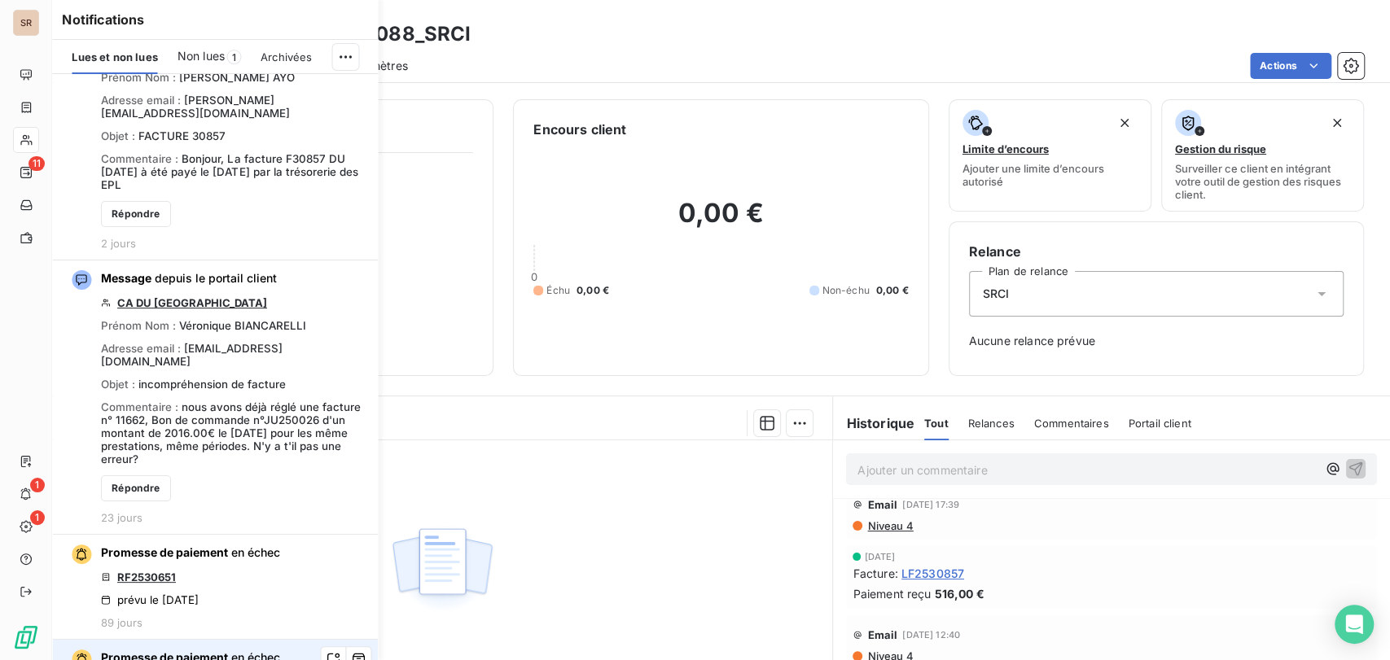
scroll to position [181, 0]
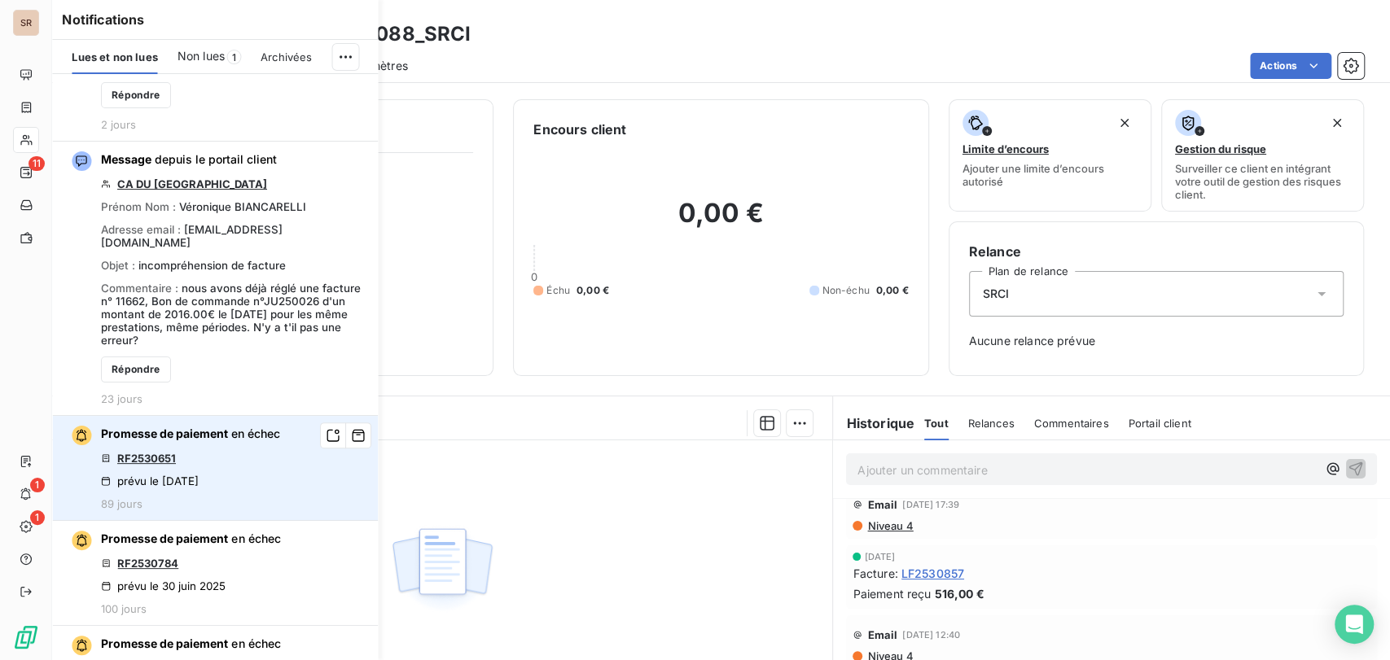
click at [156, 460] on link "RF2530651" at bounding box center [146, 458] width 59 height 13
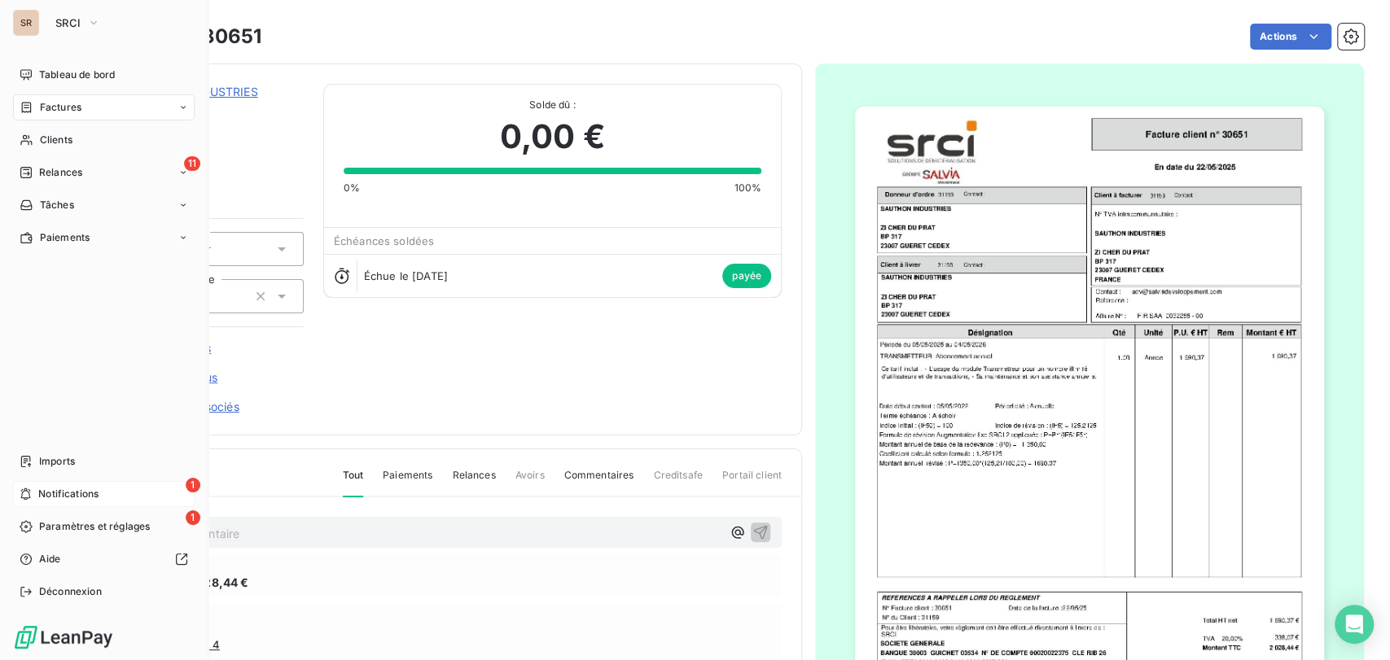
click at [72, 500] on span "Notifications" at bounding box center [68, 494] width 60 height 15
click at [33, 524] on div "1 Paramètres et réglages" at bounding box center [104, 527] width 182 height 26
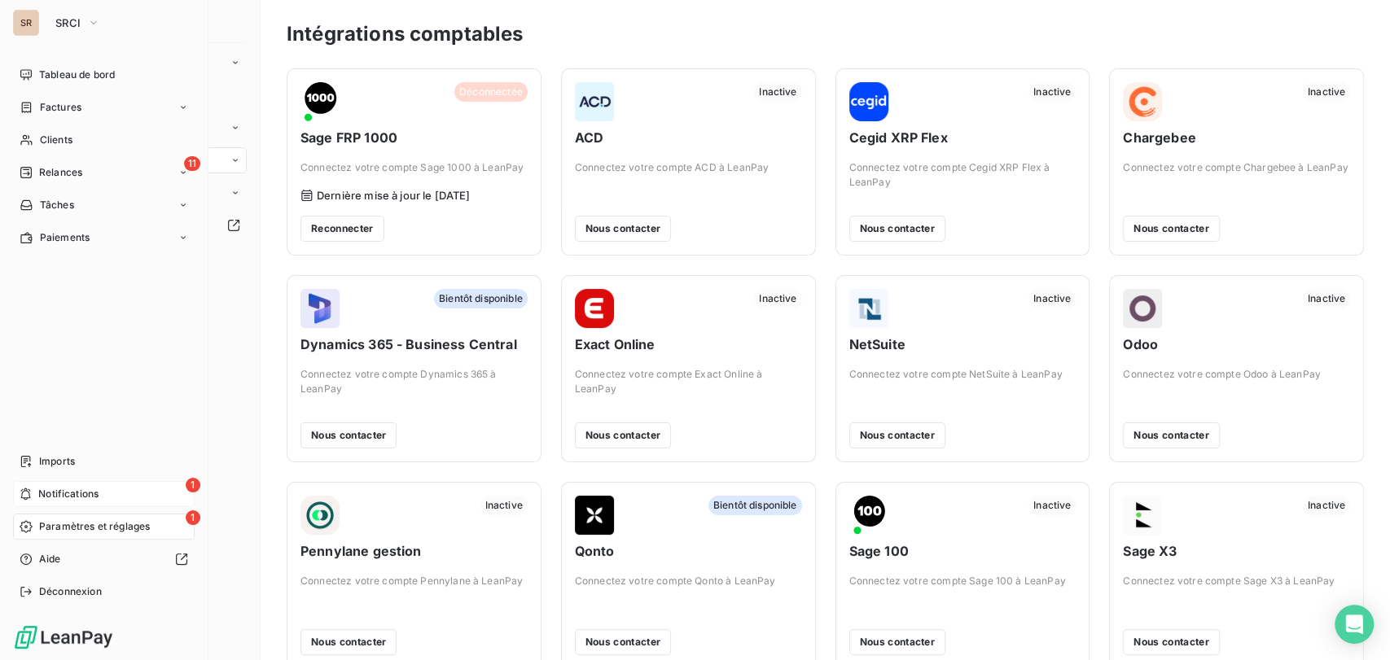
click at [40, 490] on span "Notifications" at bounding box center [68, 494] width 60 height 15
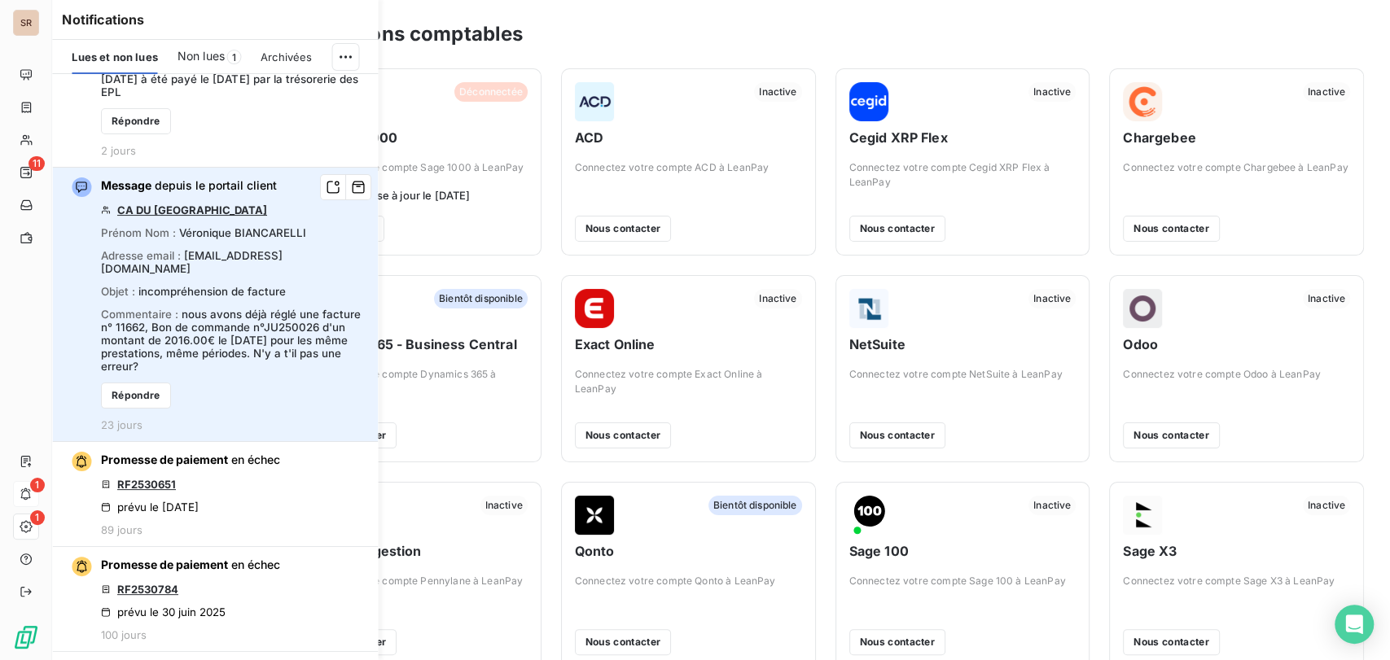
scroll to position [181, 0]
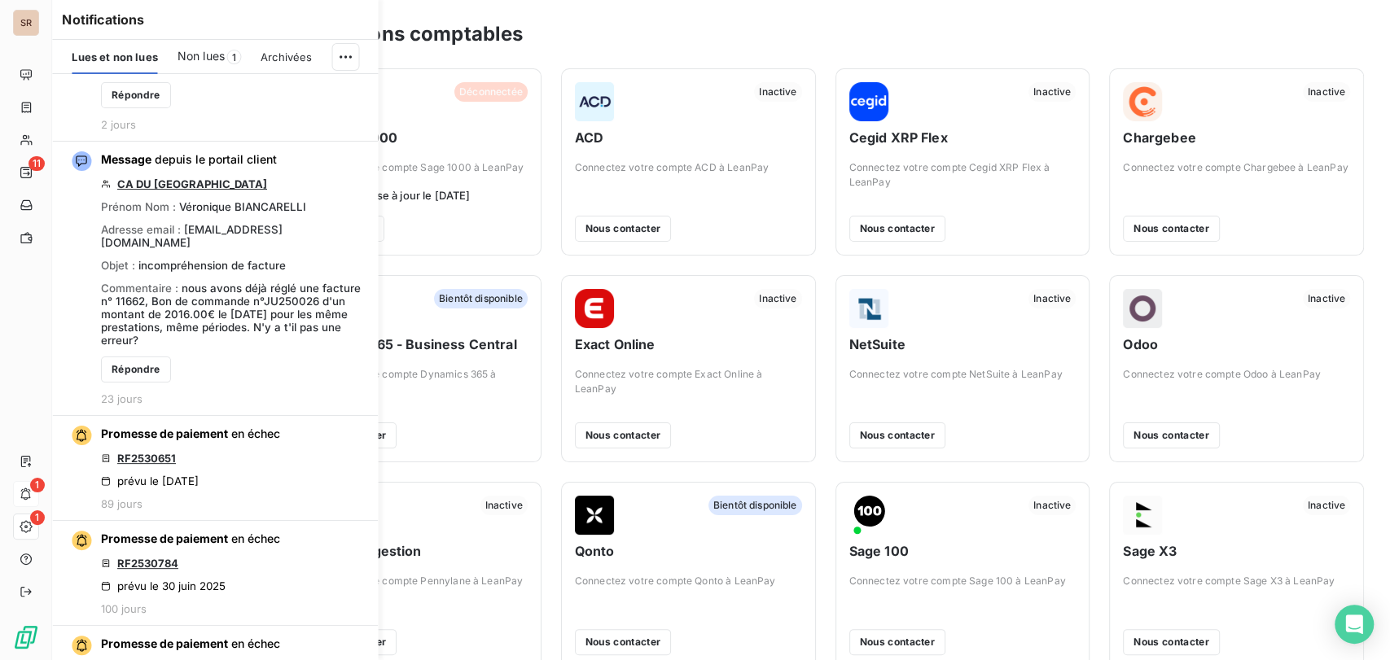
click at [208, 58] on span "Non lues" at bounding box center [200, 56] width 47 height 16
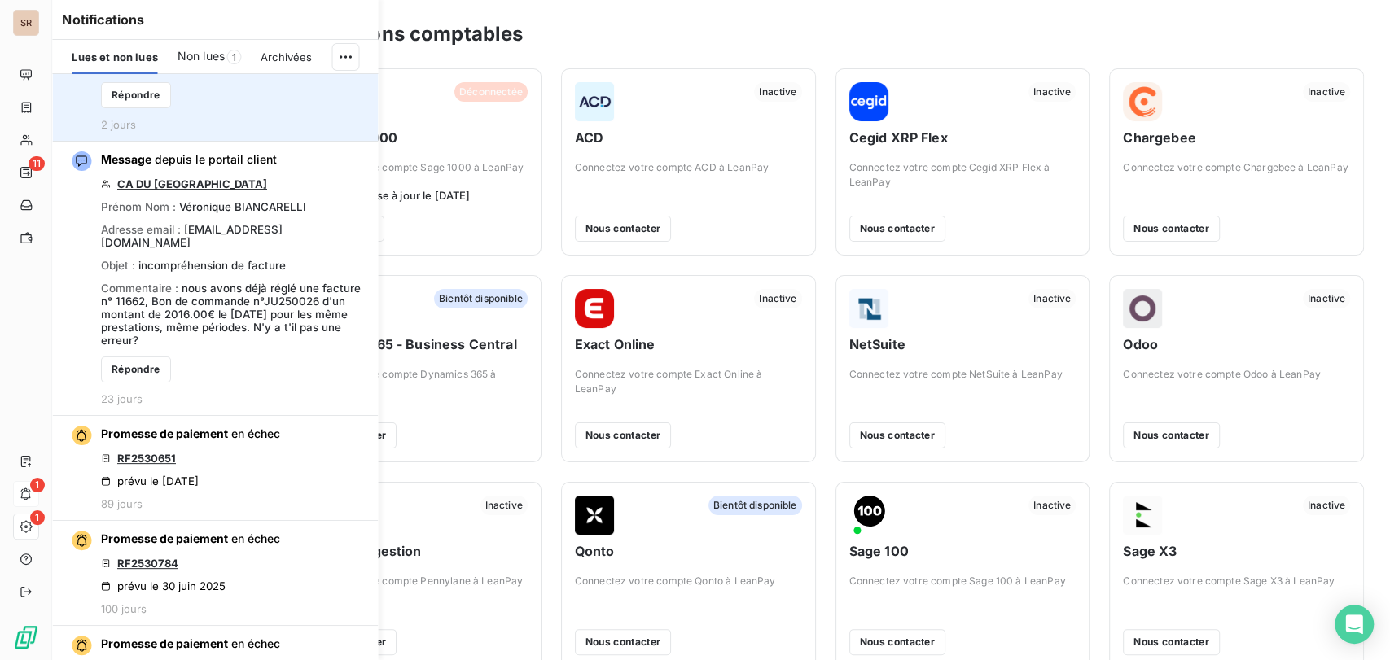
scroll to position [0, 0]
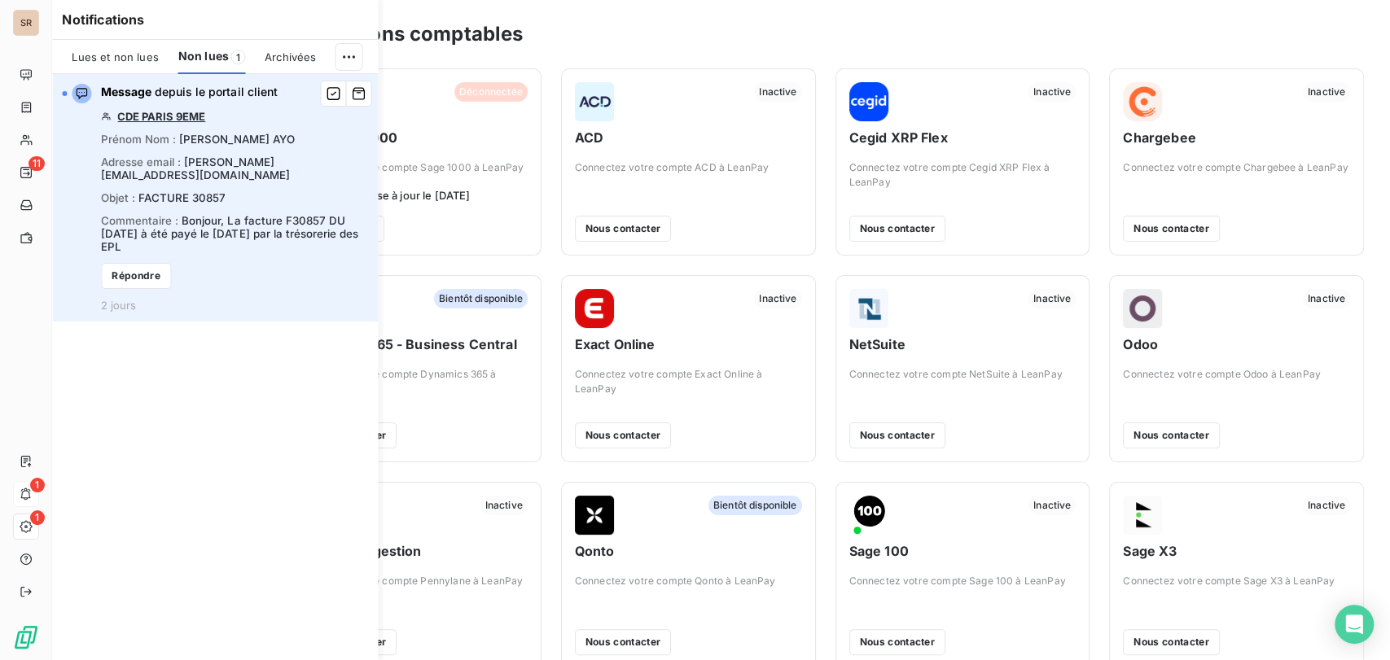
click at [154, 113] on link "CDE PARIS 9EME" at bounding box center [161, 116] width 88 height 13
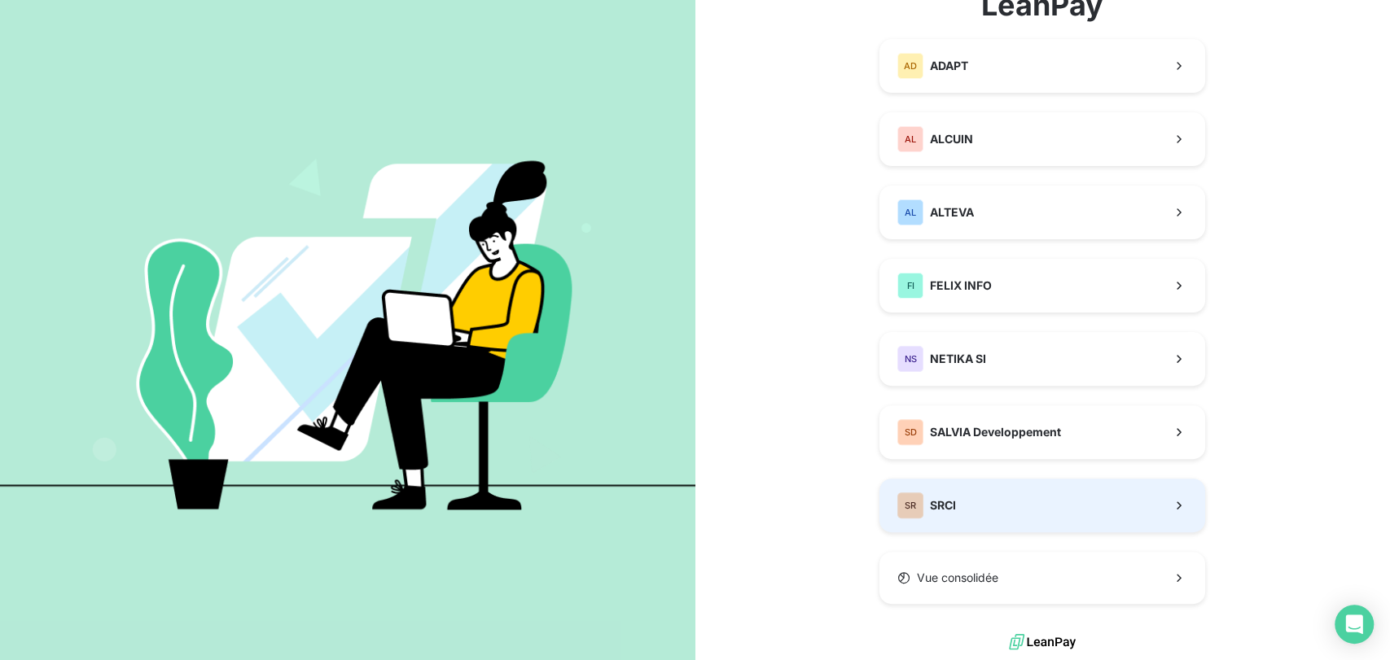
scroll to position [137, 0]
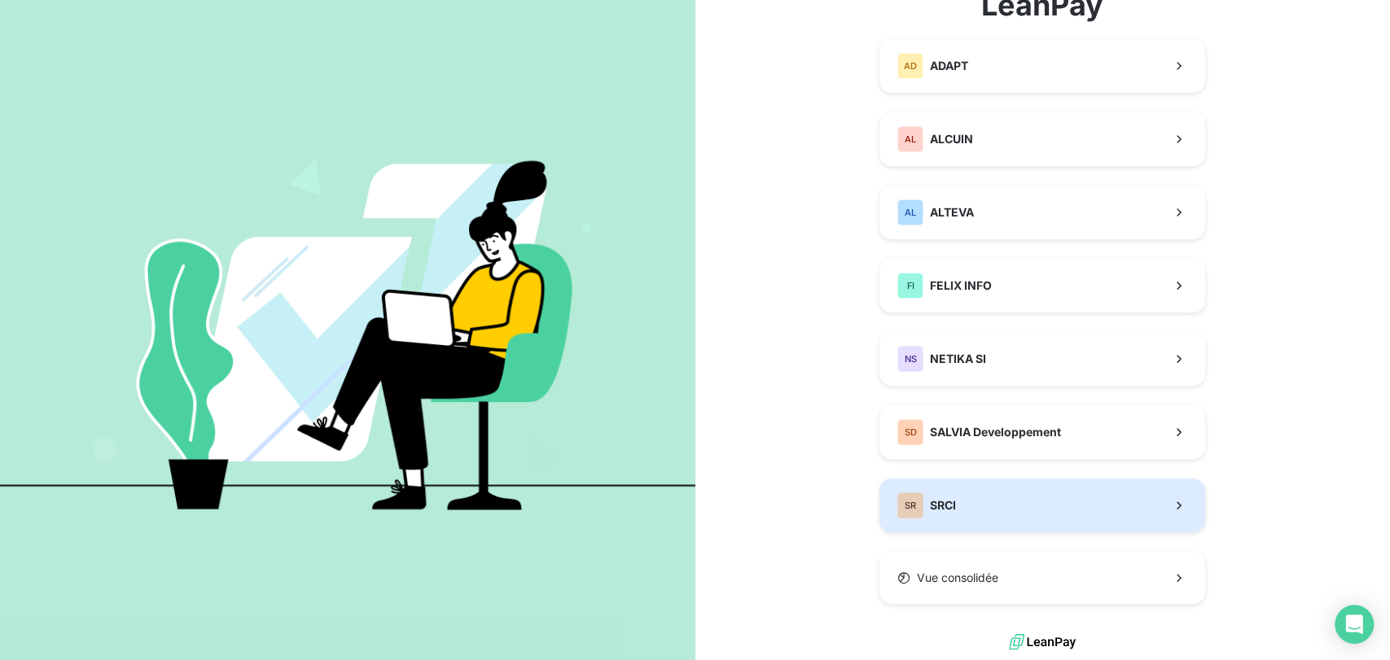
click at [961, 503] on button "SR SRCI" at bounding box center [1042, 506] width 326 height 54
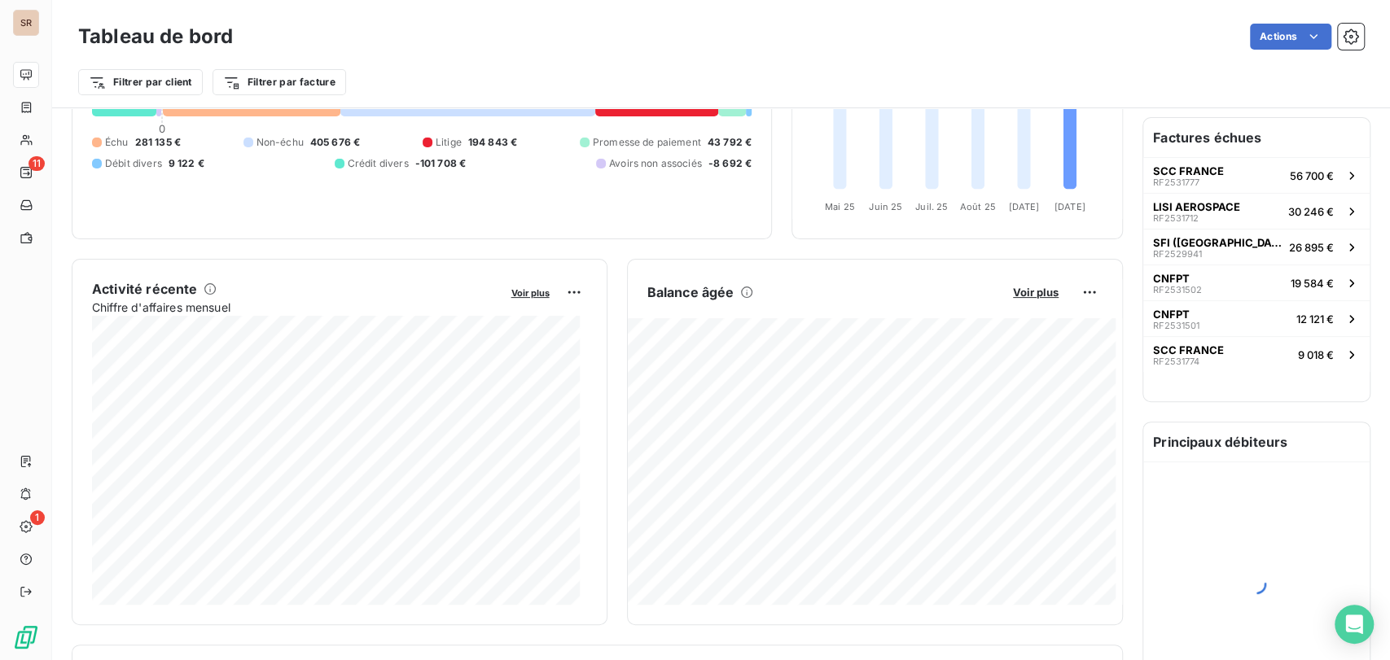
scroll to position [182, 0]
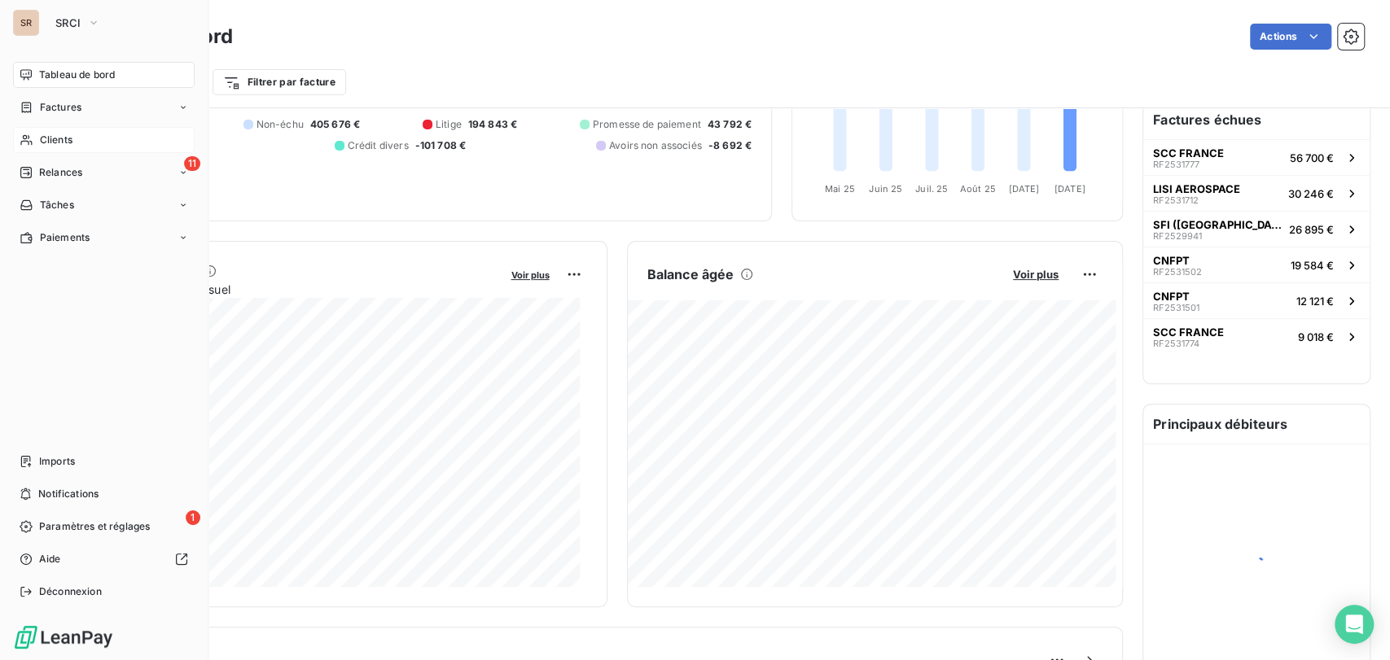
click at [47, 137] on span "Clients" at bounding box center [56, 140] width 33 height 15
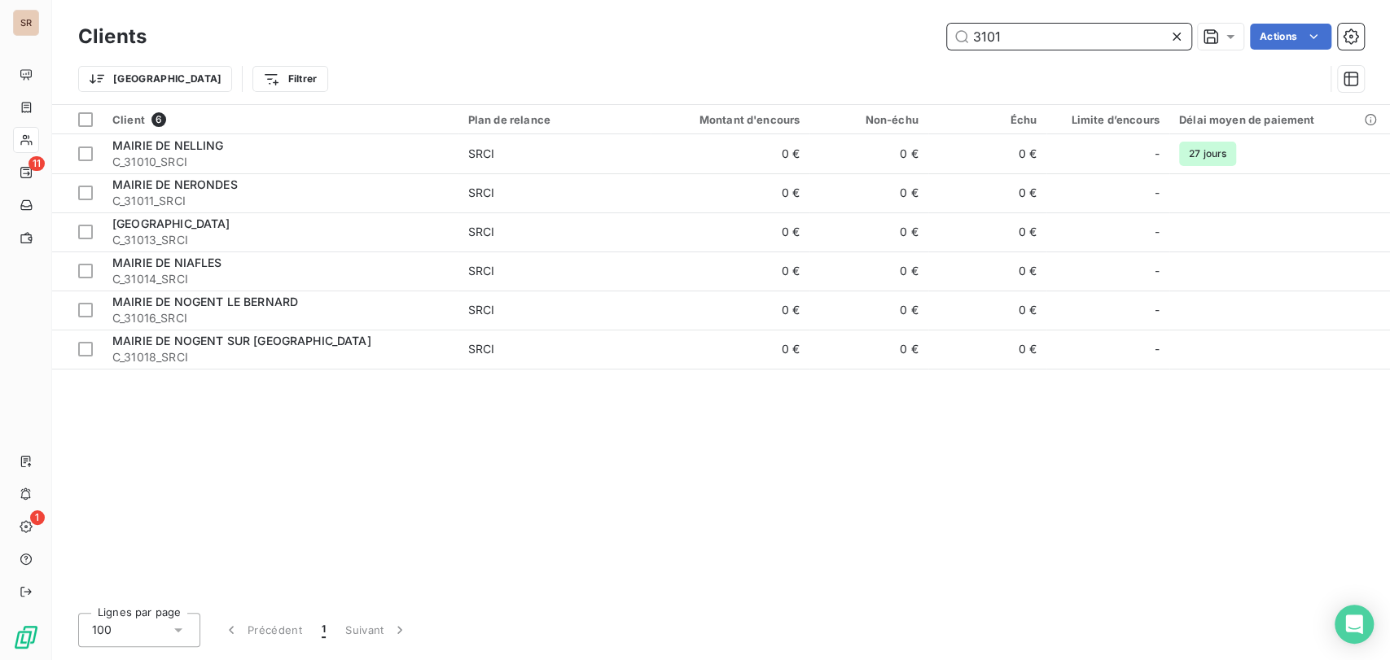
click at [990, 36] on input "3101" at bounding box center [1069, 37] width 244 height 26
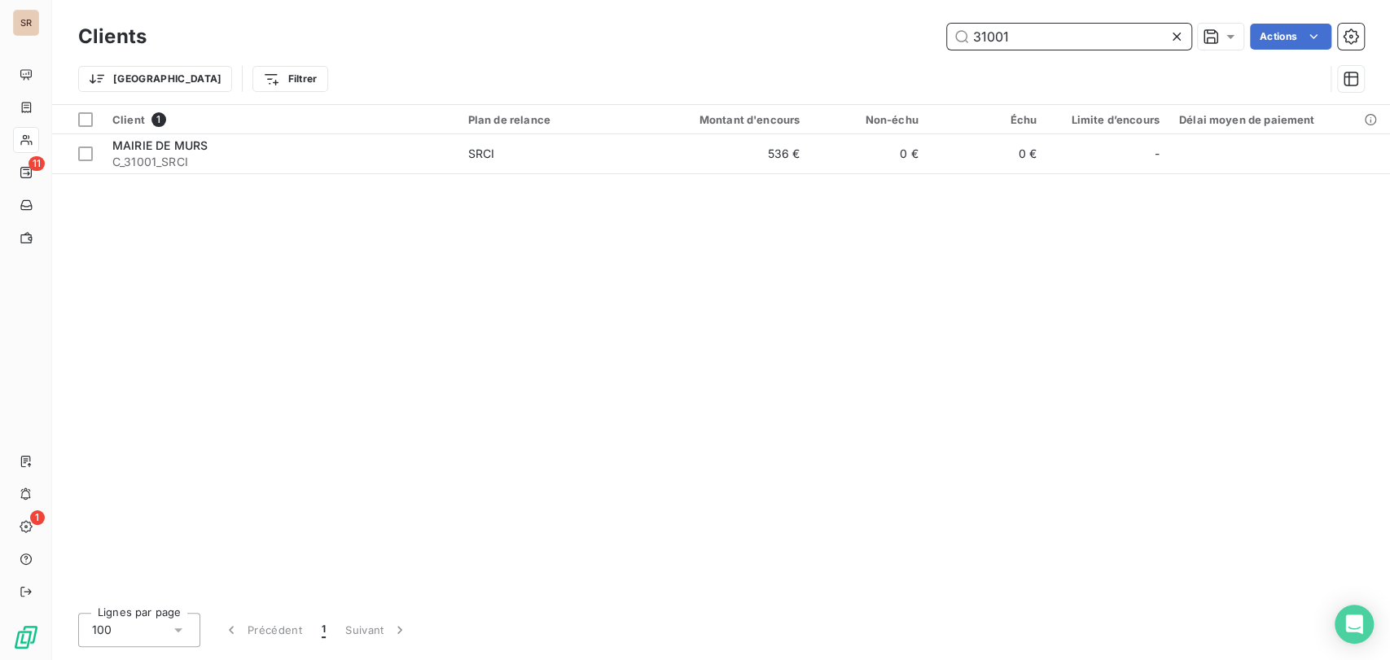
type input "31001"
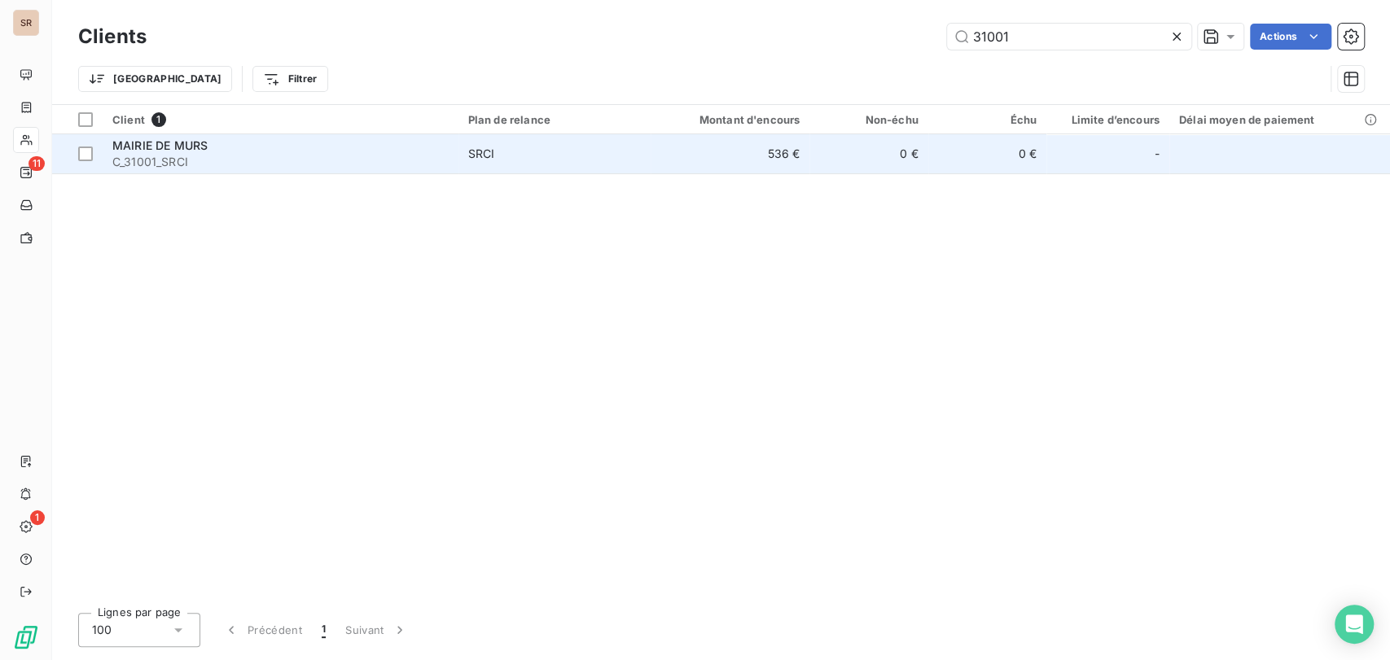
click at [169, 150] on span "MAIRIE DE MURS" at bounding box center [159, 145] width 95 height 14
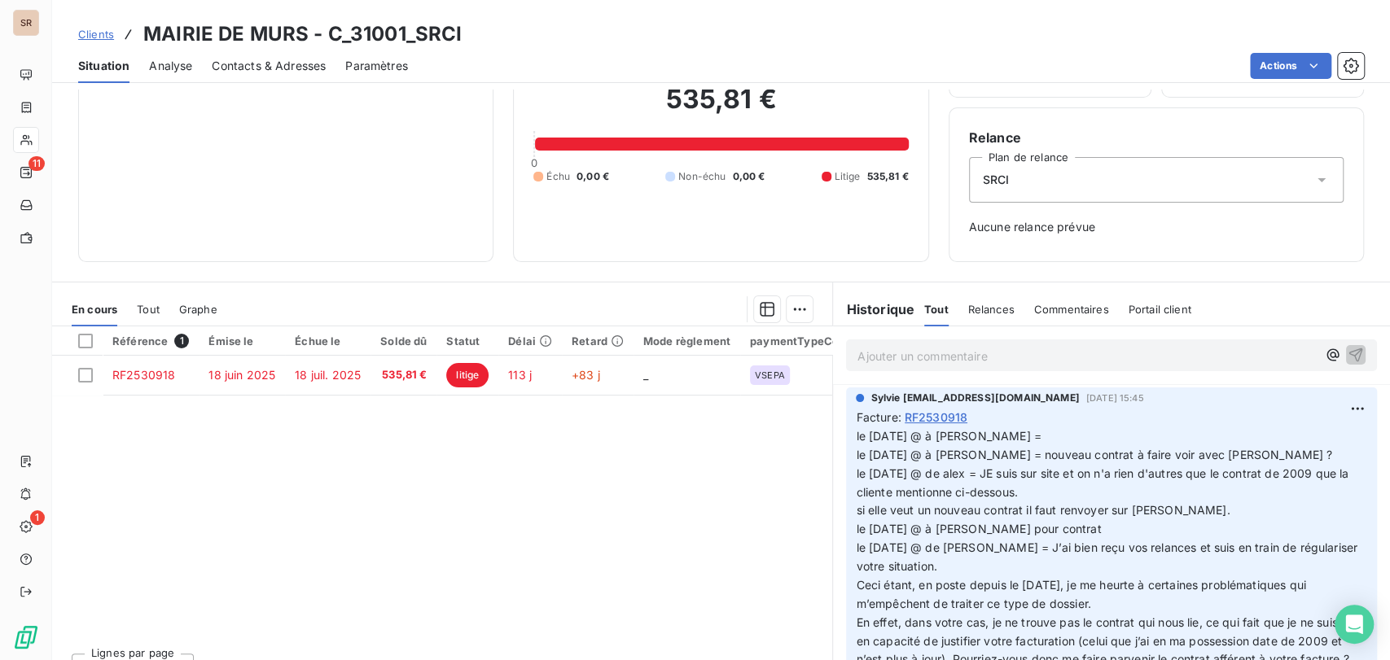
scroll to position [142, 0]
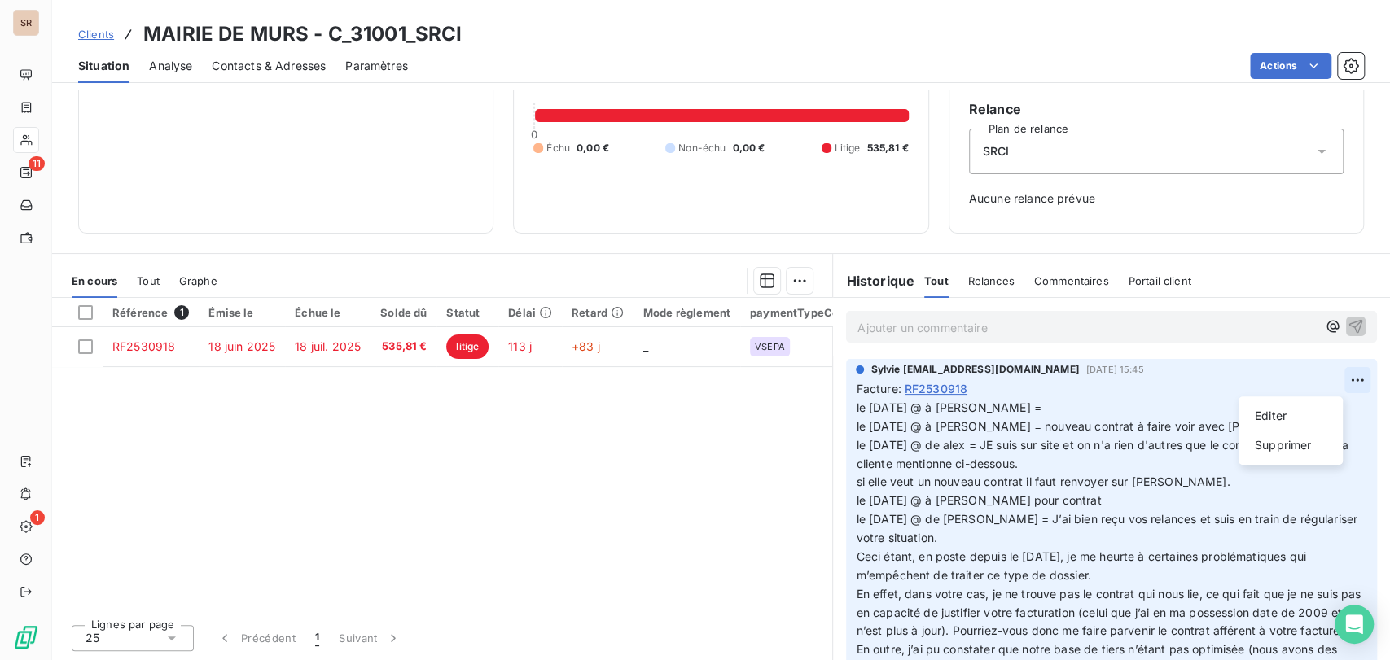
click at [1330, 381] on html "SR 11 1 Clients MAIRIE DE MURS - C_31001_SRCI Situation Analyse Contacts & Adre…" at bounding box center [695, 330] width 1390 height 660
drag, startPoint x: 1278, startPoint y: 405, endPoint x: 1246, endPoint y: 406, distance: 31.8
click at [1276, 406] on div "Editer" at bounding box center [1290, 416] width 91 height 26
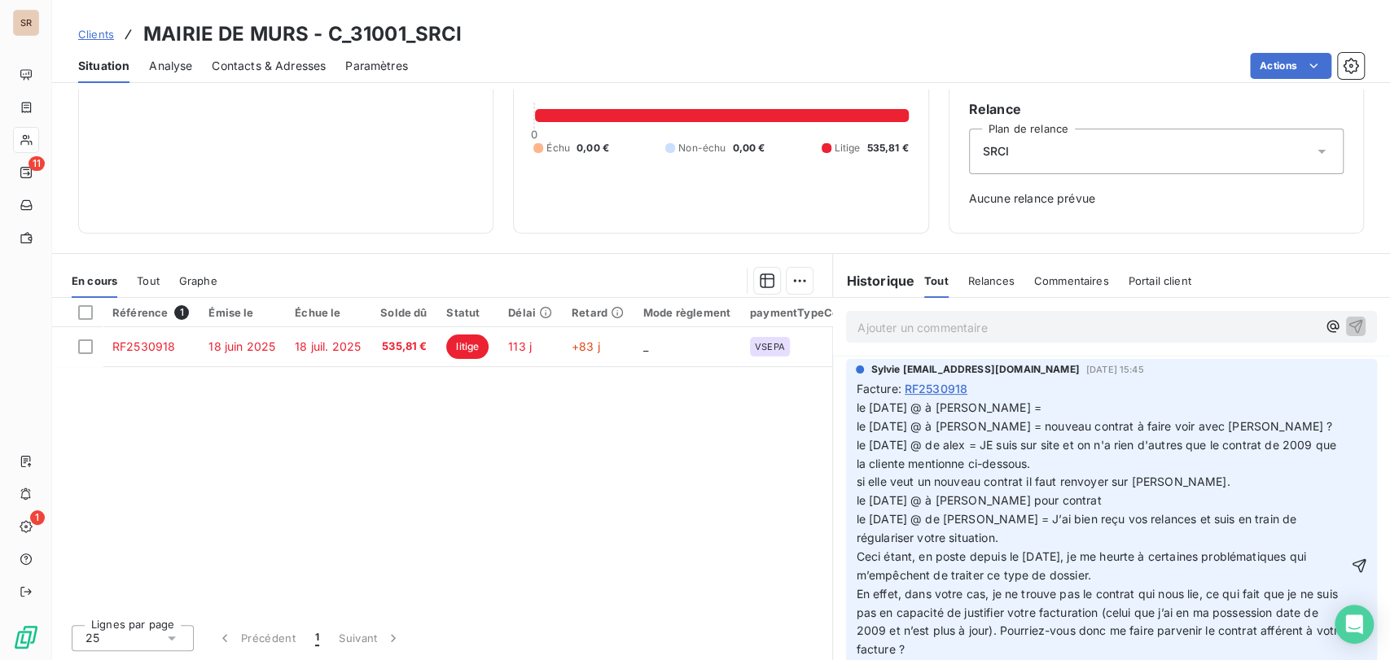
click at [892, 405] on span "le [DATE] @ à [PERSON_NAME] = le [DATE] @ à [PERSON_NAME] = nouveau contrat à f…" at bounding box center [1098, 436] width 484 height 70
click at [1352, 567] on icon "button" at bounding box center [1359, 566] width 14 height 14
click at [1025, 410] on p at bounding box center [1111, 566] width 511 height 335
click at [1029, 407] on p at bounding box center [1111, 566] width 511 height 335
click at [1324, 382] on html "SR 11 1 Clients MAIRIE DE MURS - C_31001_SRCI Situation Analyse Contacts & Adre…" at bounding box center [695, 330] width 1390 height 660
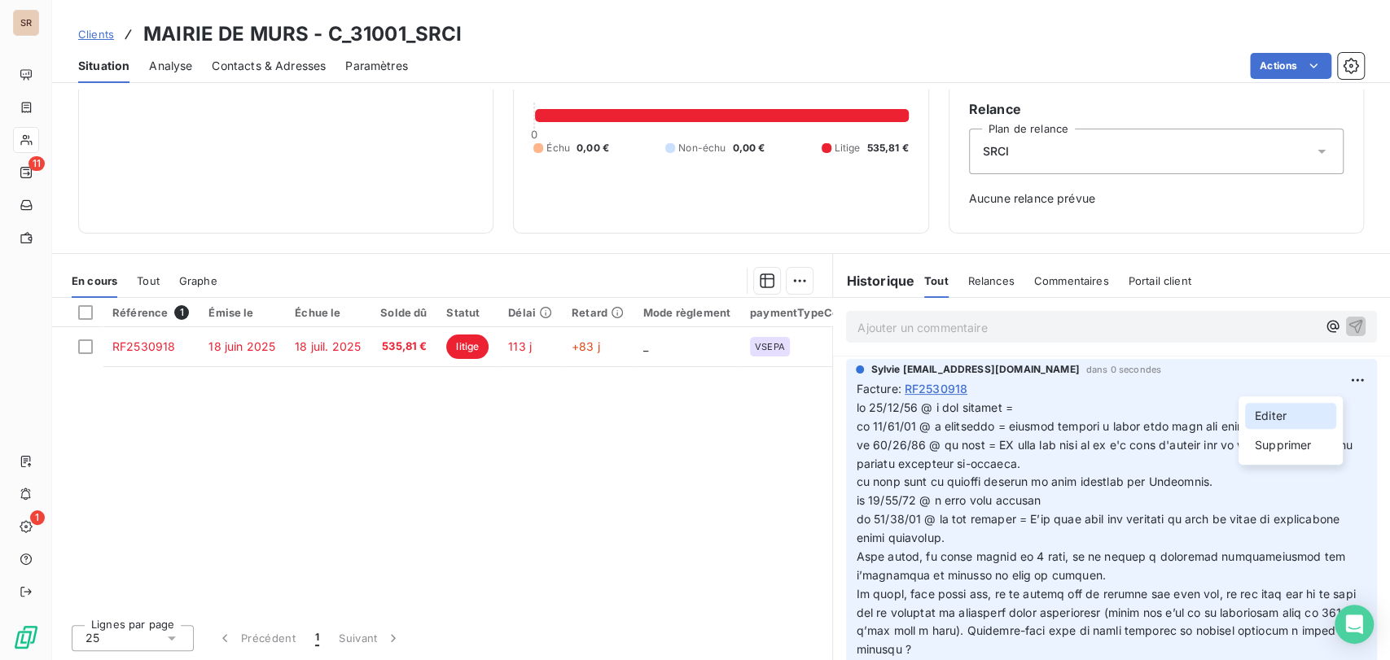
drag, startPoint x: 1283, startPoint y: 409, endPoint x: 1063, endPoint y: 411, distance: 219.8
click at [1277, 409] on div "Editer" at bounding box center [1290, 416] width 91 height 26
click at [1043, 405] on p at bounding box center [1102, 566] width 492 height 335
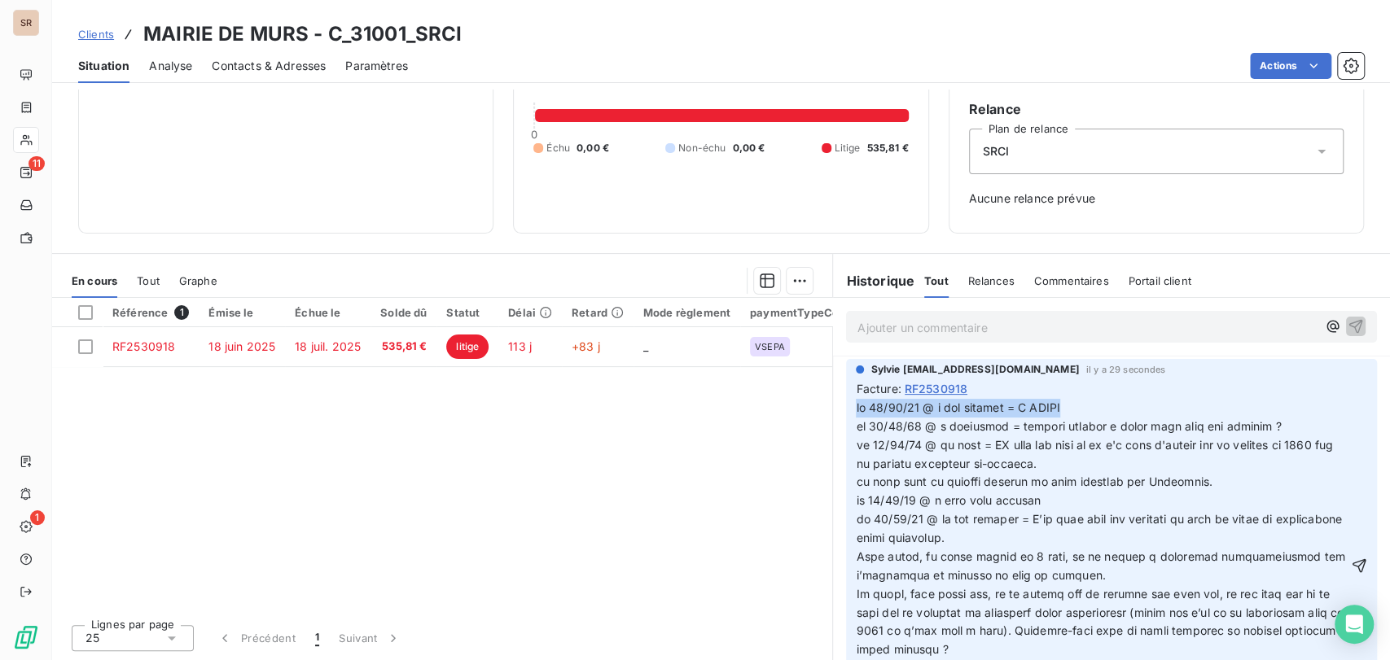
drag, startPoint x: 1089, startPoint y: 409, endPoint x: 834, endPoint y: 396, distance: 255.9
click at [834, 396] on div "Sylvie [EMAIL_ADDRESS][DOMAIN_NAME] il y a 29 secondes Facture : RF2530918" at bounding box center [1111, 552] width 557 height 392
copy span "le [DATE] @ à [PERSON_NAME] = A FAIRE"
click at [1342, 561] on div "Sylvie [EMAIL_ADDRESS][DOMAIN_NAME] il y a 29 secondes Facture : RF2530918" at bounding box center [1111, 551] width 531 height 385
click at [1351, 563] on icon "button" at bounding box center [1359, 566] width 16 height 16
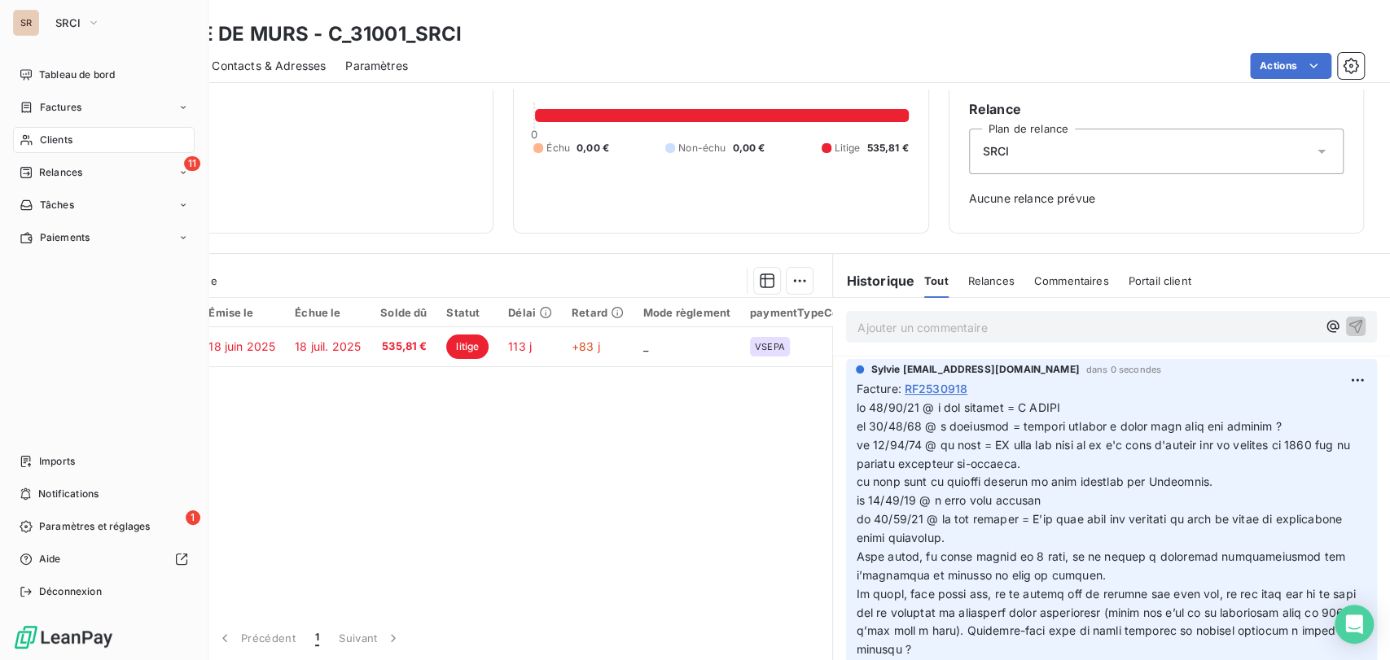
click at [58, 145] on span "Clients" at bounding box center [56, 140] width 33 height 15
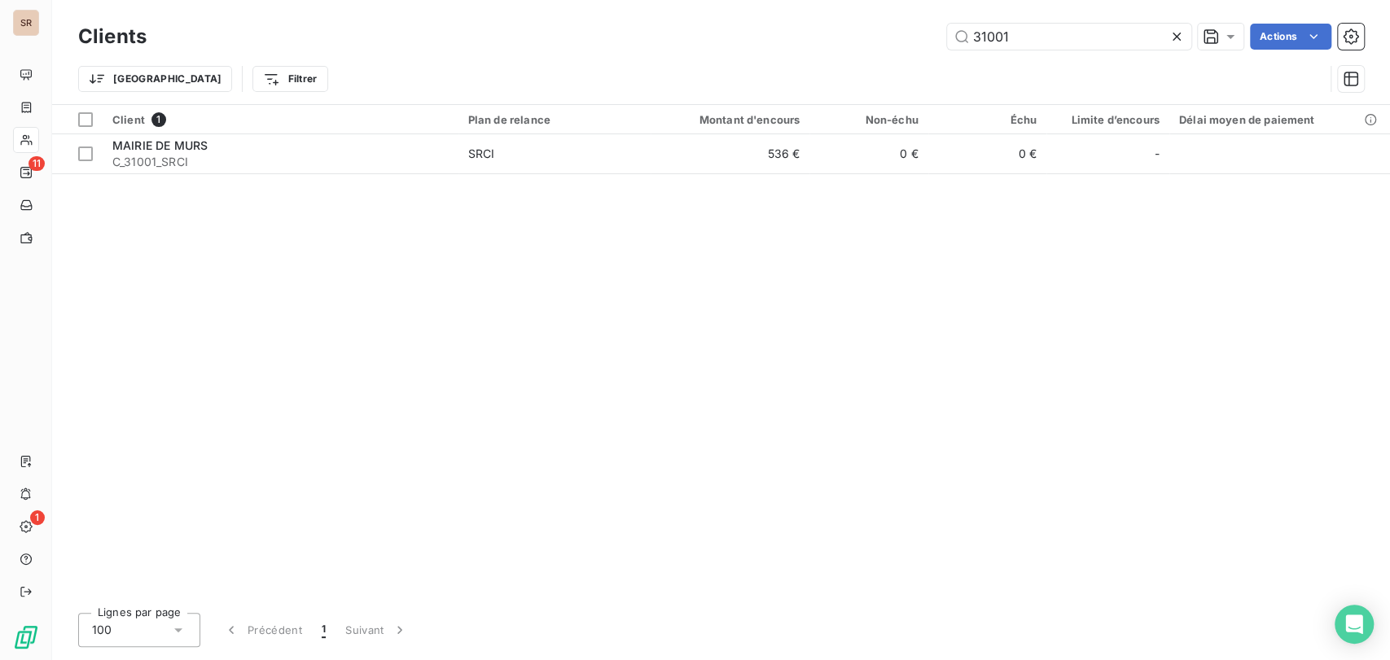
drag, startPoint x: 1036, startPoint y: 33, endPoint x: 918, endPoint y: 34, distance: 117.2
click at [918, 34] on div "31001 Actions" at bounding box center [765, 37] width 1198 height 26
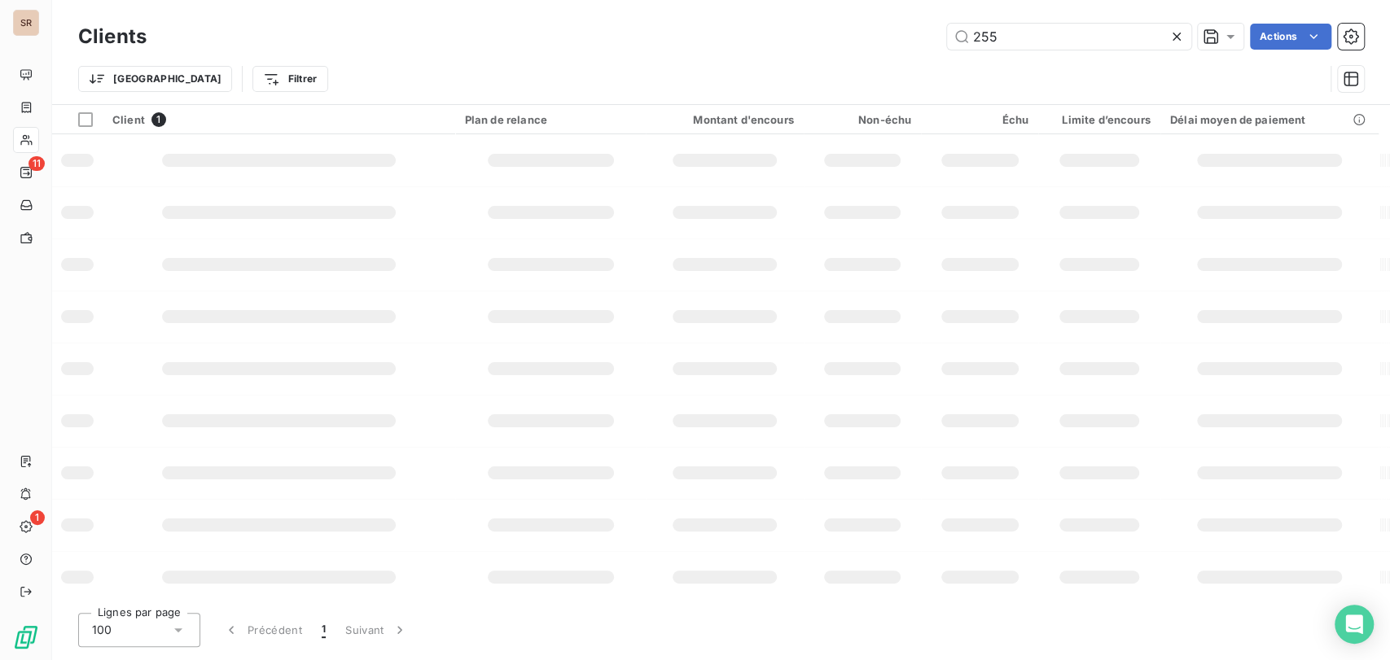
type input "255"
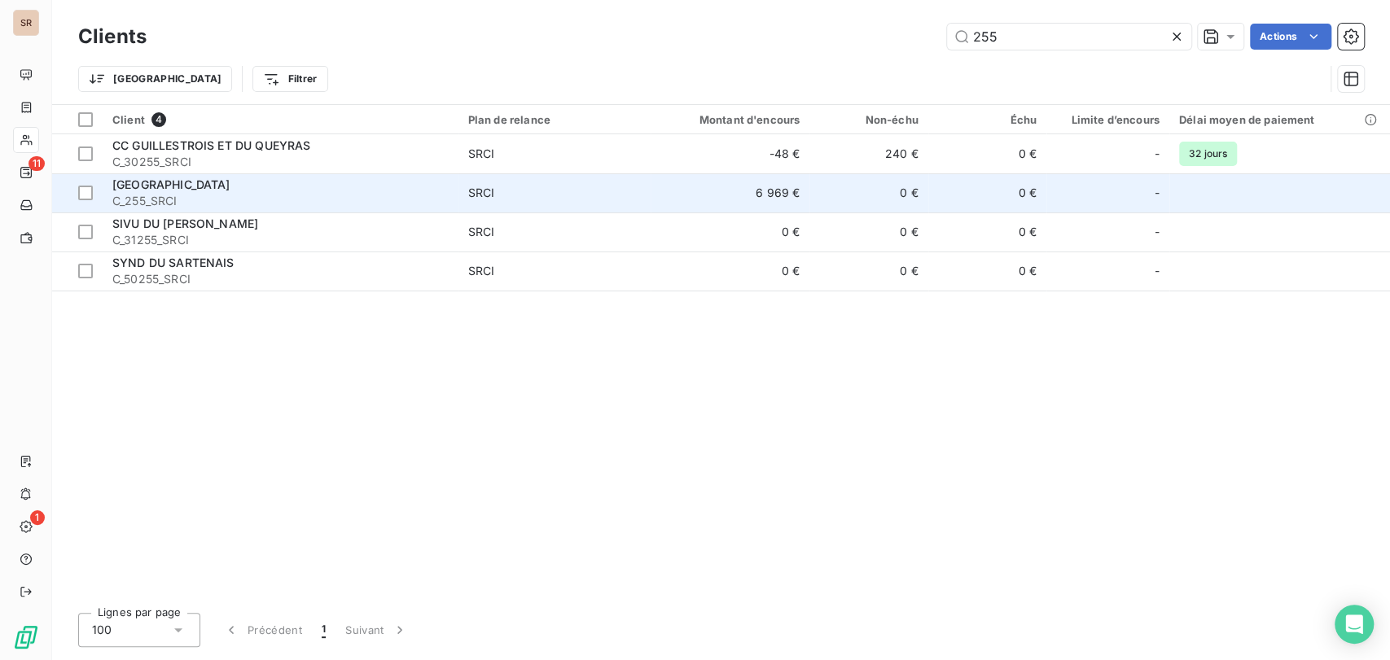
click at [135, 193] on span "C_255_SRCI" at bounding box center [280, 201] width 336 height 16
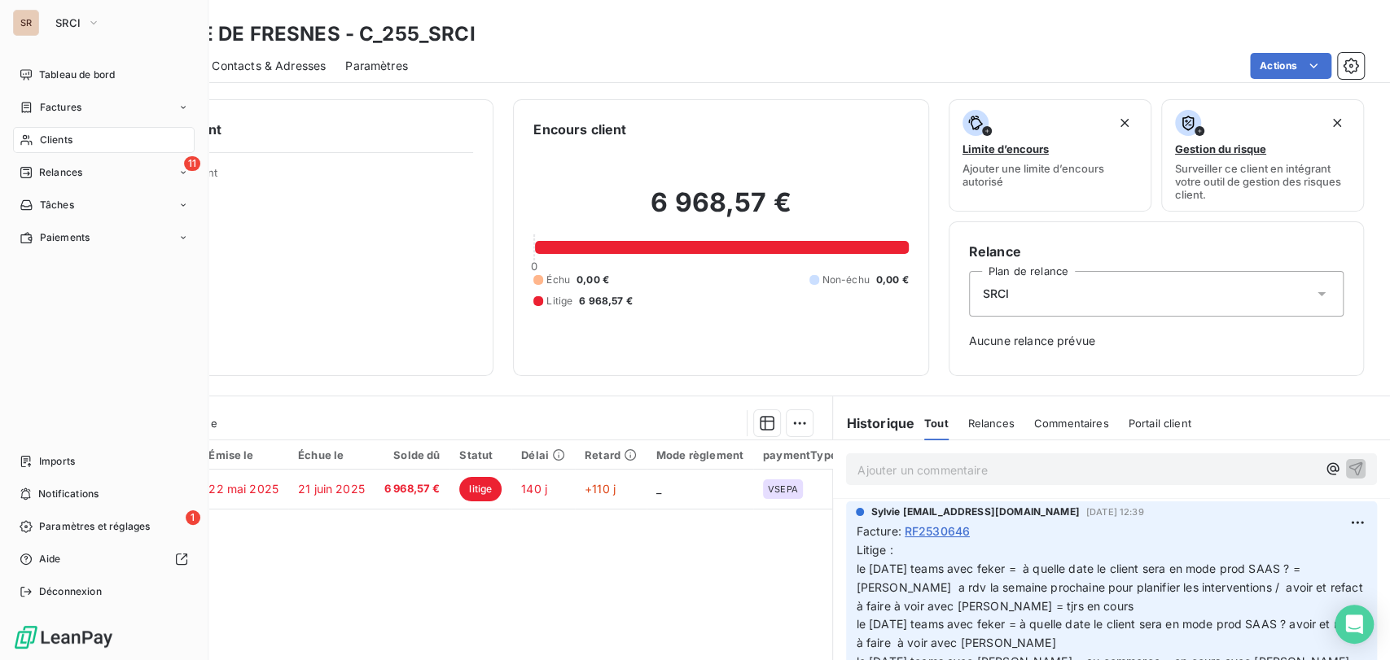
click at [78, 138] on div "Clients" at bounding box center [104, 140] width 182 height 26
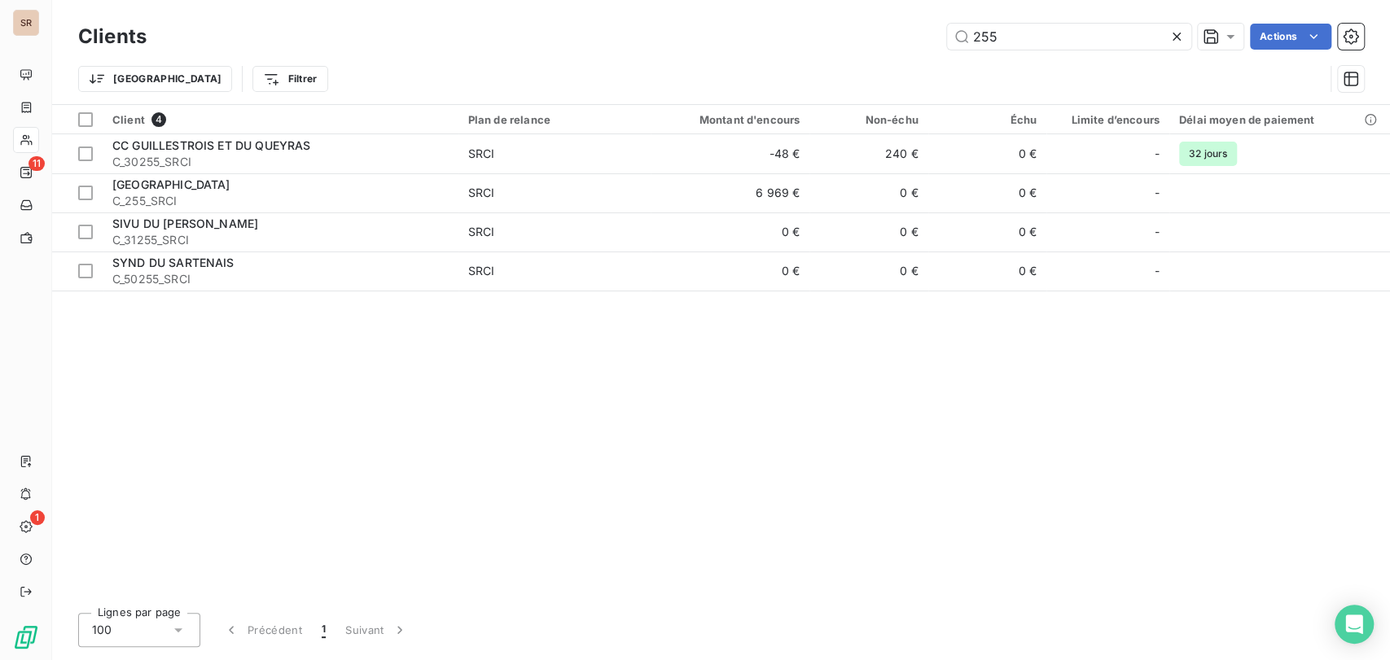
drag, startPoint x: 1036, startPoint y: 39, endPoint x: 931, endPoint y: 37, distance: 105.9
click at [933, 37] on div "255 Actions" at bounding box center [765, 37] width 1198 height 26
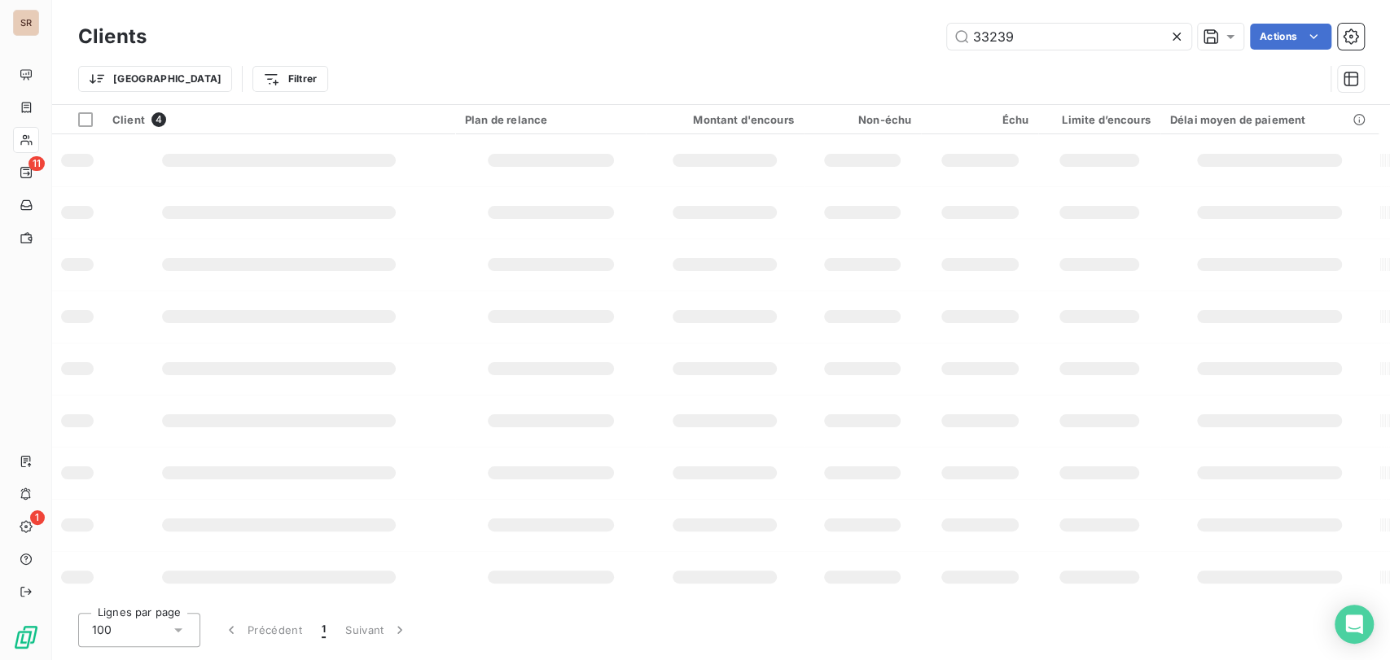
type input "33239"
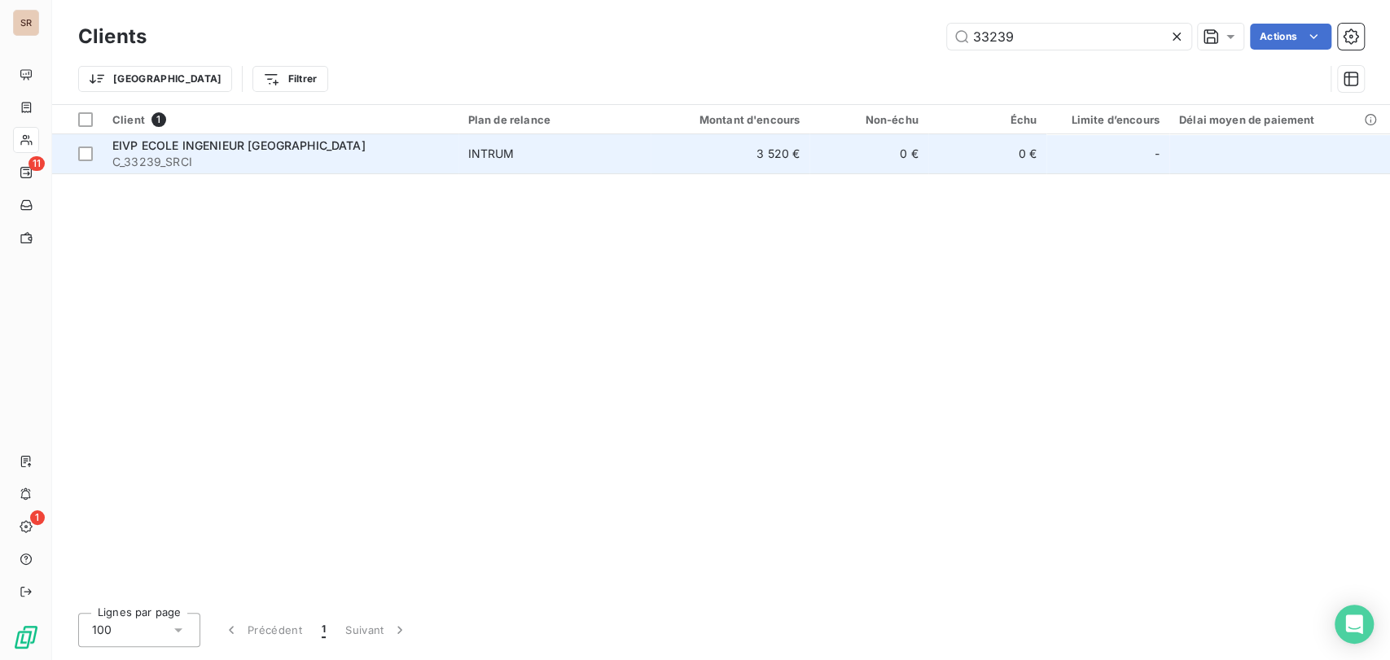
click at [200, 155] on span "C_33239_SRCI" at bounding box center [280, 162] width 336 height 16
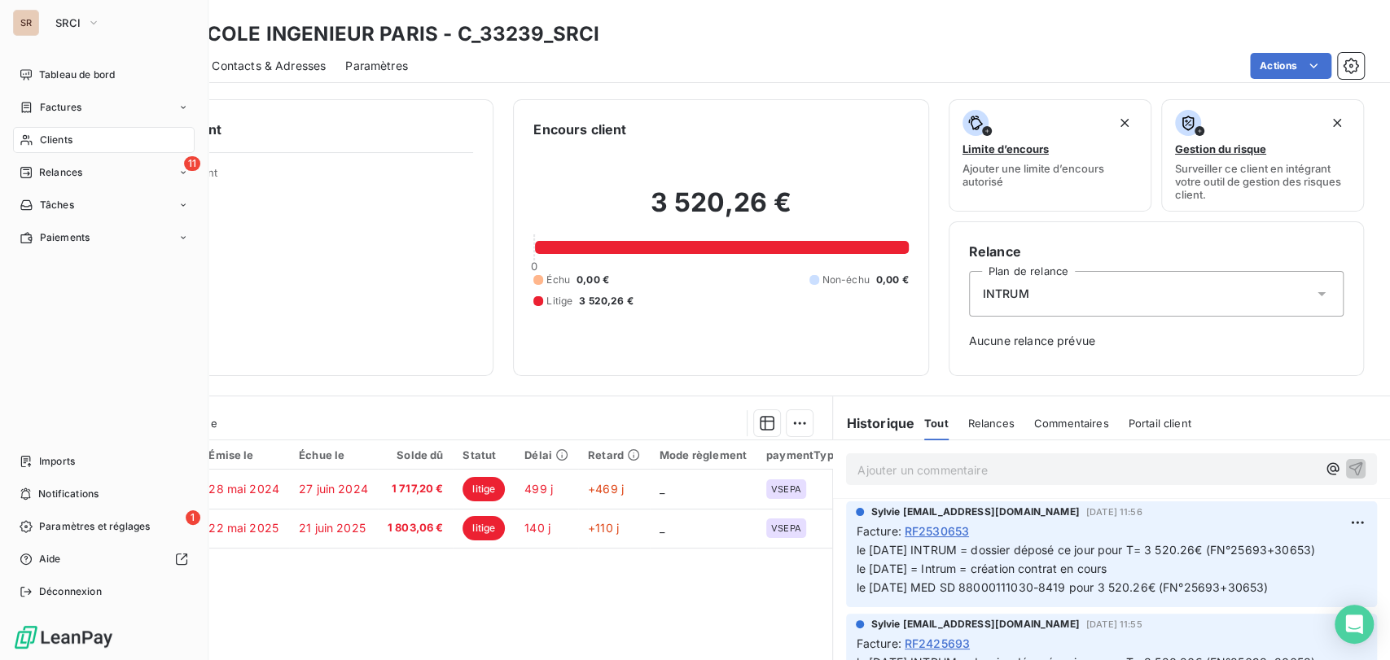
drag, startPoint x: 81, startPoint y: 139, endPoint x: 112, endPoint y: 138, distance: 30.9
click at [81, 139] on div "Clients" at bounding box center [104, 140] width 182 height 26
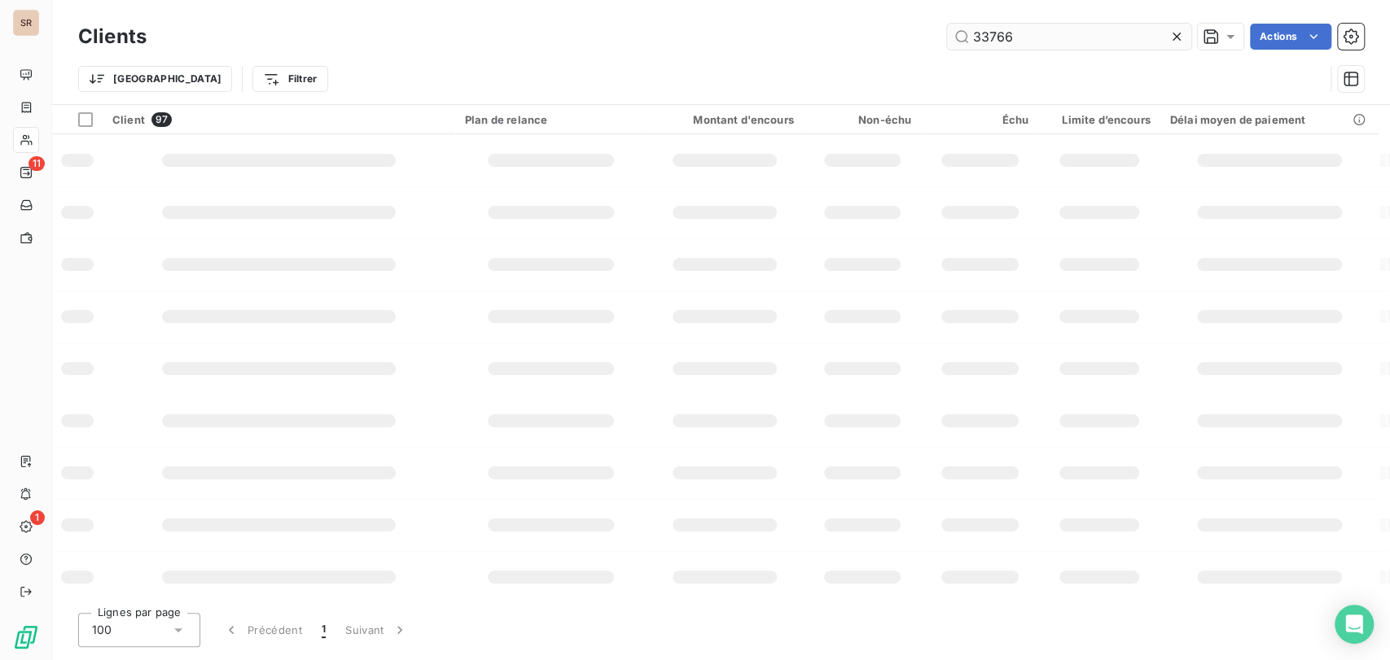
type input "33766"
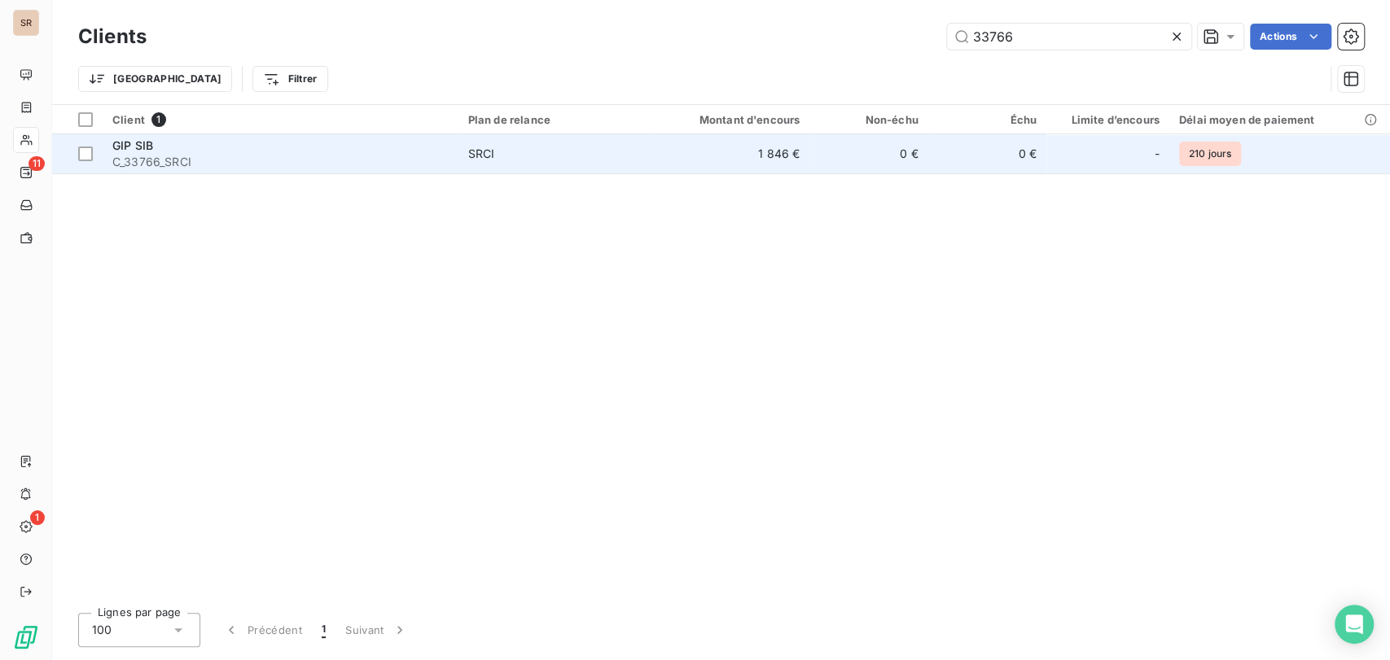
click at [120, 154] on span "C_33766_SRCI" at bounding box center [280, 162] width 336 height 16
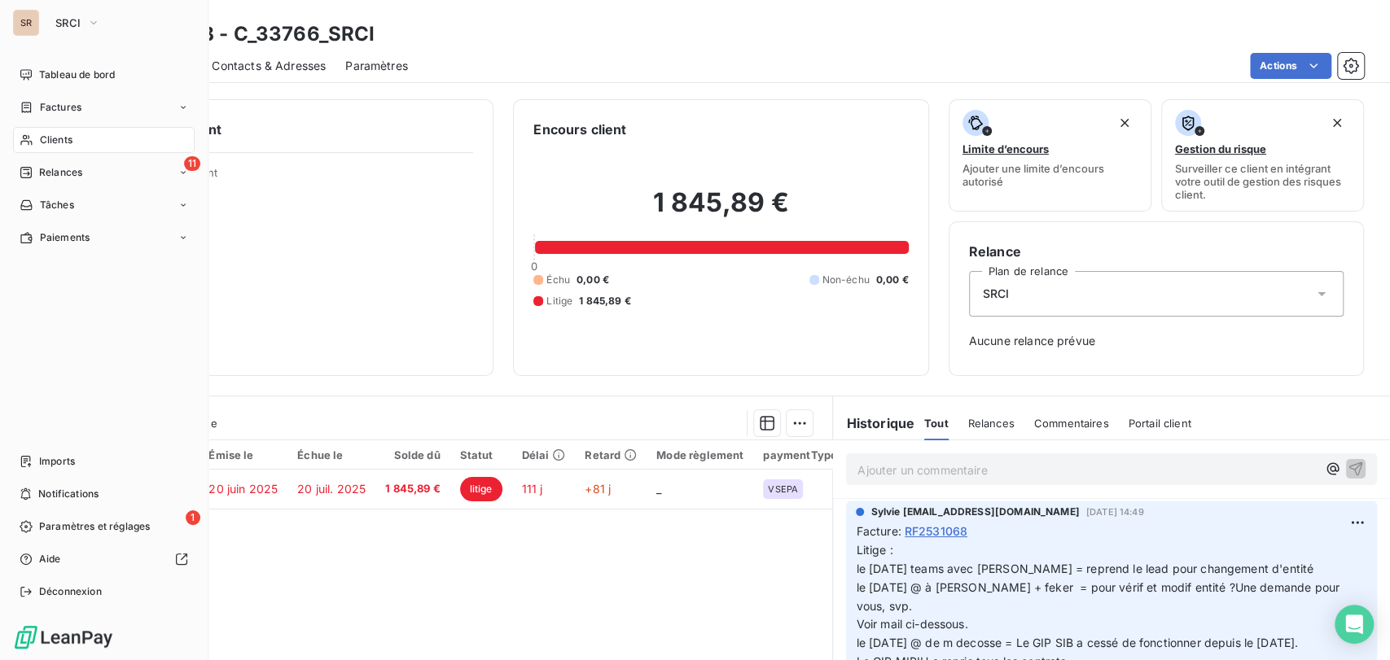
click at [45, 137] on span "Clients" at bounding box center [56, 140] width 33 height 15
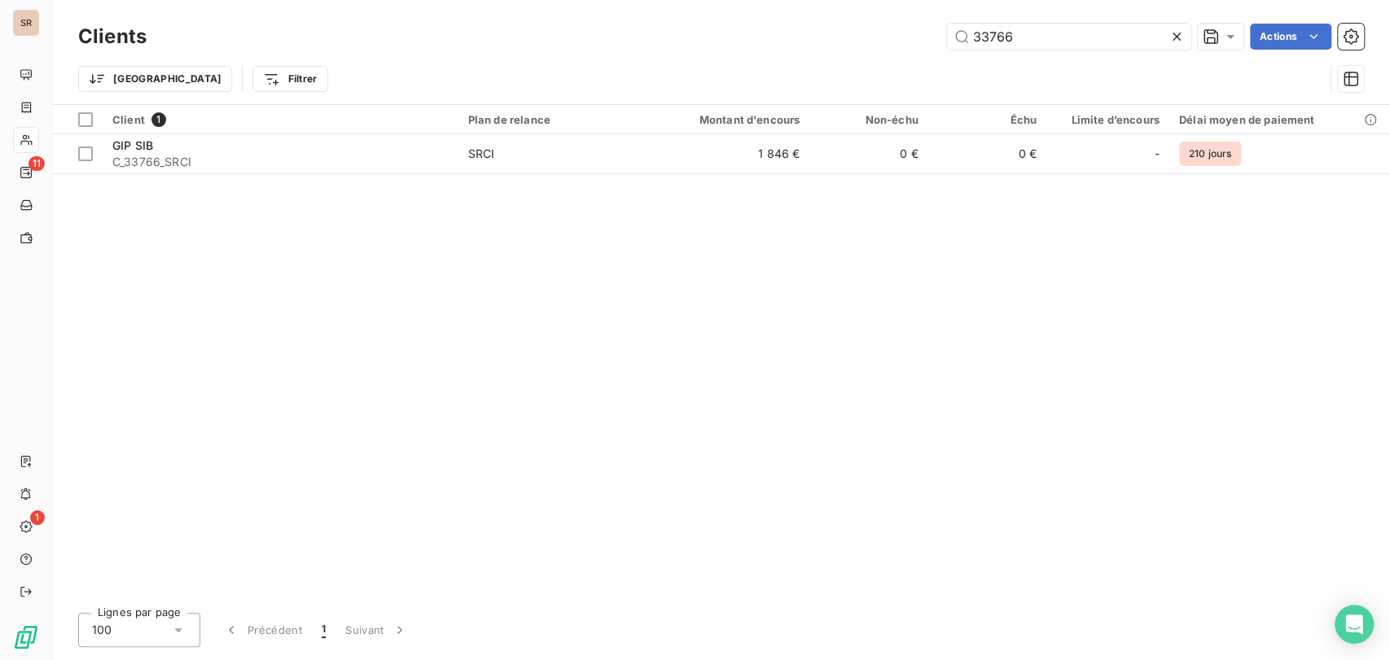
drag, startPoint x: 1040, startPoint y: 32, endPoint x: 899, endPoint y: 41, distance: 141.9
click at [899, 41] on div "33766 Actions" at bounding box center [765, 37] width 1198 height 26
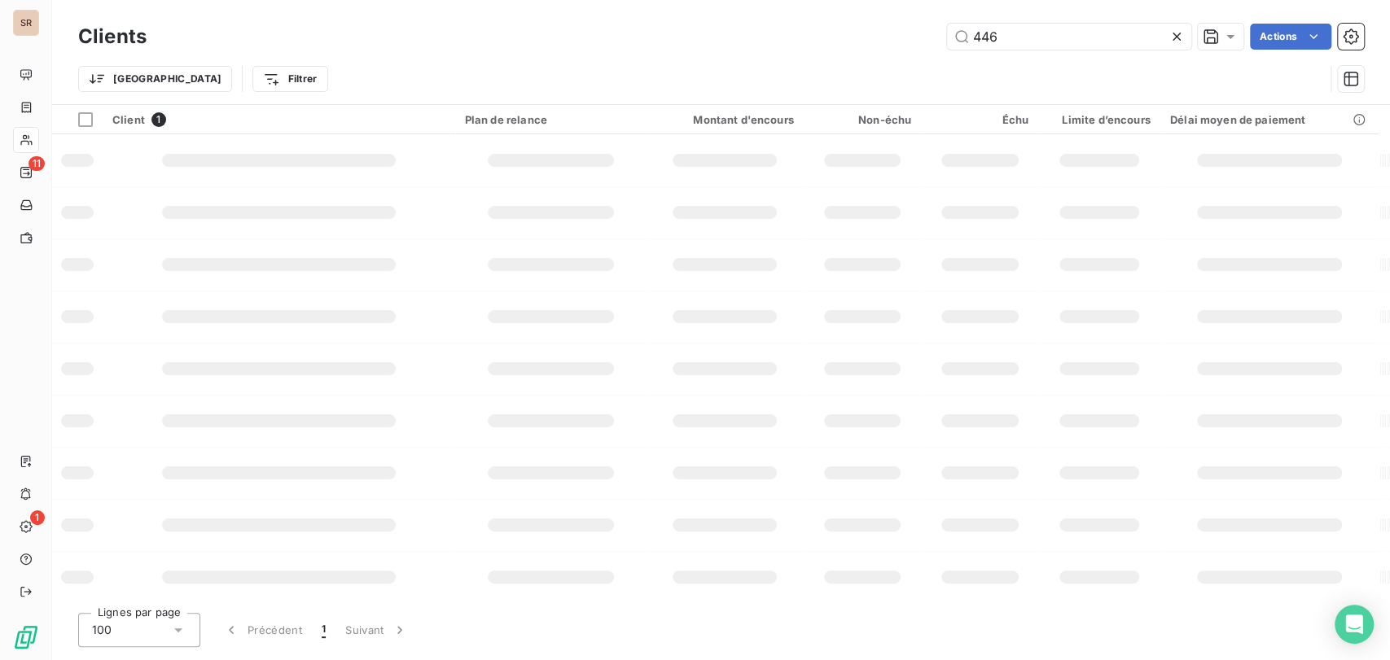
type input "446"
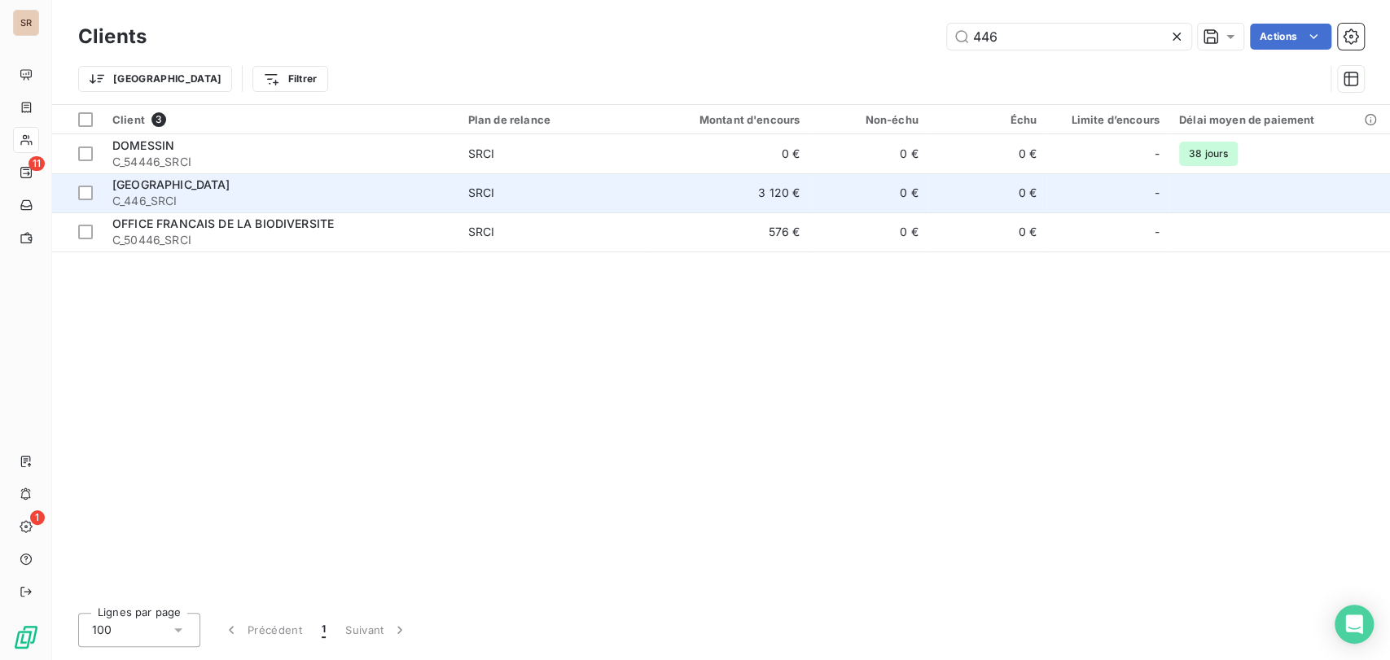
click at [155, 182] on span "[GEOGRAPHIC_DATA]" at bounding box center [171, 184] width 118 height 14
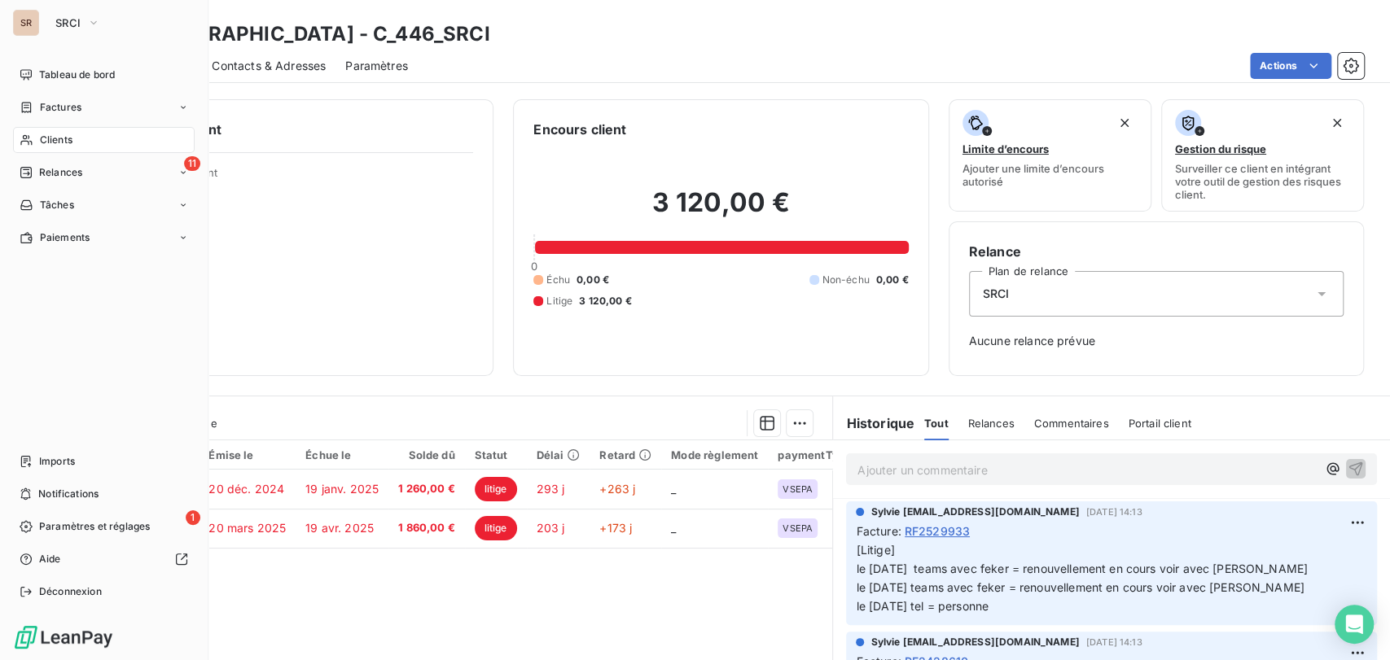
click at [62, 142] on span "Clients" at bounding box center [56, 140] width 33 height 15
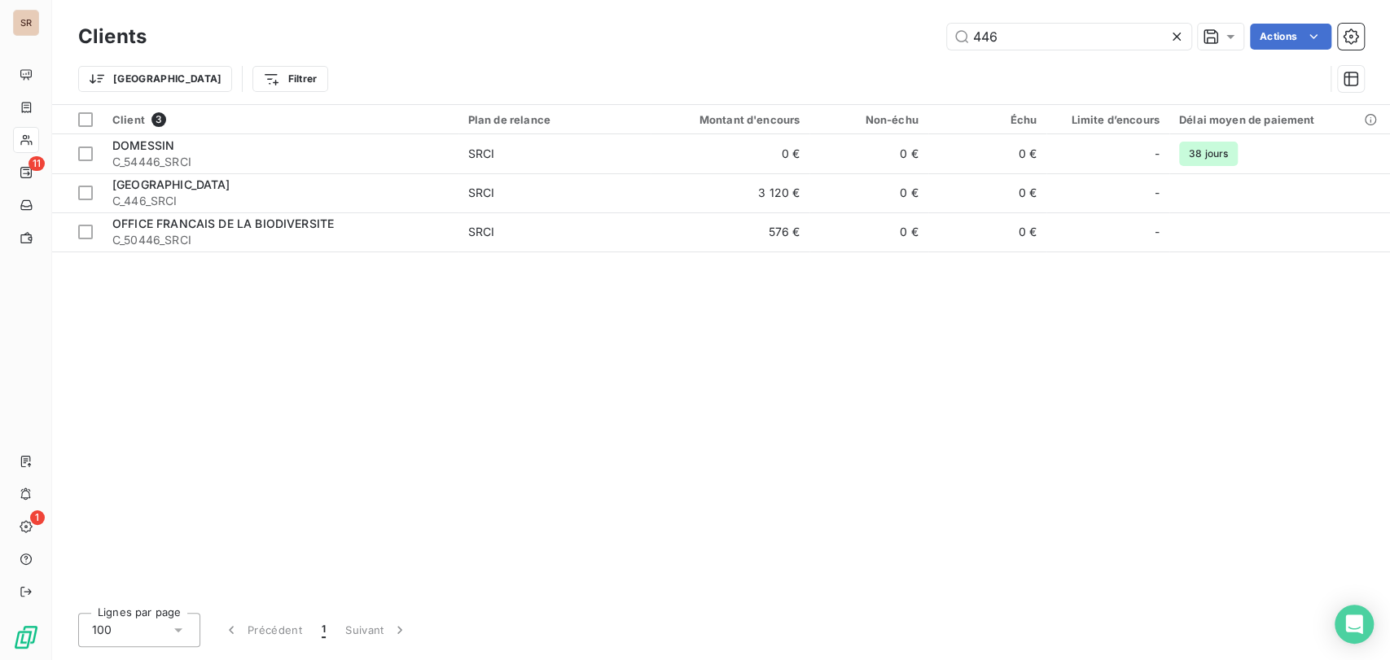
drag, startPoint x: 1024, startPoint y: 37, endPoint x: 903, endPoint y: 51, distance: 122.2
click at [906, 50] on div "Clients 446 Actions" at bounding box center [721, 37] width 1286 height 34
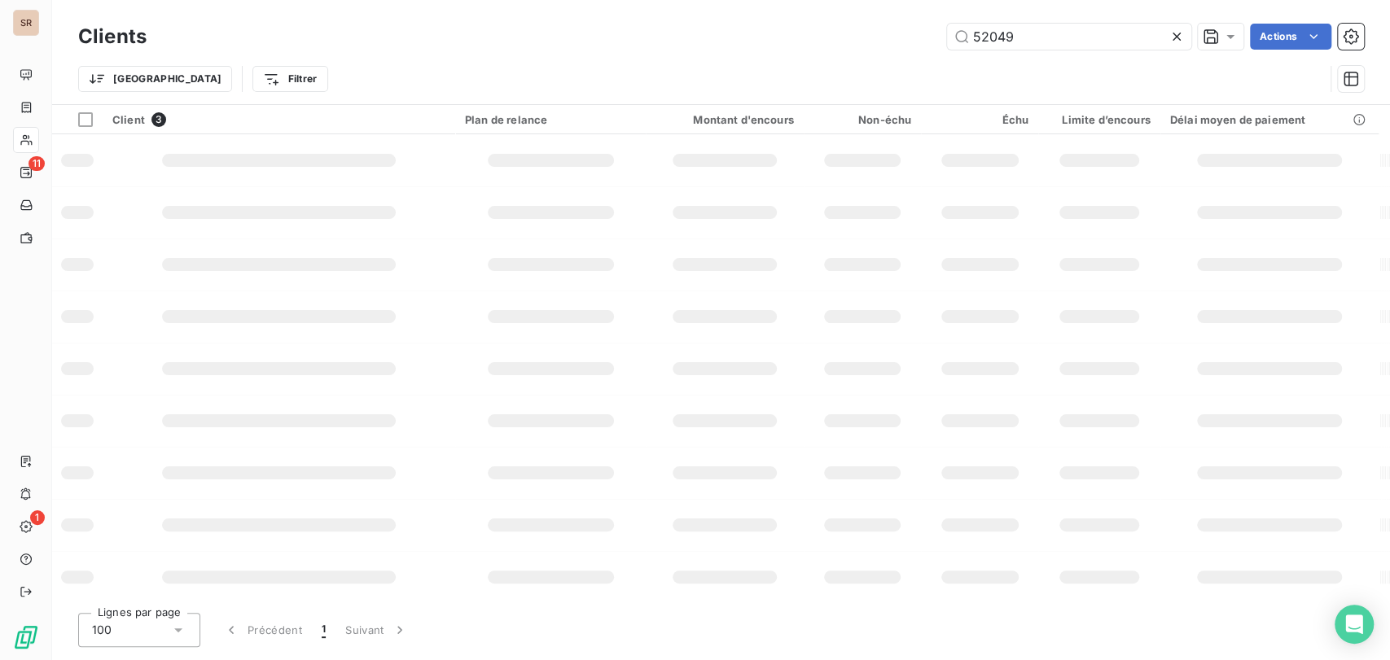
type input "52049"
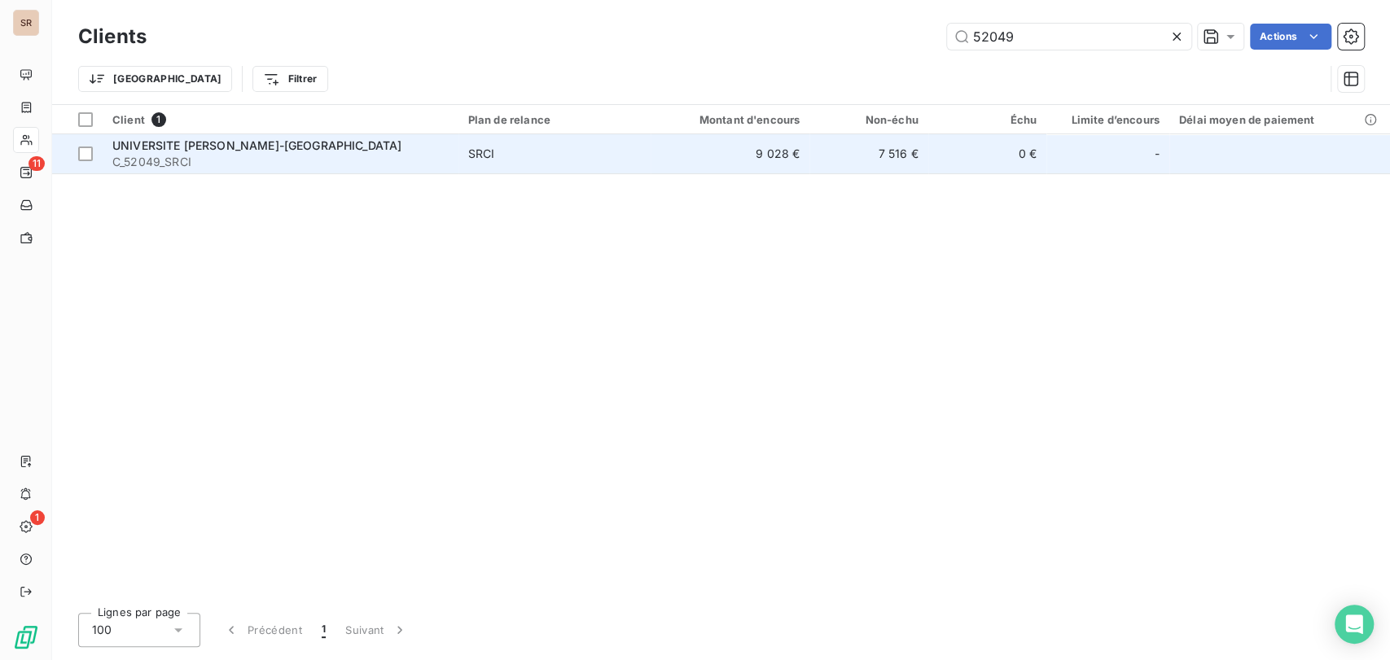
click at [169, 158] on span "C_52049_SRCI" at bounding box center [280, 162] width 336 height 16
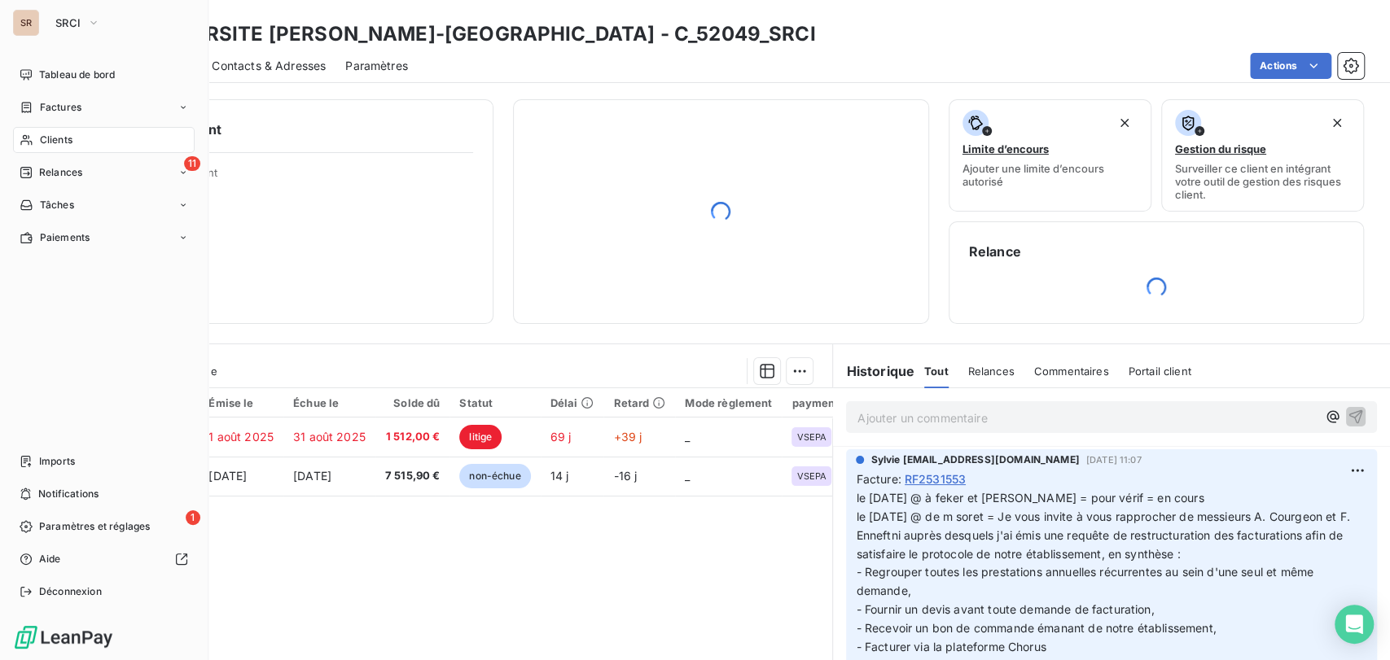
click at [60, 138] on span "Clients" at bounding box center [56, 140] width 33 height 15
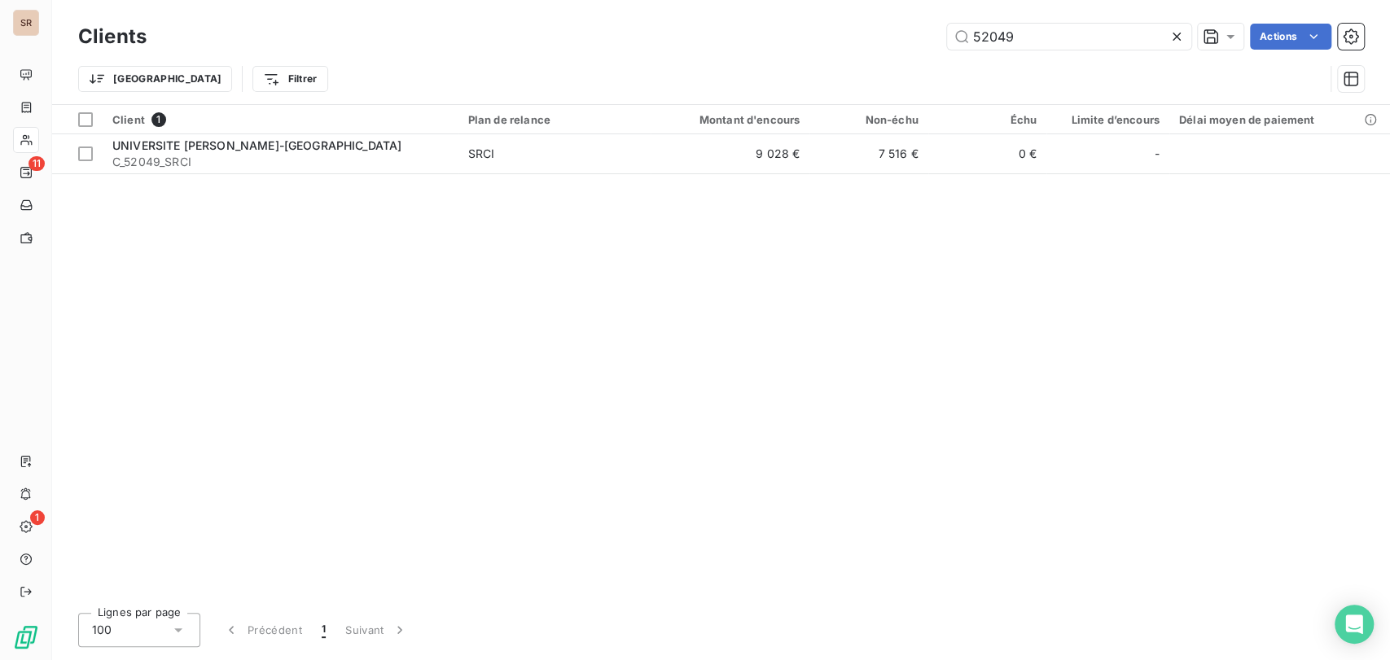
drag, startPoint x: 1033, startPoint y: 37, endPoint x: 907, endPoint y: 39, distance: 126.2
click at [913, 40] on div "52049 Actions" at bounding box center [765, 37] width 1198 height 26
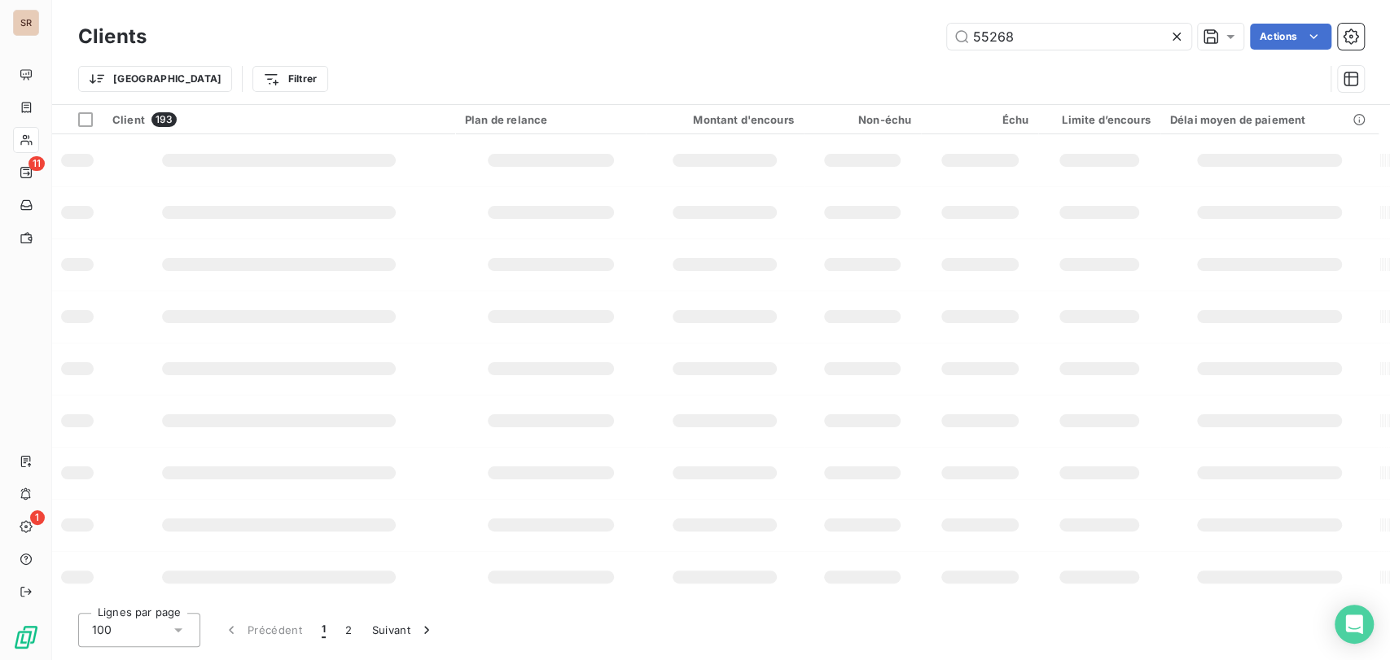
type input "55268"
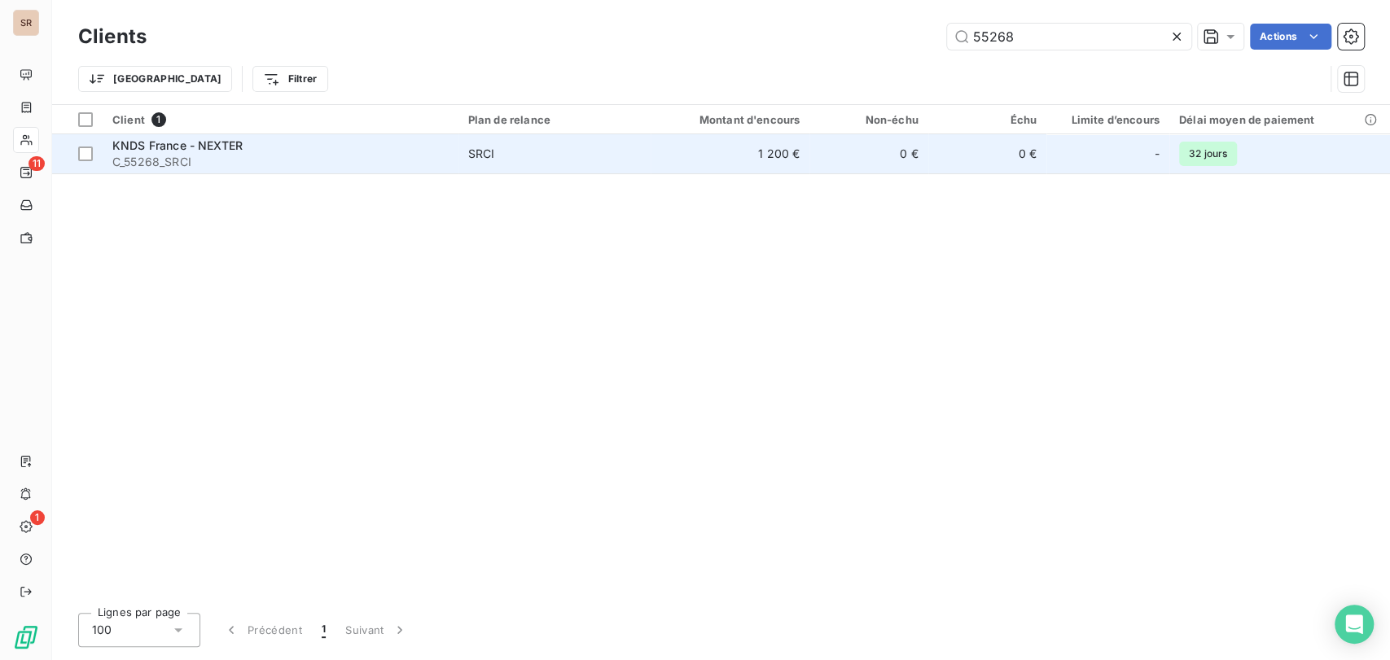
click at [169, 138] on span "KNDS France - NEXTER" at bounding box center [177, 145] width 130 height 14
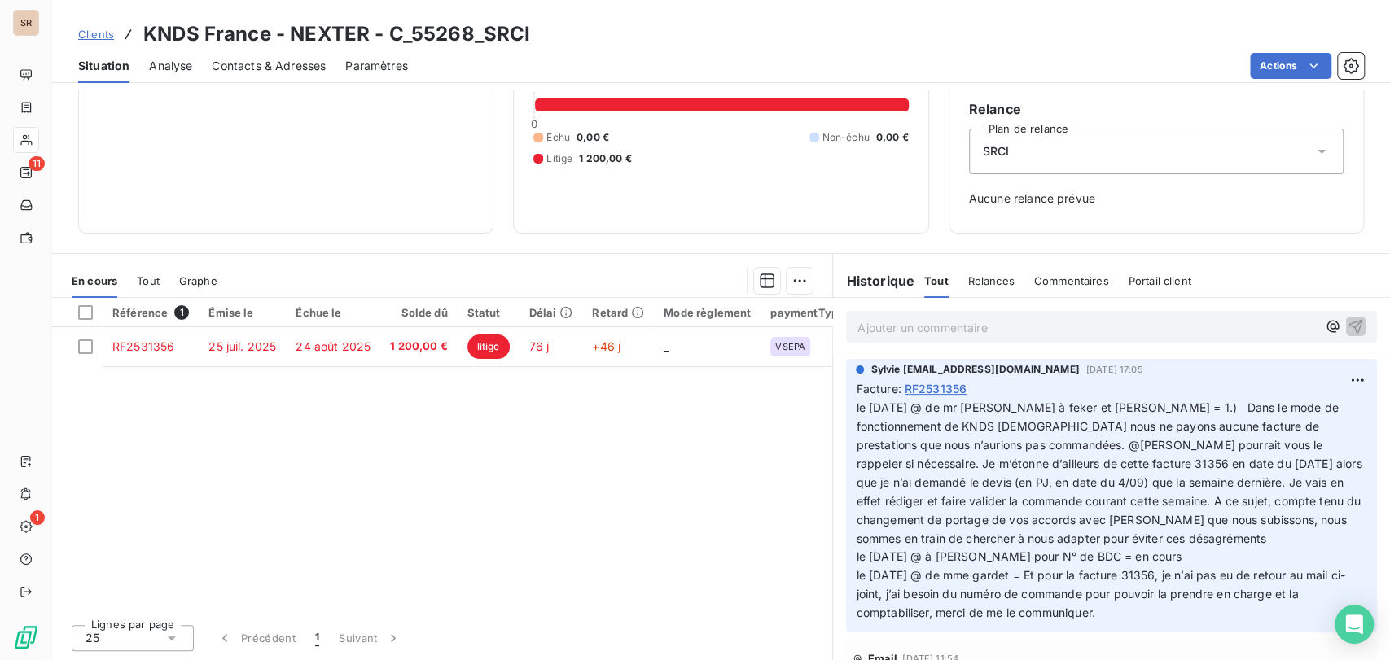
scroll to position [208, 0]
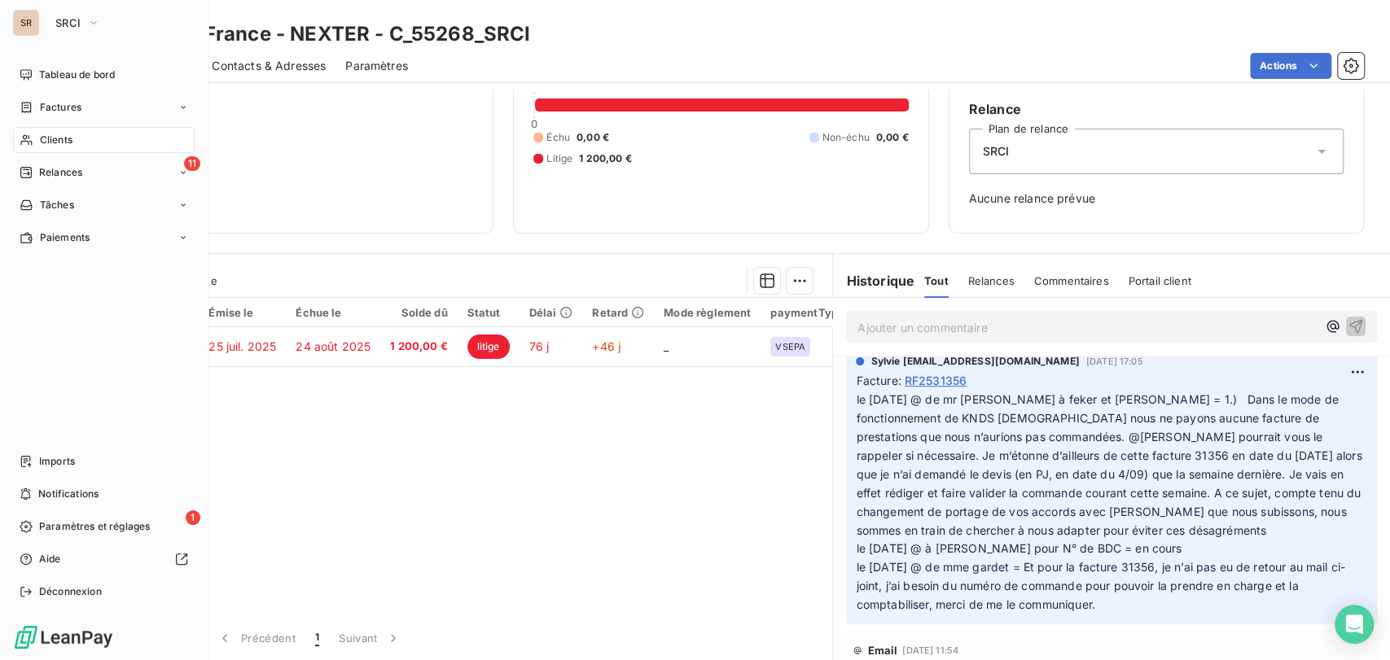
click at [49, 138] on span "Clients" at bounding box center [56, 140] width 33 height 15
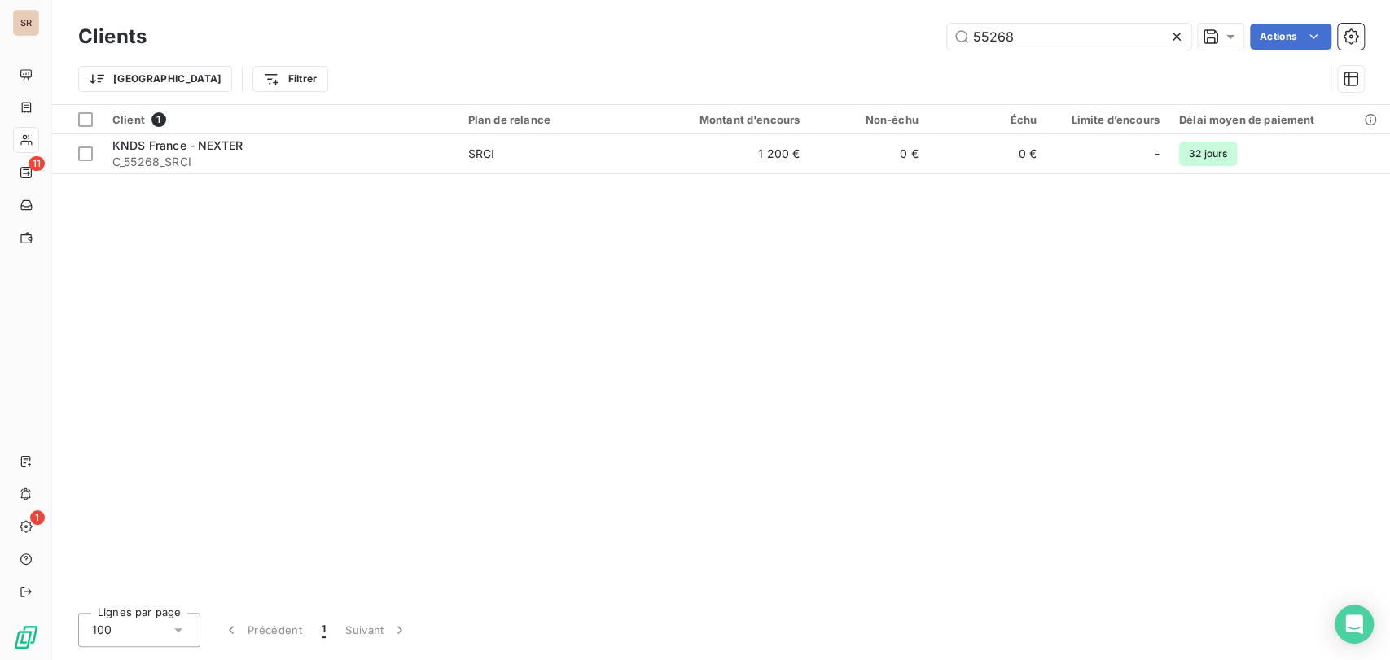
drag, startPoint x: 1029, startPoint y: 36, endPoint x: 938, endPoint y: 28, distance: 91.5
click at [942, 28] on div "55268 Actions" at bounding box center [765, 37] width 1198 height 26
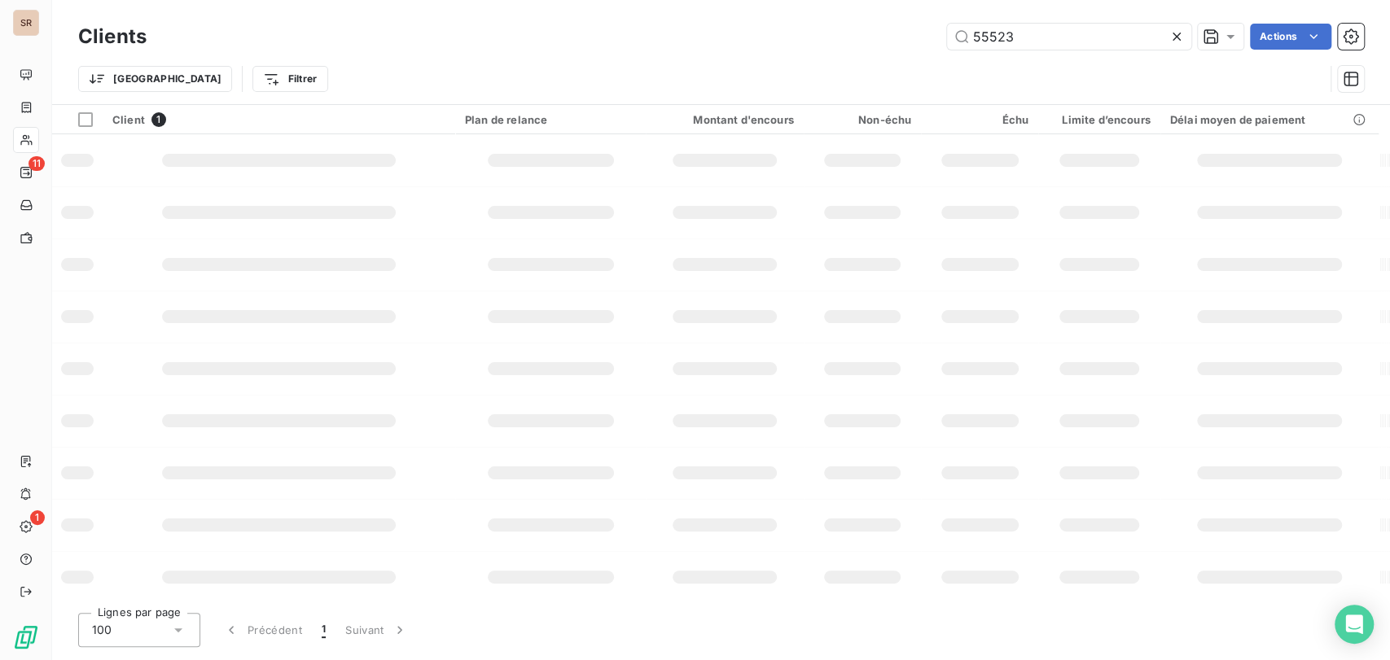
type input "55523"
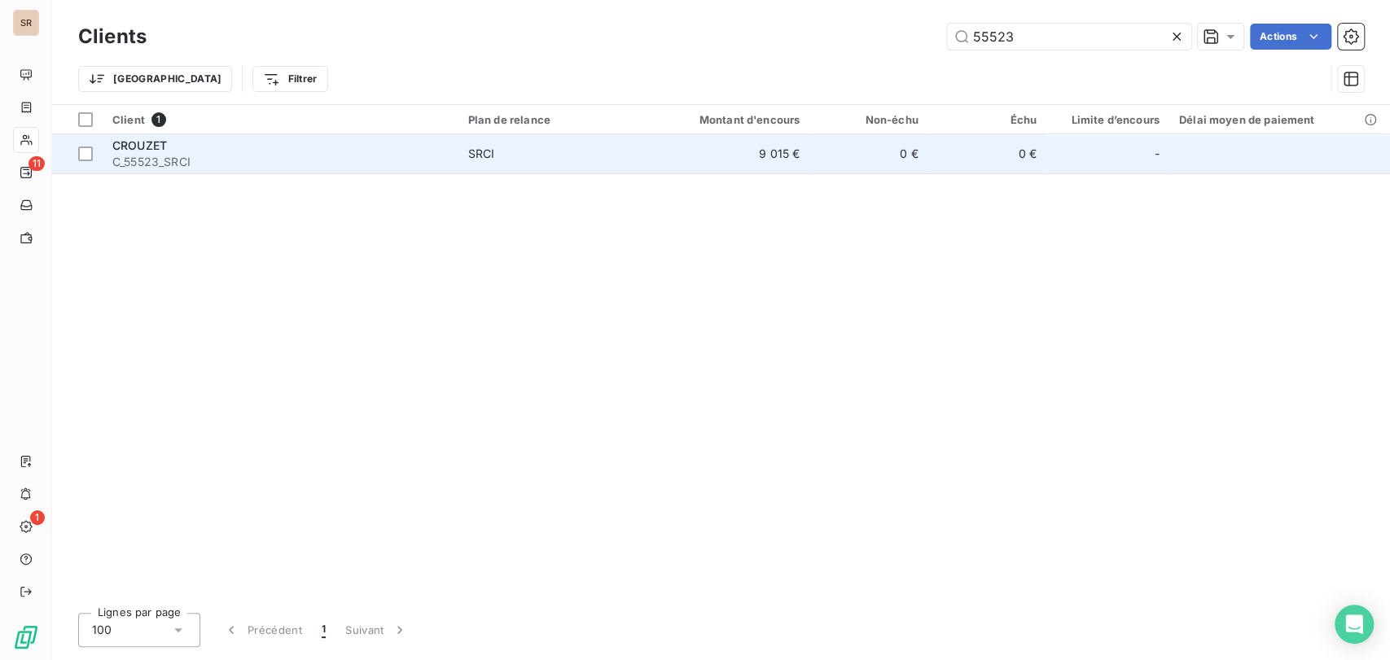
click at [162, 143] on span "CROUZET" at bounding box center [139, 145] width 55 height 14
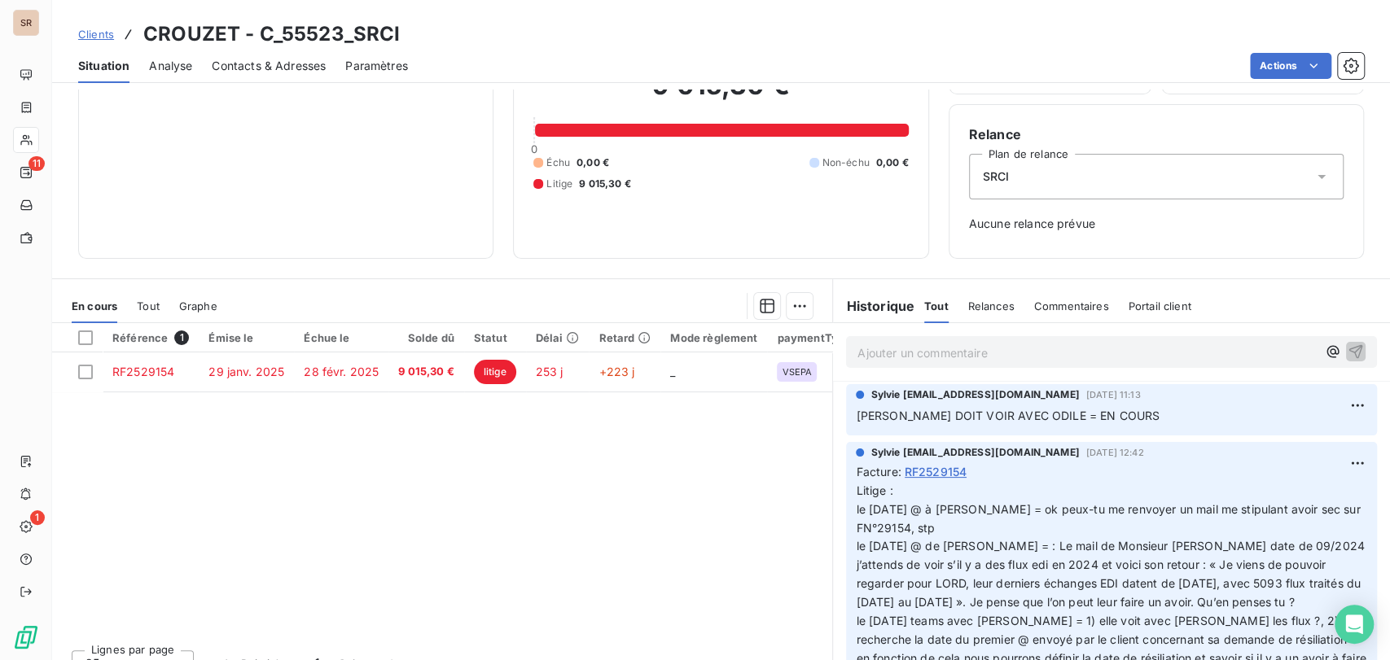
scroll to position [117, 0]
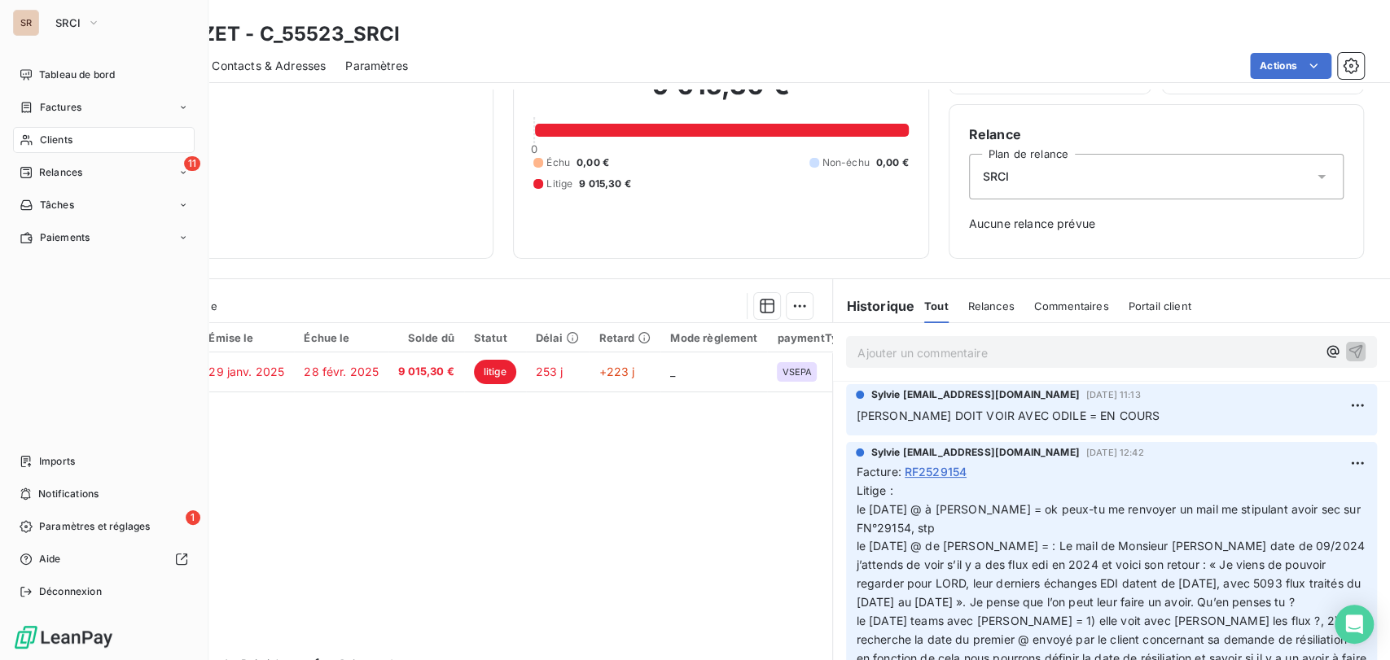
click at [42, 138] on span "Clients" at bounding box center [56, 140] width 33 height 15
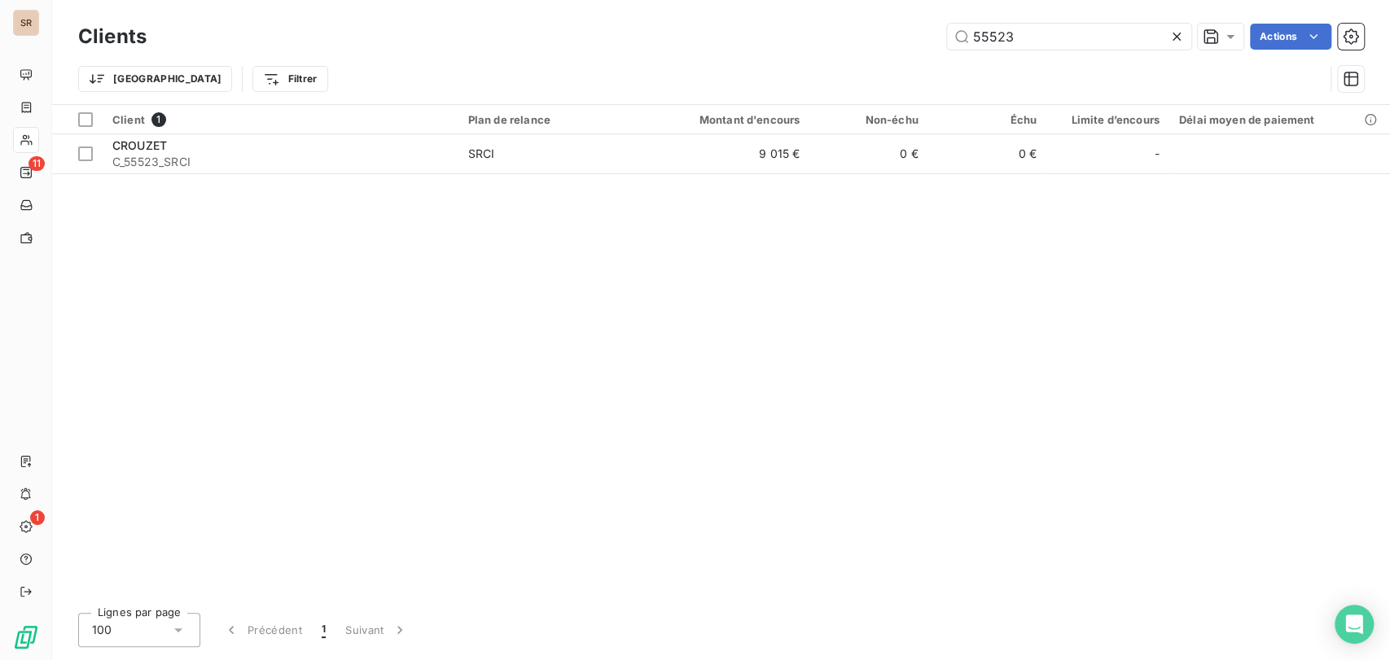
drag, startPoint x: 1066, startPoint y: 42, endPoint x: 840, endPoint y: 47, distance: 225.6
click at [852, 47] on div "55523 Actions" at bounding box center [765, 37] width 1198 height 26
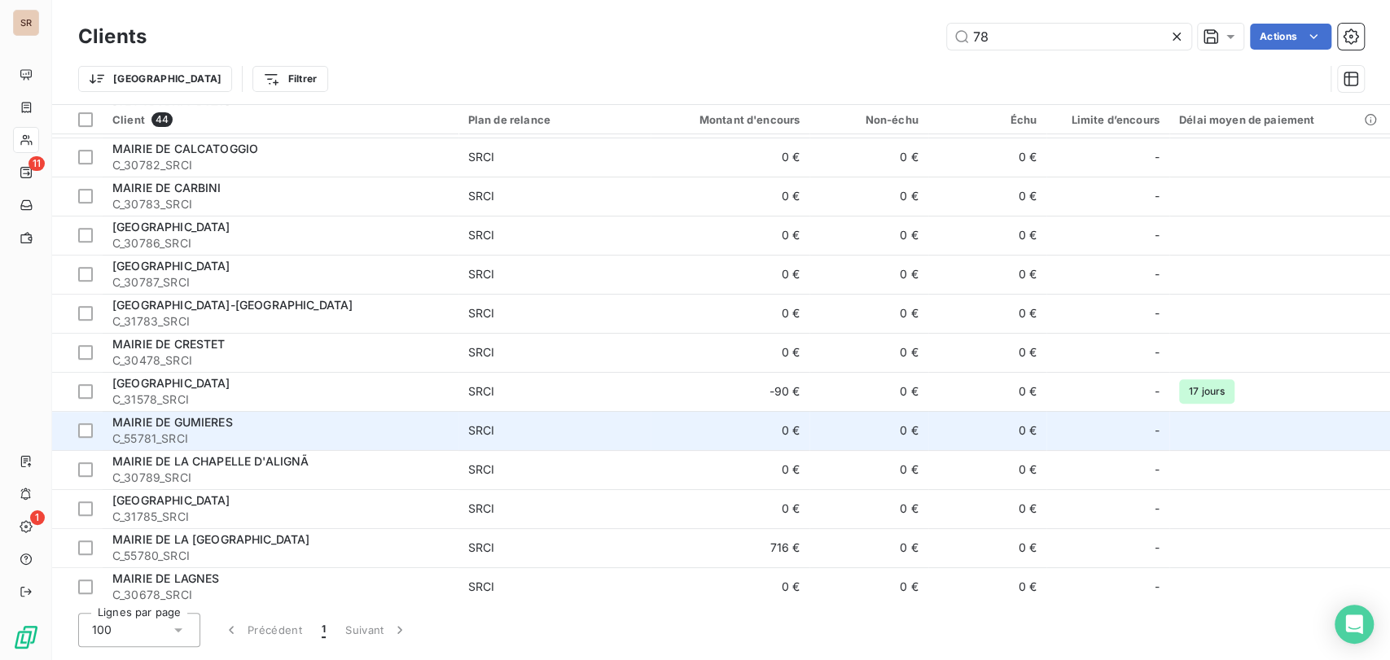
scroll to position [633, 0]
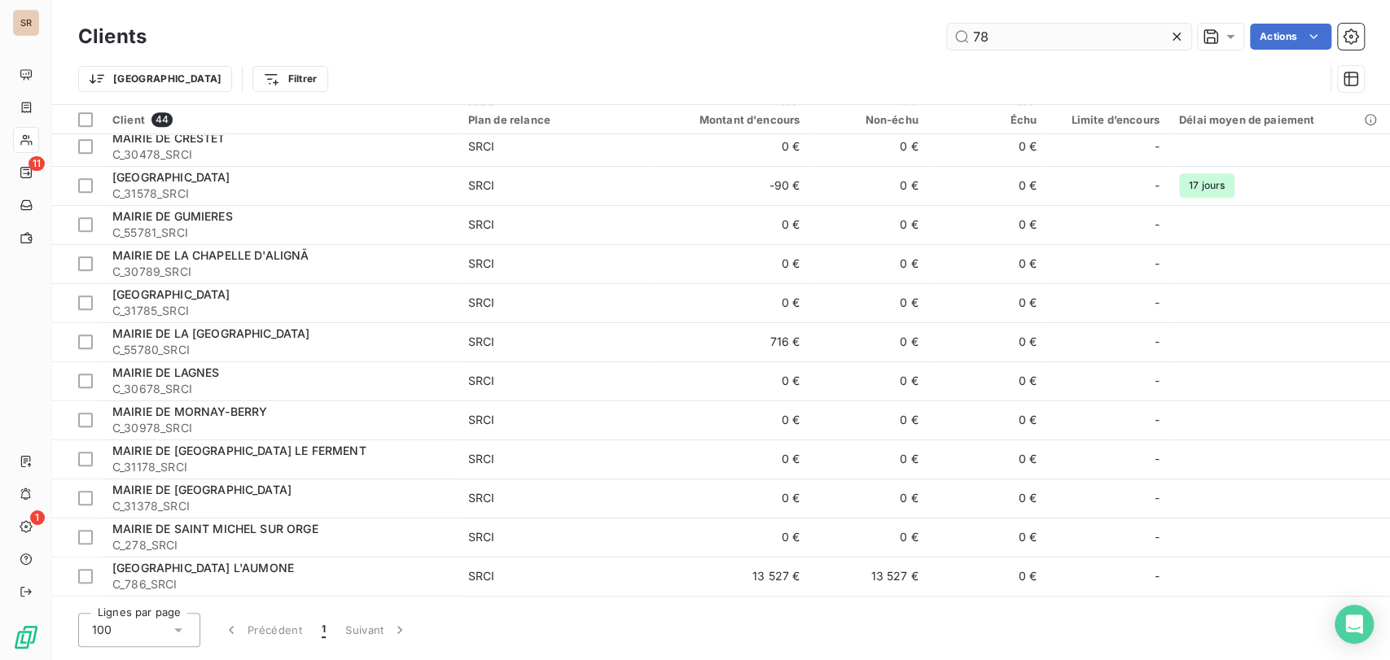
click at [1056, 31] on input "78" at bounding box center [1069, 37] width 244 height 26
type input "7"
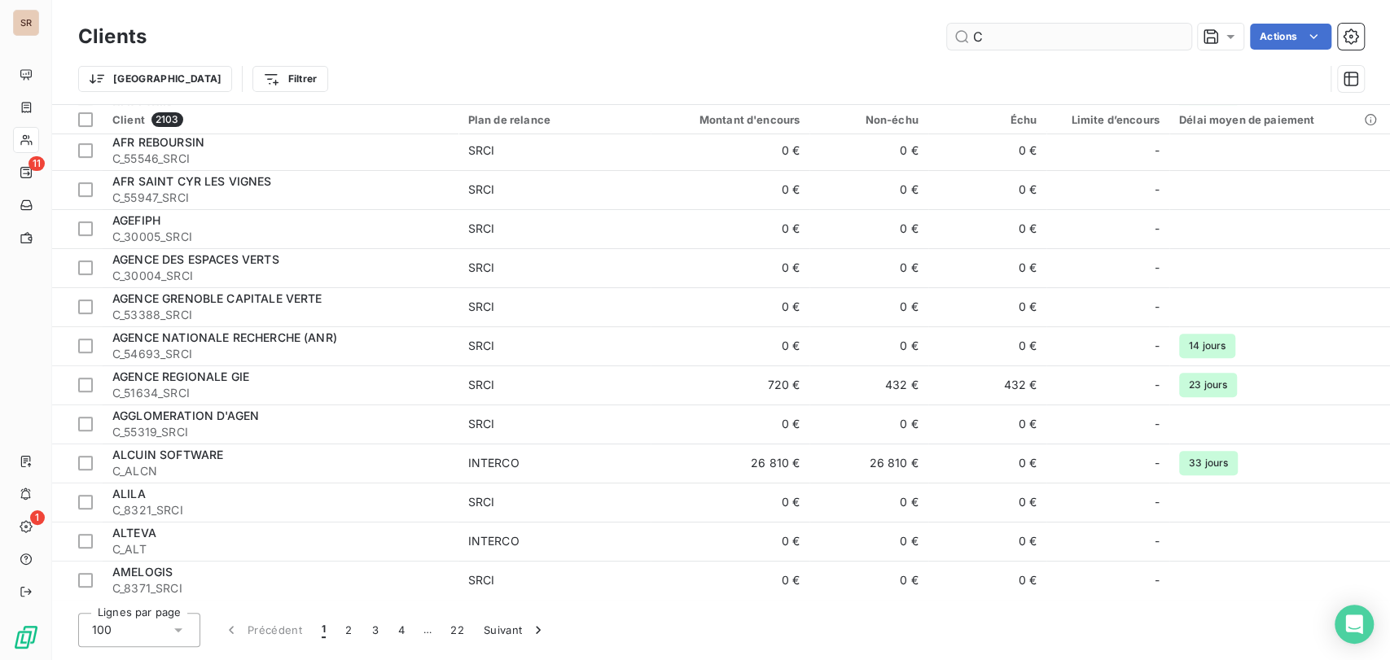
scroll to position [316, 0]
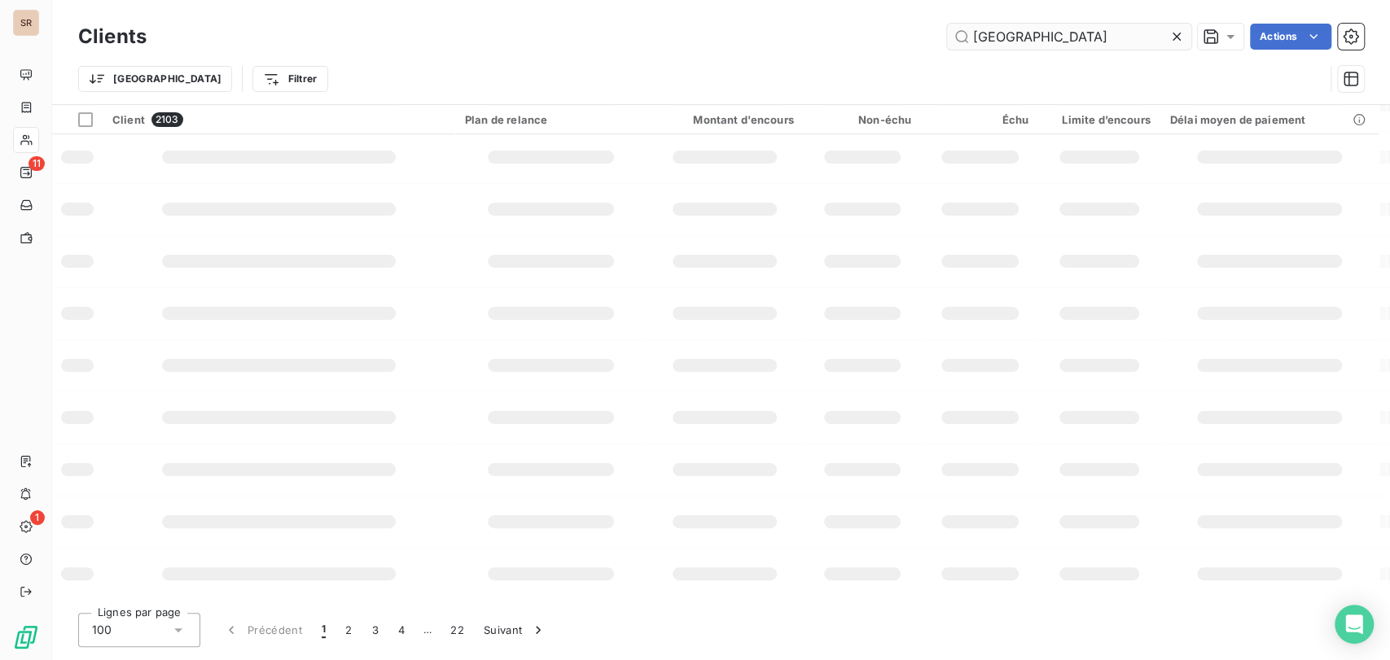
type input "[GEOGRAPHIC_DATA]"
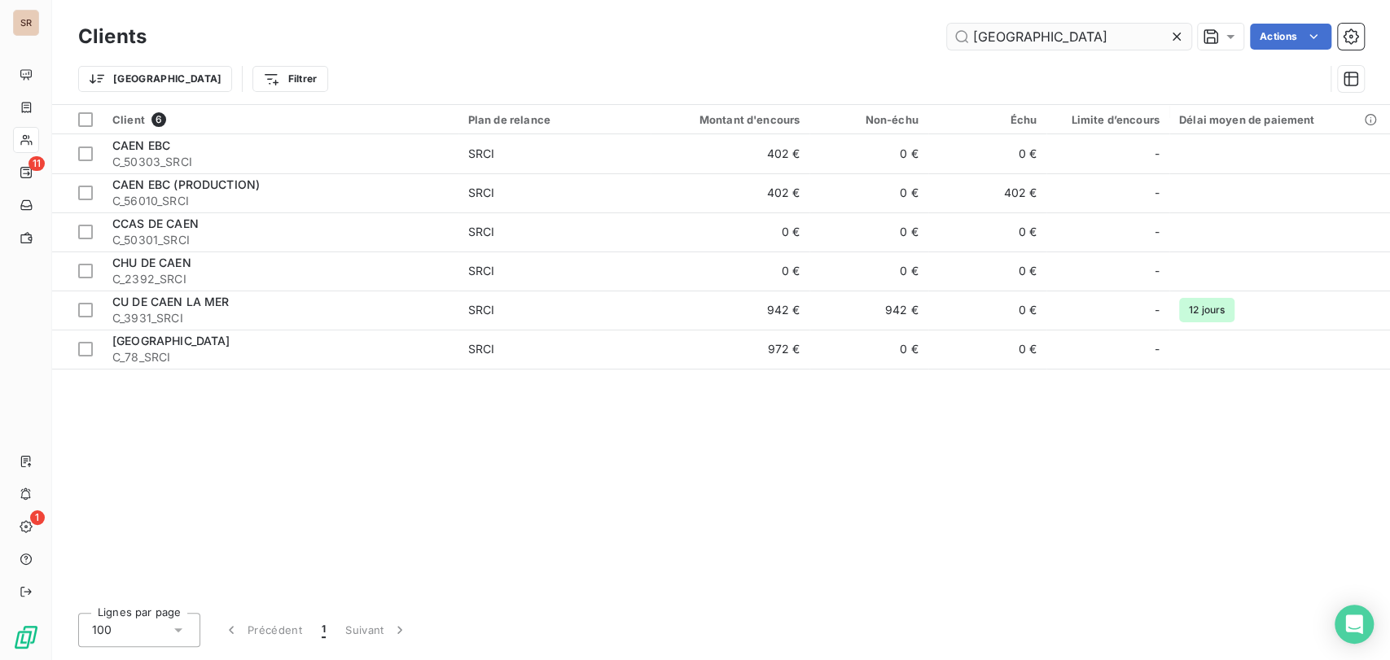
scroll to position [0, 0]
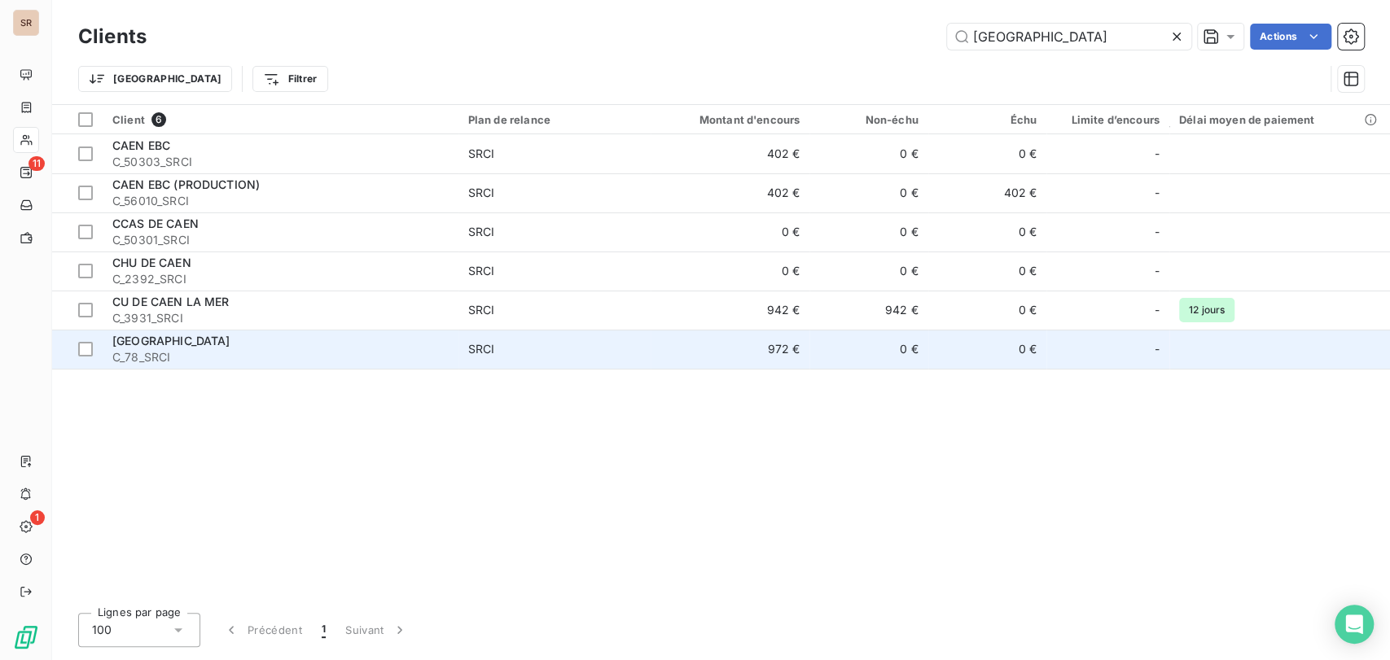
click at [176, 347] on div "[GEOGRAPHIC_DATA]" at bounding box center [280, 341] width 336 height 16
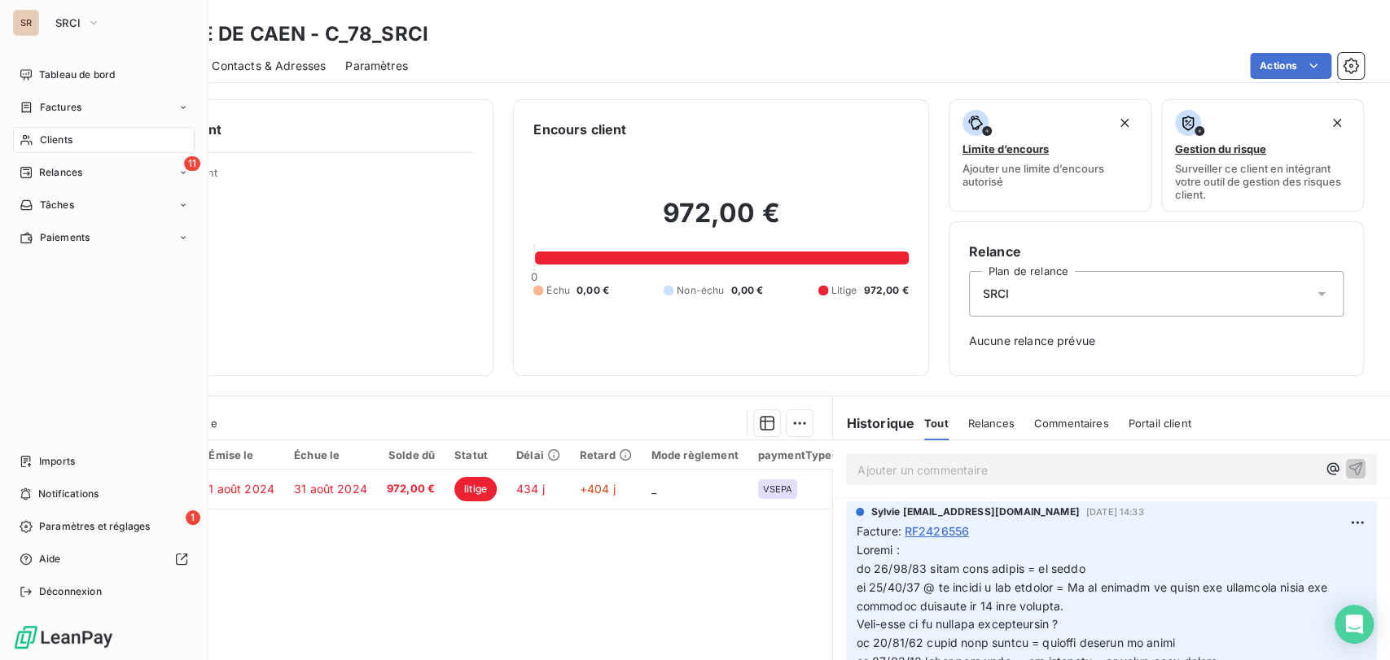
click at [53, 130] on div "Clients" at bounding box center [104, 140] width 182 height 26
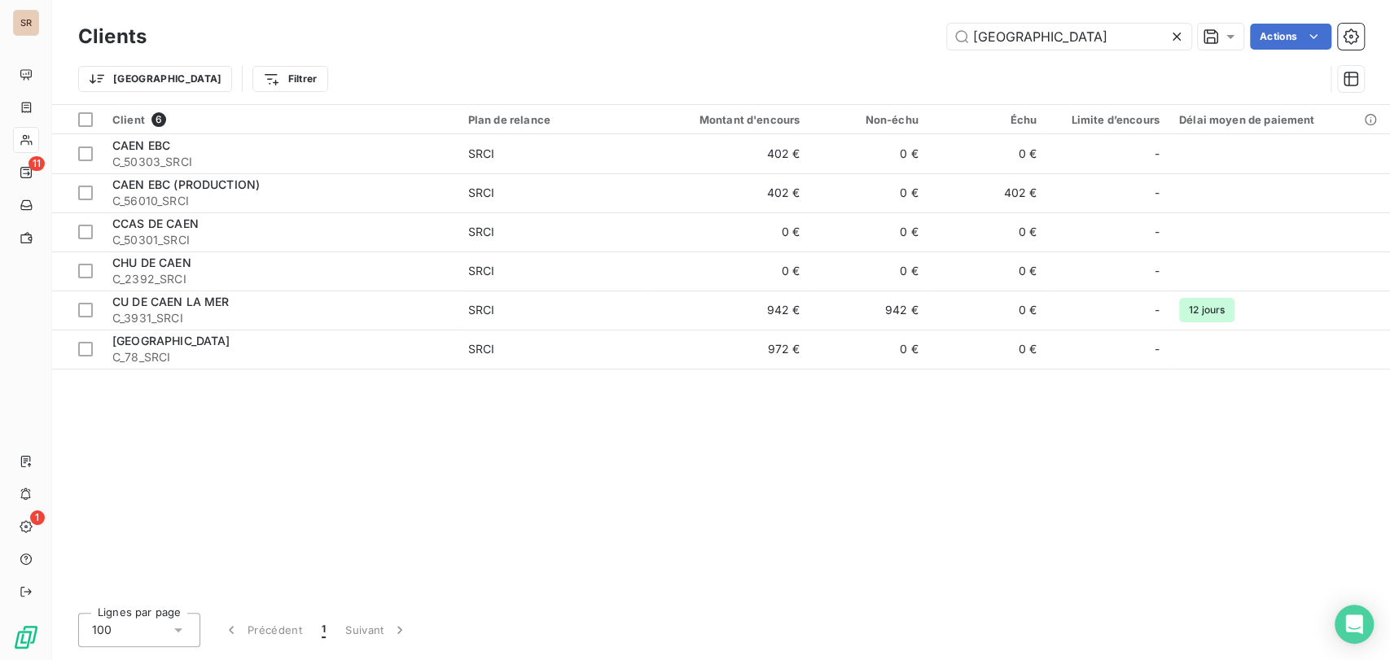
drag, startPoint x: 1022, startPoint y: 33, endPoint x: 912, endPoint y: 41, distance: 110.2
click at [916, 39] on div "CAEN Actions" at bounding box center [765, 37] width 1198 height 26
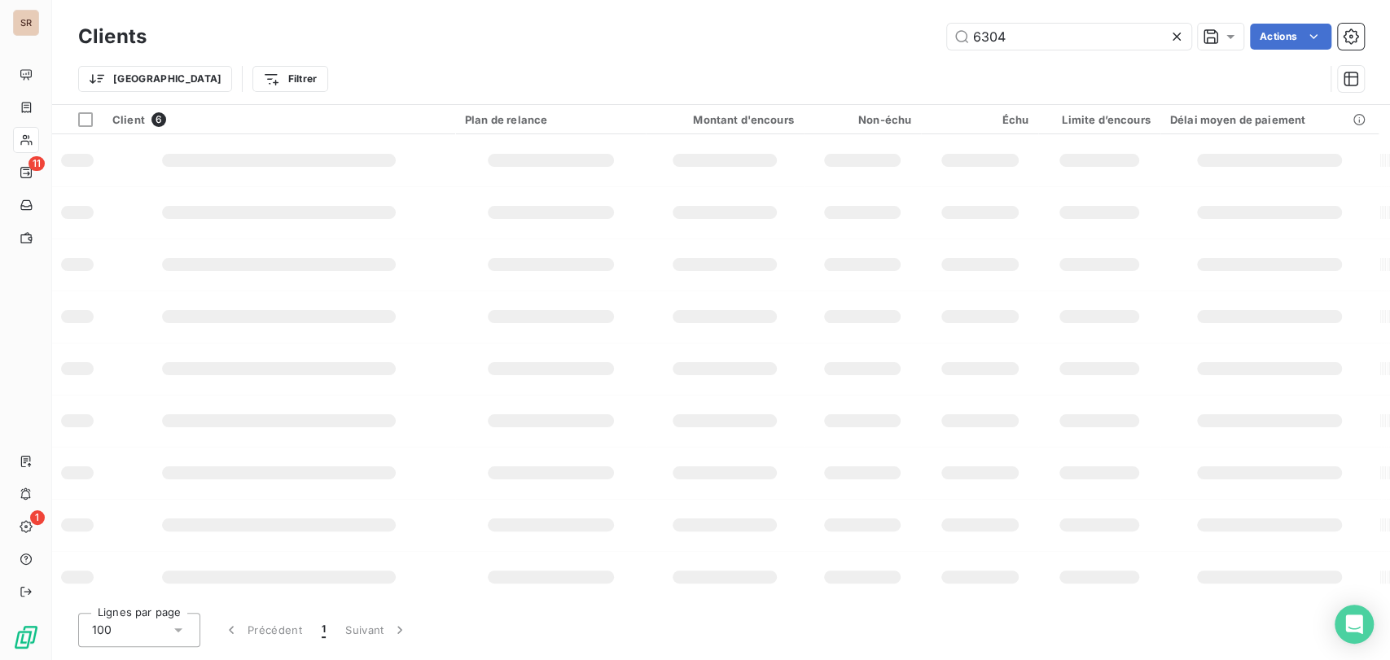
type input "6304"
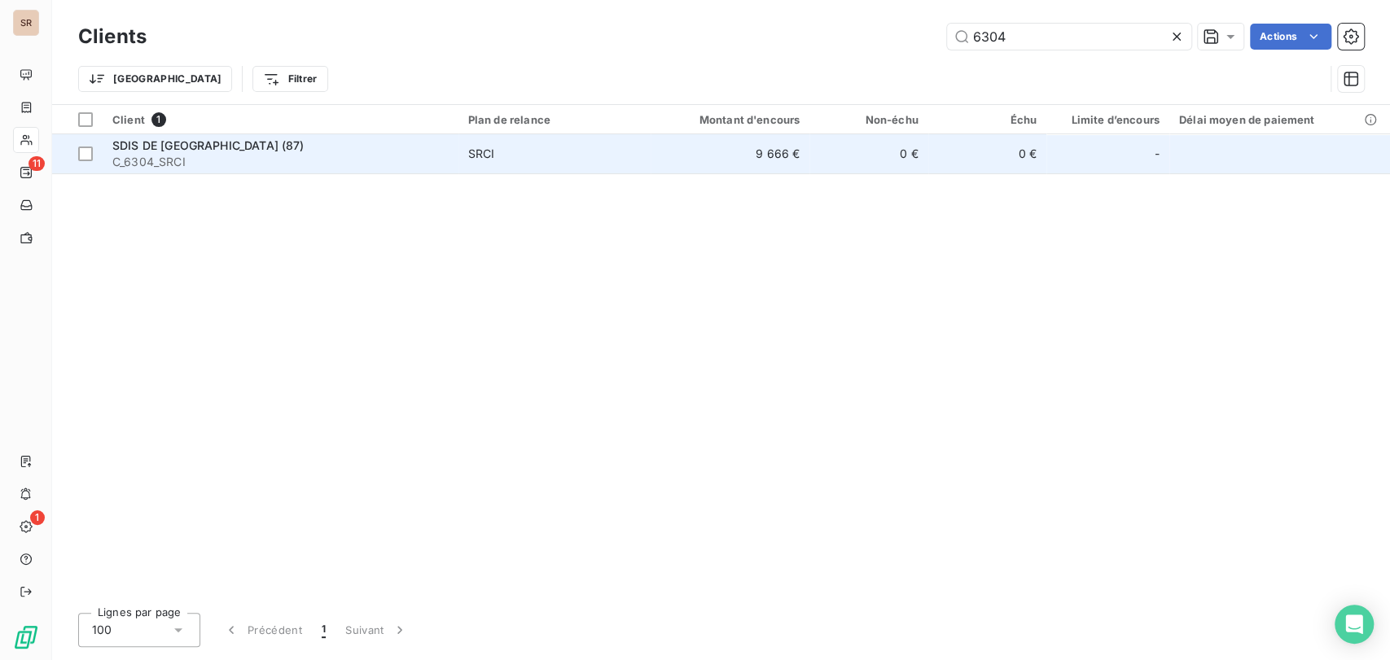
click at [176, 145] on span "SDIS DE [GEOGRAPHIC_DATA] (87)" at bounding box center [208, 145] width 192 height 14
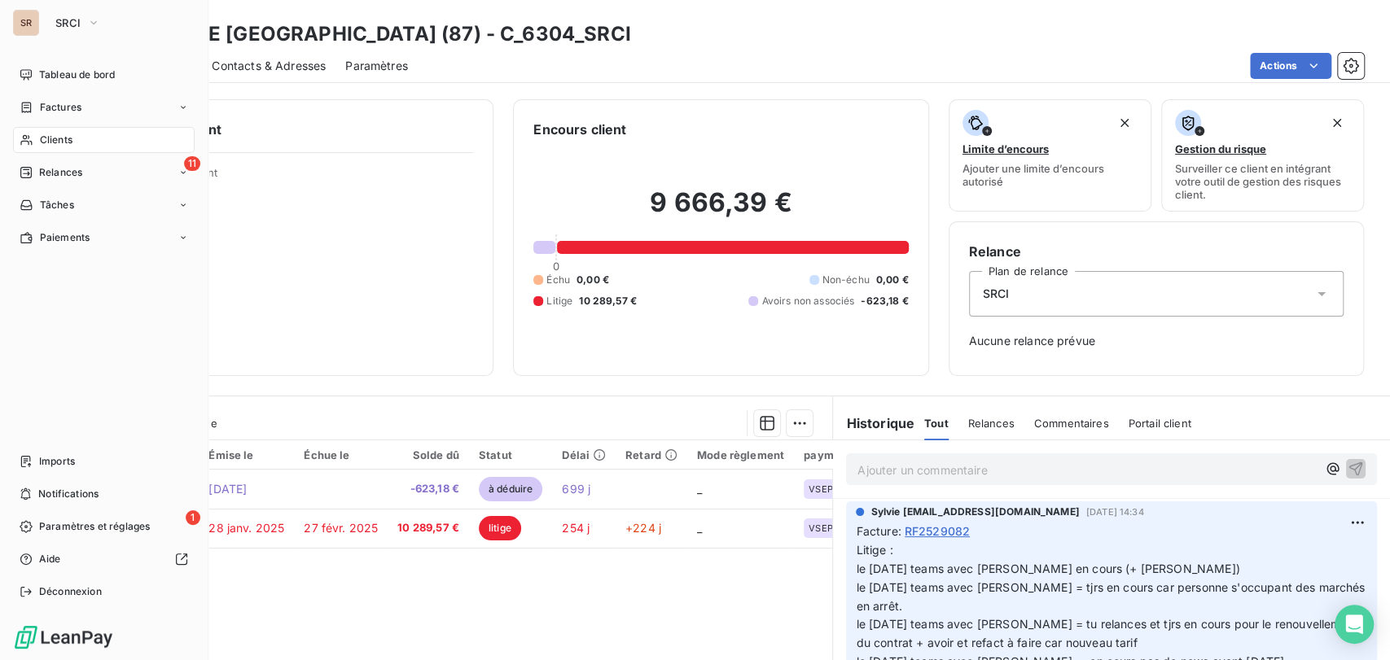
click at [64, 136] on span "Clients" at bounding box center [56, 140] width 33 height 15
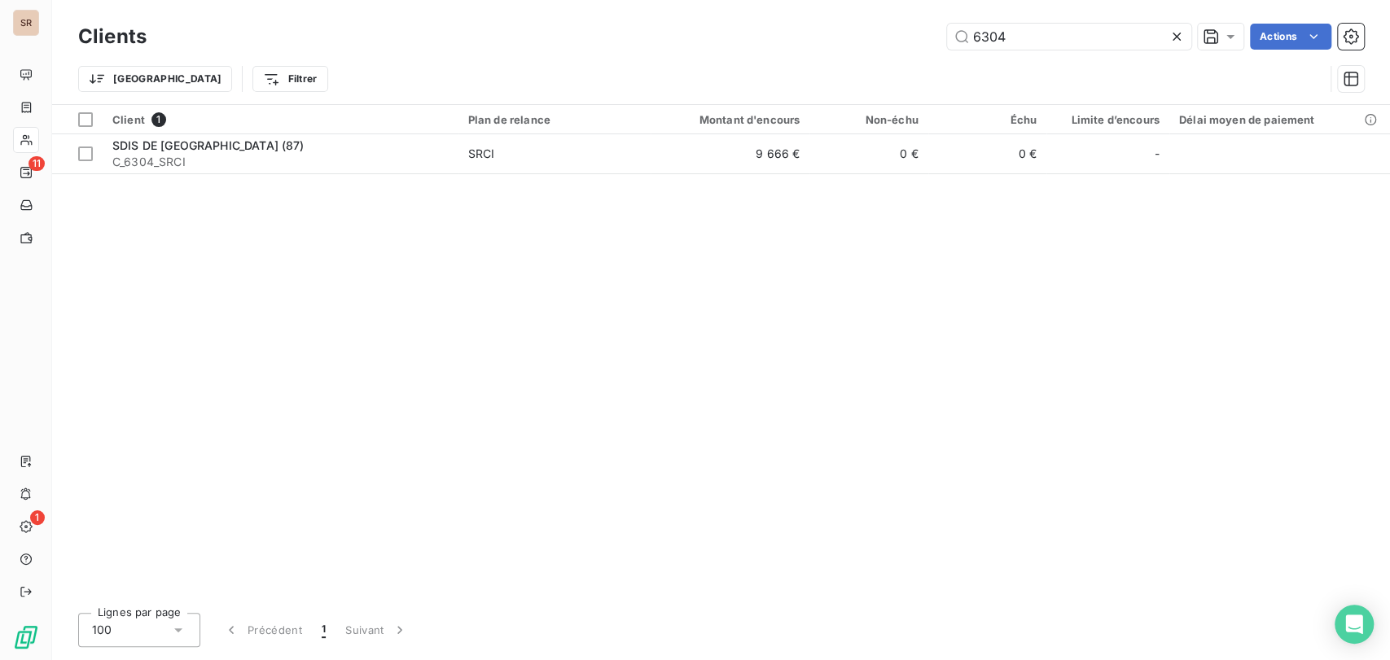
drag, startPoint x: 1016, startPoint y: 37, endPoint x: 879, endPoint y: 47, distance: 137.2
click at [881, 47] on div "6304 Actions" at bounding box center [765, 37] width 1198 height 26
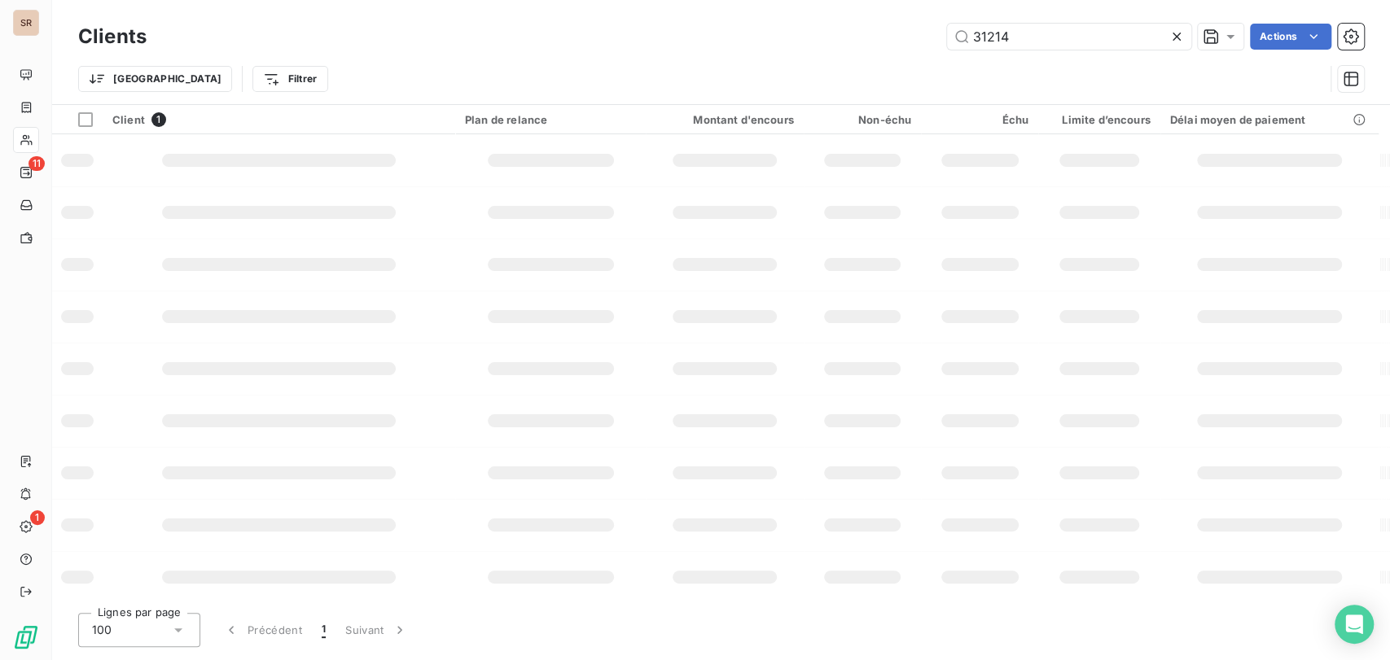
type input "31214"
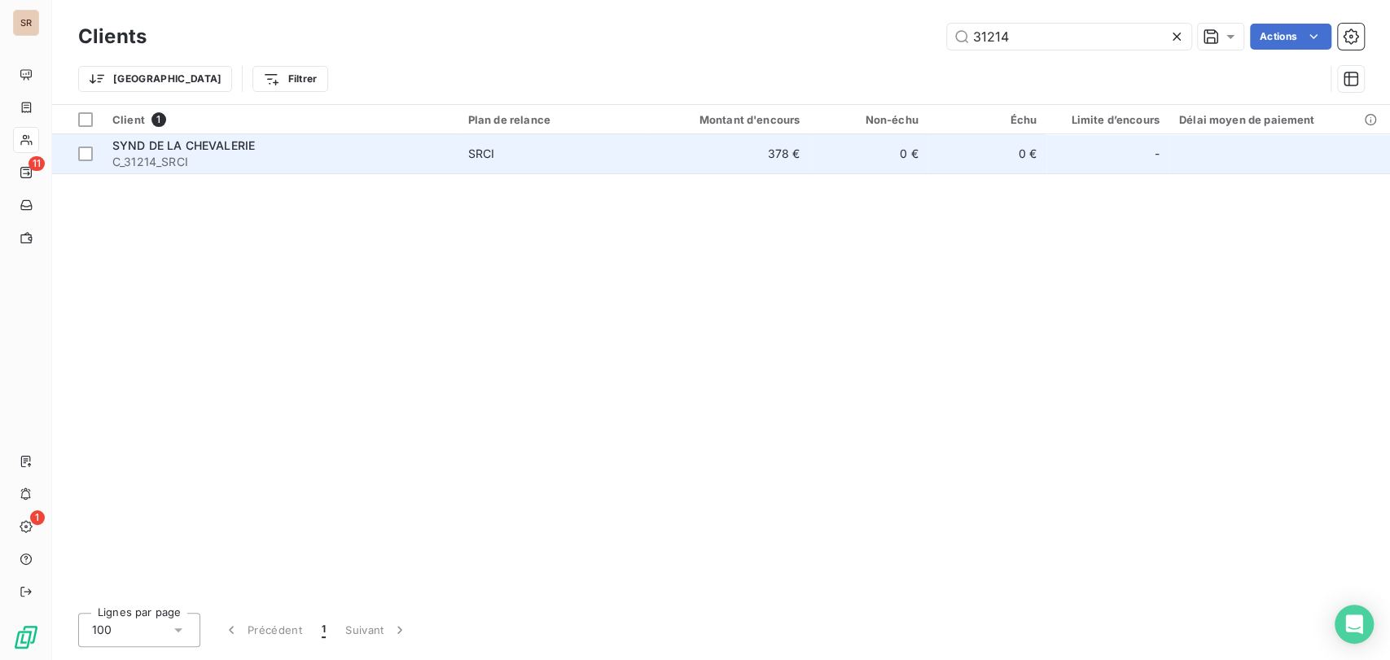
click at [134, 149] on span "SYND DE LA CHEVALERIE" at bounding box center [183, 145] width 142 height 14
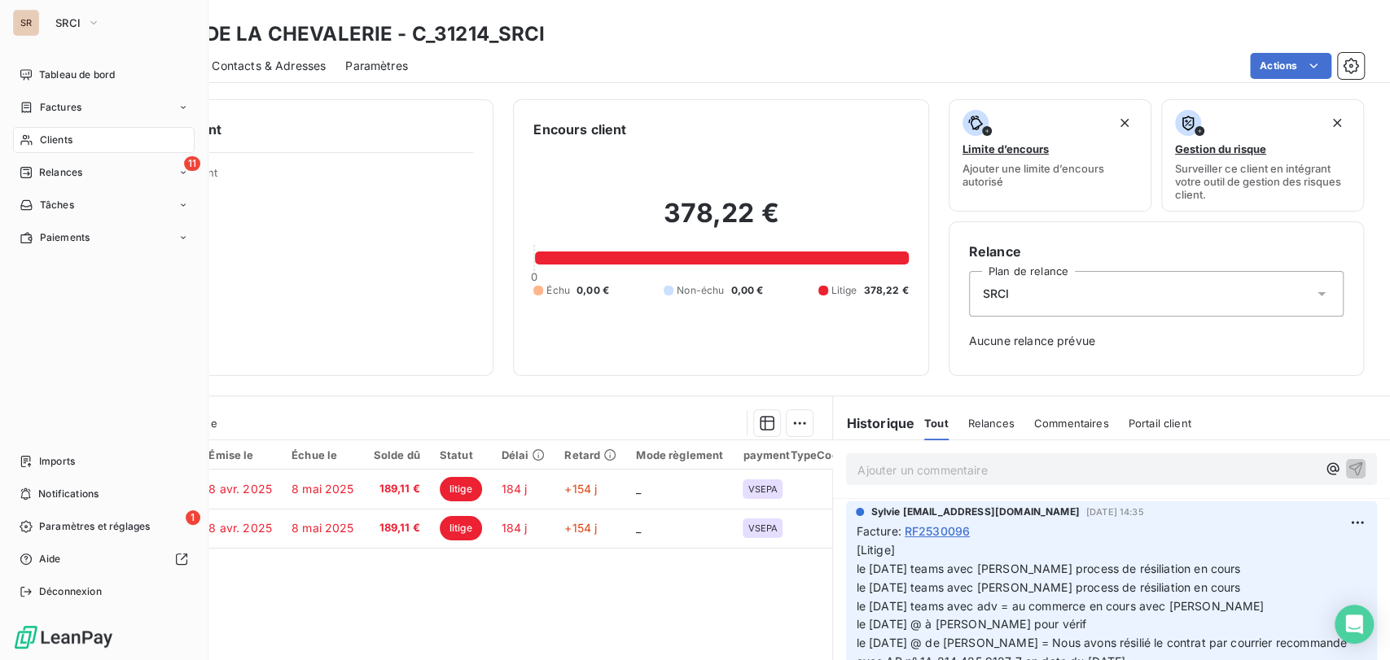
click at [74, 144] on div "Clients" at bounding box center [104, 140] width 182 height 26
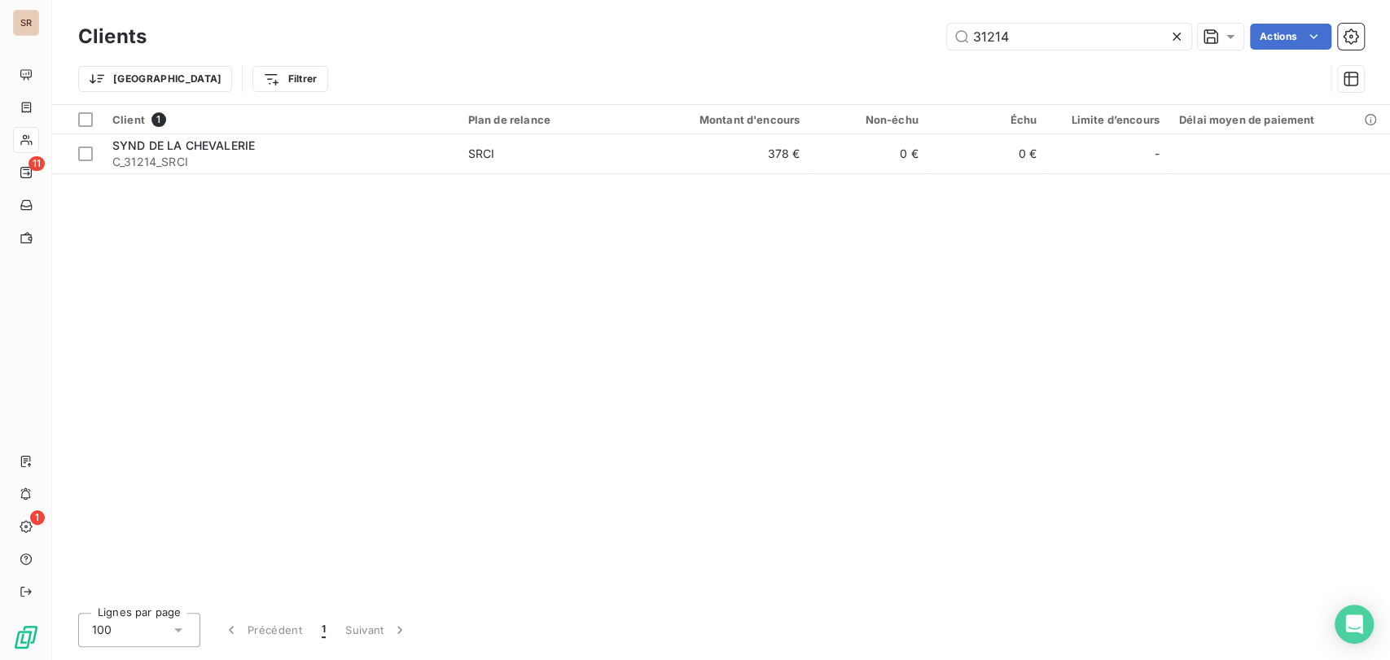
drag, startPoint x: 1022, startPoint y: 34, endPoint x: 907, endPoint y: 46, distance: 115.4
click at [912, 45] on div "31214 Actions" at bounding box center [765, 37] width 1198 height 26
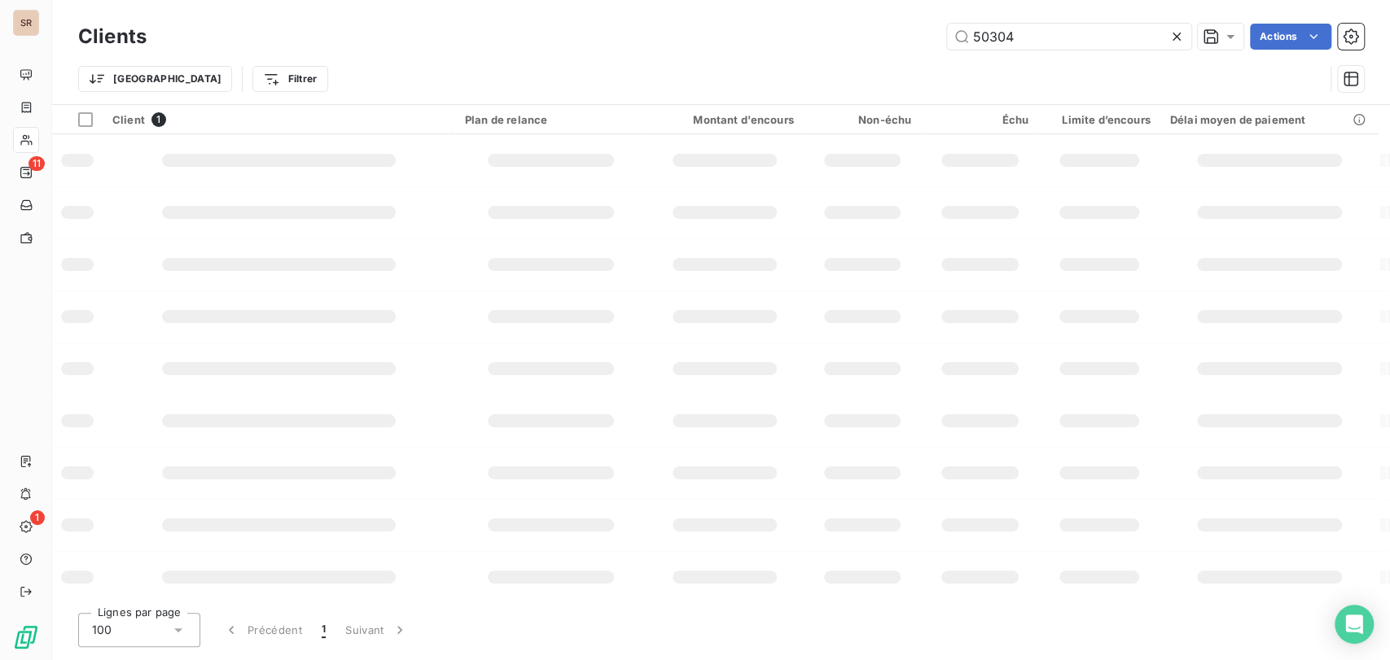
type input "50304"
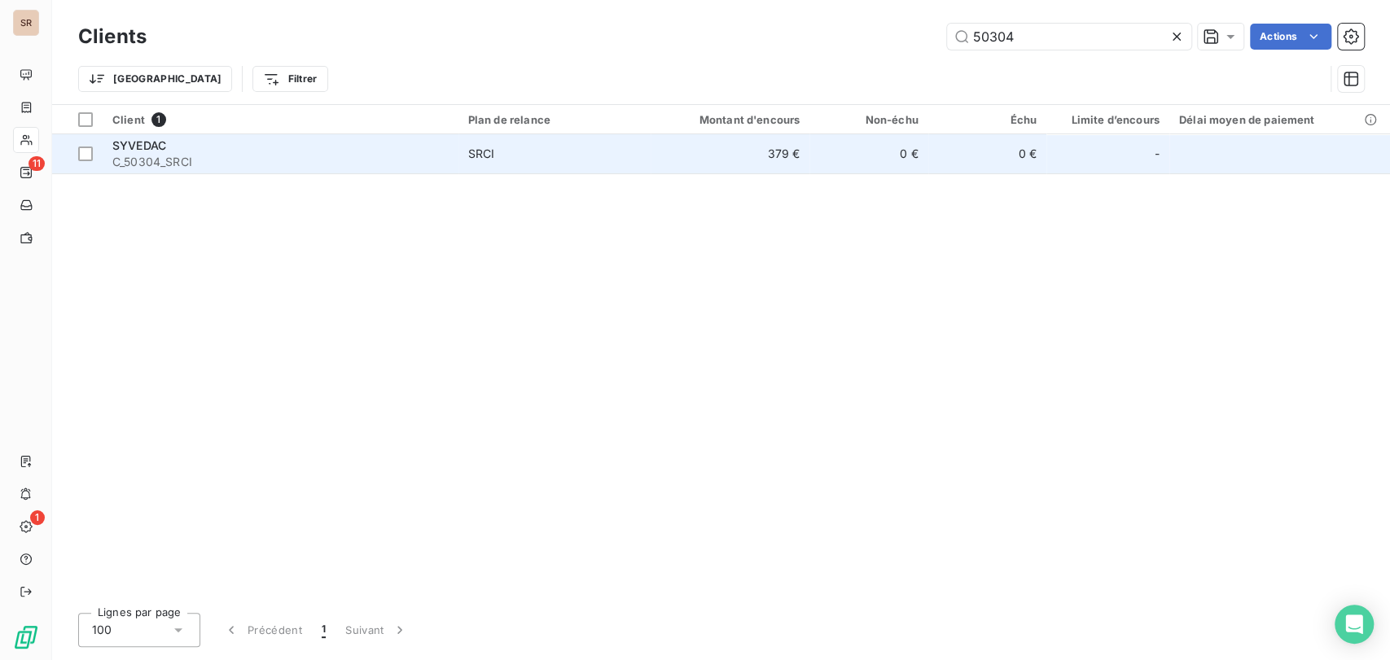
click at [156, 142] on span "SYVEDAC" at bounding box center [139, 145] width 54 height 14
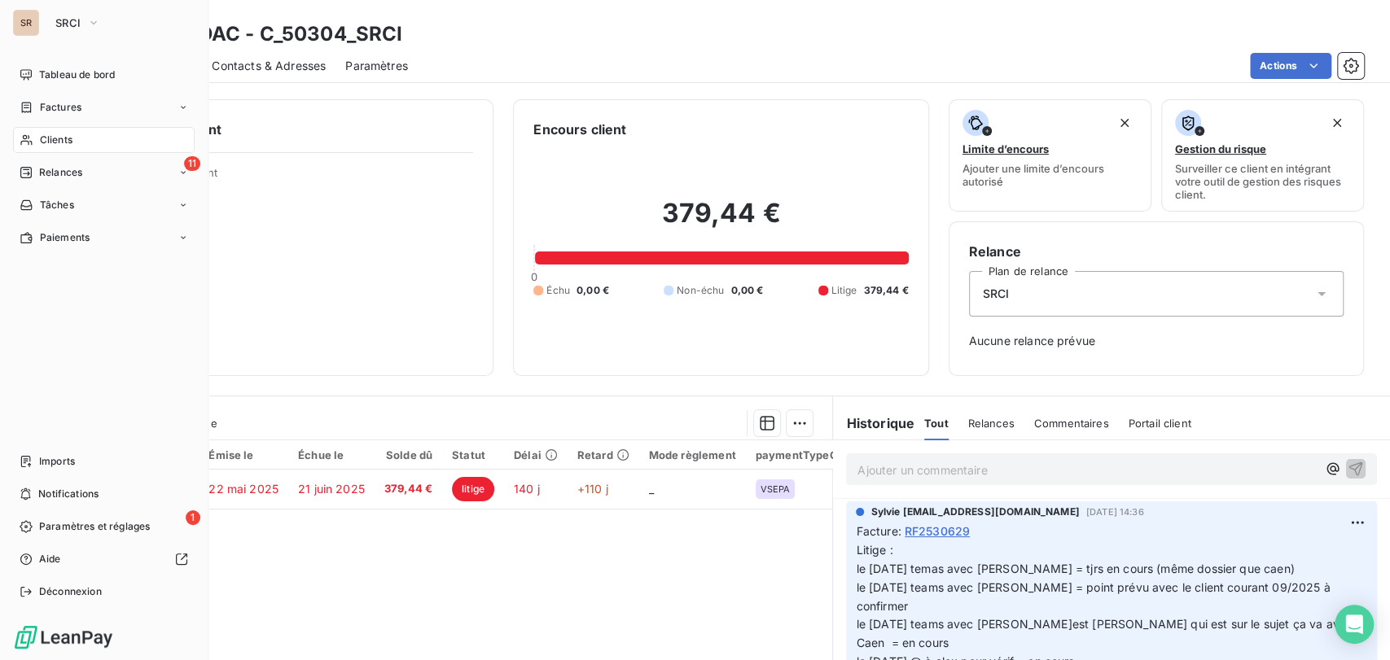
drag, startPoint x: 39, startPoint y: 145, endPoint x: 59, endPoint y: 146, distance: 19.6
click at [40, 145] on span "Clients" at bounding box center [56, 140] width 33 height 15
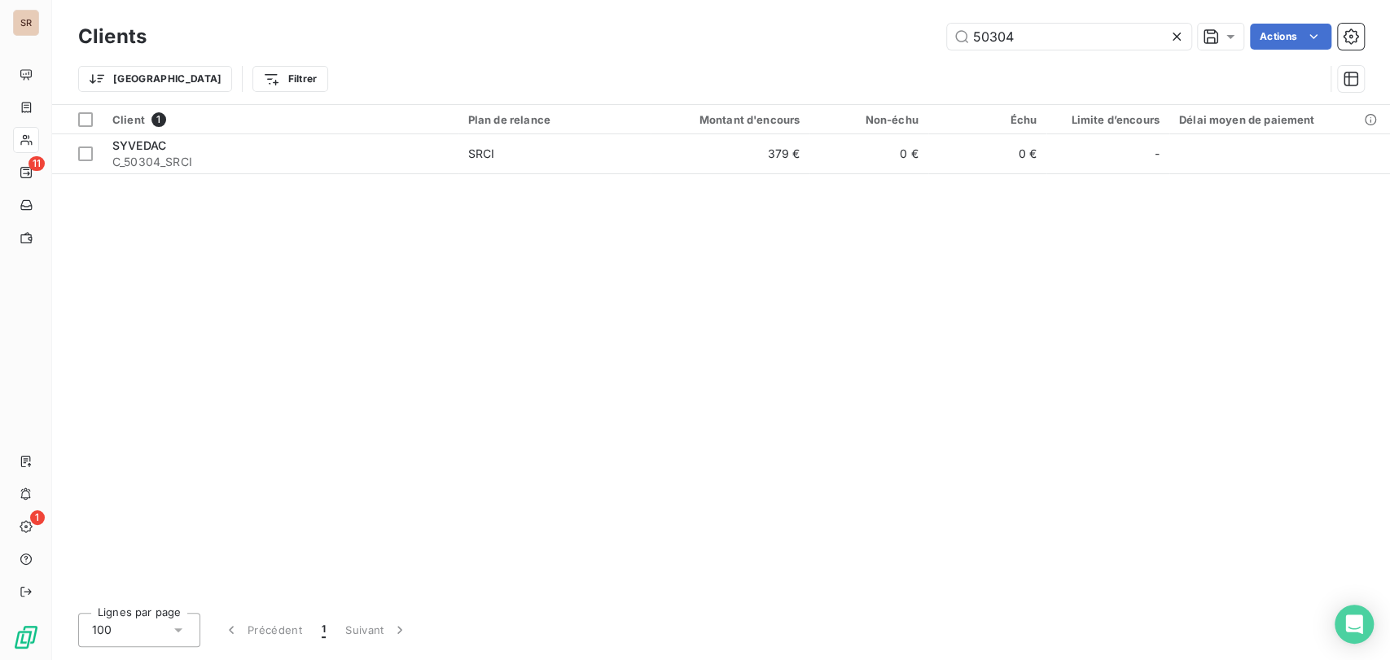
click at [931, 33] on div "50304 Actions" at bounding box center [765, 37] width 1198 height 26
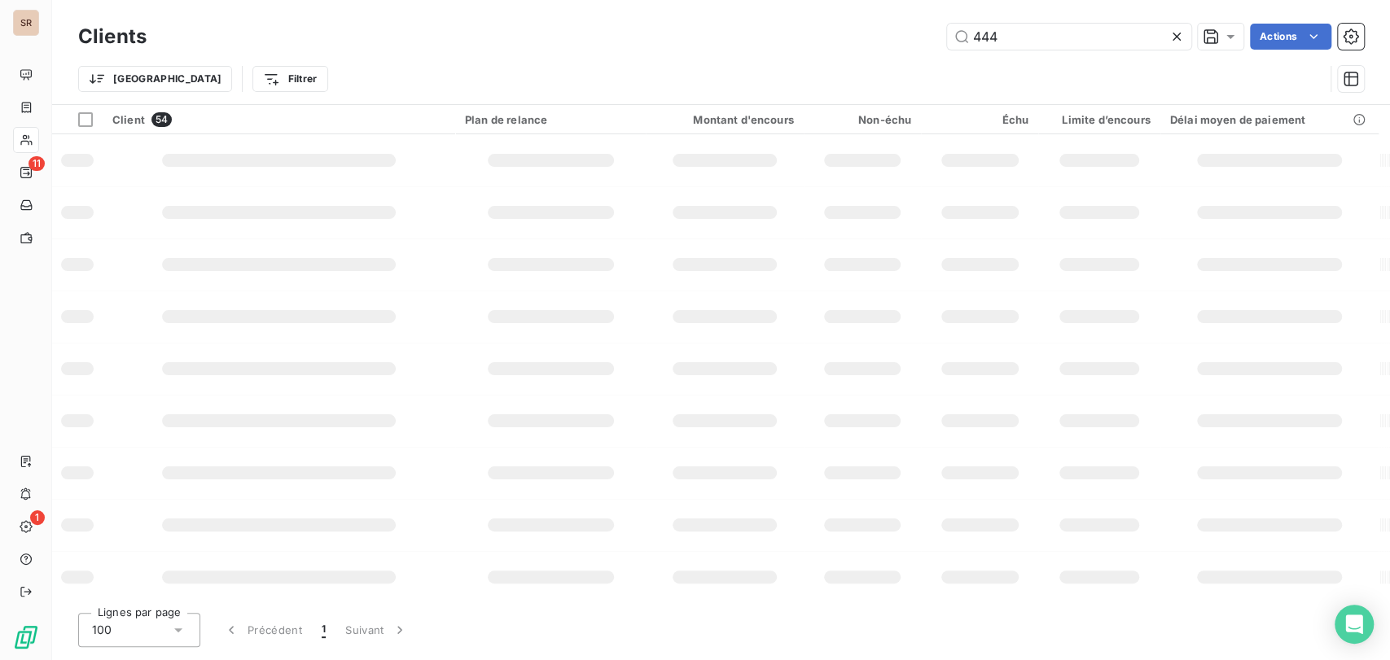
type input "444"
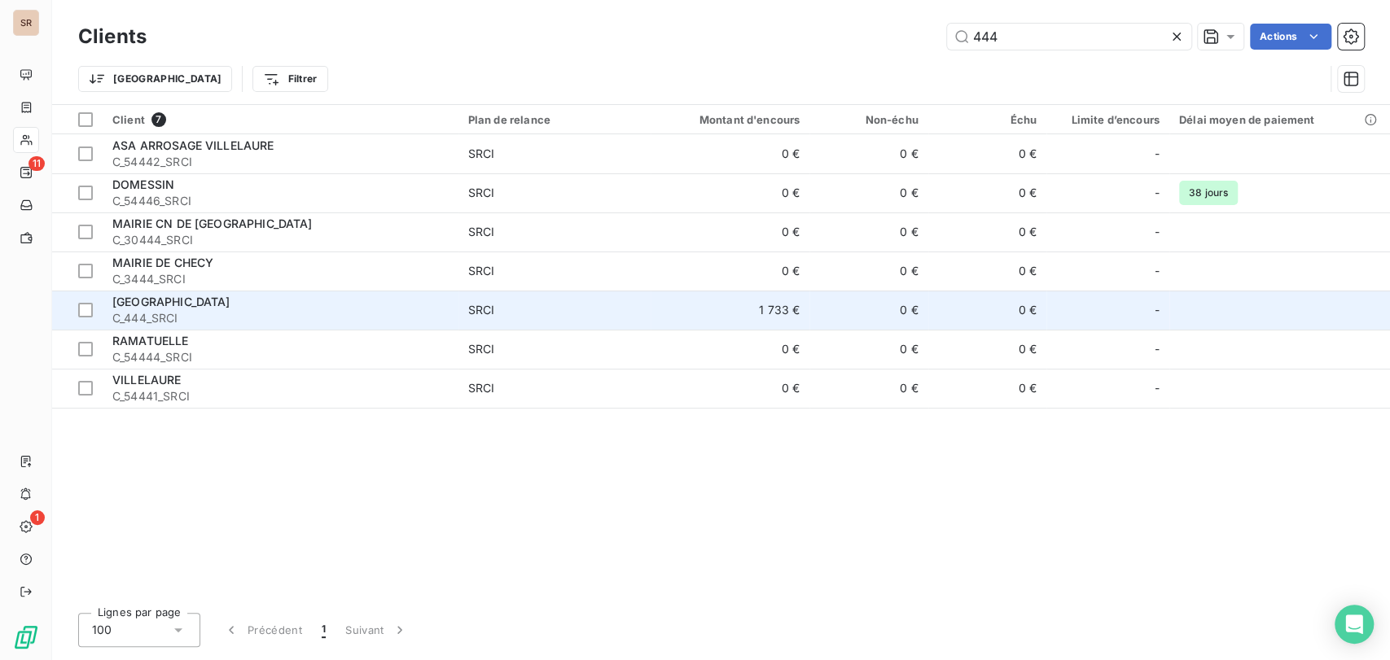
click at [143, 308] on span "[GEOGRAPHIC_DATA]" at bounding box center [171, 302] width 118 height 14
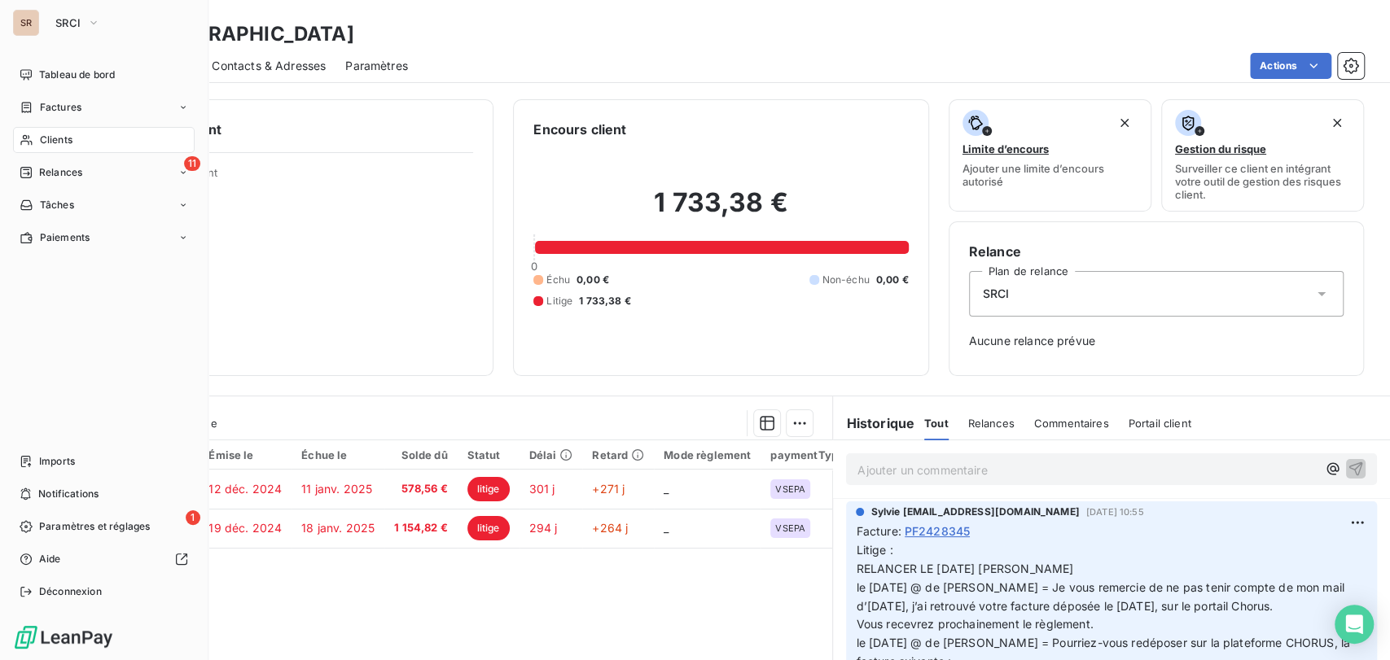
click at [40, 143] on span "Clients" at bounding box center [56, 140] width 33 height 15
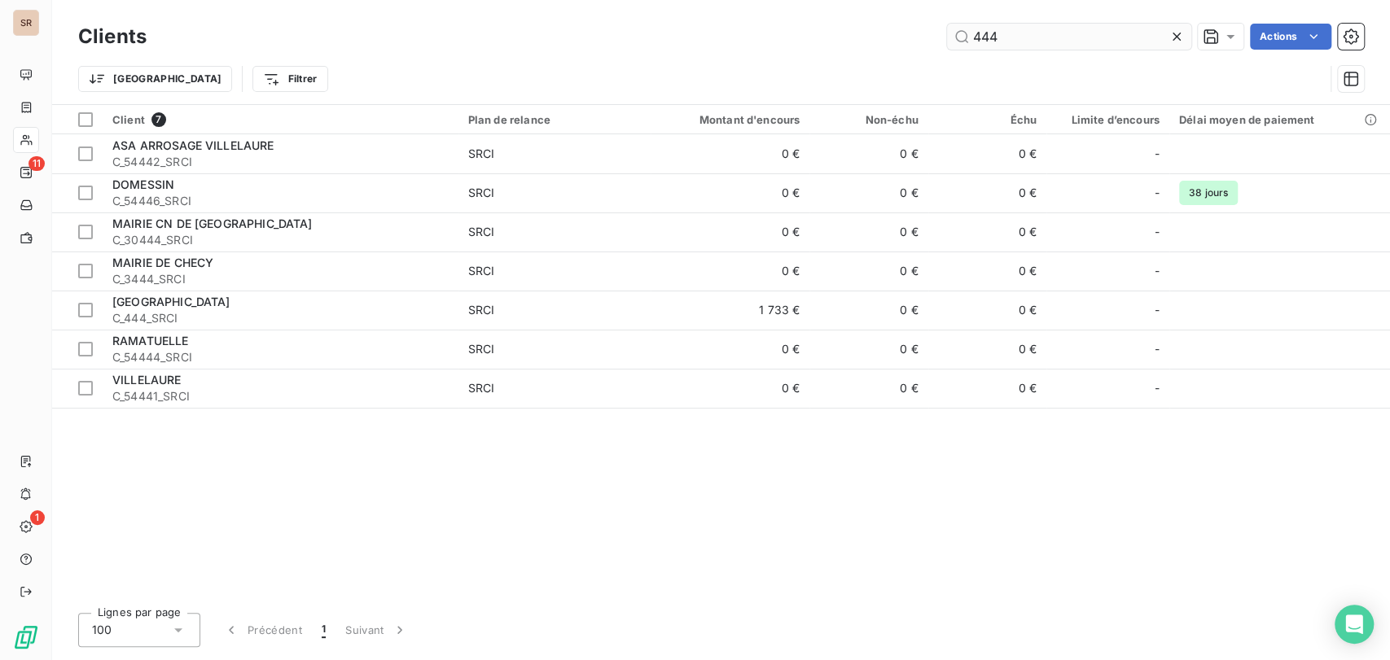
drag, startPoint x: 991, startPoint y: 33, endPoint x: 953, endPoint y: 30, distance: 37.5
click at [953, 30] on input "444" at bounding box center [1069, 37] width 244 height 26
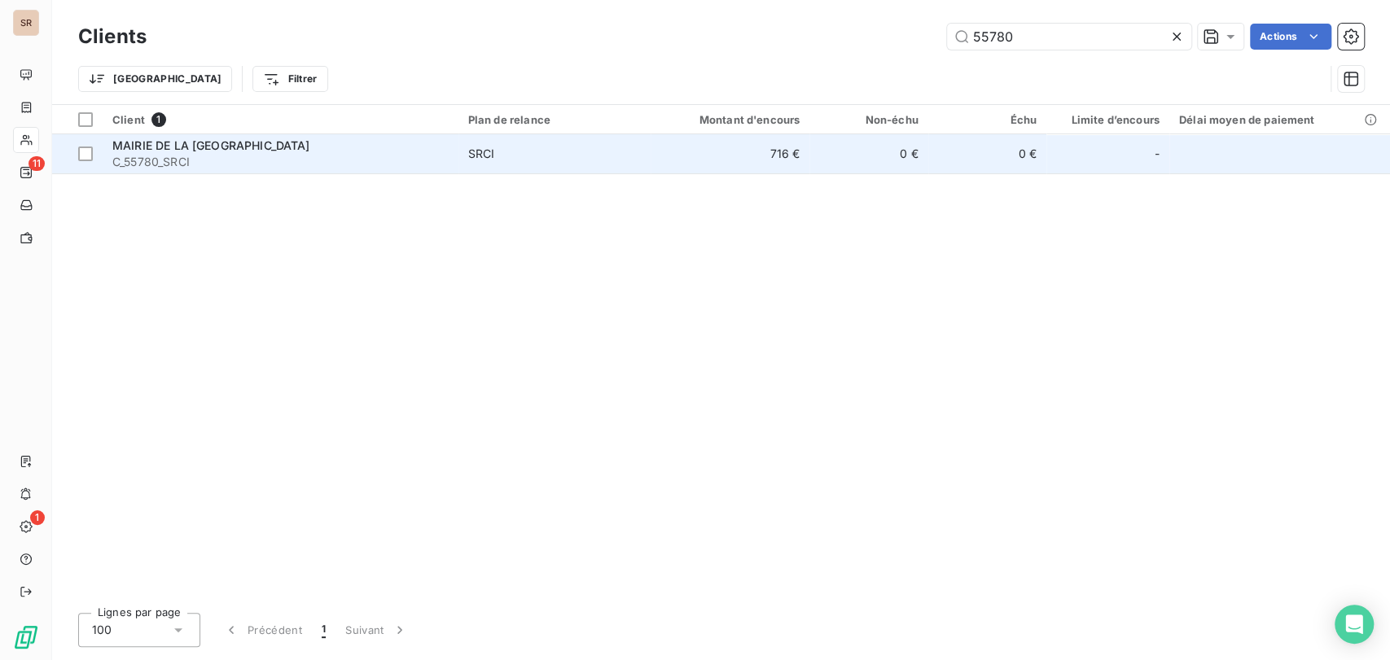
type input "55780"
click at [208, 138] on span "MAIRIE DE LA [GEOGRAPHIC_DATA]" at bounding box center [211, 145] width 198 height 14
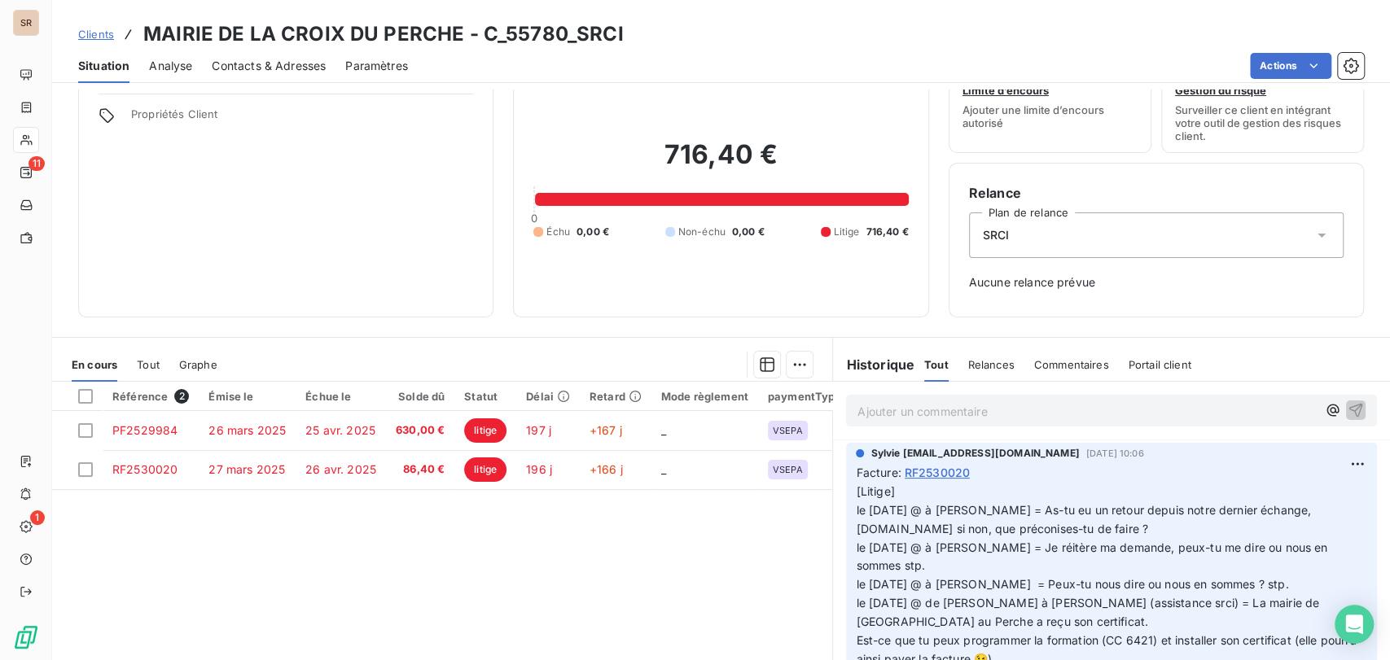
scroll to position [109, 0]
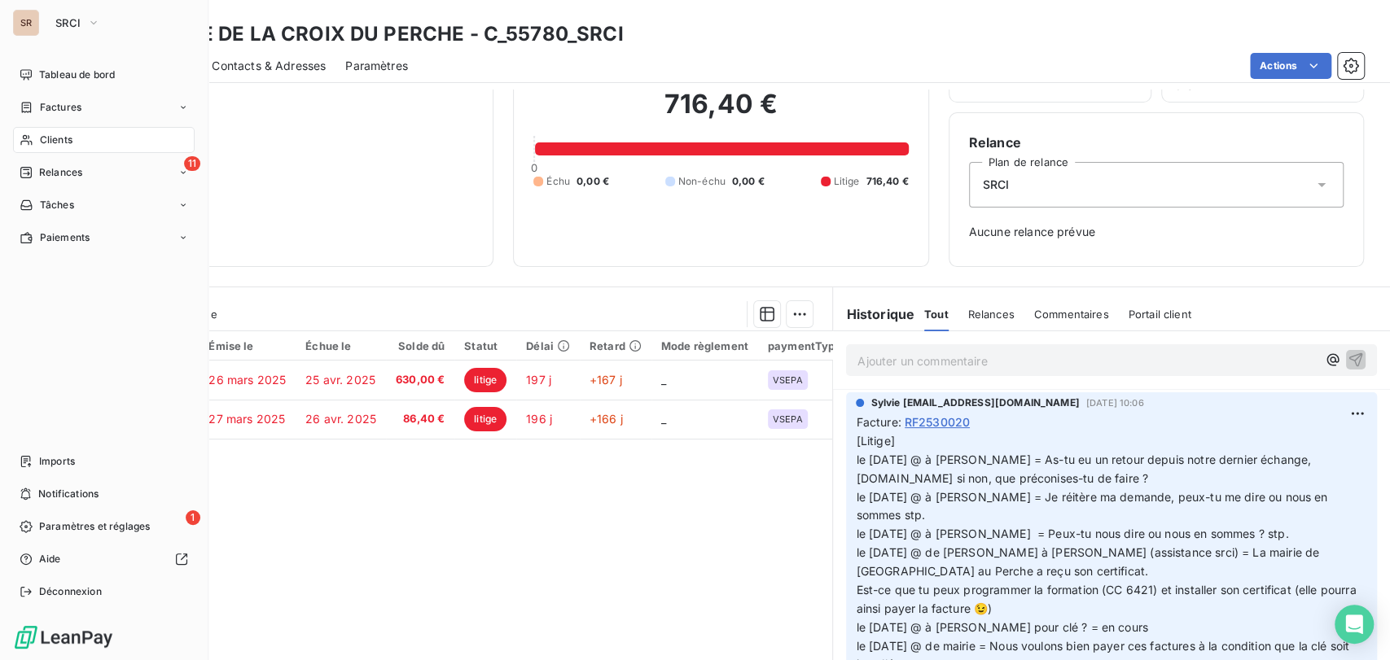
click at [39, 148] on div "Clients" at bounding box center [104, 140] width 182 height 26
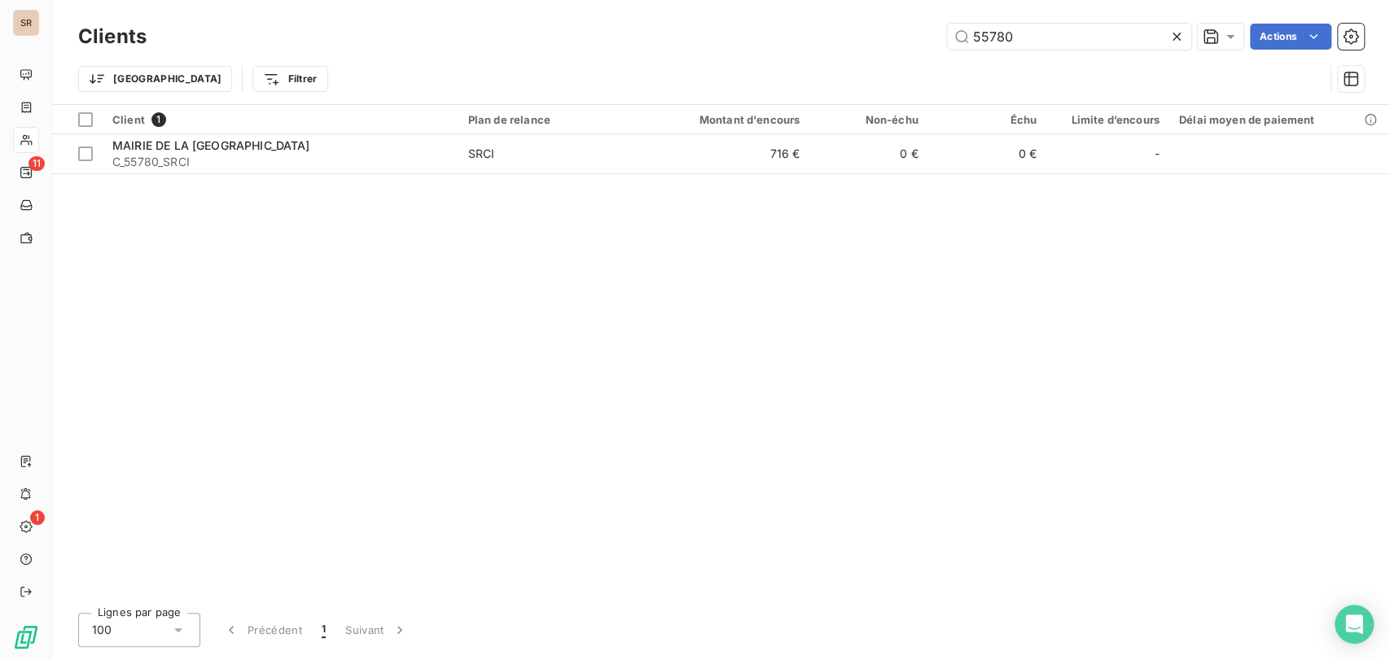
drag, startPoint x: 1019, startPoint y: 35, endPoint x: 912, endPoint y: 33, distance: 106.7
click at [915, 35] on div "55780 Actions" at bounding box center [765, 37] width 1198 height 26
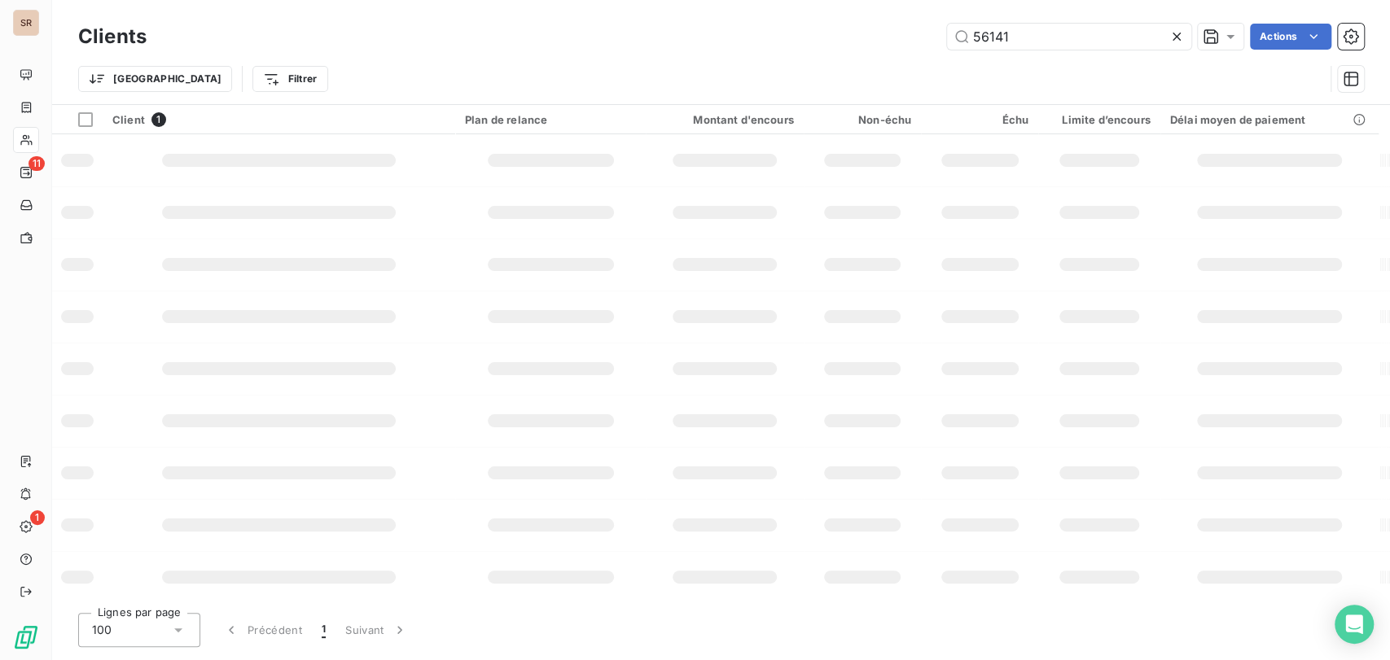
type input "56141"
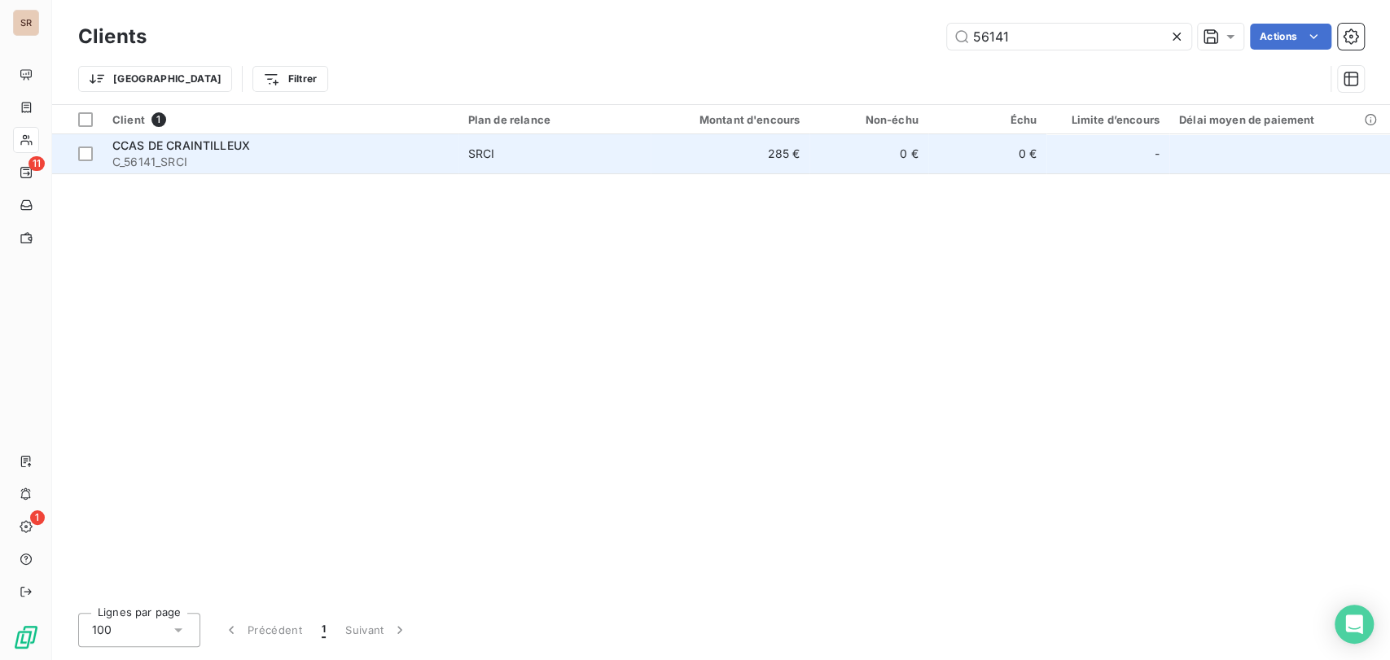
click at [153, 154] on span "C_56141_SRCI" at bounding box center [280, 162] width 336 height 16
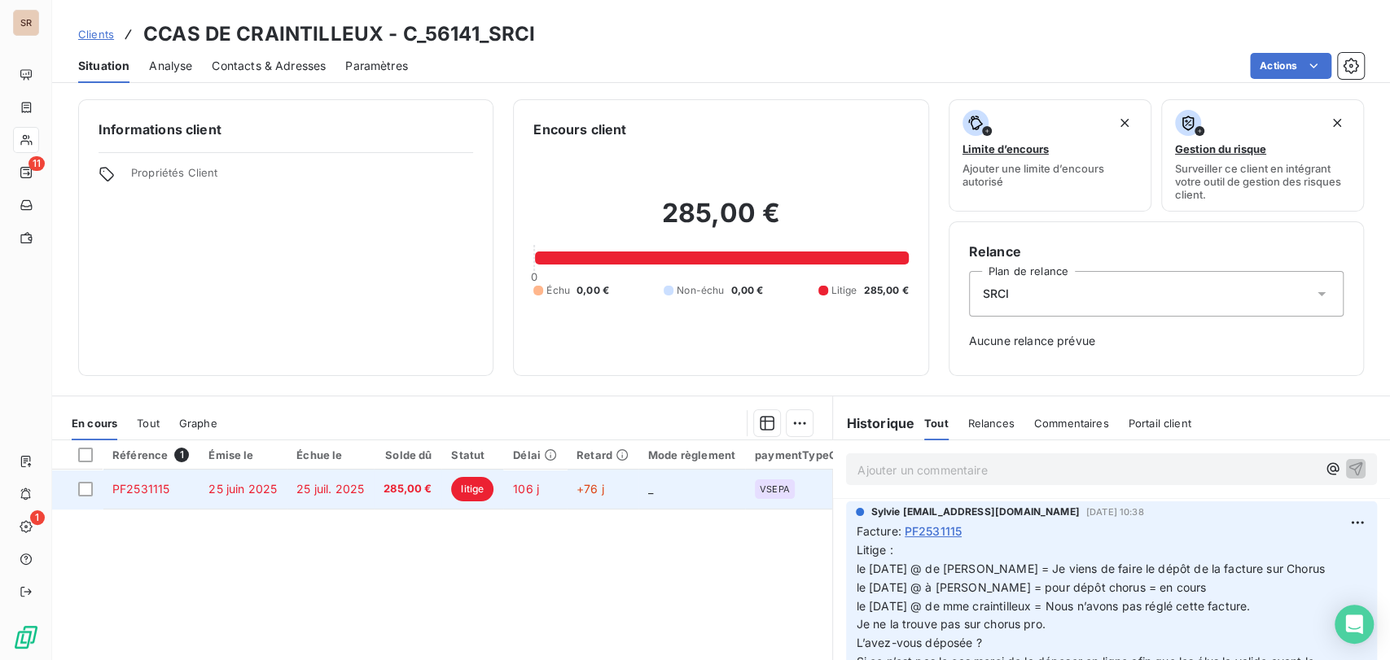
click at [138, 490] on span "PF2531115" at bounding box center [140, 489] width 57 height 14
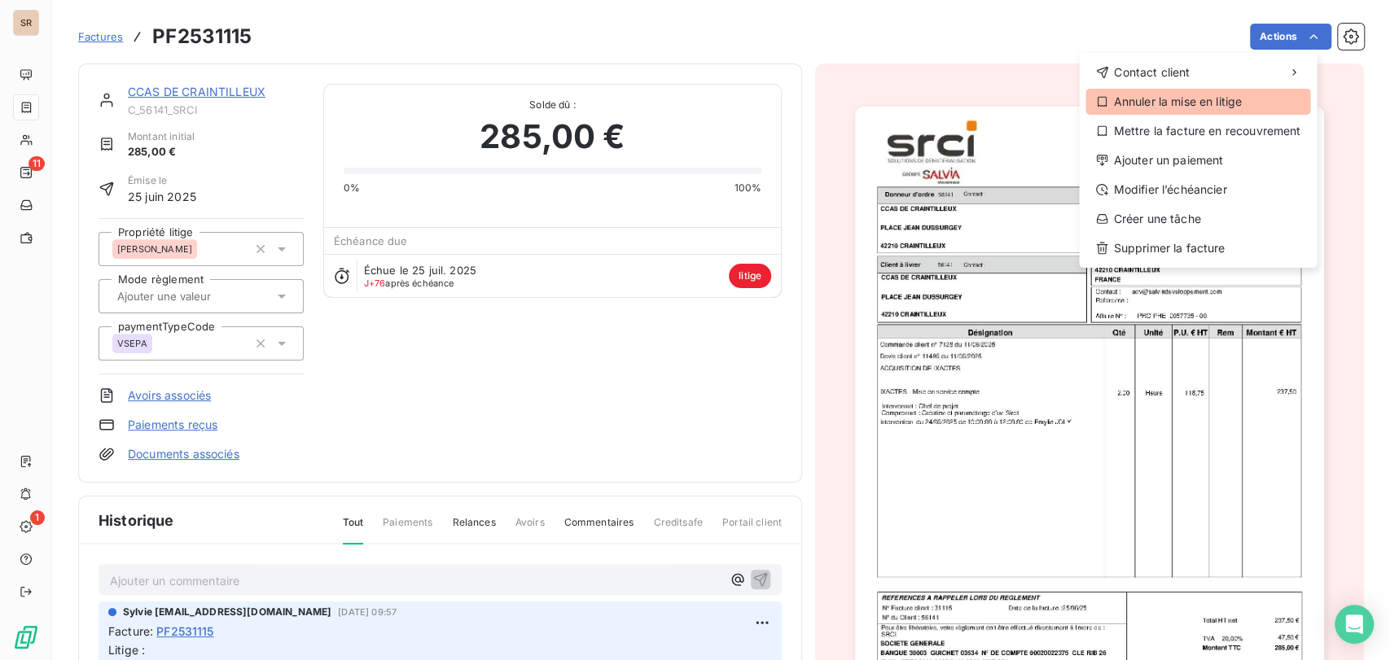
click at [1198, 101] on div "Annuler la mise en litige" at bounding box center [1197, 102] width 225 height 26
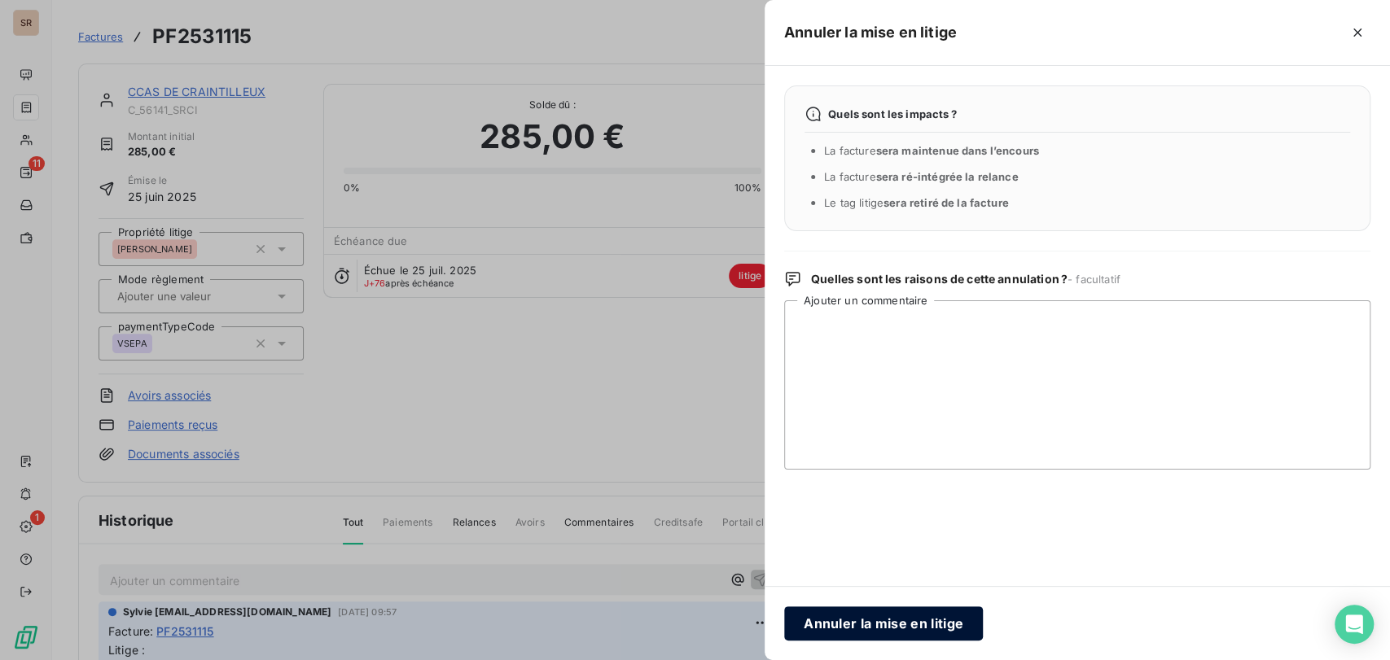
click at [870, 611] on button "Annuler la mise en litige" at bounding box center [883, 624] width 199 height 34
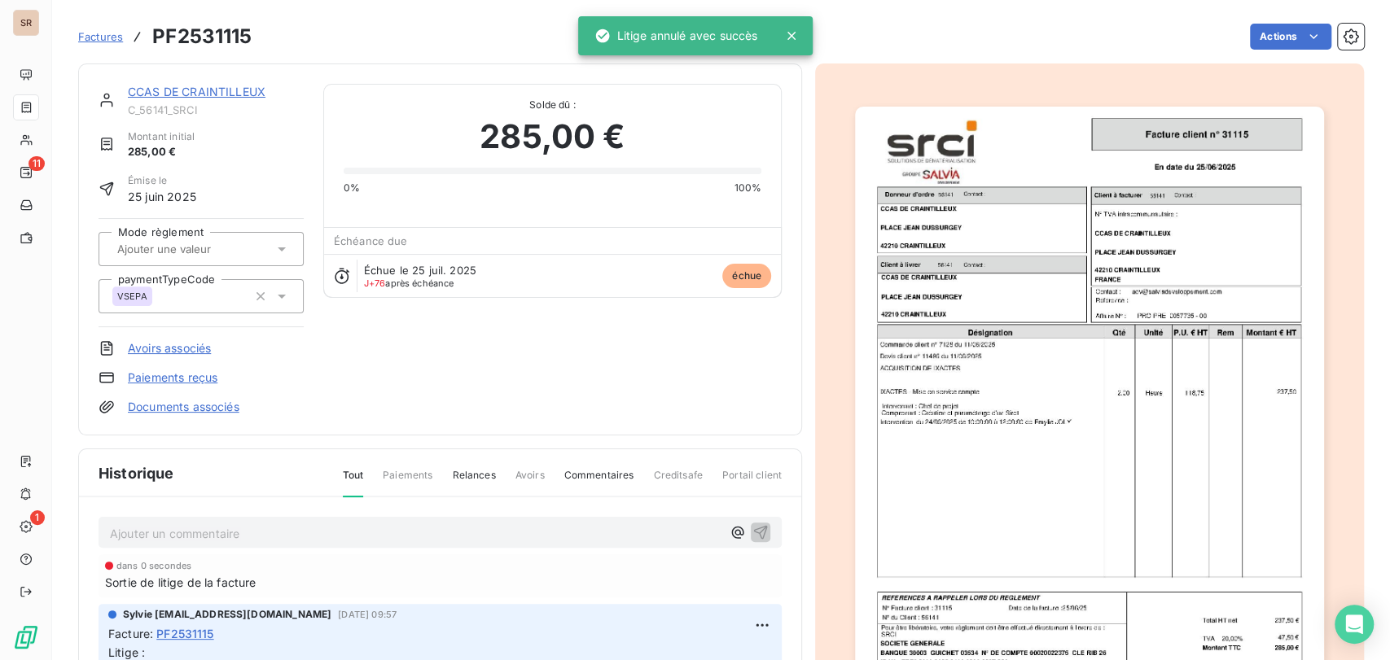
click at [217, 95] on link "CCAS DE CRAINTILLEUX" at bounding box center [197, 92] width 138 height 14
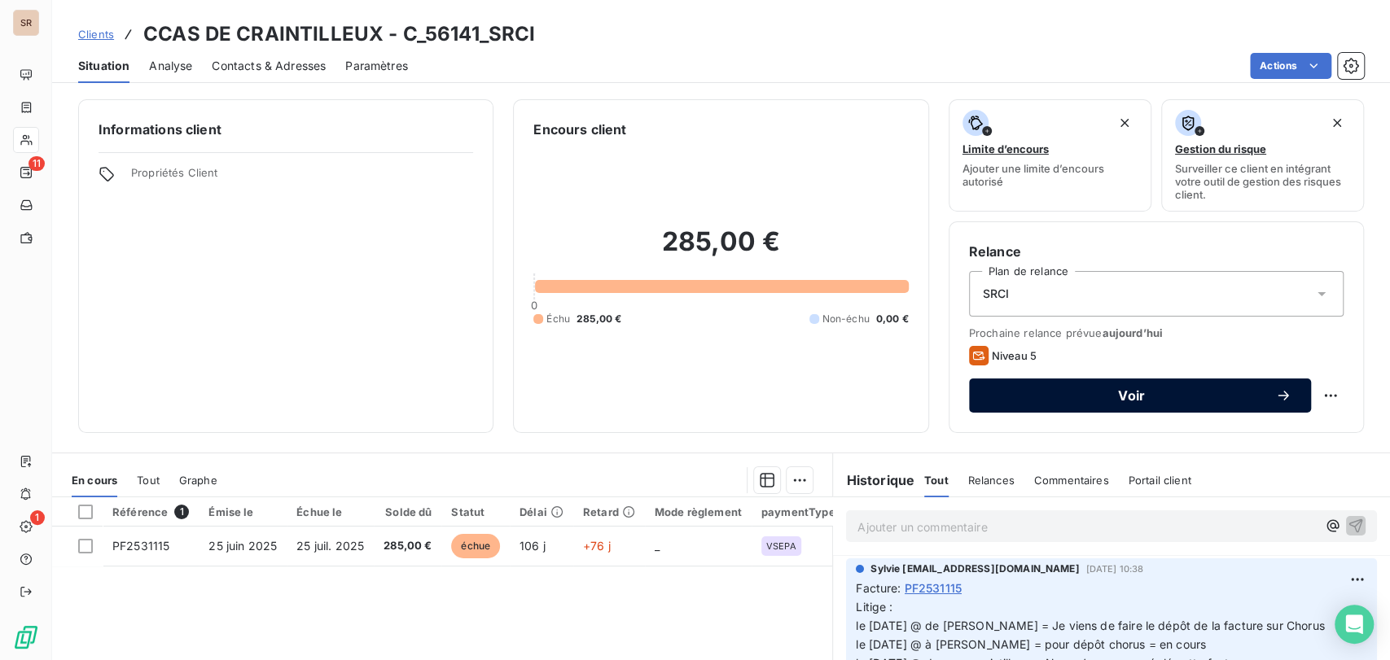
click at [1206, 398] on span "Voir" at bounding box center [1131, 395] width 287 height 13
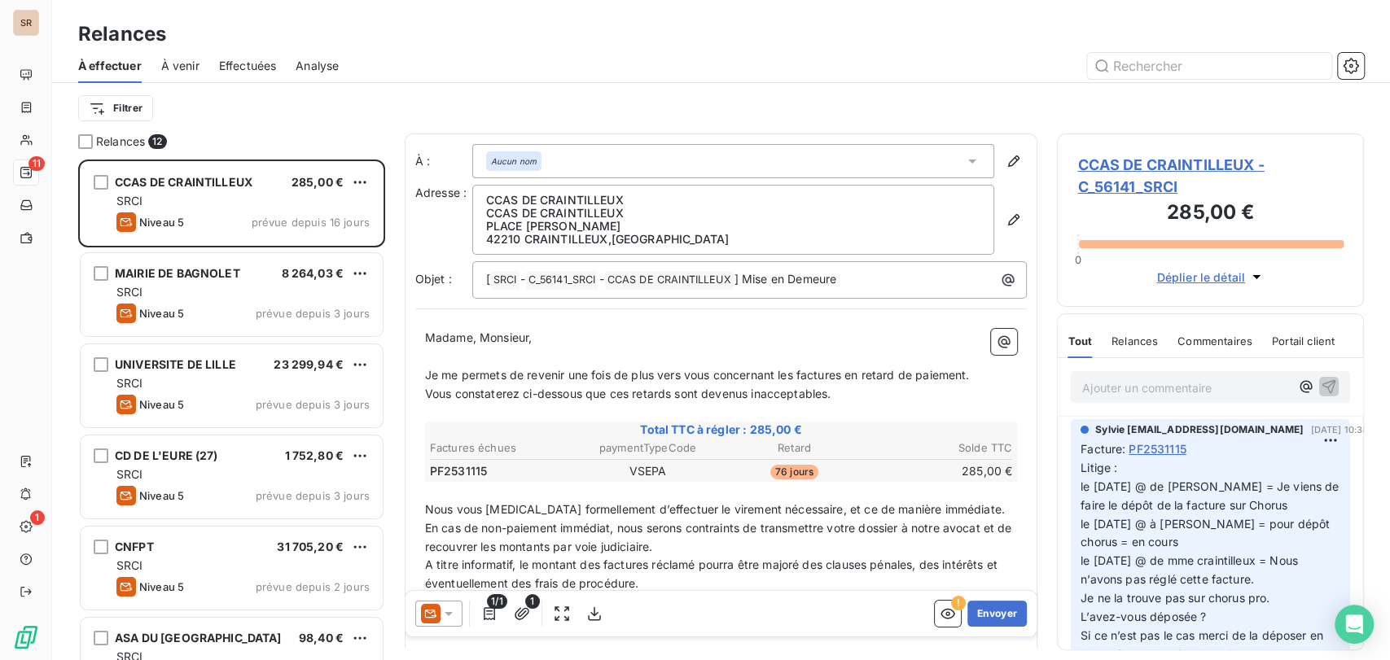
scroll to position [486, 293]
click at [450, 604] on div at bounding box center [438, 614] width 47 height 26
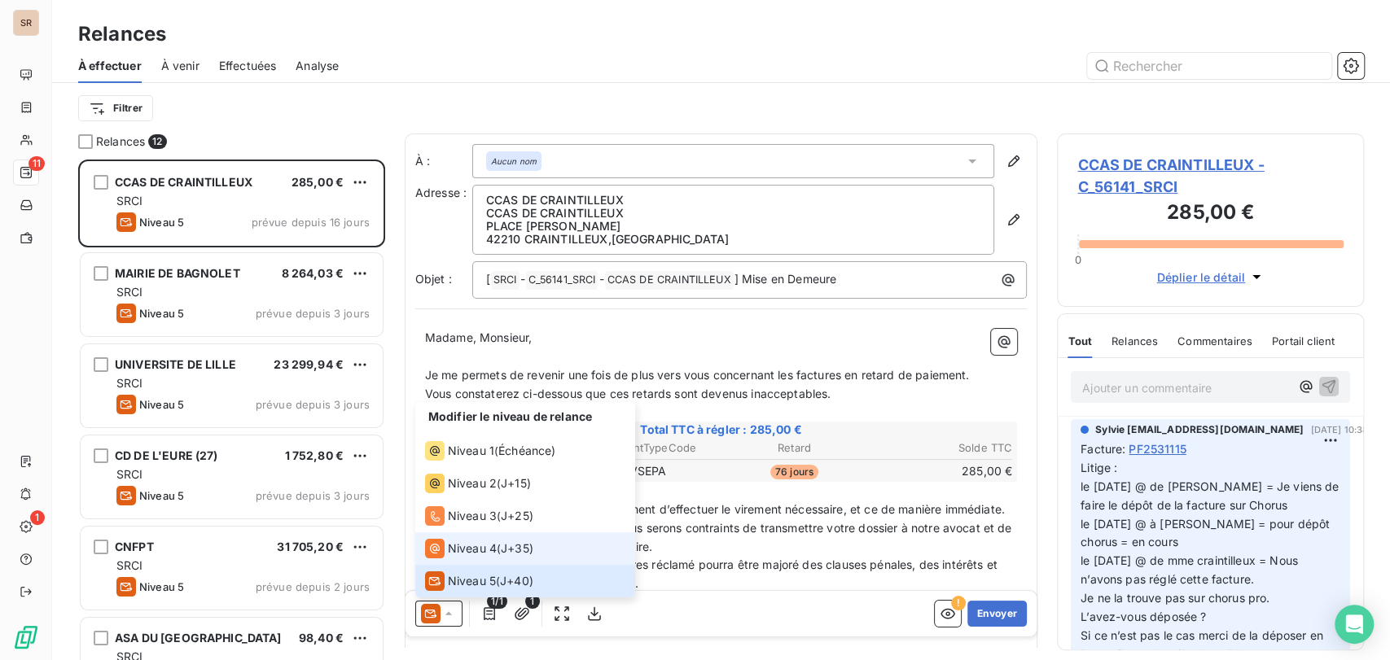
click at [440, 545] on icon at bounding box center [435, 549] width 20 height 20
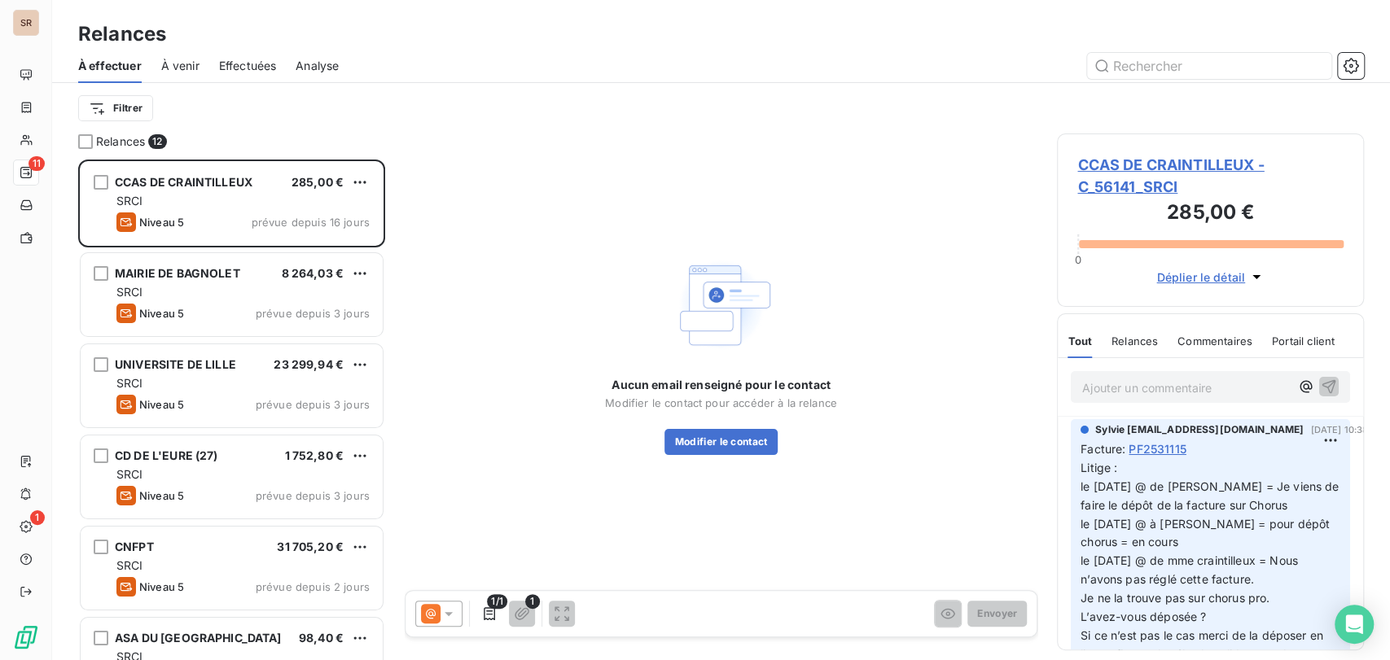
click at [1120, 166] on span "CCAS DE CRAINTILLEUX - C_56141_SRCI" at bounding box center [1210, 176] width 266 height 44
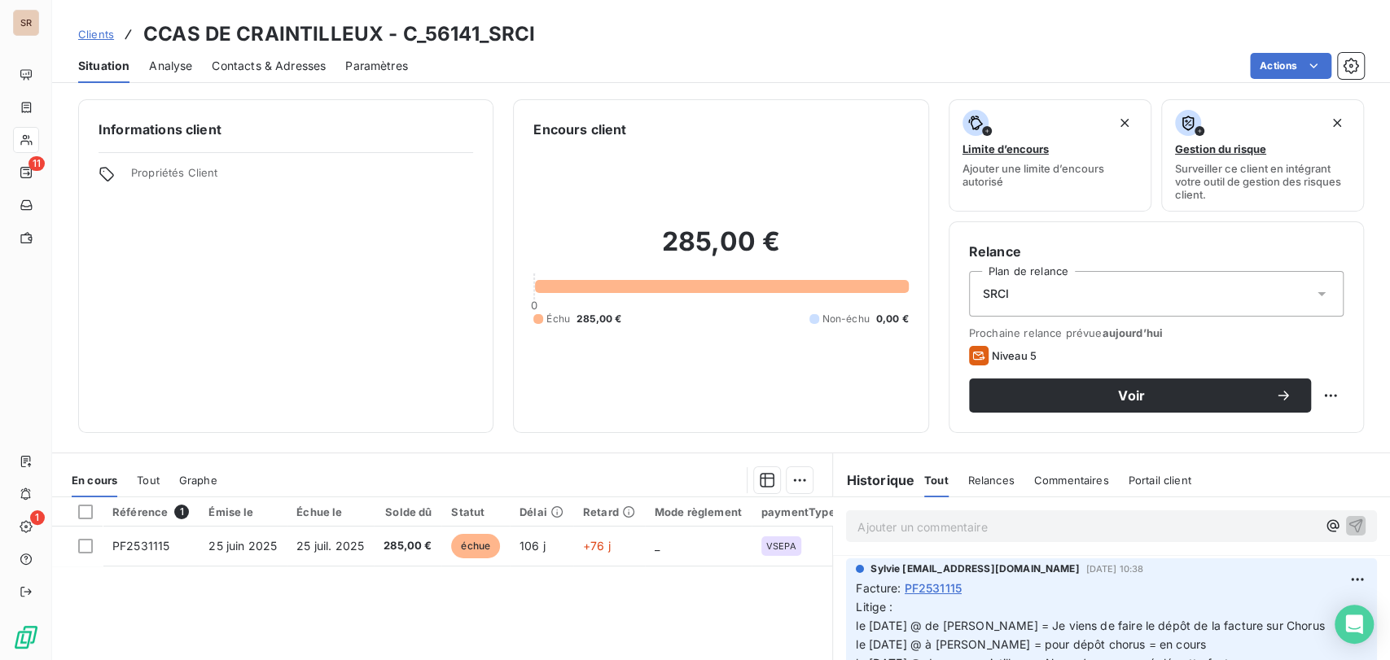
click at [274, 68] on span "Contacts & Adresses" at bounding box center [269, 66] width 114 height 16
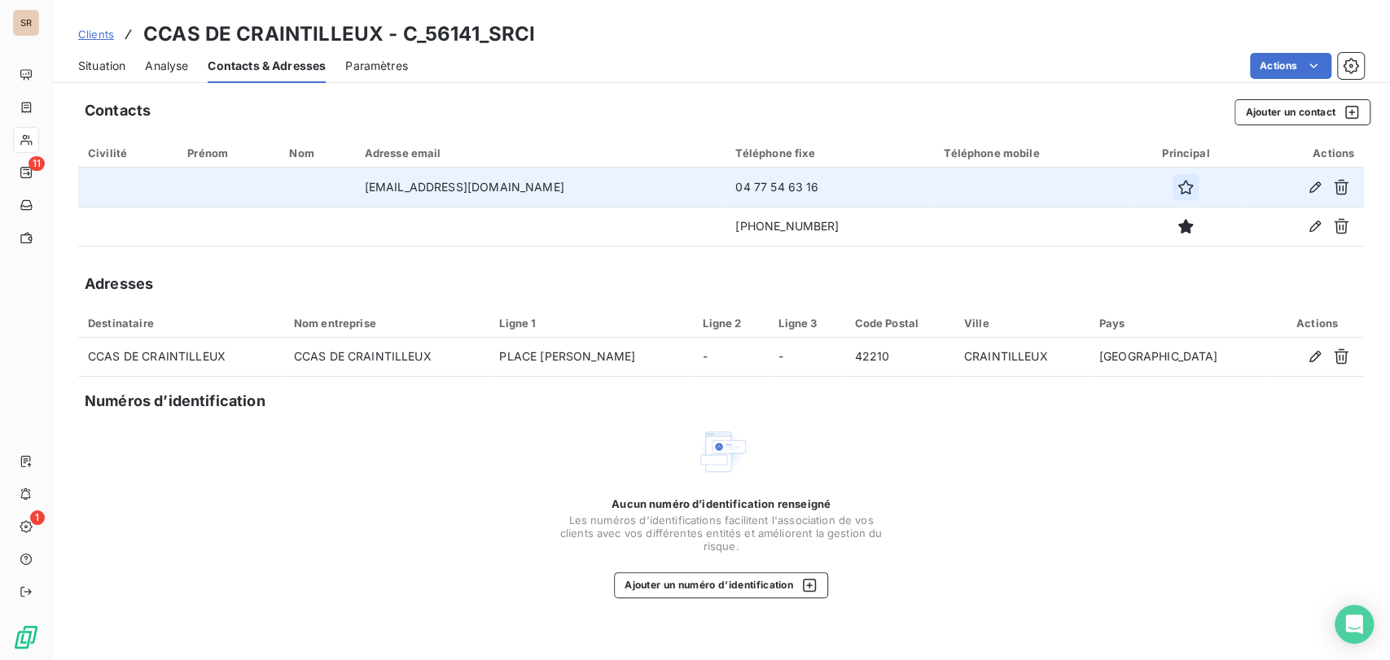
click at [1178, 191] on icon "button" at bounding box center [1185, 187] width 15 height 15
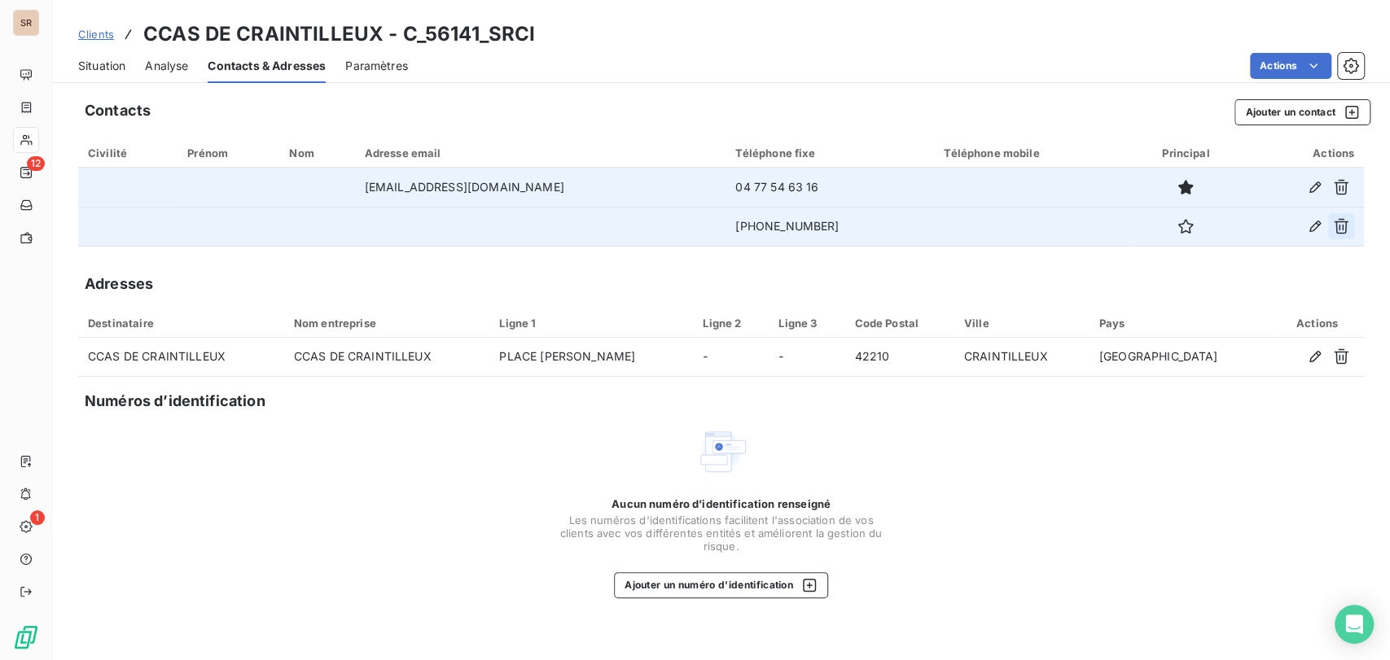
click at [1347, 226] on icon "button" at bounding box center [1341, 226] width 16 height 16
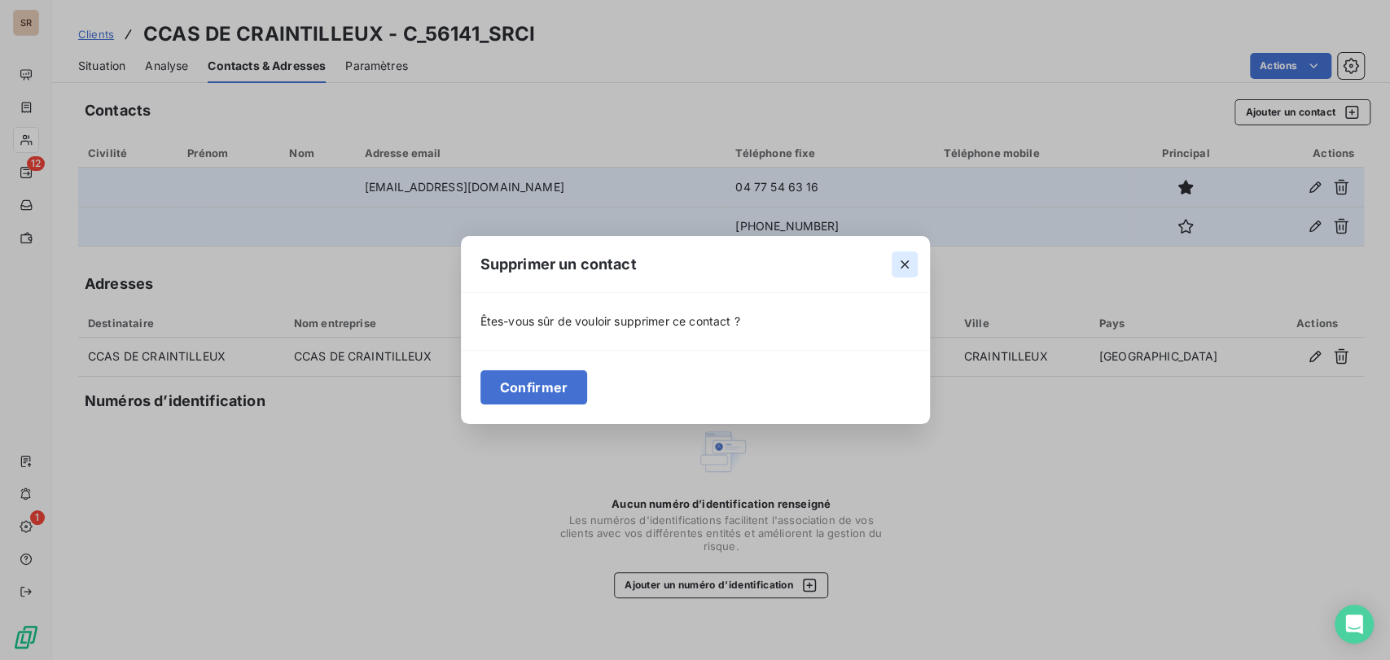
click at [905, 269] on icon "button" at bounding box center [904, 264] width 16 height 16
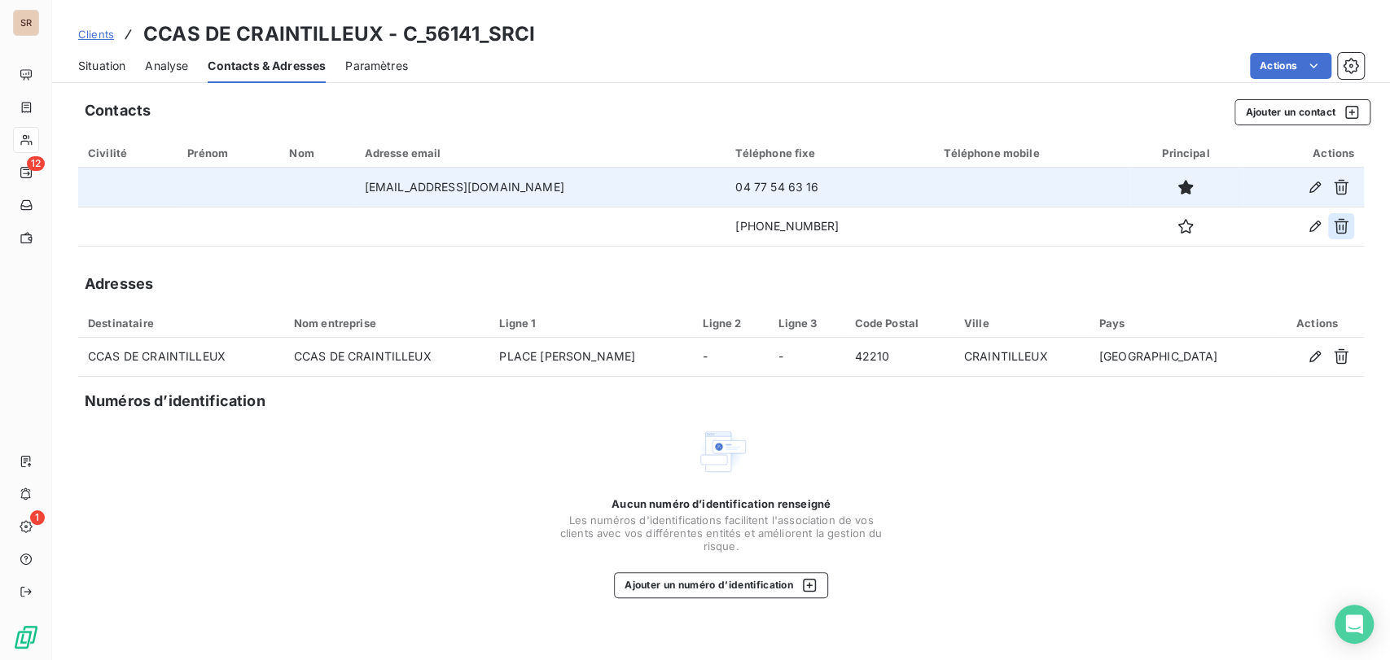
click at [1344, 226] on icon "button" at bounding box center [1341, 226] width 16 height 16
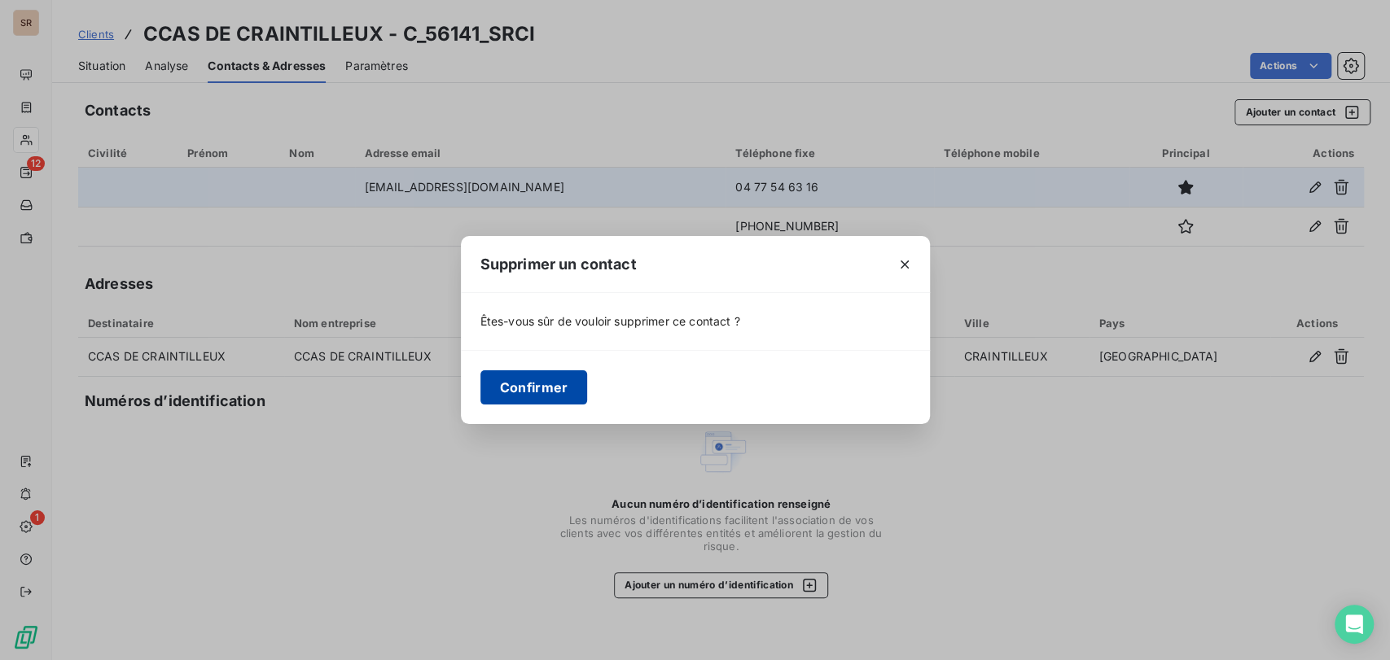
click at [549, 386] on button "Confirmer" at bounding box center [533, 387] width 107 height 34
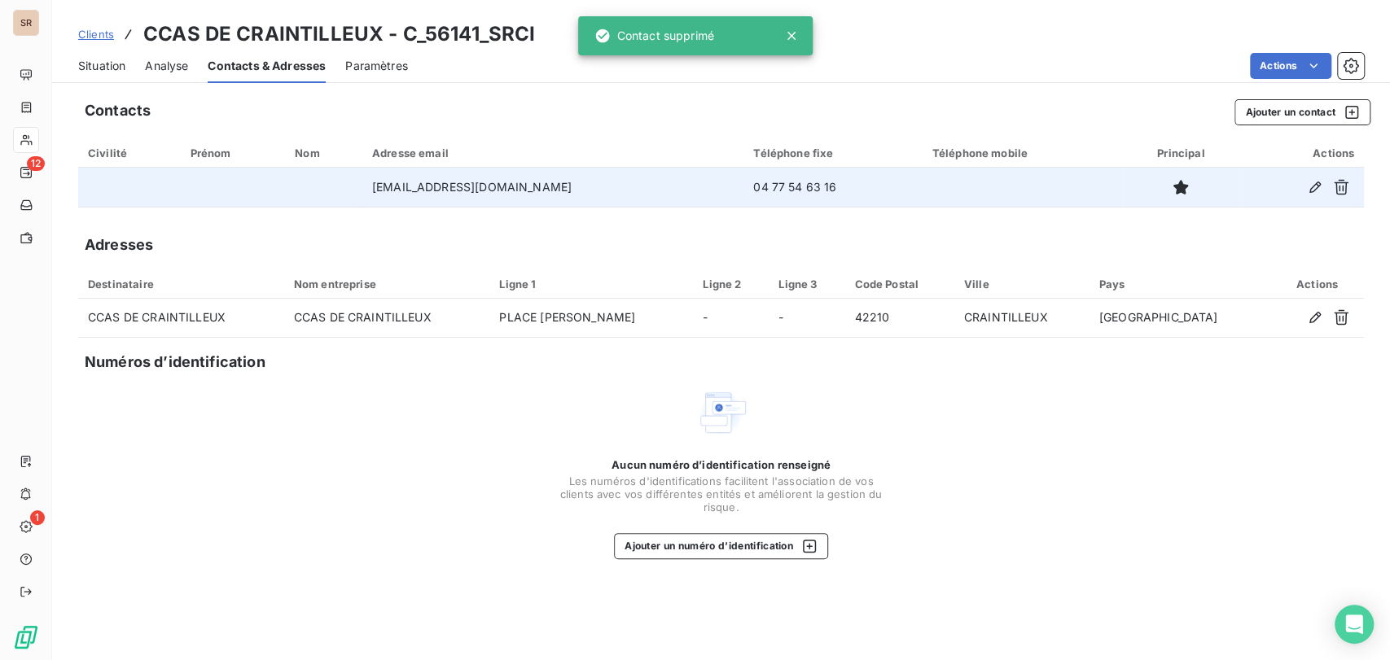
click at [99, 68] on span "Situation" at bounding box center [101, 66] width 47 height 16
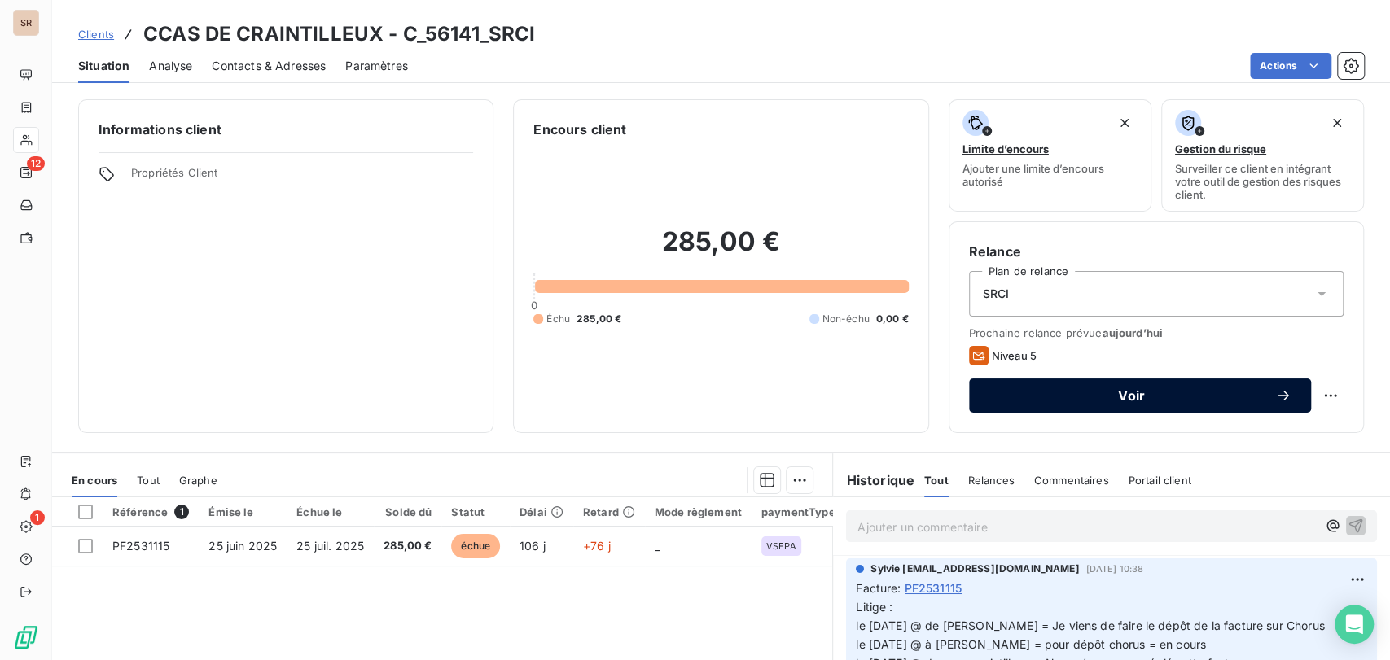
click at [1064, 392] on span "Voir" at bounding box center [1131, 395] width 287 height 13
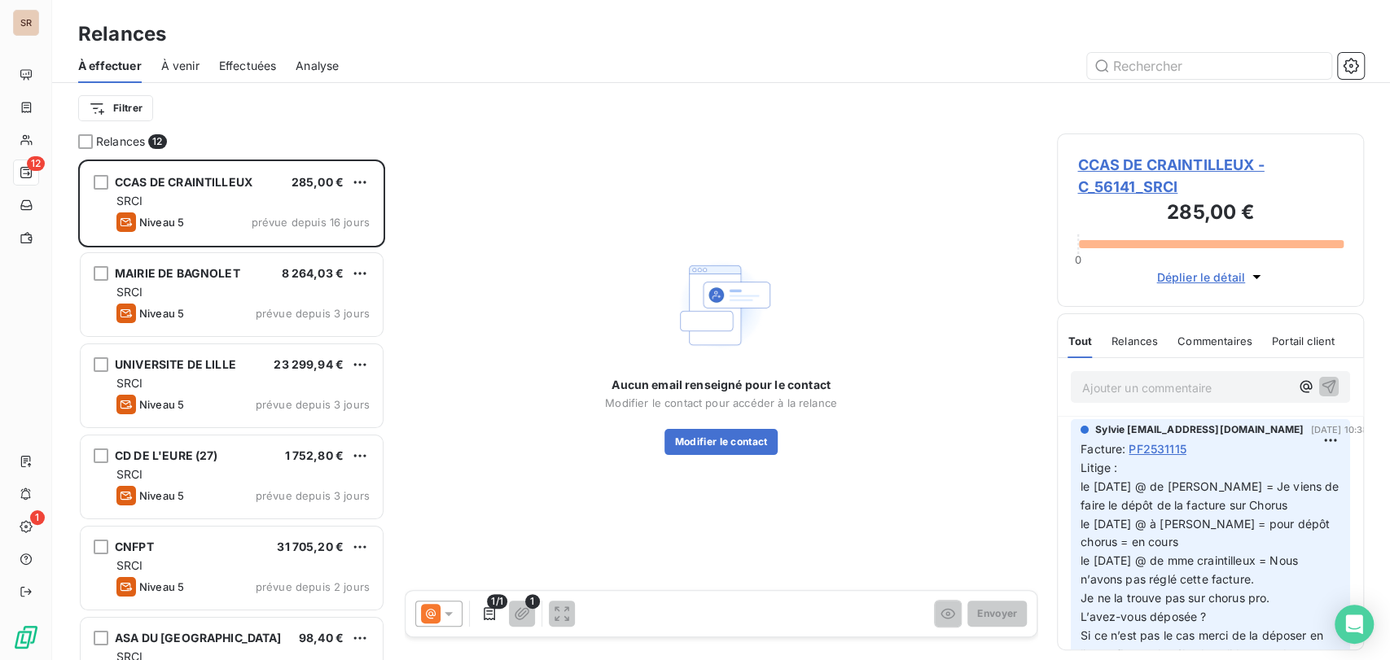
scroll to position [486, 293]
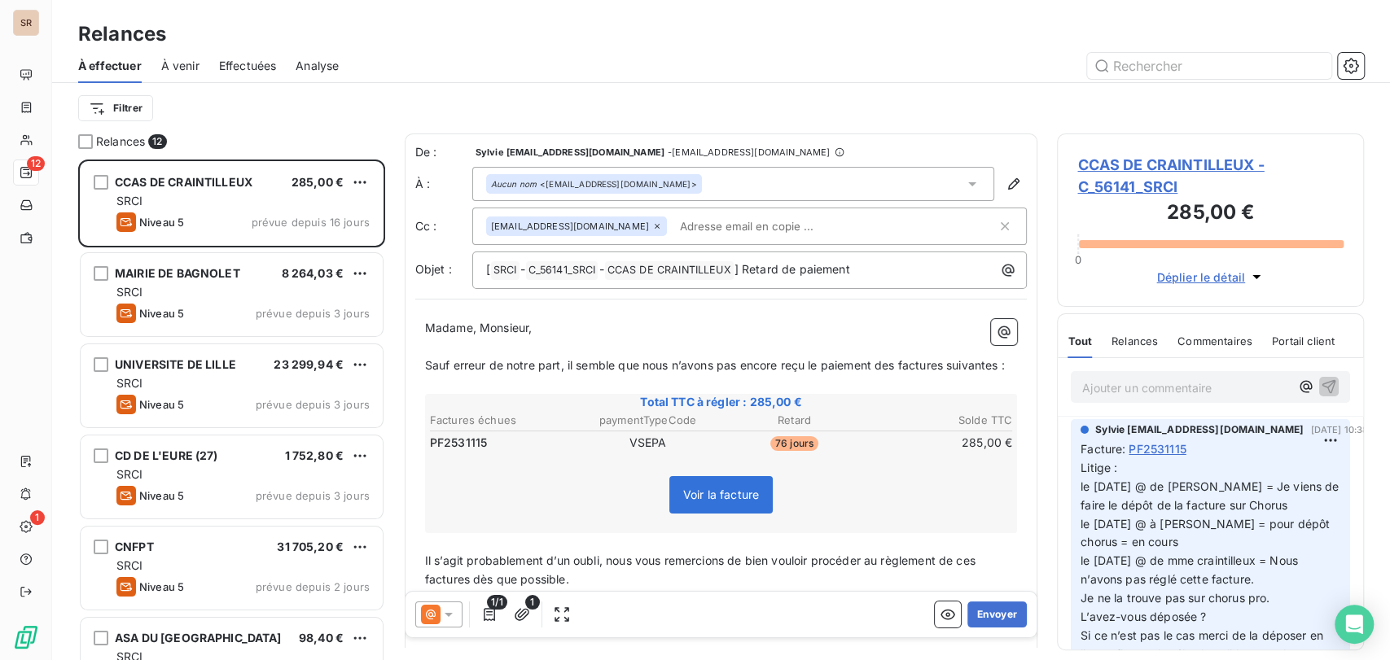
click at [446, 607] on icon at bounding box center [448, 614] width 16 height 16
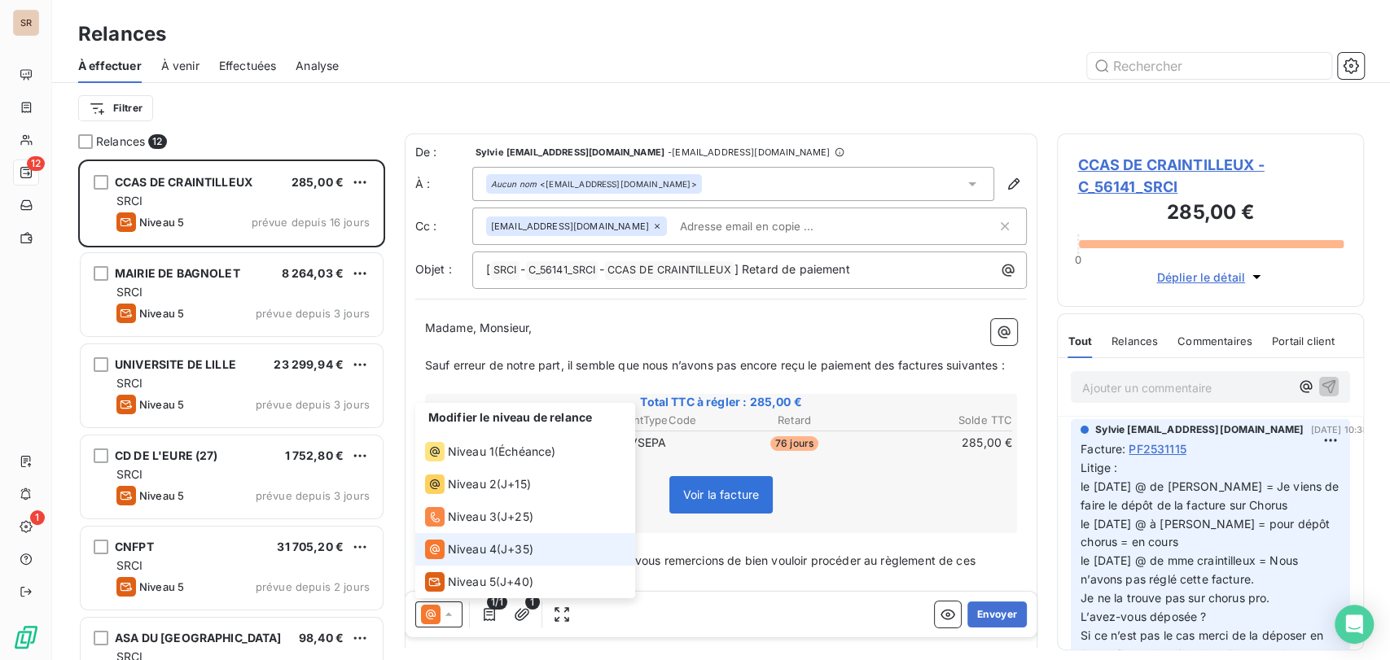
click at [445, 554] on div "Niveau 4" at bounding box center [461, 549] width 72 height 20
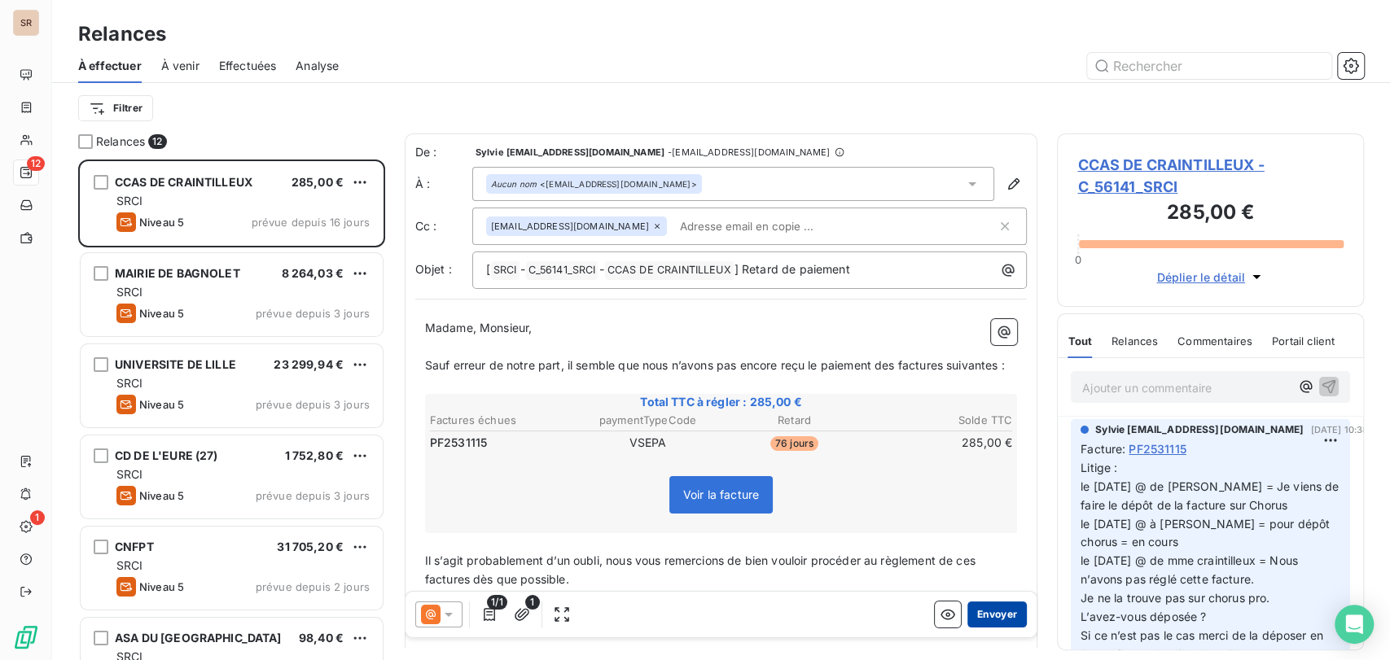
click at [972, 613] on button "Envoyer" at bounding box center [996, 614] width 59 height 26
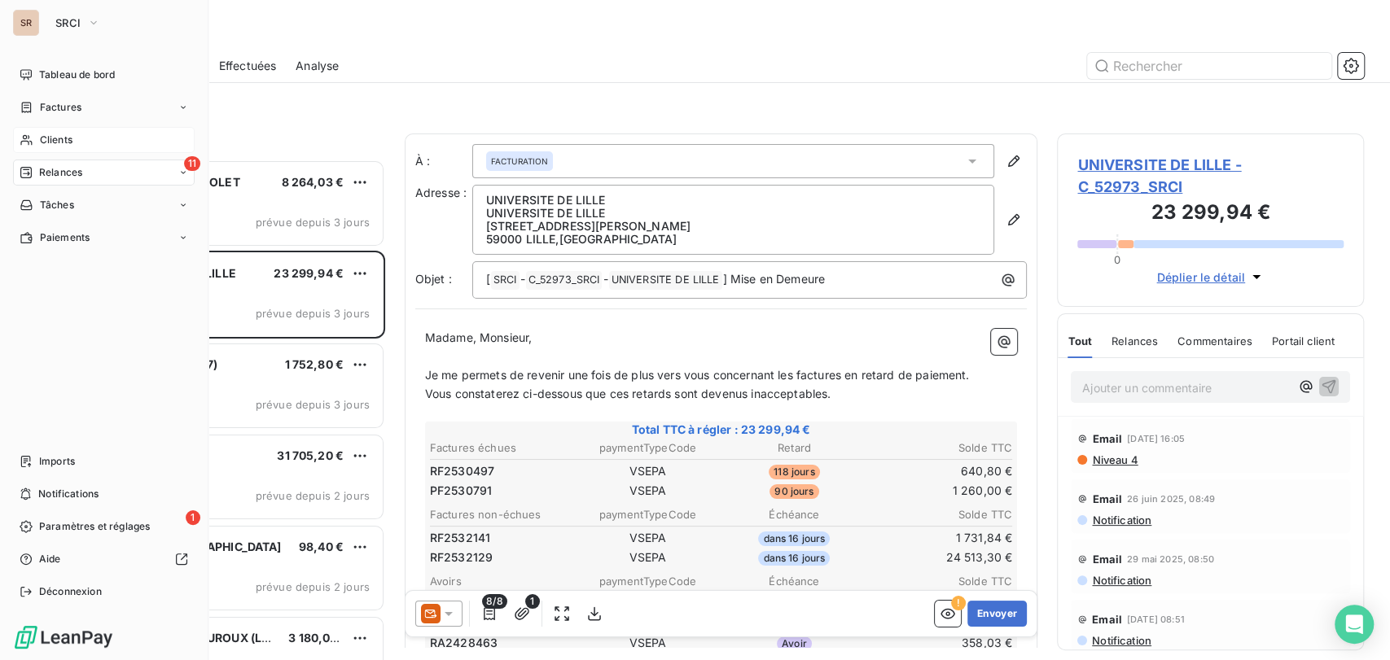
click at [54, 141] on span "Clients" at bounding box center [56, 140] width 33 height 15
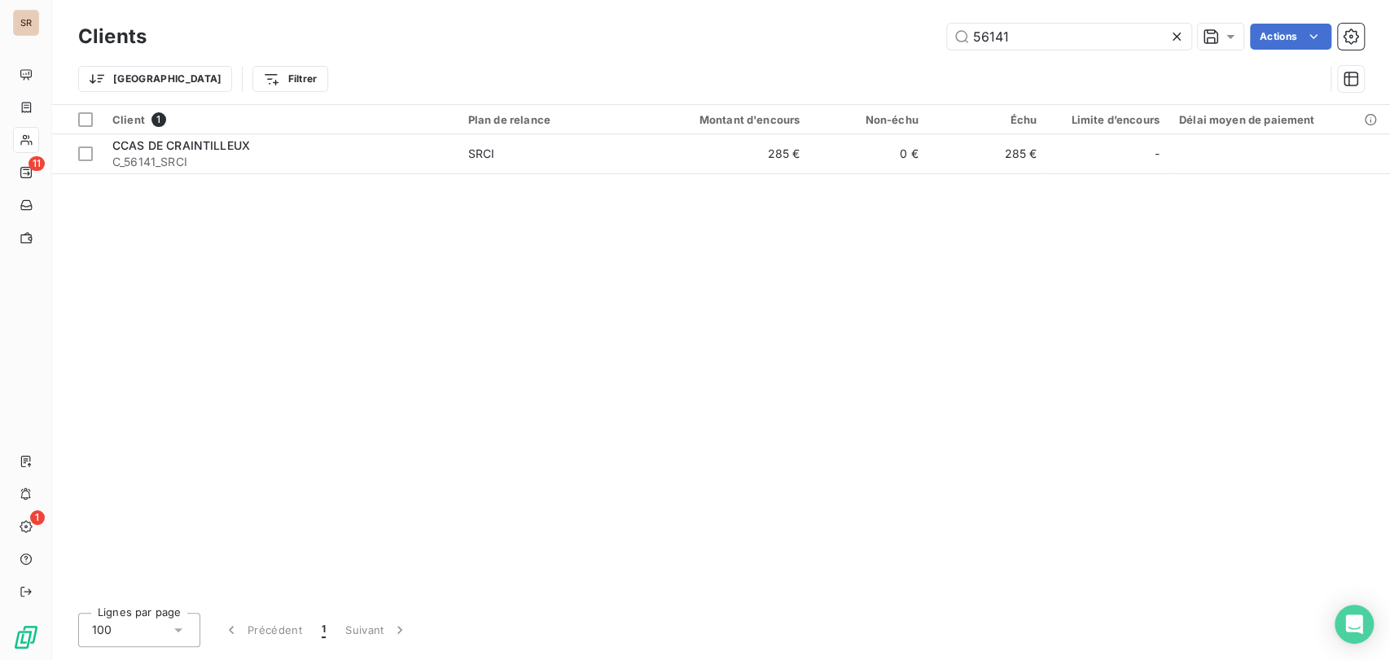
drag, startPoint x: 1037, startPoint y: 44, endPoint x: 873, endPoint y: 59, distance: 165.1
click at [878, 54] on div "Clients 56141 Actions Trier Filtrer" at bounding box center [721, 62] width 1286 height 85
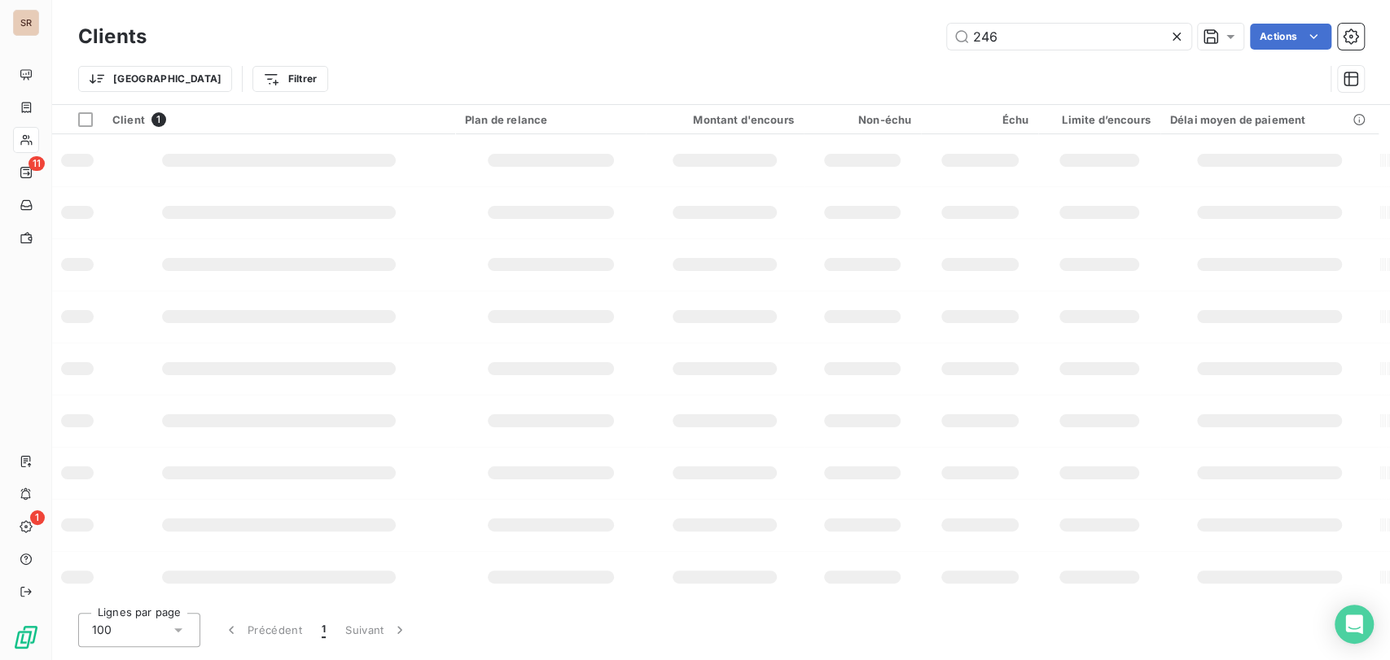
type input "246"
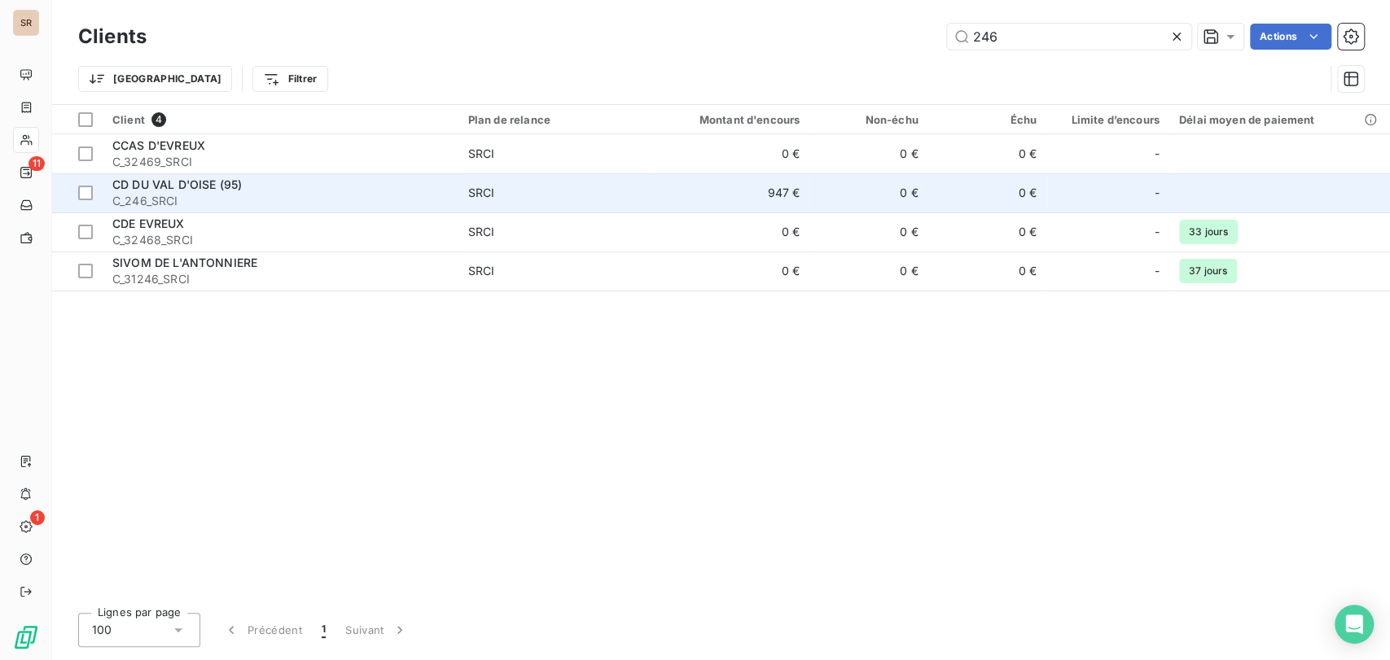
click at [163, 194] on span "C_246_SRCI" at bounding box center [280, 201] width 336 height 16
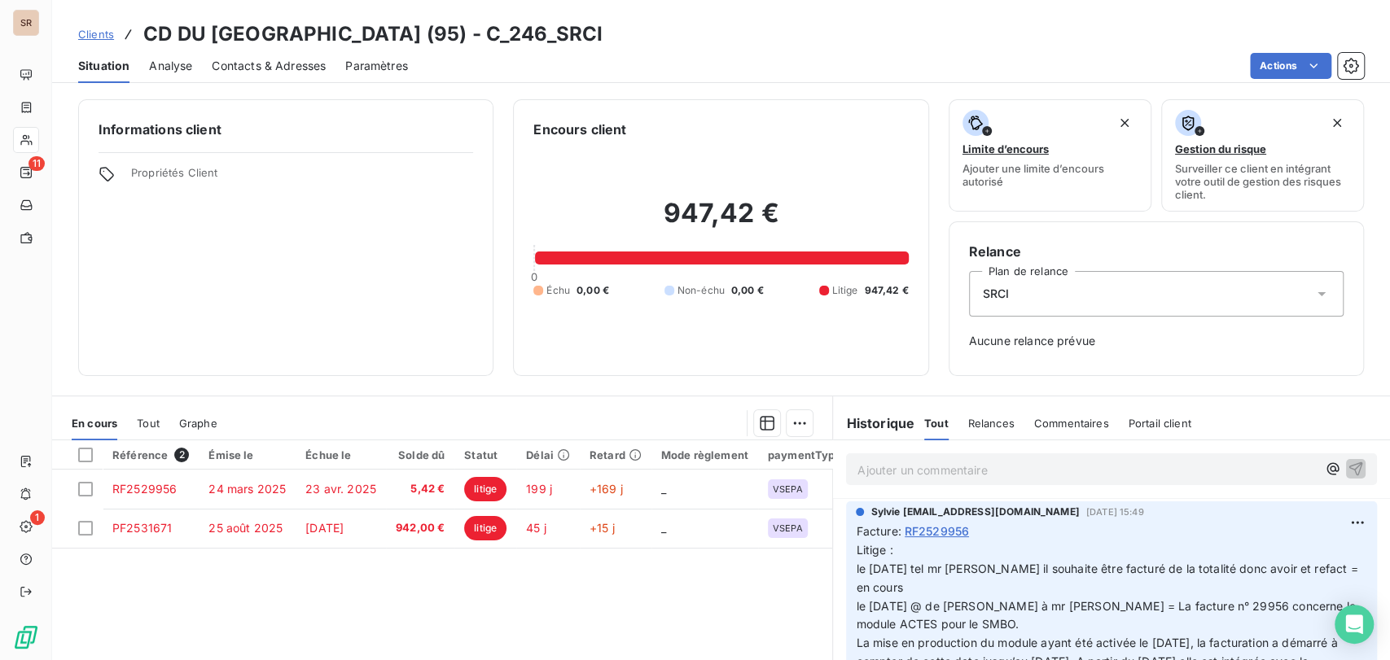
scroll to position [142, 0]
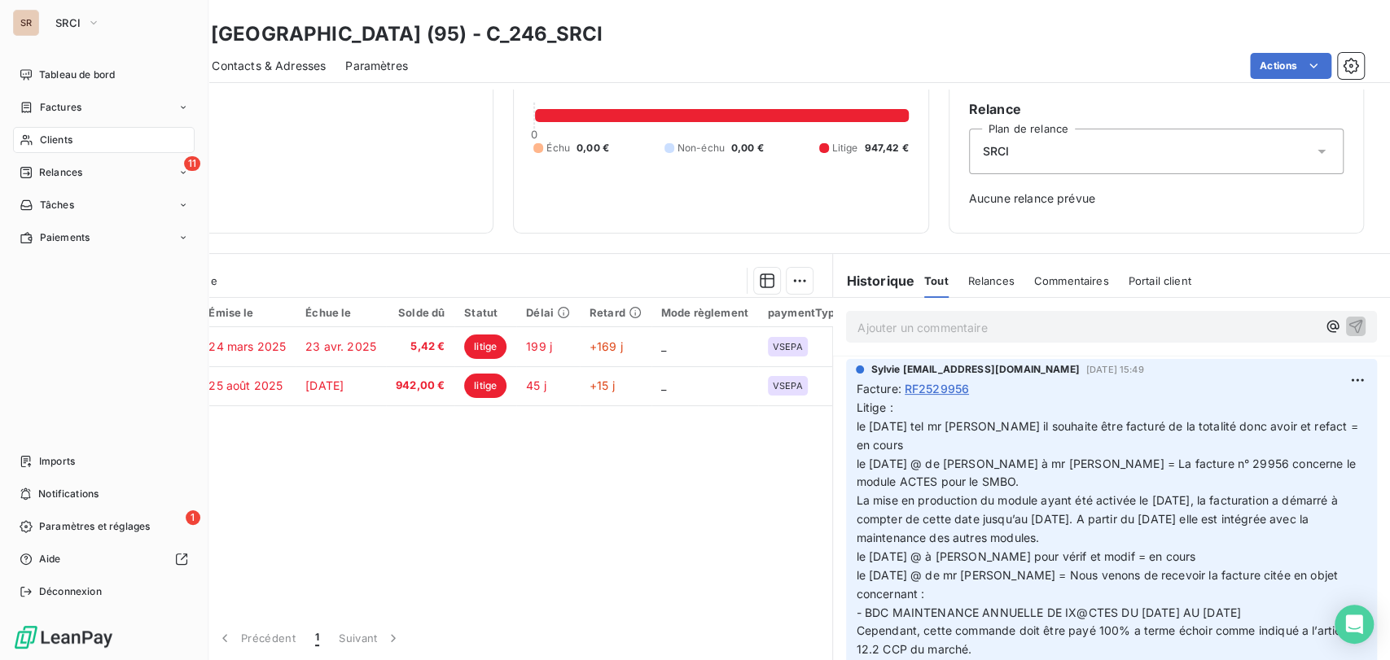
click at [38, 140] on div "Clients" at bounding box center [104, 140] width 182 height 26
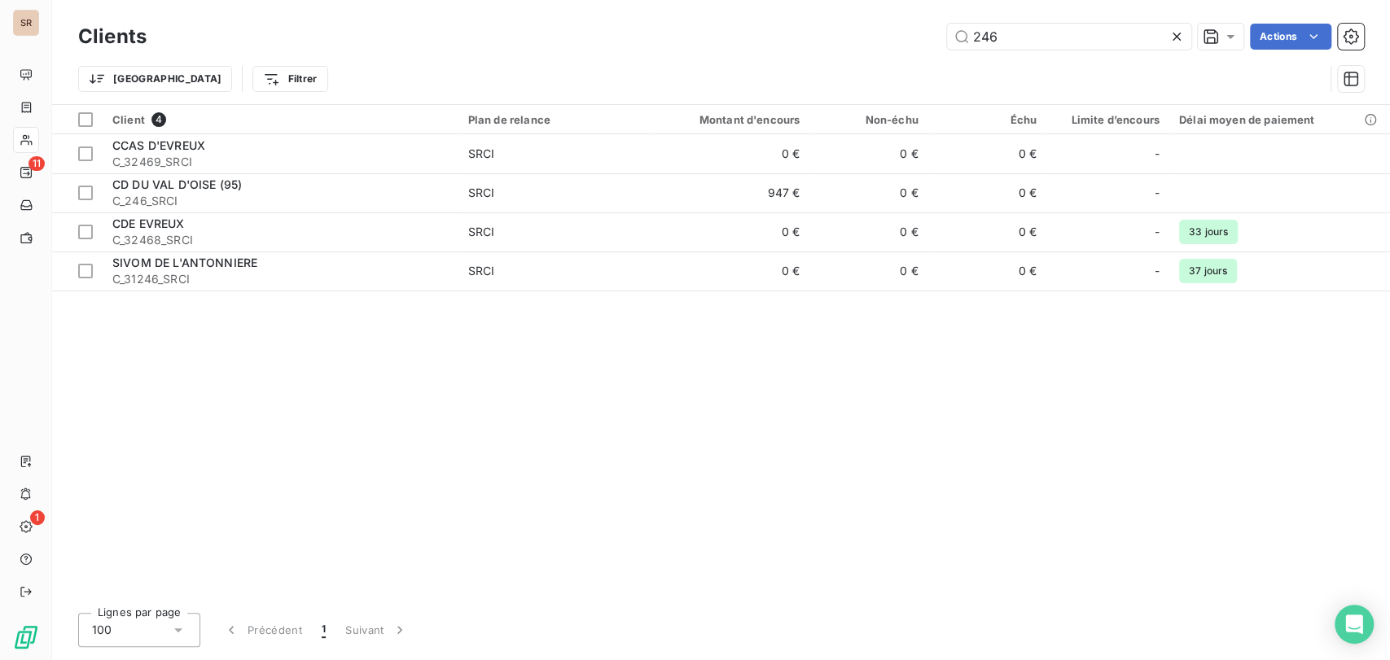
drag, startPoint x: 1006, startPoint y: 37, endPoint x: 935, endPoint y: 37, distance: 71.7
click at [937, 37] on div "246 Actions" at bounding box center [765, 37] width 1198 height 26
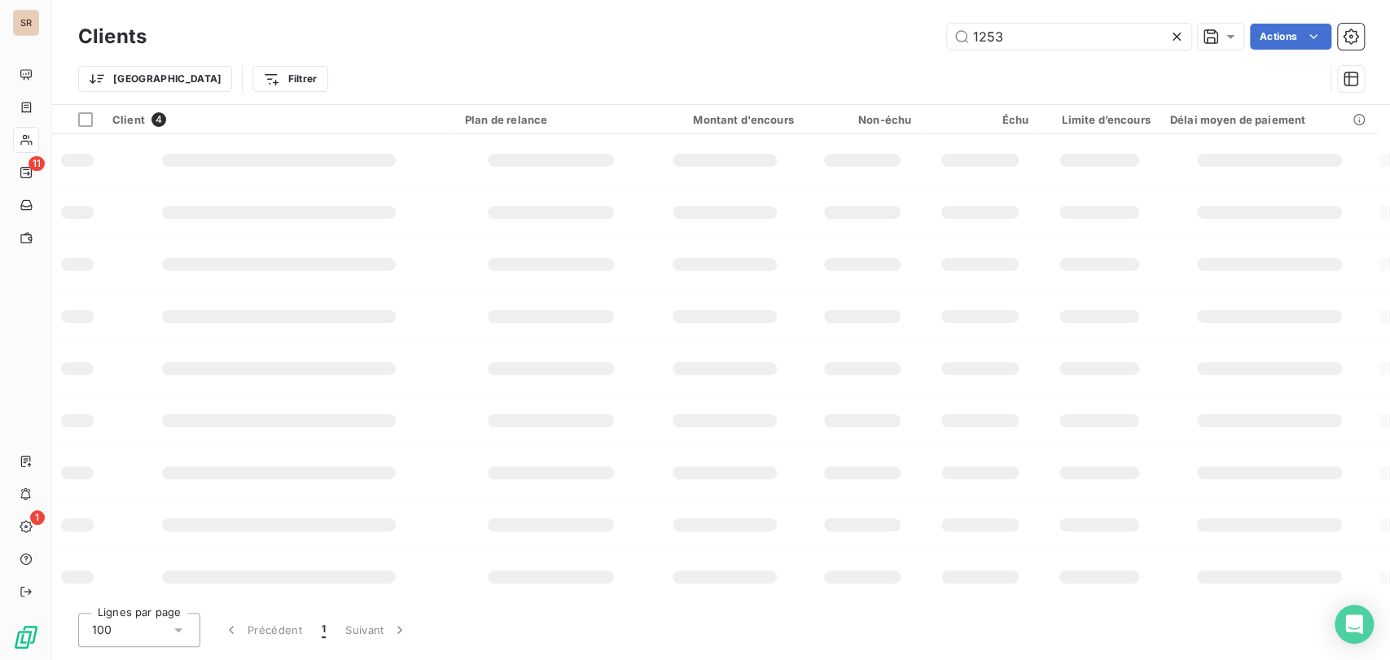
type input "1253"
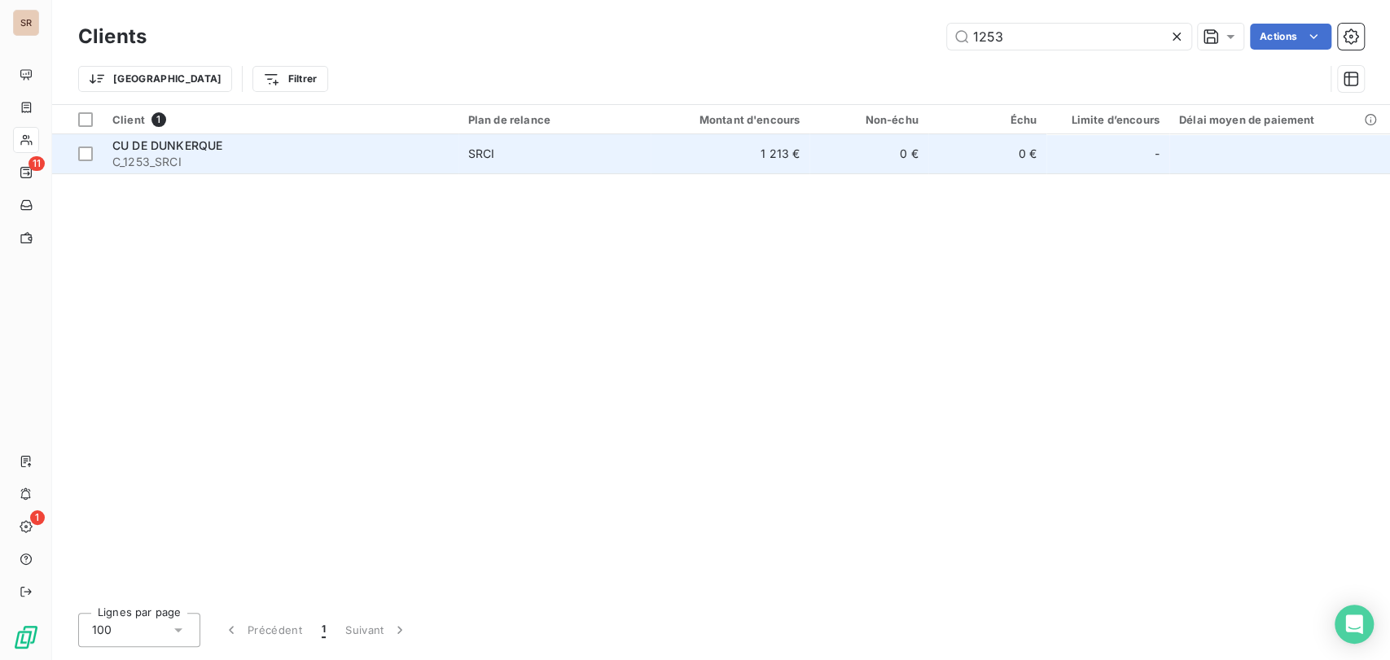
click at [147, 155] on span "C_1253_SRCI" at bounding box center [280, 162] width 336 height 16
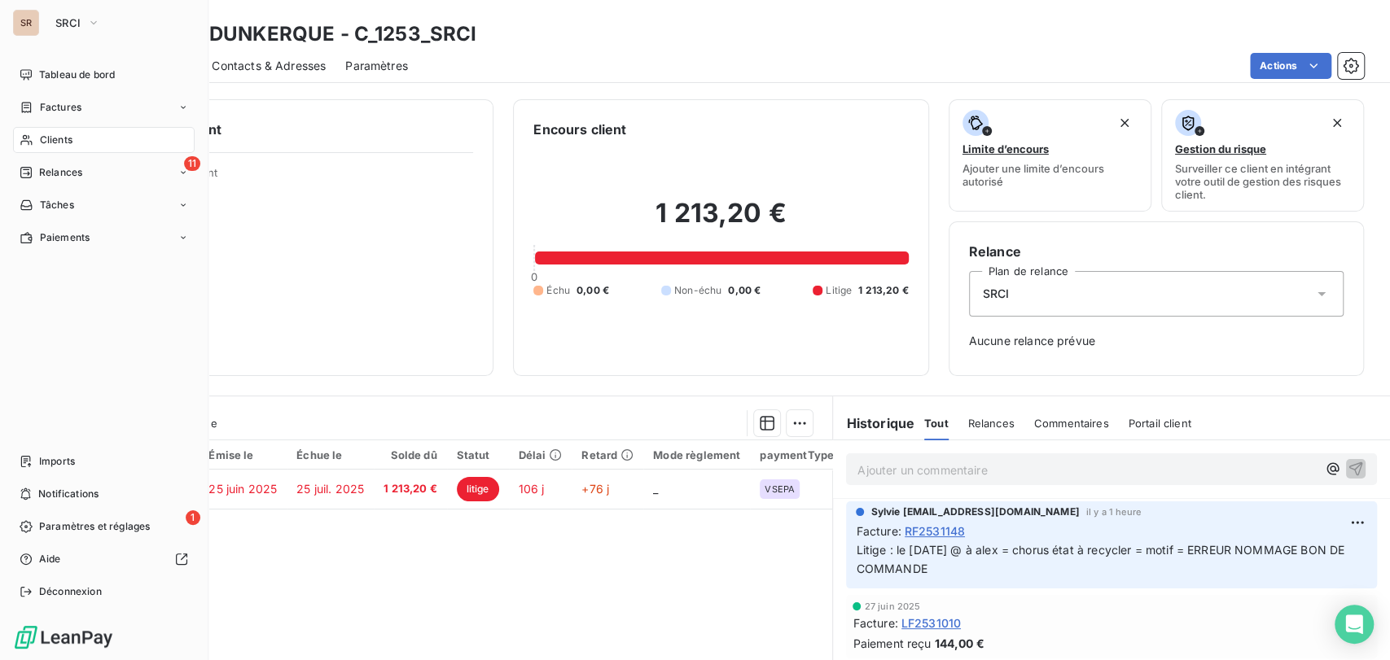
click at [37, 138] on div "Clients" at bounding box center [104, 140] width 182 height 26
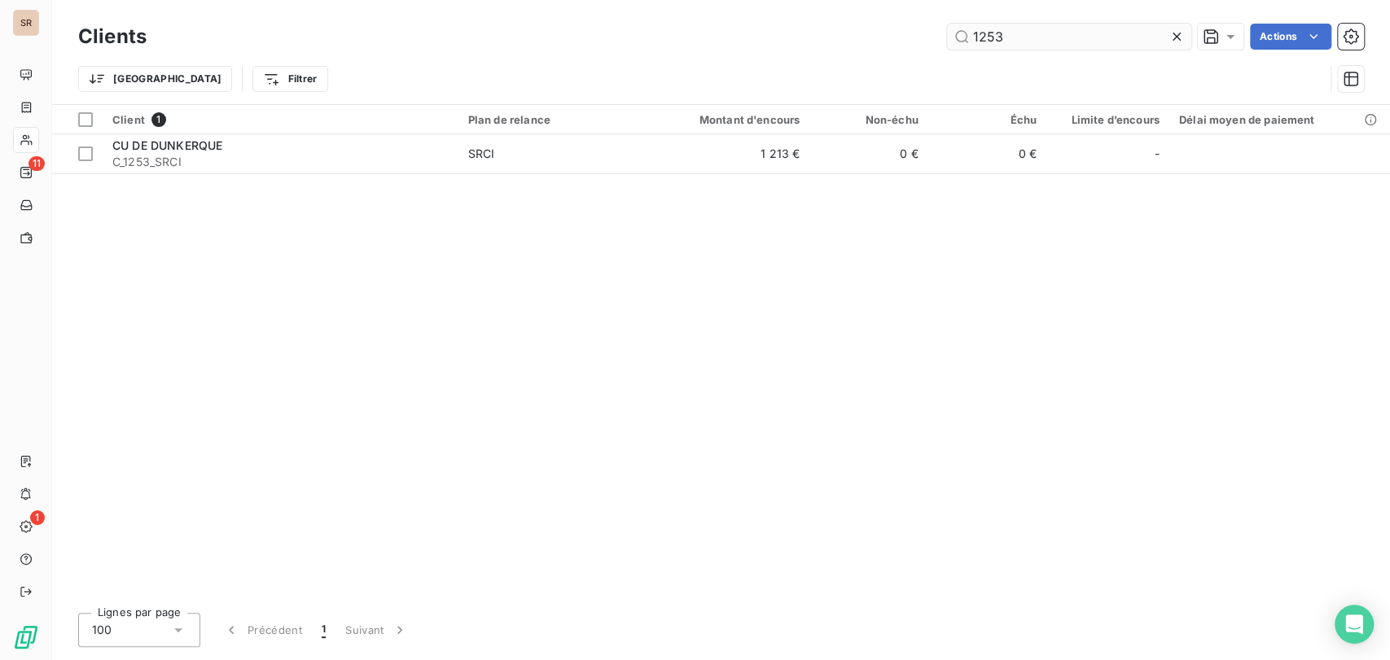
drag, startPoint x: 1023, startPoint y: 21, endPoint x: 1008, endPoint y: 28, distance: 17.1
click at [1021, 21] on div "Clients 1253 Actions" at bounding box center [721, 37] width 1286 height 34
drag, startPoint x: 1005, startPoint y: 40, endPoint x: 904, endPoint y: 35, distance: 101.1
click at [904, 35] on div "1253 Actions" at bounding box center [765, 37] width 1198 height 26
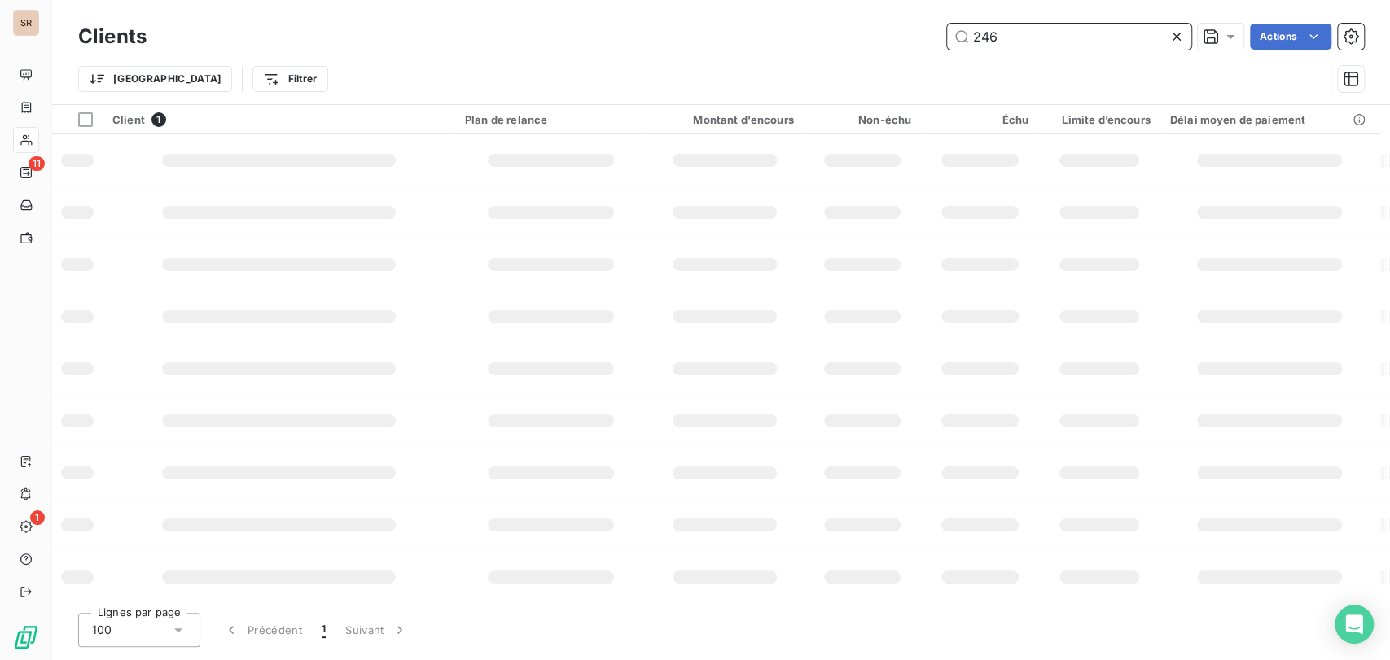
type input "246"
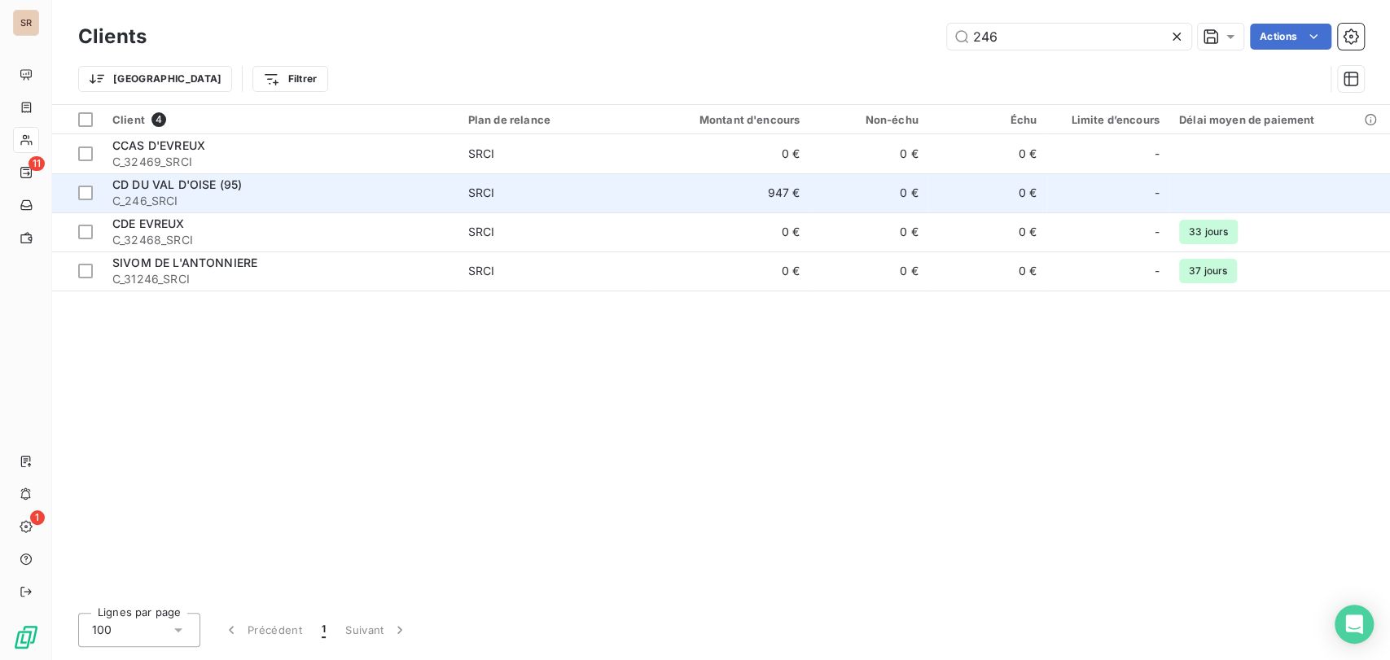
click at [150, 191] on span "CD DU VAL D'OISE (95)" at bounding box center [176, 184] width 129 height 14
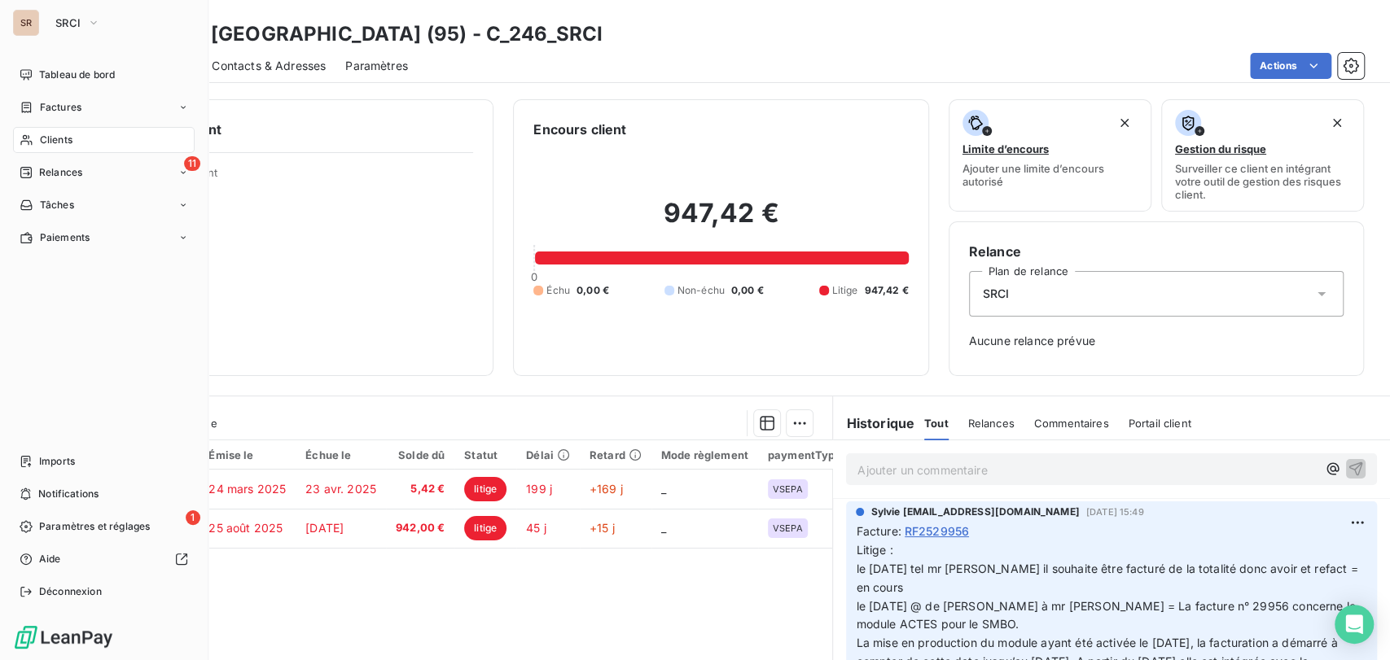
click at [46, 134] on span "Clients" at bounding box center [56, 140] width 33 height 15
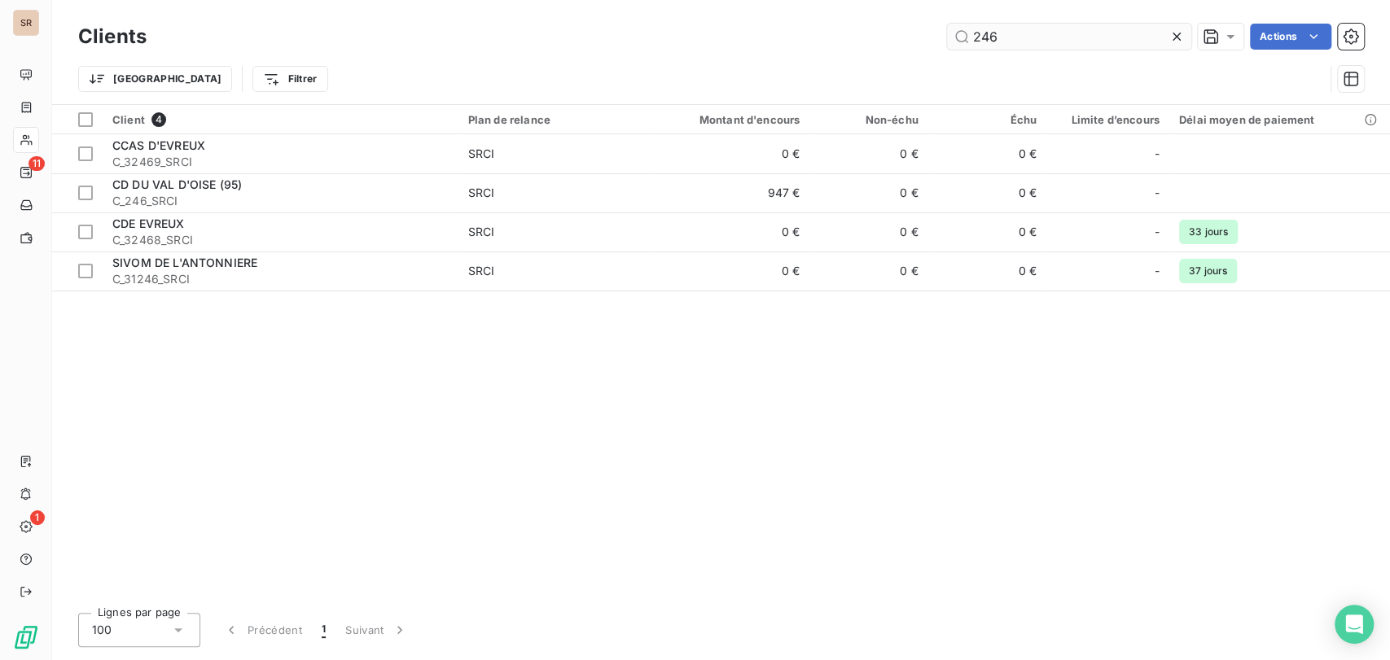
drag, startPoint x: 1005, startPoint y: 33, endPoint x: 946, endPoint y: 32, distance: 58.6
click at [949, 32] on input "246" at bounding box center [1069, 37] width 244 height 26
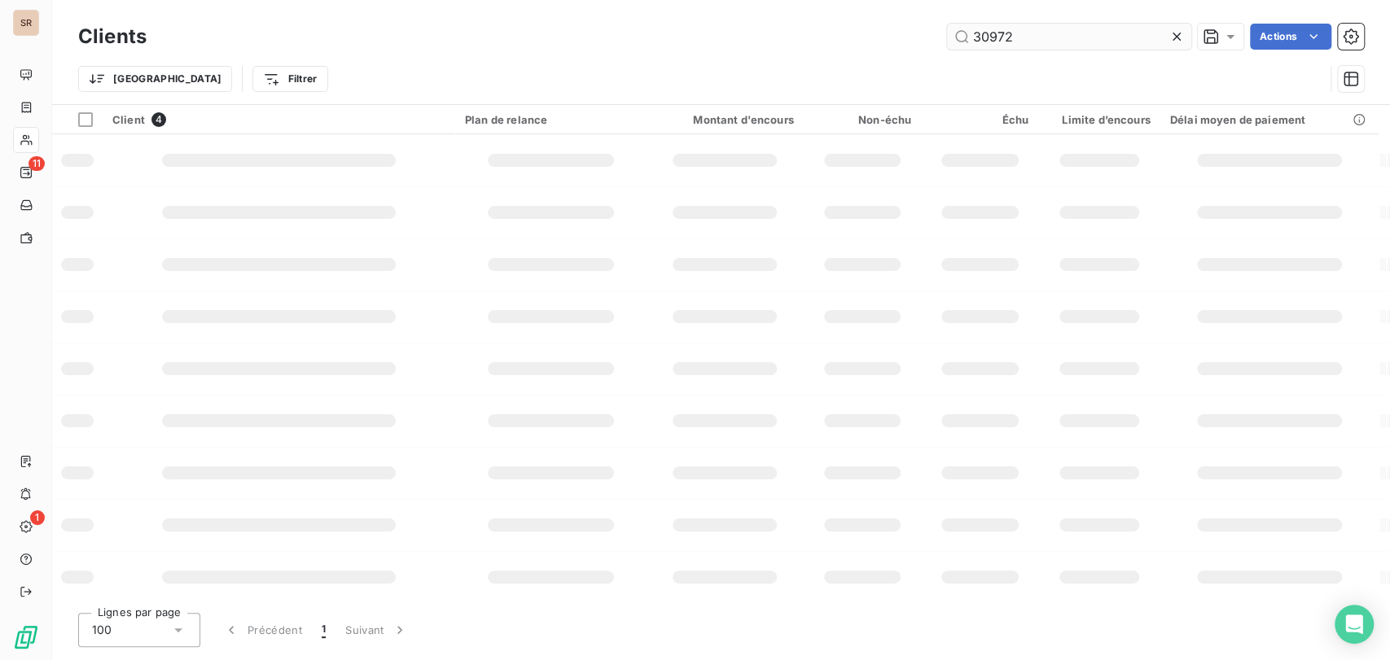
type input "30972"
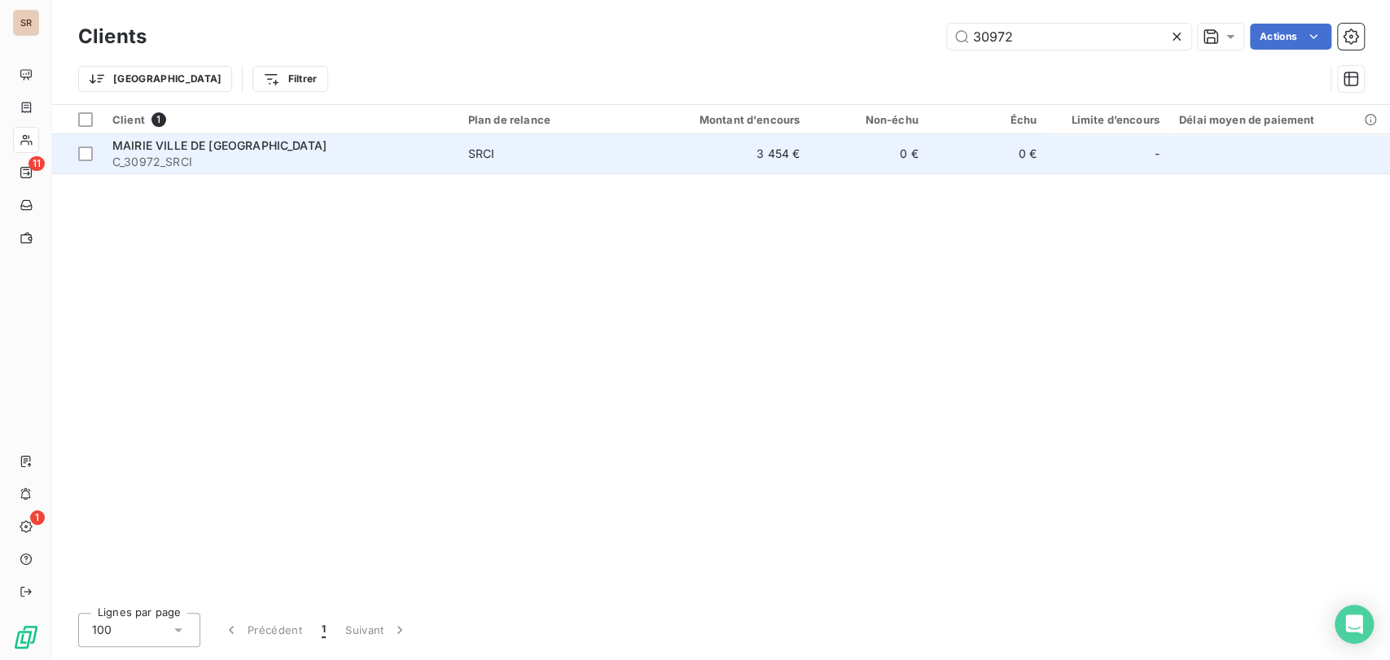
click at [147, 156] on span "C_30972_SRCI" at bounding box center [280, 162] width 336 height 16
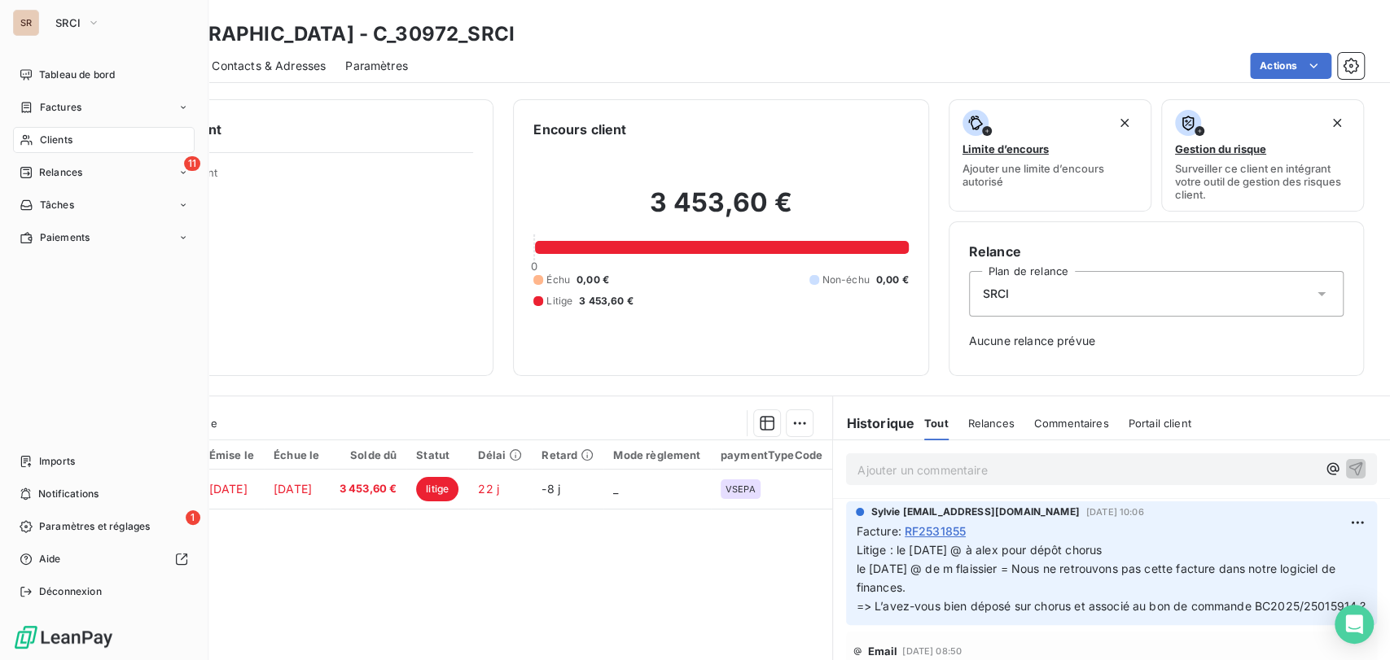
click at [48, 139] on span "Clients" at bounding box center [56, 140] width 33 height 15
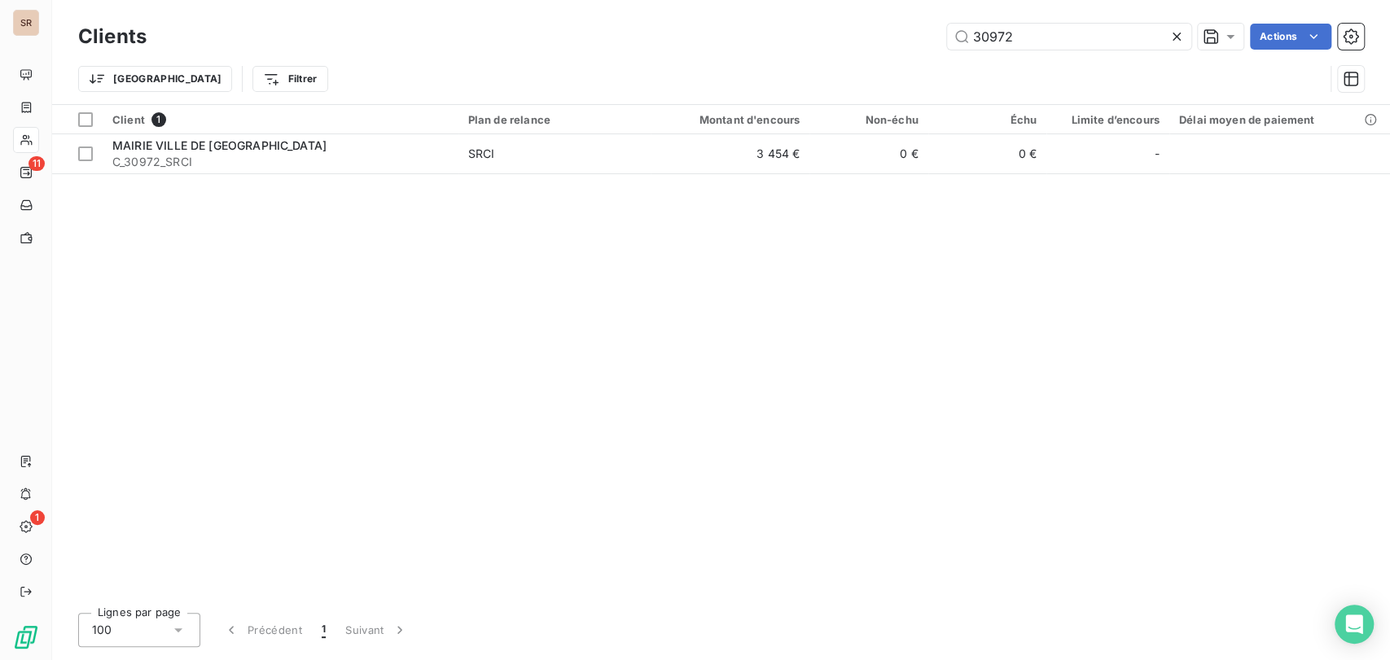
drag, startPoint x: 1045, startPoint y: 33, endPoint x: 939, endPoint y: 28, distance: 106.0
click at [940, 28] on div "30972 Actions" at bounding box center [765, 37] width 1198 height 26
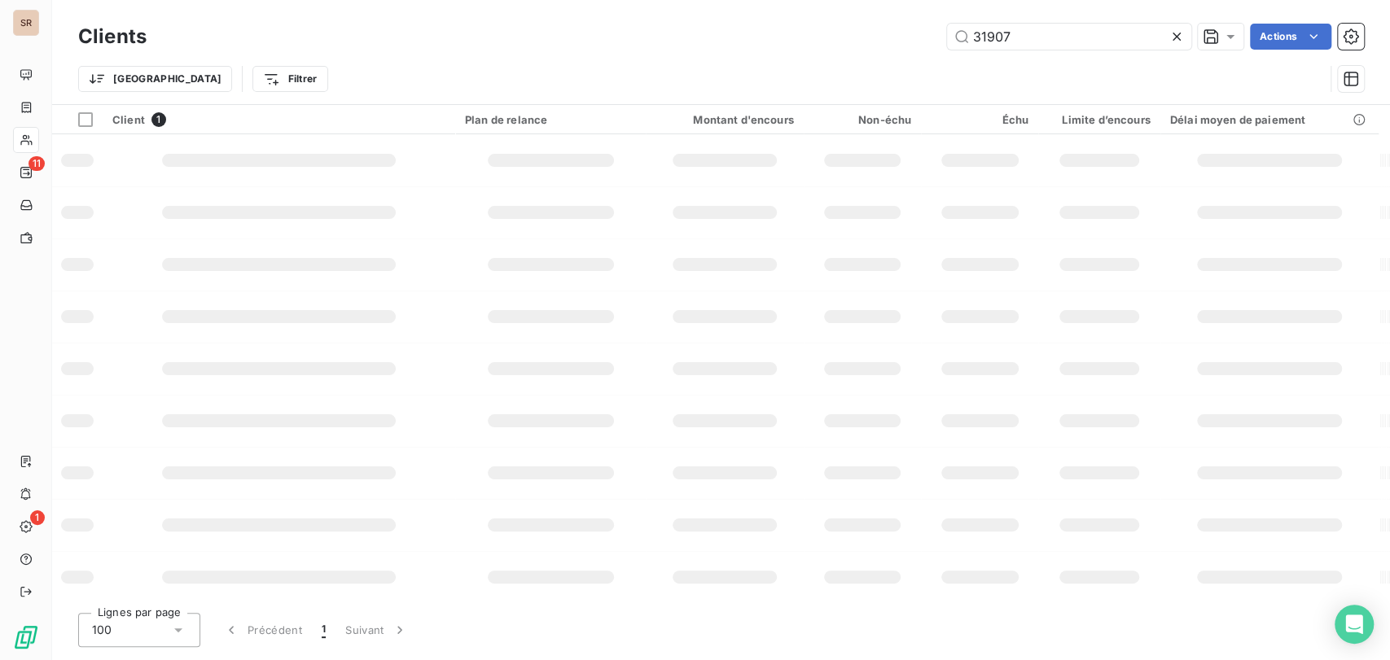
type input "31907"
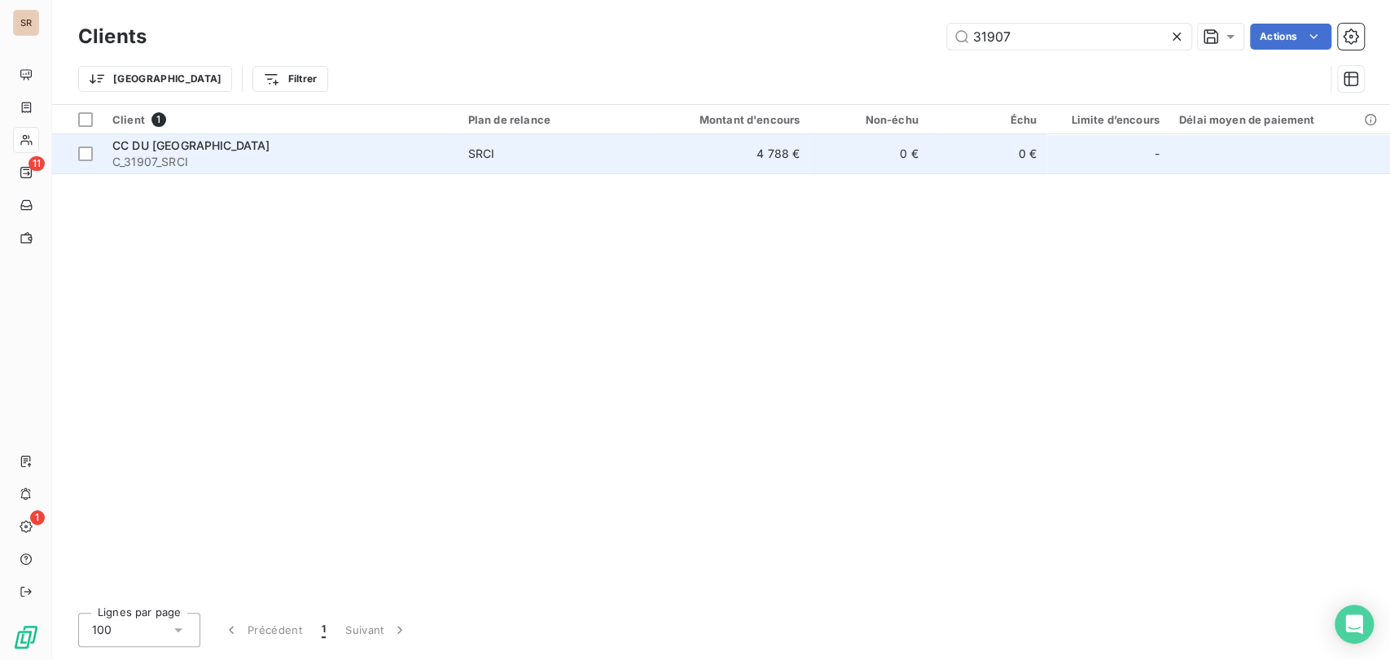
click at [160, 152] on div "CC DU [GEOGRAPHIC_DATA]" at bounding box center [280, 146] width 336 height 16
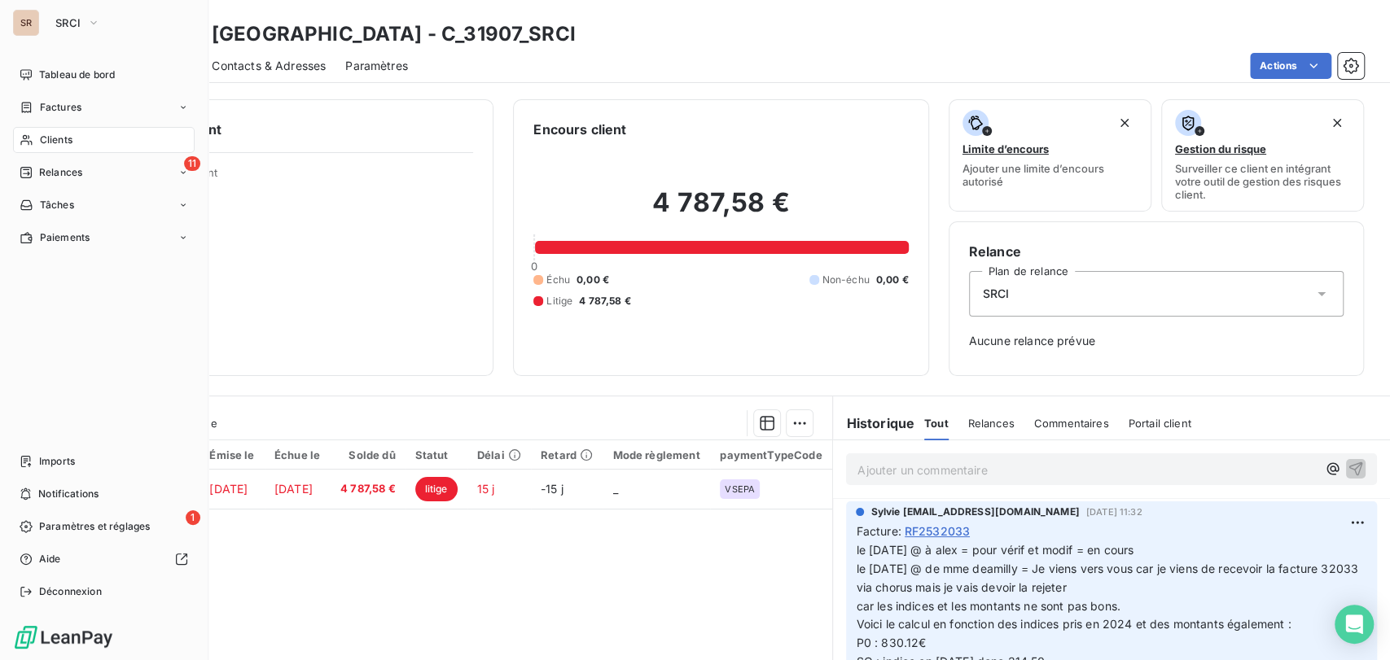
drag, startPoint x: 64, startPoint y: 134, endPoint x: 139, endPoint y: 145, distance: 75.6
click at [65, 137] on span "Clients" at bounding box center [56, 140] width 33 height 15
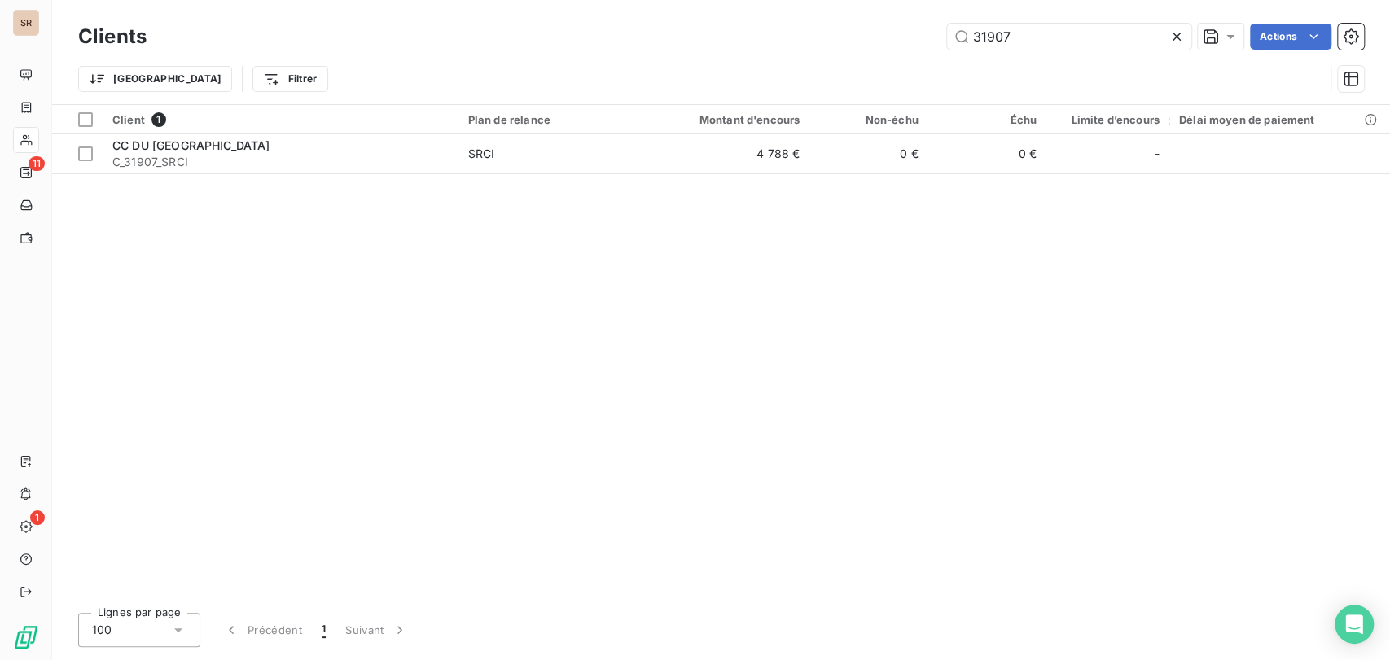
drag, startPoint x: 1011, startPoint y: 36, endPoint x: 940, endPoint y: 28, distance: 71.3
click at [947, 29] on input "31907" at bounding box center [1069, 37] width 244 height 26
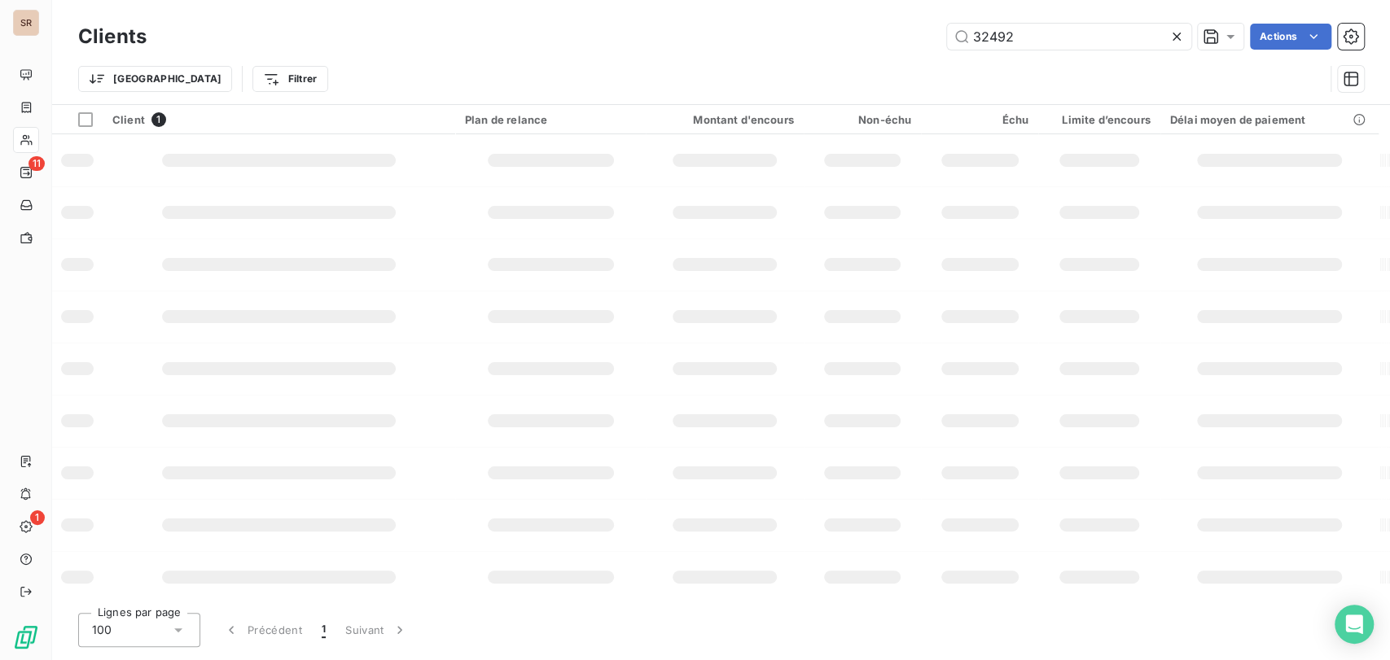
type input "32492"
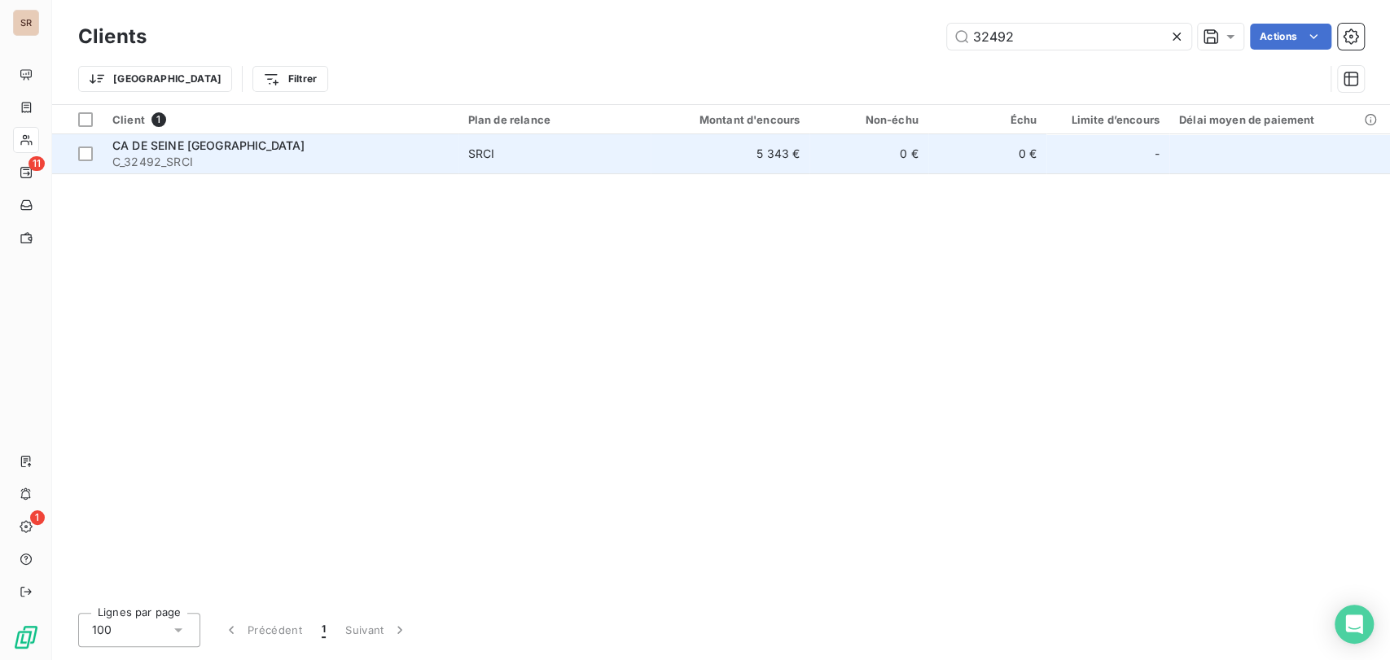
click at [159, 142] on span "CA DE SEINE [GEOGRAPHIC_DATA]" at bounding box center [208, 145] width 192 height 14
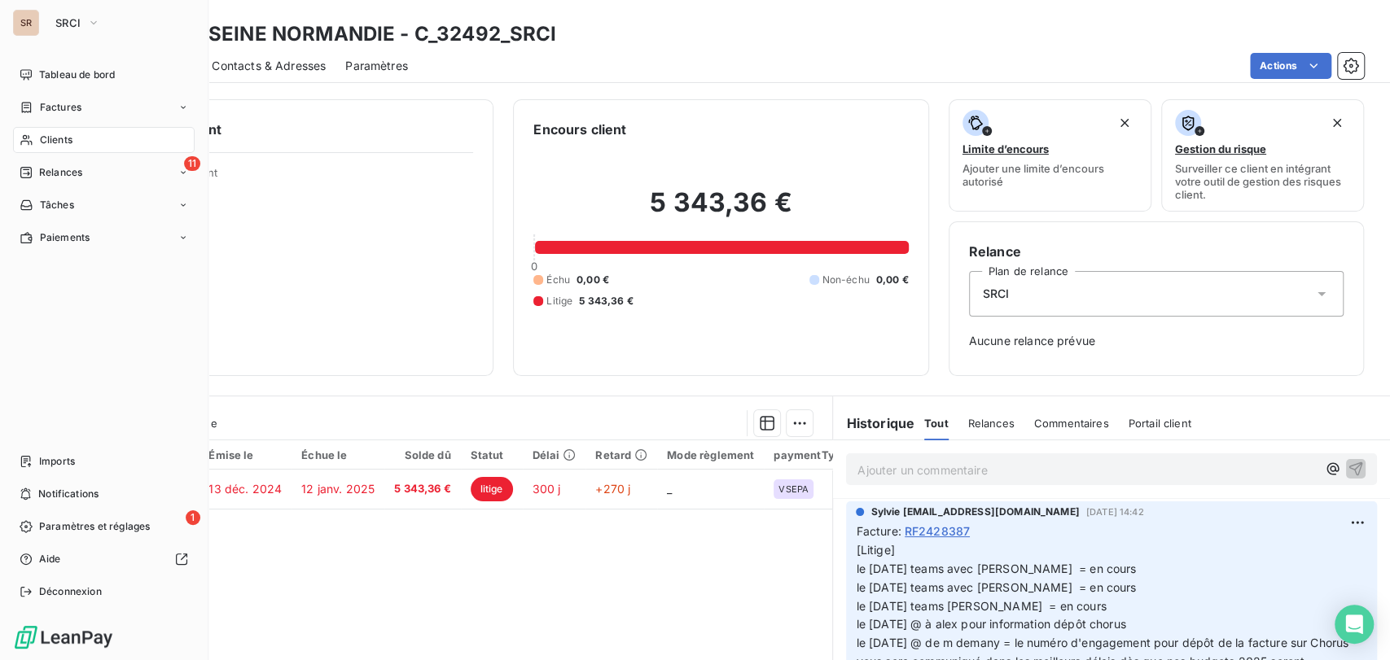
click at [50, 142] on span "Clients" at bounding box center [56, 140] width 33 height 15
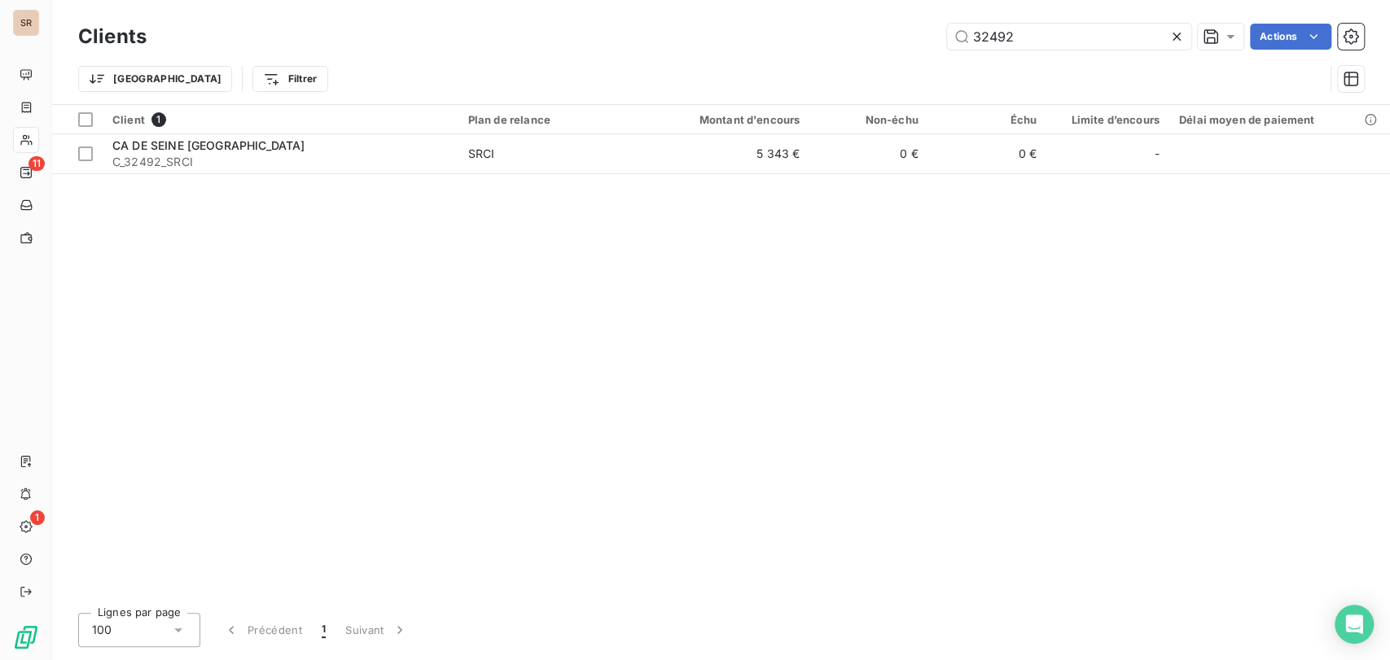
drag, startPoint x: 1031, startPoint y: 34, endPoint x: 927, endPoint y: 34, distance: 103.4
click at [930, 34] on div "32492 Actions" at bounding box center [765, 37] width 1198 height 26
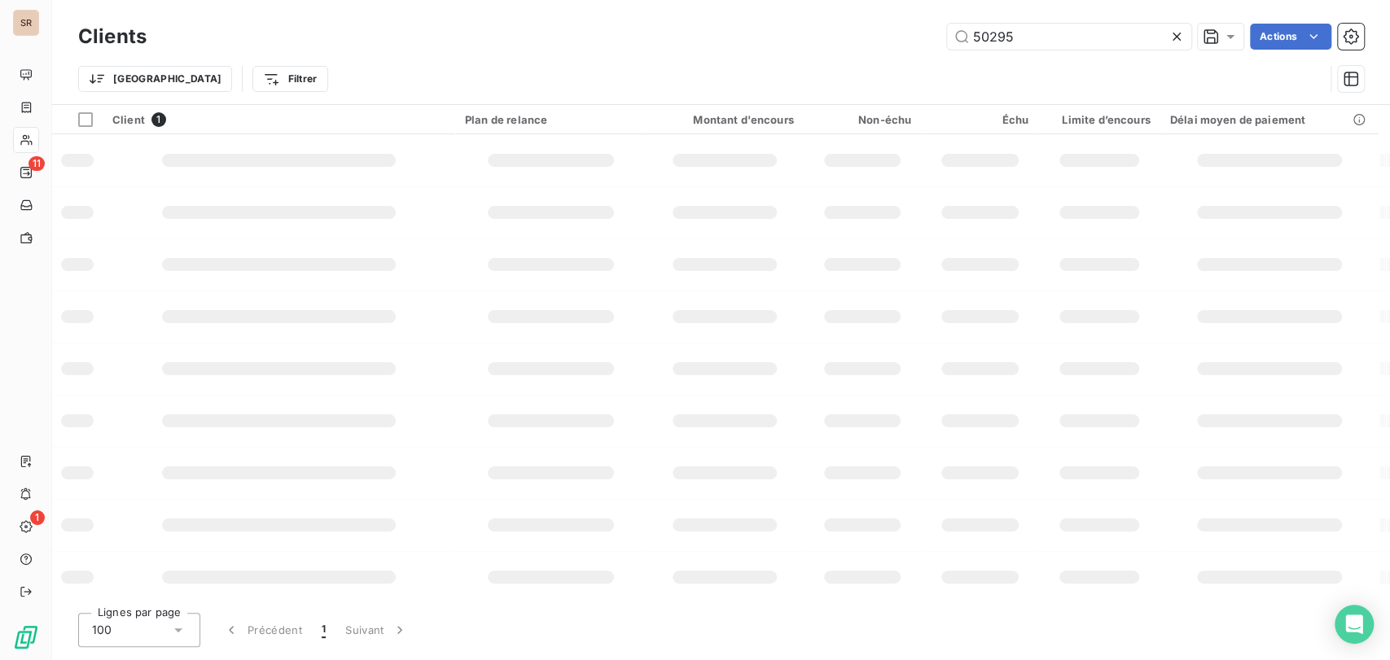
type input "50295"
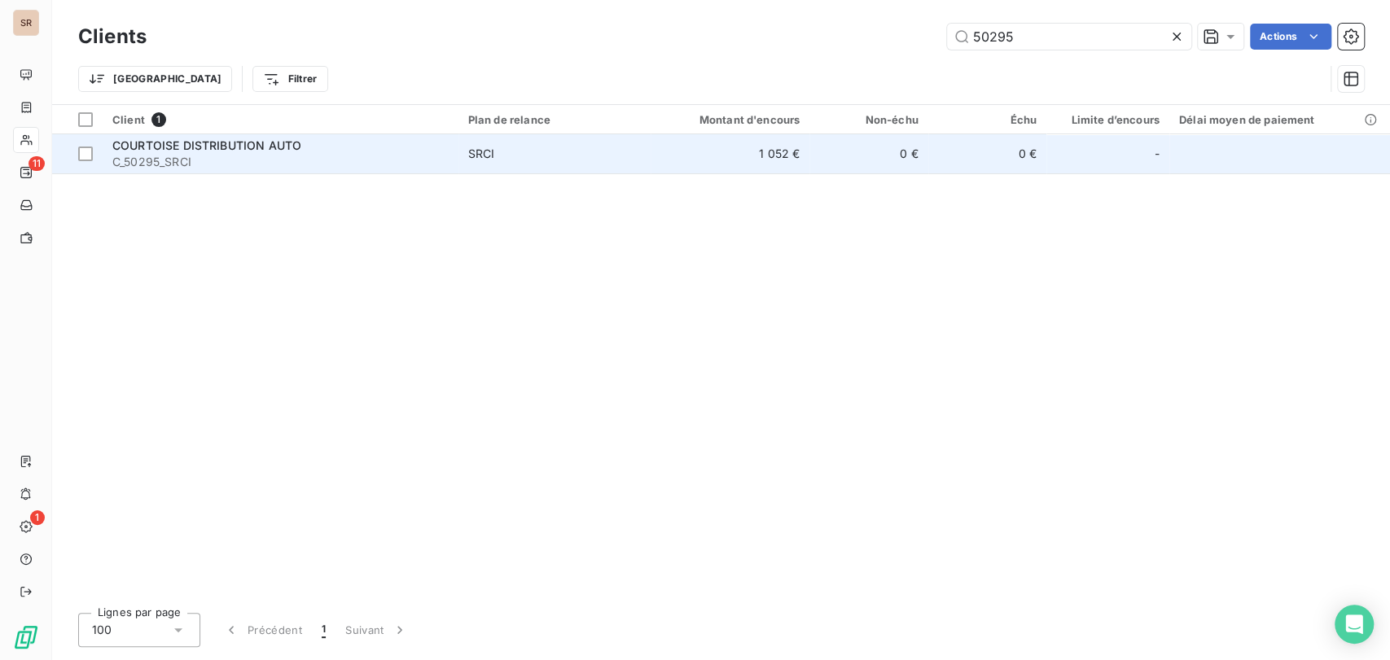
click at [174, 147] on span "COURTOISE DISTRIBUTION AUTO" at bounding box center [206, 145] width 189 height 14
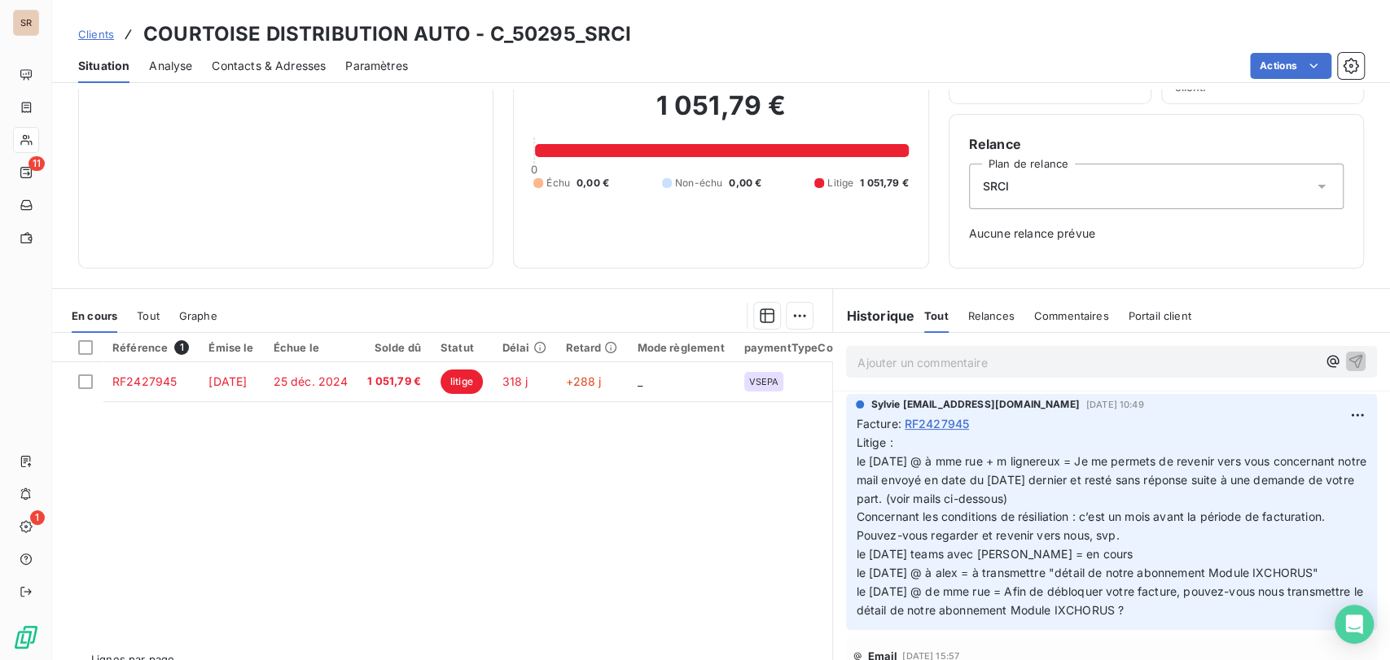
scroll to position [115, 0]
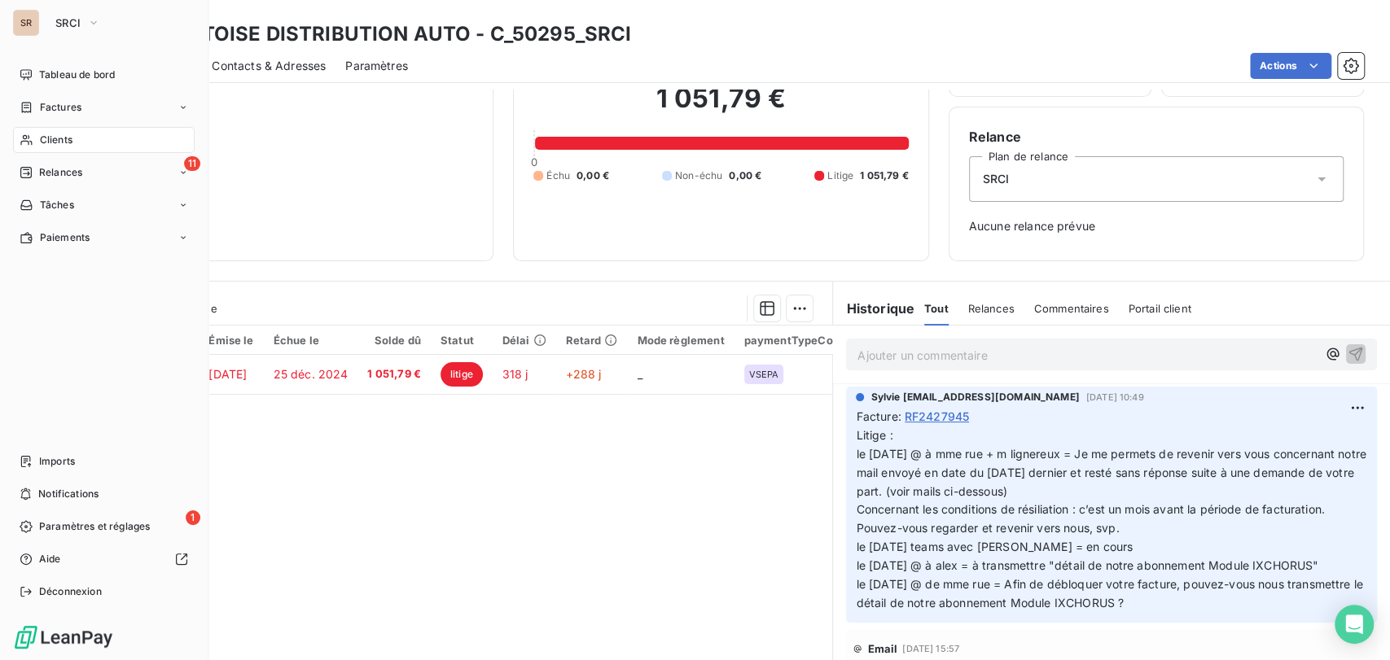
click at [46, 143] on span "Clients" at bounding box center [56, 140] width 33 height 15
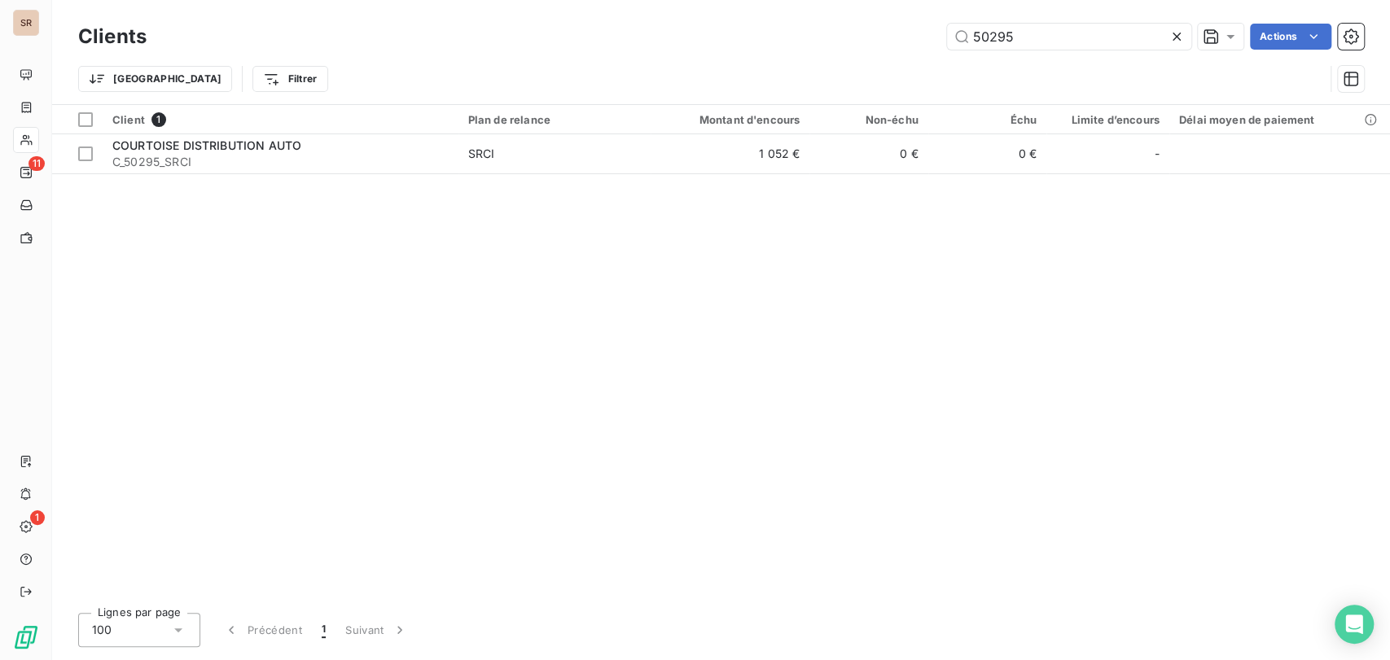
drag, startPoint x: 1075, startPoint y: 35, endPoint x: 876, endPoint y: 31, distance: 198.7
click at [876, 31] on div "50295 Actions" at bounding box center [765, 37] width 1198 height 26
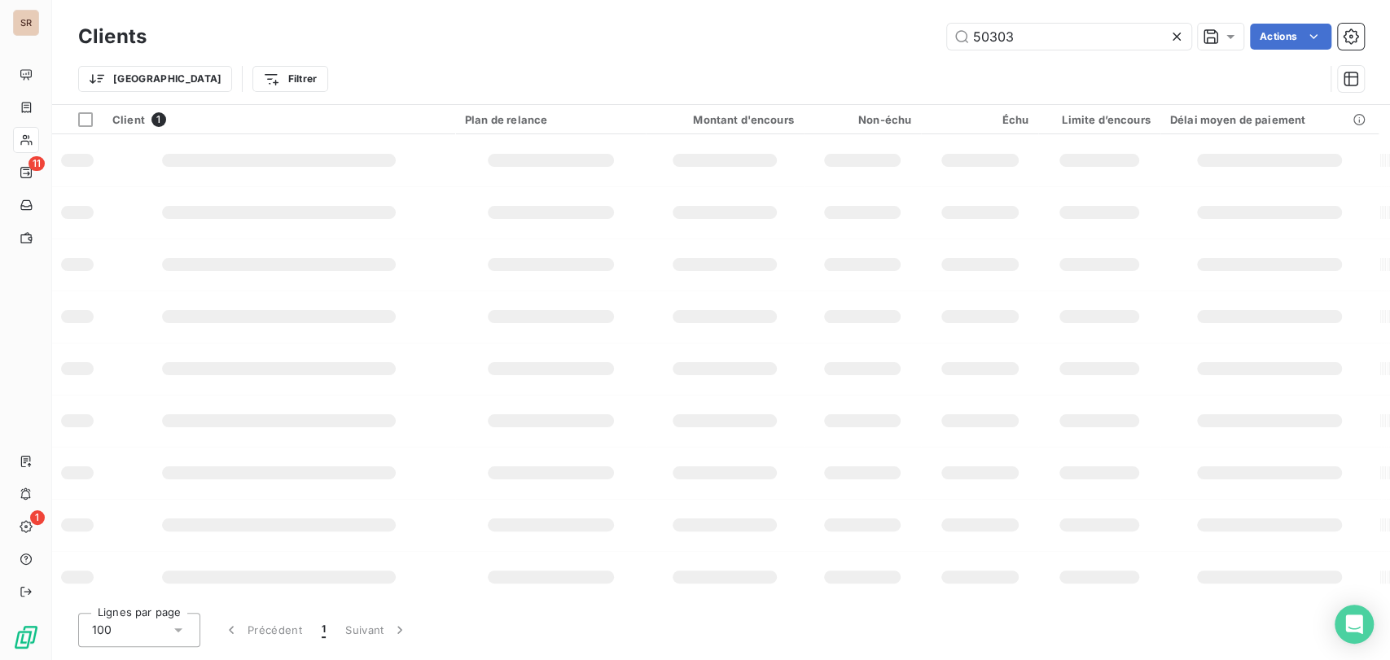
type input "50303"
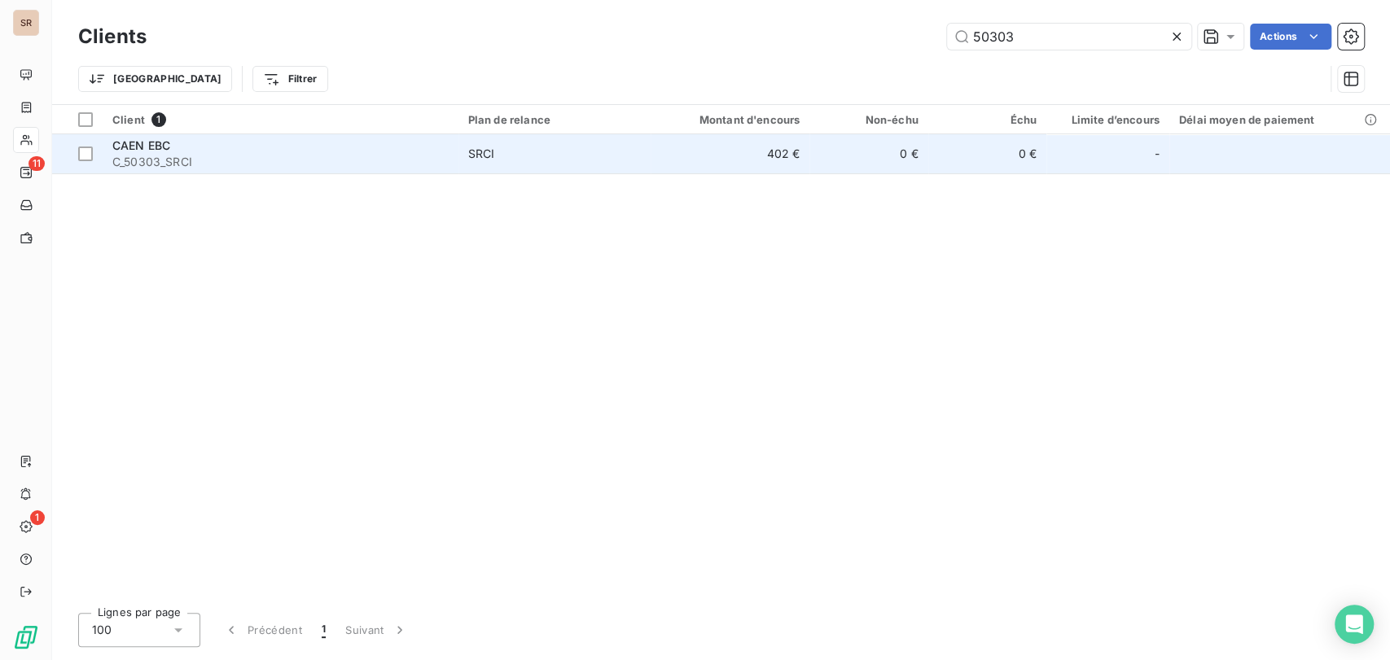
click at [129, 156] on span "C_50303_SRCI" at bounding box center [280, 162] width 336 height 16
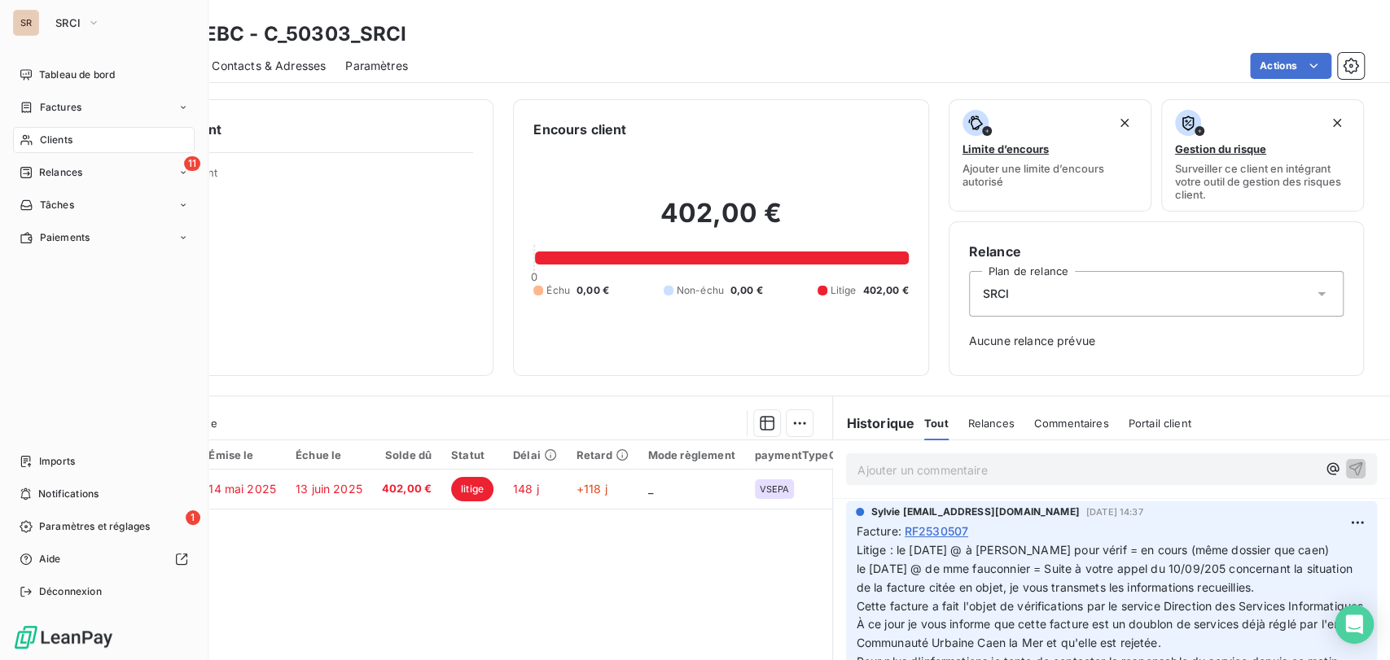
click at [65, 142] on span "Clients" at bounding box center [56, 140] width 33 height 15
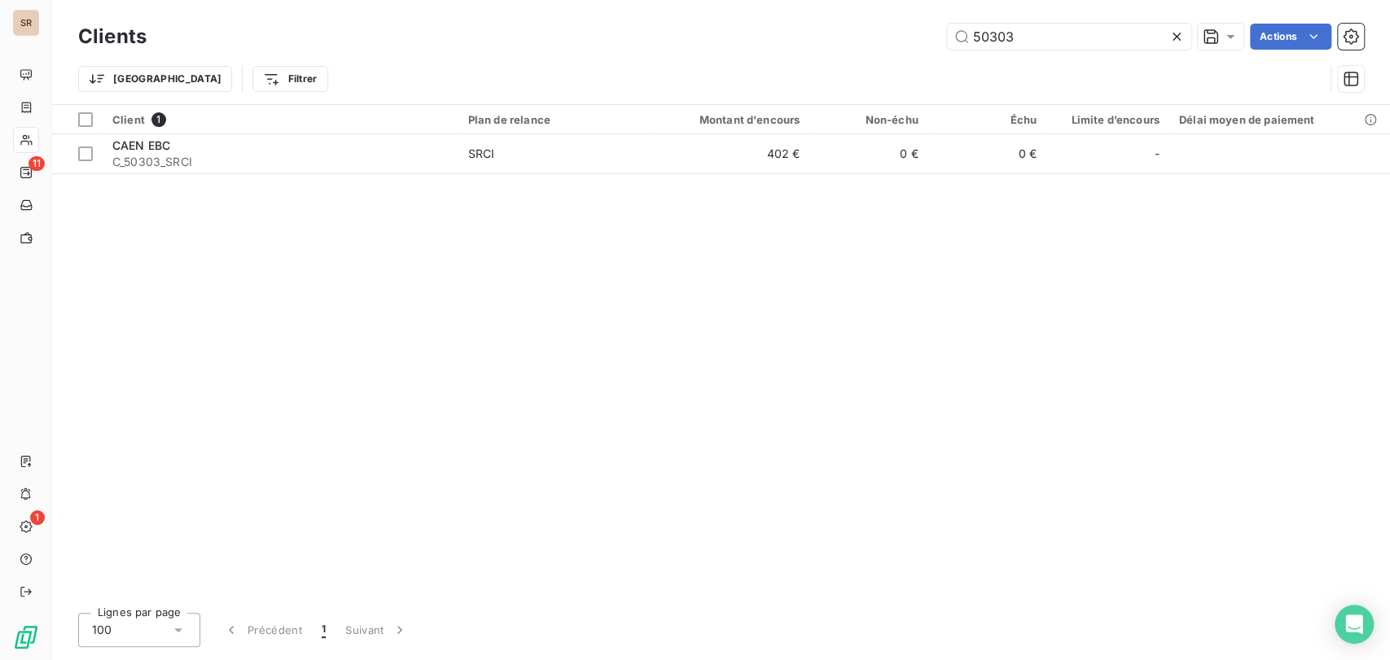
drag, startPoint x: 1030, startPoint y: 41, endPoint x: 873, endPoint y: 46, distance: 157.2
click at [879, 46] on div "50303 Actions" at bounding box center [765, 37] width 1198 height 26
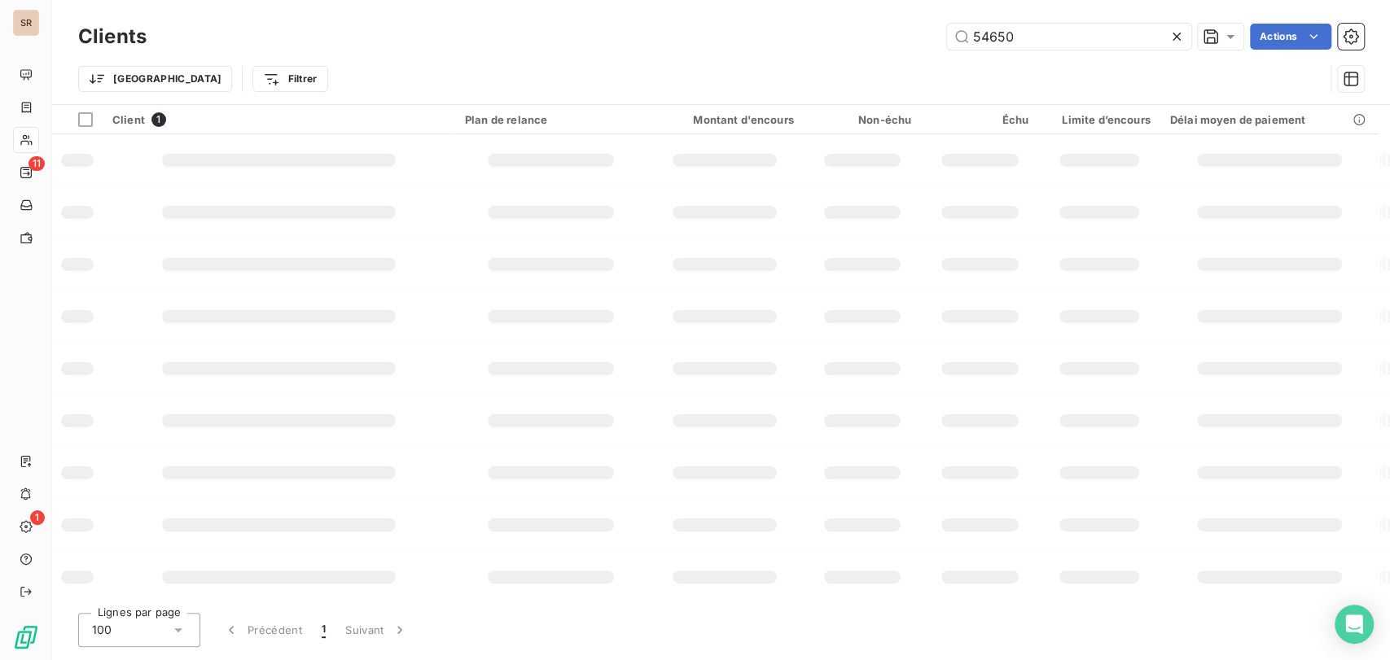
type input "54650"
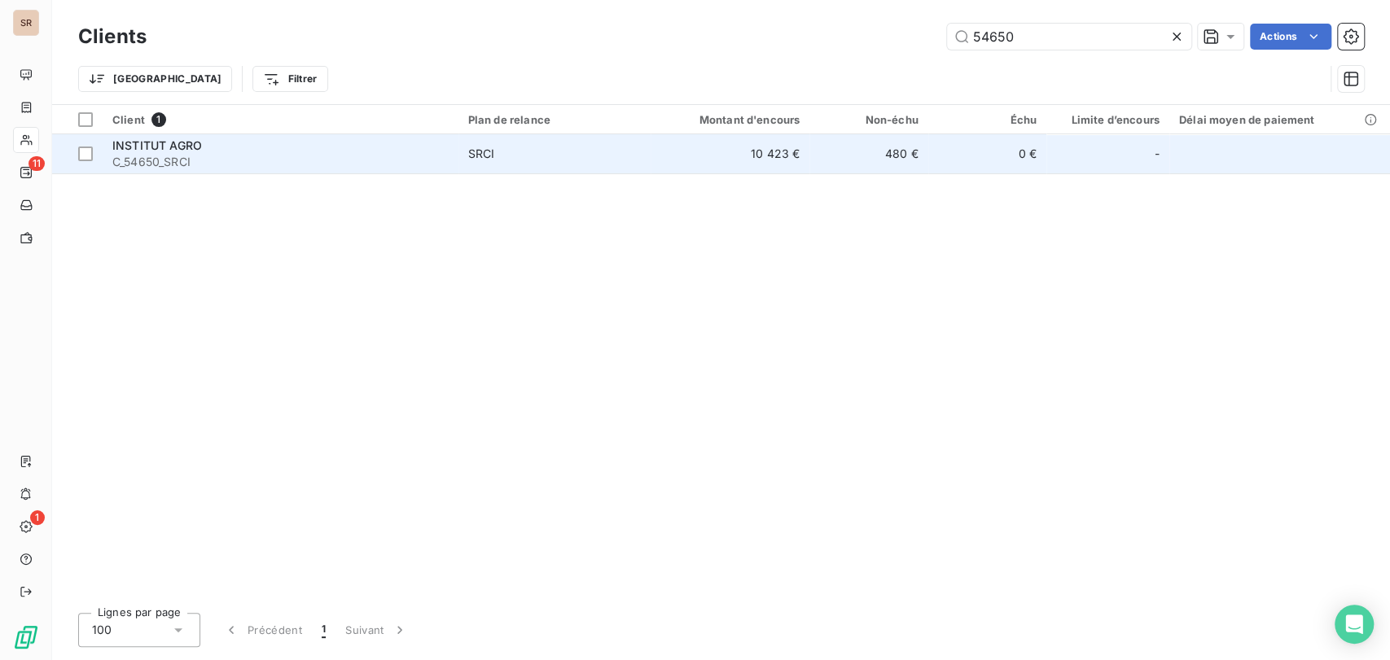
click at [129, 156] on span "C_54650_SRCI" at bounding box center [280, 162] width 336 height 16
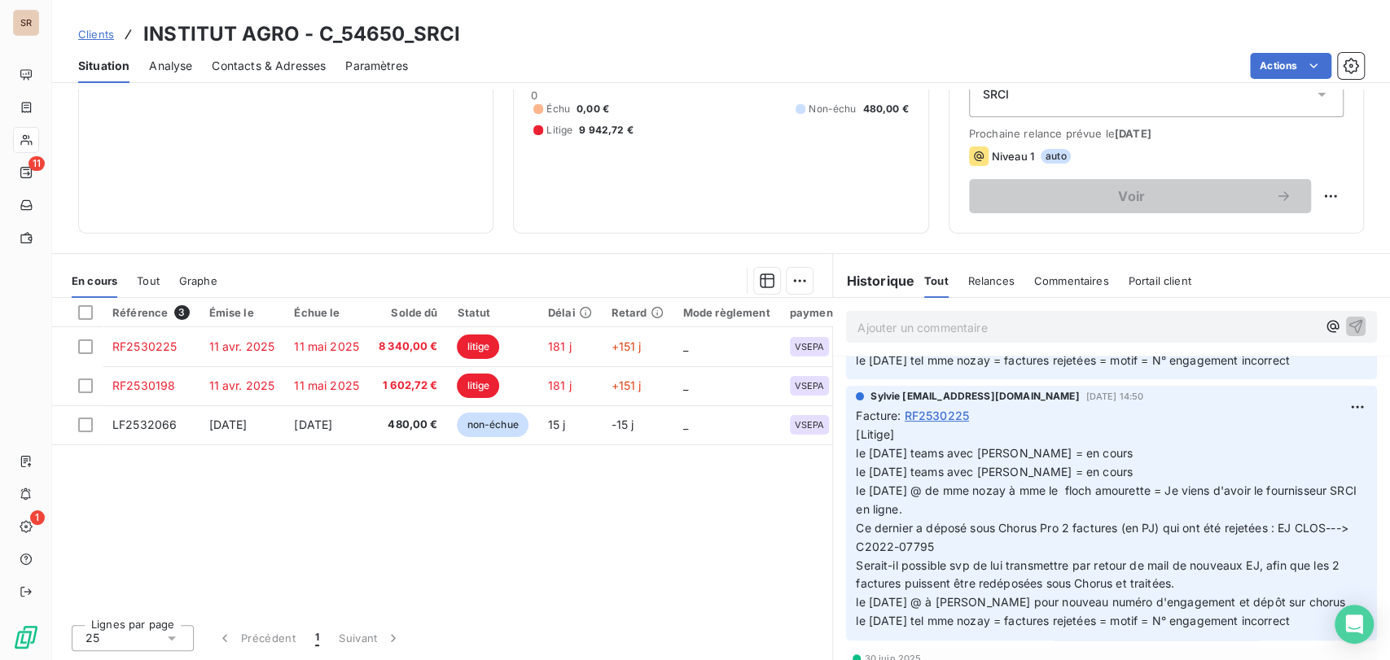
scroll to position [271, 0]
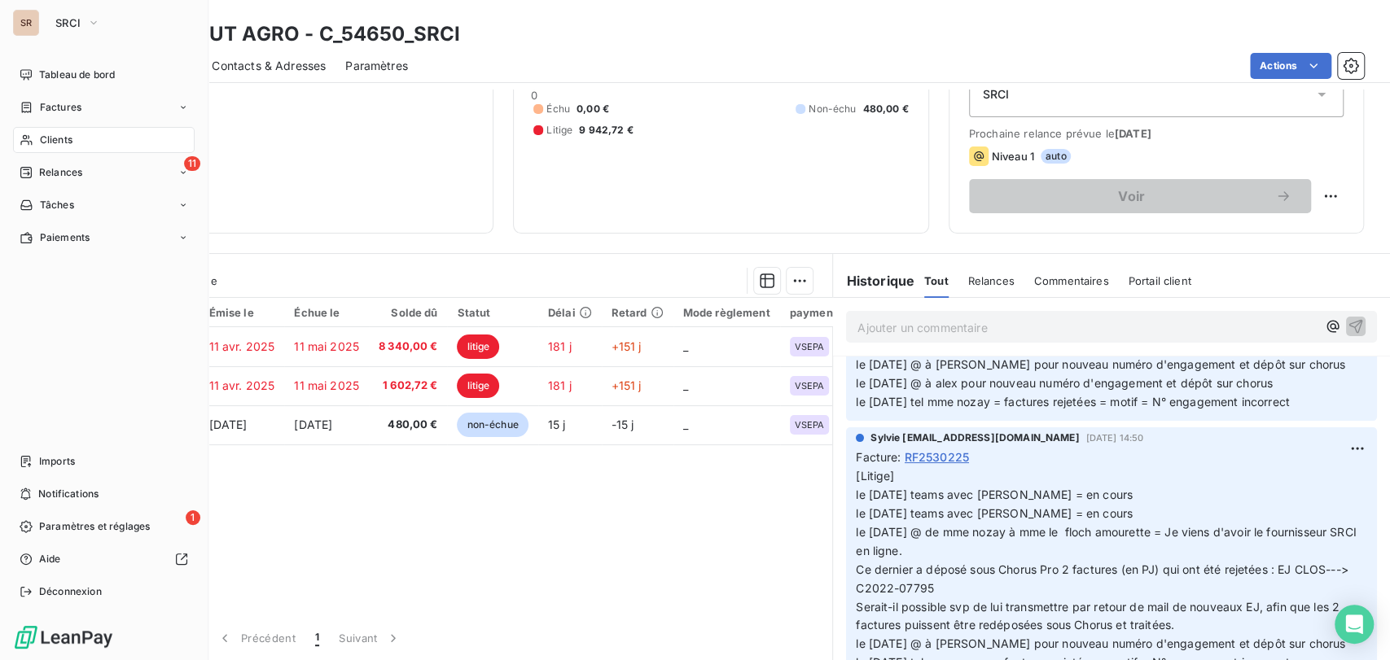
click at [35, 139] on div "Clients" at bounding box center [104, 140] width 182 height 26
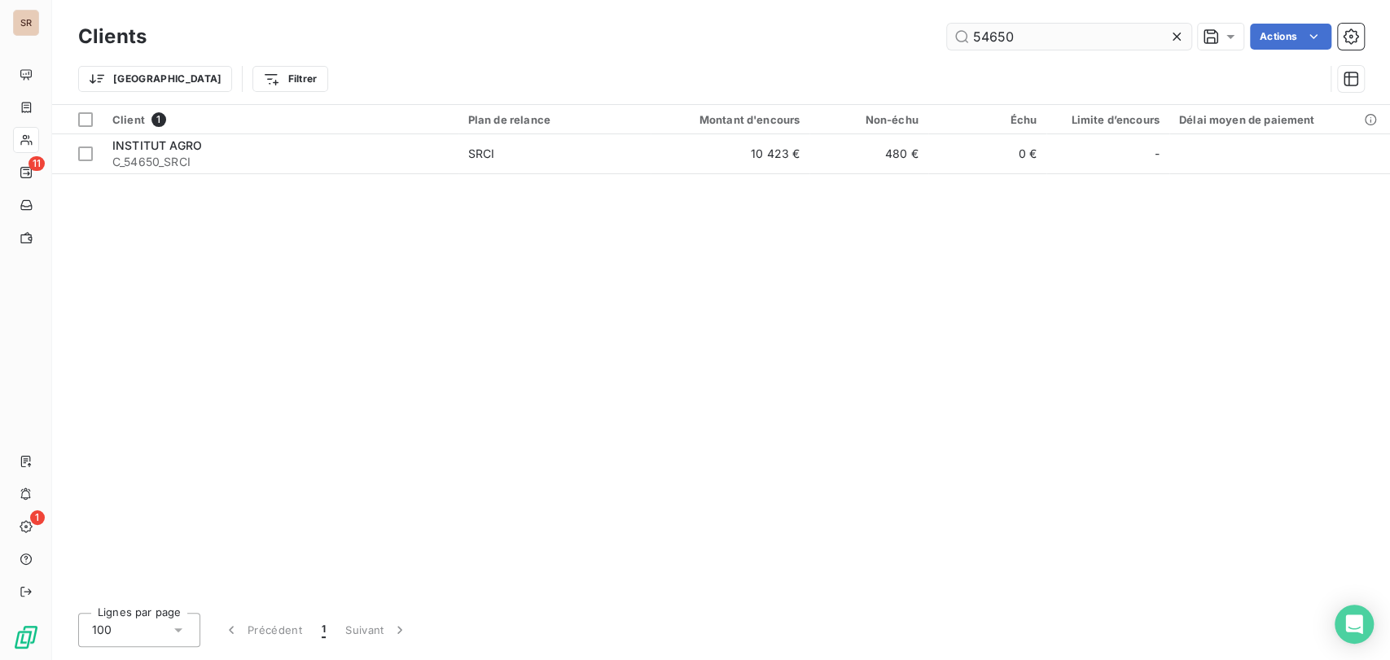
drag, startPoint x: 1016, startPoint y: 34, endPoint x: 946, endPoint y: 35, distance: 70.0
click at [947, 35] on input "54650" at bounding box center [1069, 37] width 244 height 26
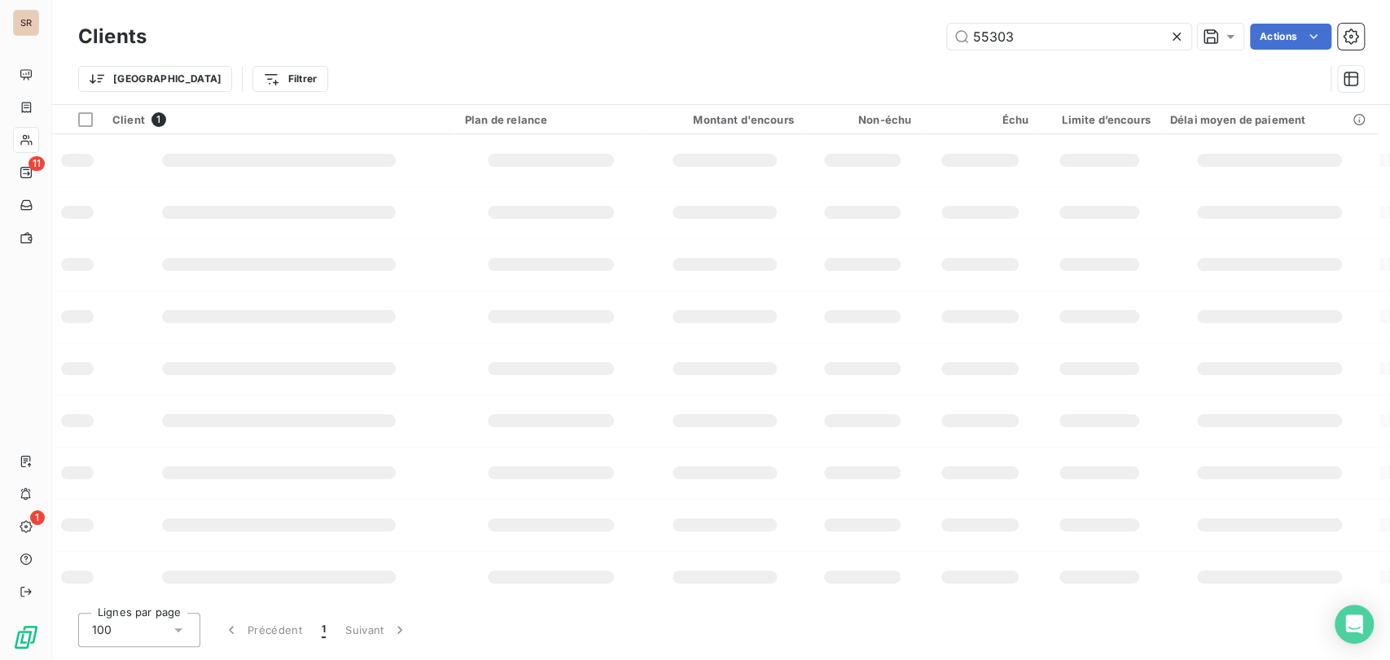
type input "55303"
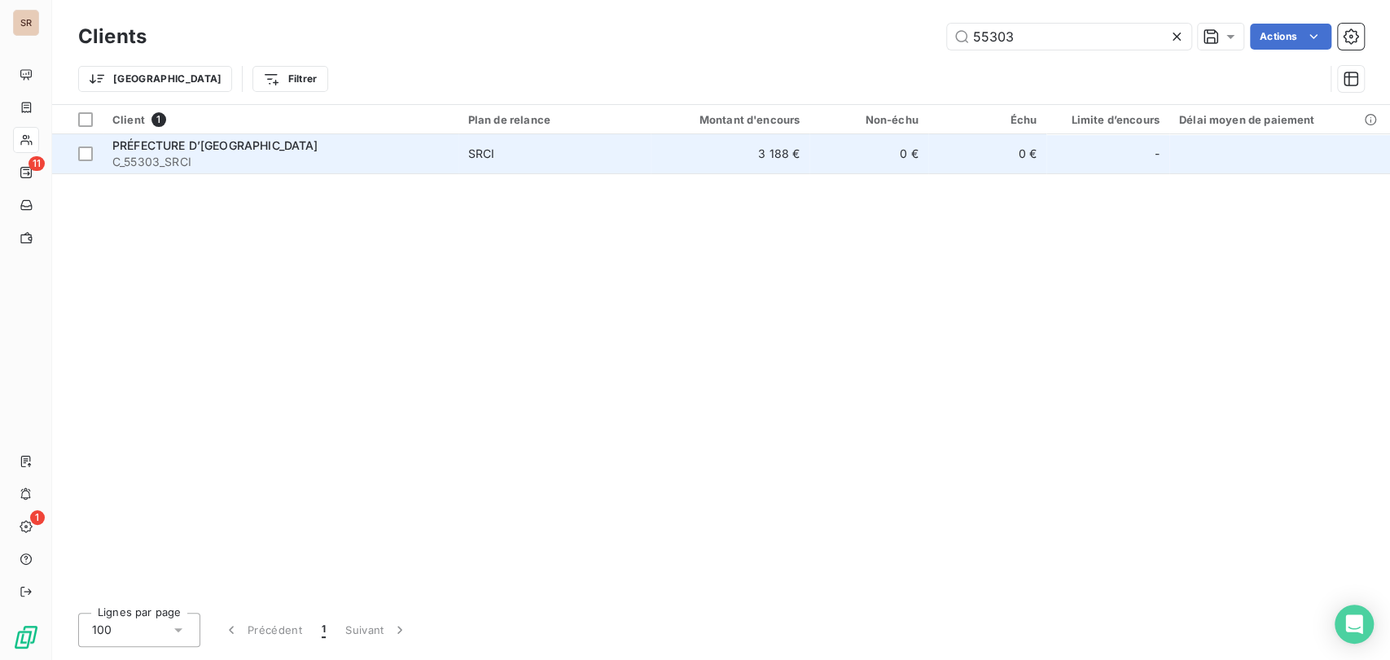
click at [185, 142] on span "PRÉFECTURE D’[GEOGRAPHIC_DATA]" at bounding box center [215, 145] width 206 height 14
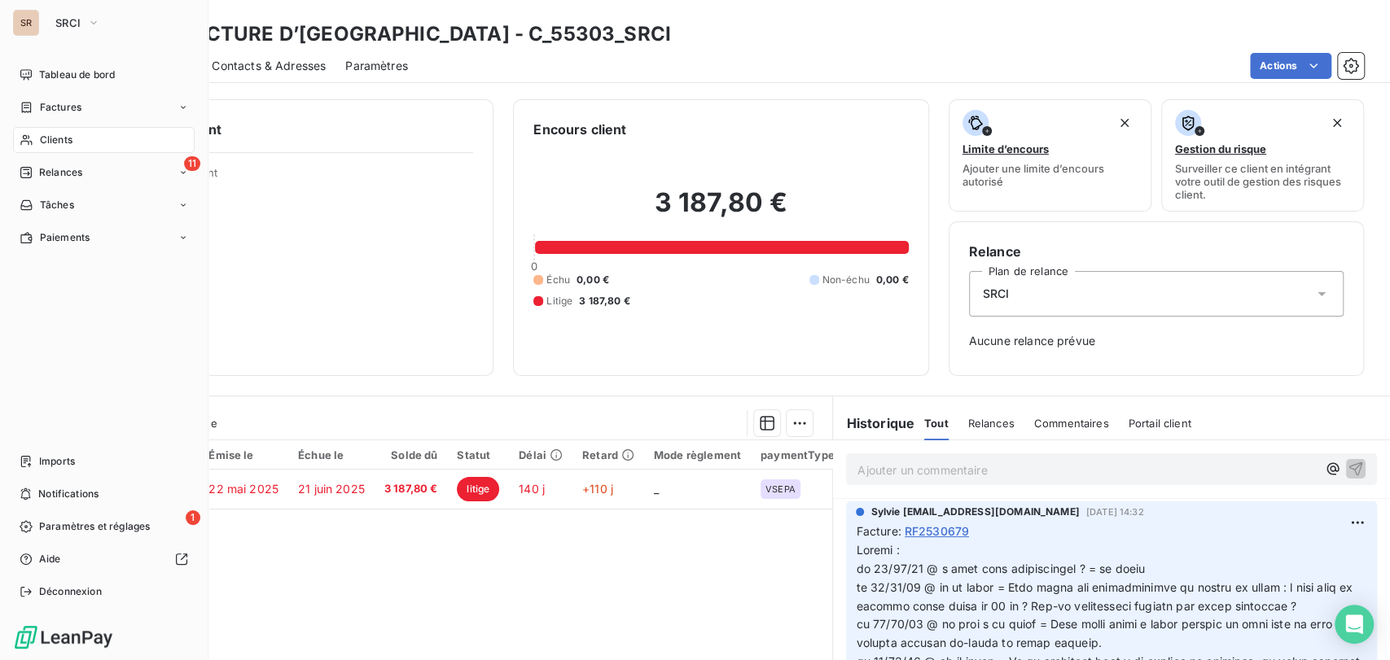
click at [50, 138] on span "Clients" at bounding box center [56, 140] width 33 height 15
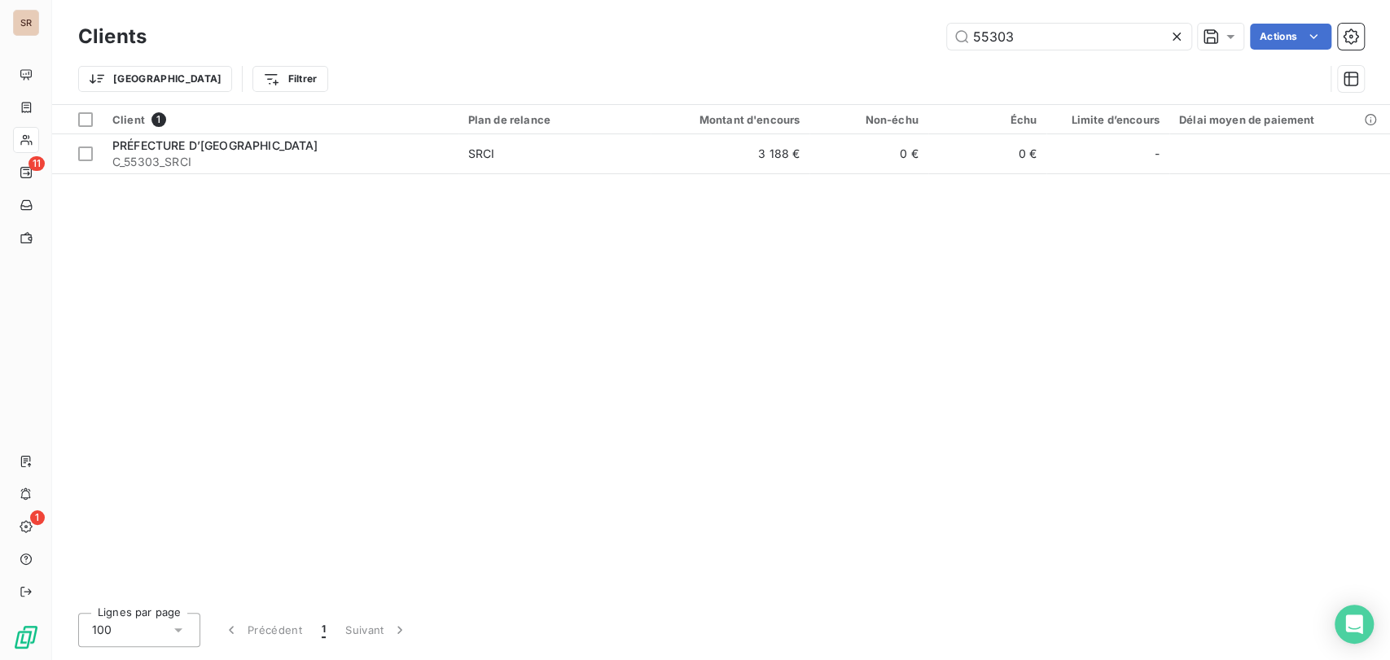
drag, startPoint x: 1027, startPoint y: 32, endPoint x: 884, endPoint y: 31, distance: 143.3
click at [887, 33] on div "55303 Actions" at bounding box center [765, 37] width 1198 height 26
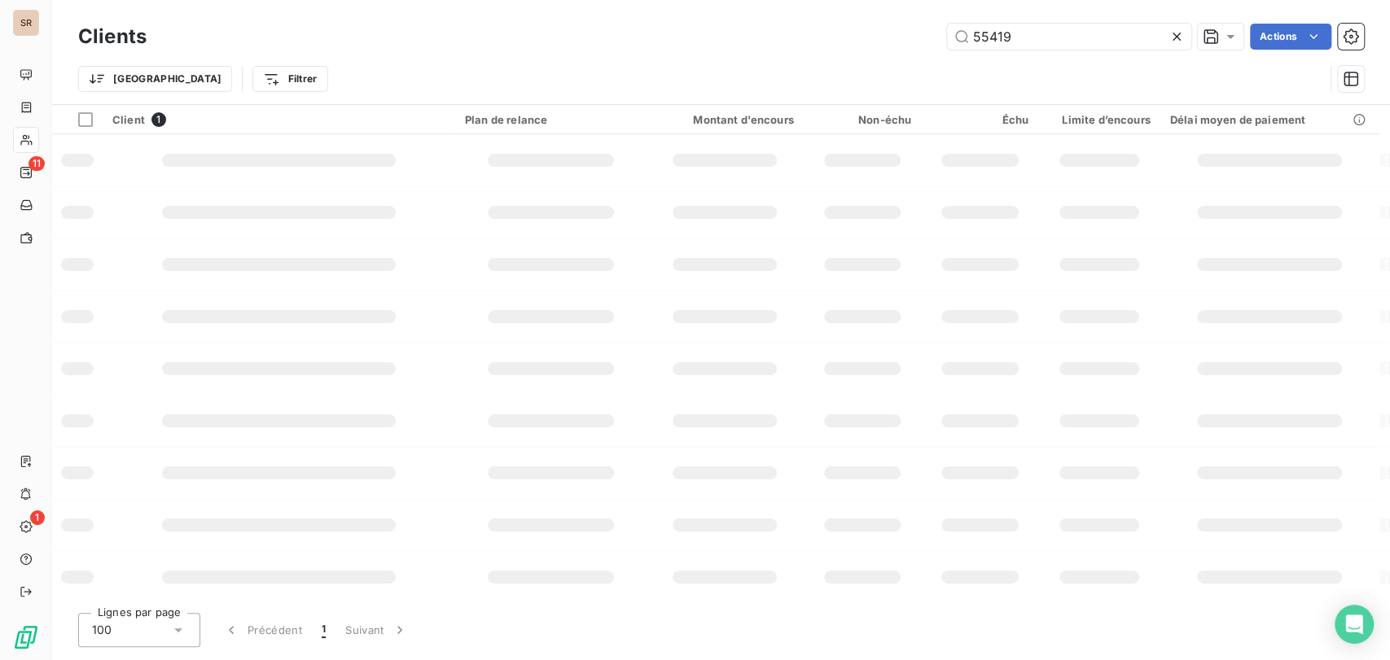
type input "55419"
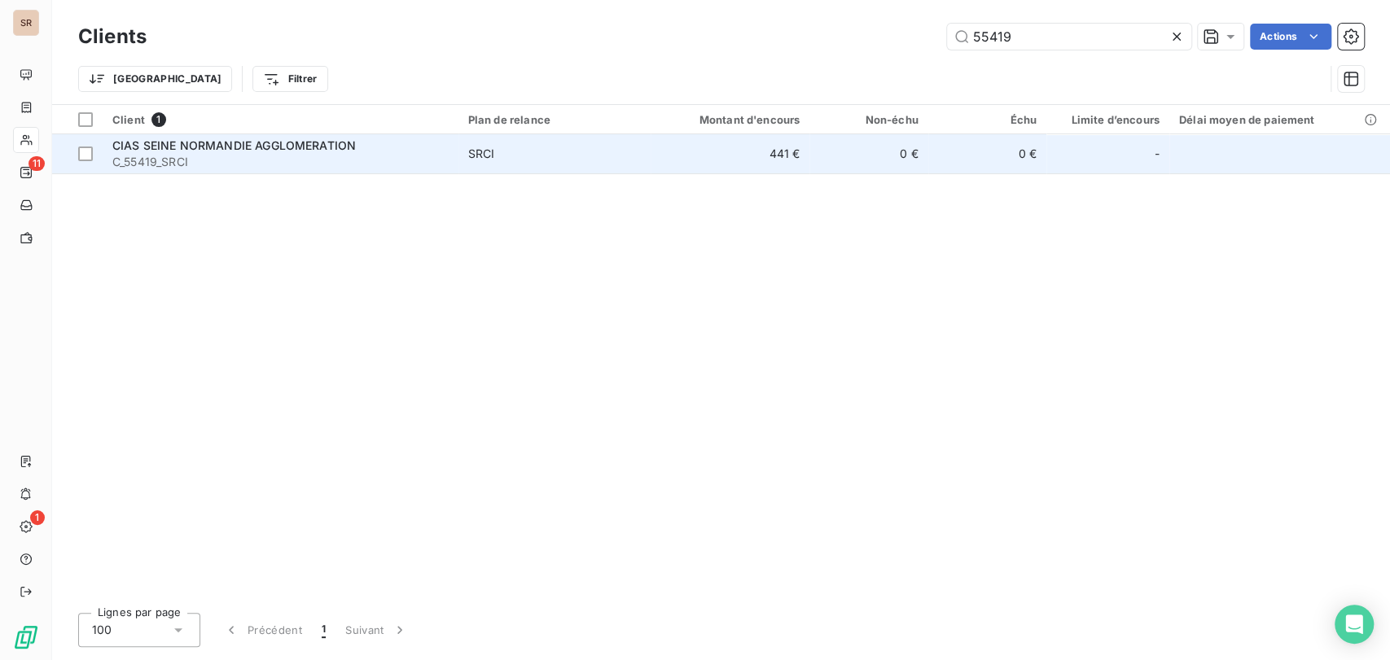
click at [169, 145] on span "CIAS SEINE NORMANDIE AGGLOMERATION" at bounding box center [233, 145] width 243 height 14
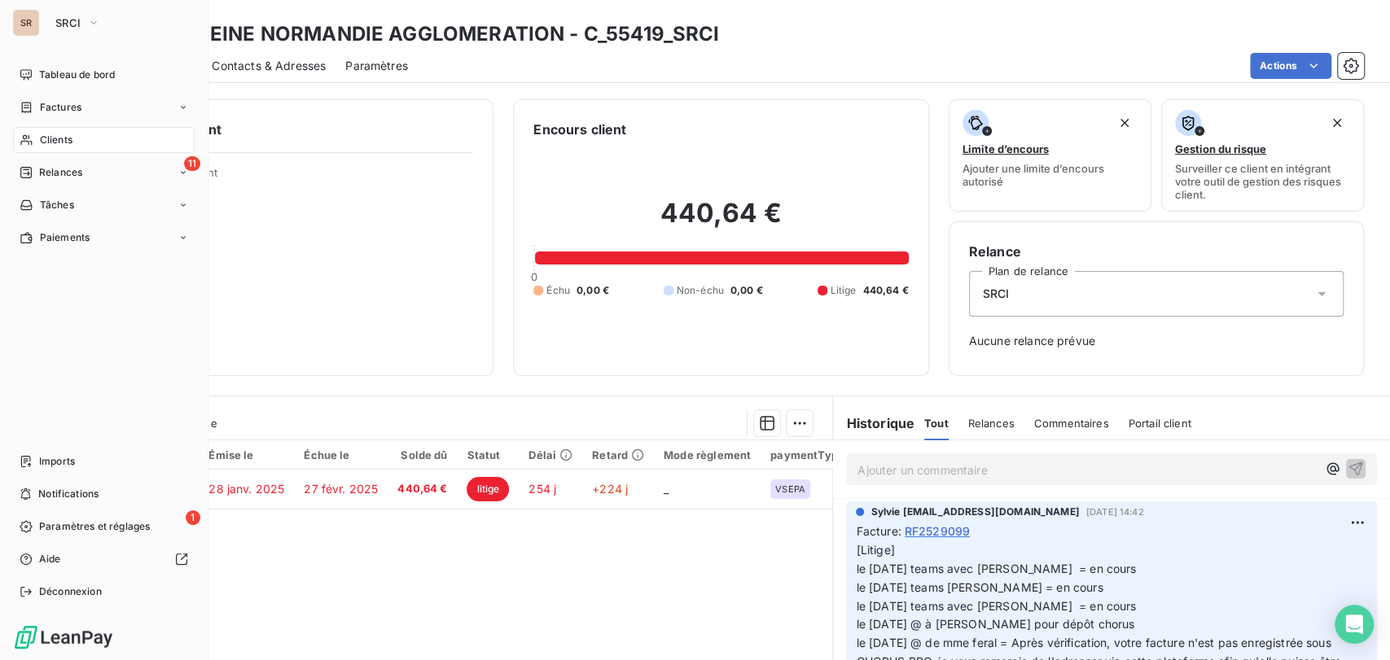
click at [46, 134] on span "Clients" at bounding box center [56, 140] width 33 height 15
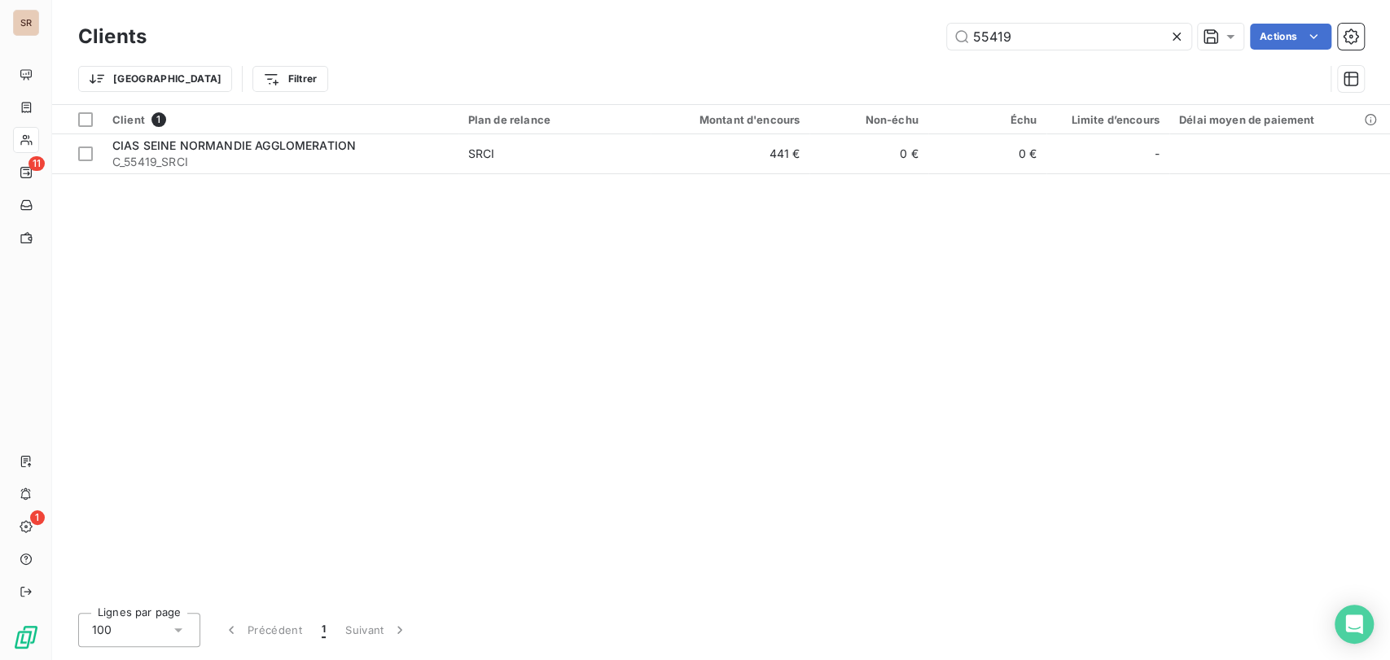
drag, startPoint x: 1044, startPoint y: 37, endPoint x: 922, endPoint y: 41, distance: 122.2
click at [922, 41] on div "55419 Actions" at bounding box center [765, 37] width 1198 height 26
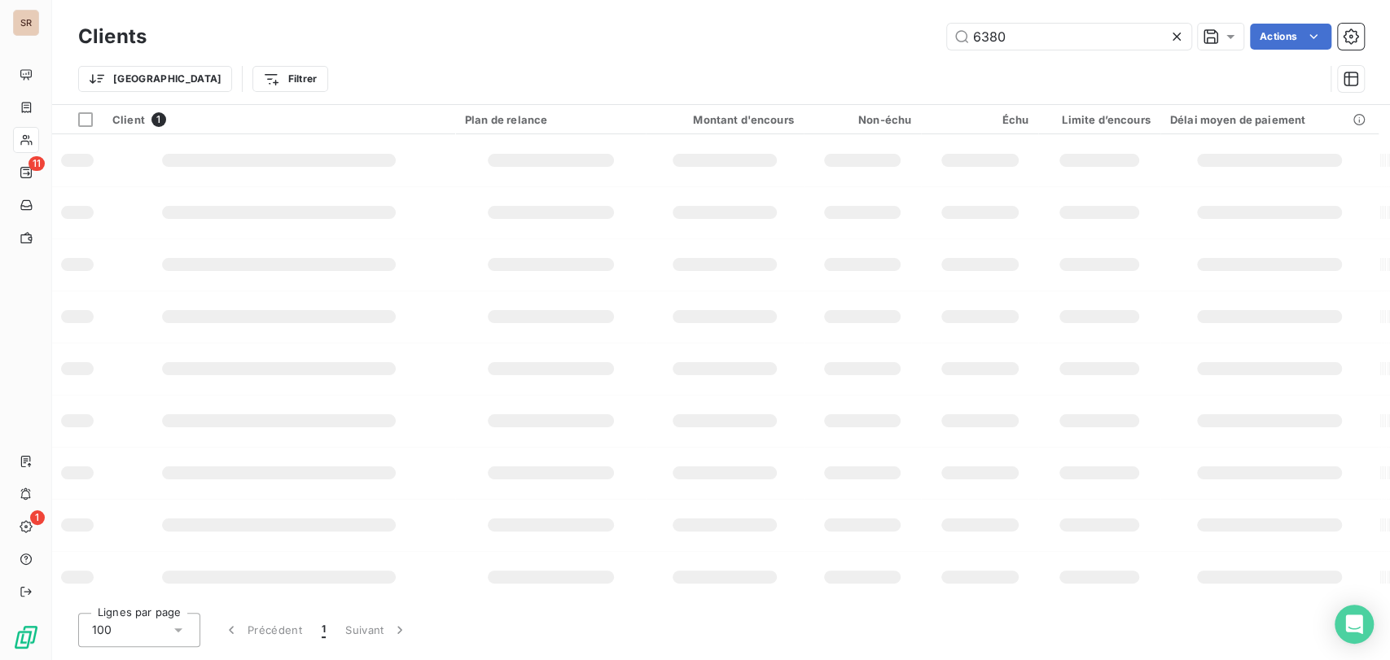
type input "6380"
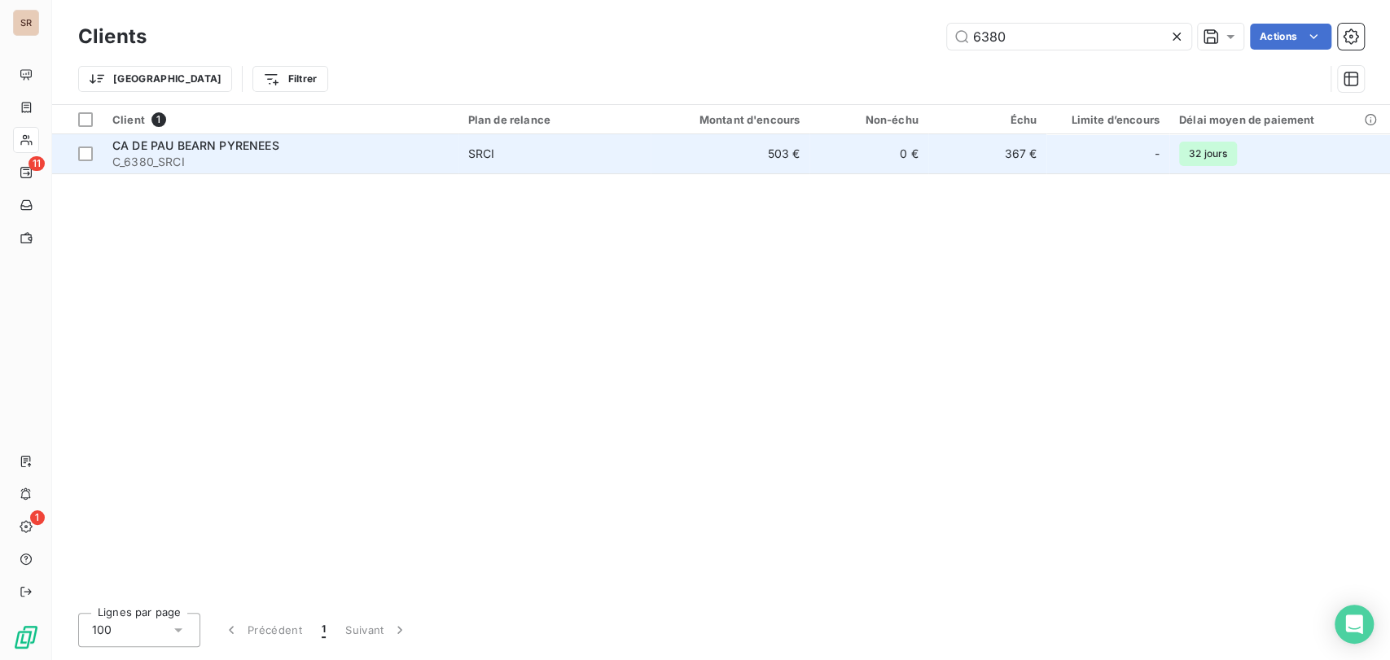
click at [131, 159] on span "C_6380_SRCI" at bounding box center [280, 162] width 336 height 16
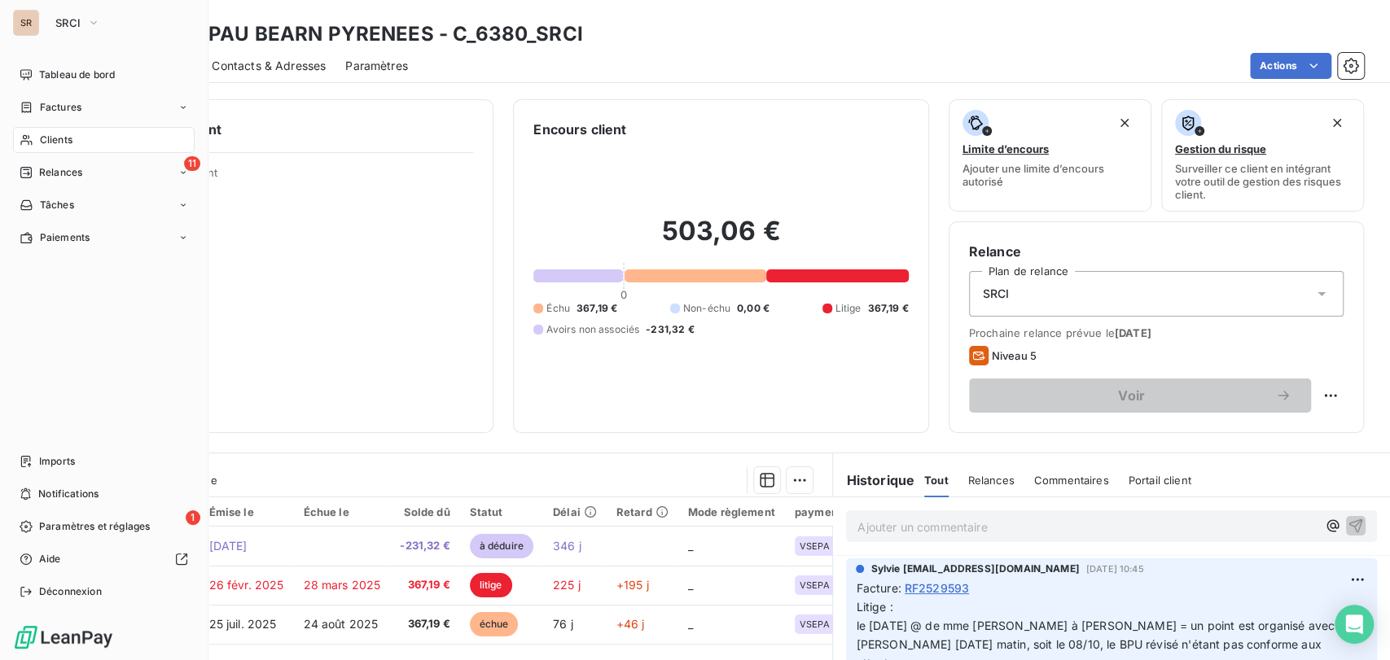
click at [40, 141] on span "Clients" at bounding box center [56, 140] width 33 height 15
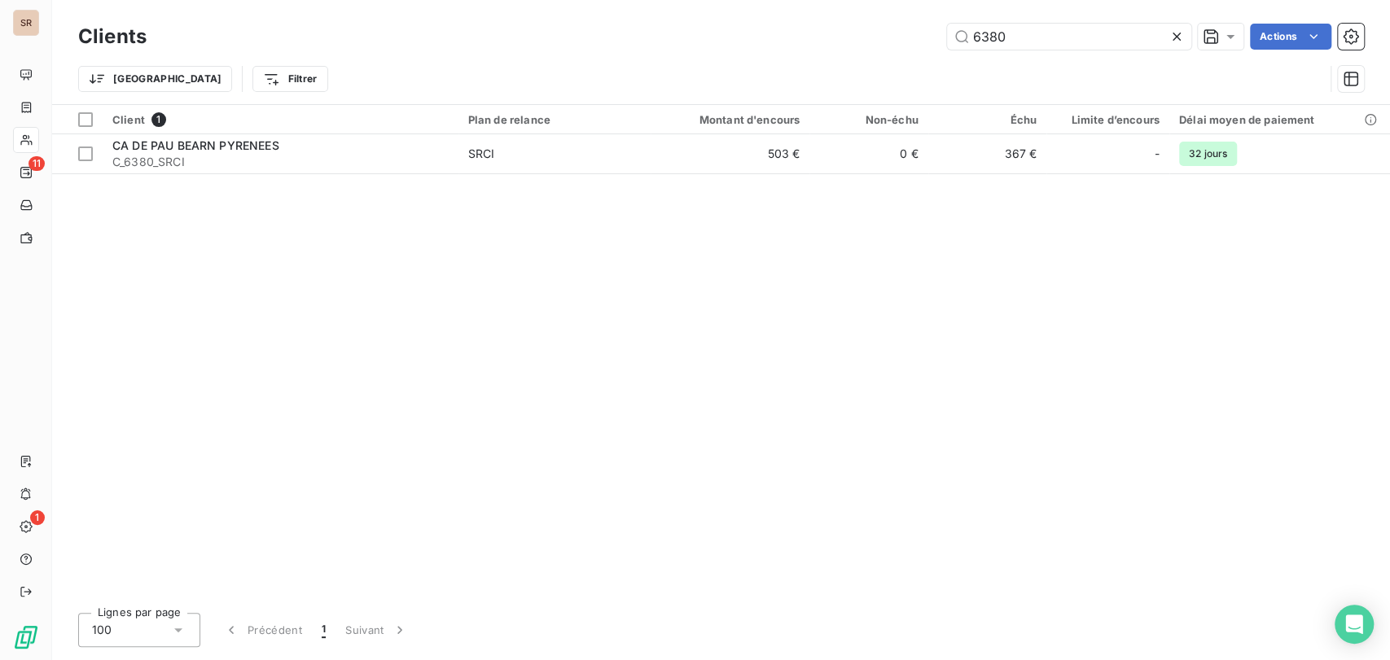
drag, startPoint x: 1005, startPoint y: 35, endPoint x: 938, endPoint y: 42, distance: 67.9
click at [943, 42] on div "6380 Actions" at bounding box center [765, 37] width 1198 height 26
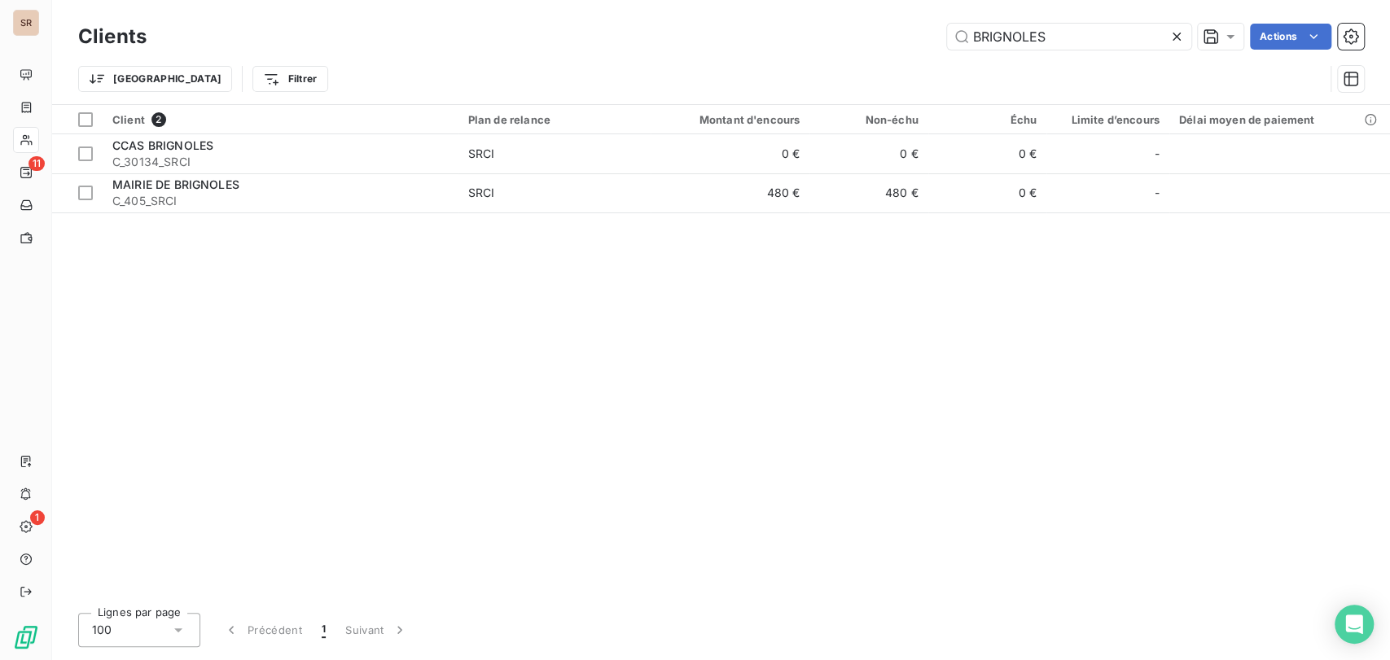
type input "BRIGNOLES"
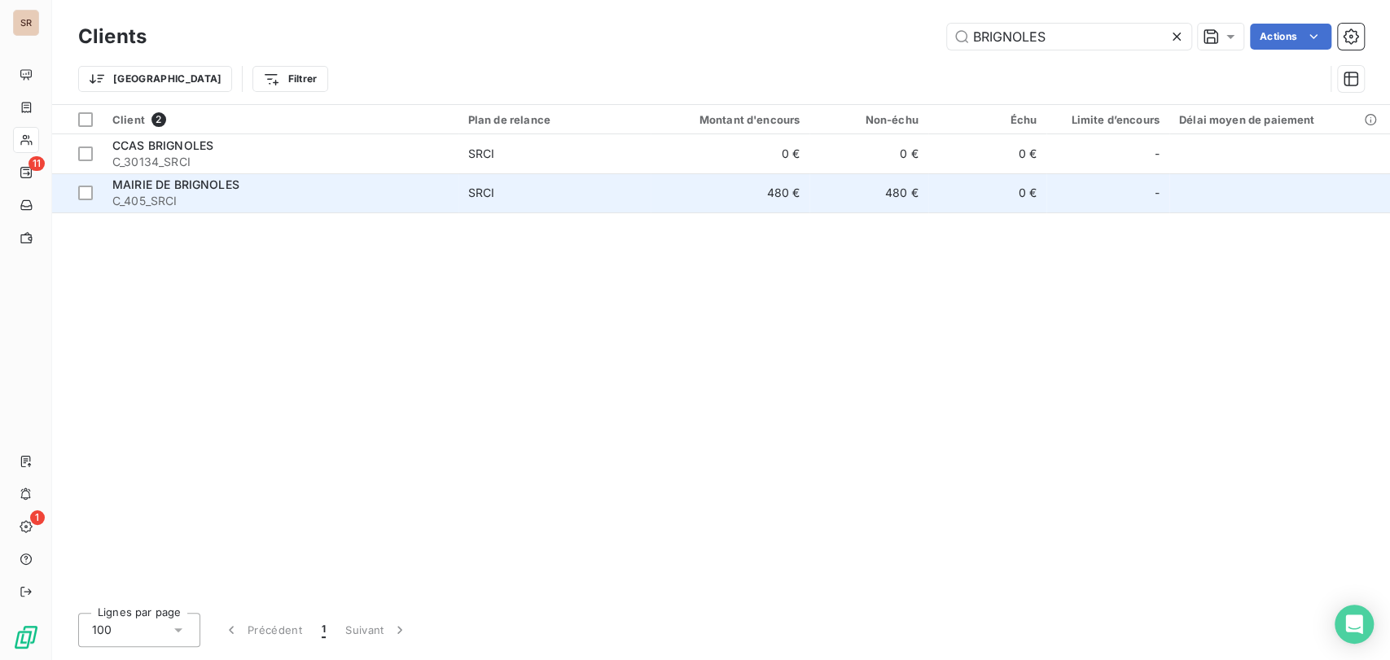
click at [141, 195] on span "C_405_SRCI" at bounding box center [280, 201] width 336 height 16
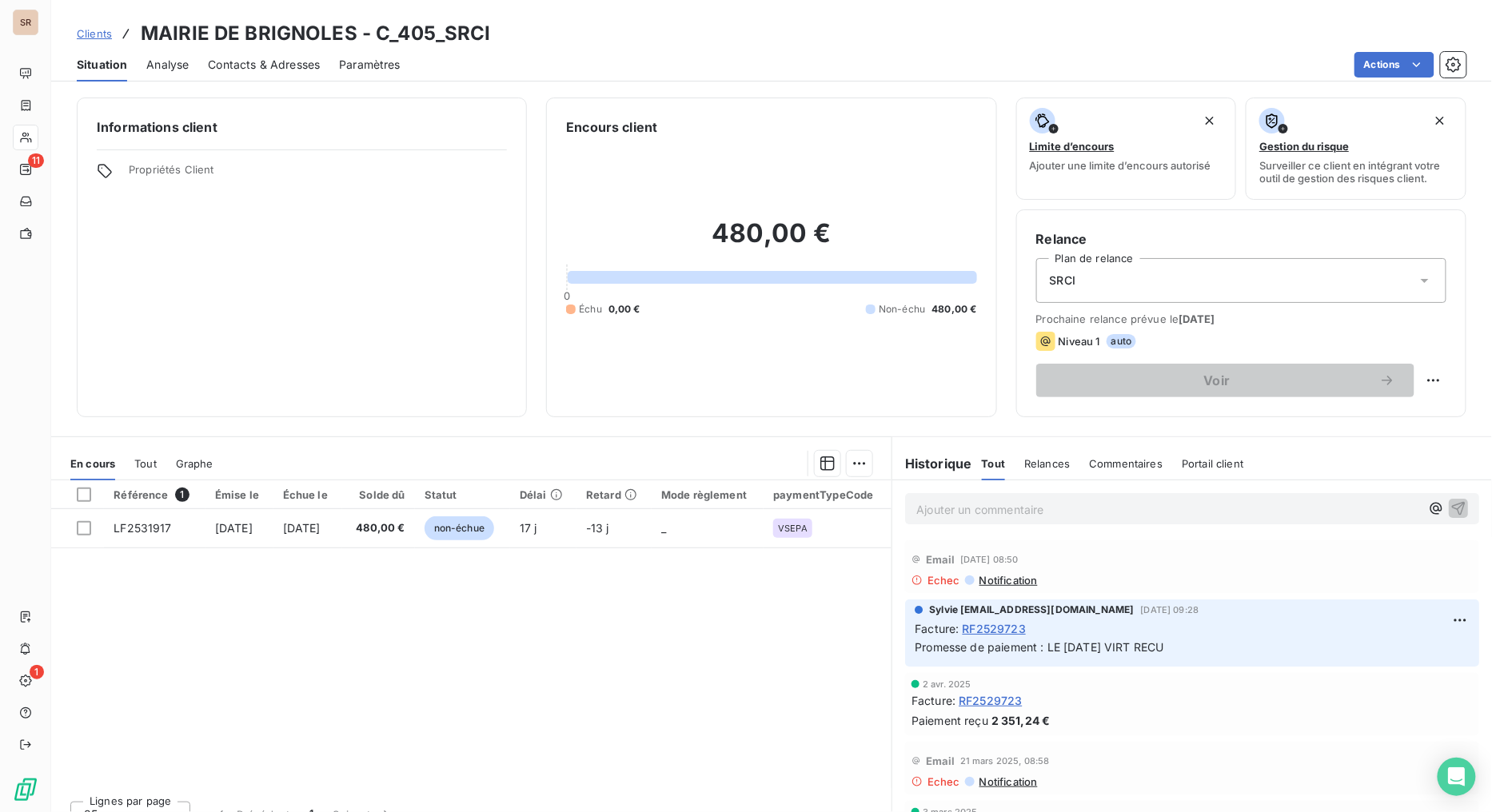
click at [272, 57] on span "Contacts & Adresses" at bounding box center [264, 65] width 112 height 16
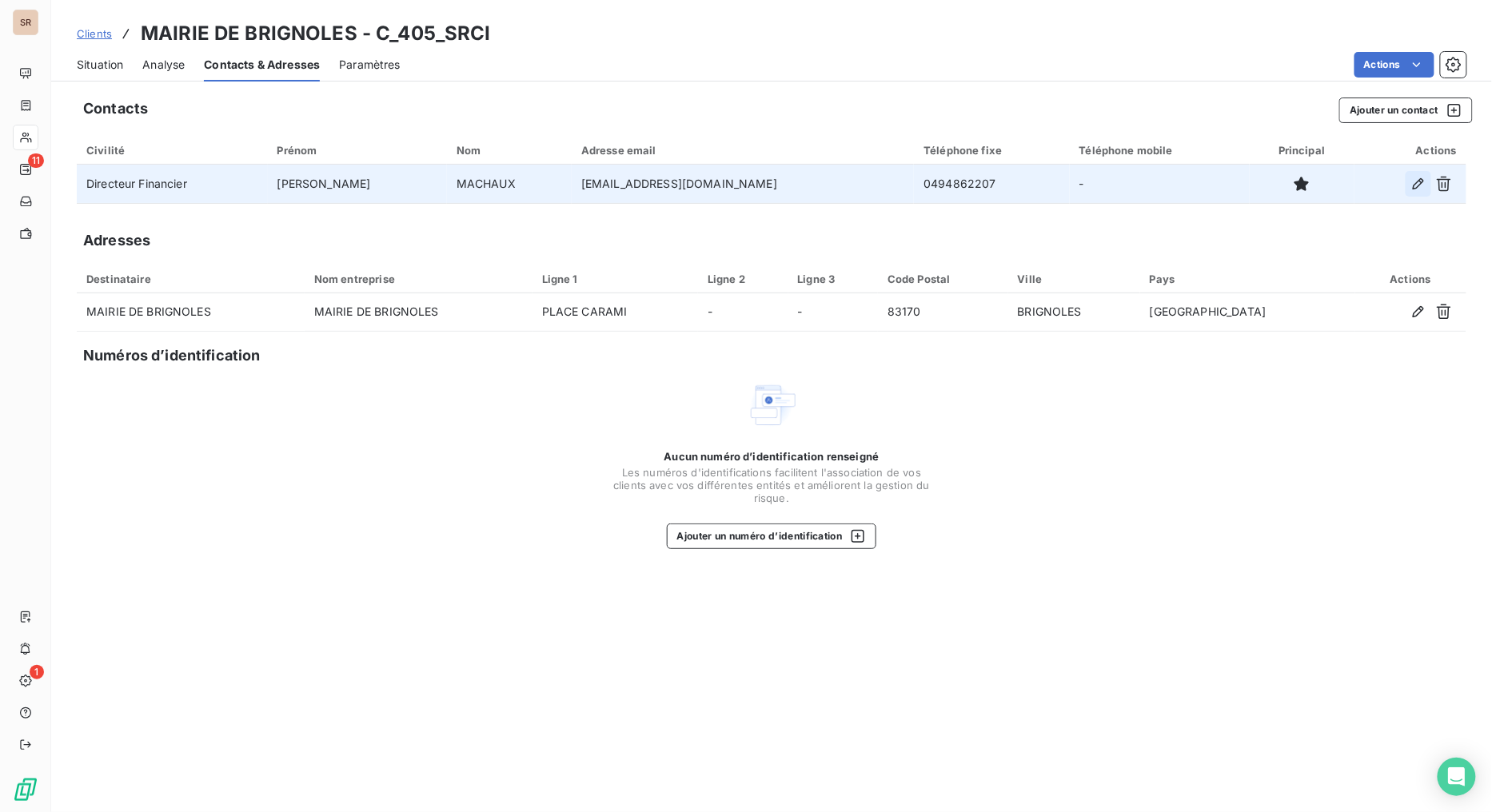
click at [1364, 188] on icon "button" at bounding box center [1418, 184] width 16 height 16
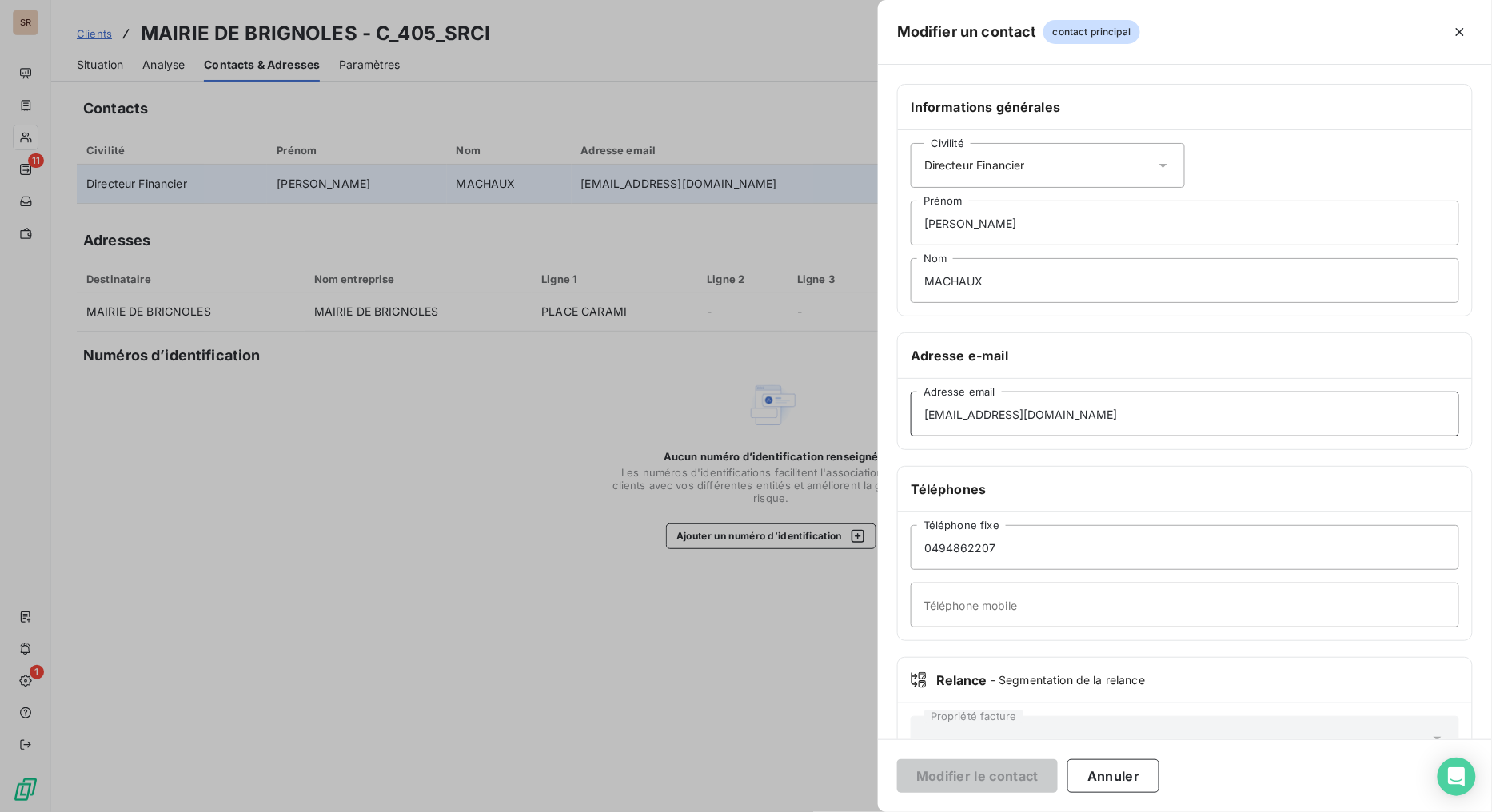
drag, startPoint x: 1061, startPoint y: 417, endPoint x: 825, endPoint y: 418, distance: 236.0
click at [825, 647] on div "Modifier un contact contact principal Informations générales Civilité Directeur…" at bounding box center [746, 812] width 1491 height 0
paste input "tsi"
type input "[EMAIL_ADDRESS][DOMAIN_NAME]"
drag, startPoint x: 1014, startPoint y: 278, endPoint x: 746, endPoint y: 295, distance: 268.5
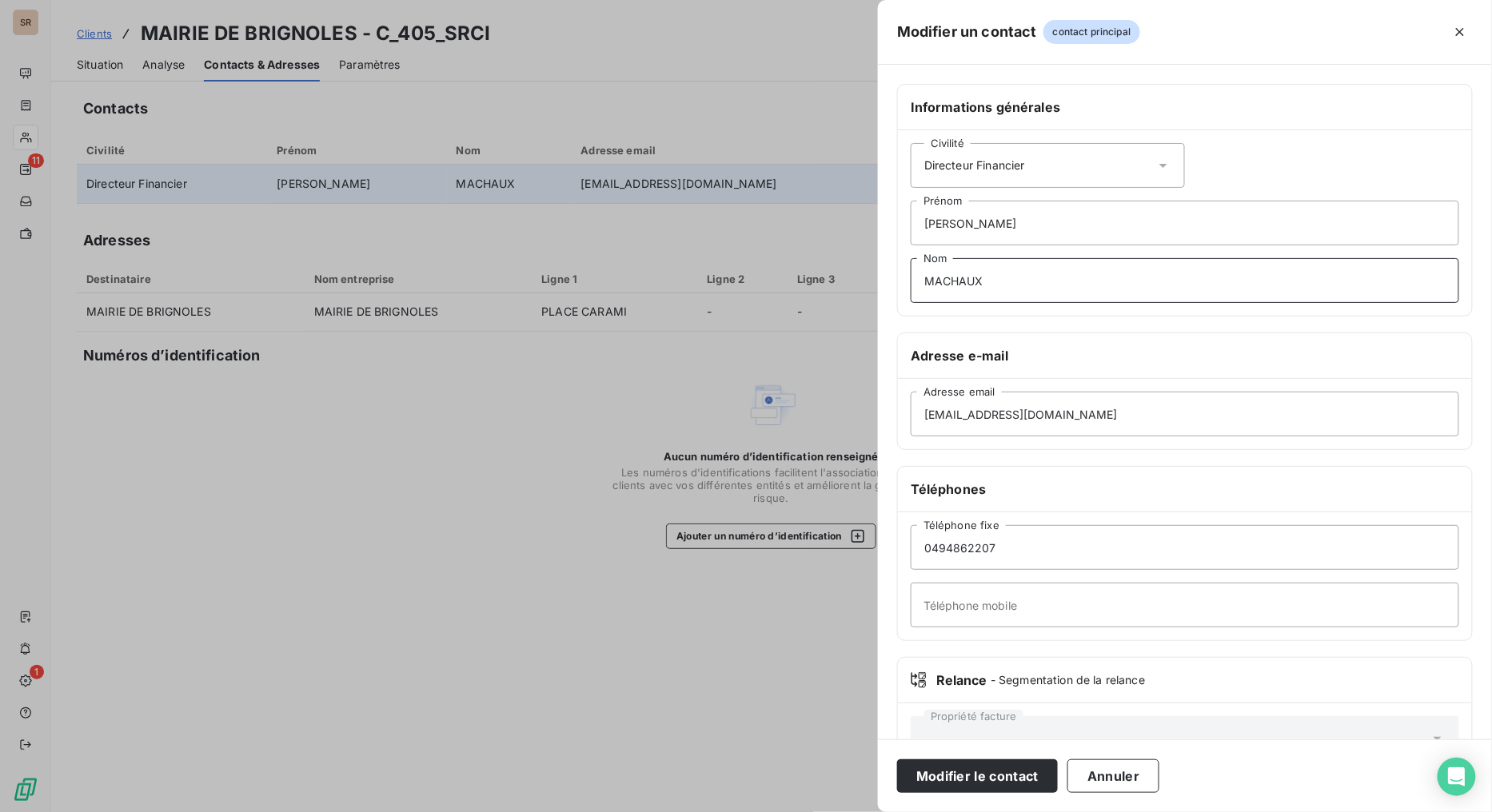
click at [748, 647] on div "Modifier un contact contact principal Informations générales Civilité Directeur…" at bounding box center [746, 812] width 1491 height 0
drag, startPoint x: 906, startPoint y: 234, endPoint x: 799, endPoint y: 244, distance: 107.5
click at [800, 647] on div "Modifier un contact contact principal Informations générales Civilité Directeur…" at bounding box center [746, 812] width 1491 height 0
click at [1157, 170] on icon at bounding box center [1163, 165] width 16 height 16
click at [937, 244] on li "Monsieur" at bounding box center [1047, 234] width 274 height 28
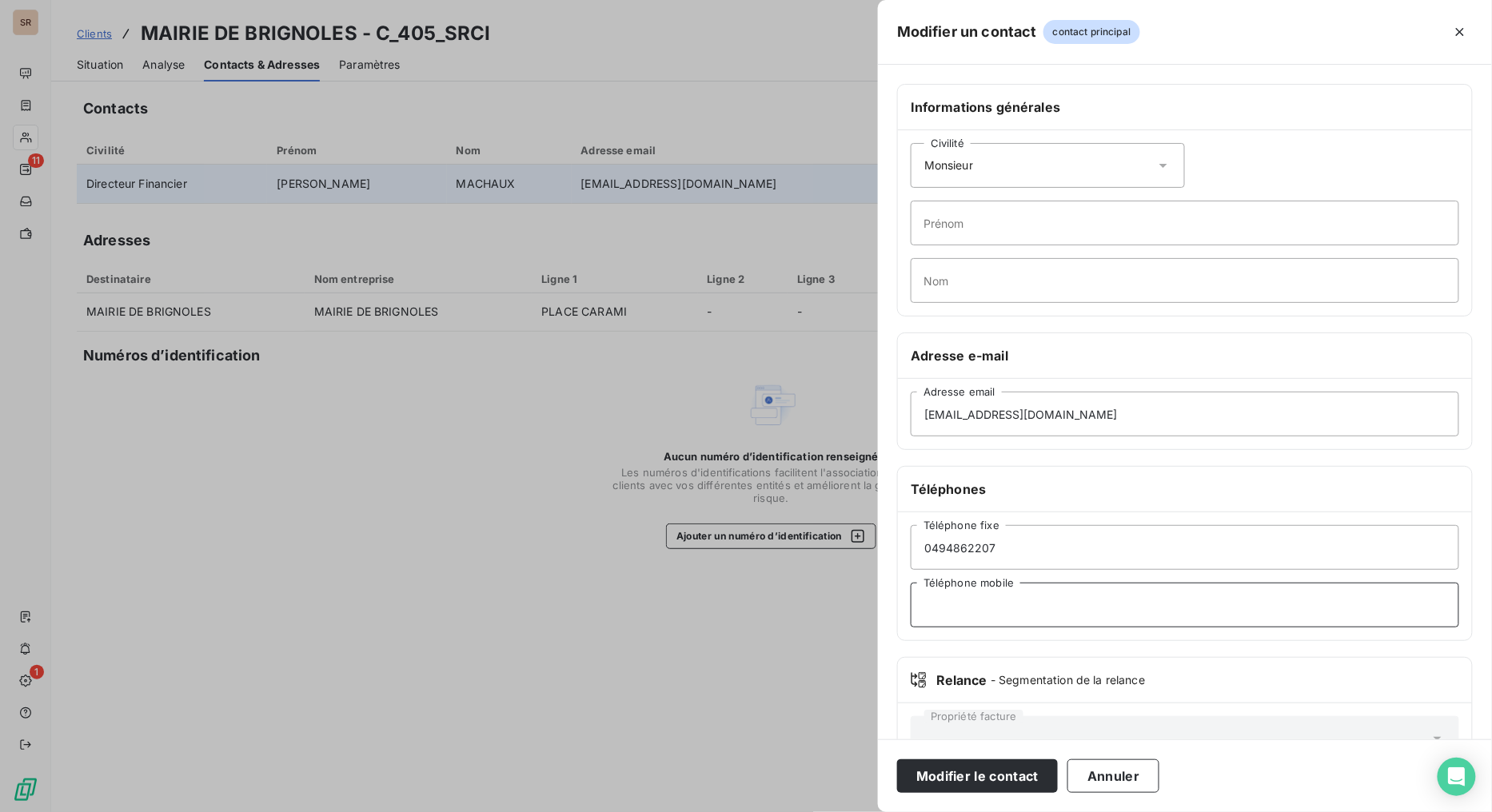
click at [1049, 594] on input "Téléphone mobile" at bounding box center [1185, 606] width 549 height 45
paste input "0494862240"
type input "0494862240"
click at [1158, 172] on icon at bounding box center [1163, 165] width 16 height 16
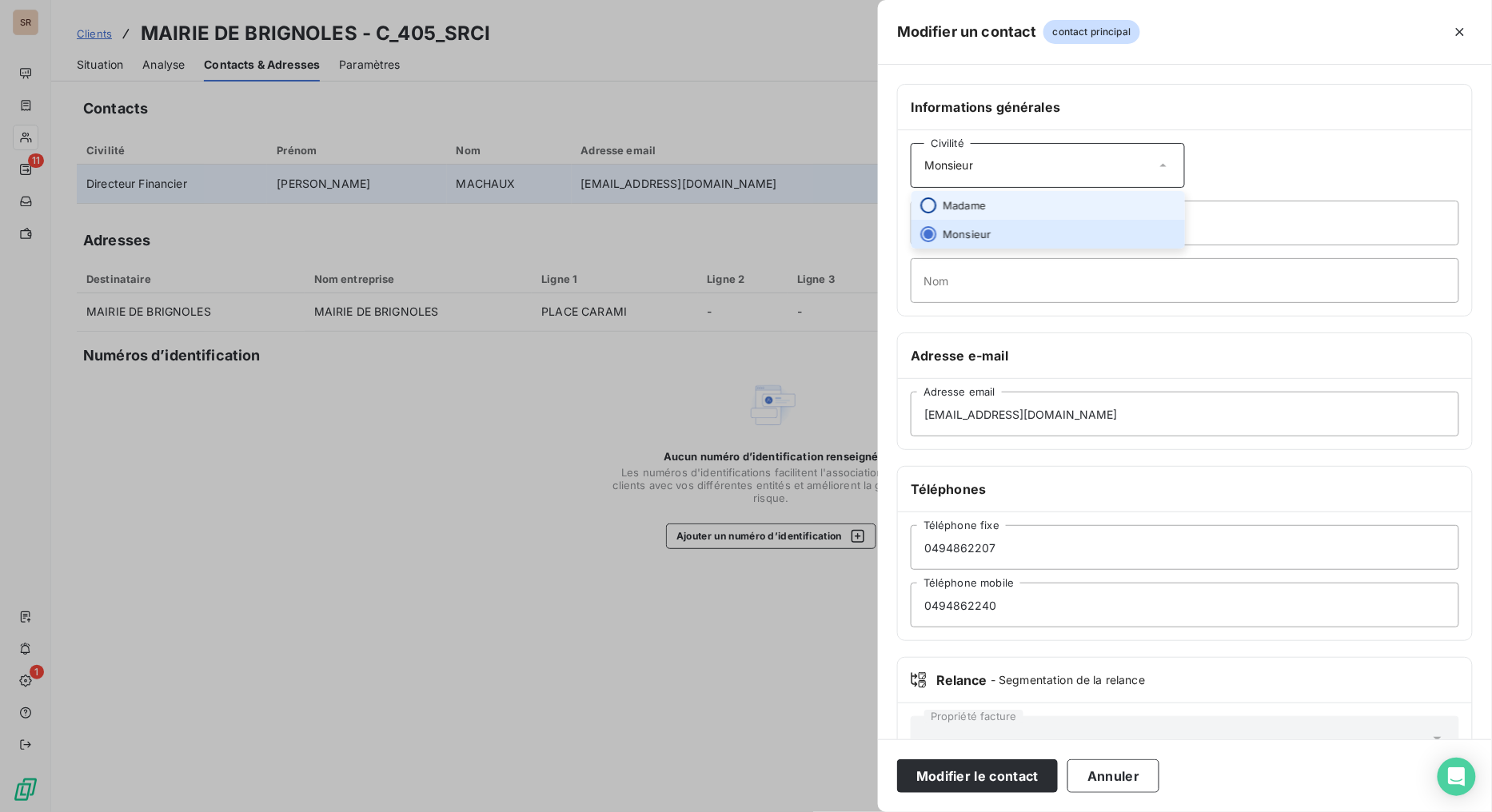
click at [934, 208] on input "radio" at bounding box center [928, 205] width 16 height 16
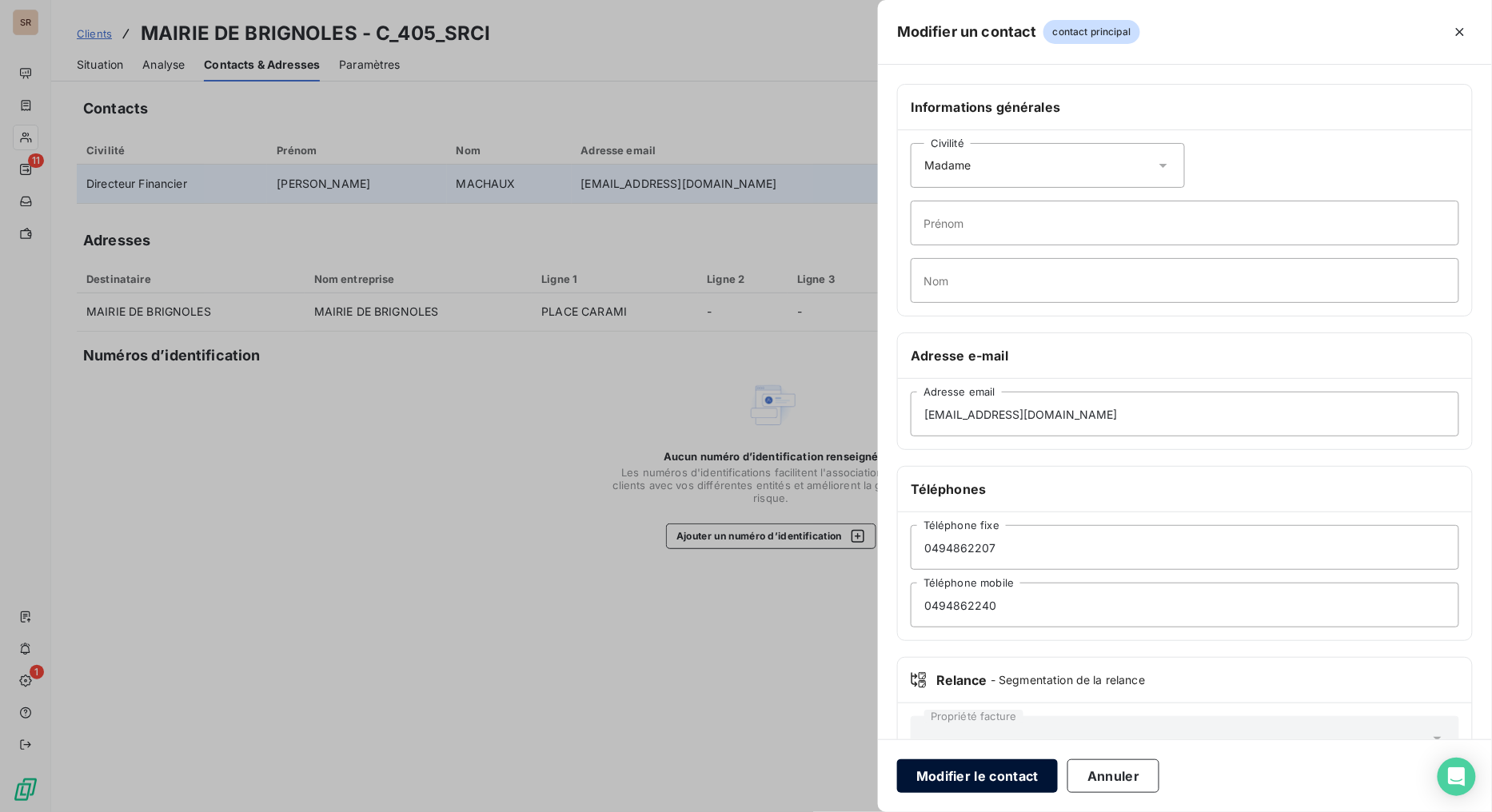
click at [955, 647] on button "Modifier le contact" at bounding box center [977, 776] width 161 height 33
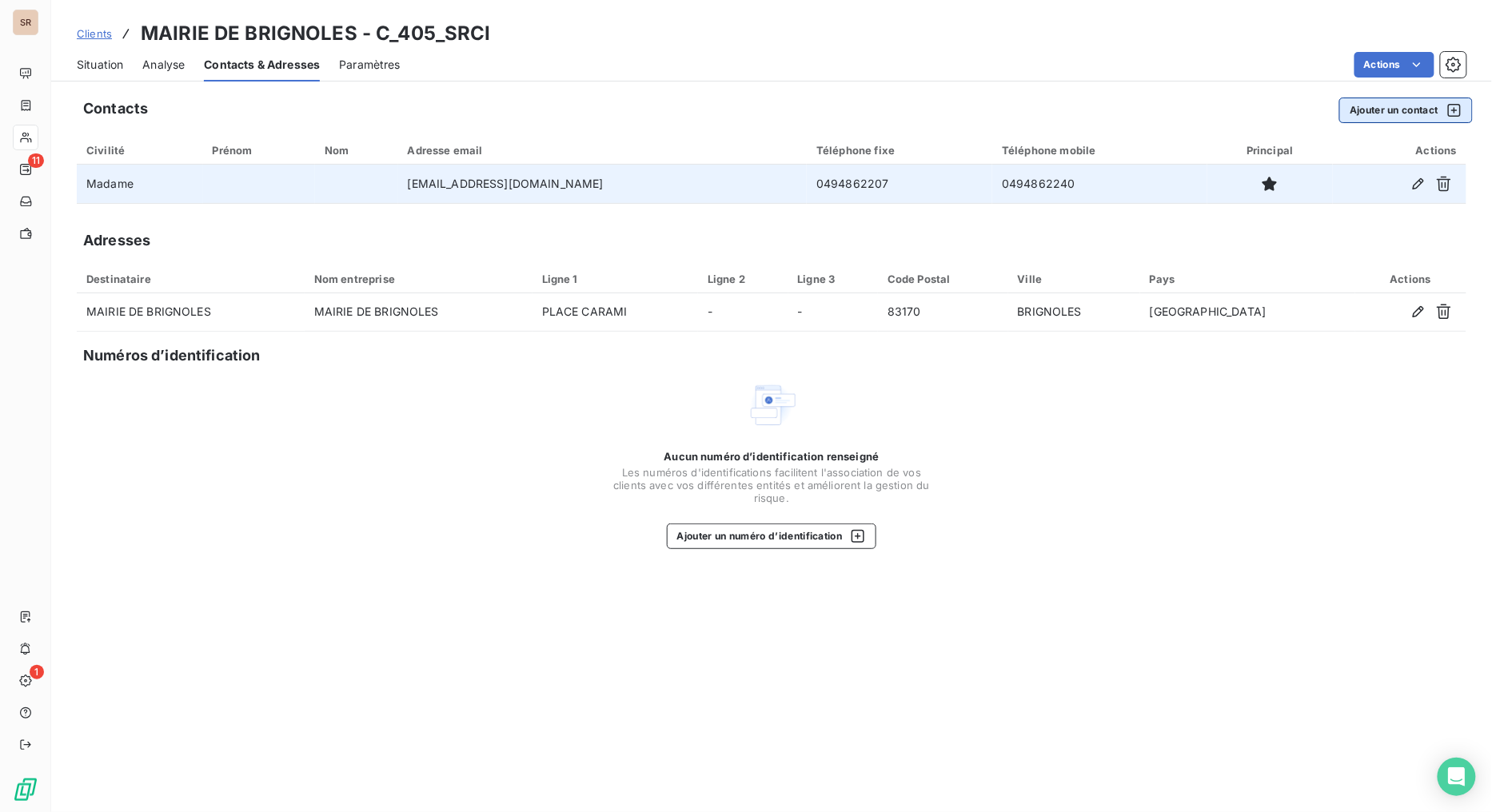
click at [1364, 110] on button "Ajouter un contact" at bounding box center [1407, 110] width 134 height 26
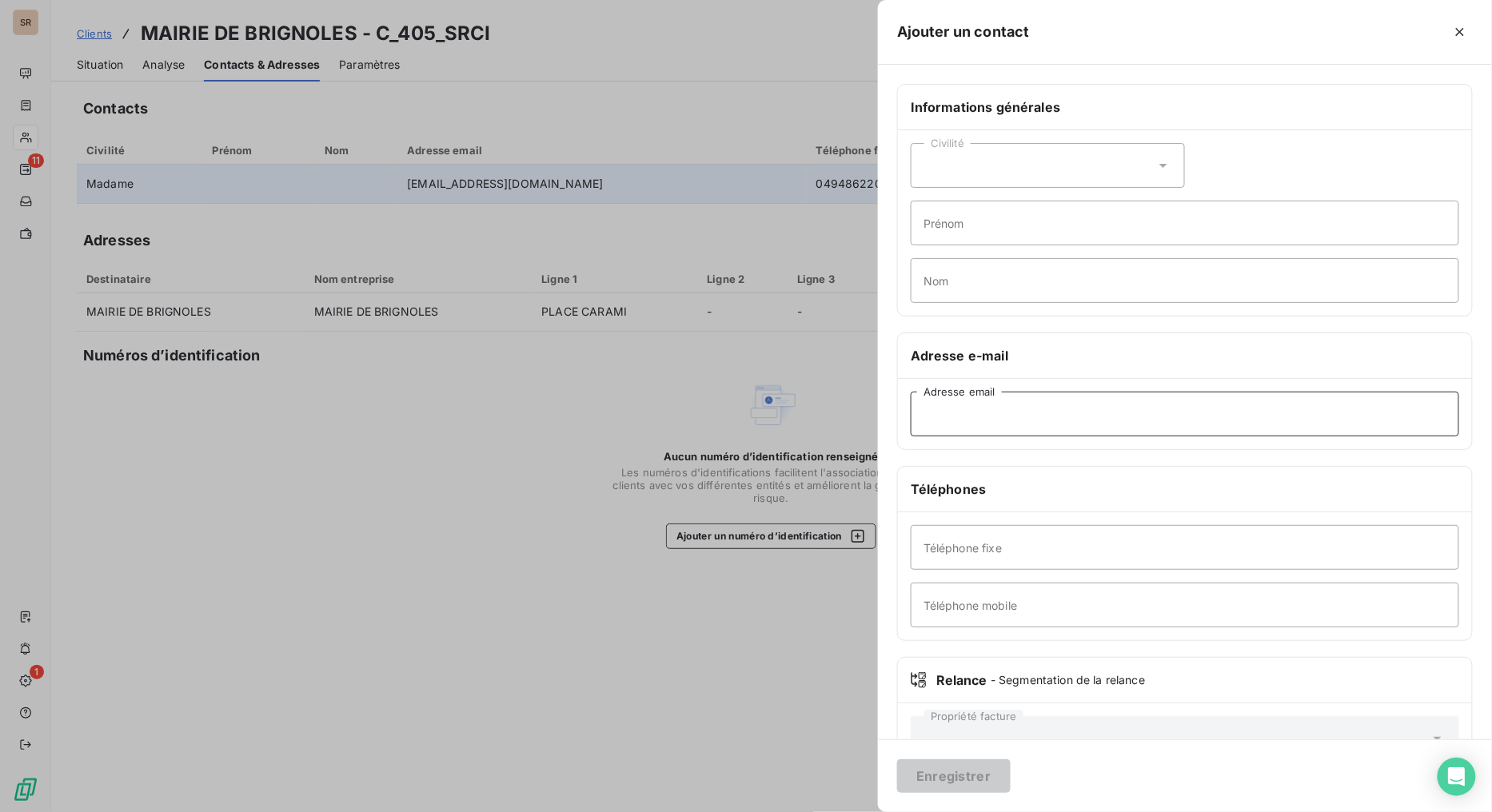
click at [969, 404] on input "Adresse email" at bounding box center [1185, 414] width 549 height 45
paste input "[EMAIL_ADDRESS][DOMAIN_NAME]"
type input "[EMAIL_ADDRESS][DOMAIN_NAME]"
click at [948, 647] on button "Enregistrer" at bounding box center [954, 776] width 114 height 33
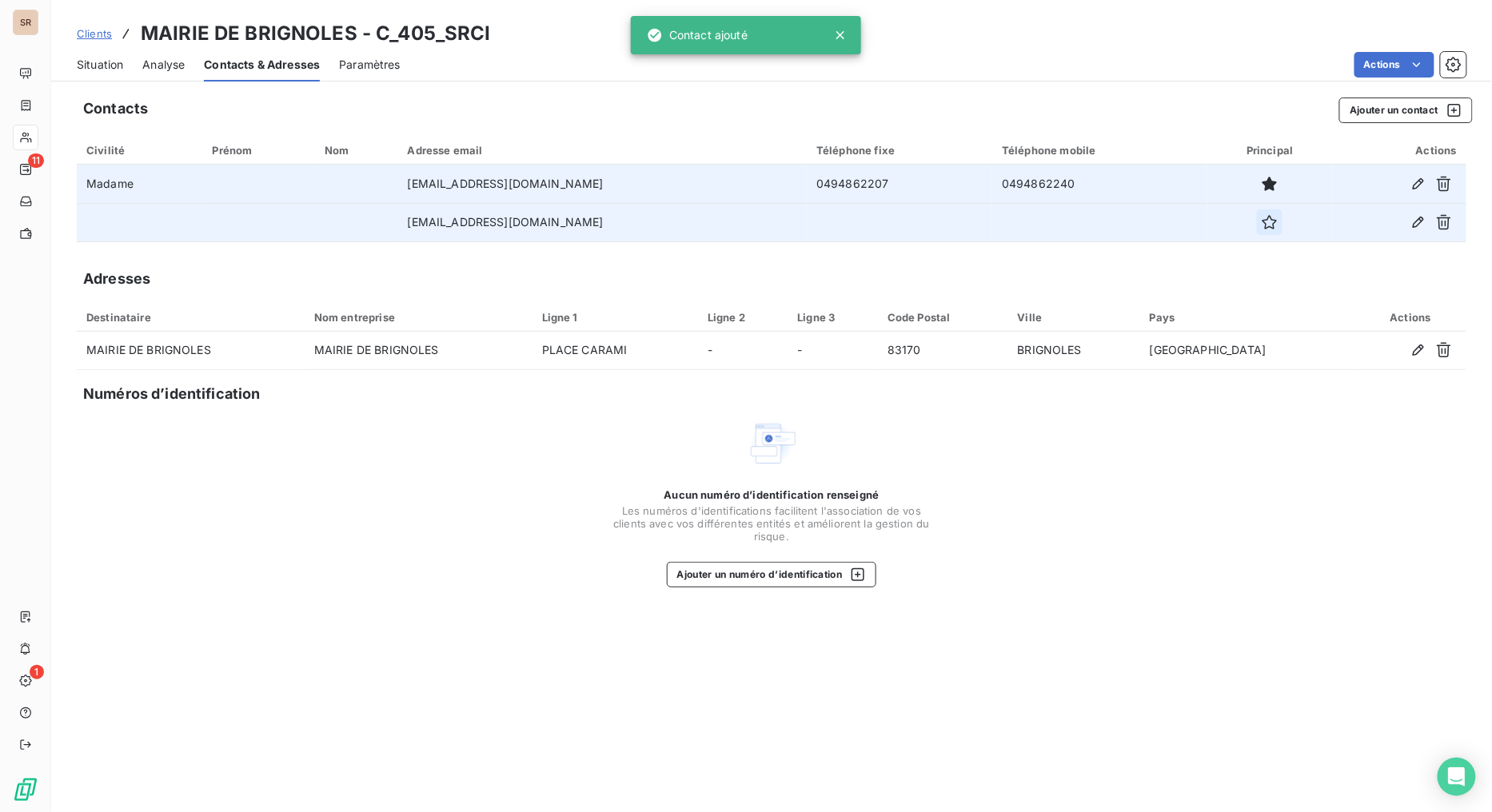
click at [1262, 225] on icon "button" at bounding box center [1270, 222] width 16 height 16
click at [88, 68] on span "Situation" at bounding box center [99, 65] width 46 height 16
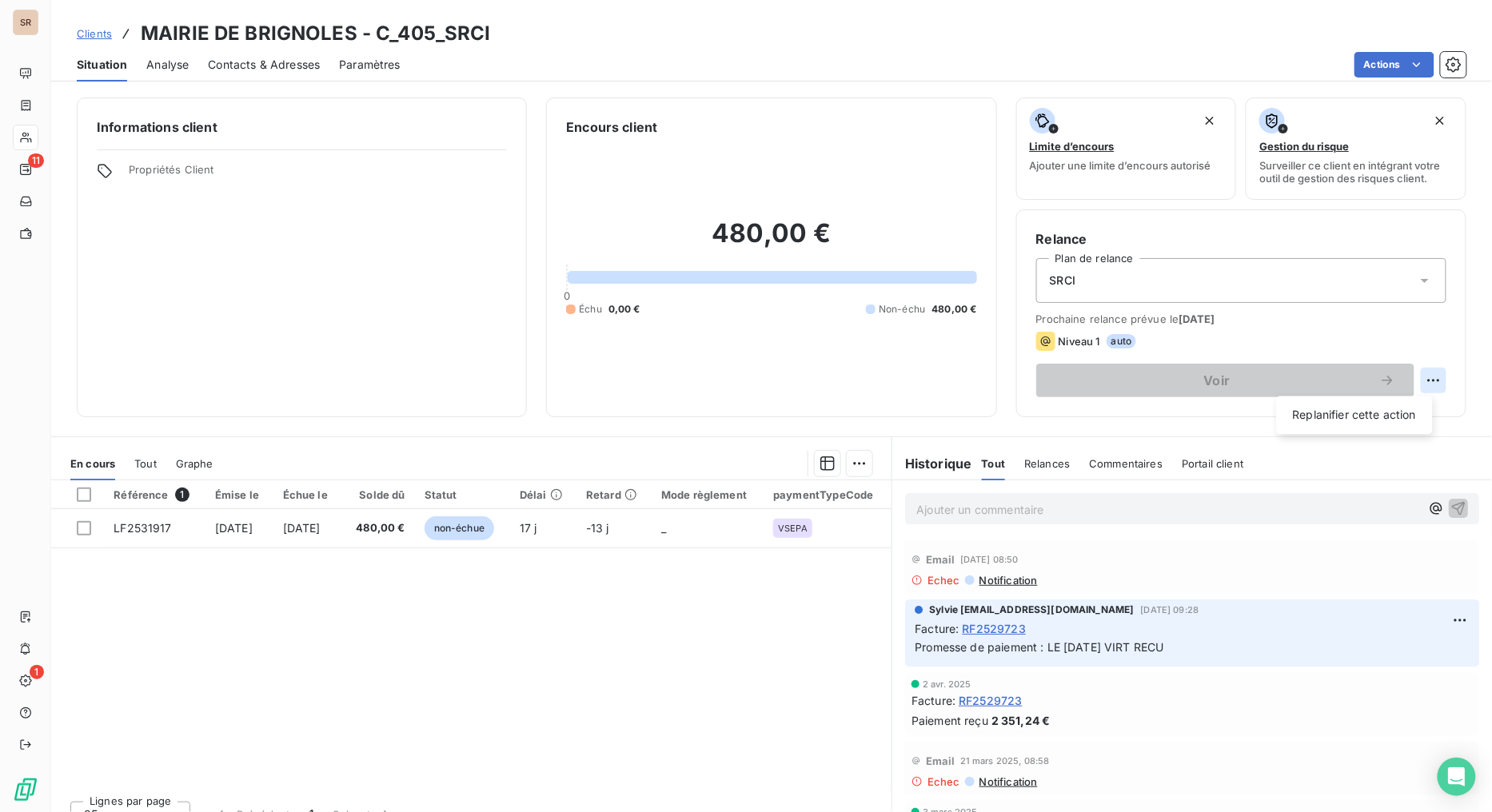
click at [1364, 379] on html "SR 11 1 Clients MAIRIE DE BRIGNOLES - C_405_SRCI Situation Analyse Contacts & A…" at bounding box center [746, 406] width 1492 height 812
click at [1364, 410] on div "Replanifier cette action" at bounding box center [1355, 415] width 143 height 26
select select "9"
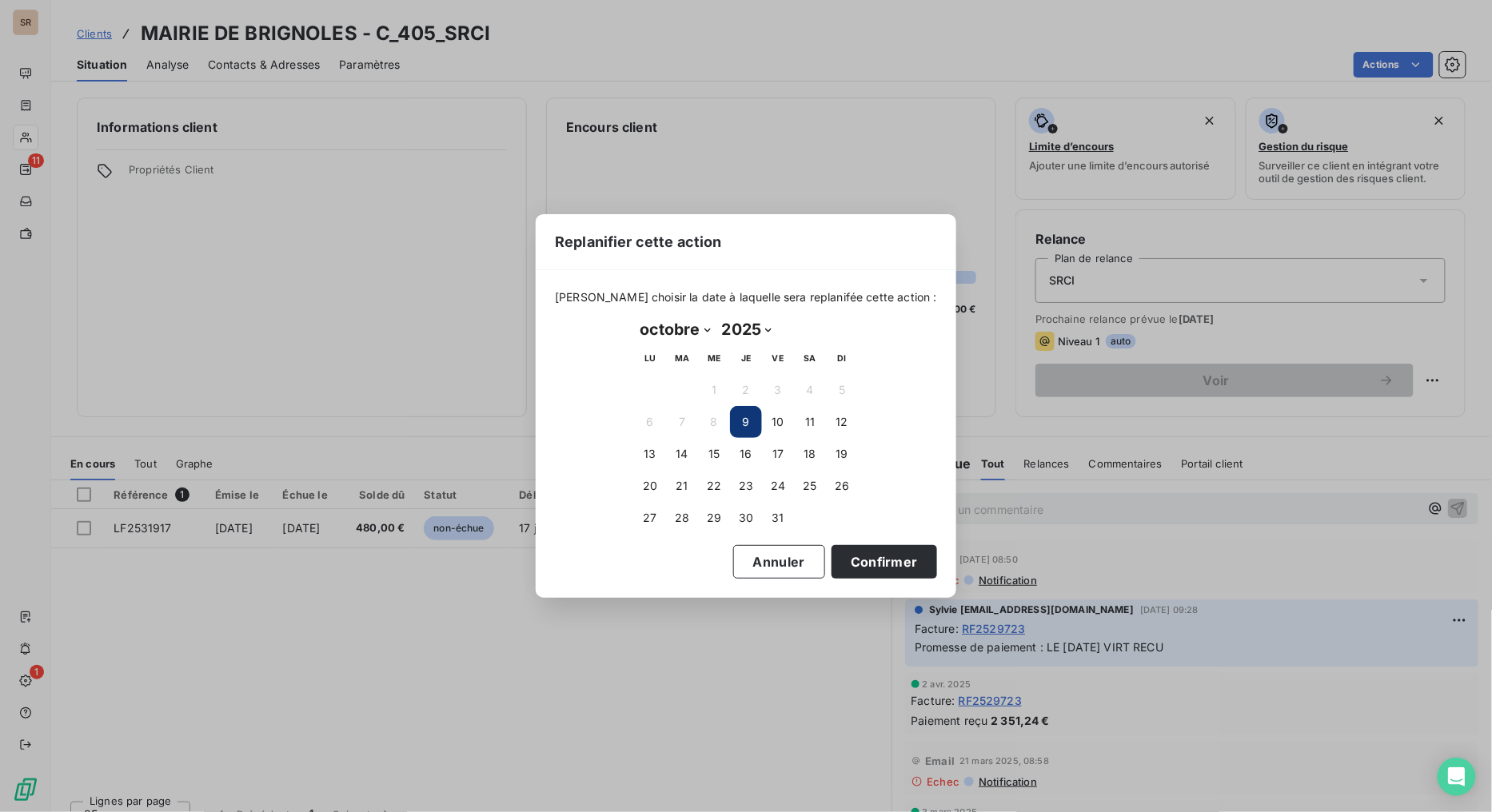
click at [746, 422] on button "9" at bounding box center [746, 422] width 32 height 32
click at [849, 563] on button "Confirmer" at bounding box center [884, 562] width 105 height 33
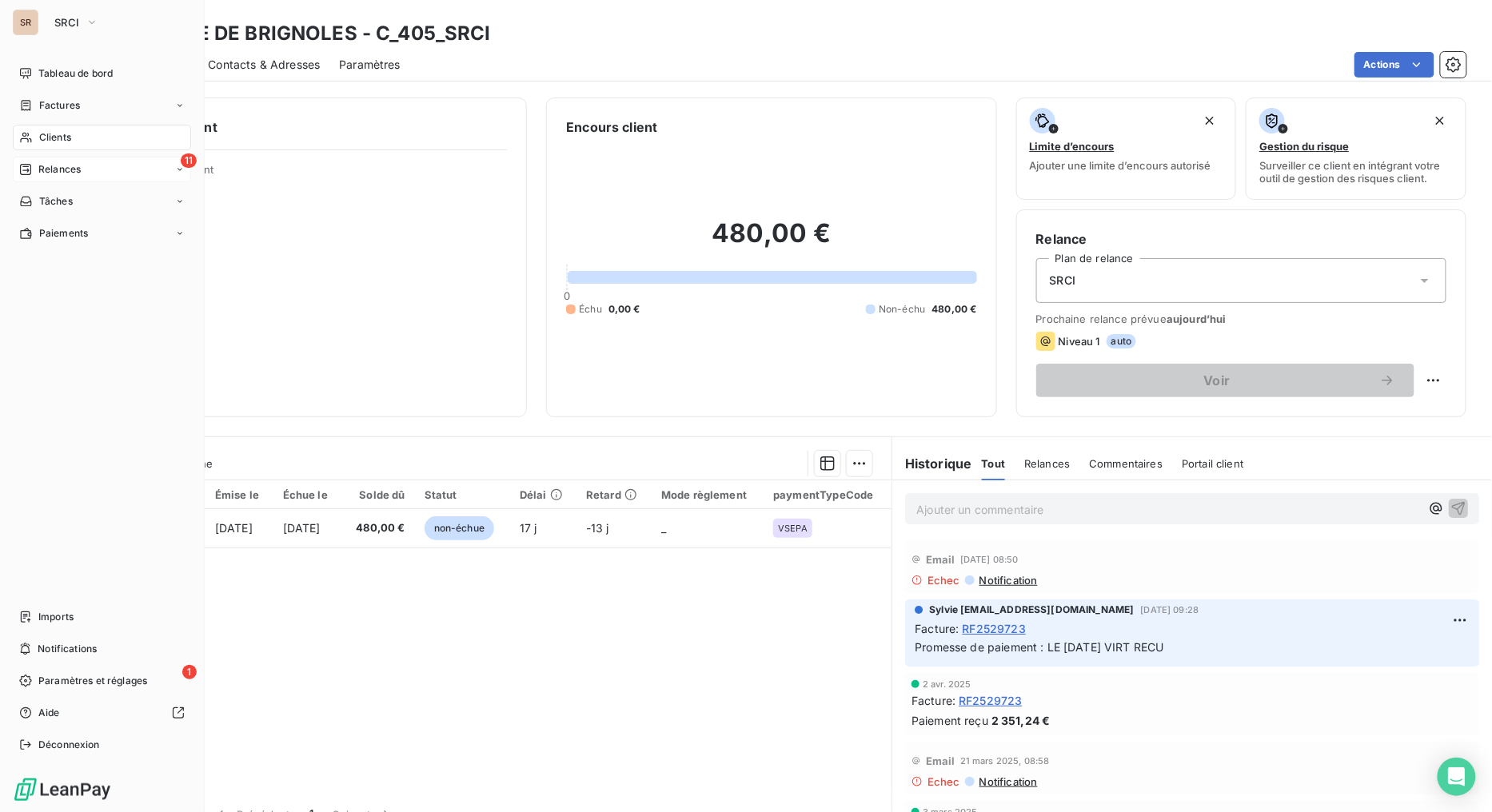
click at [32, 170] on div "Relances" at bounding box center [50, 169] width 62 height 15
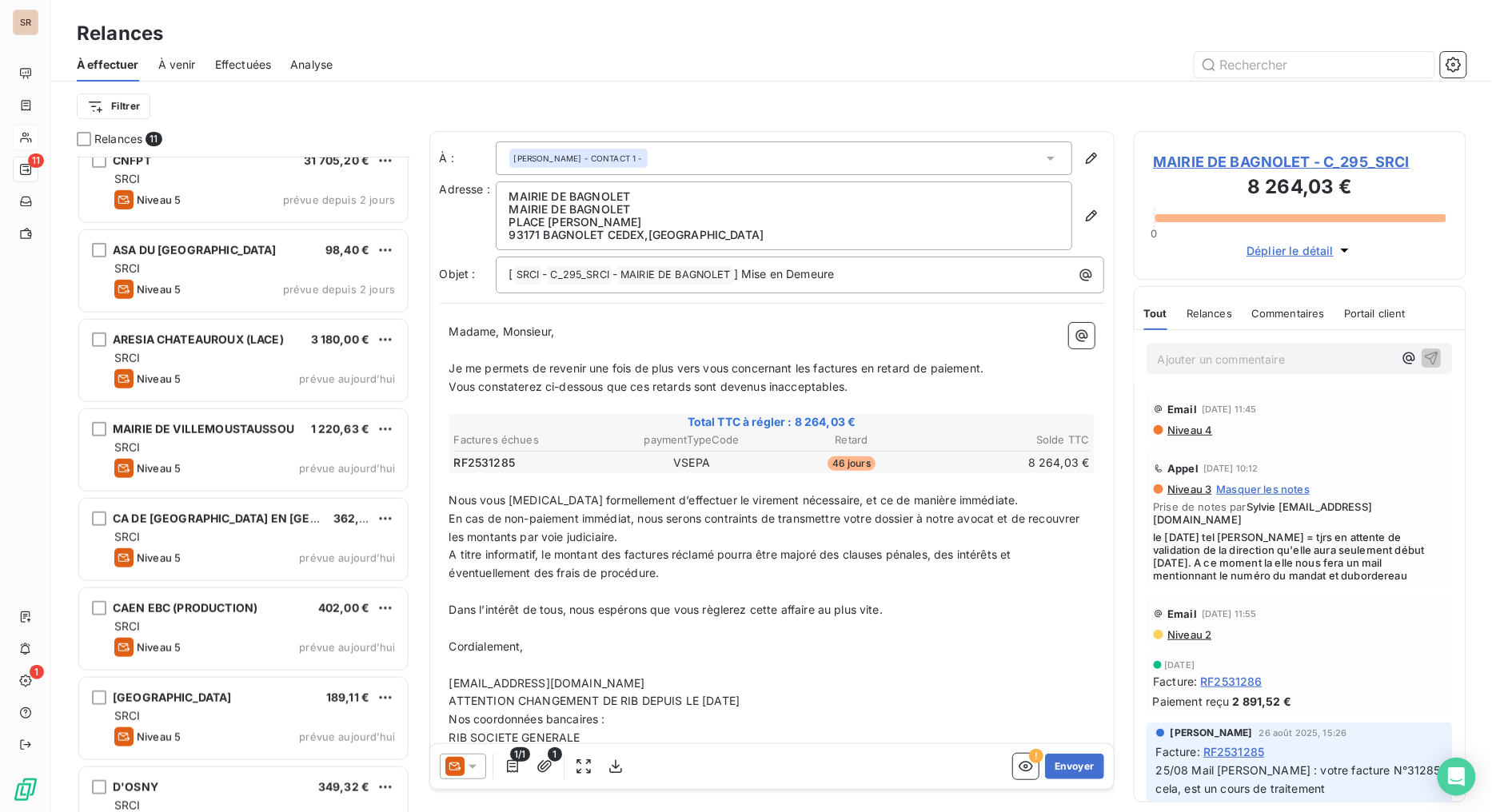
scroll to position [329, 0]
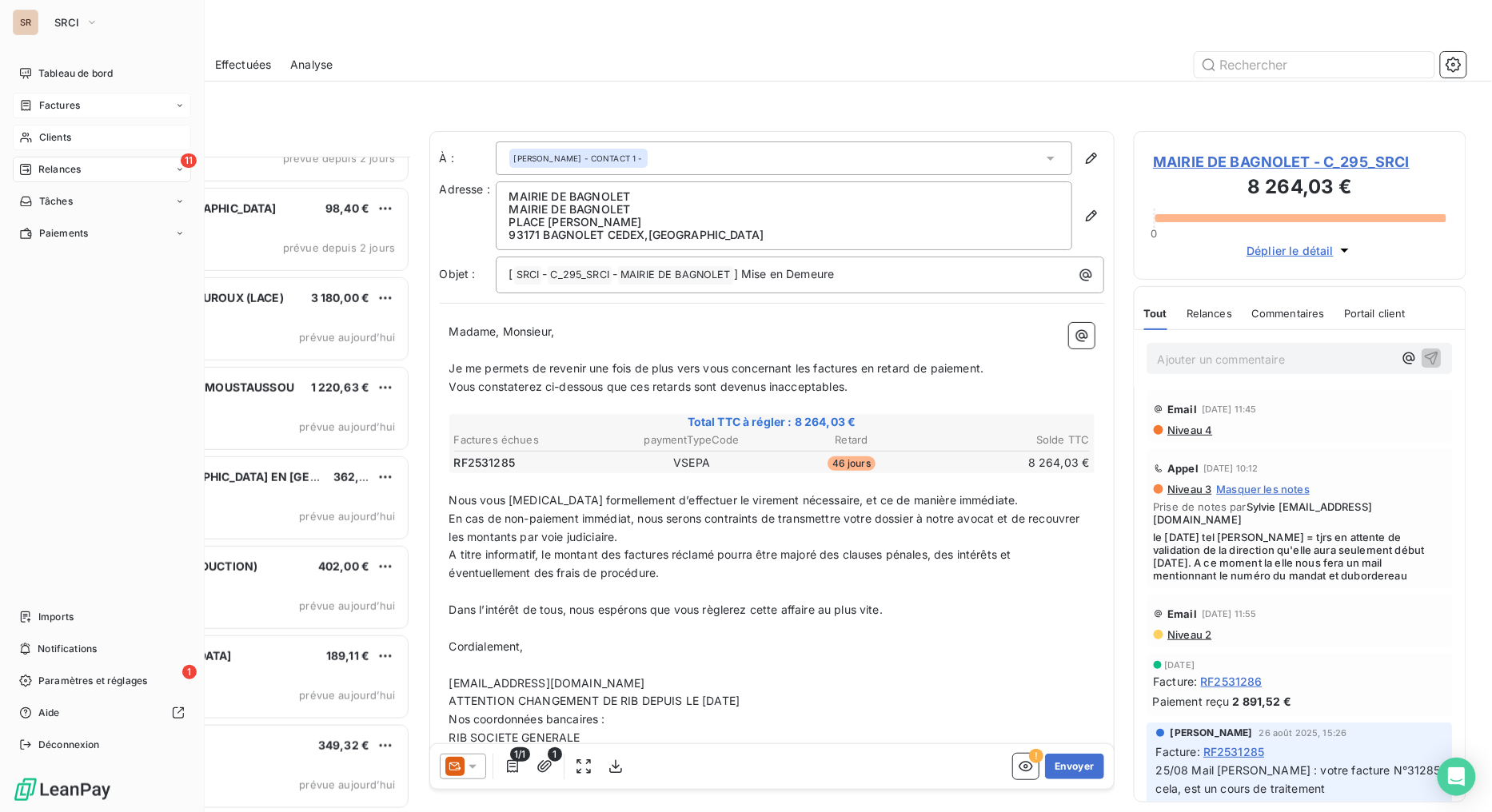
click at [64, 105] on span "Factures" at bounding box center [60, 105] width 41 height 15
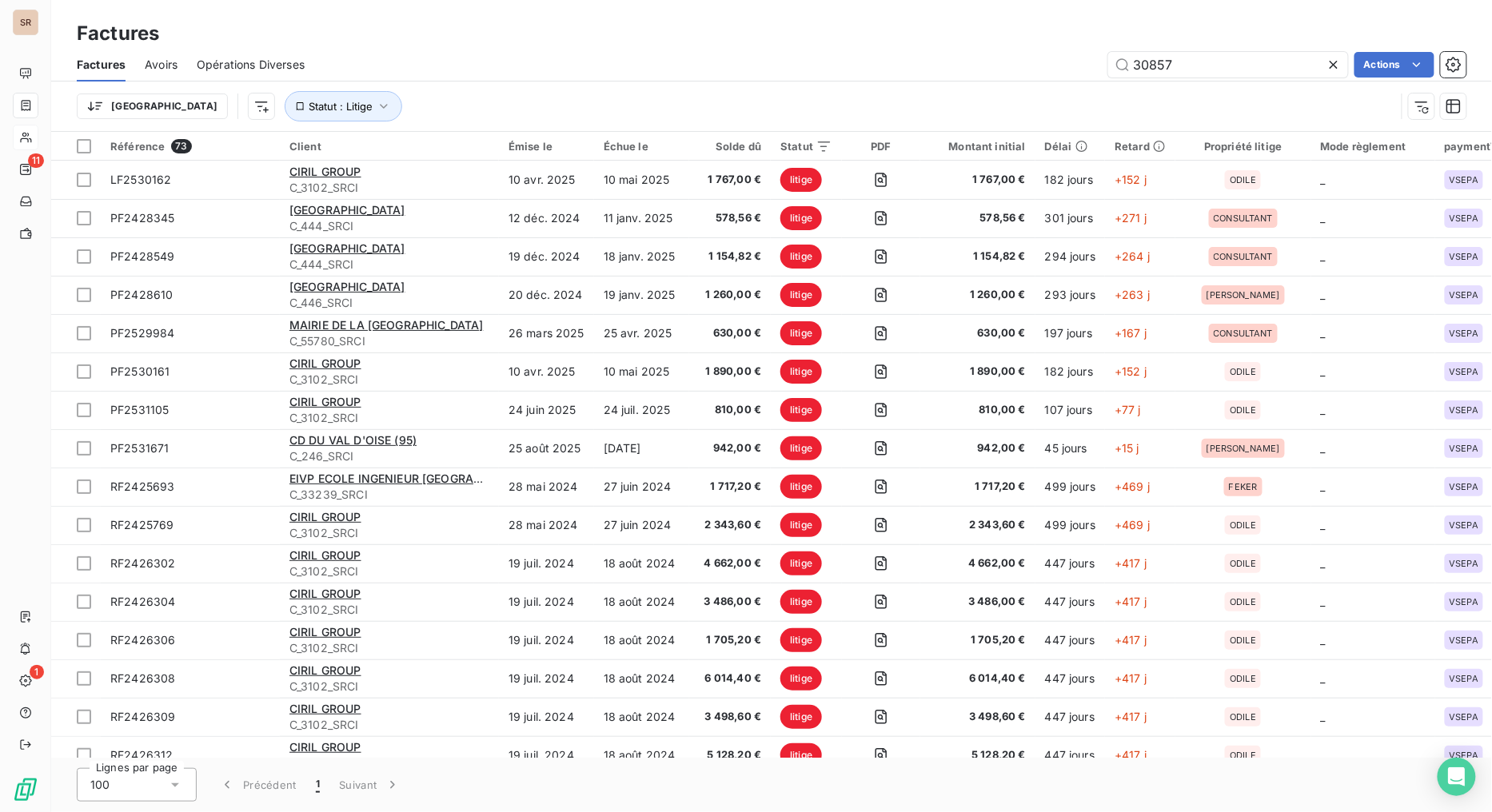
type input "30857"
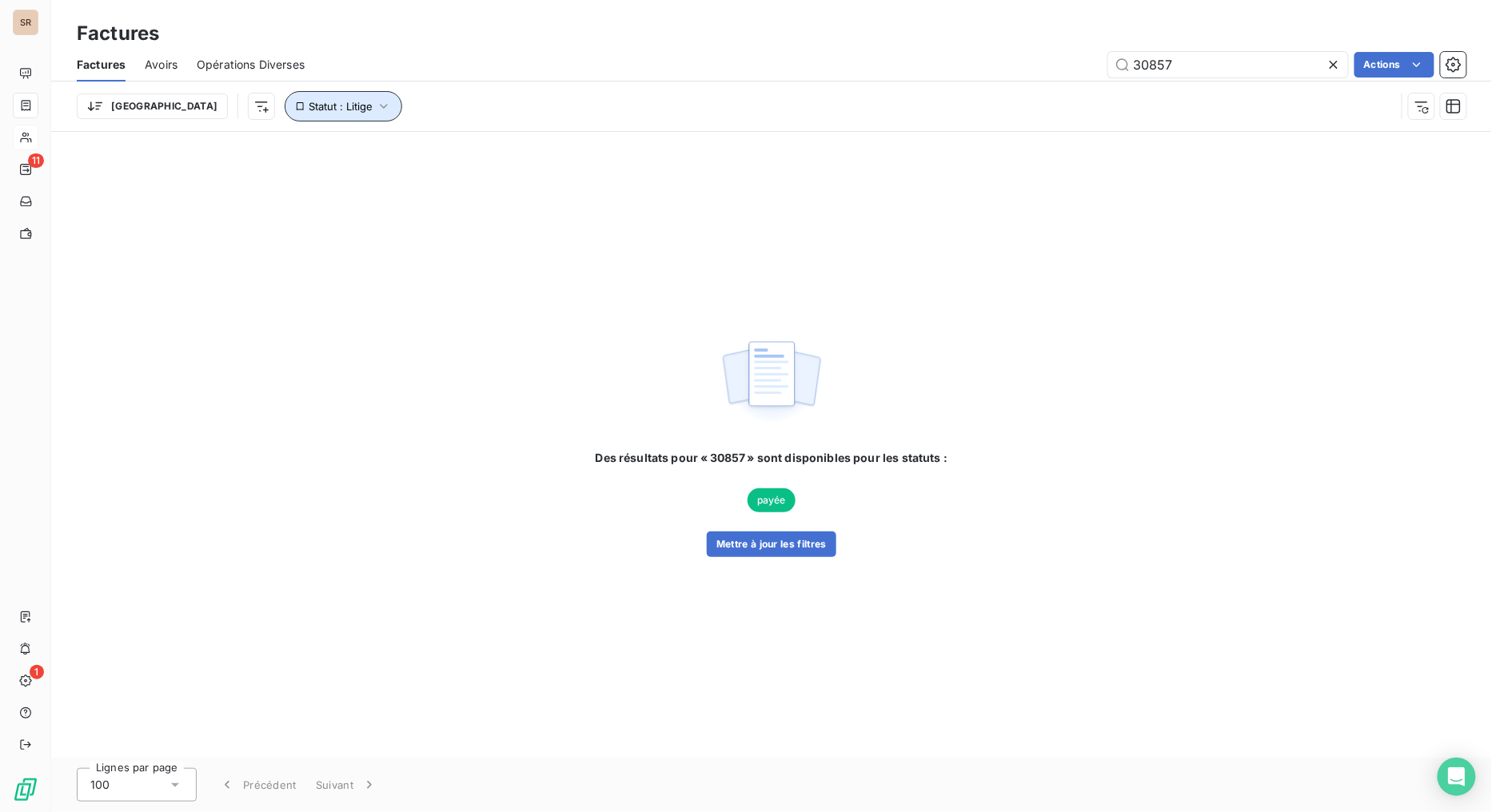
click at [376, 113] on icon "button" at bounding box center [384, 106] width 16 height 16
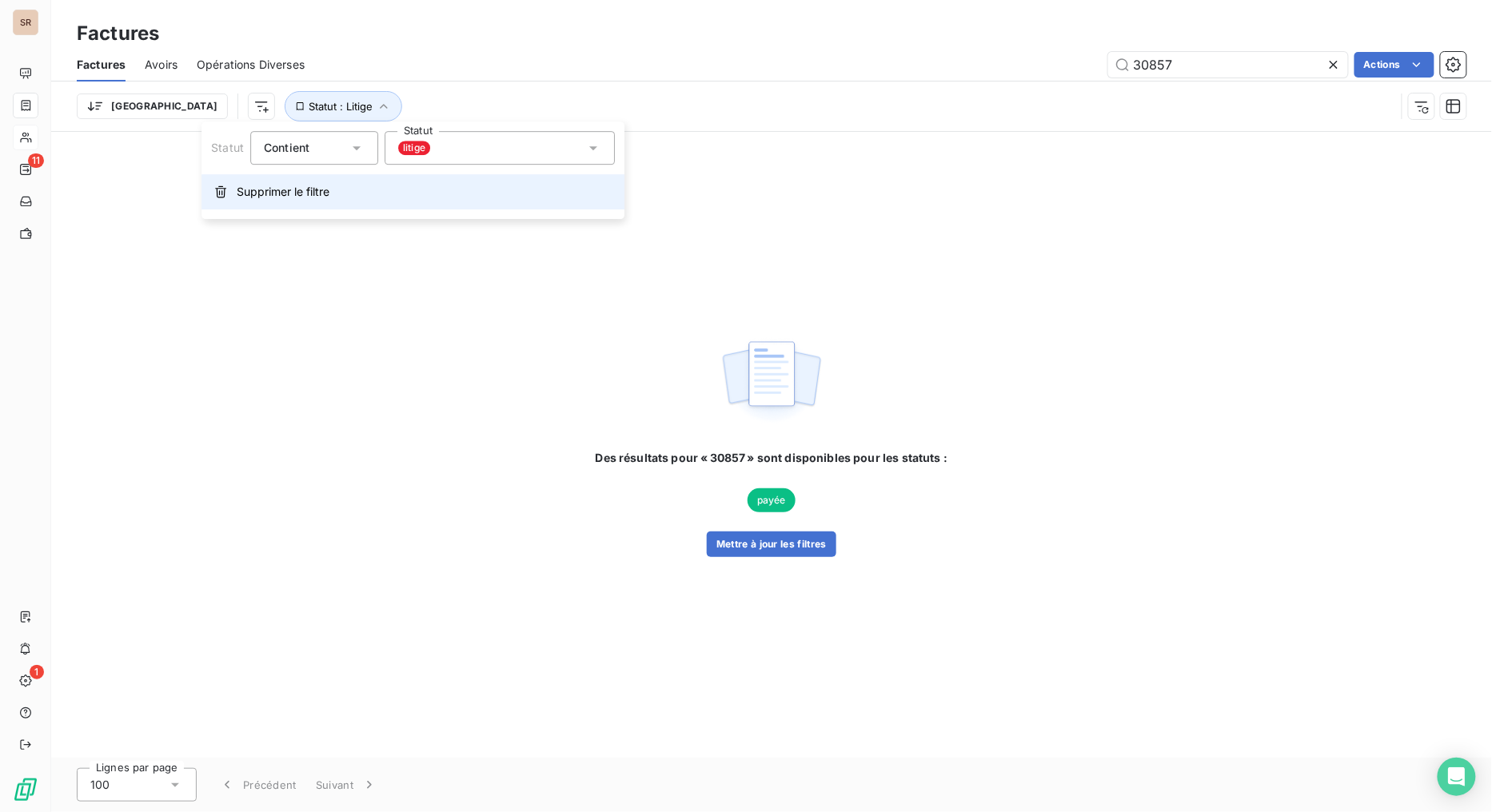
click at [291, 192] on span "Supprimer le filtre" at bounding box center [283, 191] width 92 height 16
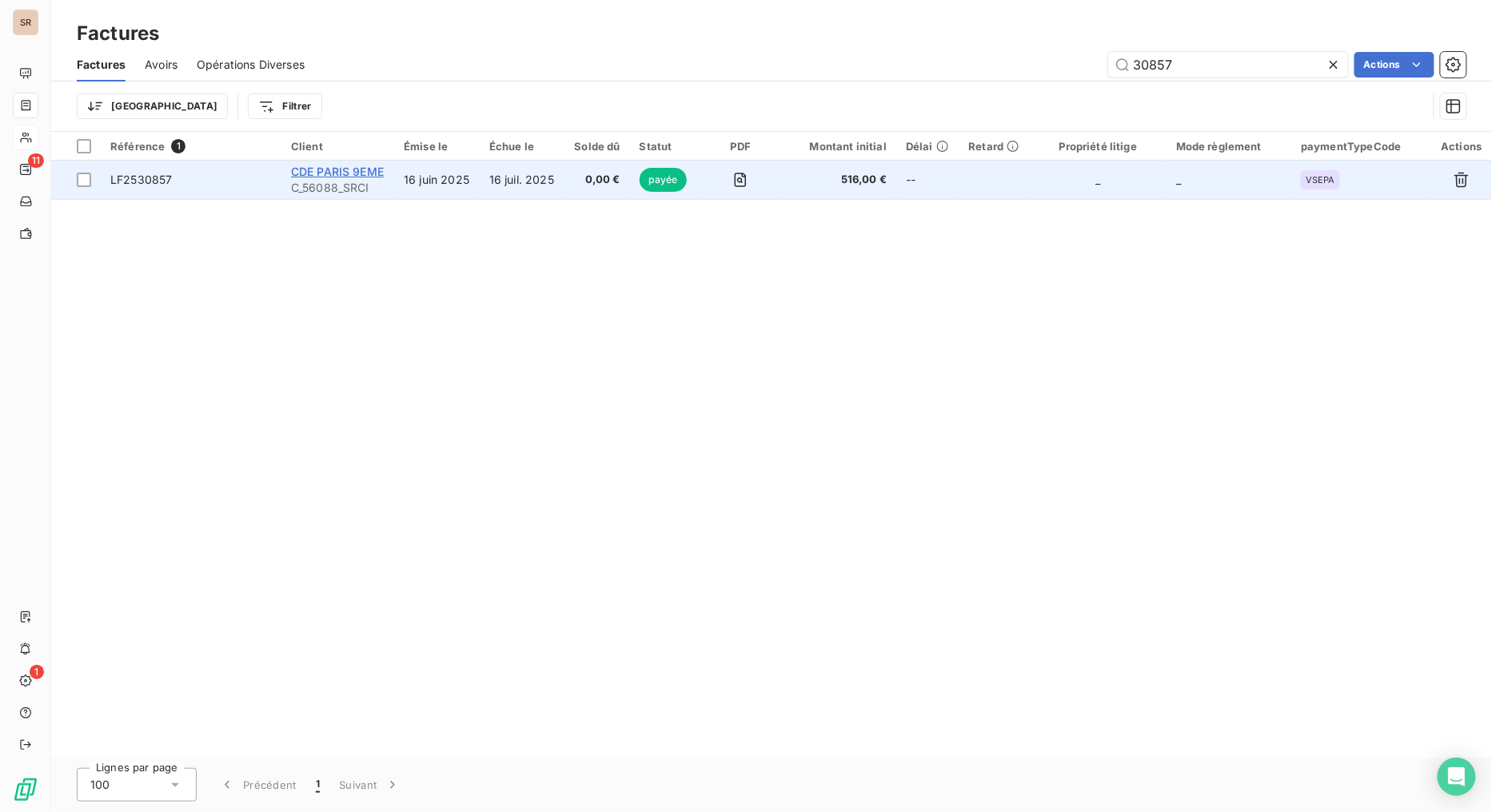
click at [340, 171] on span "CDE PARIS 9EME" at bounding box center [337, 172] width 92 height 14
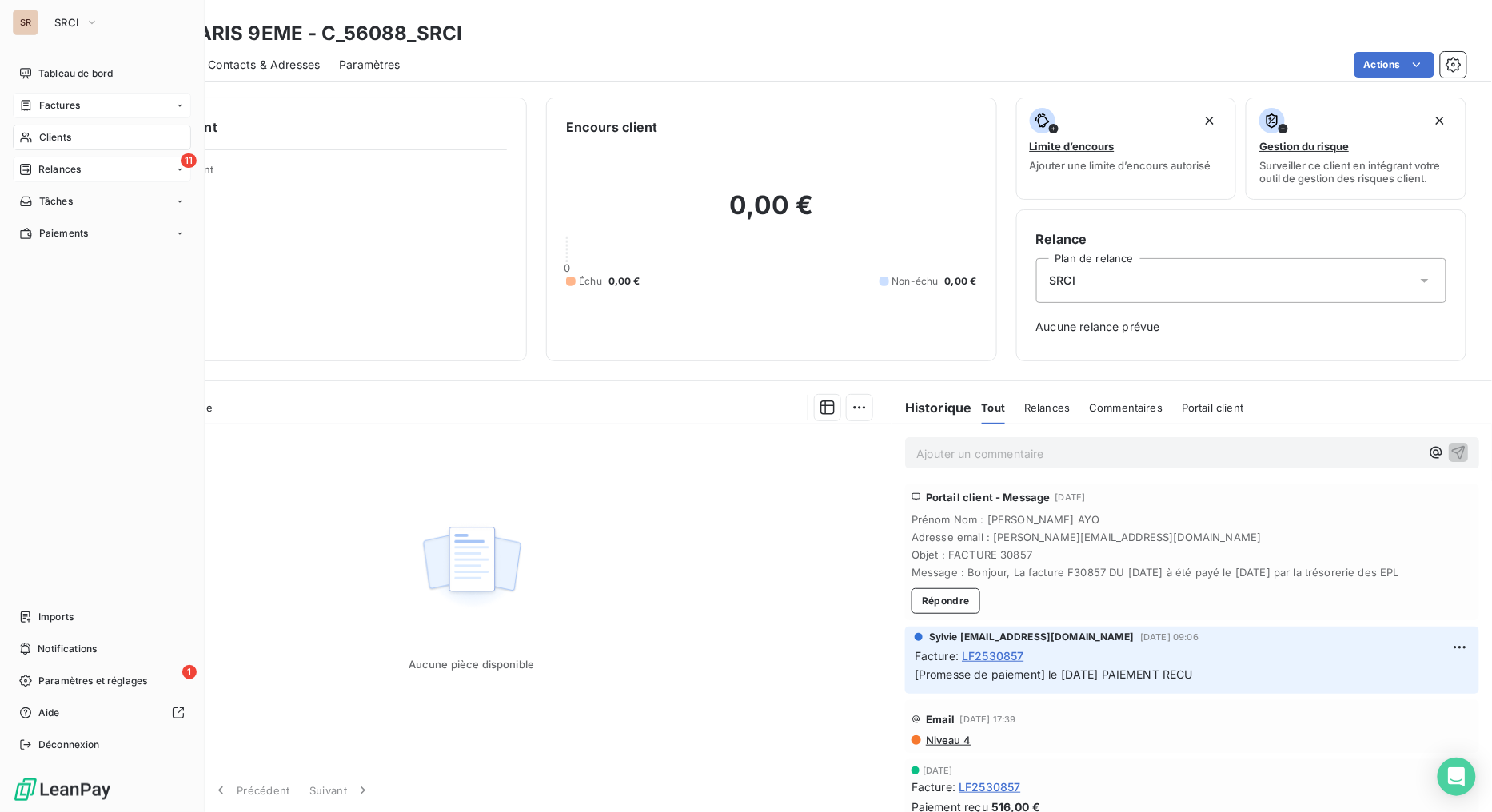
click at [38, 169] on span "Relances" at bounding box center [59, 169] width 42 height 15
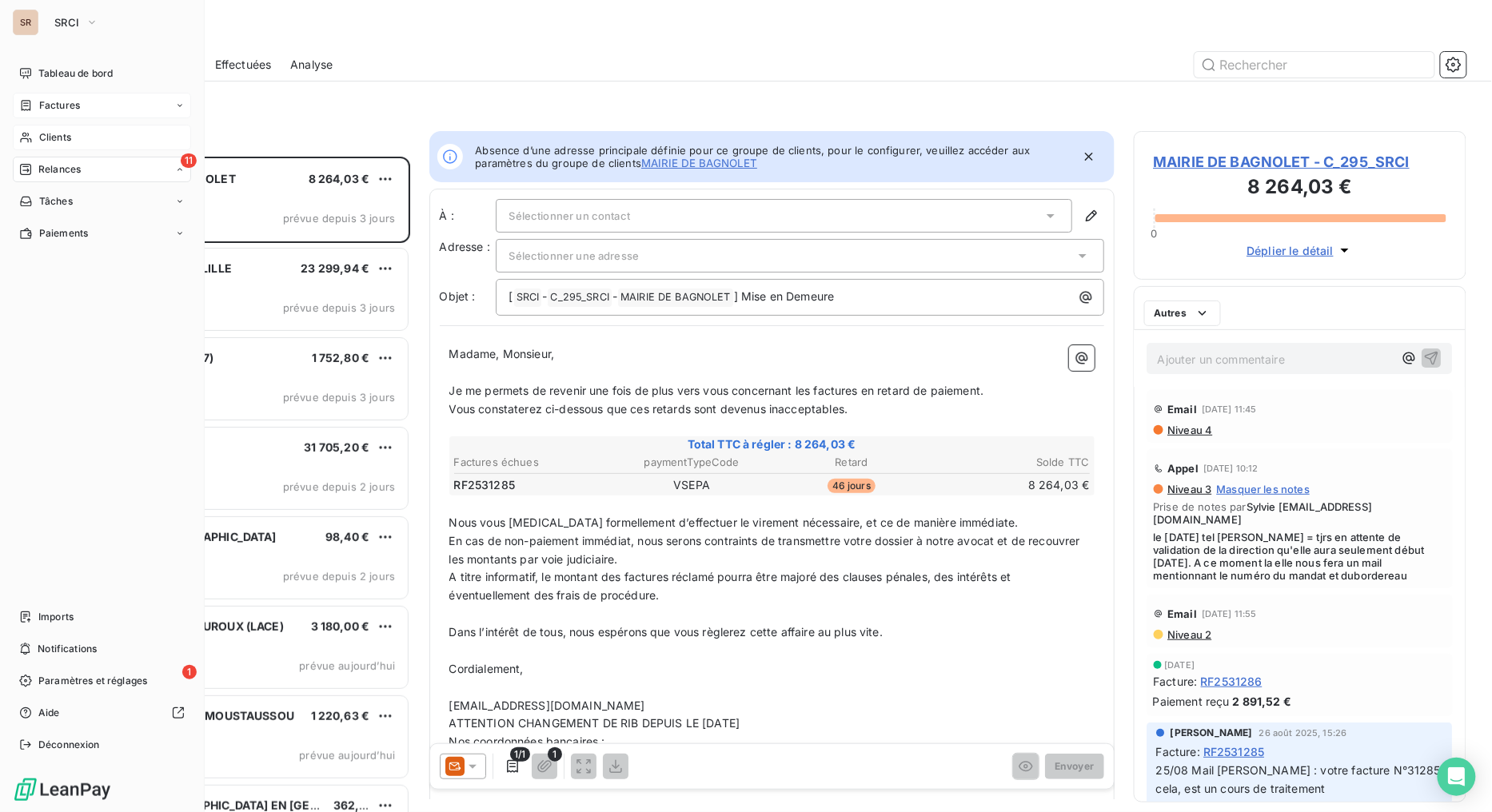
scroll to position [642, 320]
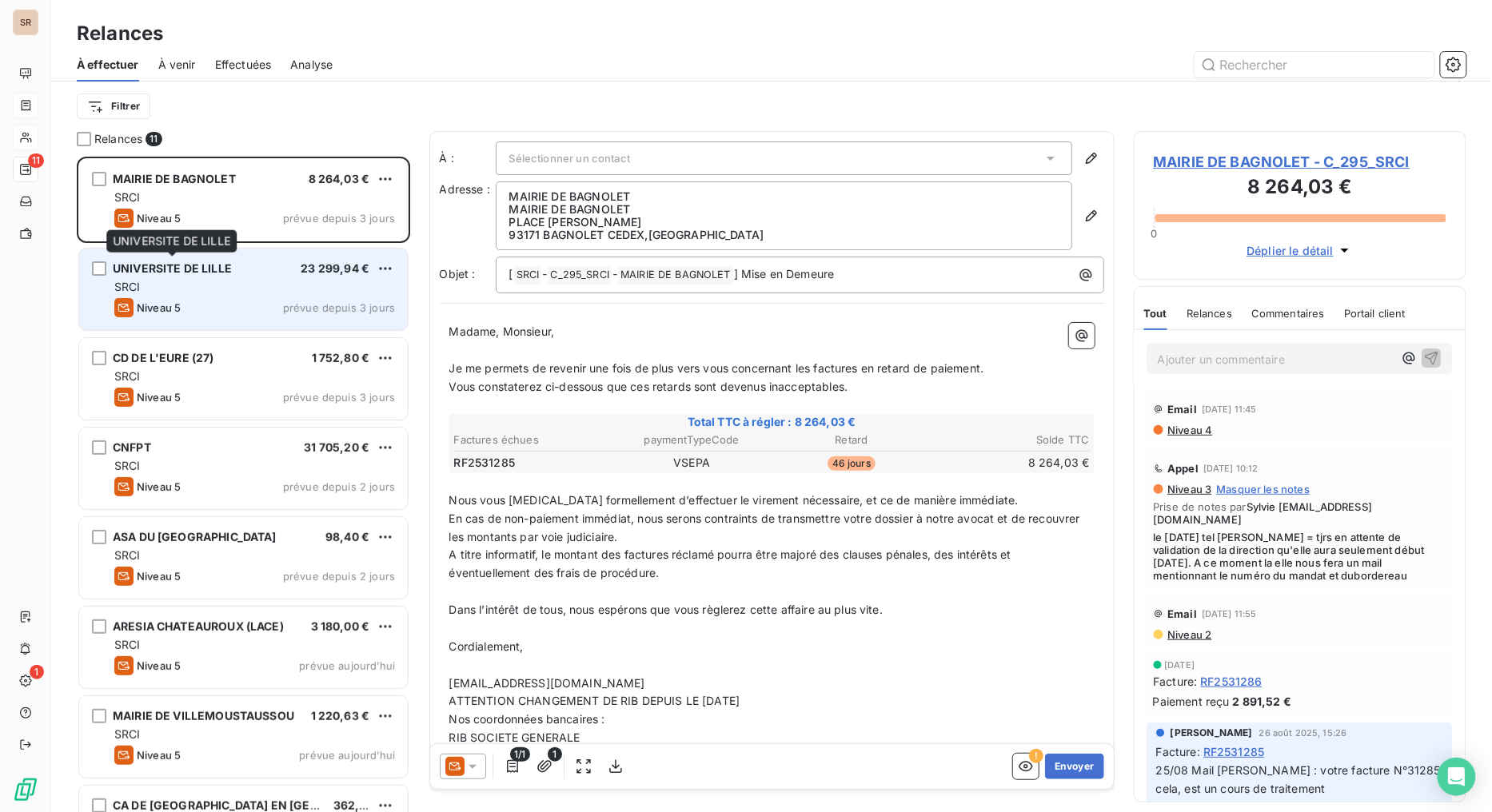
click at [208, 265] on span "UNIVERSITE DE LILLE" at bounding box center [172, 268] width 119 height 14
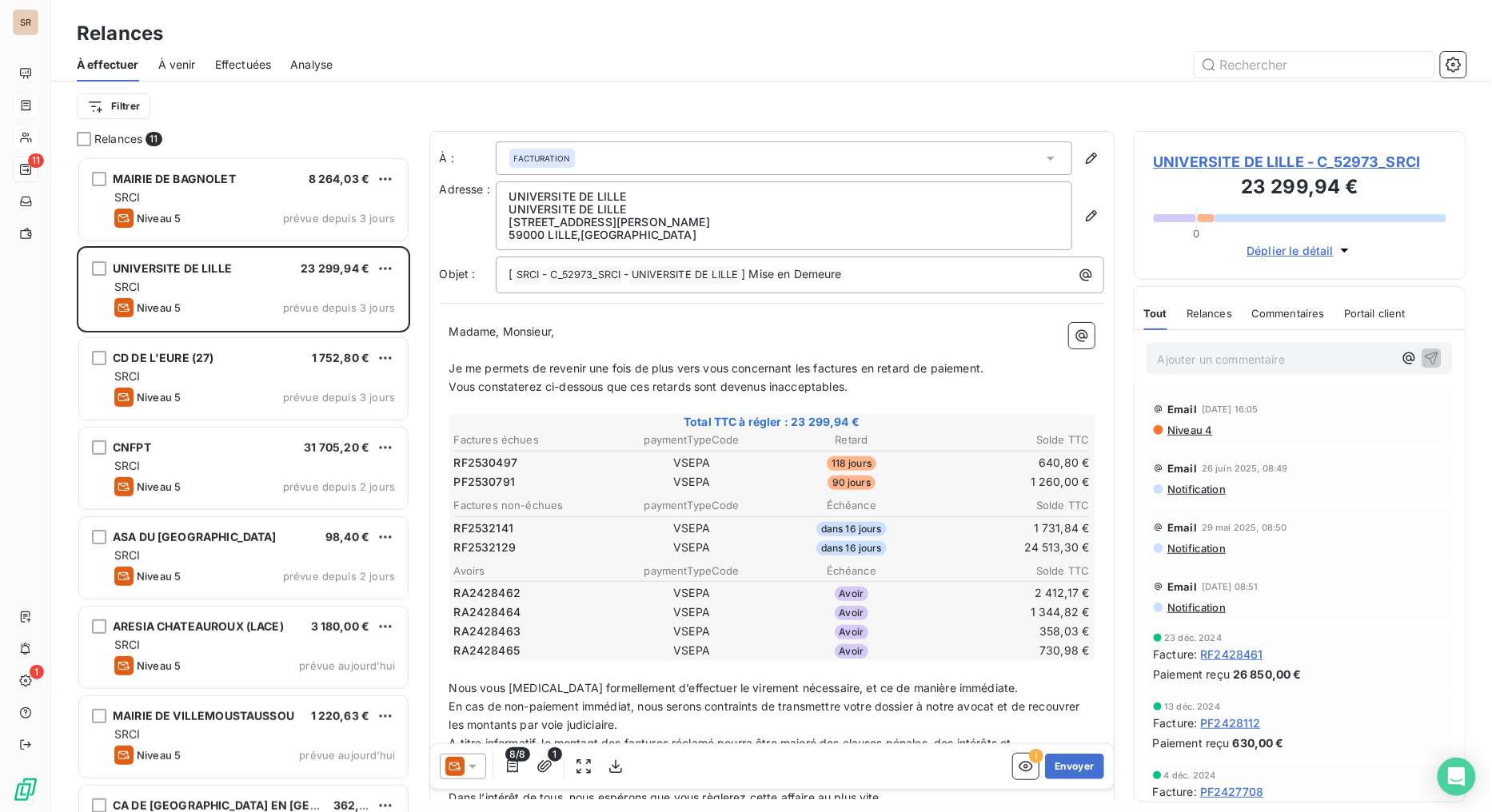
click at [1226, 170] on span "UNIVERSITE DE LILLE - C_52973_SRCI" at bounding box center [1300, 162] width 294 height 22
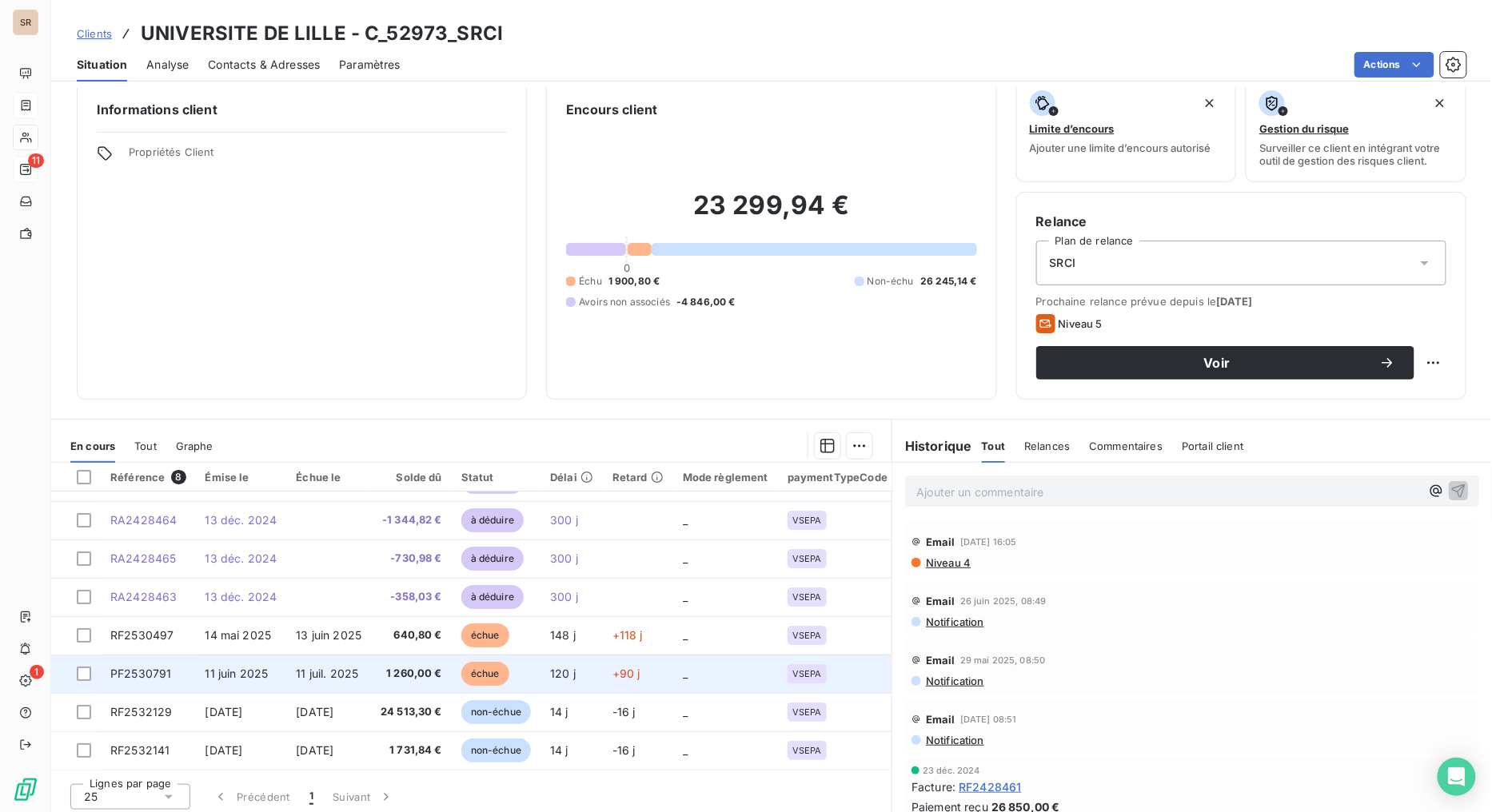
scroll to position [23, 0]
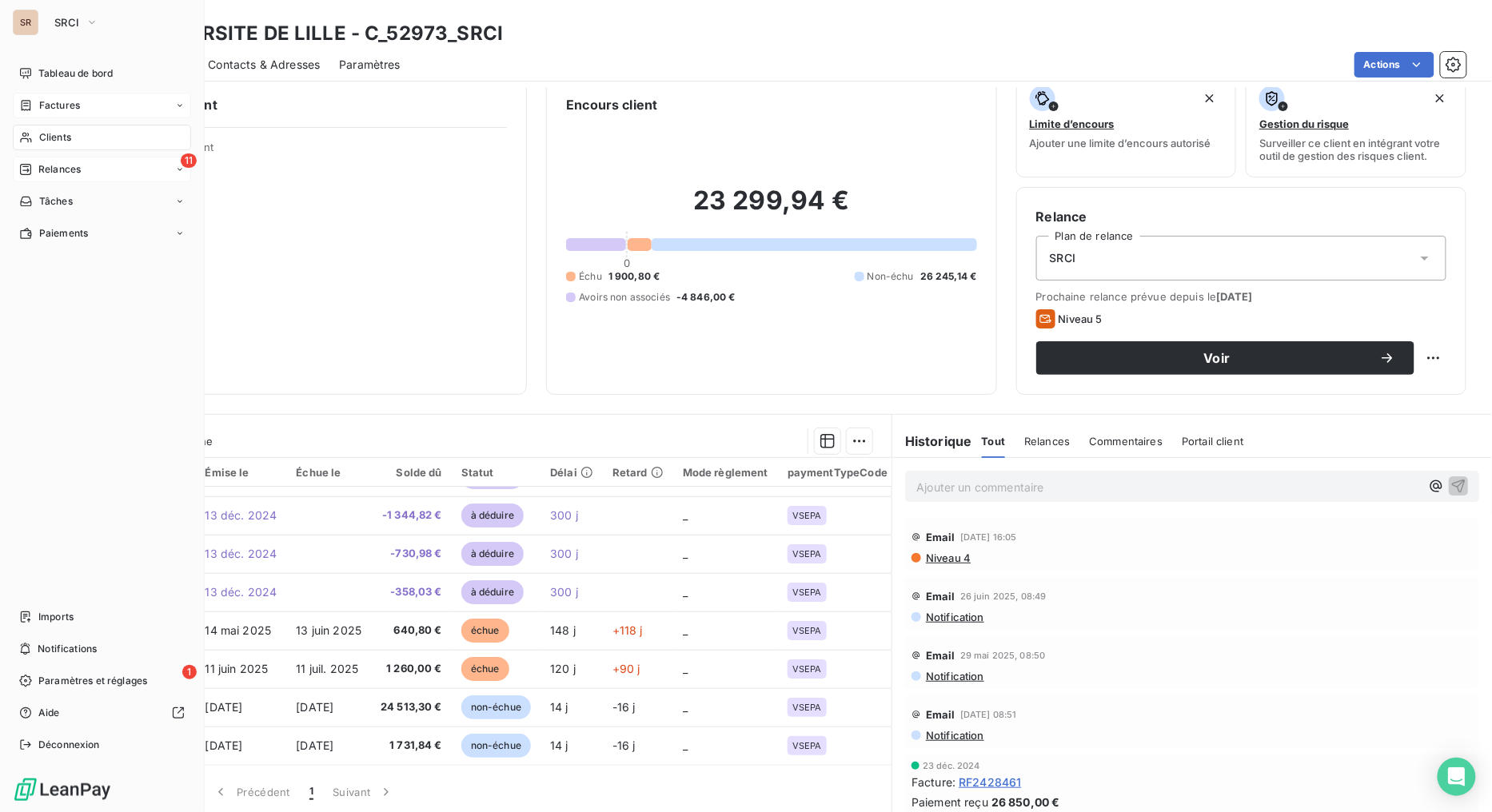
click at [38, 168] on span "Relances" at bounding box center [59, 169] width 42 height 15
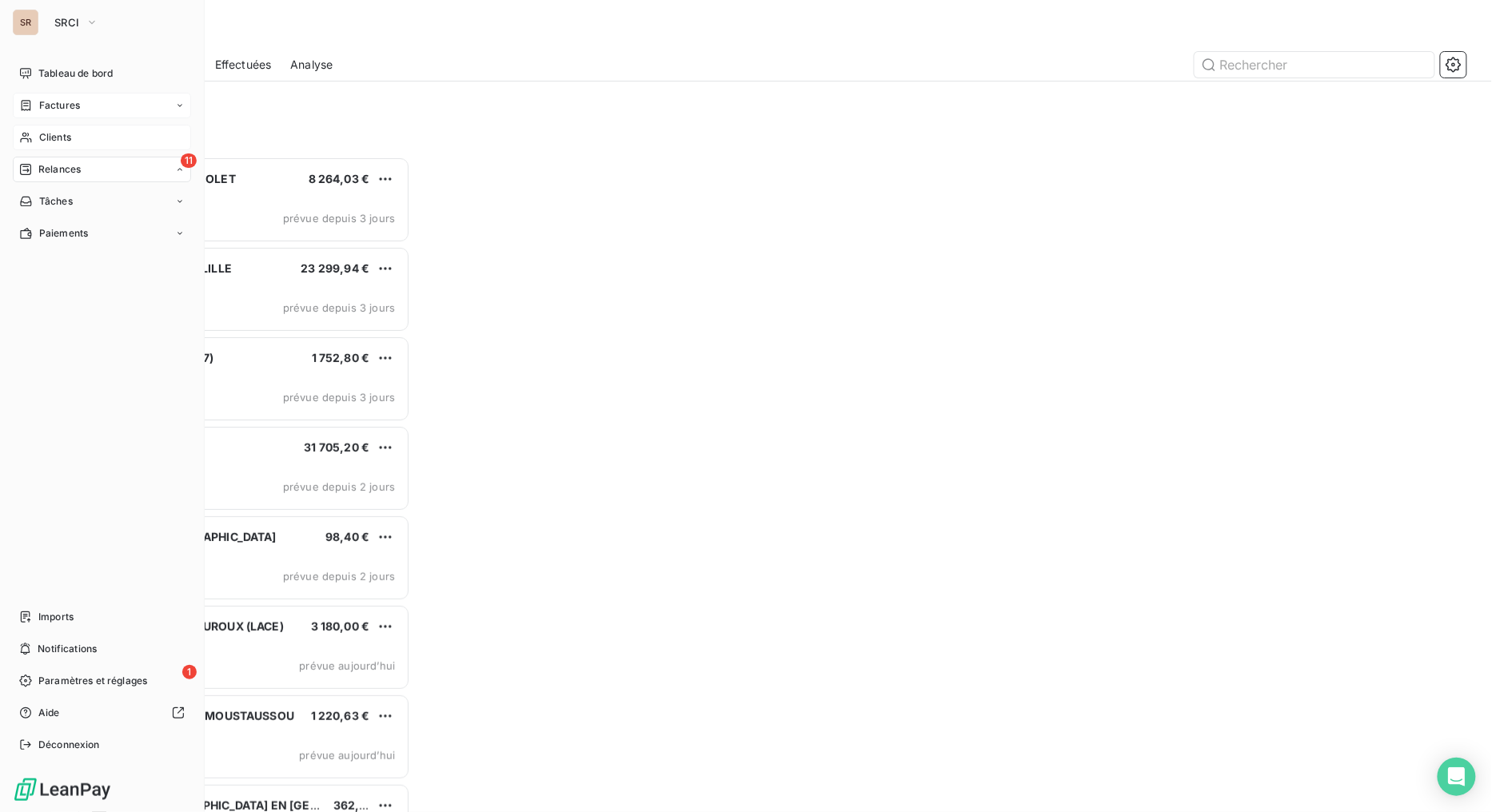
scroll to position [642, 320]
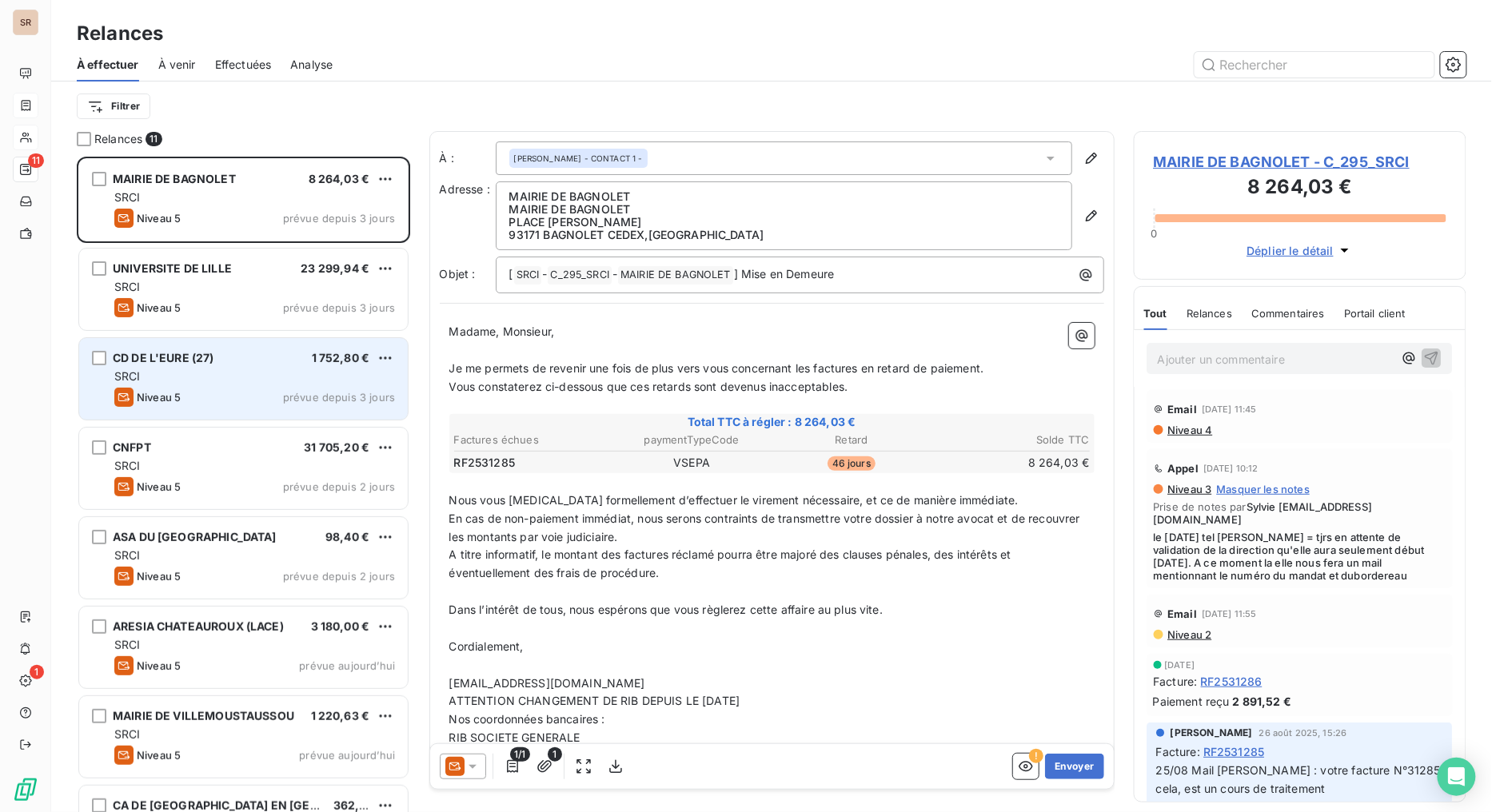
click at [208, 362] on span "CD DE L'EURE (27)" at bounding box center [163, 357] width 101 height 14
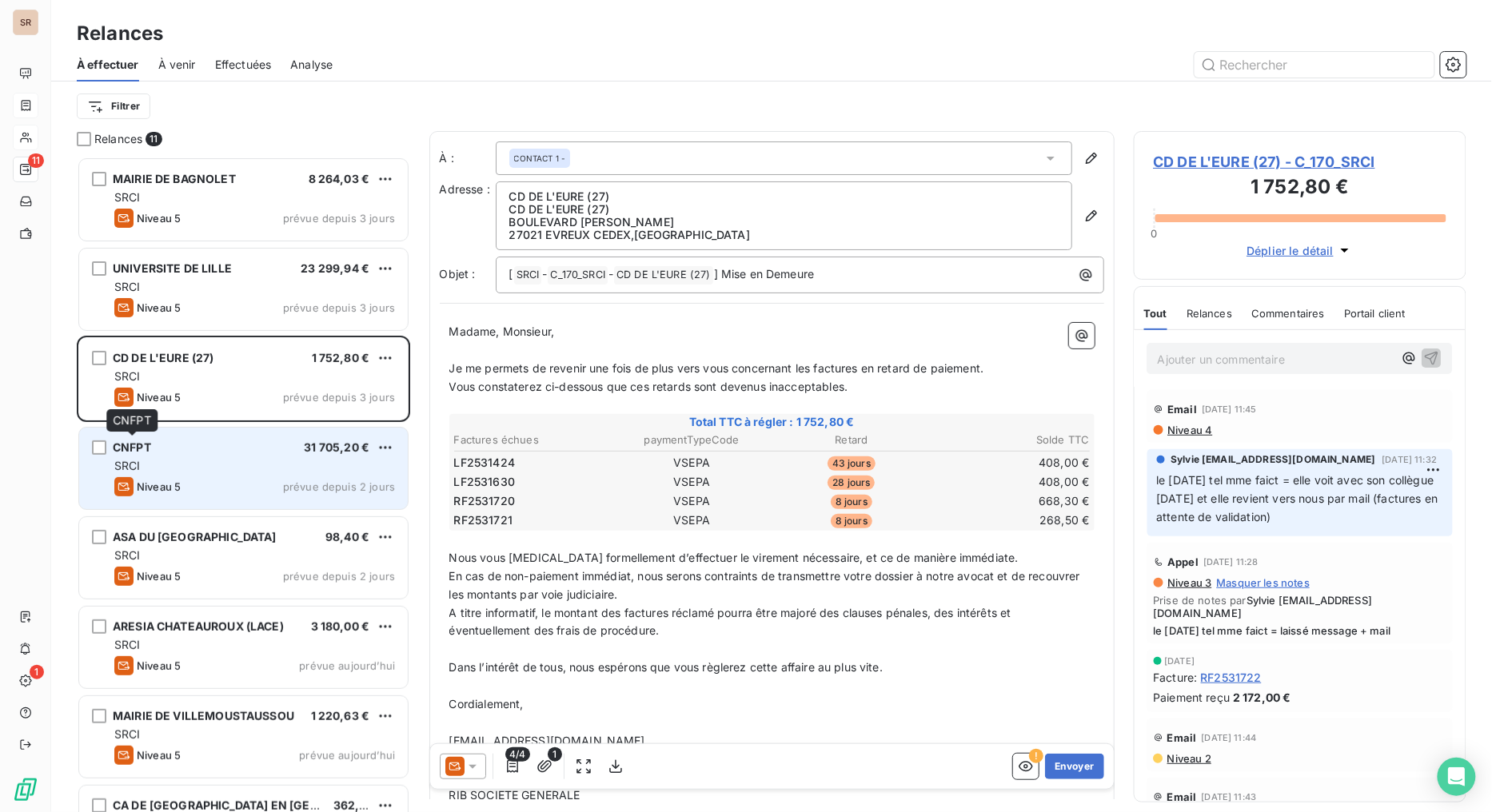
click at [147, 451] on span "CNFPT" at bounding box center [132, 448] width 38 height 14
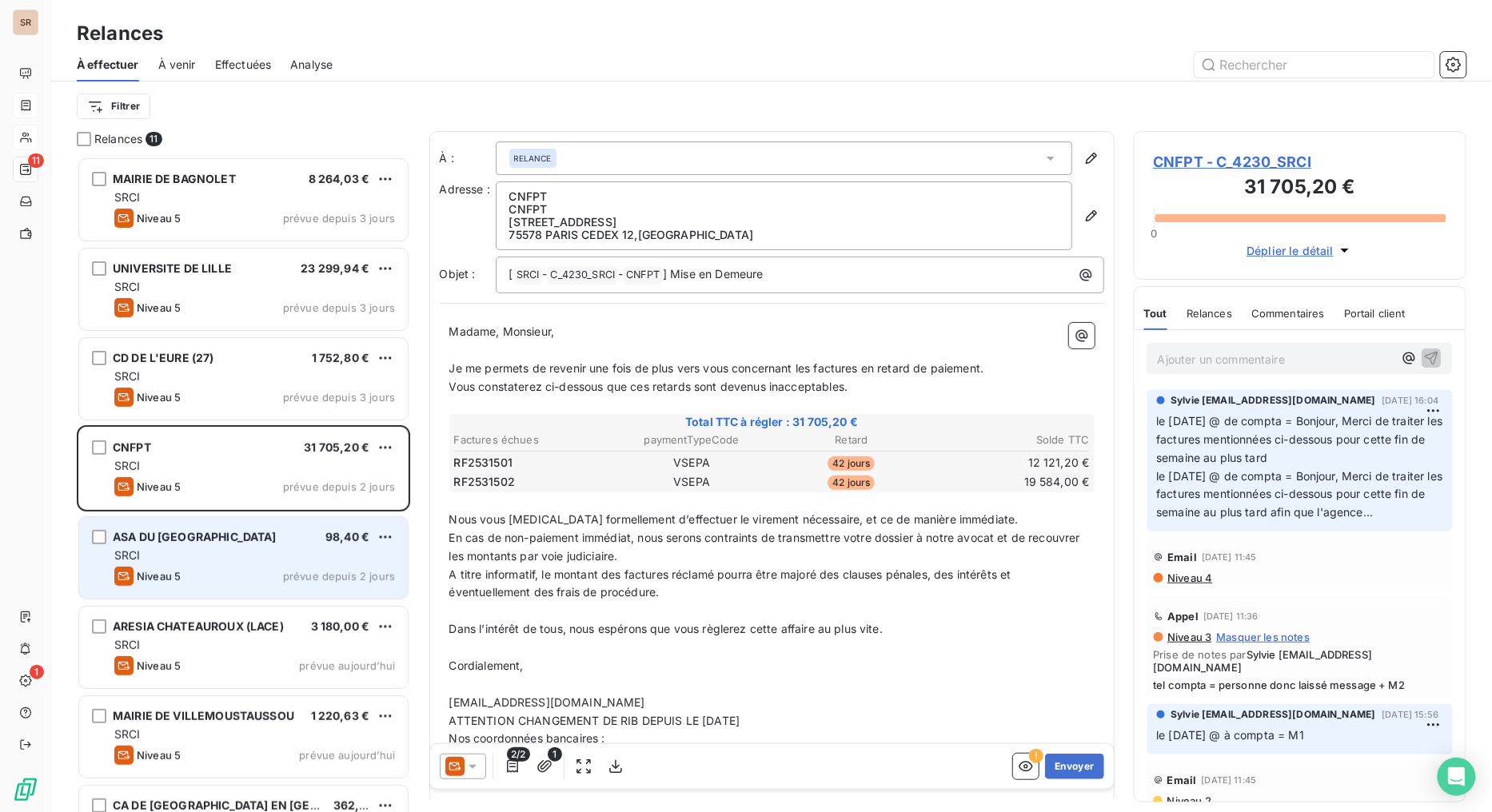
click at [177, 537] on span "ASA DU [GEOGRAPHIC_DATA]" at bounding box center [194, 537] width 164 height 14
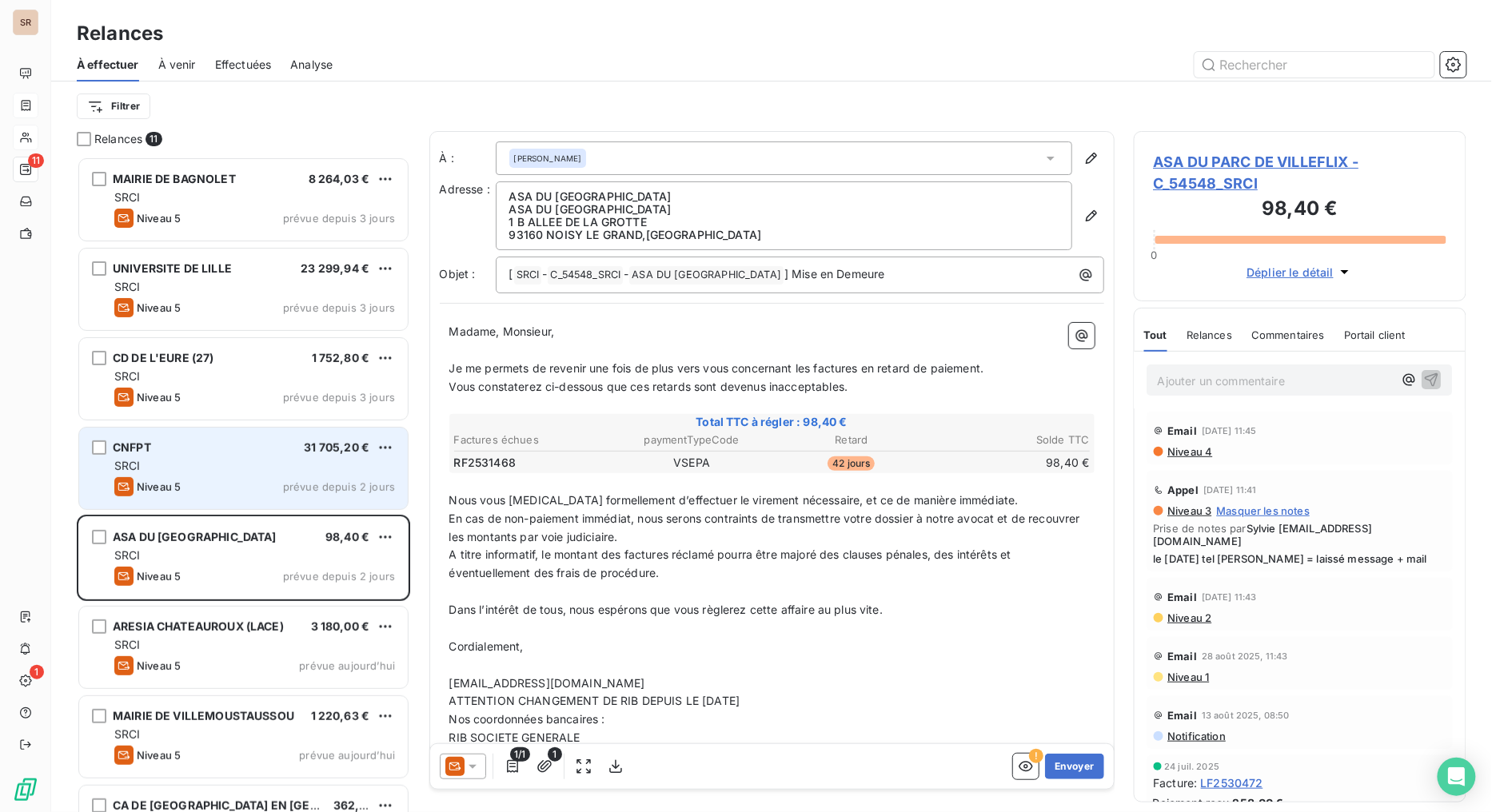
click at [170, 443] on div "CNFPT 31 705,20 €" at bounding box center [254, 448] width 281 height 15
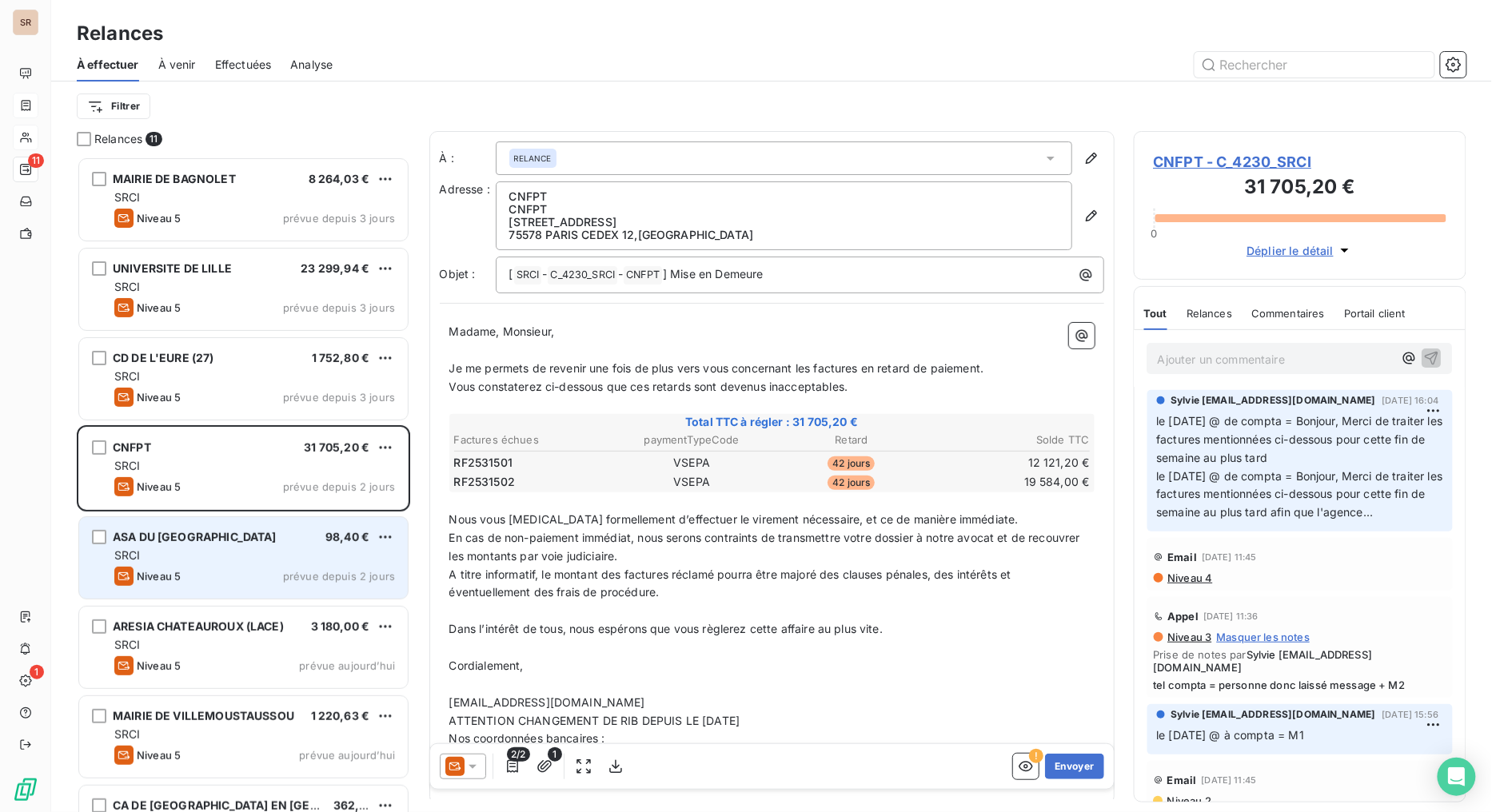
click at [181, 523] on div "ASA DU [GEOGRAPHIC_DATA] 98,40 € SRCI Niveau 5 prévue depuis 2 jours" at bounding box center [244, 558] width 329 height 81
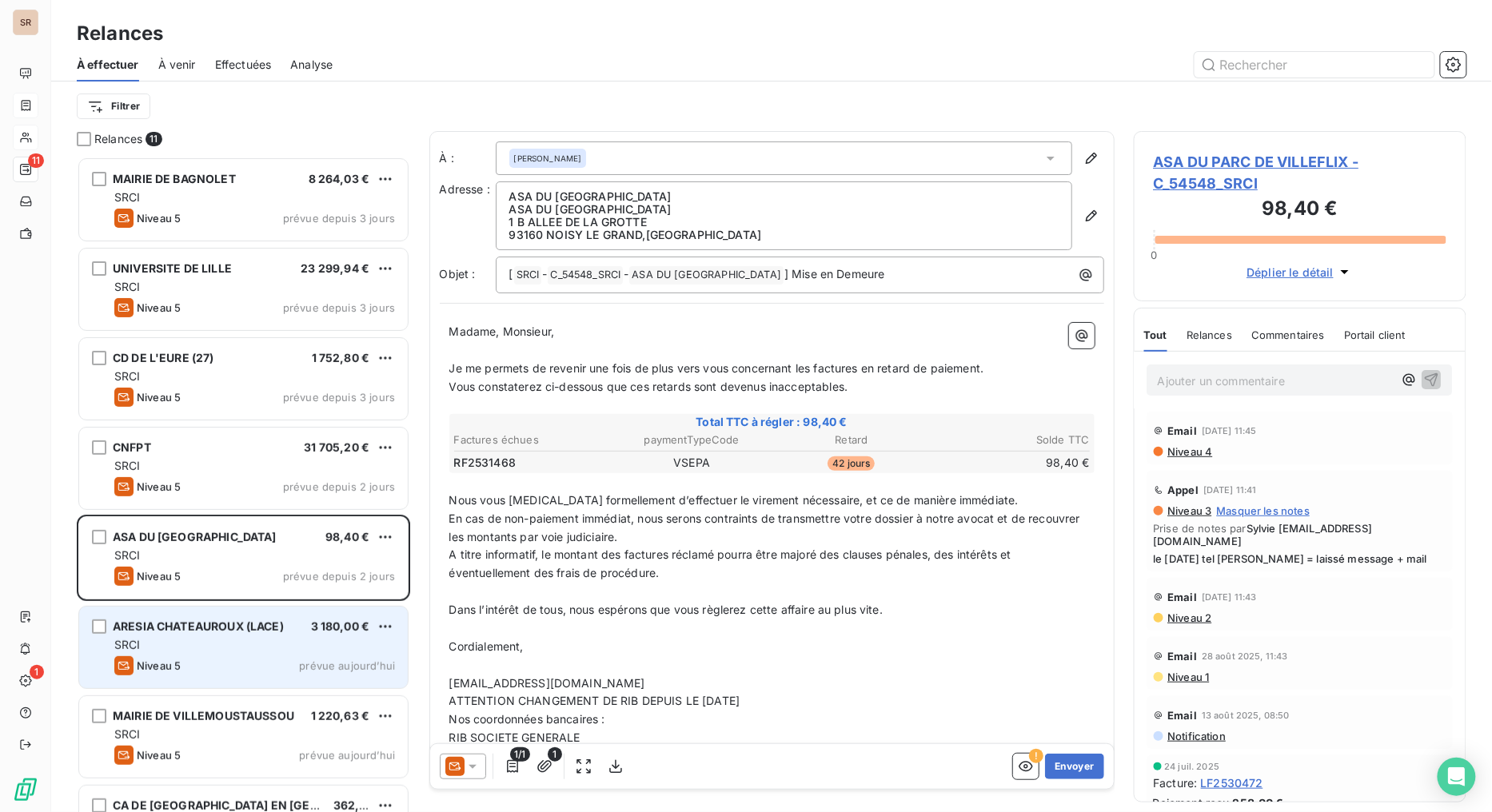
click at [186, 630] on span "ARESIA CHATEAUROUX (LACE)" at bounding box center [198, 626] width 171 height 14
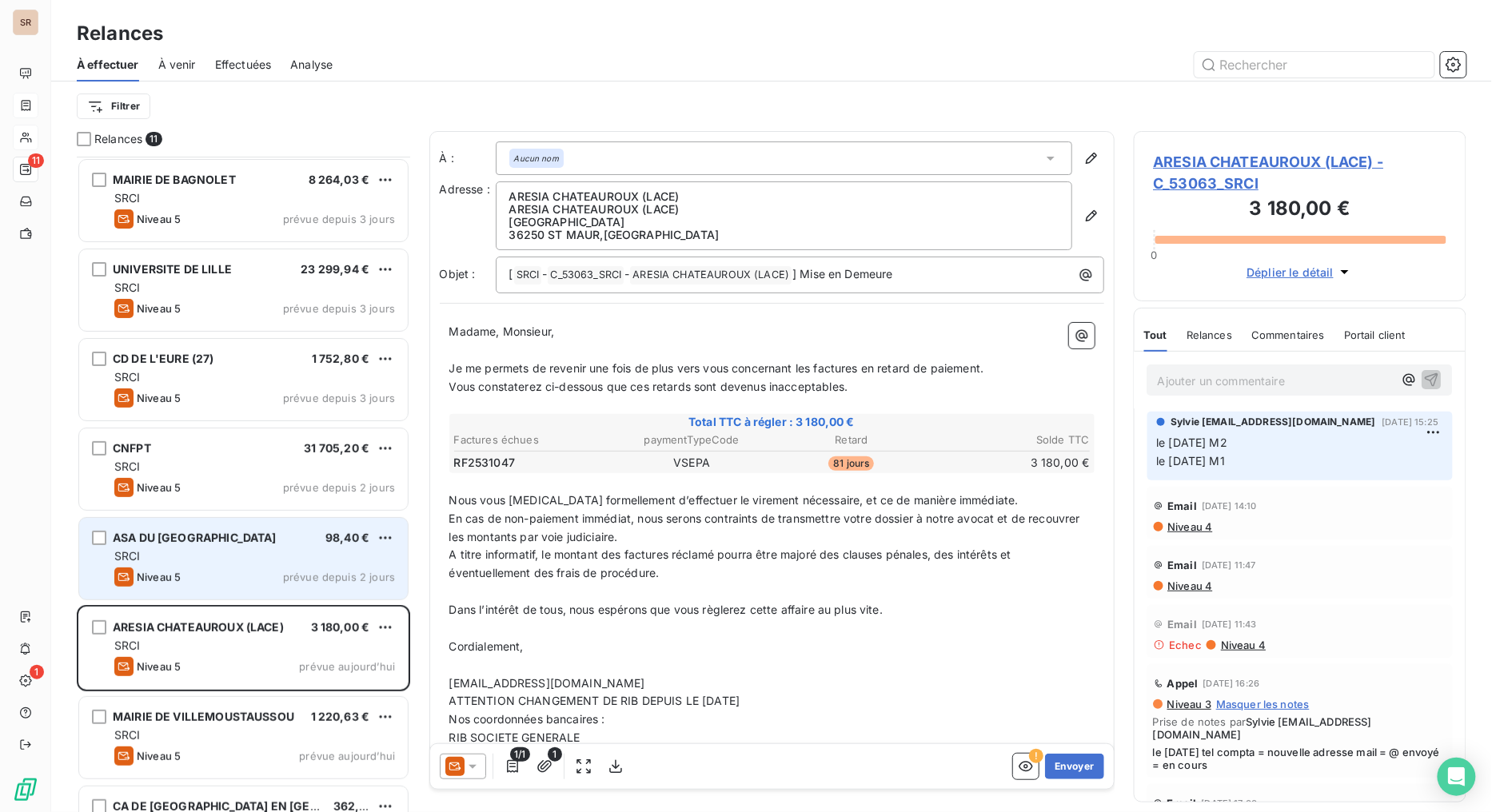
scroll to position [89, 0]
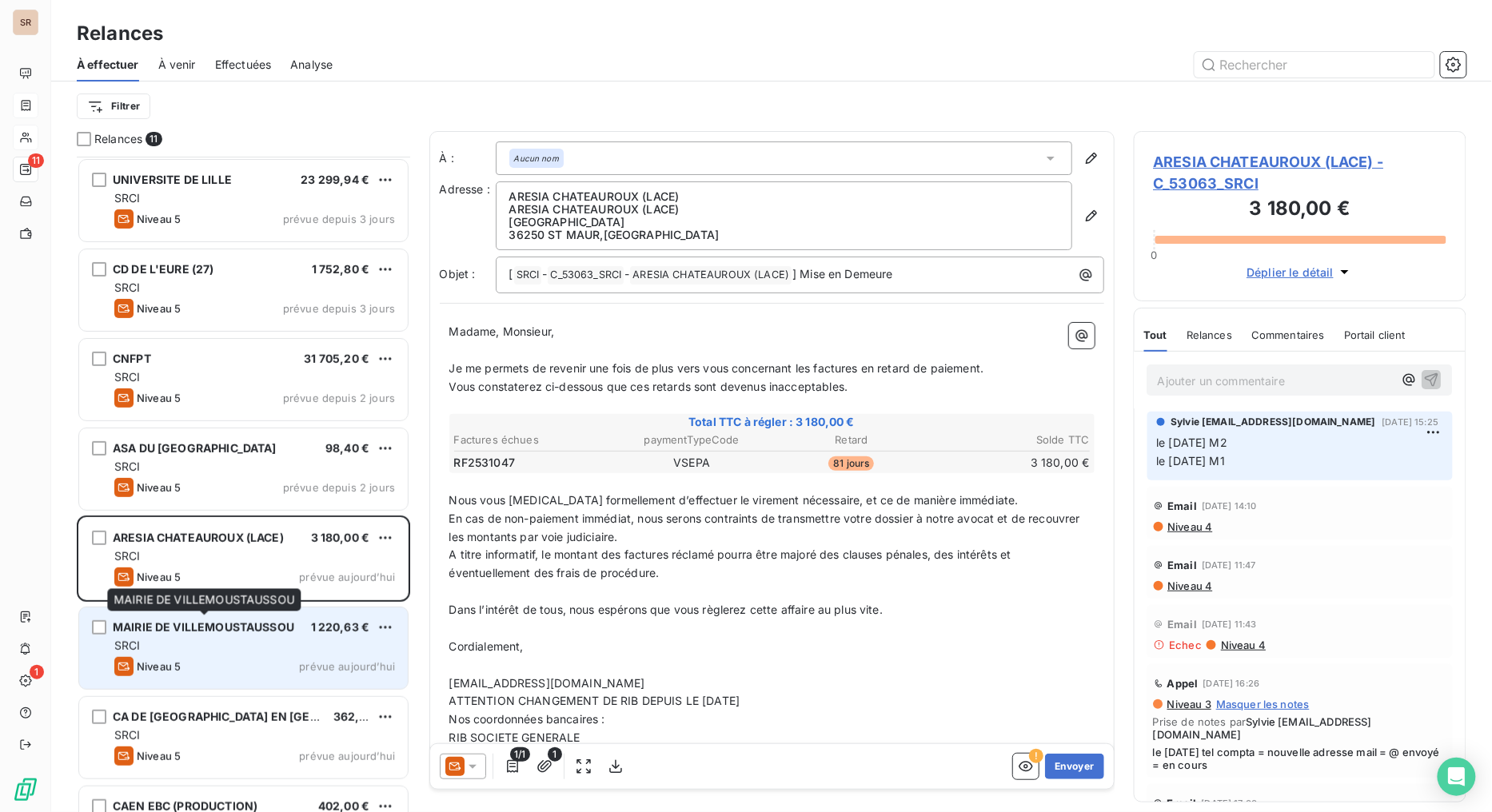
click at [222, 625] on span "MAIRIE DE VILLEMOUSTAUSSOU" at bounding box center [203, 627] width 182 height 14
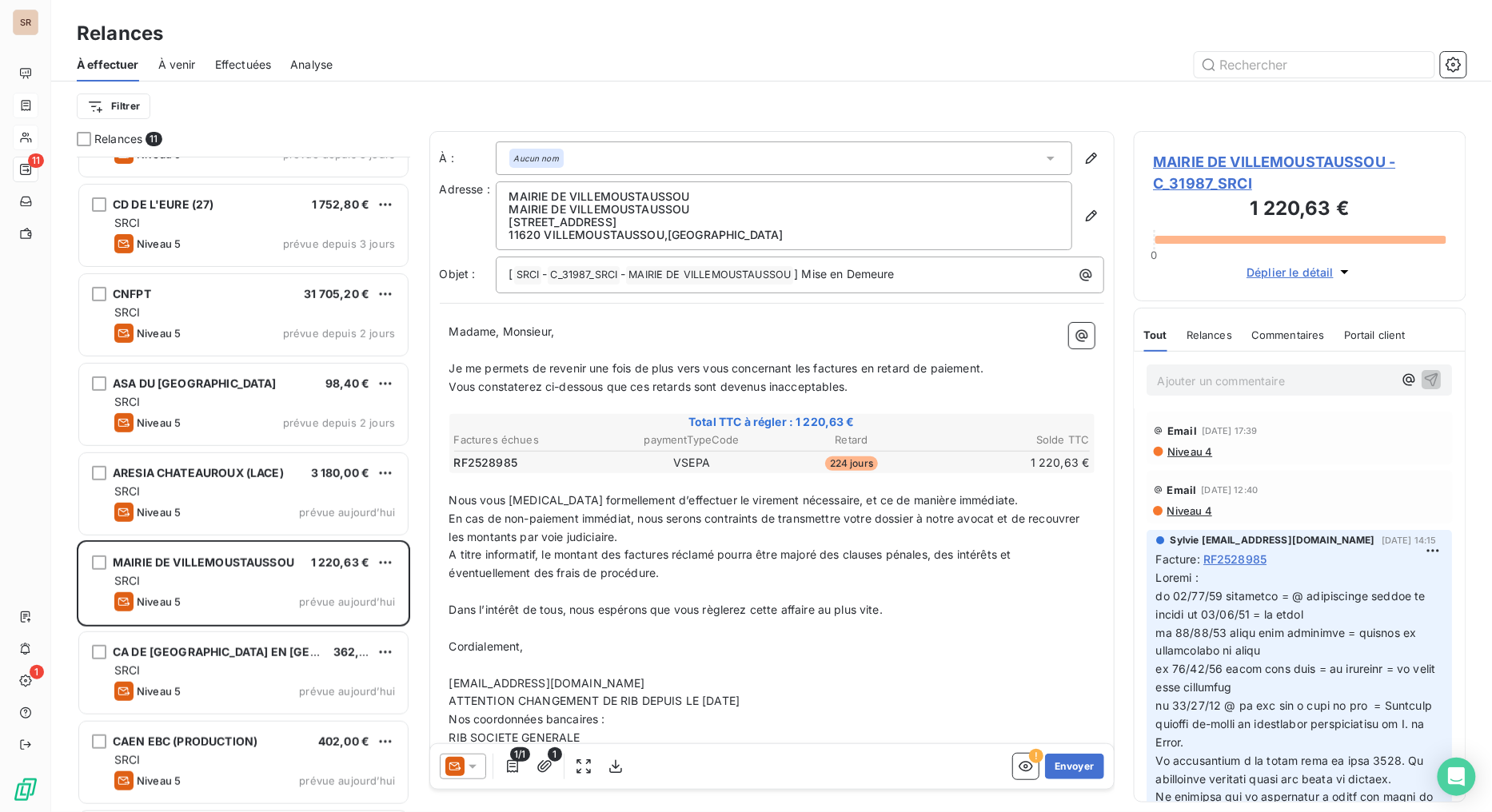
scroll to position [267, 0]
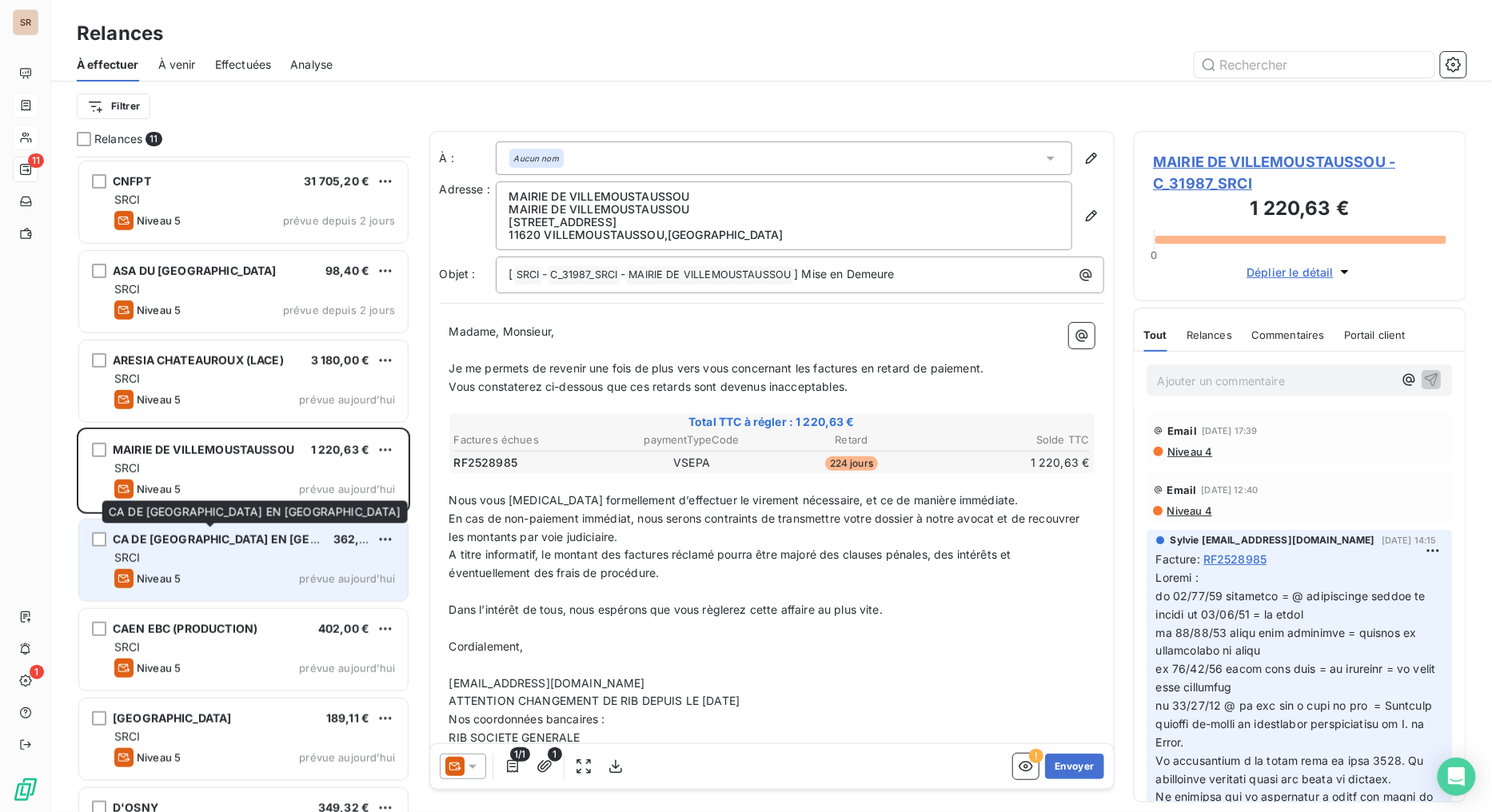
click at [217, 535] on span "CA DE [GEOGRAPHIC_DATA] EN [GEOGRAPHIC_DATA]" at bounding box center [260, 539] width 296 height 14
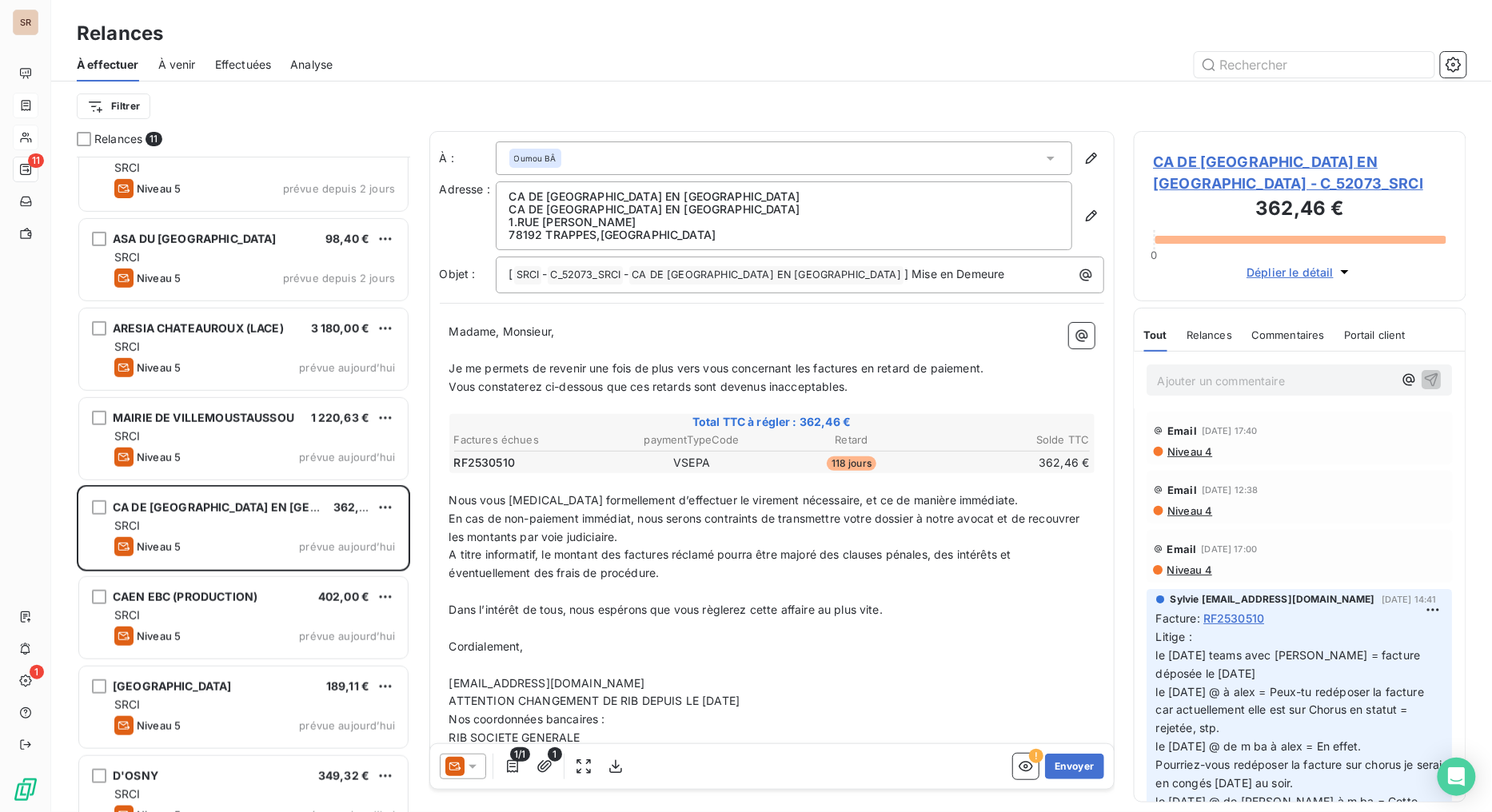
scroll to position [329, 0]
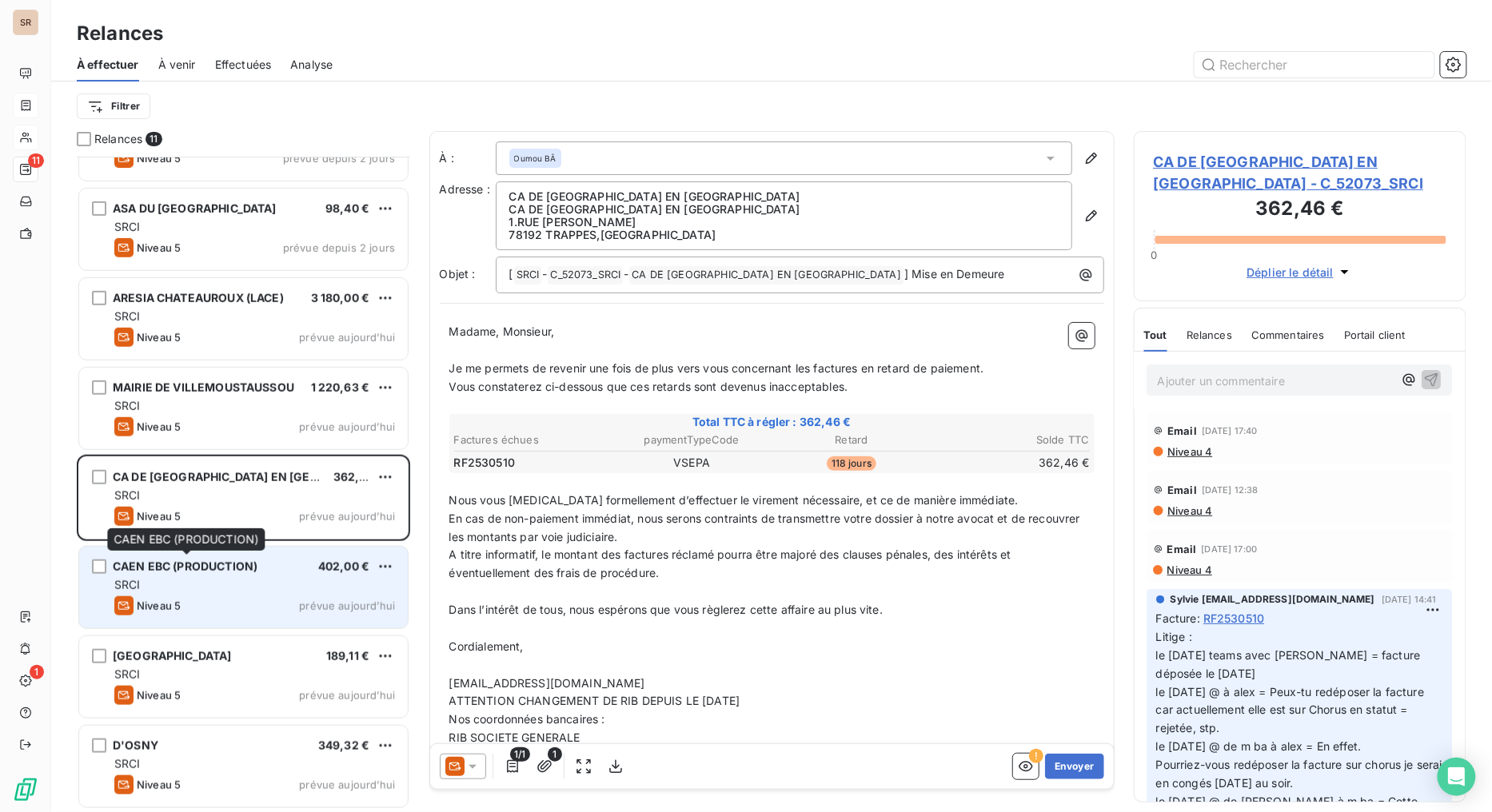
click at [222, 564] on span "CAEN EBC (PRODUCTION)" at bounding box center [185, 567] width 144 height 14
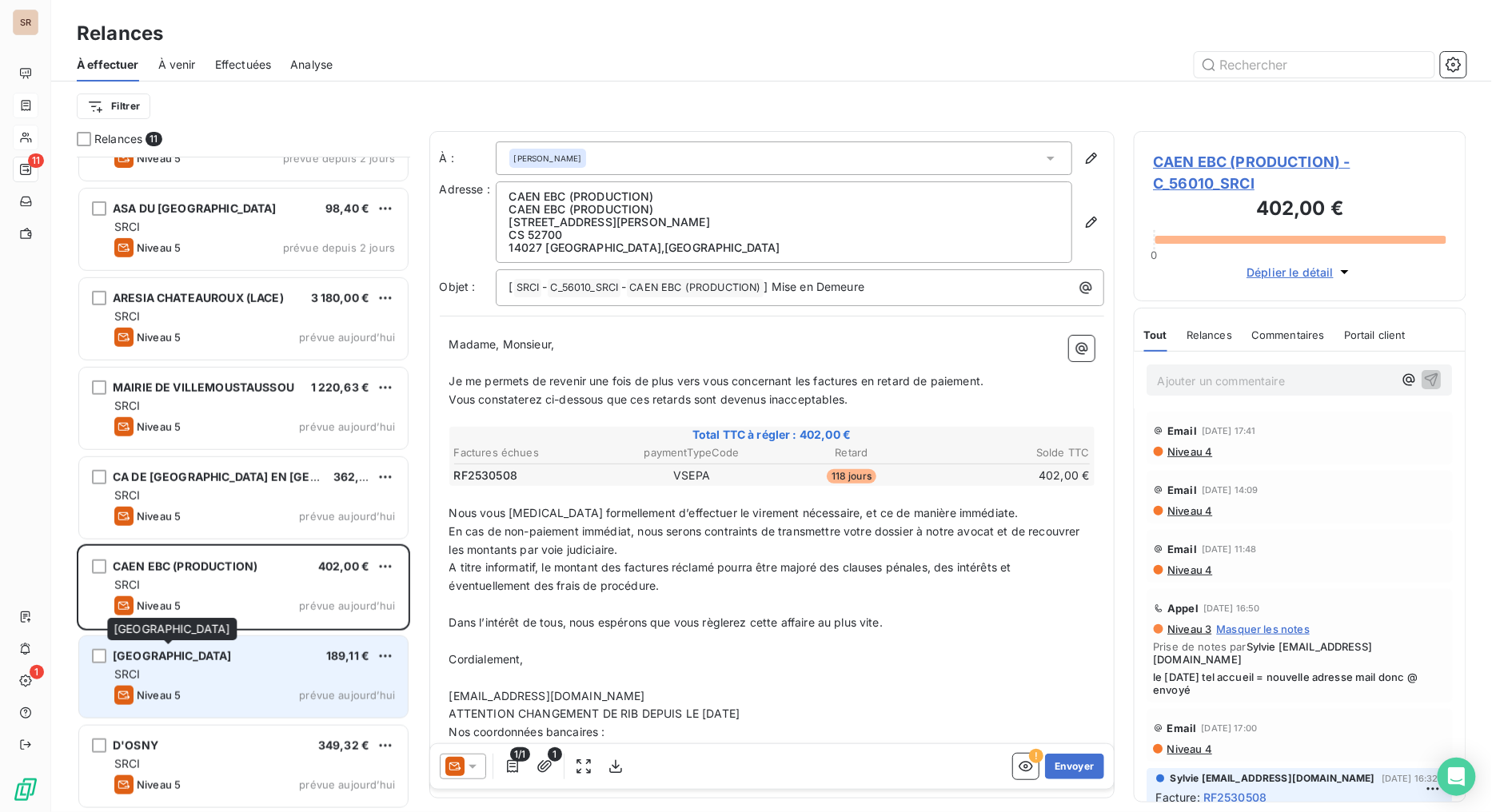
click at [200, 647] on span "[GEOGRAPHIC_DATA]" at bounding box center [172, 656] width 119 height 14
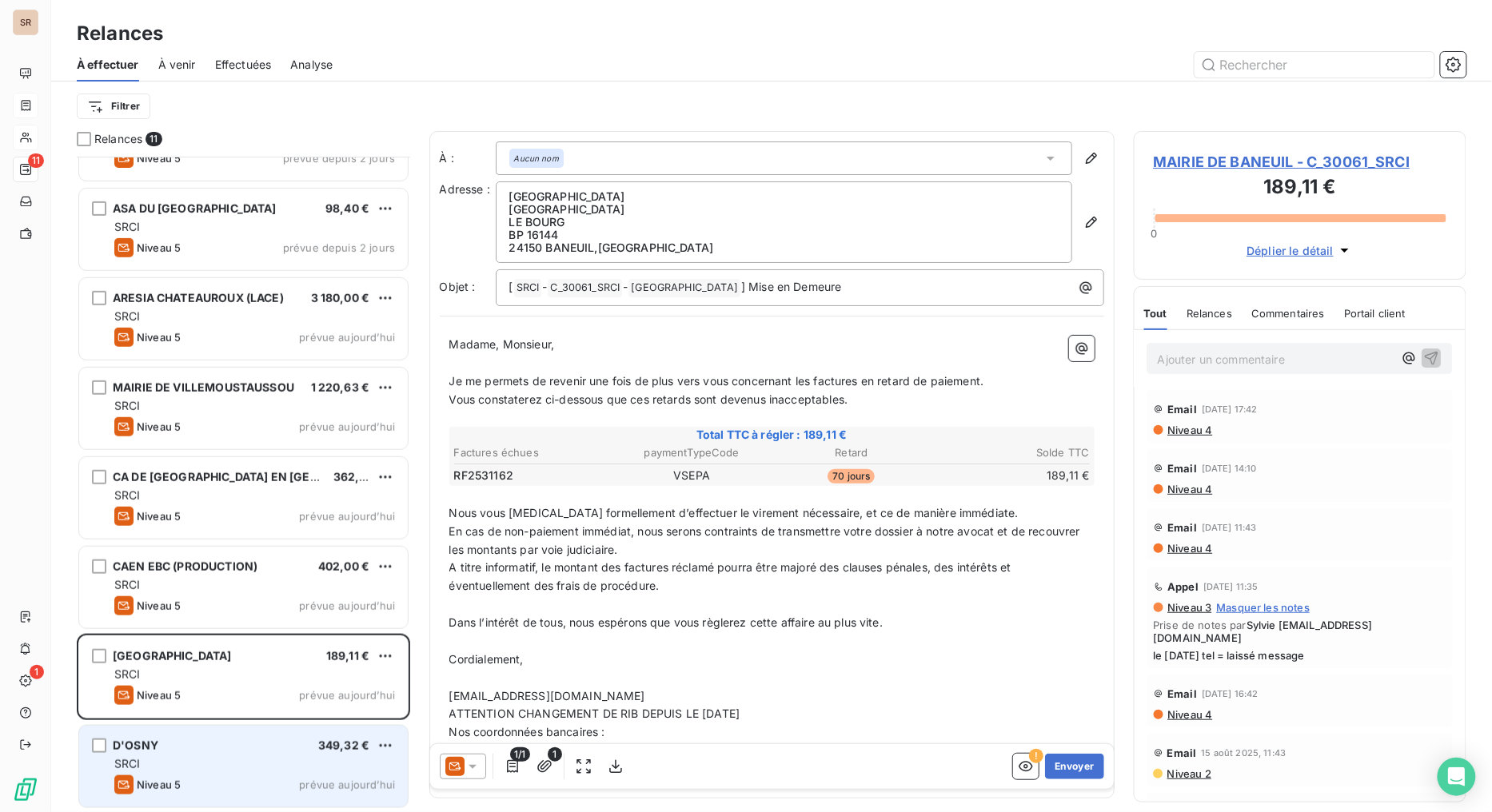
click at [163, 647] on div "D'OSNY 349,32 €" at bounding box center [254, 745] width 281 height 15
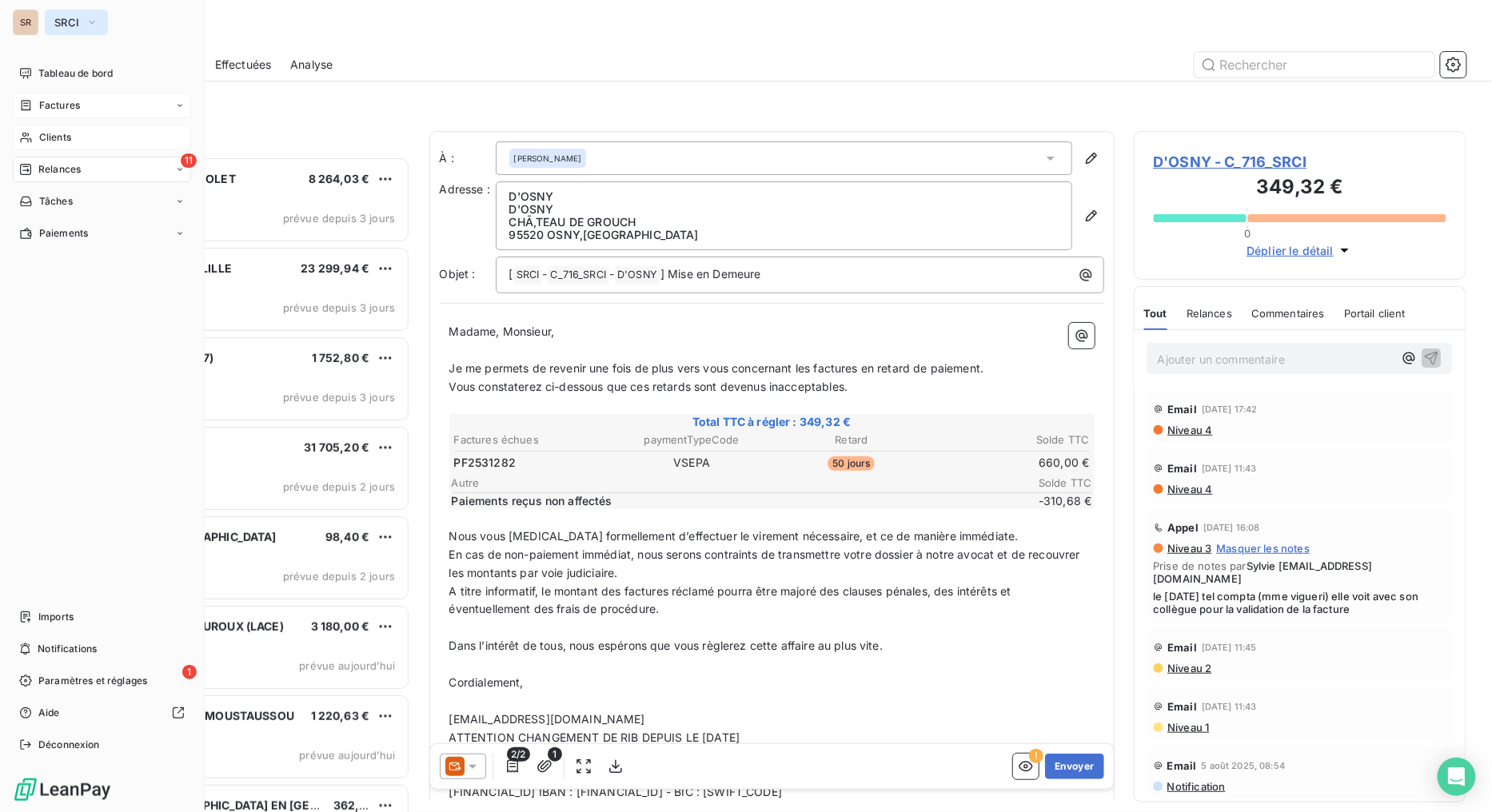
click at [102, 18] on button "SRCI" at bounding box center [77, 23] width 63 height 26
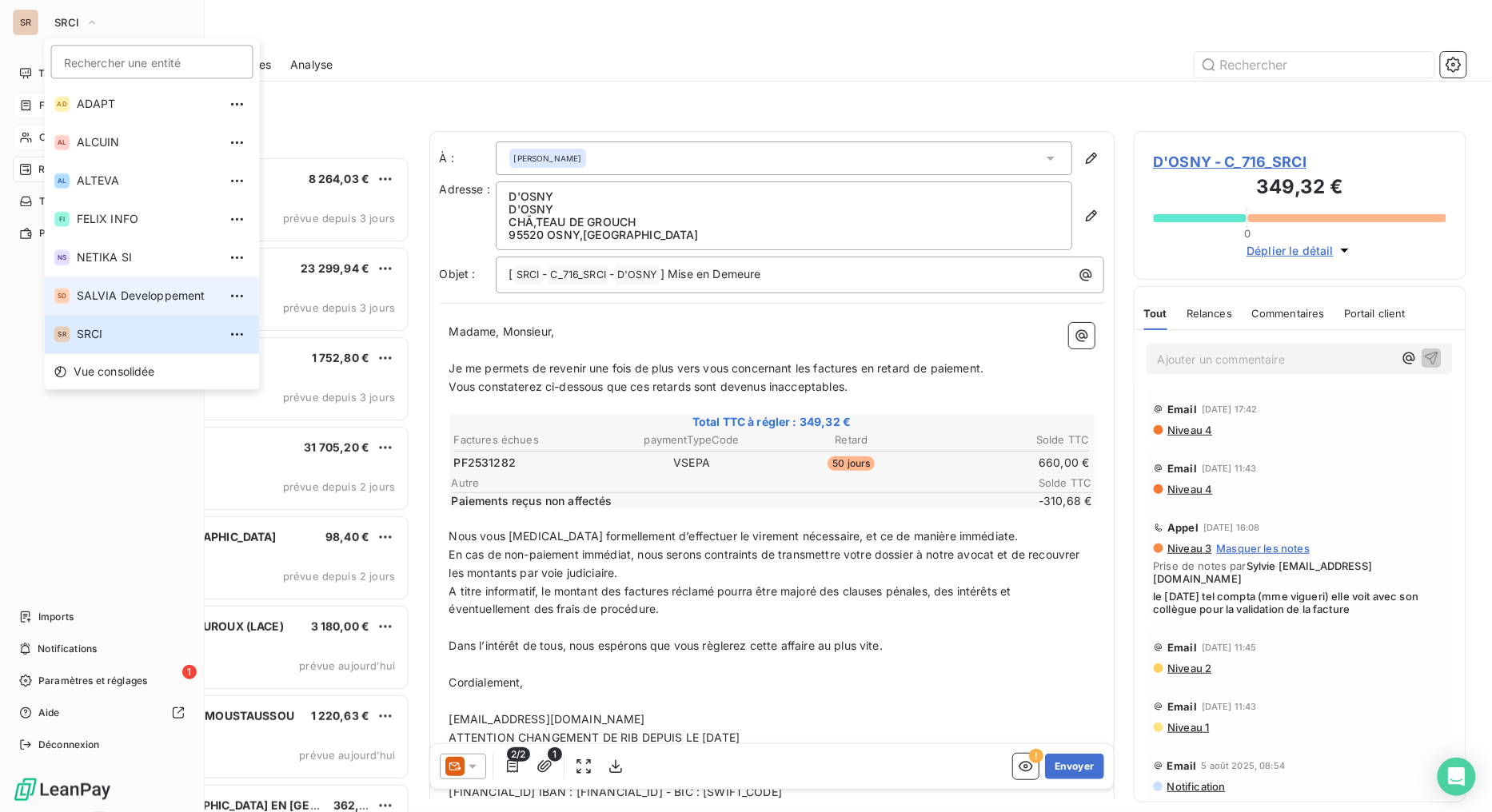
click at [93, 291] on span "SALVIA Developpement" at bounding box center [147, 296] width 141 height 16
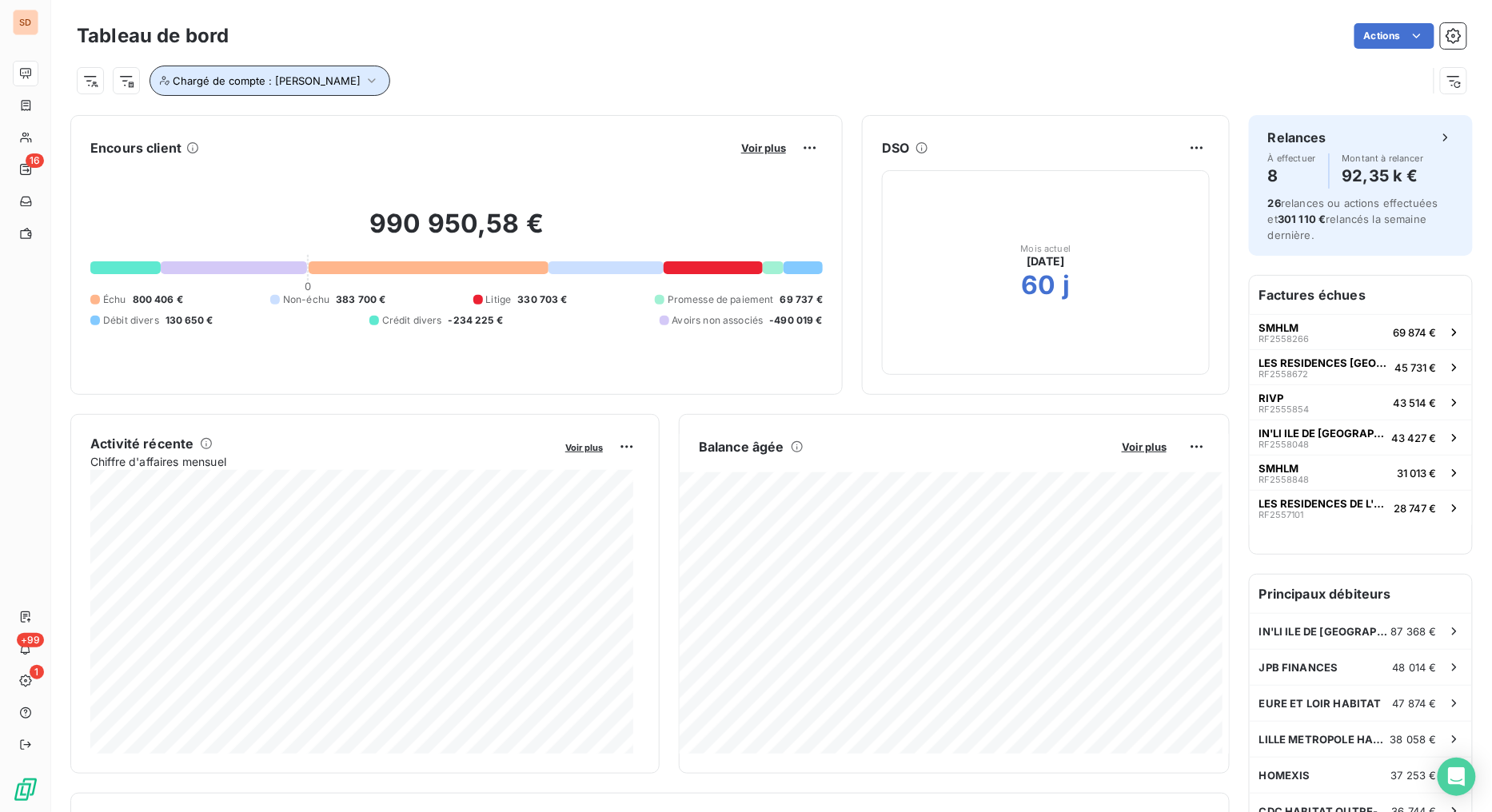
click at [324, 78] on button "Chargé de compte : [PERSON_NAME]" at bounding box center [269, 81] width 241 height 30
click at [577, 120] on icon at bounding box center [576, 122] width 16 height 16
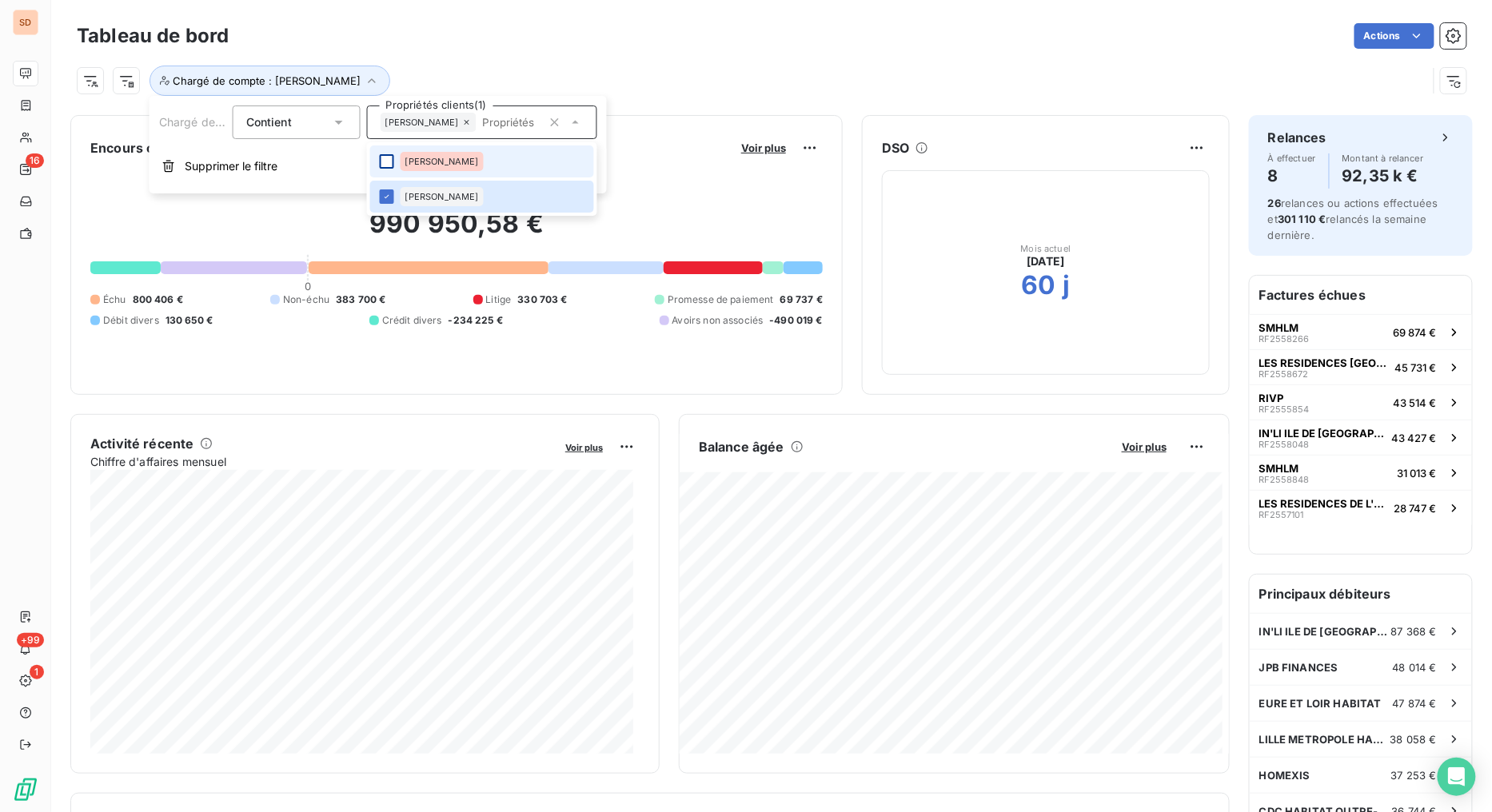
click at [392, 164] on div at bounding box center [387, 161] width 15 height 15
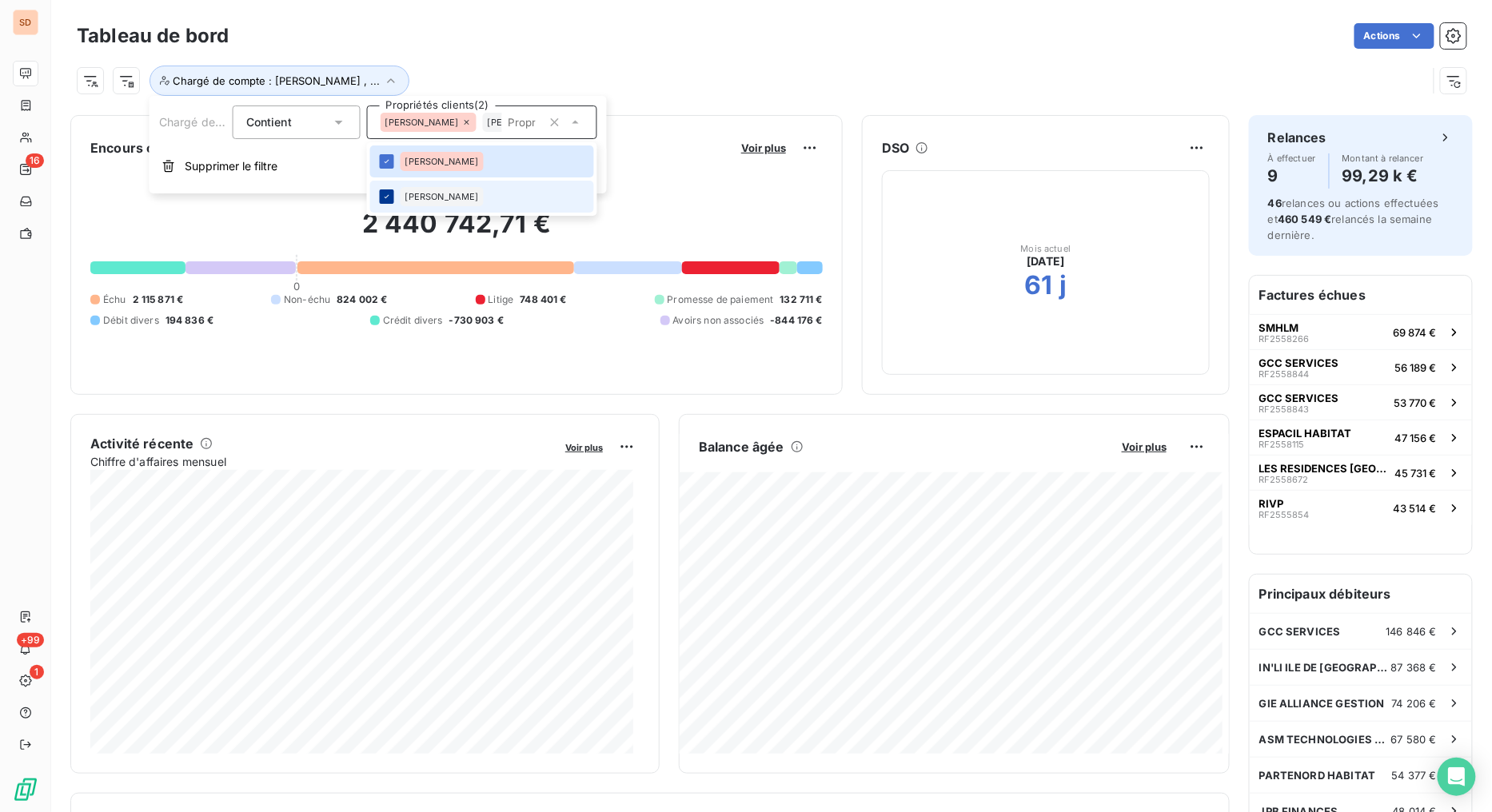
click at [392, 194] on div at bounding box center [387, 196] width 15 height 15
click at [384, 200] on div at bounding box center [387, 196] width 15 height 15
click at [389, 164] on icon at bounding box center [387, 162] width 10 height 10
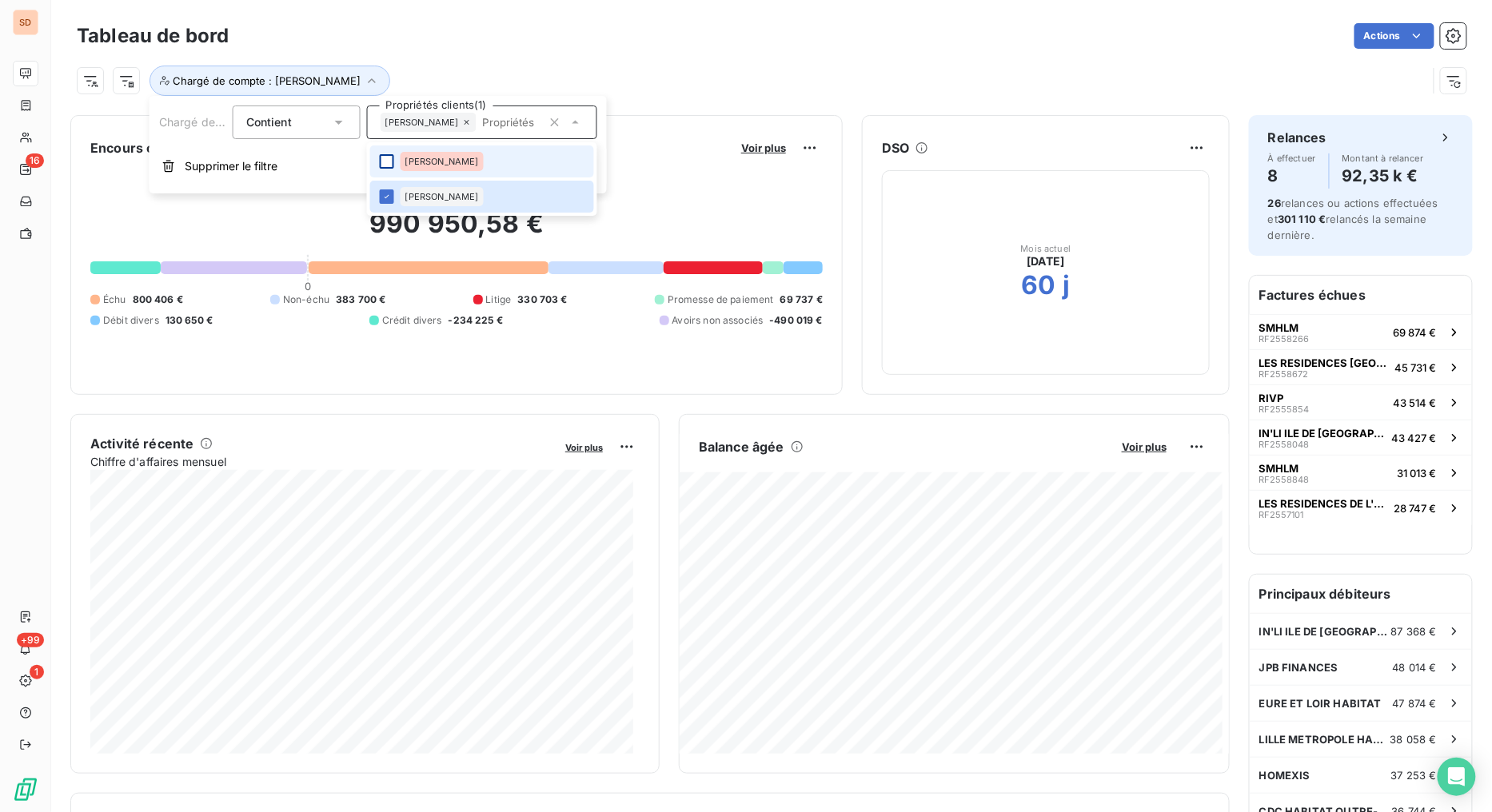
click at [745, 67] on div "Chargé de compte : [PERSON_NAME]" at bounding box center [751, 81] width 1351 height 30
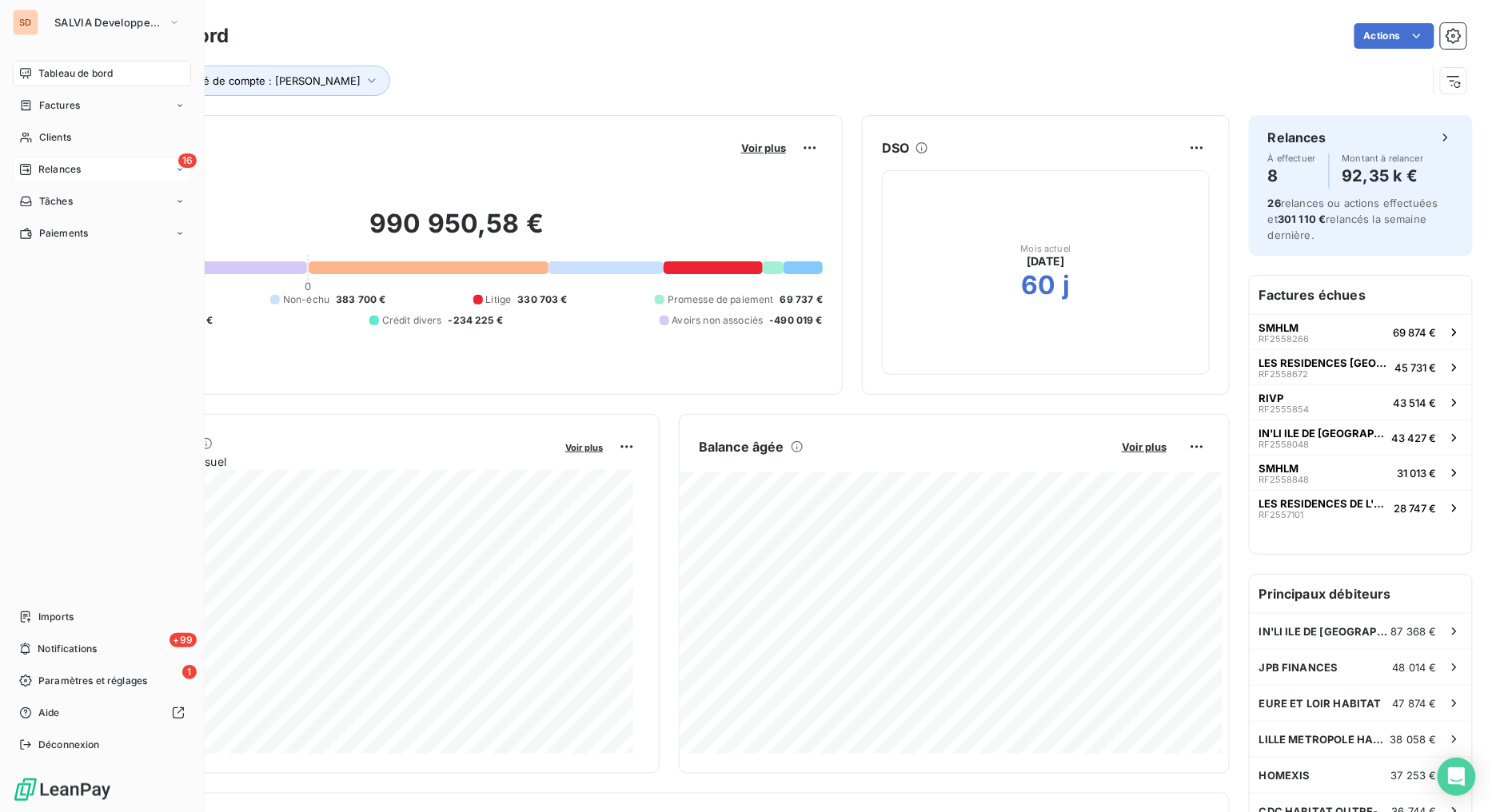
click at [42, 169] on span "Relances" at bounding box center [59, 169] width 42 height 15
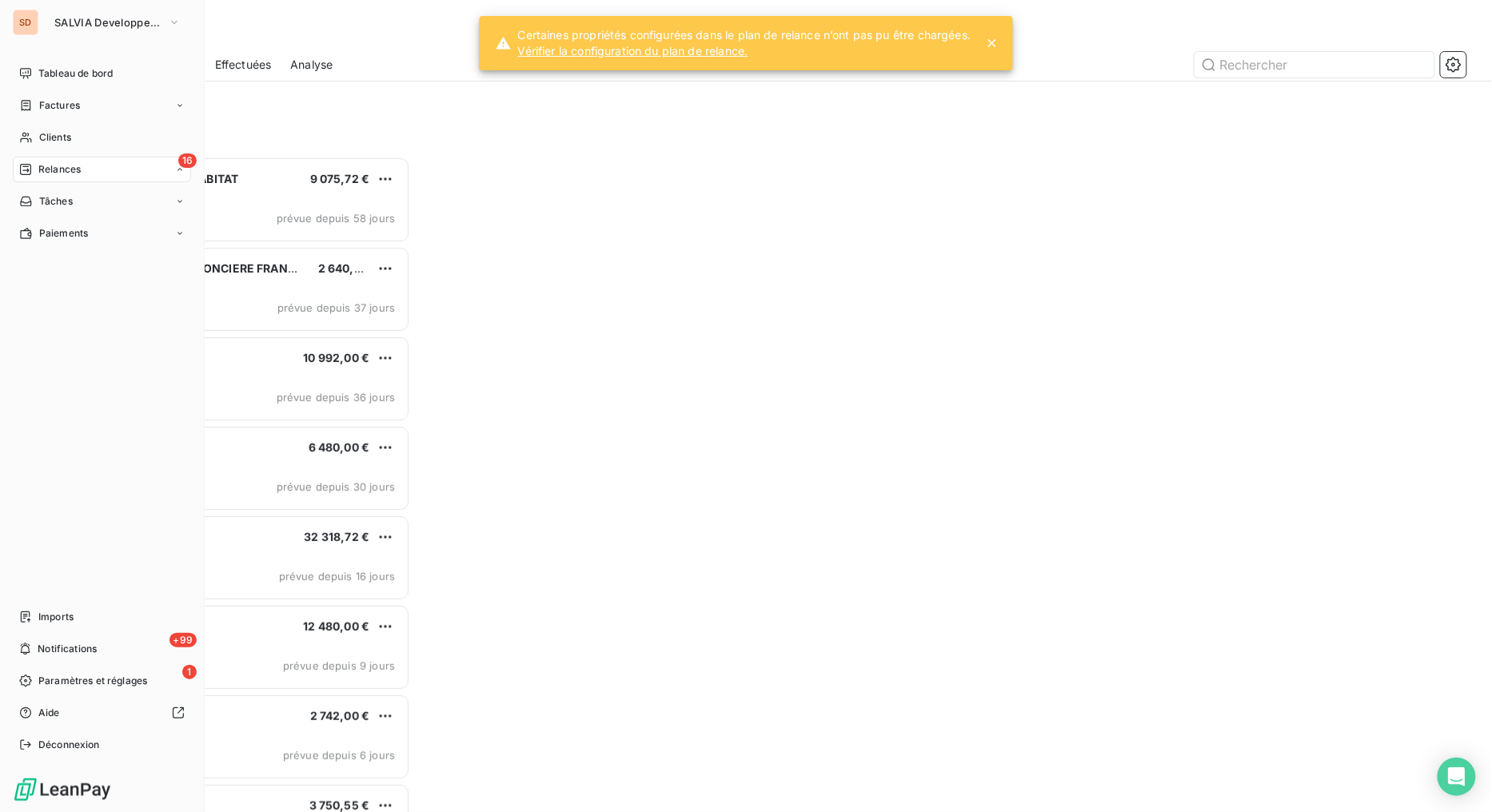
scroll to position [642, 320]
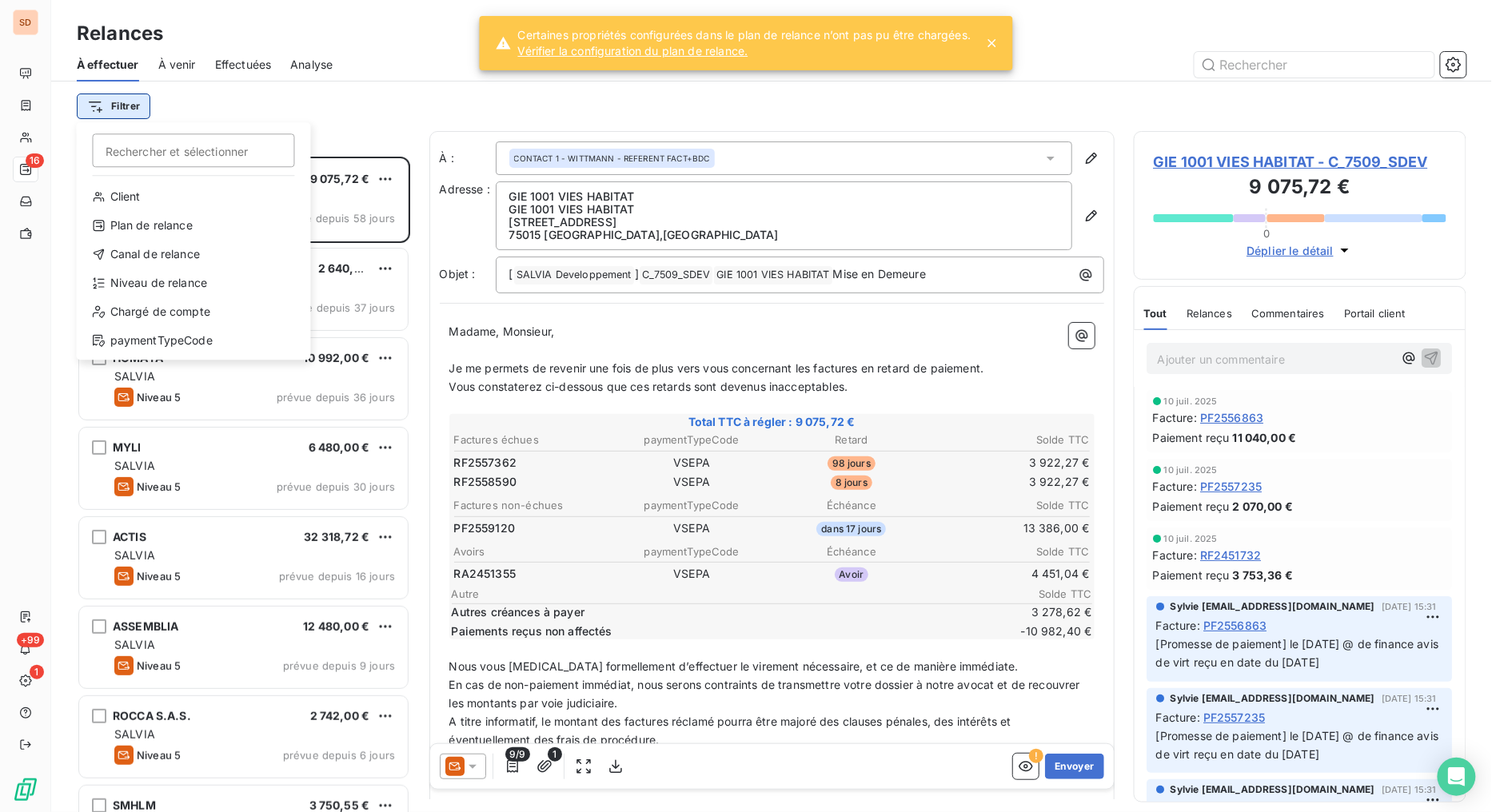
click at [144, 105] on html "SD 16 +99 1 Relances À effectuer À venir Effectuées Analyse Filtrer Rechercher …" at bounding box center [746, 406] width 1492 height 812
click at [170, 310] on div "Chargé de compte" at bounding box center [194, 311] width 222 height 26
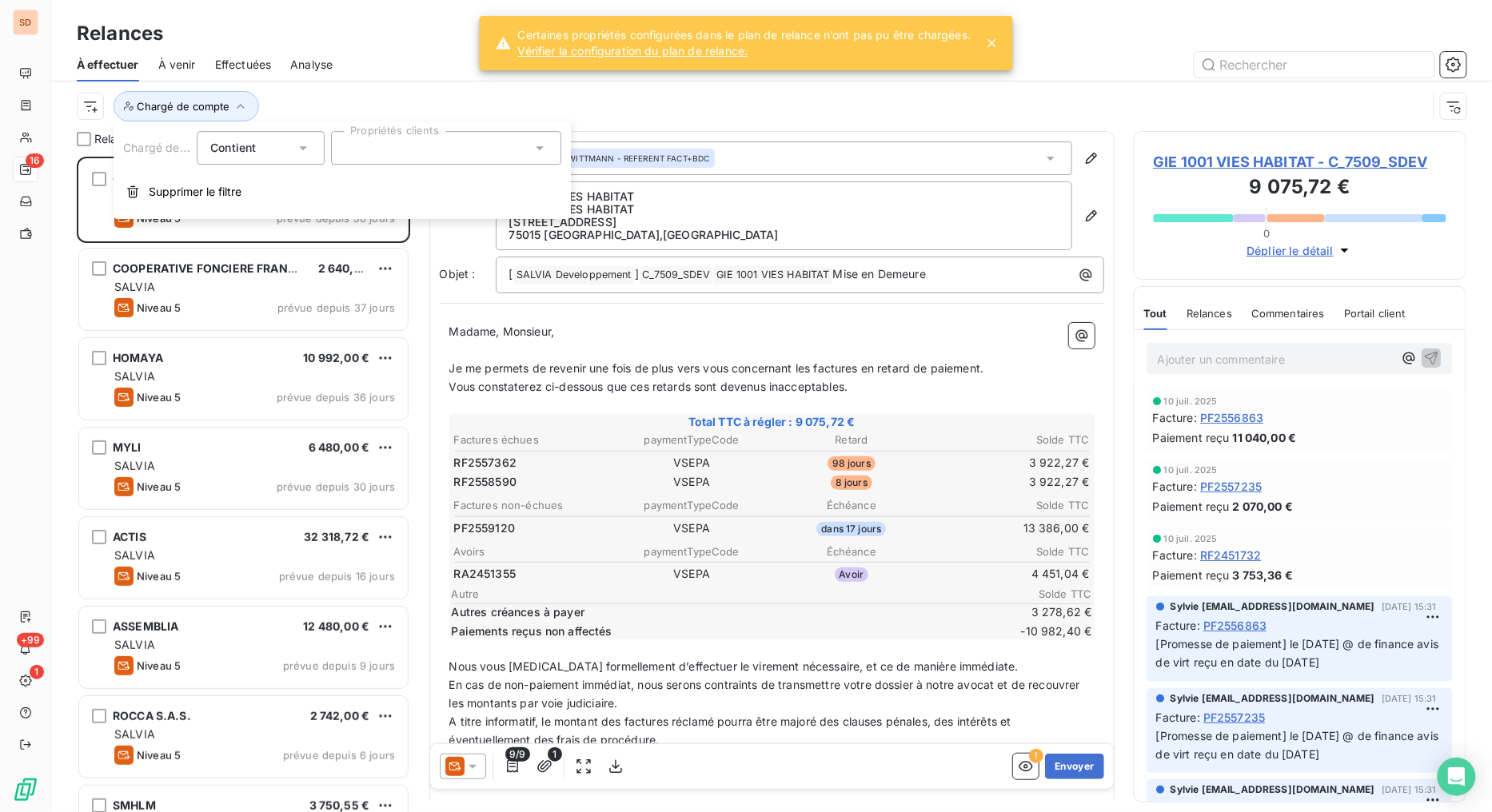
click at [538, 141] on icon at bounding box center [539, 147] width 16 height 16
click at [349, 220] on div at bounding box center [351, 222] width 15 height 15
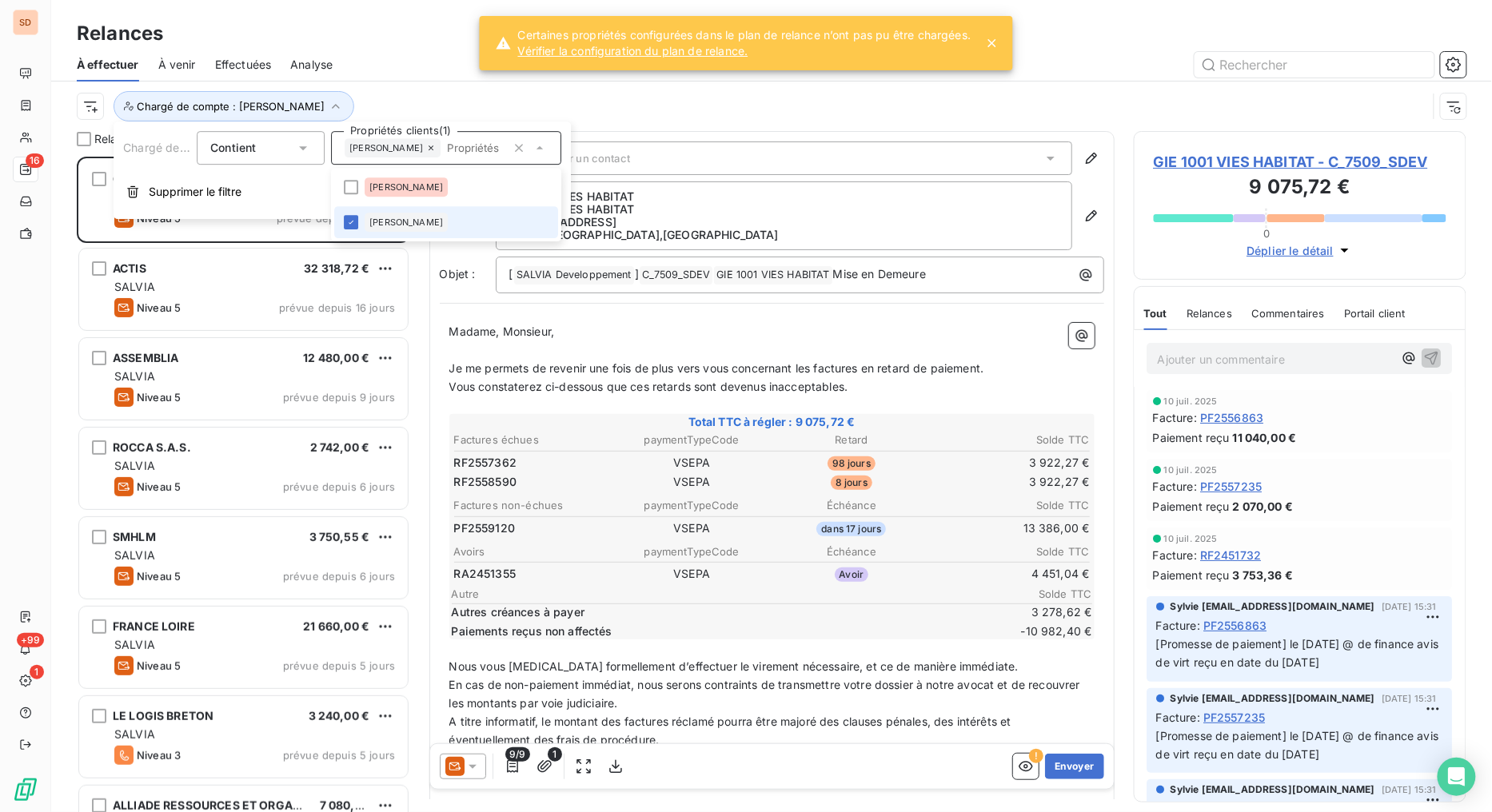
scroll to position [643, 320]
click at [764, 105] on div "Chargé de compte : [PERSON_NAME]" at bounding box center [751, 106] width 1351 height 30
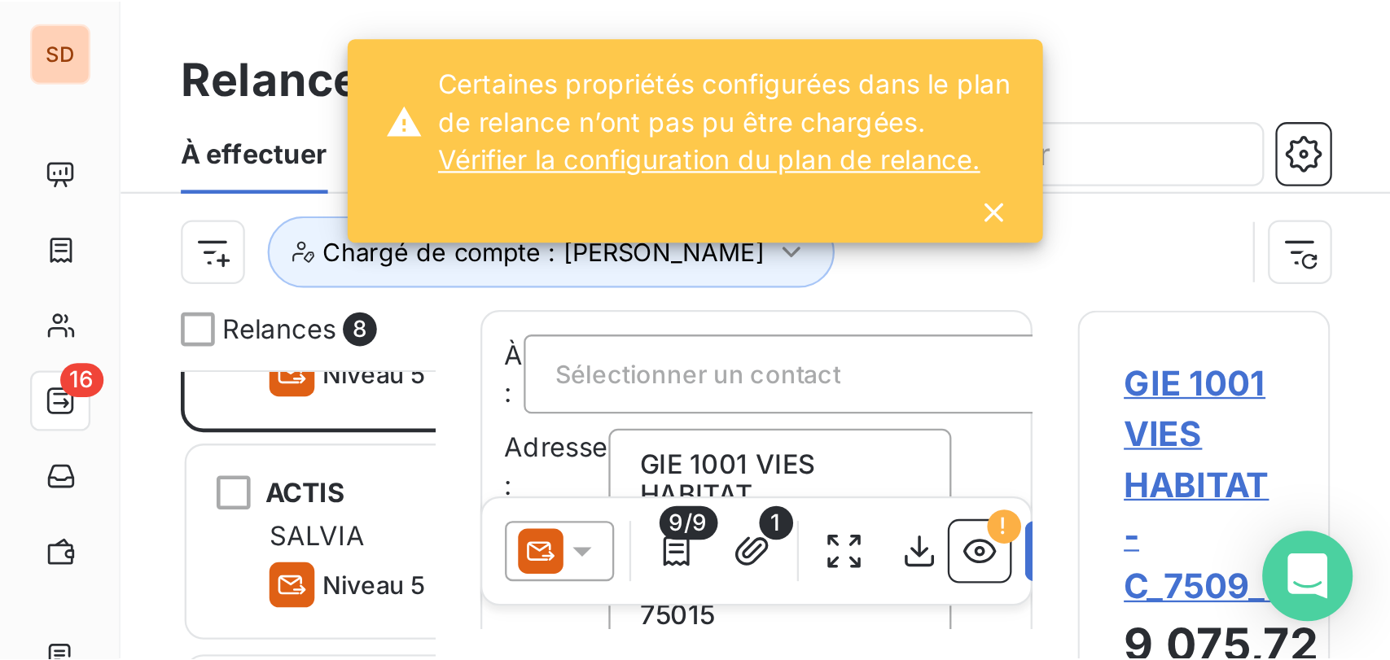
scroll to position [486, 293]
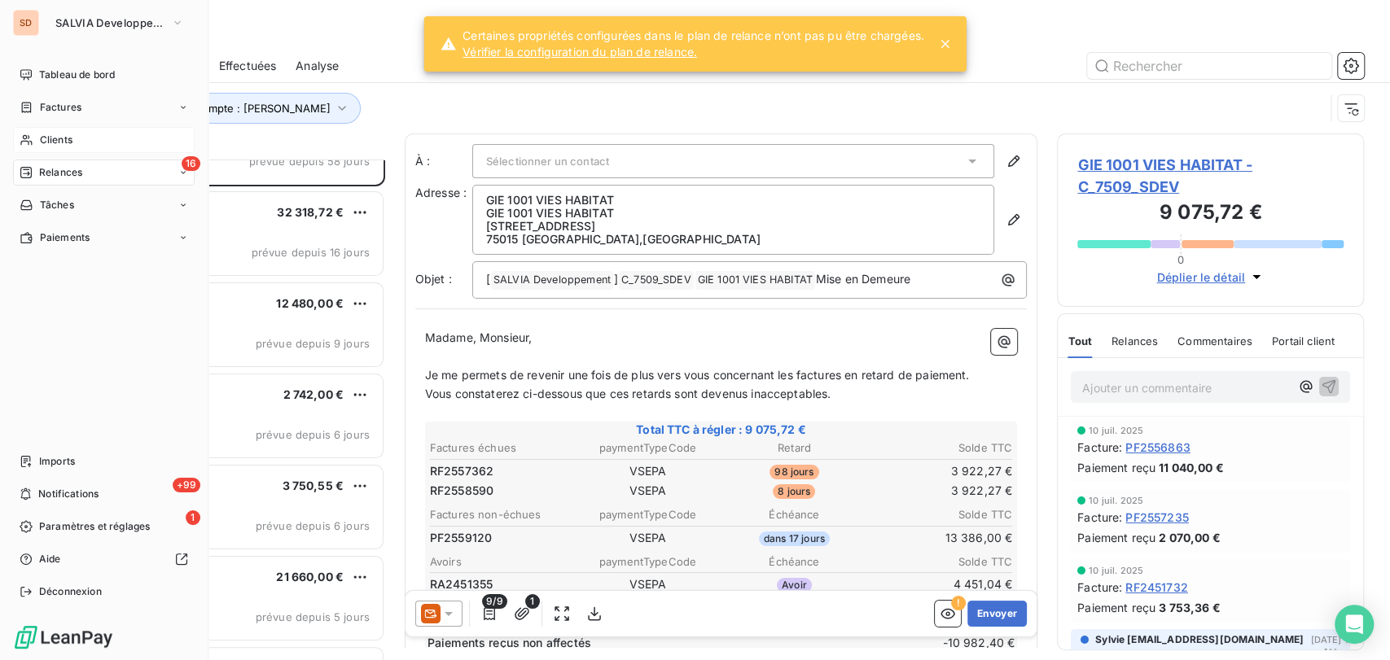
click at [33, 139] on icon at bounding box center [27, 140] width 14 height 13
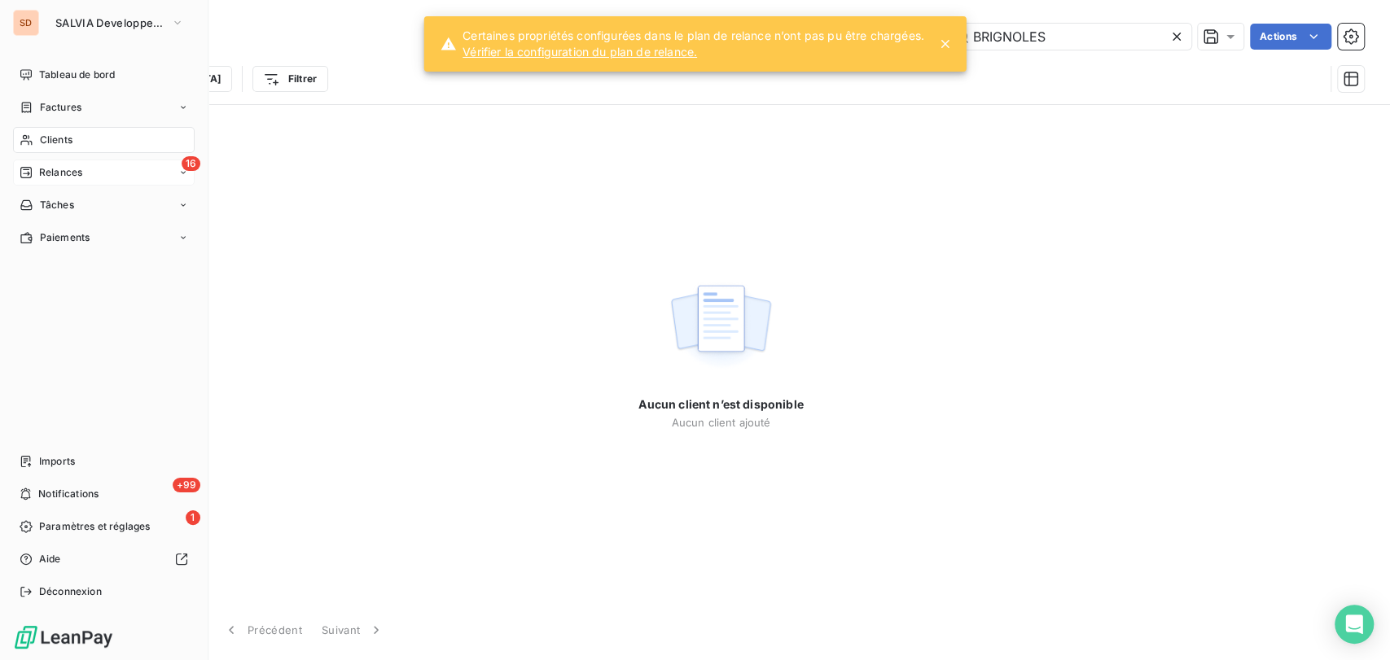
click at [71, 146] on span "Clients" at bounding box center [56, 140] width 33 height 15
click at [177, 20] on icon "button" at bounding box center [177, 23] width 13 height 16
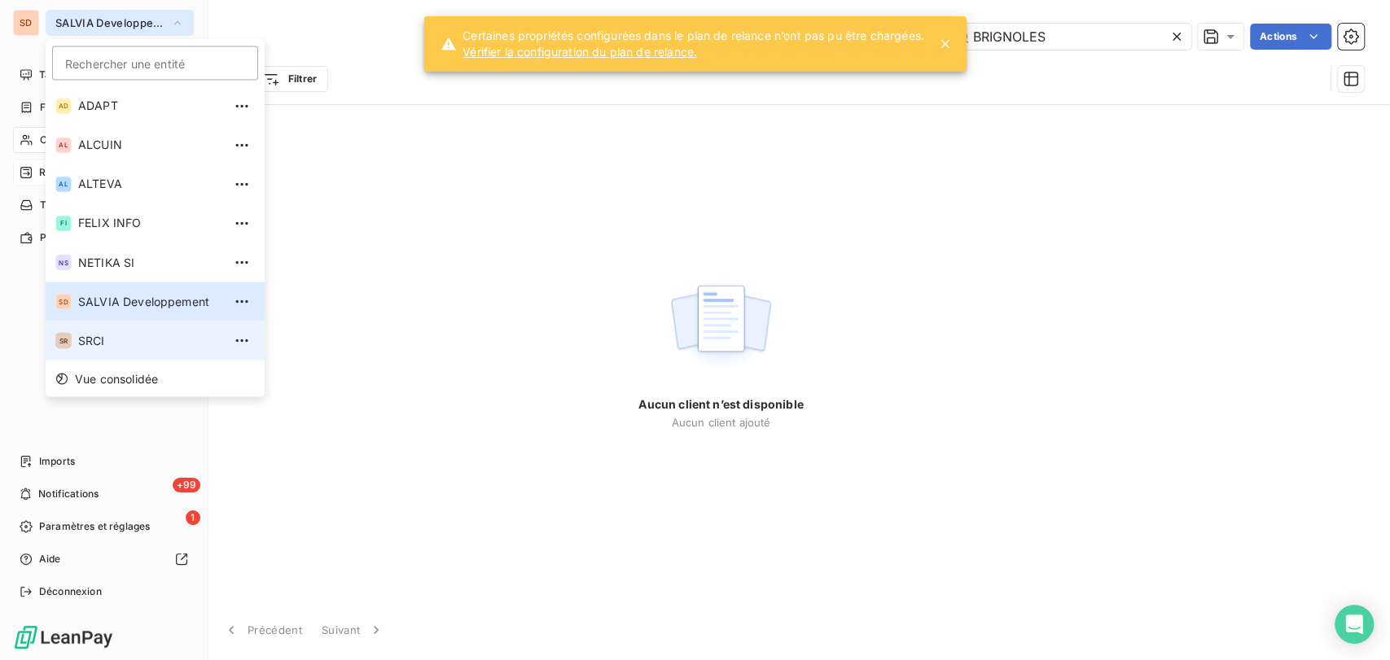
drag, startPoint x: 97, startPoint y: 325, endPoint x: 94, endPoint y: 334, distance: 9.3
click at [94, 334] on li "SR SRCI" at bounding box center [155, 340] width 219 height 39
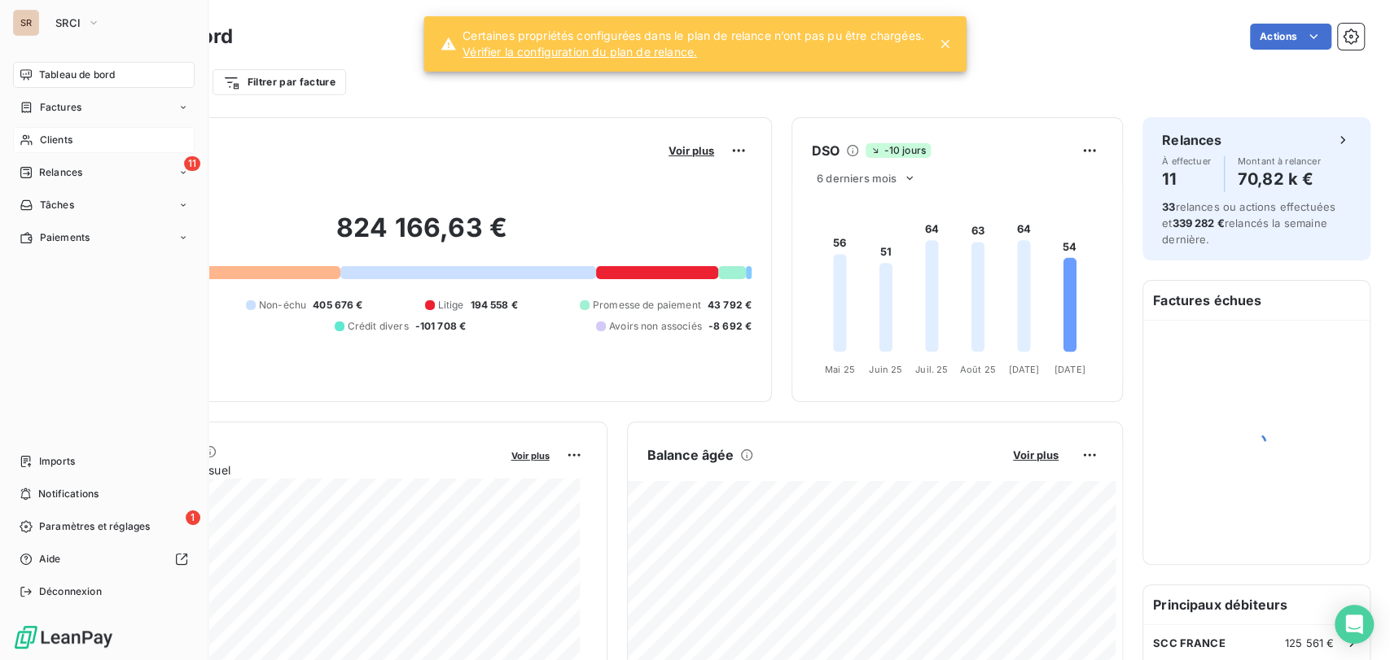
click at [57, 145] on span "Clients" at bounding box center [56, 140] width 33 height 15
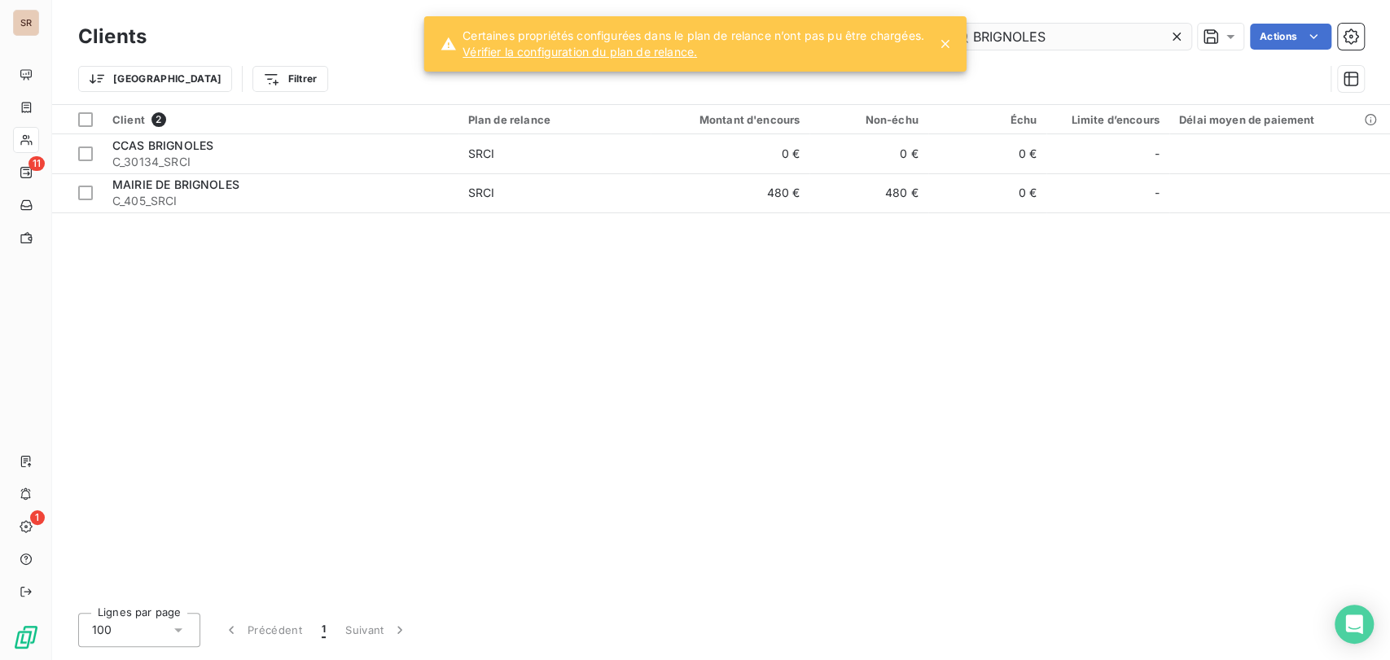
drag, startPoint x: 948, startPoint y: 41, endPoint x: 1017, endPoint y: 32, distance: 69.8
click at [949, 41] on icon at bounding box center [945, 44] width 8 height 8
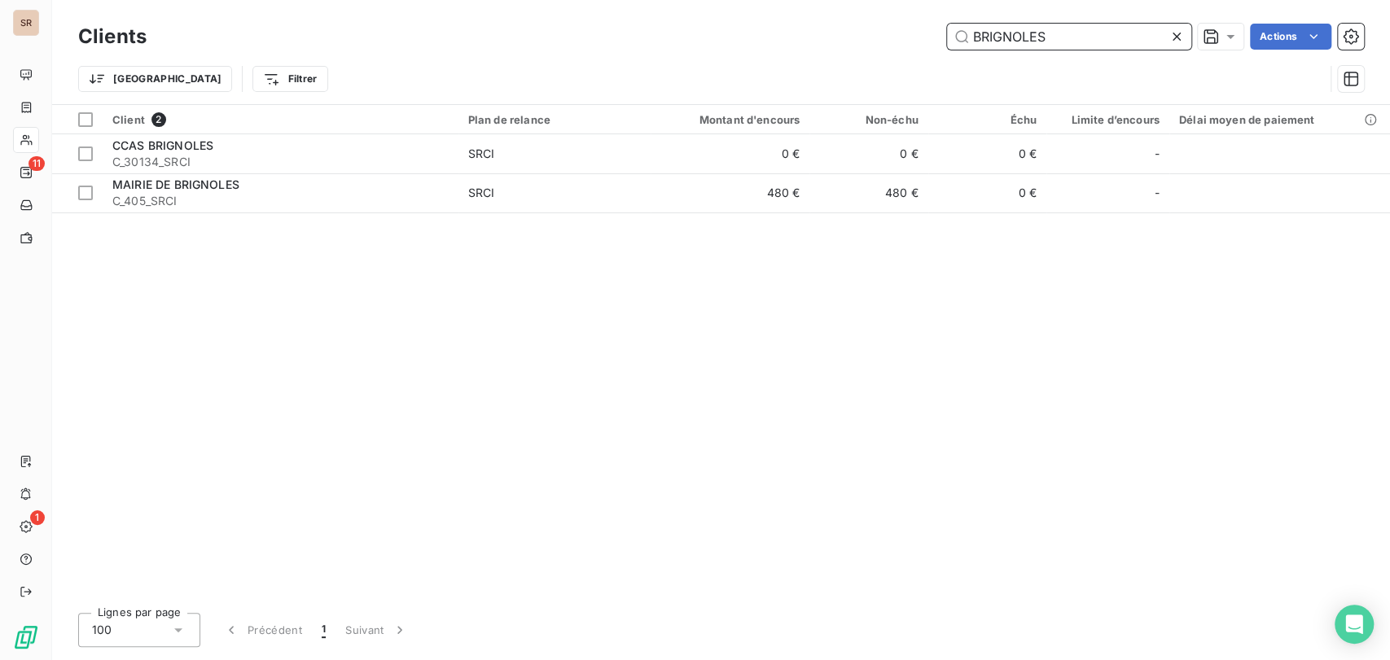
drag, startPoint x: 1054, startPoint y: 35, endPoint x: 913, endPoint y: 42, distance: 141.9
click at [914, 43] on div "BRIGNOLES Actions" at bounding box center [765, 37] width 1198 height 26
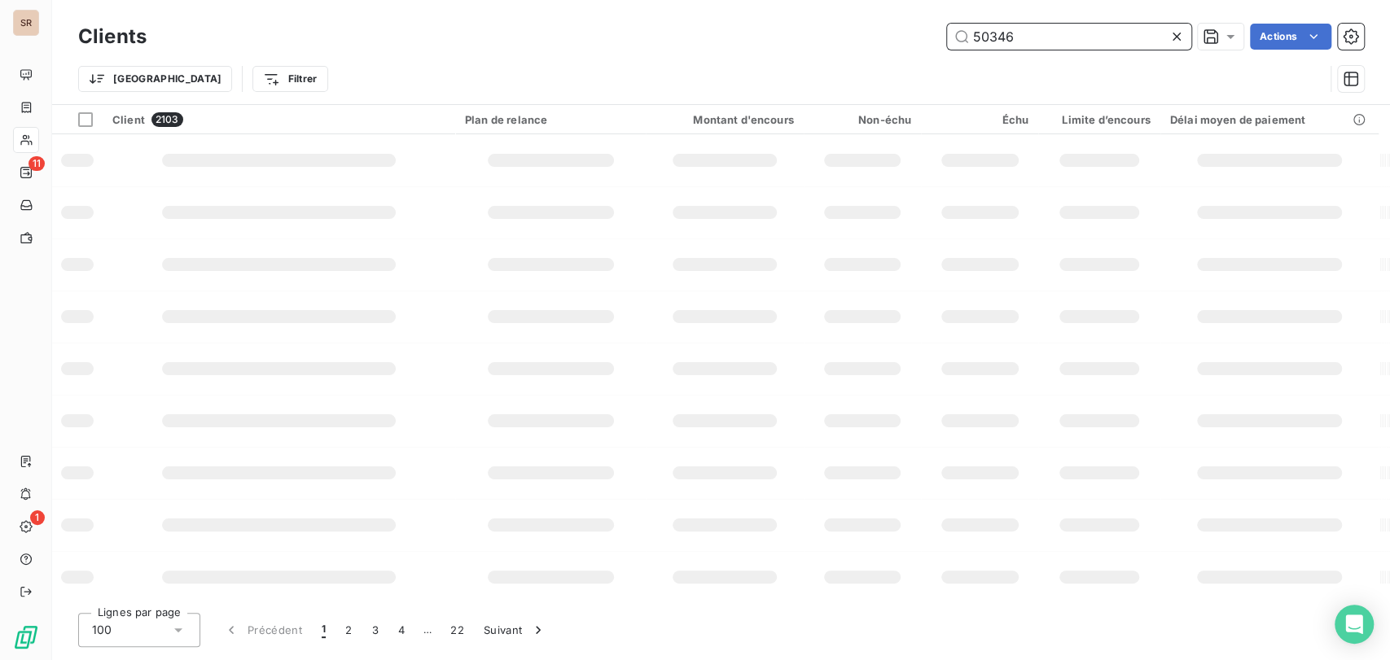
type input "50346"
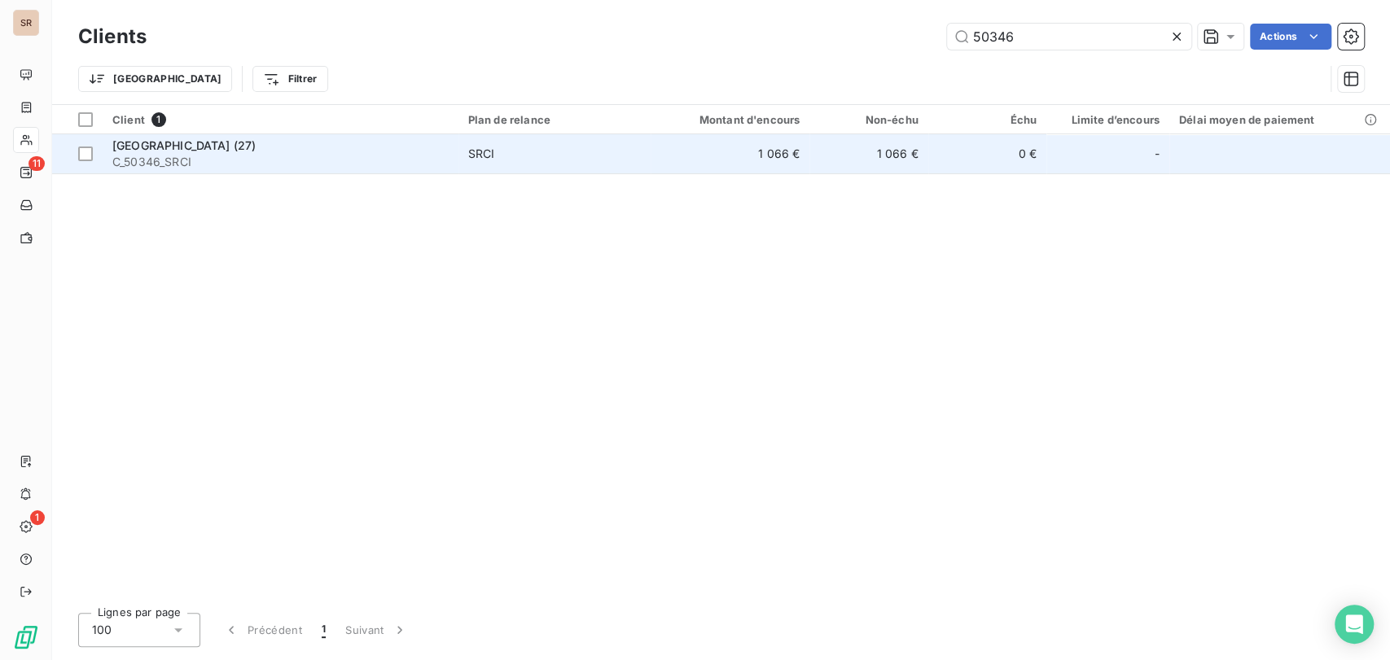
click at [169, 154] on span "C_50346_SRCI" at bounding box center [280, 162] width 336 height 16
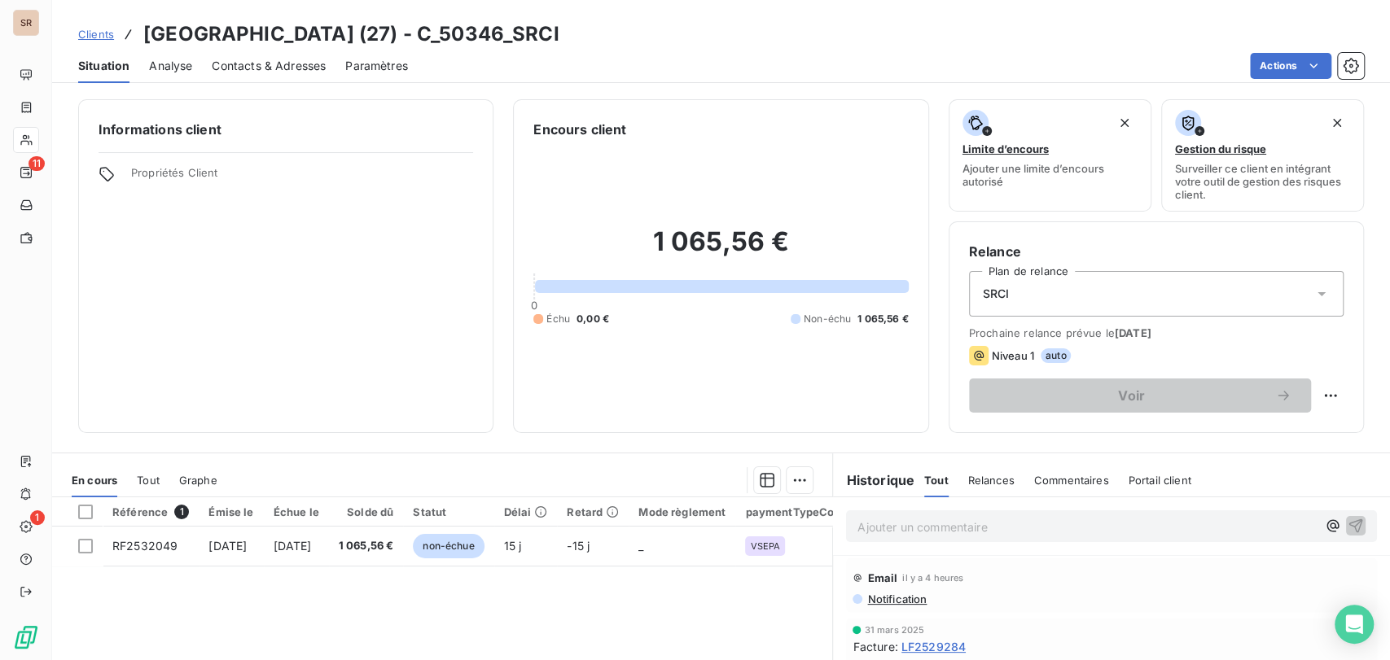
click at [257, 68] on span "Contacts & Adresses" at bounding box center [269, 66] width 114 height 16
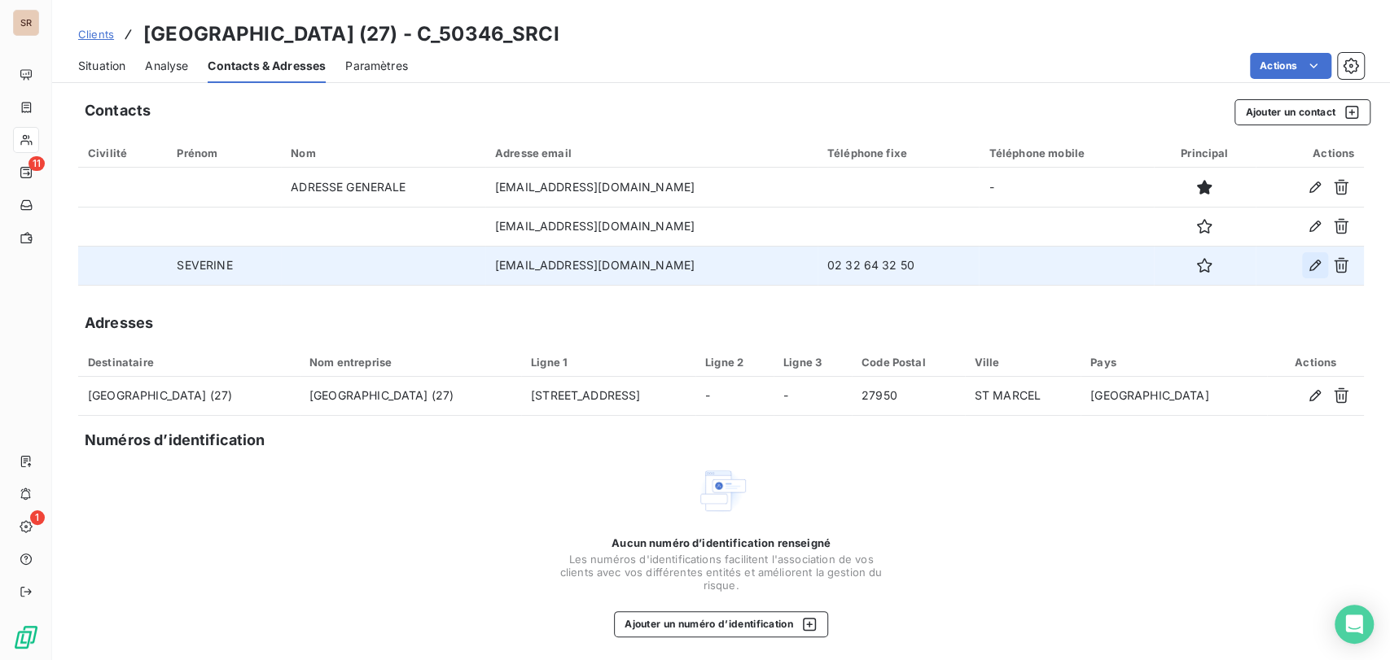
click at [1307, 267] on icon "button" at bounding box center [1315, 265] width 16 height 16
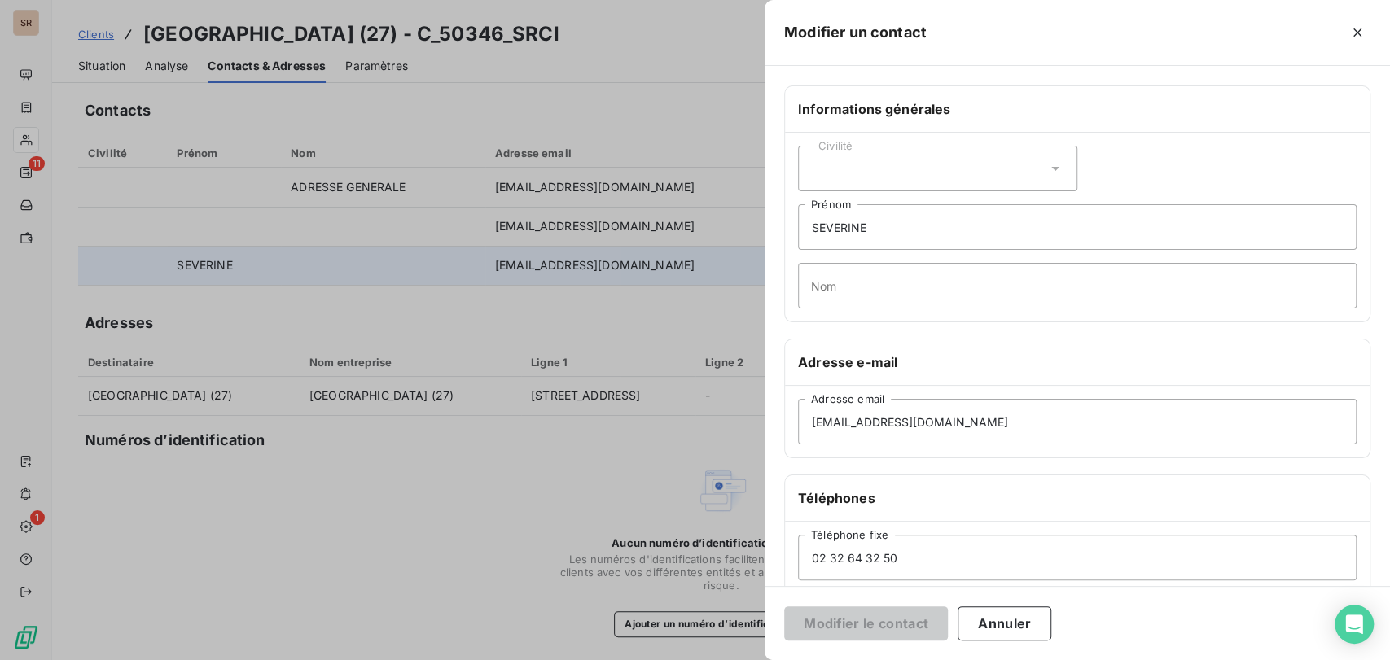
click at [1051, 167] on icon at bounding box center [1055, 169] width 8 height 4
click at [813, 212] on input "radio" at bounding box center [816, 209] width 16 height 16
drag, startPoint x: 883, startPoint y: 226, endPoint x: 771, endPoint y: 227, distance: 111.5
click at [772, 230] on div "Informations générales Civilité Madame [PERSON_NAME] Nom Adresse e-mail [EMAIL_…" at bounding box center [1076, 446] width 625 height 723
click at [843, 286] on input "Nom" at bounding box center [1077, 286] width 559 height 46
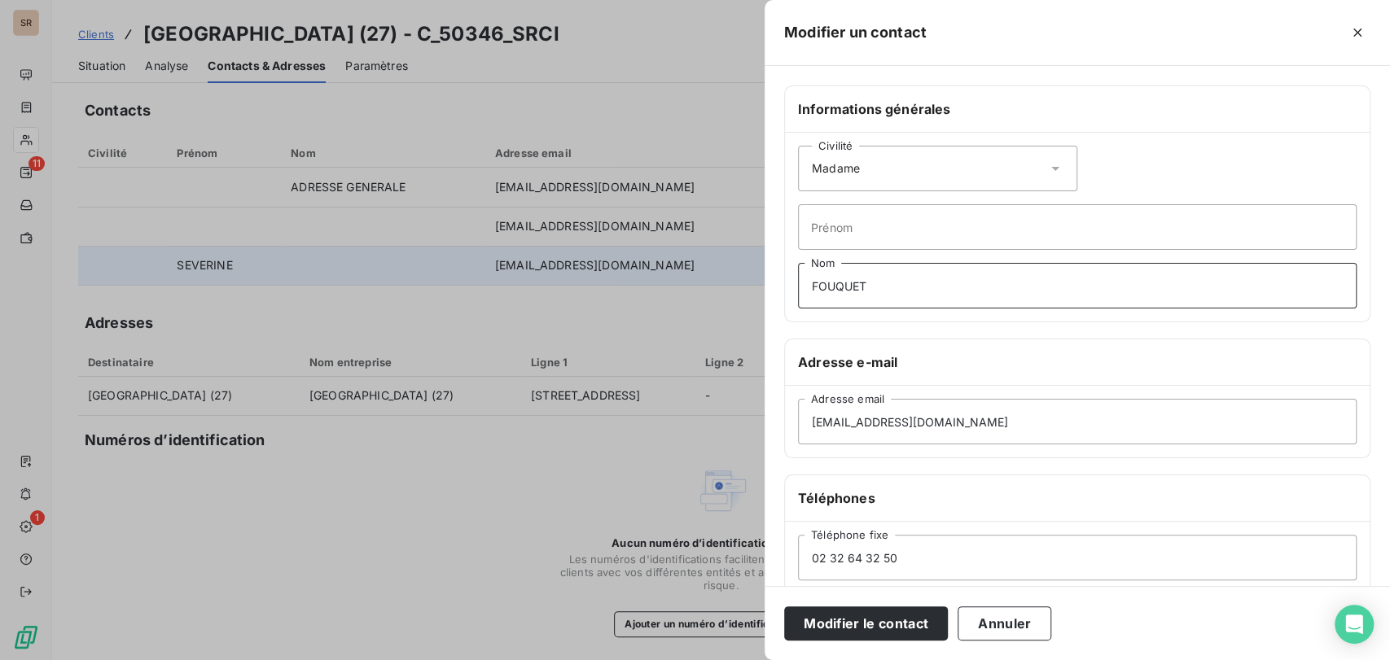
type input "FOUQUET"
drag, startPoint x: 944, startPoint y: 425, endPoint x: 586, endPoint y: 446, distance: 358.9
click at [586, 659] on div "Modifier un contact Informations générales Civilité Madame [PERSON_NAME] FOUQUE…" at bounding box center [695, 660] width 1390 height 0
paste input "[EMAIL_ADDRESS][DOMAIN_NAME]"
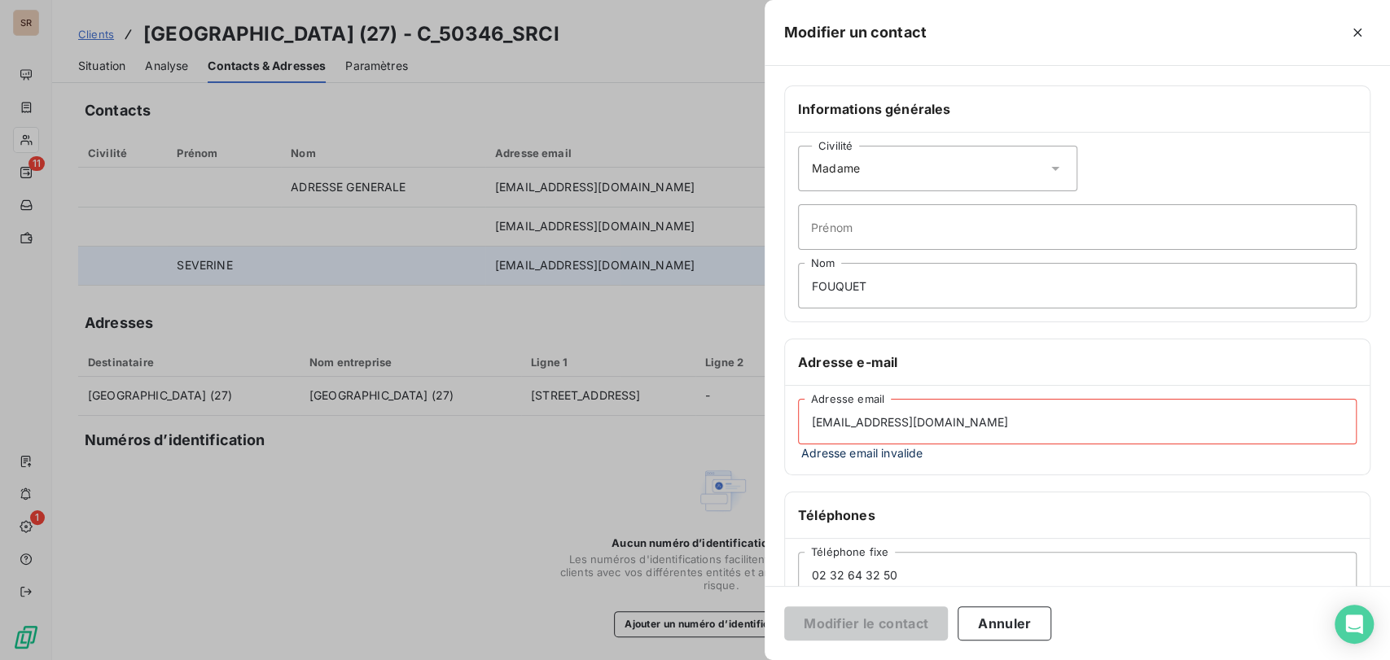
click at [813, 423] on input "[EMAIL_ADDRESS][DOMAIN_NAME]" at bounding box center [1077, 422] width 559 height 46
click at [940, 423] on input "[EMAIL_ADDRESS][DOMAIN_NAME]" at bounding box center [1077, 422] width 559 height 46
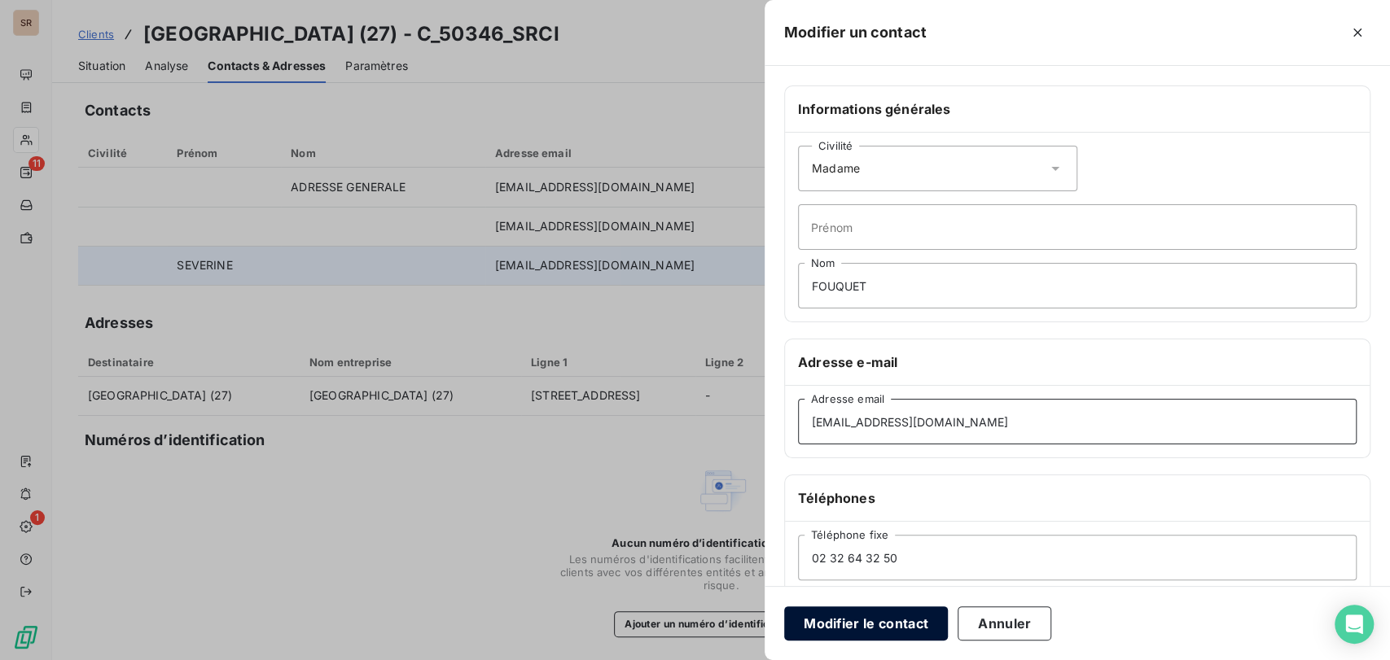
type input "[EMAIL_ADDRESS][DOMAIN_NAME]"
click at [902, 616] on button "Modifier le contact" at bounding box center [866, 624] width 164 height 34
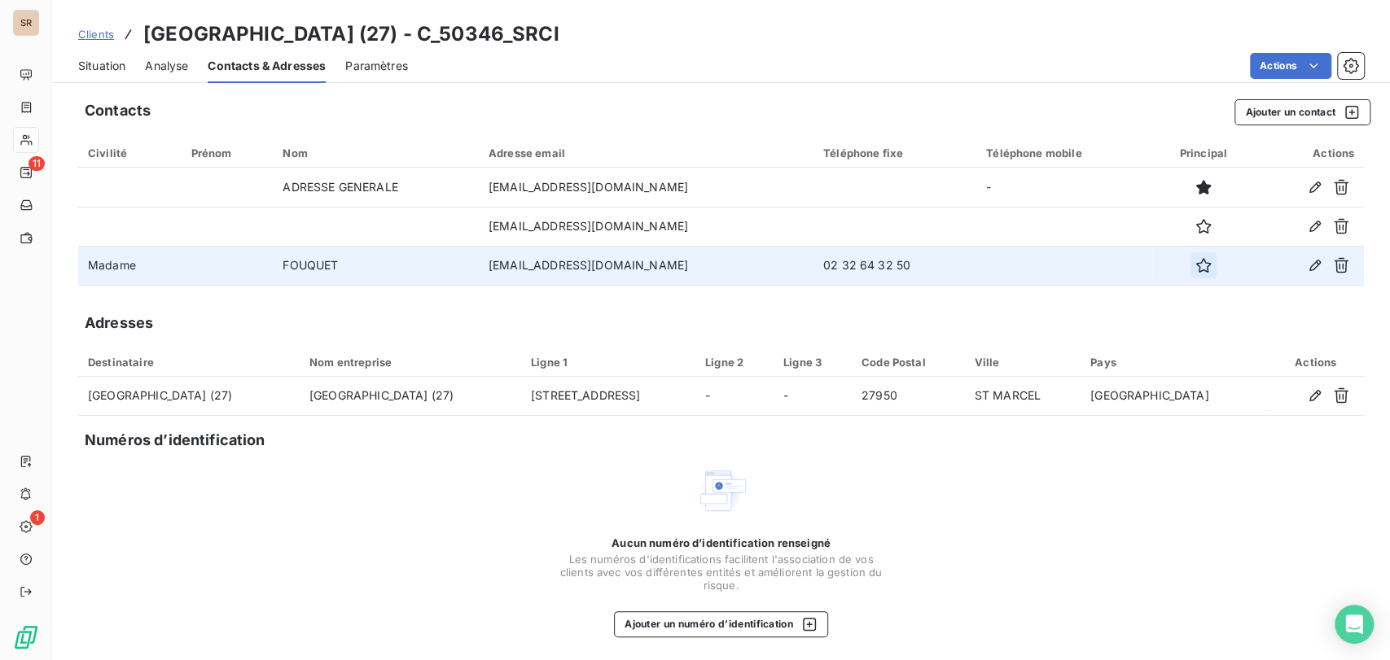
click at [1190, 265] on button "button" at bounding box center [1203, 265] width 26 height 26
click at [1307, 265] on icon "button" at bounding box center [1315, 265] width 16 height 16
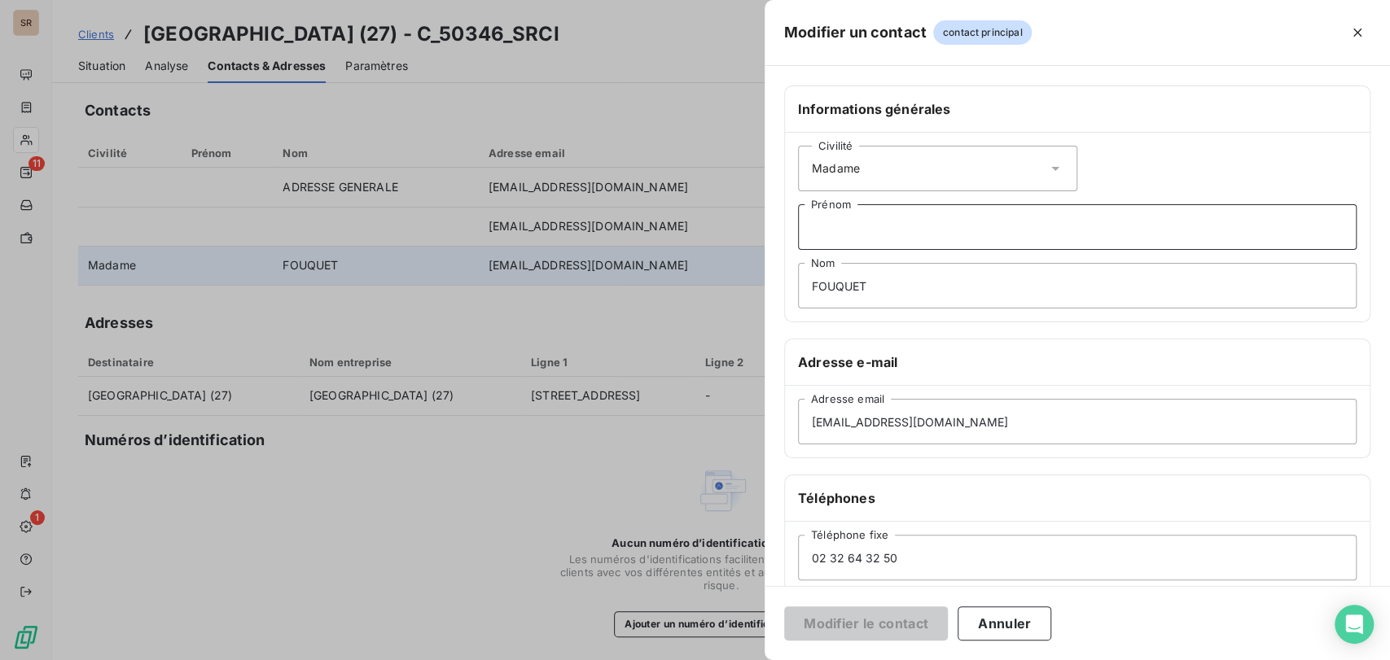
click at [850, 235] on input "Prénom" at bounding box center [1077, 227] width 559 height 46
type input "ALEXANE"
click at [847, 618] on button "Modifier le contact" at bounding box center [866, 624] width 164 height 34
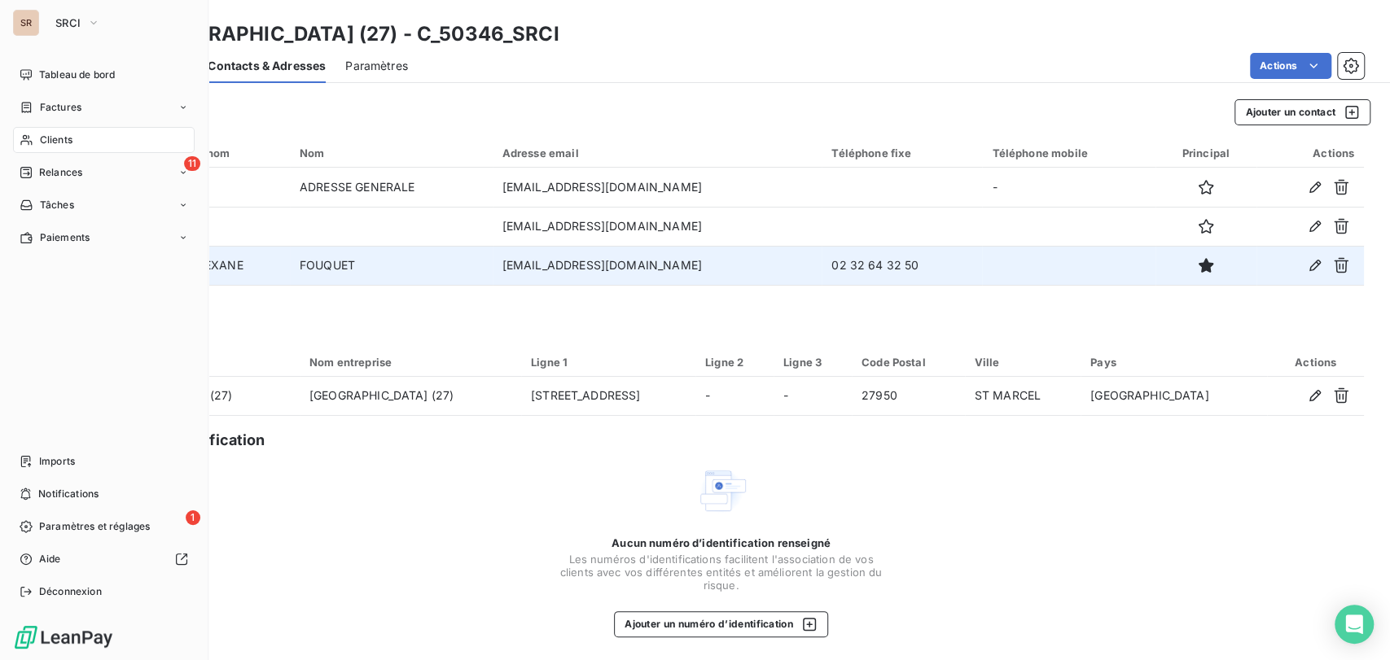
click at [64, 134] on span "Clients" at bounding box center [56, 140] width 33 height 15
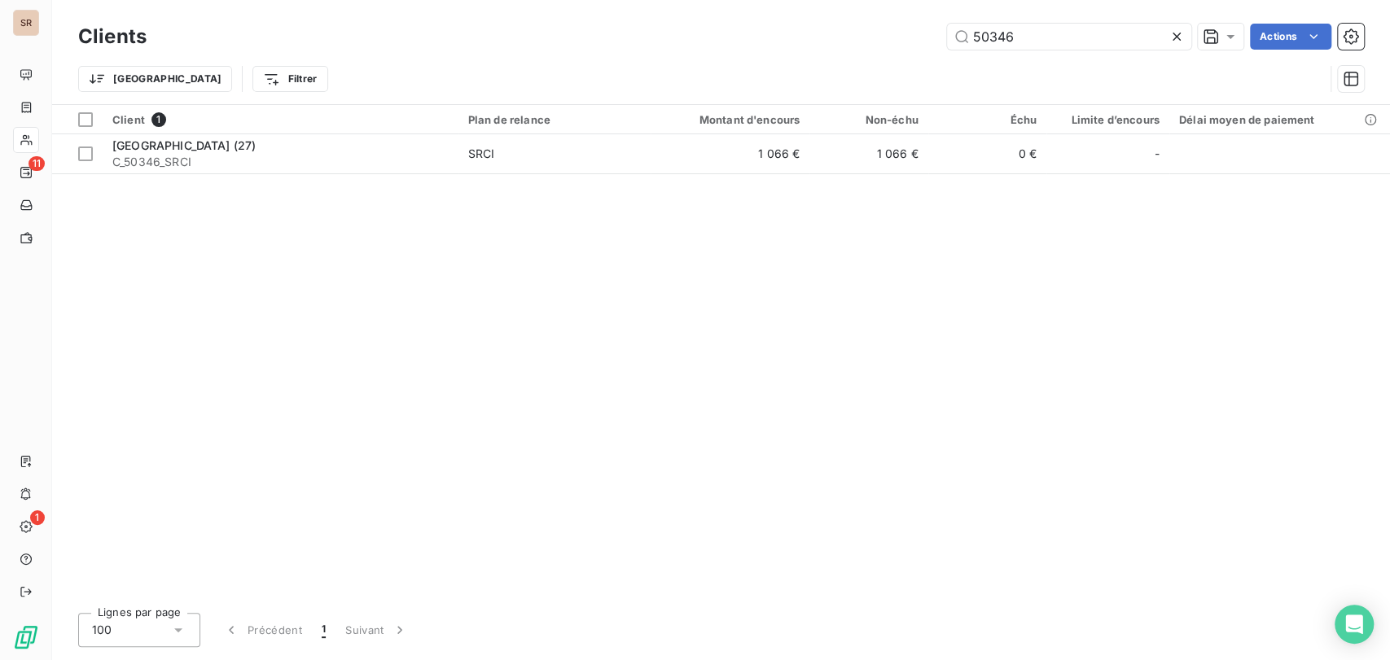
drag, startPoint x: 1027, startPoint y: 36, endPoint x: 899, endPoint y: 39, distance: 127.9
click at [899, 39] on div "50346 Actions" at bounding box center [765, 37] width 1198 height 26
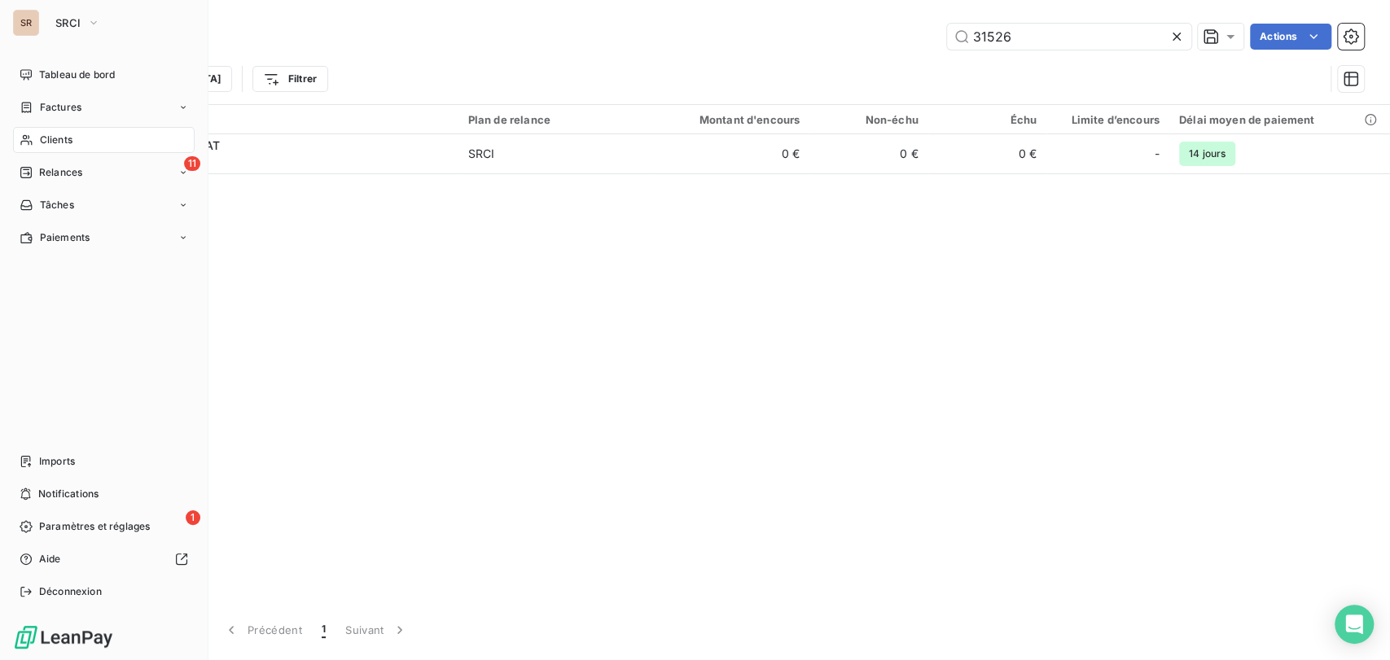
drag, startPoint x: 49, startPoint y: 138, endPoint x: 70, endPoint y: 138, distance: 21.2
click at [48, 138] on span "Clients" at bounding box center [56, 140] width 33 height 15
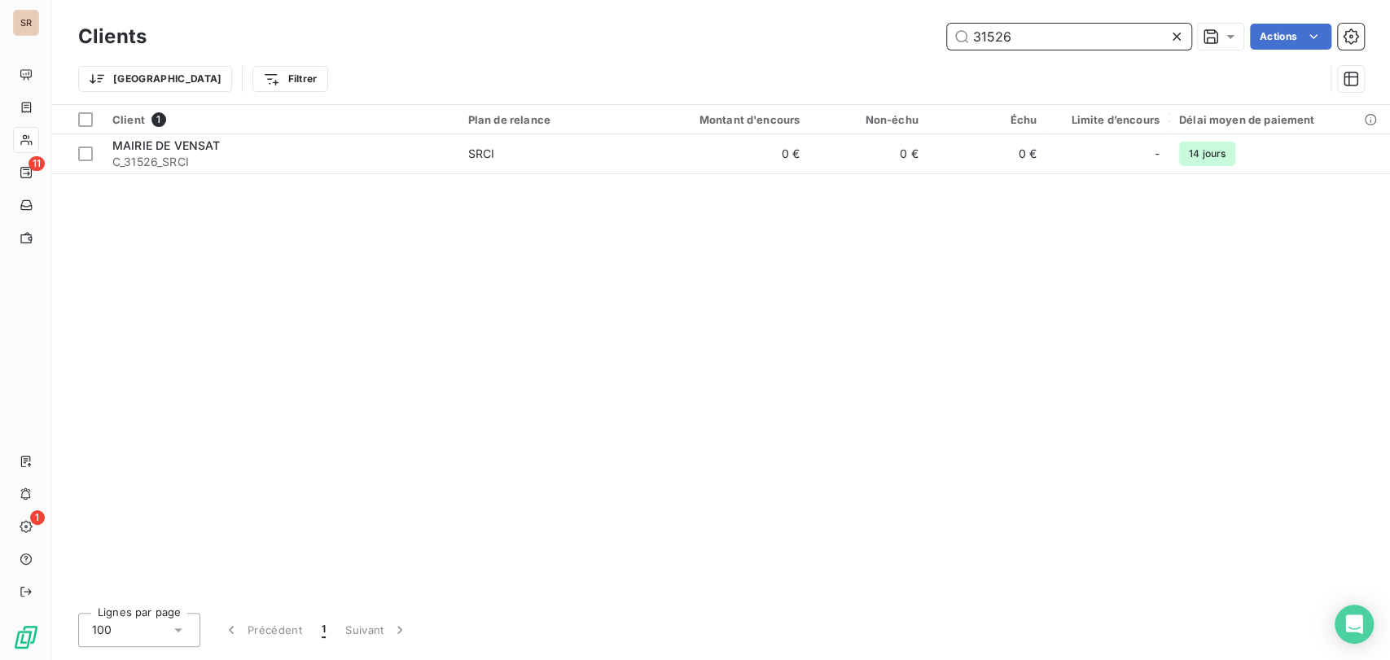
drag, startPoint x: 1061, startPoint y: 38, endPoint x: 840, endPoint y: 50, distance: 221.0
click at [847, 50] on div "Clients 31526 Actions" at bounding box center [721, 37] width 1286 height 34
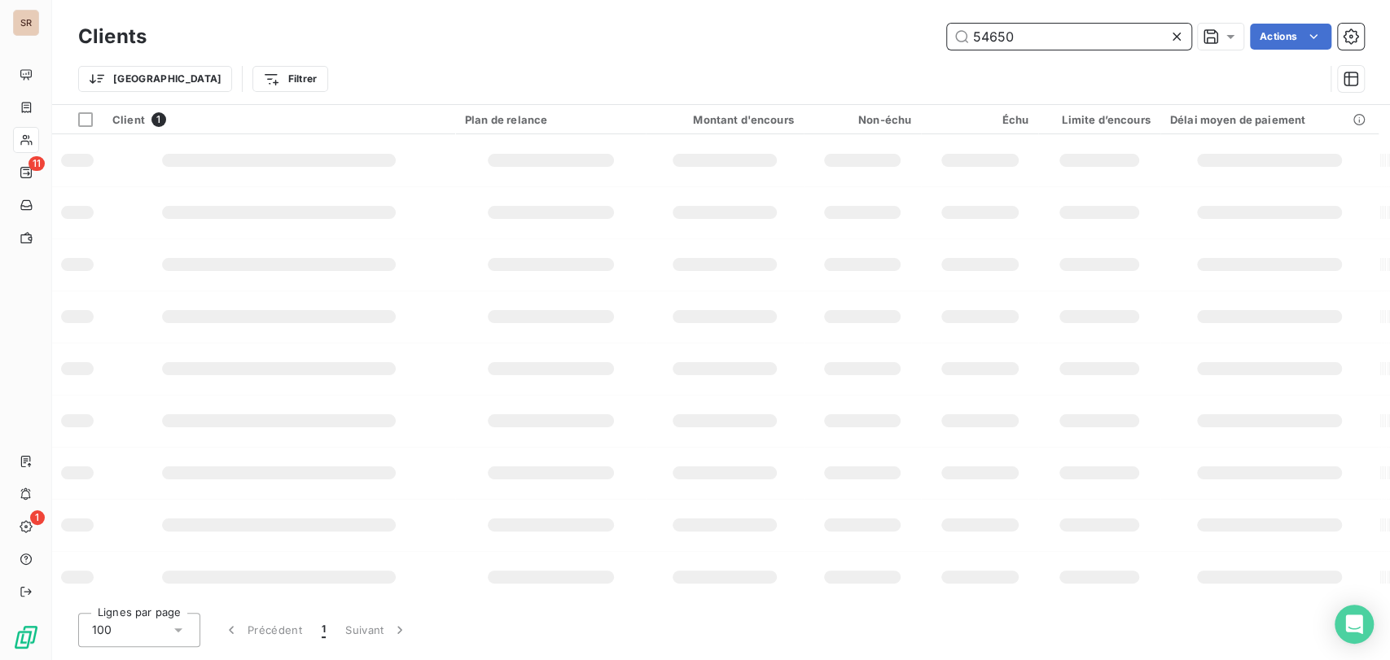
type input "54650"
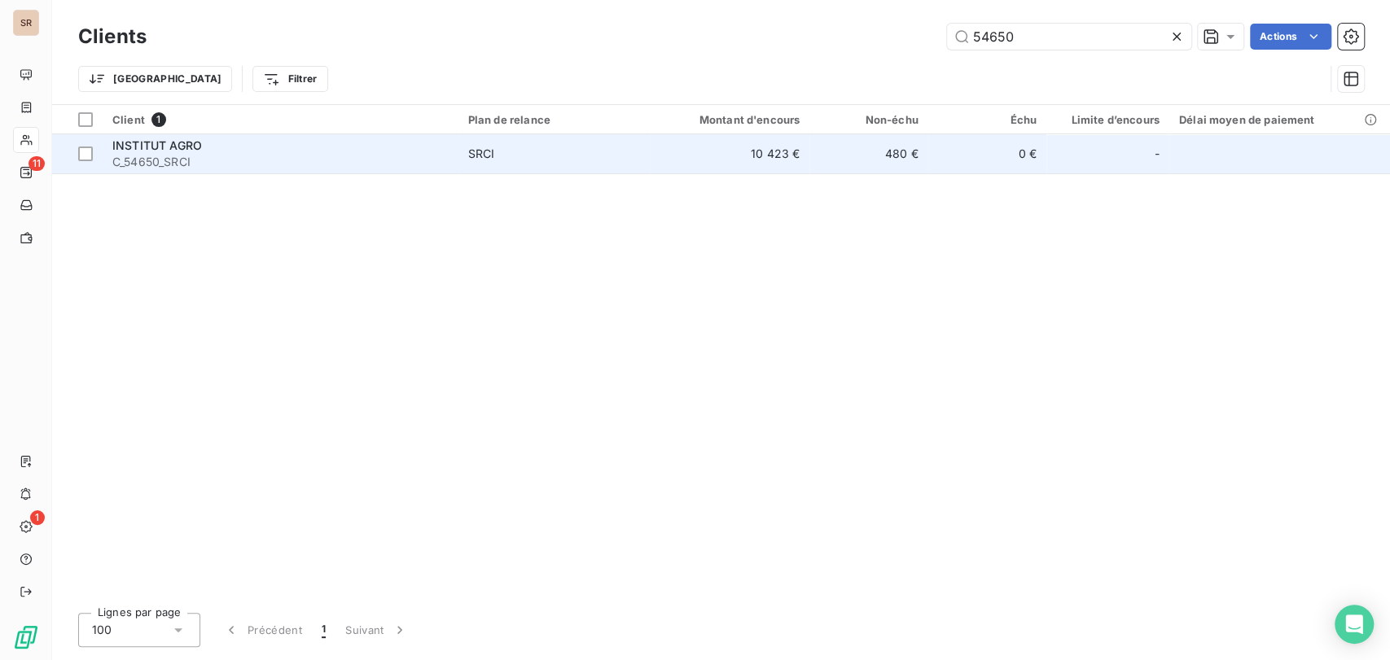
click at [137, 156] on span "C_54650_SRCI" at bounding box center [280, 162] width 336 height 16
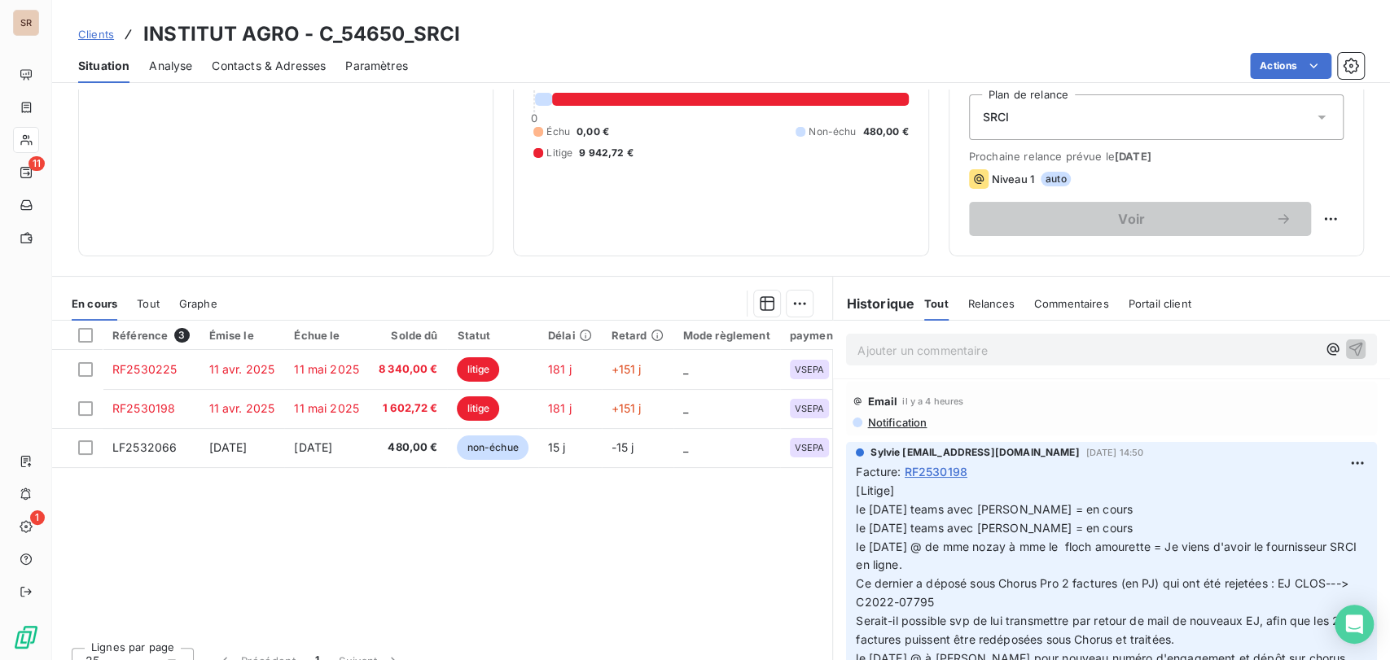
scroll to position [181, 0]
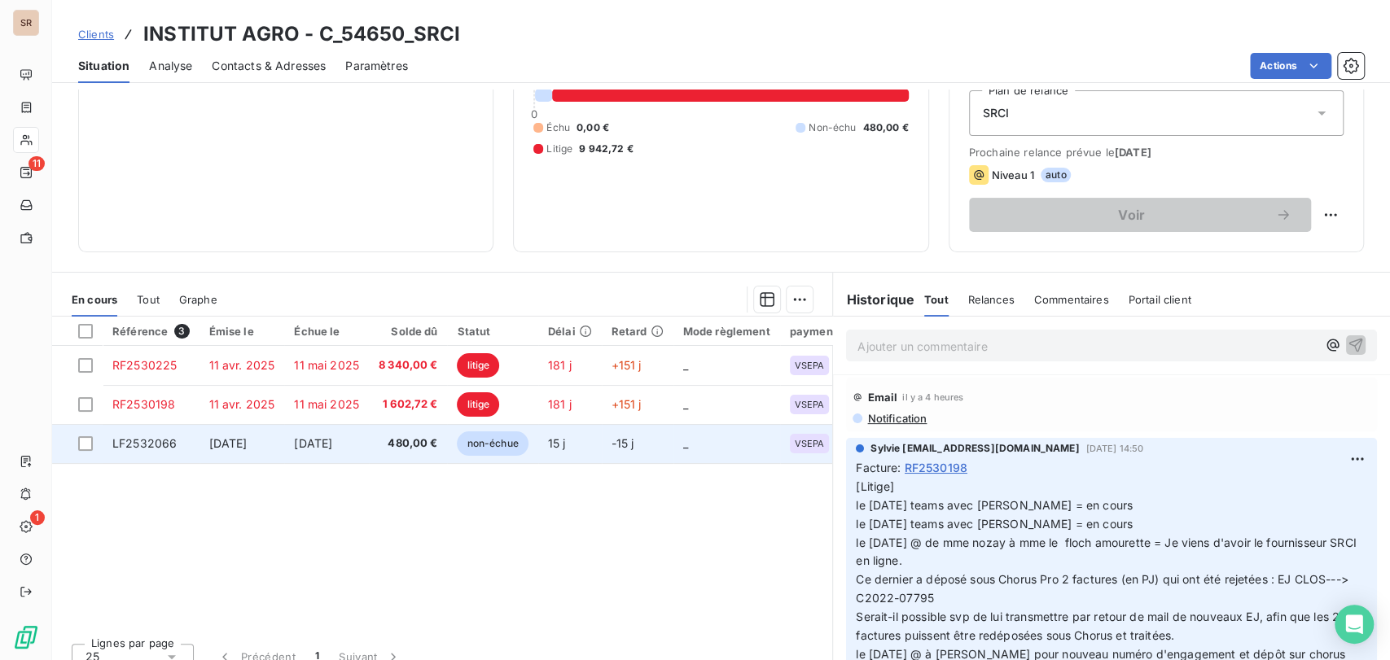
click at [156, 441] on span "LF2532066" at bounding box center [144, 443] width 64 height 14
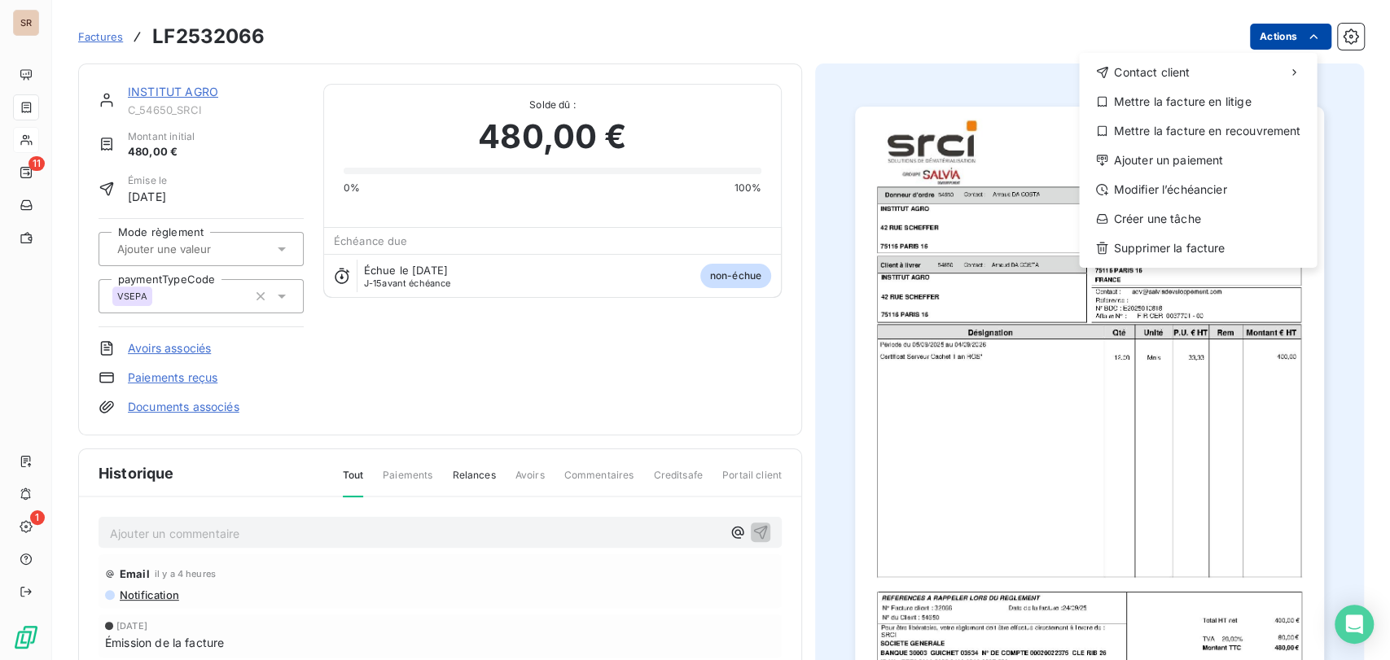
click at [1261, 34] on html "SR 11 1 Factures LF2532066 Actions Contact client Mettre la facture en litige M…" at bounding box center [695, 330] width 1390 height 660
click at [1195, 163] on div "Ajouter un paiement" at bounding box center [1197, 160] width 225 height 26
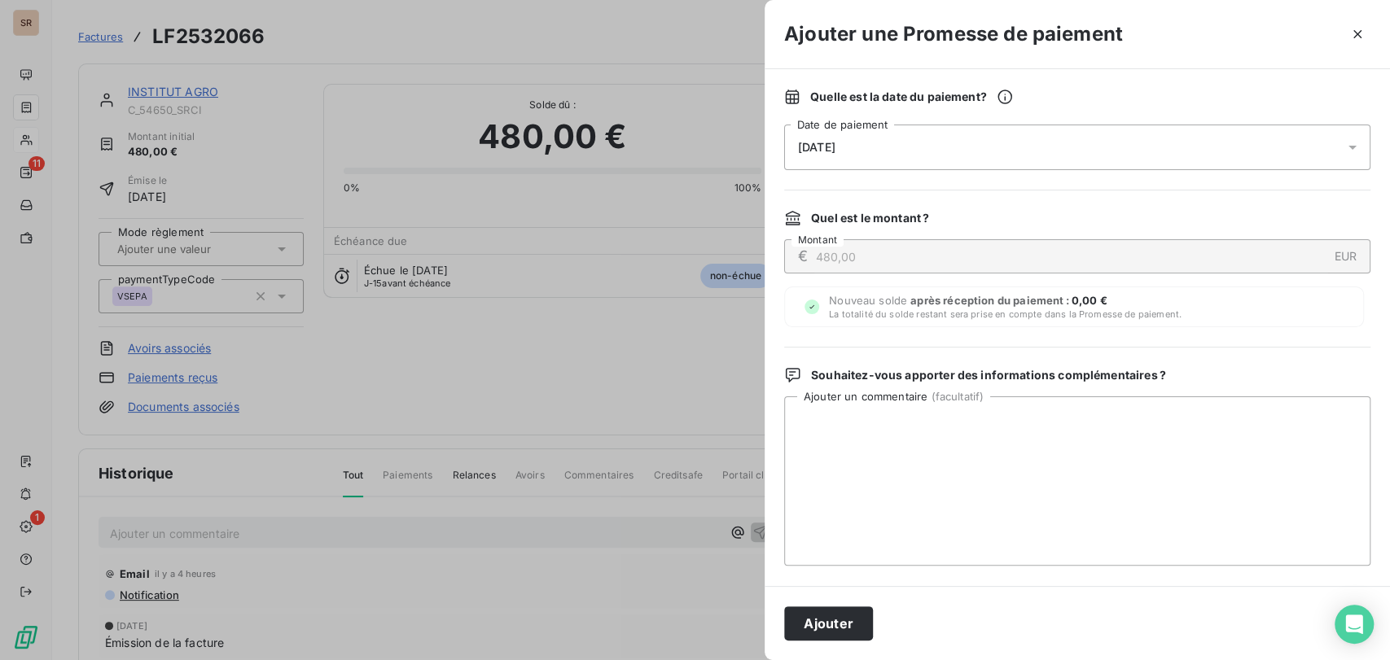
click at [1344, 144] on icon at bounding box center [1352, 147] width 16 height 16
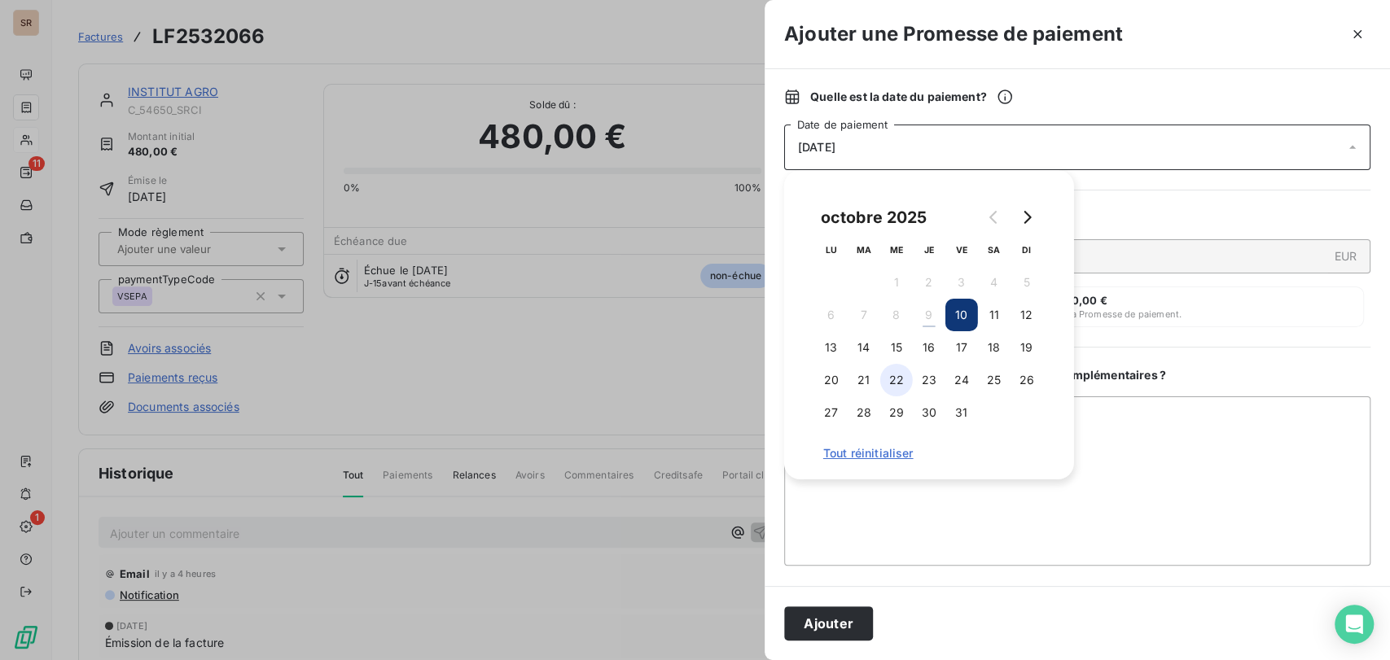
click at [911, 376] on button "22" at bounding box center [896, 380] width 33 height 33
click at [1179, 474] on textarea "Ajouter un commentaire ( facultatif )" at bounding box center [1077, 480] width 586 height 169
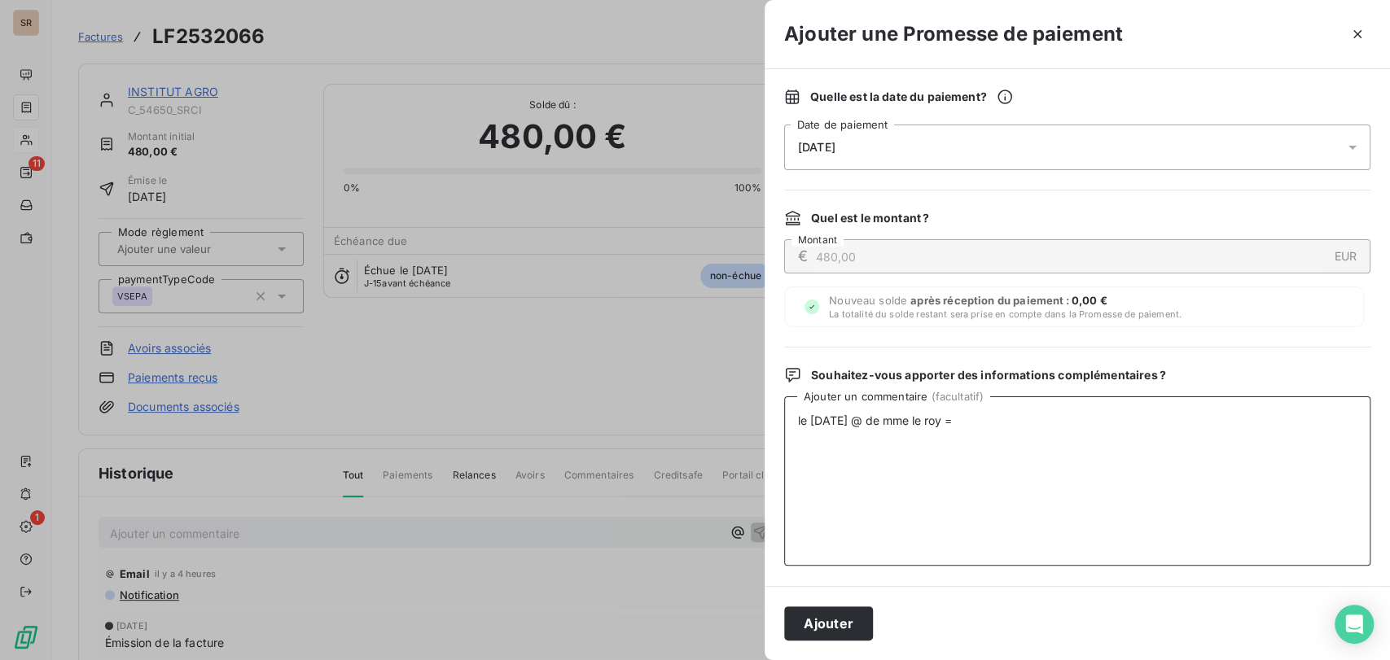
click at [985, 416] on textarea "le [DATE] @ de mme le roy =" at bounding box center [1077, 480] width 586 height 169
paste textarea "Votre facture n° 32066 a été mise en paiement [DATE], le [DATE]. Vous devrez re…"
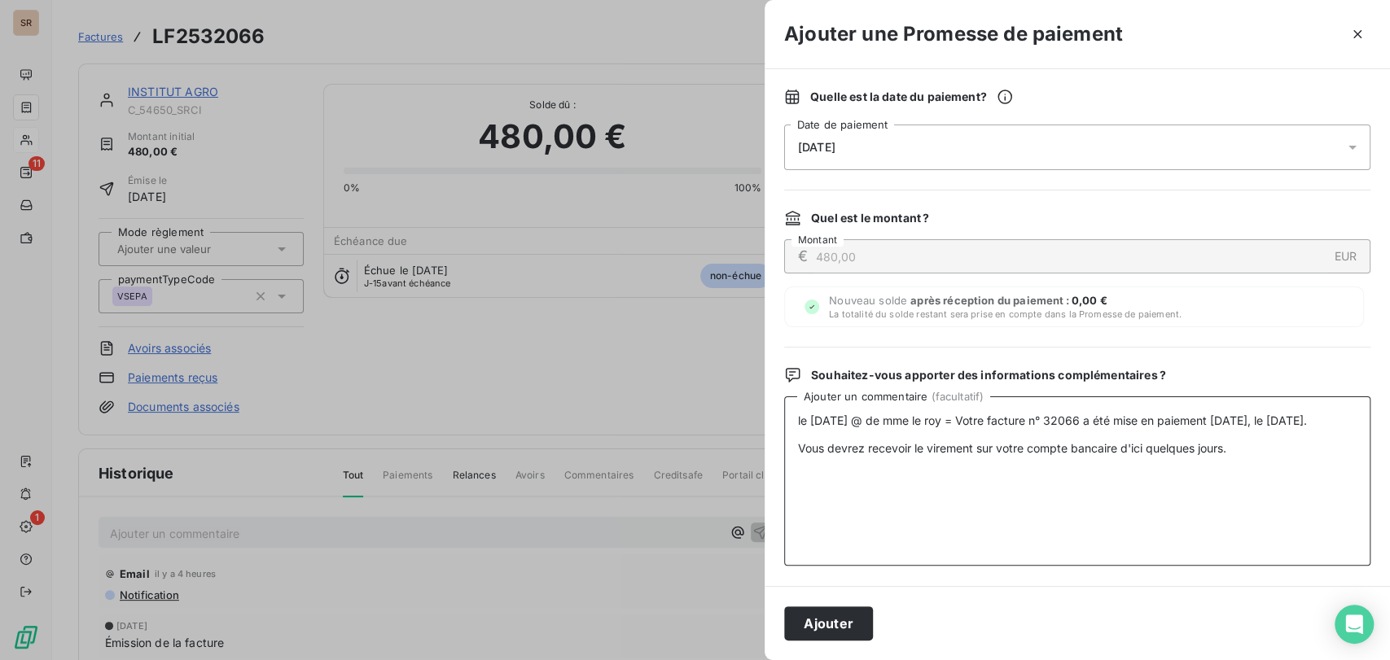
click at [804, 432] on textarea "le [DATE] @ de mme le roy = Votre facture n° 32066 a été mise en paiement [DATE…" at bounding box center [1077, 480] width 586 height 169
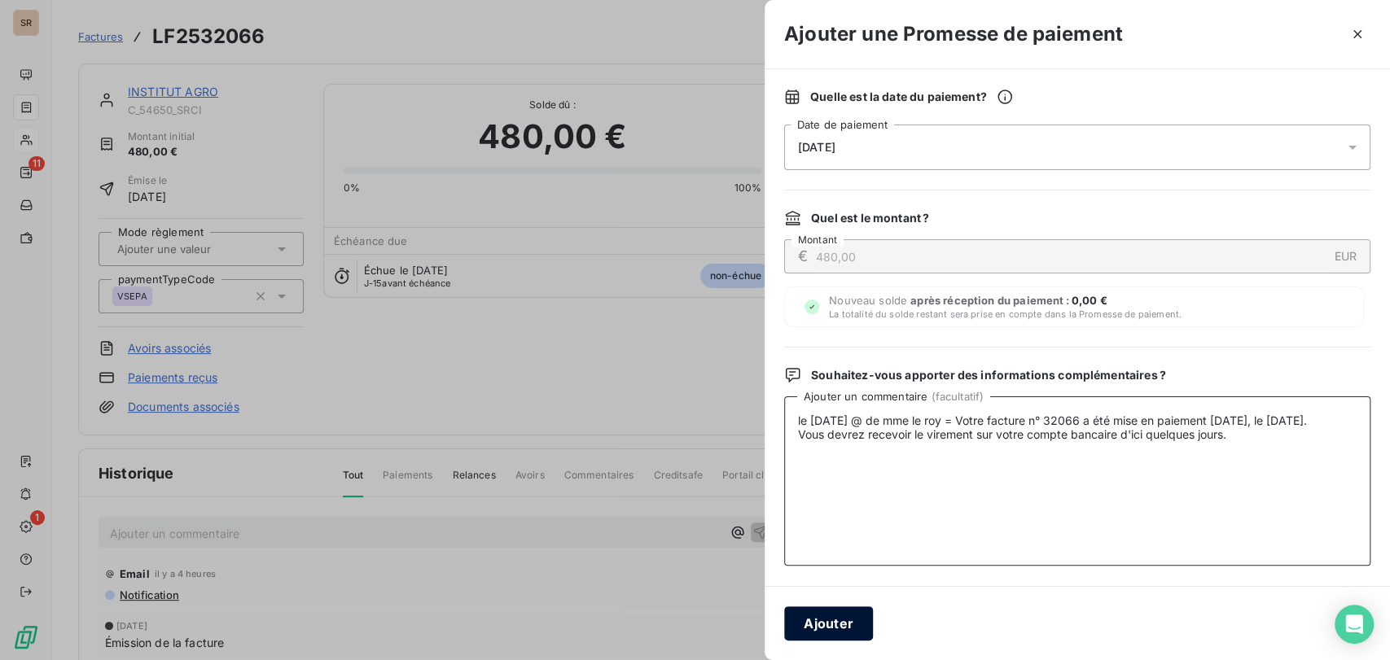
type textarea "le [DATE] @ de mme le roy = Votre facture n° 32066 a été mise en paiement [DATE…"
click at [839, 620] on button "Ajouter" at bounding box center [828, 624] width 89 height 34
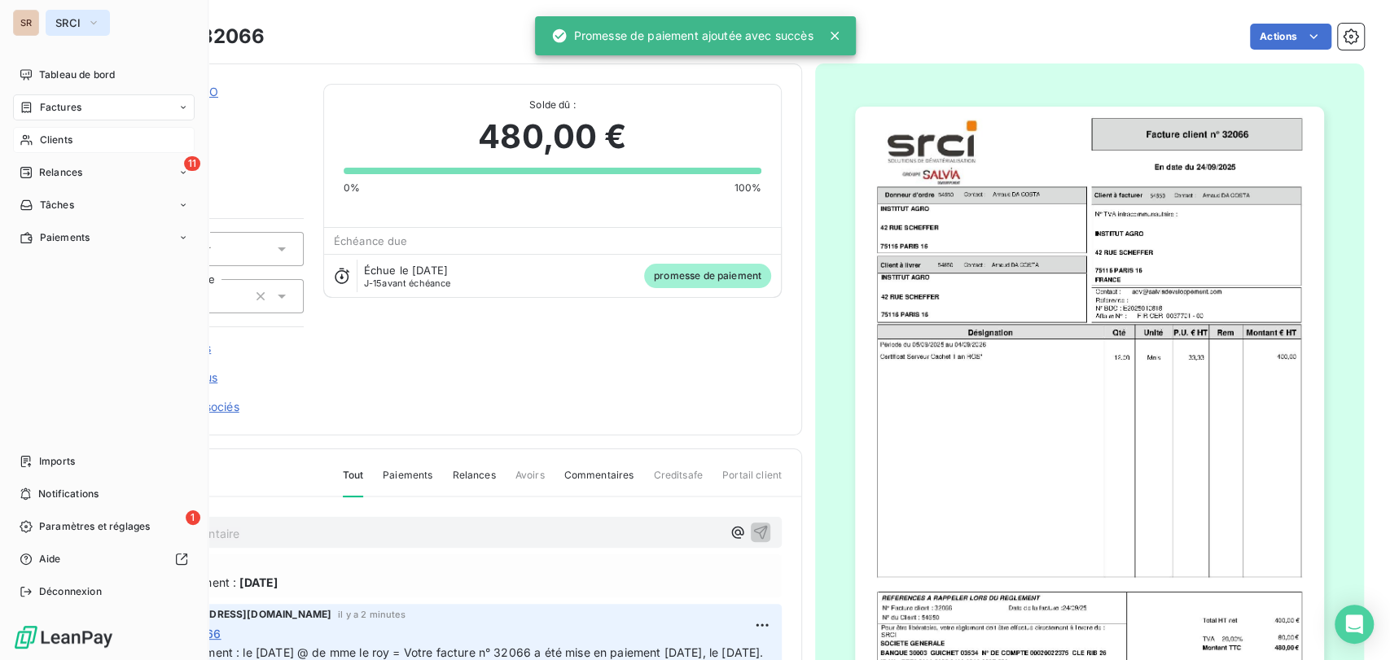
click at [106, 22] on button "SRCI" at bounding box center [78, 23] width 64 height 26
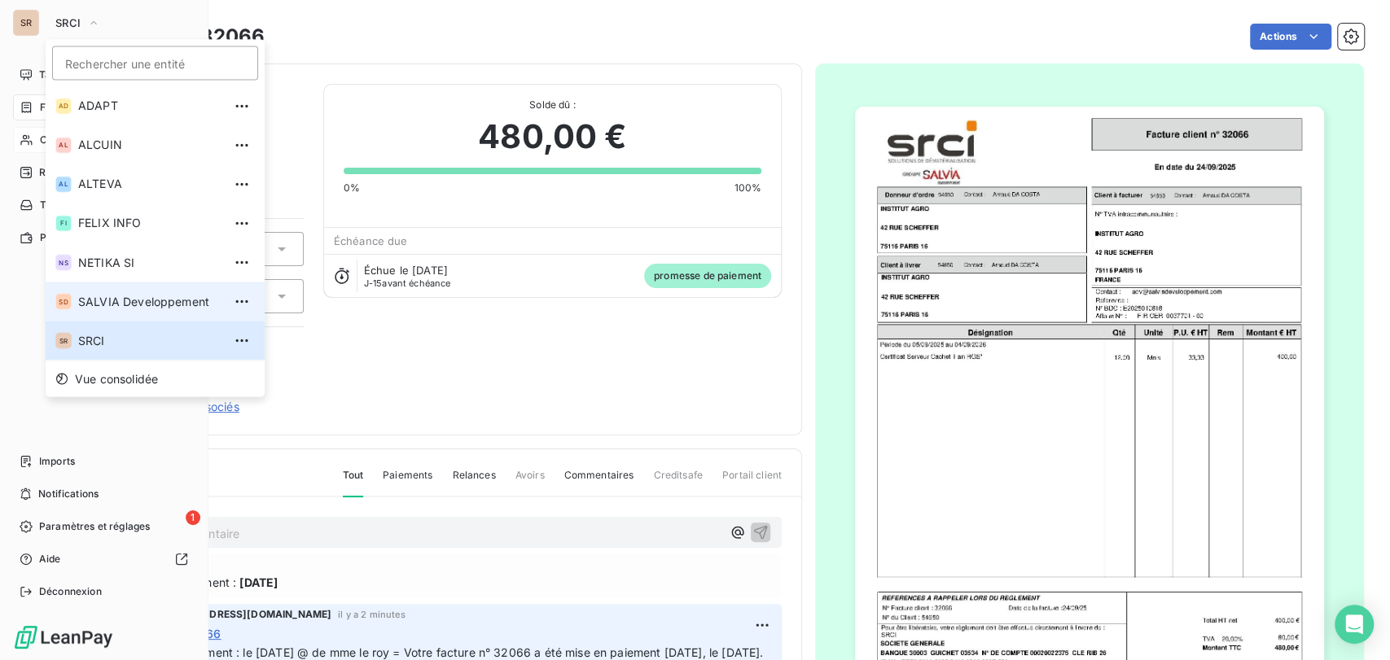
click at [92, 315] on li "SD SALVIA Developpement" at bounding box center [155, 301] width 219 height 39
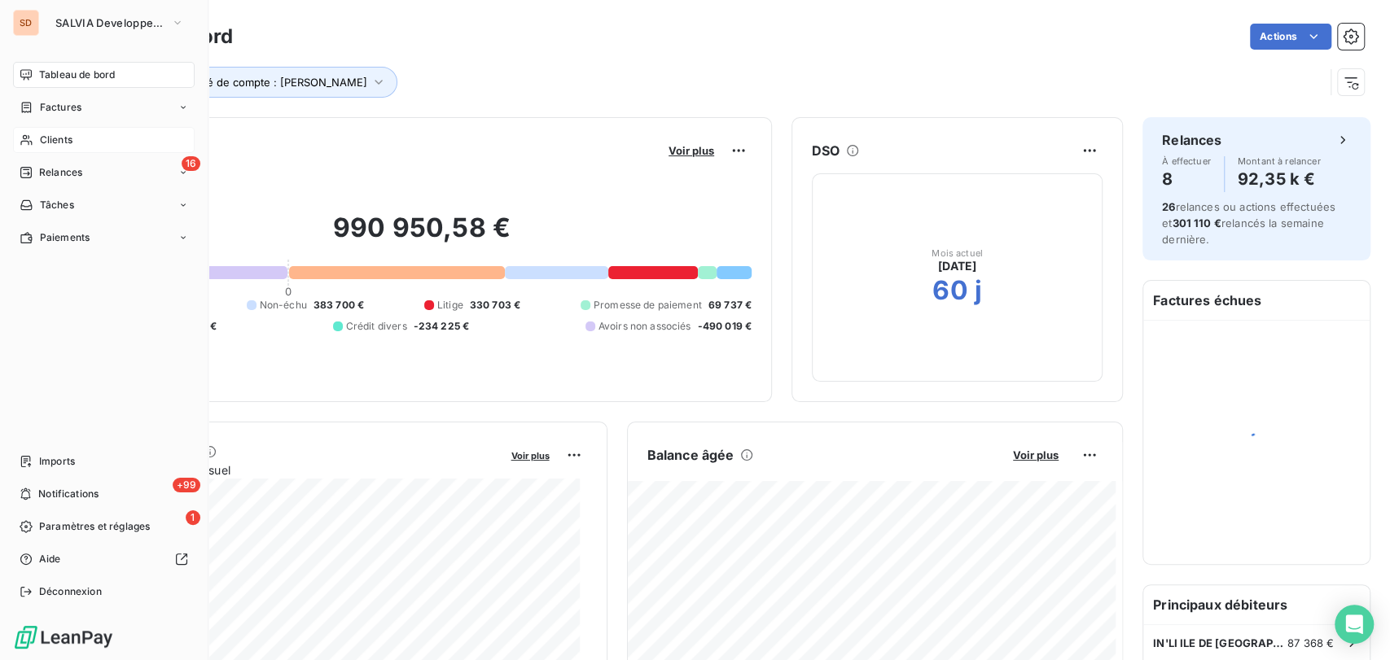
click at [70, 142] on span "Clients" at bounding box center [56, 140] width 33 height 15
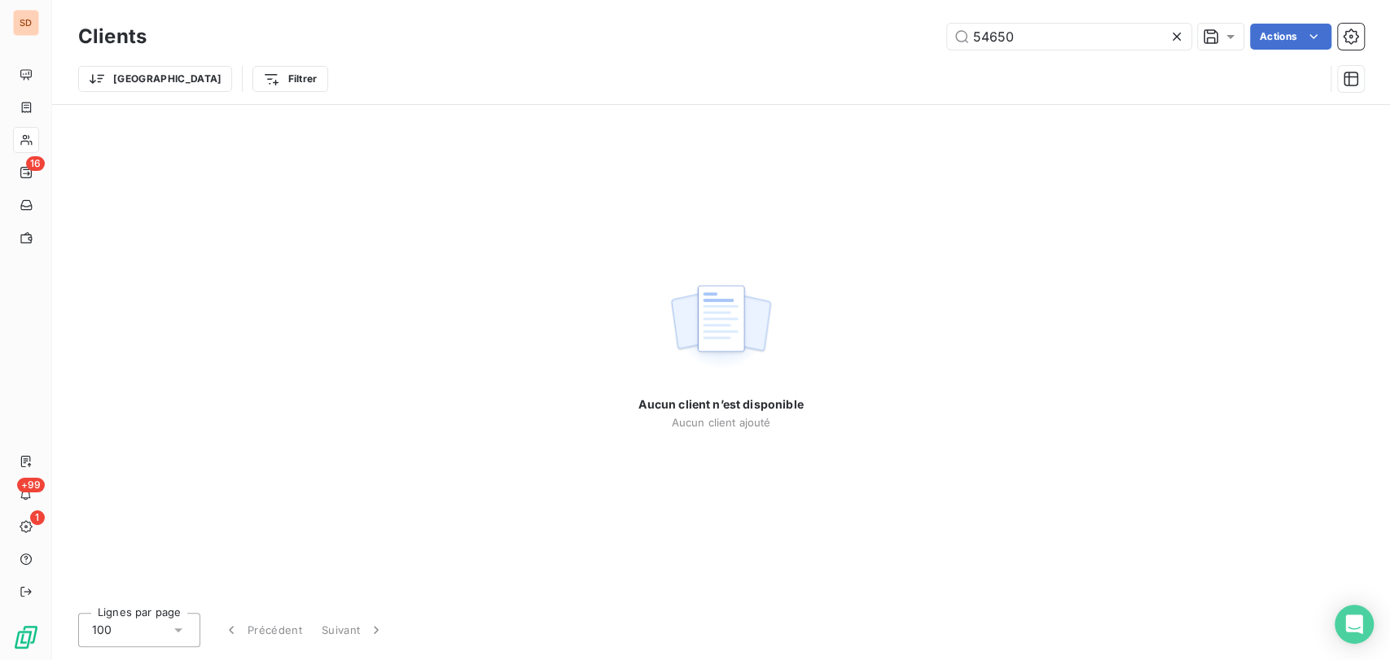
drag, startPoint x: 1031, startPoint y: 34, endPoint x: 938, endPoint y: 38, distance: 92.9
click at [938, 38] on div "54650 Actions" at bounding box center [765, 37] width 1198 height 26
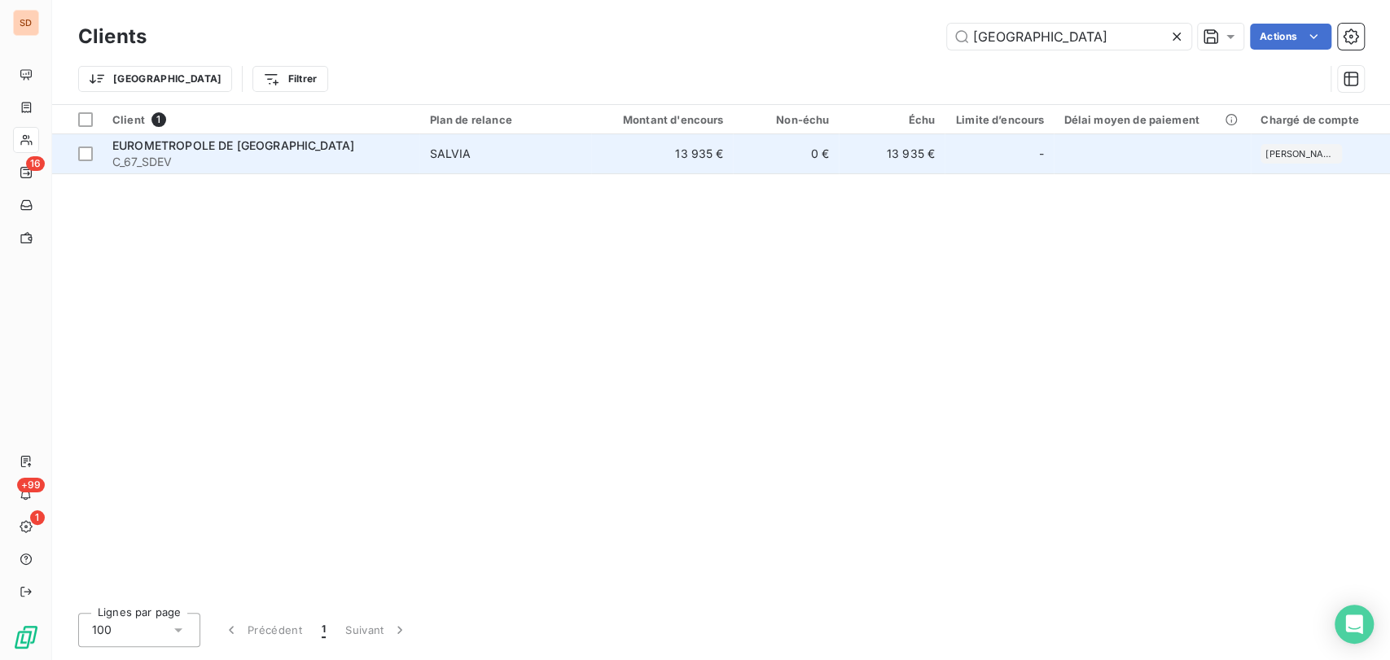
type input "[GEOGRAPHIC_DATA]"
click at [143, 155] on span "C_67_SDEV" at bounding box center [260, 162] width 297 height 16
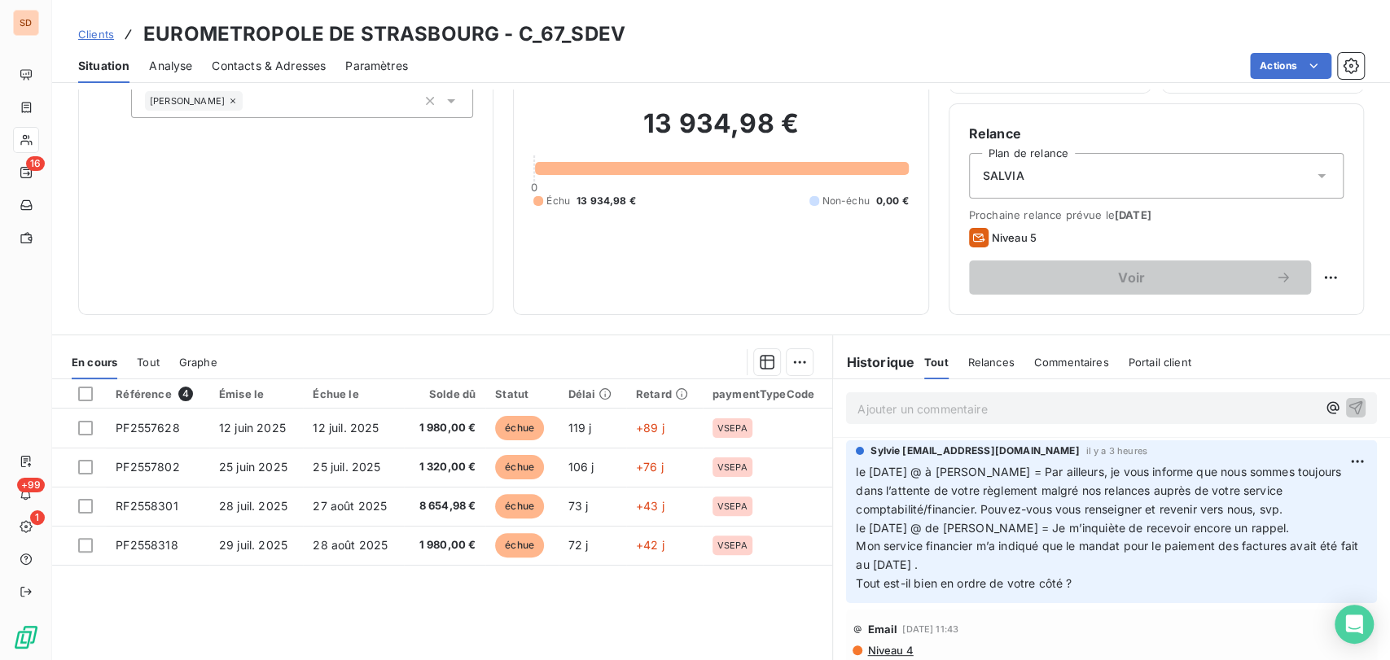
scroll to position [156, 0]
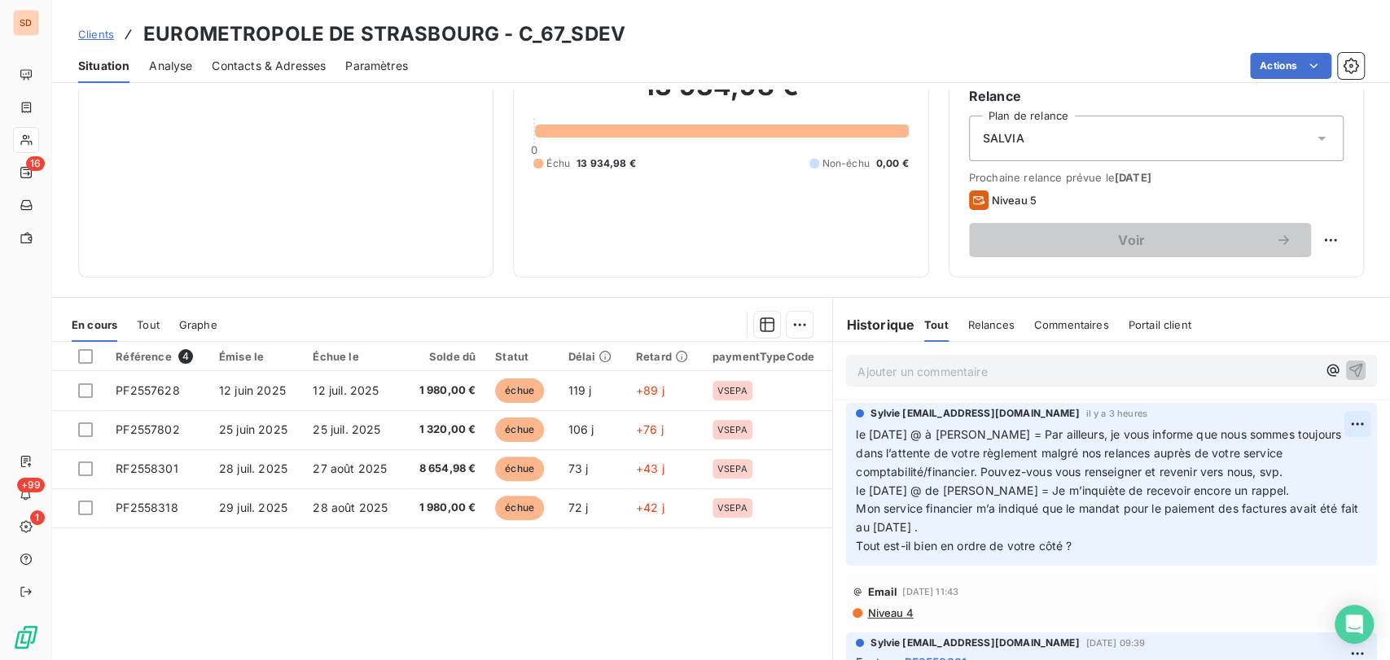
click at [1334, 425] on html "SD 16 +99 1 Clients EUROMETROPOLE DE [GEOGRAPHIC_DATA] - C_67_SDEV Situation An…" at bounding box center [695, 330] width 1390 height 660
drag, startPoint x: 1261, startPoint y: 454, endPoint x: 1200, endPoint y: 445, distance: 61.8
click at [1259, 453] on div "Editer" at bounding box center [1290, 459] width 91 height 26
click at [856, 434] on span "le [DATE] @ à [PERSON_NAME] = Par ailleurs, je vous informe que nous sommes tou…" at bounding box center [1100, 462] width 488 height 70
click at [856, 436] on p "le [DATE] @ à [PERSON_NAME] = Par ailleurs, je vous informe que nous sommes tou…" at bounding box center [1102, 491] width 492 height 130
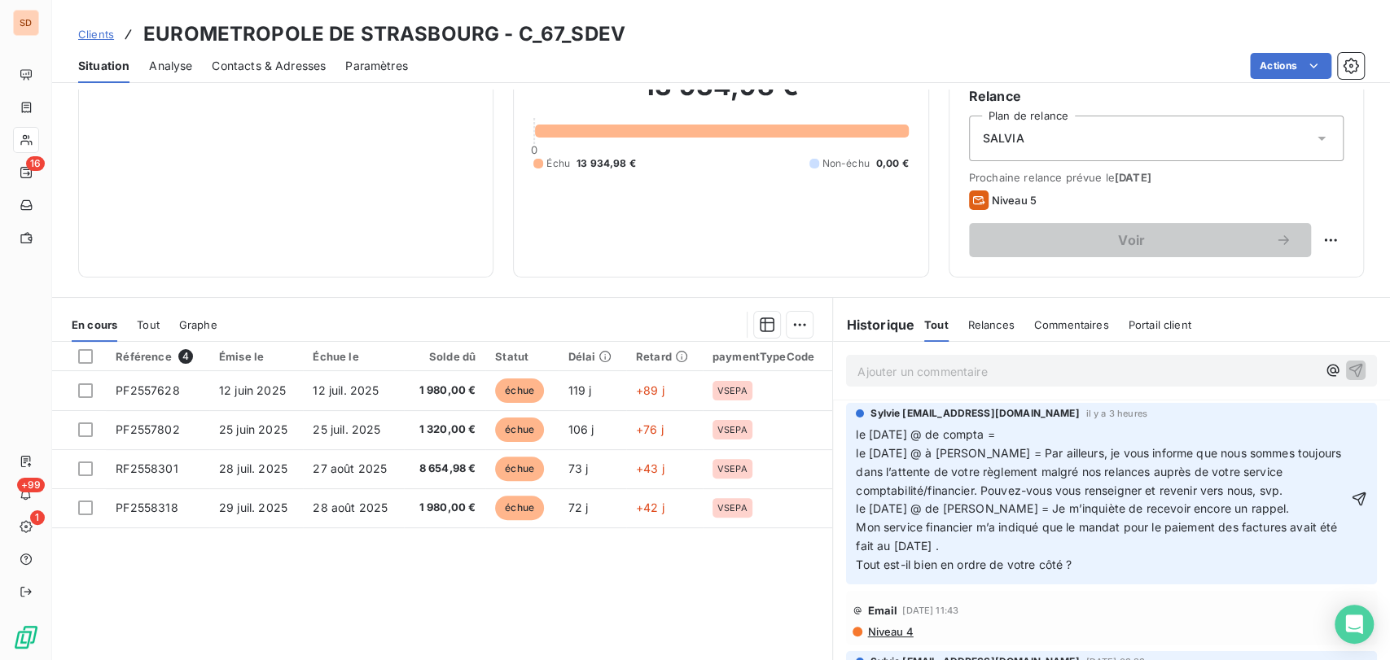
click at [1036, 440] on p "le [DATE] @ de compta = le [DATE] @ à [PERSON_NAME] = Par ailleurs, je vous inf…" at bounding box center [1102, 500] width 492 height 149
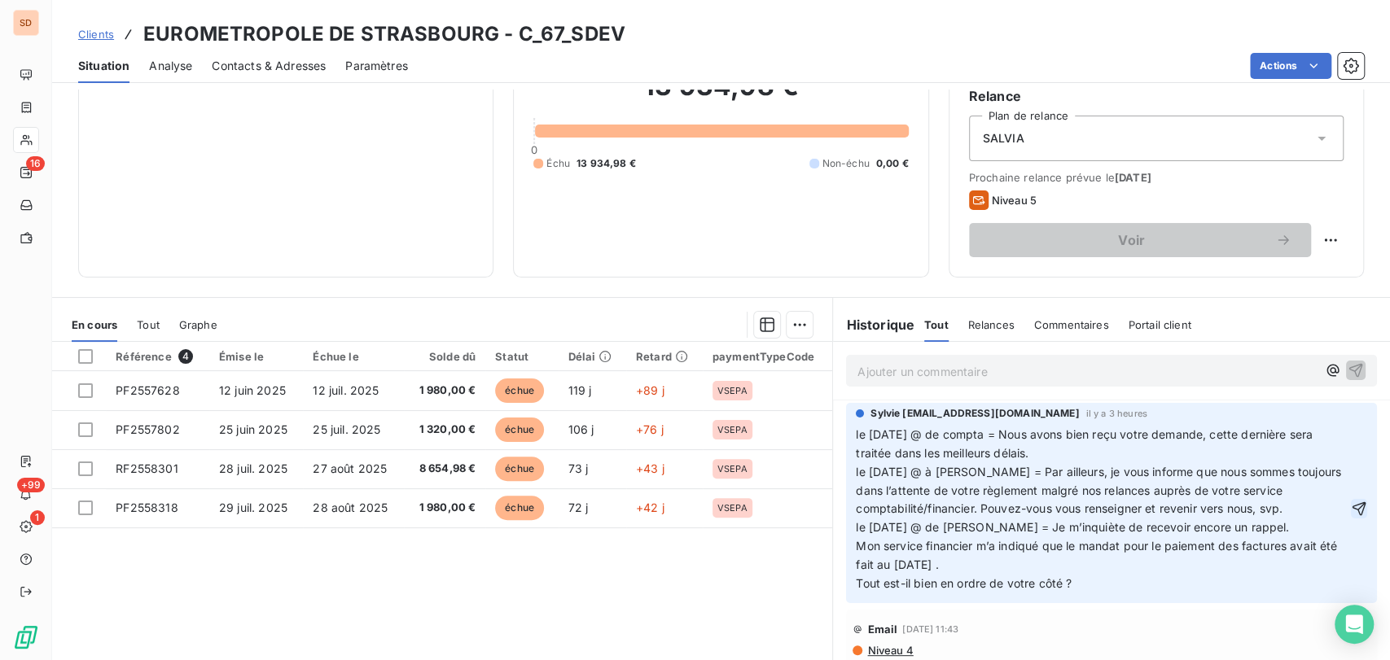
click at [1351, 517] on icon "button" at bounding box center [1359, 509] width 16 height 16
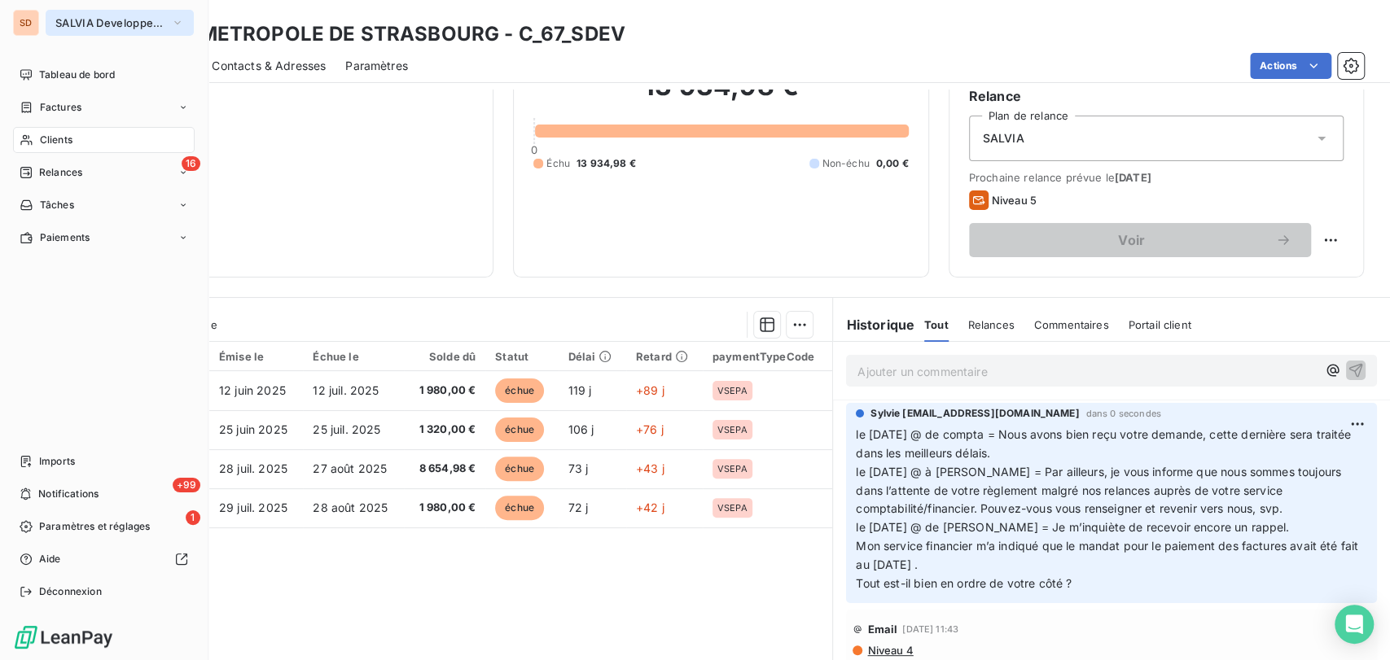
click at [180, 21] on icon "button" at bounding box center [177, 22] width 7 height 3
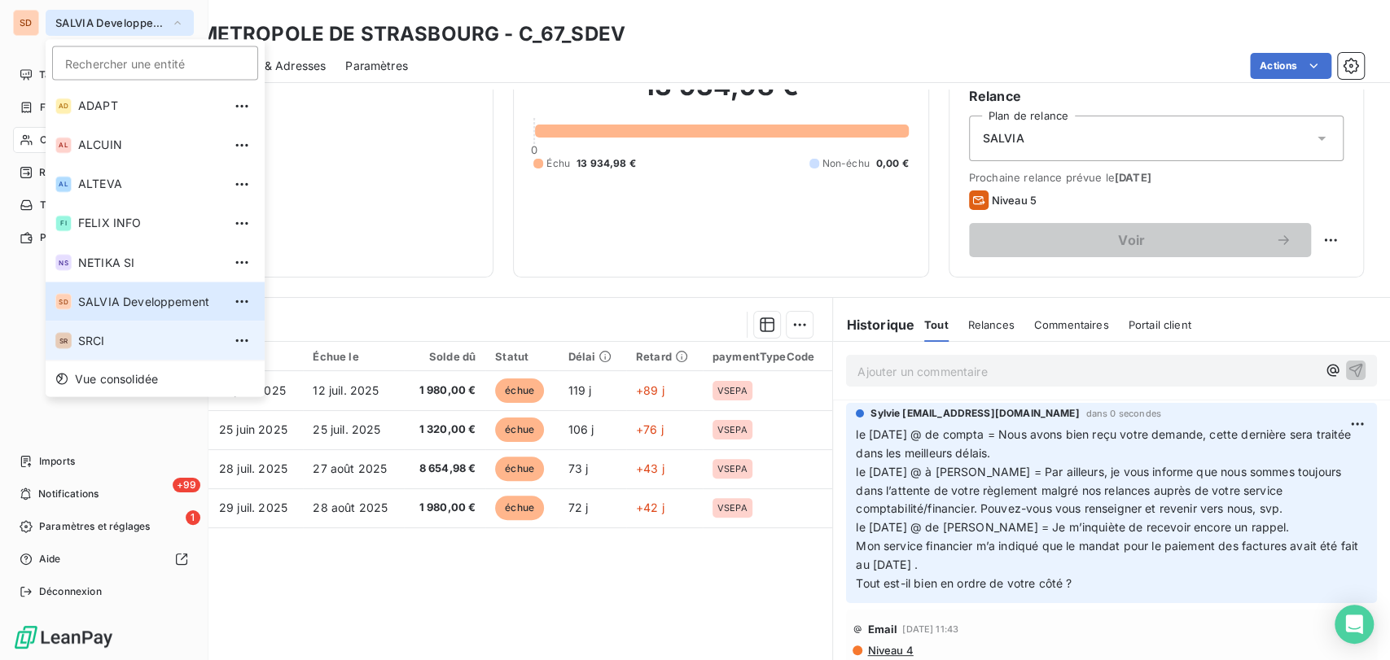
click at [95, 344] on span "SRCI" at bounding box center [150, 340] width 144 height 16
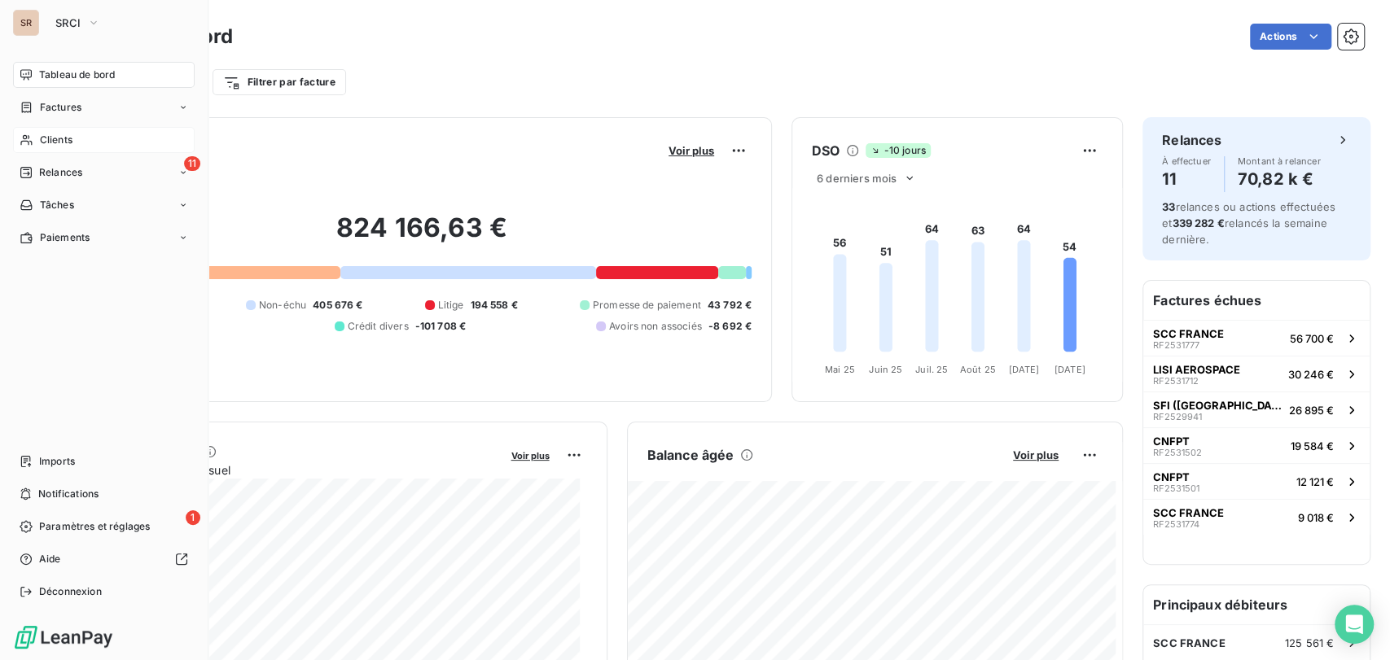
click at [50, 142] on span "Clients" at bounding box center [56, 140] width 33 height 15
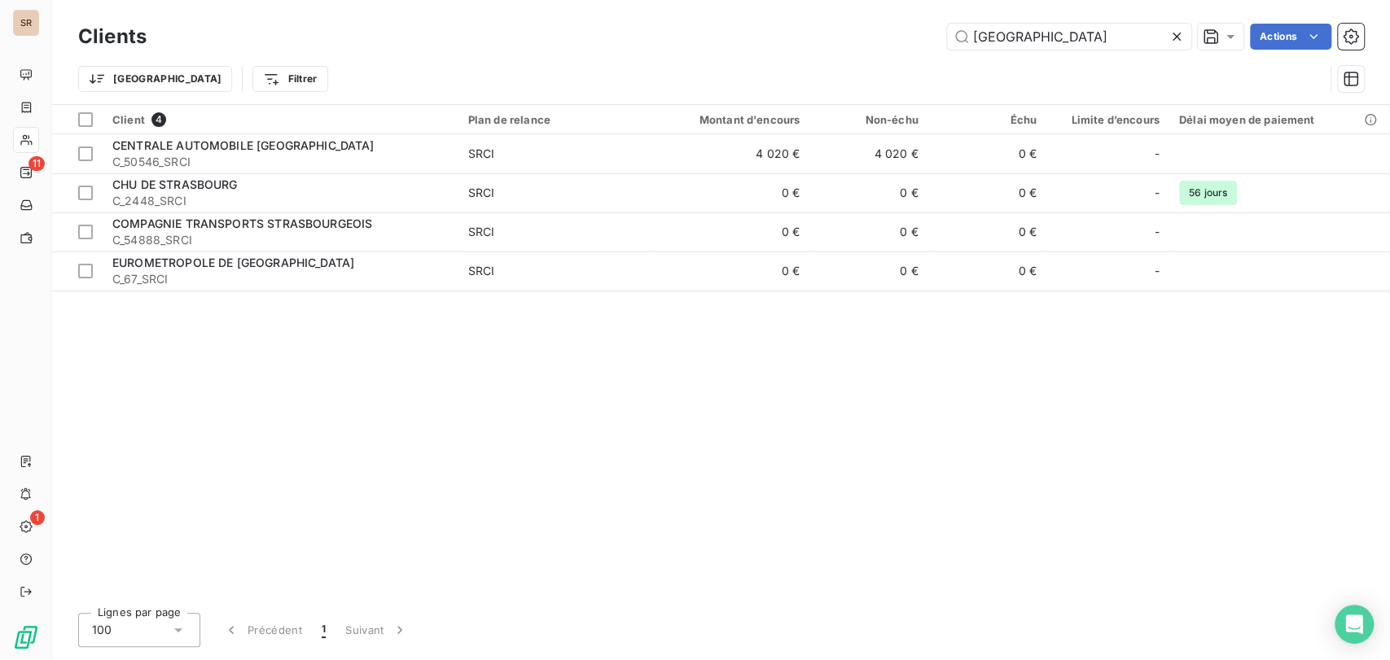
drag, startPoint x: 857, startPoint y: 62, endPoint x: 837, endPoint y: 69, distance: 21.6
click at [837, 69] on div "Clients strasbourg Actions Trier Filtrer" at bounding box center [721, 62] width 1286 height 85
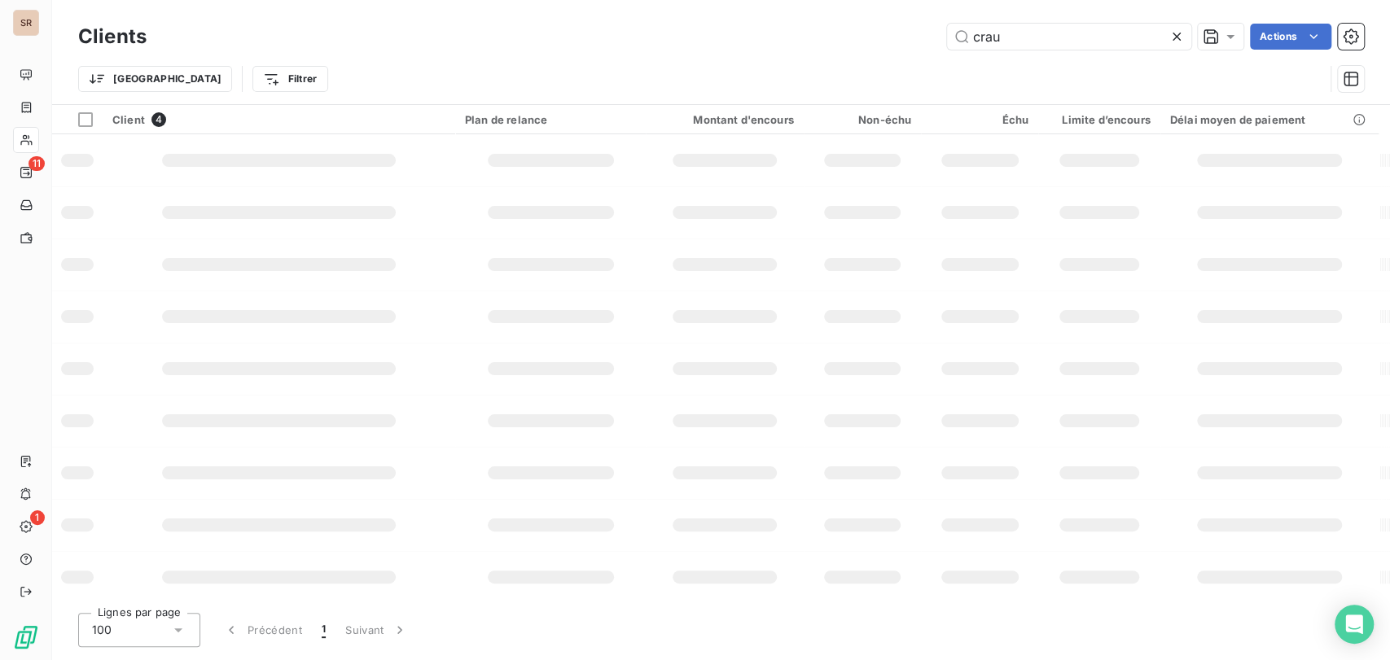
type input "crau"
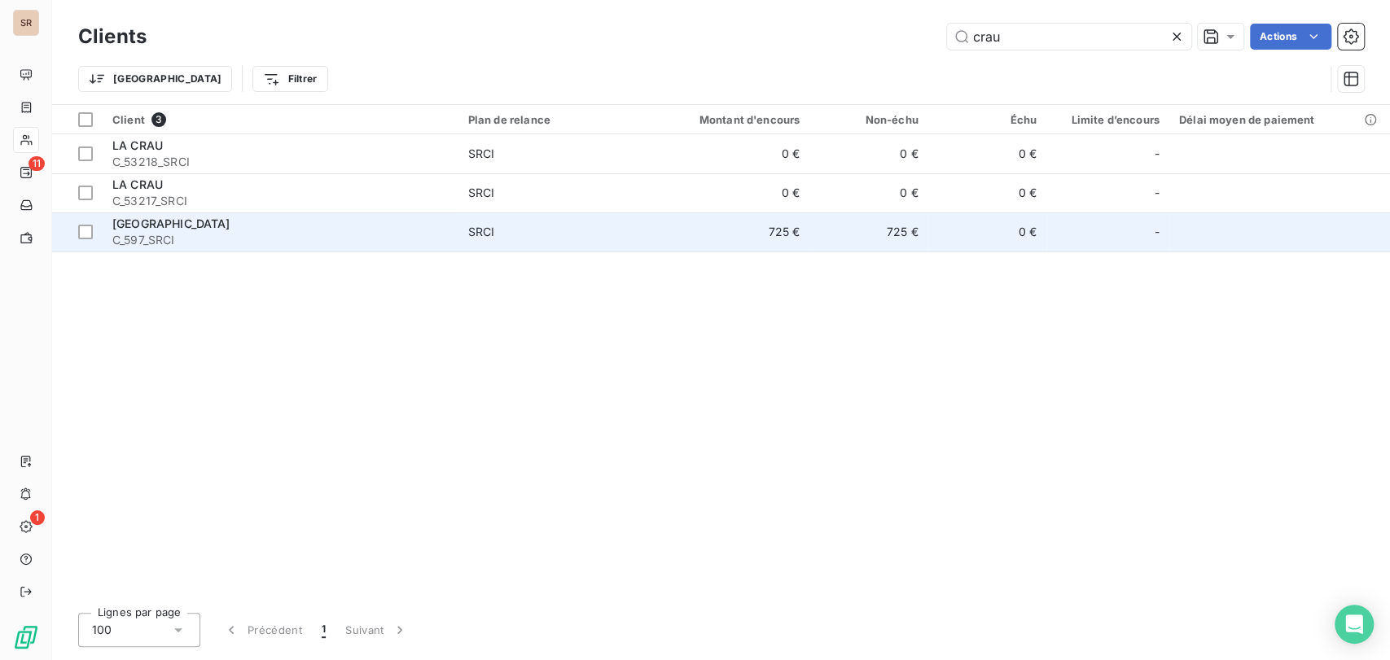
click at [182, 230] on span "[GEOGRAPHIC_DATA]" at bounding box center [171, 224] width 118 height 14
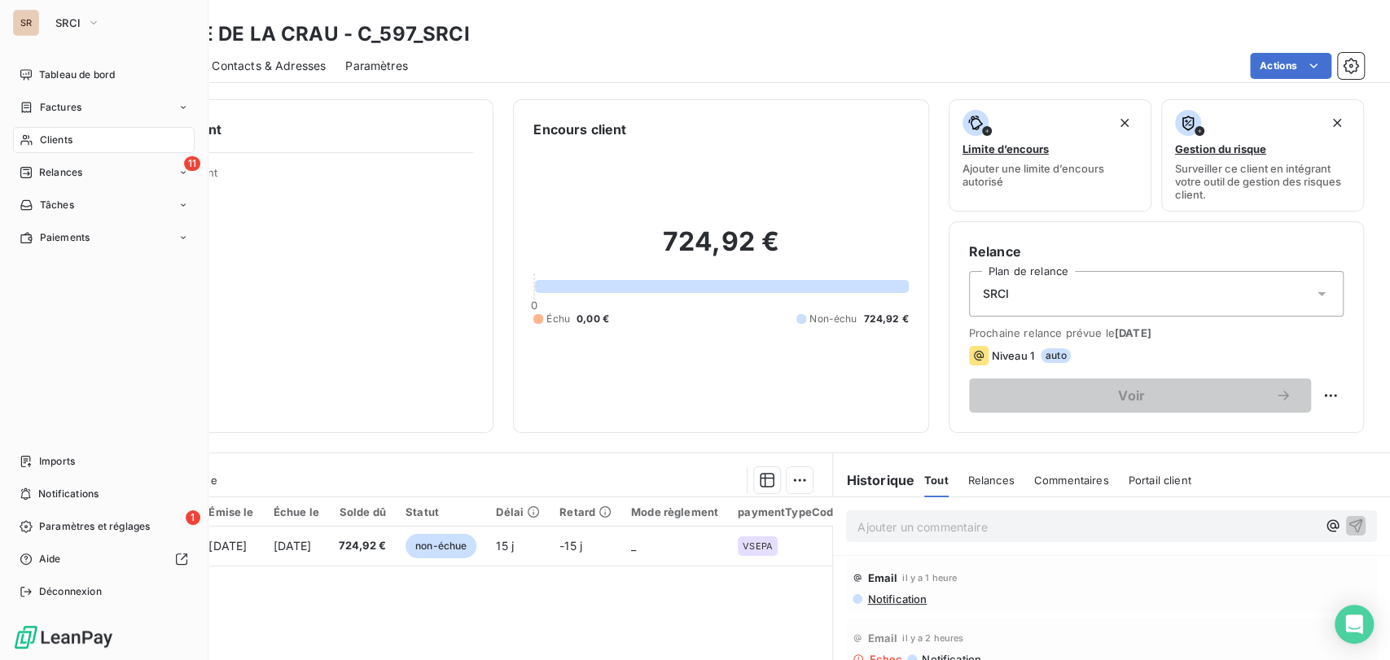
click at [63, 145] on span "Clients" at bounding box center [56, 140] width 33 height 15
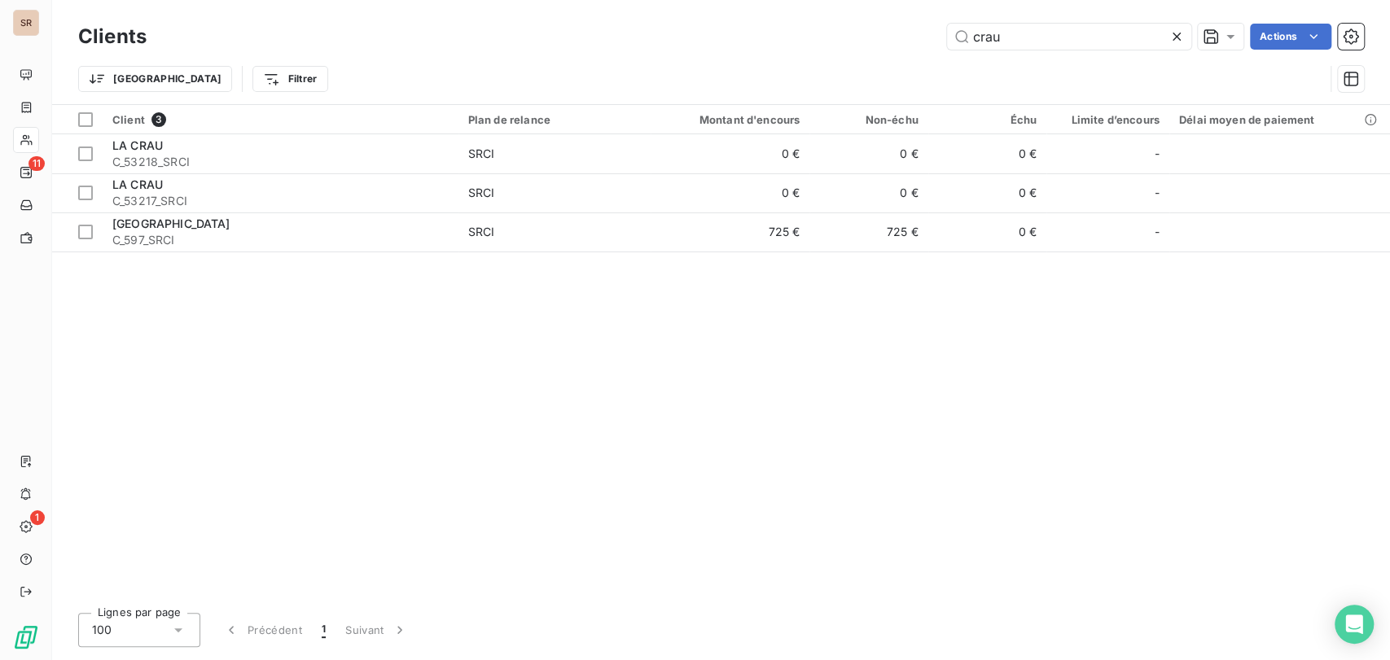
drag, startPoint x: 1029, startPoint y: 39, endPoint x: 883, endPoint y: 54, distance: 147.3
click at [888, 54] on div "Clients crau Actions Trier Filtrer" at bounding box center [721, 62] width 1286 height 85
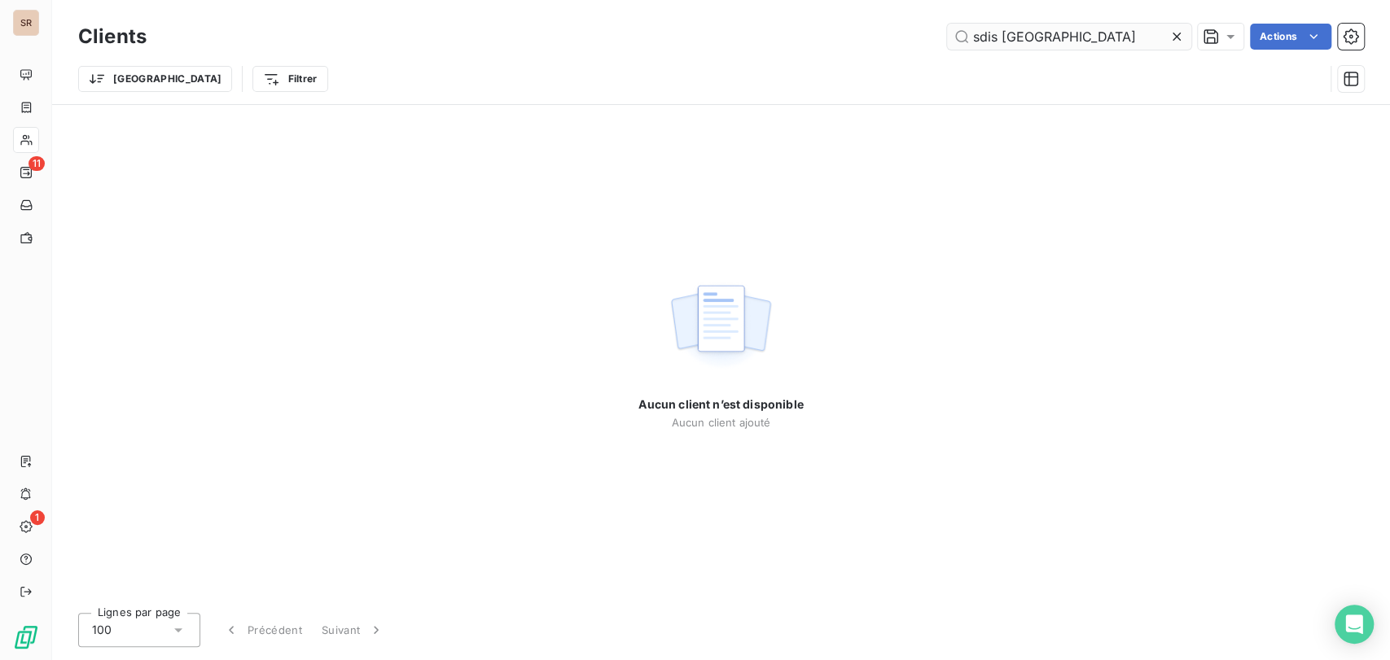
click at [1001, 35] on input "sdis [GEOGRAPHIC_DATA]" at bounding box center [1069, 37] width 244 height 26
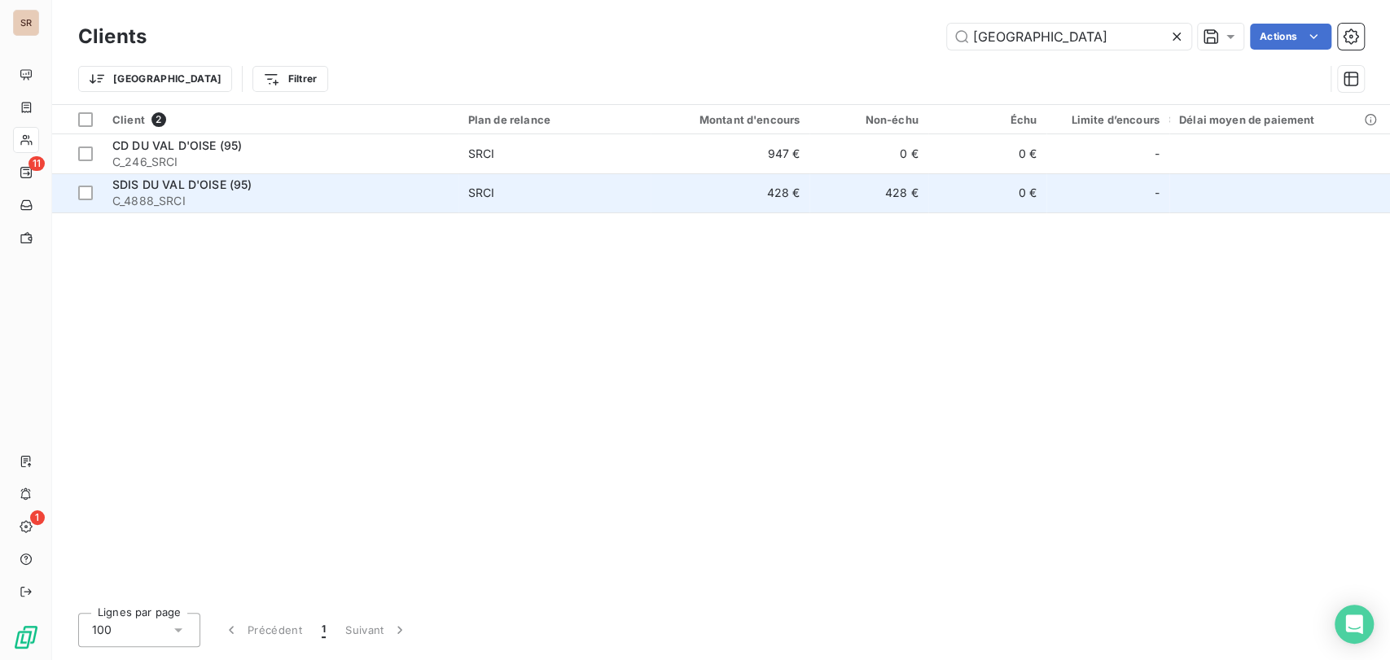
type input "[GEOGRAPHIC_DATA]"
click at [197, 184] on span "SDIS DU VAL D'OISE (95)" at bounding box center [181, 184] width 139 height 14
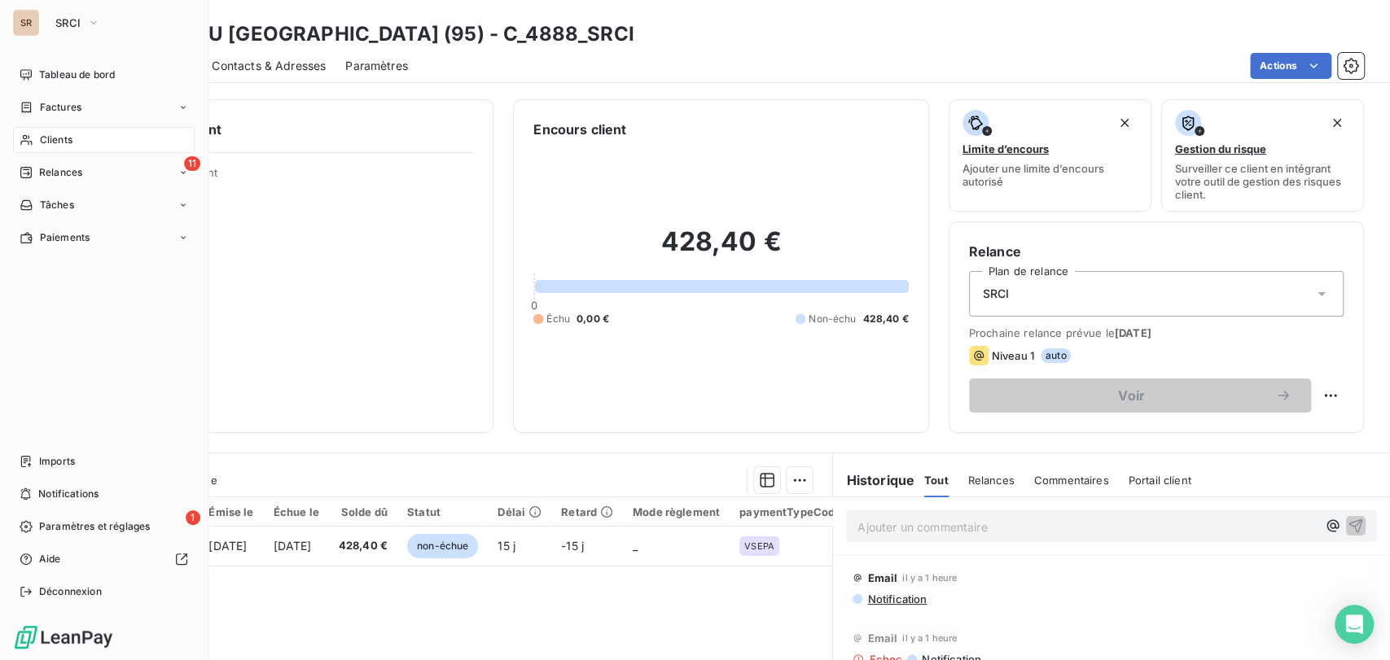
click at [56, 142] on span "Clients" at bounding box center [56, 140] width 33 height 15
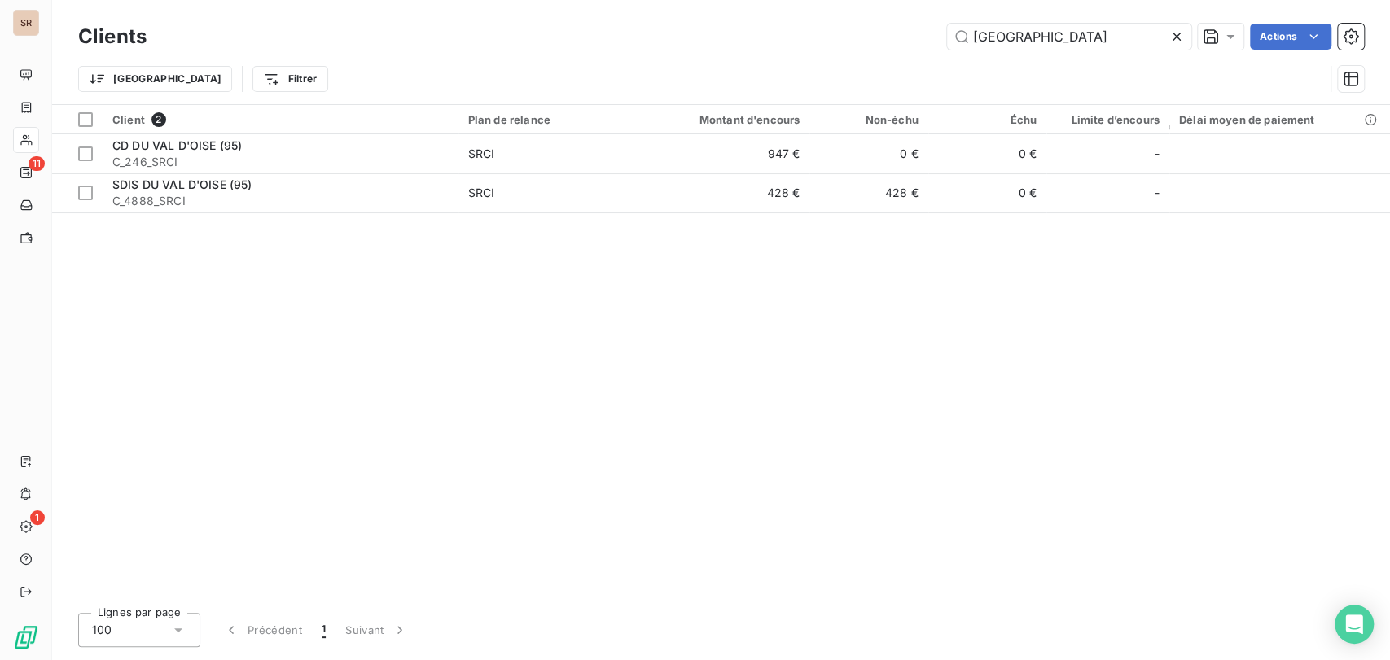
drag, startPoint x: 944, startPoint y: 42, endPoint x: 879, endPoint y: 49, distance: 65.5
click at [879, 49] on div "val d'oise Actions" at bounding box center [765, 37] width 1198 height 26
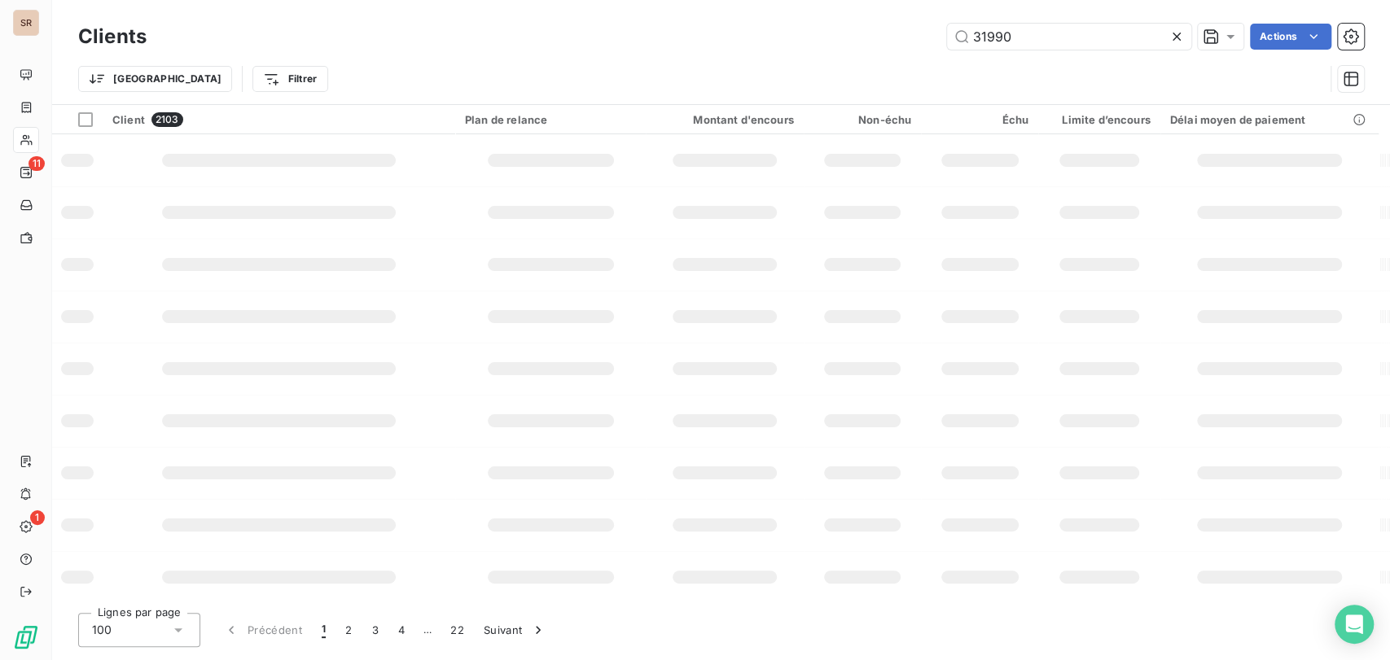
type input "31990"
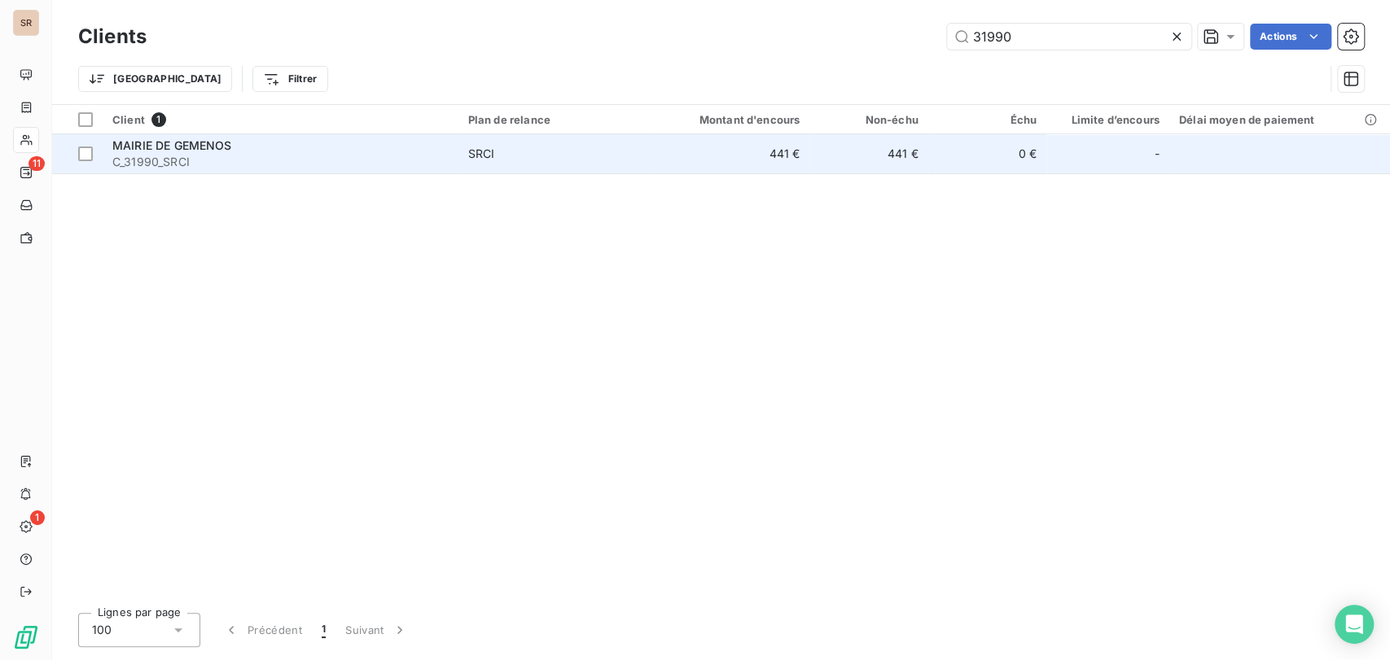
click at [147, 163] on span "C_31990_SRCI" at bounding box center [280, 162] width 336 height 16
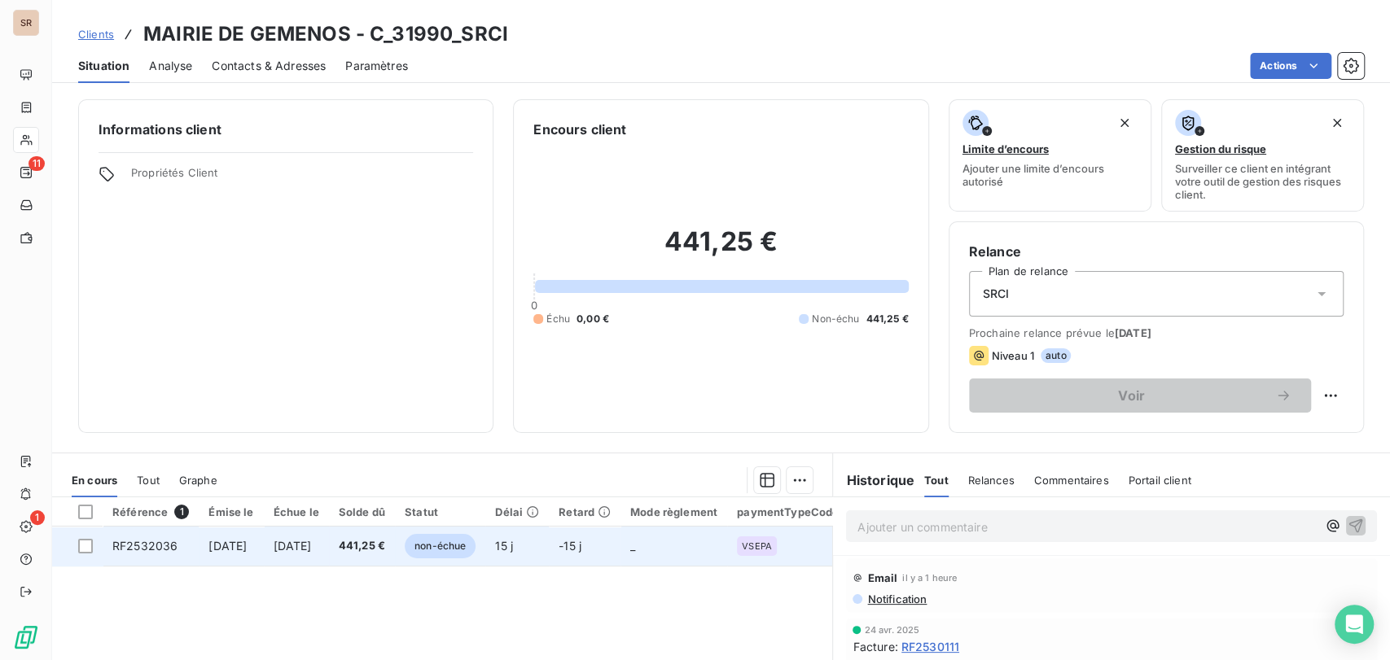
click at [147, 549] on span "RF2532036" at bounding box center [144, 546] width 65 height 14
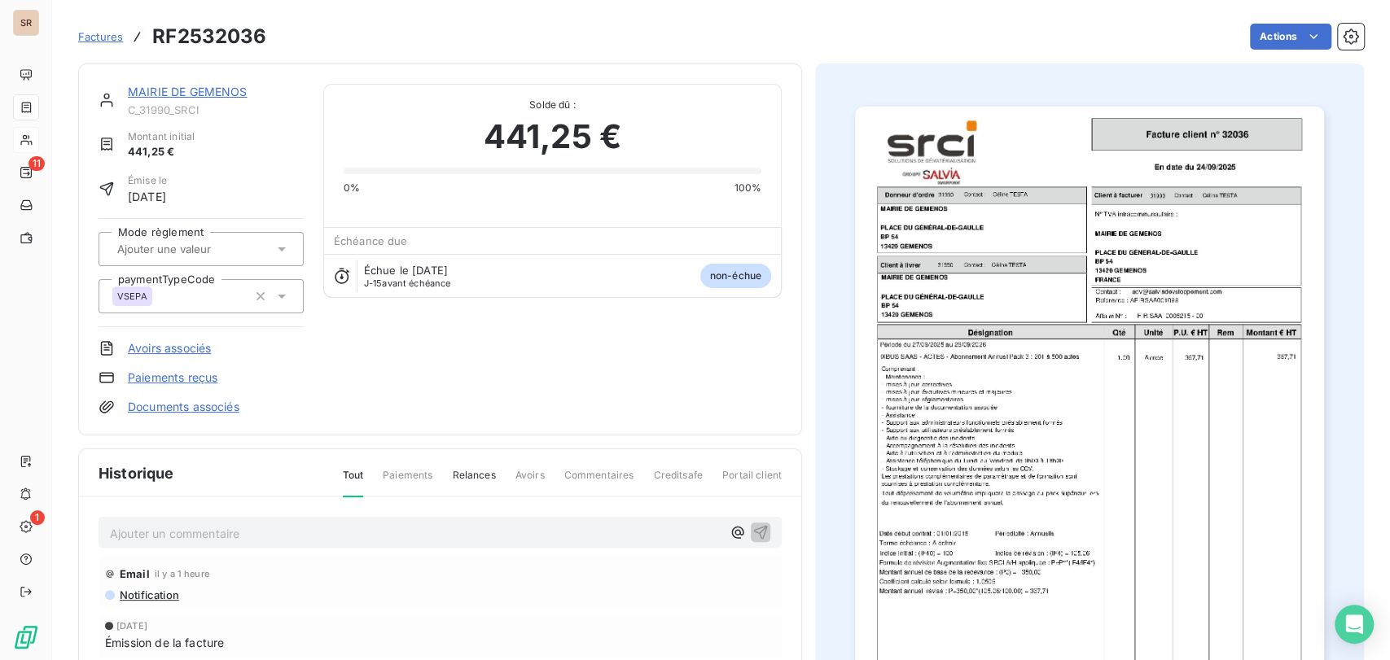
click at [162, 540] on p "Ajouter un commentaire ﻿" at bounding box center [415, 534] width 611 height 20
click at [312, 532] on p "le [DATE] @ de mme testa =" at bounding box center [415, 533] width 611 height 19
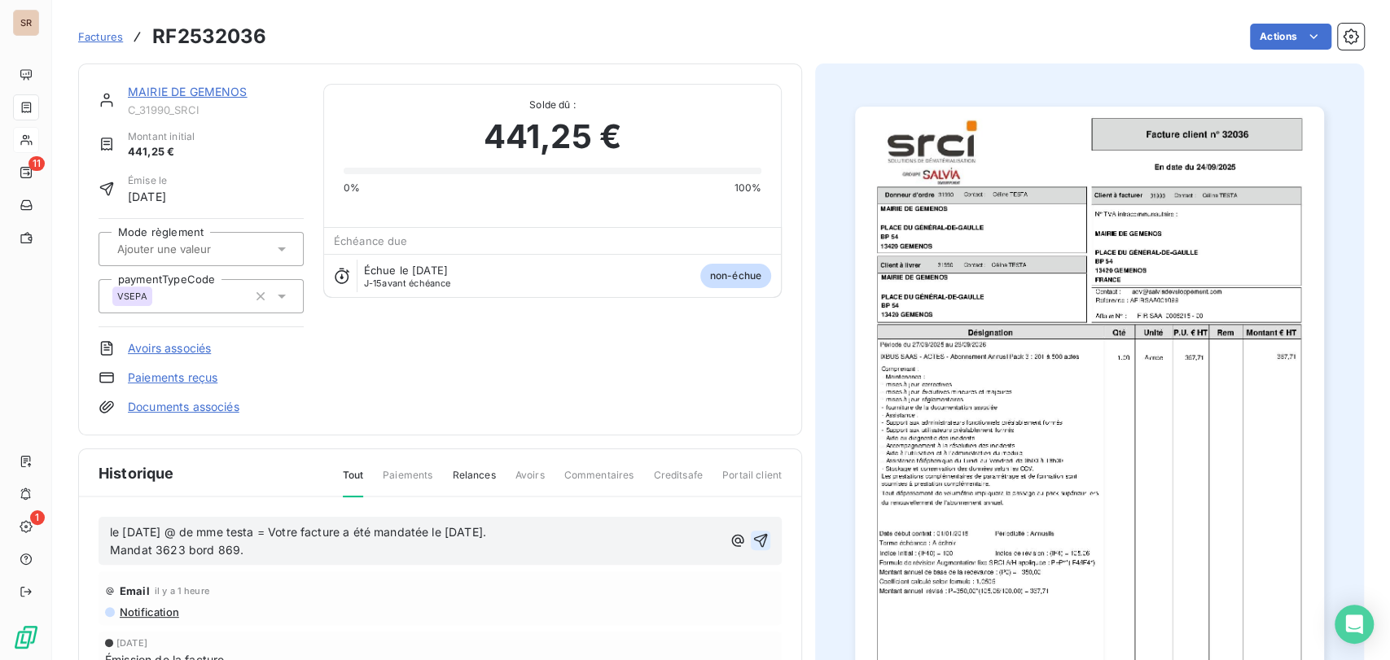
click at [753, 538] on icon "button" at bounding box center [760, 540] width 16 height 16
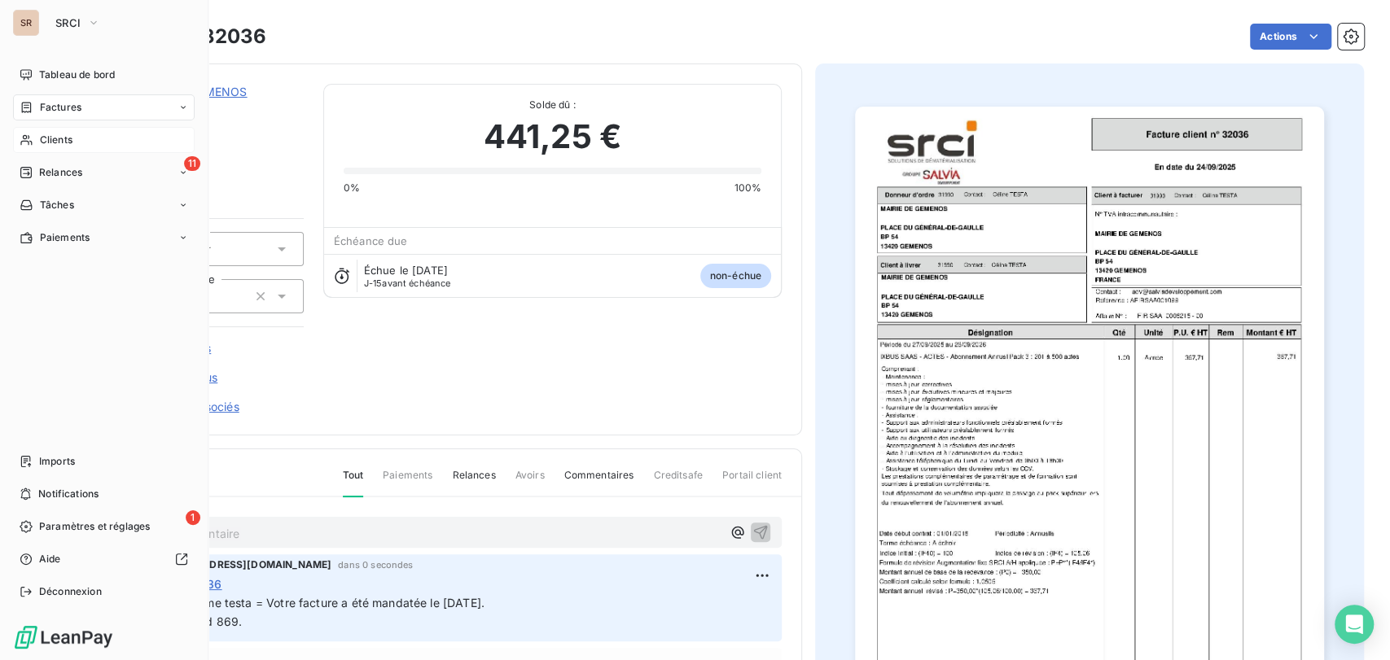
click at [55, 142] on span "Clients" at bounding box center [56, 140] width 33 height 15
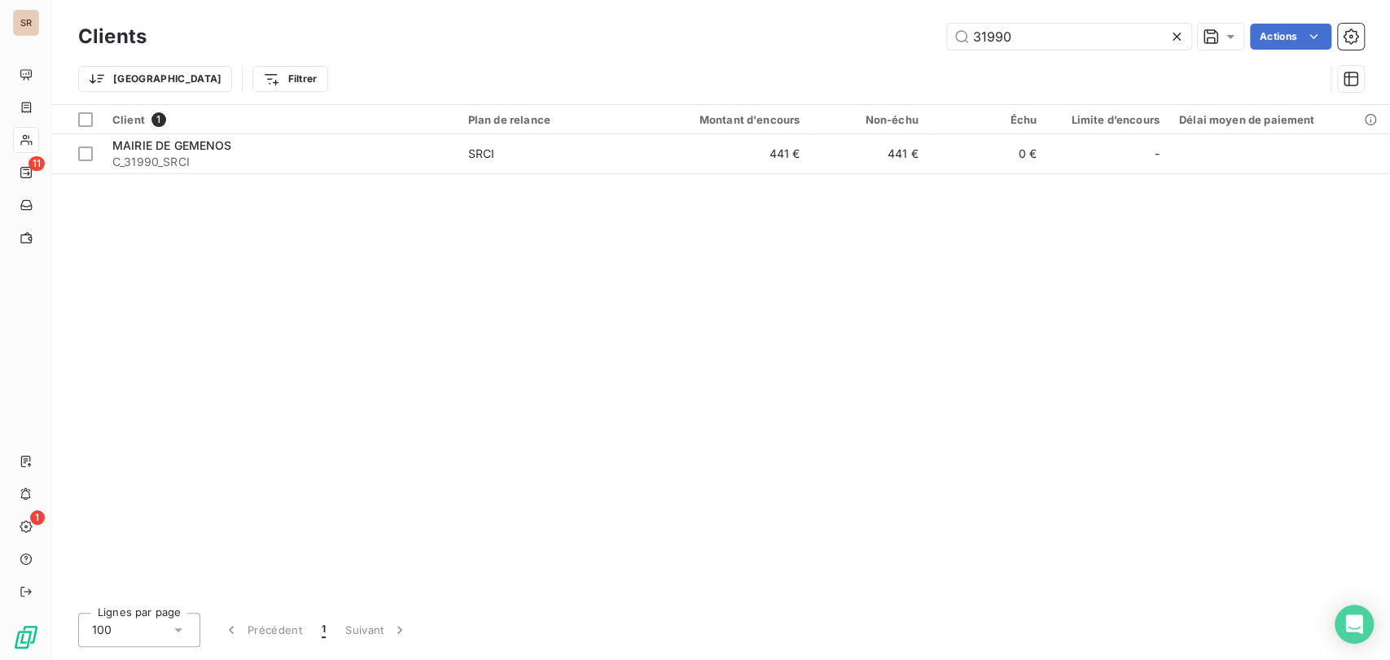
drag, startPoint x: 1049, startPoint y: 40, endPoint x: 814, endPoint y: 55, distance: 235.7
click at [814, 55] on div "Clients 31990 Actions Trier Filtrer" at bounding box center [721, 62] width 1286 height 85
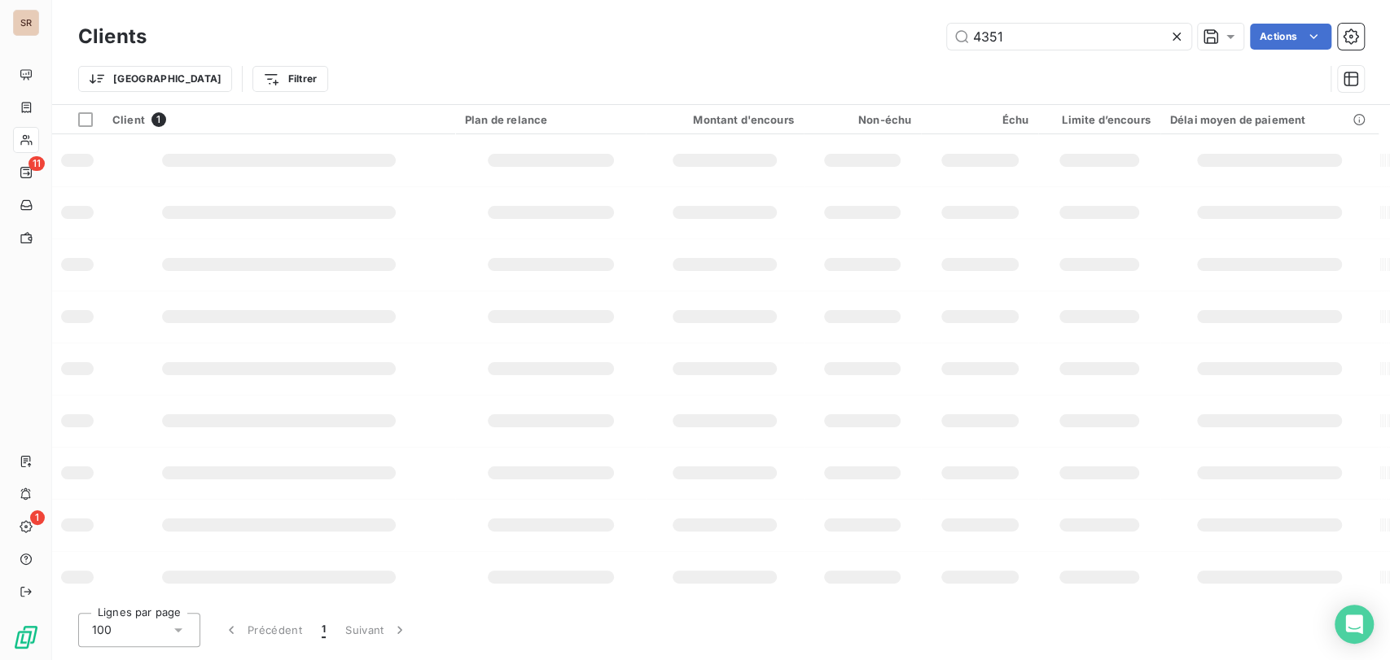
type input "4351"
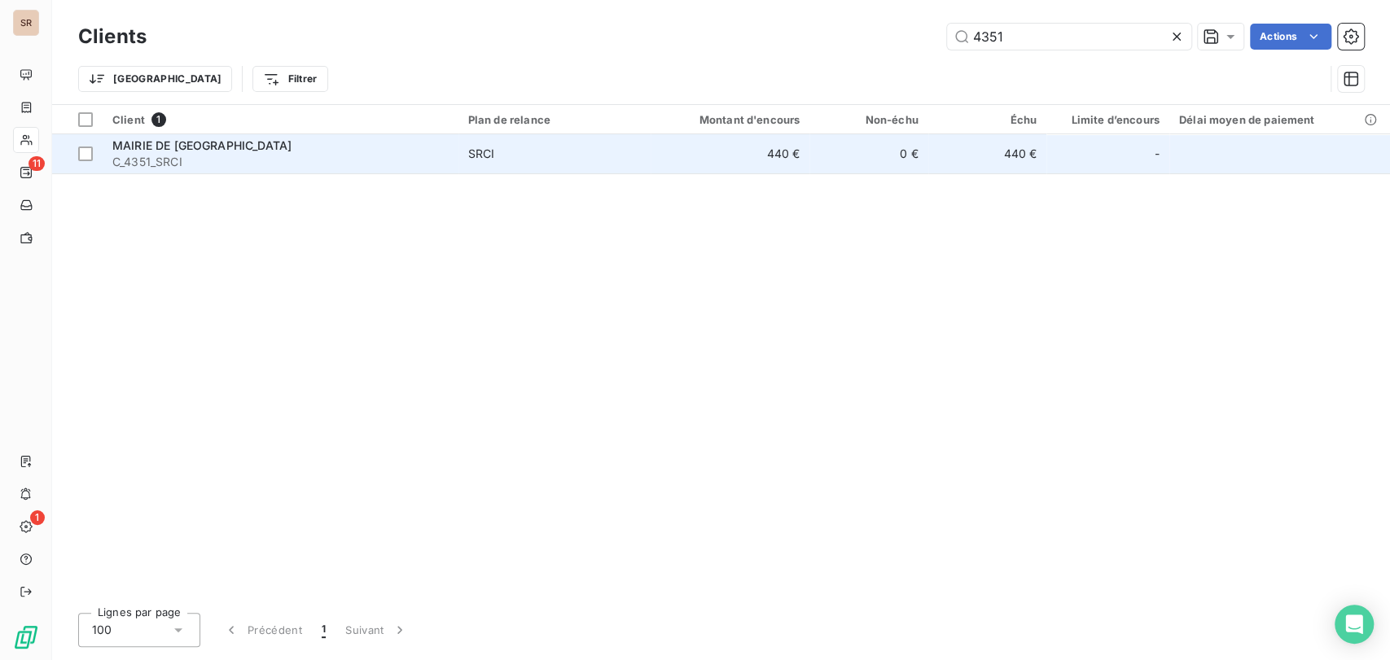
click at [169, 151] on div "MAIRIE DE [GEOGRAPHIC_DATA]" at bounding box center [280, 146] width 336 height 16
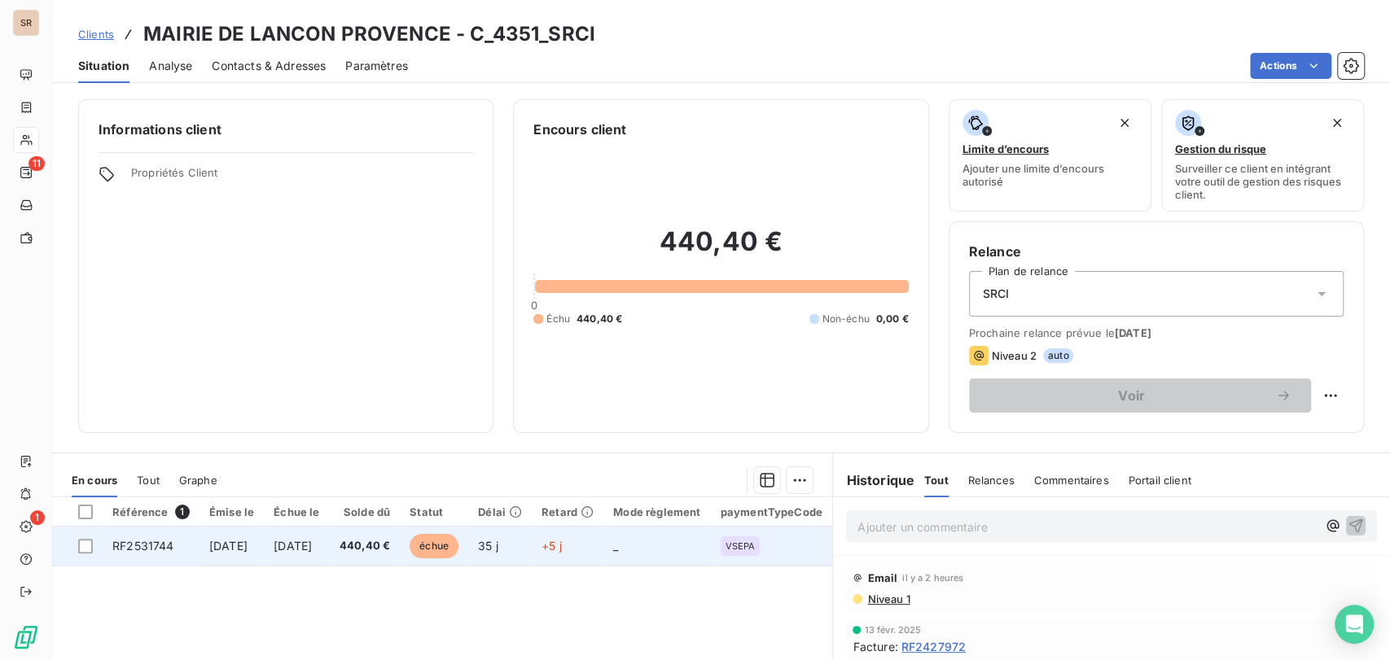
click at [145, 546] on span "RF2531744" at bounding box center [142, 546] width 61 height 14
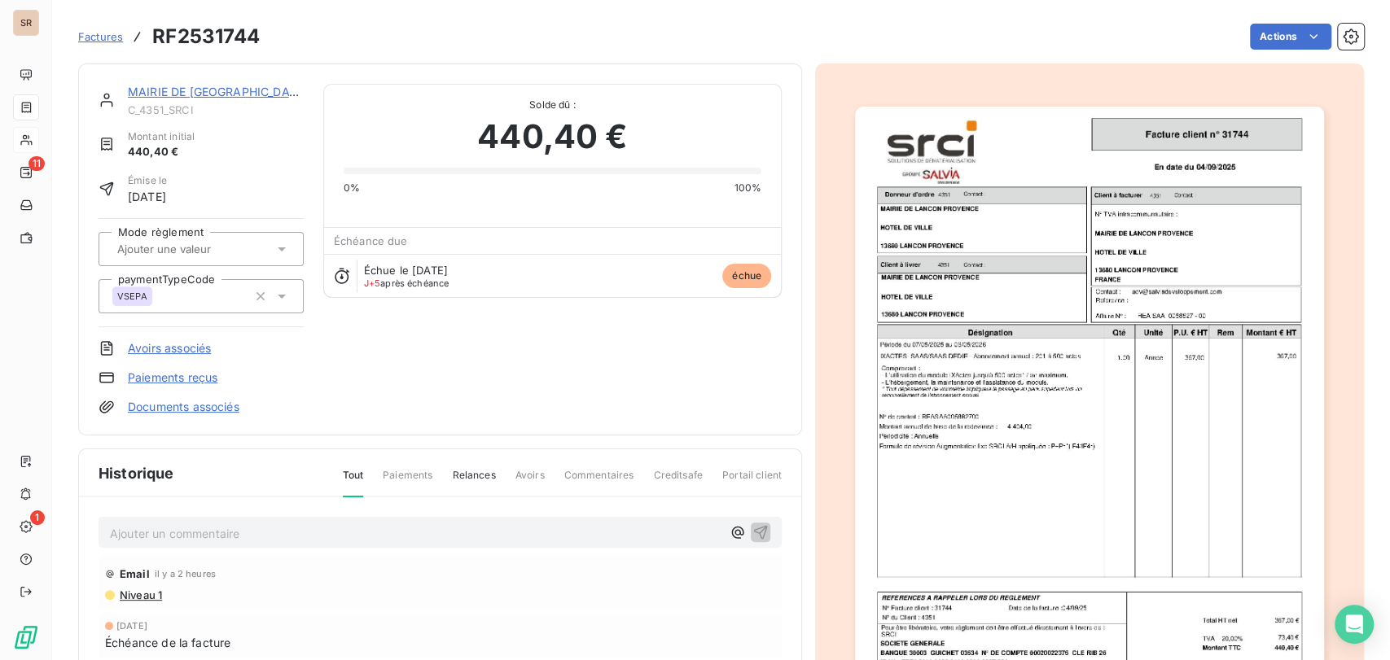
click at [182, 526] on p "Ajouter un commentaire ﻿" at bounding box center [415, 534] width 611 height 20
click at [439, 537] on p "le [DATE] @ de mme cassagneau =" at bounding box center [415, 533] width 611 height 19
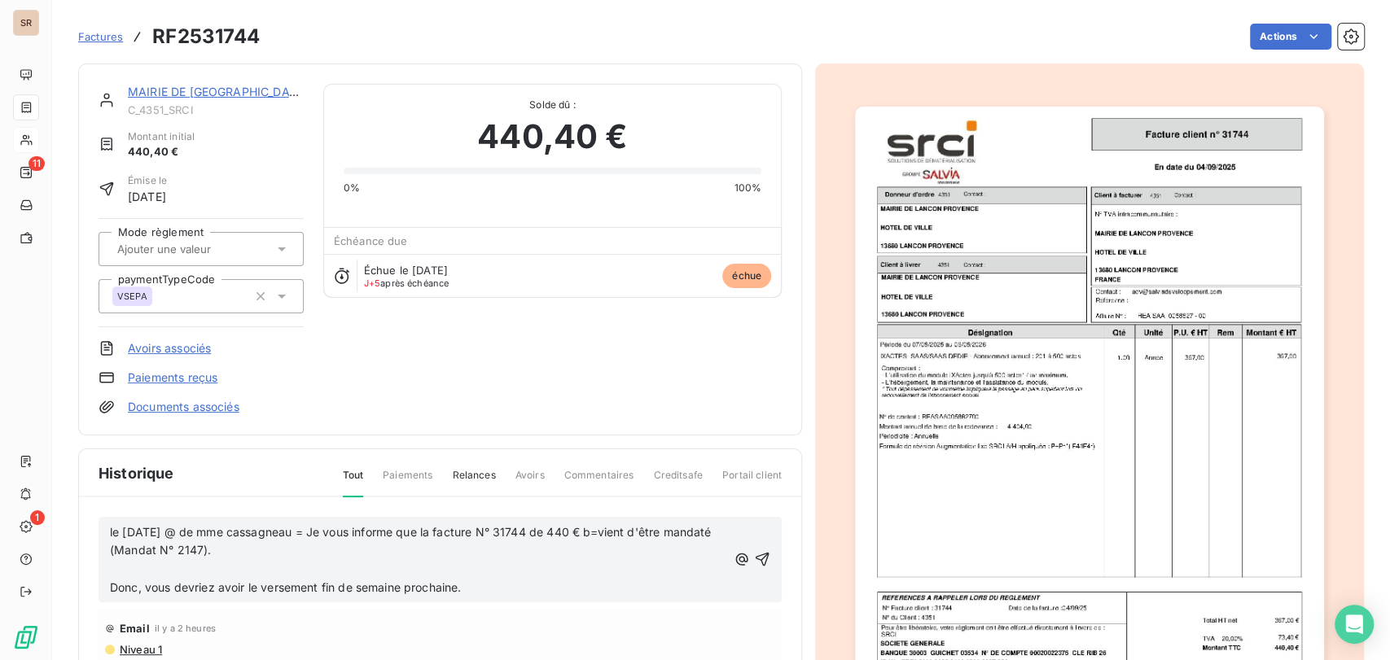
click at [203, 562] on p "﻿" at bounding box center [418, 569] width 616 height 19
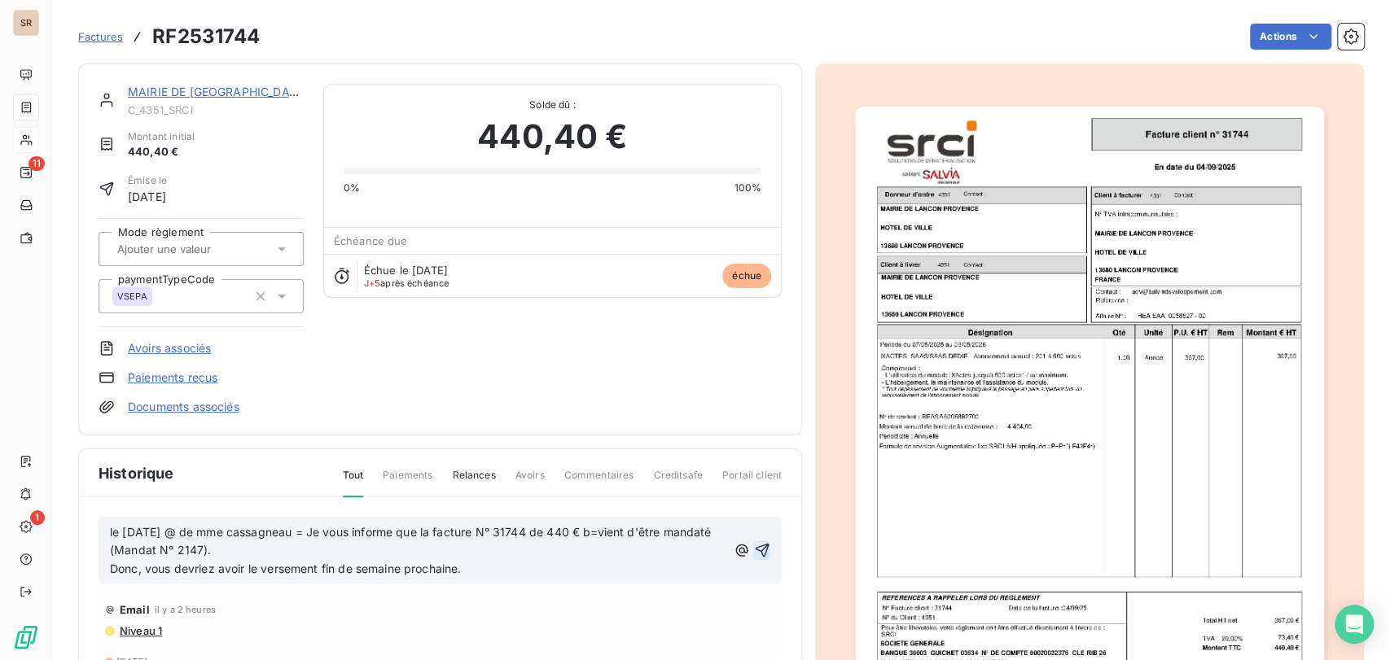
click at [756, 550] on icon "button" at bounding box center [762, 550] width 16 height 16
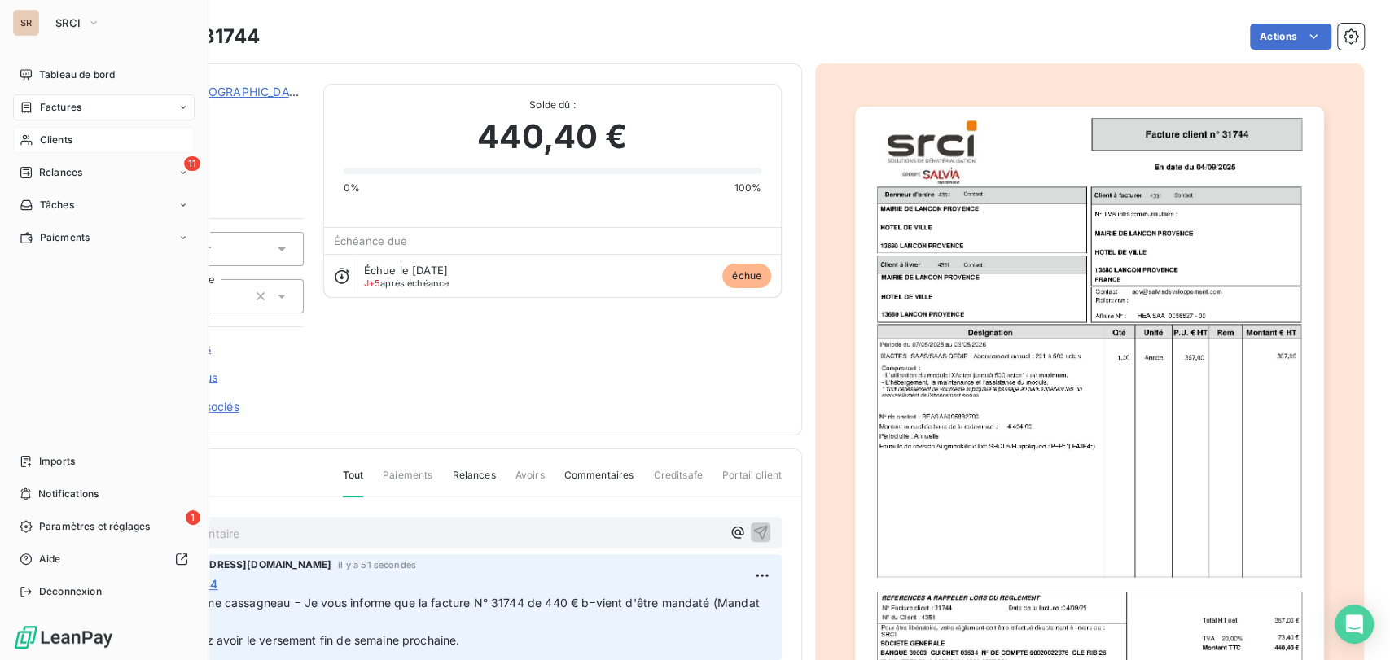
click at [56, 107] on span "Factures" at bounding box center [61, 107] width 42 height 15
click at [59, 106] on span "Factures" at bounding box center [61, 107] width 42 height 15
click at [62, 139] on span "Factures" at bounding box center [60, 140] width 42 height 15
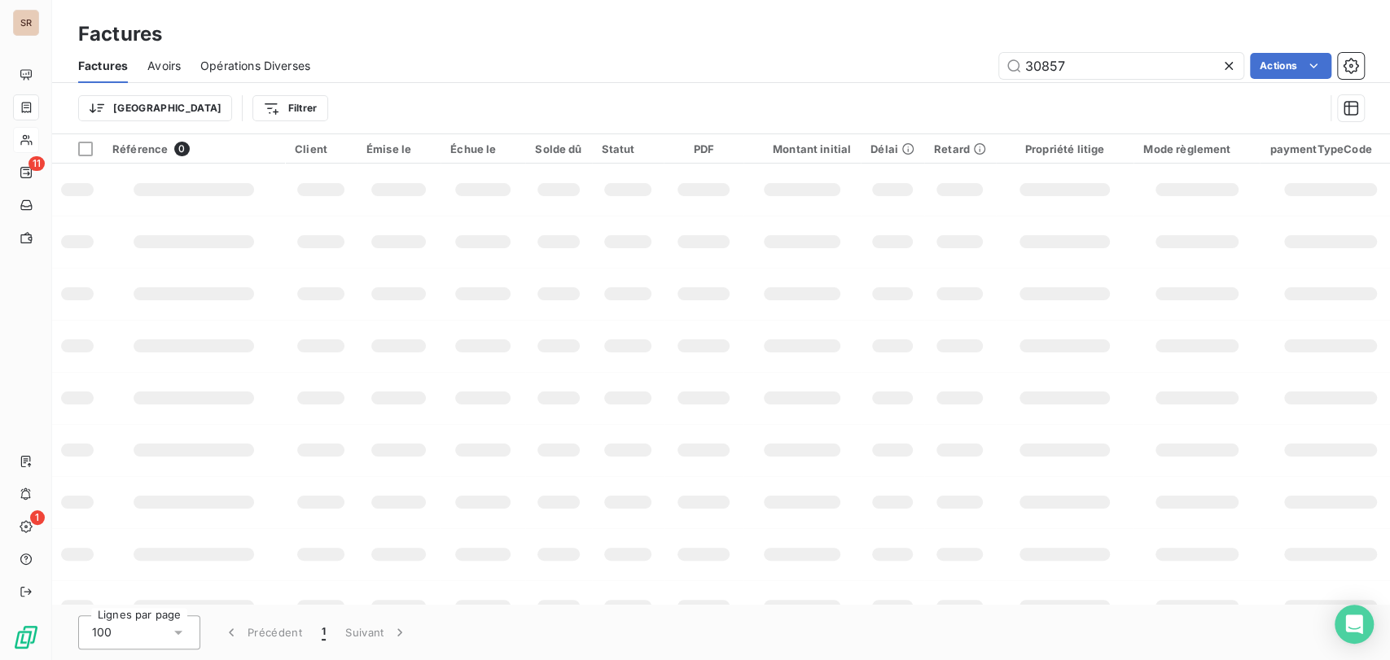
drag, startPoint x: 1078, startPoint y: 68, endPoint x: 866, endPoint y: 65, distance: 211.7
click at [874, 64] on div "30857 Actions" at bounding box center [847, 66] width 1034 height 26
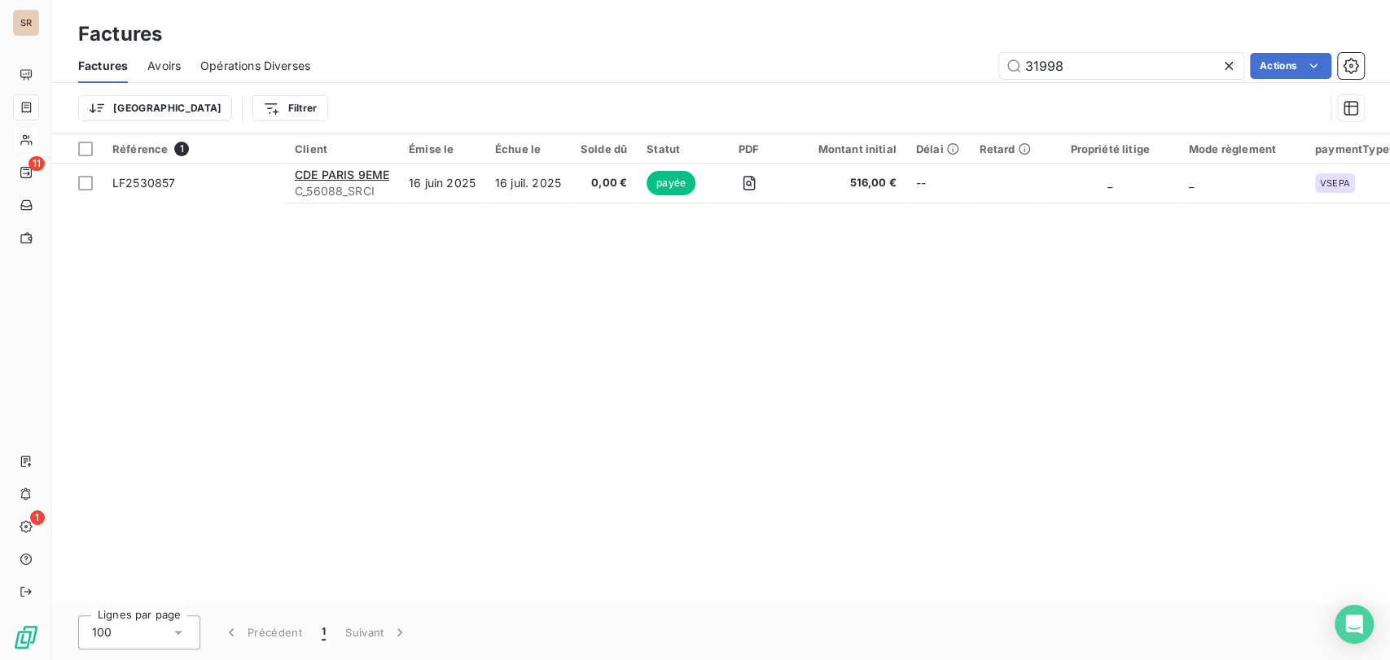
type input "31998"
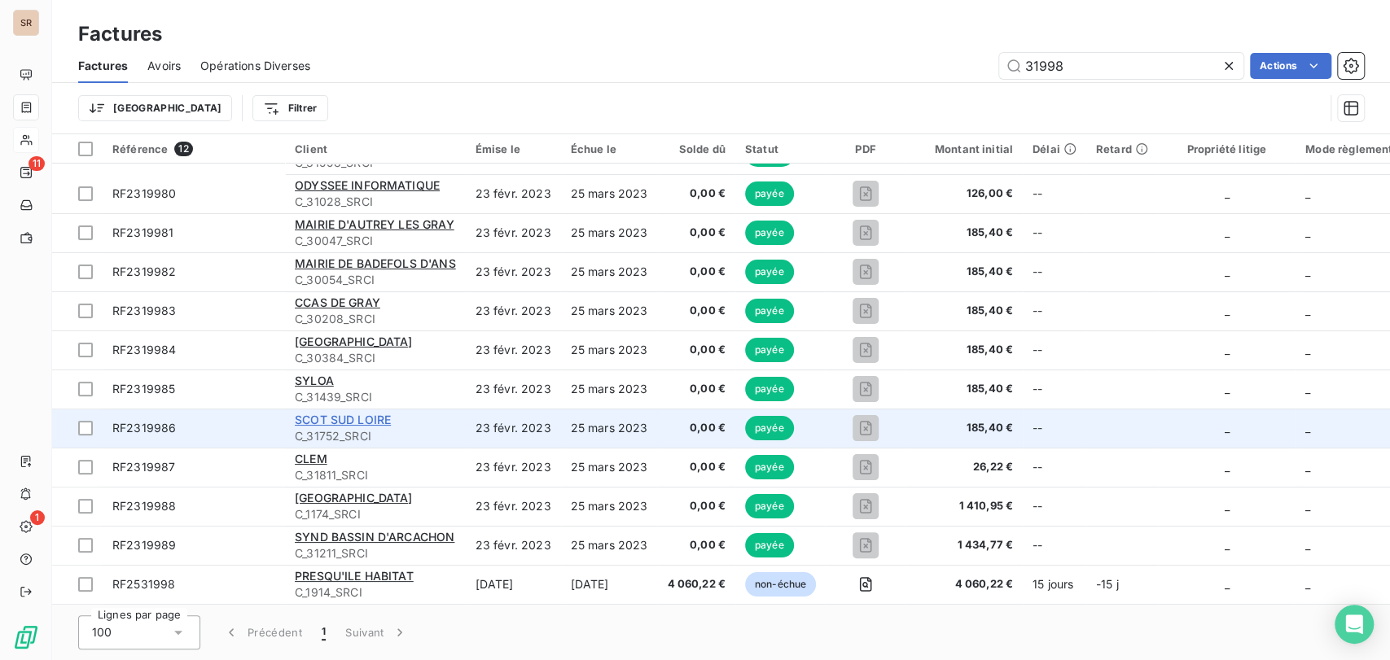
scroll to position [34, 0]
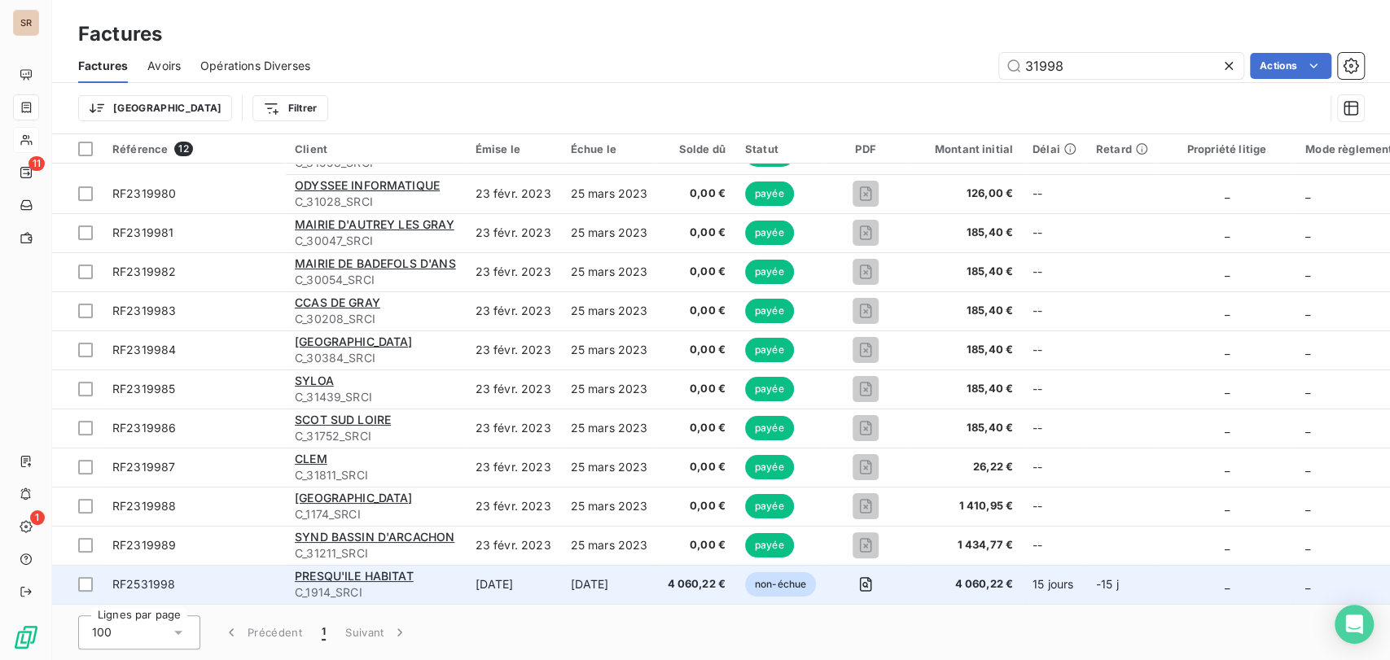
click at [150, 577] on span "RF2531998" at bounding box center [143, 584] width 63 height 14
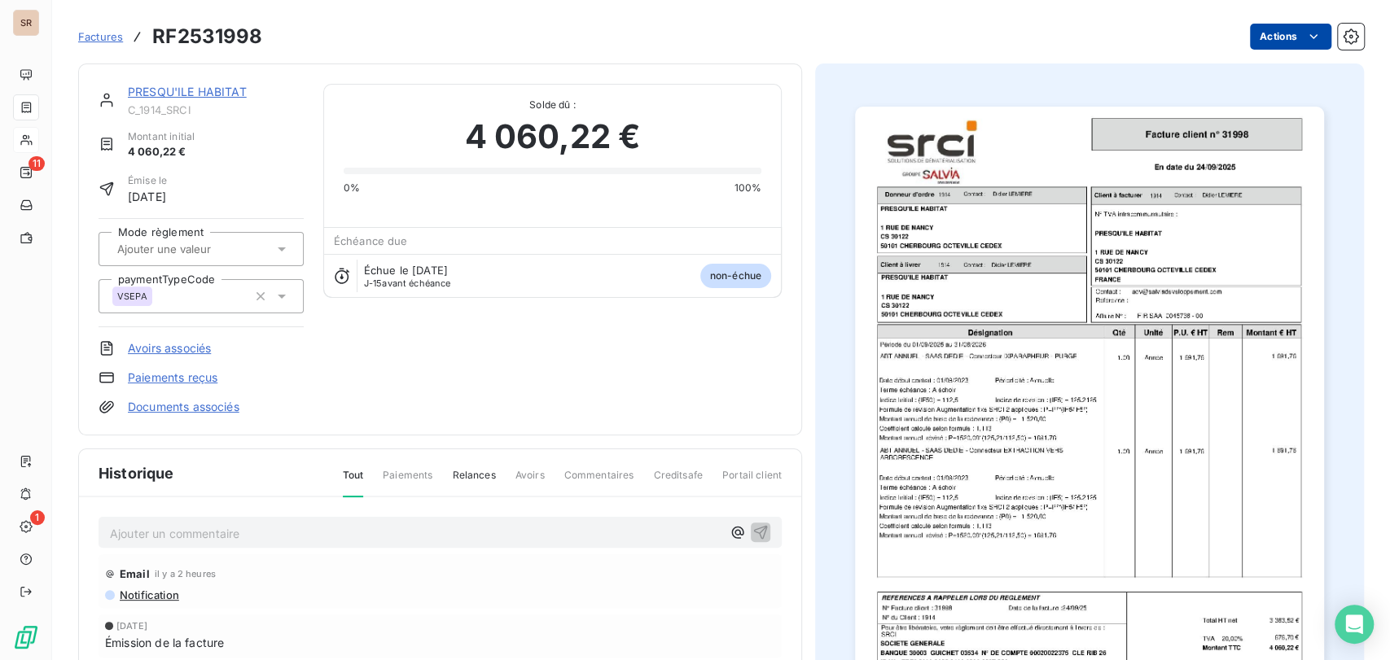
click at [1252, 24] on html "SR 11 1 Factures RF2531998 Actions PRESQU'ILE HABITAT C_1914_SRCI Montant initi…" at bounding box center [695, 330] width 1390 height 660
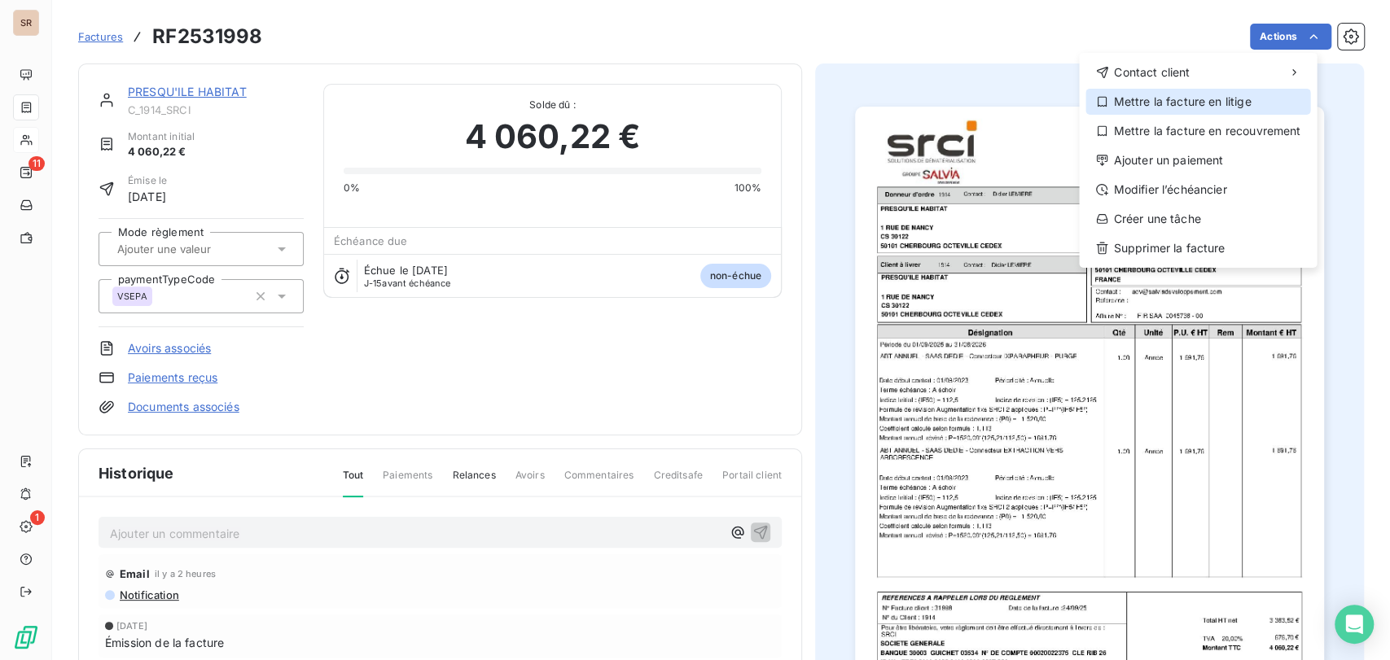
click at [1202, 105] on div "Mettre la facture en litige" at bounding box center [1197, 102] width 225 height 26
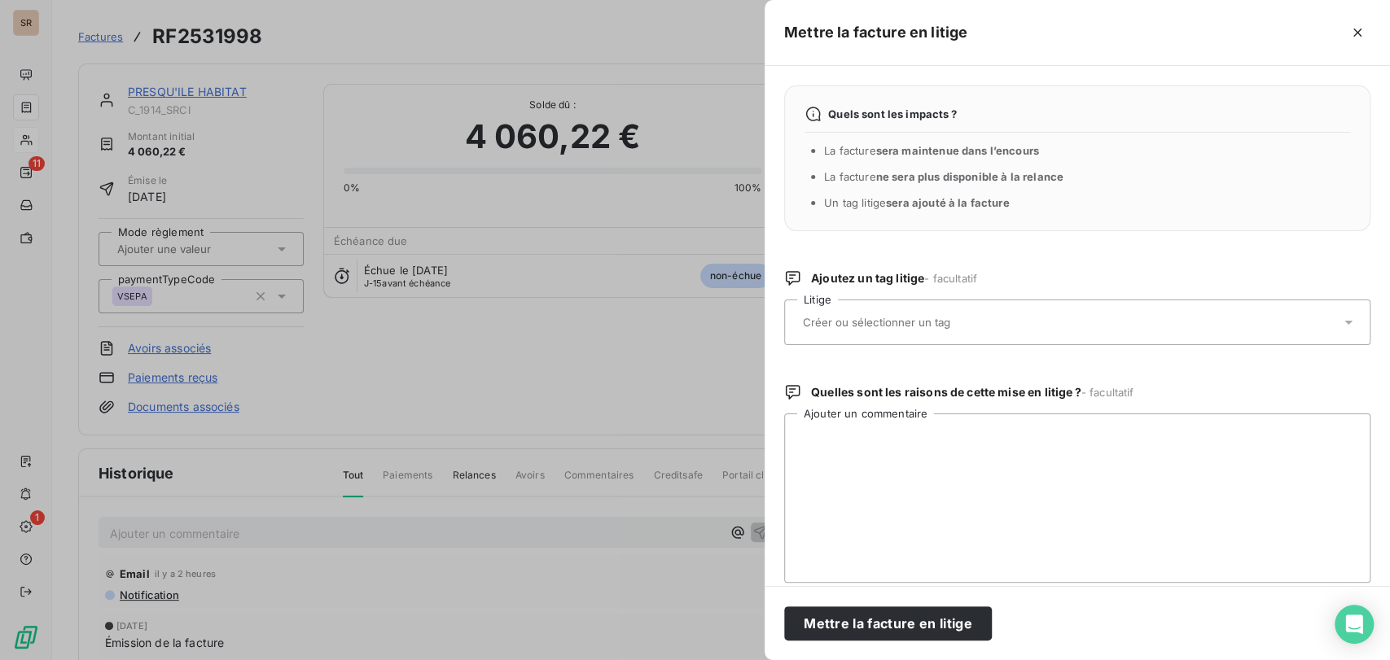
click at [1344, 321] on icon at bounding box center [1348, 323] width 8 height 4
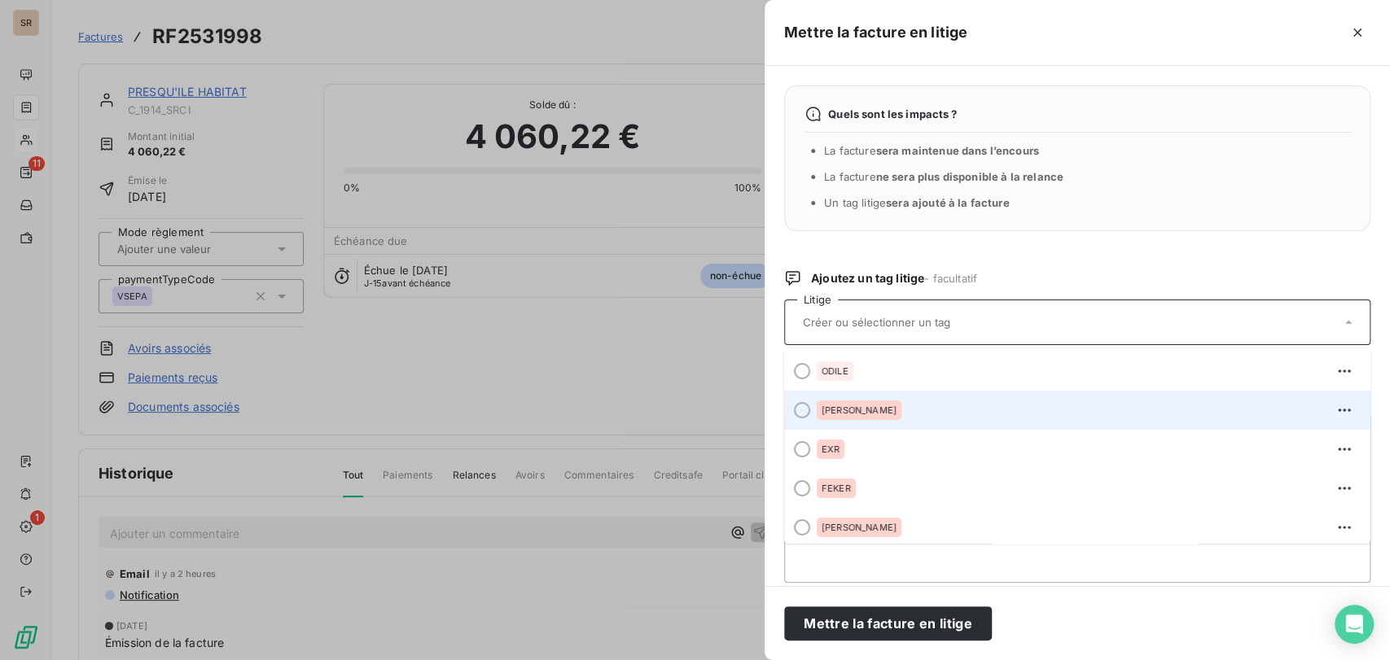
click at [804, 412] on div at bounding box center [802, 410] width 16 height 16
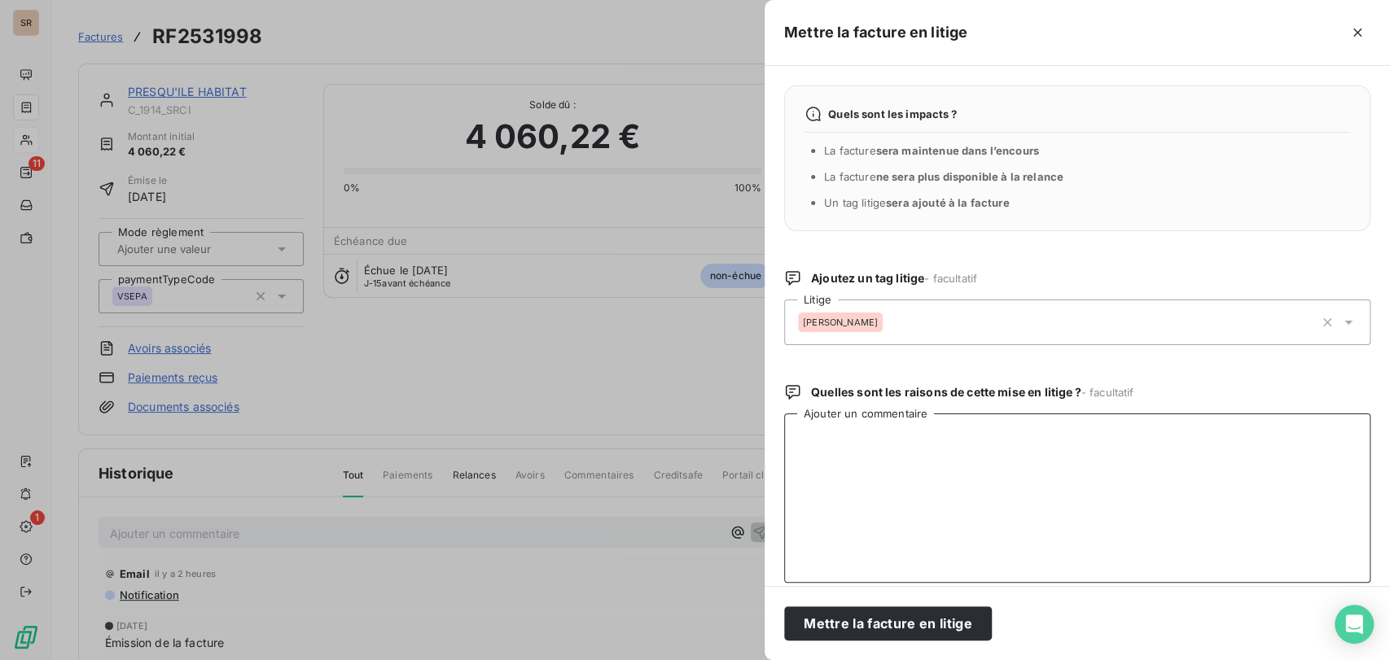
click at [816, 437] on textarea "Ajouter un commentaire" at bounding box center [1077, 498] width 586 height 169
click at [1003, 458] on textarea "le [DATE] @ à alex pour dépôt chorus = en cours le [DATE] @ de mme gambu =" at bounding box center [1077, 498] width 586 height 169
paste textarea "Pouvez-vous s'il vous plaît nous déposer la facture RF2531998 sur chorus ?"
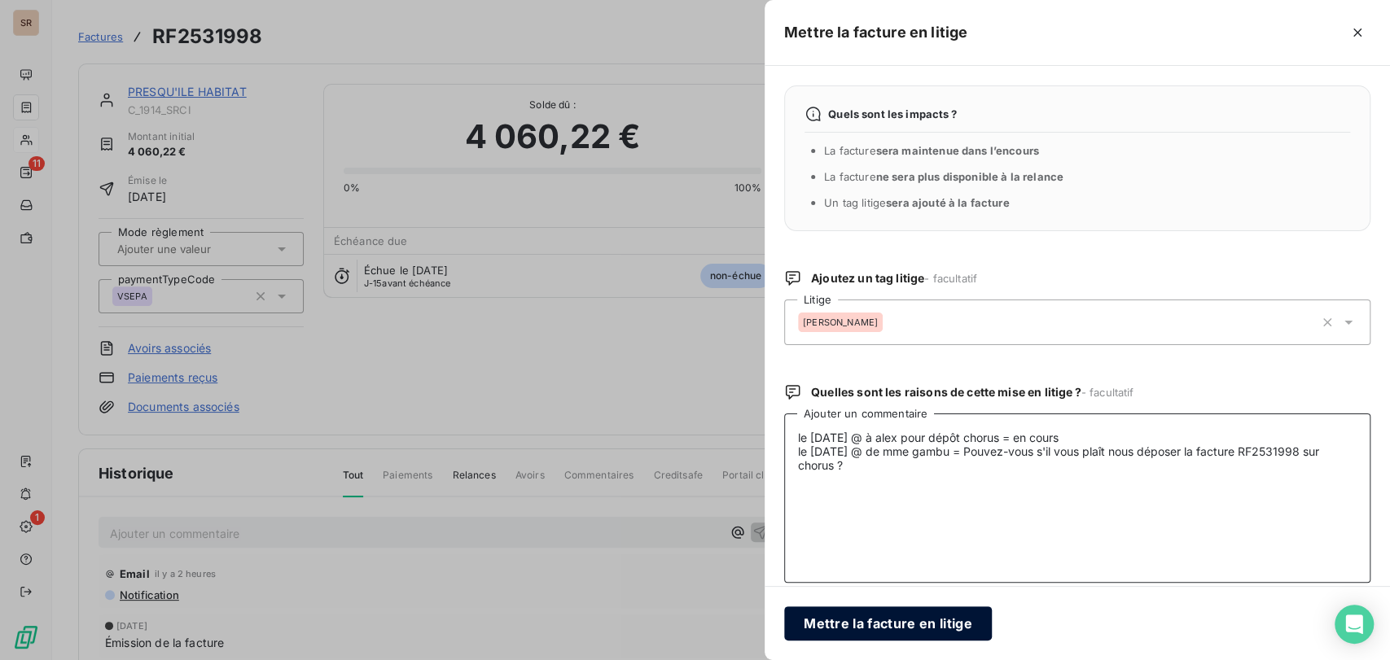
type textarea "le [DATE] @ à alex pour dépôt chorus = en cours le [DATE] @ de mme gambu = Pouv…"
click at [924, 624] on button "Mettre la facture en litige" at bounding box center [888, 624] width 208 height 34
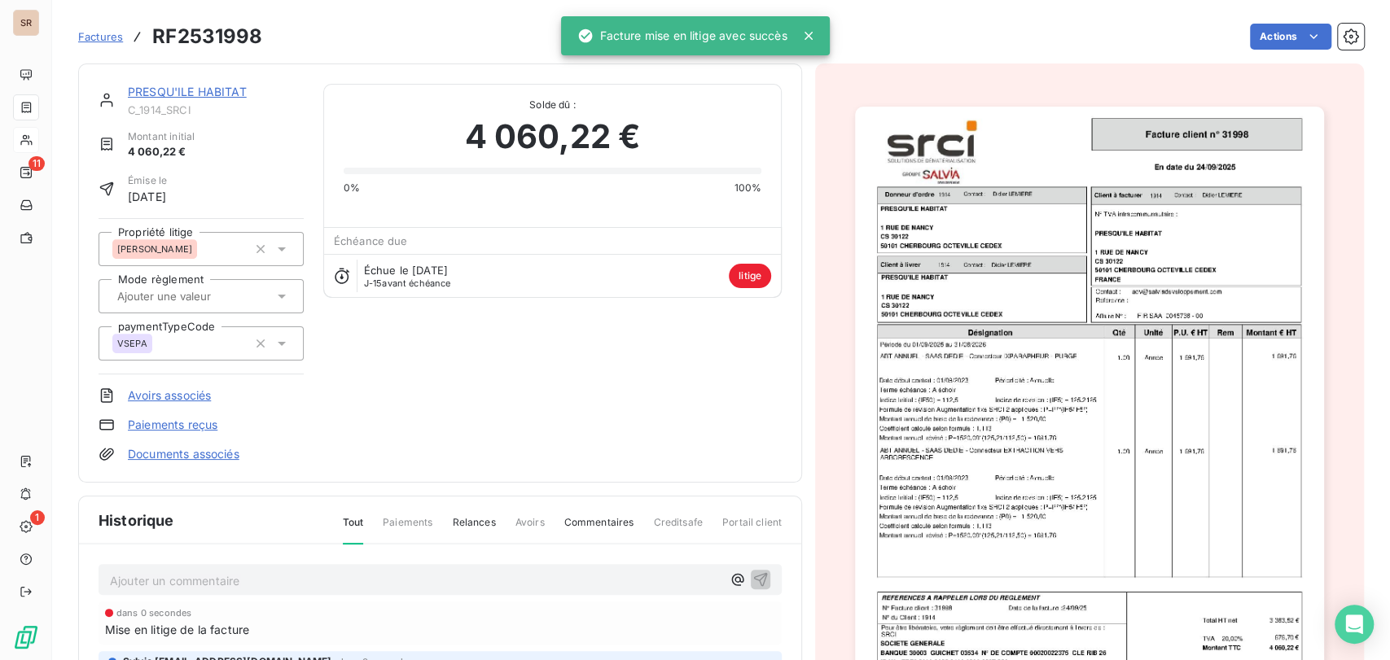
click at [176, 93] on link "PRESQU'ILE HABITAT" at bounding box center [187, 92] width 119 height 14
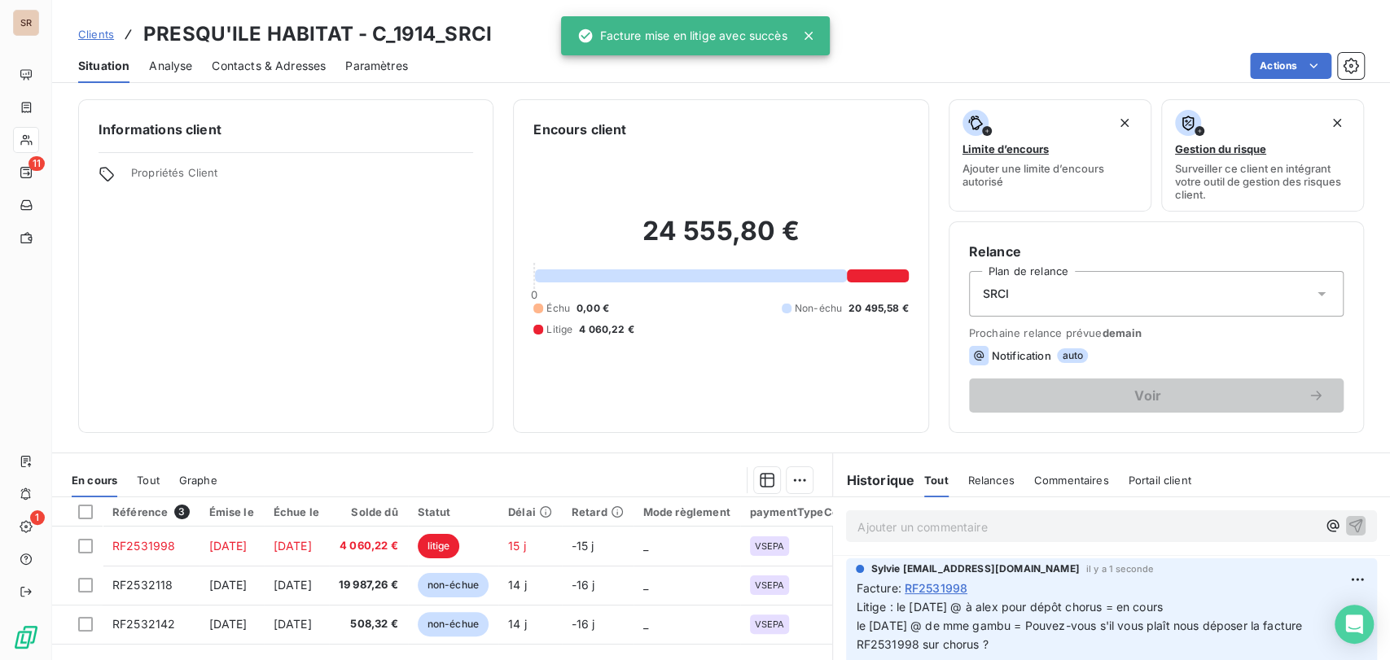
click at [248, 66] on span "Contacts & Adresses" at bounding box center [269, 66] width 114 height 16
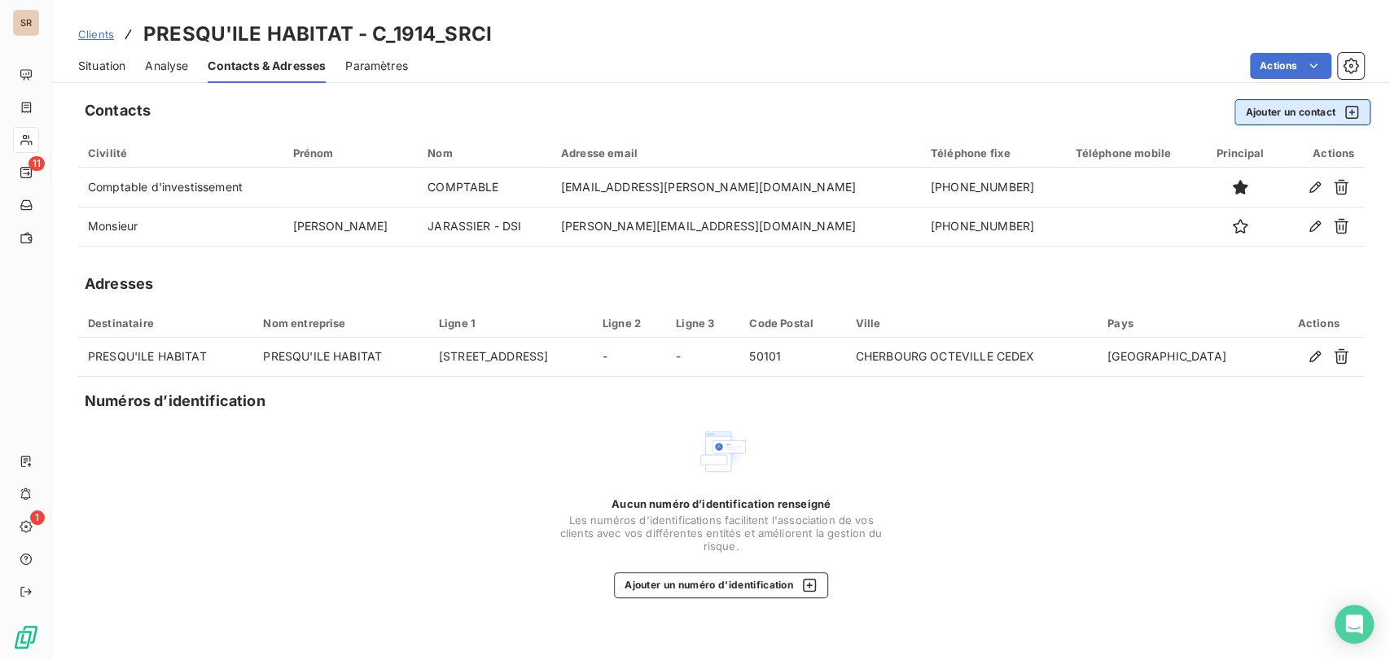
click at [1300, 112] on button "Ajouter un contact" at bounding box center [1302, 112] width 136 height 26
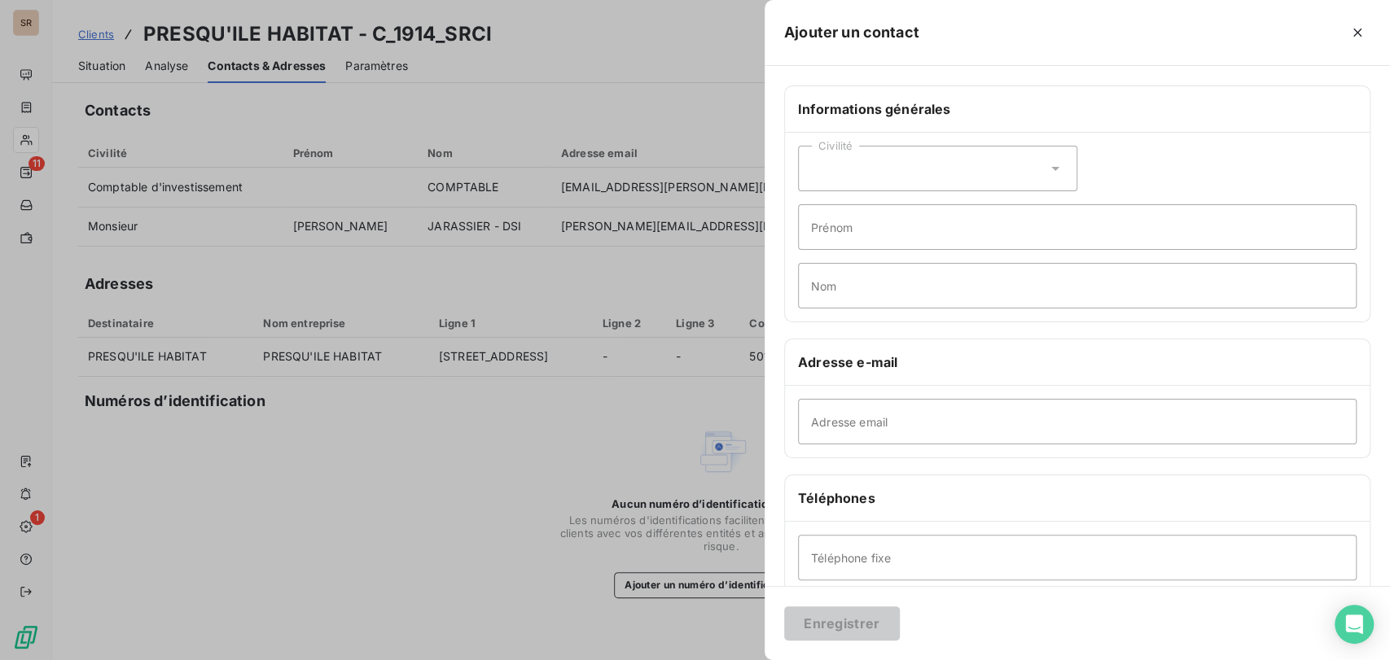
click at [1047, 169] on icon at bounding box center [1055, 168] width 16 height 16
click at [816, 212] on input "radio" at bounding box center [816, 209] width 16 height 16
click at [830, 292] on input "Nom" at bounding box center [1077, 286] width 559 height 46
type input "GAMBU"
click at [870, 219] on input "Prénom" at bounding box center [1077, 227] width 559 height 46
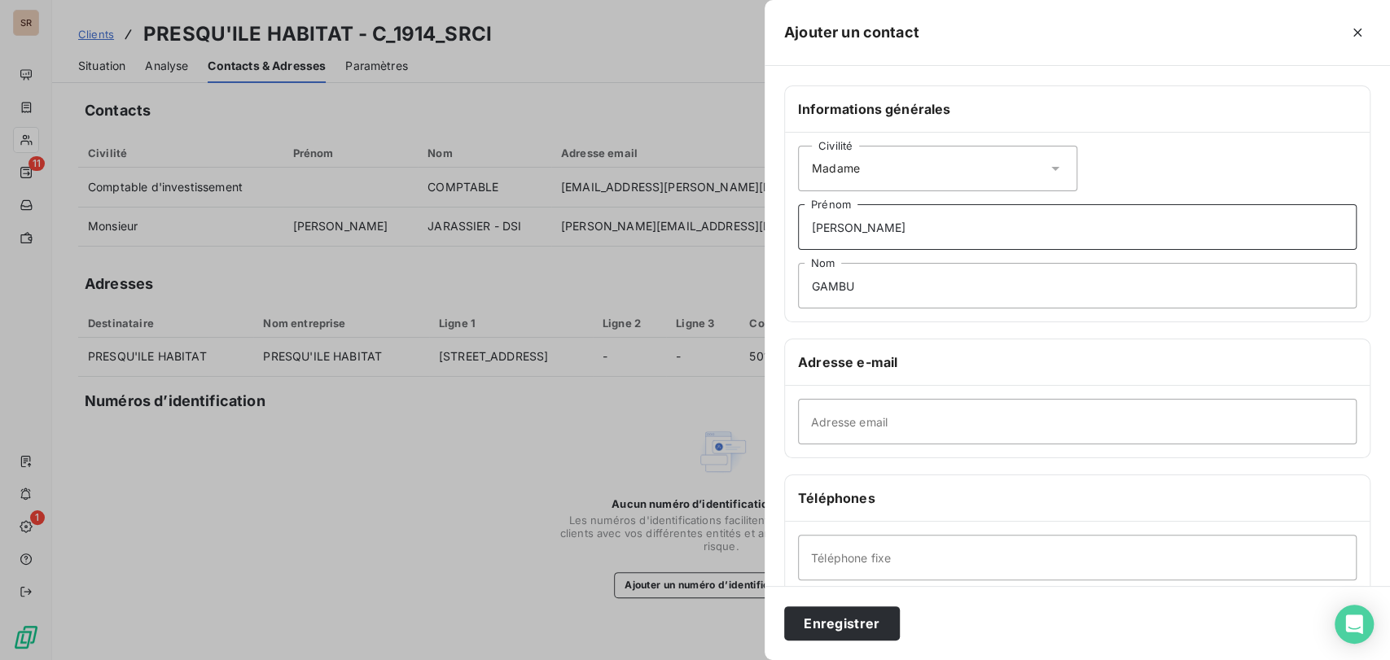
type input "[PERSON_NAME]"
click at [828, 554] on input "Téléphone fixe" at bounding box center [1077, 558] width 559 height 46
type input "02 33 87 84 42"
click at [842, 408] on input "Adresse email" at bounding box center [1077, 422] width 559 height 46
paste input "[EMAIL_ADDRESS][PERSON_NAME][DOMAIN_NAME]"
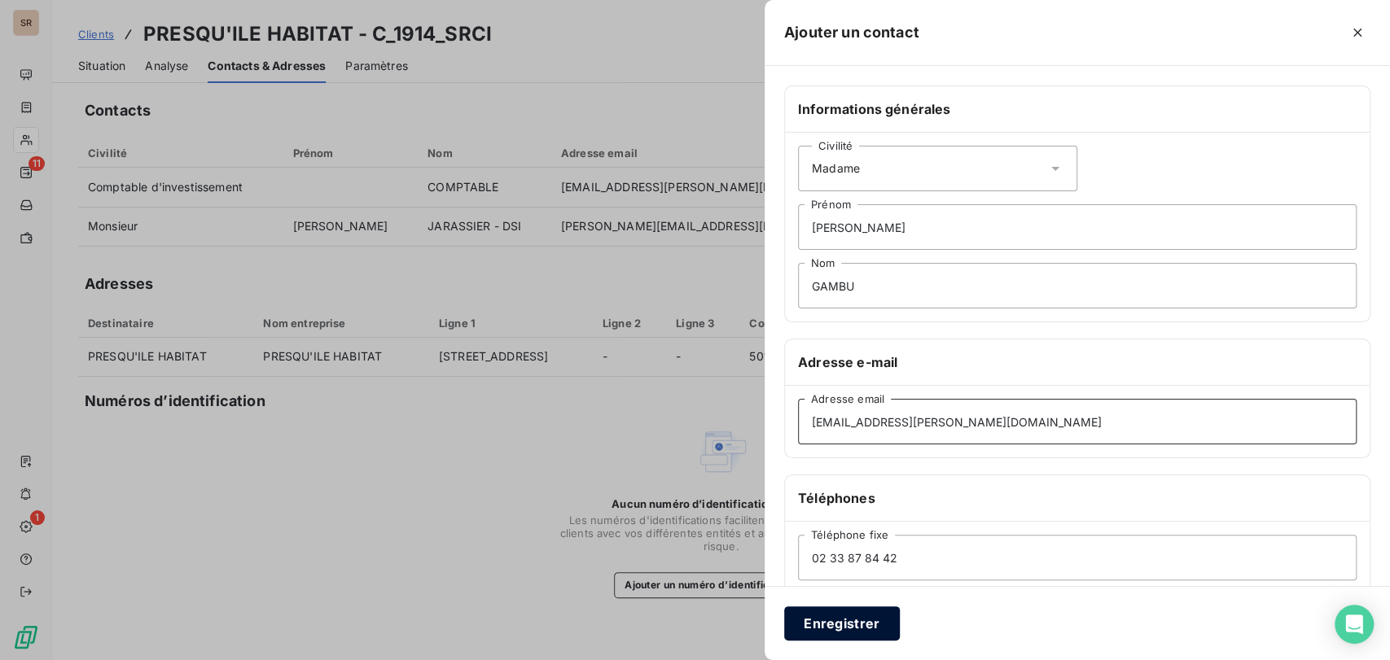
type input "[EMAIL_ADDRESS][PERSON_NAME][DOMAIN_NAME]"
click at [854, 631] on button "Enregistrer" at bounding box center [842, 624] width 116 height 34
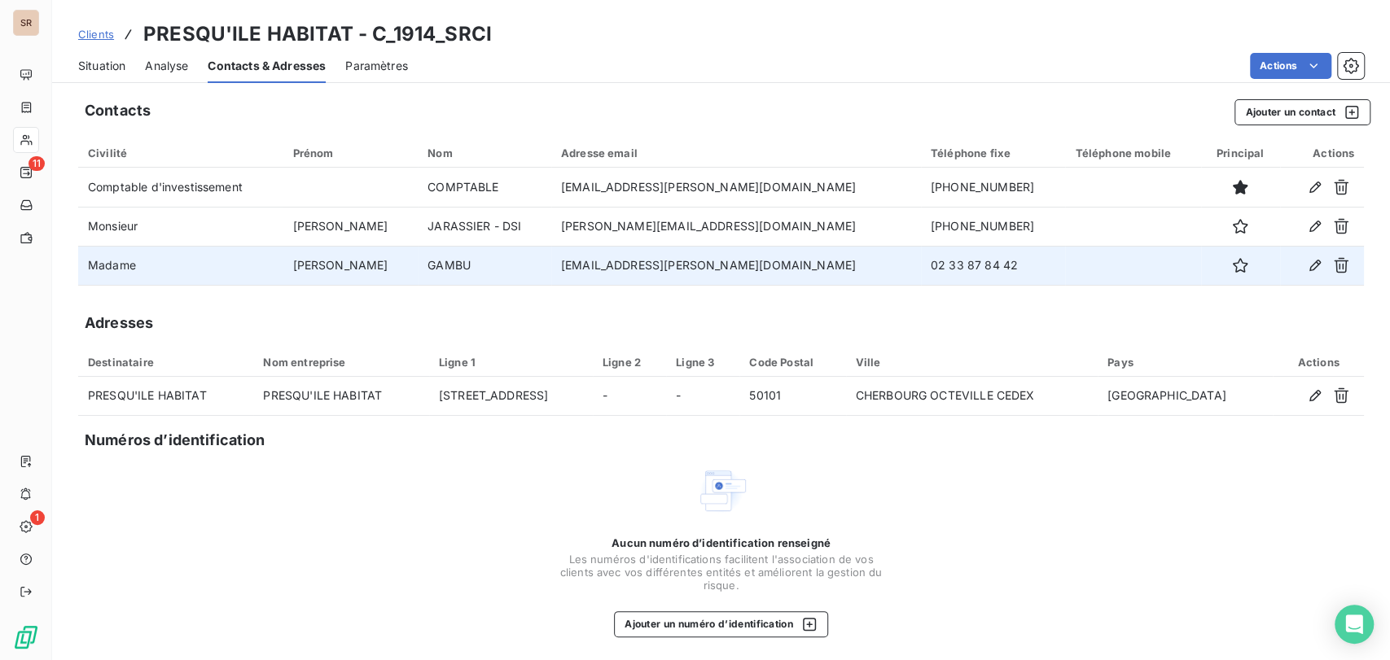
drag, startPoint x: 1017, startPoint y: 269, endPoint x: 870, endPoint y: 274, distance: 147.4
click at [870, 274] on tr "Madame [PERSON_NAME] [PERSON_NAME][EMAIL_ADDRESS][DOMAIN_NAME] 02 33 87 84 42" at bounding box center [721, 265] width 1286 height 39
copy tr "02 33 87 84 42"
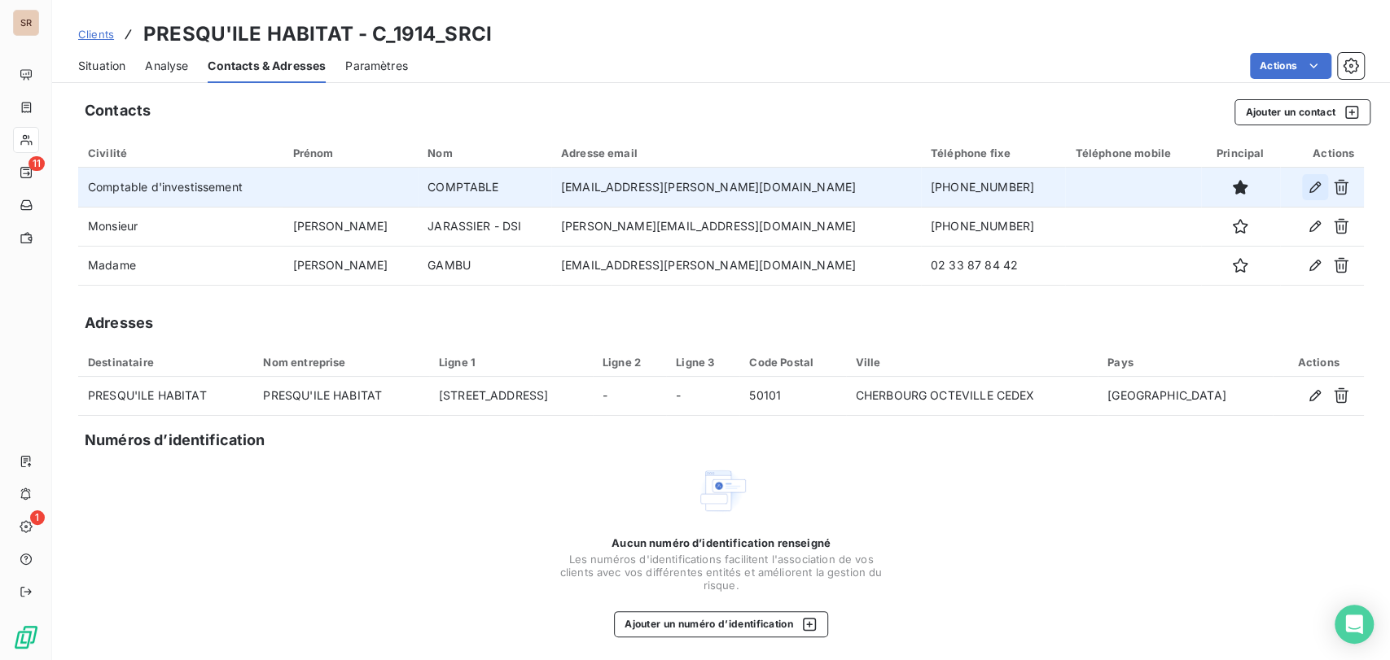
click at [1307, 187] on icon "button" at bounding box center [1315, 187] width 16 height 16
type input "COMPTABLE"
type input "[EMAIL_ADDRESS][PERSON_NAME][DOMAIN_NAME]"
type input "[PHONE_NUMBER]"
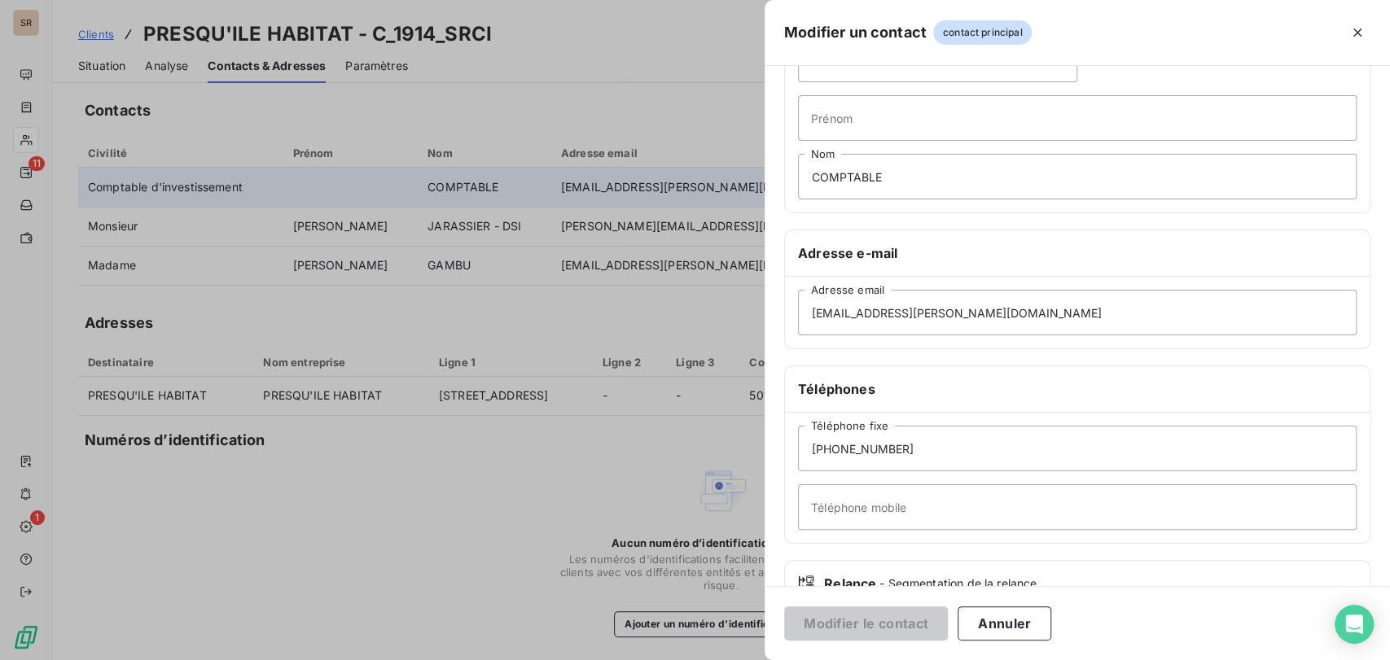
scroll to position [221, 0]
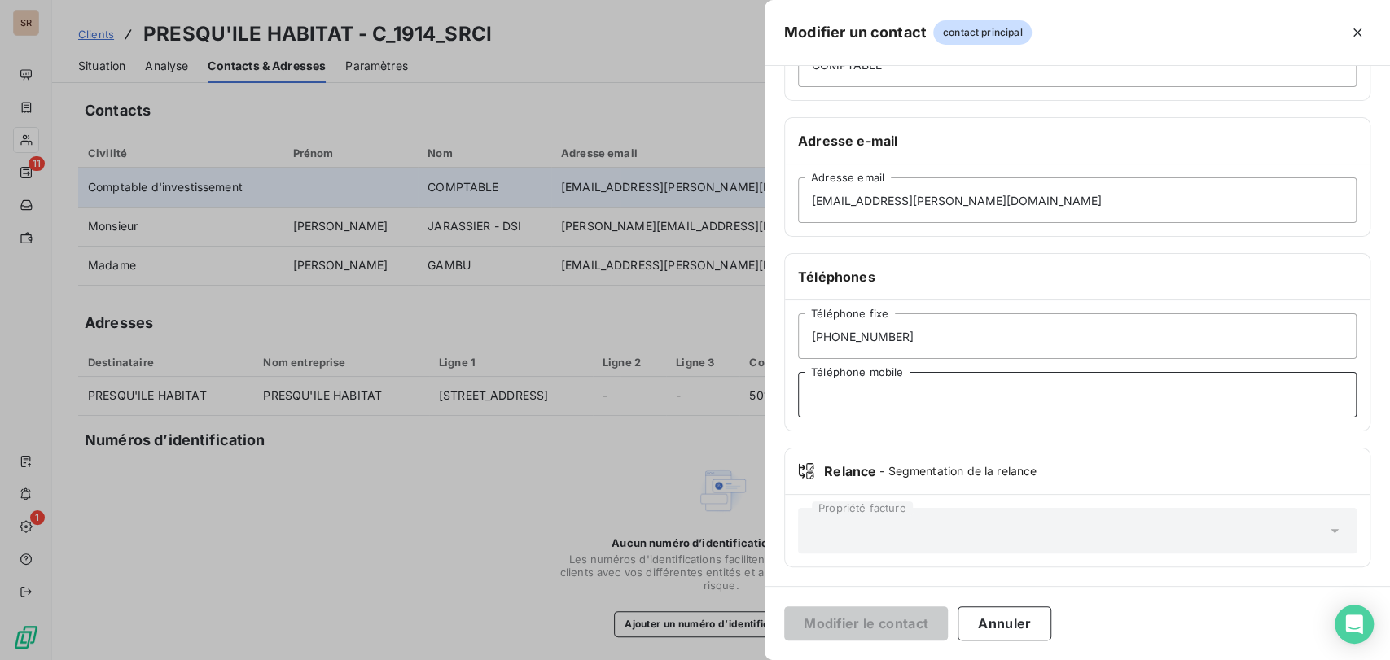
click at [851, 392] on input "Téléphone mobile" at bounding box center [1077, 395] width 559 height 46
paste input "02 33 87 84 42"
type input "02 33 87 84 42"
click at [871, 620] on button "Modifier le contact" at bounding box center [866, 624] width 164 height 34
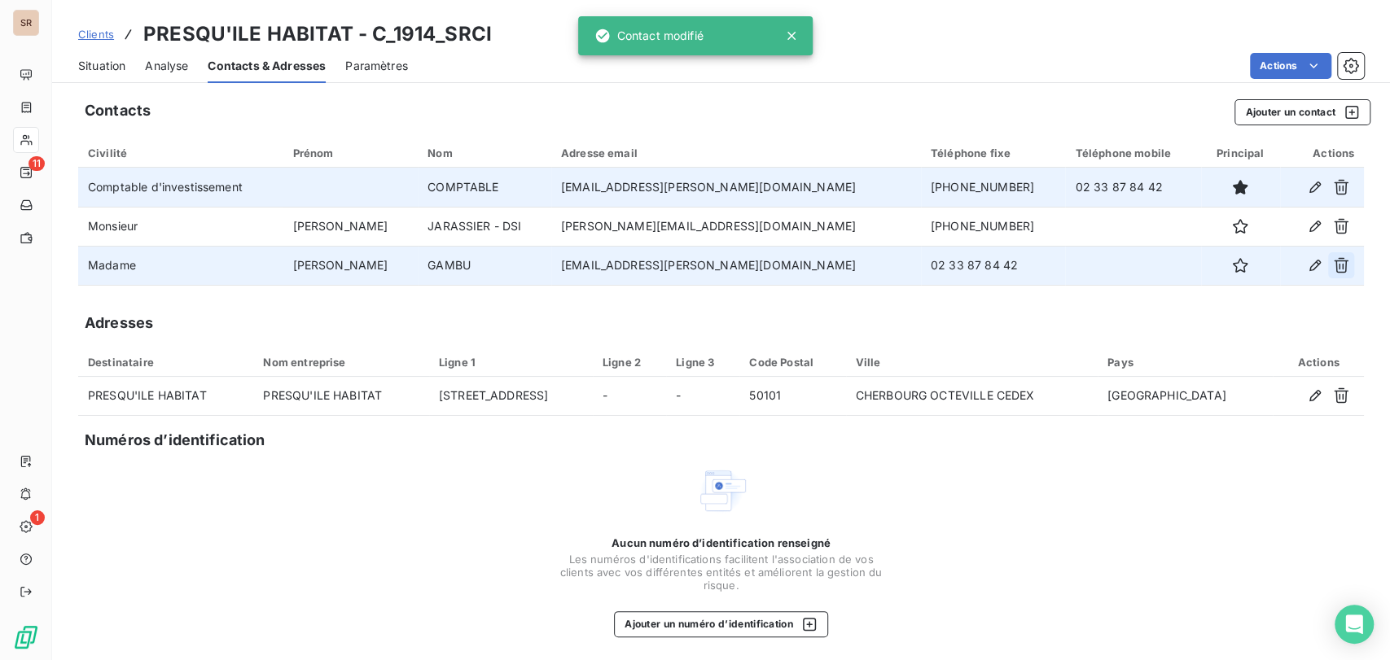
click at [1333, 269] on icon "button" at bounding box center [1341, 265] width 16 height 16
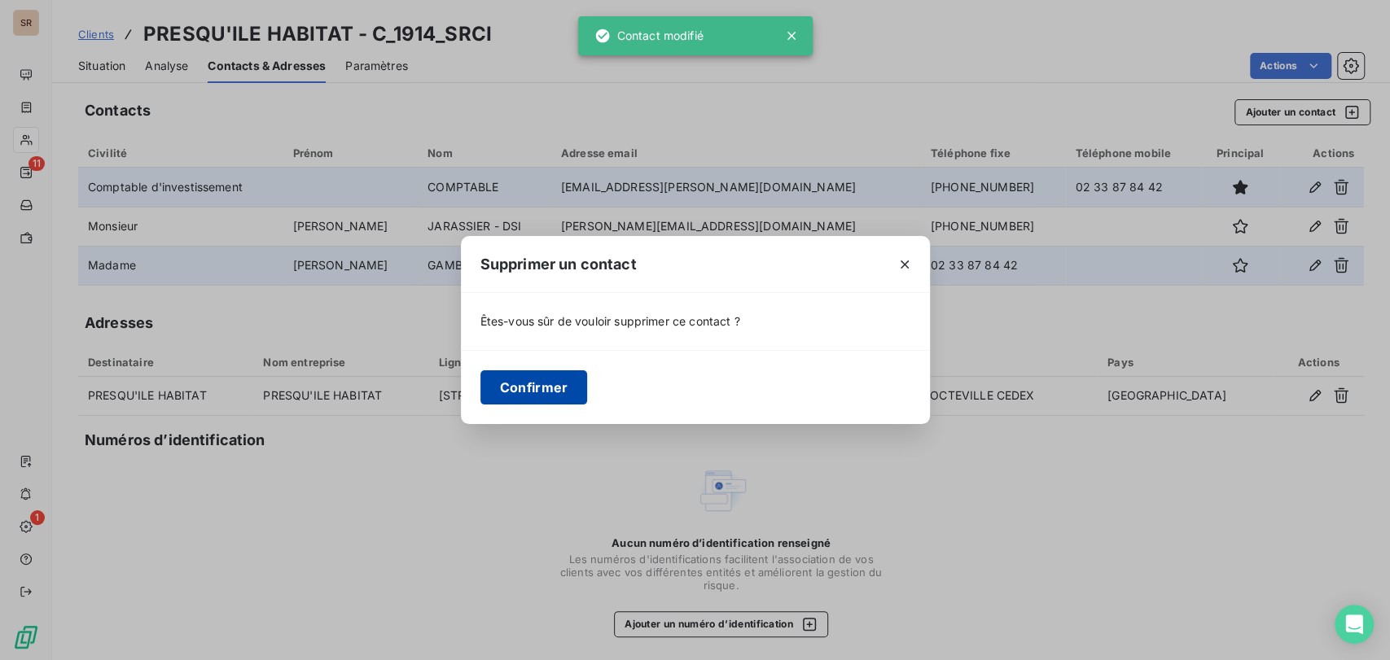
click at [501, 388] on button "Confirmer" at bounding box center [533, 387] width 107 height 34
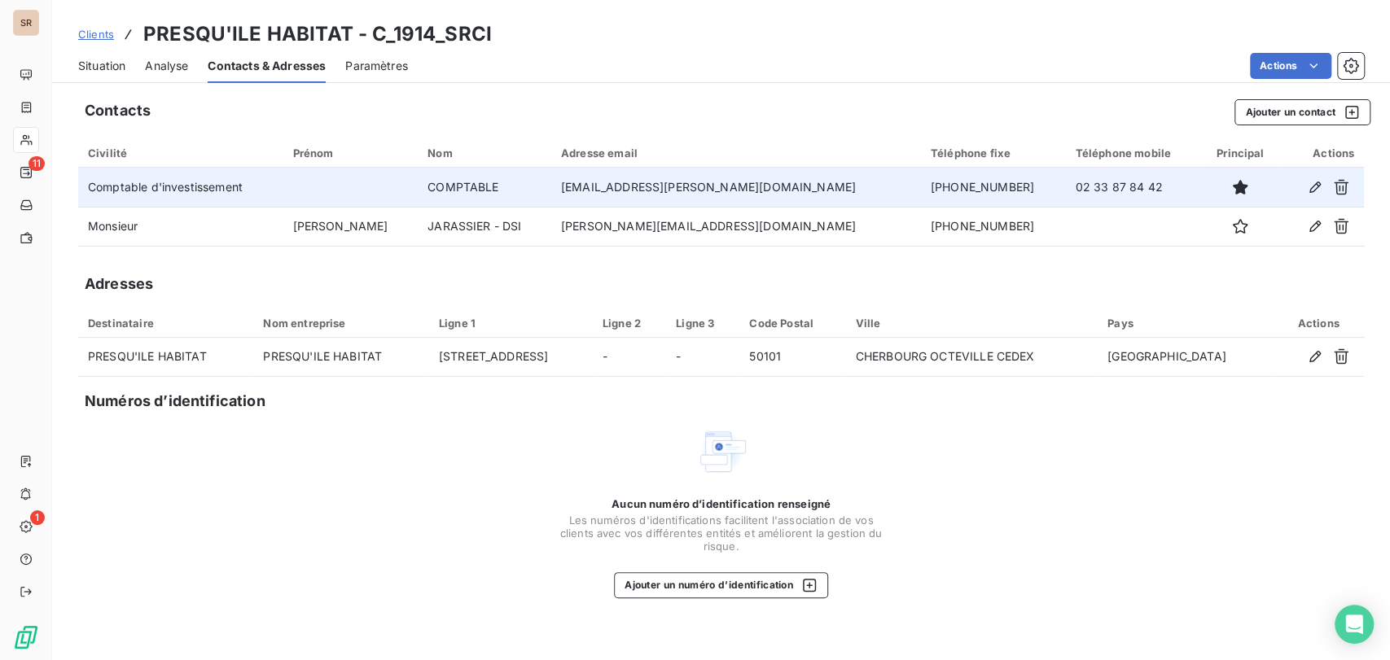
click at [104, 65] on span "Situation" at bounding box center [101, 66] width 47 height 16
